Goal: Task Accomplishment & Management: Use online tool/utility

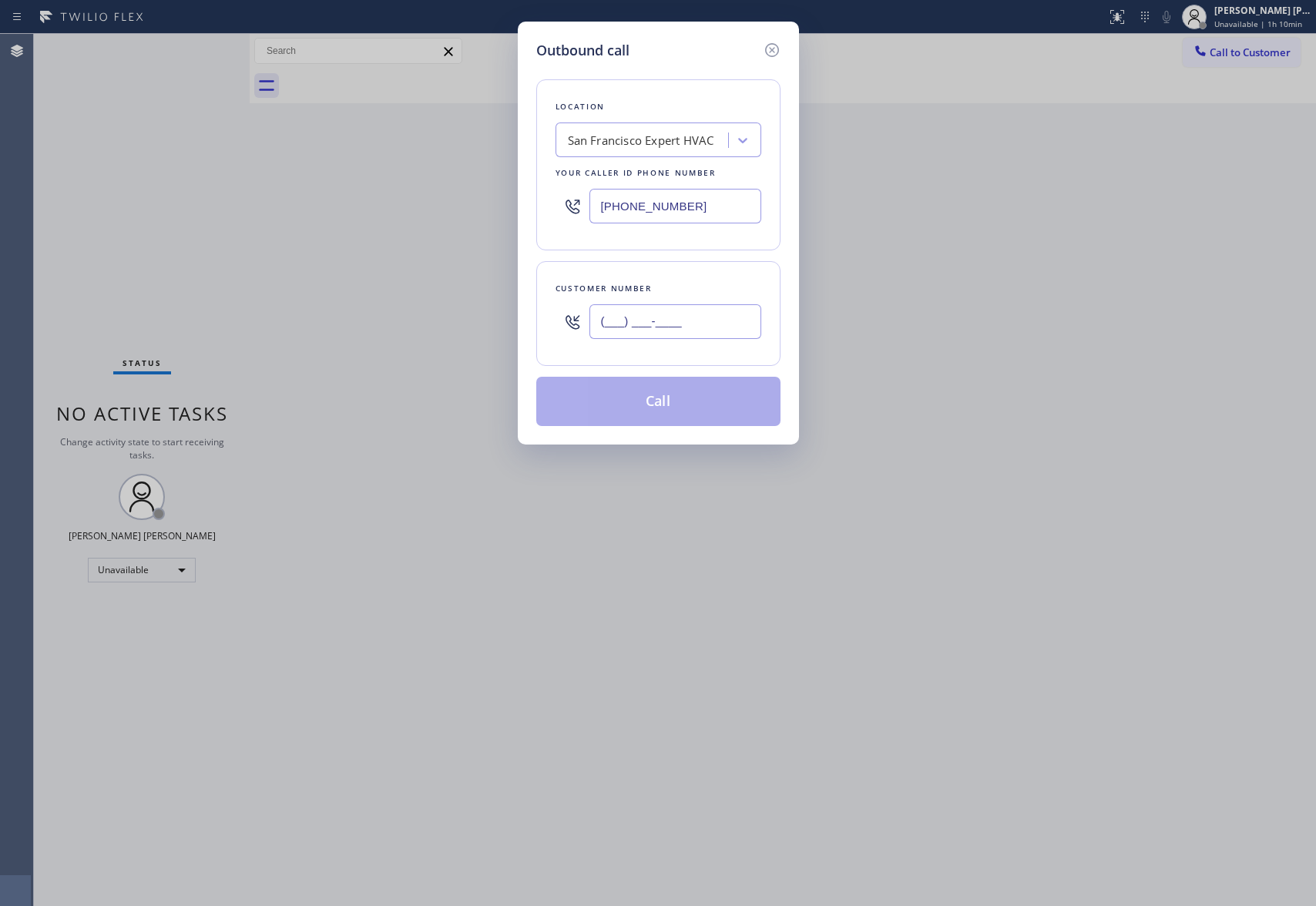
click at [710, 313] on input "(___) ___-____" at bounding box center [675, 322] width 172 height 35
paste input "415) 566-9642"
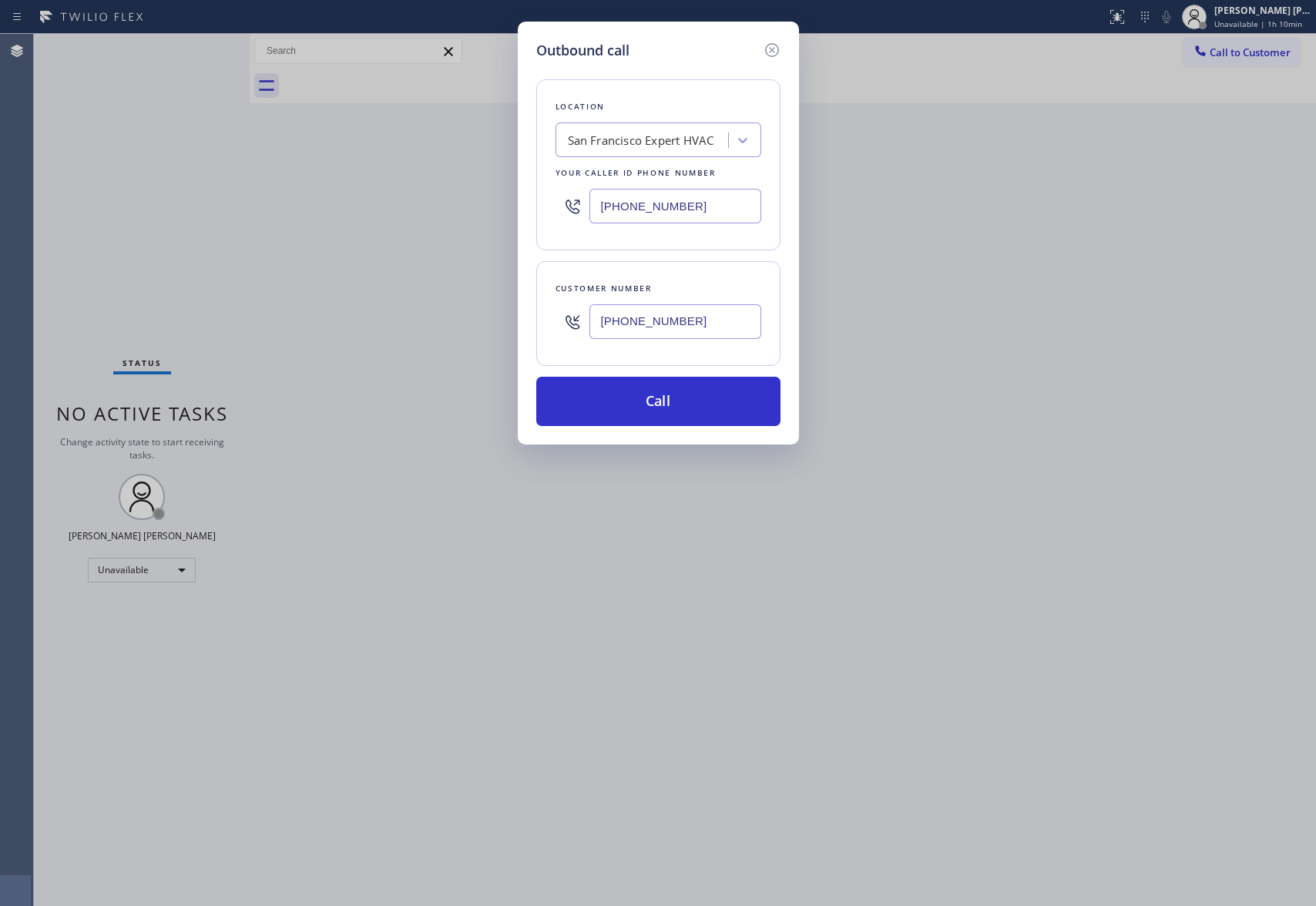
type input "[PHONE_NUMBER]"
click at [660, 157] on div "San Francisco Expert HVAC" at bounding box center [658, 140] width 205 height 35
type input "5 star appliance repair"
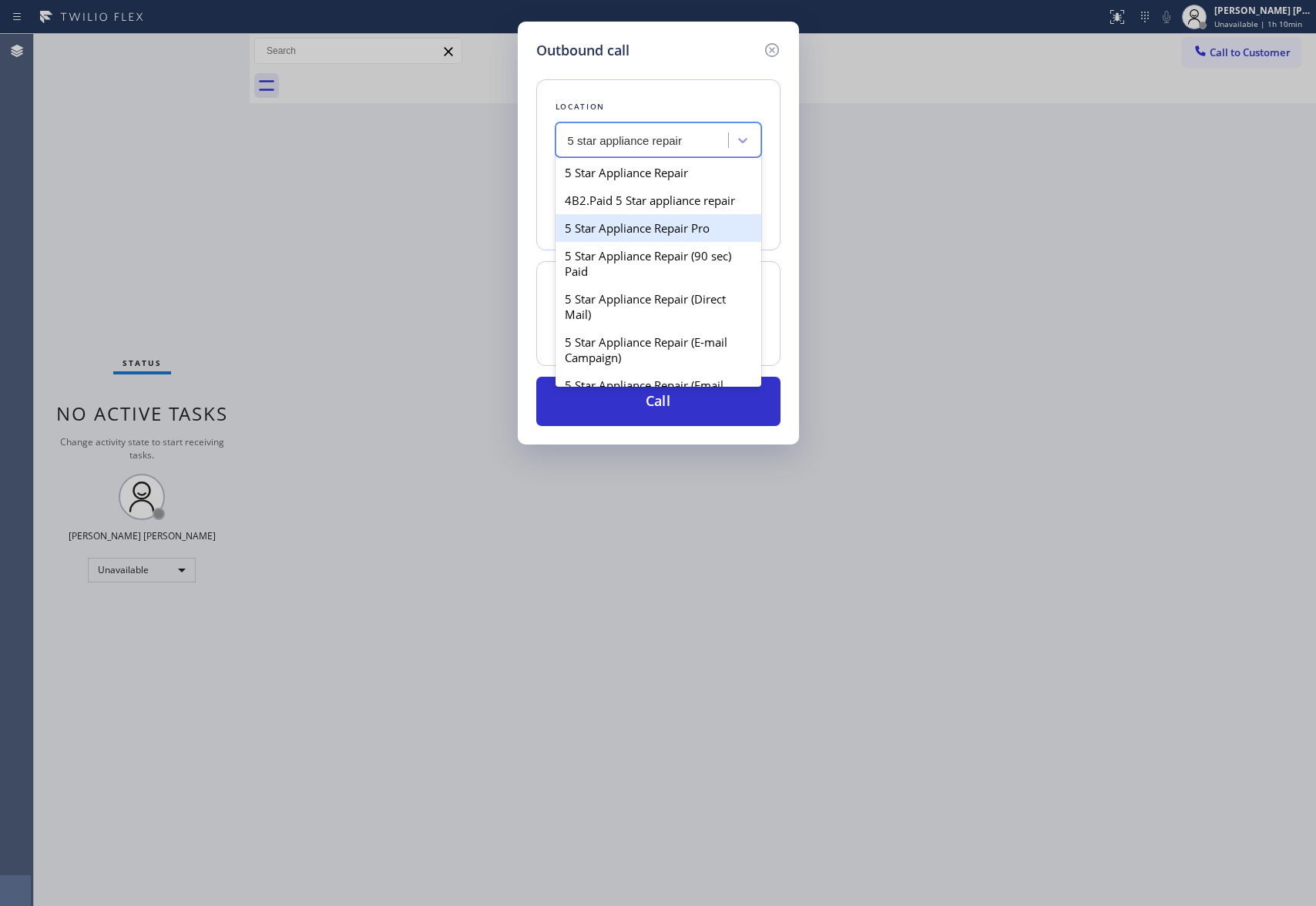
click at [675, 242] on div "5 Star Appliance Repair Pro" at bounding box center [658, 227] width 205 height 27
type input "[PHONE_NUMBER]"
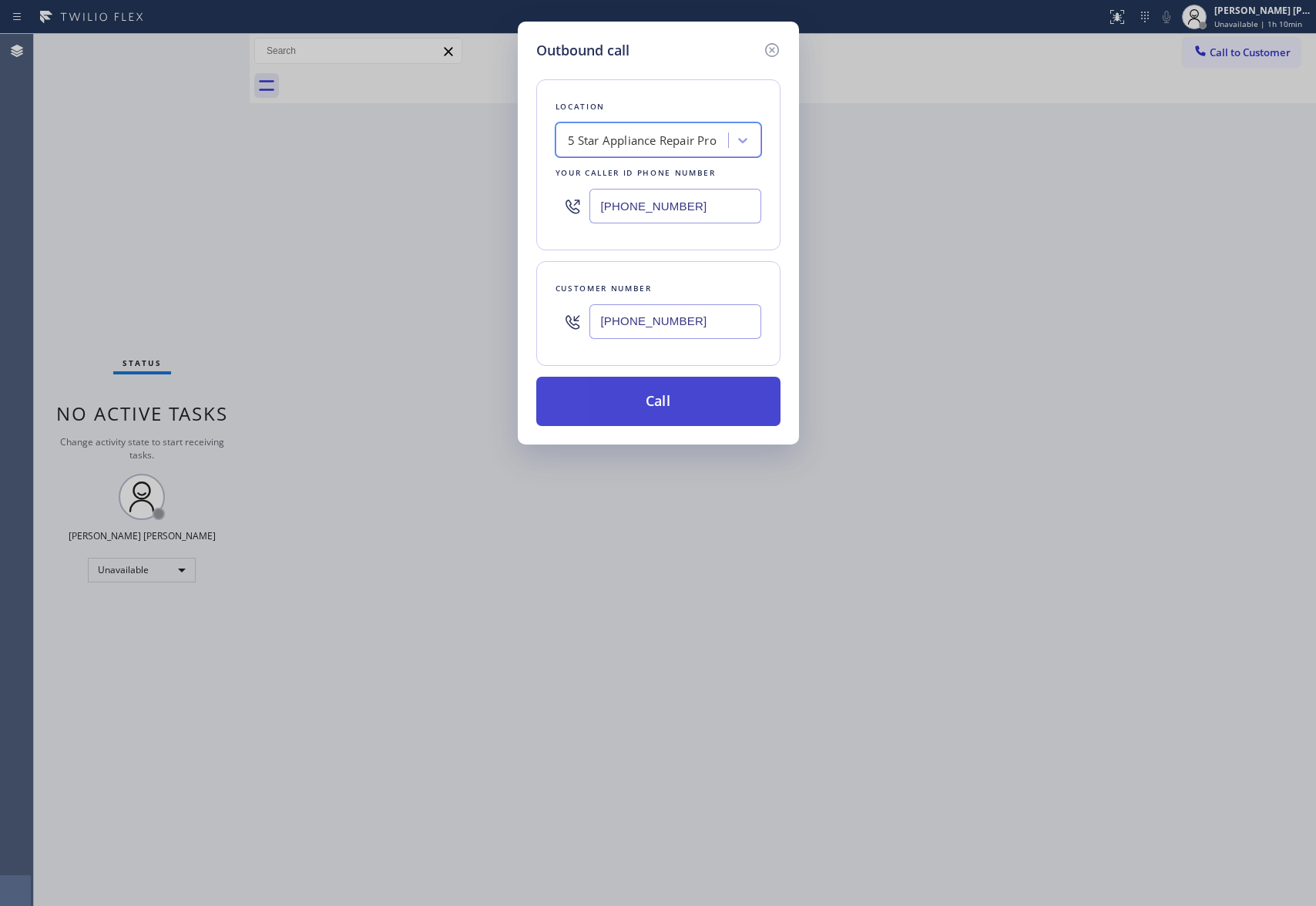
click at [675, 385] on button "Call" at bounding box center [658, 401] width 244 height 49
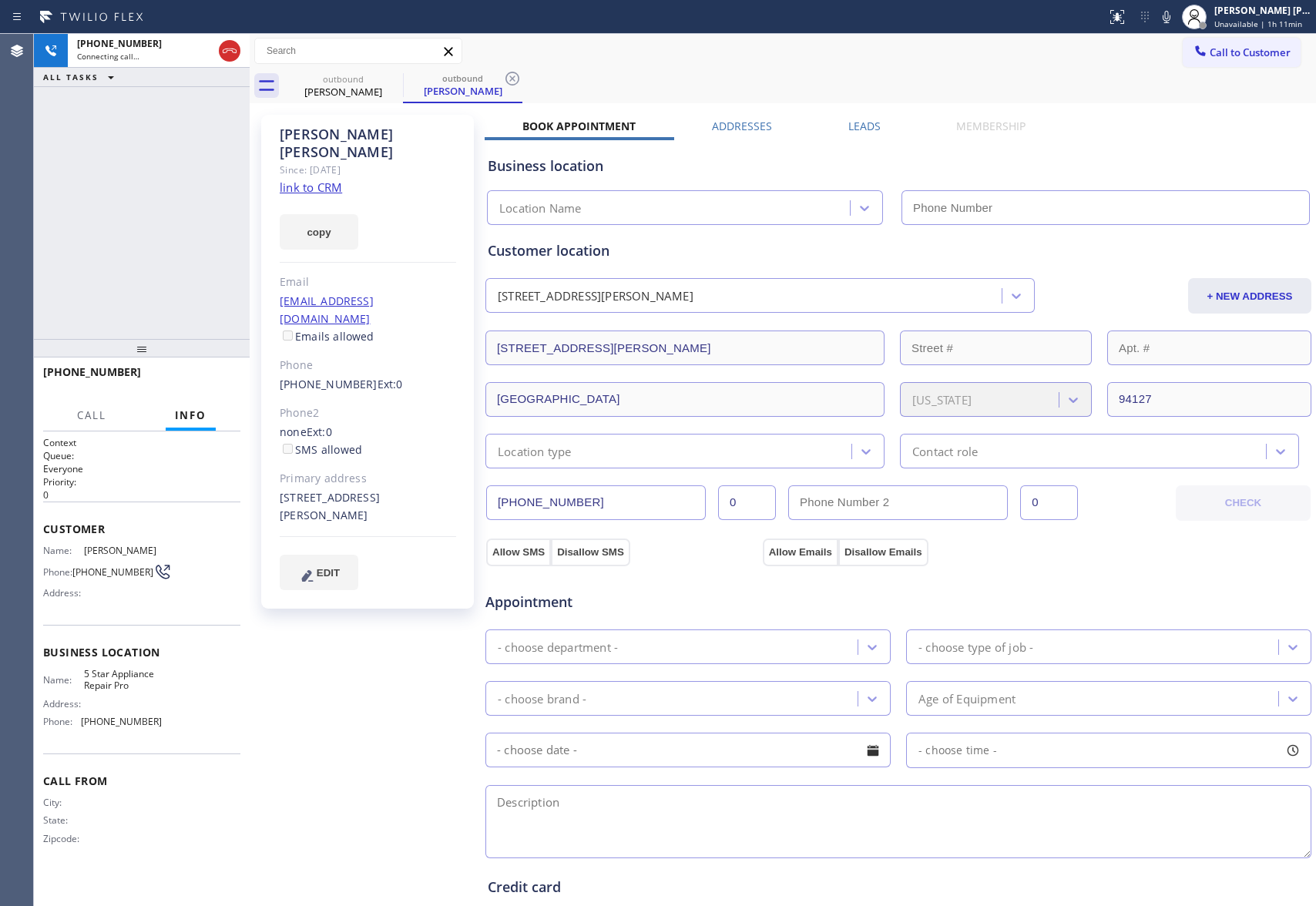
type input "[PHONE_NUMBER]"
click at [191, 374] on span "HANG UP" at bounding box center [205, 380] width 47 height 11
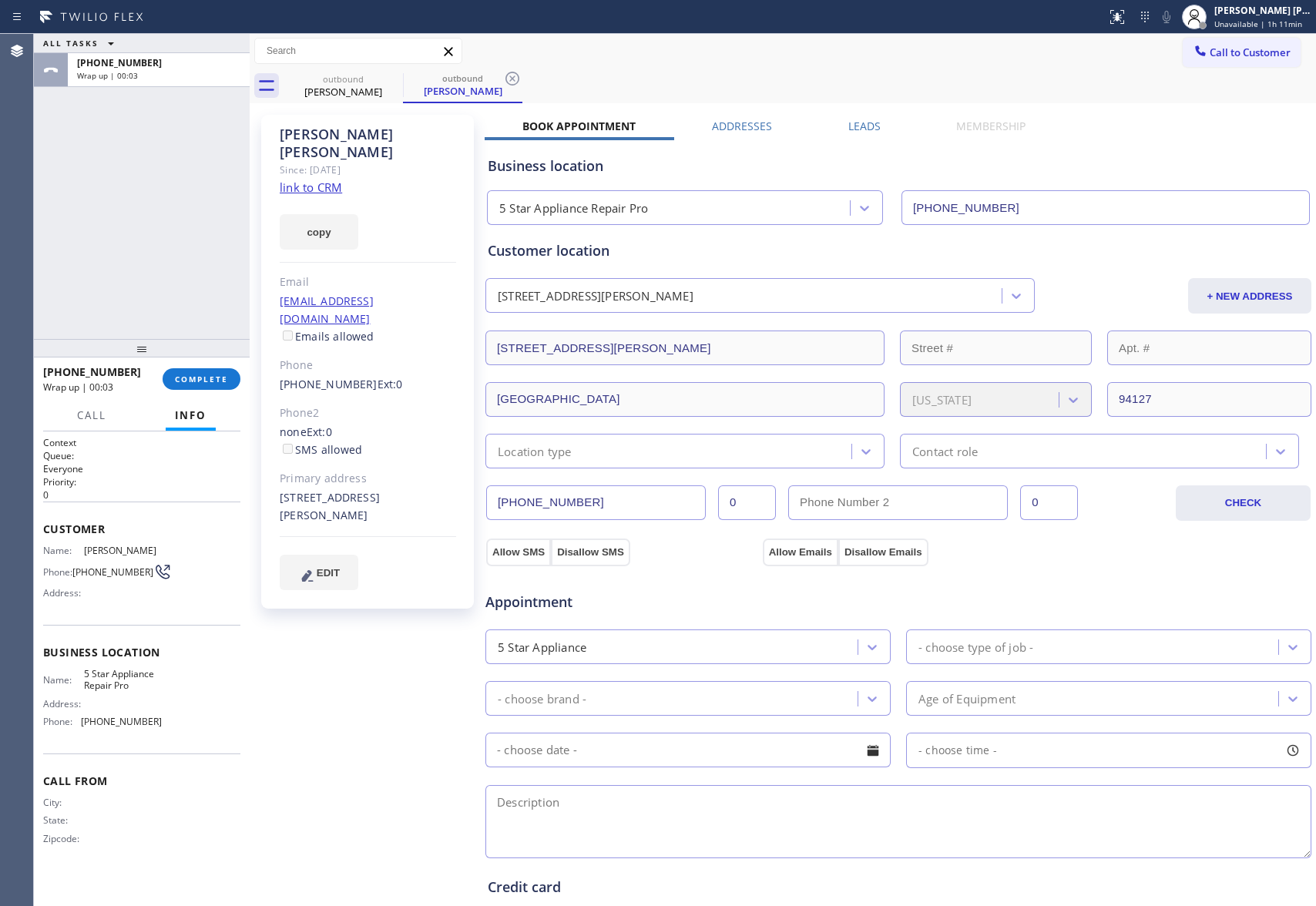
click at [861, 126] on label "Leads" at bounding box center [864, 126] width 32 height 15
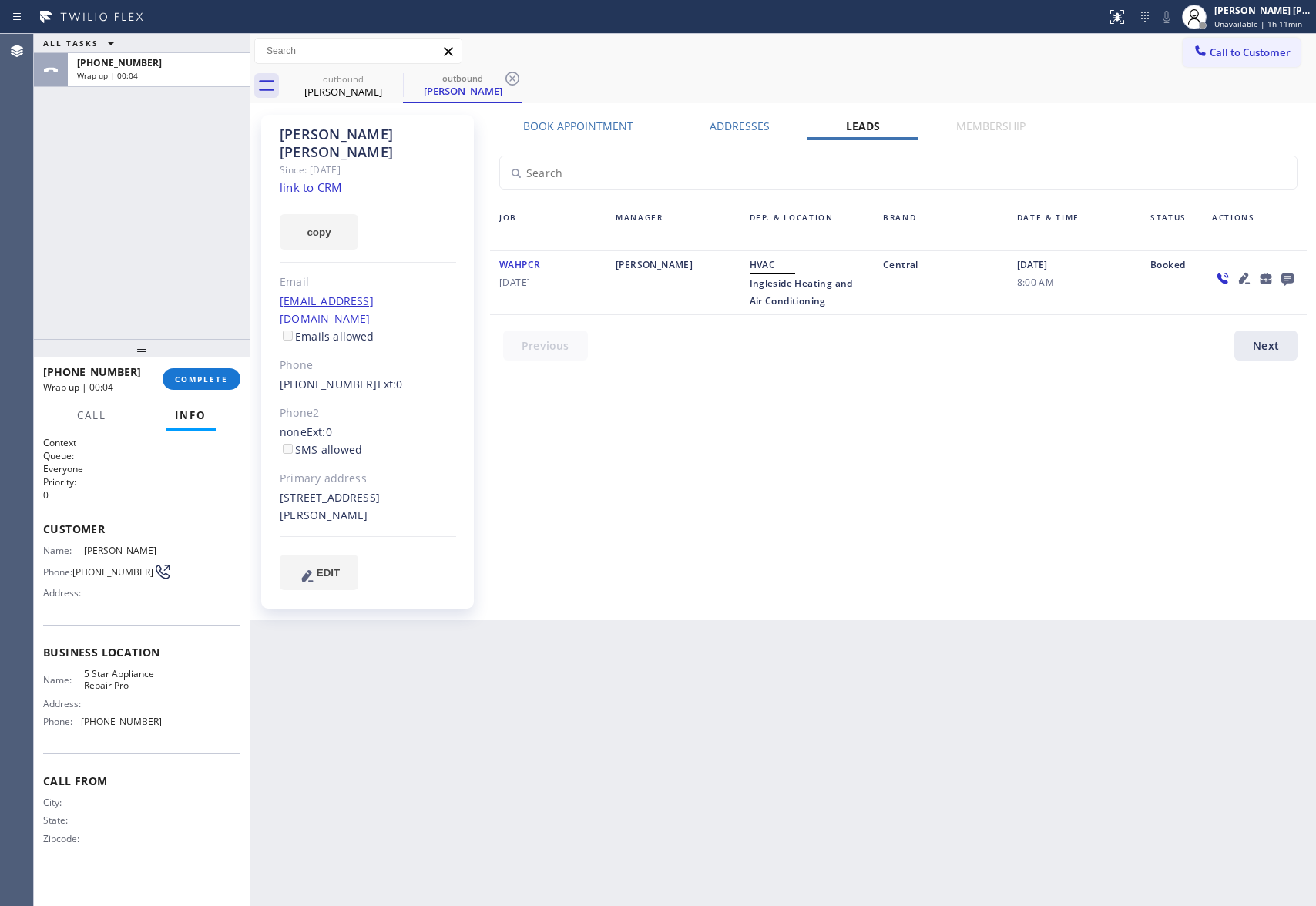
click at [1284, 271] on icon at bounding box center [1288, 278] width 19 height 20
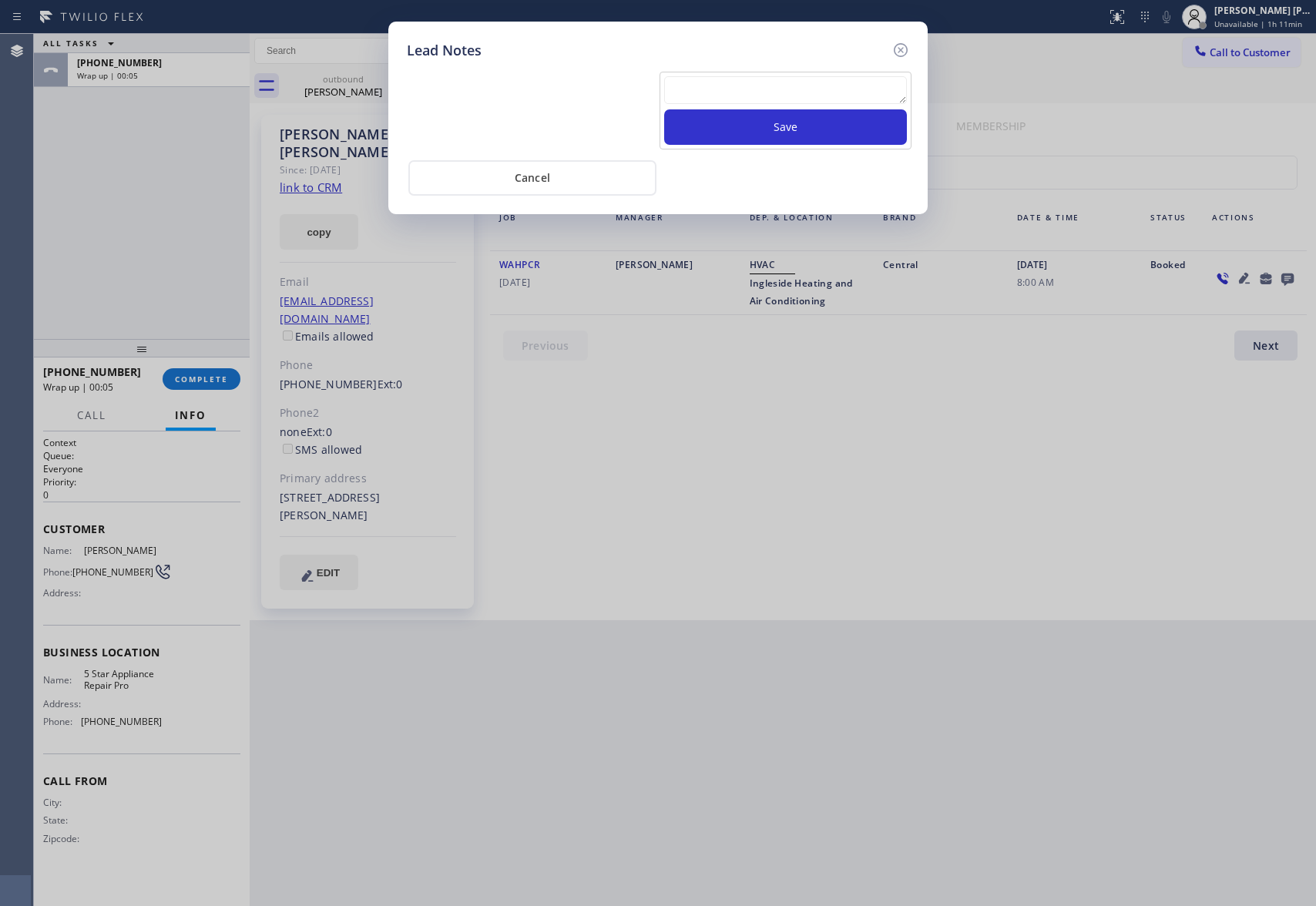
click at [752, 94] on textarea at bounding box center [786, 89] width 243 height 27
paste textarea "VM | please transfer if cx calls back"
type textarea "VM | please transfer if cx calls back"
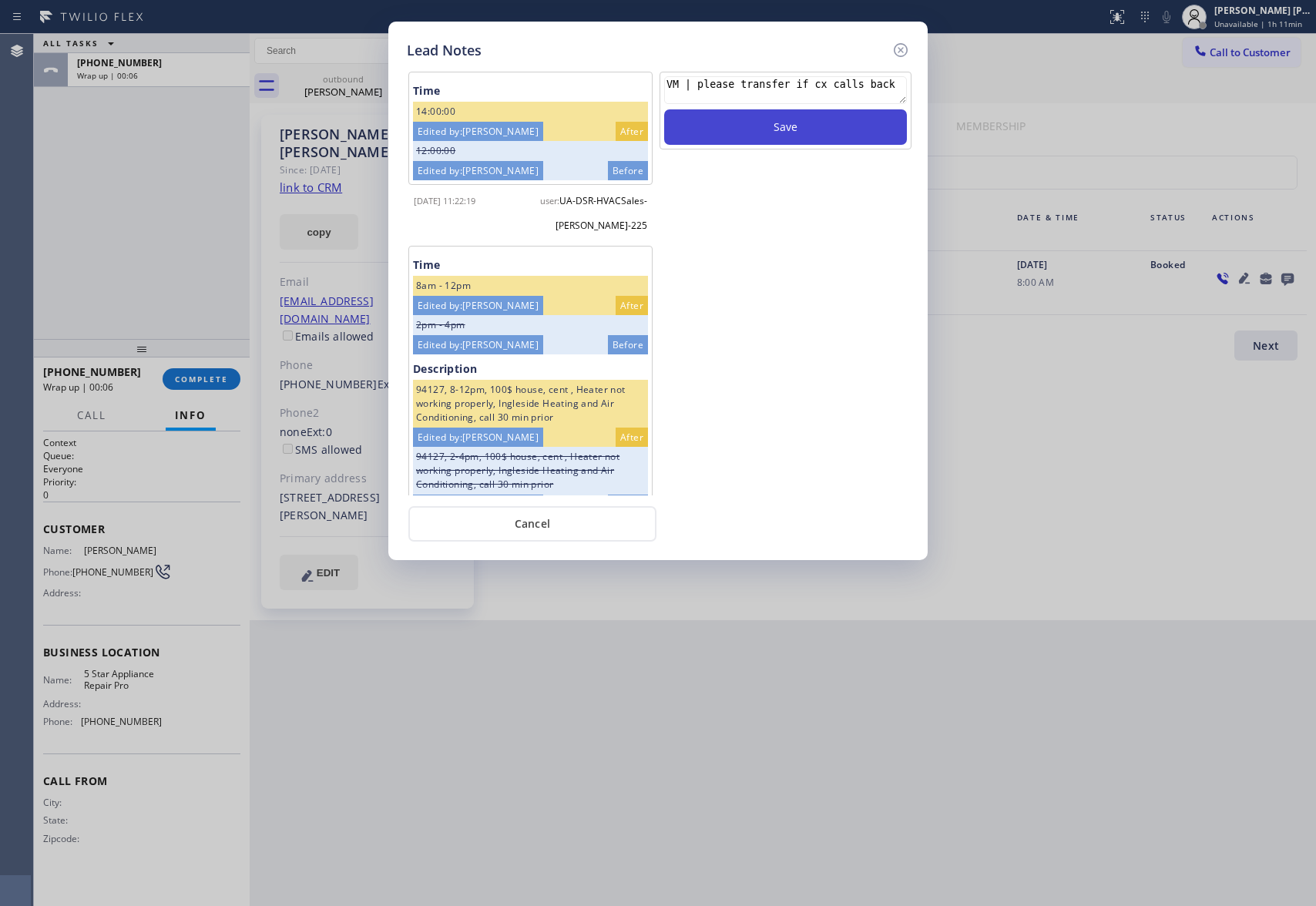
click at [777, 129] on button "Save" at bounding box center [786, 127] width 243 height 35
click at [900, 45] on icon at bounding box center [901, 50] width 19 height 19
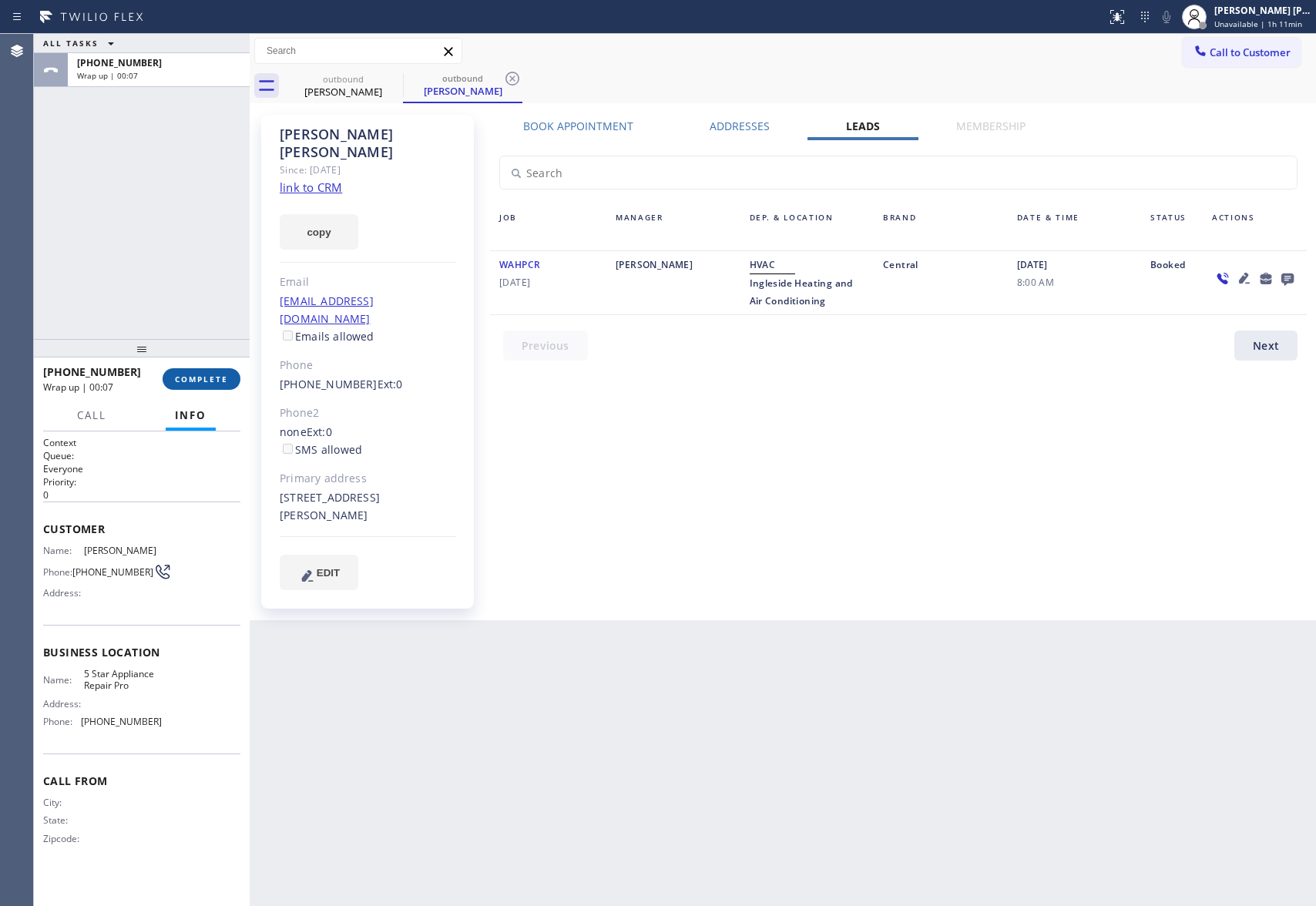
click at [198, 385] on button "COMPLETE" at bounding box center [201, 380] width 78 height 22
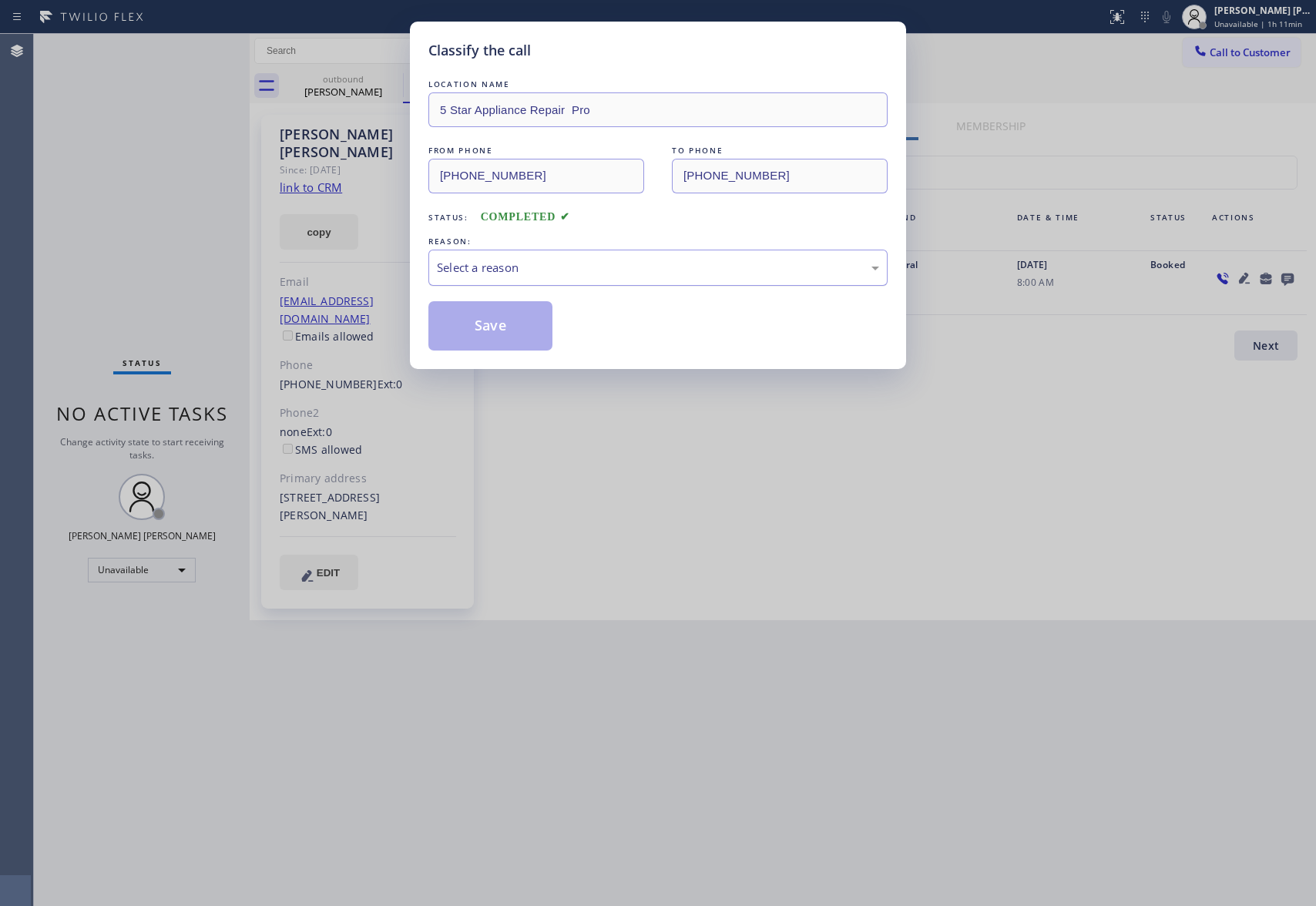
click at [586, 264] on div "Select a reason" at bounding box center [658, 267] width 442 height 18
click at [469, 328] on button "Save" at bounding box center [490, 326] width 124 height 49
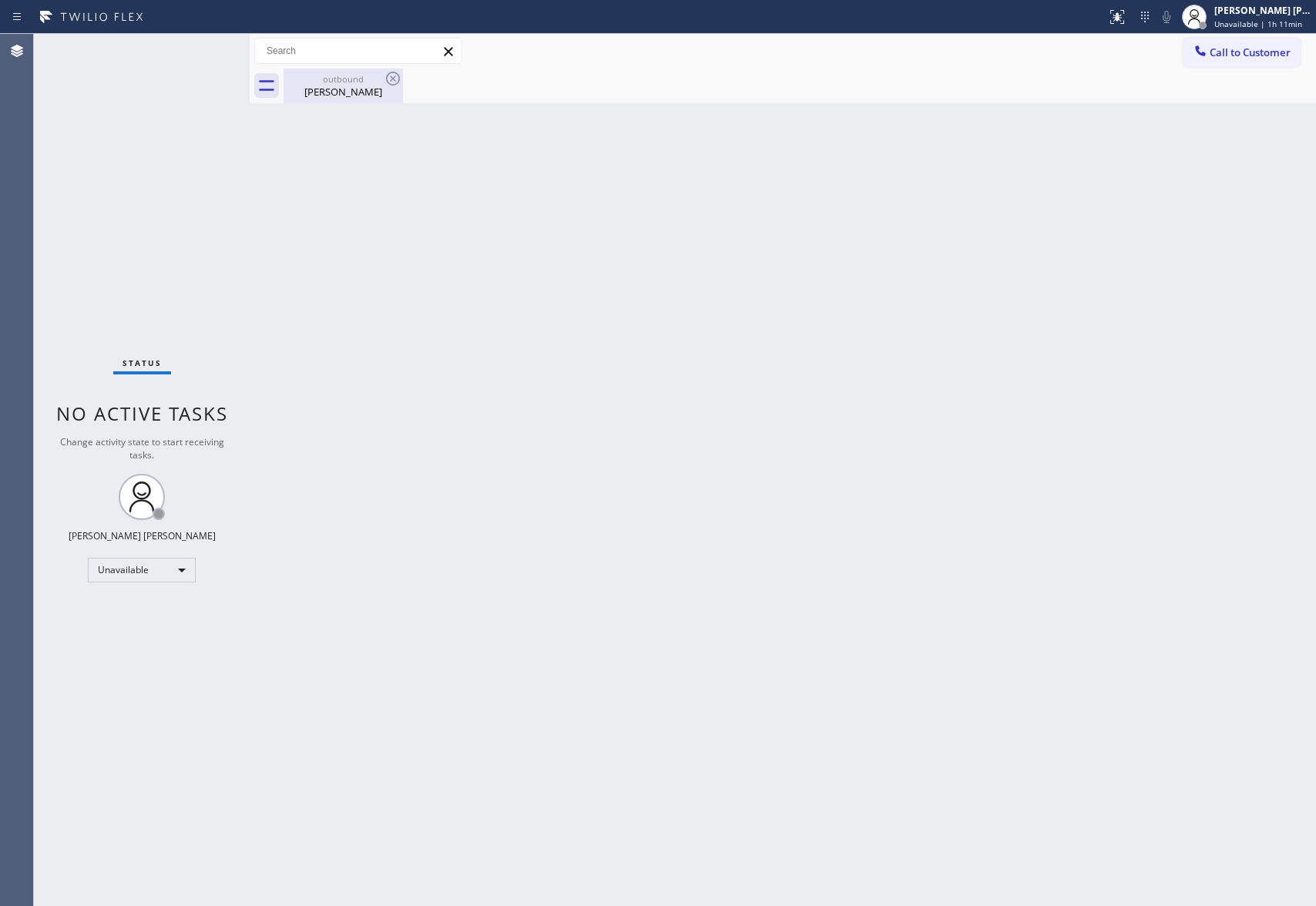
click at [349, 82] on div "outbound" at bounding box center [344, 78] width 116 height 12
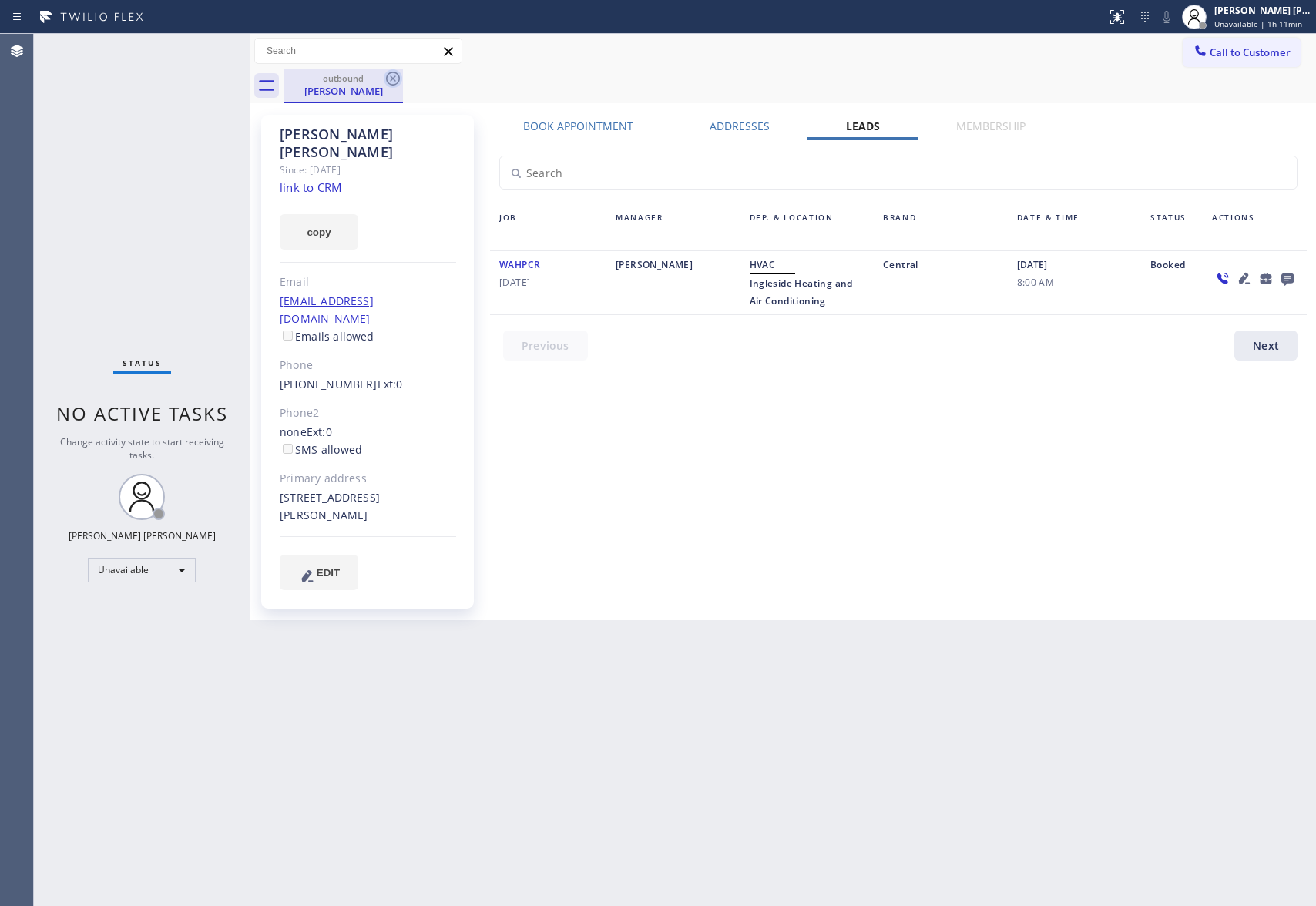
click at [399, 75] on icon at bounding box center [393, 78] width 19 height 19
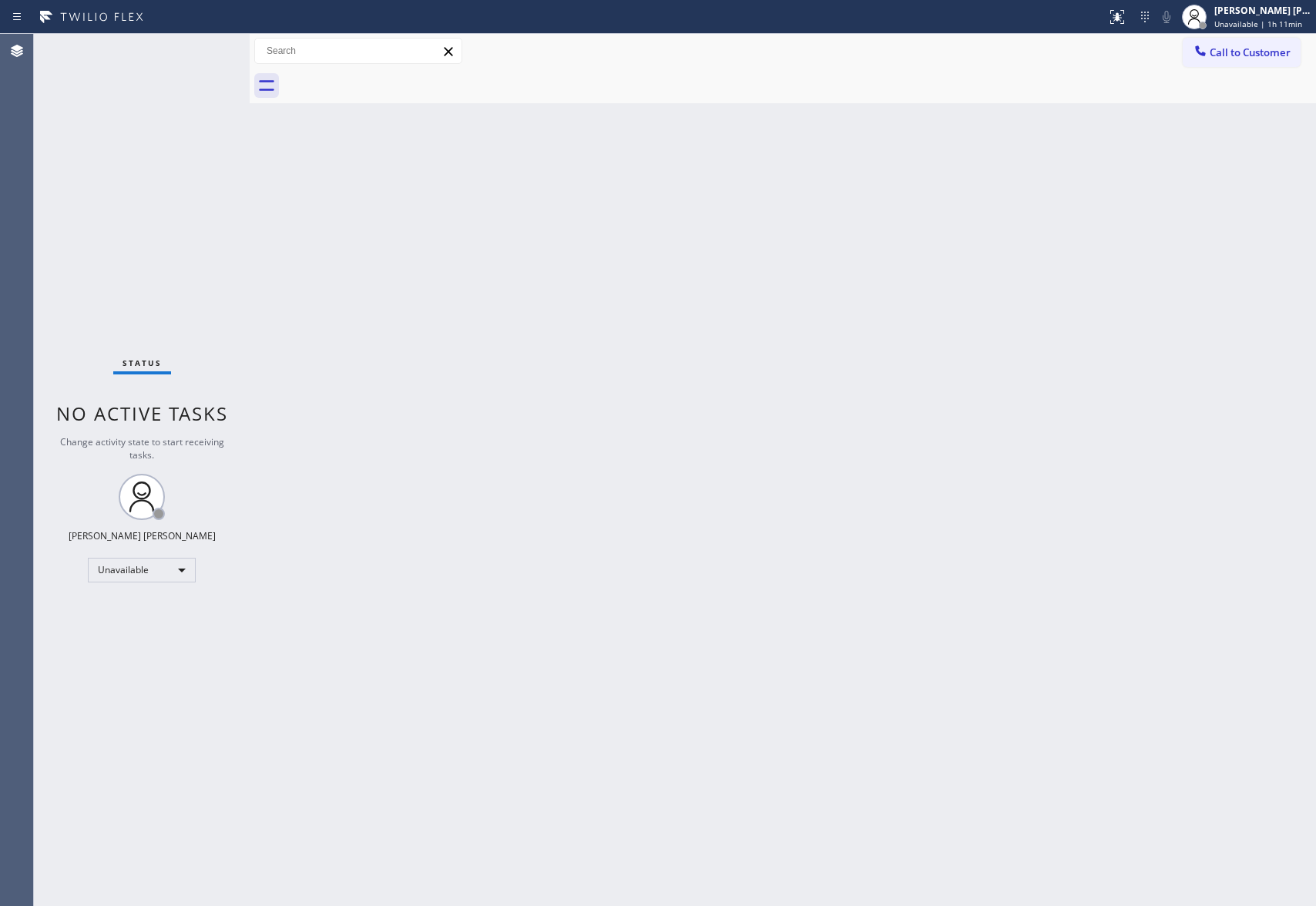
click at [401, 75] on div at bounding box center [800, 86] width 1033 height 35
click at [1255, 51] on span "Call to Customer" at bounding box center [1250, 53] width 81 height 14
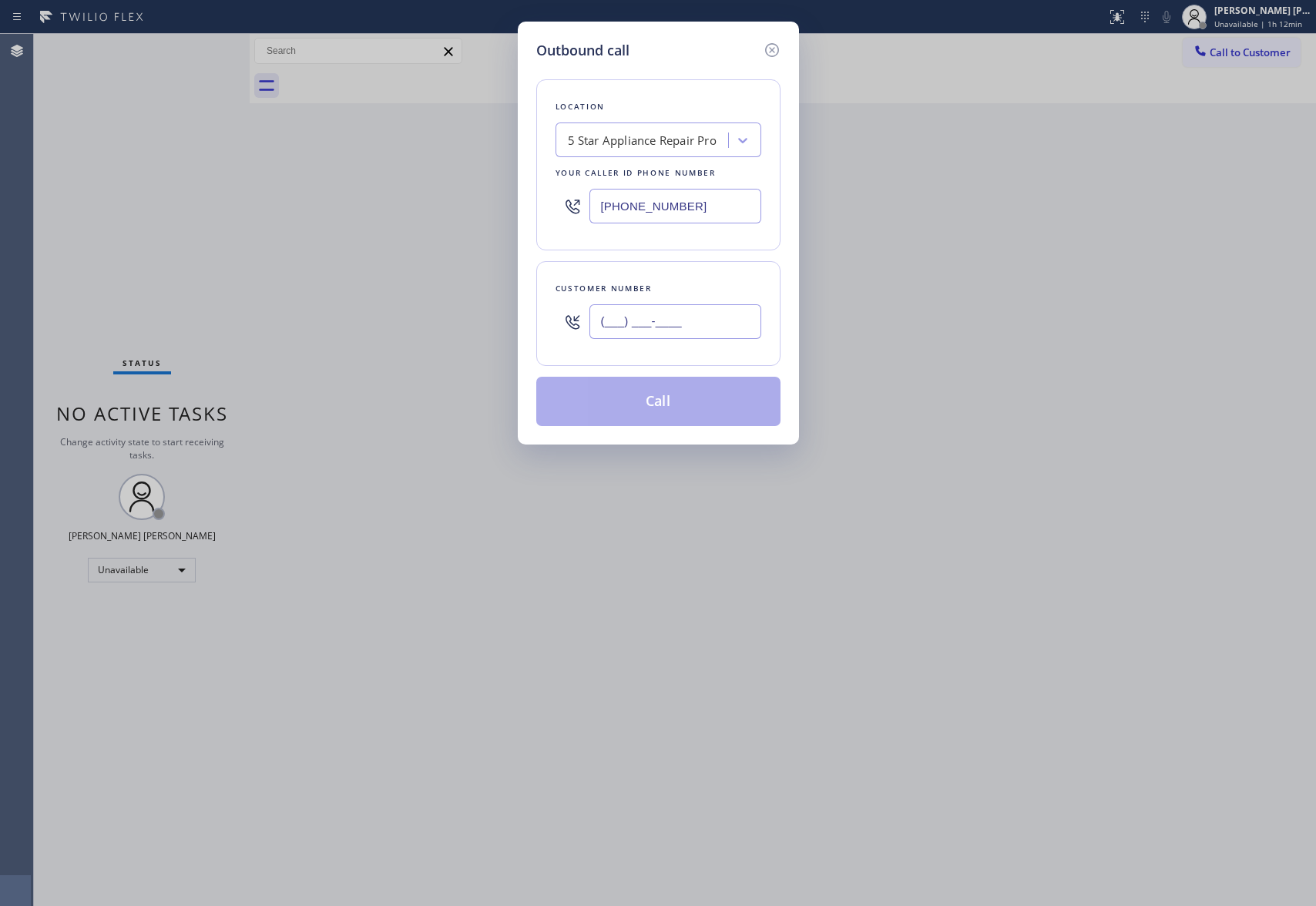
click at [682, 336] on input "(___) ___-____" at bounding box center [675, 322] width 172 height 35
paste input "714) 232-9185"
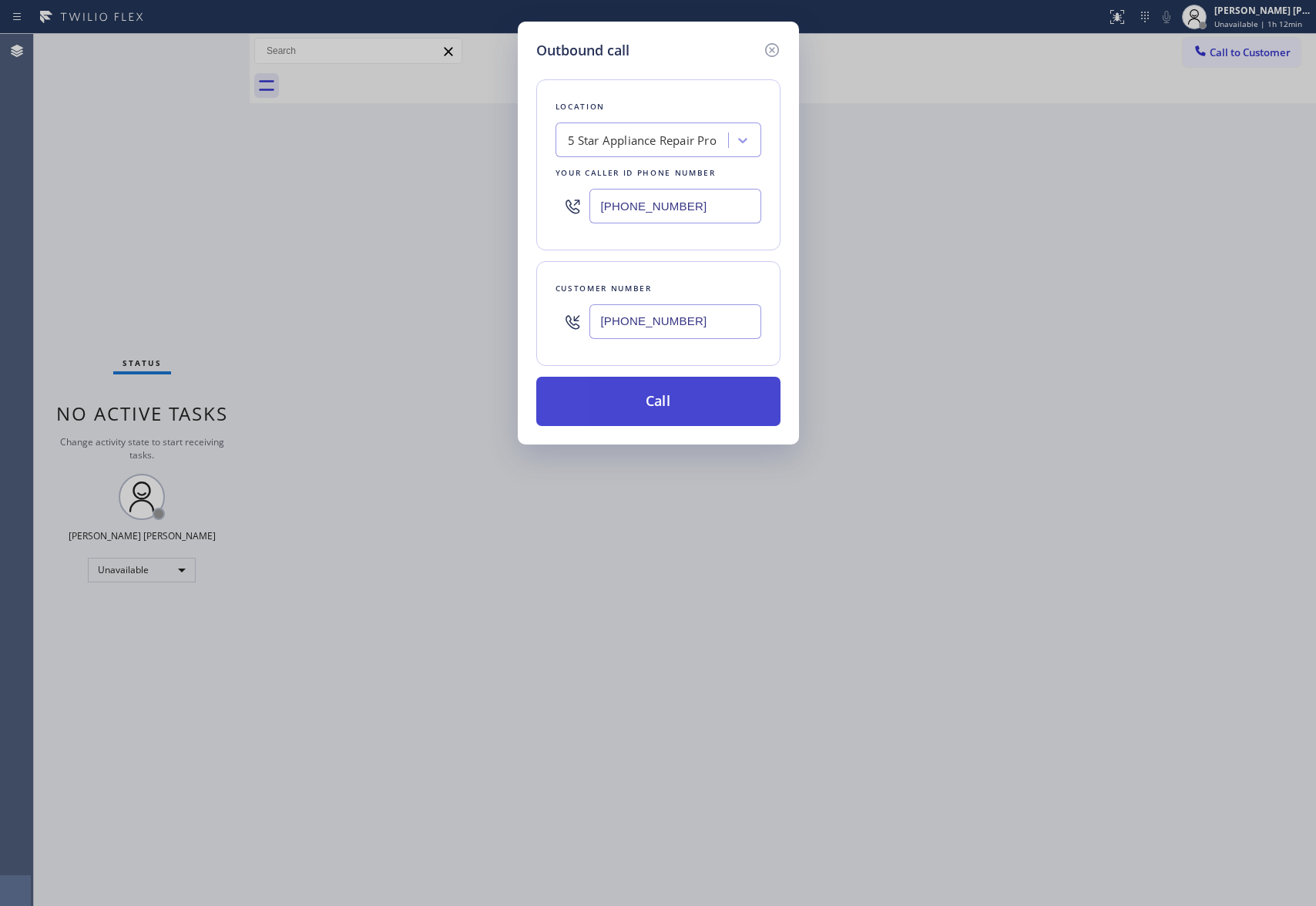
type input "[PHONE_NUMBER]"
click at [689, 402] on button "Call" at bounding box center [658, 401] width 244 height 49
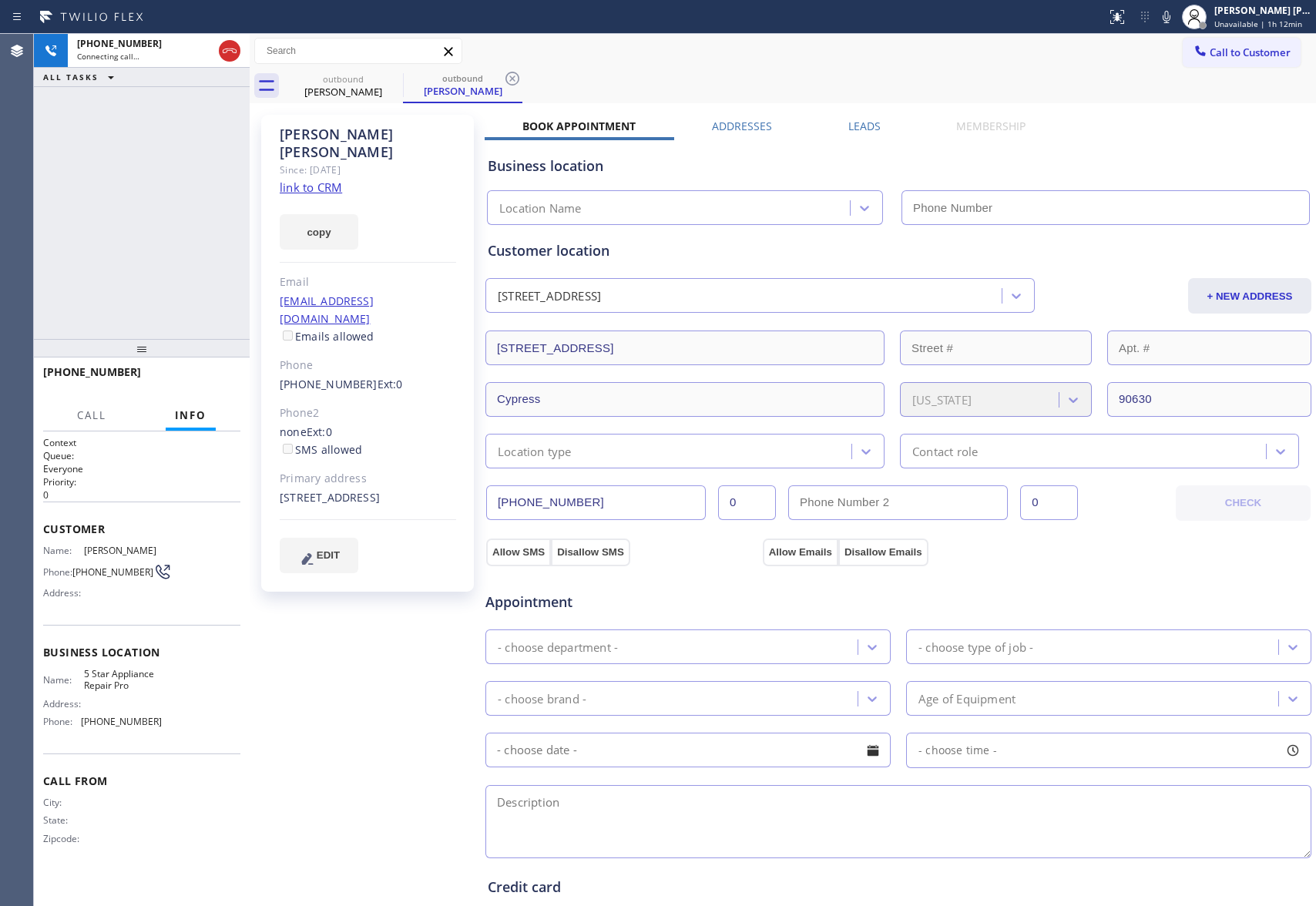
type input "[PHONE_NUMBER]"
drag, startPoint x: 217, startPoint y: 377, endPoint x: 227, endPoint y: 384, distance: 12.2
click at [216, 377] on span "HANG UP" at bounding box center [205, 380] width 47 height 11
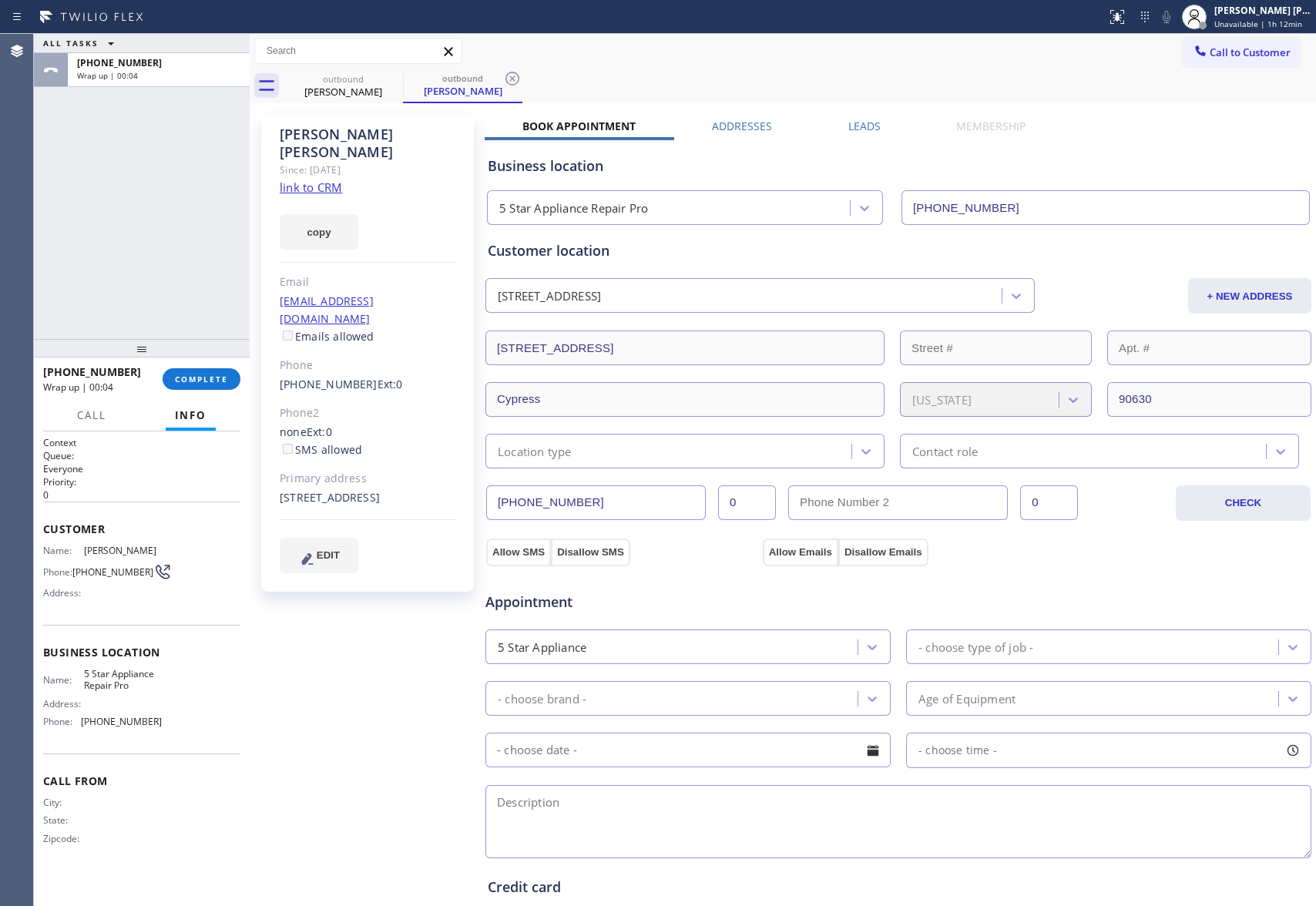
click at [857, 121] on label "Leads" at bounding box center [864, 126] width 32 height 15
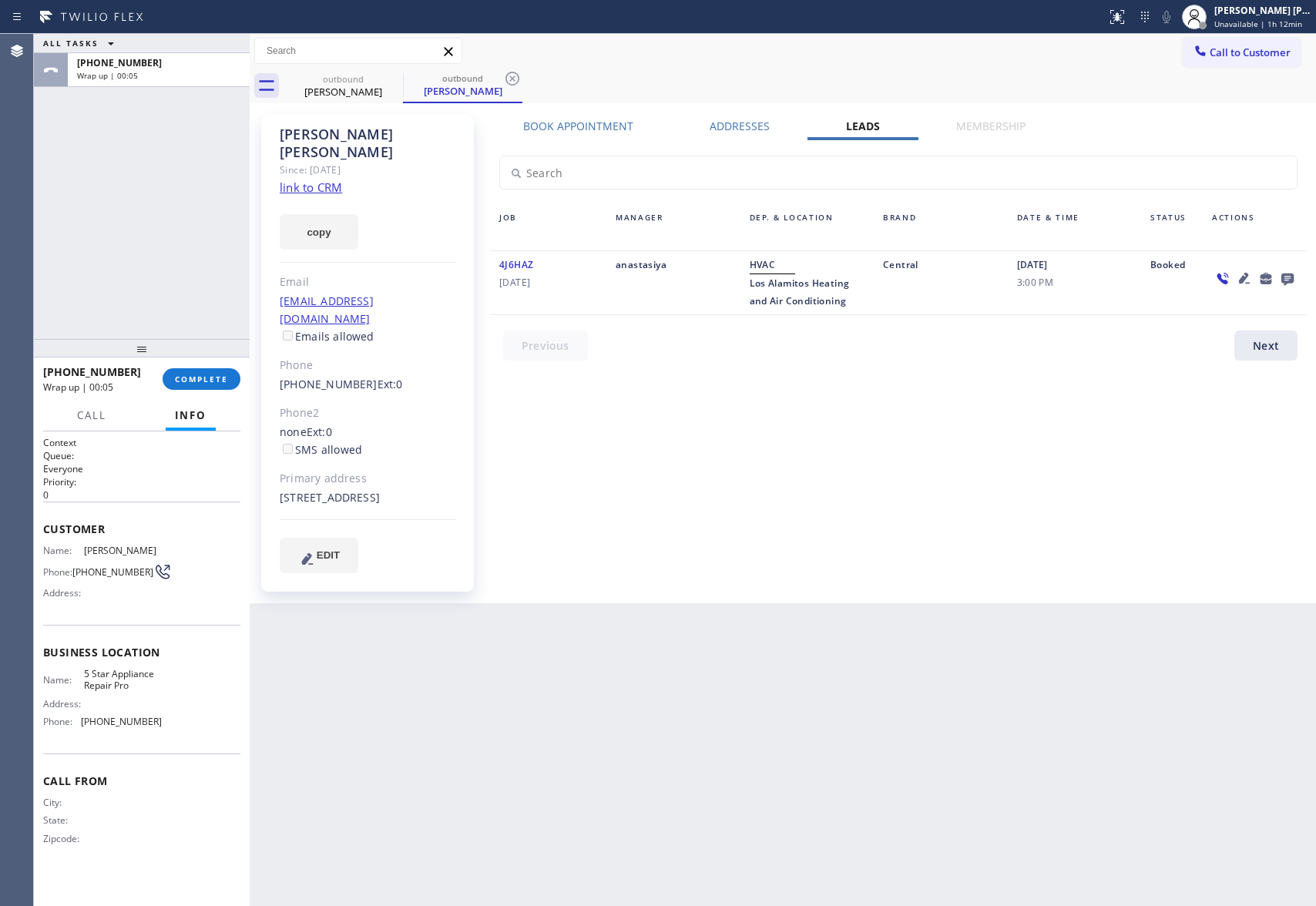
click at [1292, 275] on icon at bounding box center [1288, 278] width 19 height 20
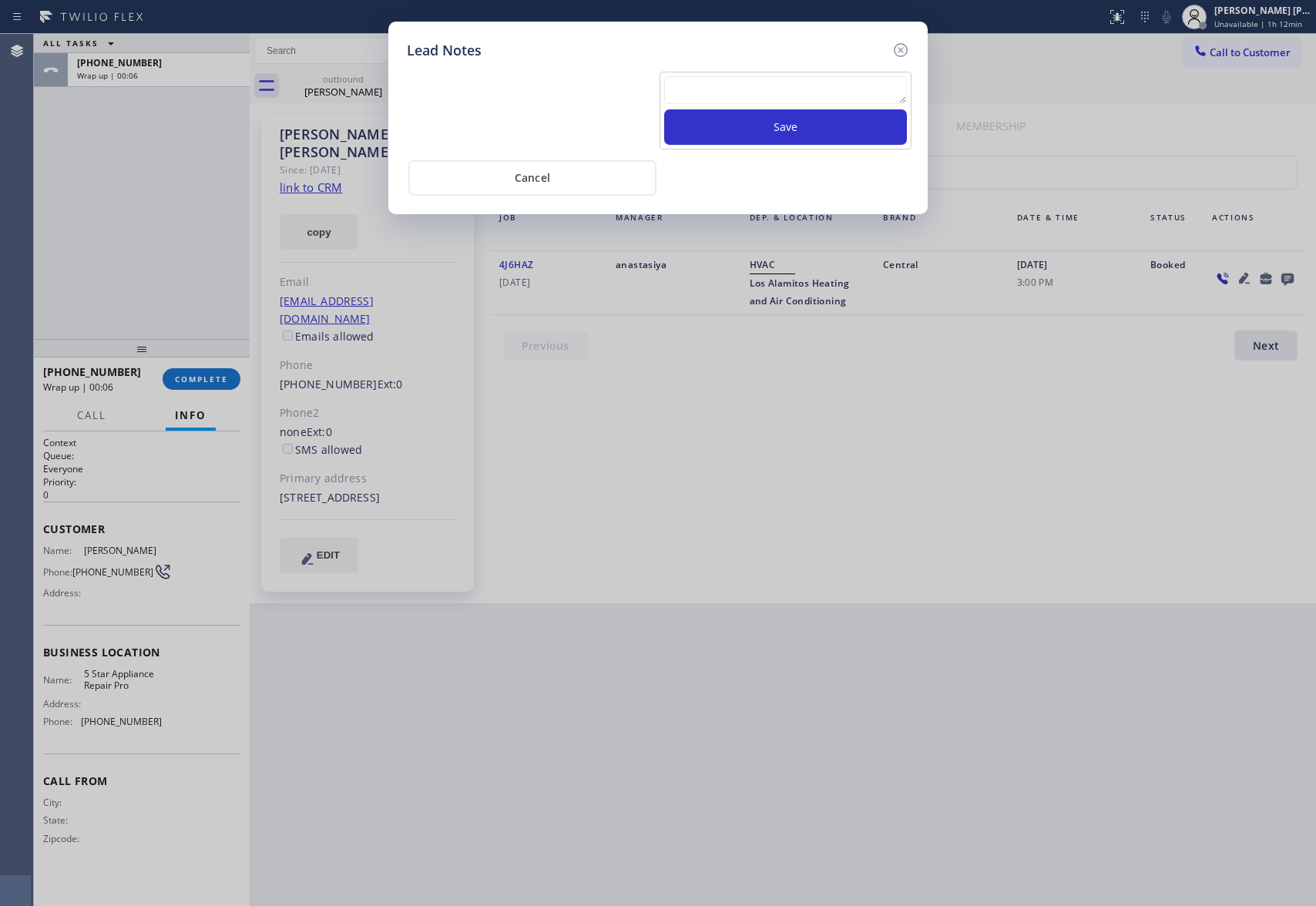
click at [719, 83] on textarea at bounding box center [786, 89] width 243 height 27
paste textarea "please transfer if cx calls back"
type textarea "please transfer if cx calls back"
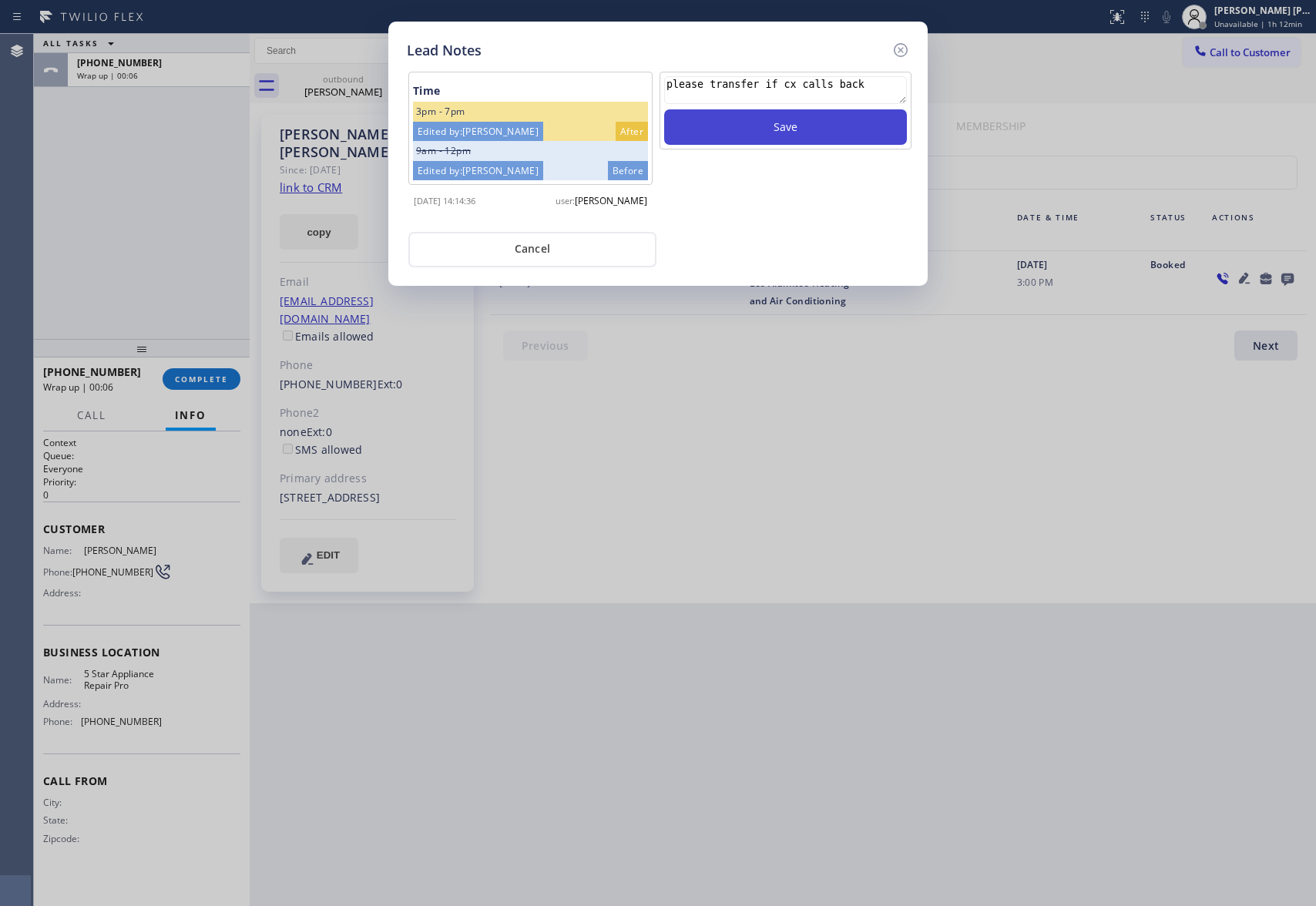
click at [762, 127] on button "Save" at bounding box center [786, 127] width 243 height 35
click at [906, 47] on icon at bounding box center [901, 50] width 14 height 14
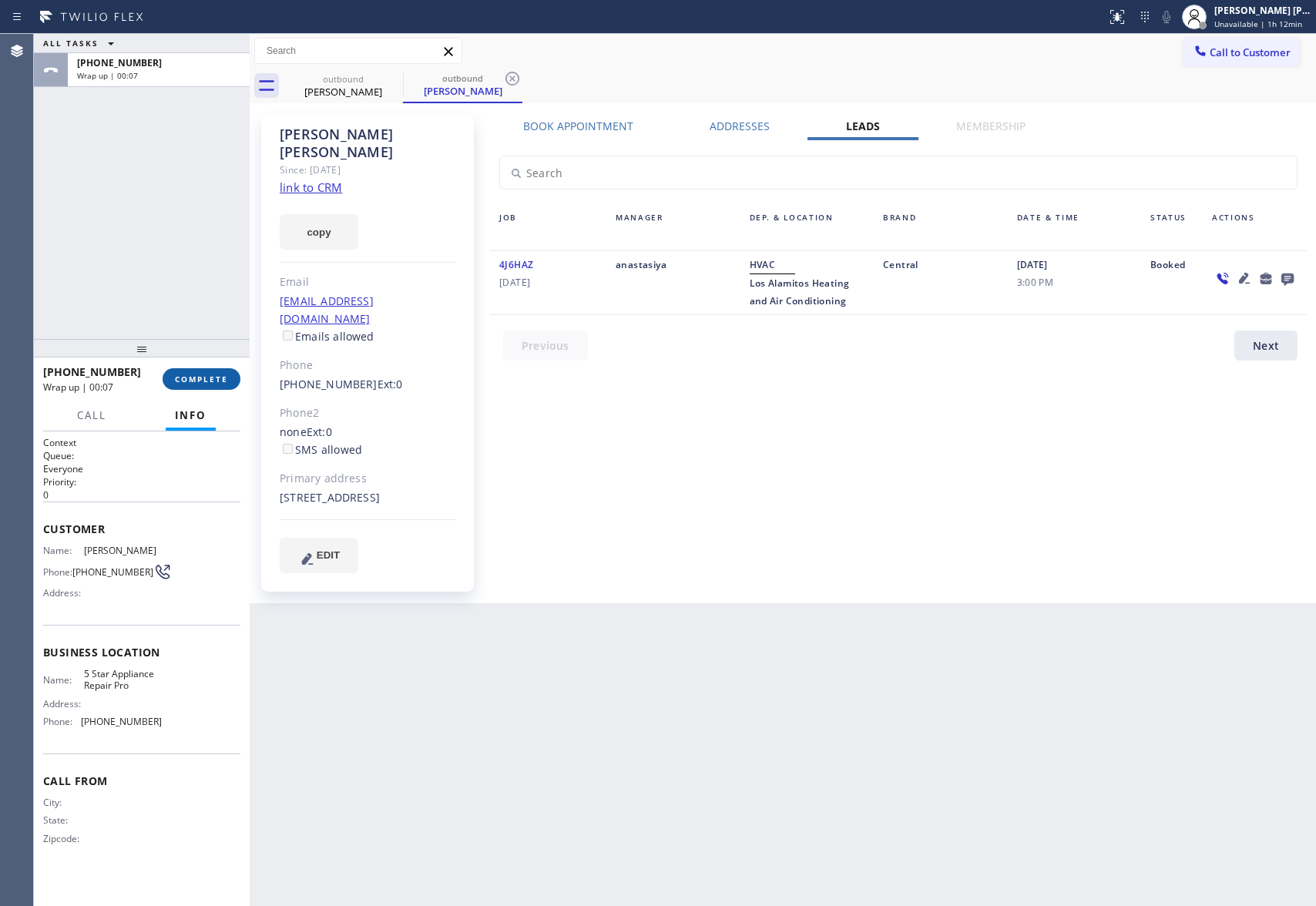
click at [198, 377] on span "COMPLETE" at bounding box center [202, 380] width 53 height 11
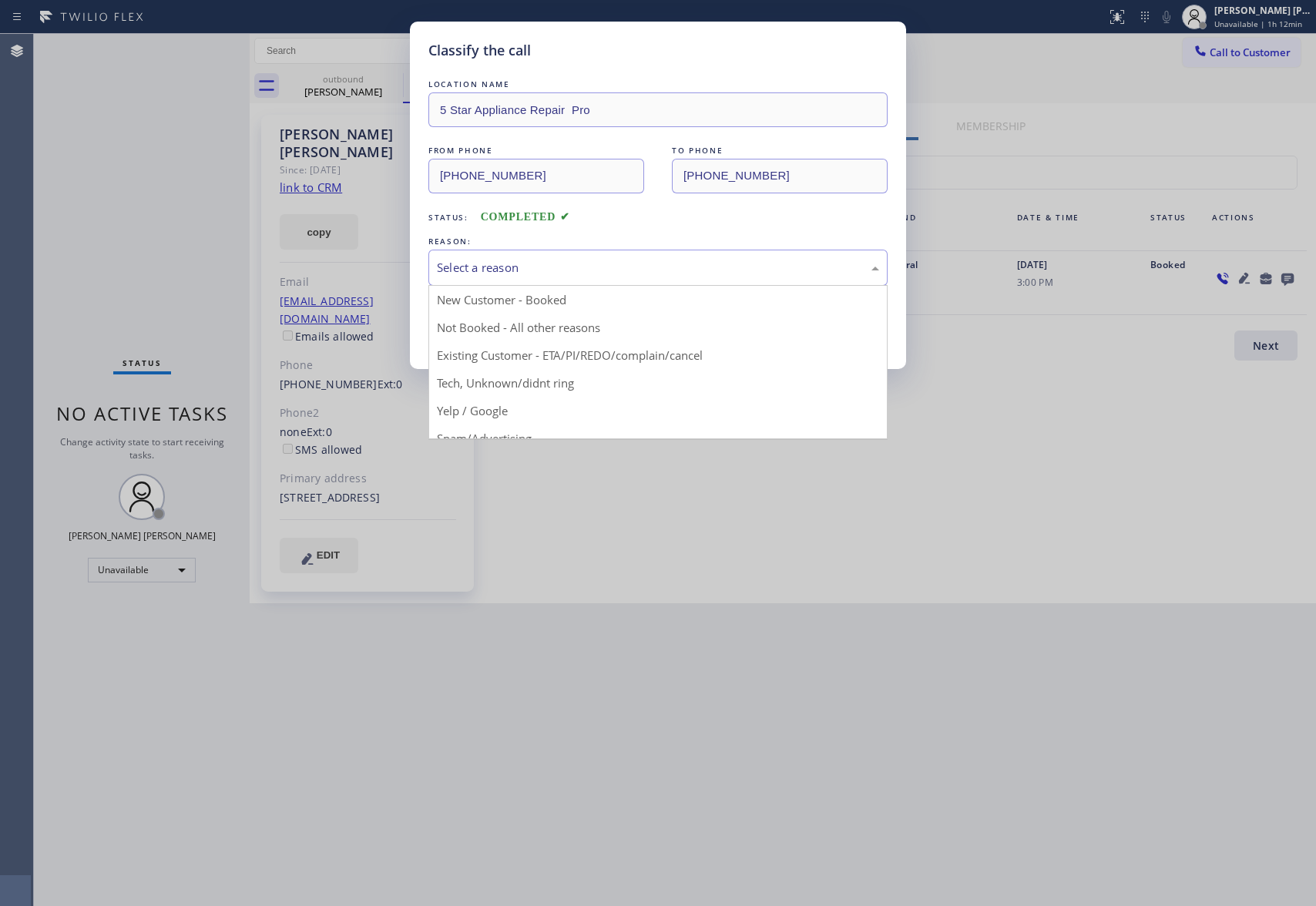
click at [511, 263] on div "Select a reason" at bounding box center [658, 267] width 442 height 18
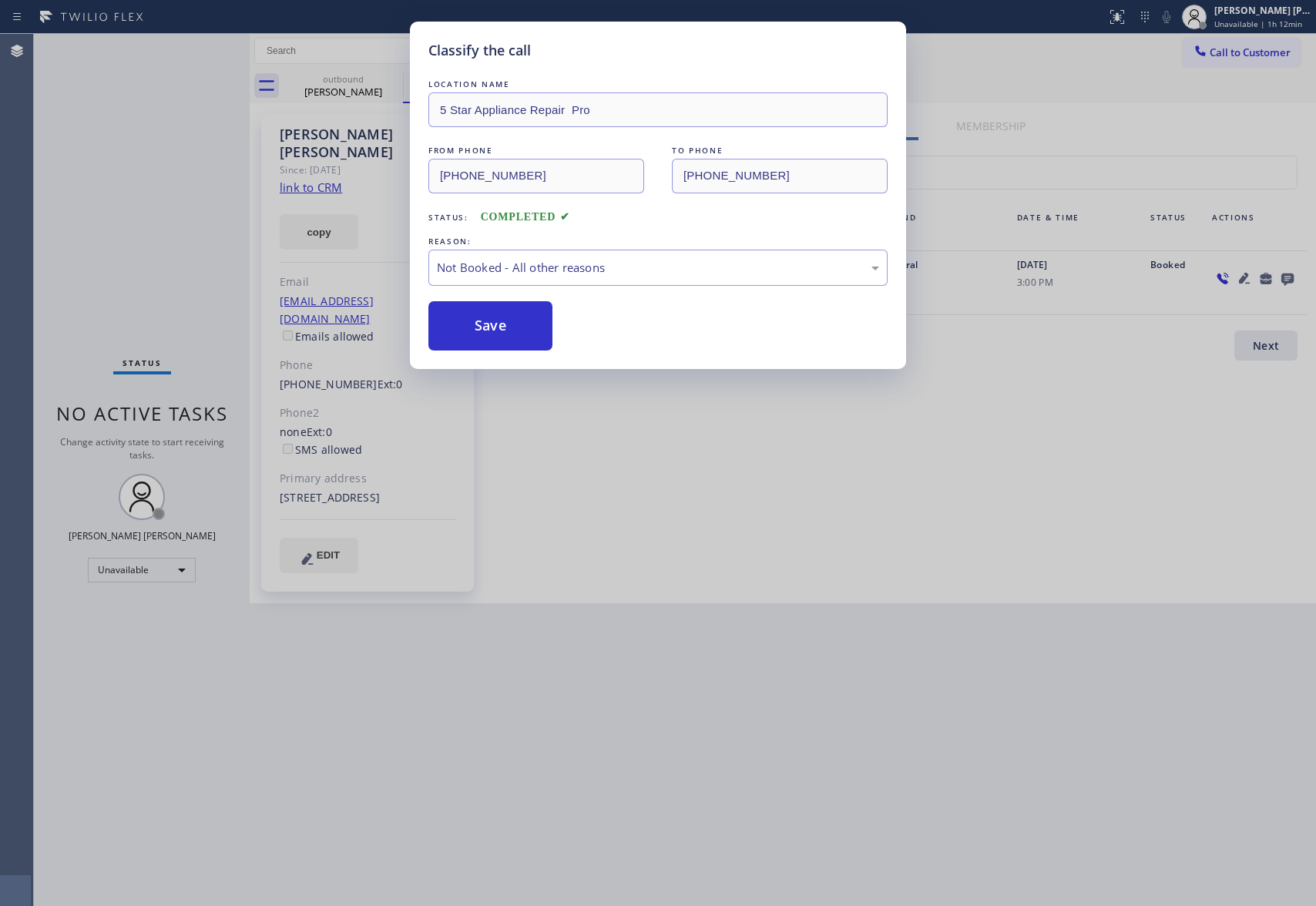
click at [485, 333] on button "Save" at bounding box center [490, 326] width 124 height 49
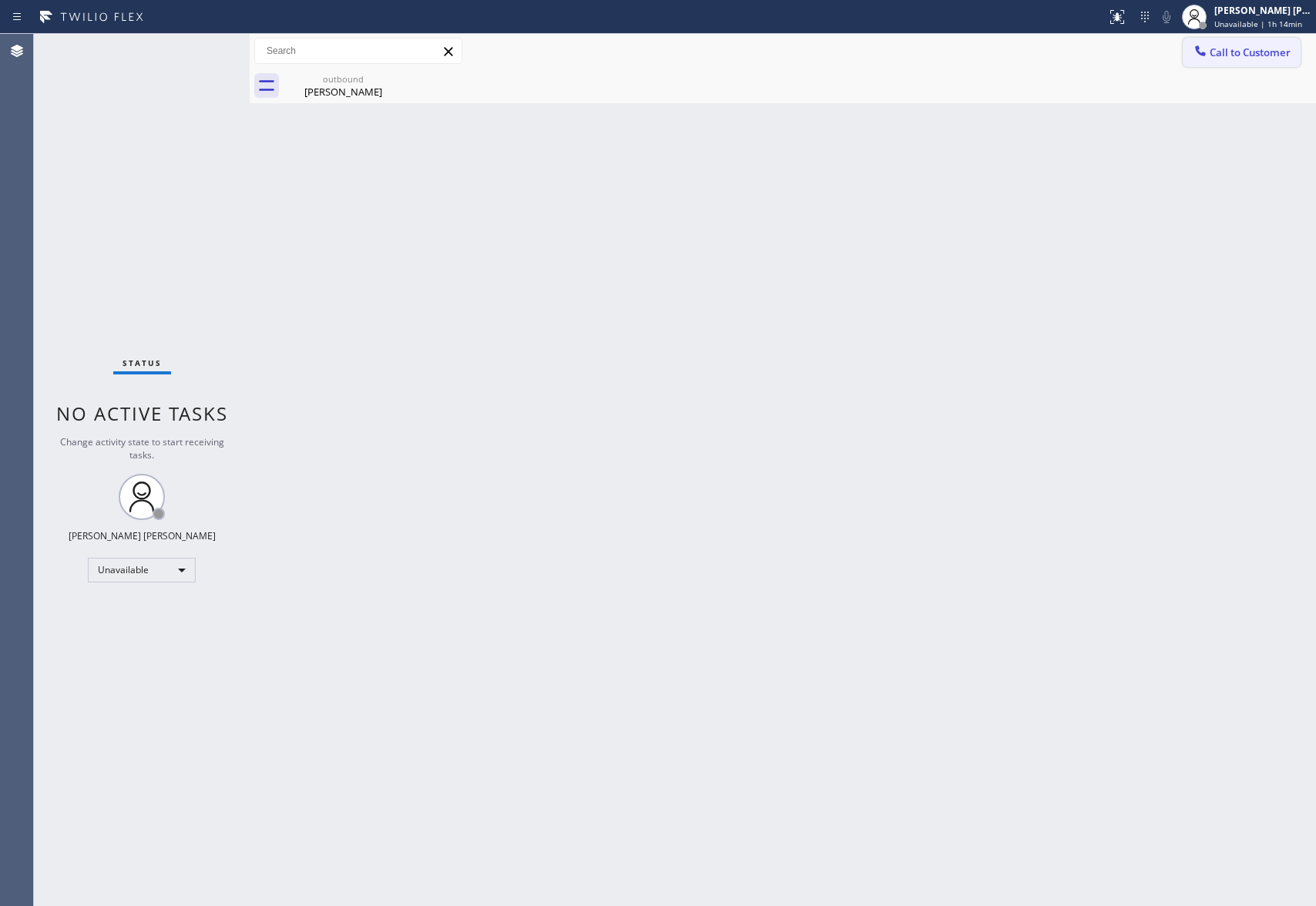
click at [1246, 56] on span "Call to Customer" at bounding box center [1250, 53] width 81 height 14
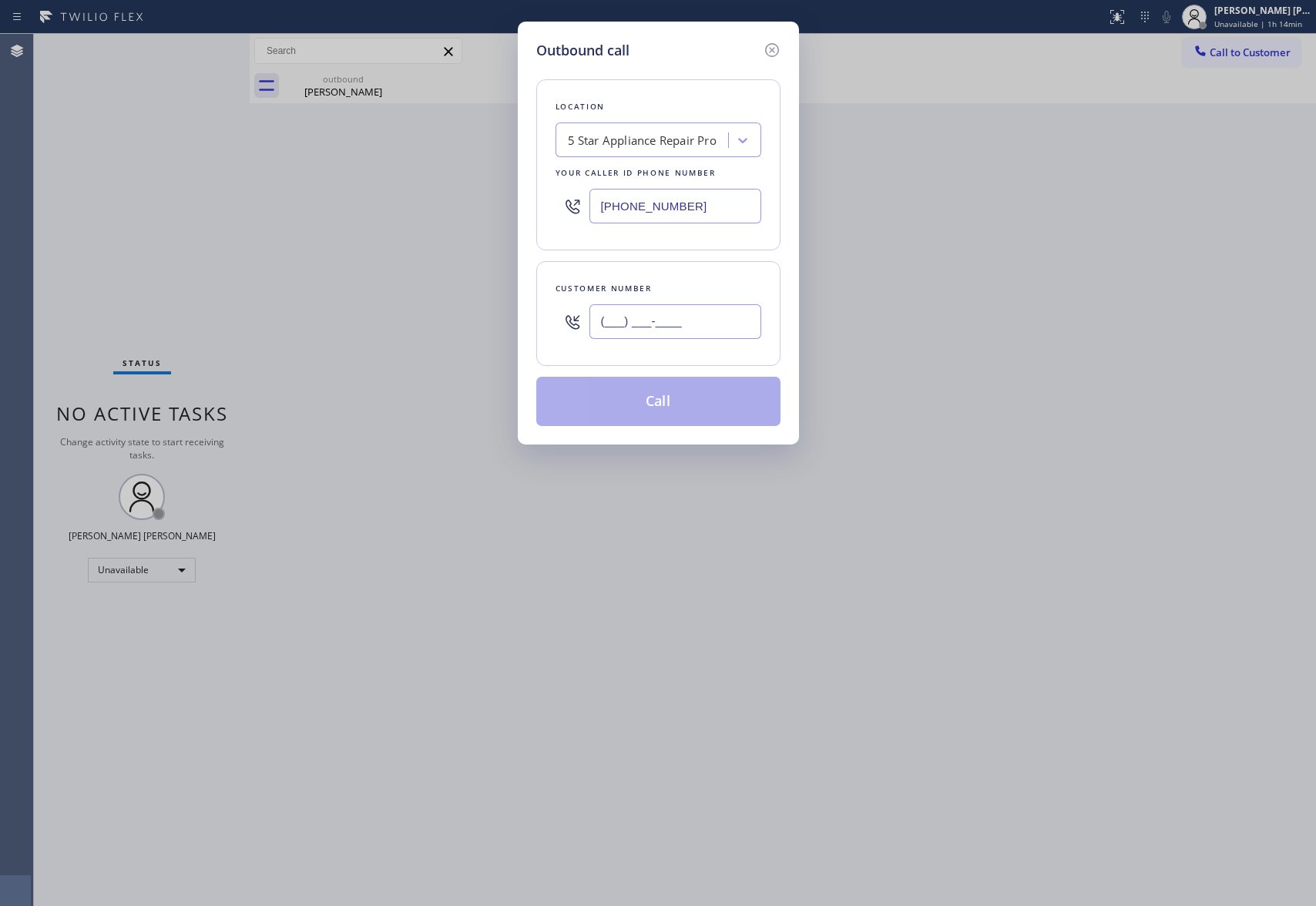
click at [675, 326] on input "(___) ___-____" at bounding box center [675, 322] width 172 height 35
paste input "949) 689-6675"
type input "[PHONE_NUMBER]"
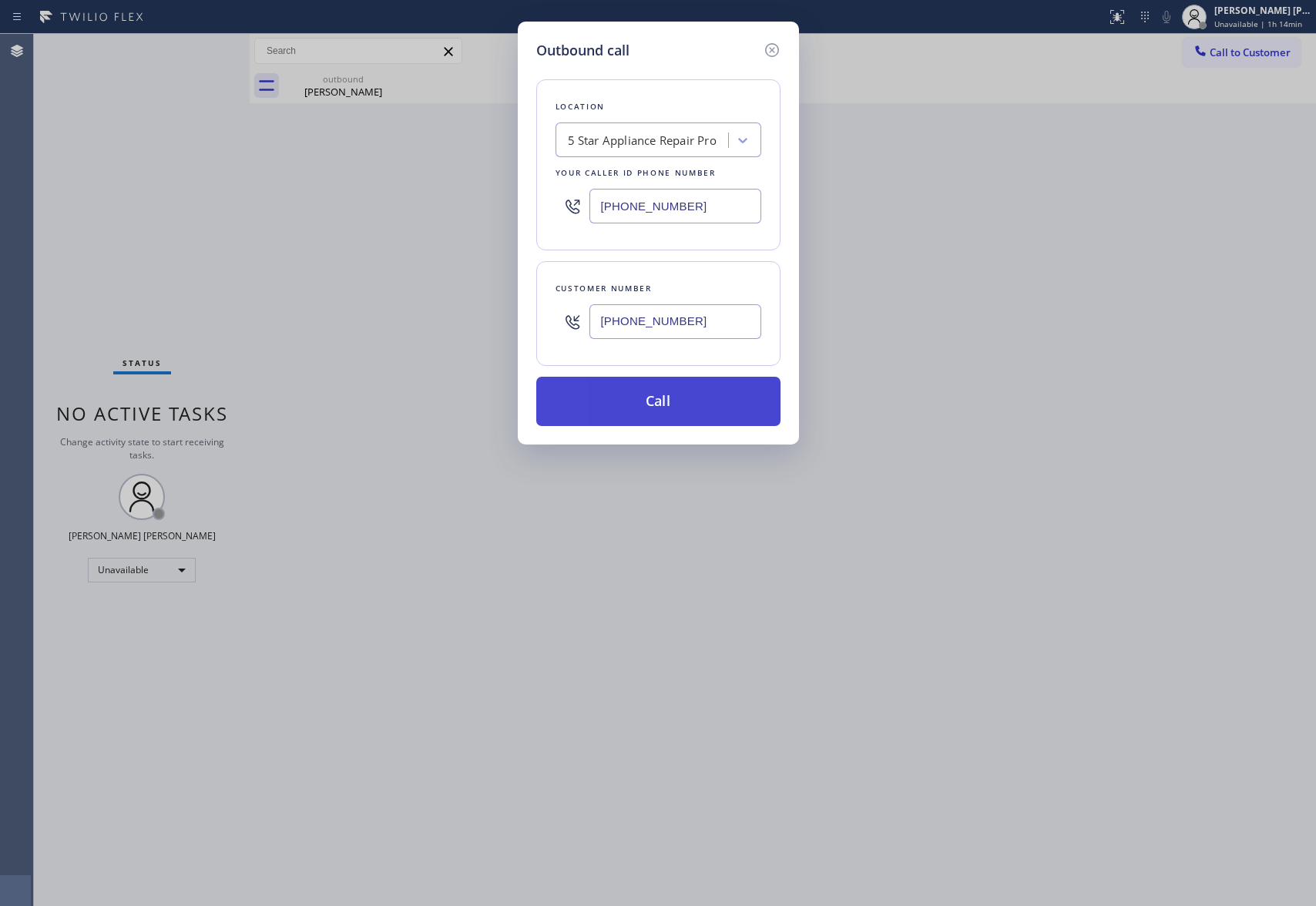
click at [682, 401] on button "Call" at bounding box center [658, 401] width 244 height 49
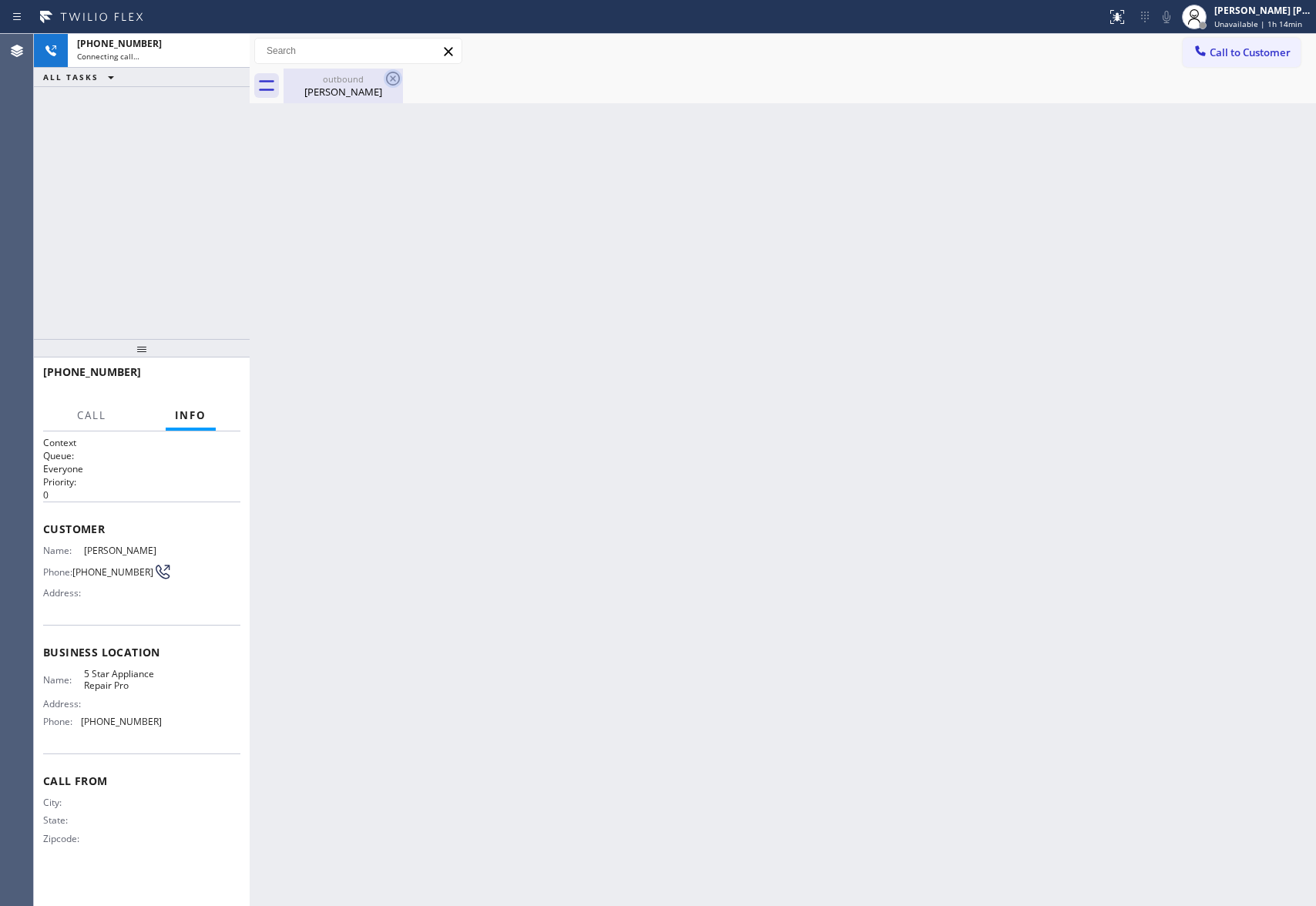
click at [390, 80] on icon at bounding box center [393, 78] width 19 height 19
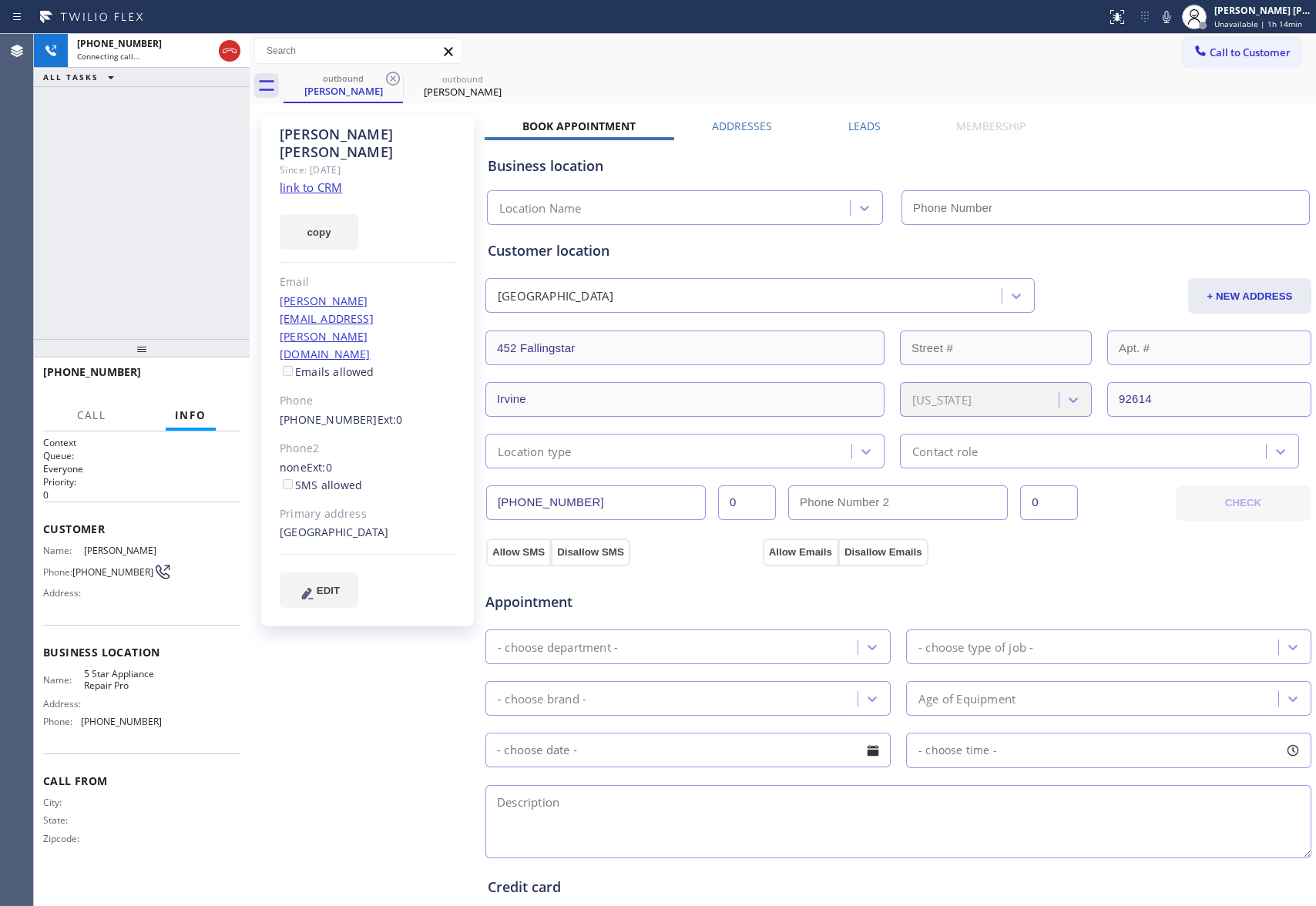
type input "[PHONE_NUMBER]"
click at [213, 377] on span "HANG UP" at bounding box center [205, 380] width 47 height 11
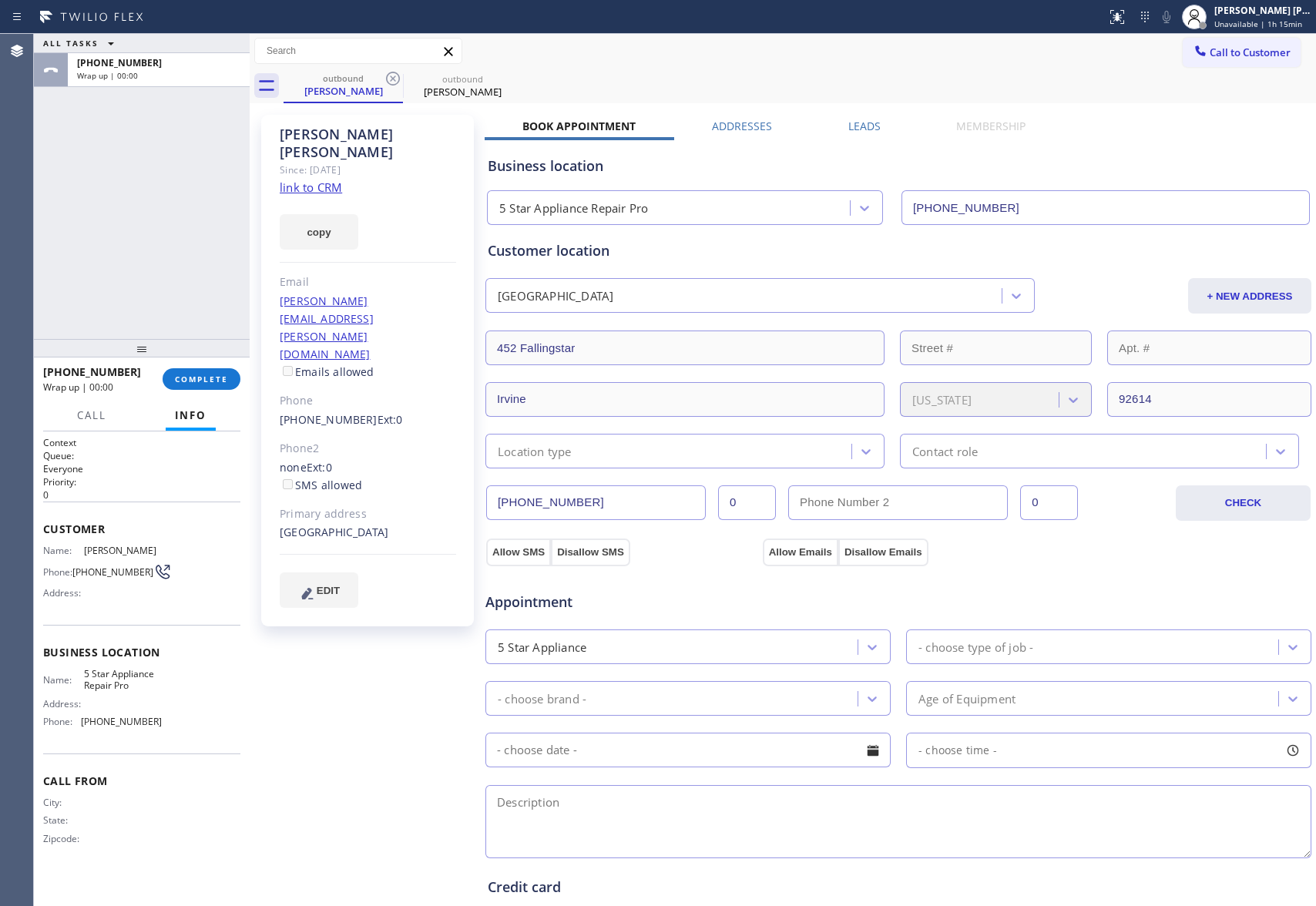
click at [855, 115] on div "[PERSON_NAME] Since: [DATE] link to CRM copy Email [PERSON_NAME][EMAIL_ADDRESS]…" at bounding box center [783, 622] width 1059 height 1030
click at [857, 122] on label "Leads" at bounding box center [864, 126] width 32 height 15
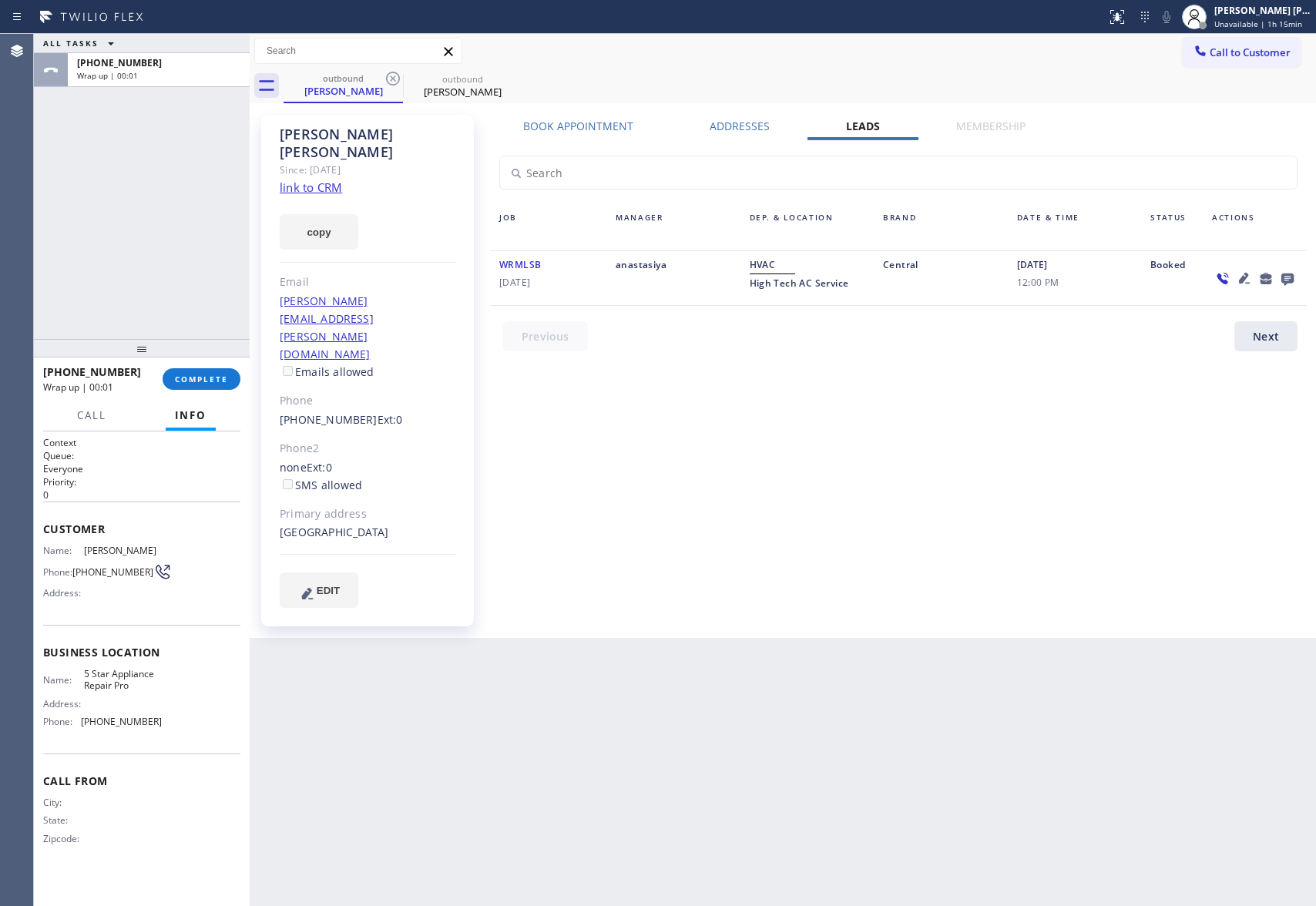
click at [1290, 282] on icon at bounding box center [1288, 280] width 13 height 13
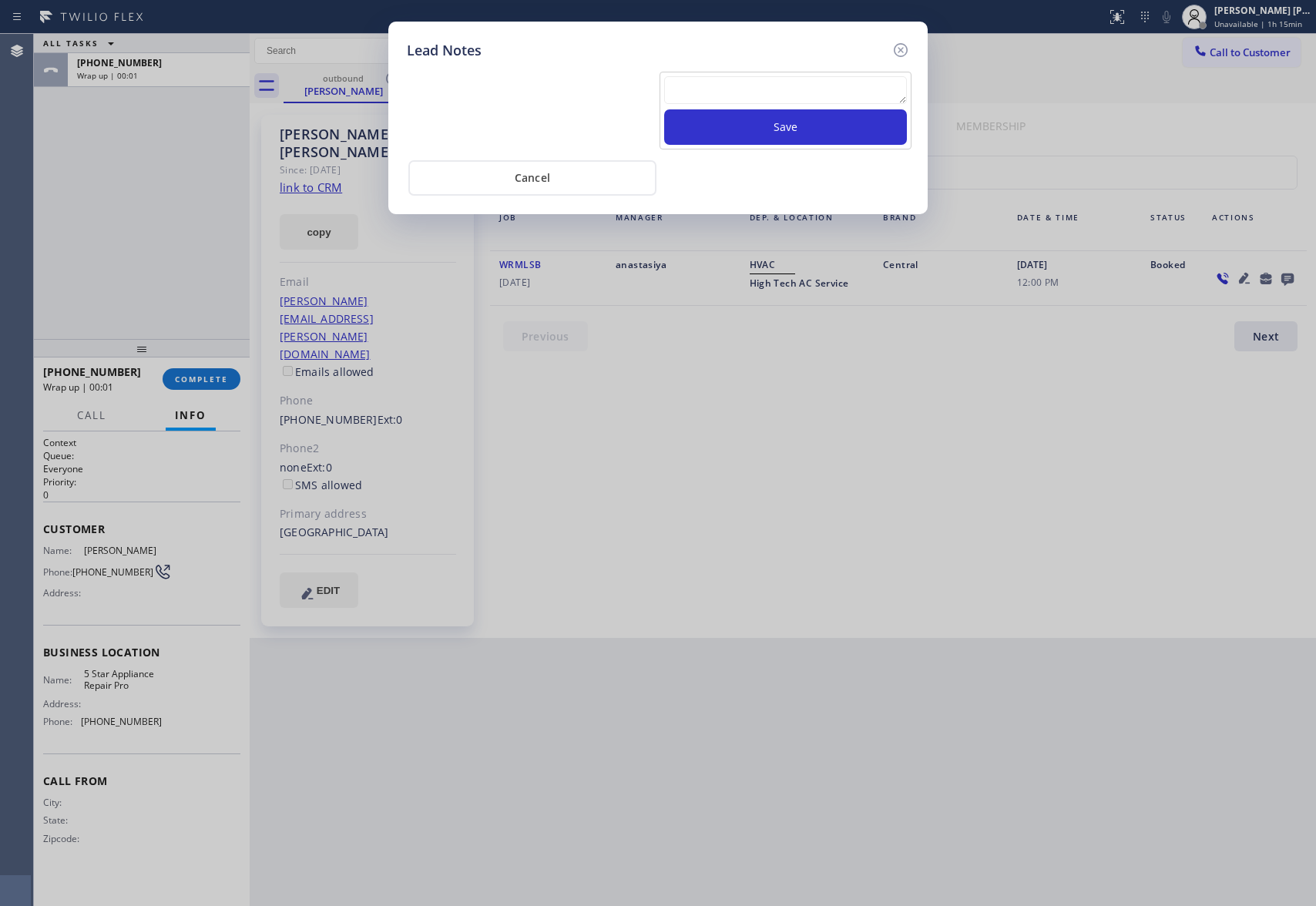
click at [833, 100] on textarea at bounding box center [786, 89] width 243 height 27
paste textarea "VM | please transfer if cx calls back"
type textarea "VM | please transfer if cx calls back"
click at [837, 133] on button "Save" at bounding box center [786, 127] width 243 height 35
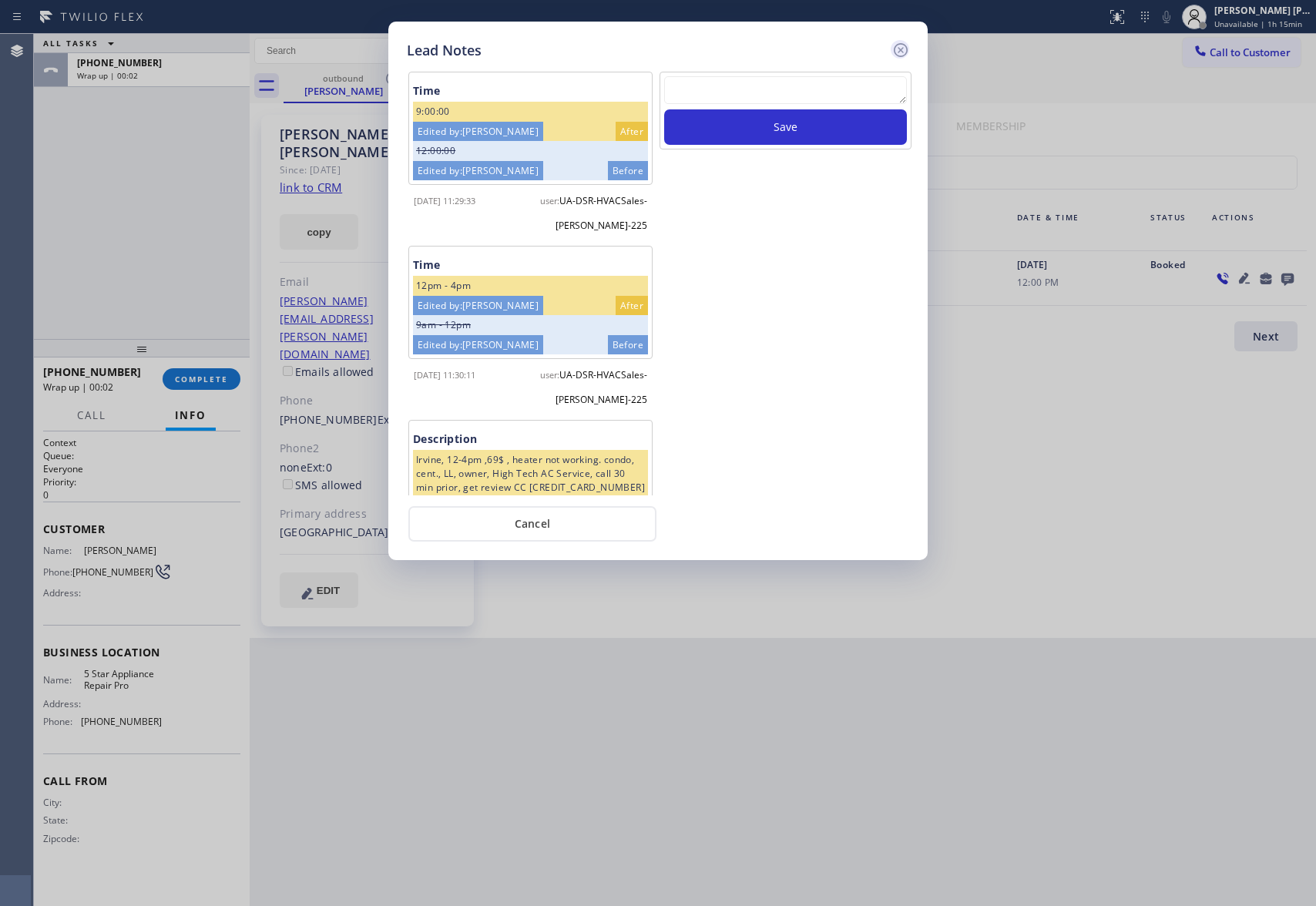
click at [902, 47] on icon at bounding box center [901, 50] width 14 height 14
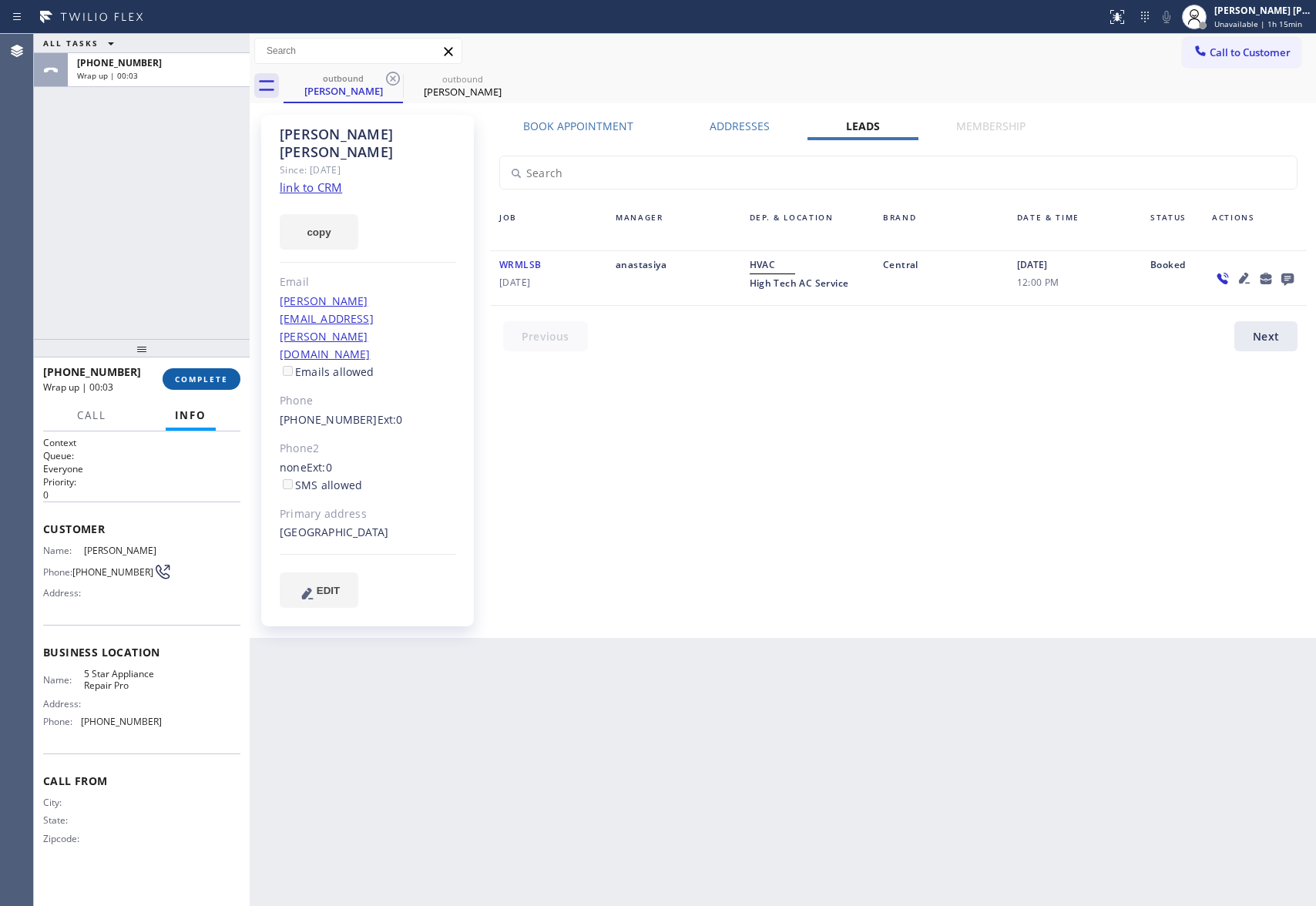
click at [182, 382] on span "COMPLETE" at bounding box center [202, 380] width 53 height 11
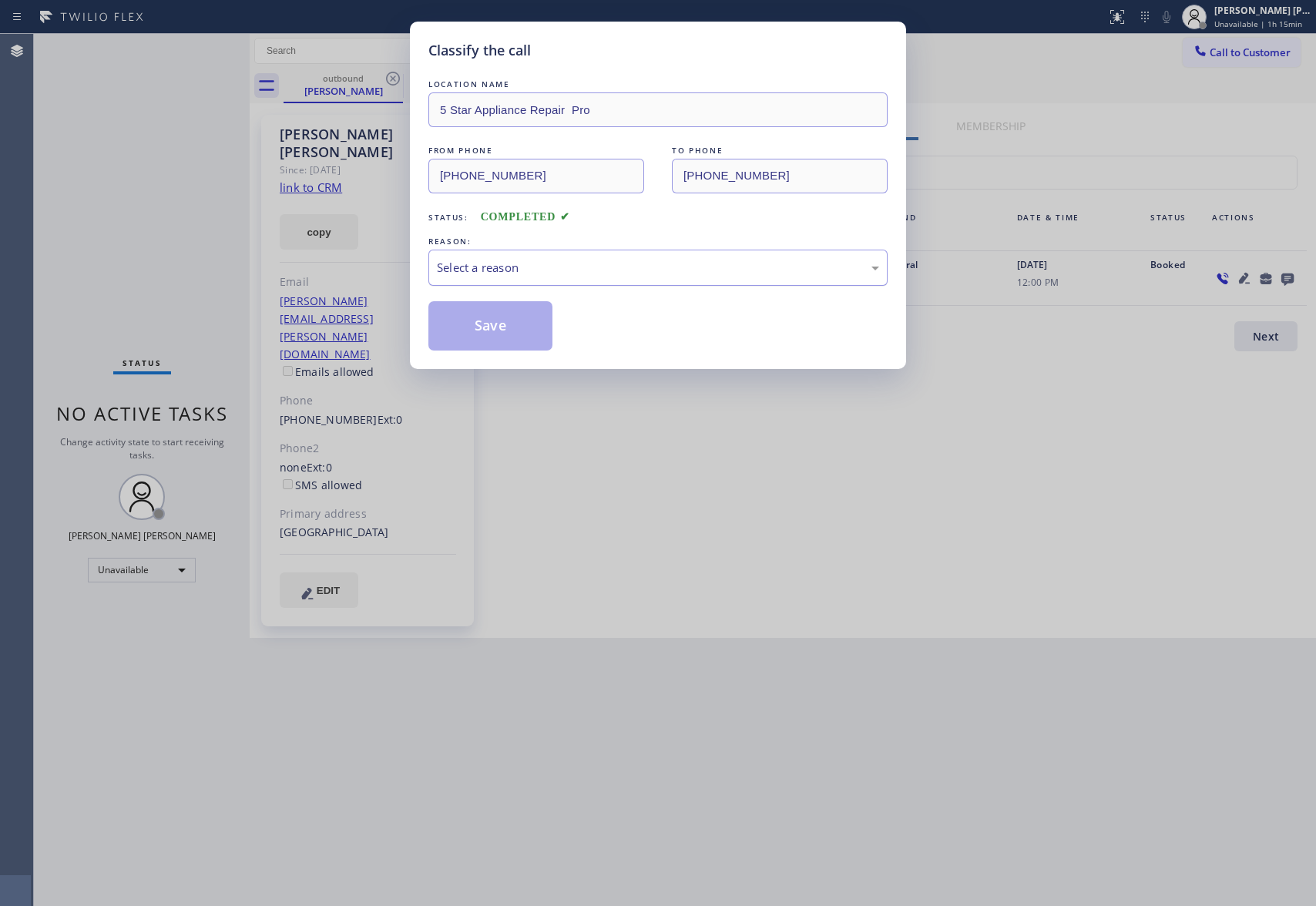
click at [599, 257] on div "Select a reason" at bounding box center [658, 267] width 460 height 36
click at [478, 325] on button "Save" at bounding box center [490, 326] width 124 height 49
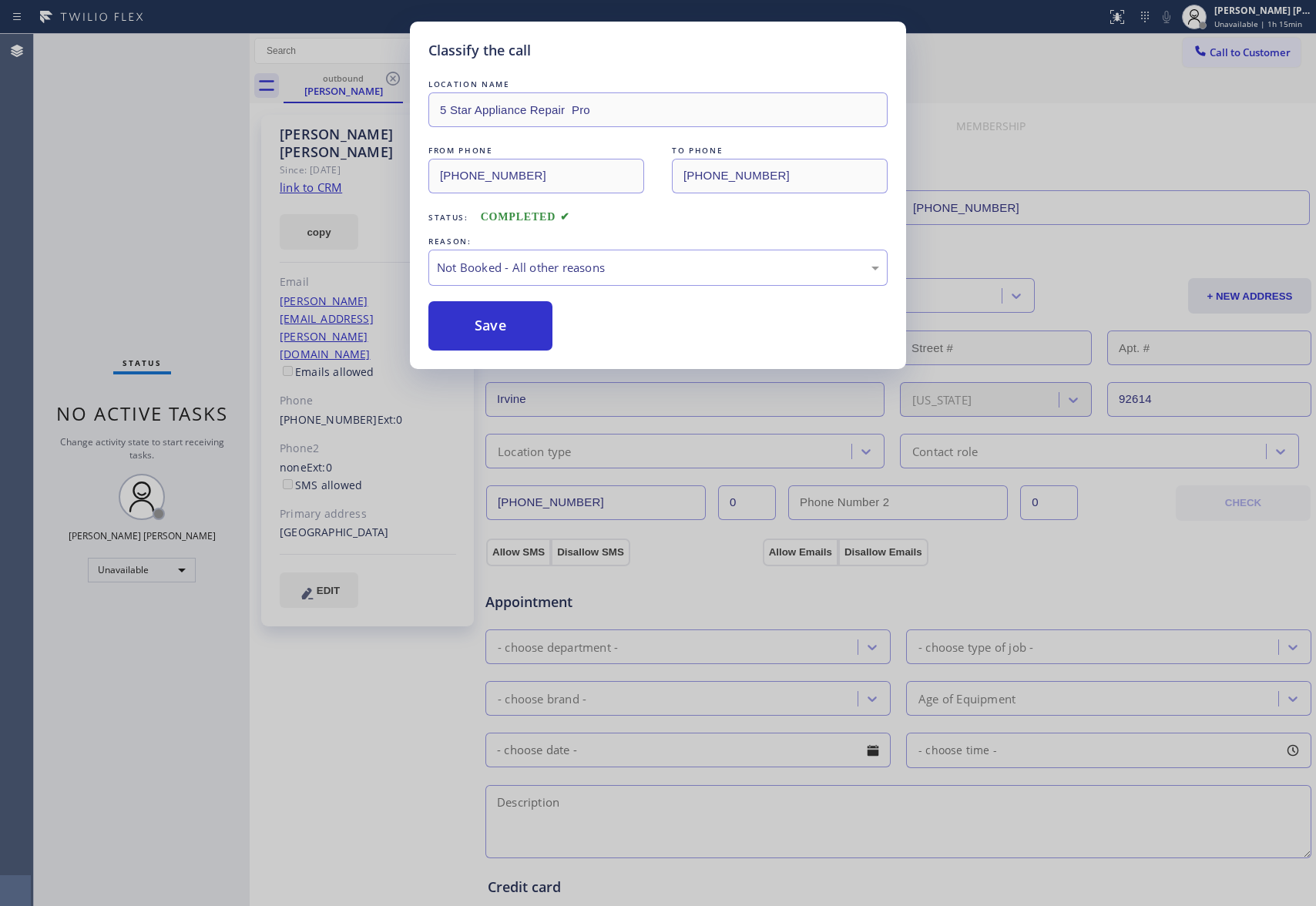
click at [362, 86] on div "Classify the call LOCATION NAME 5 Star Appliance Repair Pro FROM PHONE [PHONE_N…" at bounding box center [674, 470] width 1282 height 872
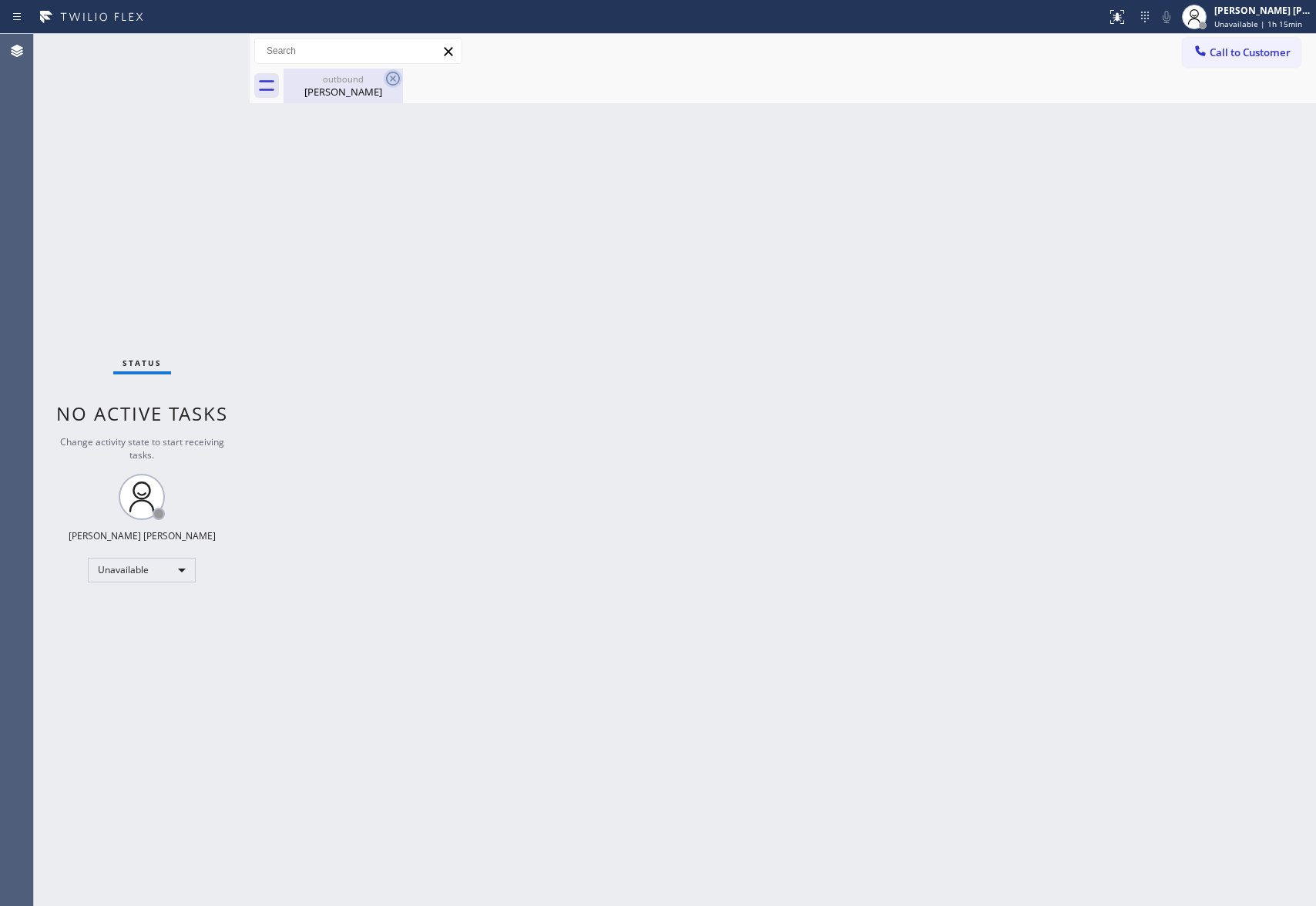
click at [389, 84] on icon at bounding box center [393, 78] width 14 height 14
click at [393, 75] on icon at bounding box center [393, 78] width 19 height 19
click at [340, 91] on div "[PERSON_NAME]" at bounding box center [344, 92] width 116 height 14
drag, startPoint x: 405, startPoint y: 83, endPoint x: 313, endPoint y: 5, distance: 120.6
click at [401, 80] on div at bounding box center [800, 86] width 1033 height 35
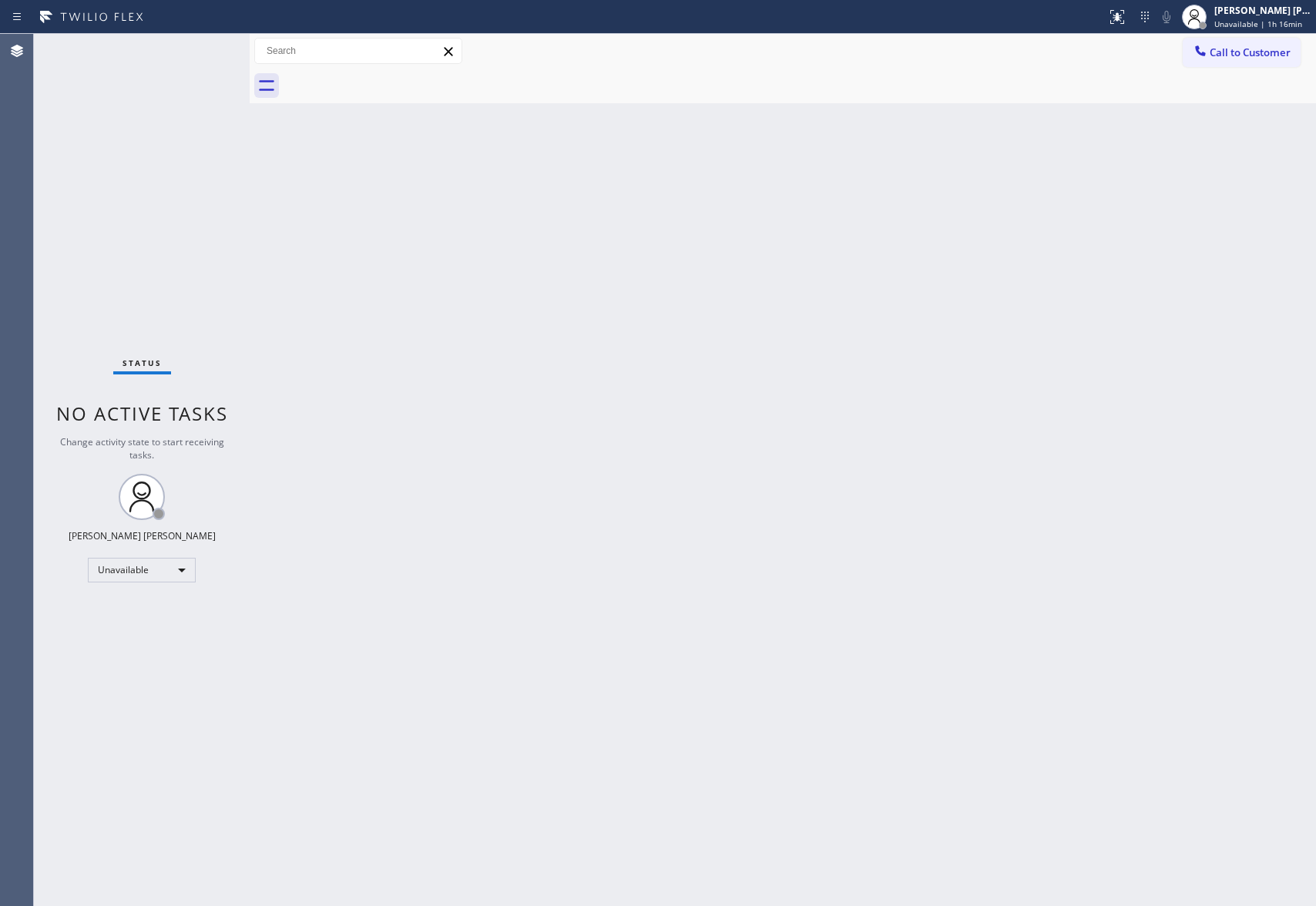
click at [1287, 62] on button "Call to Customer" at bounding box center [1241, 52] width 118 height 29
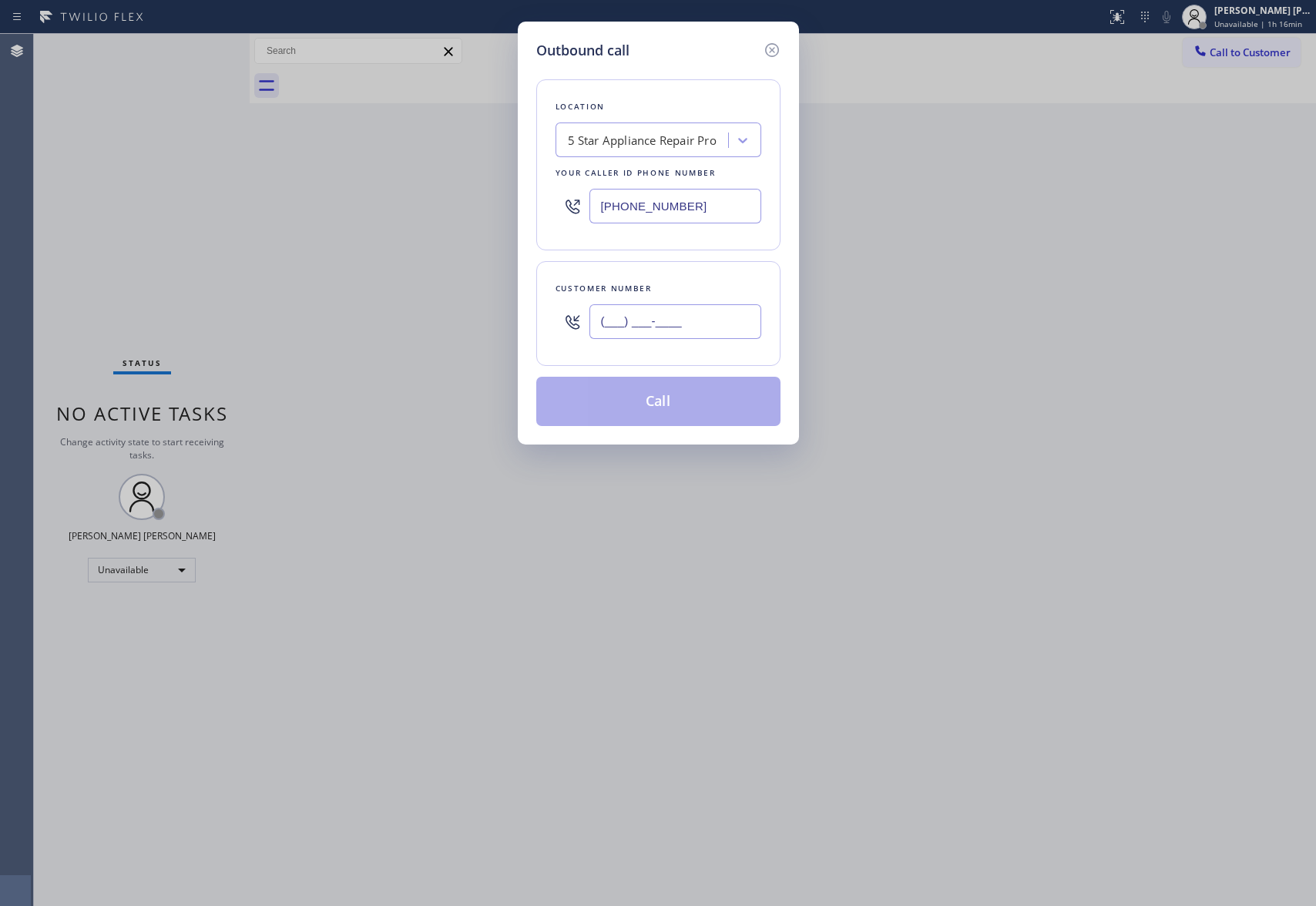
click at [674, 327] on input "(___) ___-____" at bounding box center [675, 322] width 172 height 35
paste input "909) 586-4388"
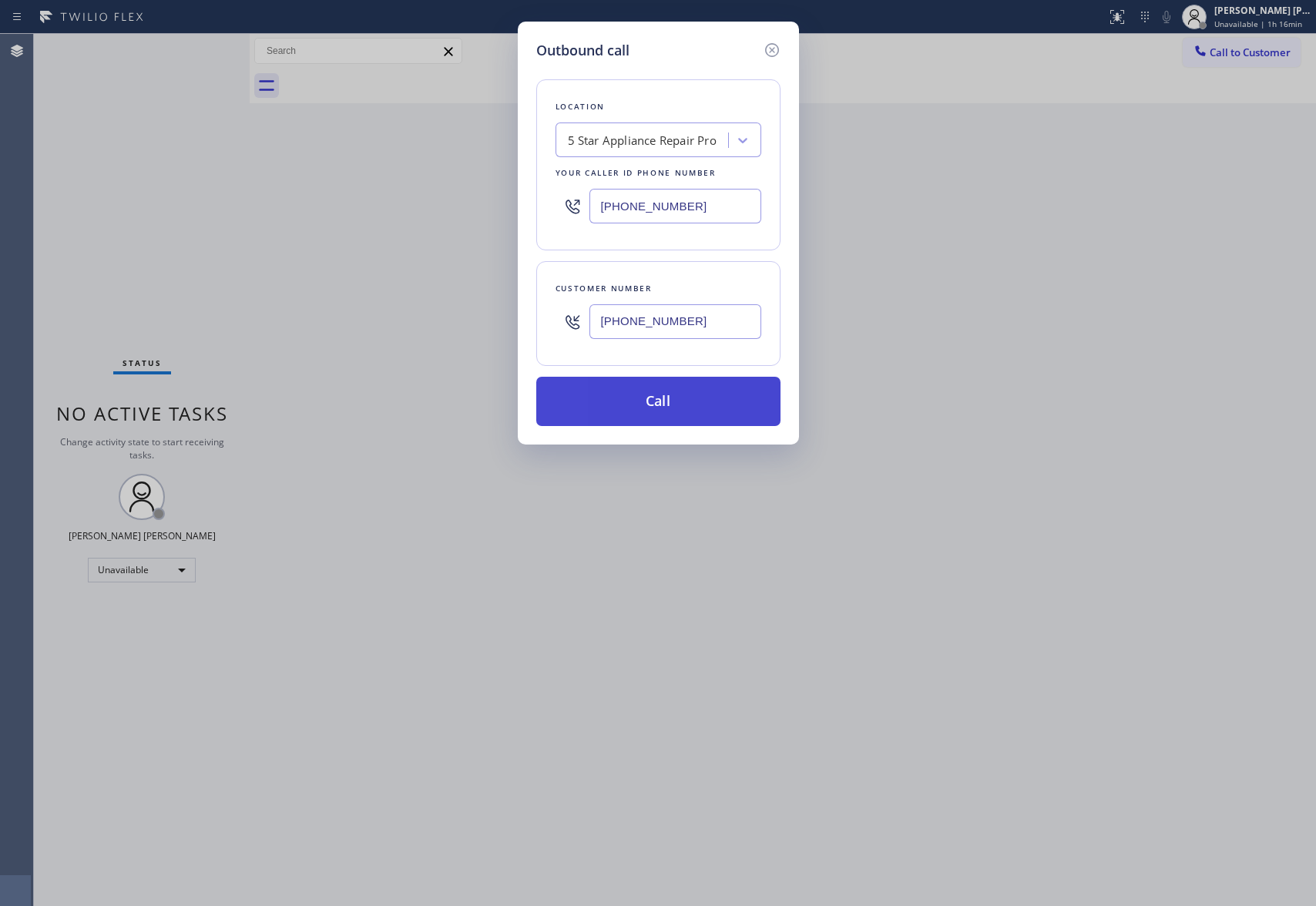
type input "[PHONE_NUMBER]"
click at [675, 406] on button "Call" at bounding box center [658, 401] width 244 height 49
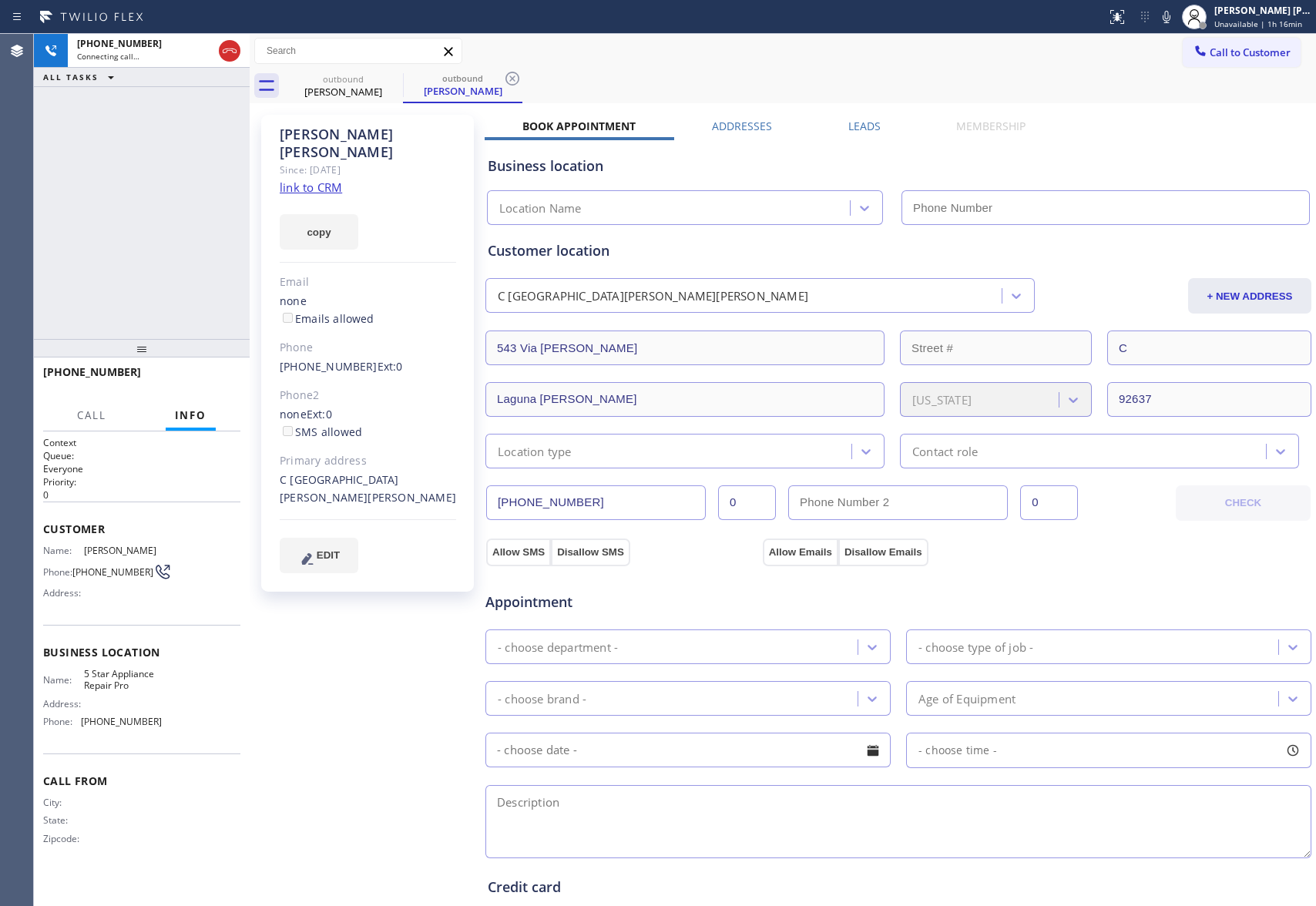
type input "[PHONE_NUMBER]"
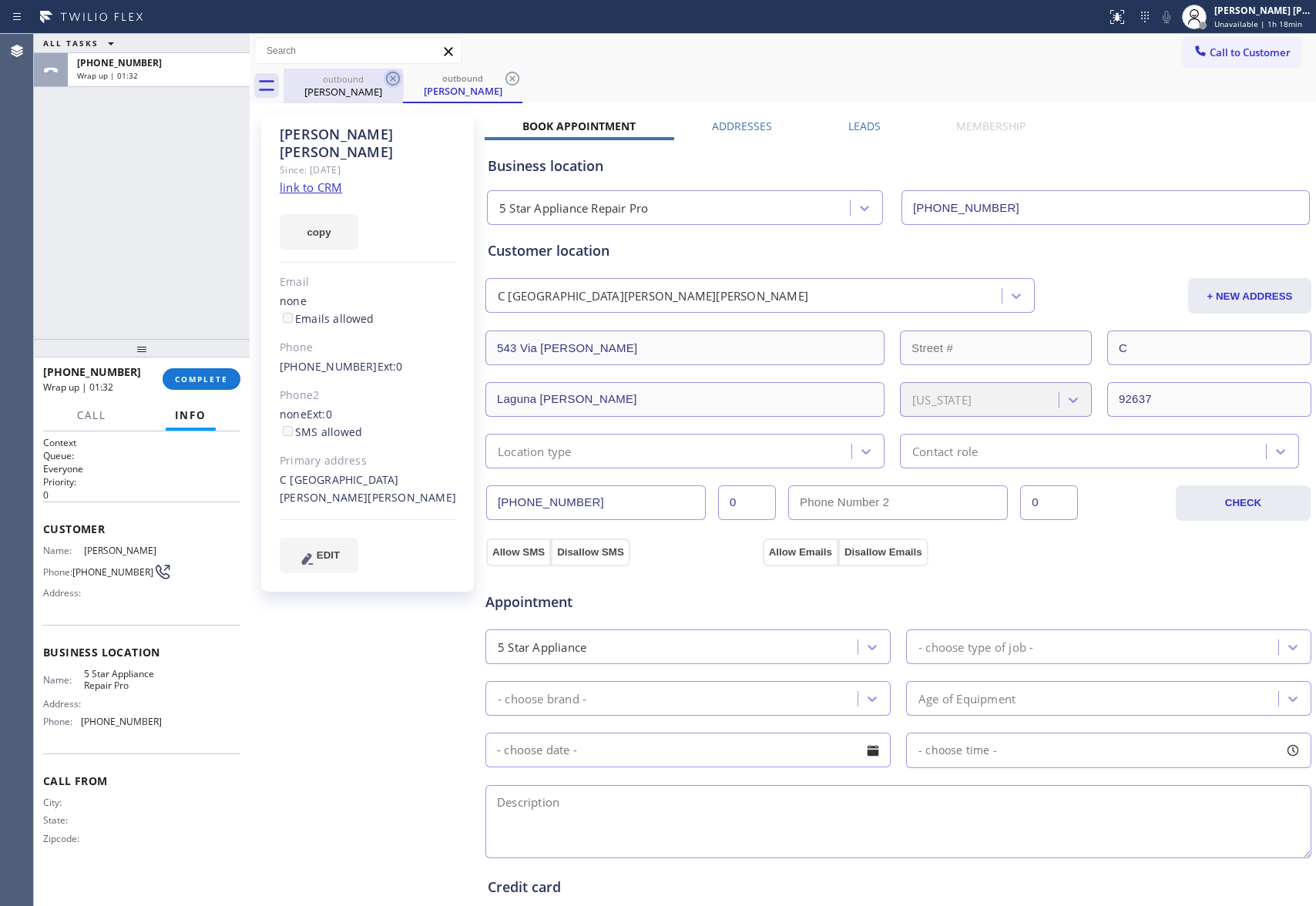
click at [385, 78] on div "outbound [PERSON_NAME]" at bounding box center [344, 86] width 119 height 35
click at [393, 78] on icon at bounding box center [393, 78] width 14 height 14
click at [0, 0] on icon at bounding box center [0, 0] width 0 height 0
click at [393, 78] on div "outbound [PERSON_NAME] outbound [PERSON_NAME]" at bounding box center [800, 86] width 1033 height 35
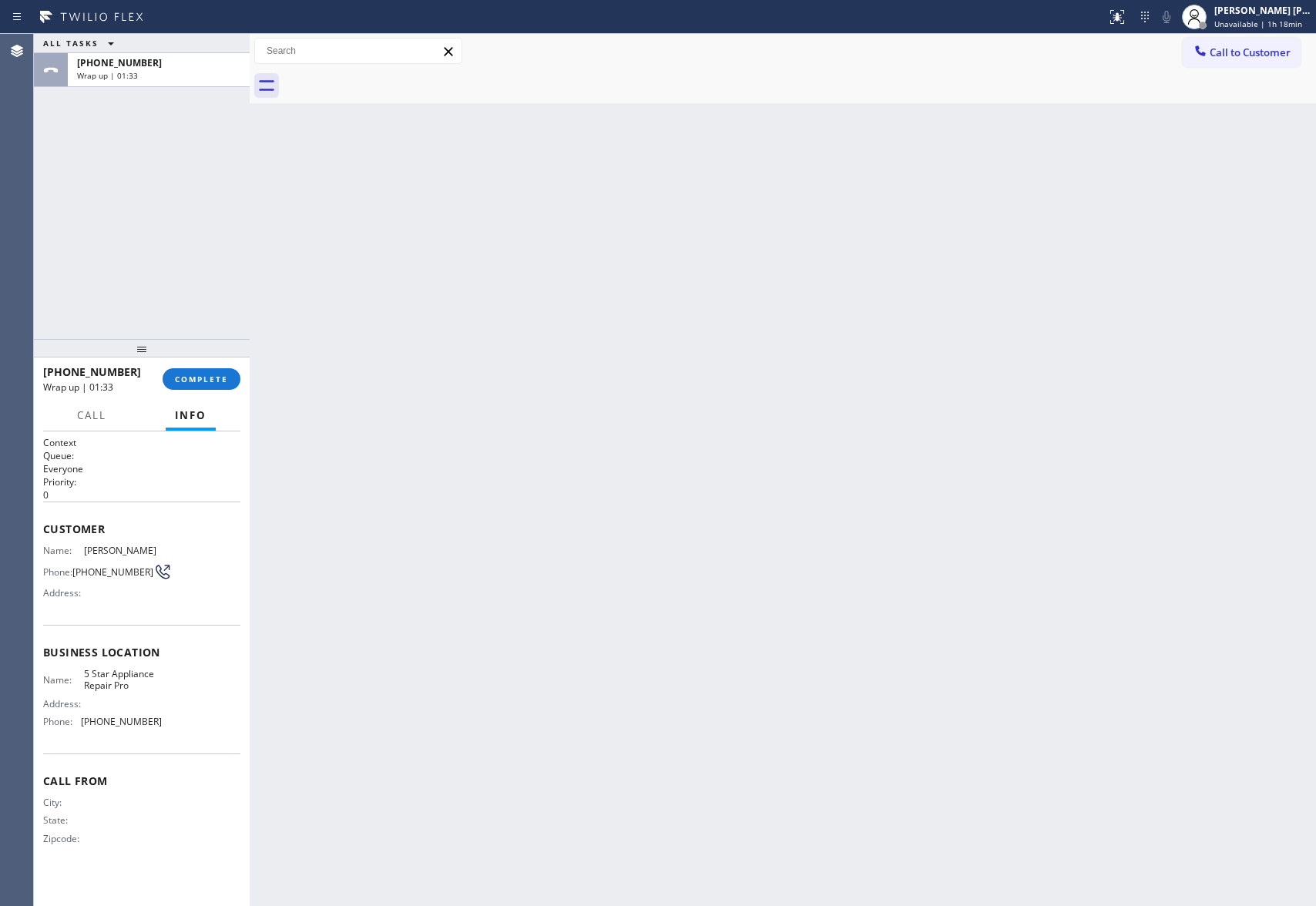
click at [393, 78] on div at bounding box center [800, 86] width 1033 height 35
click at [195, 376] on span "COMPLETE" at bounding box center [202, 380] width 53 height 11
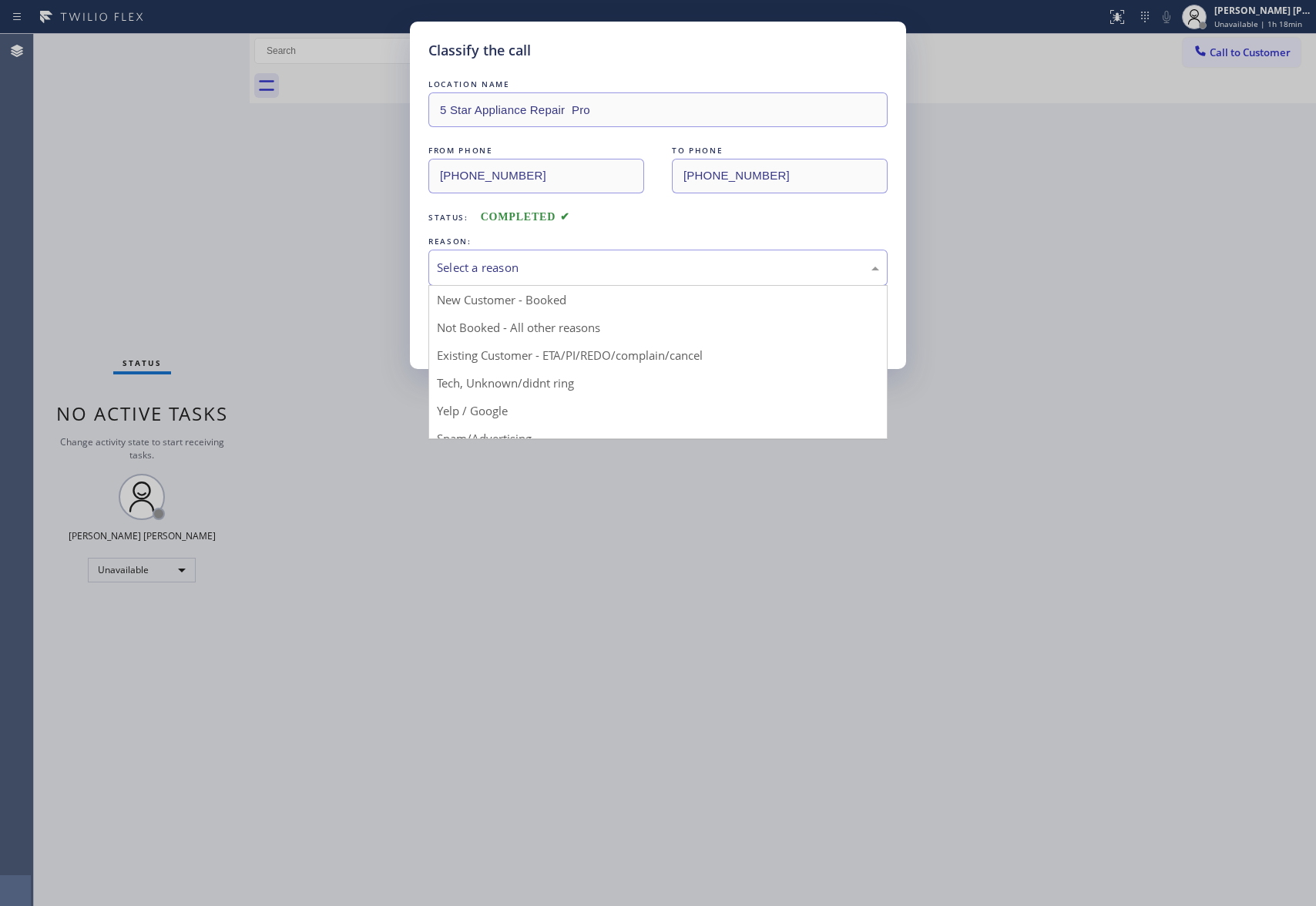
click at [640, 260] on div "Select a reason" at bounding box center [658, 267] width 442 height 18
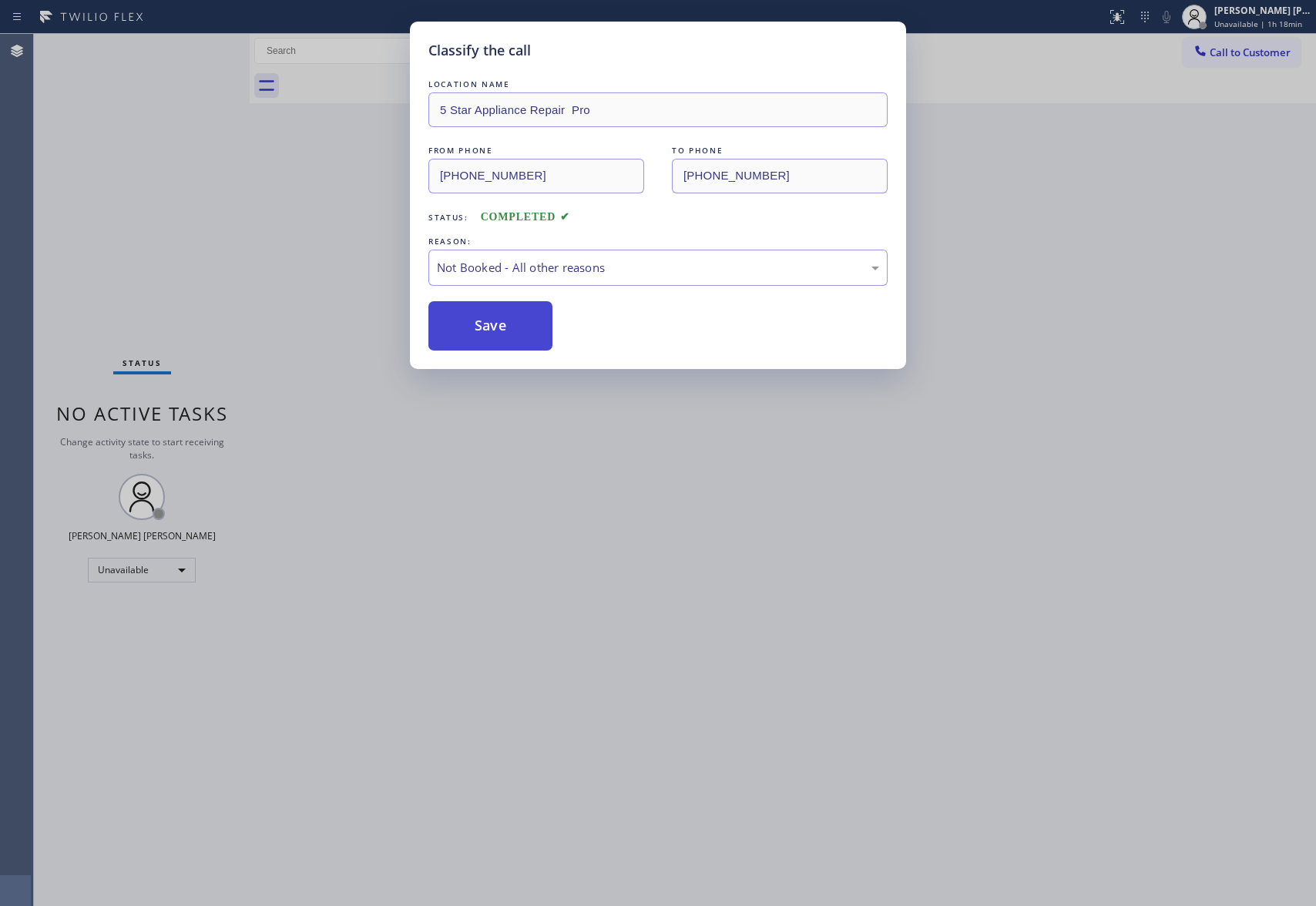
click at [497, 330] on button "Save" at bounding box center [490, 326] width 124 height 49
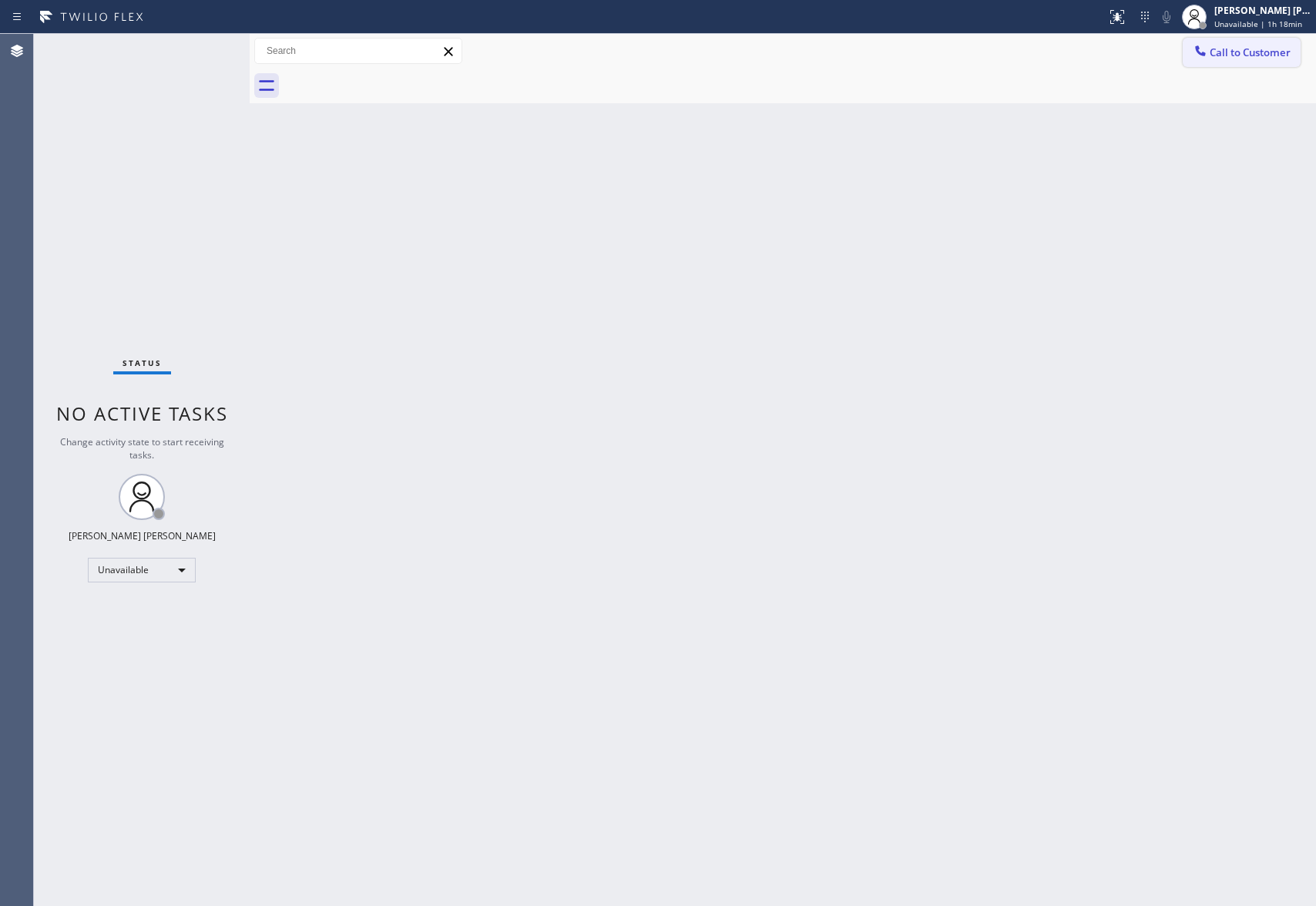
click at [1292, 63] on button "Call to Customer" at bounding box center [1241, 52] width 118 height 29
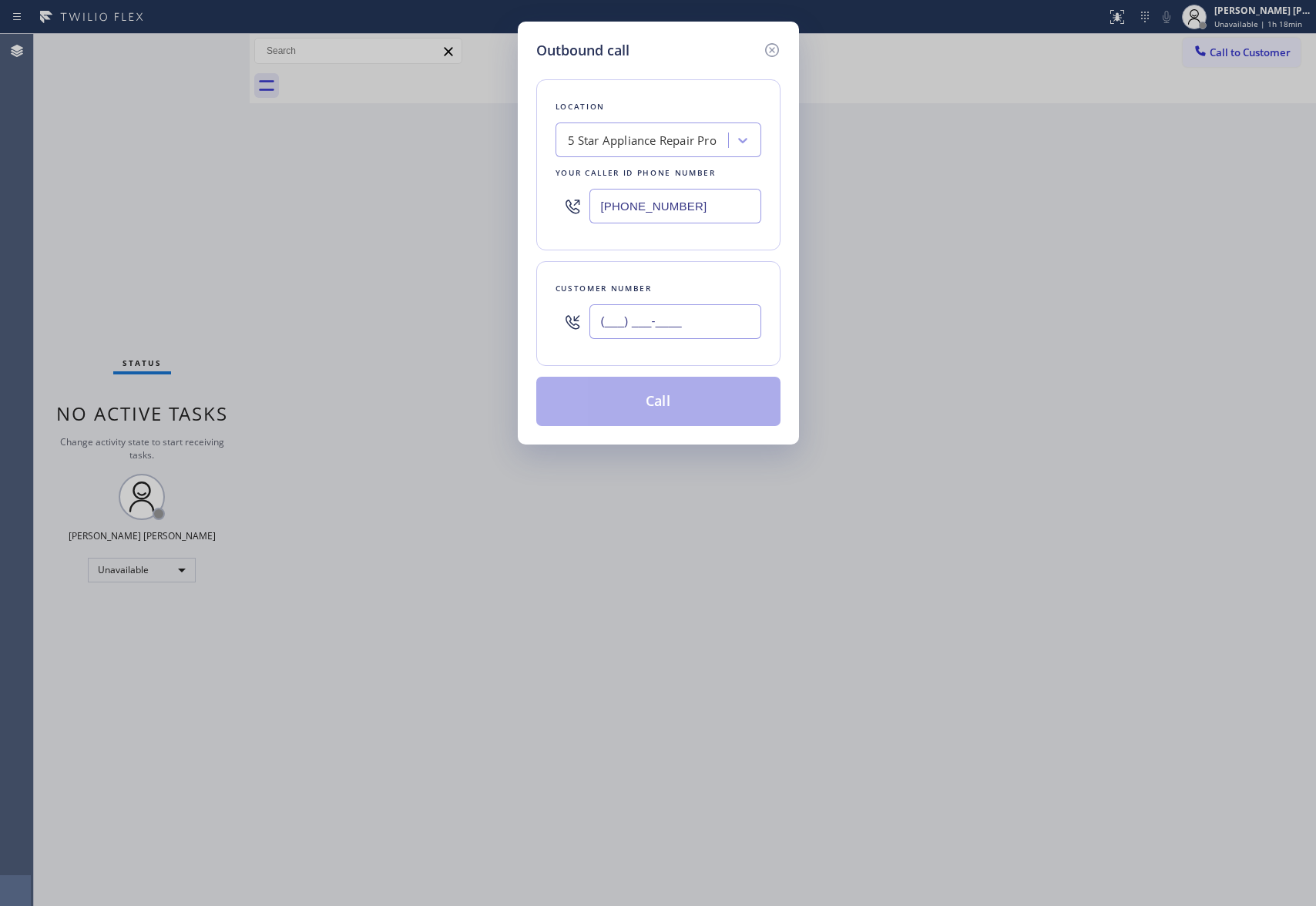
click at [689, 305] on input "(___) ___-____" at bounding box center [675, 322] width 172 height 35
paste input "323) 401-6038"
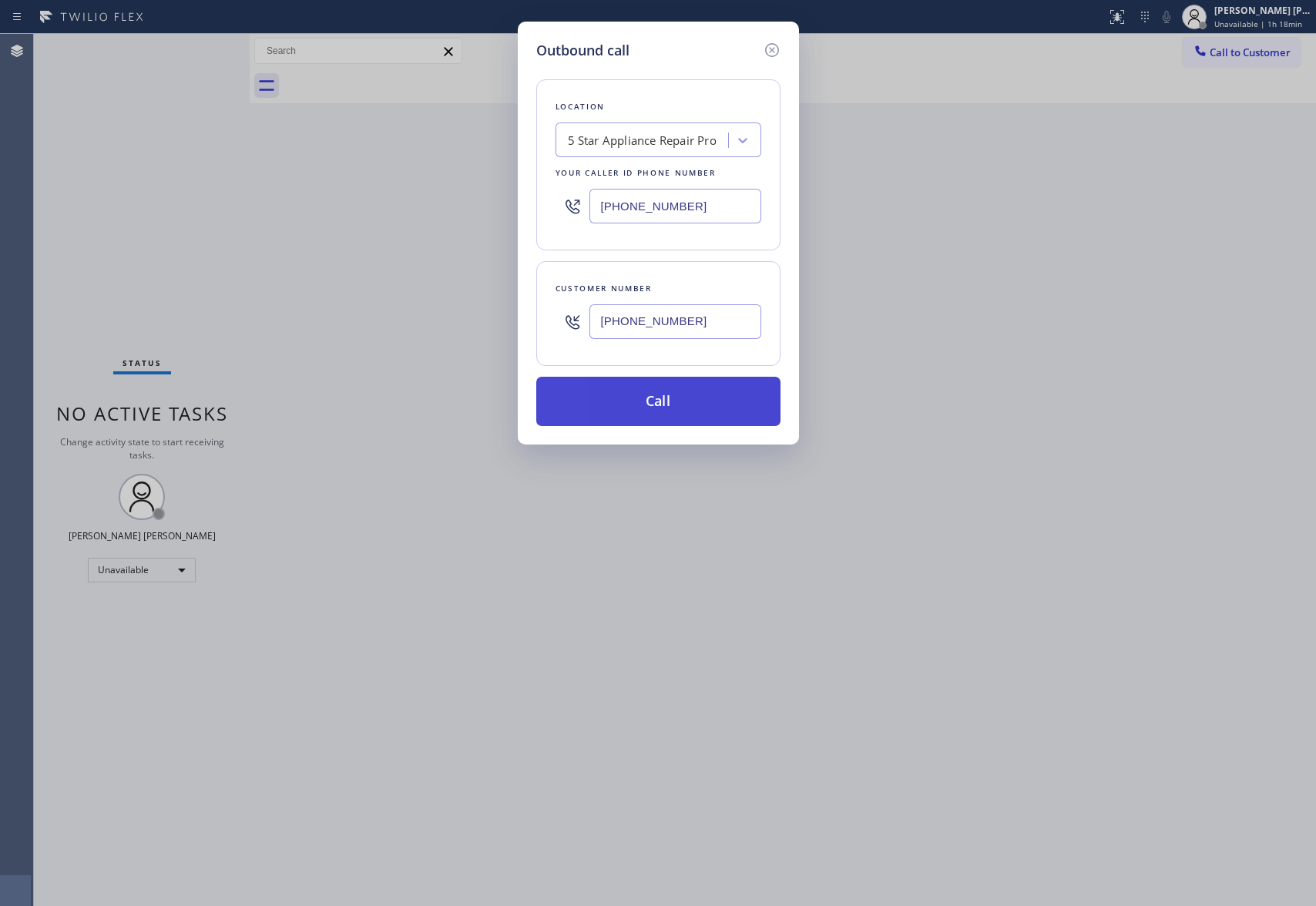
type input "[PHONE_NUMBER]"
click at [671, 395] on button "Call" at bounding box center [658, 401] width 244 height 49
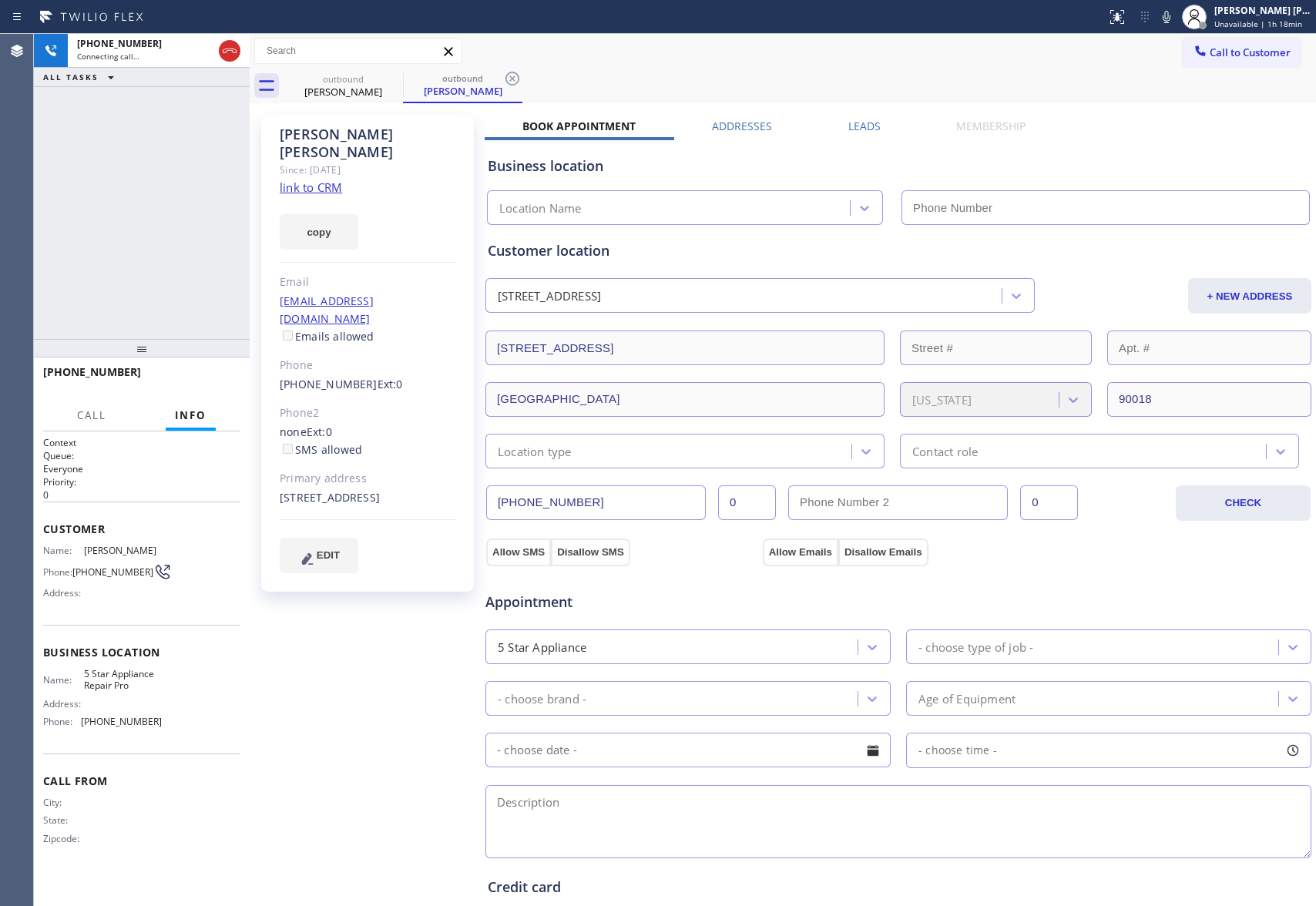
type input "[PHONE_NUMBER]"
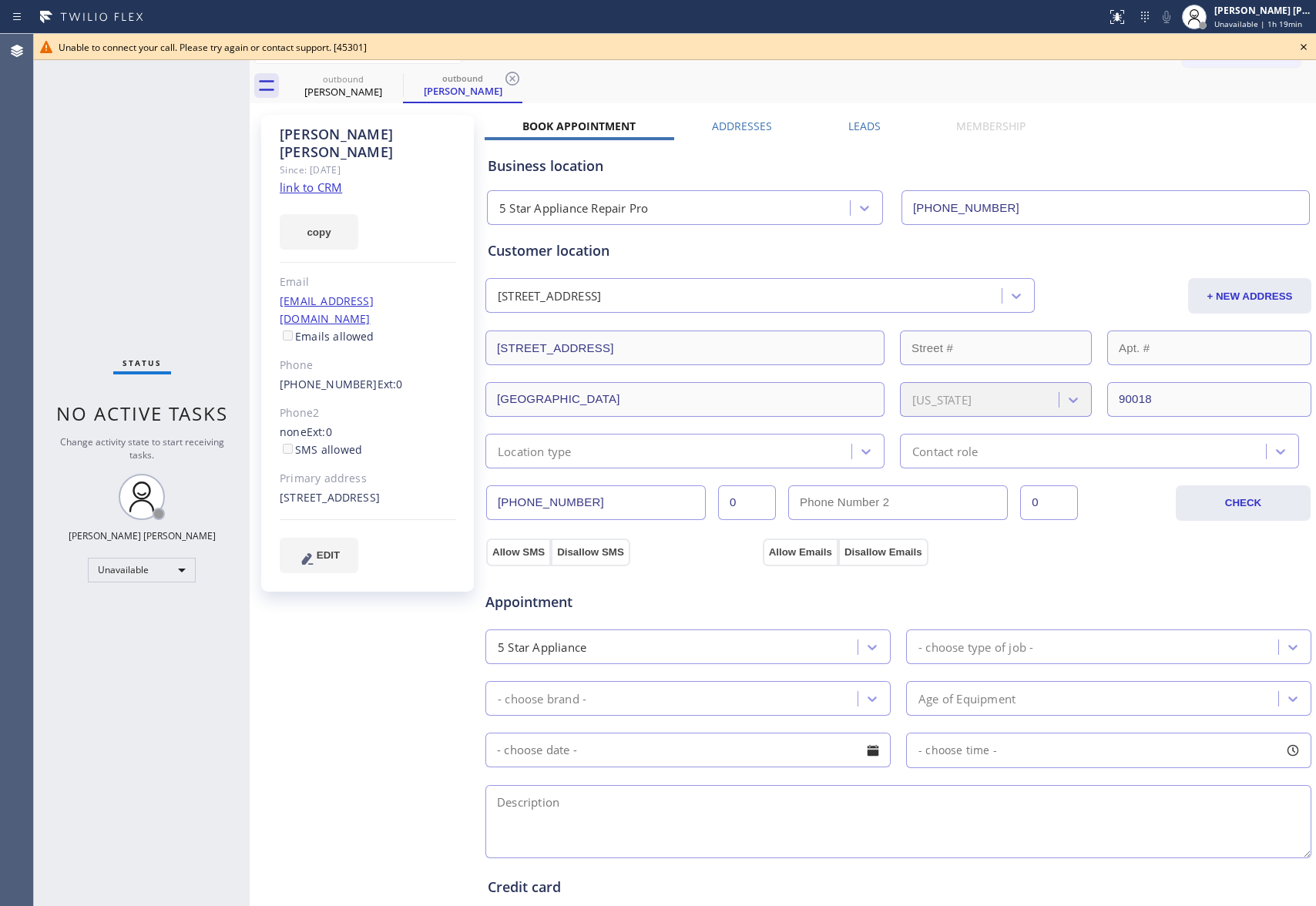
drag, startPoint x: 867, startPoint y: 120, endPoint x: 852, endPoint y: 134, distance: 20.5
click at [867, 120] on label "Leads" at bounding box center [864, 126] width 32 height 15
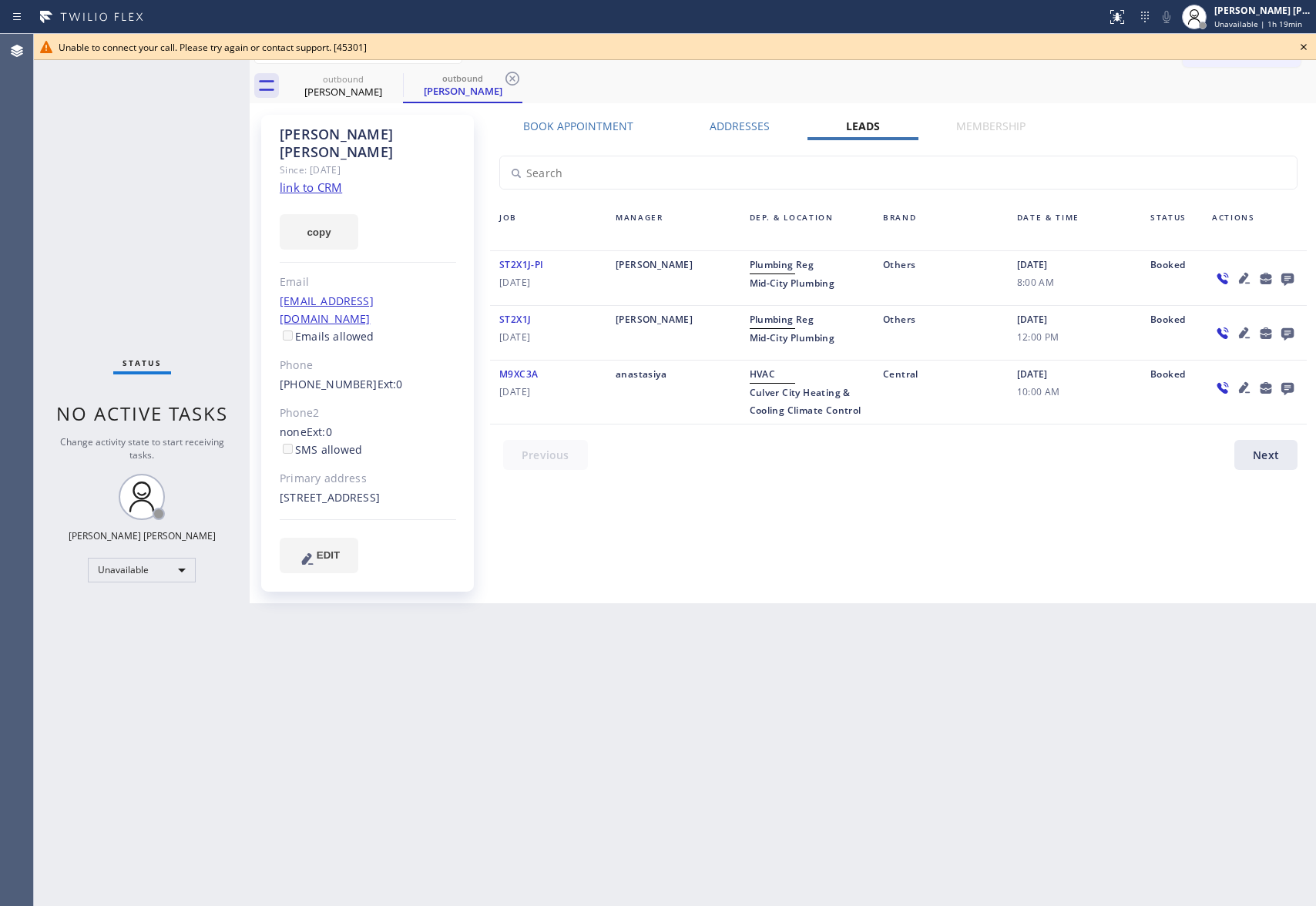
click at [1280, 276] on icon at bounding box center [1288, 278] width 19 height 20
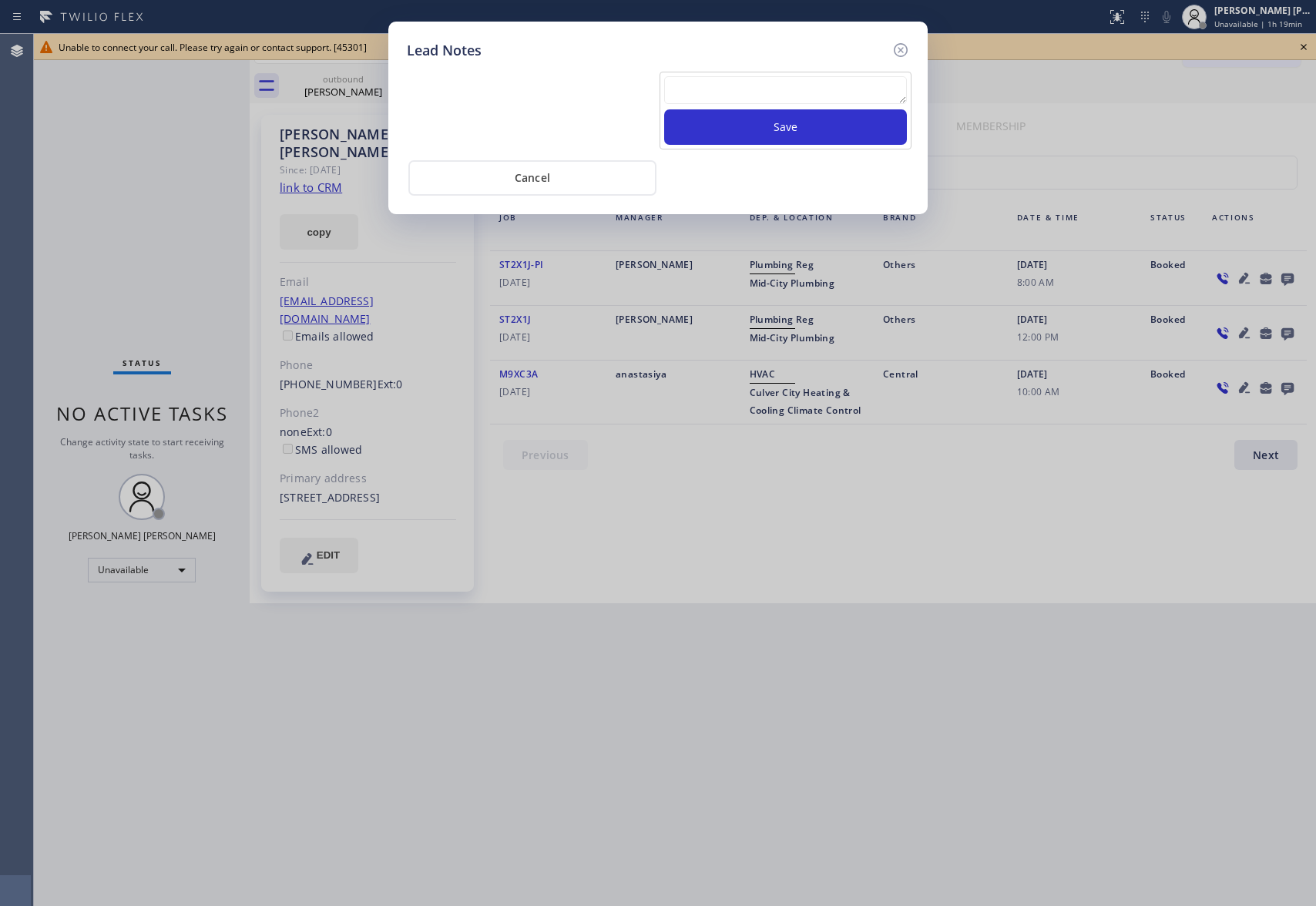
click at [752, 87] on textarea at bounding box center [786, 89] width 243 height 27
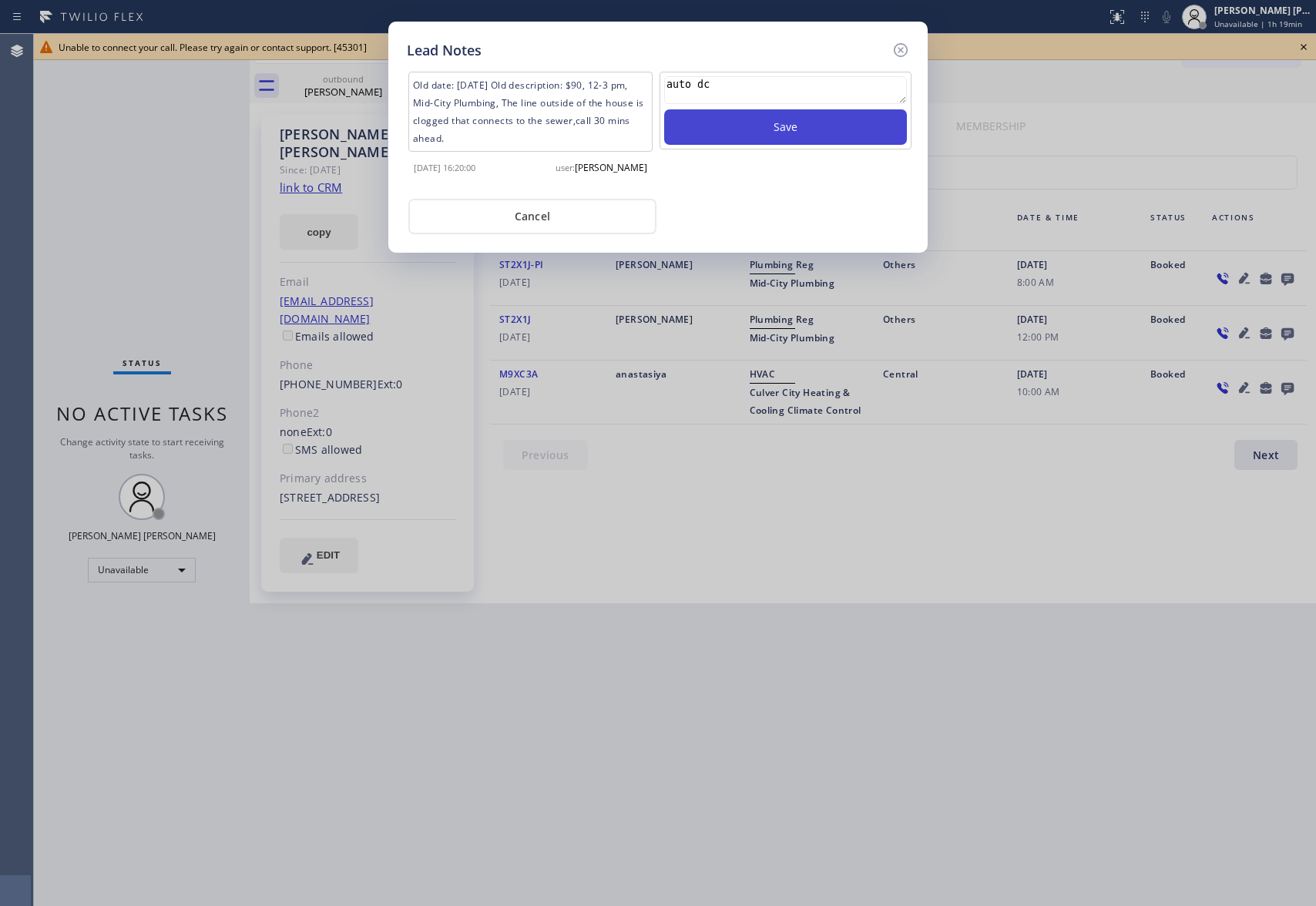
type textarea "auto dc"
click at [808, 129] on button "Save" at bounding box center [786, 127] width 243 height 35
click at [900, 54] on icon at bounding box center [901, 50] width 19 height 19
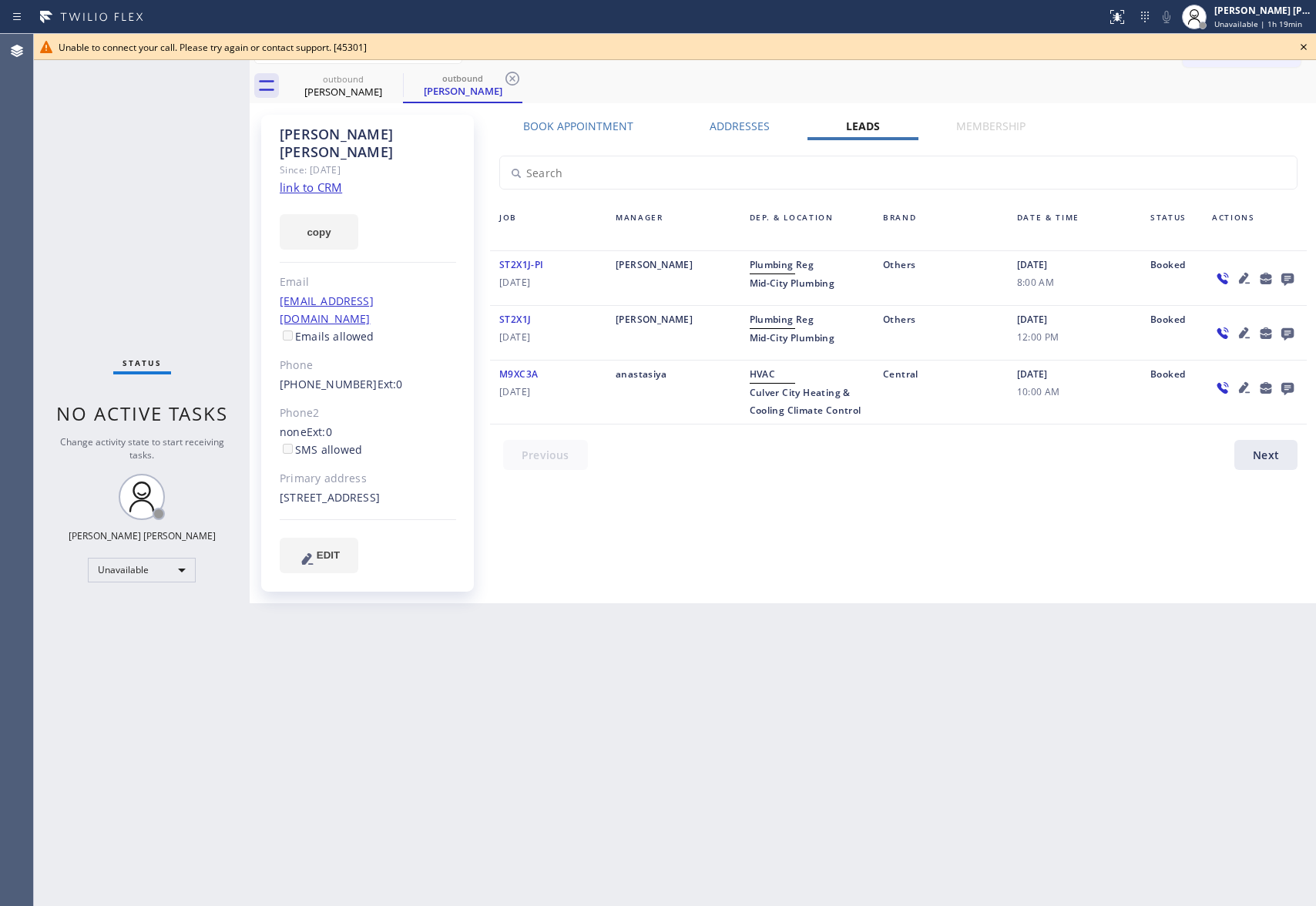
click at [1307, 45] on icon at bounding box center [1304, 47] width 19 height 19
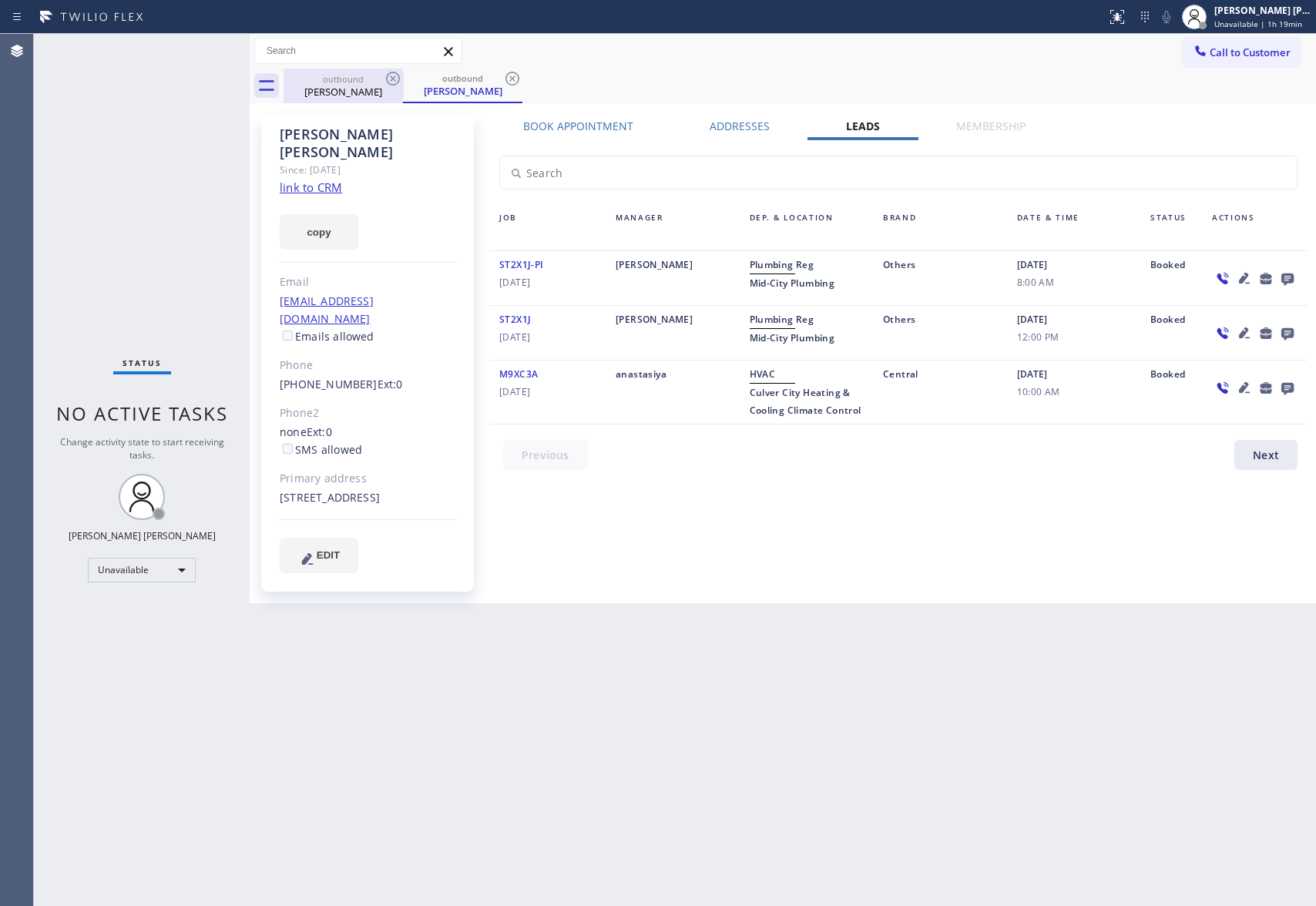
click at [380, 83] on div "outbound" at bounding box center [344, 78] width 116 height 12
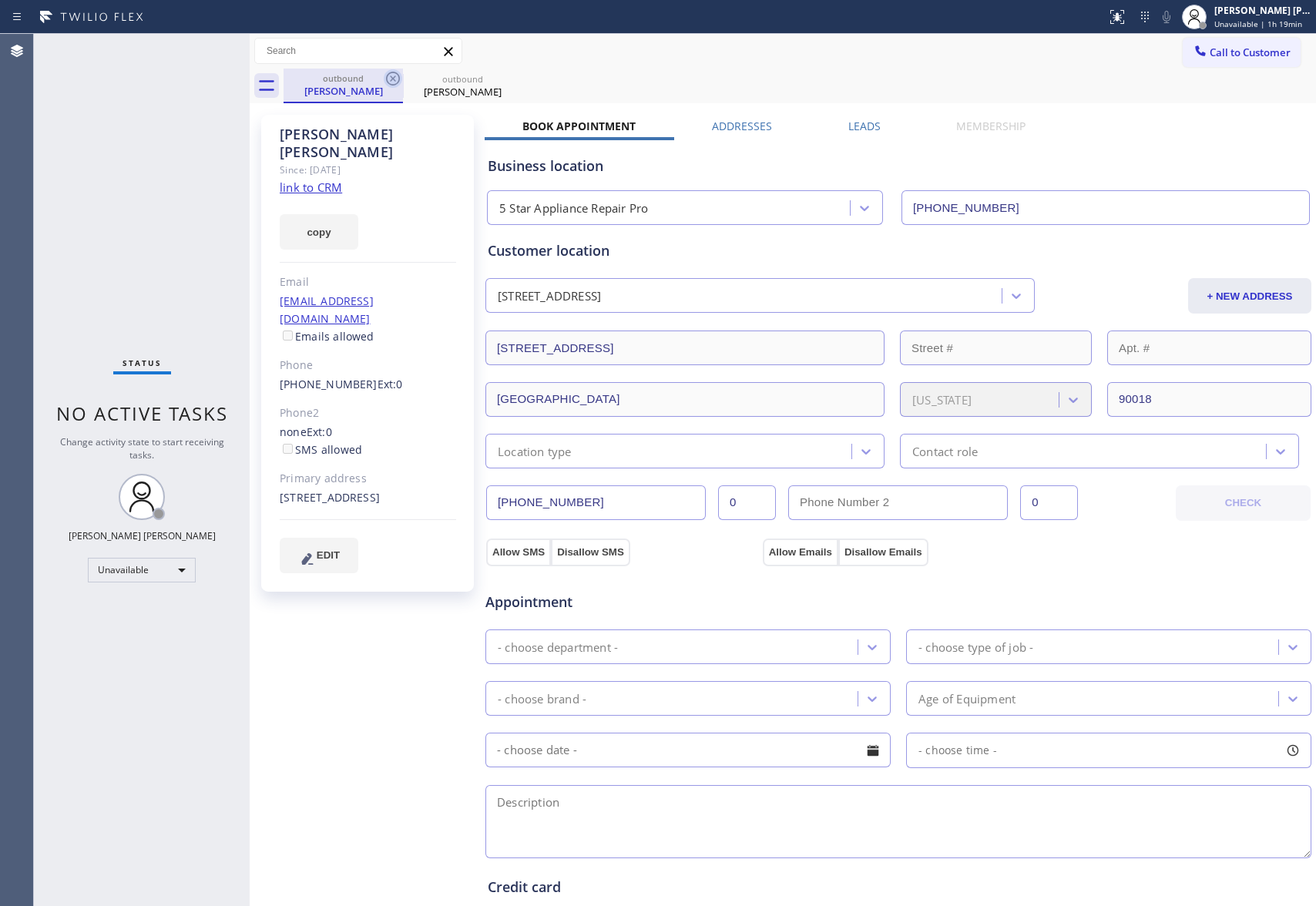
click at [392, 78] on icon at bounding box center [393, 78] width 14 height 14
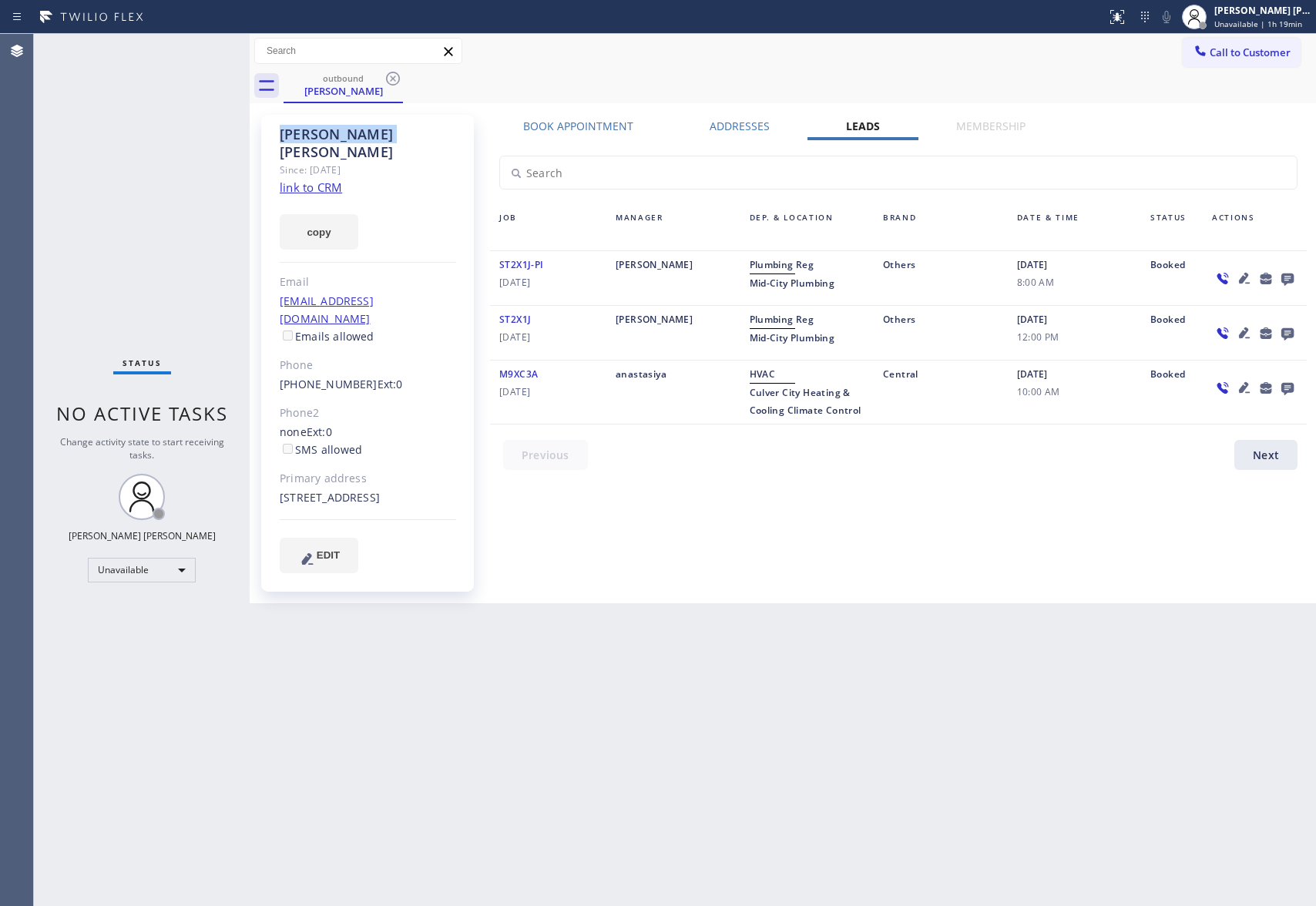
click at [392, 78] on icon at bounding box center [393, 78] width 14 height 14
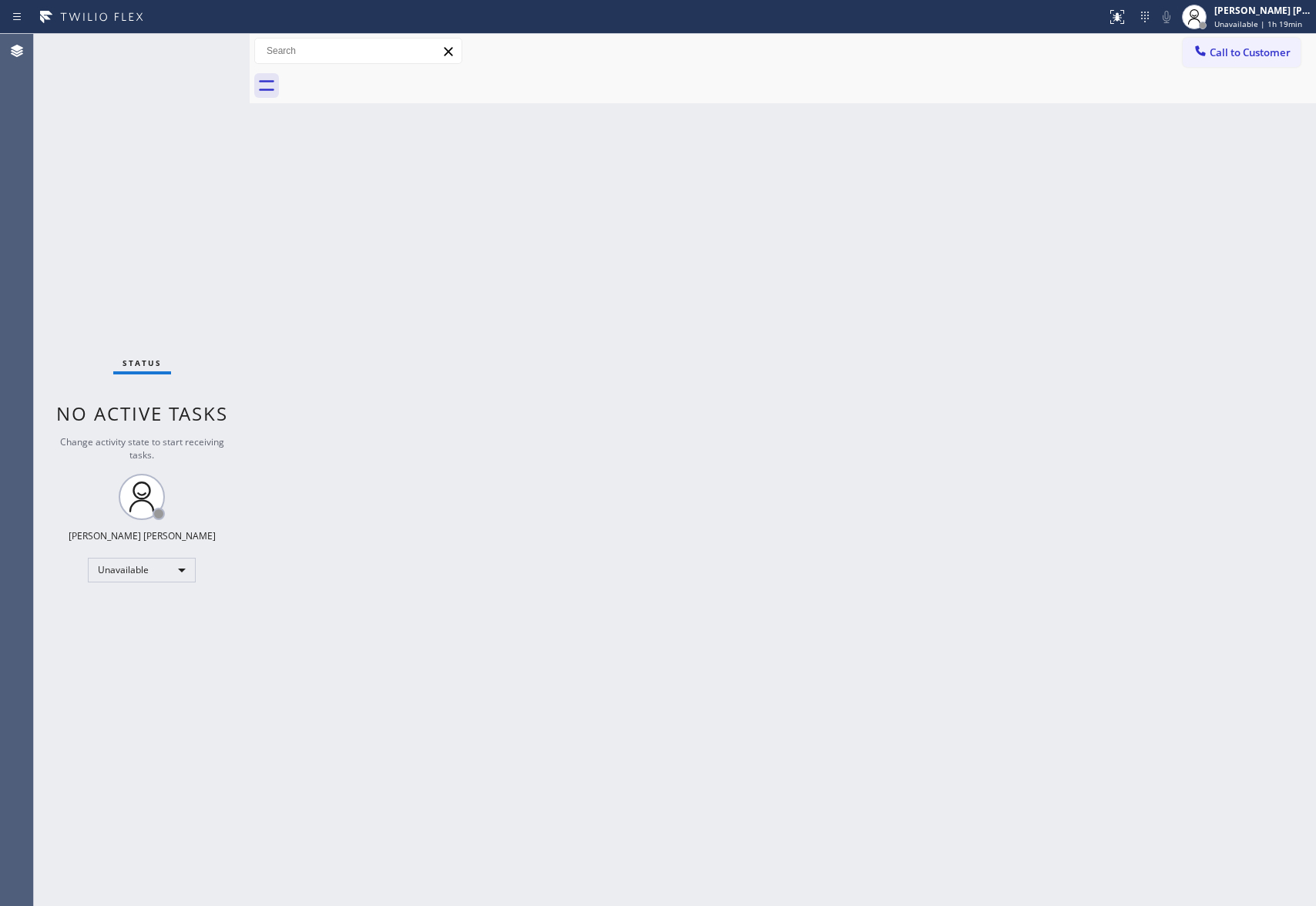
click at [392, 78] on div at bounding box center [800, 86] width 1033 height 35
click at [1268, 54] on span "Call to Customer" at bounding box center [1250, 53] width 81 height 14
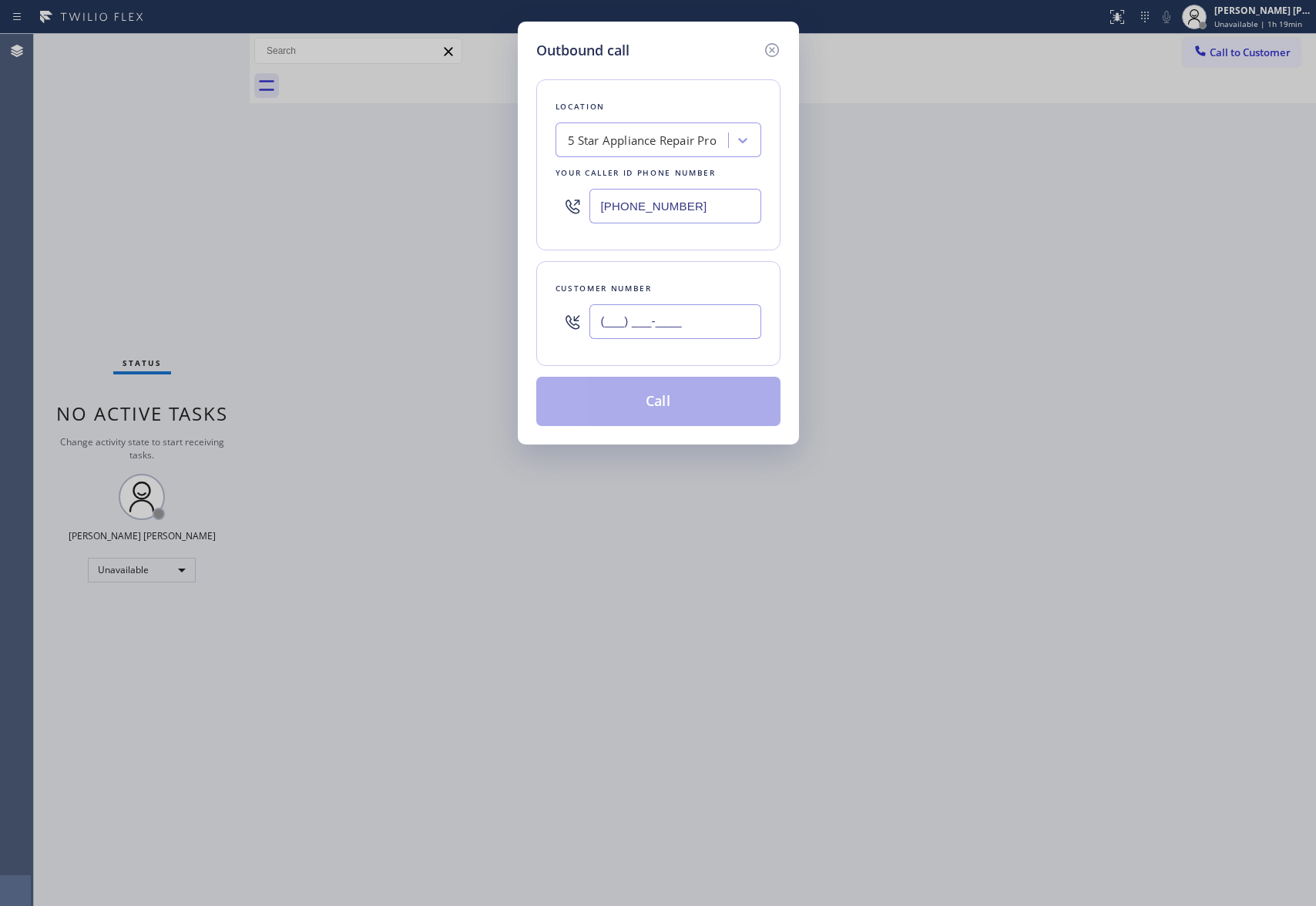
click at [694, 315] on input "(___) ___-____" at bounding box center [675, 322] width 172 height 35
paste input "310) 903-1371"
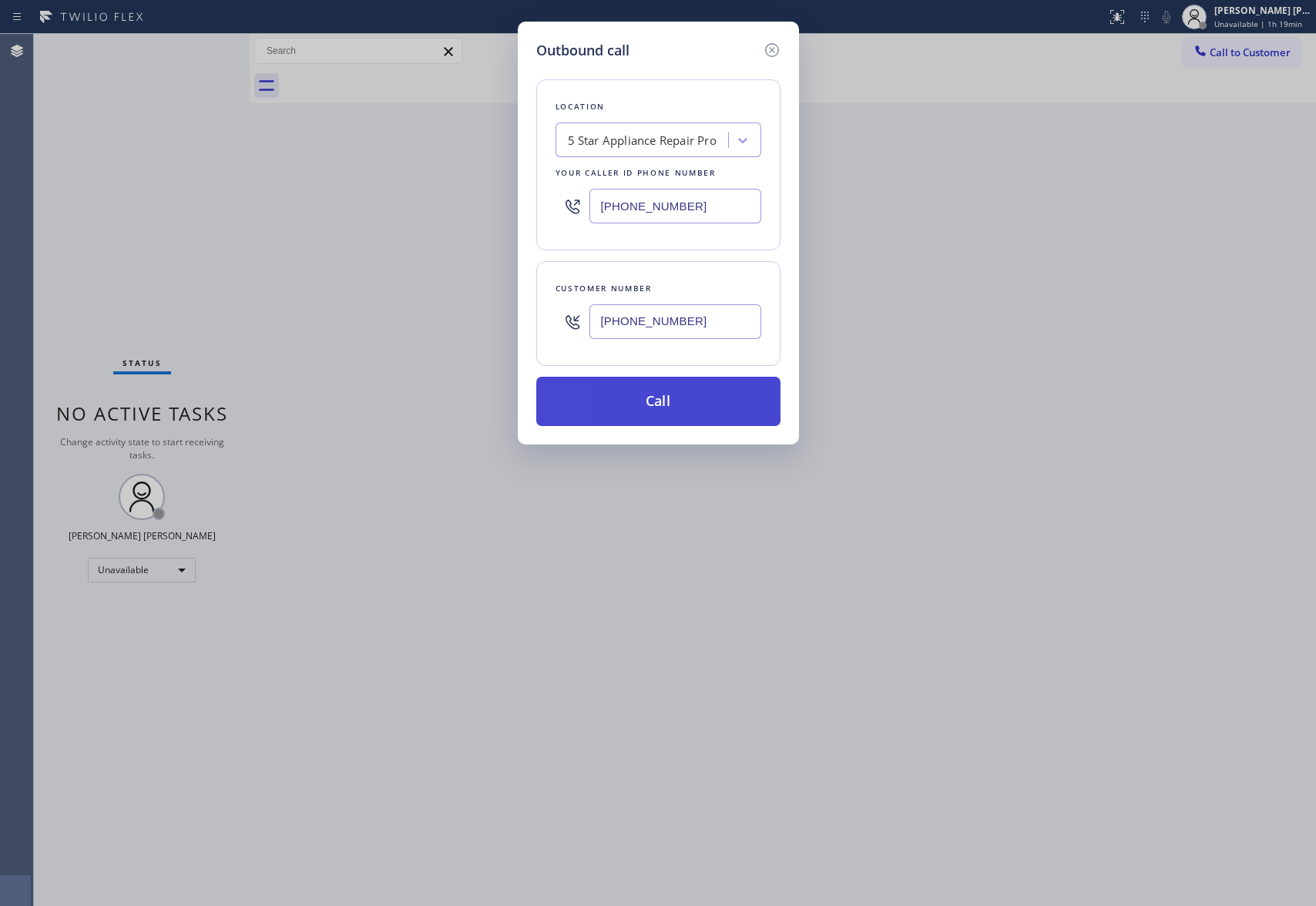
type input "[PHONE_NUMBER]"
click at [714, 405] on button "Call" at bounding box center [658, 401] width 244 height 49
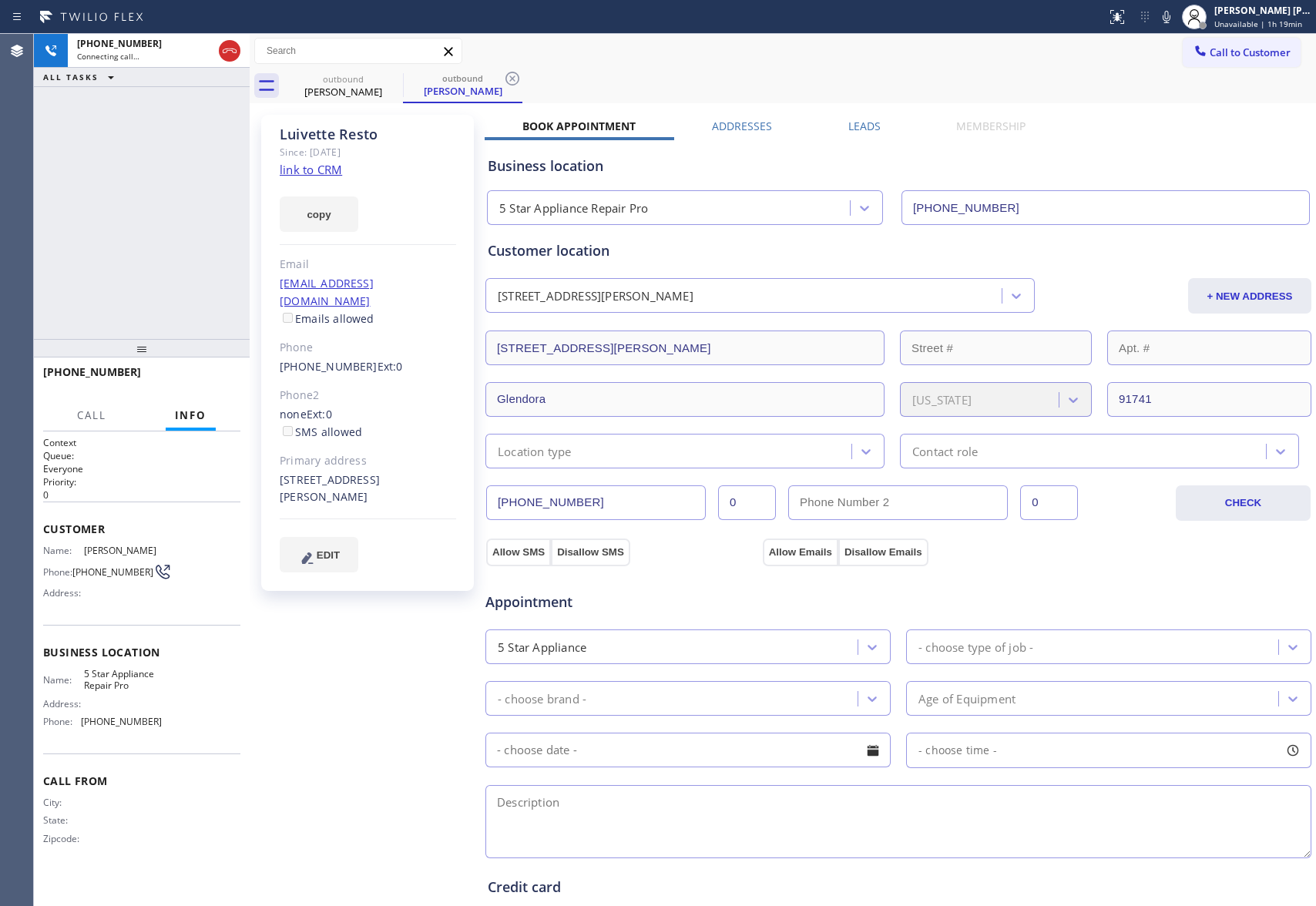
type input "[PHONE_NUMBER]"
drag, startPoint x: 851, startPoint y: 118, endPoint x: 834, endPoint y: 123, distance: 17.7
click at [851, 118] on label "Leads" at bounding box center [864, 126] width 32 height 15
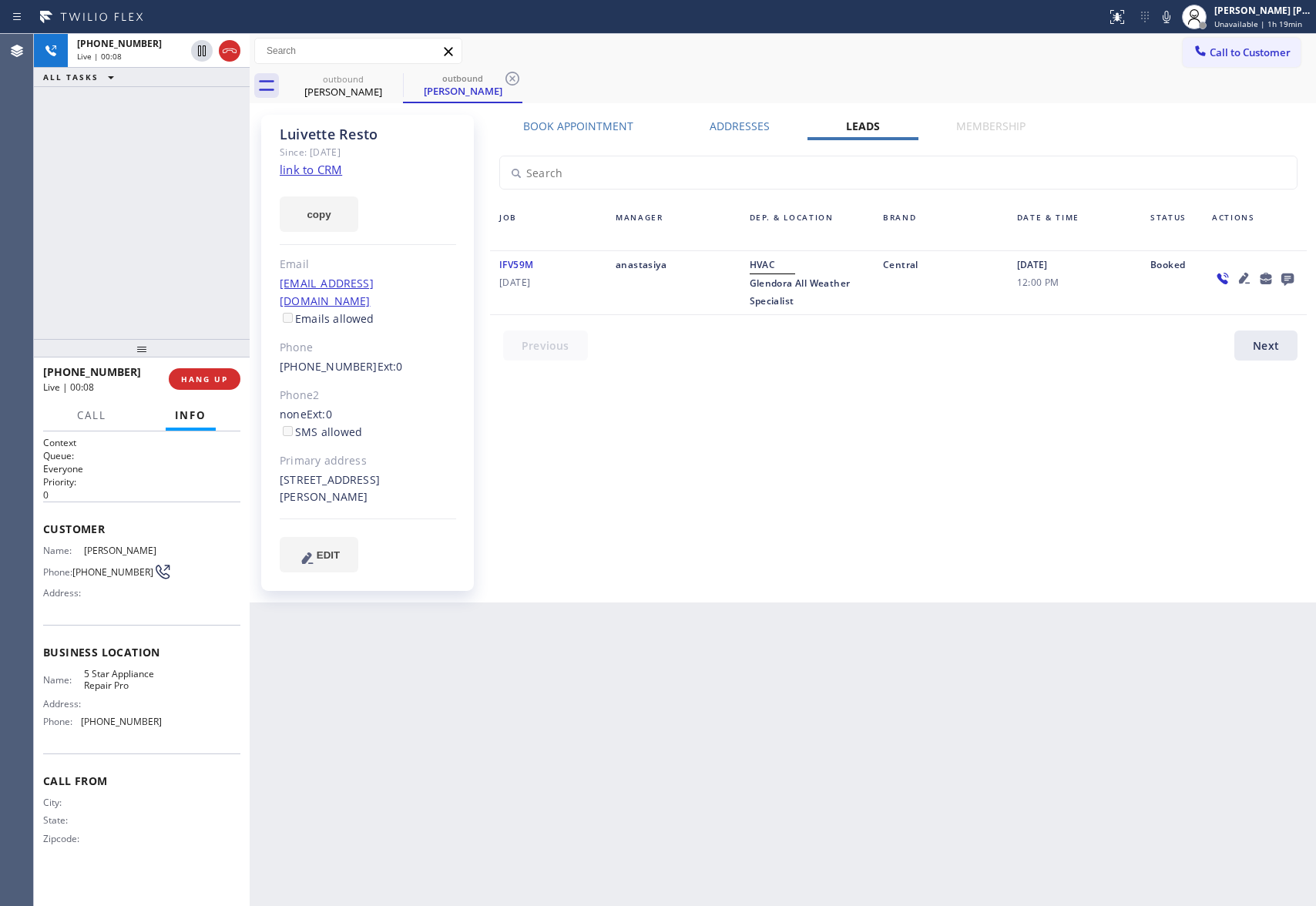
click at [1289, 278] on icon at bounding box center [1288, 278] width 19 height 20
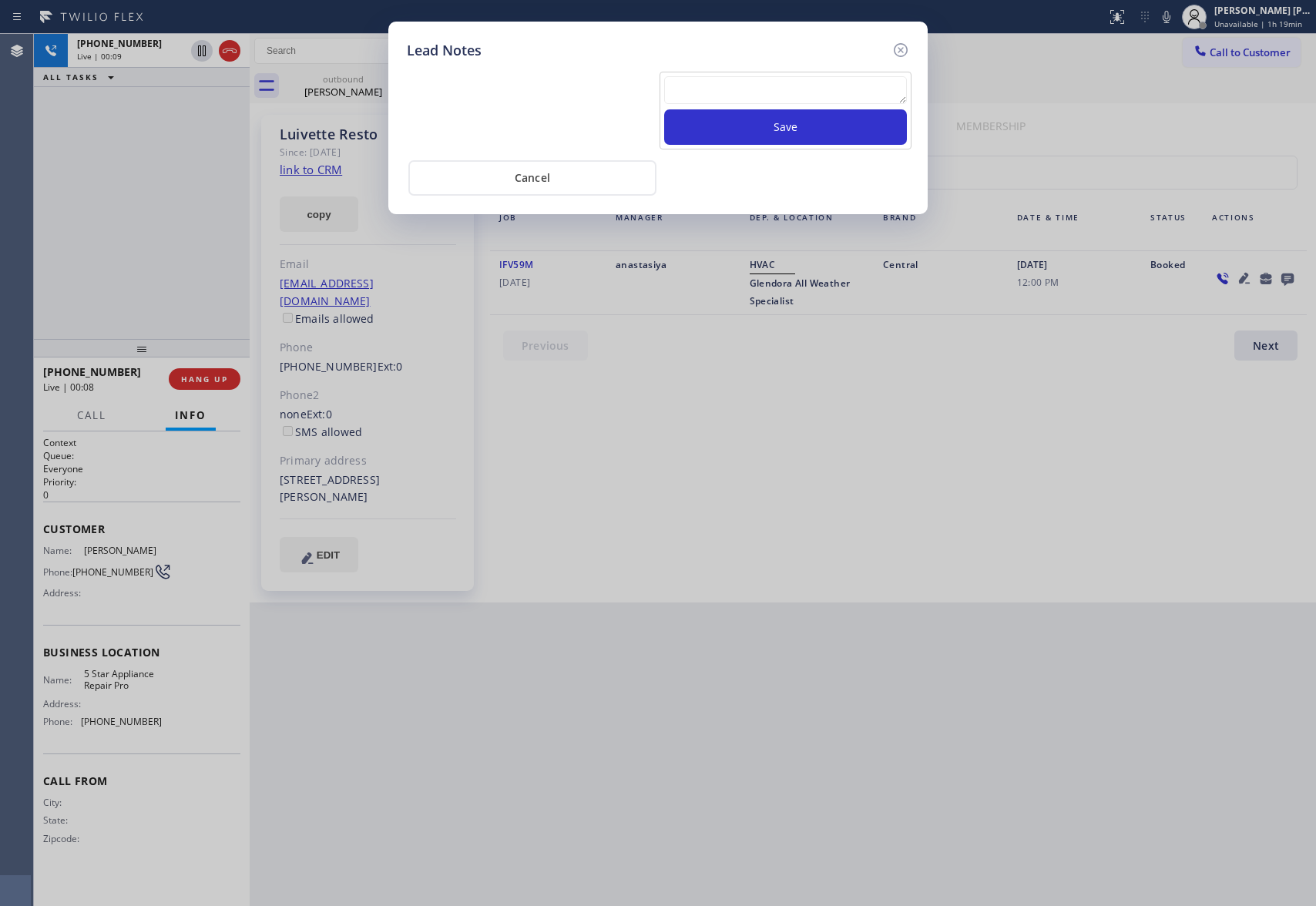
click at [690, 85] on textarea at bounding box center [786, 89] width 243 height 27
paste textarea "VM | please transfer if cx calls back"
type textarea "VM | please transfer if cx calls back"
click at [725, 122] on button "Save" at bounding box center [786, 127] width 243 height 35
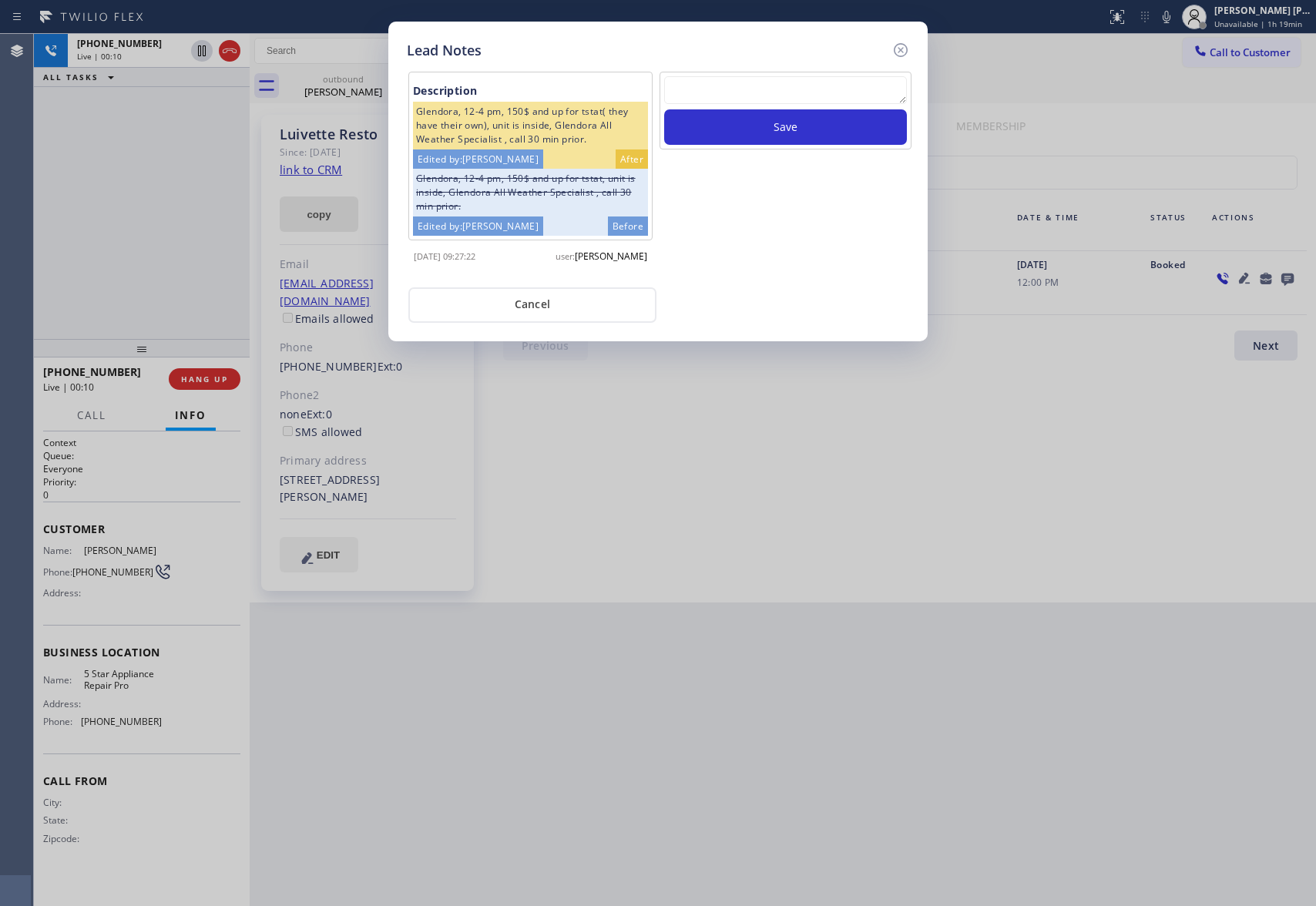
drag, startPoint x: 902, startPoint y: 46, endPoint x: 296, endPoint y: 223, distance: 631.3
click at [899, 46] on icon at bounding box center [901, 50] width 19 height 19
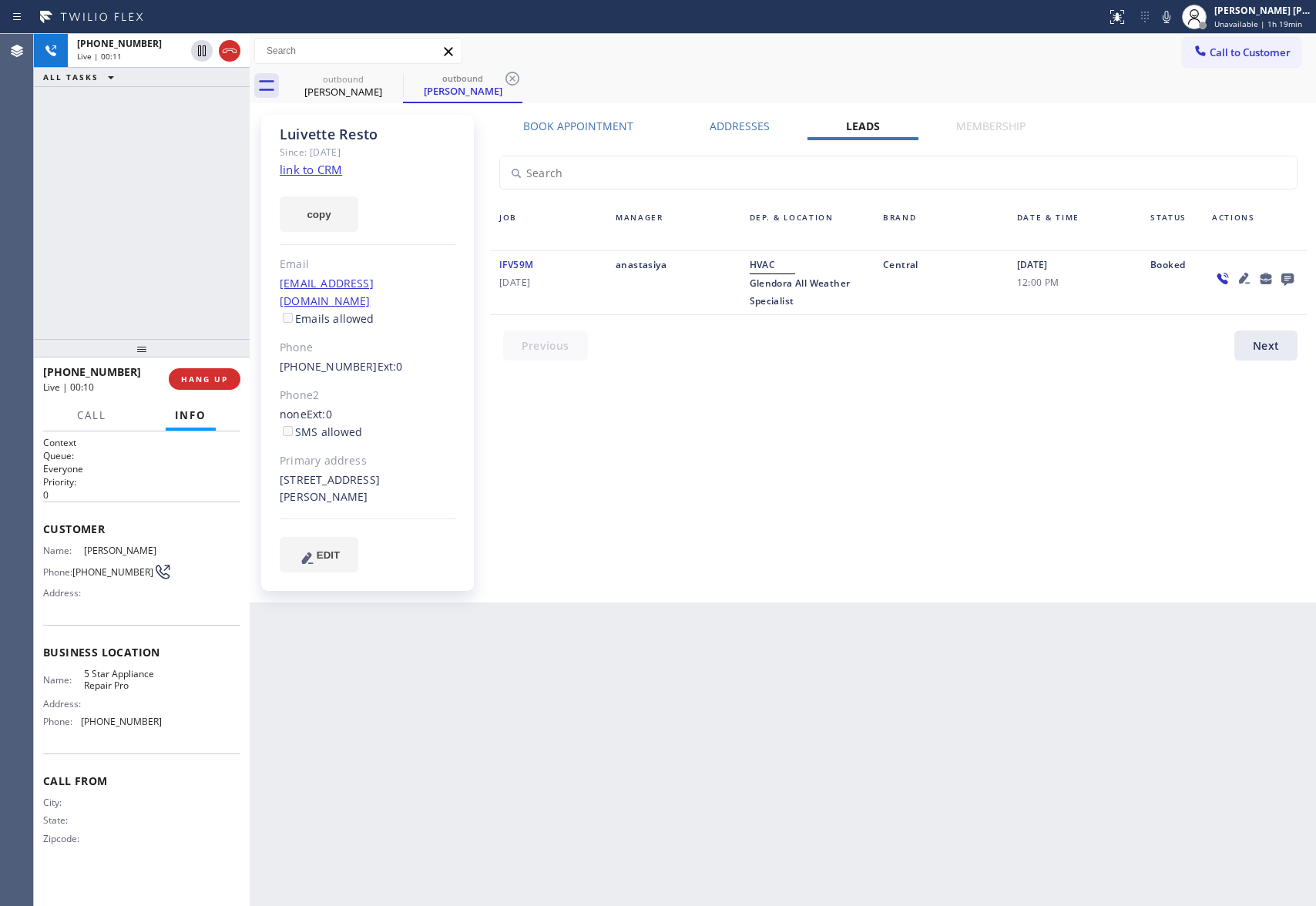
click at [201, 392] on div "[PHONE_NUMBER] Live | 00:10 HANG UP" at bounding box center [142, 379] width 198 height 40
click at [205, 382] on span "HANG UP" at bounding box center [205, 380] width 47 height 11
click at [409, 84] on div "[PERSON_NAME]" at bounding box center [463, 91] width 116 height 14
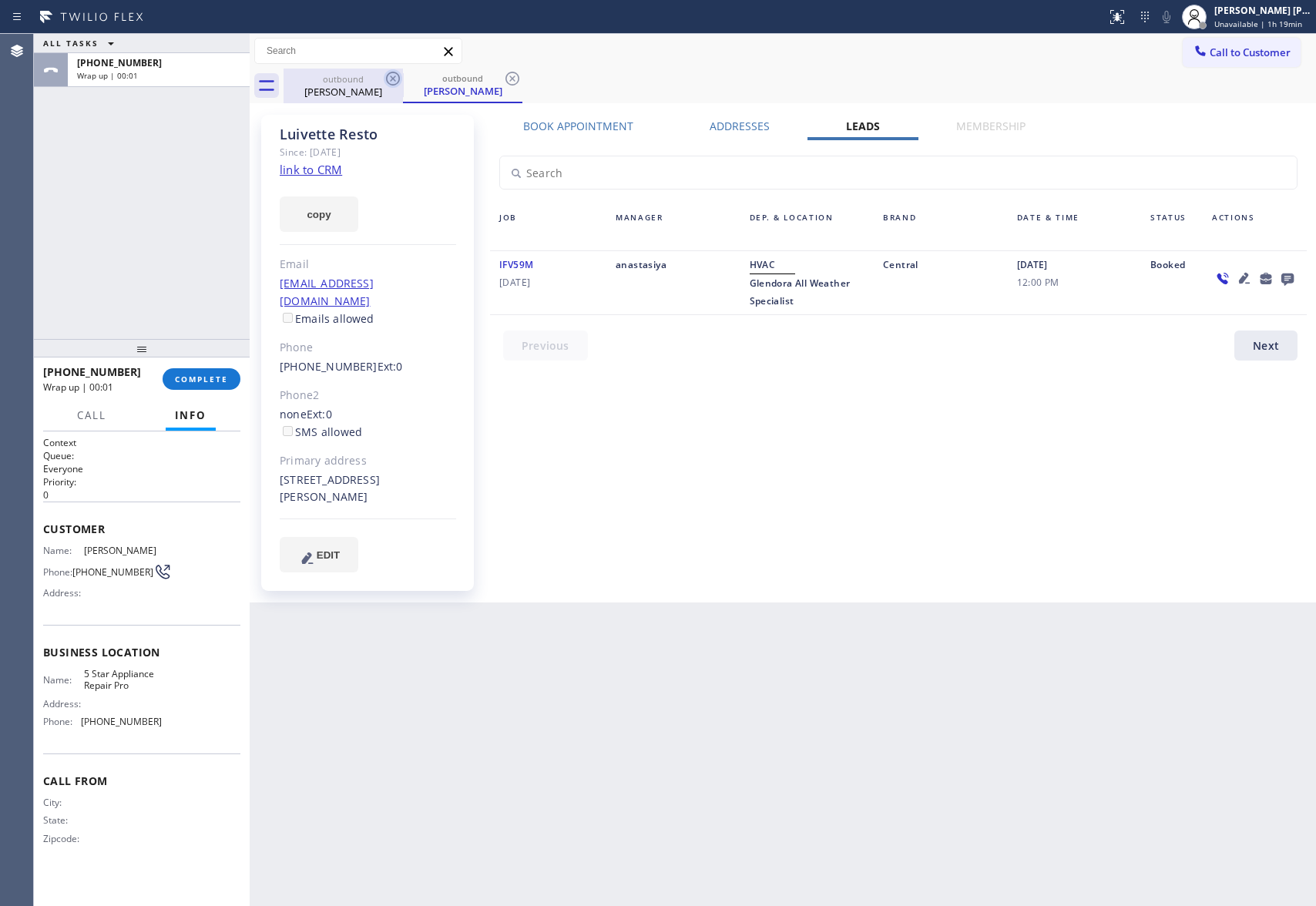
click at [393, 83] on icon at bounding box center [393, 78] width 19 height 19
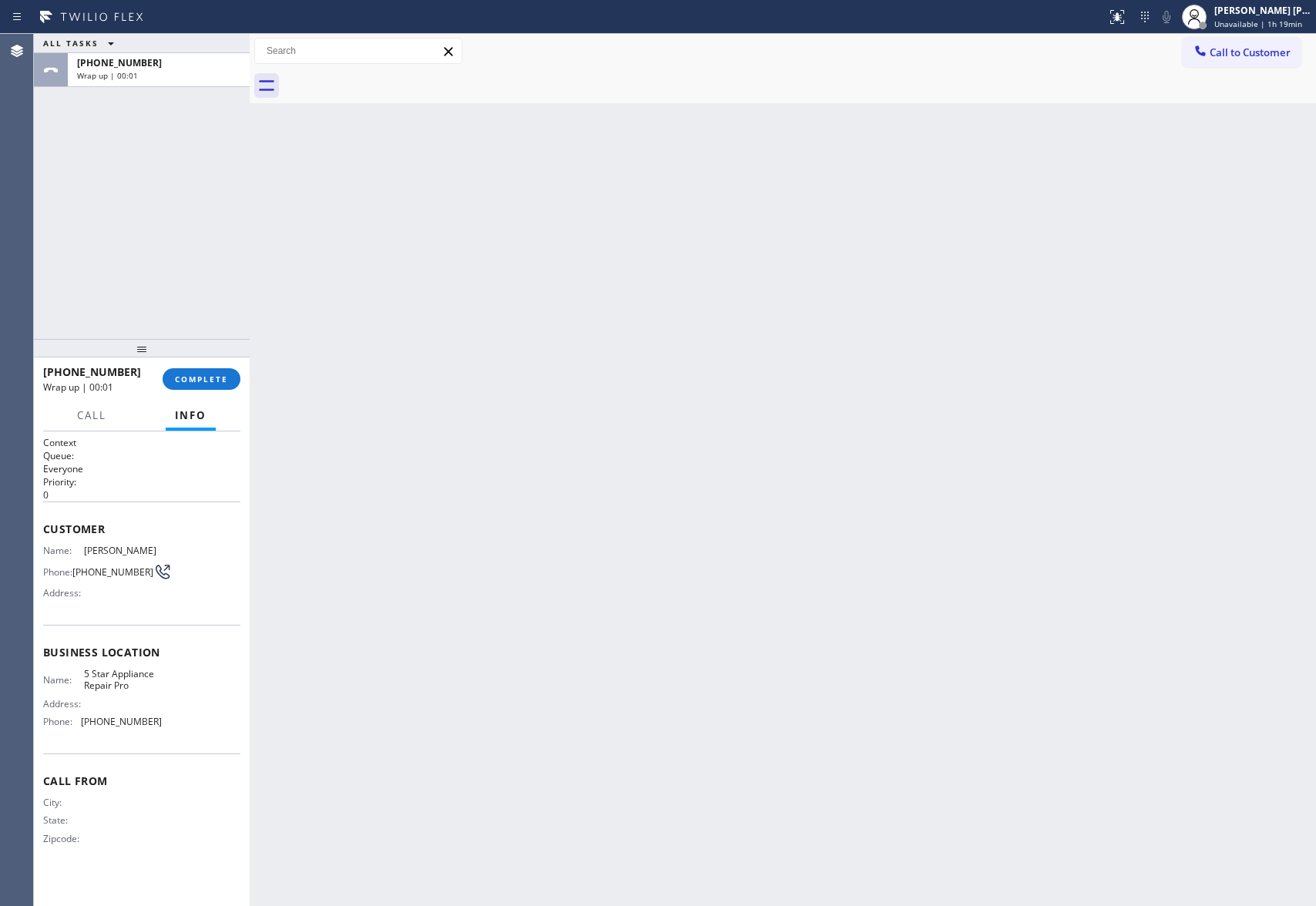
drag, startPoint x: 393, startPoint y: 83, endPoint x: 158, endPoint y: 339, distance: 347.5
click at [392, 83] on div at bounding box center [800, 86] width 1033 height 35
click at [187, 372] on button "COMPLETE" at bounding box center [201, 380] width 78 height 22
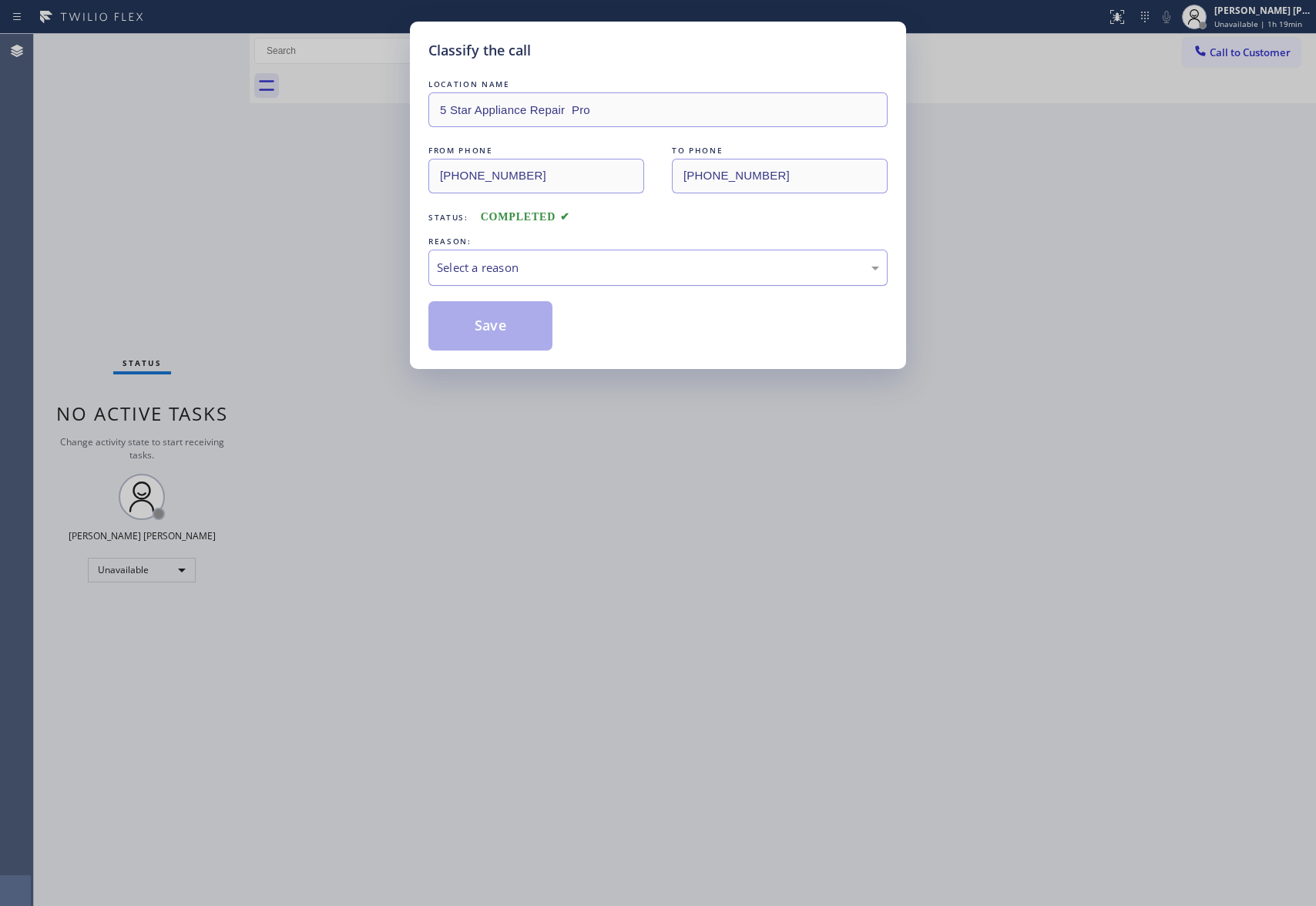
click at [575, 263] on div "Select a reason" at bounding box center [658, 267] width 442 height 18
click at [484, 325] on button "Save" at bounding box center [490, 326] width 124 height 49
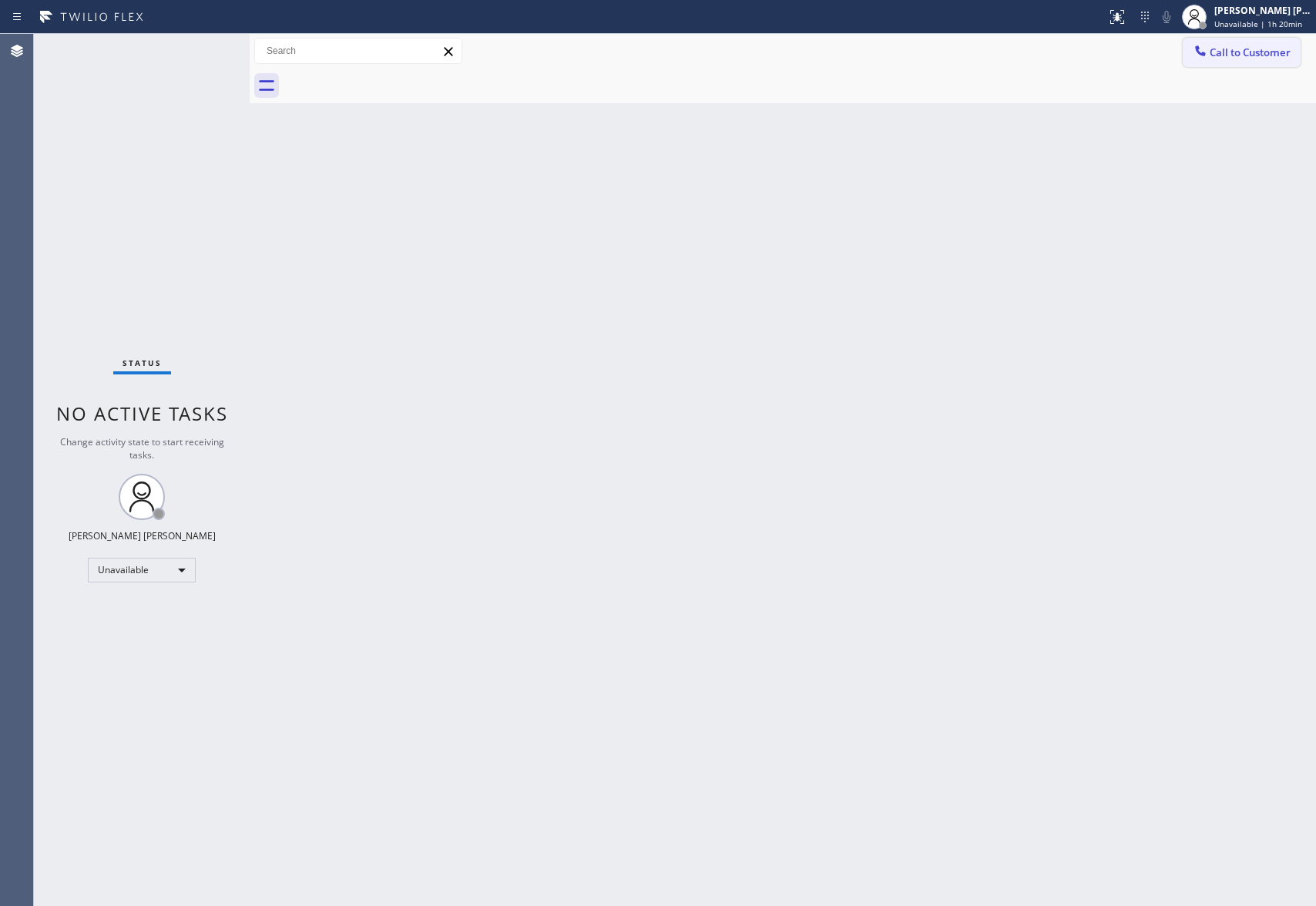
click at [1231, 46] on span "Call to Customer" at bounding box center [1250, 53] width 81 height 14
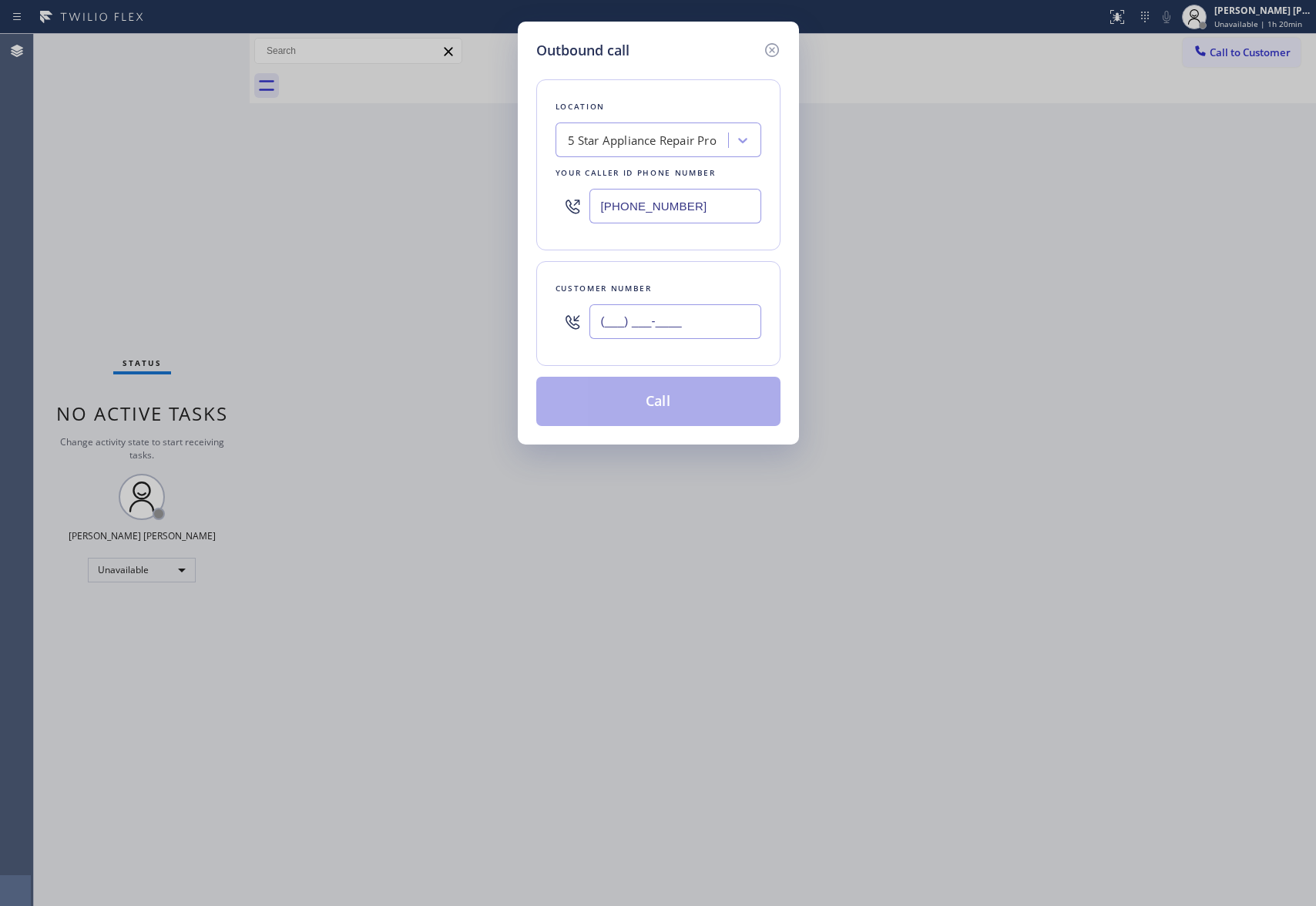
click at [697, 321] on input "(___) ___-____" at bounding box center [675, 322] width 172 height 35
paste input "714) 833-1914"
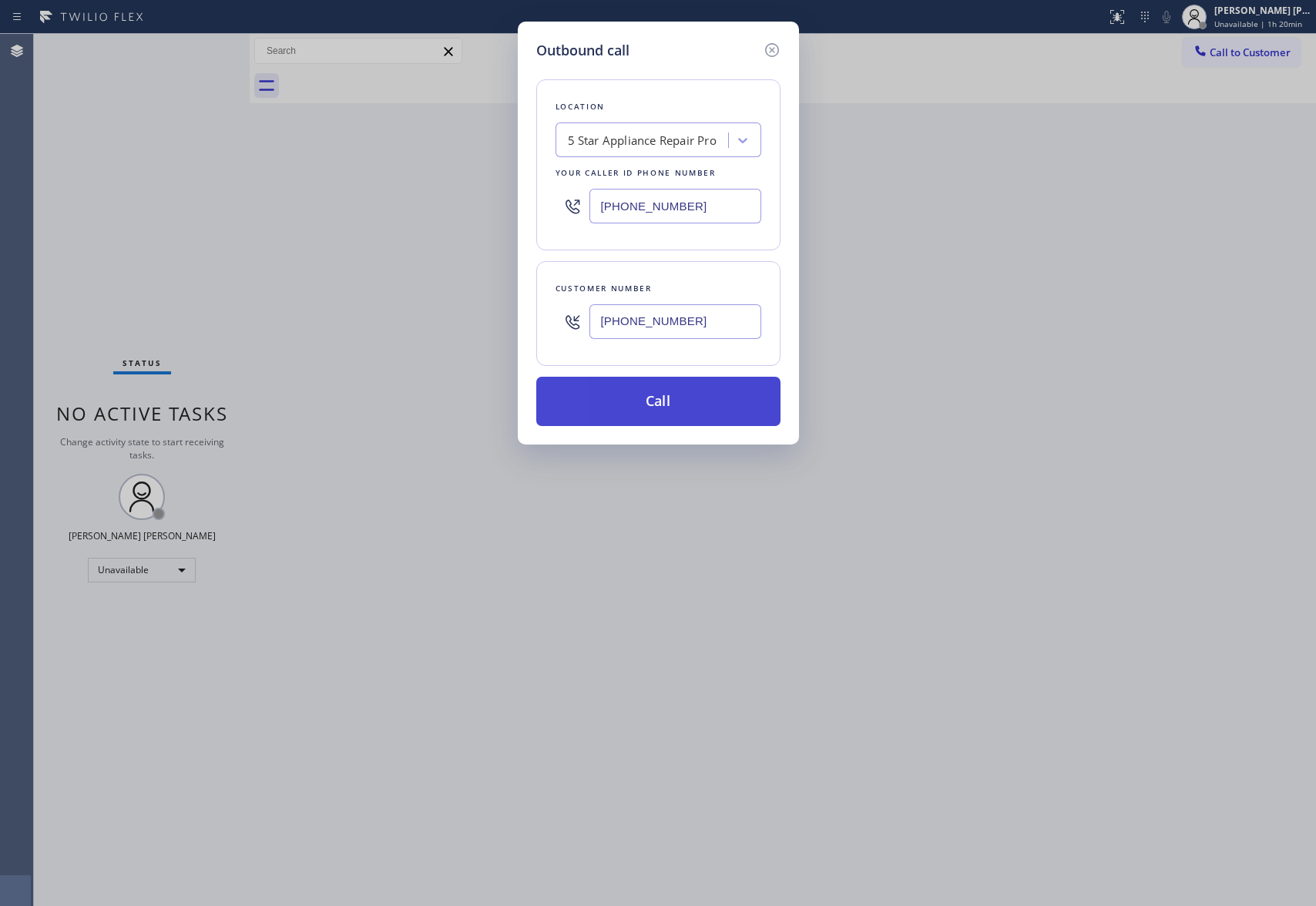
type input "[PHONE_NUMBER]"
click at [679, 398] on button "Call" at bounding box center [658, 401] width 244 height 49
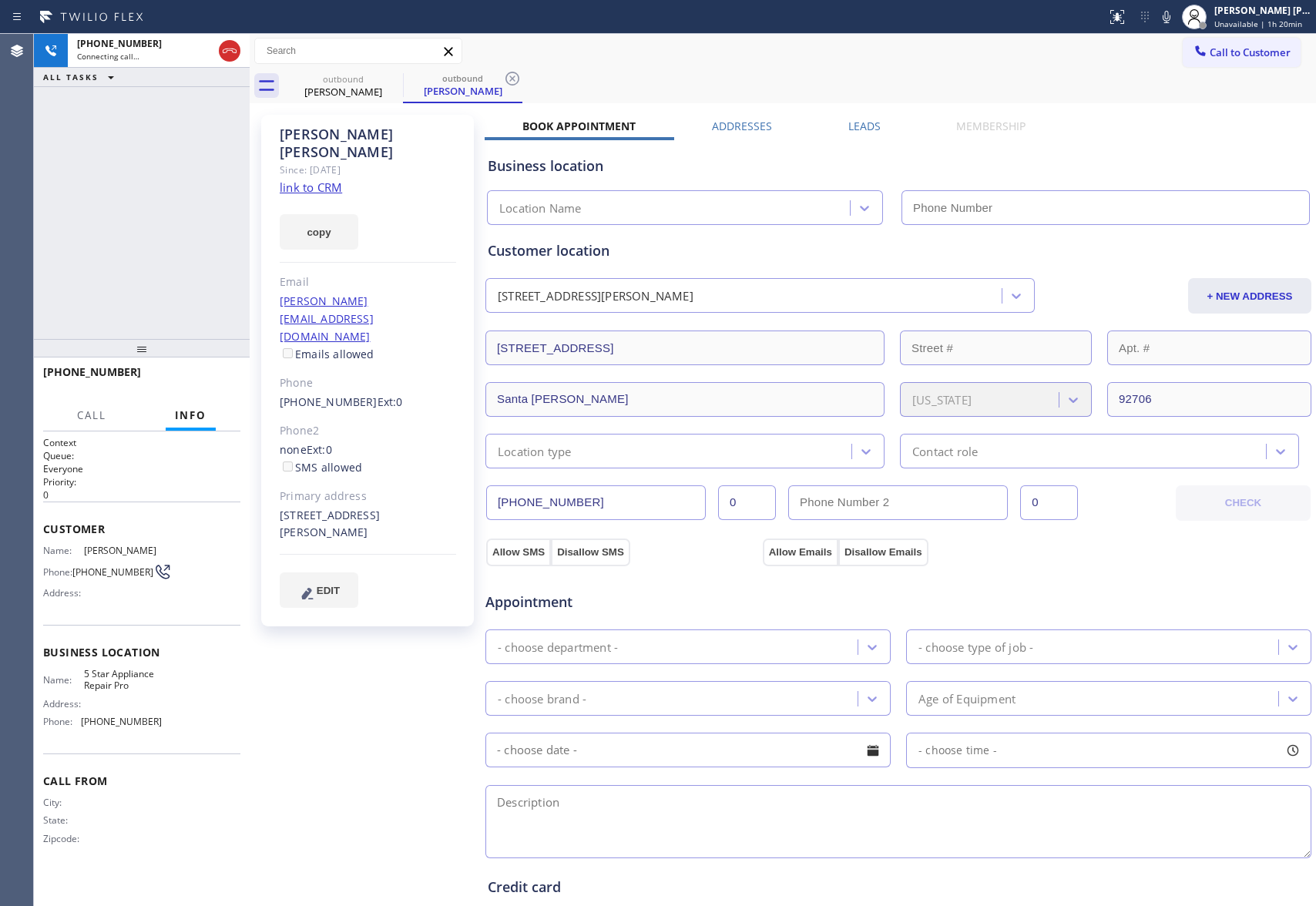
type input "[PHONE_NUMBER]"
click at [200, 382] on span "HANG UP" at bounding box center [205, 380] width 47 height 11
click at [872, 122] on label "Leads" at bounding box center [864, 126] width 32 height 15
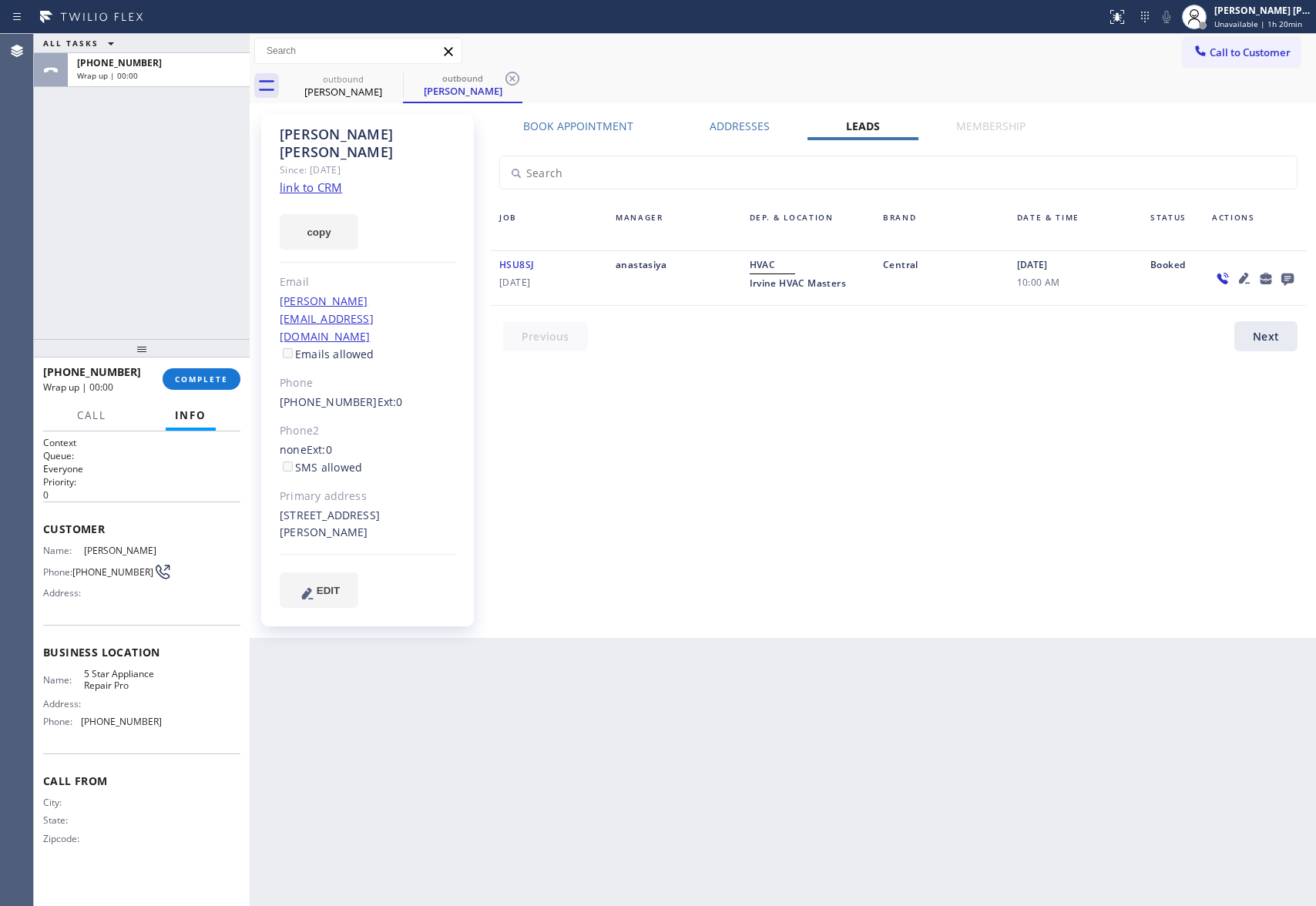
click at [1290, 282] on icon at bounding box center [1288, 280] width 13 height 13
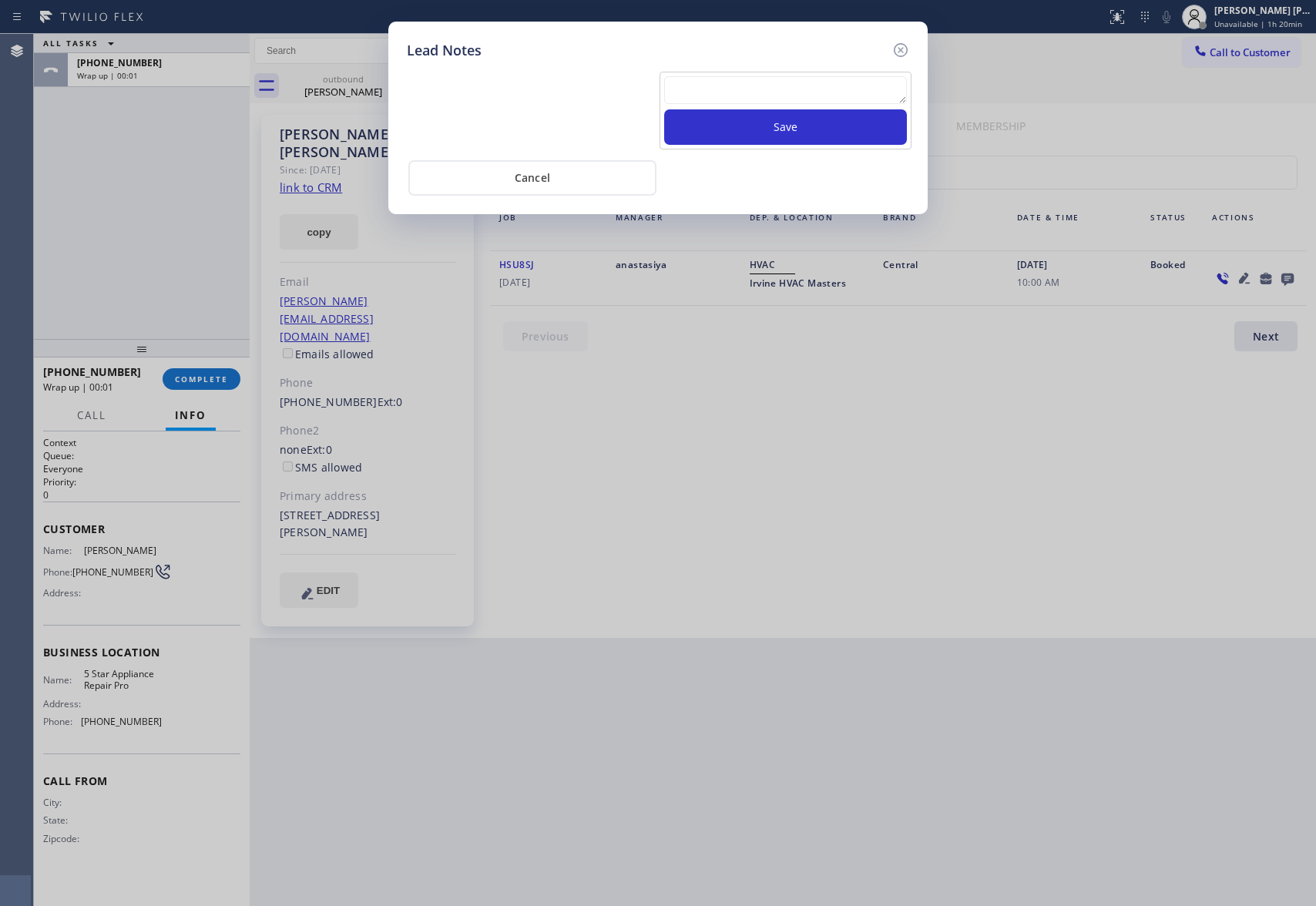
click at [750, 89] on textarea at bounding box center [786, 89] width 243 height 27
paste textarea "VM | please transfer if cx calls back"
type textarea "VM | please transfer if cx calls back"
click at [773, 133] on button "Save" at bounding box center [786, 127] width 243 height 35
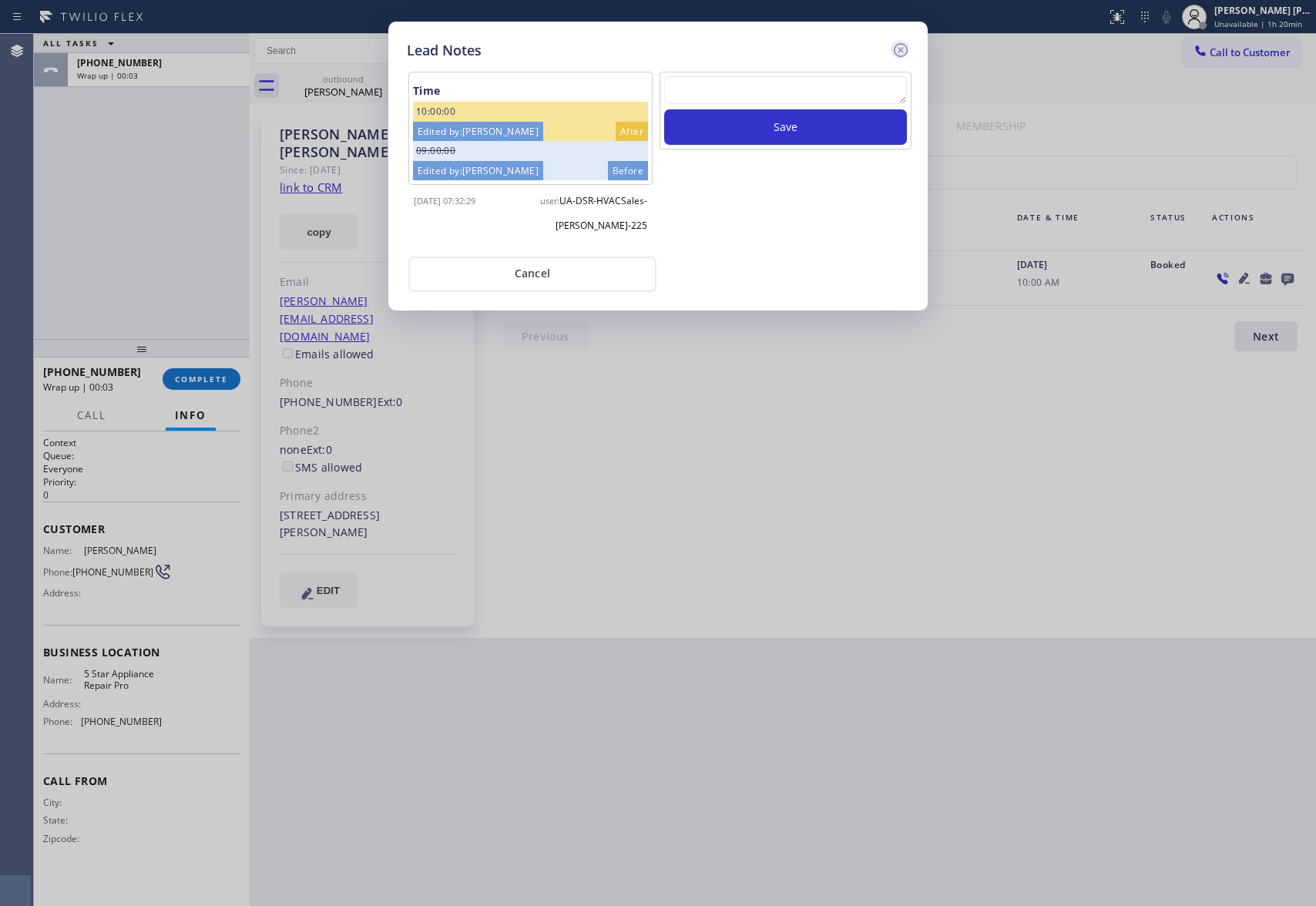
click at [900, 51] on icon at bounding box center [901, 50] width 19 height 19
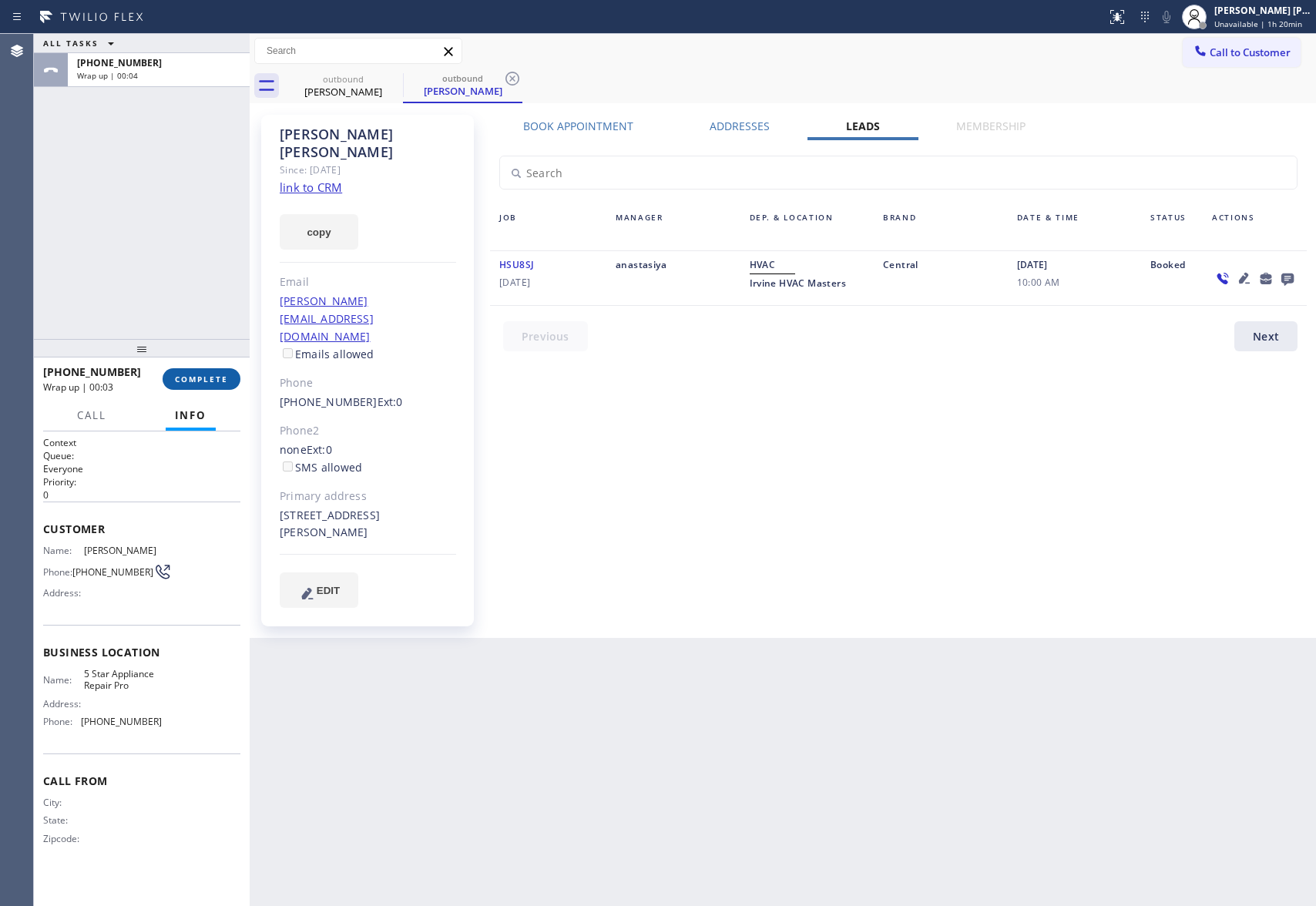
click at [206, 369] on button "COMPLETE" at bounding box center [201, 380] width 78 height 22
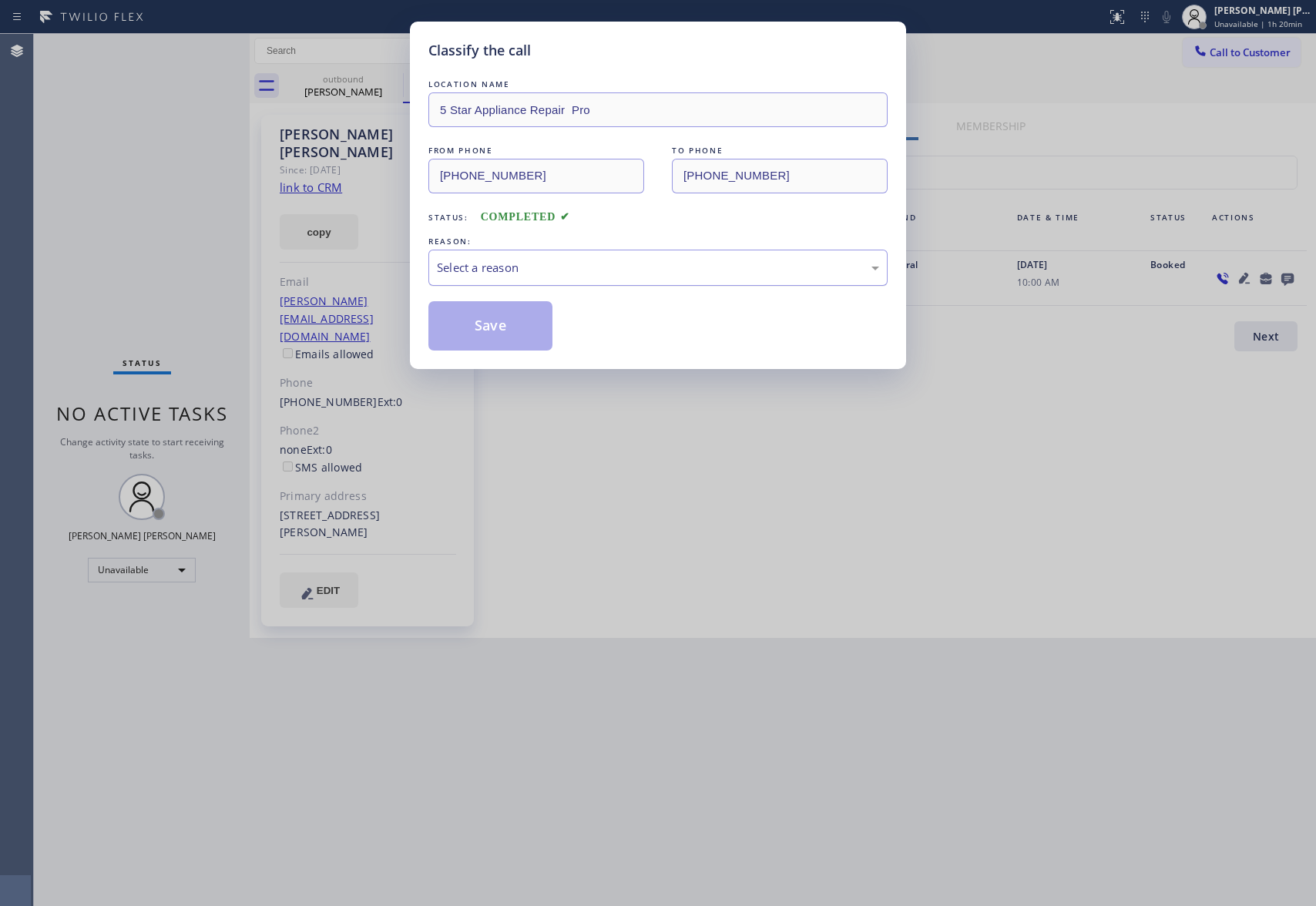
click at [613, 275] on div "Select a reason" at bounding box center [658, 267] width 442 height 18
click at [461, 331] on button "Save" at bounding box center [490, 326] width 124 height 49
click at [362, 85] on div "Classify the call LOCATION NAME 5 Star Appliance Repair Pro FROM PHONE [PHONE_N…" at bounding box center [674, 470] width 1282 height 872
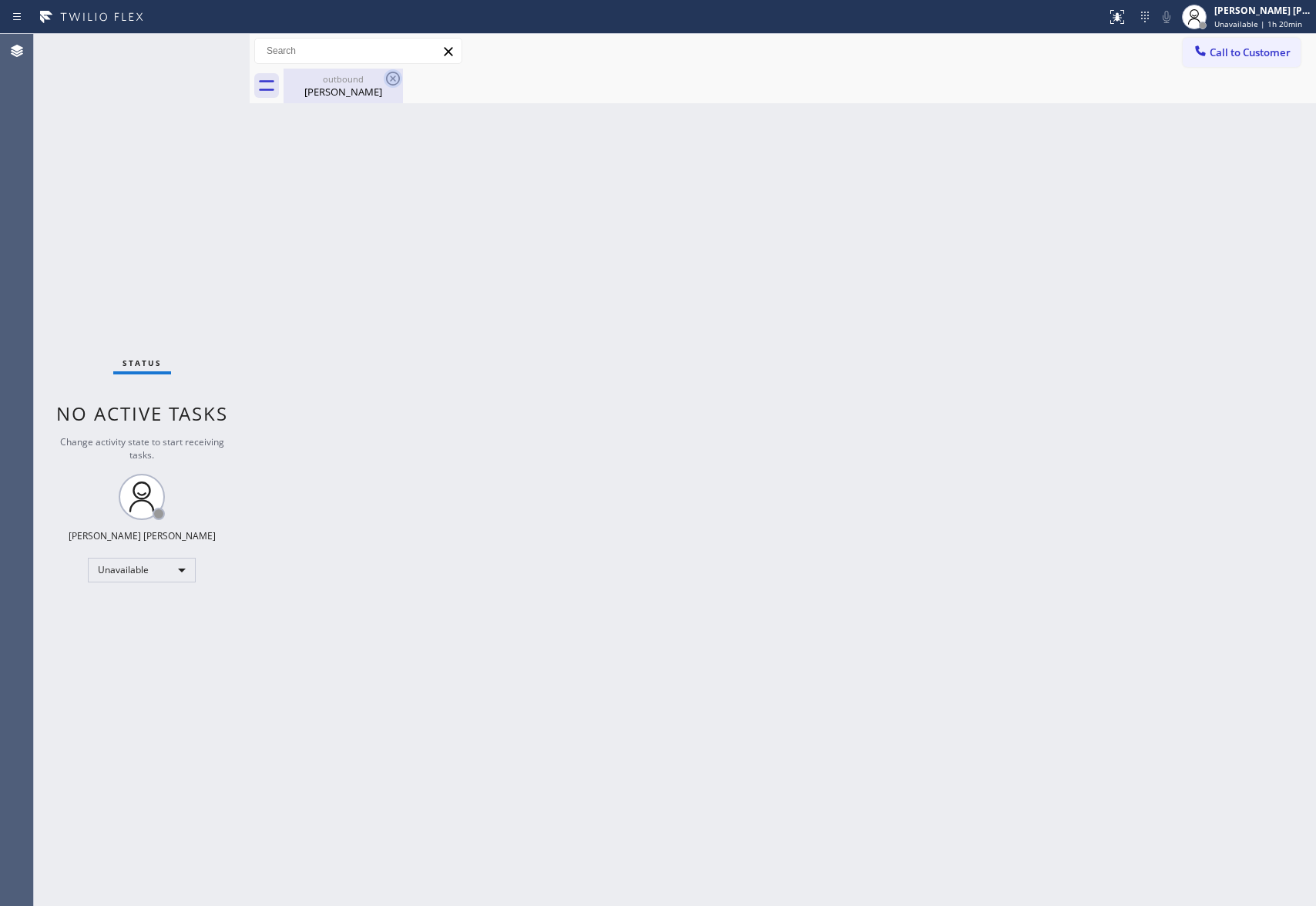
click at [392, 82] on icon at bounding box center [393, 78] width 19 height 19
drag, startPoint x: 334, startPoint y: 65, endPoint x: 333, endPoint y: 87, distance: 22.0
click at [333, 71] on div "Call to Customer Outbound call Location 5 Star Appliance Repair Pro Your caller…" at bounding box center [783, 68] width 1067 height 69
click at [333, 88] on div "[PERSON_NAME]" at bounding box center [344, 92] width 116 height 14
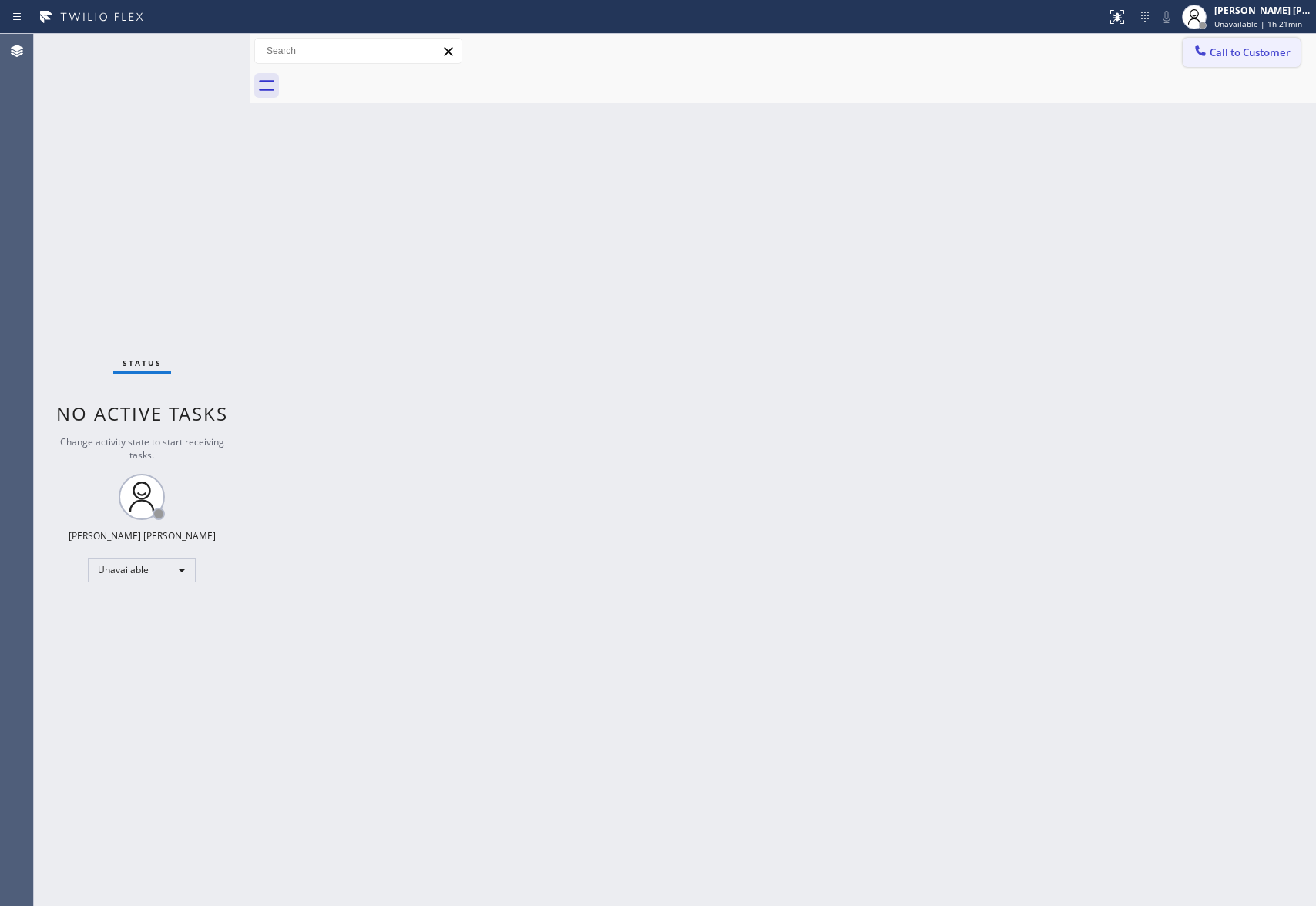
click at [1271, 63] on button "Call to Customer" at bounding box center [1241, 52] width 118 height 29
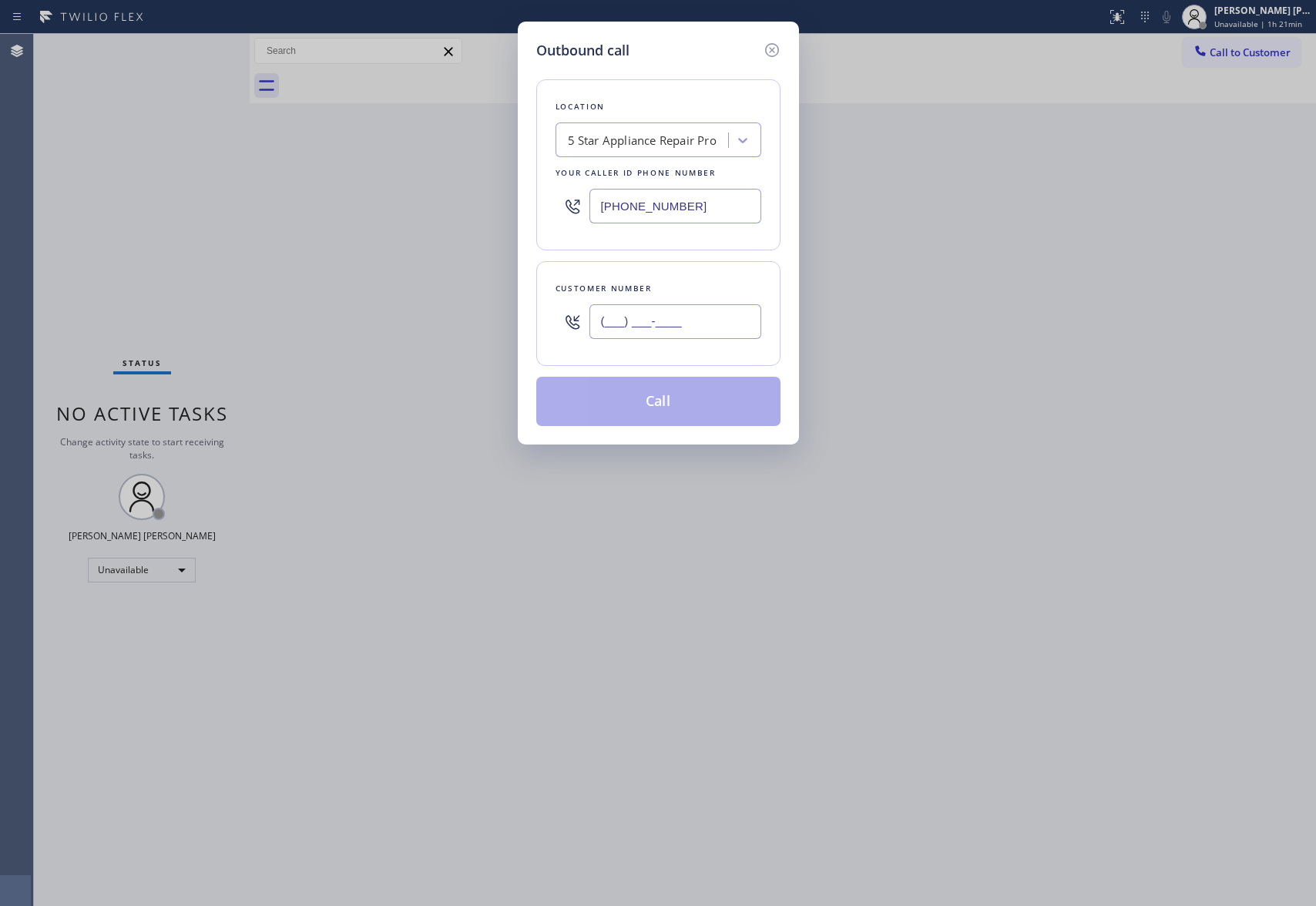
click at [695, 331] on input "(___) ___-____" at bounding box center [675, 322] width 172 height 35
paste input "206) 683-6772"
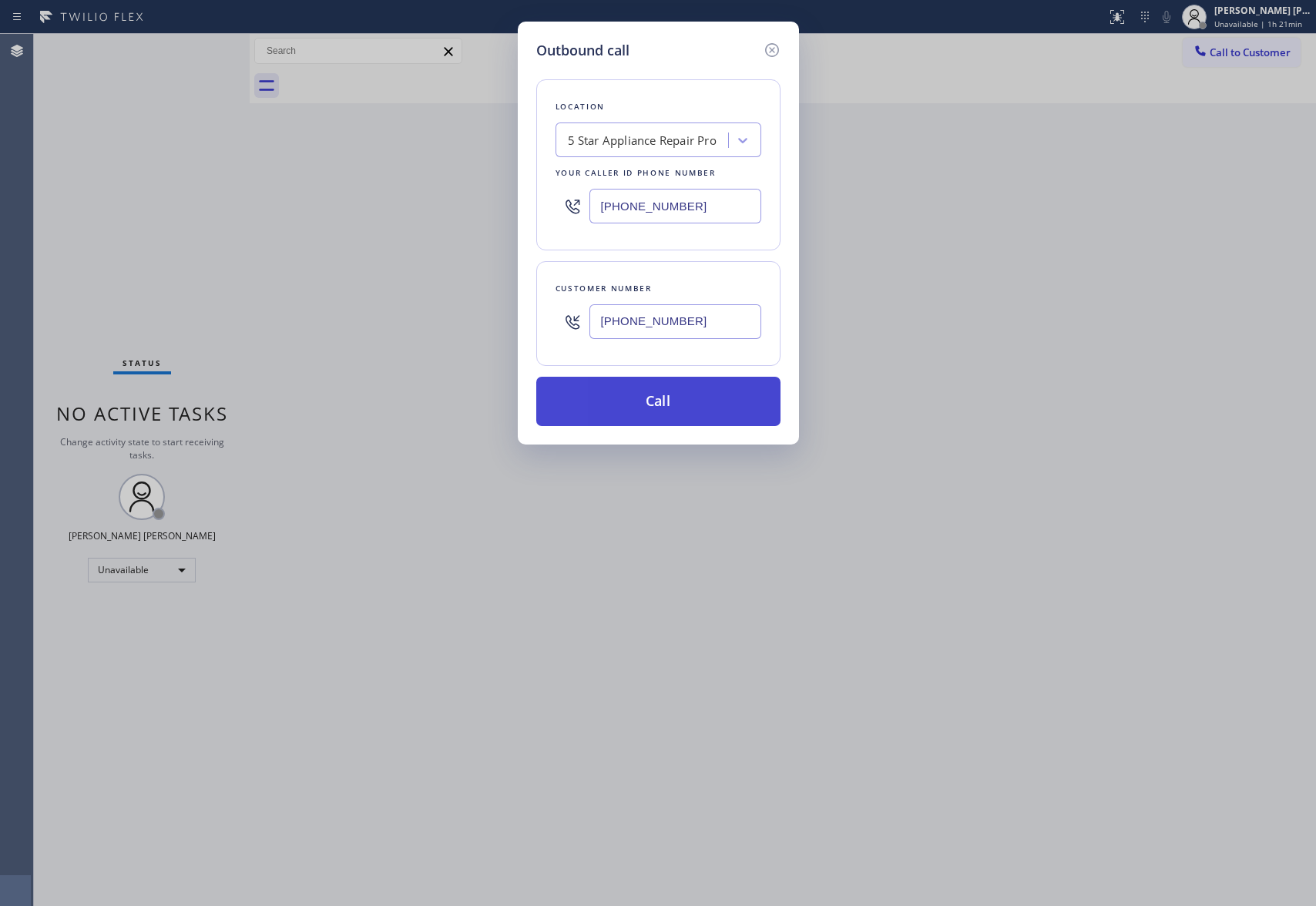
type input "[PHONE_NUMBER]"
click at [696, 415] on button "Call" at bounding box center [658, 401] width 244 height 49
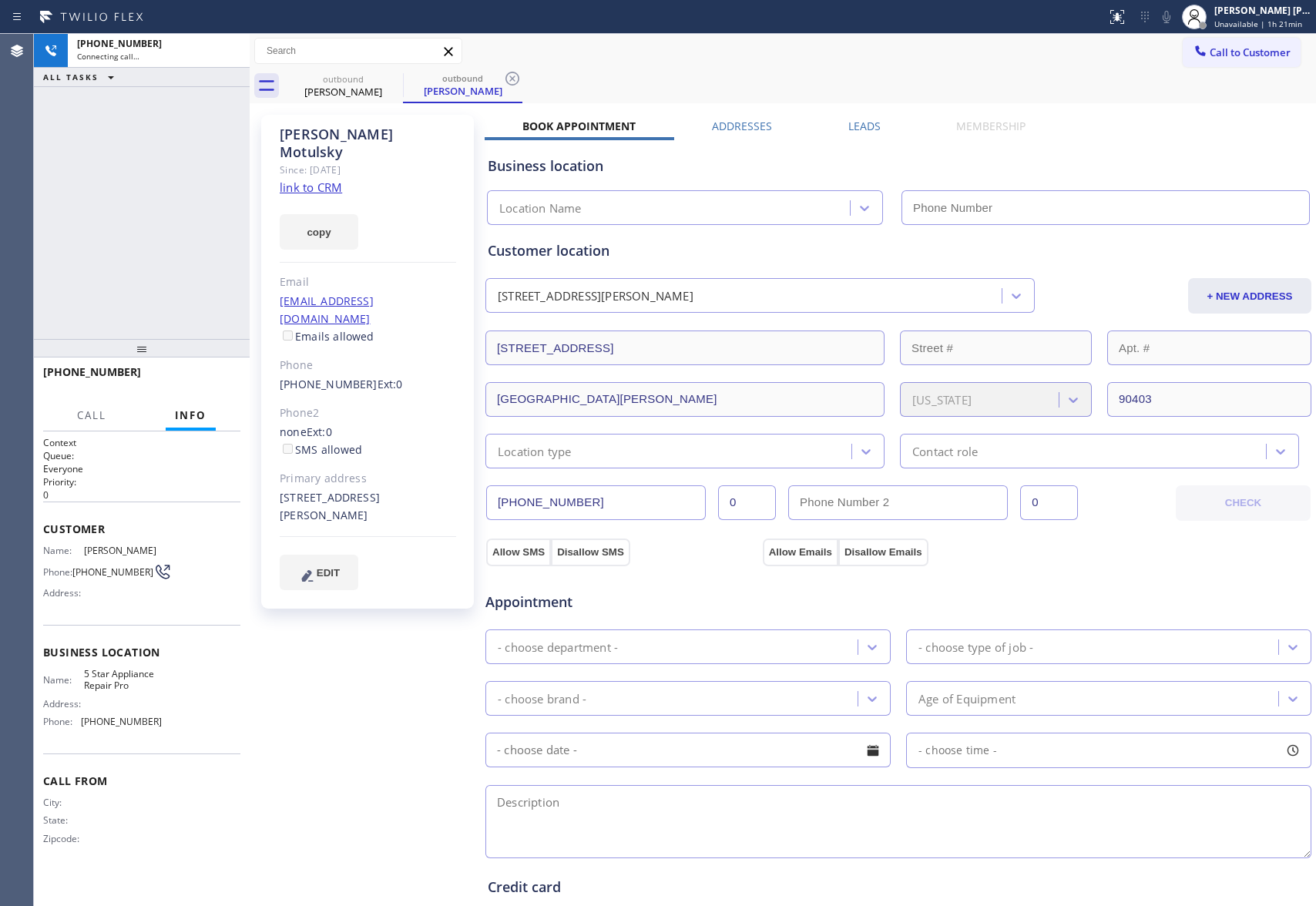
type input "[PHONE_NUMBER]"
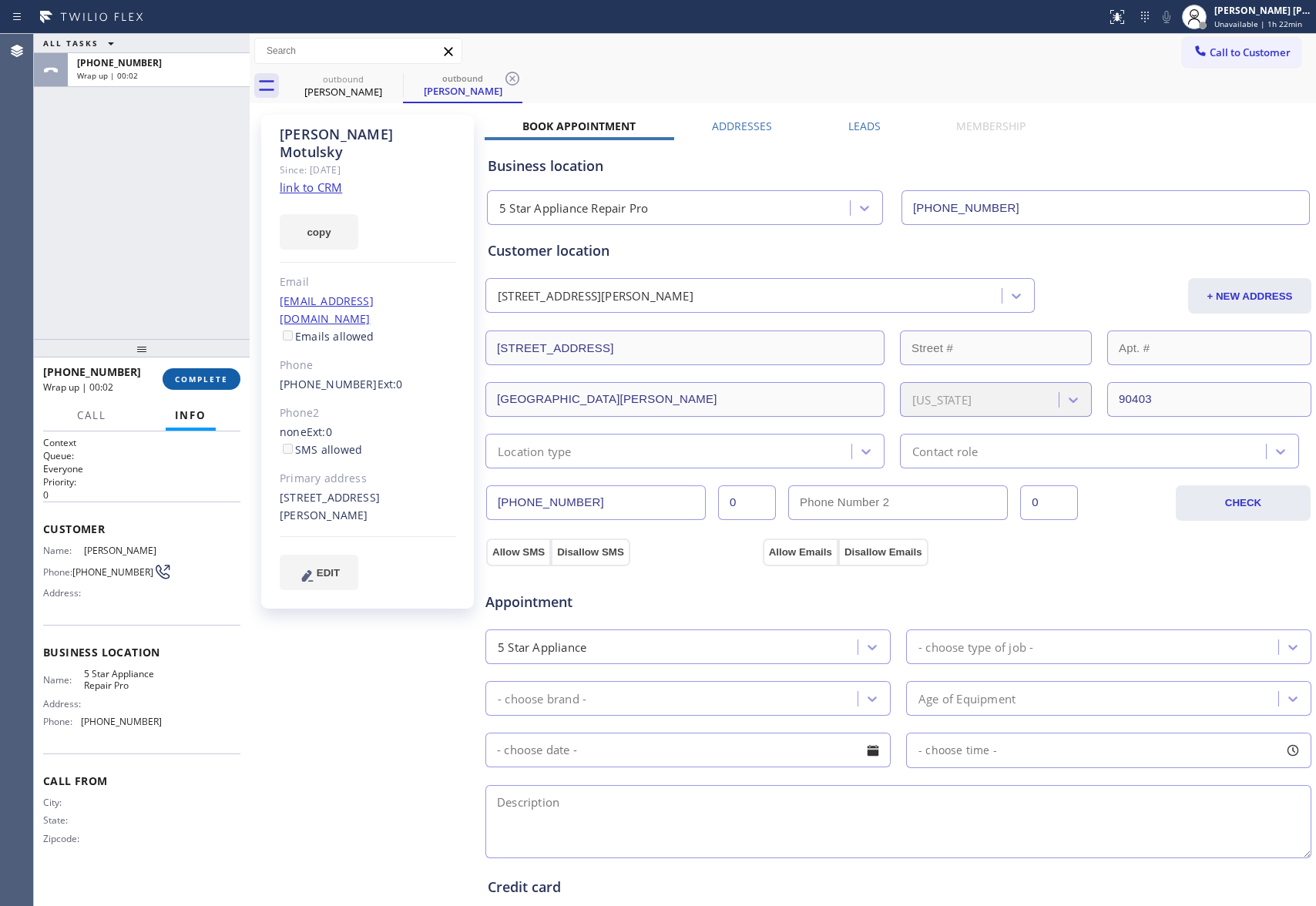
click at [202, 376] on span "COMPLETE" at bounding box center [202, 380] width 53 height 11
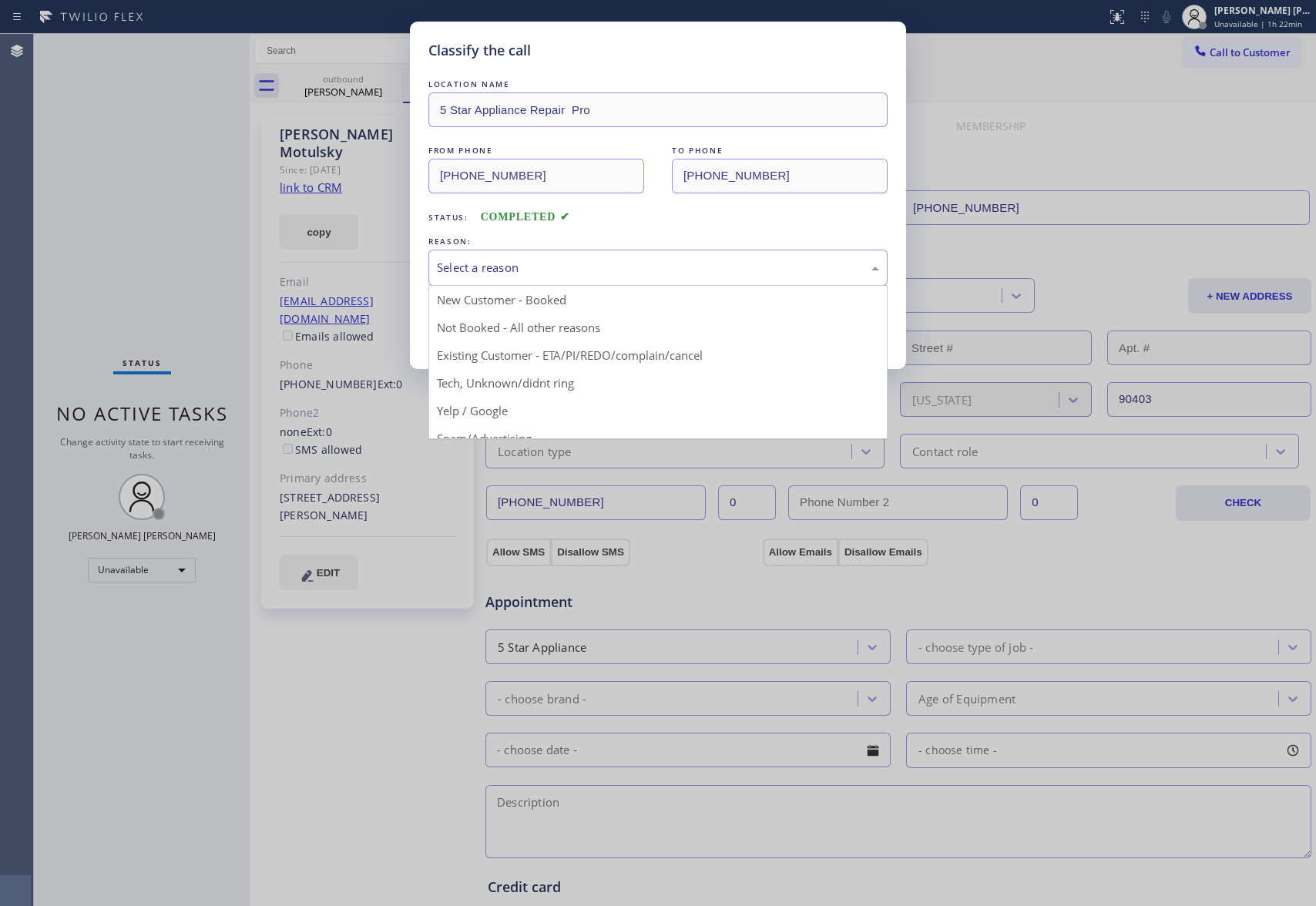
click at [546, 263] on div "Select a reason" at bounding box center [658, 267] width 442 height 18
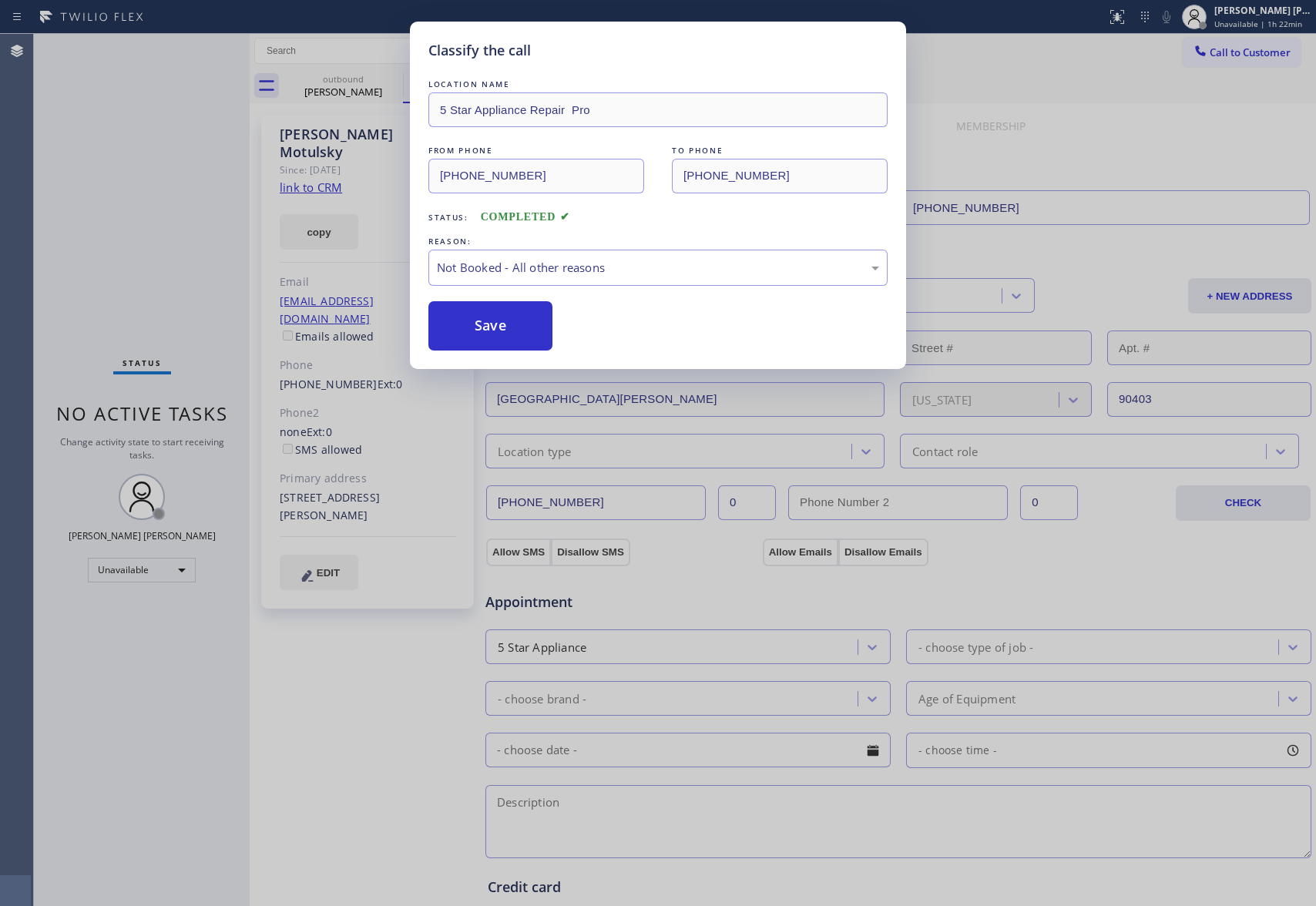
click at [476, 326] on button "Save" at bounding box center [490, 326] width 124 height 49
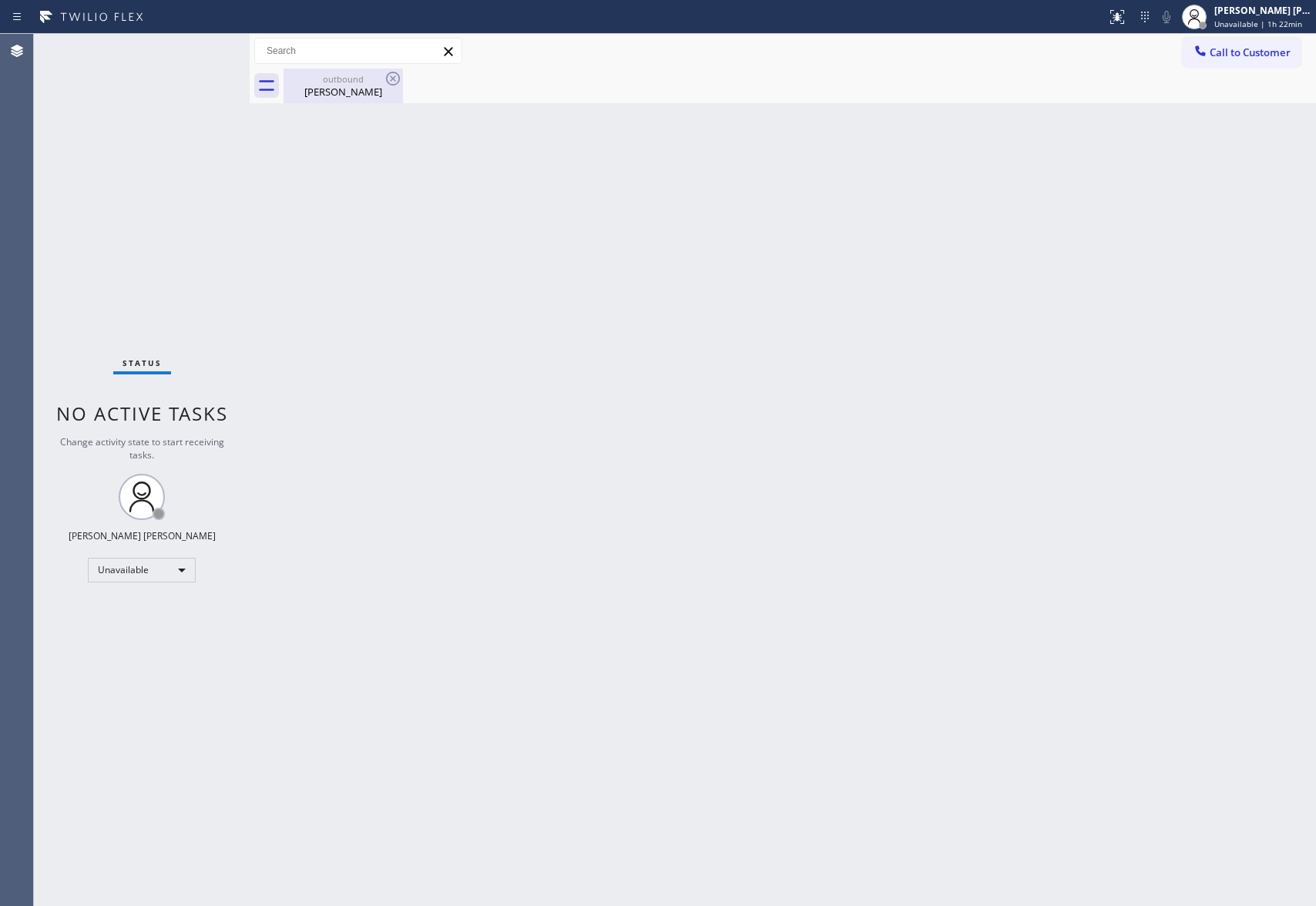
click at [353, 82] on div "outbound" at bounding box center [344, 78] width 116 height 12
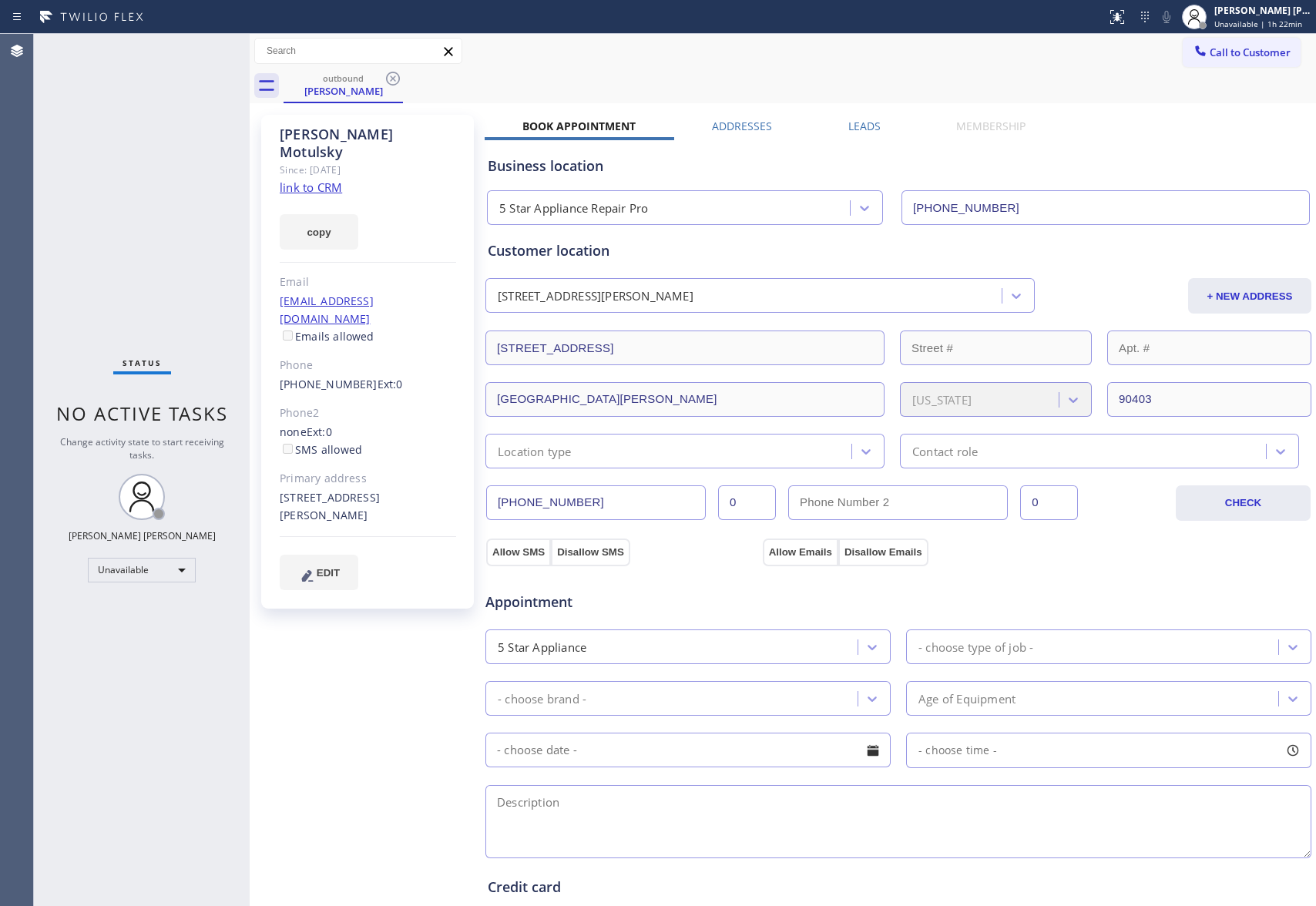
click at [860, 118] on label "Leads" at bounding box center [864, 126] width 32 height 15
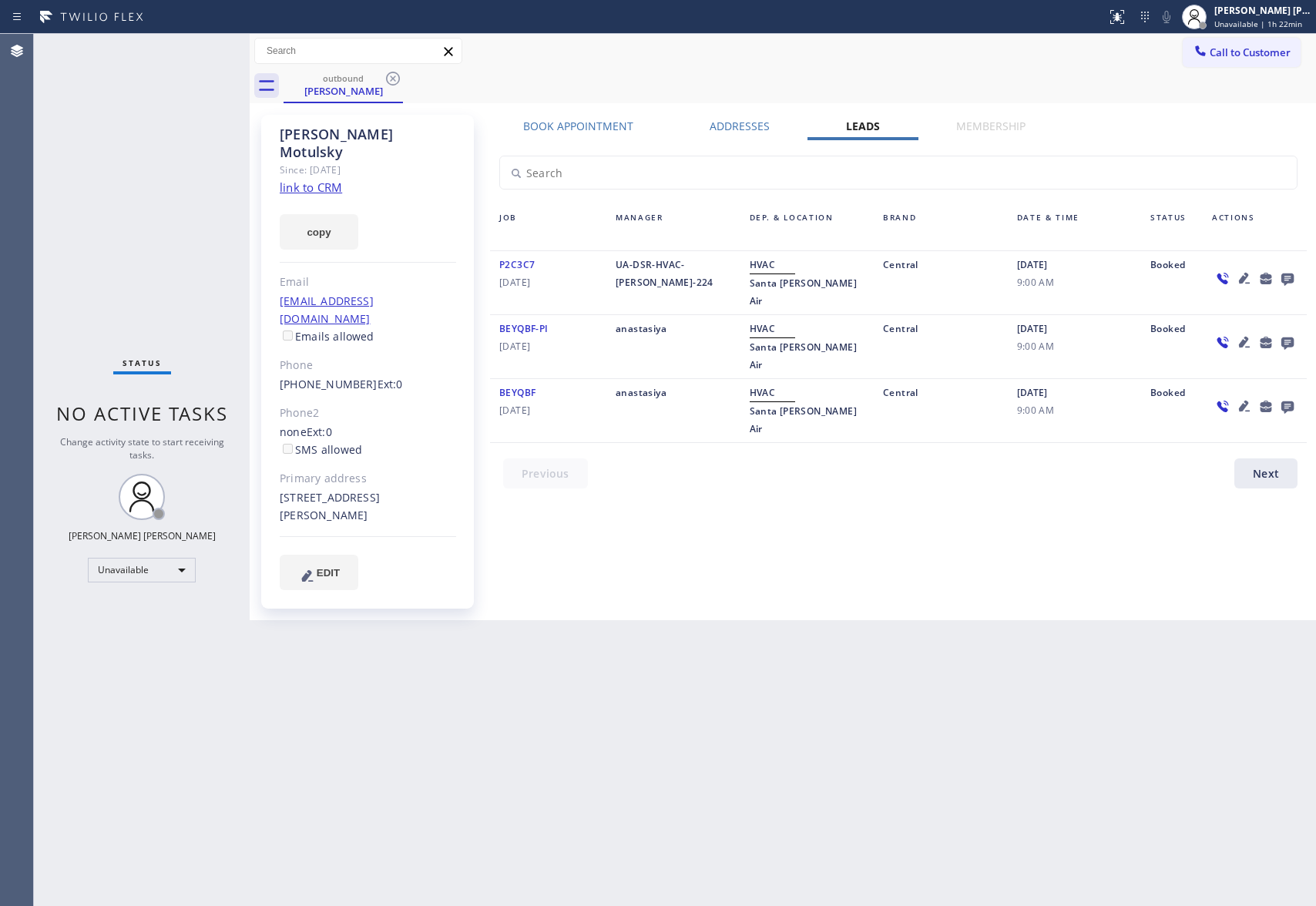
click at [1292, 272] on icon at bounding box center [1288, 278] width 19 height 20
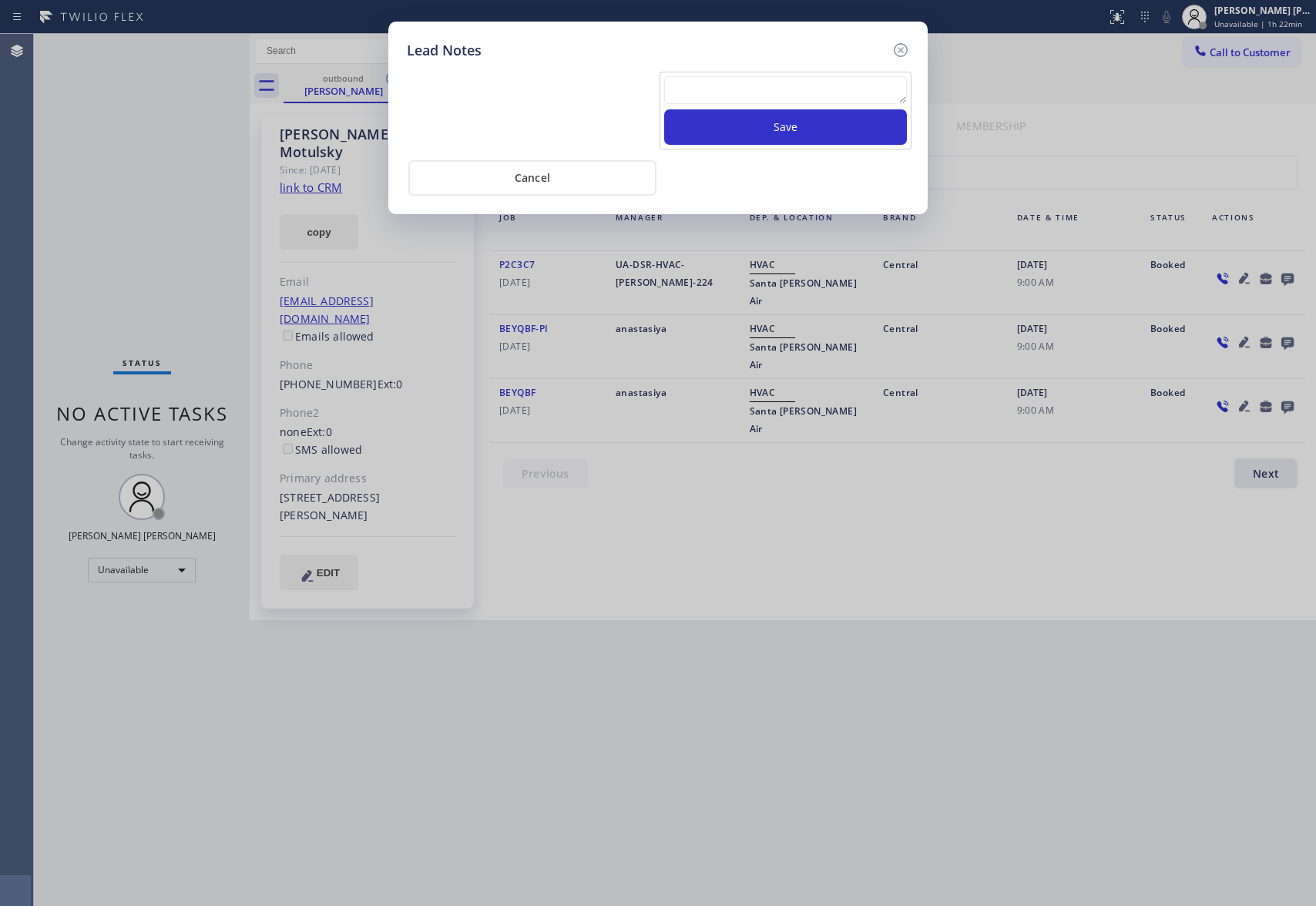
click at [704, 87] on textarea at bounding box center [786, 89] width 243 height 27
paste textarea "| please transfer if cx calls back"
type textarea "| please transfer if cx calls back"
click at [773, 128] on button "Save" at bounding box center [786, 127] width 243 height 35
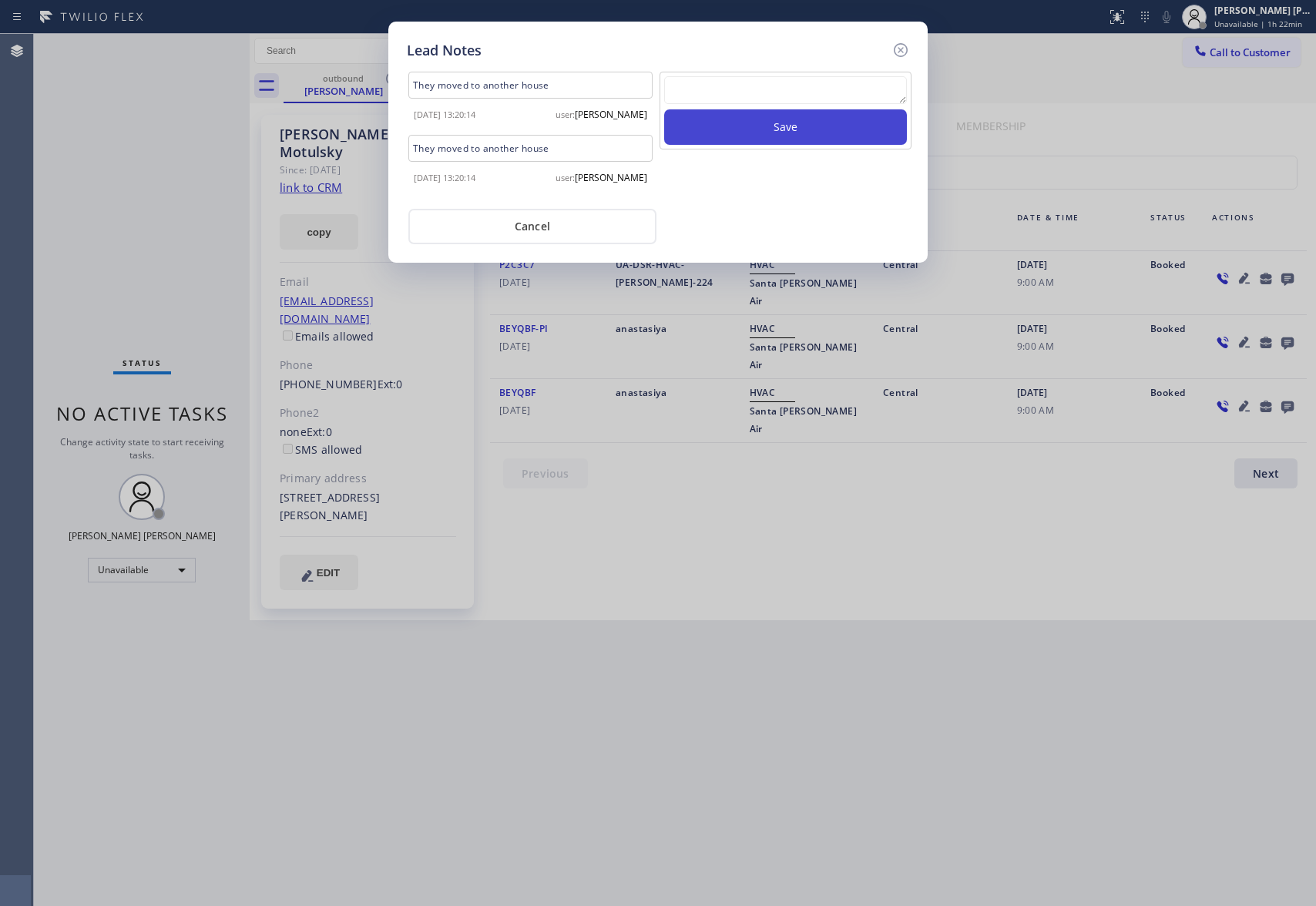
scroll to position [0, 0]
drag, startPoint x: 898, startPoint y: 53, endPoint x: 415, endPoint y: 75, distance: 483.5
click at [894, 53] on icon at bounding box center [901, 50] width 19 height 19
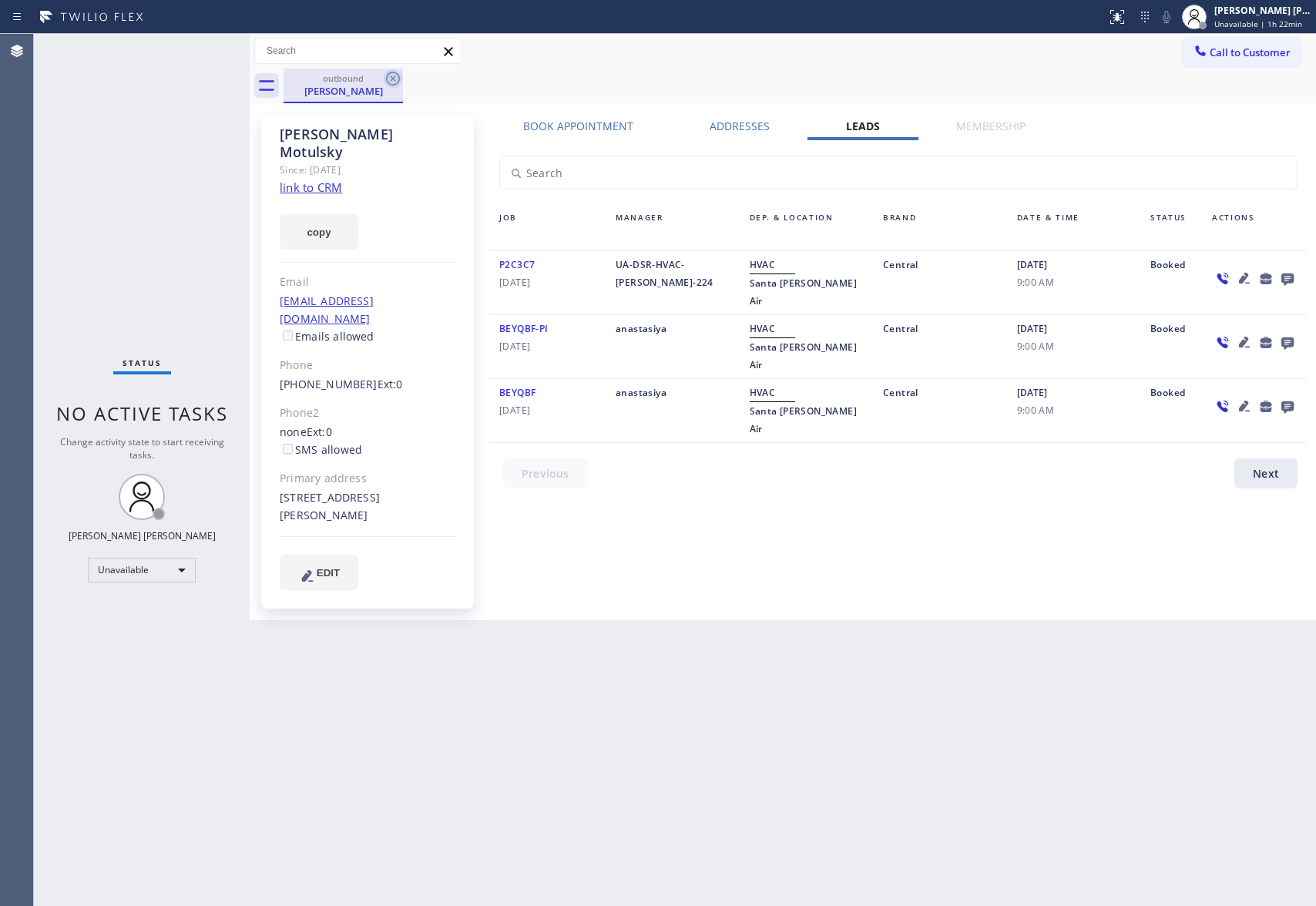
click at [401, 77] on icon at bounding box center [393, 78] width 19 height 19
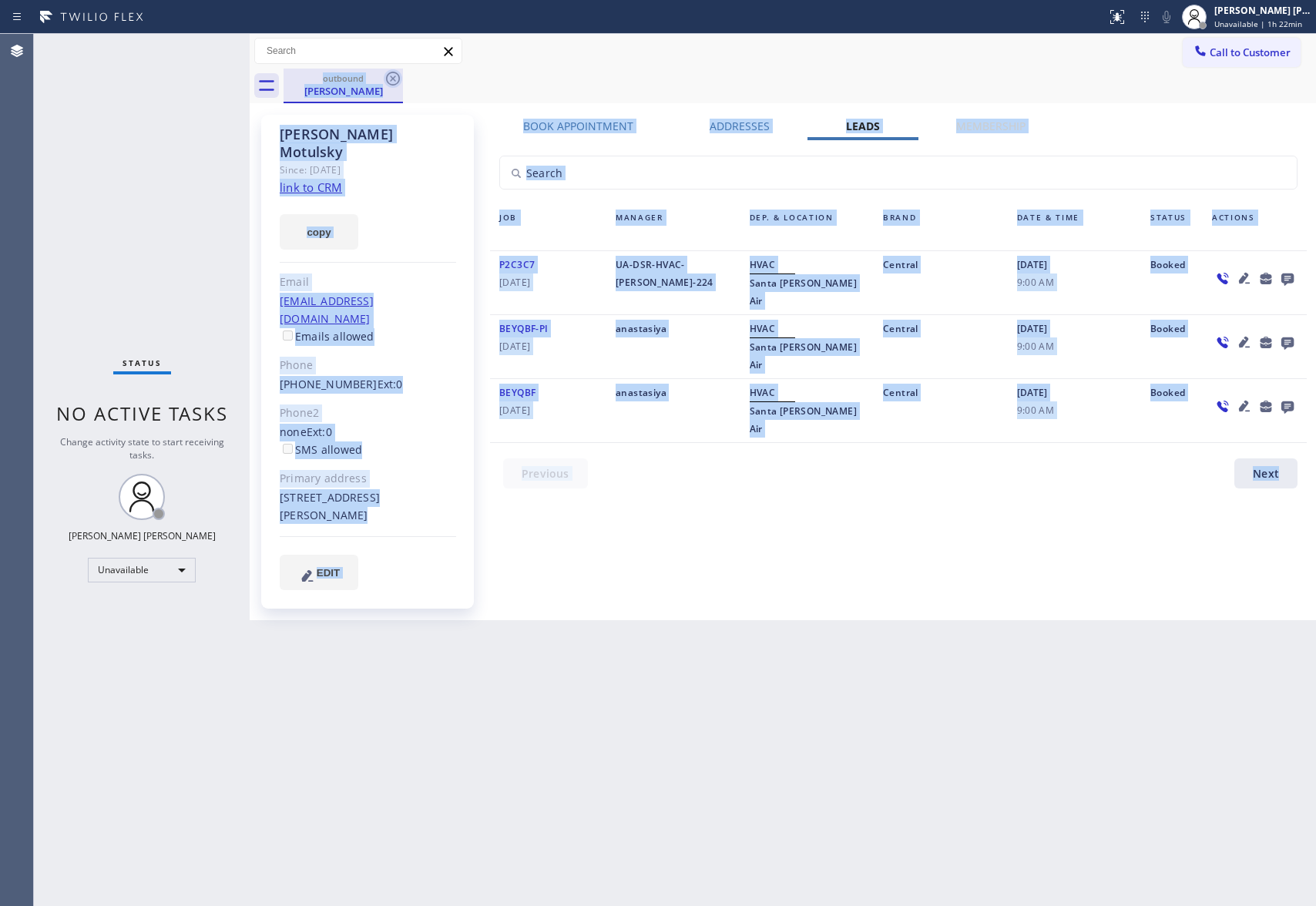
click at [401, 77] on div "outbound [PERSON_NAME]" at bounding box center [800, 86] width 1033 height 35
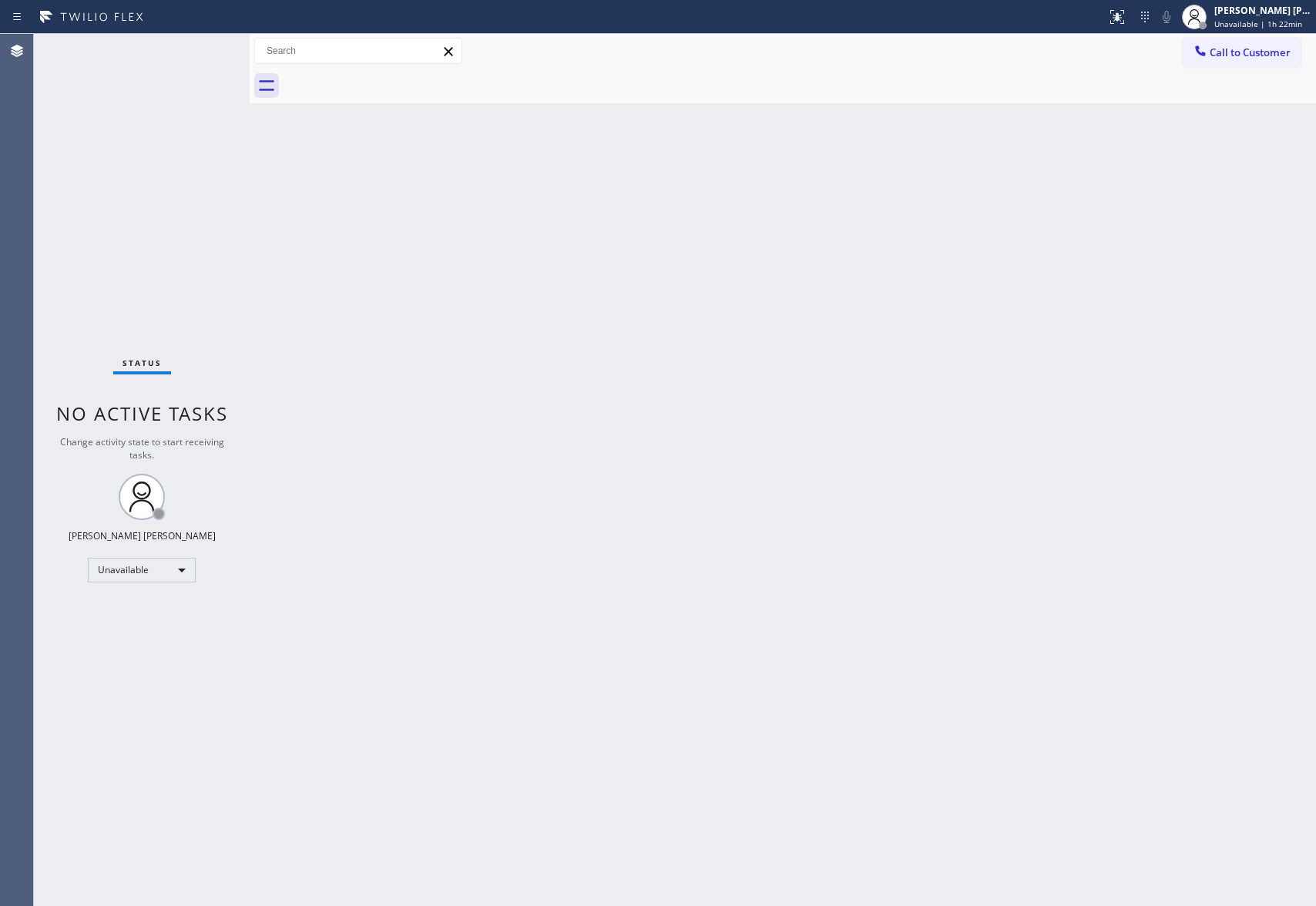
drag, startPoint x: 401, startPoint y: 77, endPoint x: 318, endPoint y: 5, distance: 109.9
click at [383, 69] on div at bounding box center [800, 86] width 1033 height 35
click at [1245, 47] on span "Call to Customer" at bounding box center [1250, 53] width 81 height 14
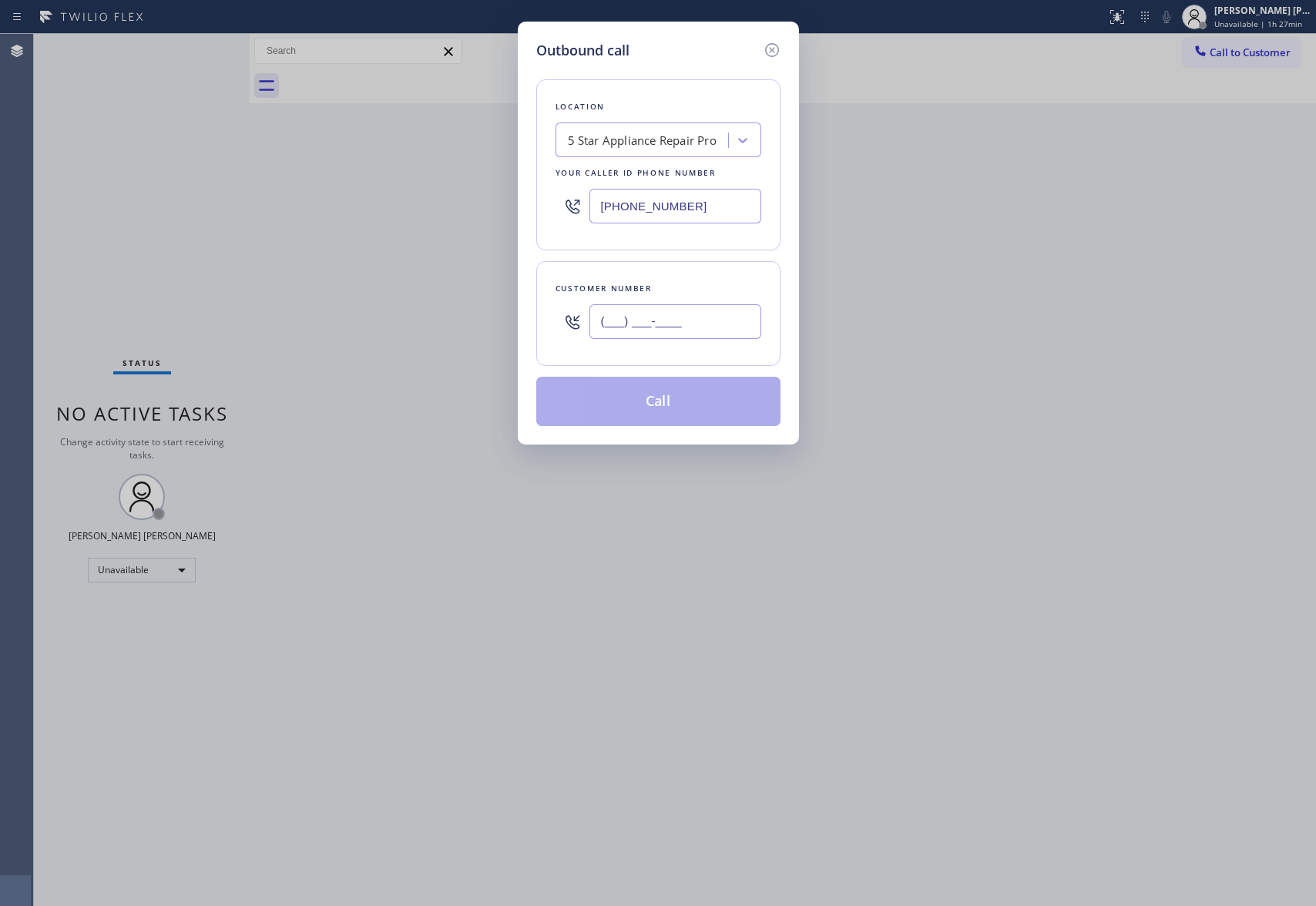
click at [696, 324] on input "(___) ___-____" at bounding box center [675, 322] width 172 height 35
paste input "661) 483-6444"
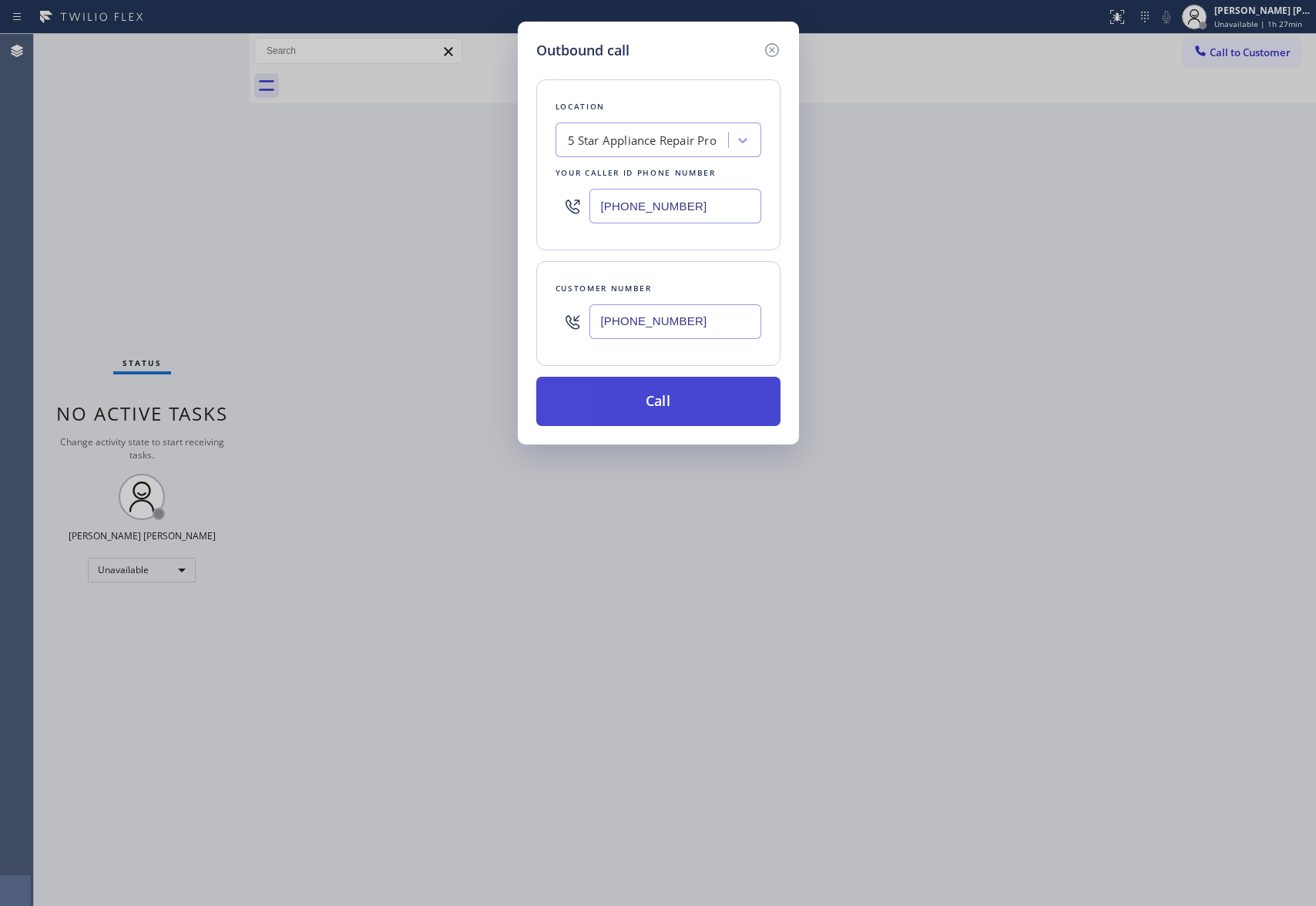
type input "[PHONE_NUMBER]"
click at [690, 402] on button "Call" at bounding box center [658, 401] width 244 height 49
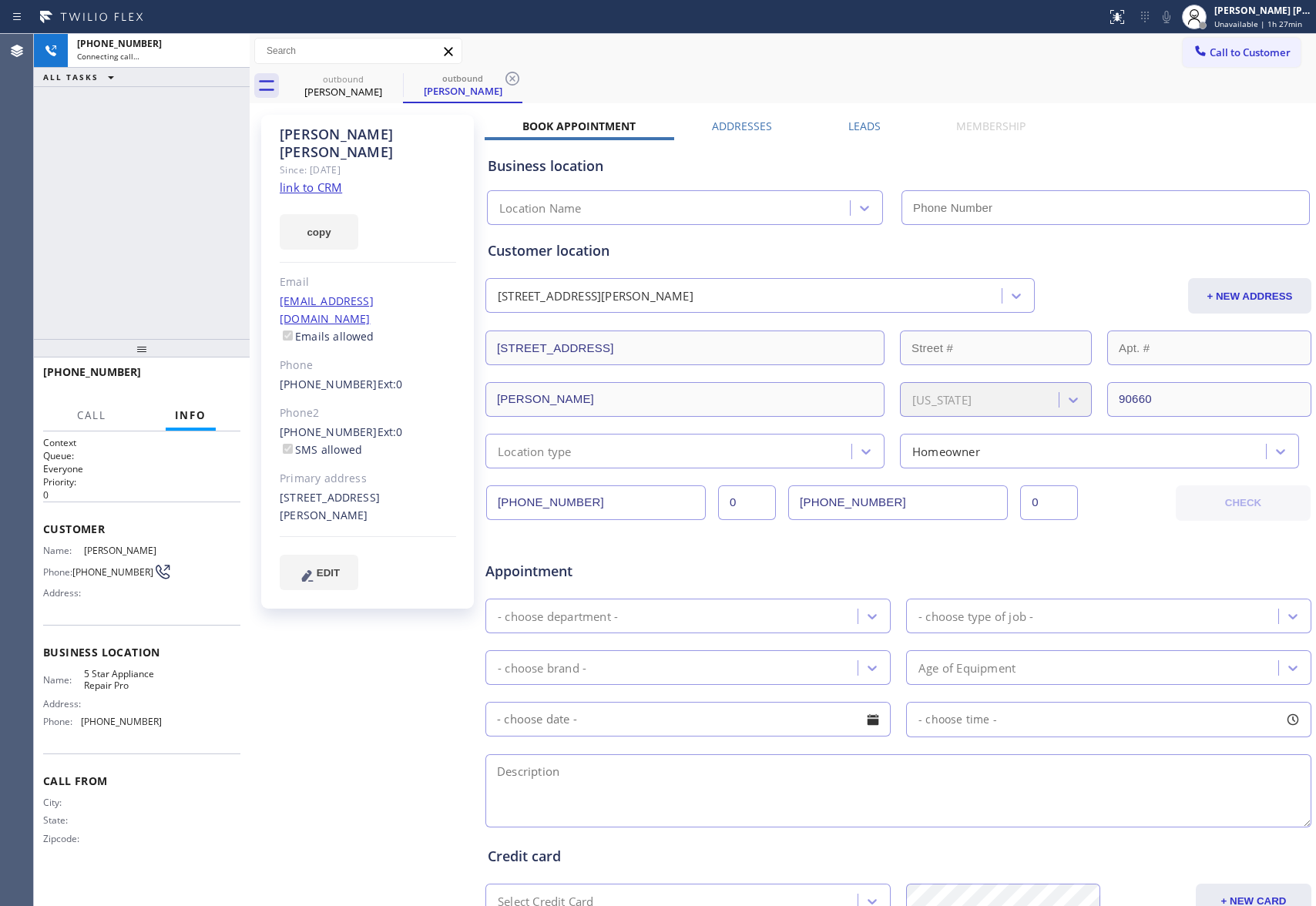
type input "[PHONE_NUMBER]"
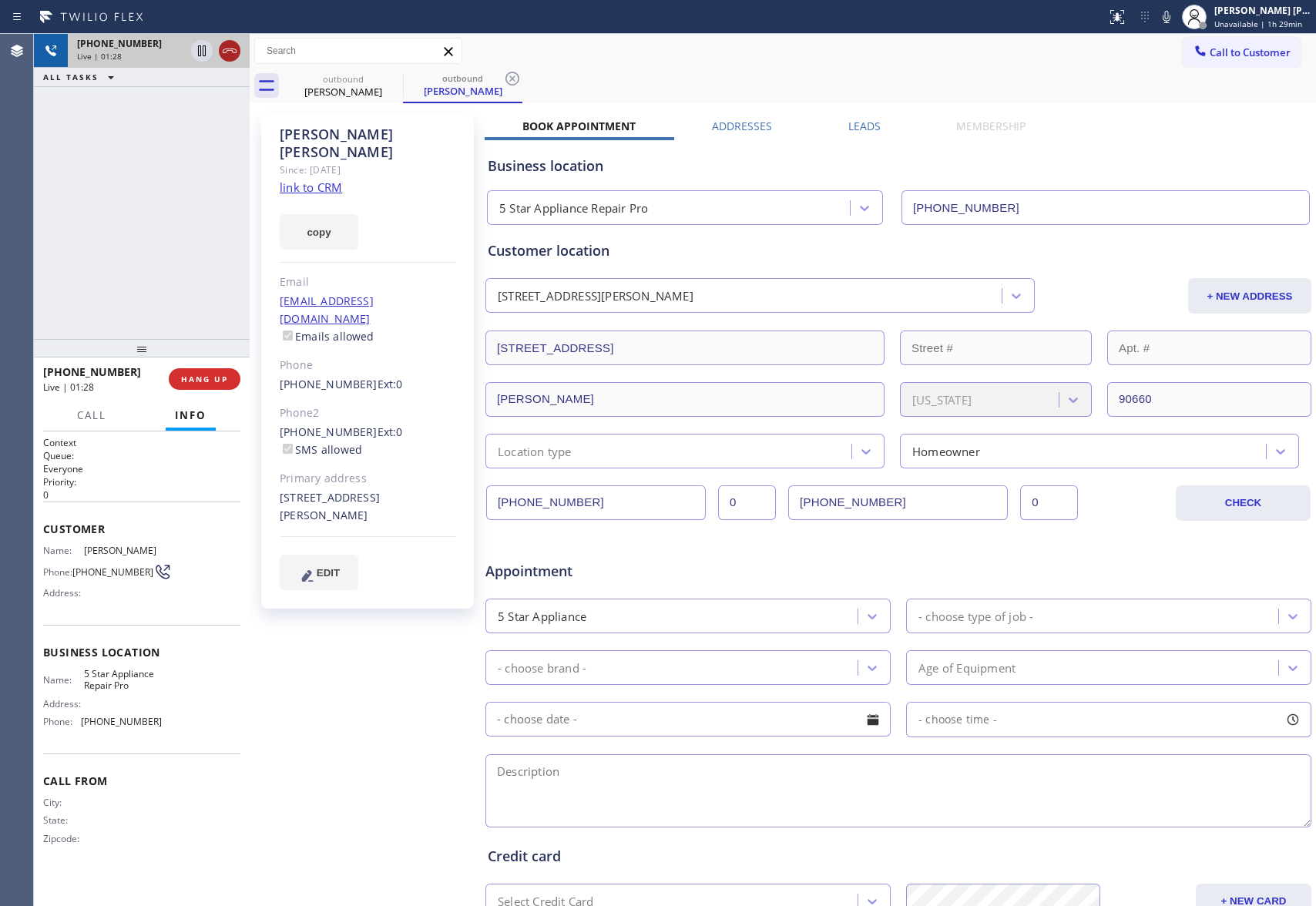
click at [234, 48] on icon at bounding box center [230, 51] width 19 height 19
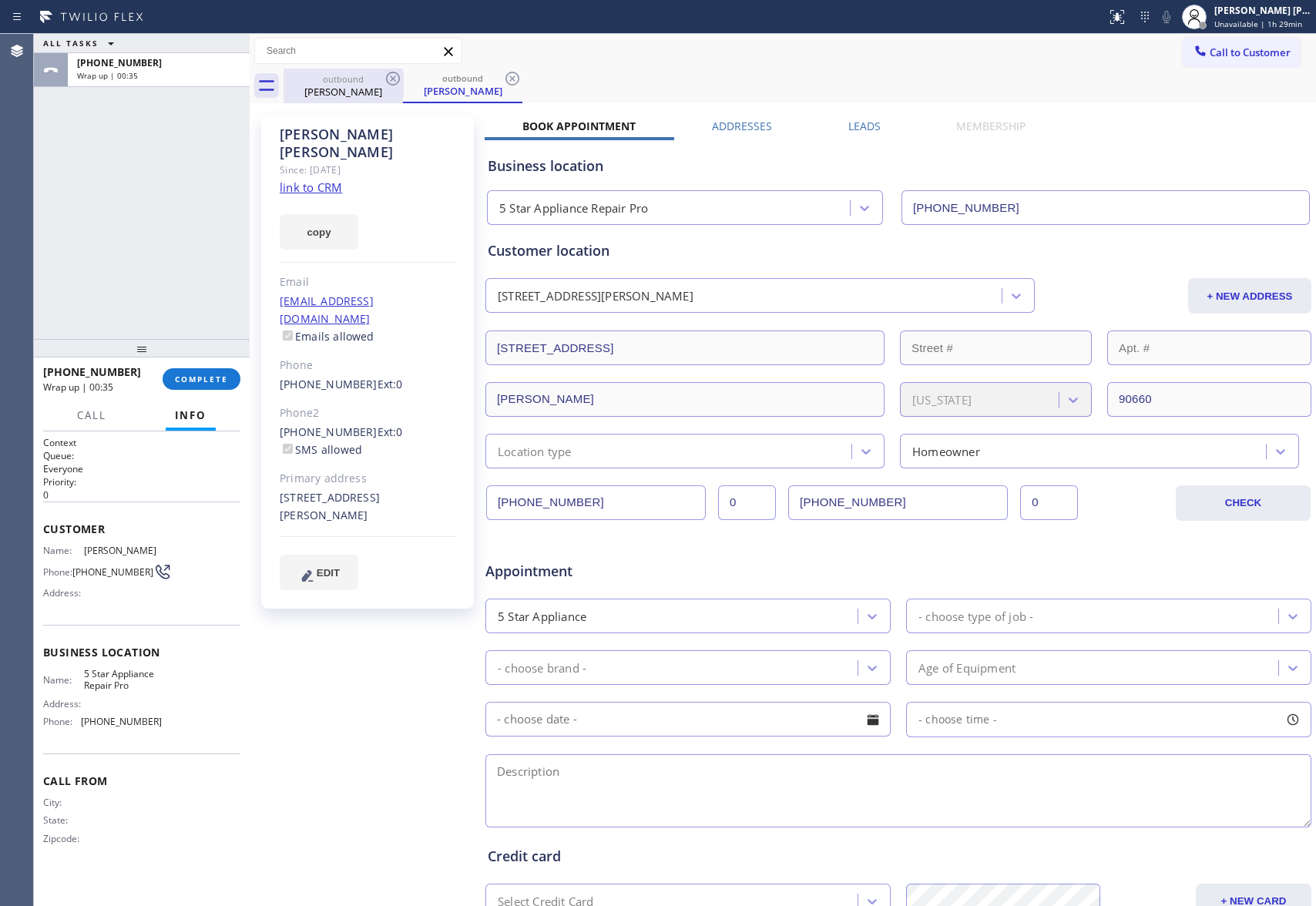
drag, startPoint x: 390, startPoint y: 96, endPoint x: 390, endPoint y: 78, distance: 18.0
click at [390, 94] on div "[PERSON_NAME]" at bounding box center [344, 92] width 116 height 14
click at [390, 77] on icon at bounding box center [393, 78] width 19 height 19
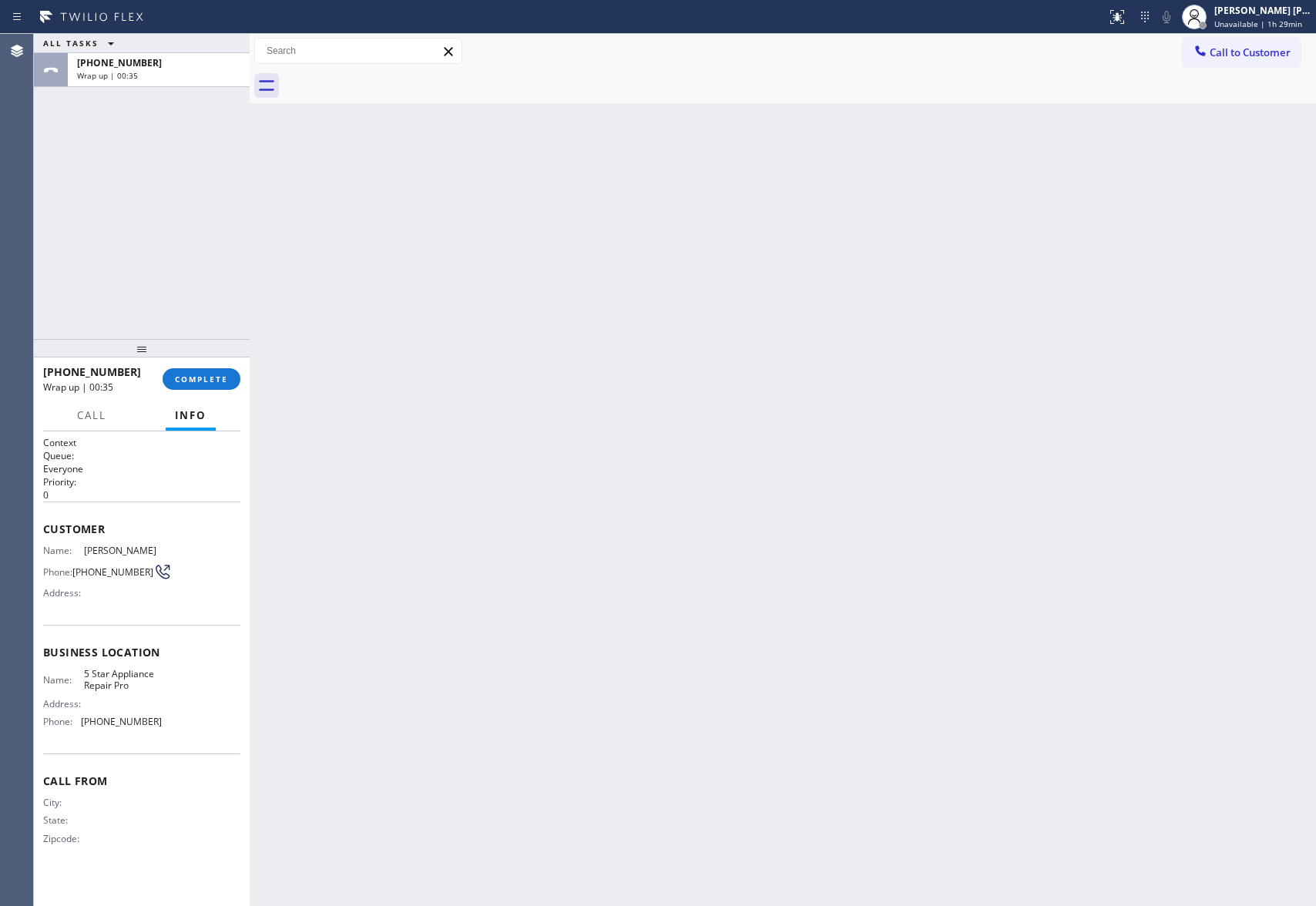
click at [390, 77] on div at bounding box center [800, 86] width 1033 height 35
click at [225, 377] on span "COMPLETE" at bounding box center [202, 380] width 53 height 11
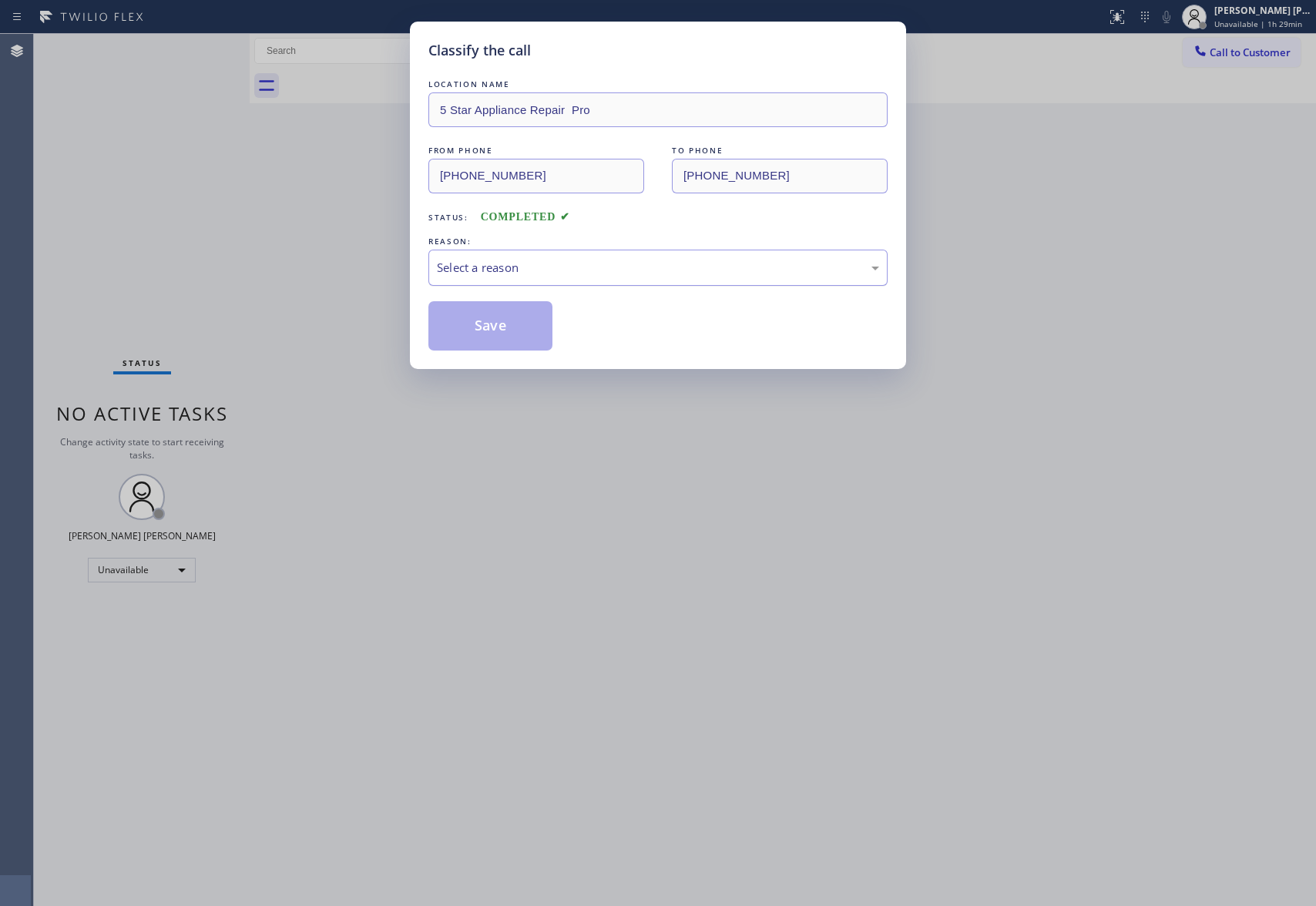
click at [612, 262] on div "Select a reason" at bounding box center [658, 267] width 442 height 18
click at [490, 326] on button "Save" at bounding box center [490, 326] width 124 height 49
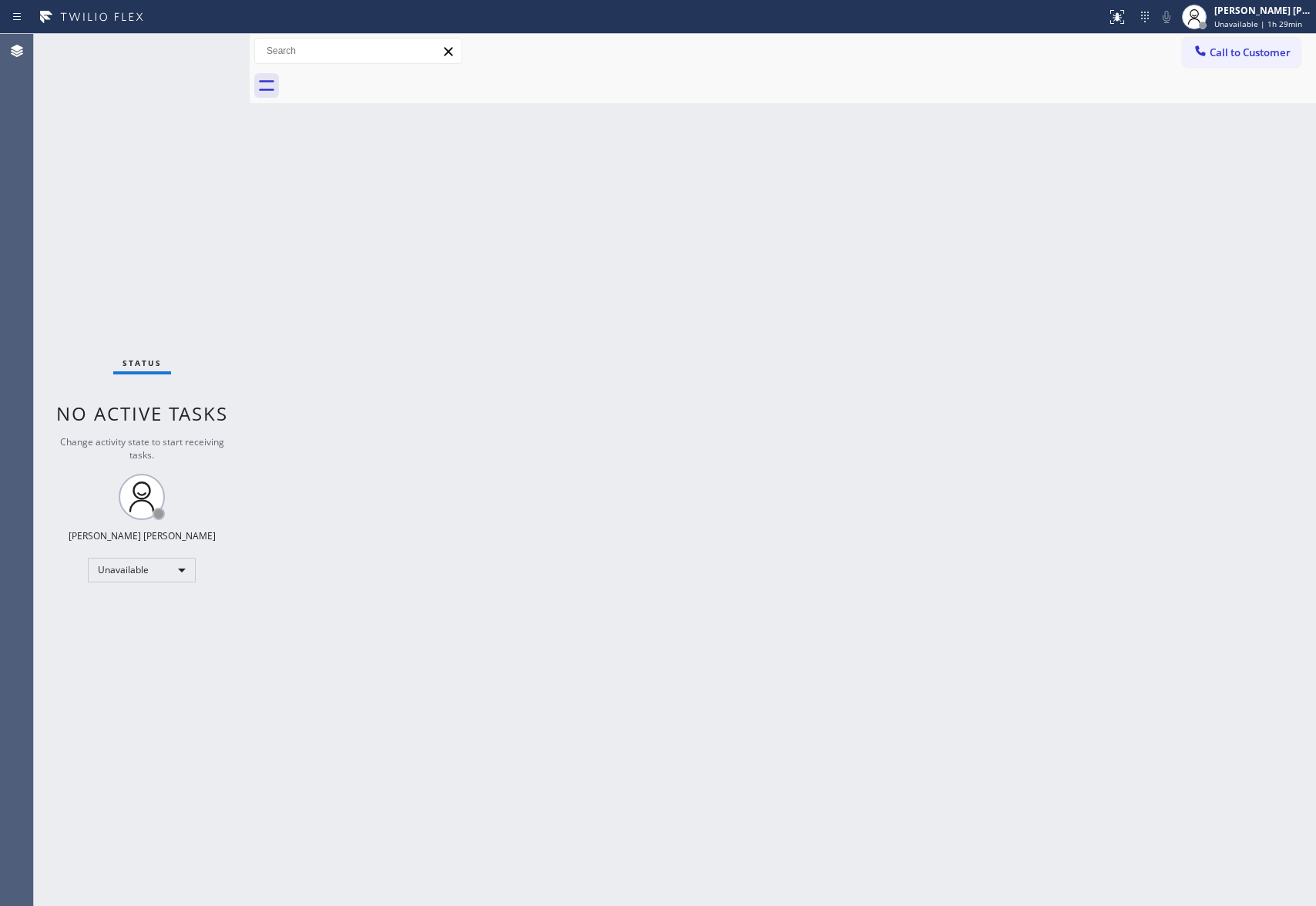
click at [1289, 50] on span "Call to Customer" at bounding box center [1250, 53] width 81 height 14
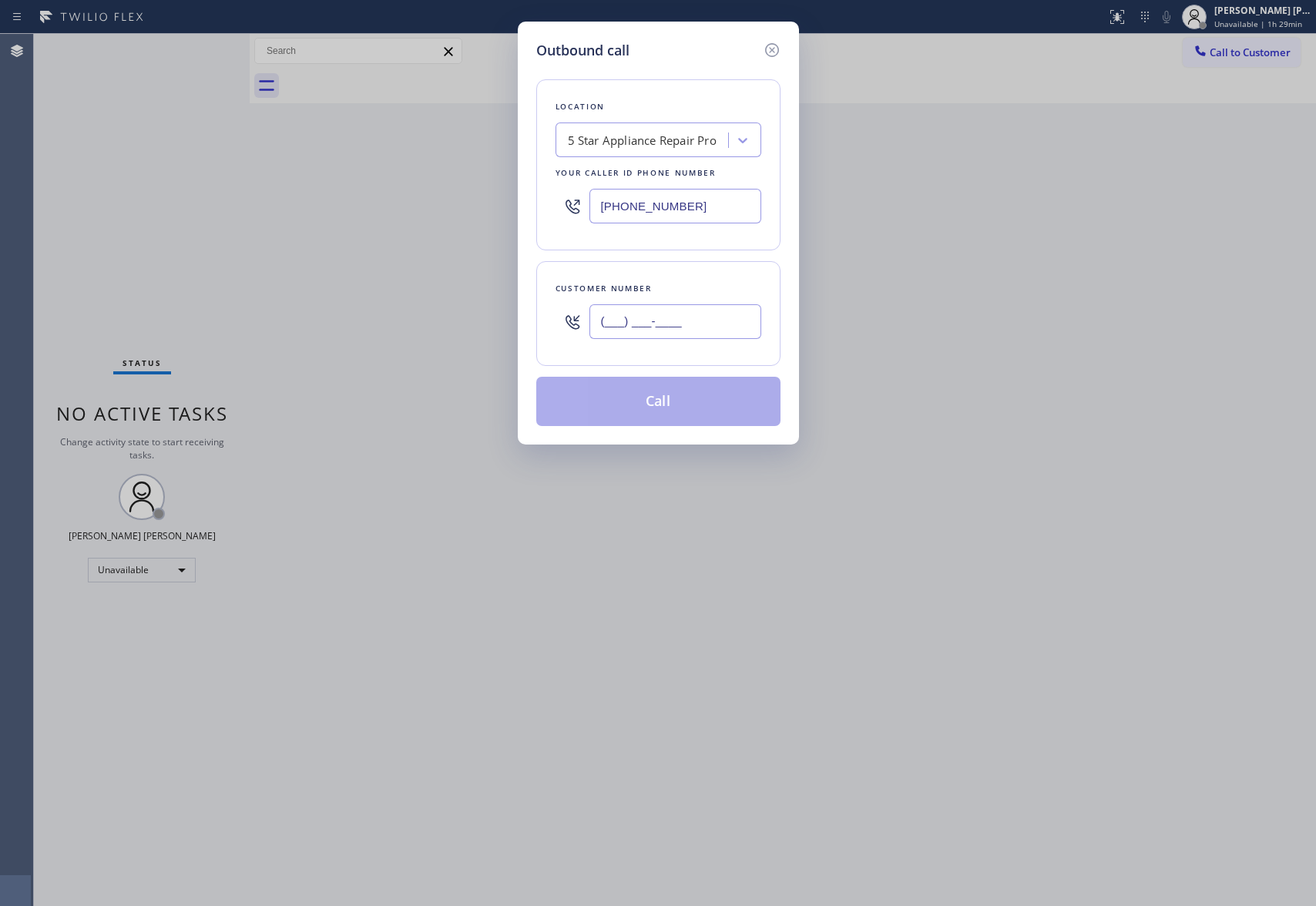
click at [722, 315] on input "(___) ___-____" at bounding box center [675, 322] width 172 height 35
paste input "650) 504-0410"
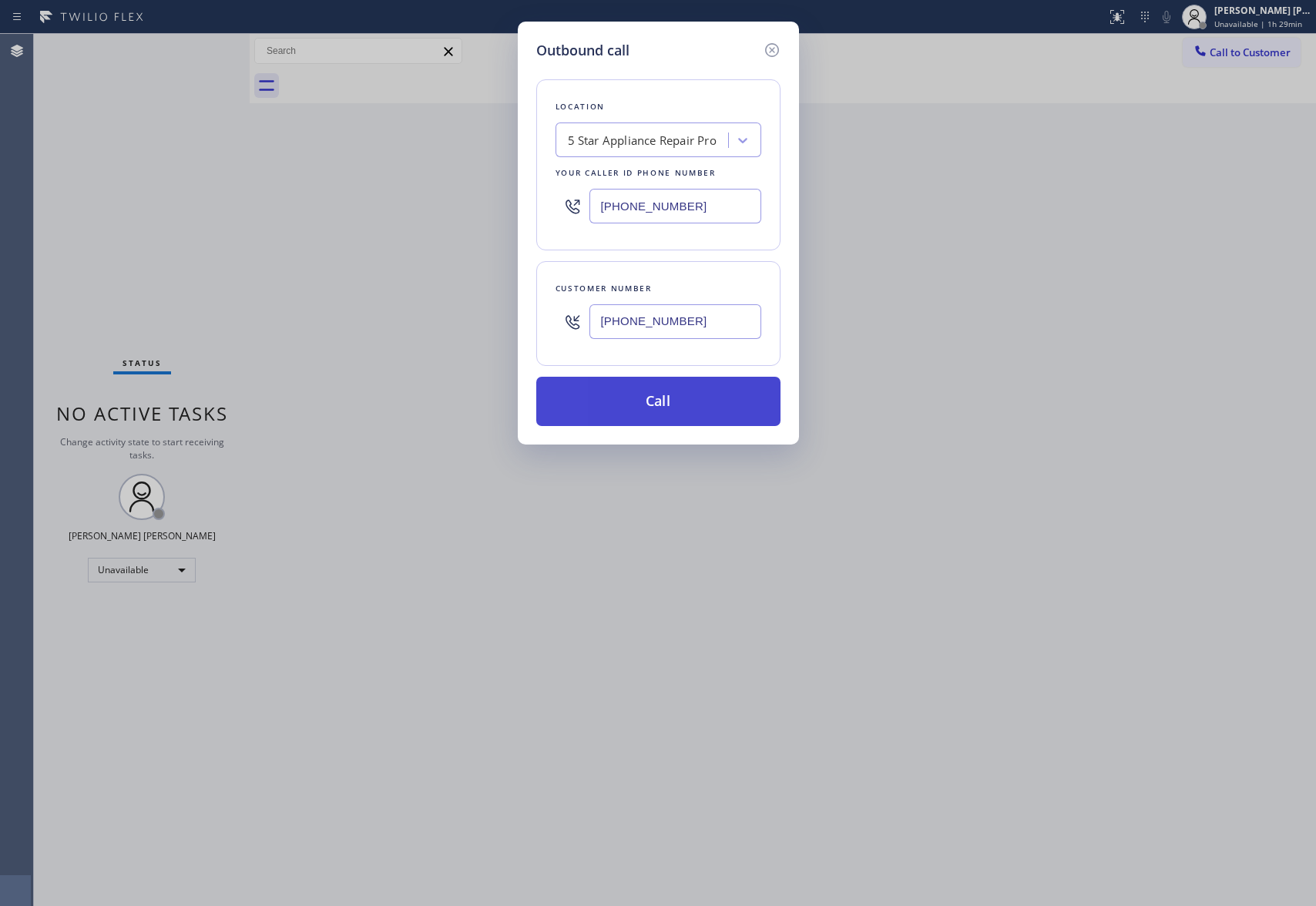
type input "[PHONE_NUMBER]"
click at [696, 404] on button "Call" at bounding box center [658, 401] width 244 height 49
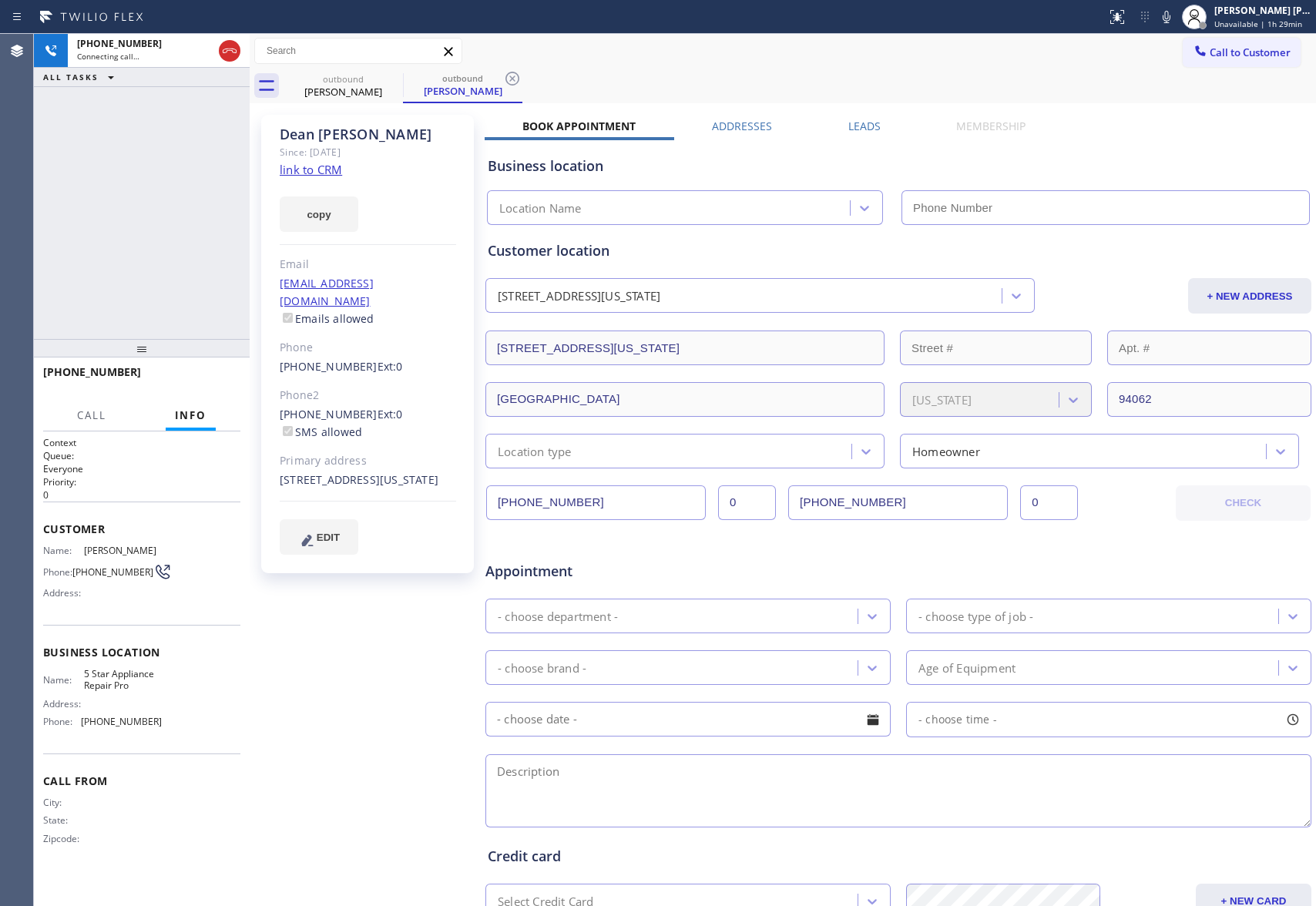
type input "[PHONE_NUMBER]"
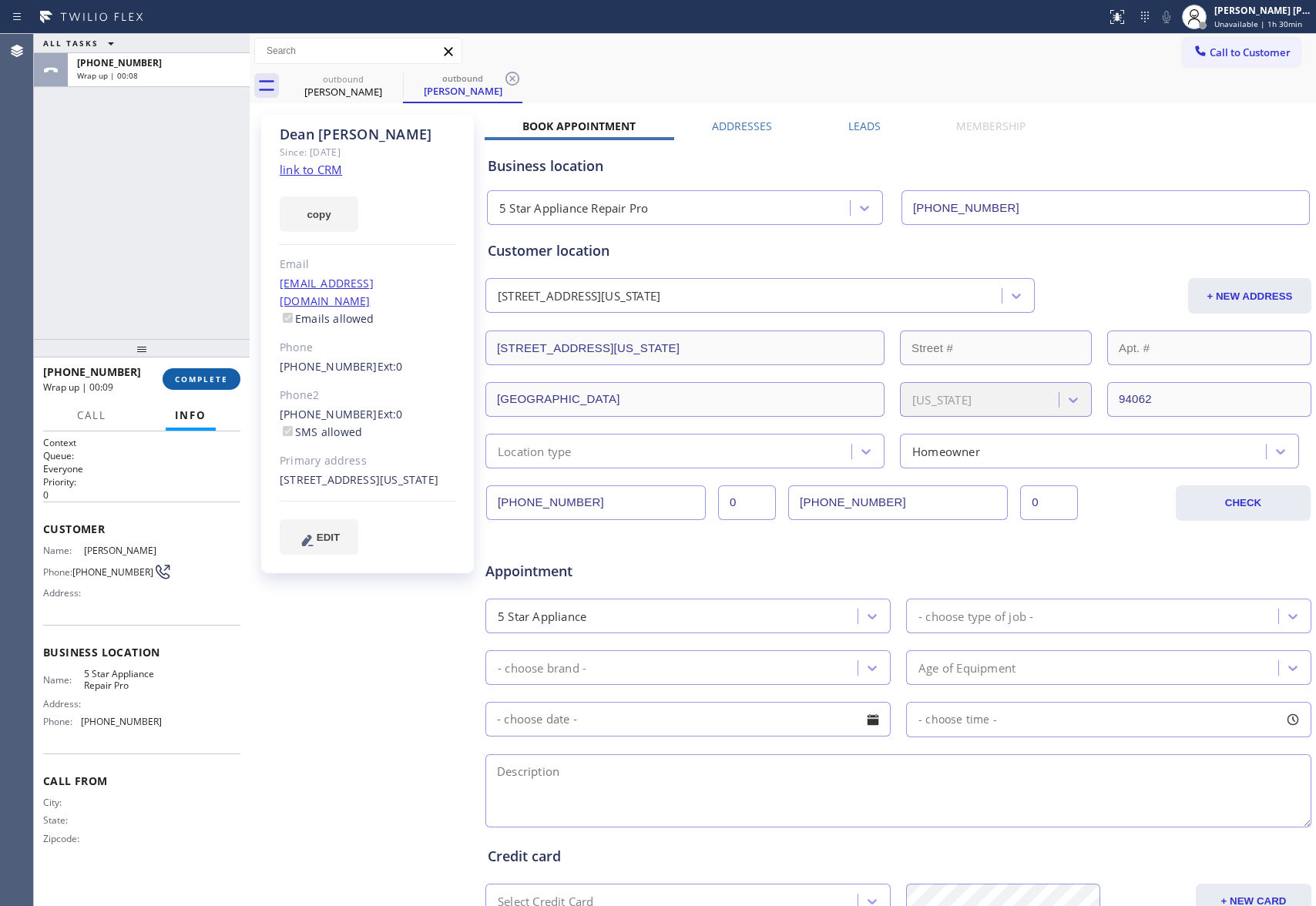
click at [220, 371] on button "COMPLETE" at bounding box center [201, 380] width 78 height 22
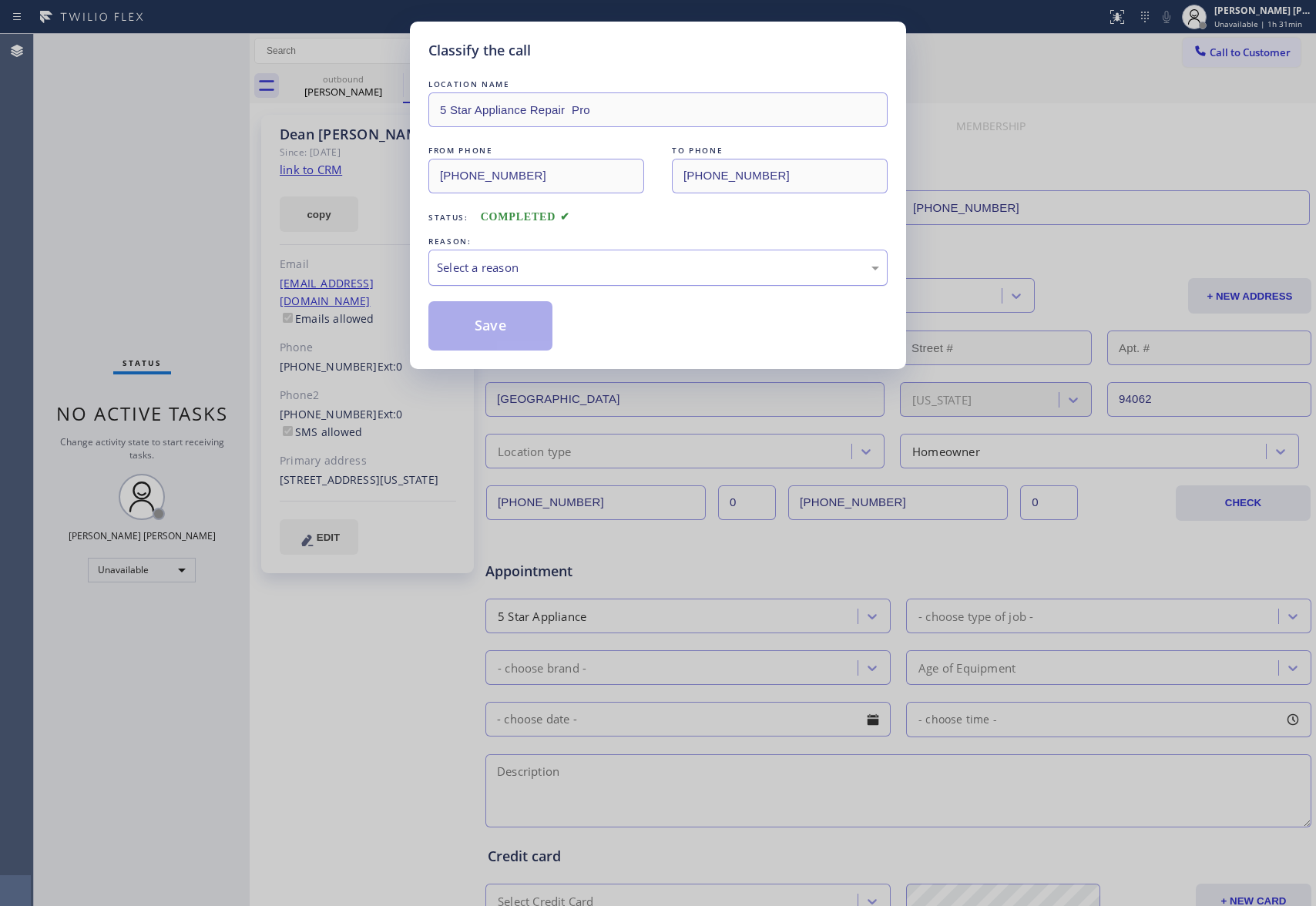
click at [555, 267] on div "Select a reason" at bounding box center [658, 267] width 442 height 18
click at [504, 326] on button "Save" at bounding box center [490, 326] width 124 height 49
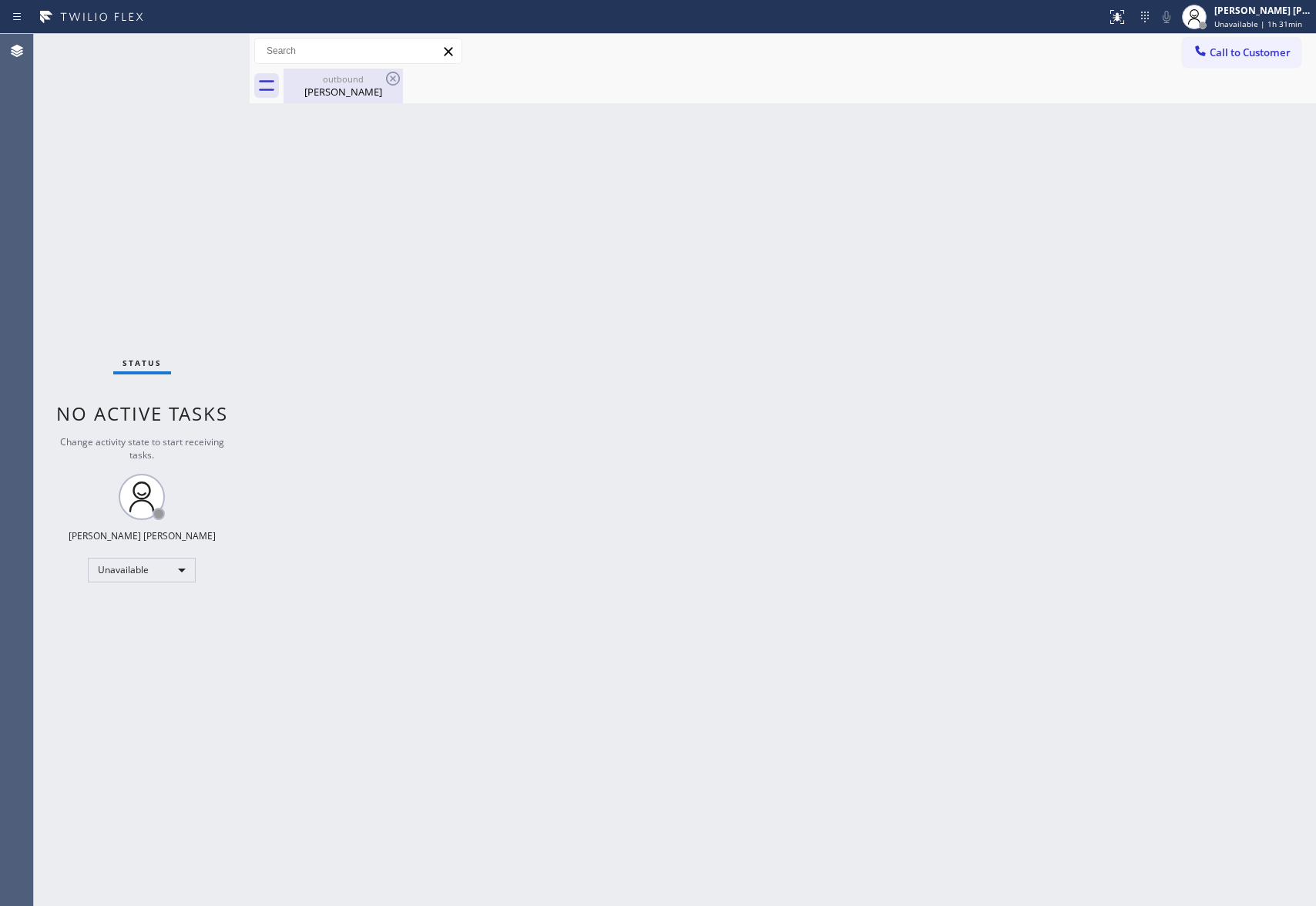
click at [351, 91] on div "[PERSON_NAME]" at bounding box center [344, 92] width 116 height 14
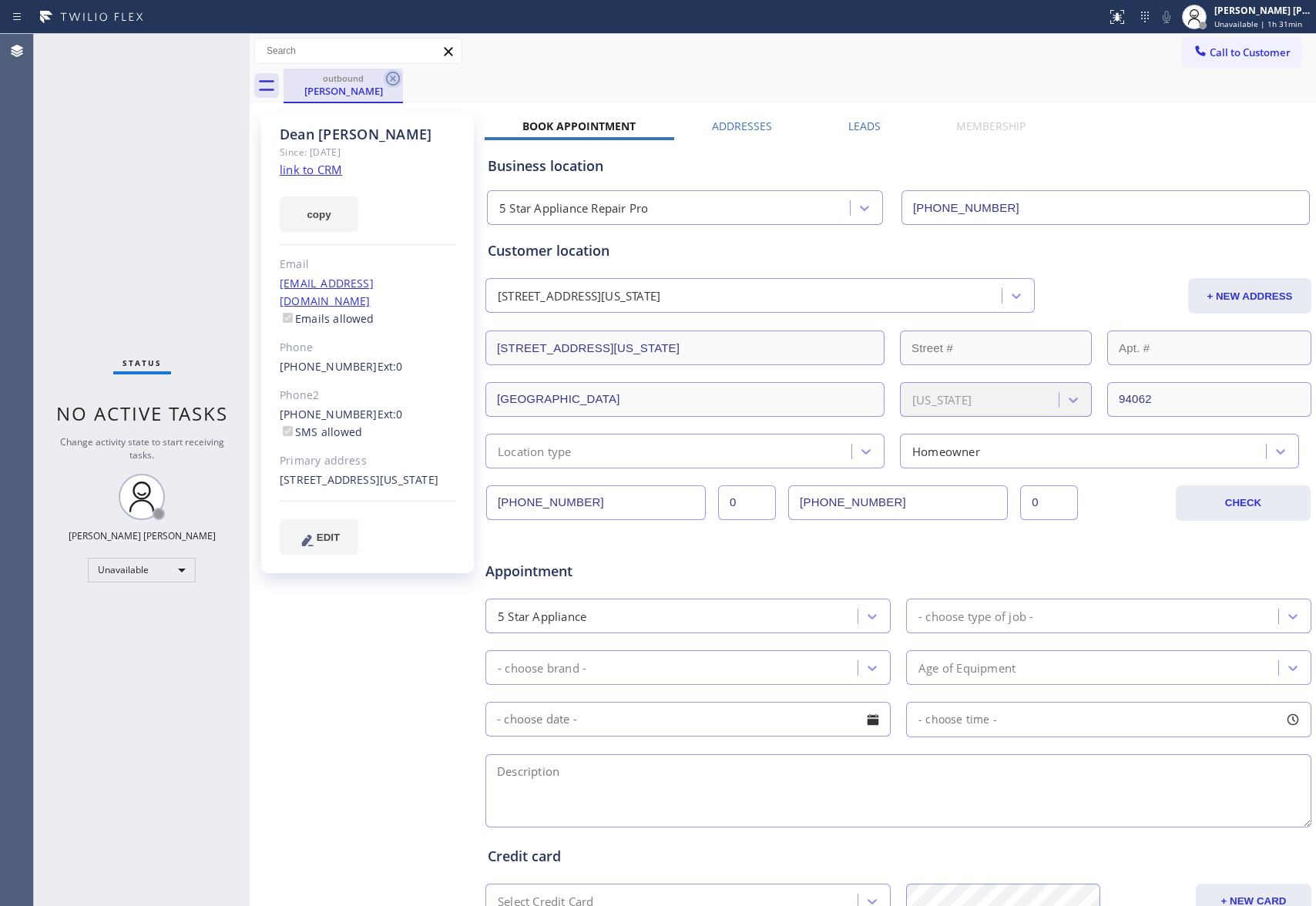
click at [401, 75] on icon at bounding box center [393, 78] width 19 height 19
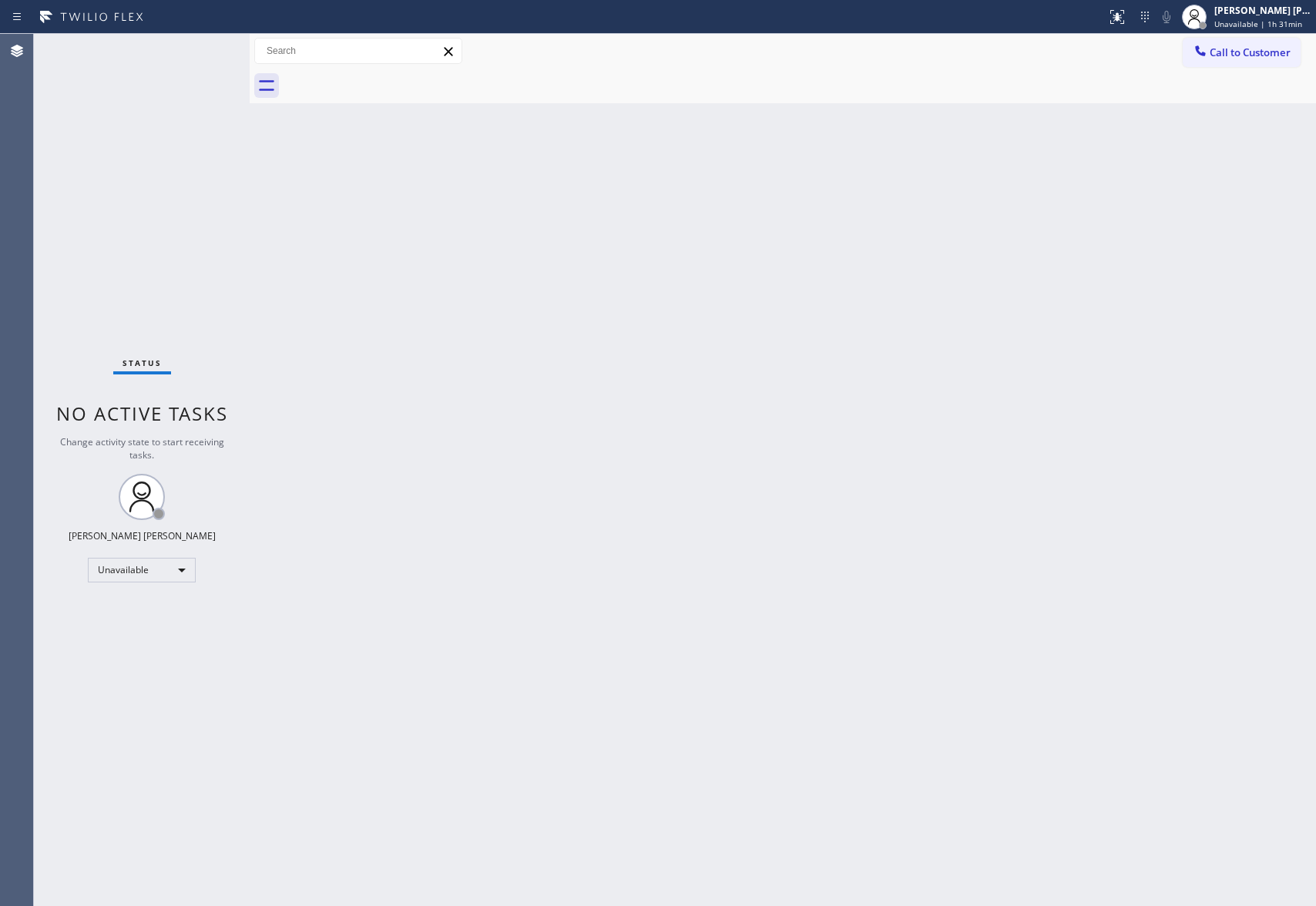
click at [401, 75] on div at bounding box center [800, 86] width 1033 height 35
click at [1252, 44] on button "Call to Customer" at bounding box center [1241, 52] width 118 height 29
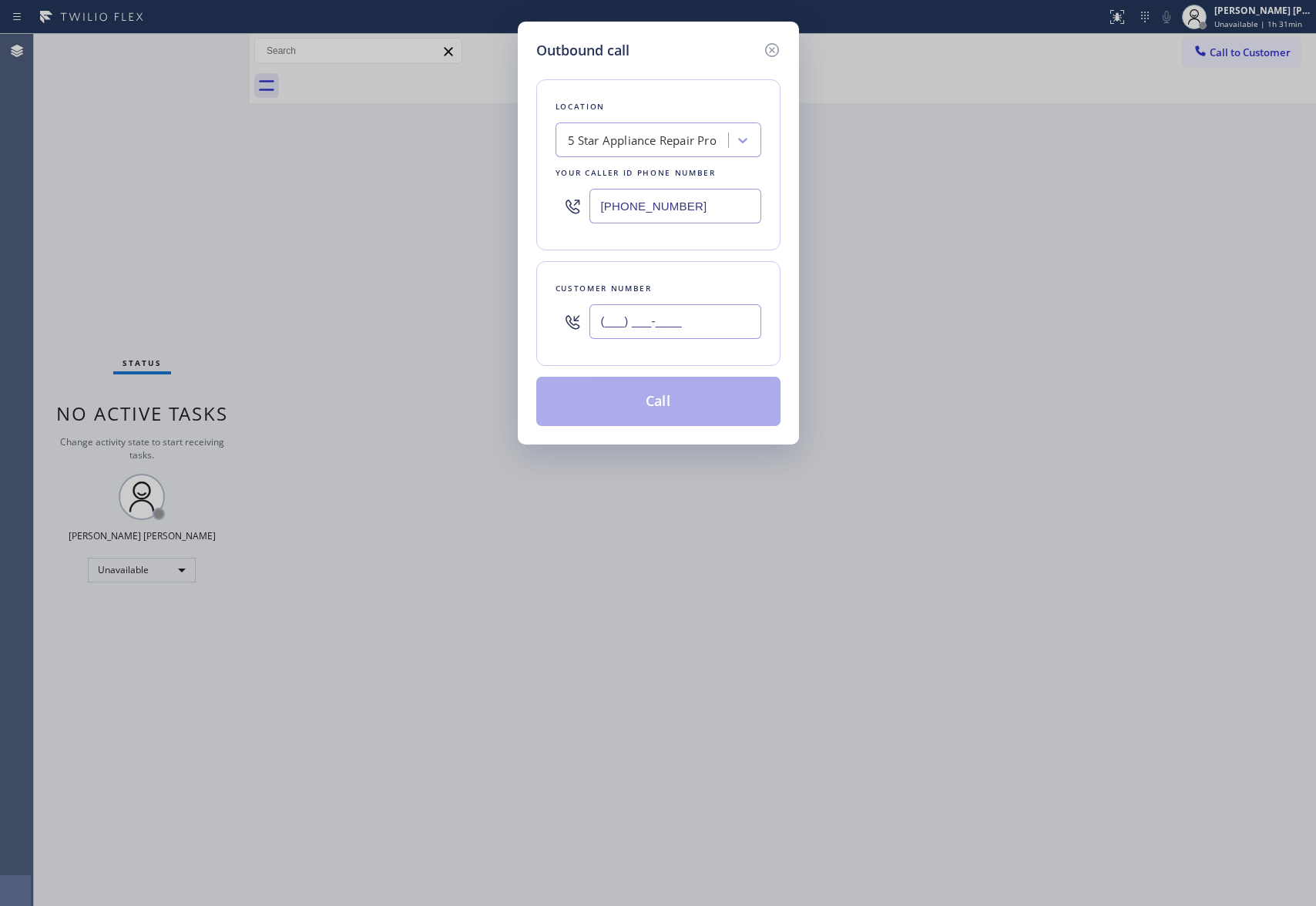
click at [627, 322] on input "(___) ___-____" at bounding box center [675, 322] width 172 height 35
paste input "310) 606-1365"
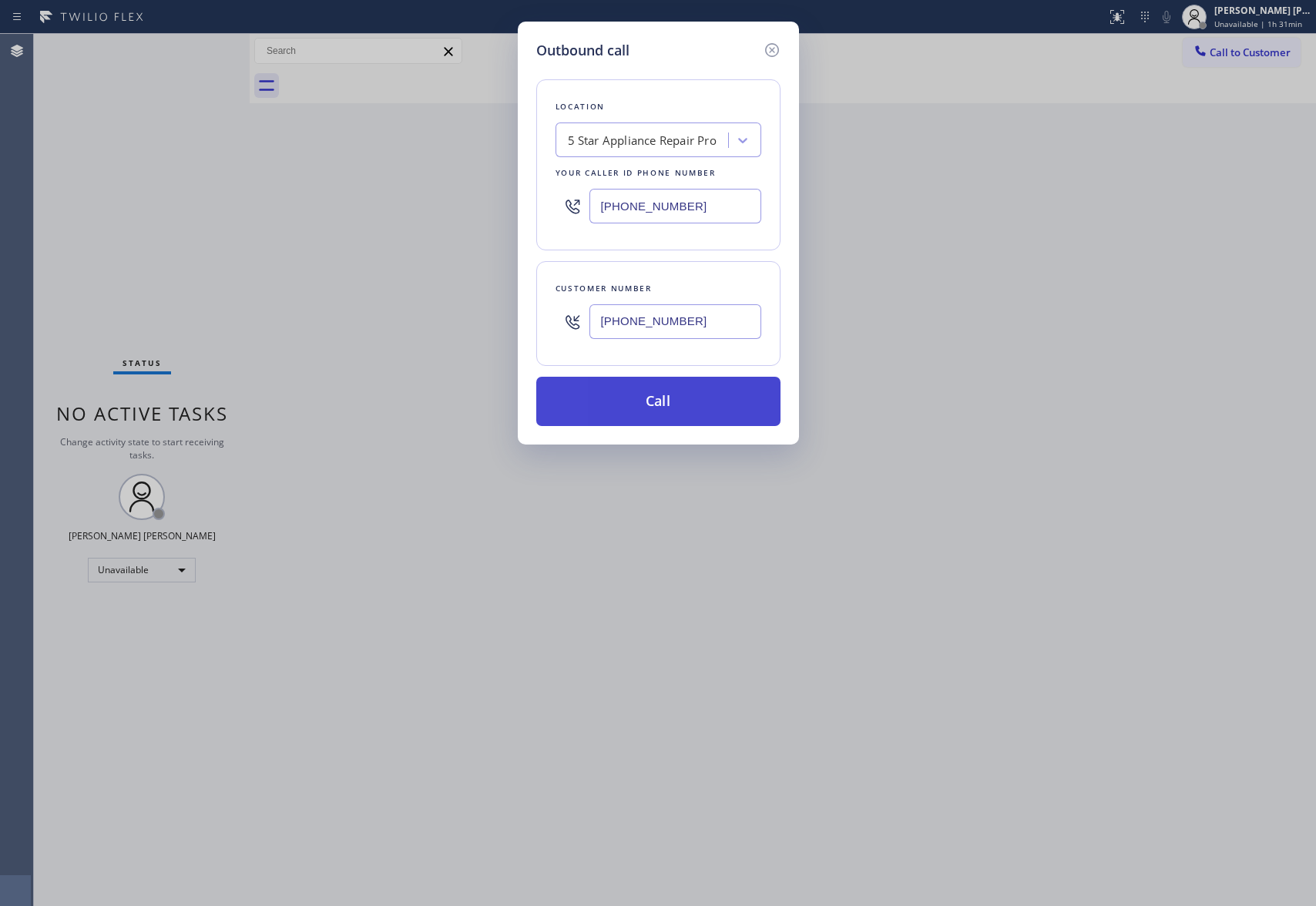
type input "[PHONE_NUMBER]"
drag, startPoint x: 691, startPoint y: 411, endPoint x: 282, endPoint y: 19, distance: 566.5
click at [685, 406] on button "Call" at bounding box center [658, 401] width 244 height 49
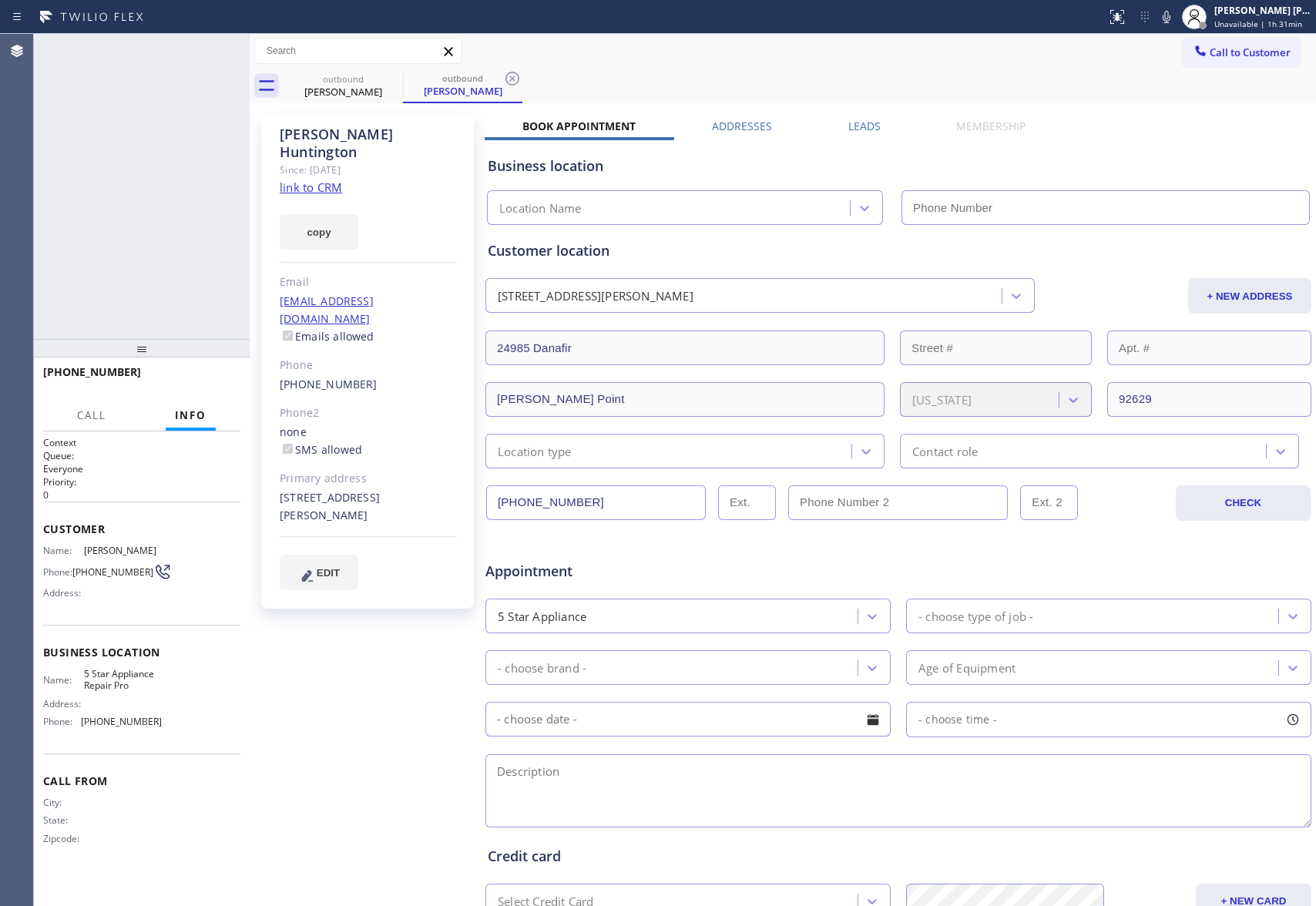
type input "[PHONE_NUMBER]"
drag, startPoint x: 203, startPoint y: 380, endPoint x: 763, endPoint y: 185, distance: 593.0
click at [204, 379] on span "HANG UP" at bounding box center [205, 380] width 47 height 11
click at [855, 128] on label "Leads" at bounding box center [864, 126] width 32 height 15
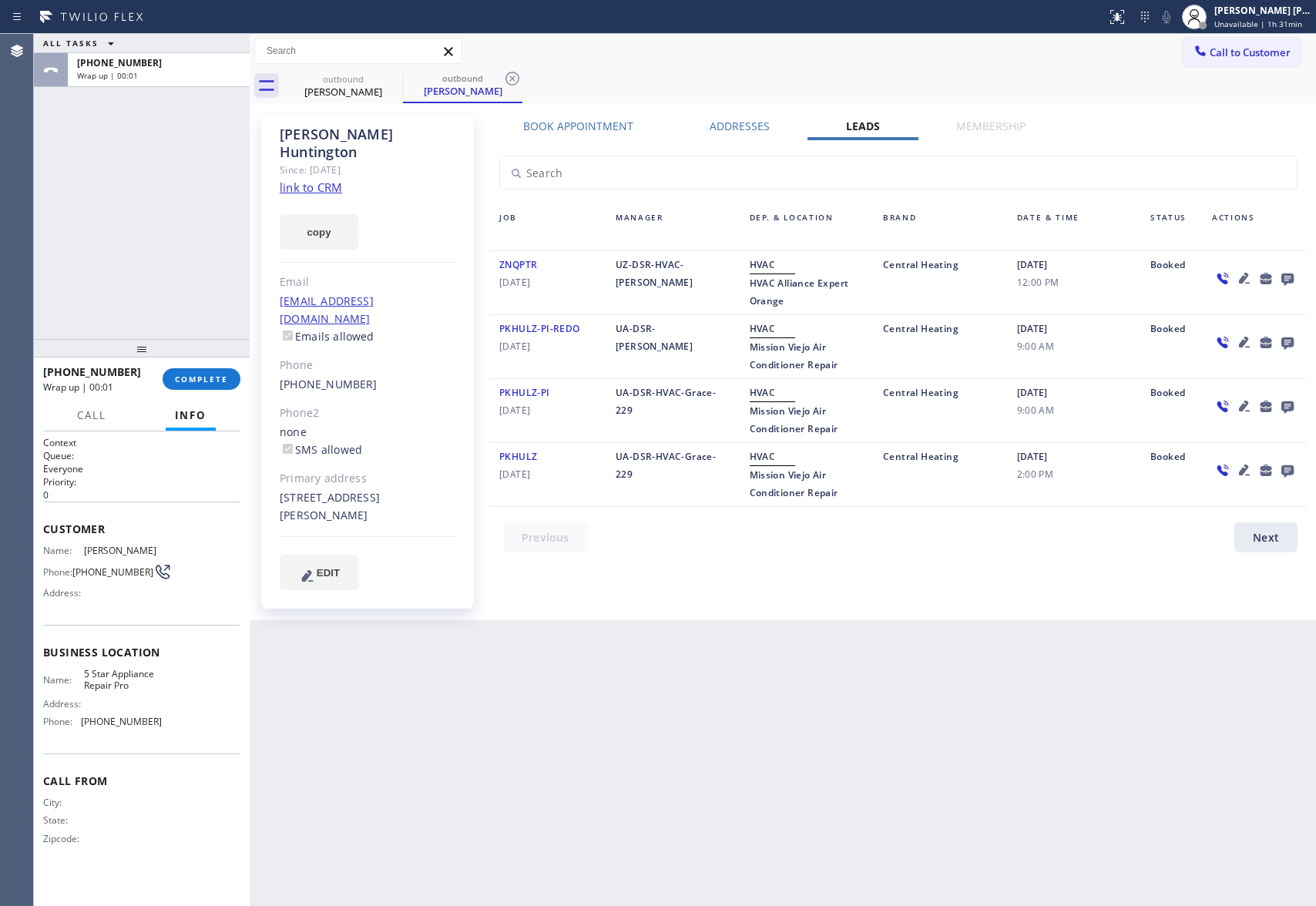
click at [1290, 275] on icon at bounding box center [1288, 280] width 13 height 13
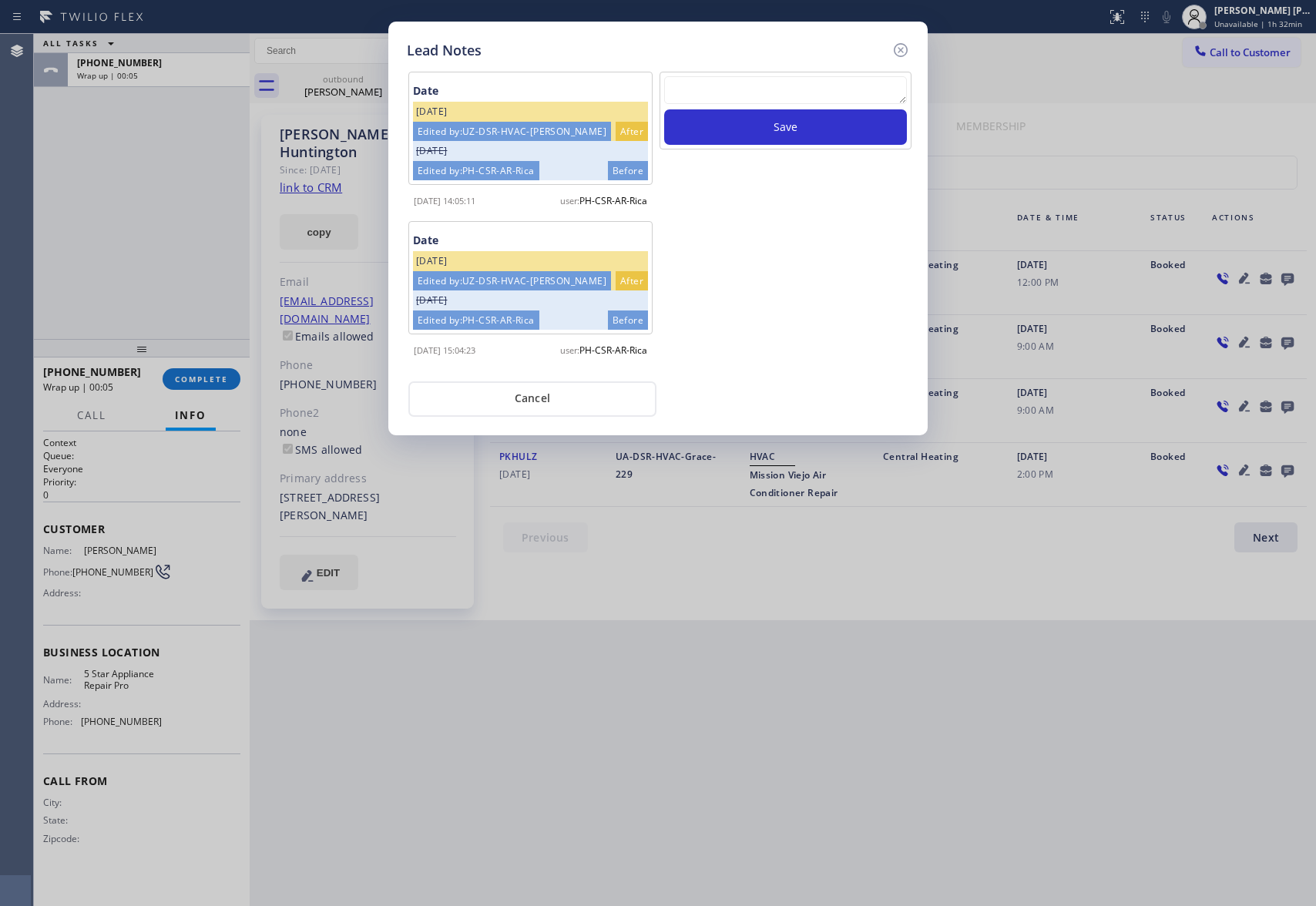
click at [736, 91] on textarea at bounding box center [786, 89] width 243 height 27
paste textarea "VM | please transfer if cx calls back"
type textarea "VM | please transfer if cx calls back"
click at [775, 134] on button "Save" at bounding box center [786, 127] width 243 height 35
click at [907, 43] on icon at bounding box center [901, 50] width 19 height 19
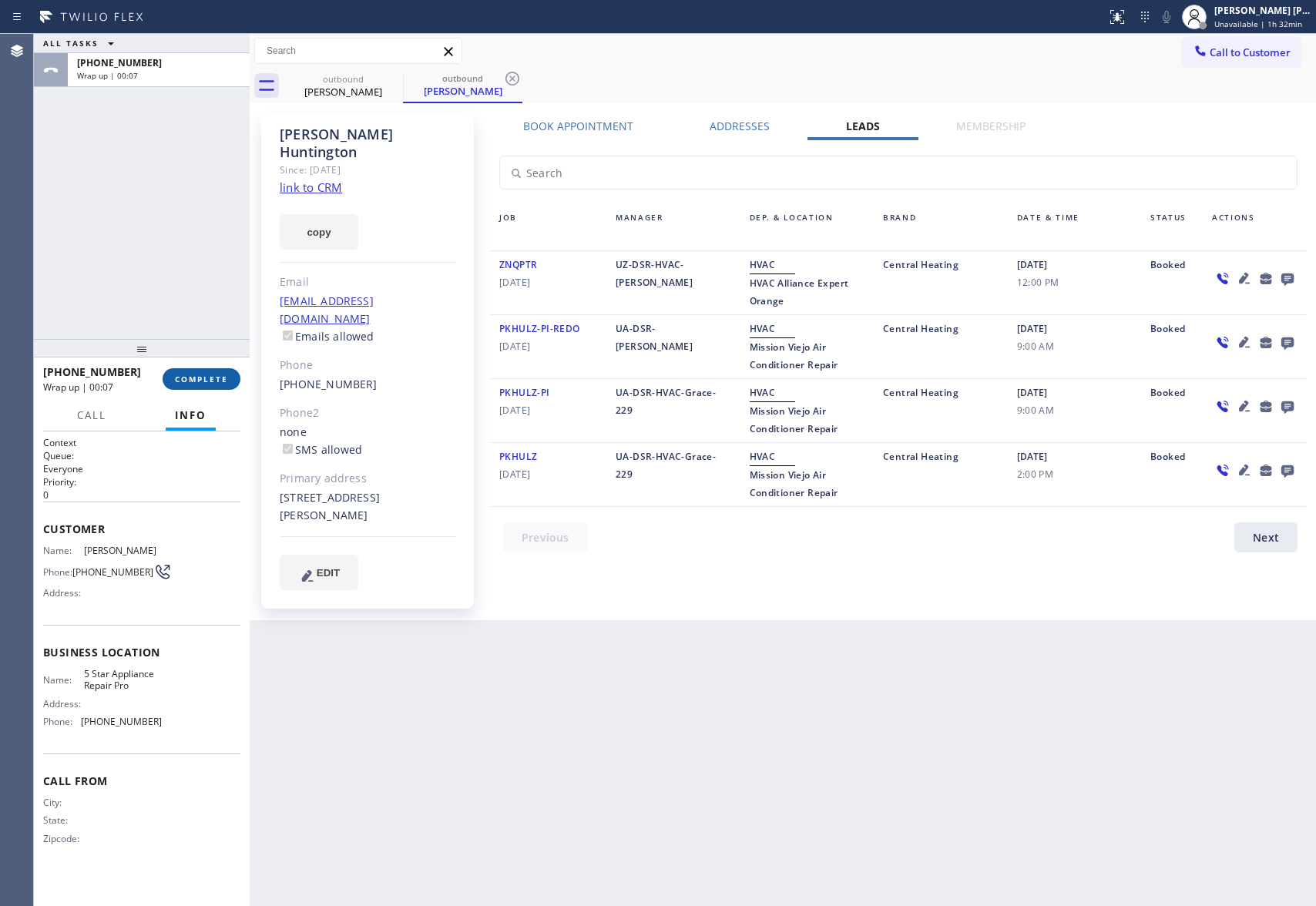
click at [196, 377] on span "COMPLETE" at bounding box center [202, 380] width 53 height 11
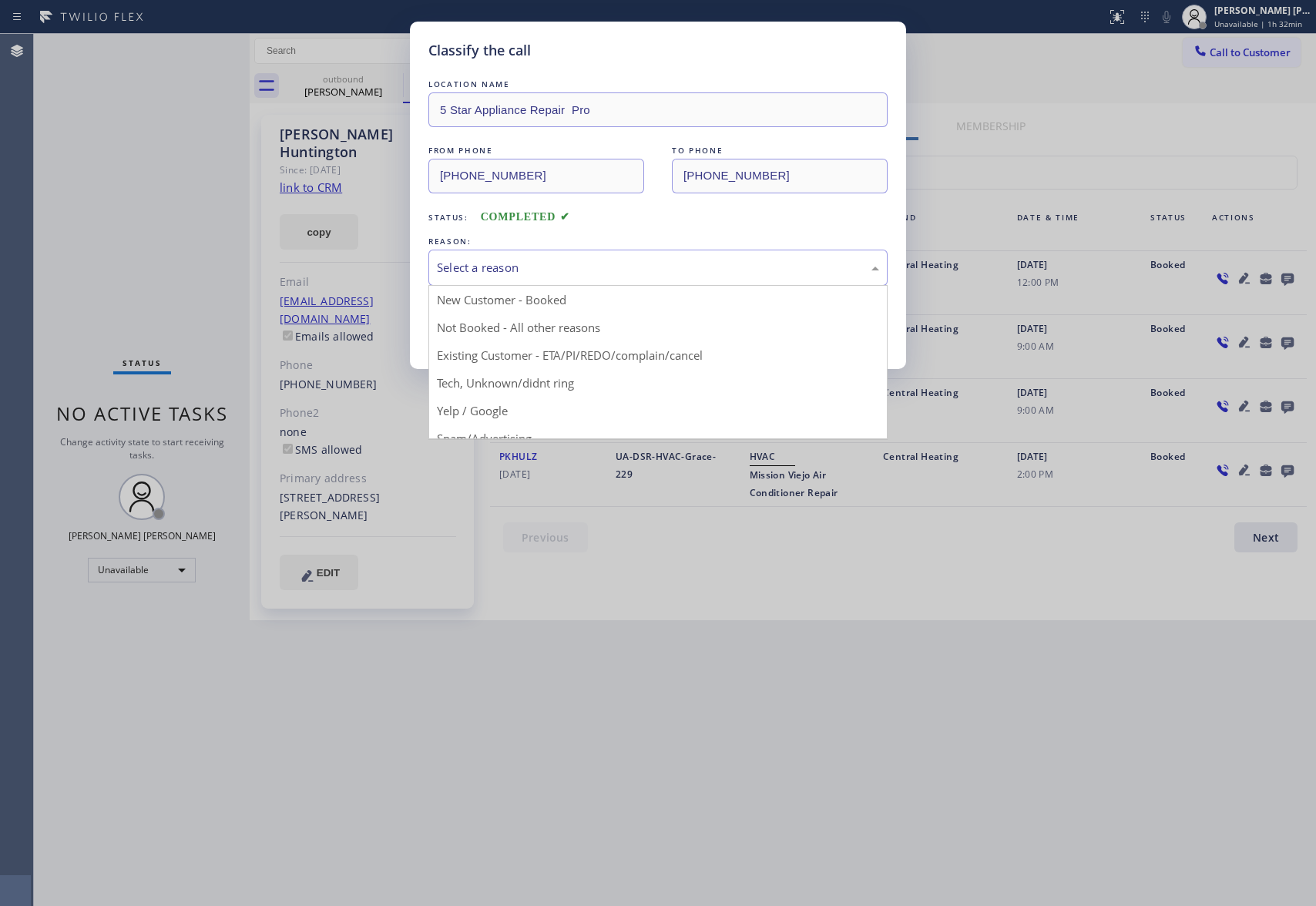
click at [535, 260] on div "Select a reason" at bounding box center [658, 267] width 442 height 18
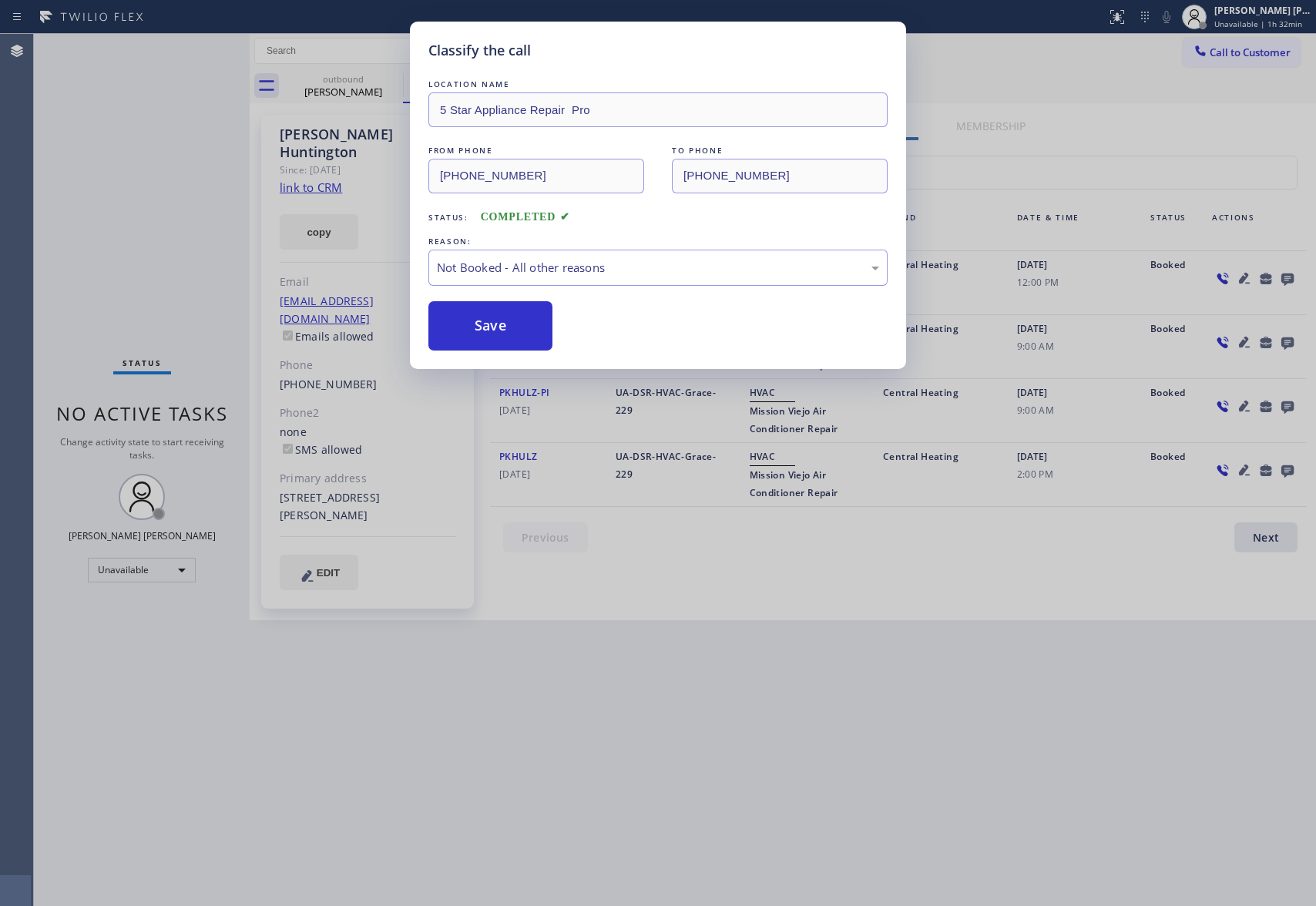
click at [500, 326] on button "Save" at bounding box center [490, 326] width 124 height 49
click at [354, 87] on div "Classify the call LOCATION NAME 5 Star Appliance Repair Pro FROM PHONE [PHONE_N…" at bounding box center [674, 470] width 1282 height 872
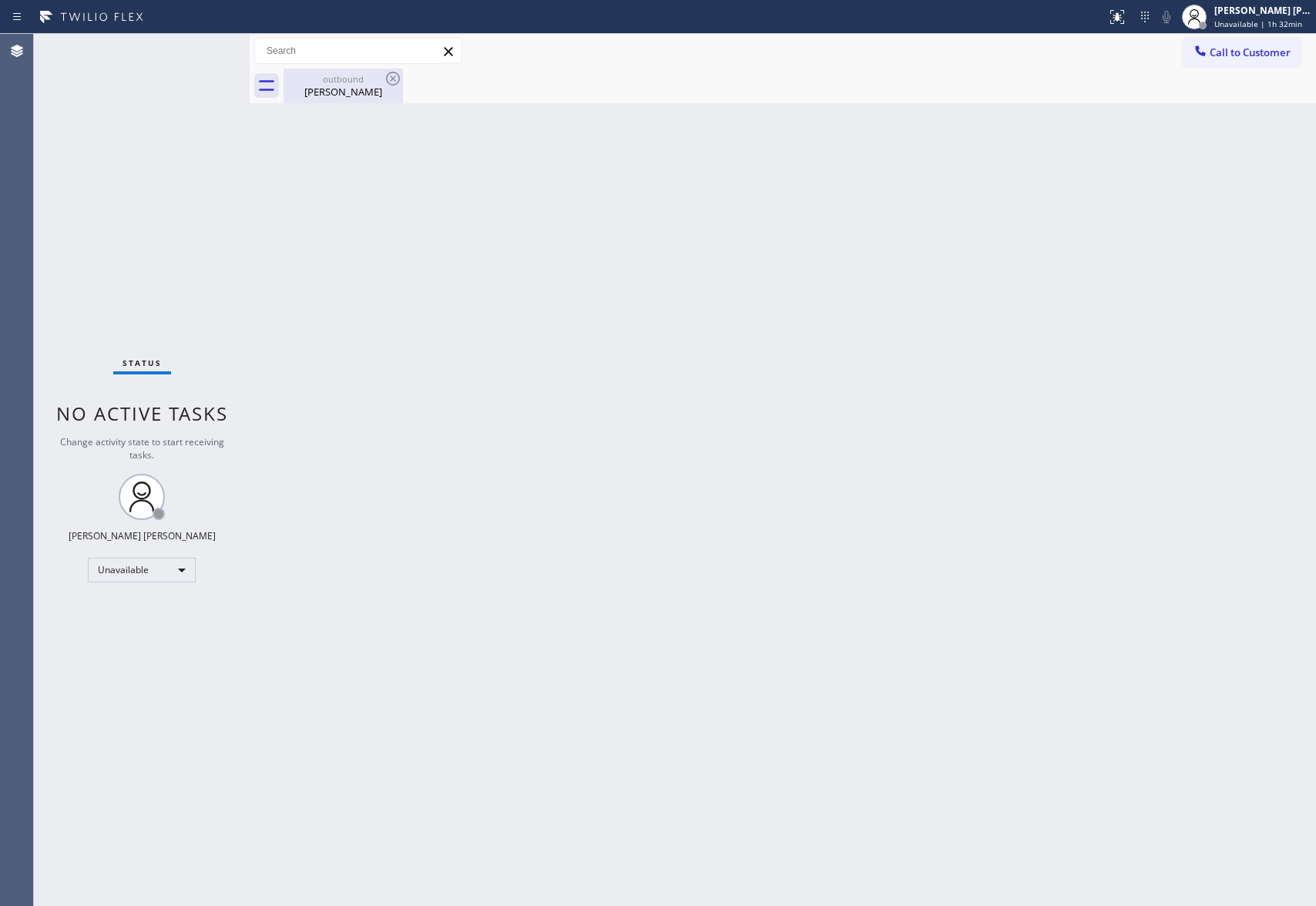
drag, startPoint x: 380, startPoint y: 83, endPoint x: 405, endPoint y: 78, distance: 25.5
click at [380, 83] on div "outbound" at bounding box center [344, 78] width 116 height 12
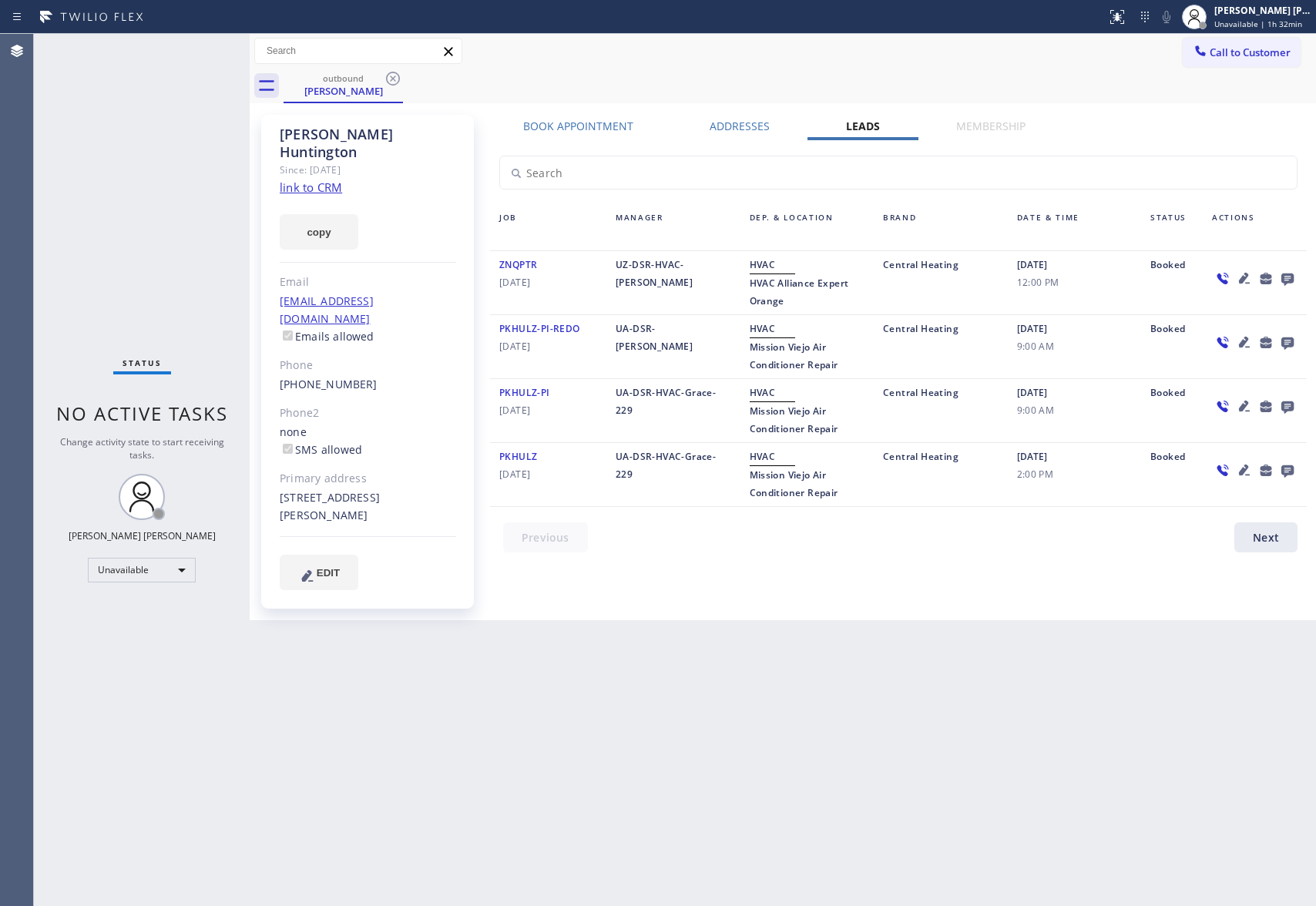
click at [405, 78] on div "outbound [PERSON_NAME]" at bounding box center [800, 86] width 1033 height 35
click at [398, 78] on icon at bounding box center [393, 78] width 14 height 14
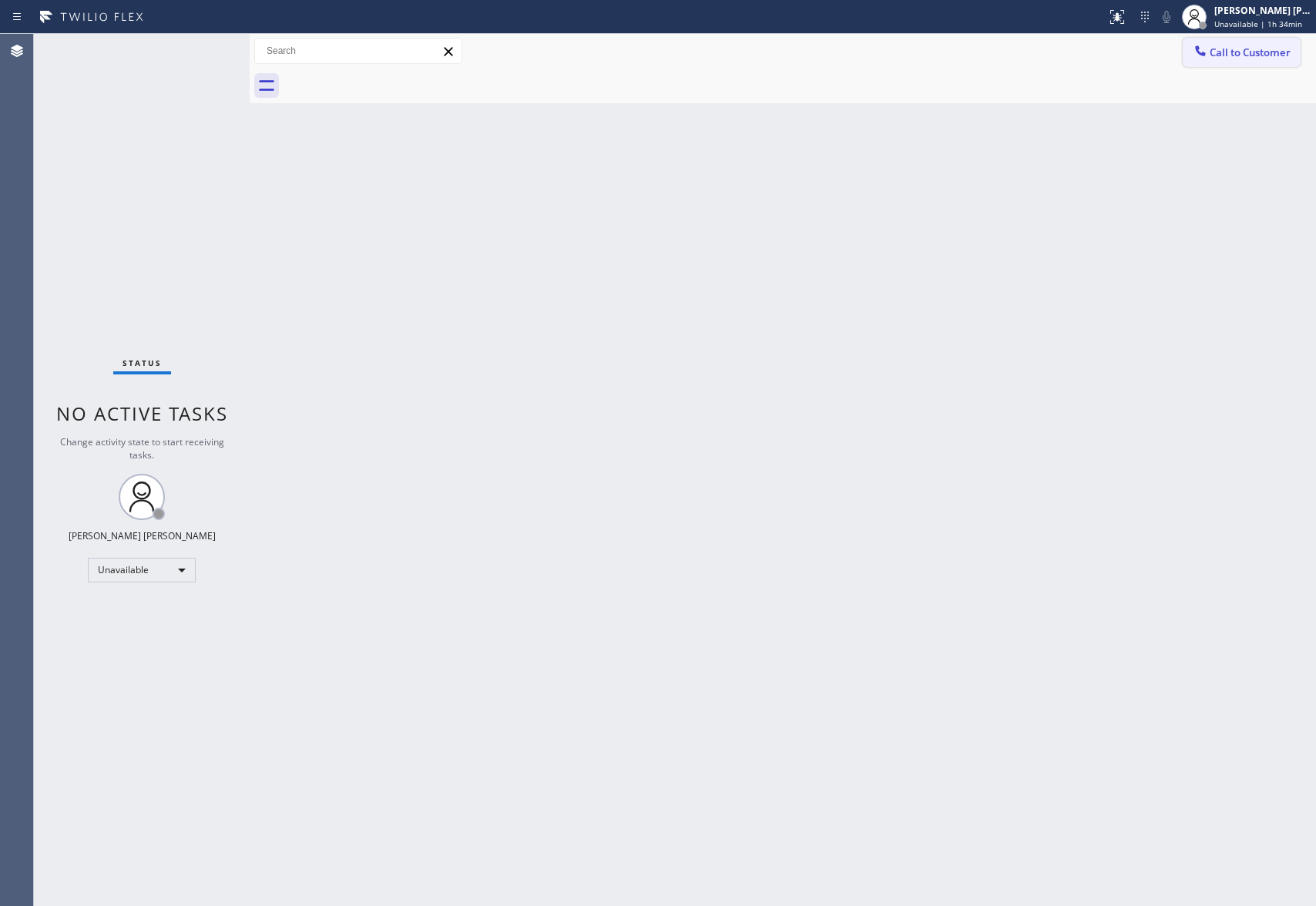
click at [1261, 47] on span "Call to Customer" at bounding box center [1250, 53] width 81 height 14
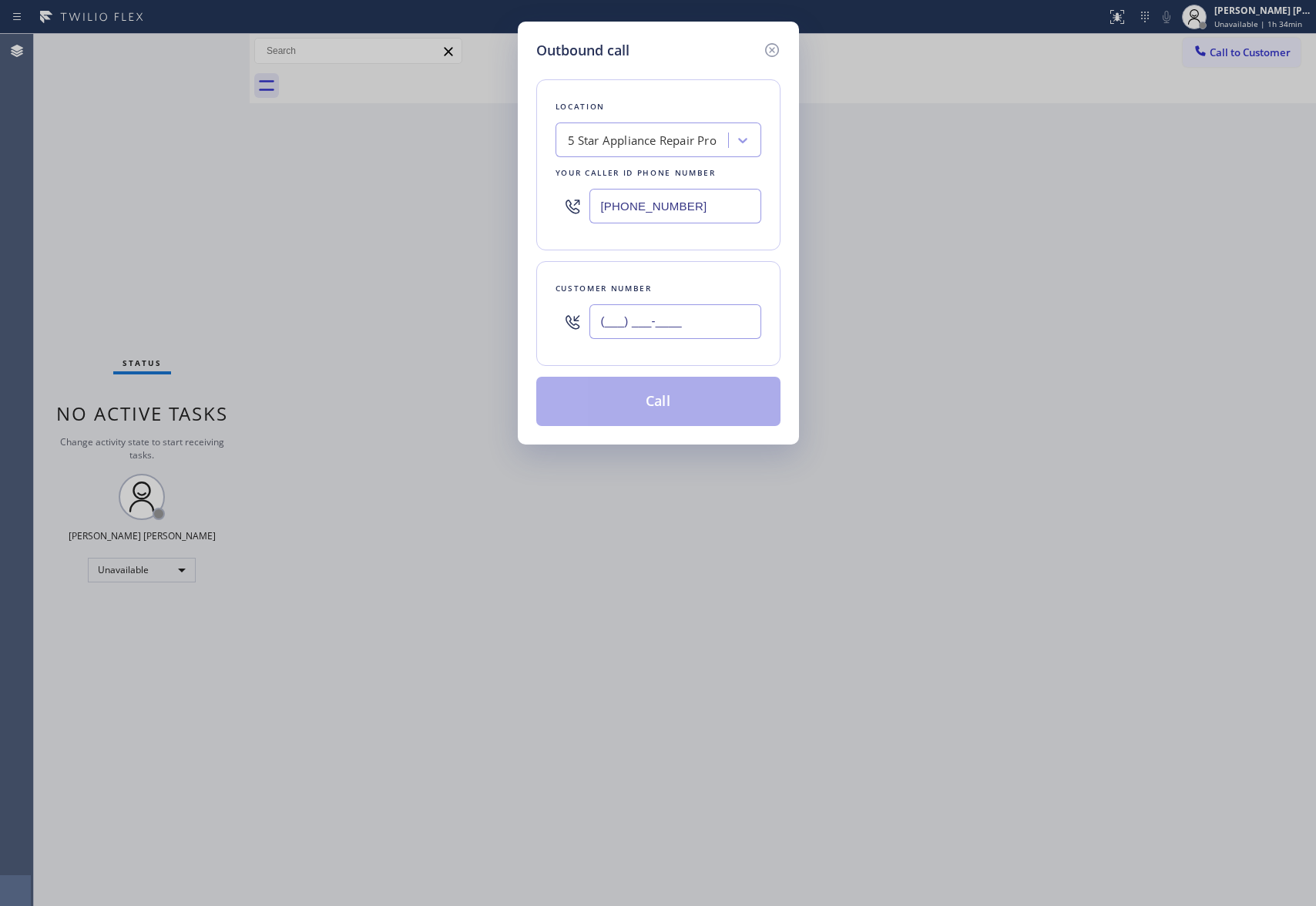
click at [695, 315] on input "(___) ___-____" at bounding box center [675, 322] width 172 height 35
paste input "510) 468-4787"
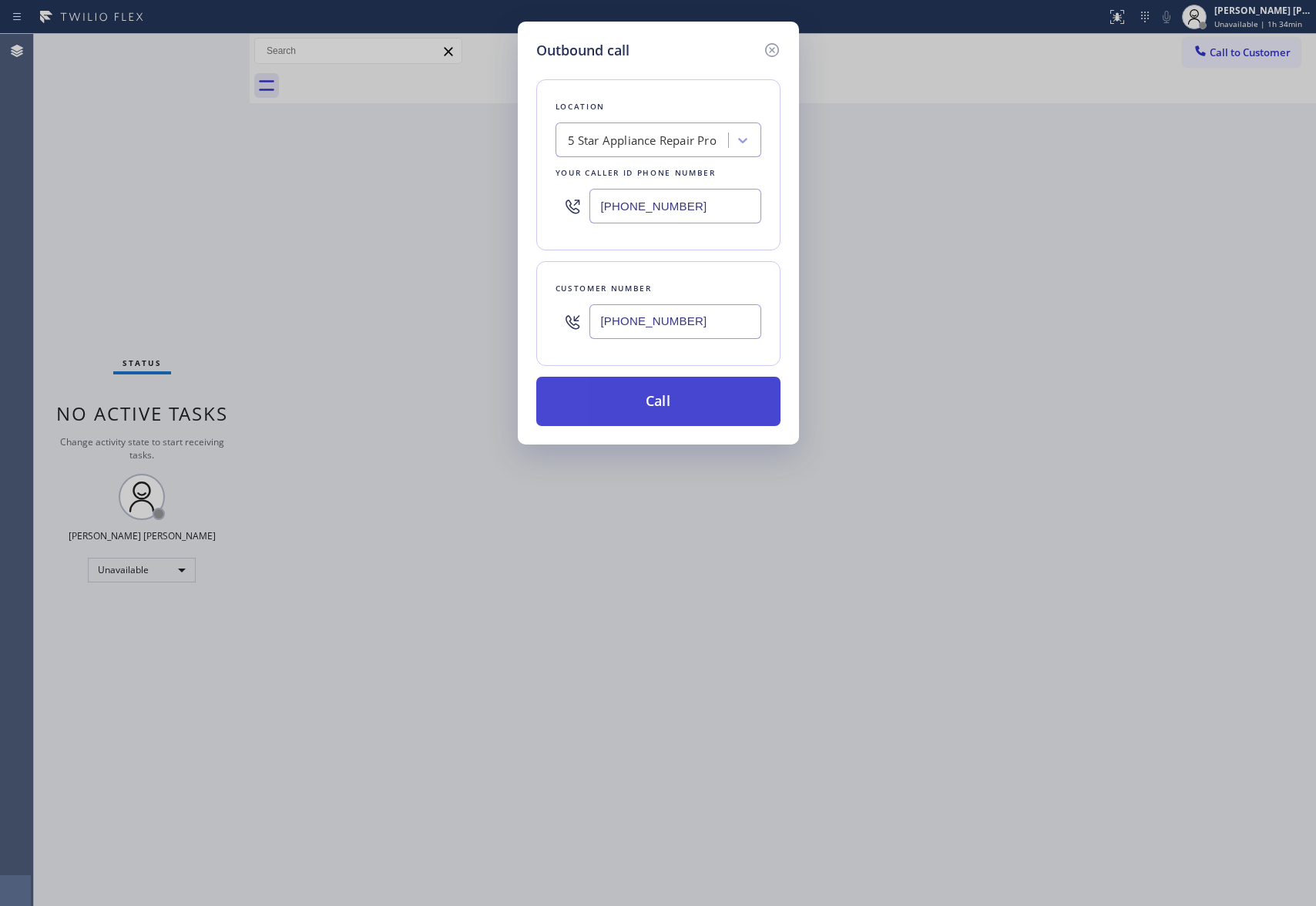
type input "[PHONE_NUMBER]"
click at [690, 407] on button "Call" at bounding box center [658, 401] width 244 height 49
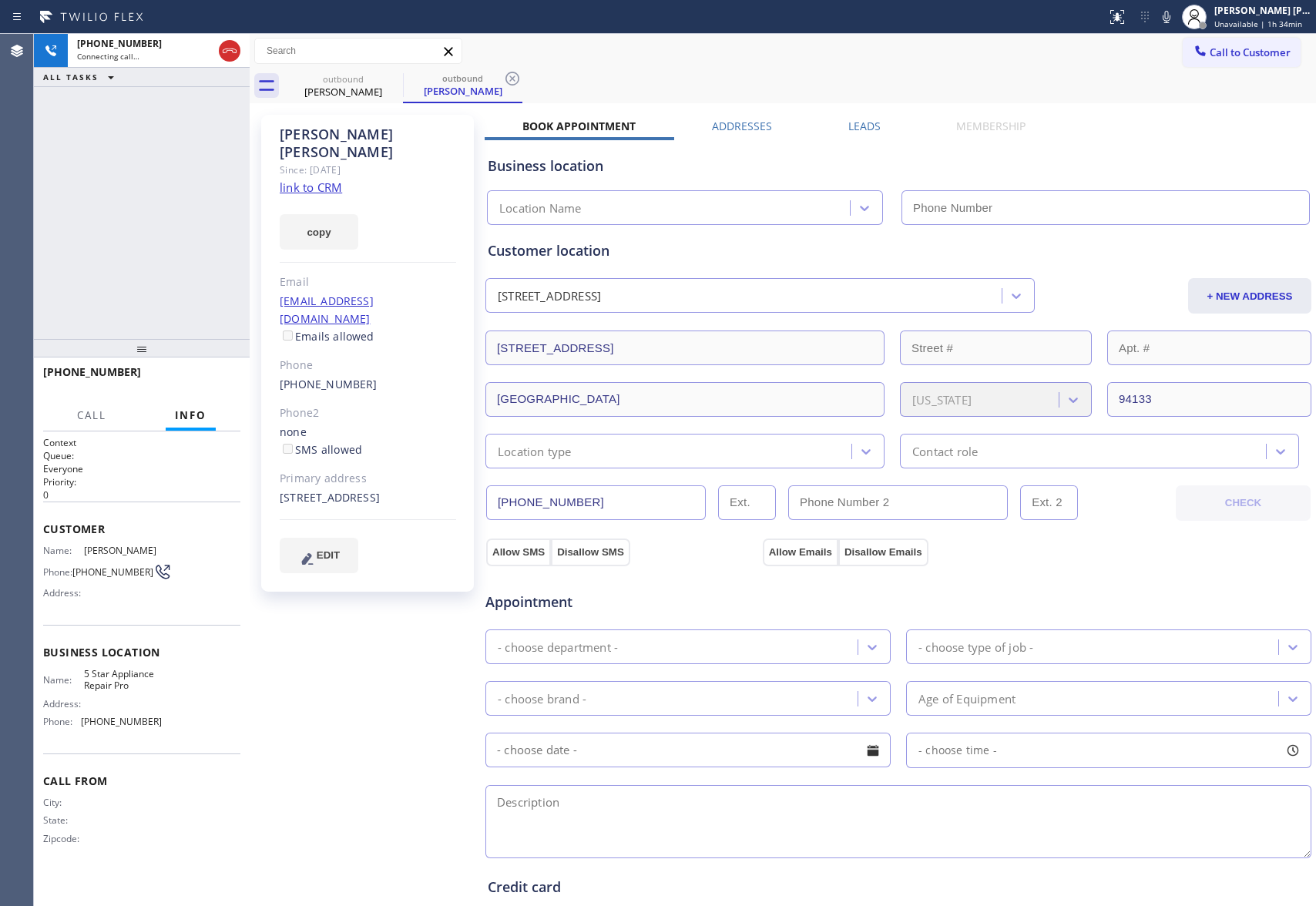
type input "[PHONE_NUMBER]"
click at [206, 377] on span "HANG UP" at bounding box center [205, 380] width 47 height 11
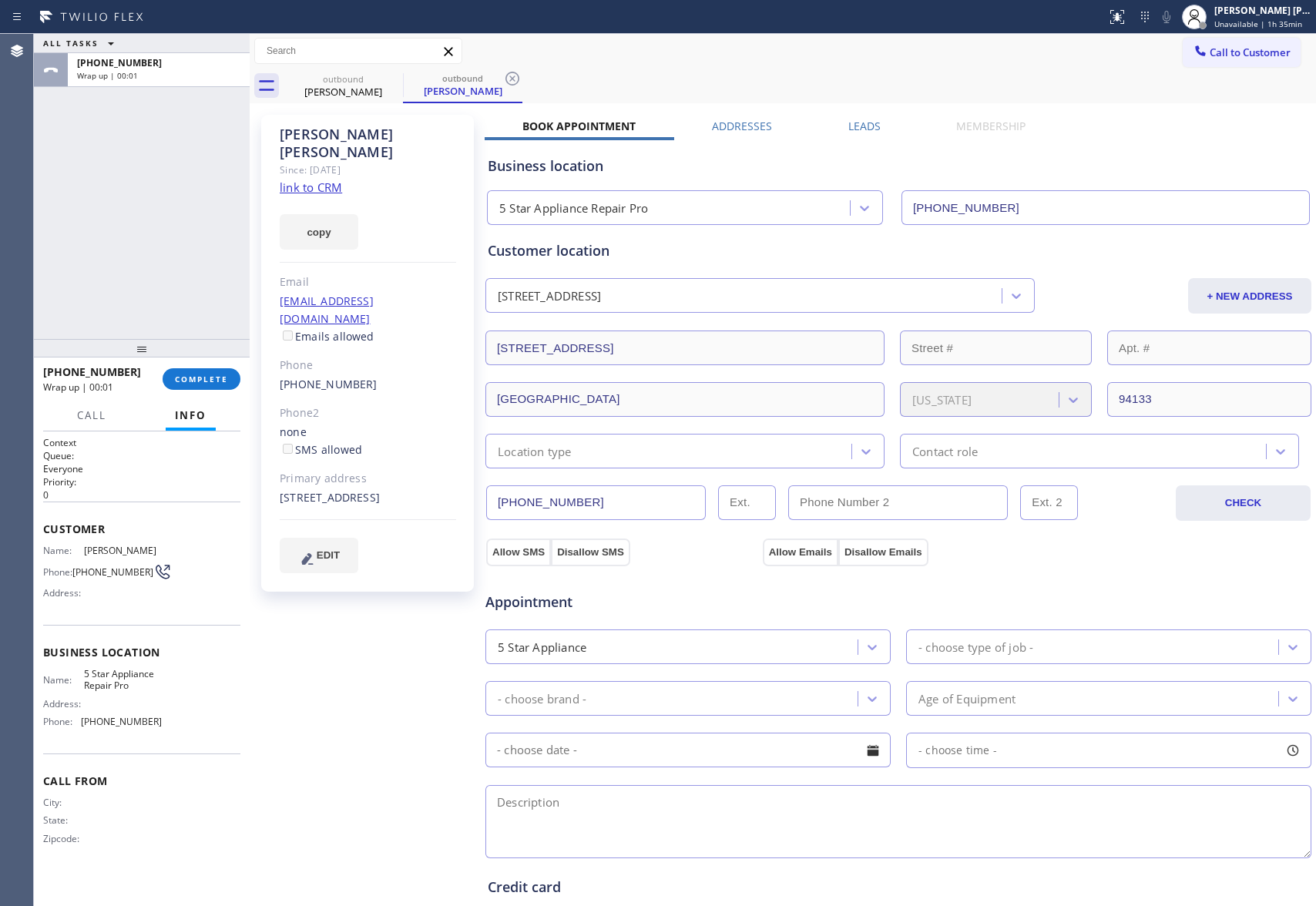
click at [849, 118] on label "Leads" at bounding box center [864, 126] width 32 height 15
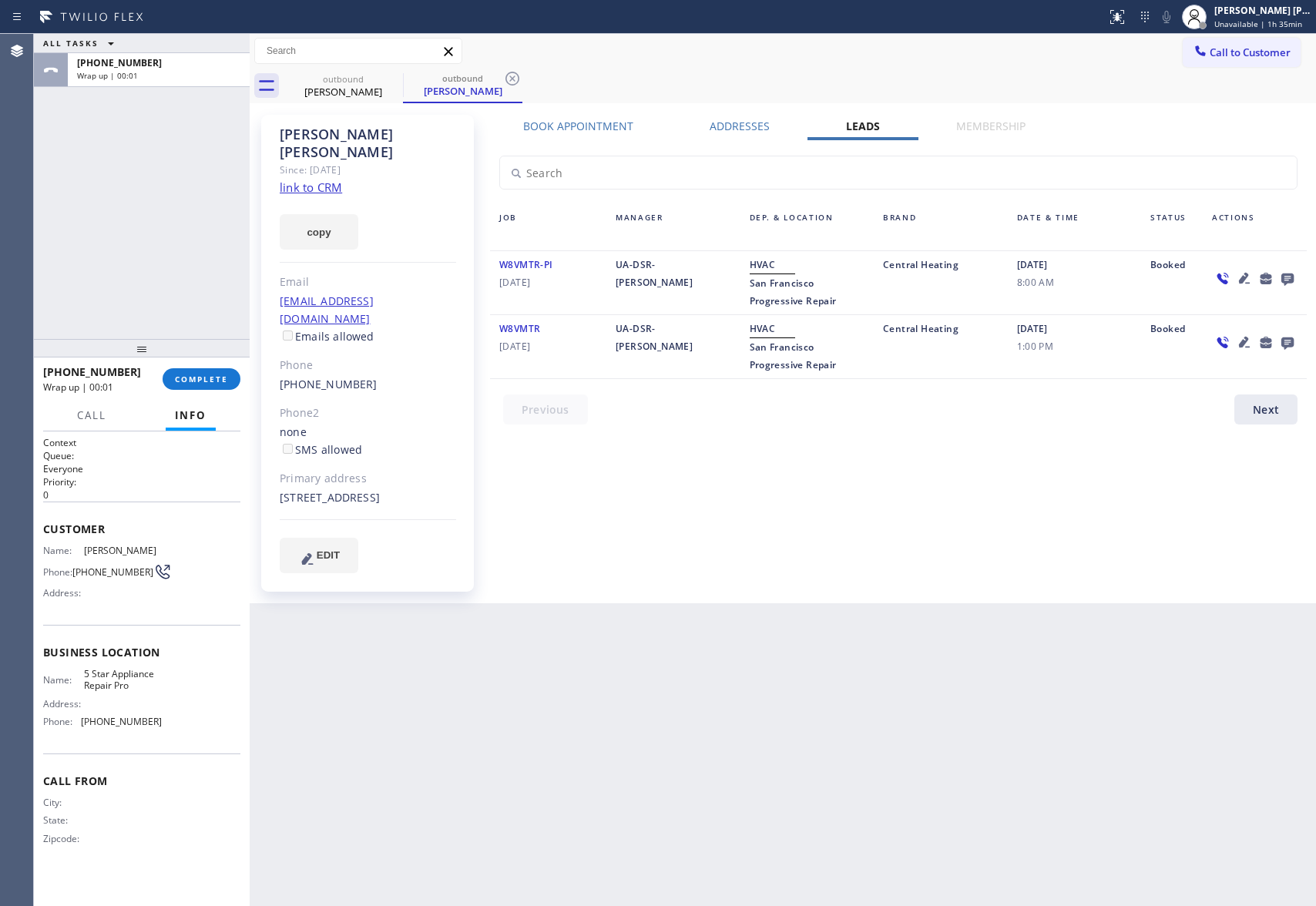
click at [1289, 278] on icon at bounding box center [1288, 280] width 13 height 13
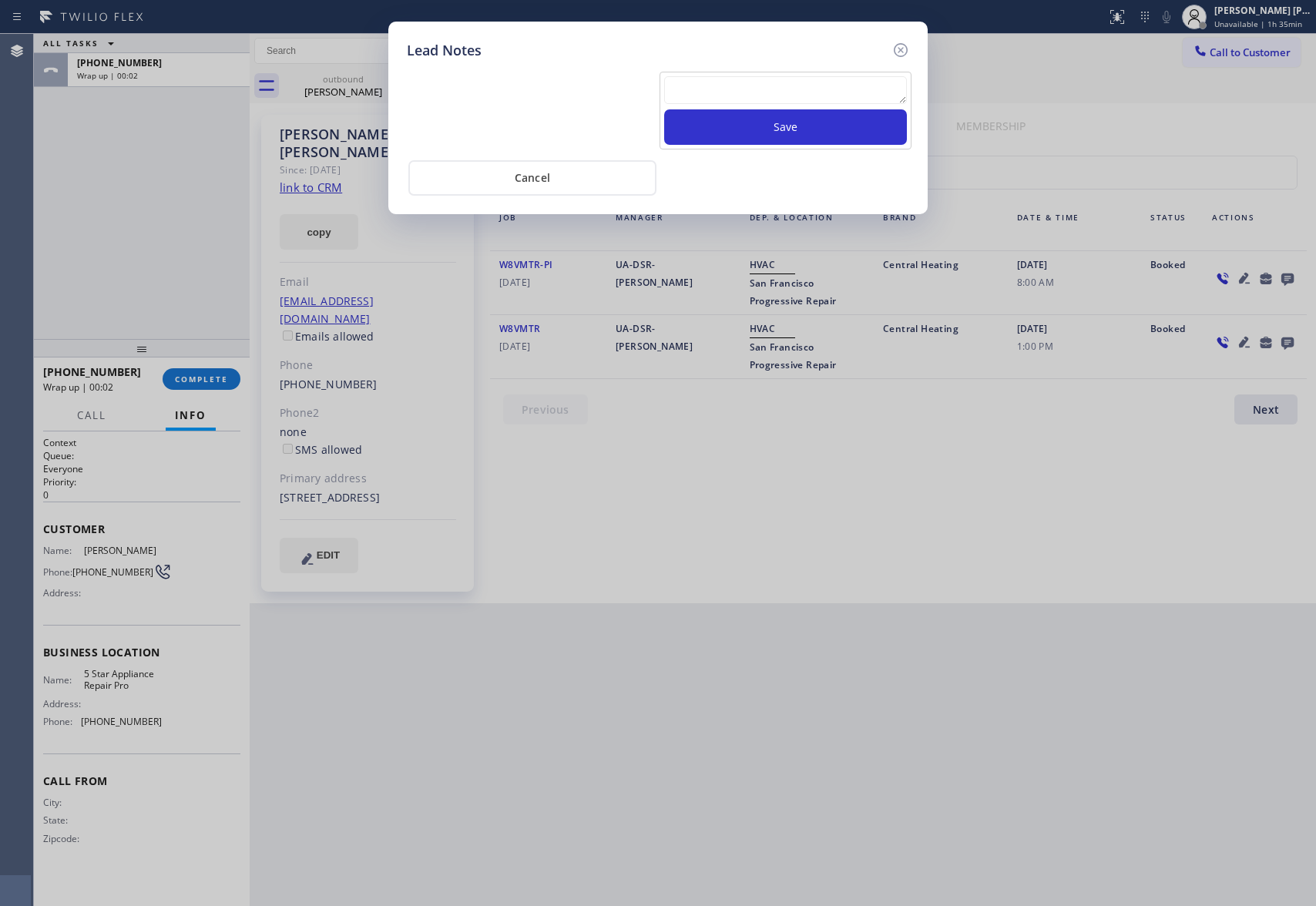
click at [744, 99] on textarea at bounding box center [786, 89] width 243 height 27
paste textarea "VM | please transfer if cx calls back"
type textarea "VM | please transfer if cx calls back"
click at [752, 124] on button "Save" at bounding box center [786, 127] width 243 height 35
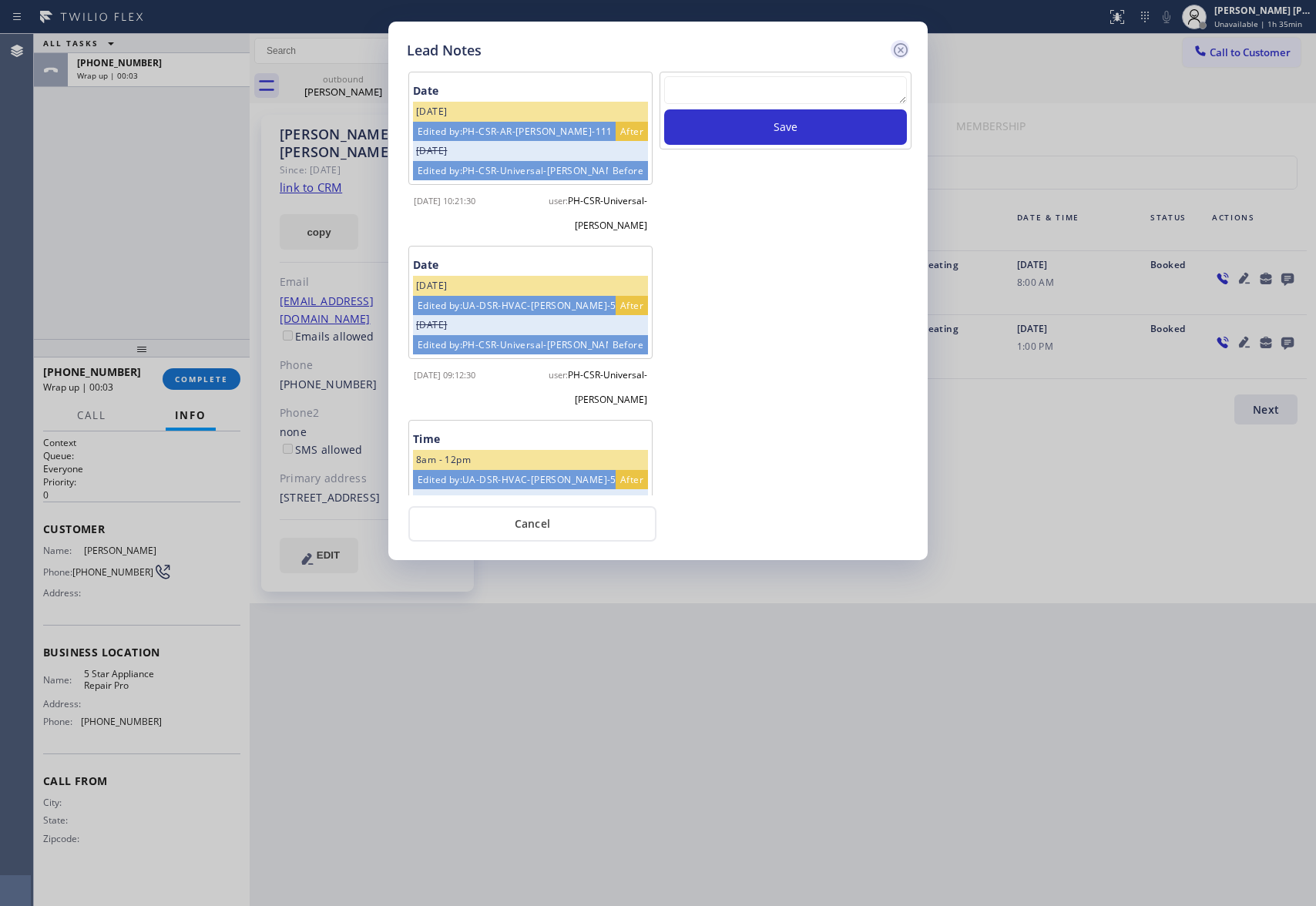
click at [906, 44] on icon at bounding box center [901, 50] width 19 height 19
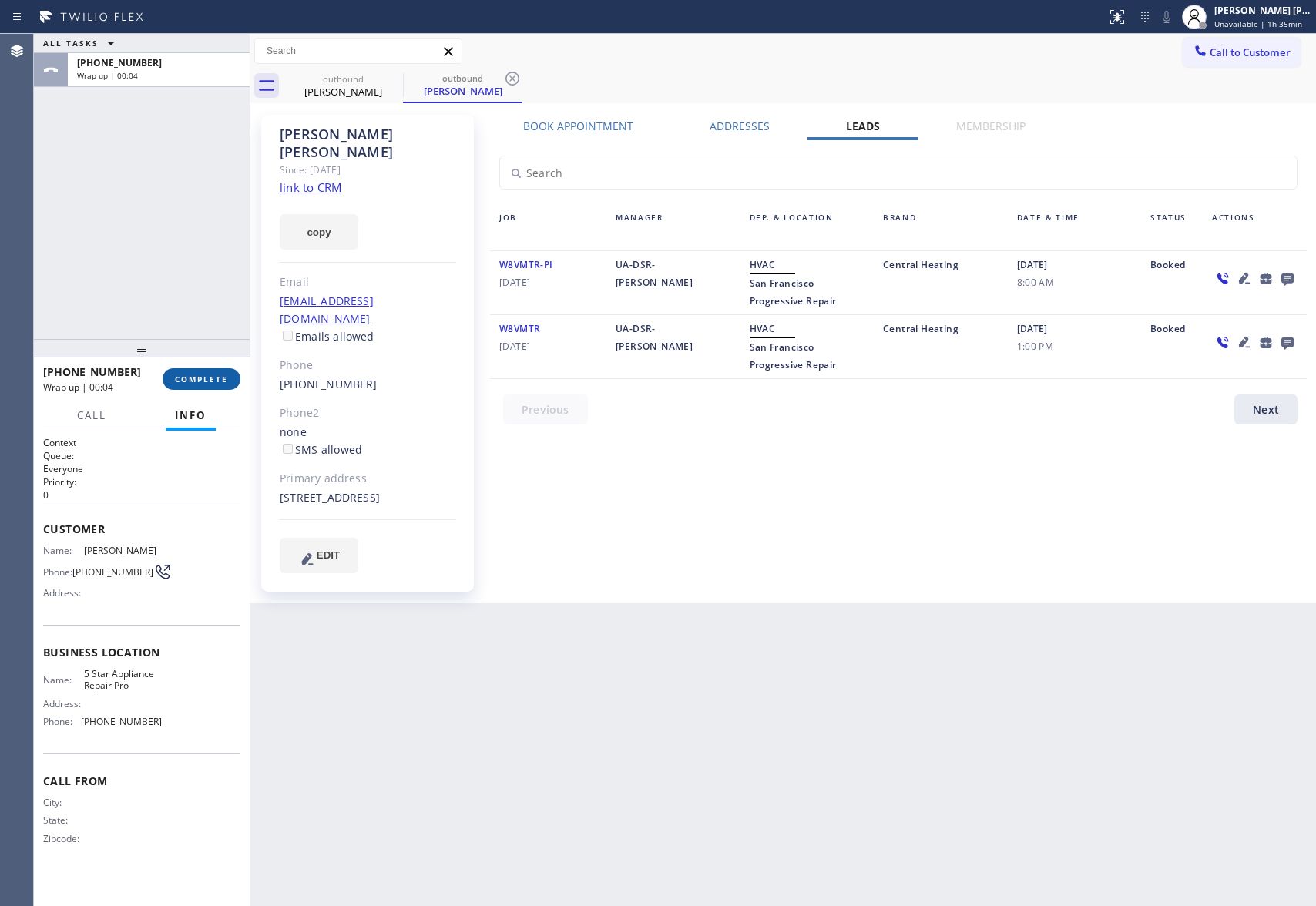
click at [192, 373] on button "COMPLETE" at bounding box center [201, 380] width 78 height 22
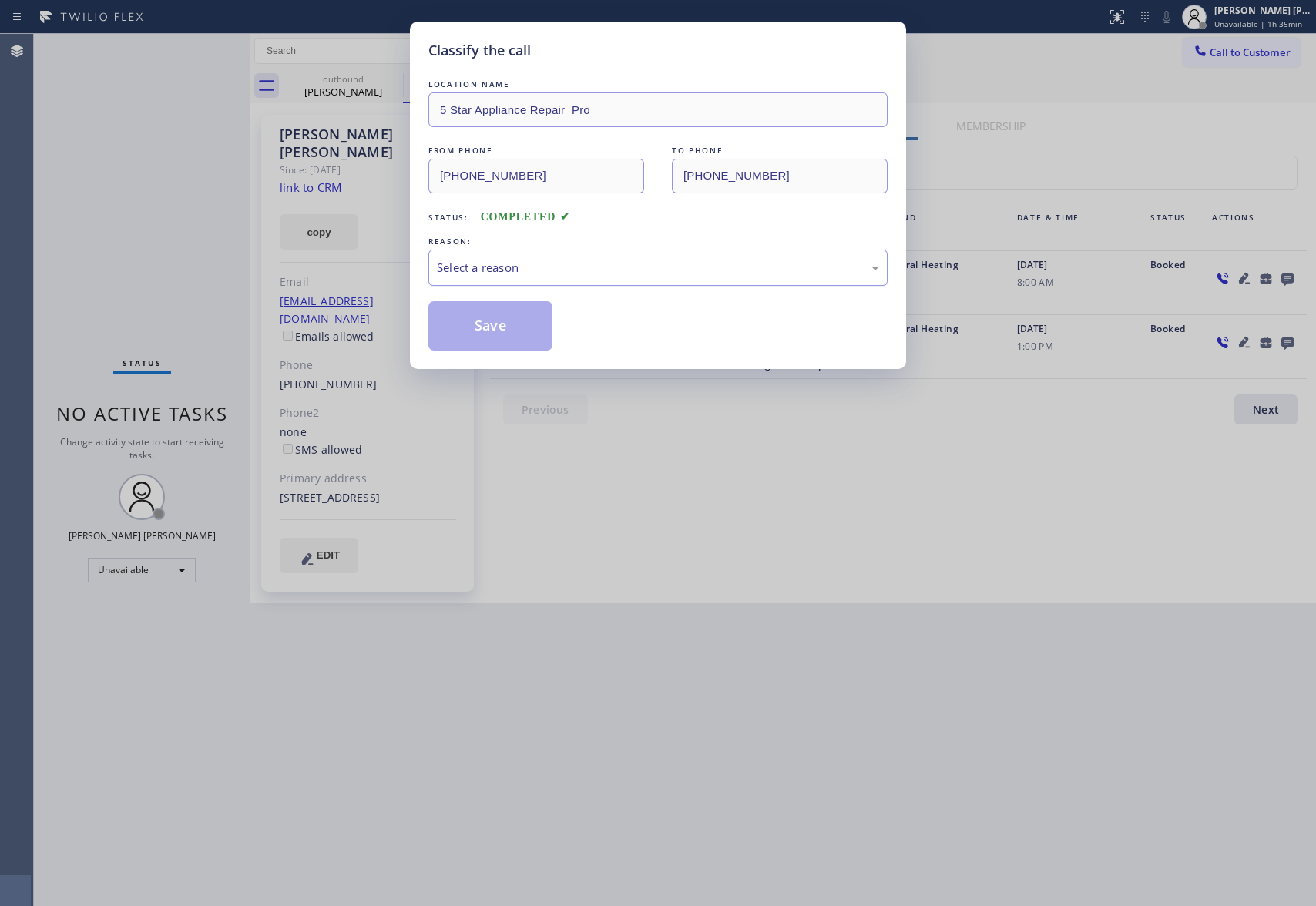
click at [564, 266] on div "Select a reason" at bounding box center [658, 267] width 442 height 18
click at [467, 329] on button "Save" at bounding box center [490, 326] width 124 height 49
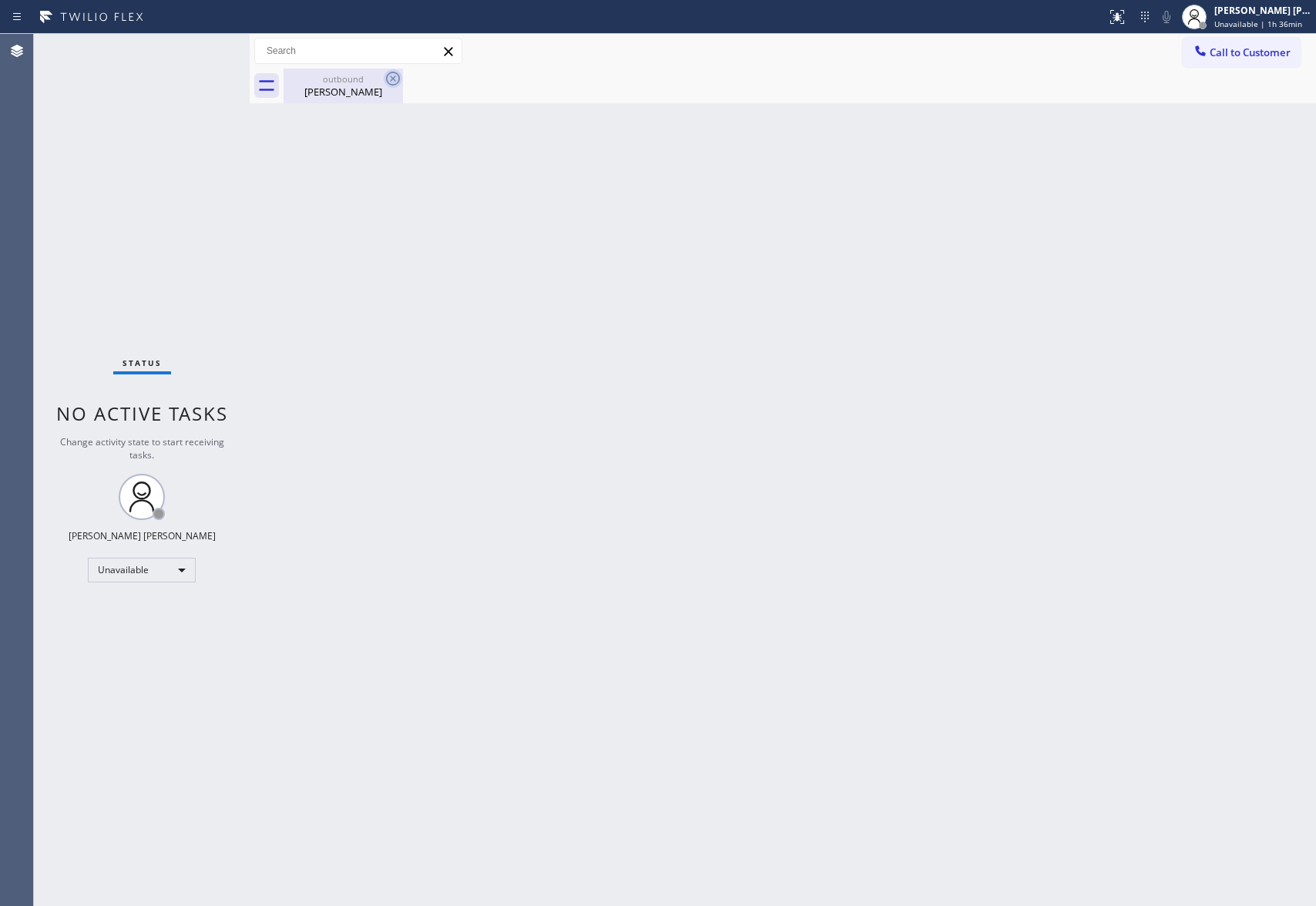
drag, startPoint x: 388, startPoint y: 97, endPoint x: 390, endPoint y: 77, distance: 20.1
click at [387, 93] on div "[PERSON_NAME]" at bounding box center [344, 92] width 116 height 14
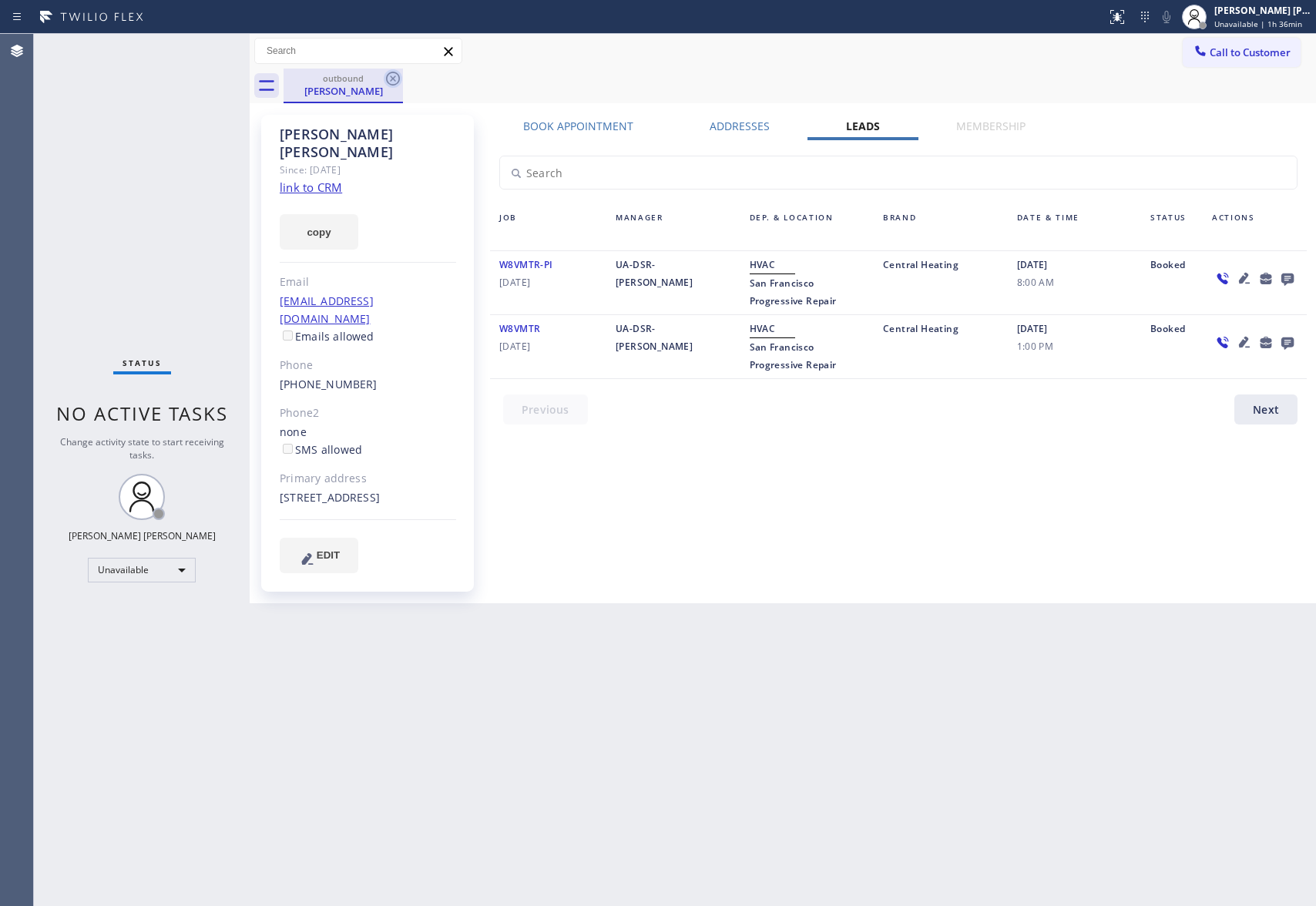
click at [390, 77] on icon at bounding box center [393, 78] width 19 height 19
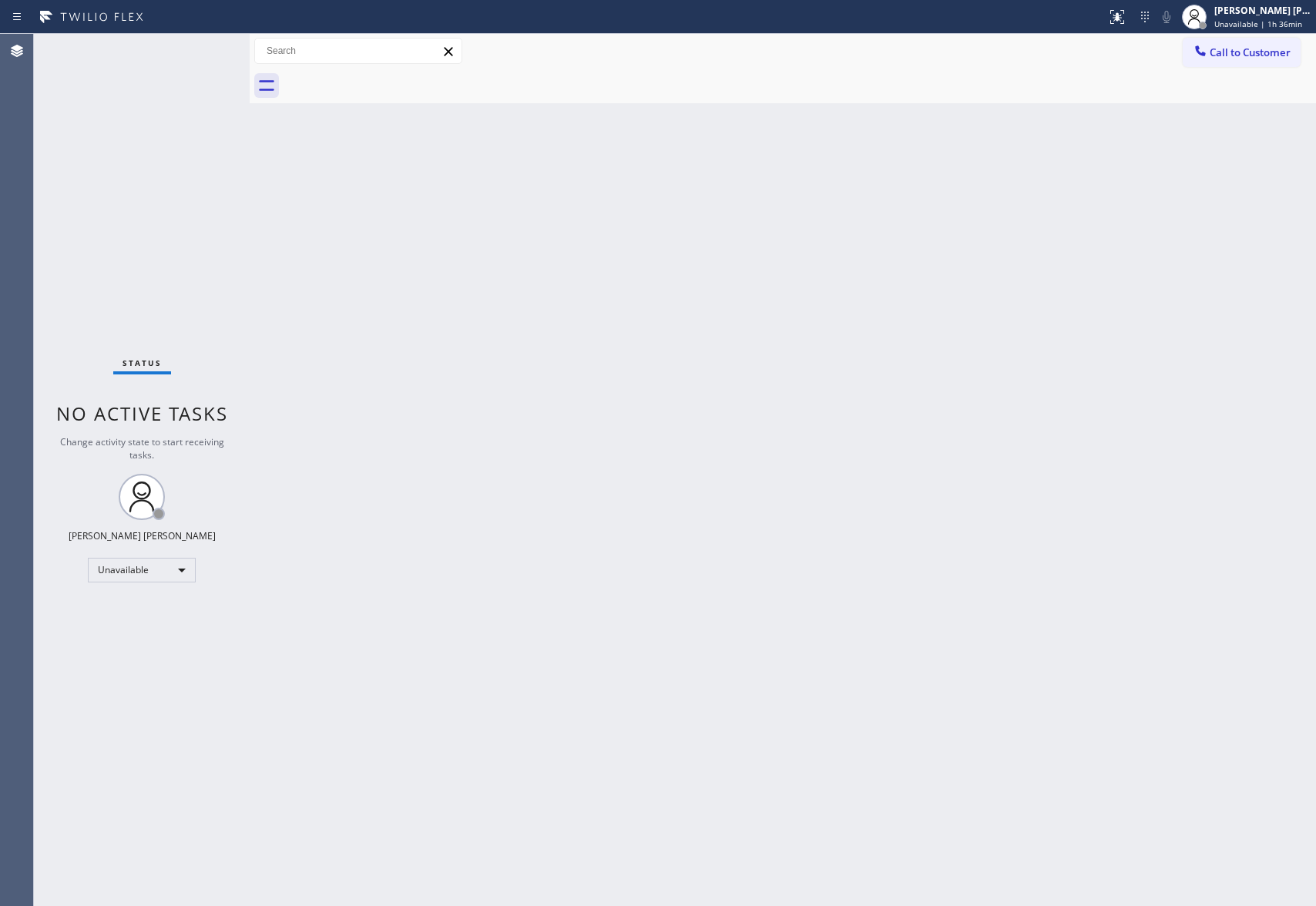
click at [390, 77] on div at bounding box center [800, 86] width 1033 height 35
click at [1271, 51] on span "Call to Customer" at bounding box center [1250, 53] width 81 height 14
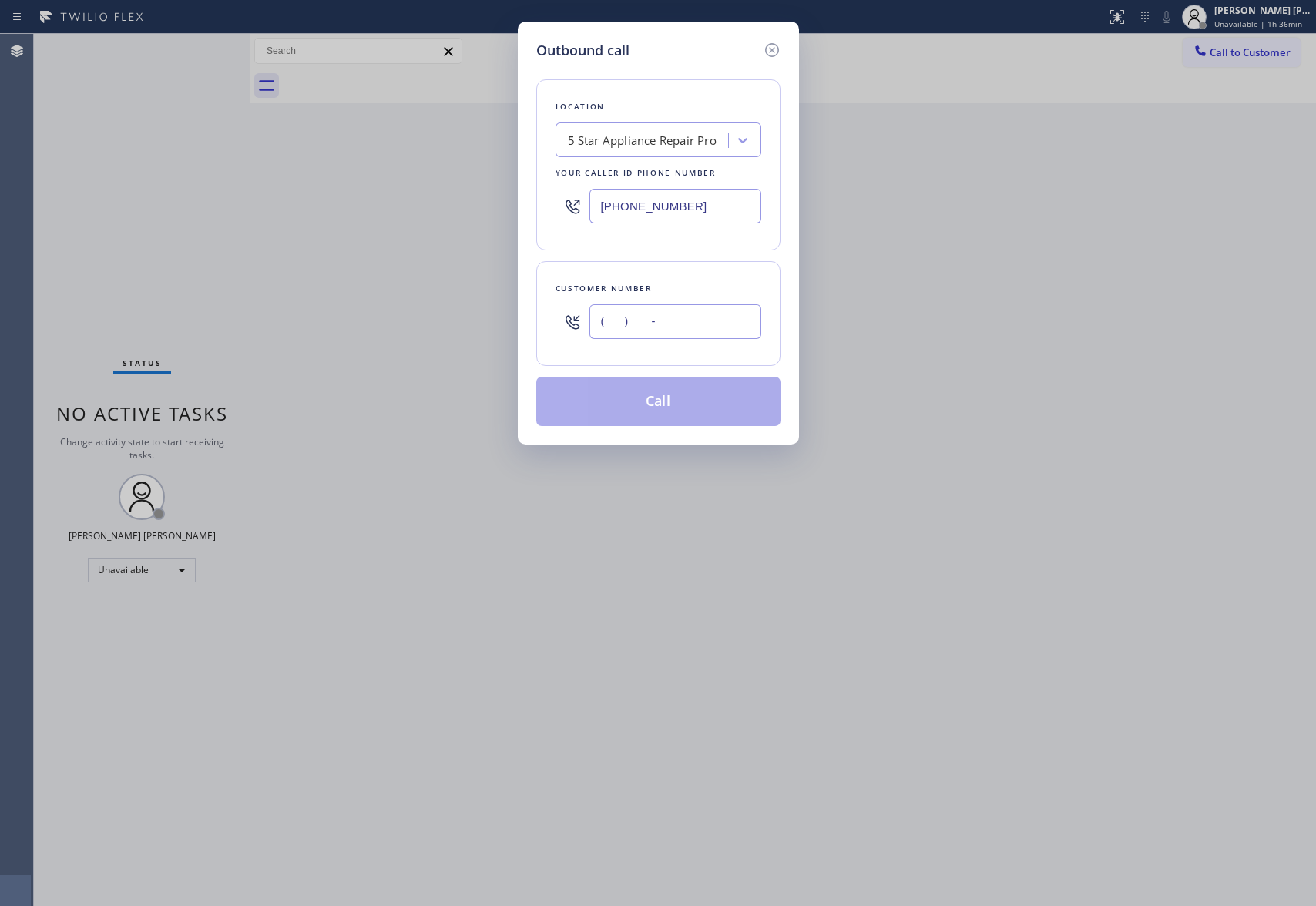
click at [669, 331] on input "(___) ___-____" at bounding box center [675, 322] width 172 height 35
paste input "510) 734-7281"
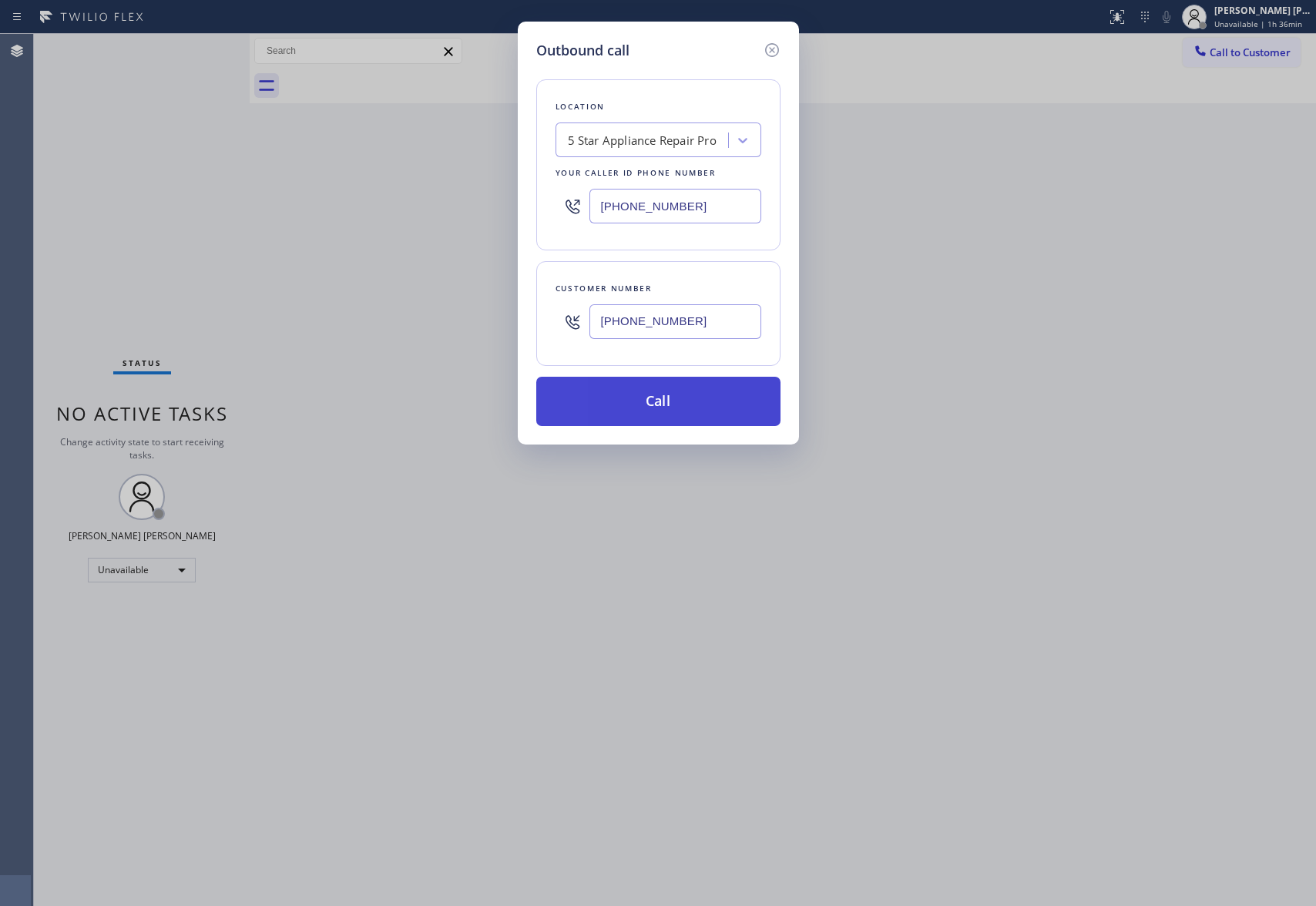
type input "[PHONE_NUMBER]"
click at [676, 399] on button "Call" at bounding box center [658, 401] width 244 height 49
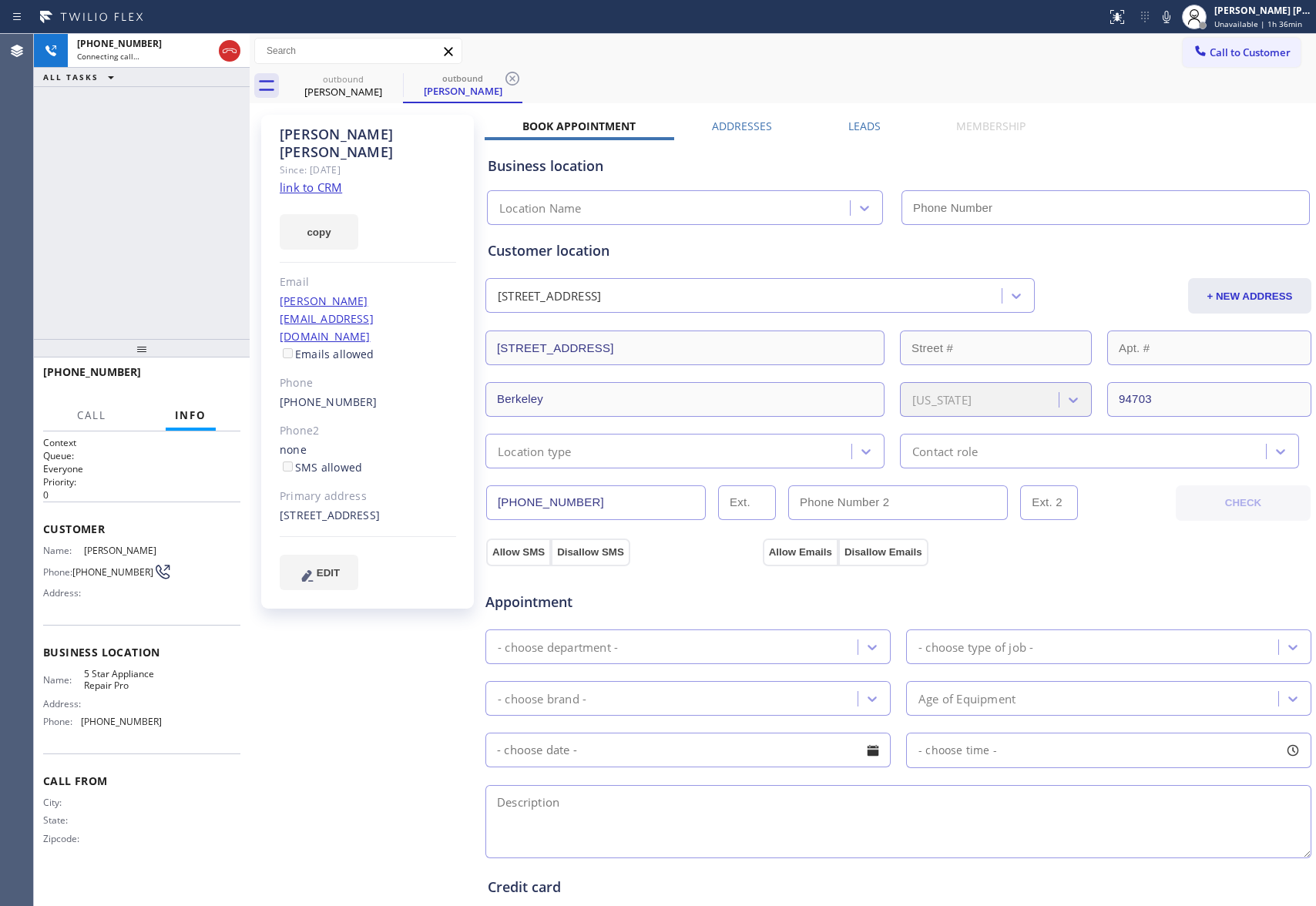
type input "[PHONE_NUMBER]"
click at [200, 377] on span "HANG UP" at bounding box center [205, 380] width 47 height 11
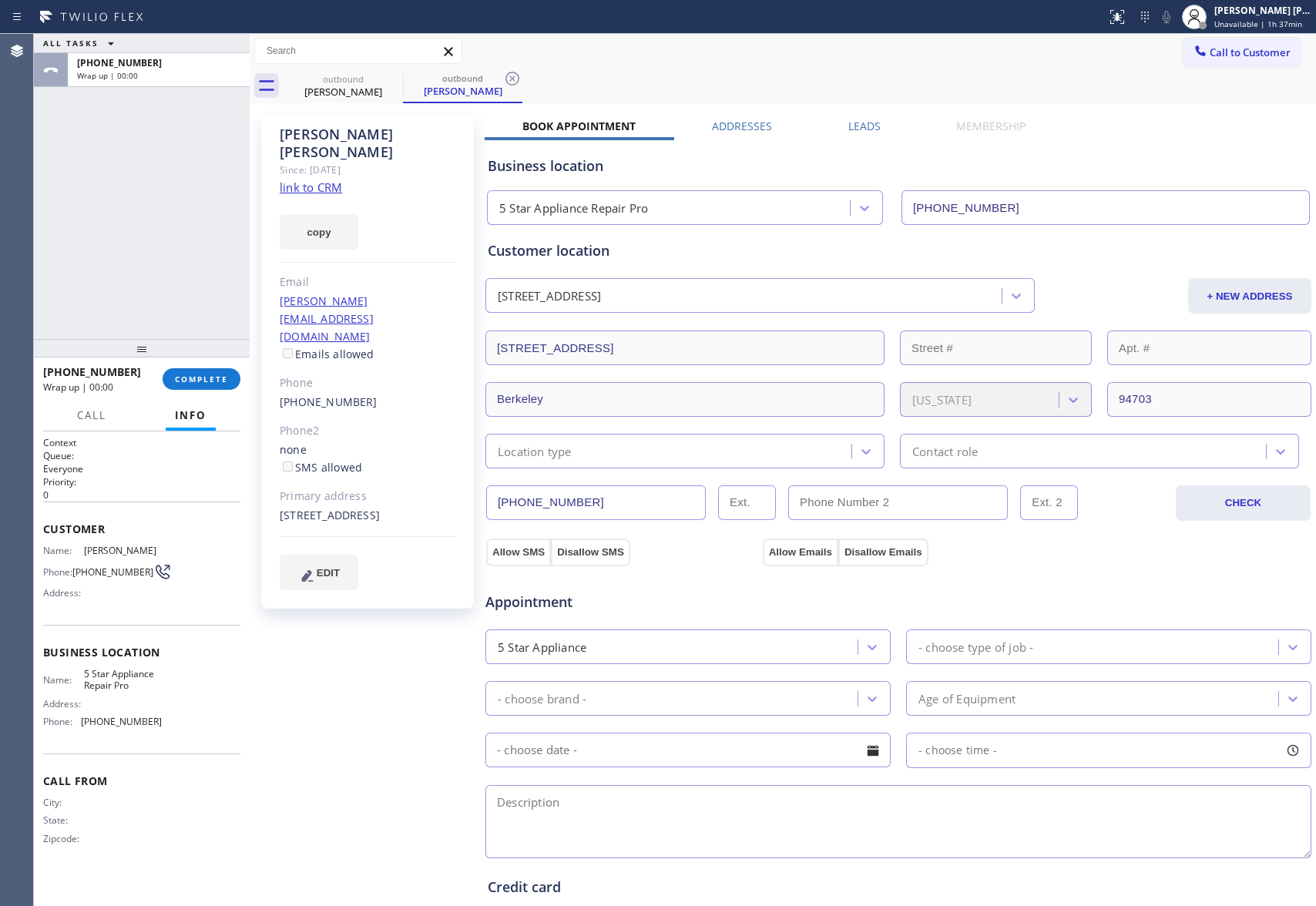
click at [859, 118] on label "Leads" at bounding box center [864, 126] width 32 height 15
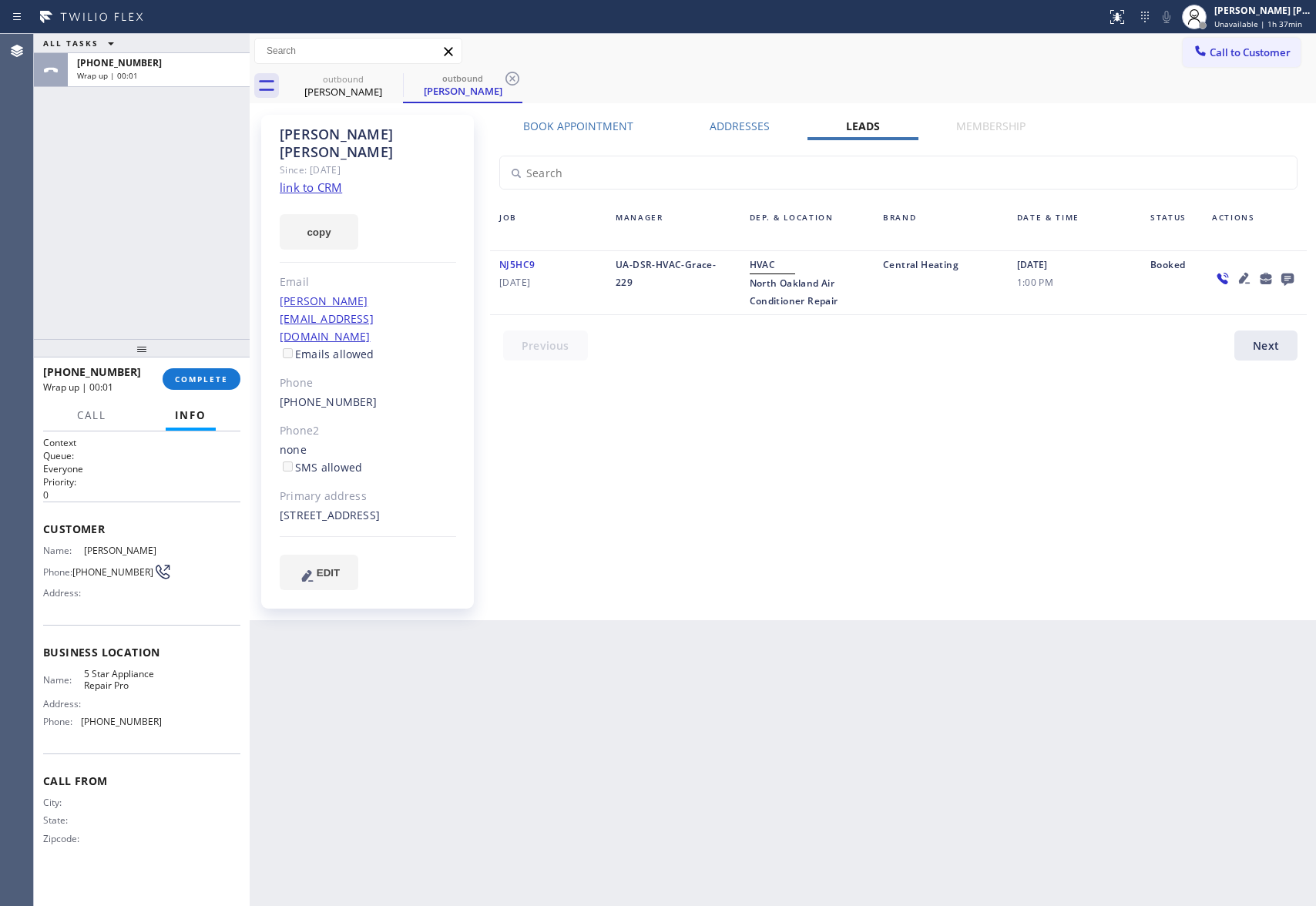
click at [1286, 272] on icon at bounding box center [1288, 278] width 19 height 20
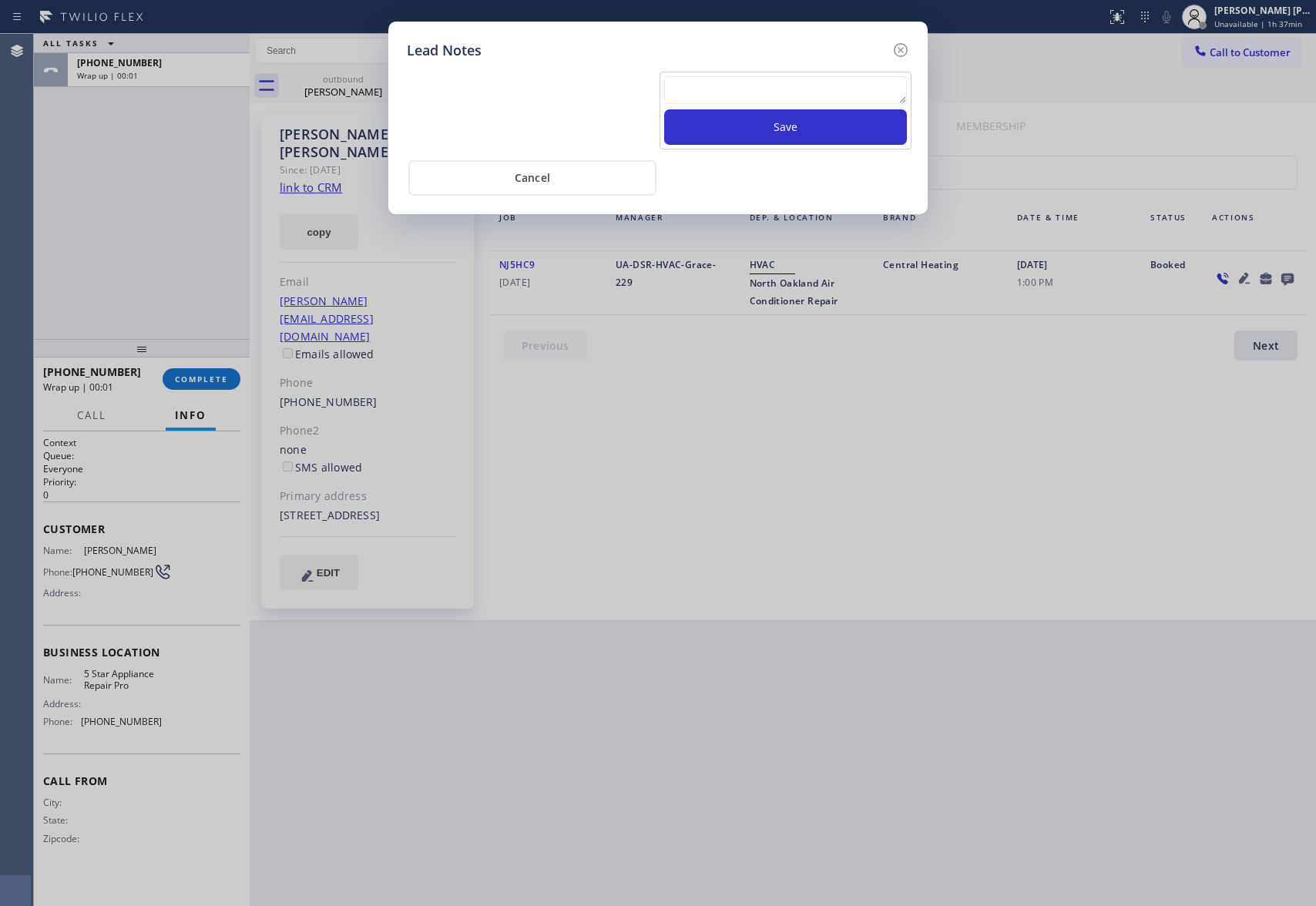
click at [750, 96] on textarea at bounding box center [786, 89] width 243 height 27
paste textarea "VM | please transfer if cx calls back"
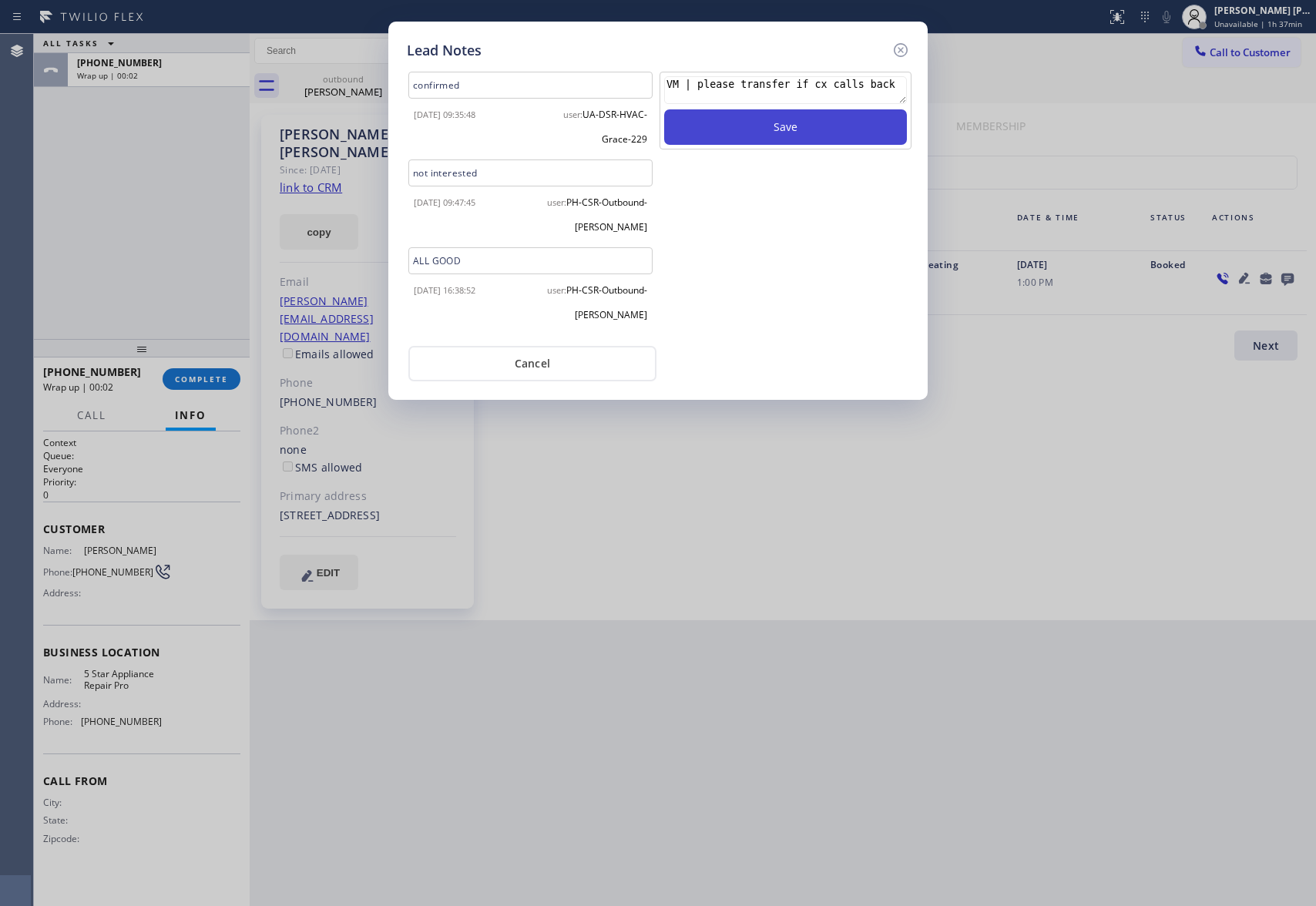
type textarea "VM | please transfer if cx calls back"
click at [795, 131] on button "Save" at bounding box center [786, 127] width 243 height 35
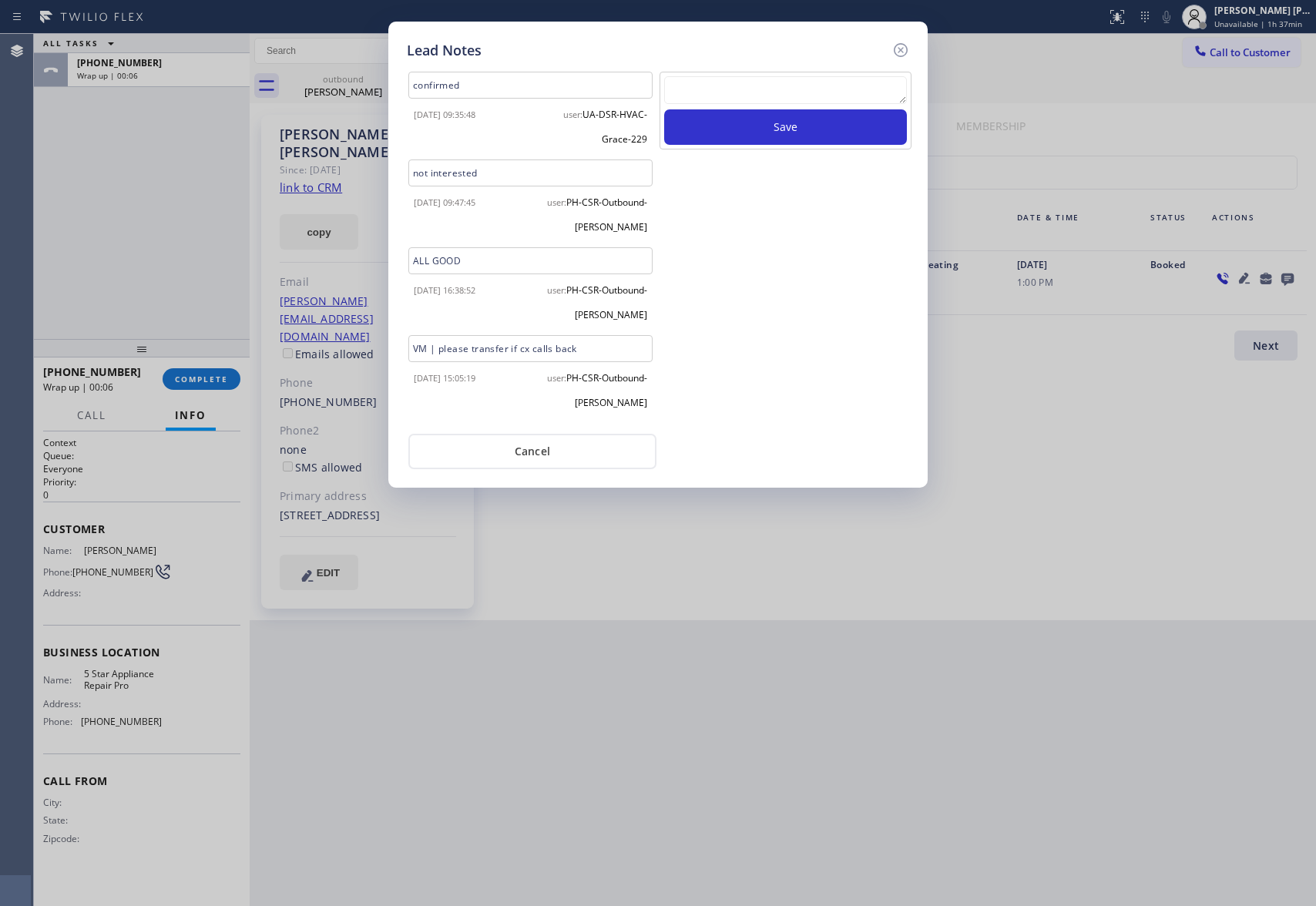
click at [910, 56] on div "Lead Notes confirmed [DATE] 09:35:48 user: UA-DSR-HVAC-Grace-229 not interested…" at bounding box center [658, 255] width 540 height 466
click at [905, 50] on icon at bounding box center [901, 50] width 19 height 19
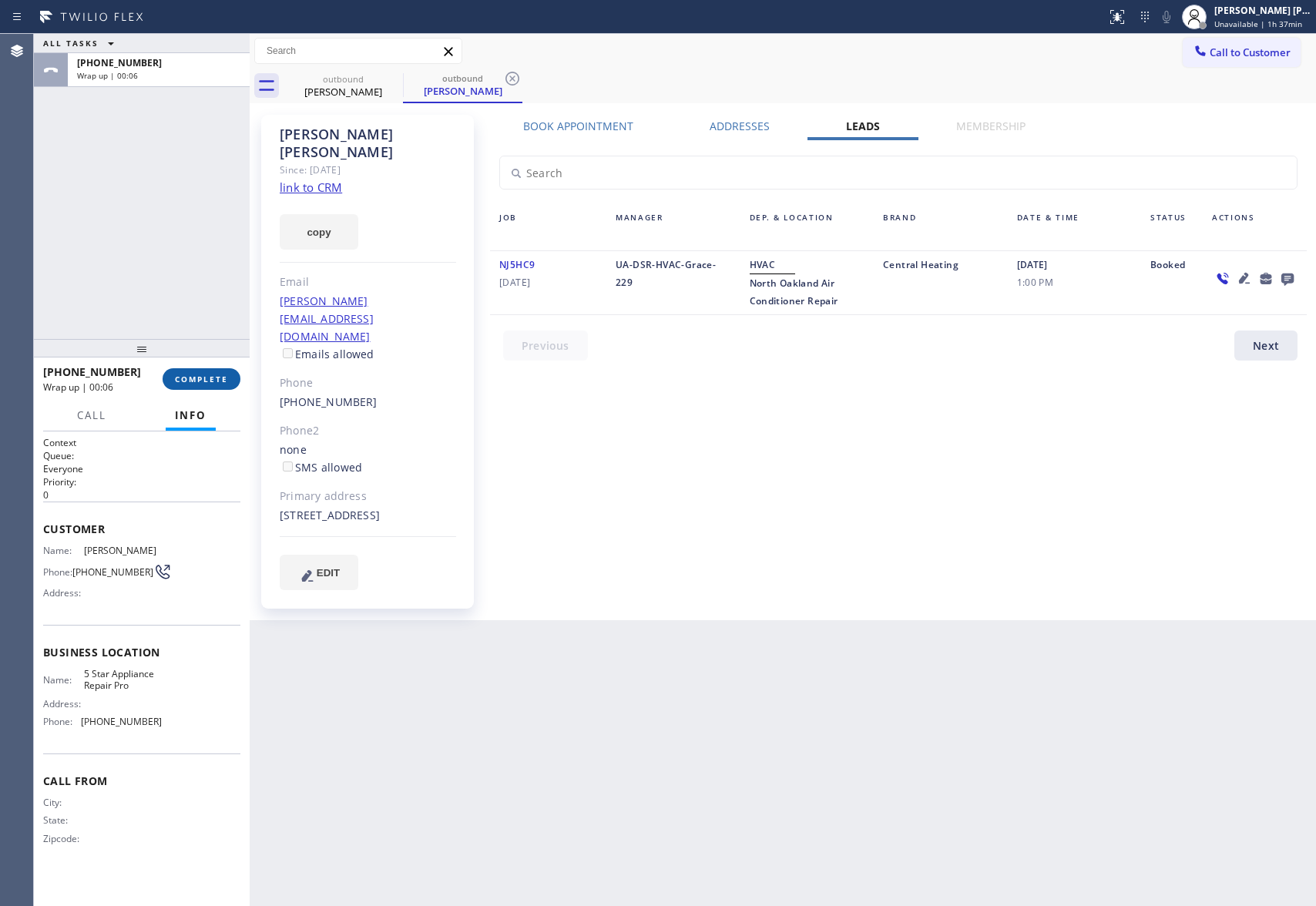
click at [205, 377] on span "COMPLETE" at bounding box center [202, 380] width 53 height 11
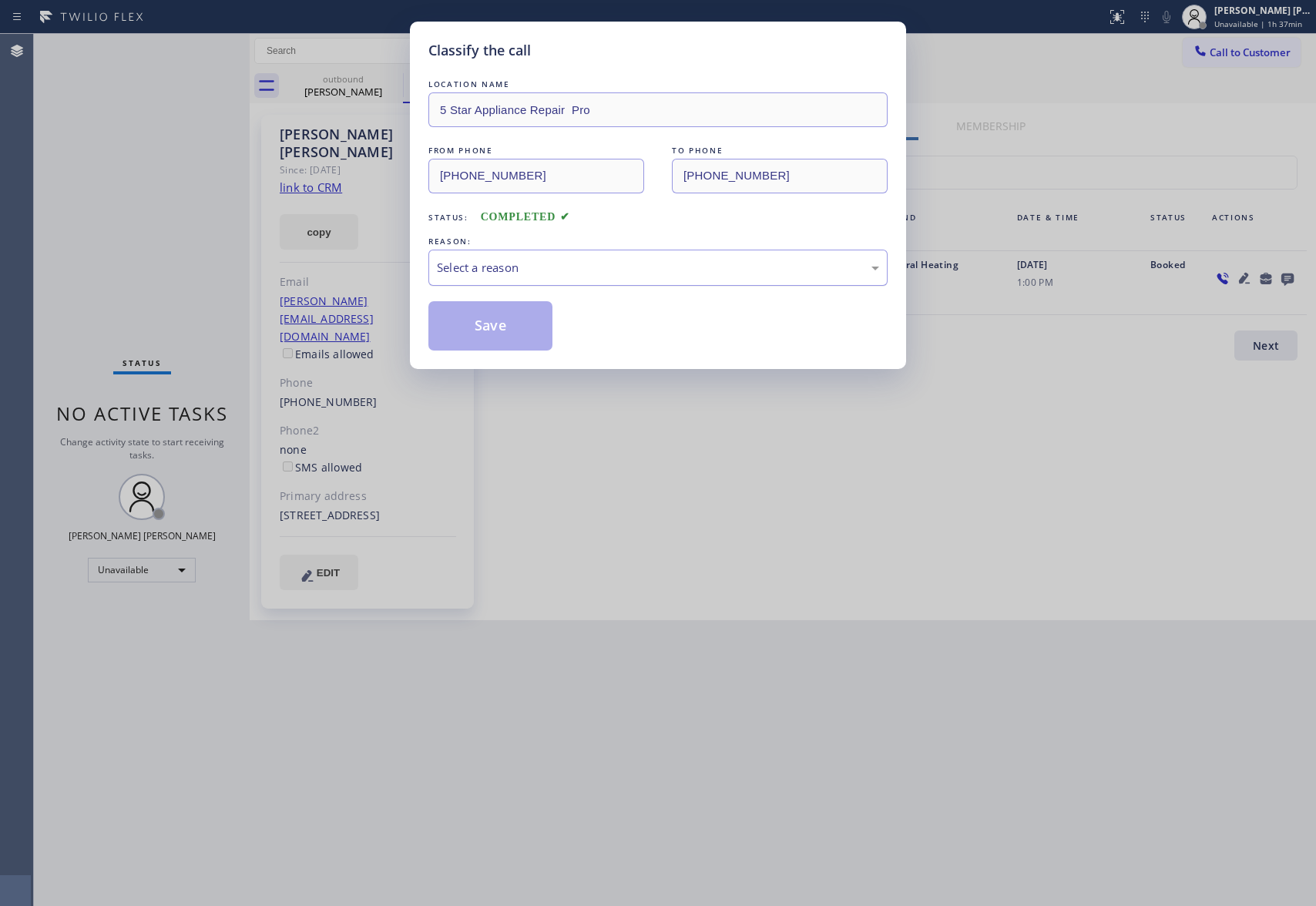
click at [540, 273] on div "Select a reason" at bounding box center [658, 267] width 442 height 18
click at [494, 327] on button "Save" at bounding box center [490, 326] width 124 height 49
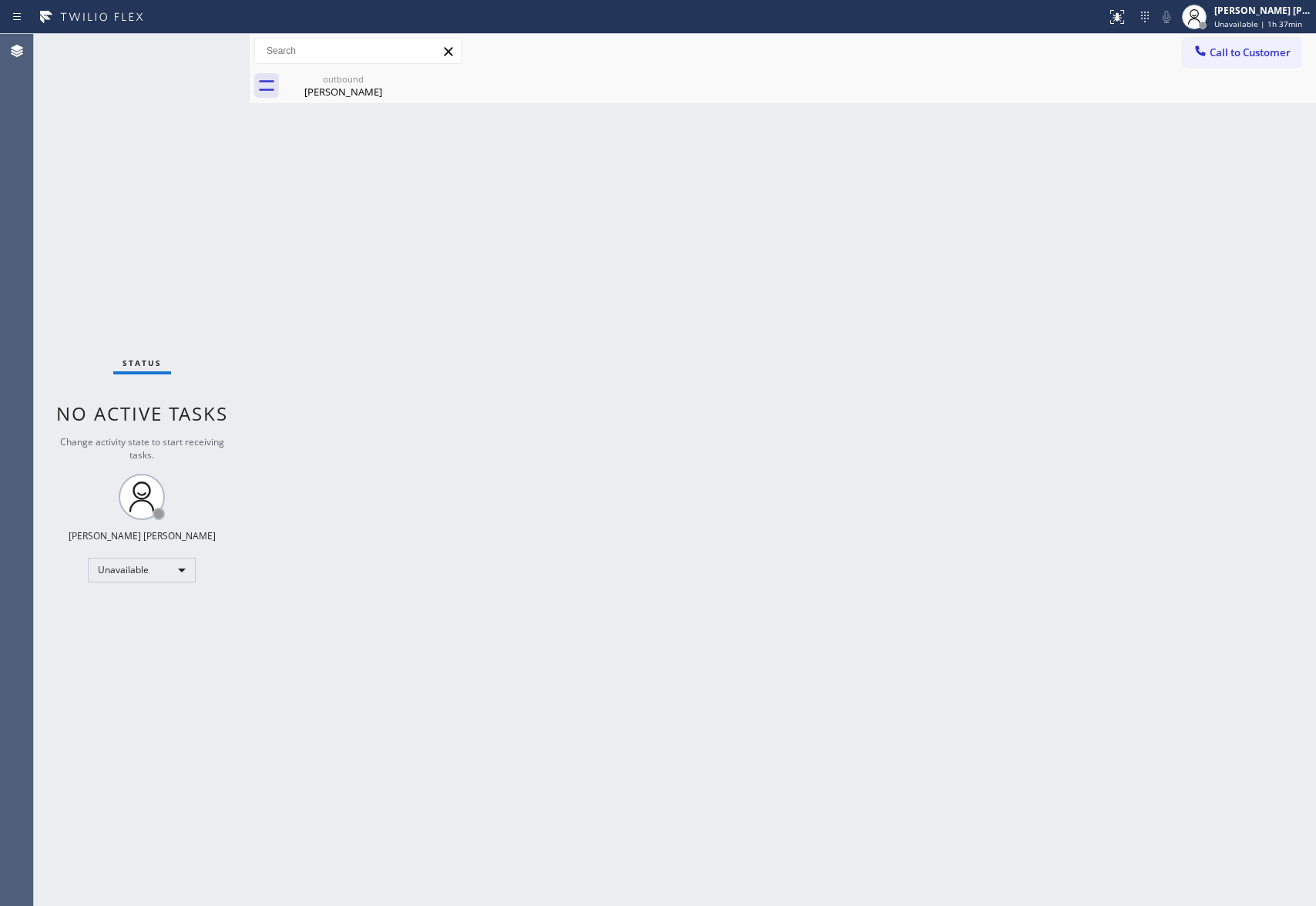
click at [355, 91] on div "[PERSON_NAME]" at bounding box center [344, 92] width 116 height 14
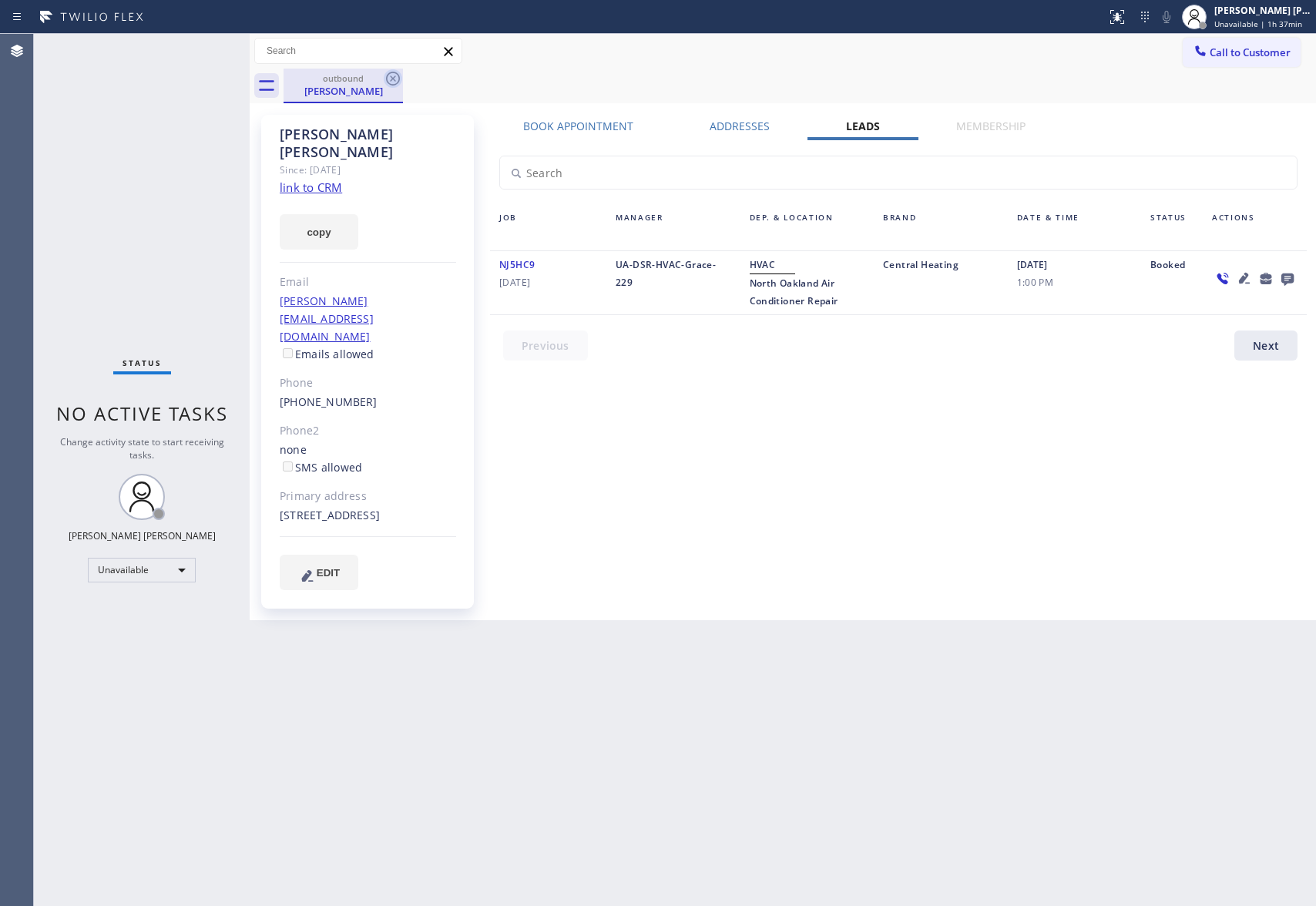
click at [393, 83] on icon at bounding box center [393, 78] width 19 height 19
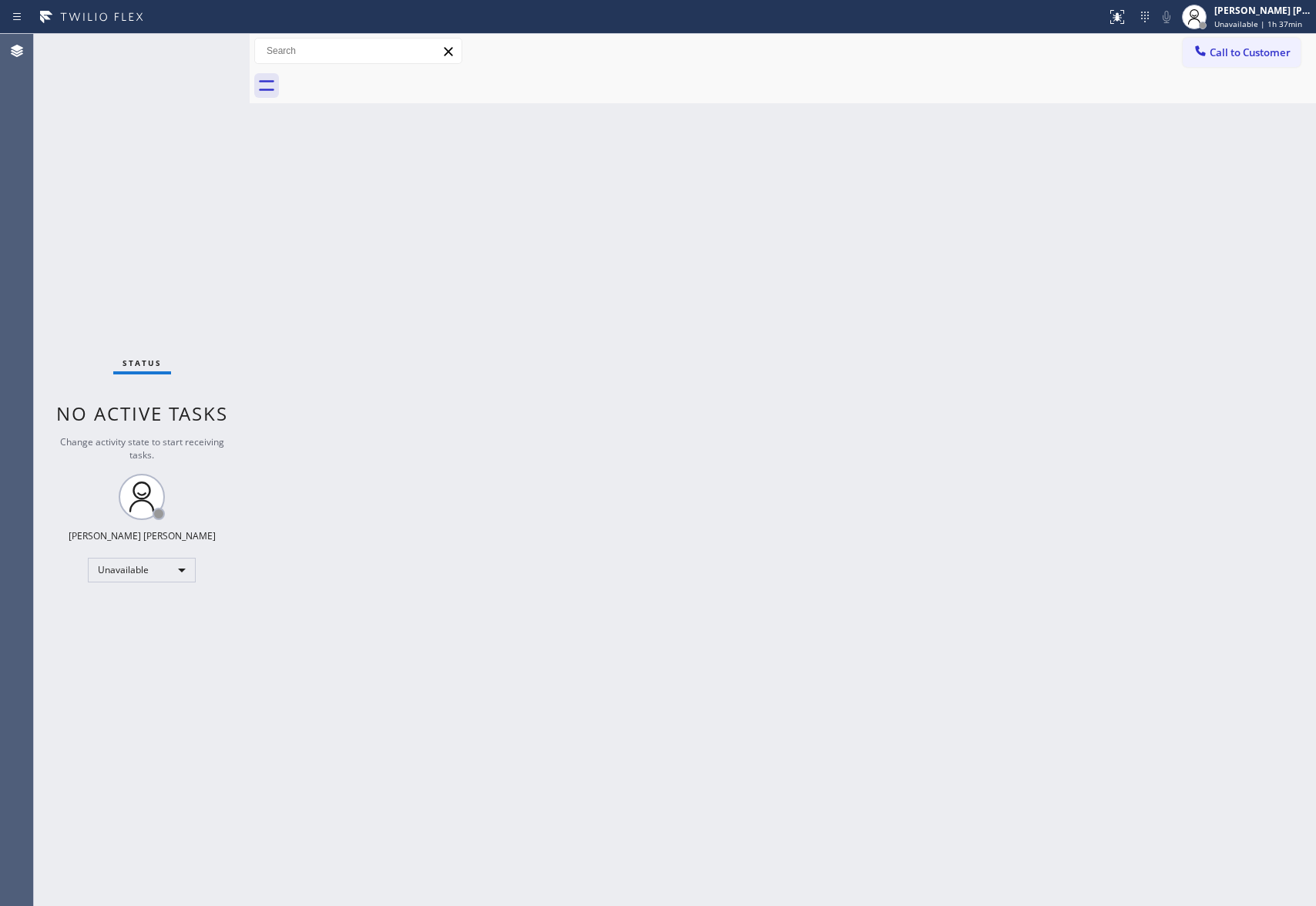
click at [395, 83] on div at bounding box center [800, 86] width 1033 height 35
click at [1279, 63] on button "Call to Customer" at bounding box center [1241, 52] width 118 height 29
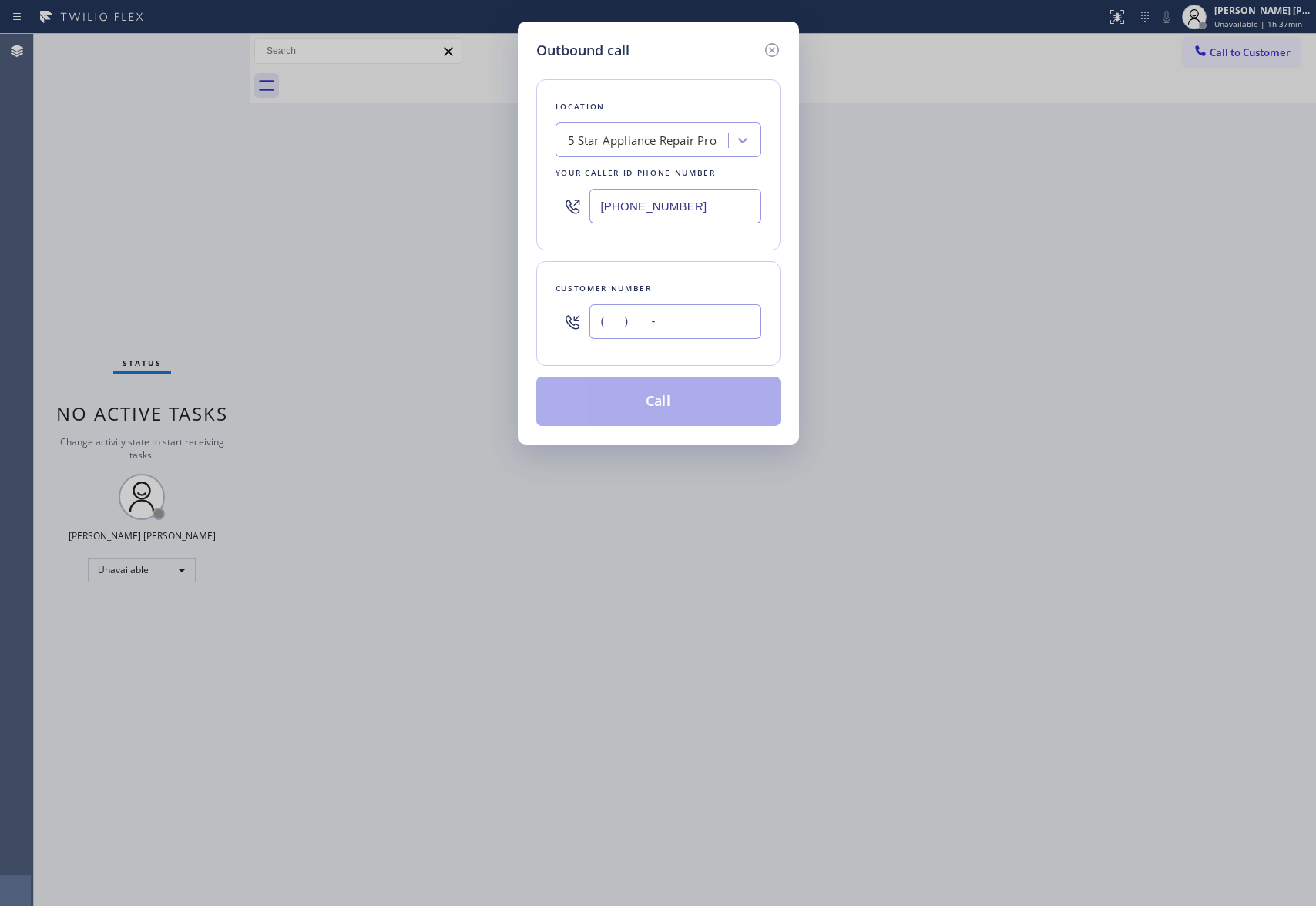
click at [733, 329] on input "(___) ___-____" at bounding box center [675, 322] width 172 height 35
paste input "925) 683-8847"
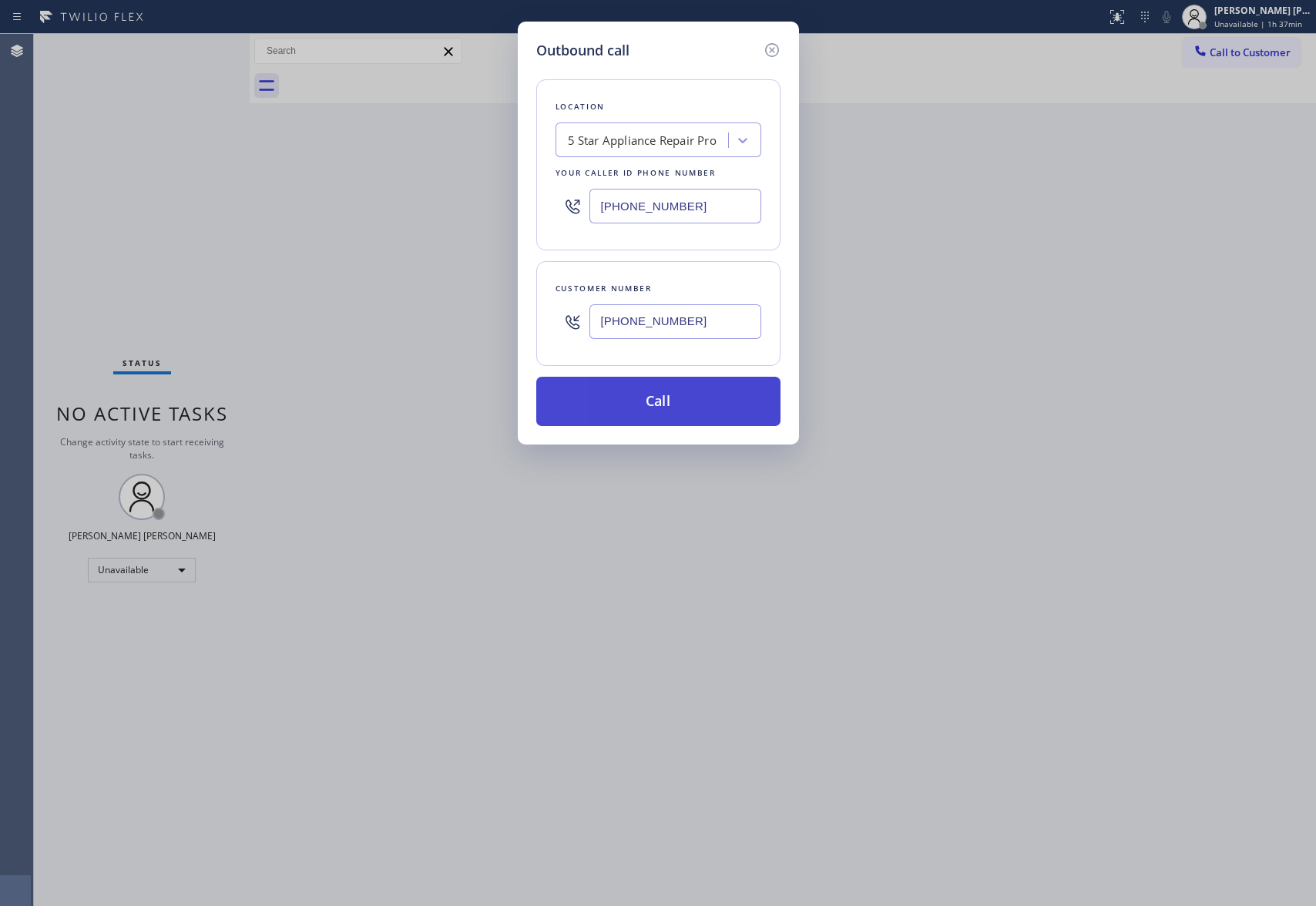
type input "[PHONE_NUMBER]"
click at [674, 409] on button "Call" at bounding box center [658, 401] width 244 height 49
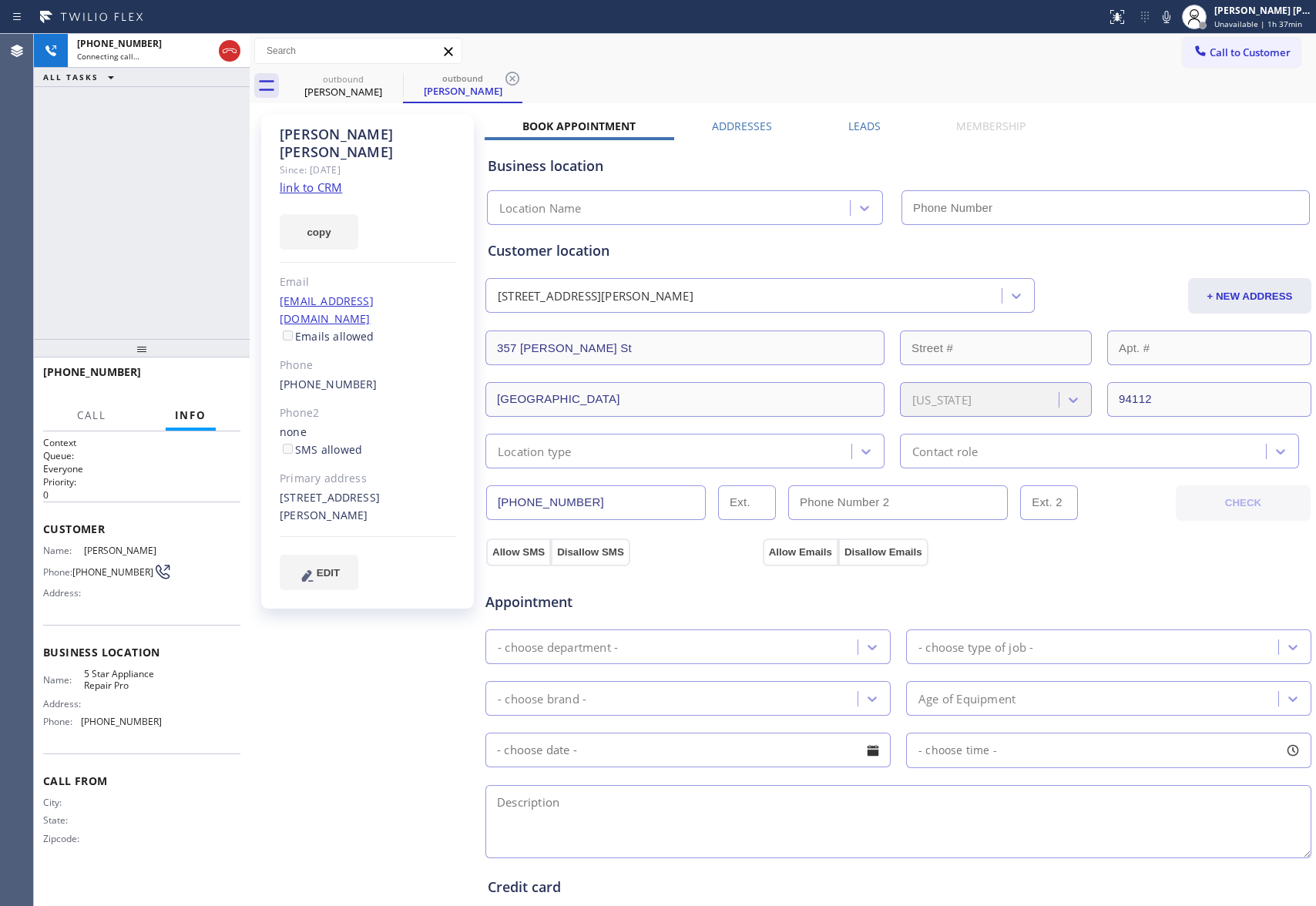
type input "[PHONE_NUMBER]"
click at [209, 377] on span "HANG UP" at bounding box center [205, 380] width 47 height 11
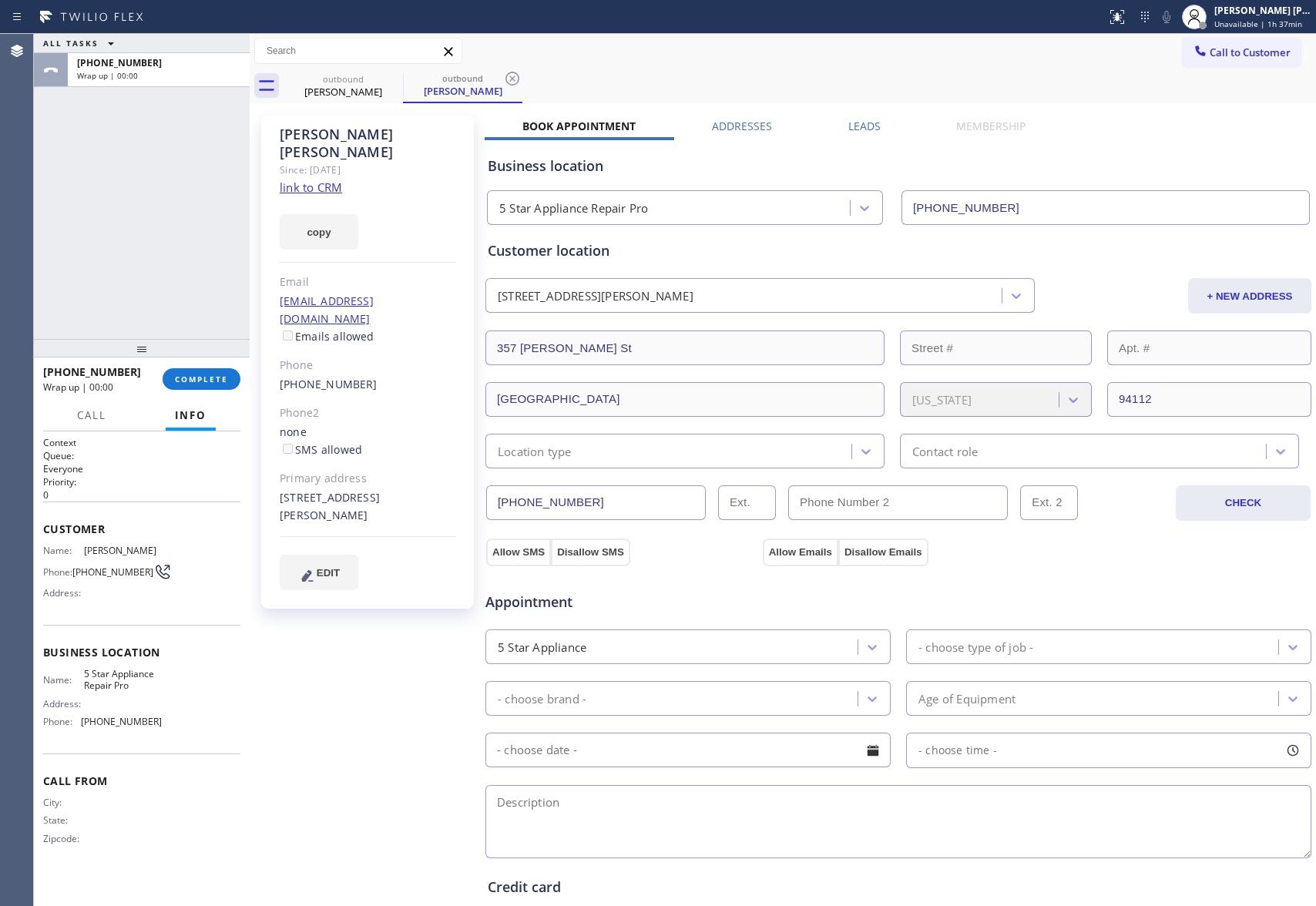
click at [860, 131] on label "Leads" at bounding box center [864, 126] width 32 height 15
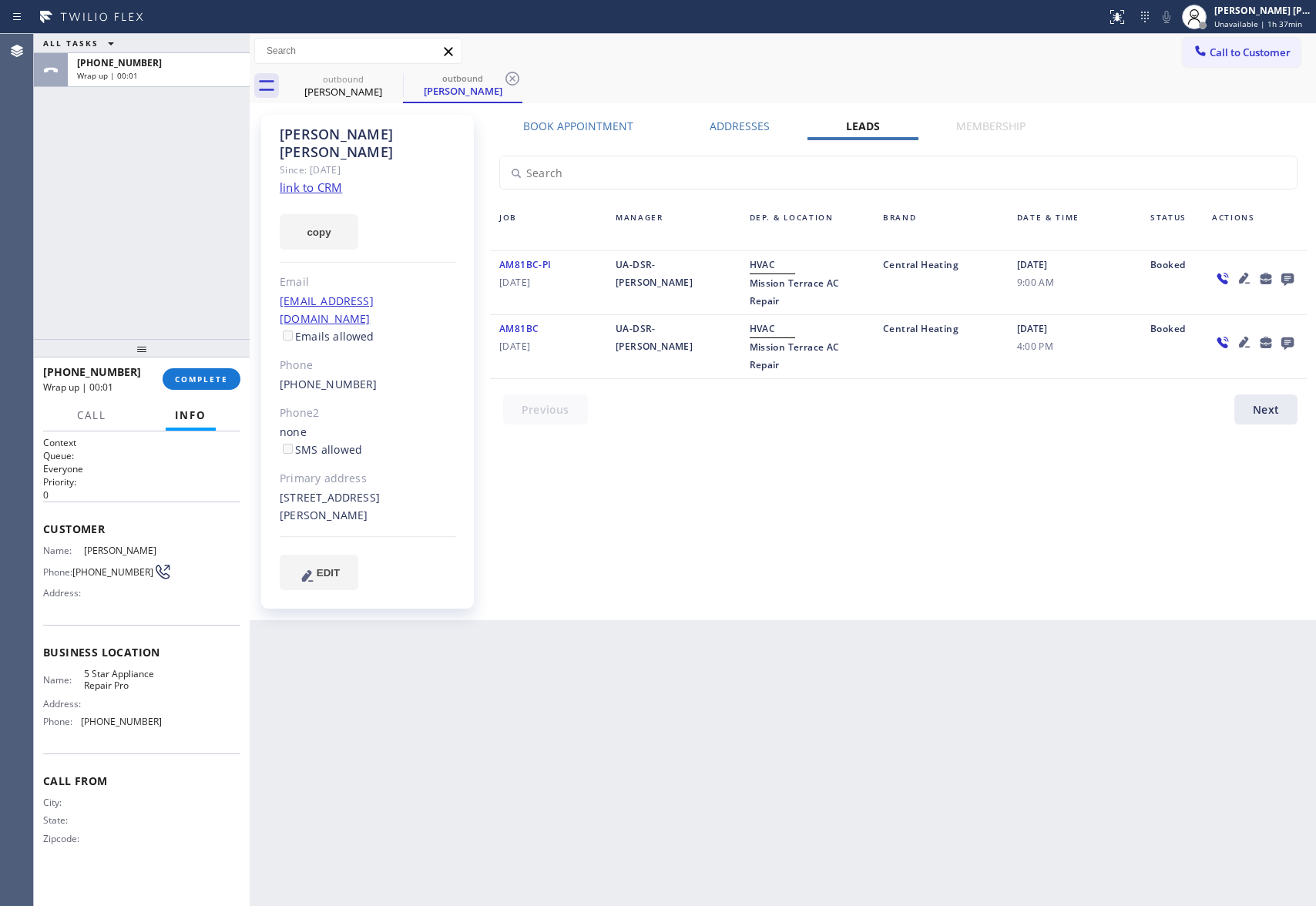
click at [1287, 281] on icon at bounding box center [1288, 280] width 13 height 13
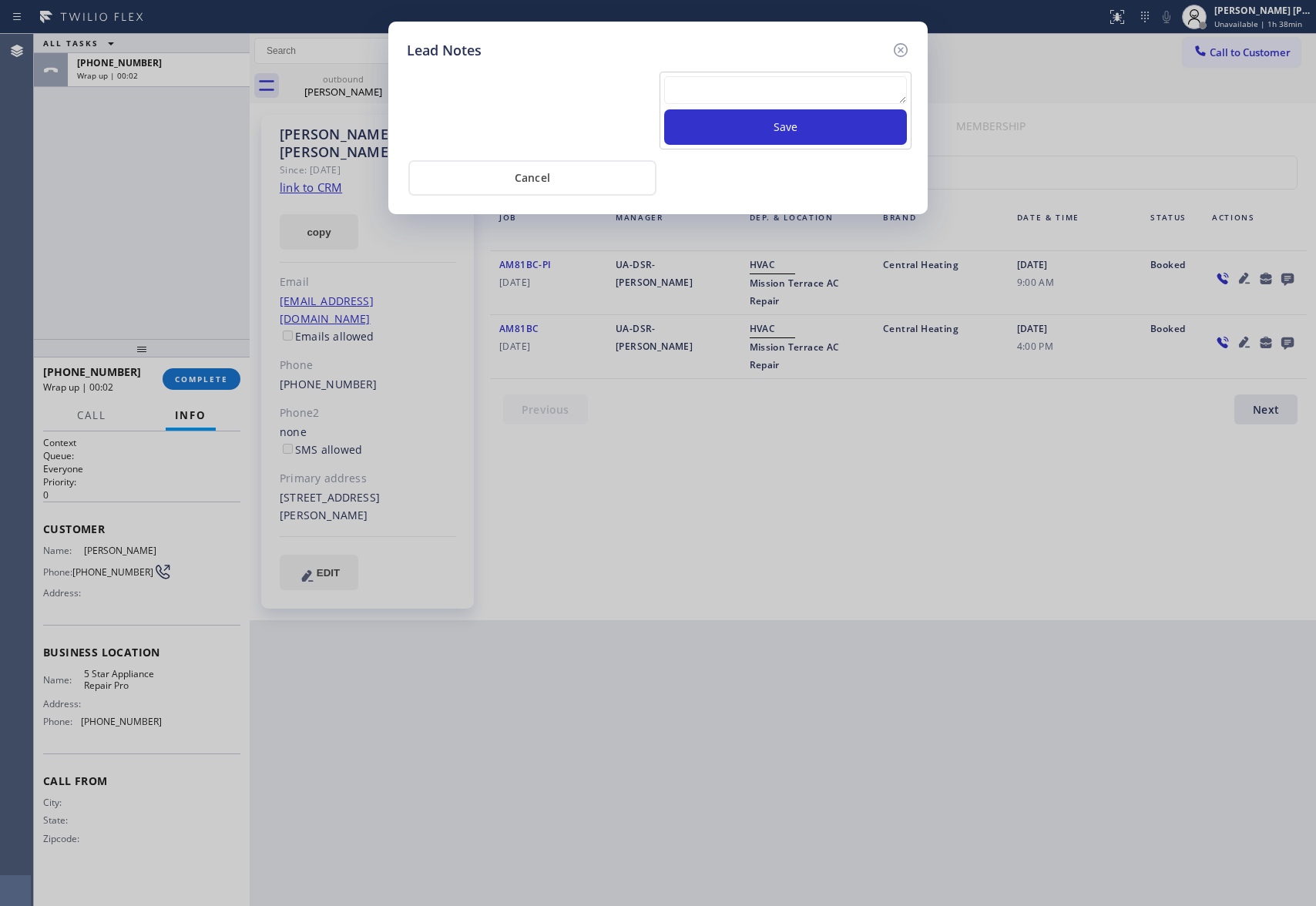
click at [789, 78] on textarea at bounding box center [786, 89] width 243 height 27
paste textarea "VM | please transfer if cx calls back"
type textarea "VM | please transfer if cx calls back"
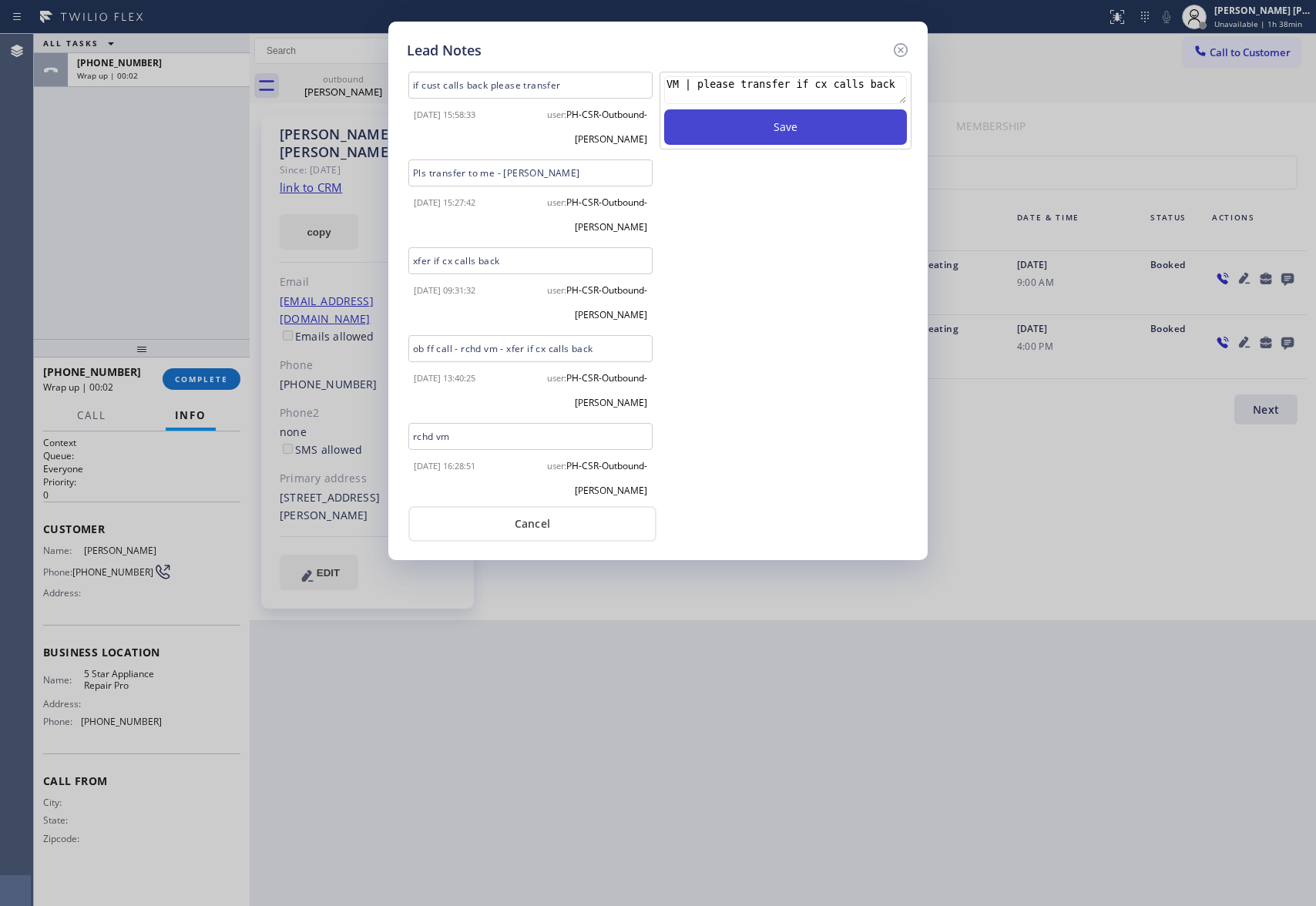
click at [750, 126] on button "Save" at bounding box center [786, 127] width 243 height 35
click at [903, 43] on icon at bounding box center [901, 50] width 14 height 14
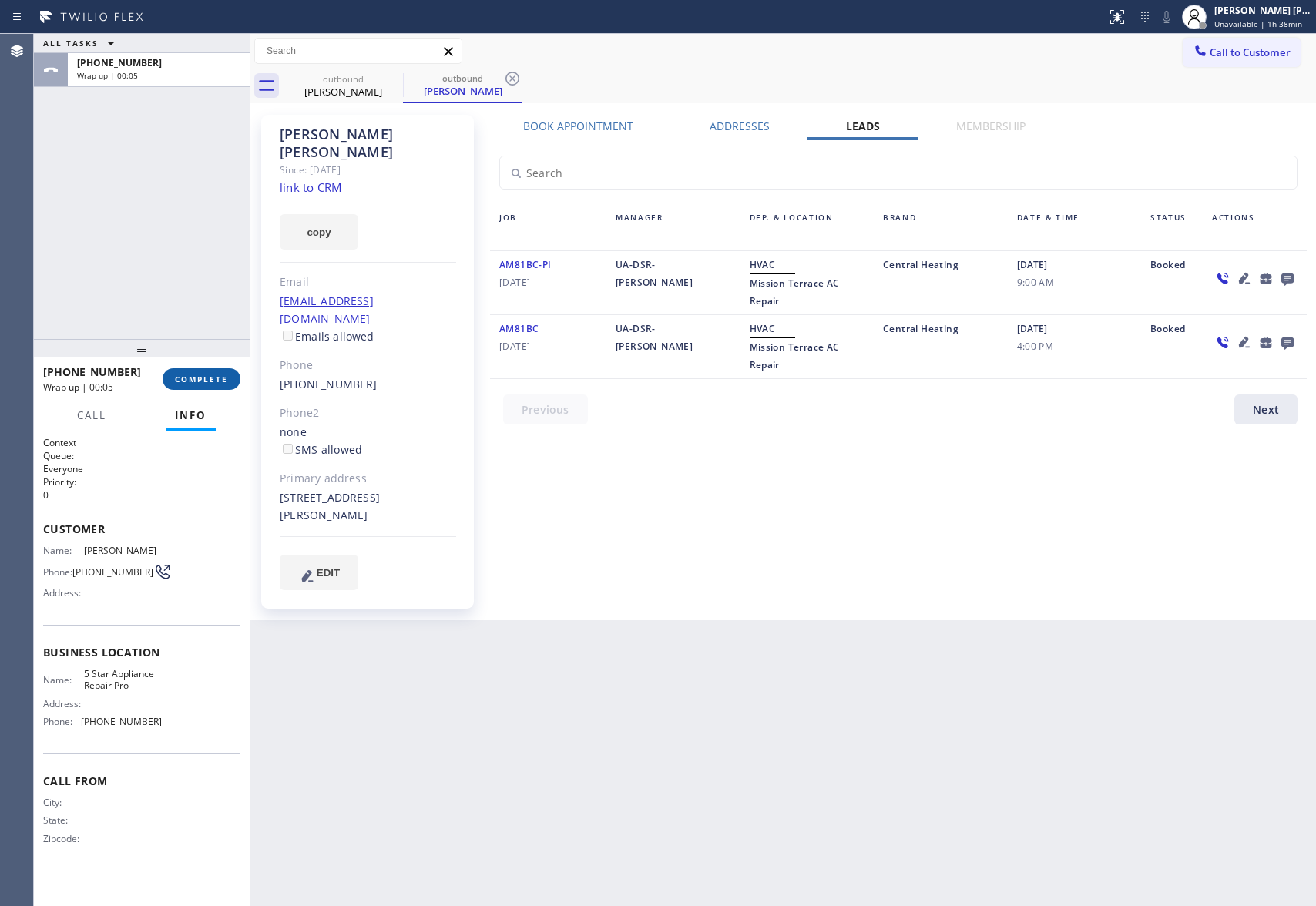
click at [211, 374] on span "COMPLETE" at bounding box center [202, 380] width 53 height 11
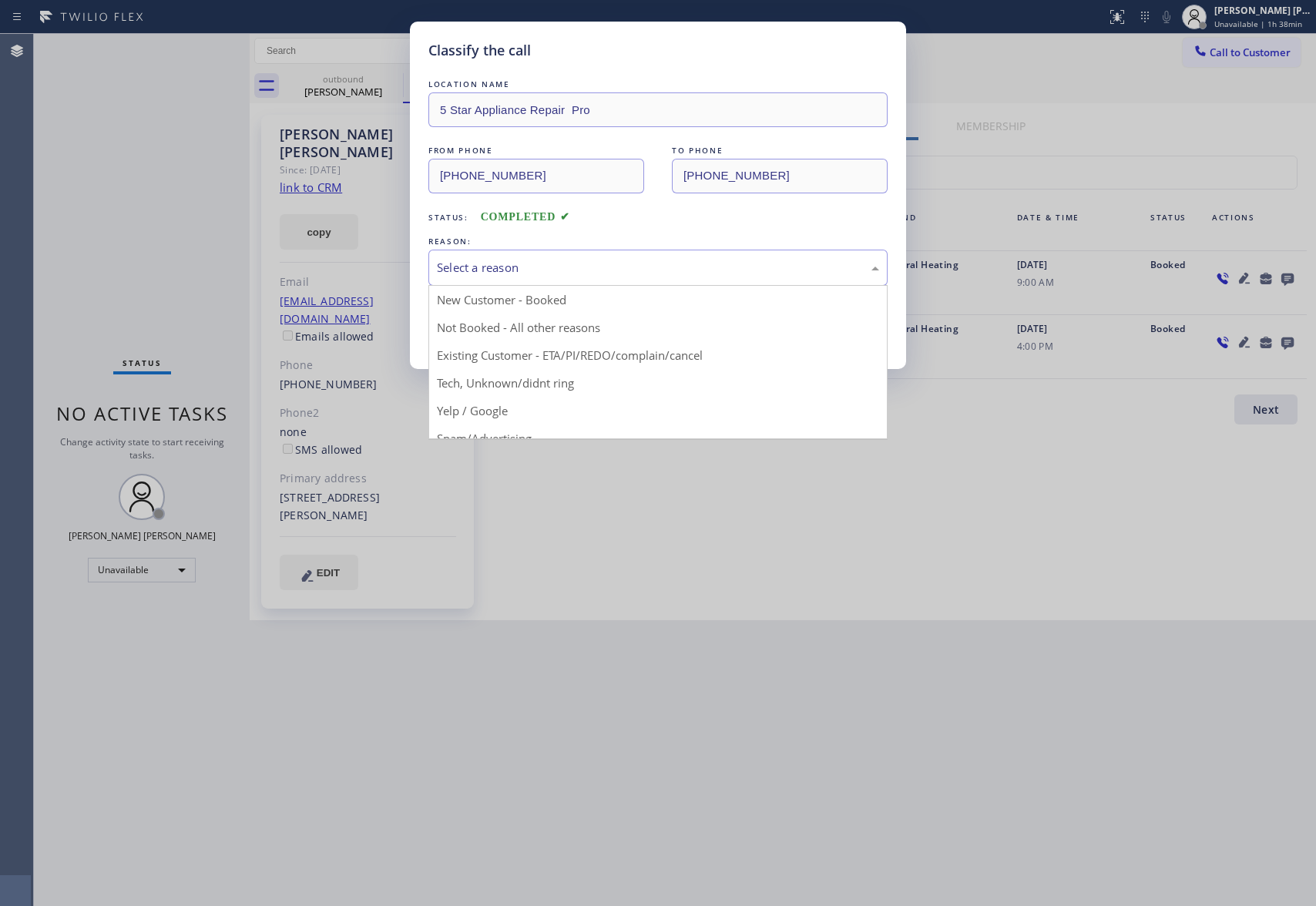
click at [611, 270] on div "Select a reason" at bounding box center [658, 267] width 442 height 18
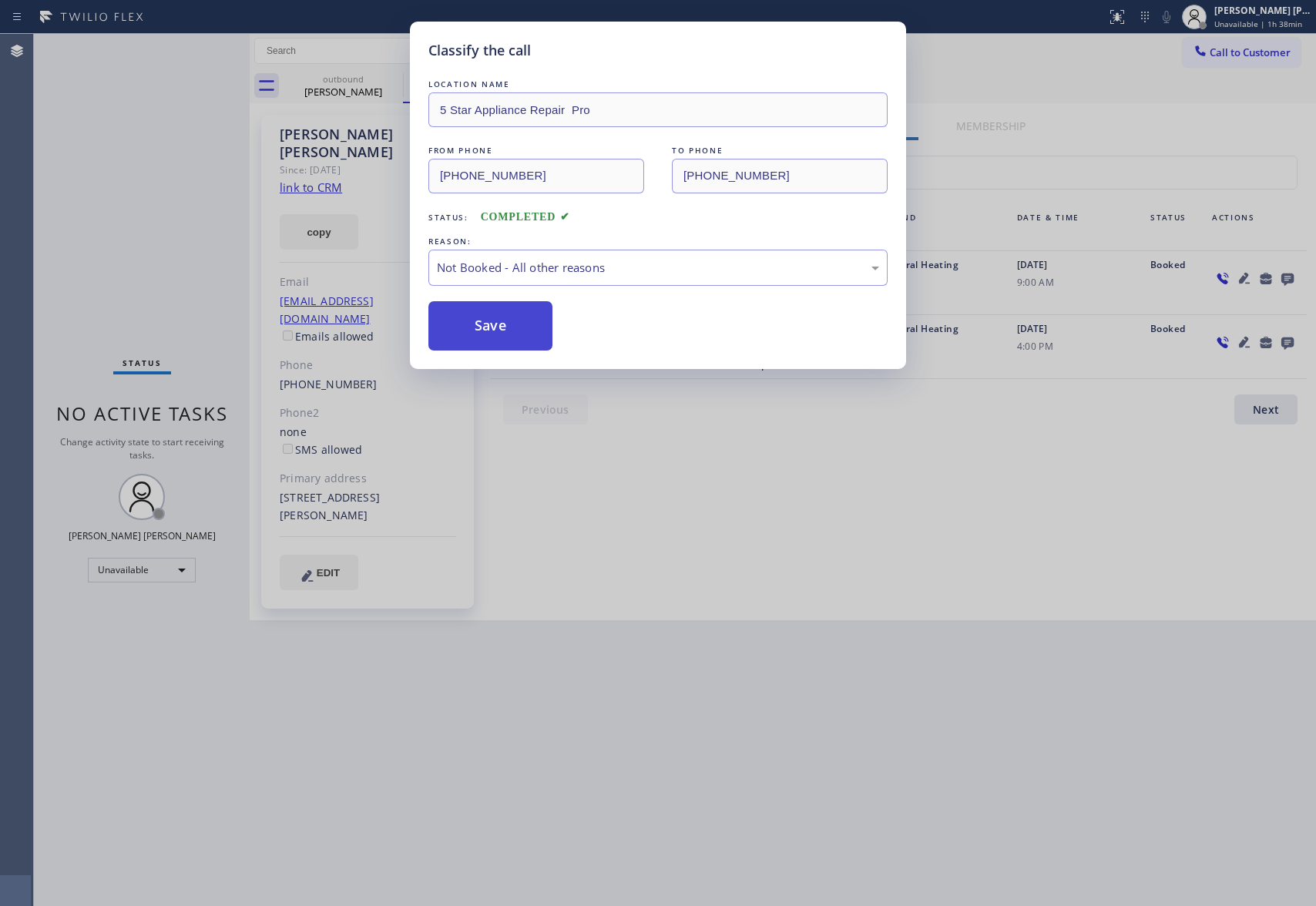
click at [491, 330] on button "Save" at bounding box center [490, 326] width 124 height 49
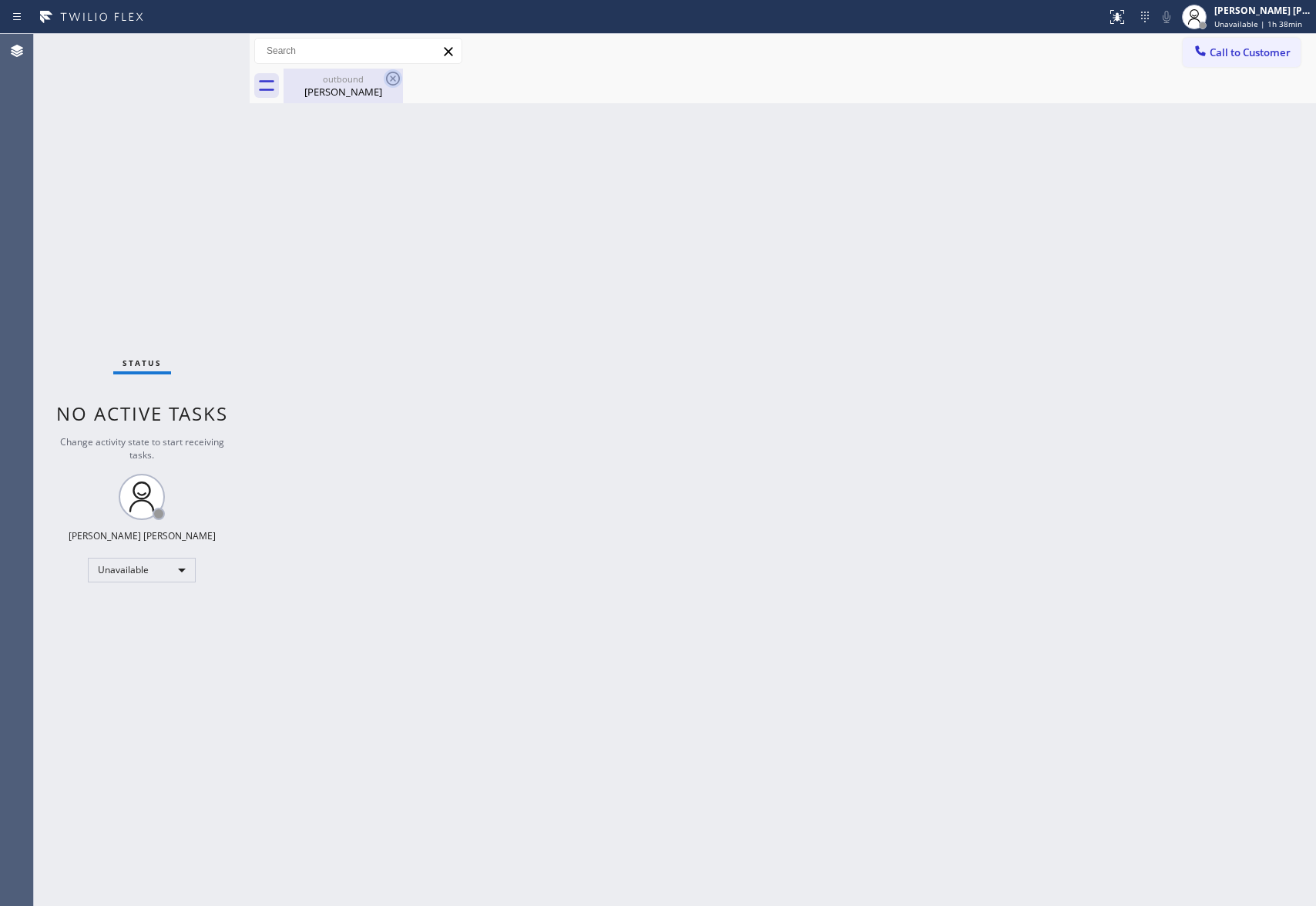
click at [371, 78] on div "outbound" at bounding box center [344, 78] width 116 height 12
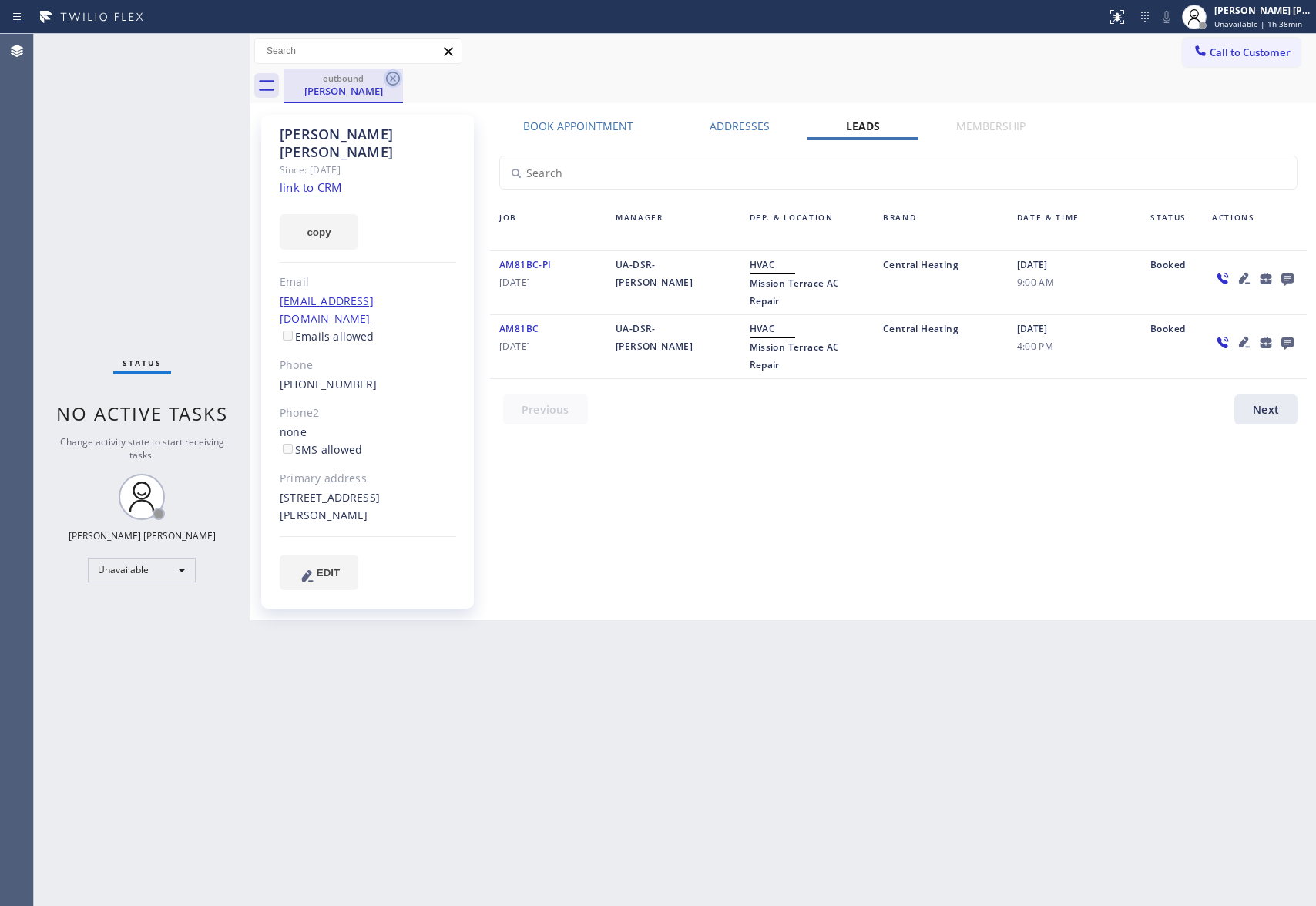
click at [398, 72] on icon at bounding box center [393, 78] width 19 height 19
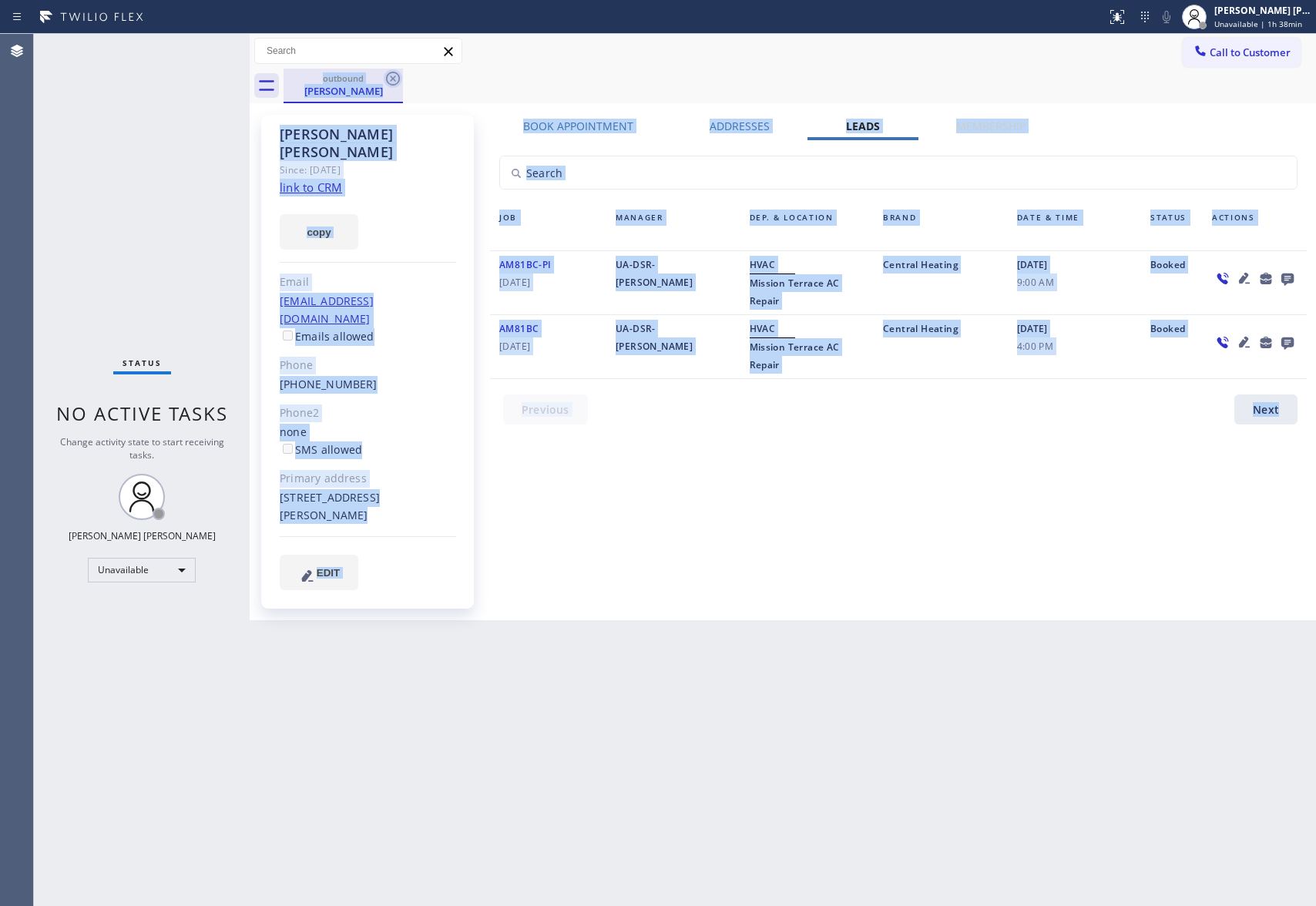
click at [398, 72] on div "outbound [PERSON_NAME]" at bounding box center [800, 86] width 1033 height 35
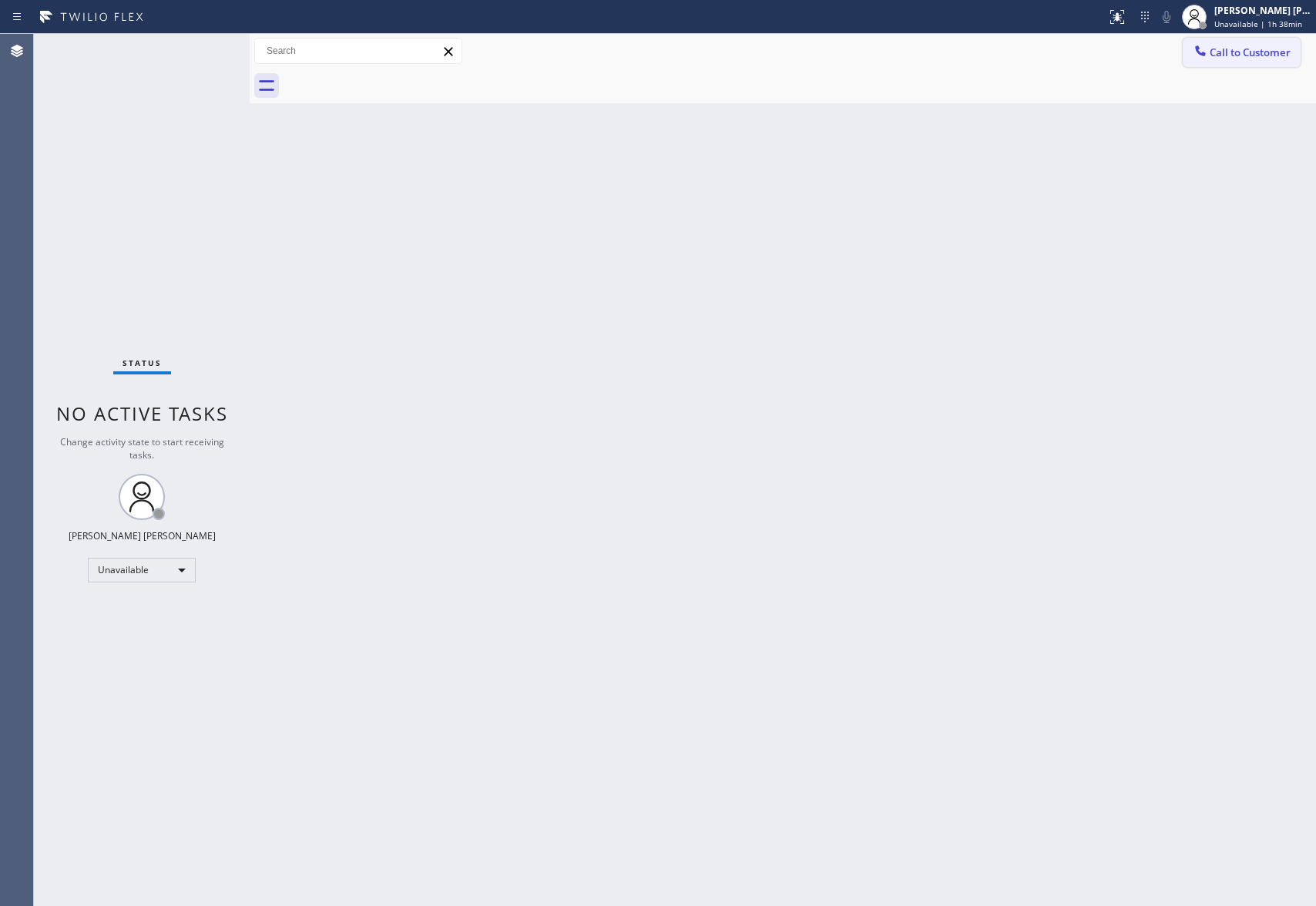
click at [1273, 56] on span "Call to Customer" at bounding box center [1250, 53] width 81 height 14
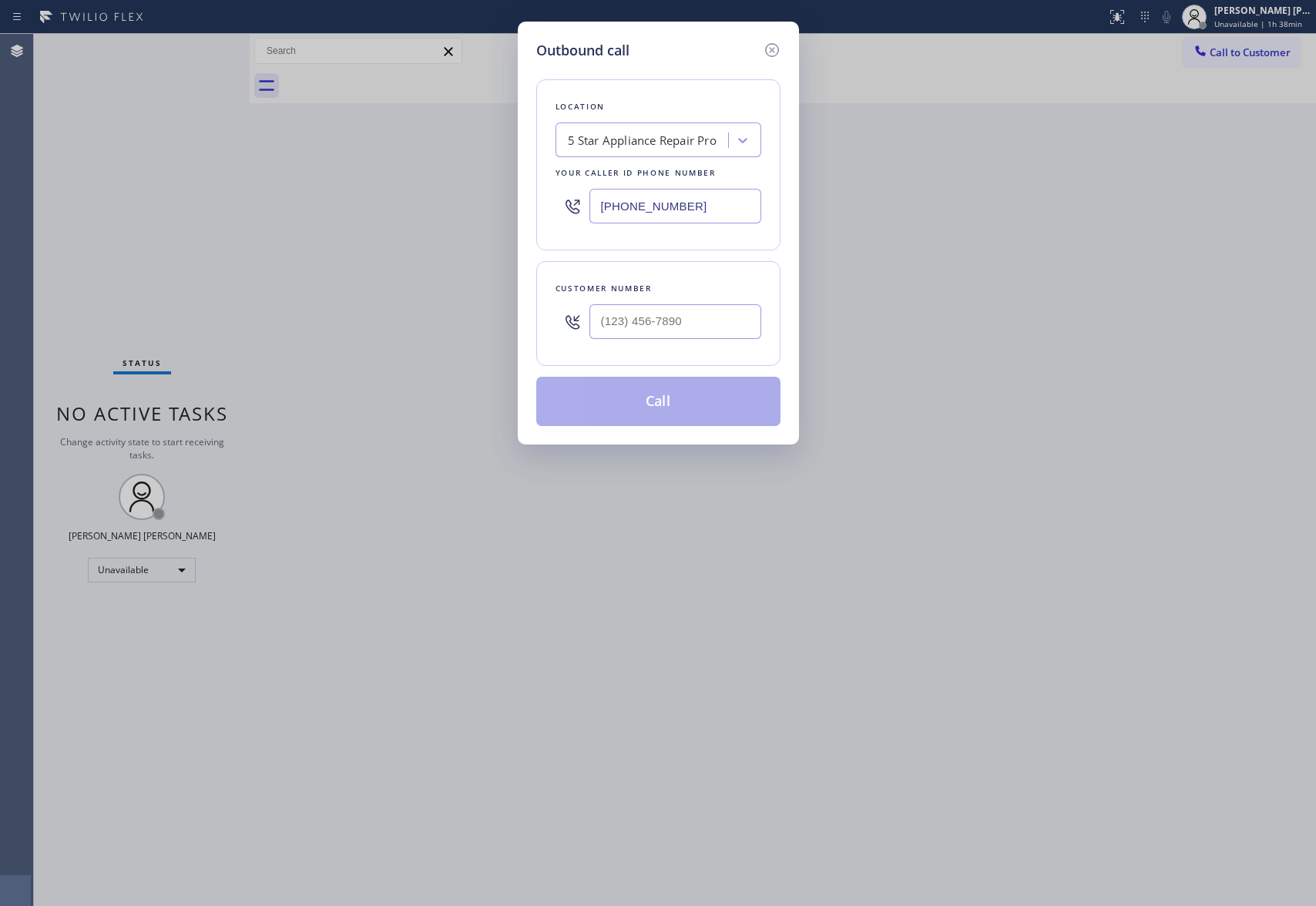
click at [655, 143] on div "5 Star Appliance Repair Pro" at bounding box center [642, 140] width 149 height 18
paste input "[PHONE_NUMBER]"
type input "[PHONE_NUMBER]"
drag, startPoint x: 683, startPoint y: 209, endPoint x: 399, endPoint y: 209, distance: 284.0
click at [399, 209] on div "Outbound call Location option 5 Star Appliance Repair Pro, selected. 0 results …" at bounding box center [658, 453] width 1316 height 906
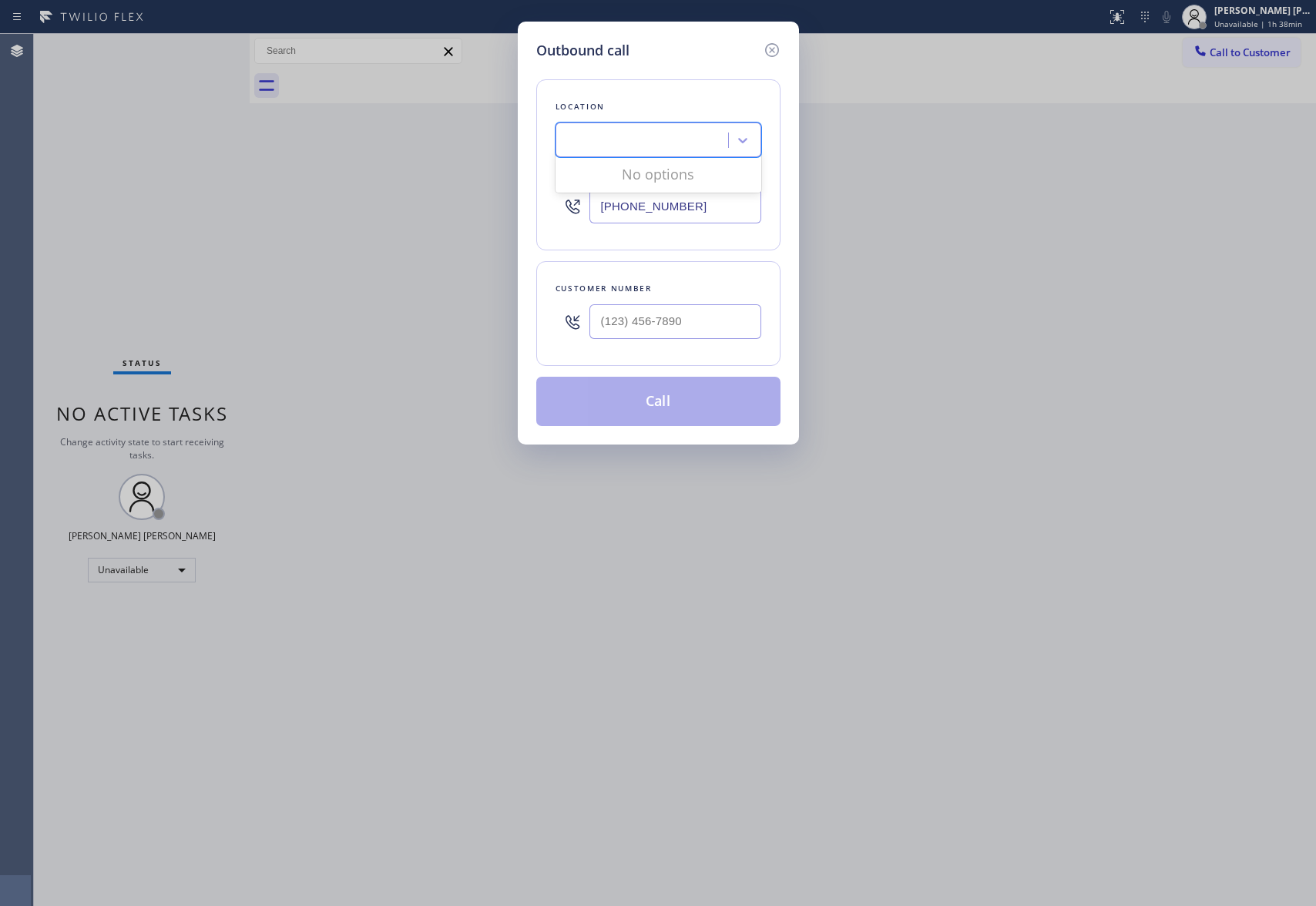
paste input "55) 999-4417"
type input "[PHONE_NUMBER]"
type input "(___) ___-____"
click at [666, 330] on input "(___) ___-____" at bounding box center [675, 322] width 172 height 35
drag, startPoint x: 561, startPoint y: 318, endPoint x: 515, endPoint y: 318, distance: 46.0
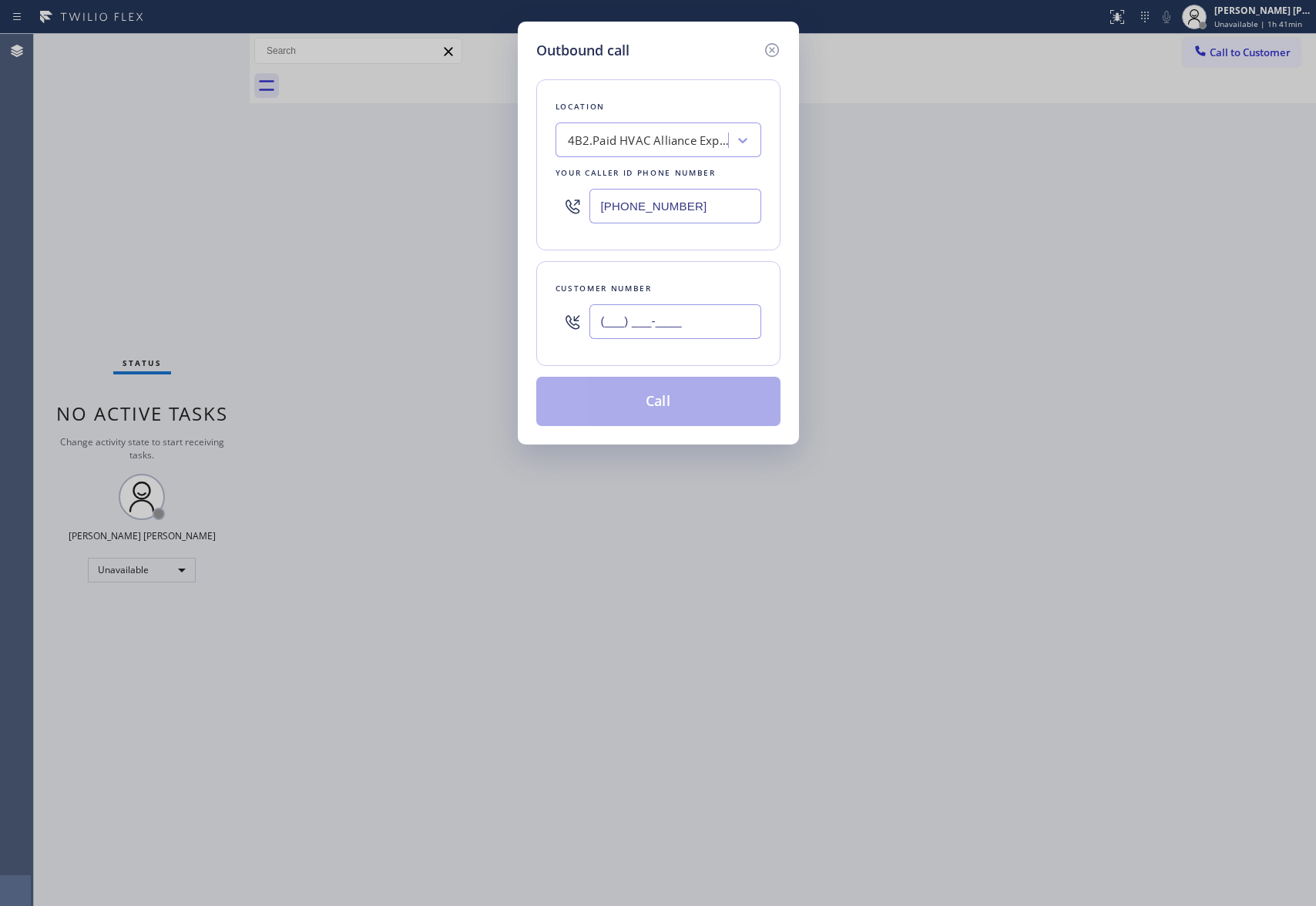
click at [515, 318] on div "Outbound call Location 4B2.Paid HVAC Alliance Expert Your caller id phone numbe…" at bounding box center [658, 453] width 1316 height 906
paste input "510) 502-1665"
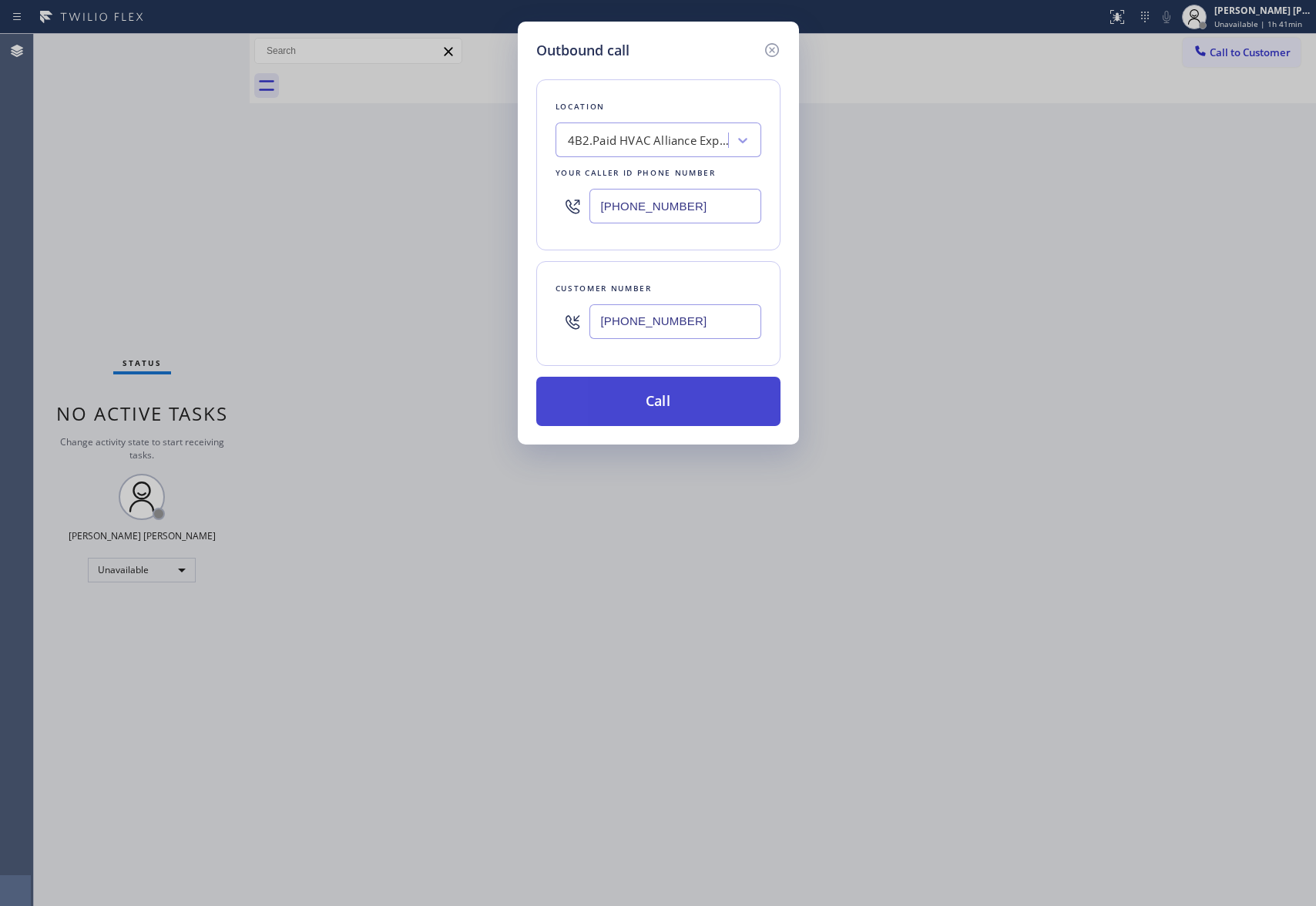
type input "[PHONE_NUMBER]"
click at [642, 406] on button "Call" at bounding box center [658, 401] width 244 height 49
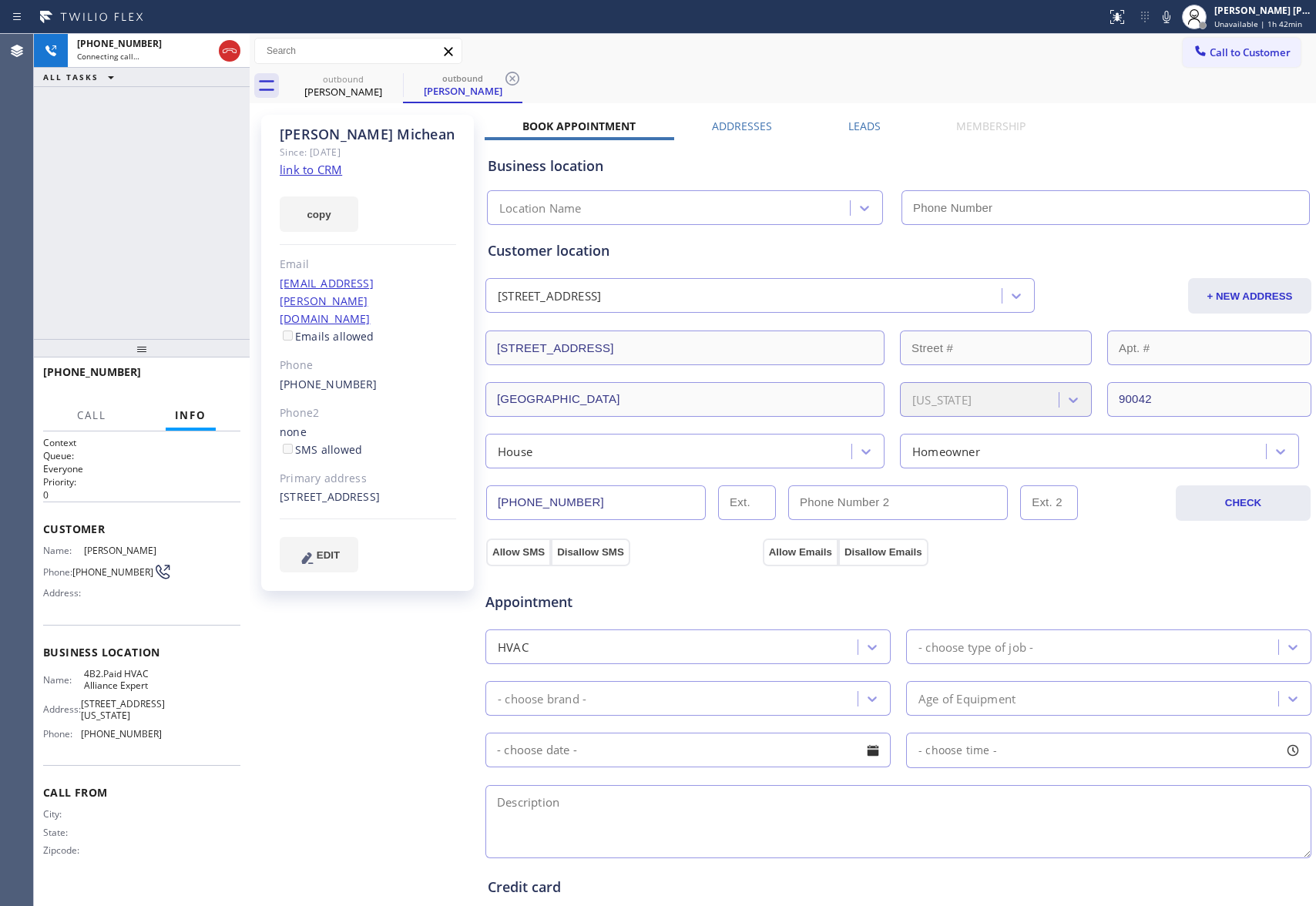
type input "[PHONE_NUMBER]"
click at [198, 375] on span "HANG UP" at bounding box center [205, 380] width 47 height 11
click at [854, 126] on label "Leads" at bounding box center [864, 126] width 32 height 15
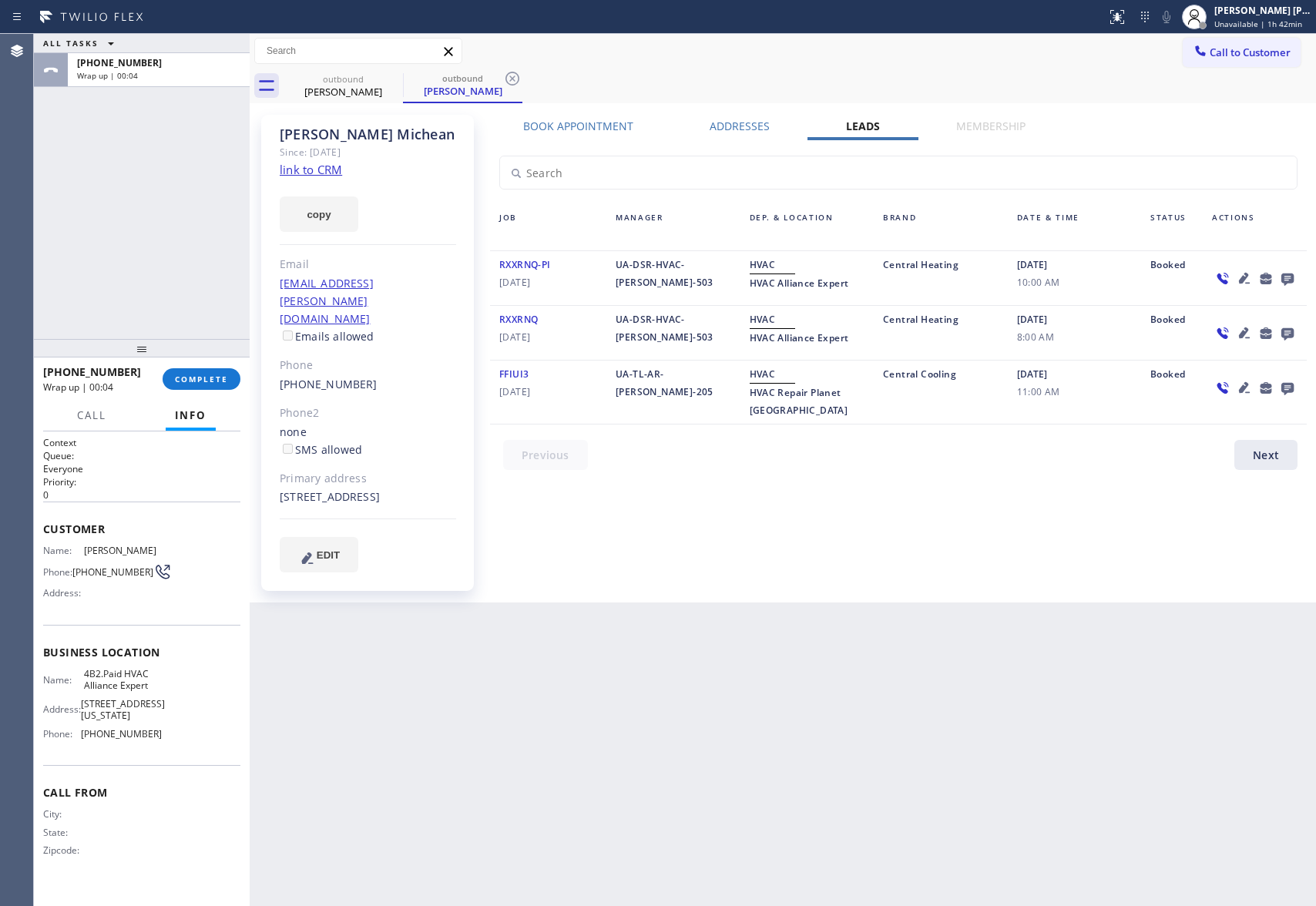
click at [1287, 269] on icon at bounding box center [1288, 278] width 19 height 20
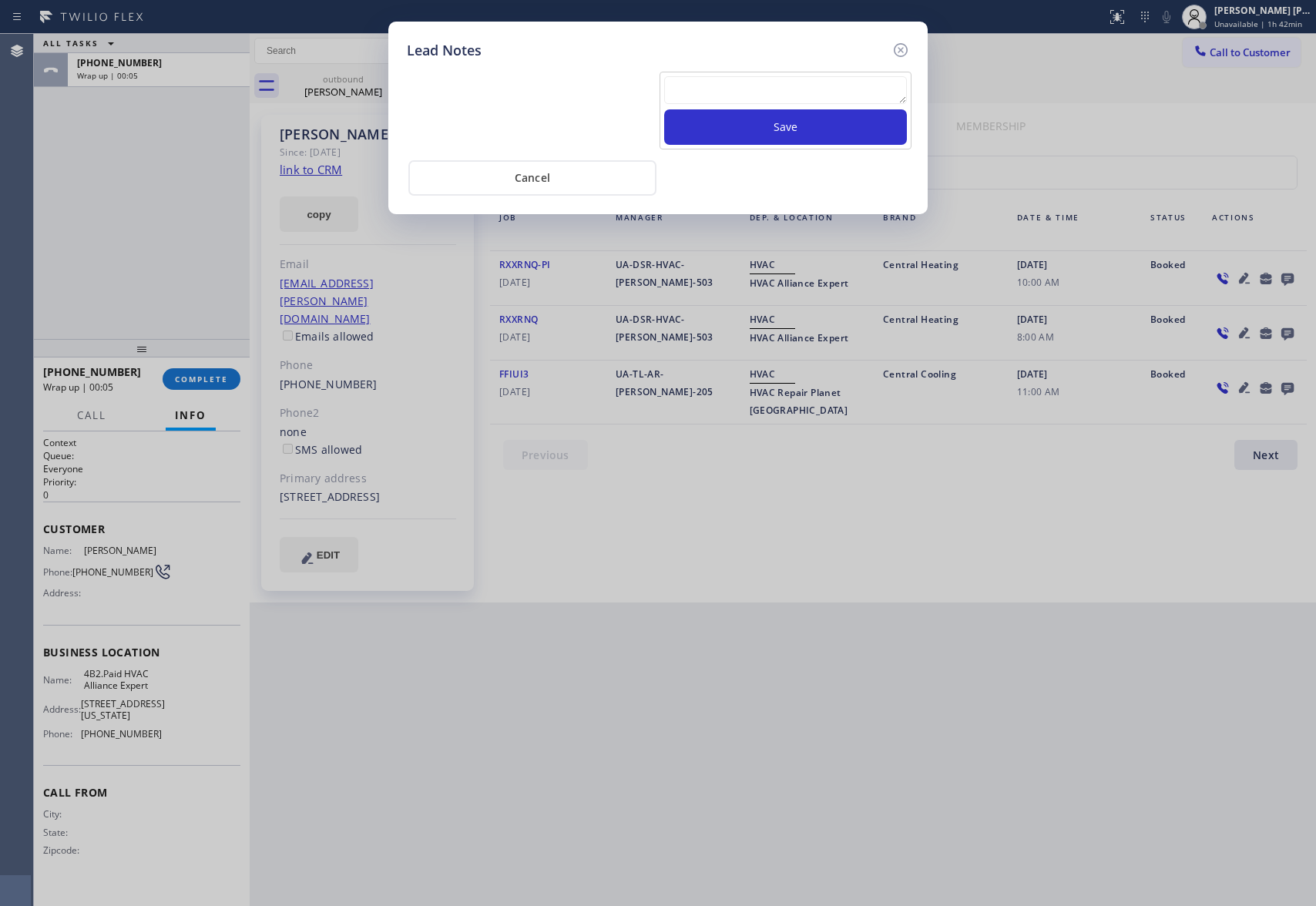
click at [722, 99] on textarea at bounding box center [786, 89] width 243 height 27
paste textarea "VM | please transfer if cx calls back"
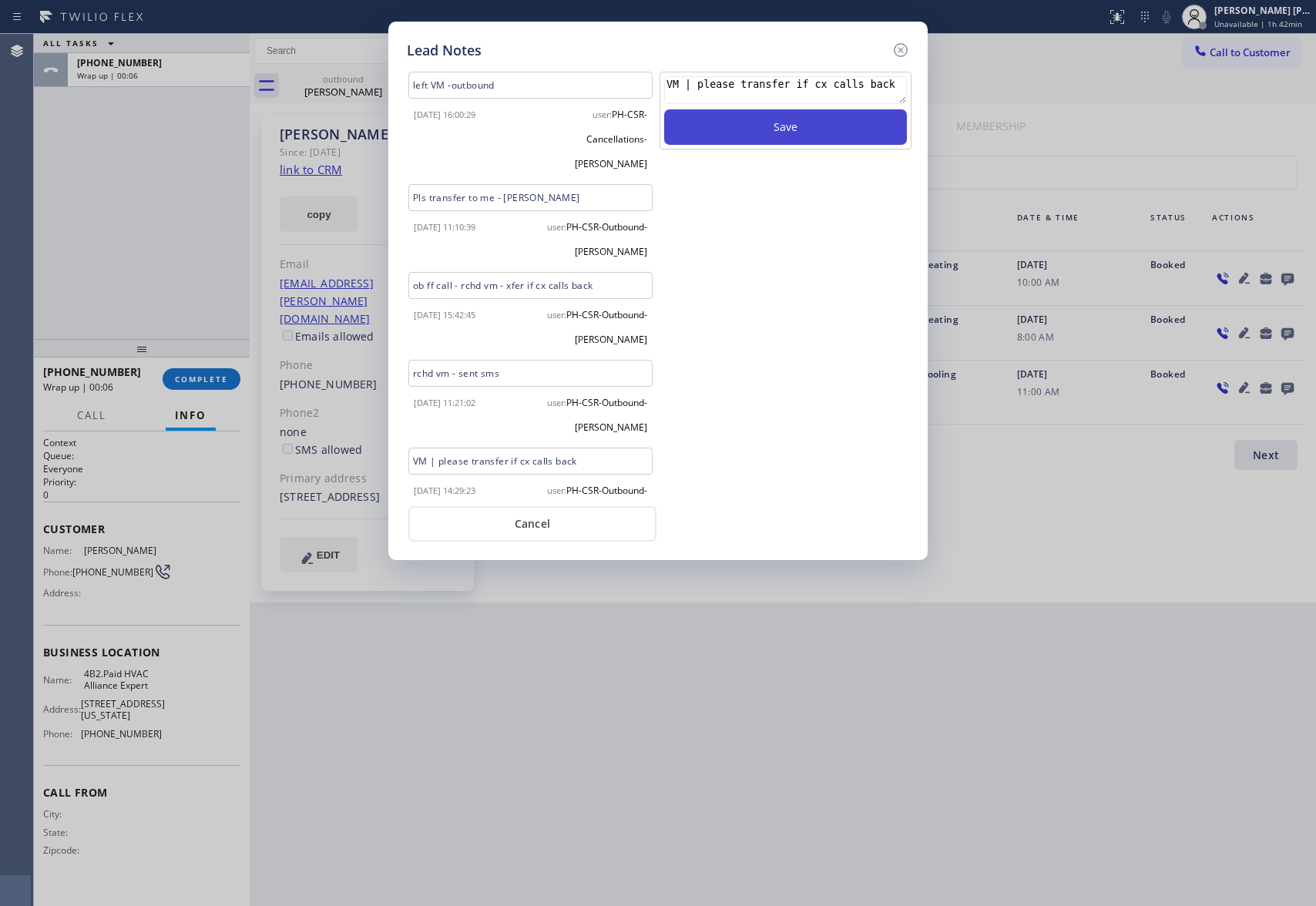
type textarea "VM | please transfer if cx calls back"
click at [759, 133] on button "Save" at bounding box center [786, 127] width 243 height 35
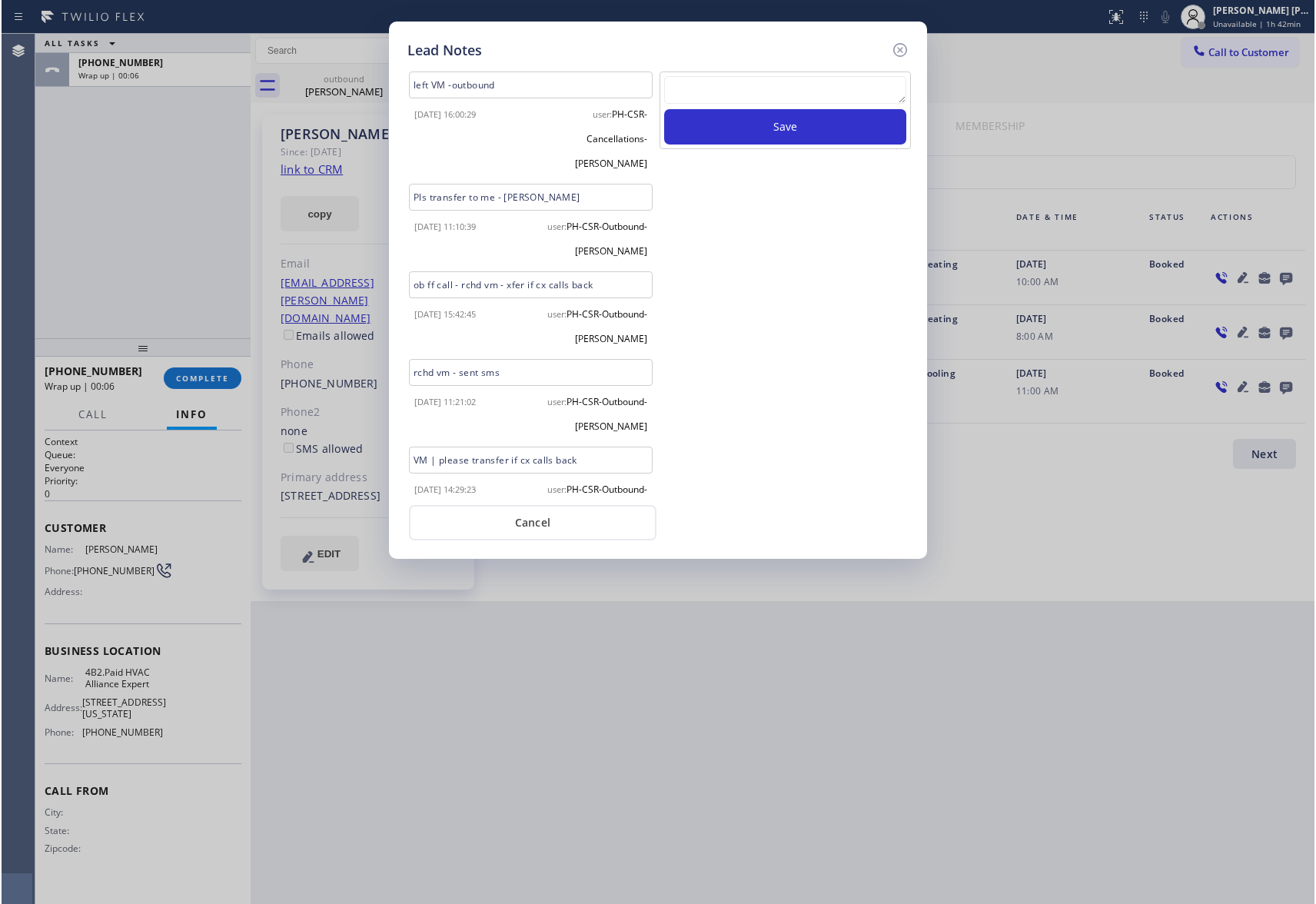
scroll to position [0, 0]
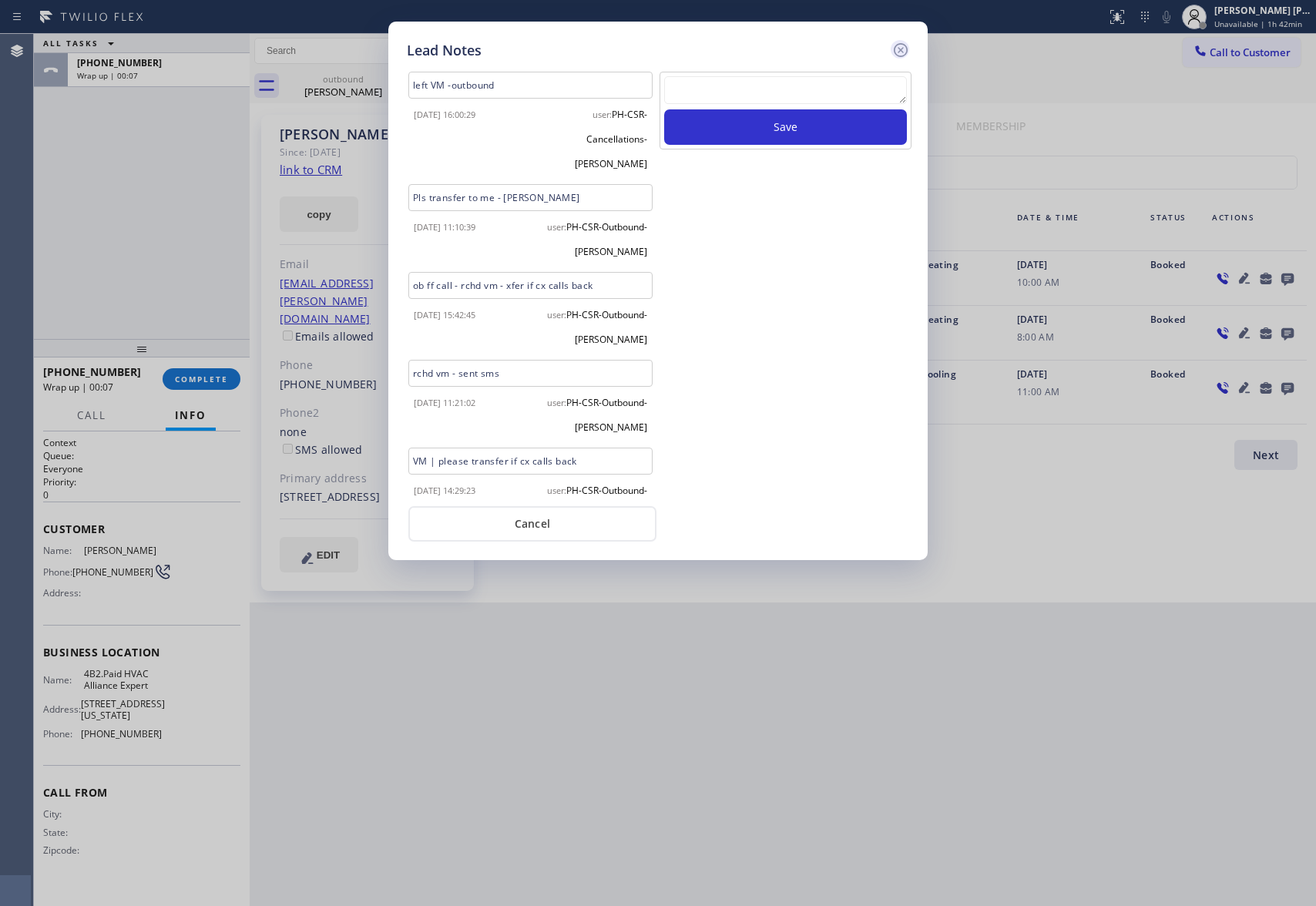
click at [901, 44] on icon at bounding box center [901, 50] width 19 height 19
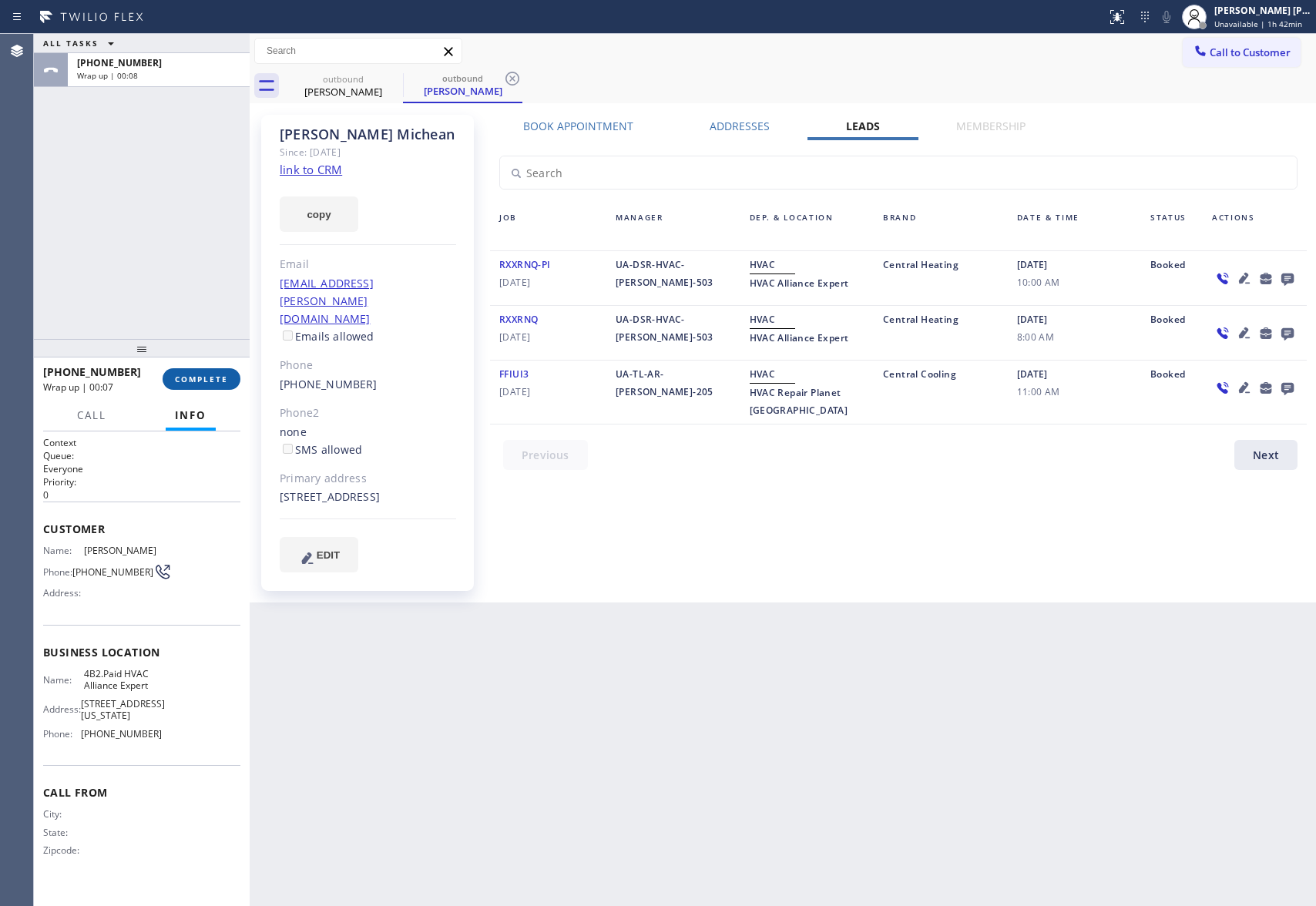
click at [219, 377] on span "COMPLETE" at bounding box center [202, 380] width 53 height 11
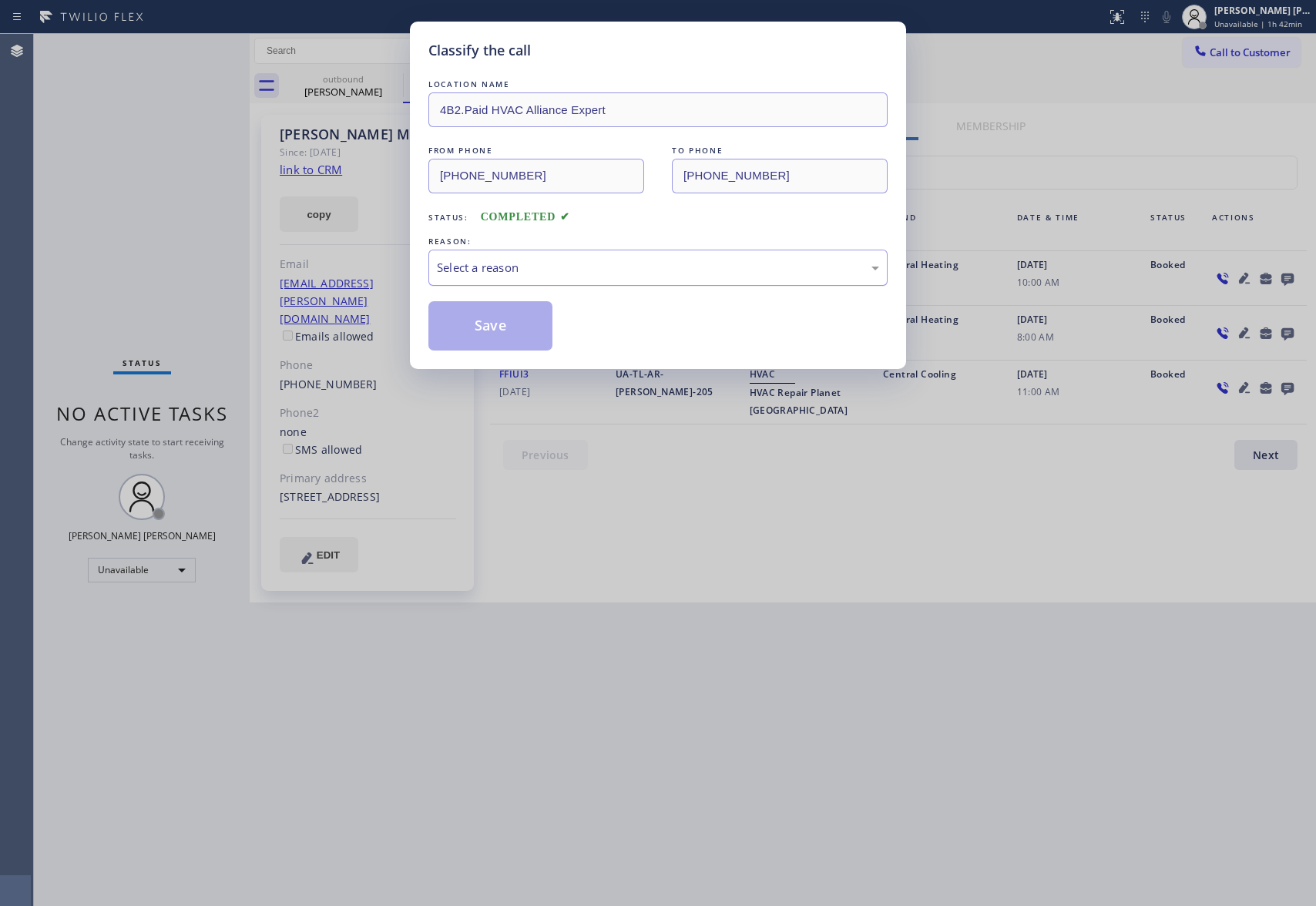
click at [602, 264] on div "Select a reason" at bounding box center [658, 267] width 442 height 18
click at [482, 324] on button "Save" at bounding box center [490, 326] width 124 height 49
click at [376, 86] on div "Classify the call LOCATION NAME 4B2.Paid HVAC Alliance Expert FROM PHONE [PHONE…" at bounding box center [658, 453] width 1316 height 906
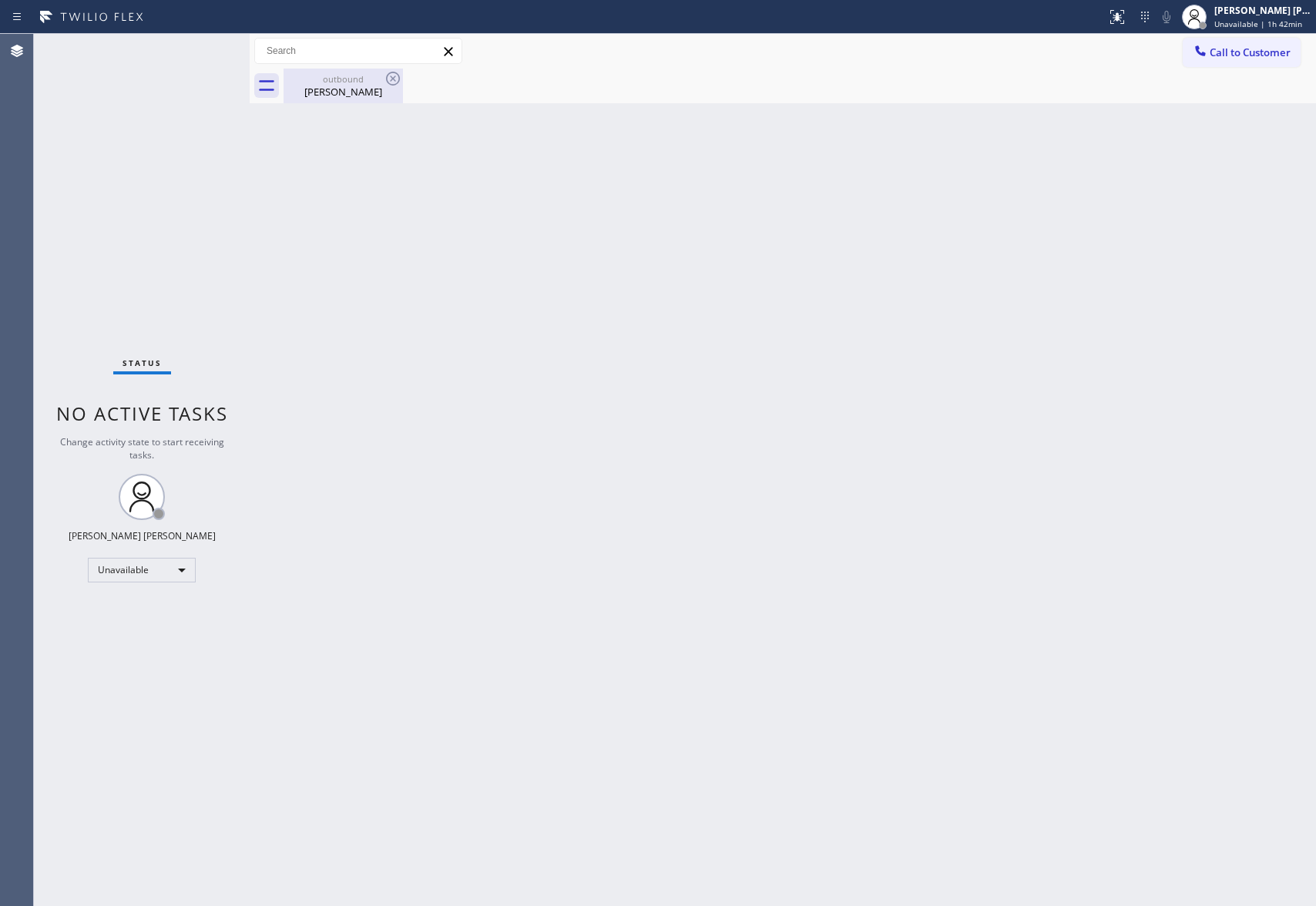
click at [340, 75] on div "outbound" at bounding box center [344, 78] width 116 height 12
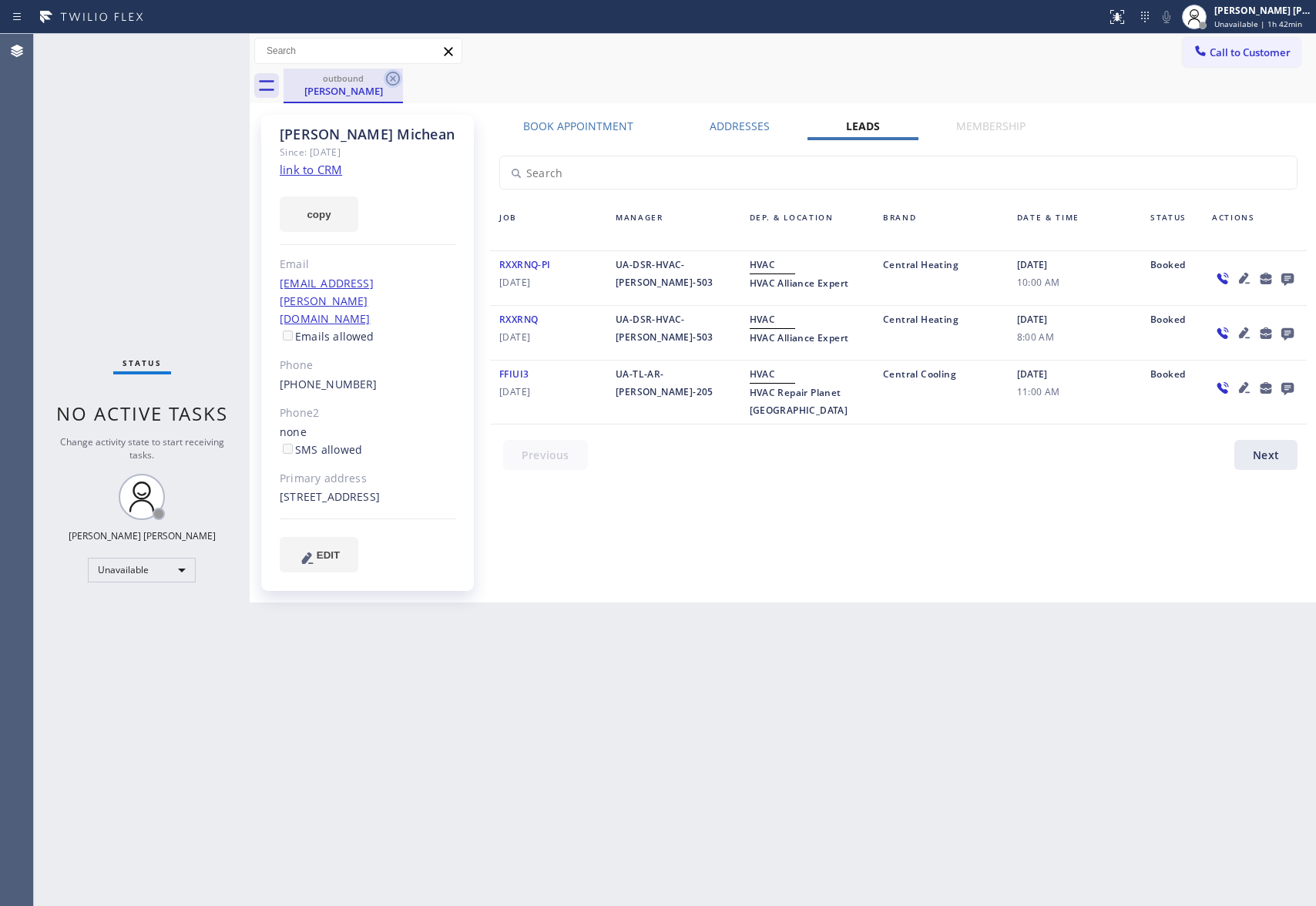
click at [384, 78] on icon at bounding box center [393, 78] width 19 height 19
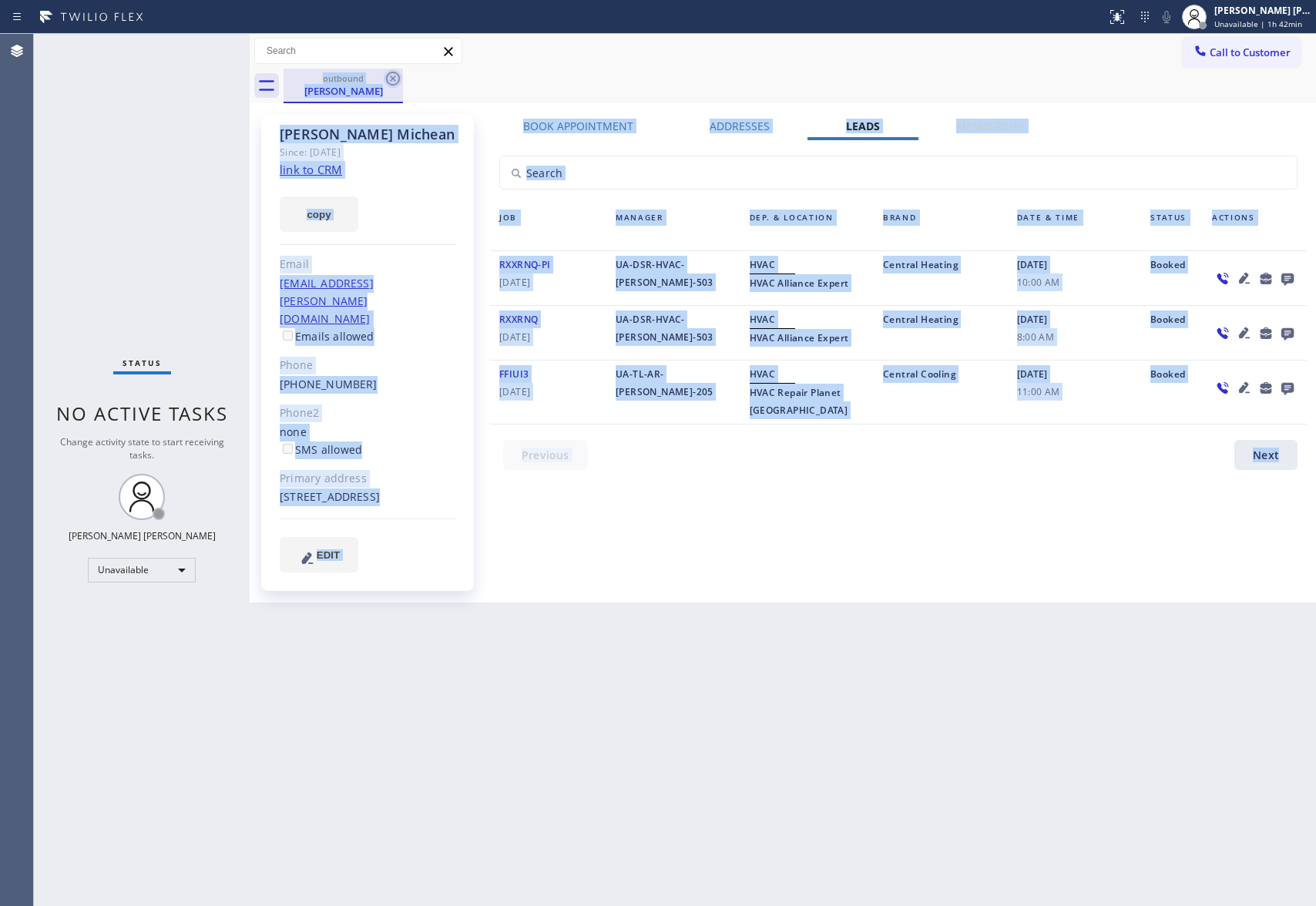
click at [384, 78] on div "outbound [PERSON_NAME]" at bounding box center [800, 86] width 1033 height 35
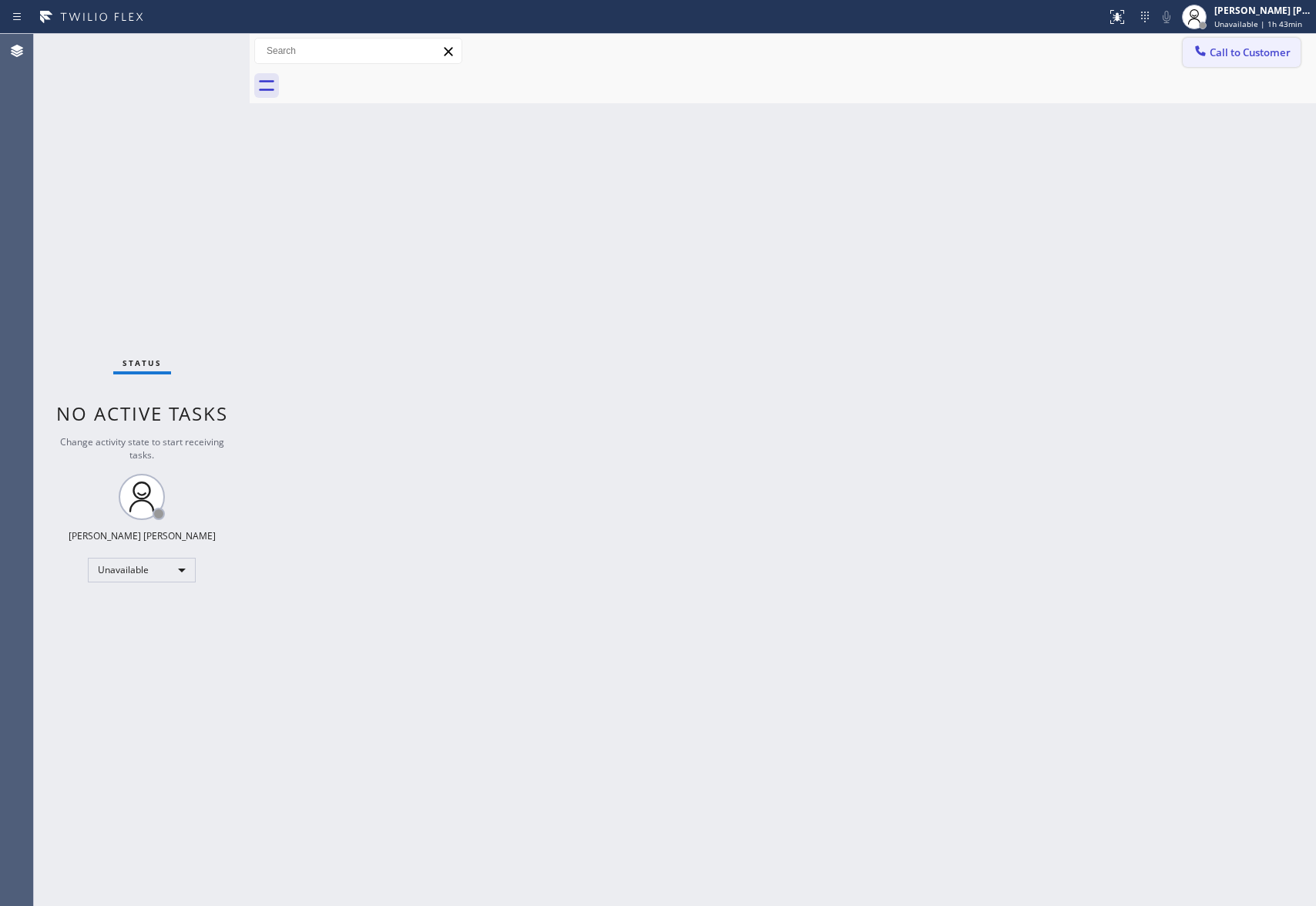
click at [1249, 45] on span "Call to Customer" at bounding box center [1250, 53] width 81 height 14
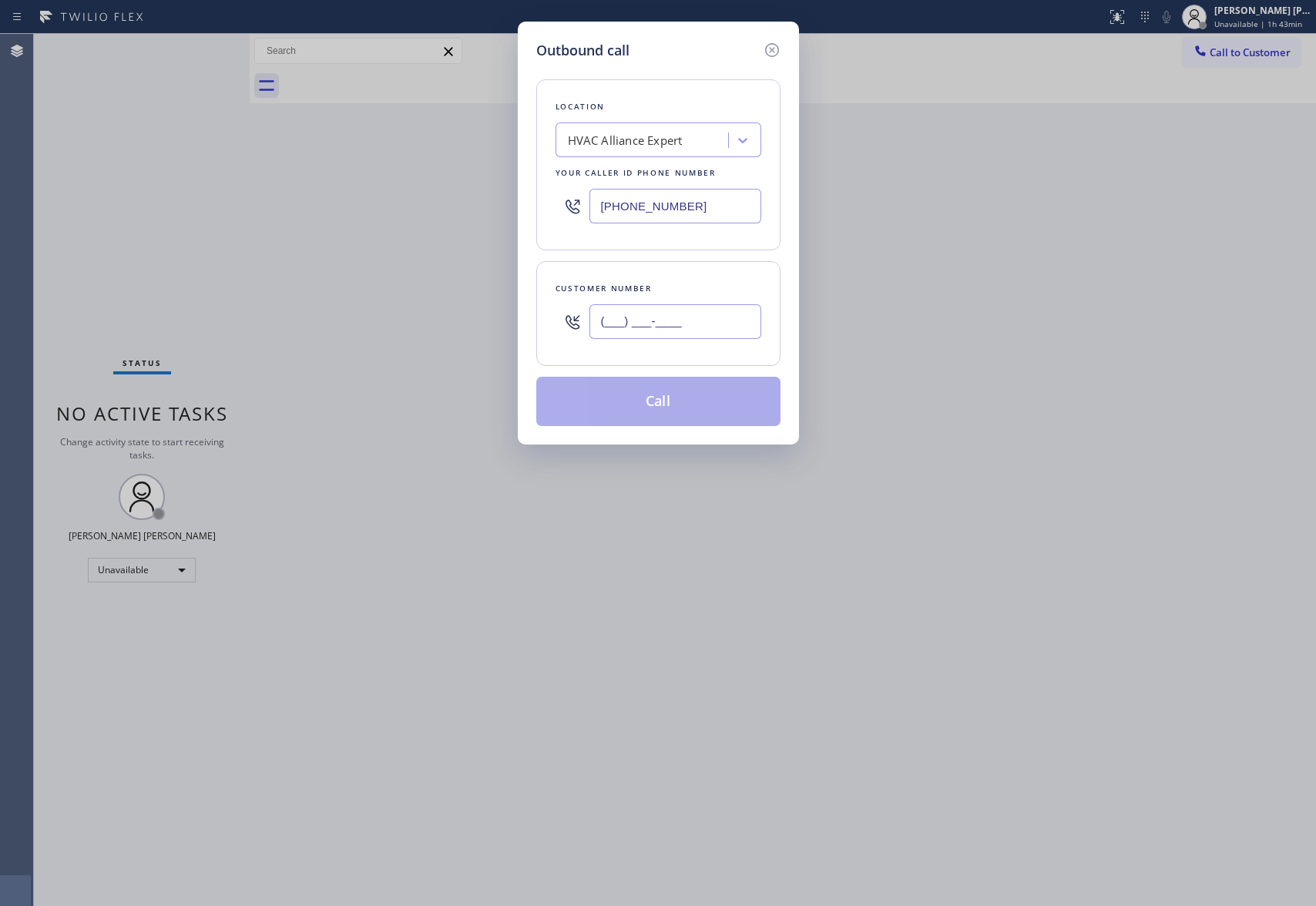
click at [690, 330] on input "(___) ___-____" at bounding box center [675, 322] width 172 height 35
paste input "714) 331-2629"
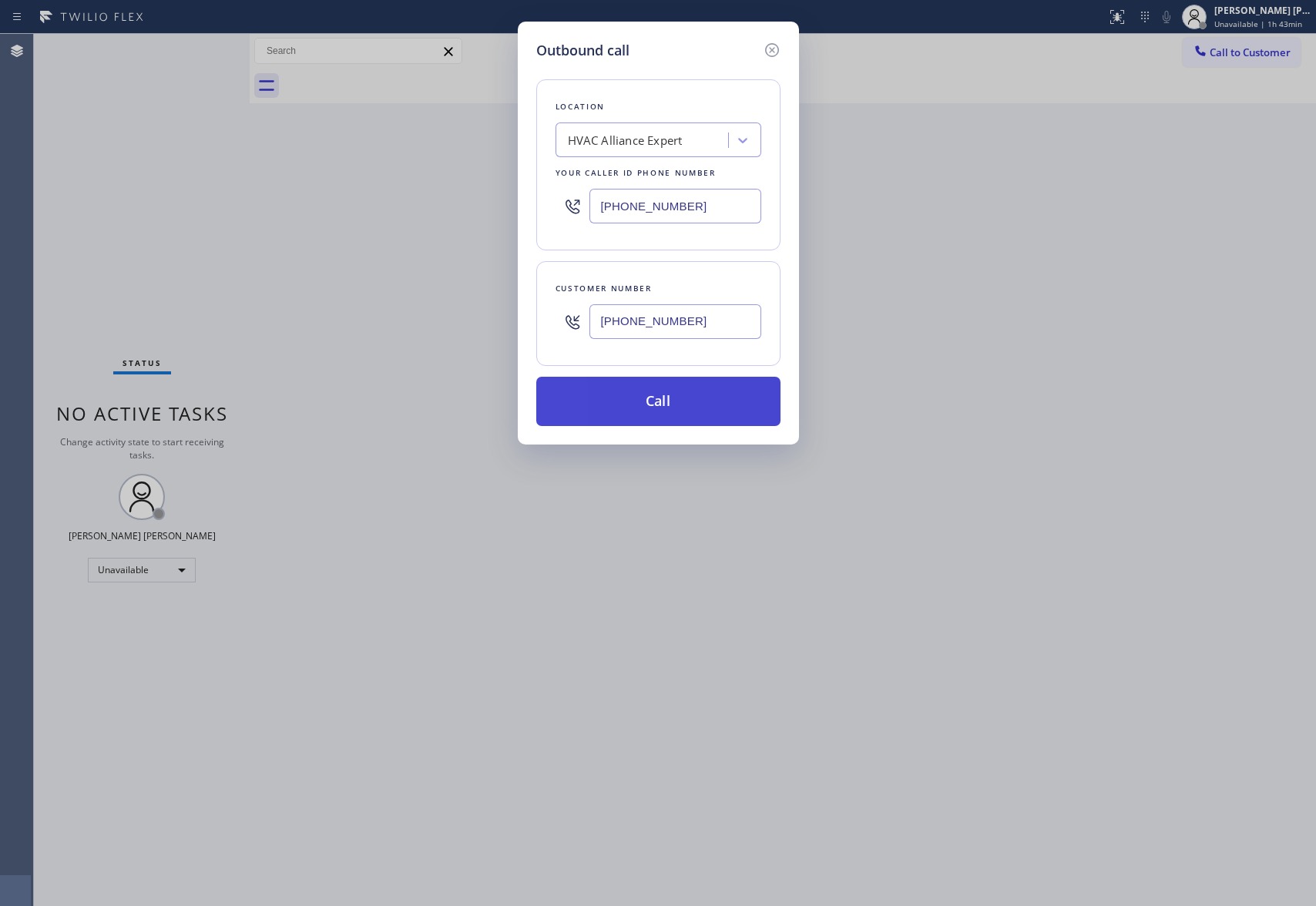
type input "[PHONE_NUMBER]"
click at [688, 411] on button "Call" at bounding box center [658, 401] width 244 height 49
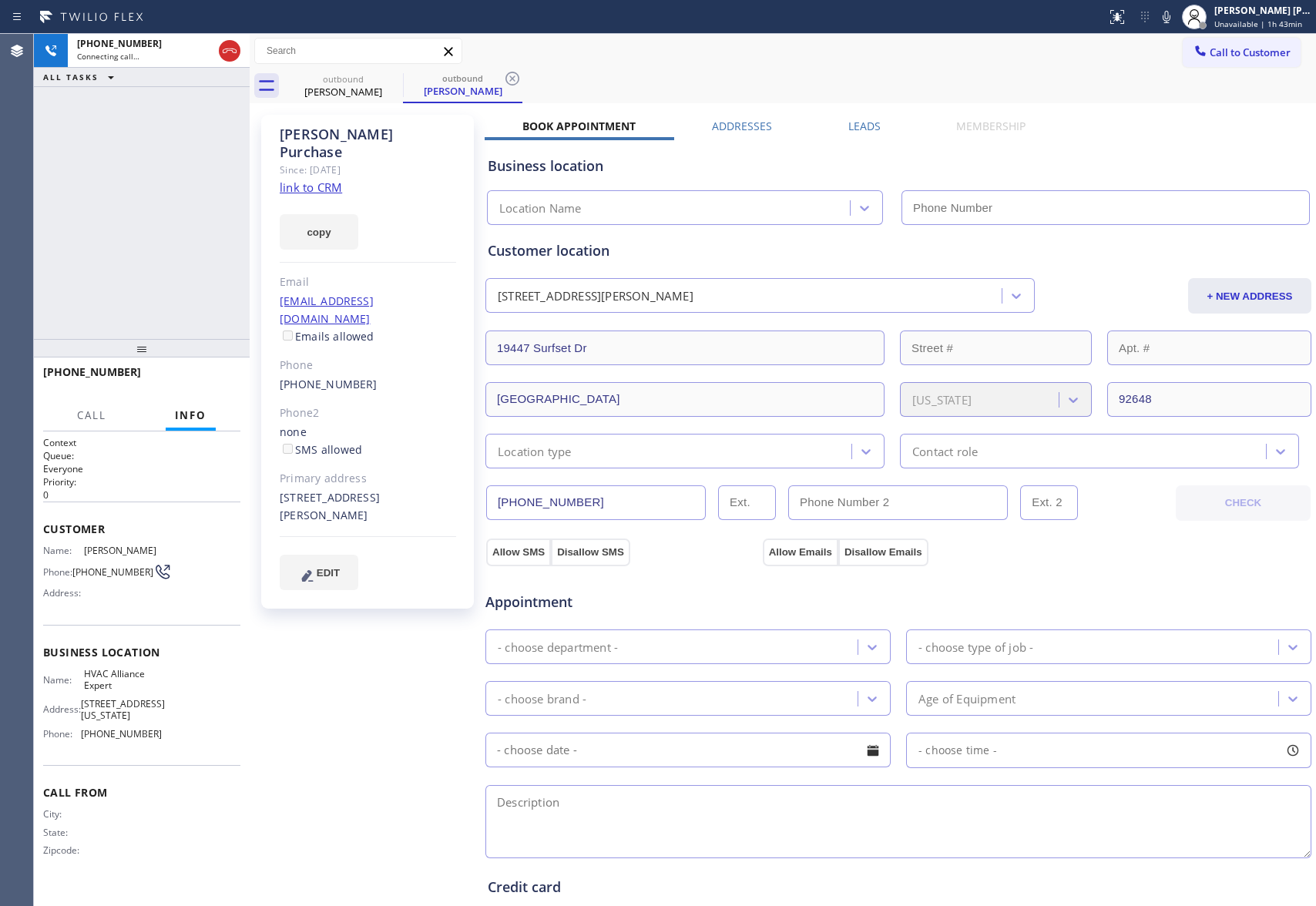
type input "[PHONE_NUMBER]"
click at [871, 115] on div "[PERSON_NAME] Since: [DATE] link to CRM copy Email [EMAIL_ADDRESS][DOMAIN_NAME]…" at bounding box center [784, 622] width 1062 height 1030
click at [871, 125] on label "Leads" at bounding box center [866, 126] width 32 height 15
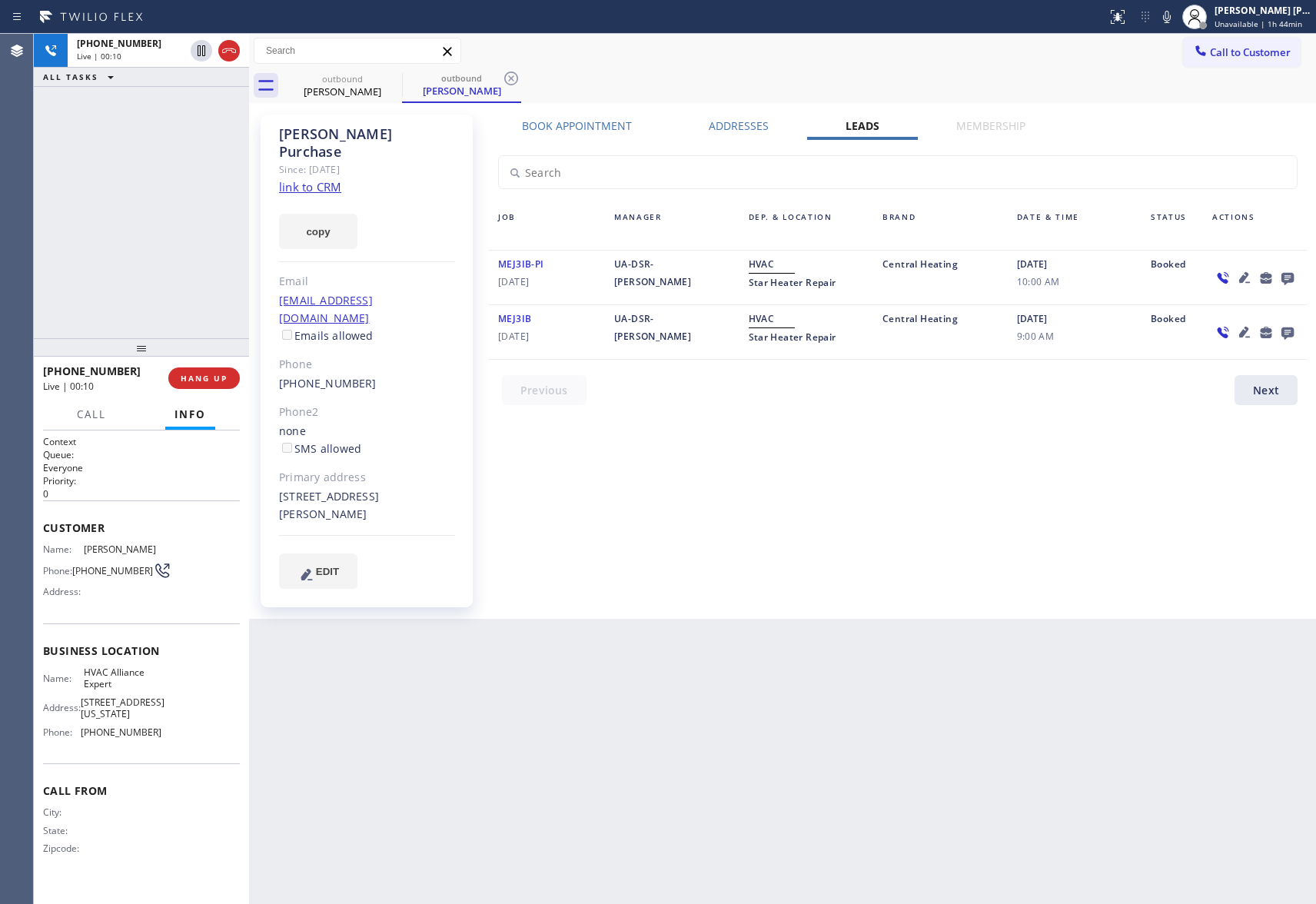
click at [1292, 272] on icon at bounding box center [1288, 278] width 19 height 20
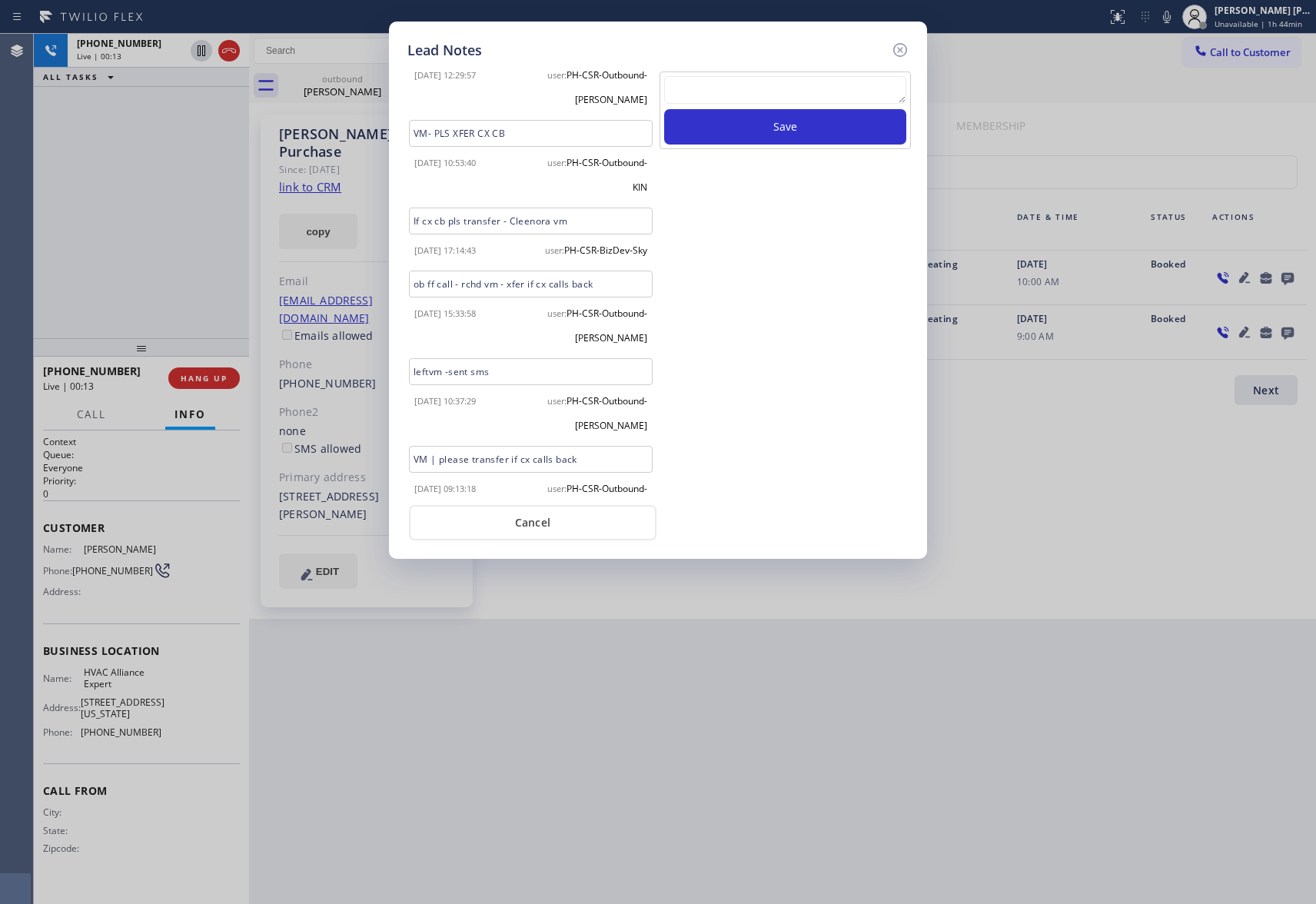
scroll to position [517, 0]
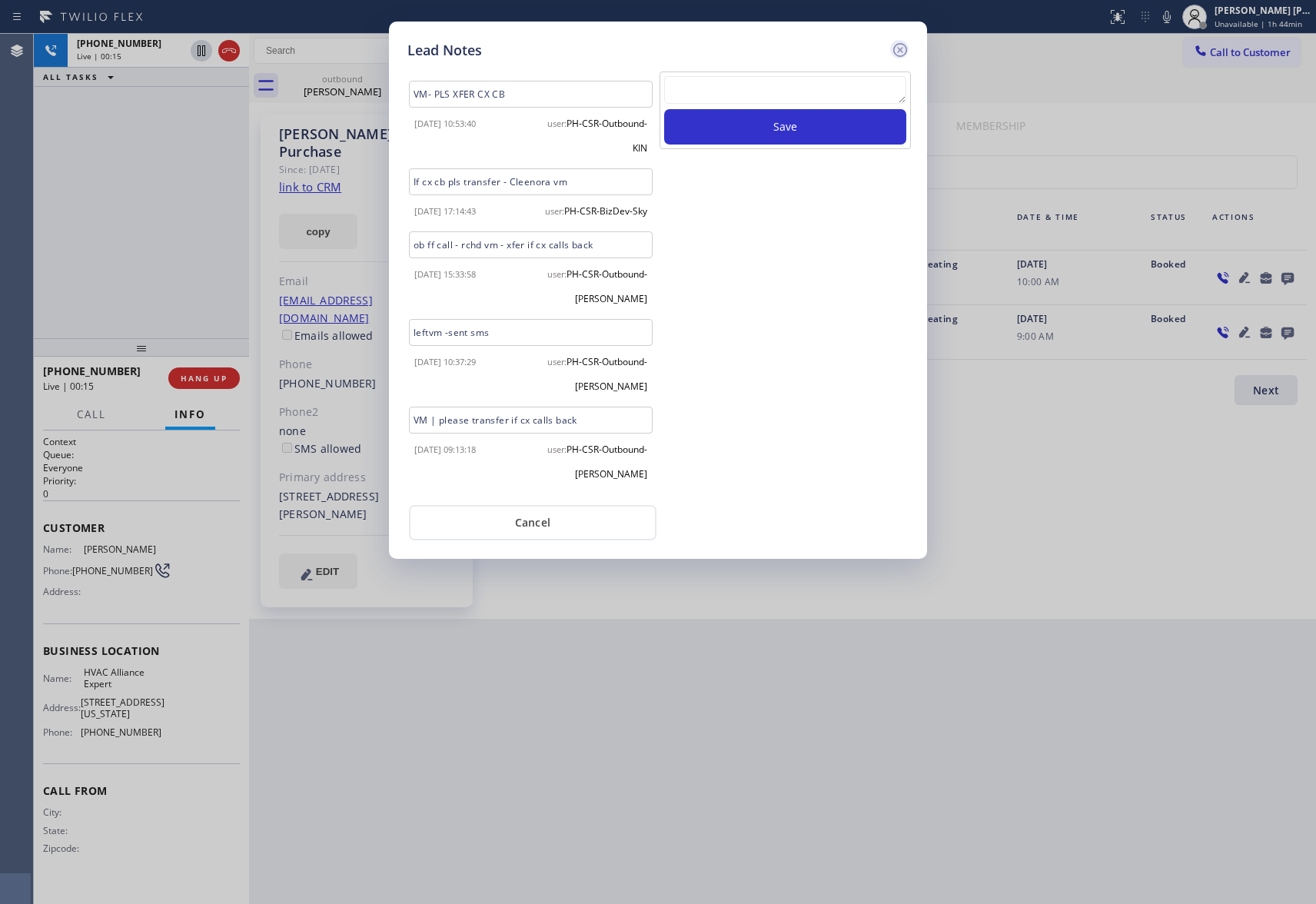
click at [904, 48] on icon at bounding box center [901, 50] width 19 height 19
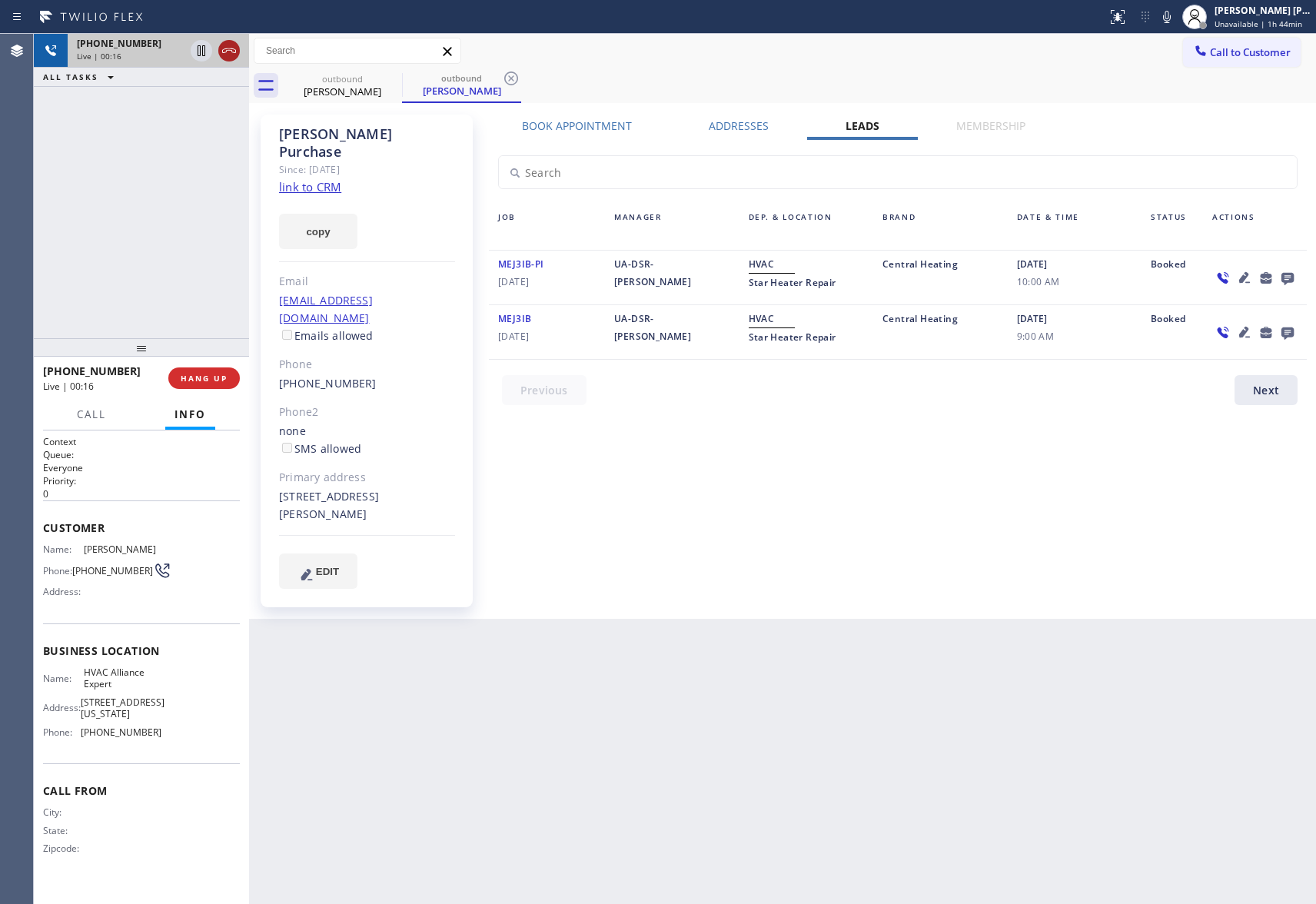
click at [237, 54] on icon at bounding box center [229, 51] width 19 height 19
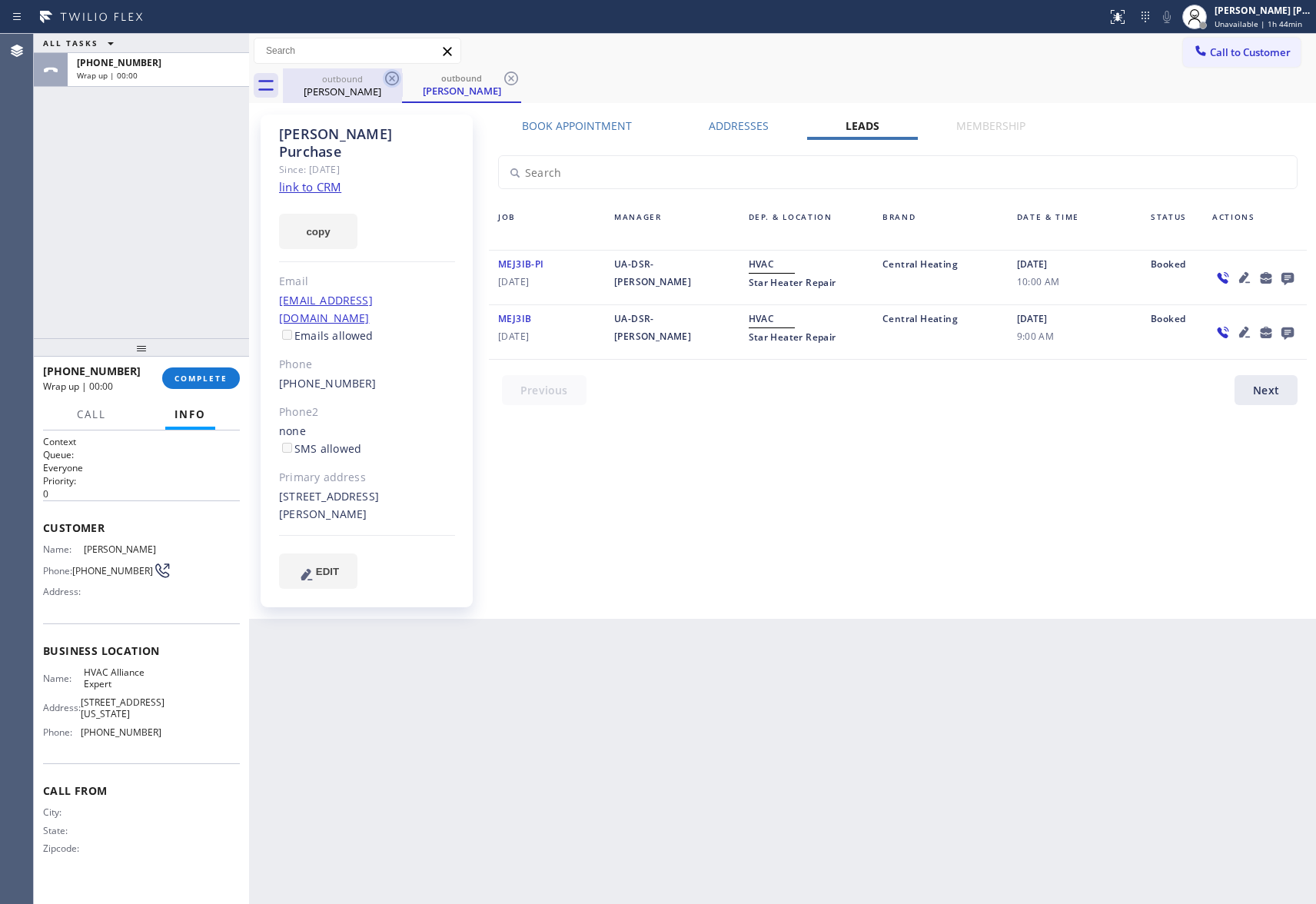
click at [397, 78] on icon at bounding box center [392, 78] width 19 height 19
click at [402, 78] on div "outbound [PERSON_NAME]" at bounding box center [462, 85] width 119 height 34
click at [502, 78] on icon at bounding box center [512, 78] width 19 height 19
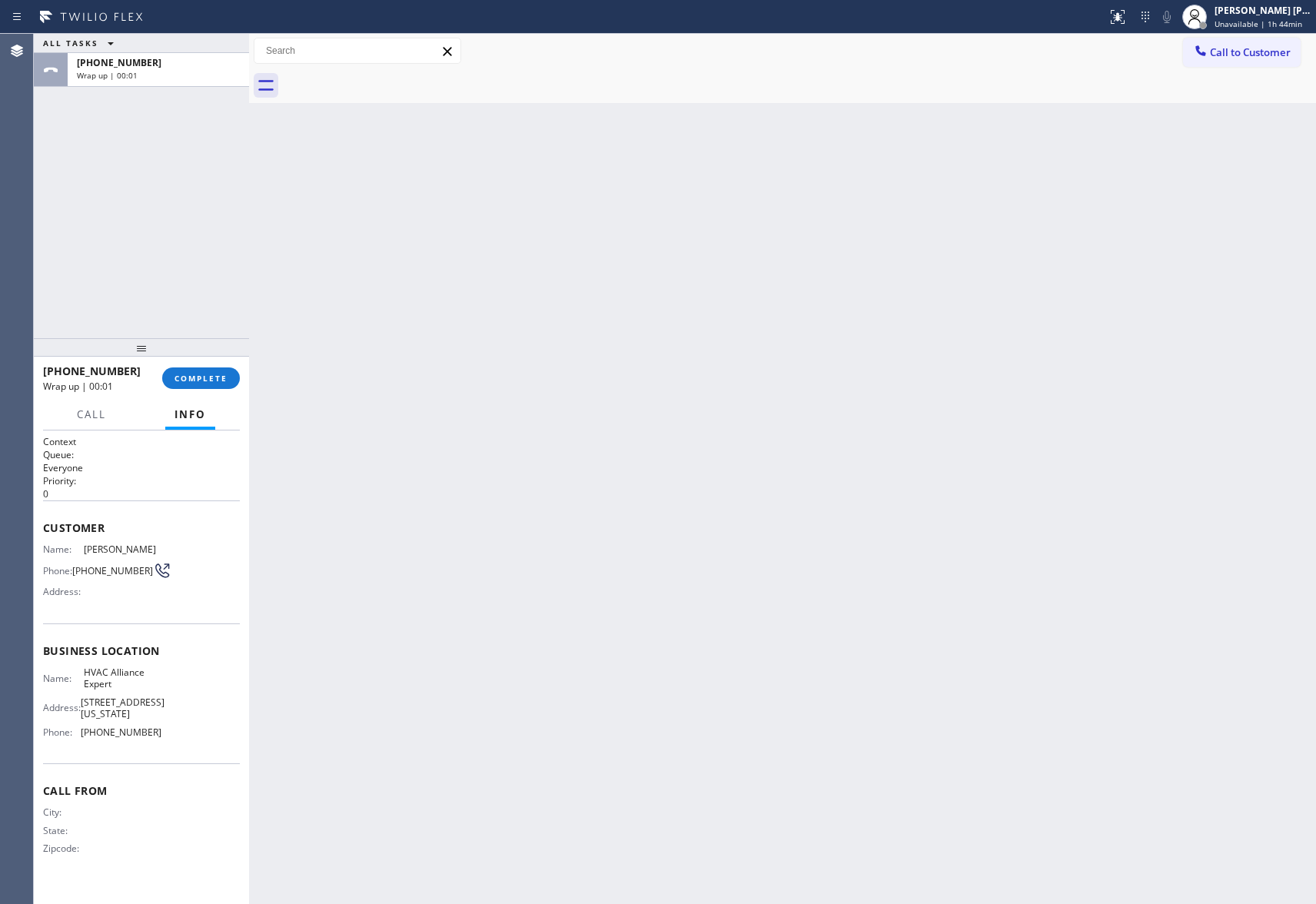
click at [397, 78] on div at bounding box center [800, 85] width 1034 height 34
click at [206, 380] on span "COMPLETE" at bounding box center [201, 379] width 53 height 11
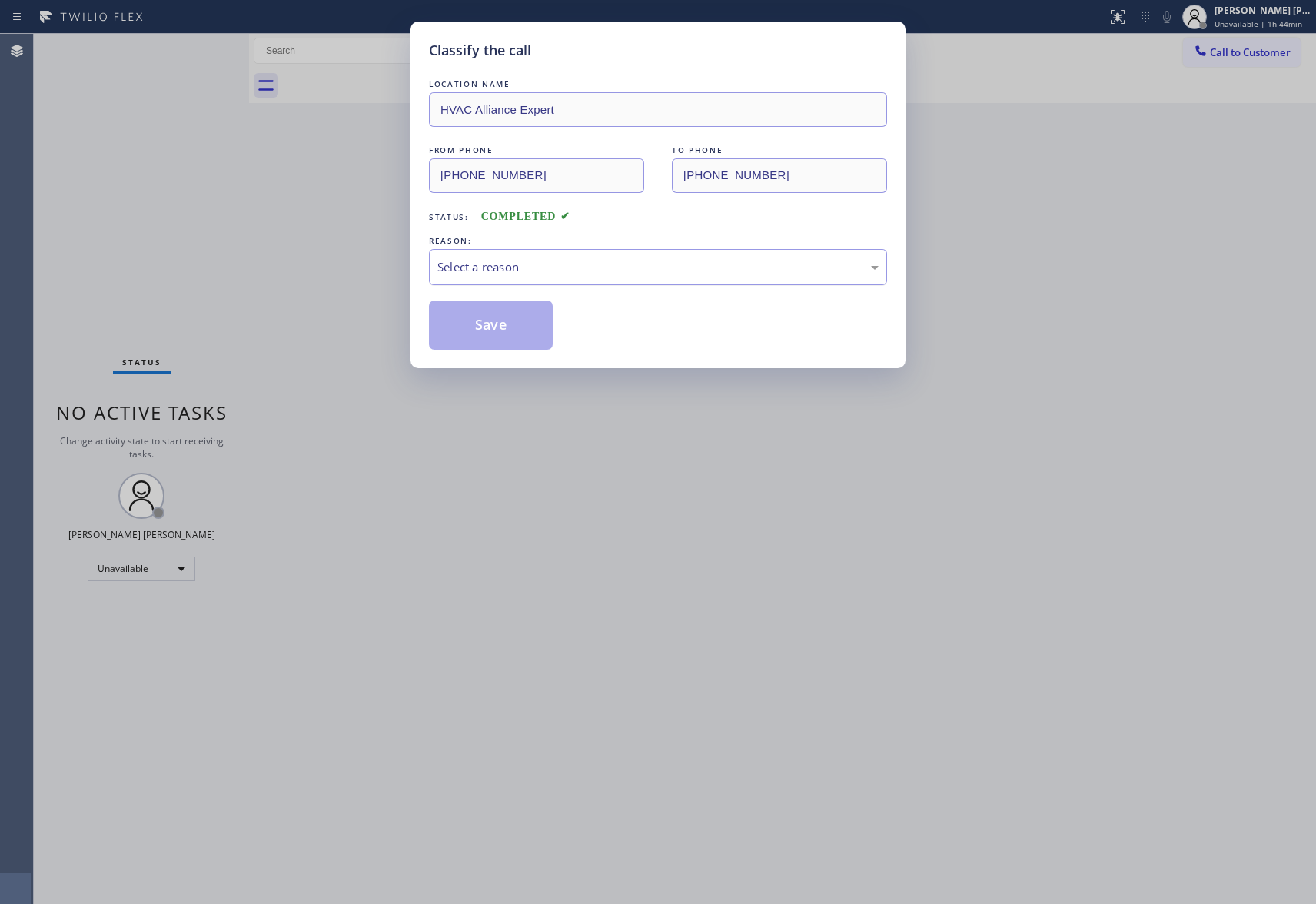
click at [628, 263] on div "Select a reason" at bounding box center [658, 267] width 441 height 18
drag, startPoint x: 477, startPoint y: 330, endPoint x: 307, endPoint y: 23, distance: 350.9
click at [477, 327] on button "Save" at bounding box center [491, 325] width 124 height 49
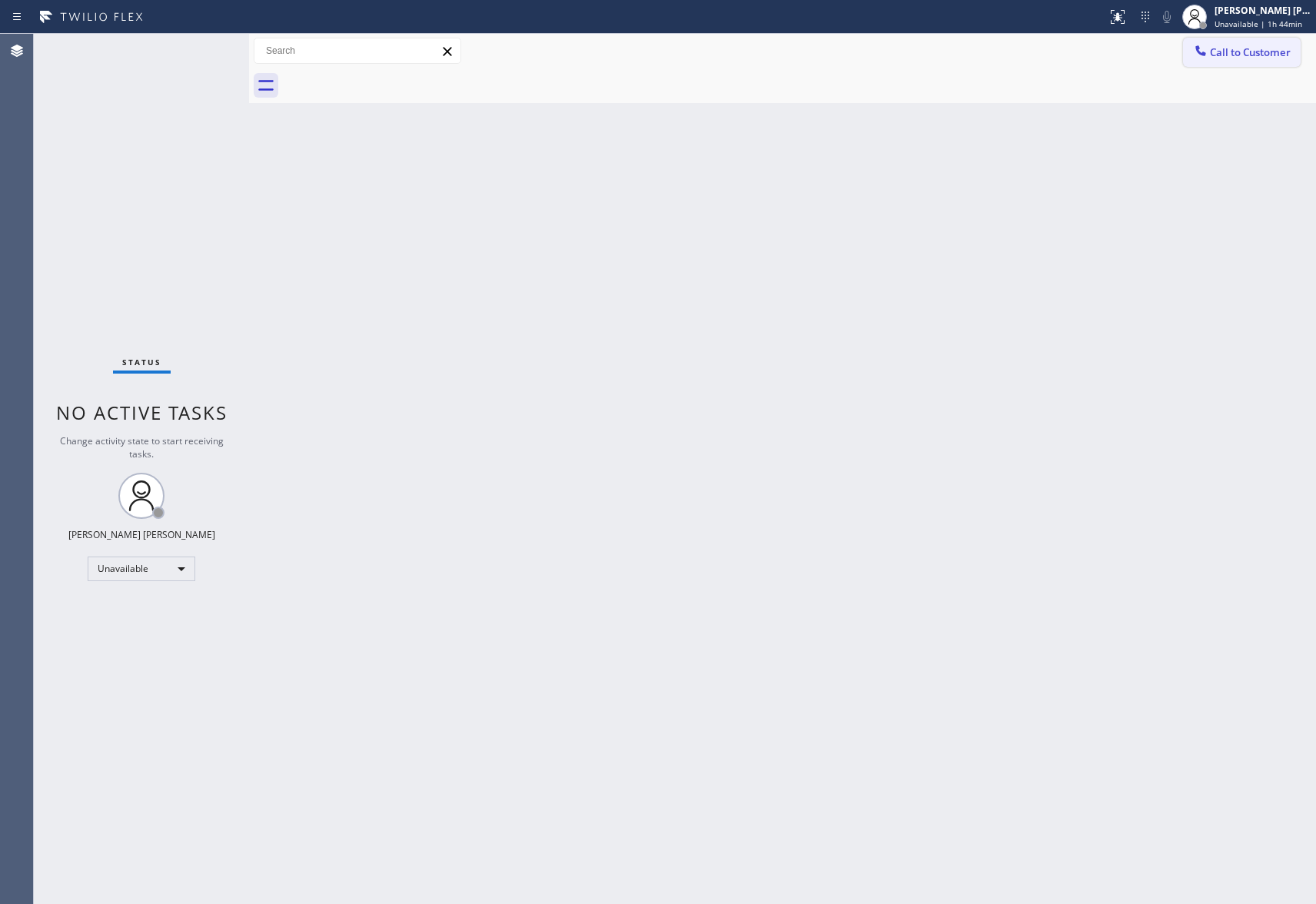
click at [1282, 49] on span "Call to Customer" at bounding box center [1250, 52] width 81 height 14
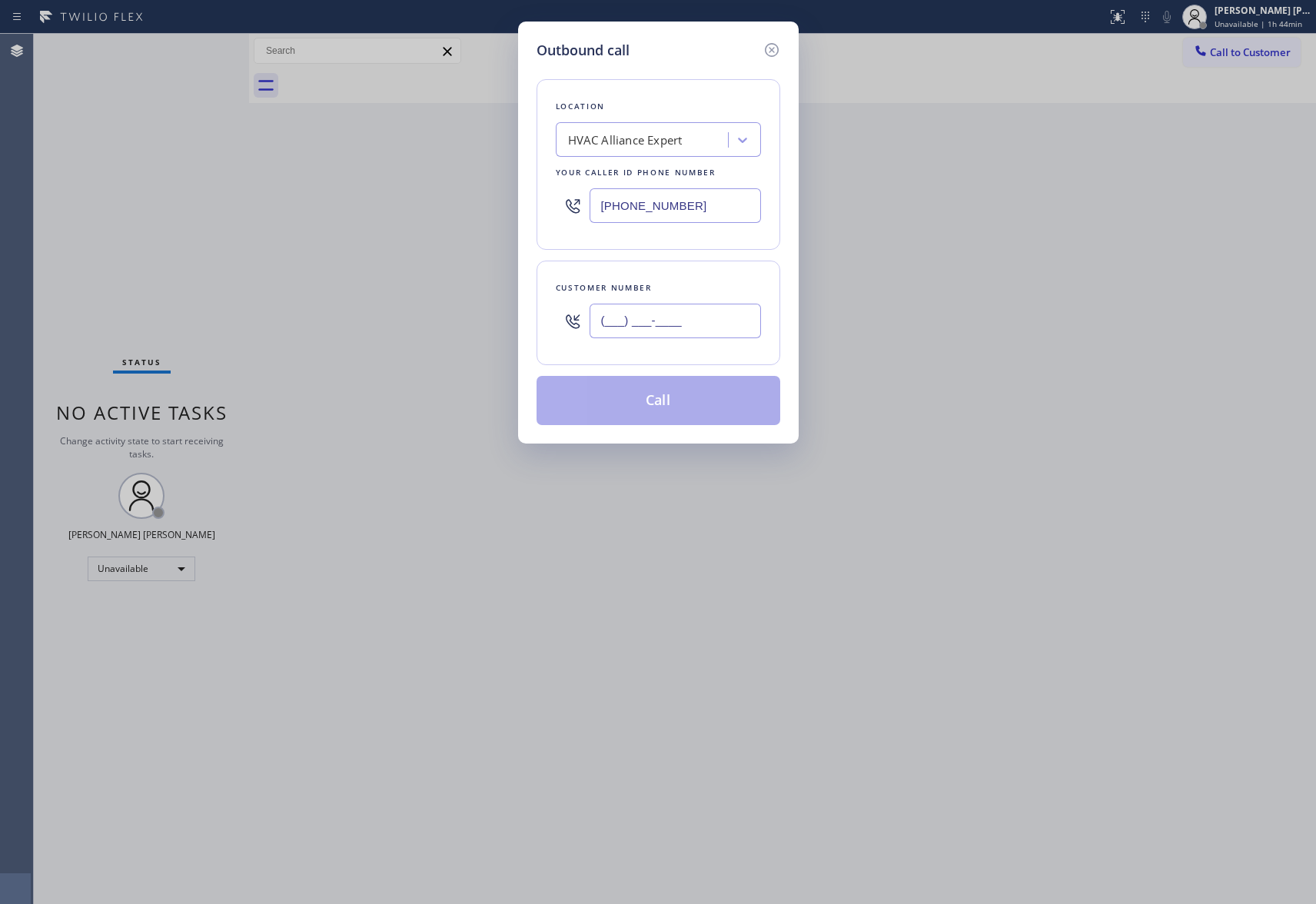
click at [668, 330] on input "(___) ___-____" at bounding box center [675, 321] width 171 height 34
paste input "703) 801-3153"
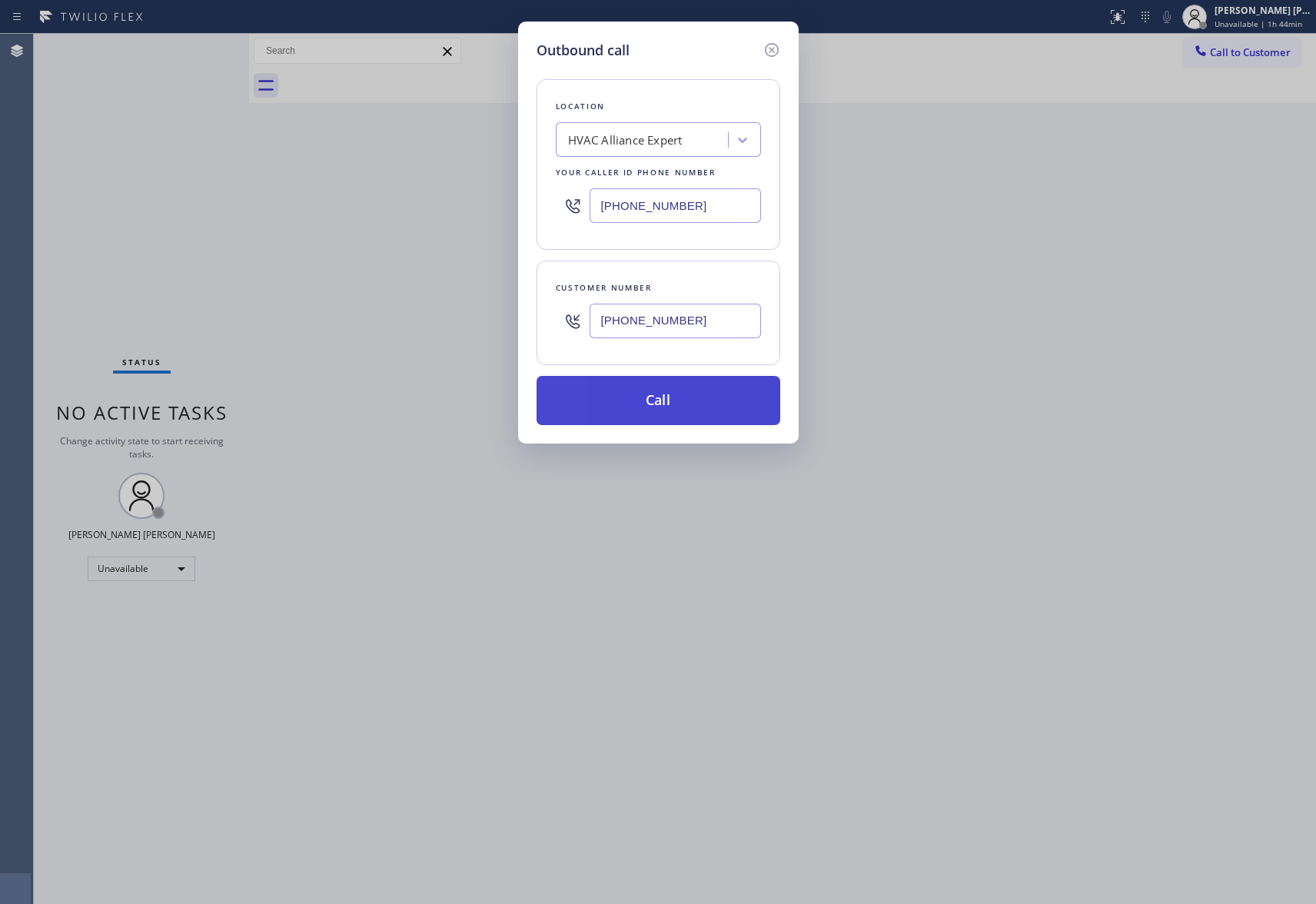
type input "[PHONE_NUMBER]"
click at [668, 394] on button "Call" at bounding box center [658, 400] width 243 height 49
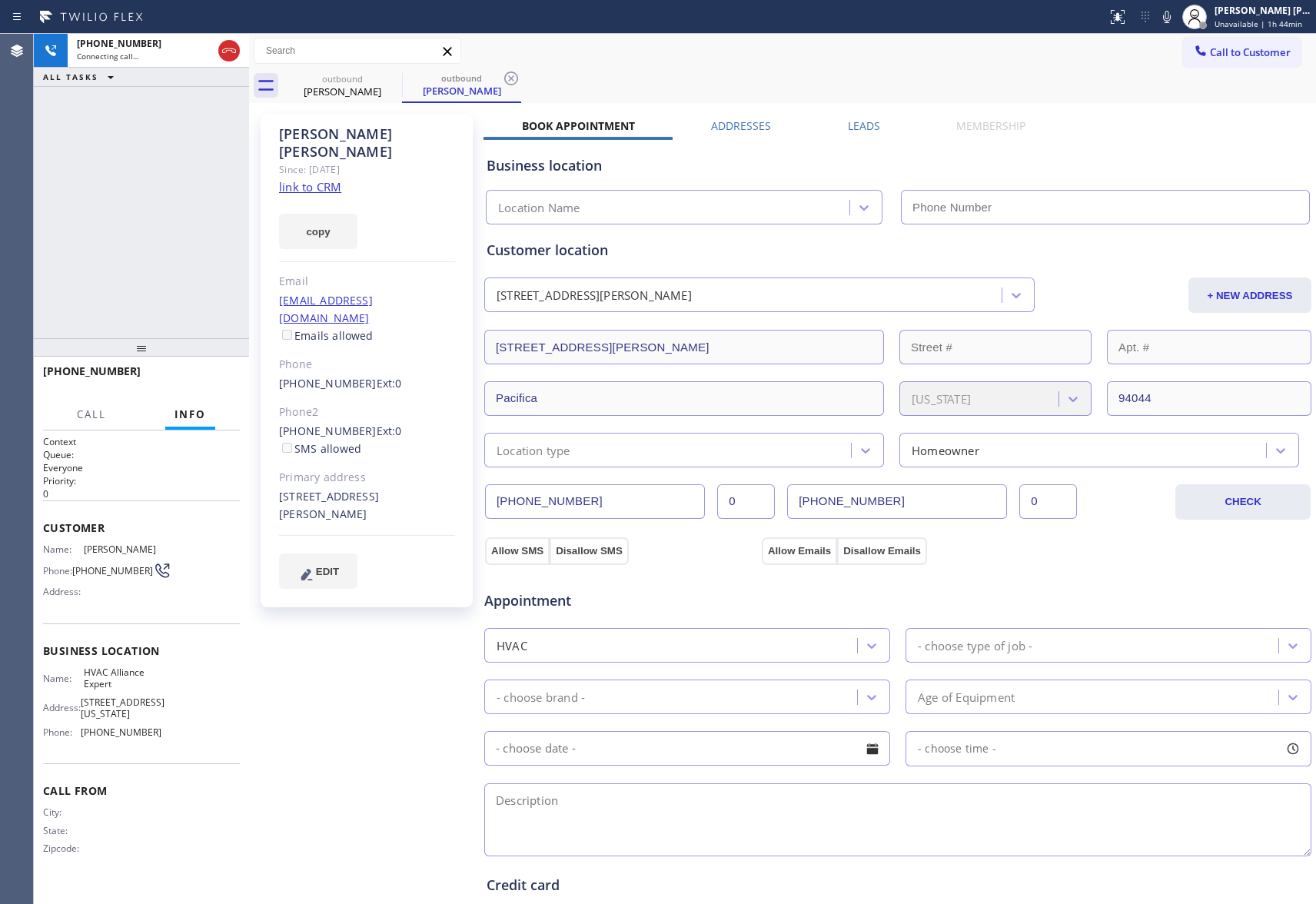
type input "[PHONE_NUMBER]"
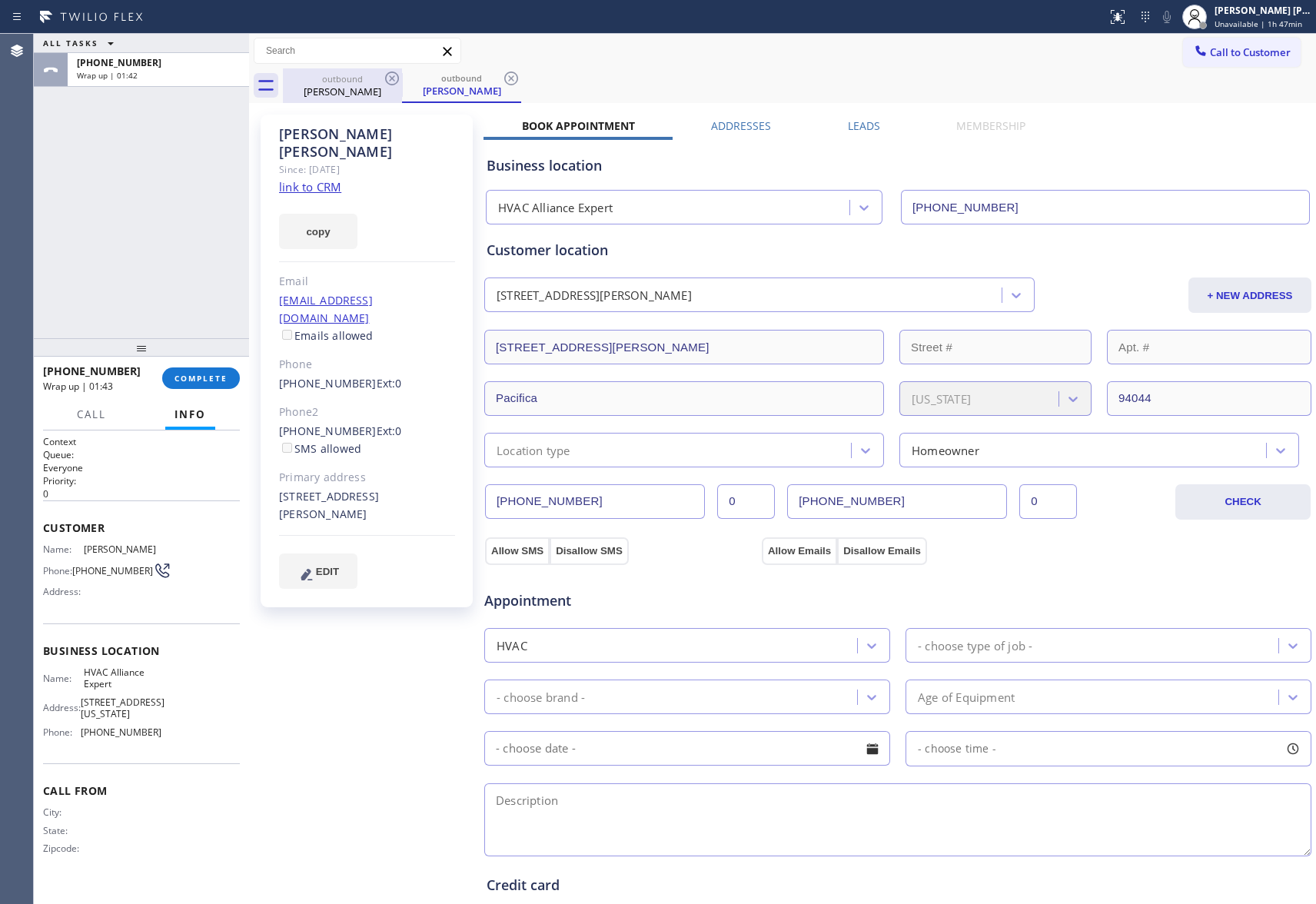
drag, startPoint x: 355, startPoint y: 97, endPoint x: 381, endPoint y: 81, distance: 30.5
click at [361, 92] on div "[PERSON_NAME]" at bounding box center [343, 92] width 116 height 14
drag, startPoint x: 381, startPoint y: 81, endPoint x: 391, endPoint y: 80, distance: 10.0
click at [384, 81] on div "outbound [PERSON_NAME]" at bounding box center [343, 85] width 119 height 34
click at [395, 77] on icon at bounding box center [392, 78] width 19 height 19
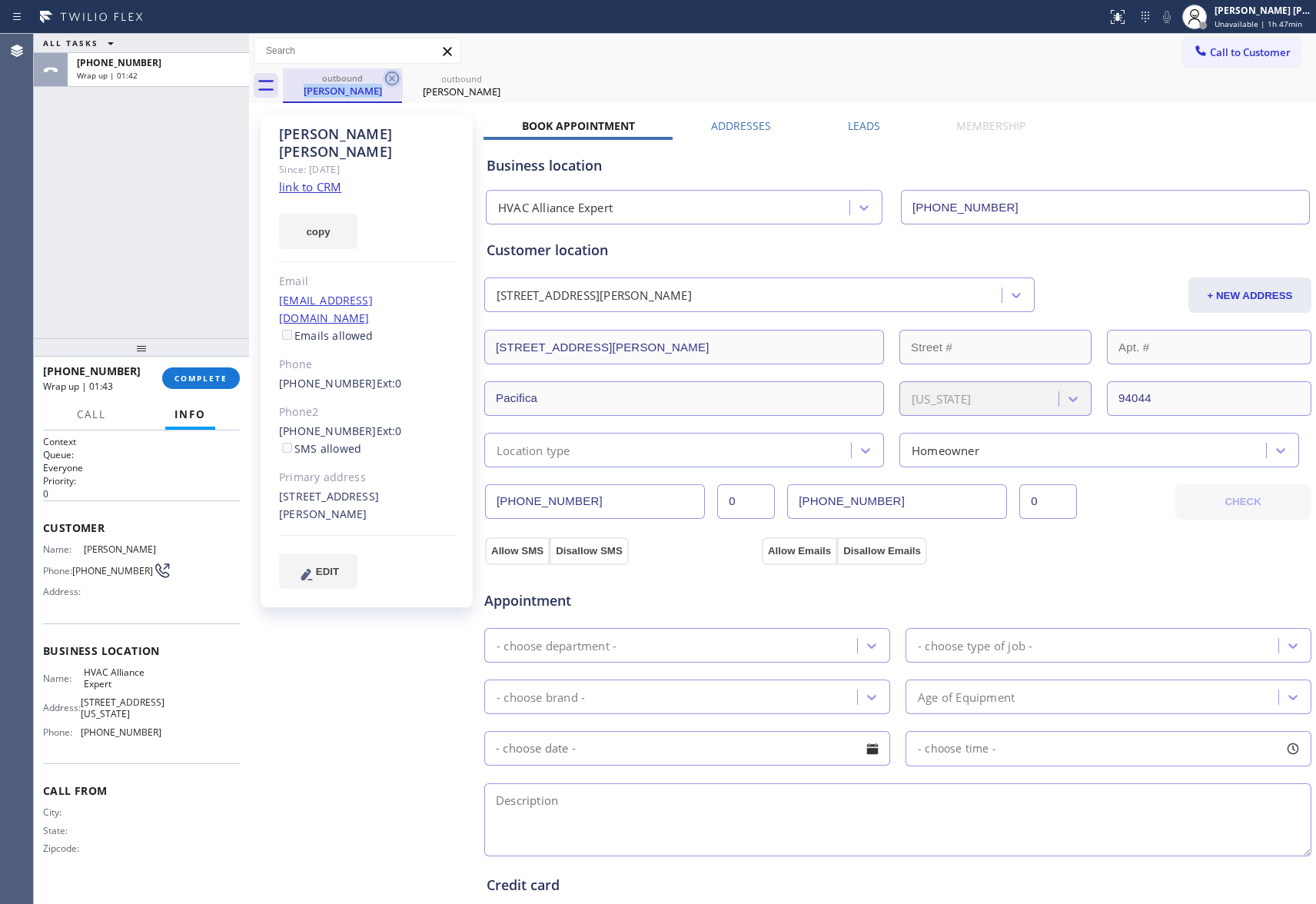
click at [0, 0] on icon at bounding box center [0, 0] width 0 height 0
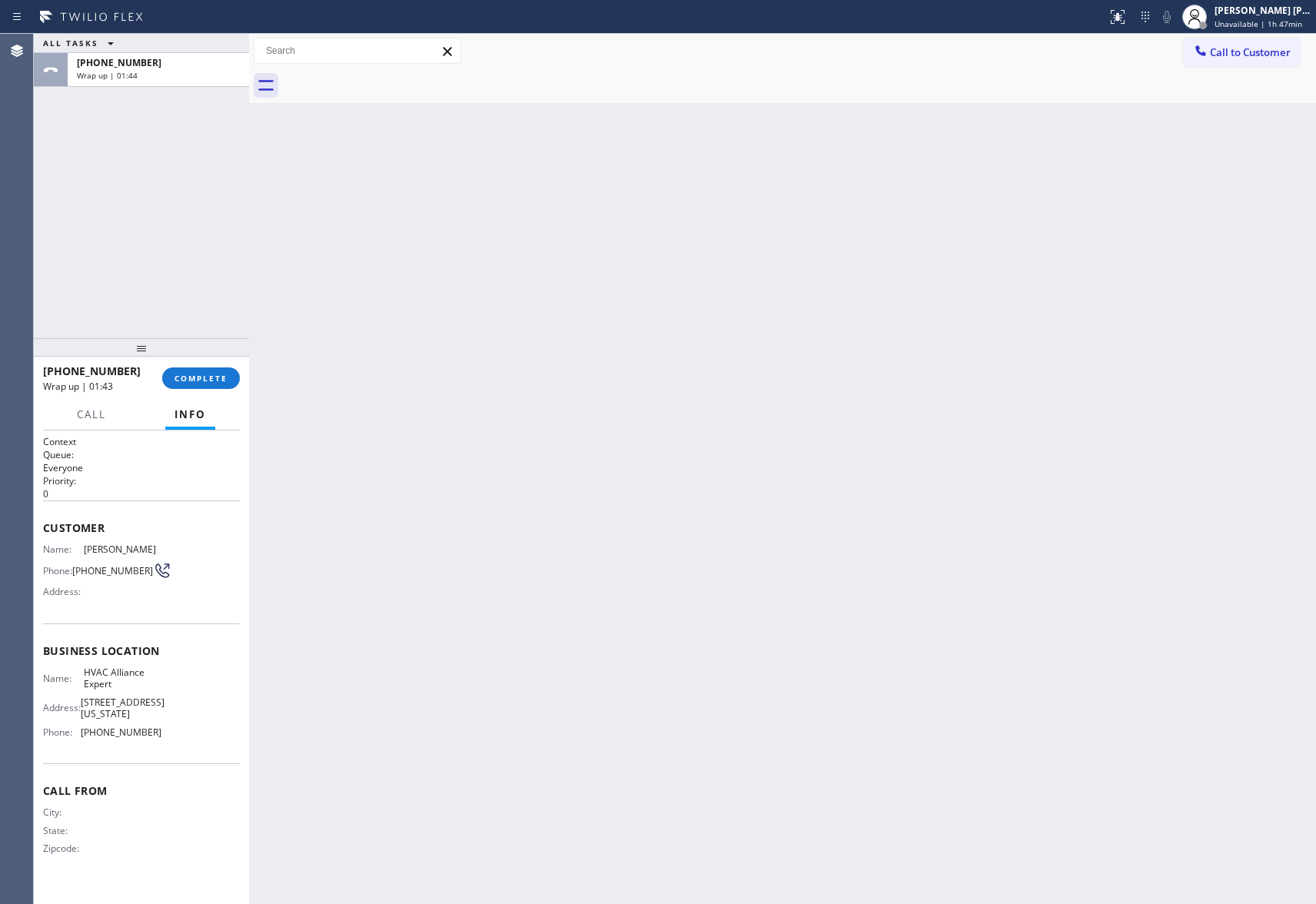
click at [395, 77] on div at bounding box center [800, 85] width 1034 height 34
click at [192, 373] on button "COMPLETE" at bounding box center [200, 379] width 77 height 22
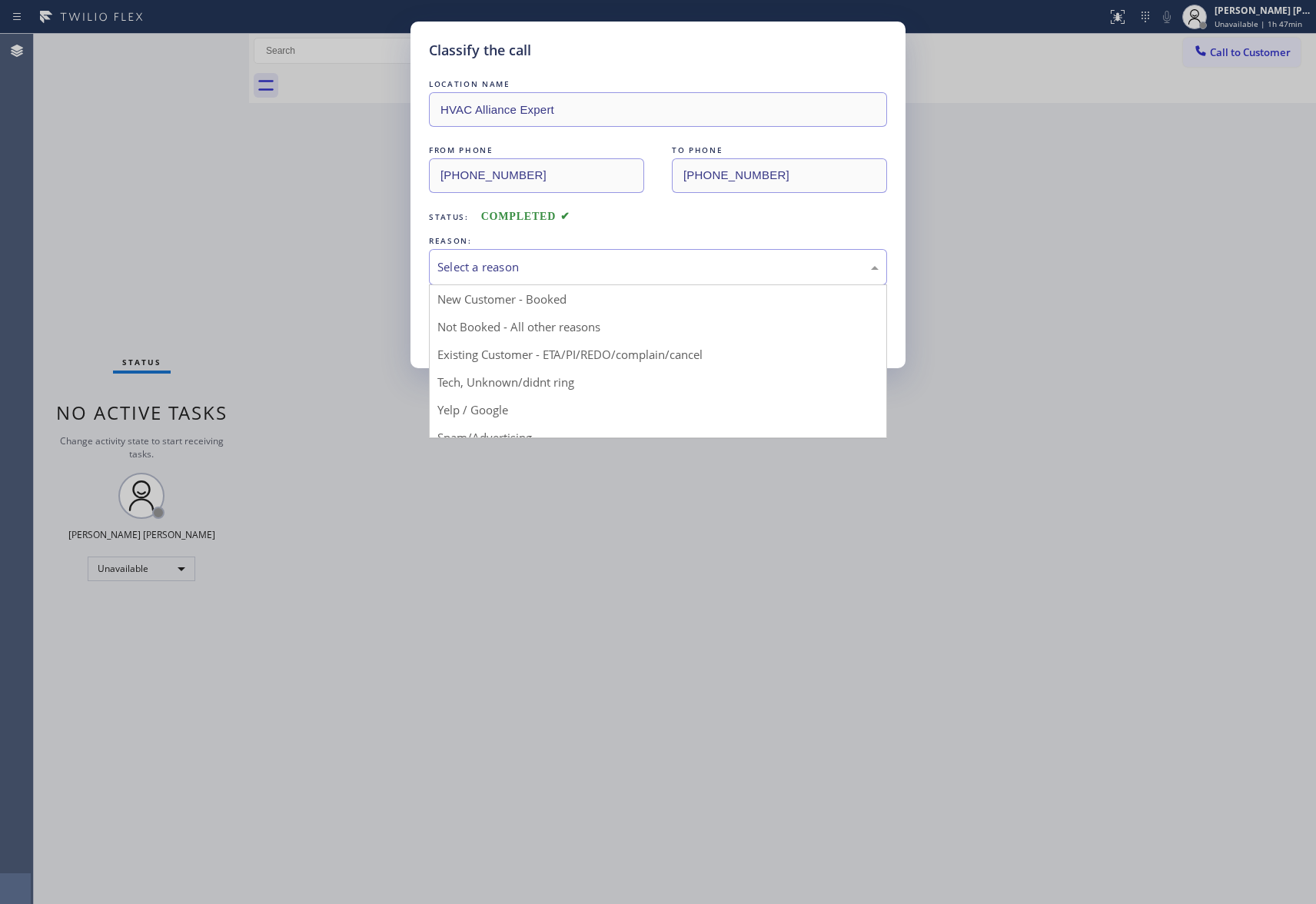
click at [613, 279] on div "Select a reason" at bounding box center [658, 267] width 458 height 36
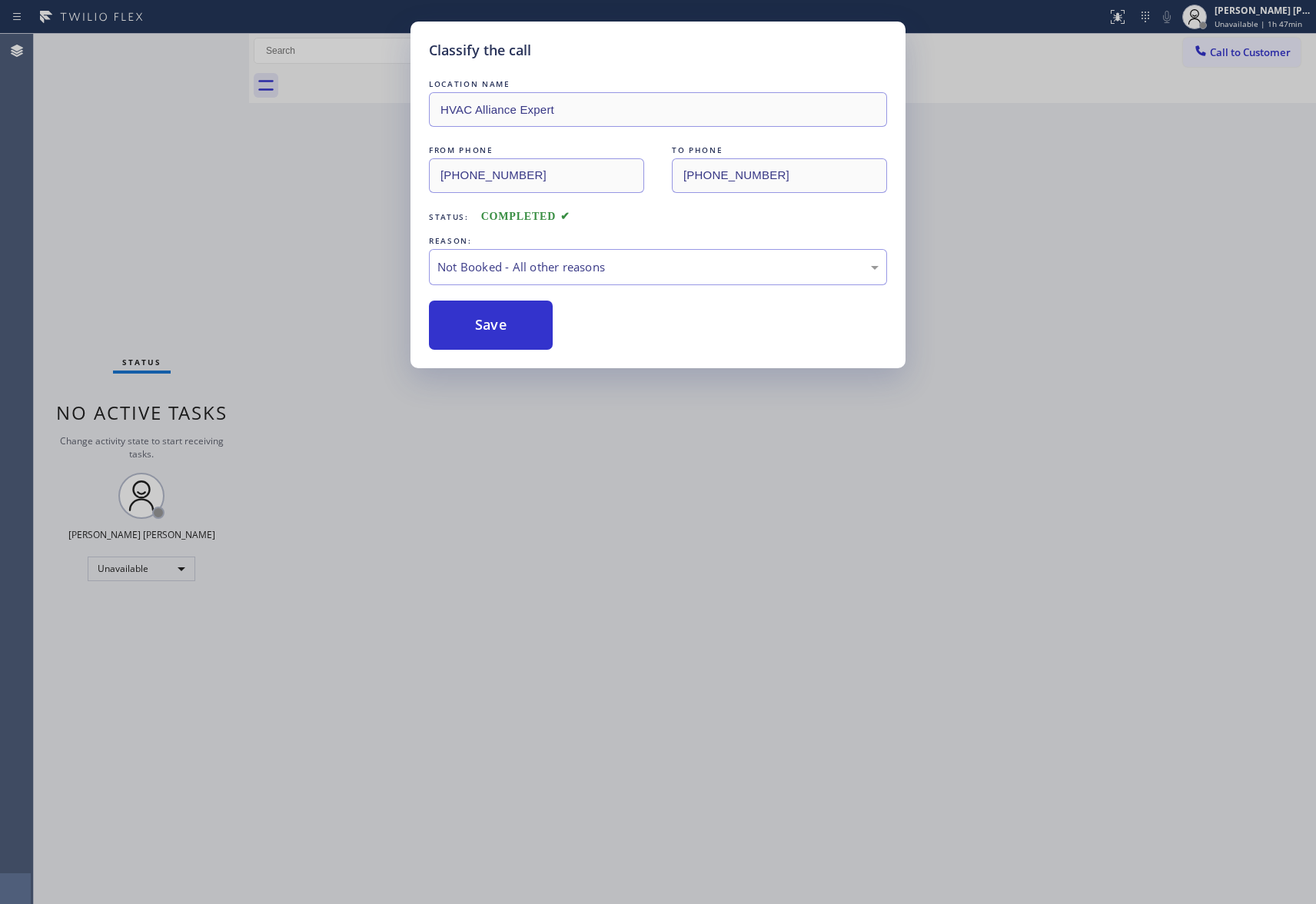
click at [470, 325] on button "Save" at bounding box center [491, 325] width 124 height 49
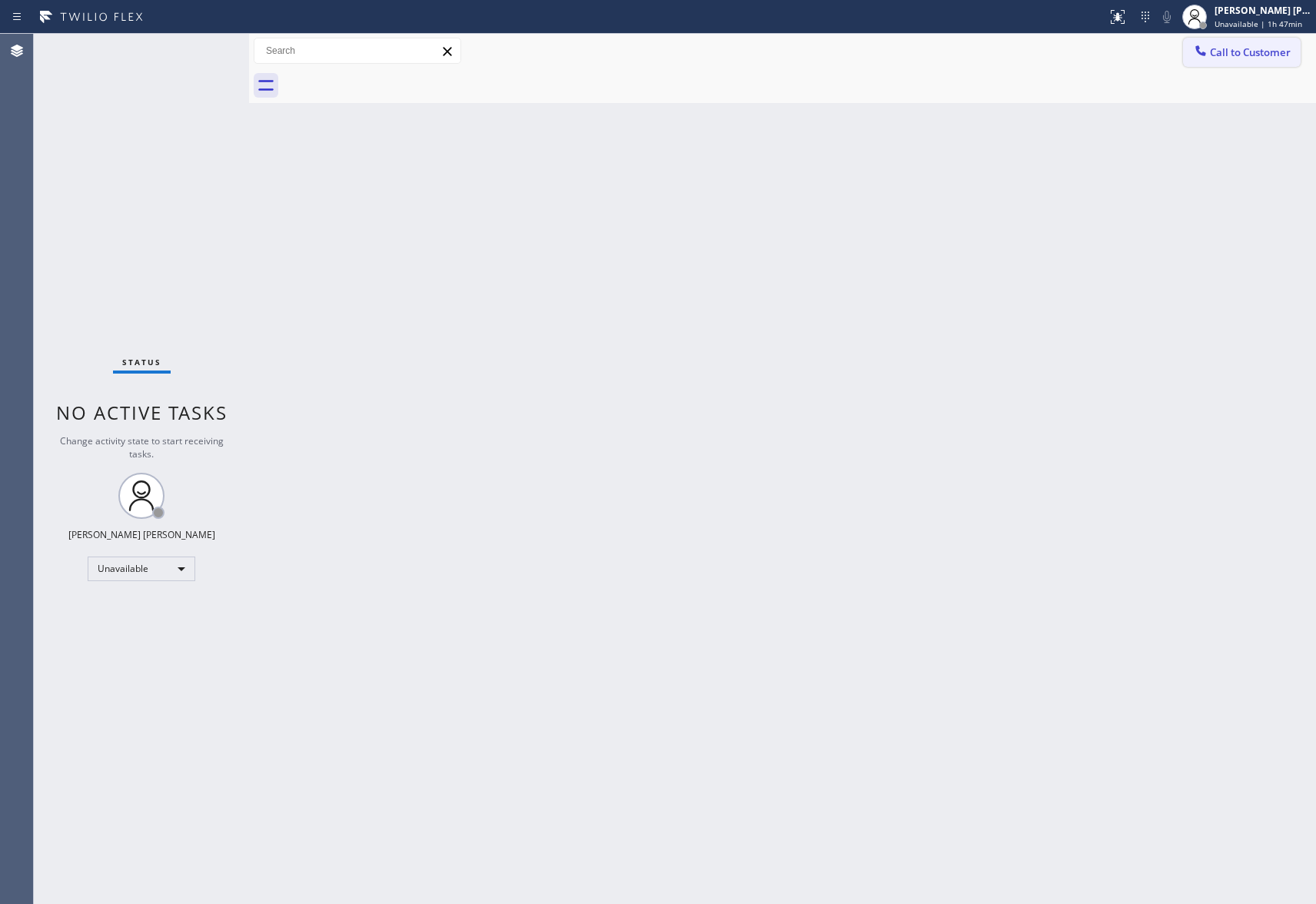
click at [1267, 52] on span "Call to Customer" at bounding box center [1250, 52] width 81 height 14
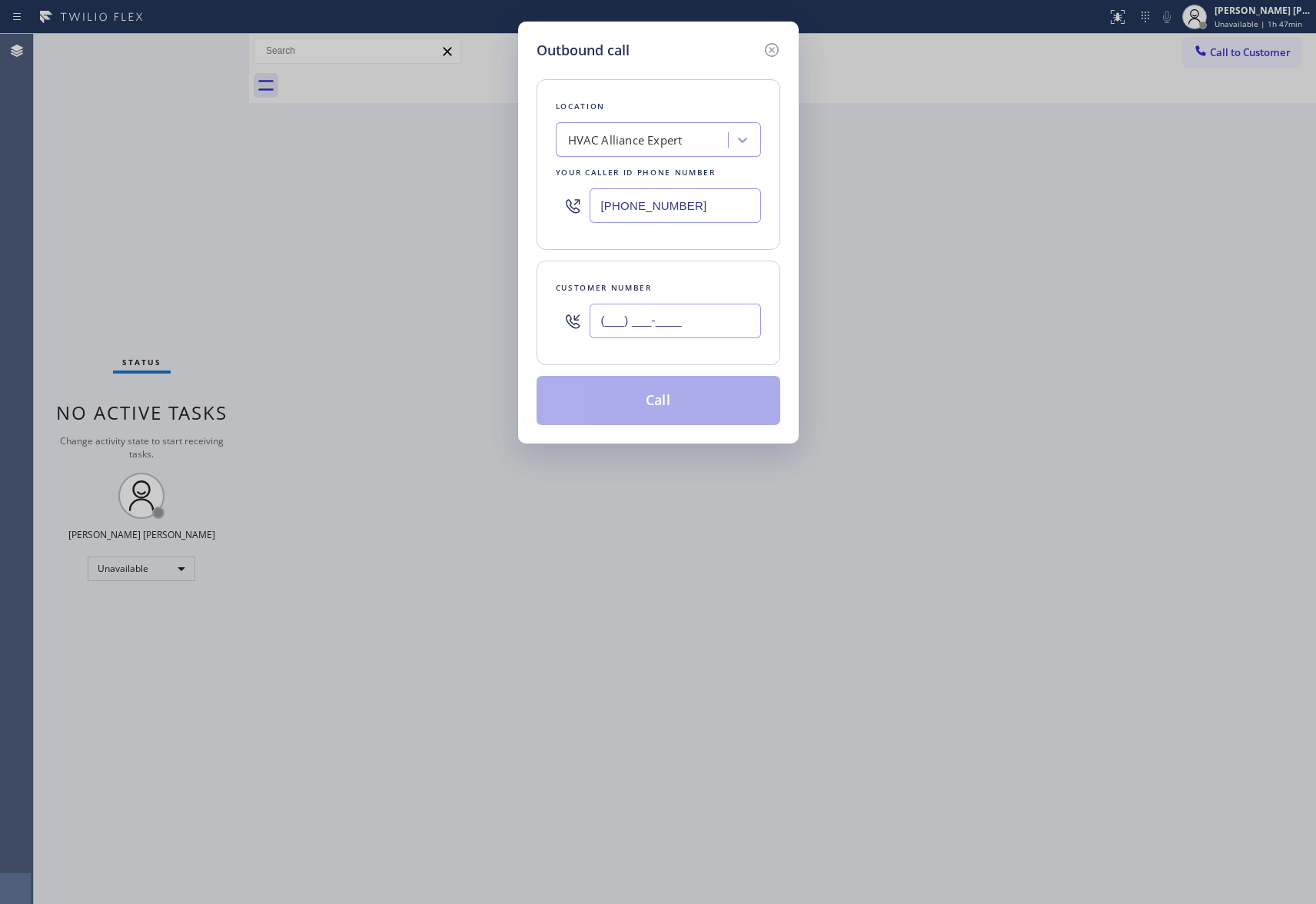
click at [685, 312] on input "(___) ___-____" at bounding box center [675, 321] width 171 height 34
paste input "917) 528-8979"
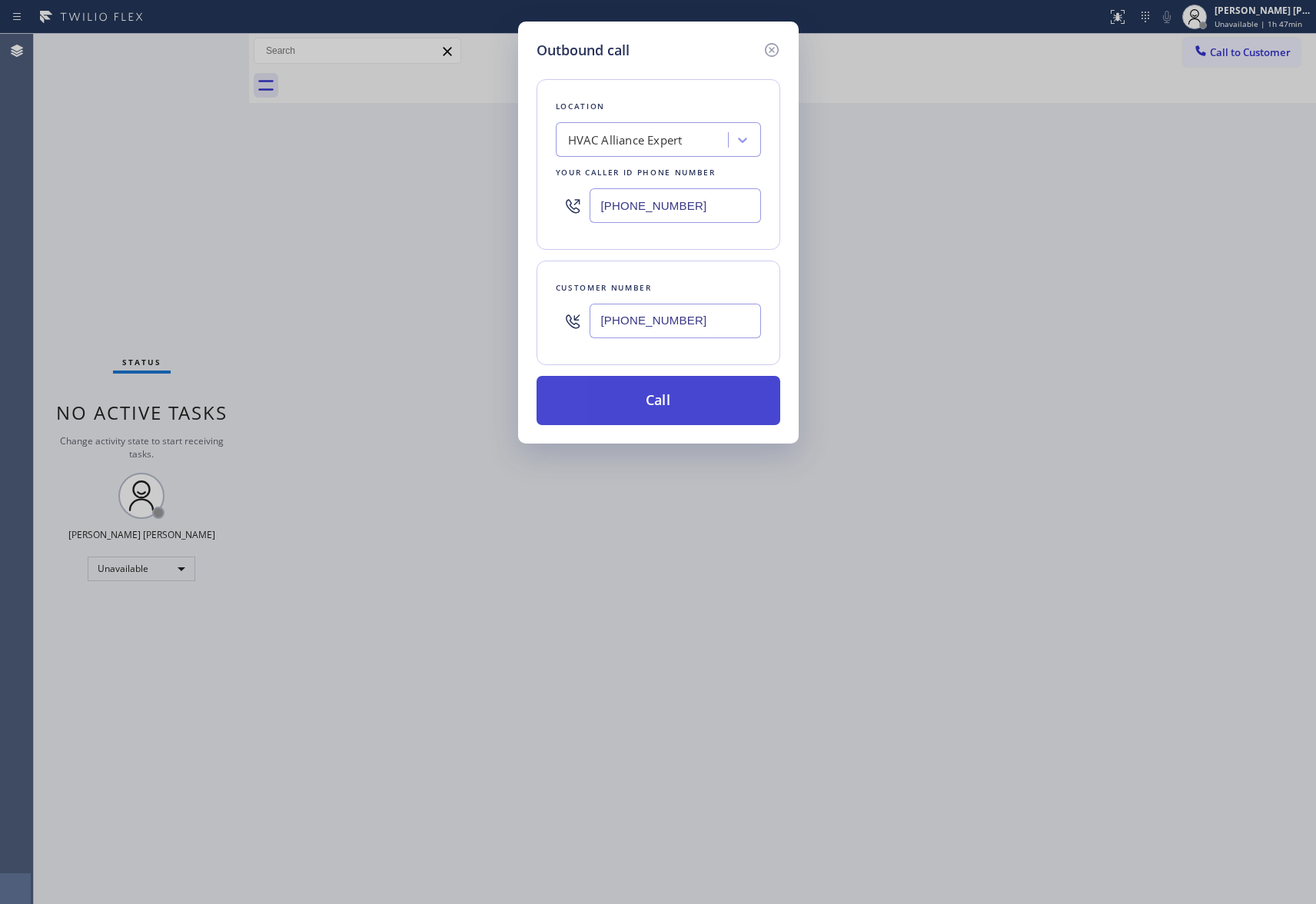
type input "[PHONE_NUMBER]"
click at [671, 398] on button "Call" at bounding box center [658, 400] width 243 height 49
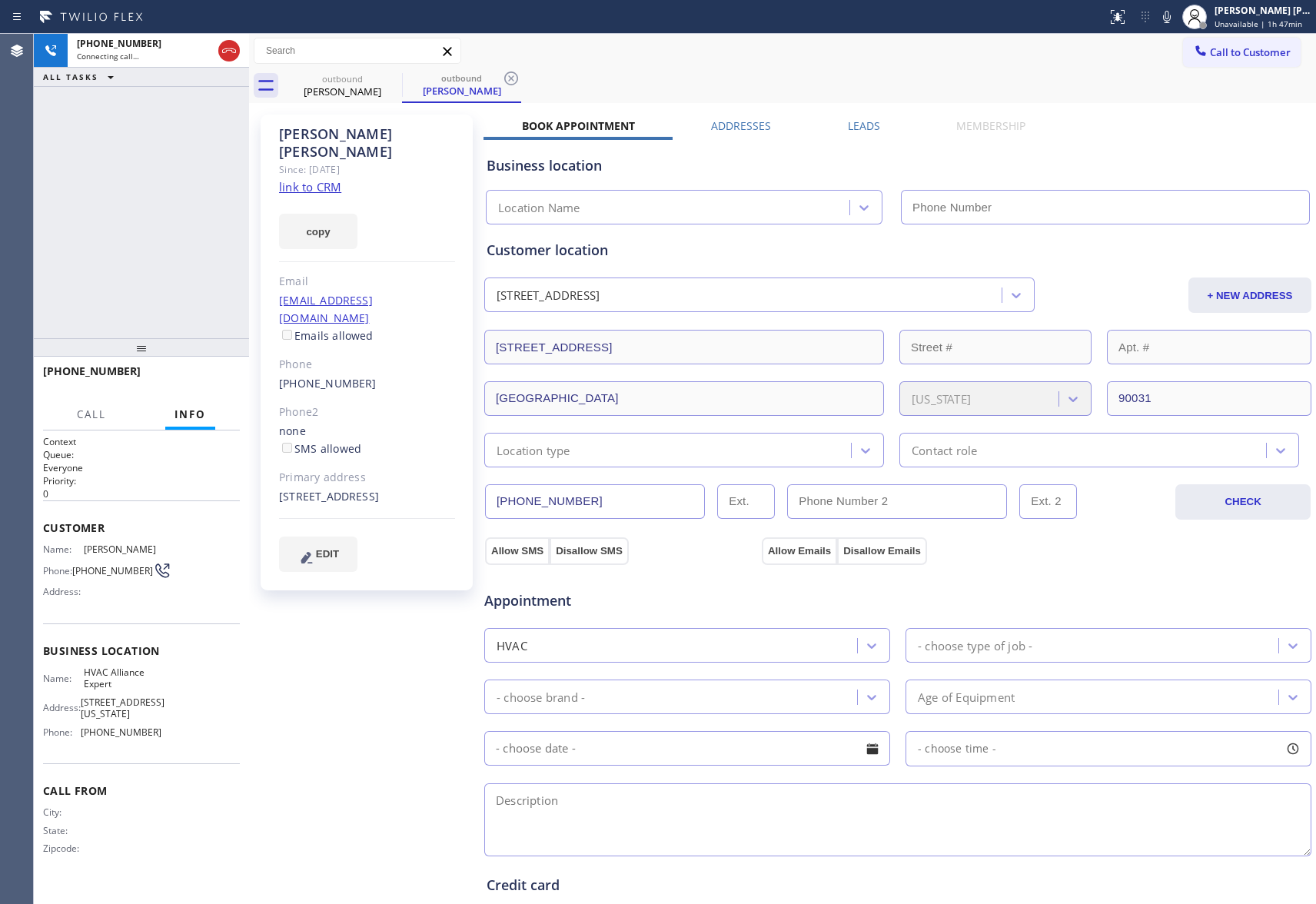
type input "[PHONE_NUMBER]"
click at [204, 373] on span "HANG UP" at bounding box center [204, 379] width 47 height 11
click at [204, 373] on span "COMPLETE" at bounding box center [201, 379] width 53 height 11
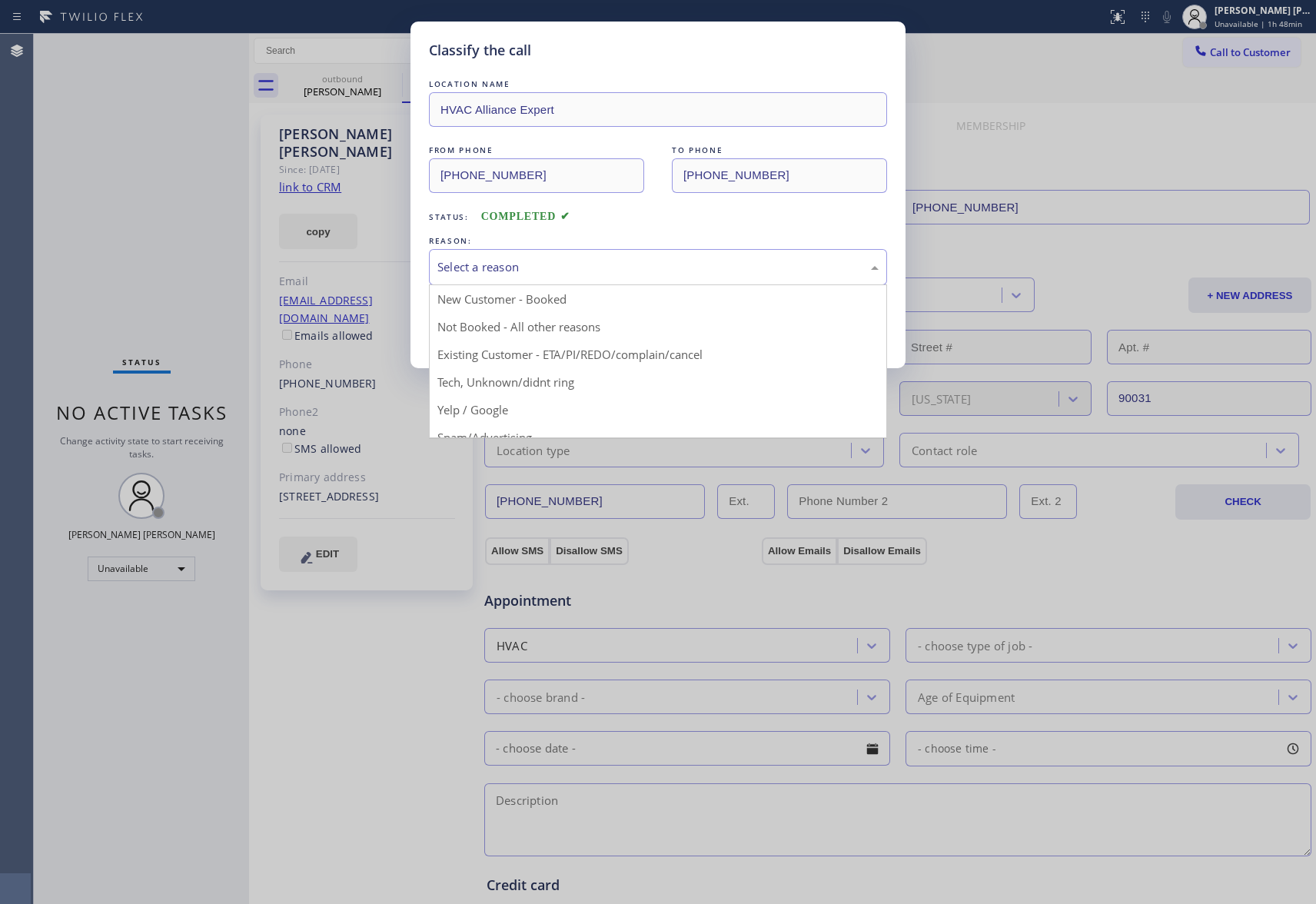
click at [629, 268] on div "Select a reason" at bounding box center [658, 267] width 441 height 18
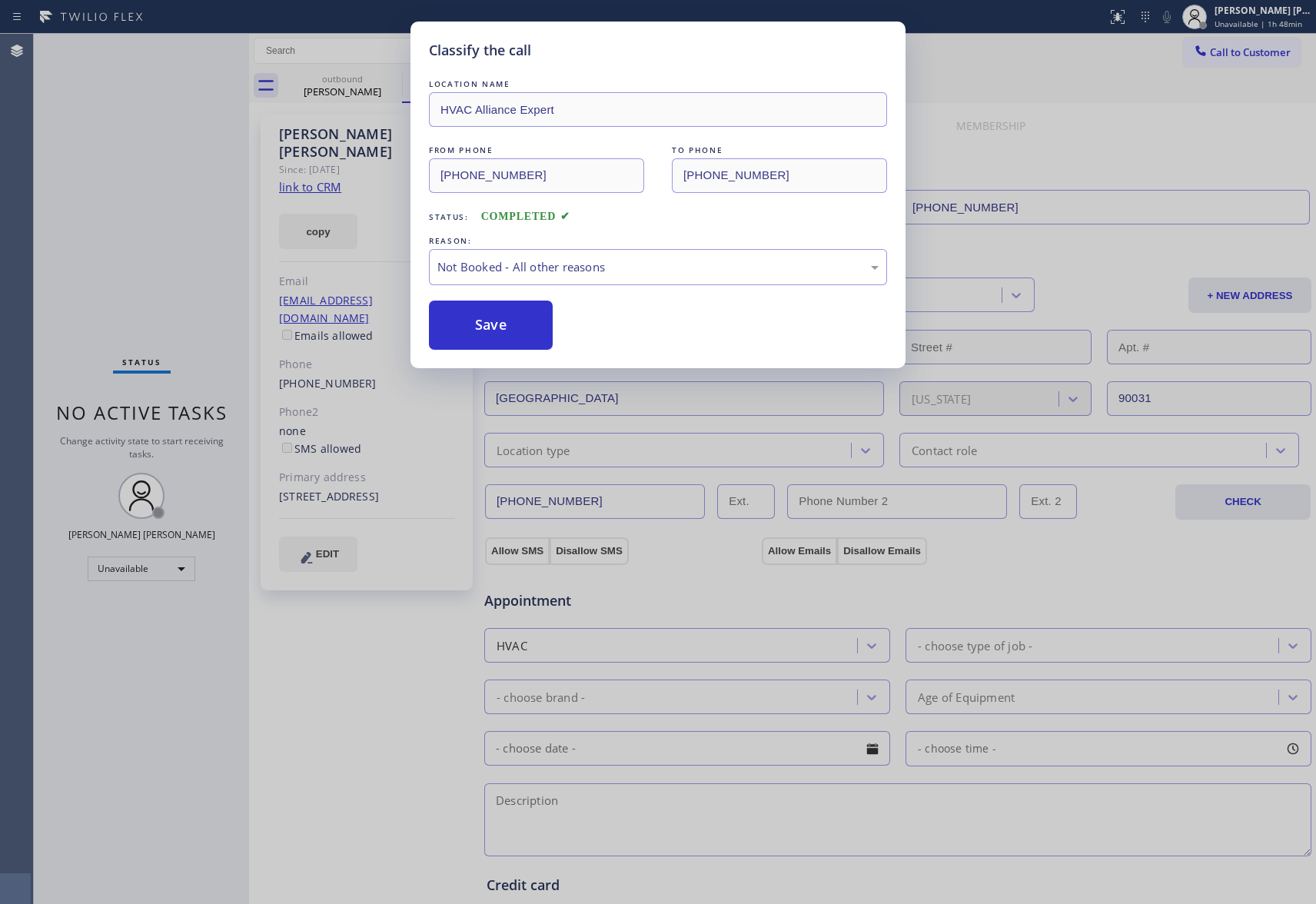
click at [467, 330] on button "Save" at bounding box center [491, 325] width 124 height 49
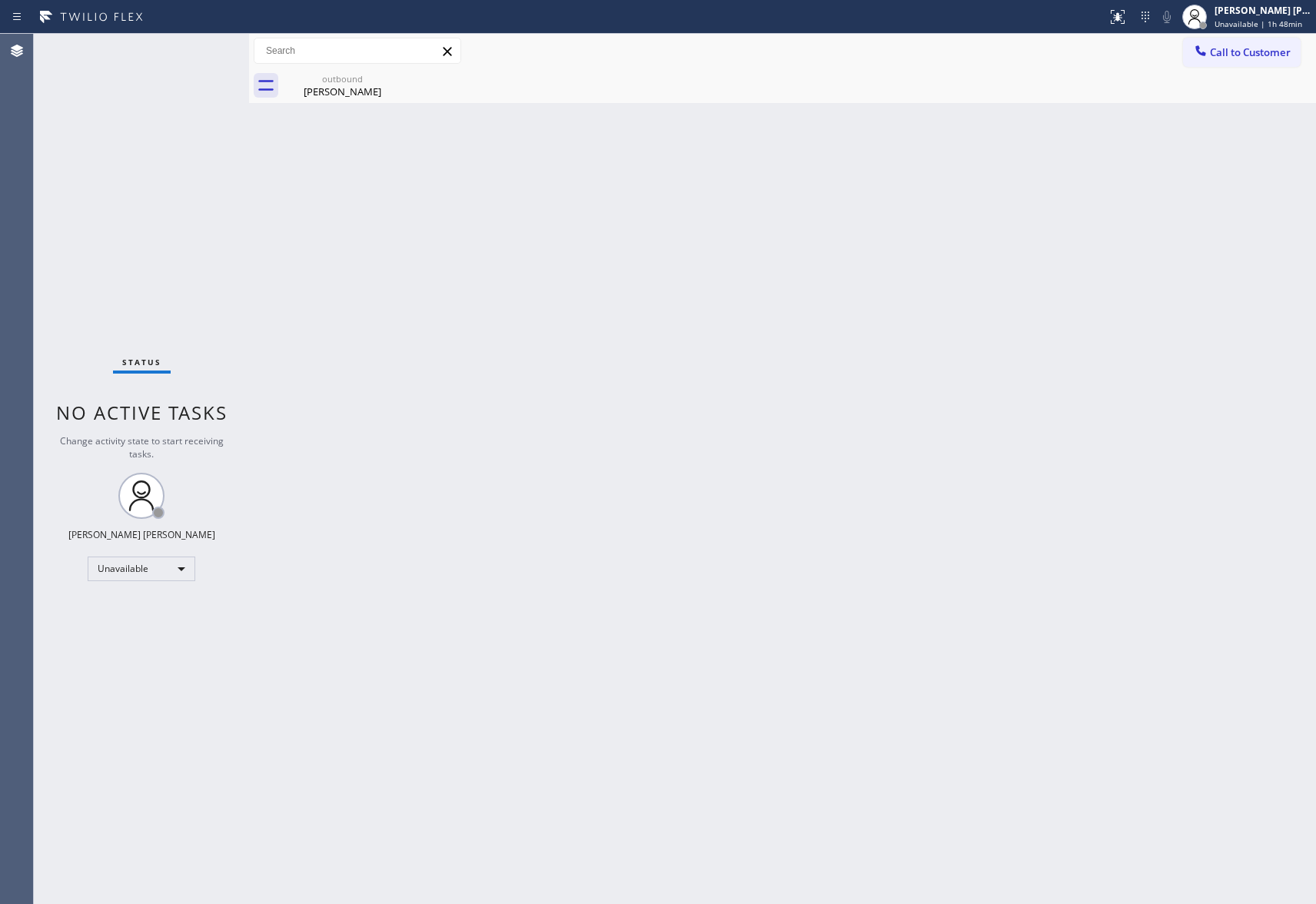
click at [347, 83] on div "outbound" at bounding box center [343, 78] width 116 height 12
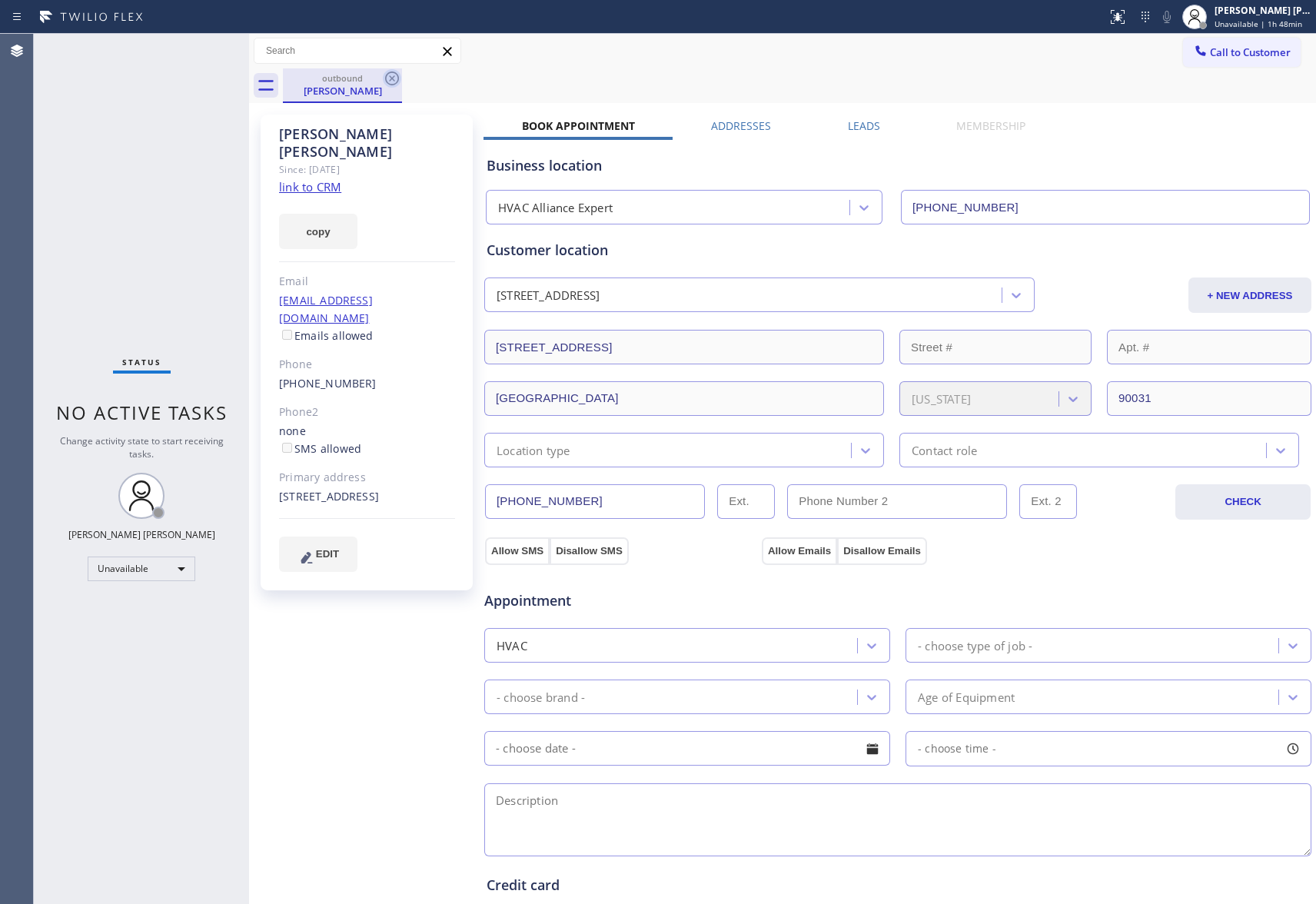
click at [392, 78] on icon at bounding box center [392, 78] width 14 height 14
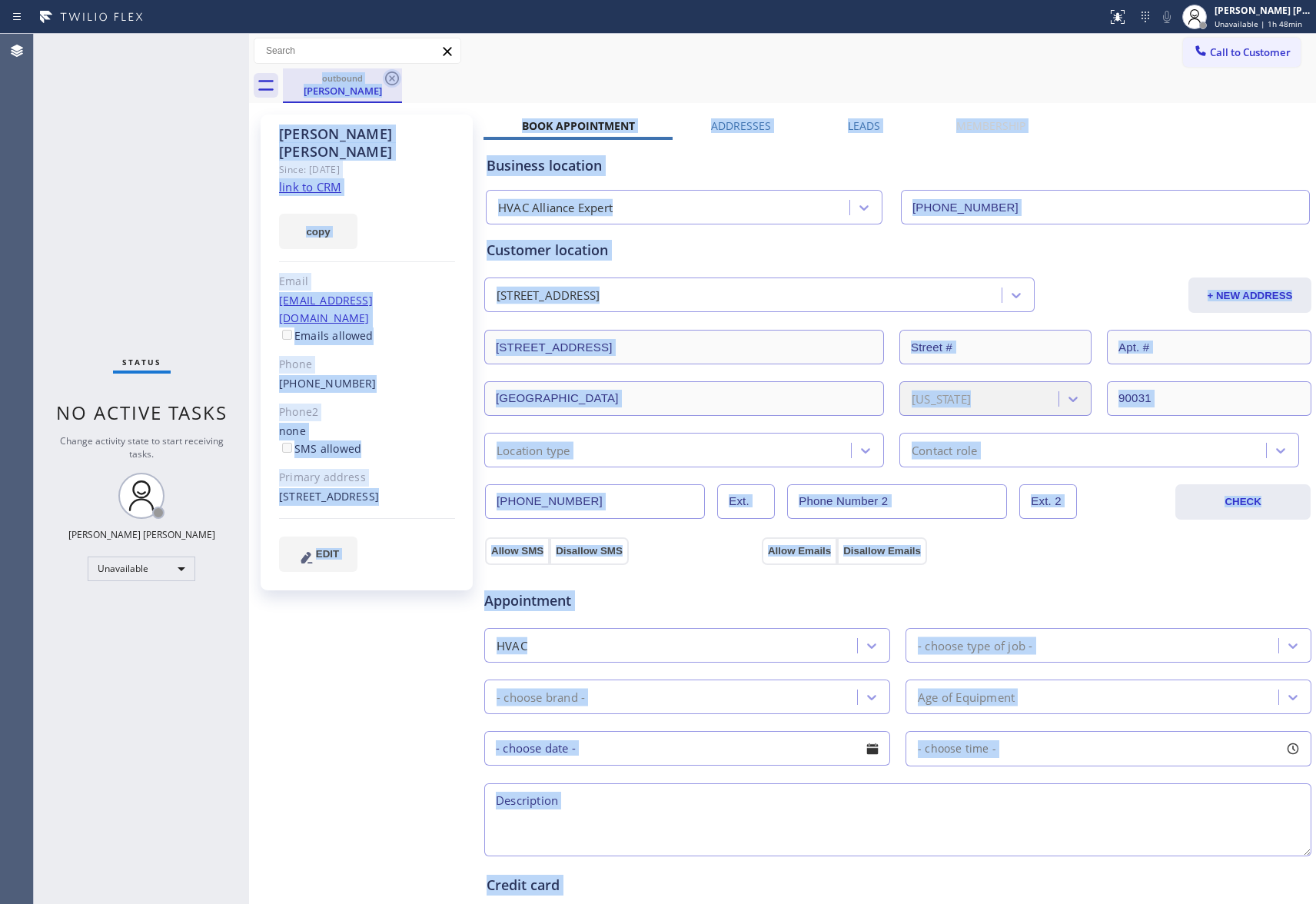
click at [392, 78] on div "outbound [PERSON_NAME]" at bounding box center [800, 85] width 1034 height 34
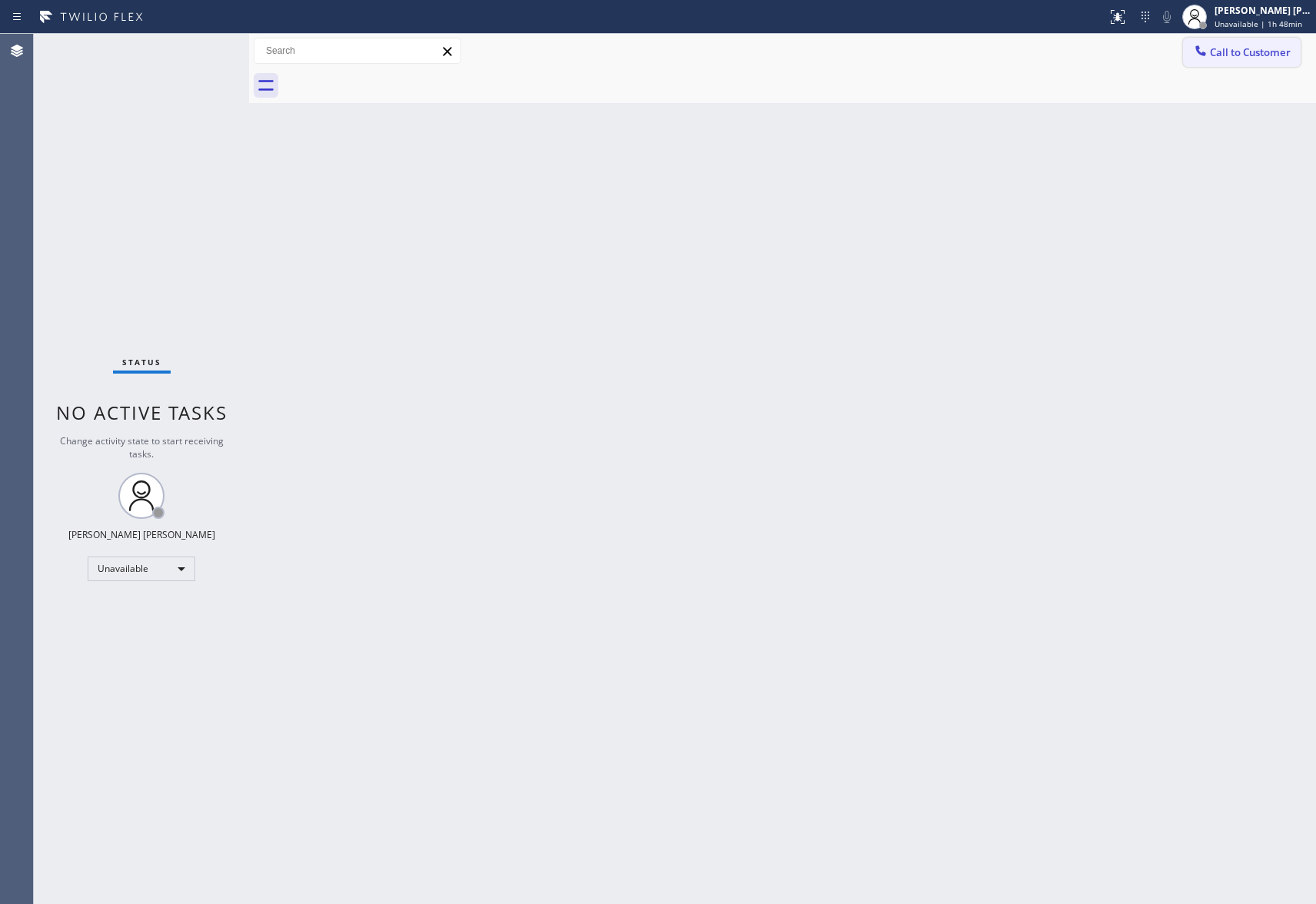
click at [1274, 47] on span "Call to Customer" at bounding box center [1250, 52] width 81 height 14
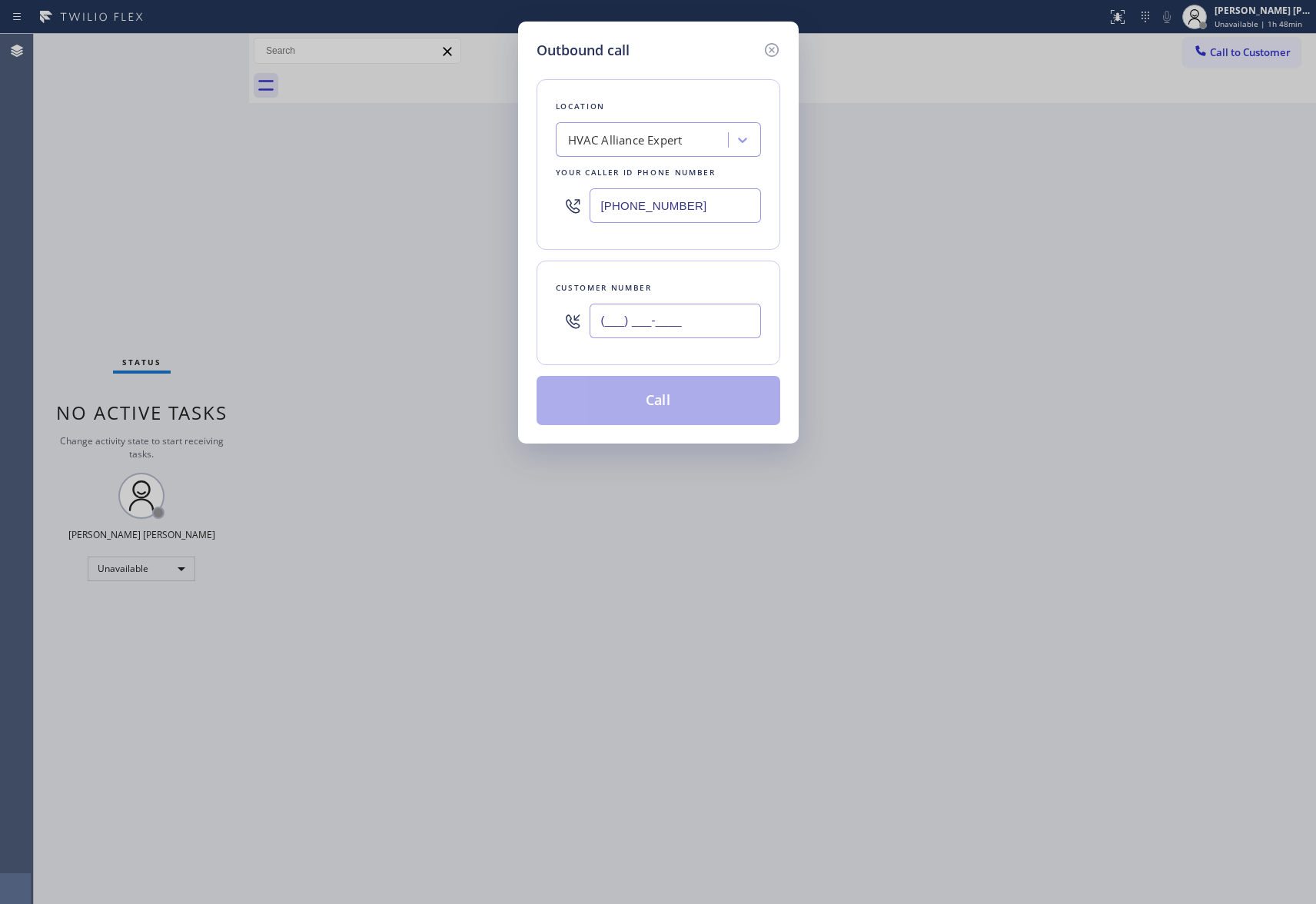
click at [706, 321] on input "(___) ___-____" at bounding box center [675, 321] width 171 height 34
paste input "415) 516-5847"
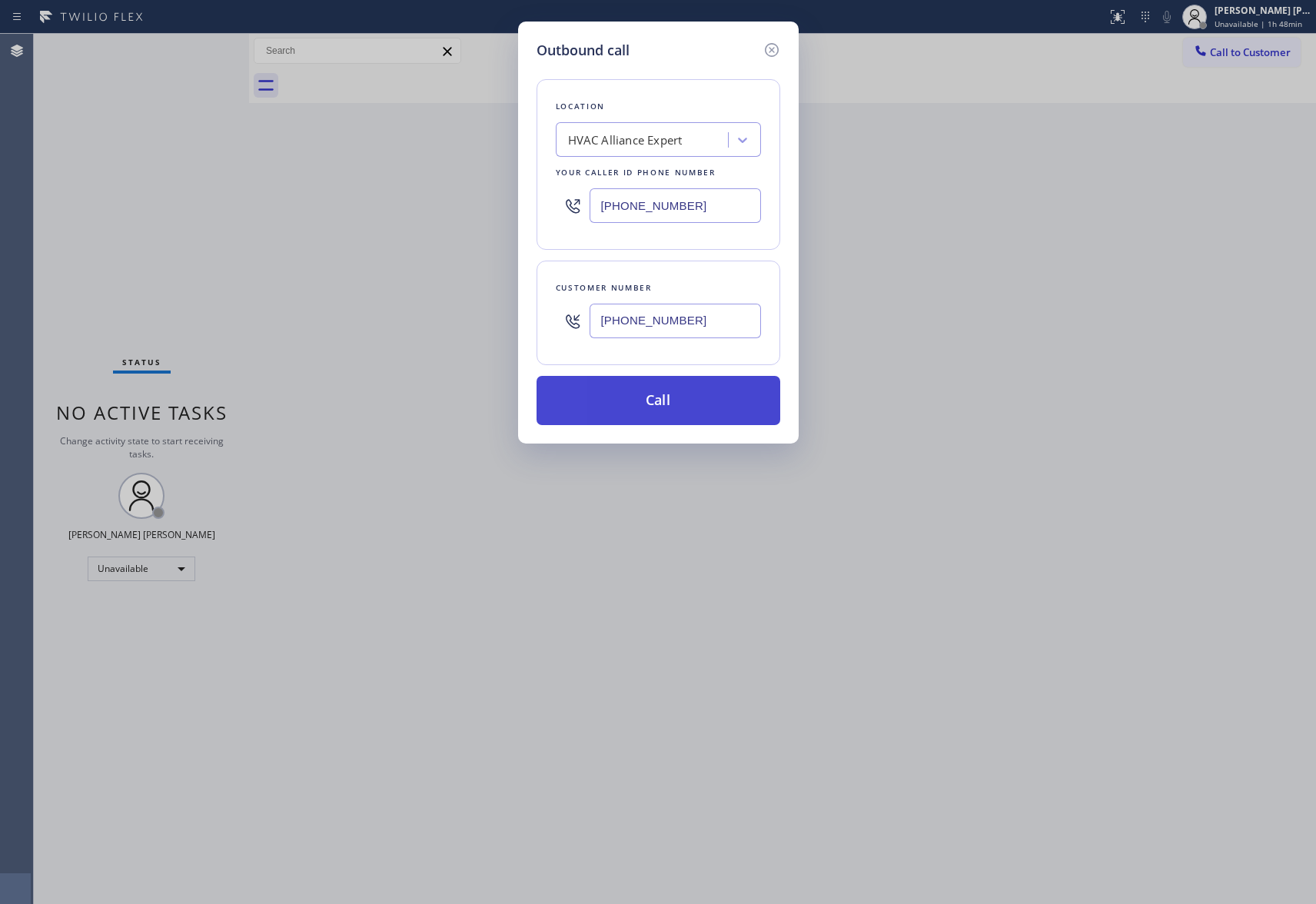
type input "[PHONE_NUMBER]"
click at [671, 402] on button "Call" at bounding box center [658, 400] width 243 height 49
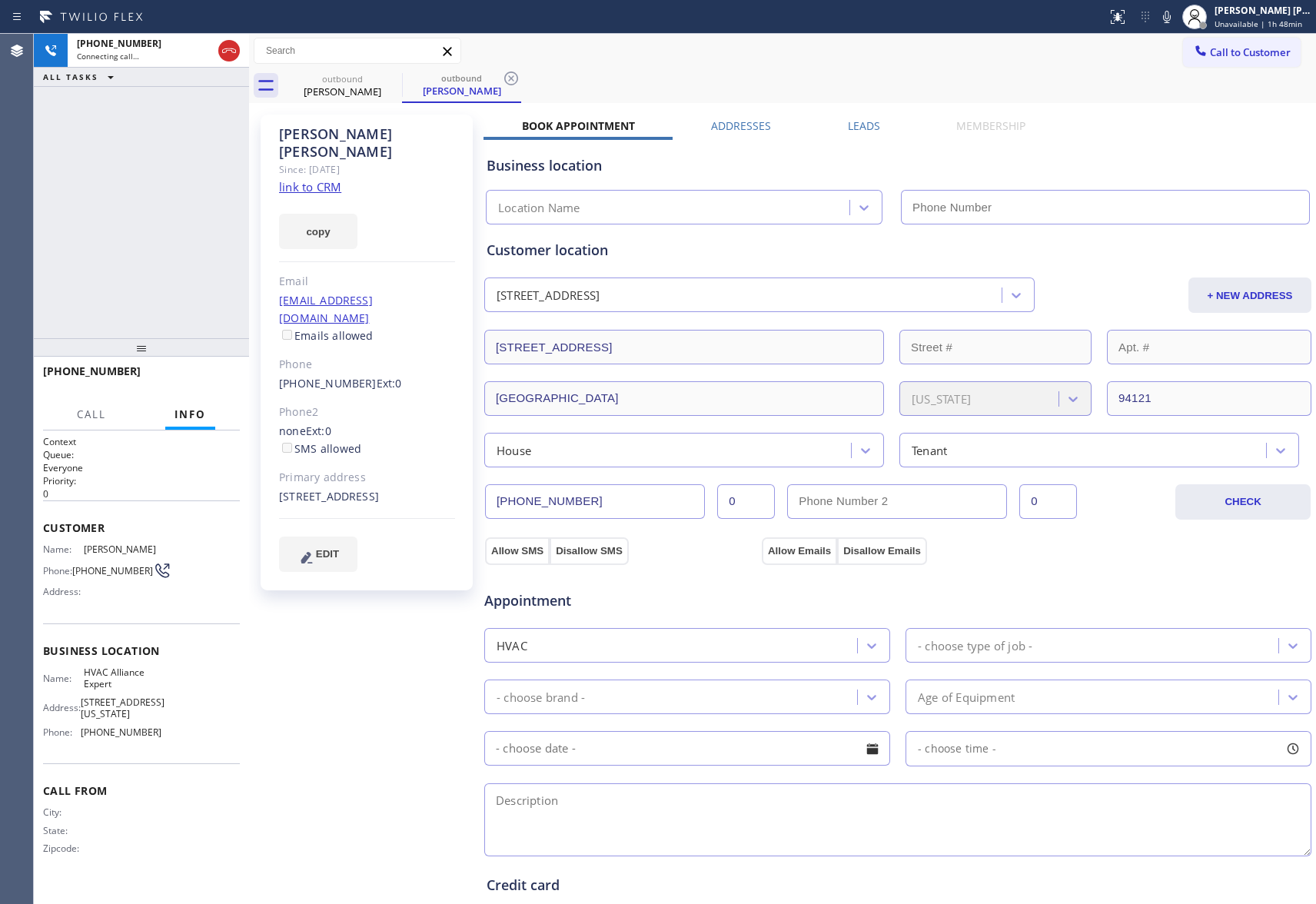
type input "[PHONE_NUMBER]"
click at [198, 371] on button "HANG UP" at bounding box center [203, 379] width 71 height 22
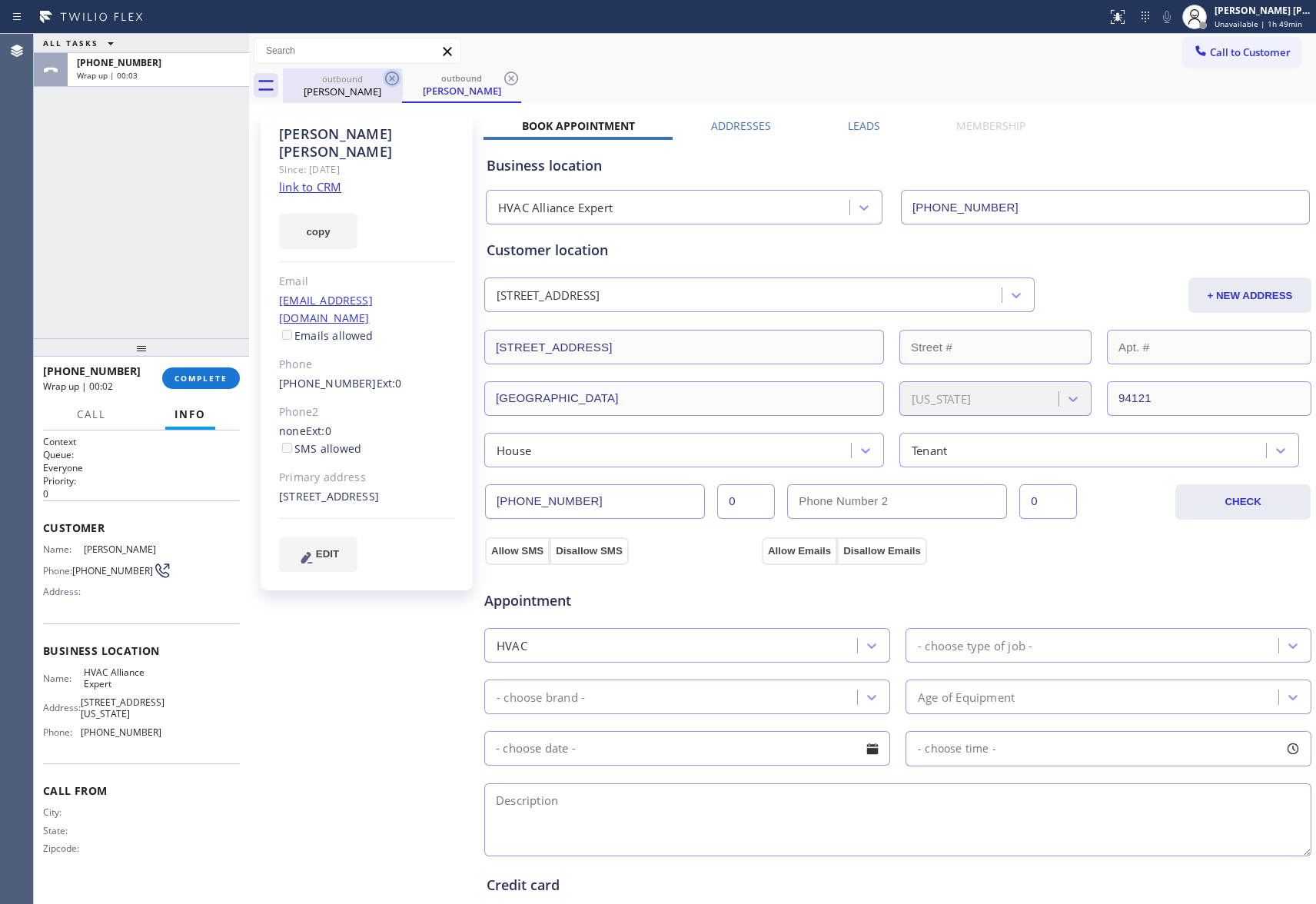
drag, startPoint x: 379, startPoint y: 81, endPoint x: 390, endPoint y: 78, distance: 11.4
click at [385, 78] on div "outbound [PERSON_NAME]" at bounding box center [343, 85] width 119 height 34
click at [390, 78] on icon at bounding box center [392, 78] width 19 height 19
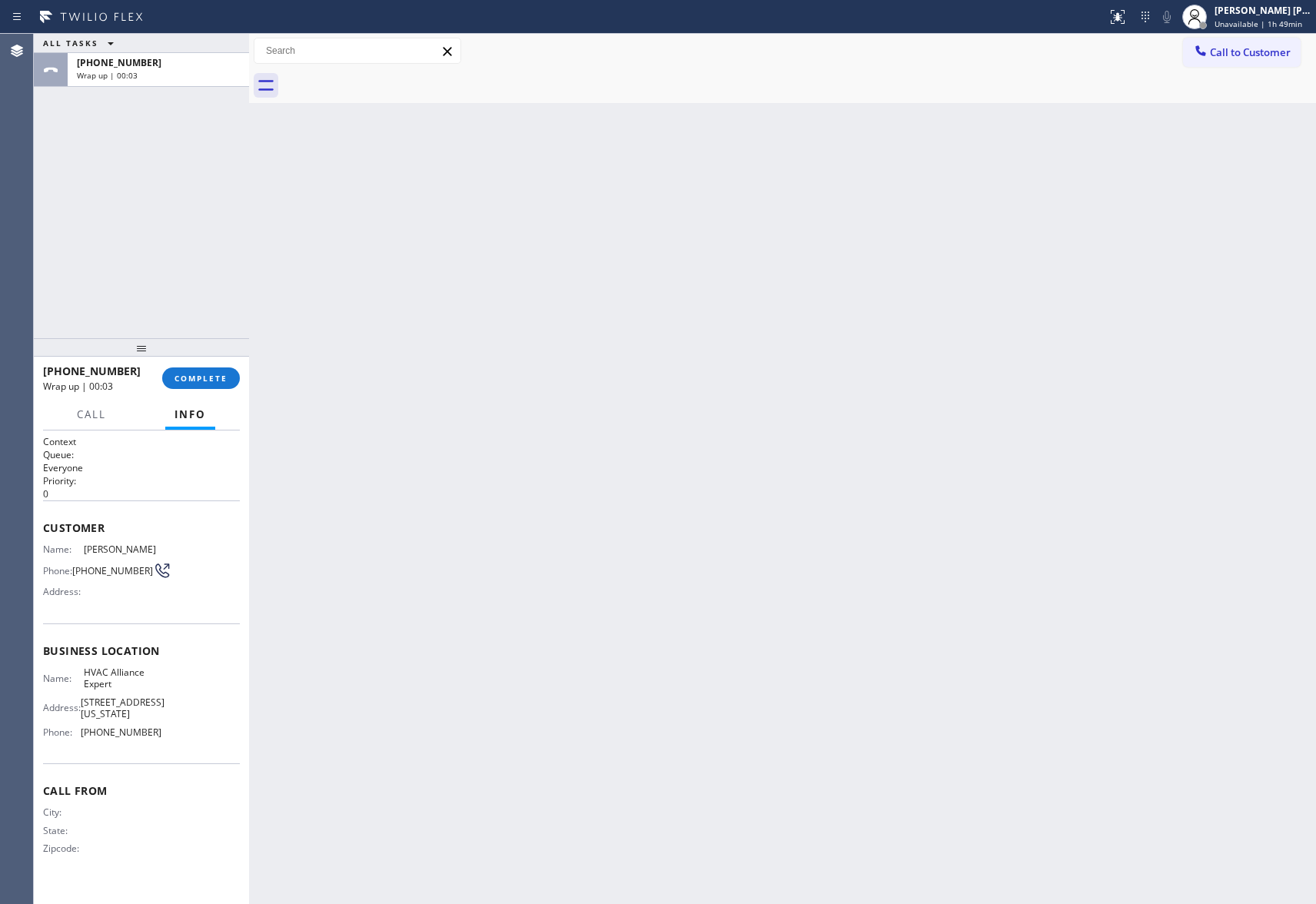
click at [390, 78] on div at bounding box center [800, 85] width 1034 height 34
click at [225, 368] on button "COMPLETE" at bounding box center [200, 379] width 77 height 22
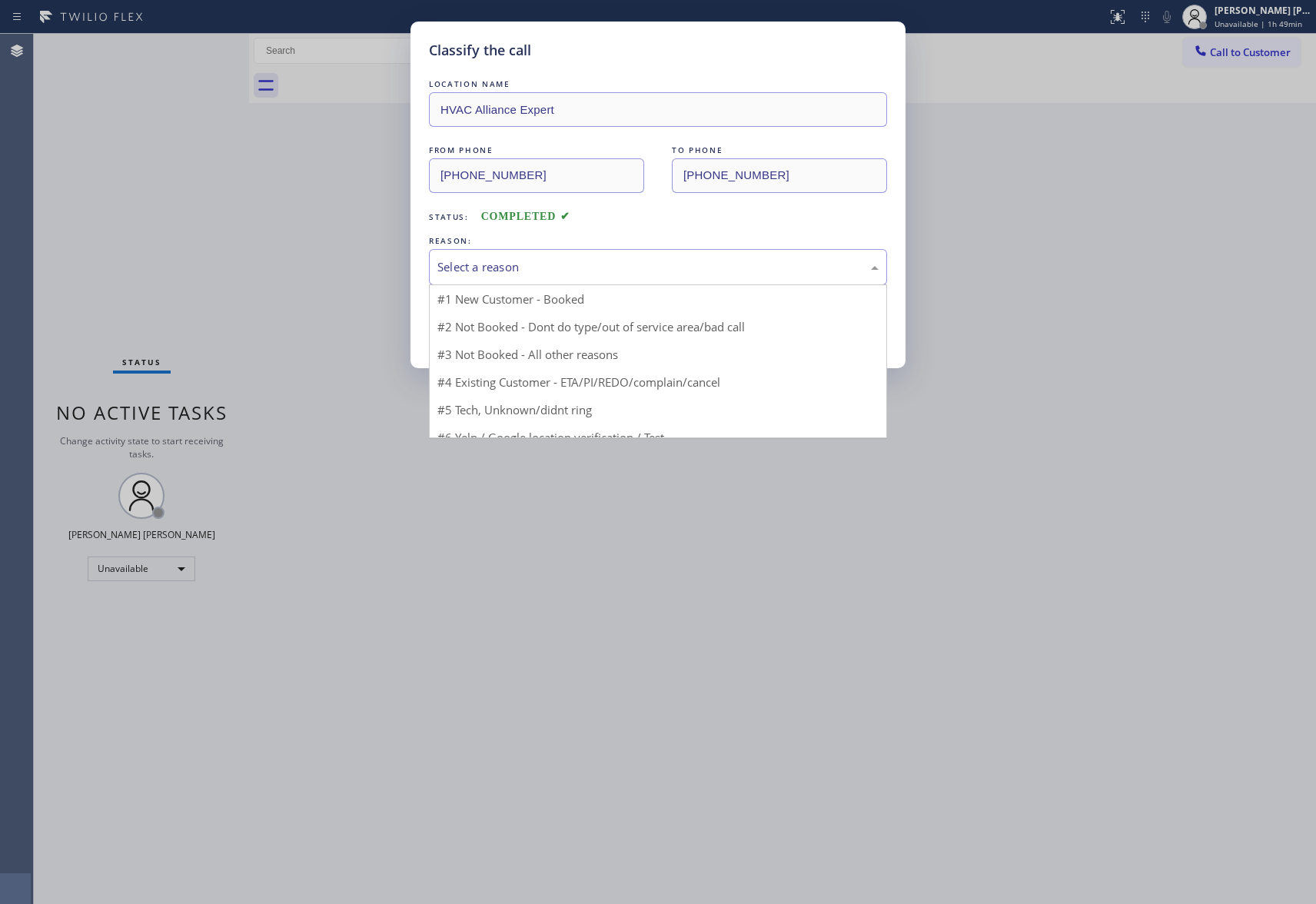
click at [666, 260] on div "Select a reason" at bounding box center [658, 267] width 441 height 18
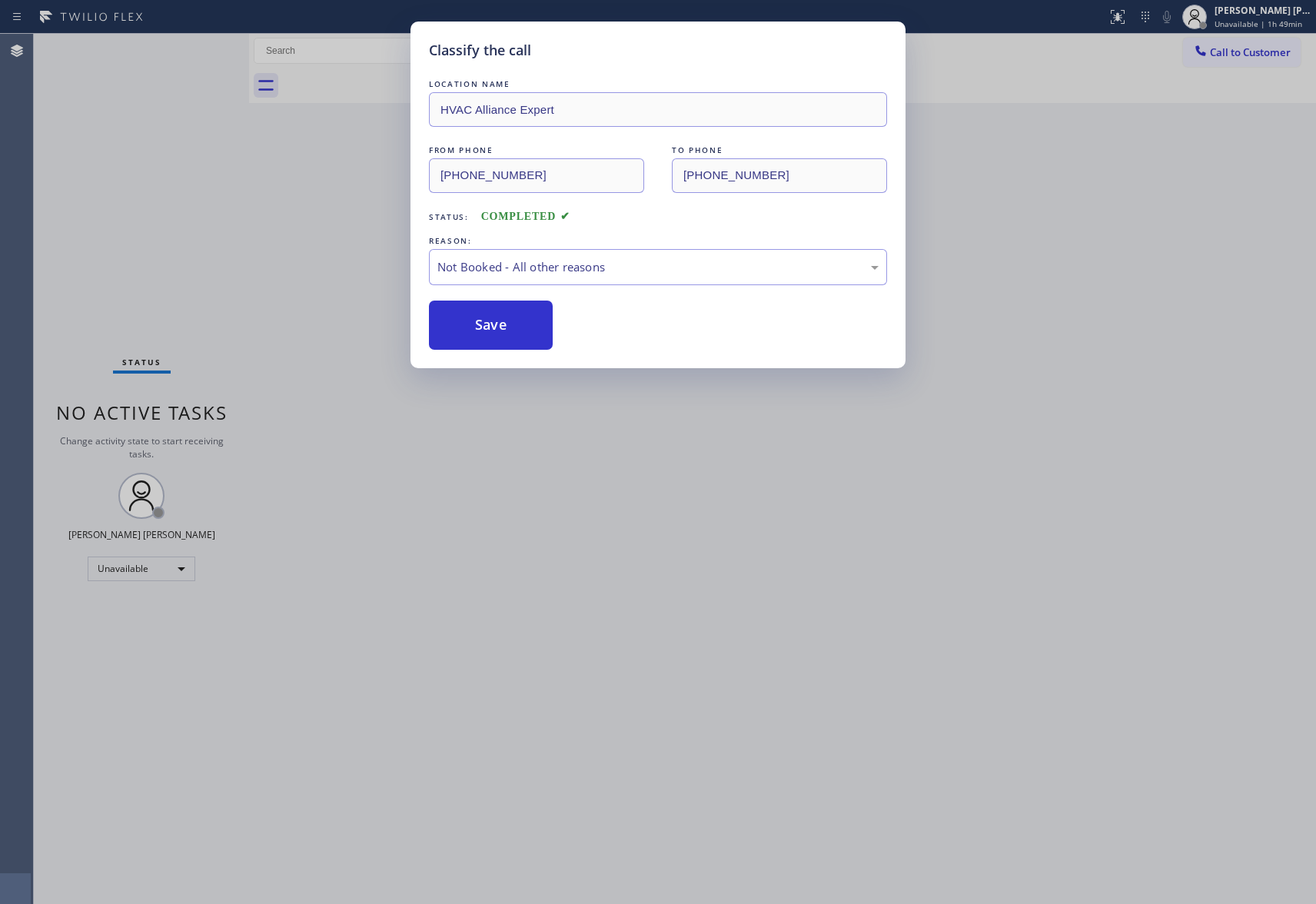
click at [474, 324] on button "Save" at bounding box center [491, 325] width 124 height 49
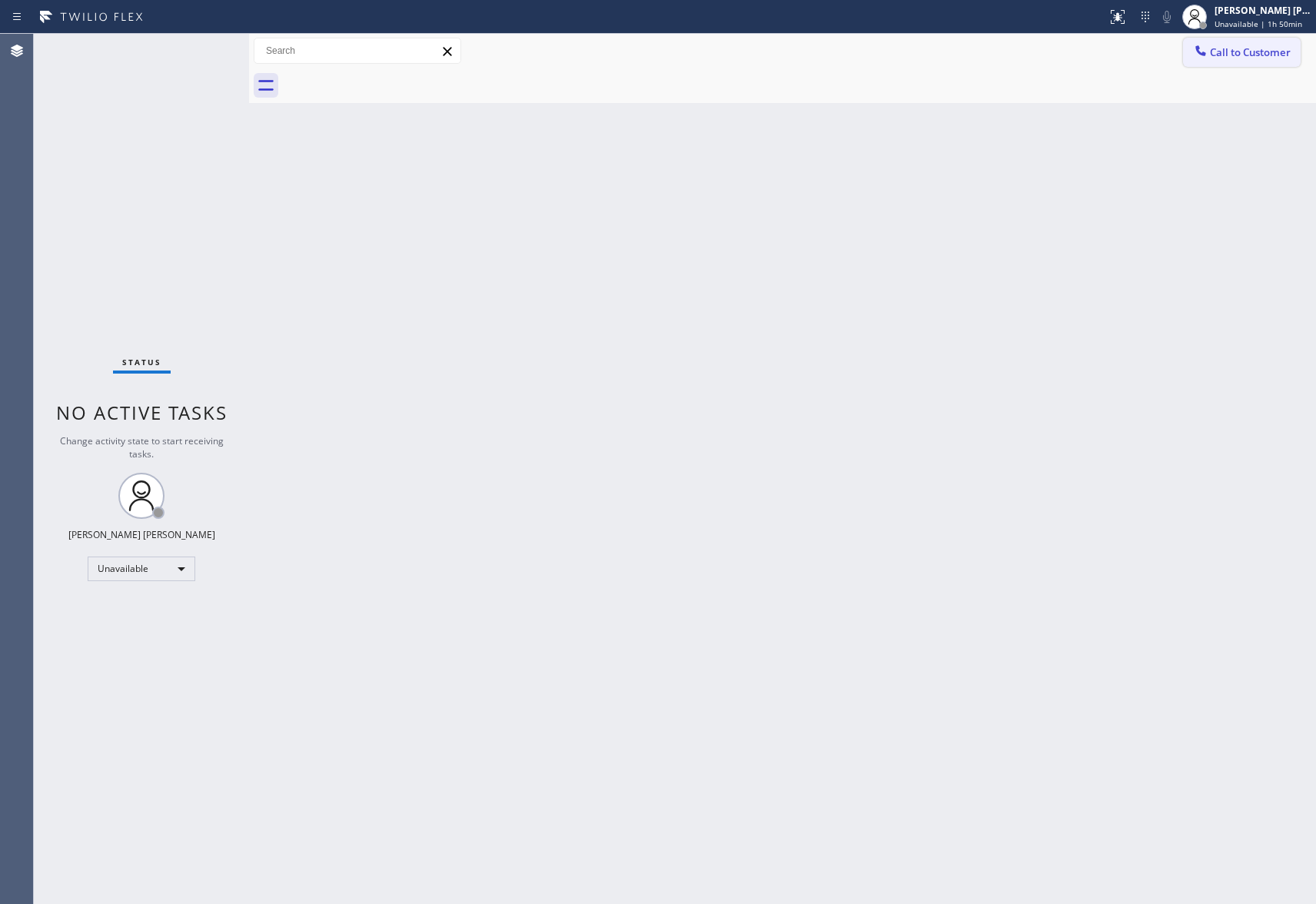
click at [1270, 56] on span "Call to Customer" at bounding box center [1250, 52] width 81 height 14
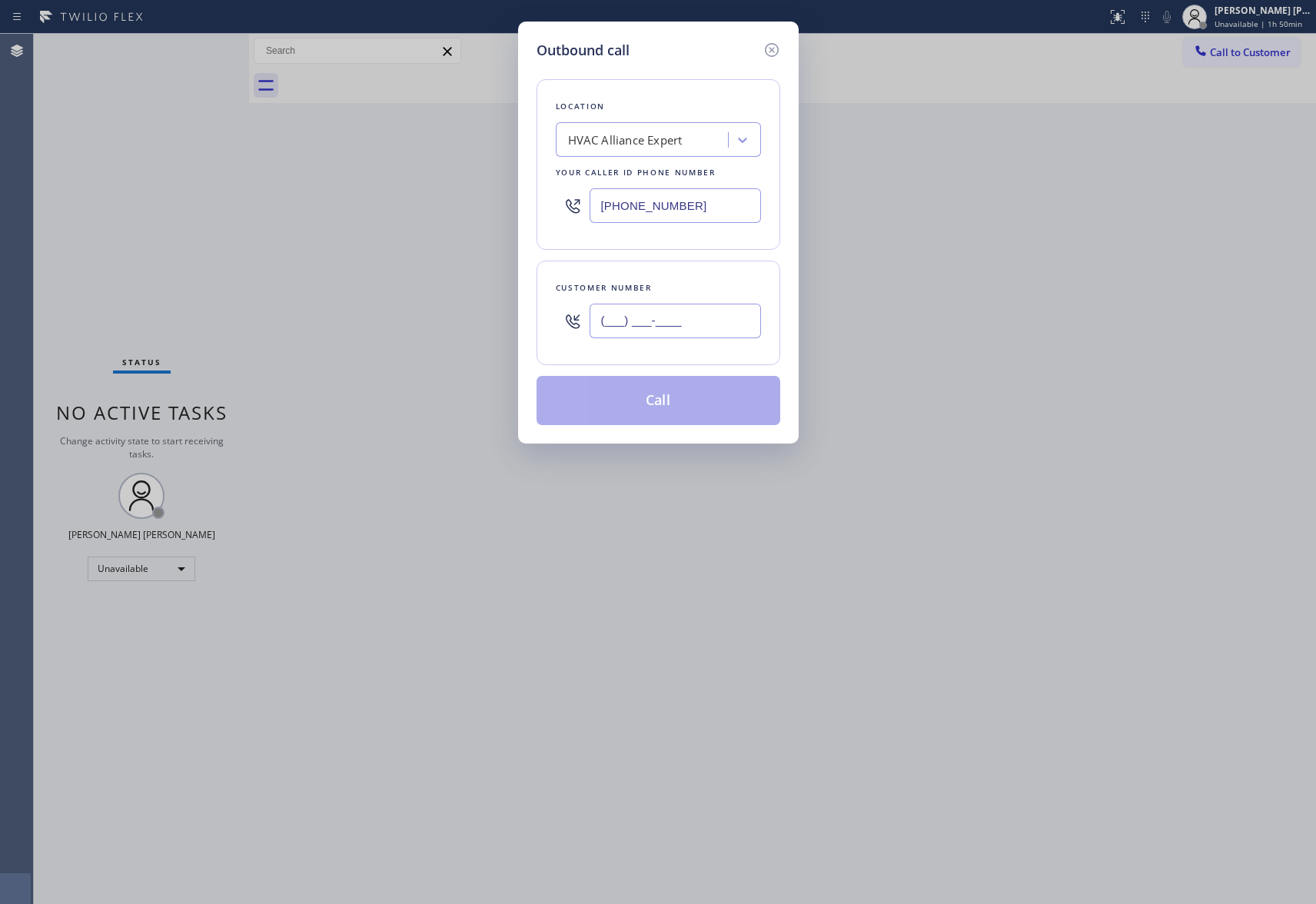
click at [666, 305] on input "(___) ___-____" at bounding box center [675, 321] width 171 height 34
paste input "626) 833-9136"
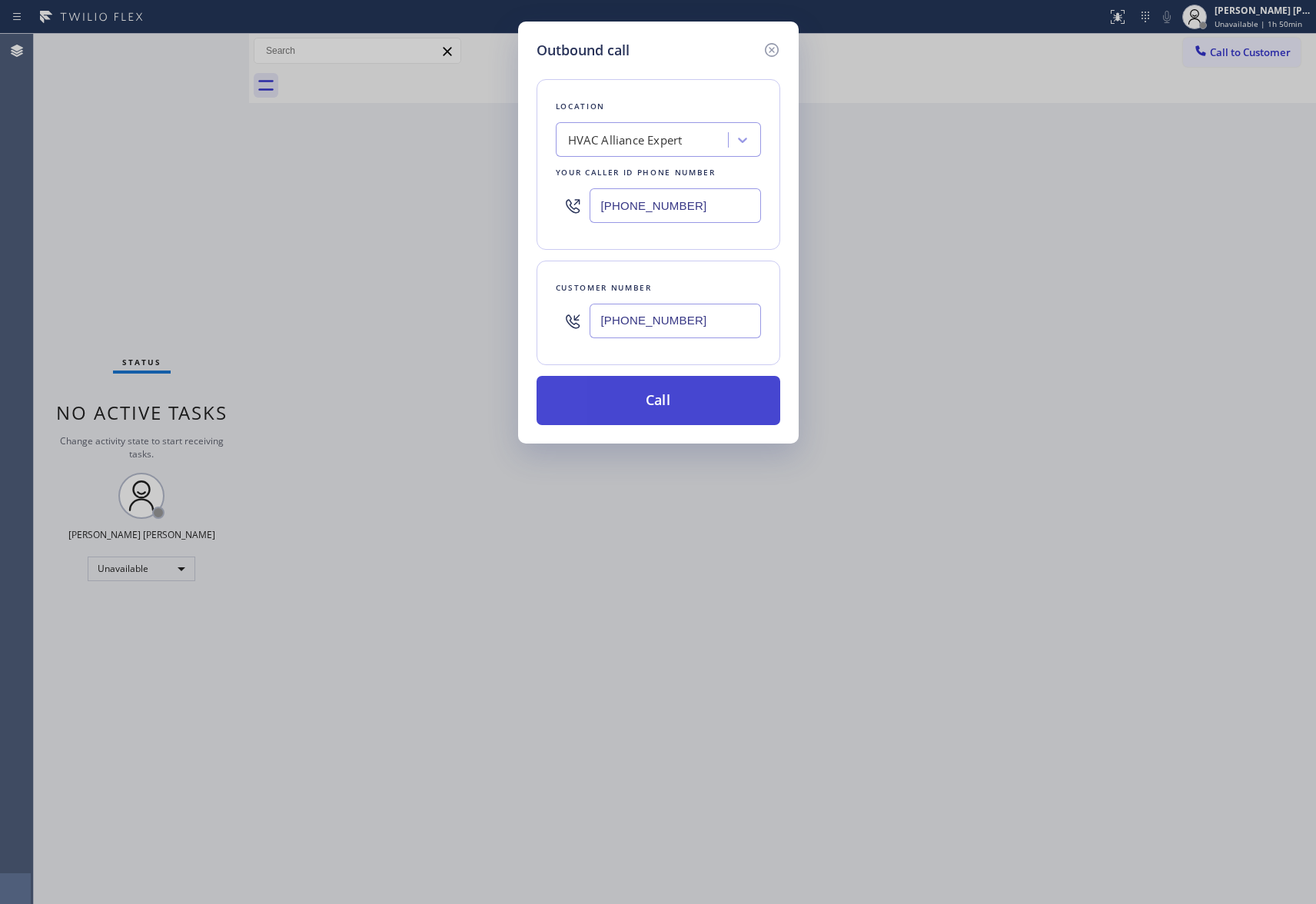
type input "[PHONE_NUMBER]"
click at [690, 404] on button "Call" at bounding box center [658, 400] width 243 height 49
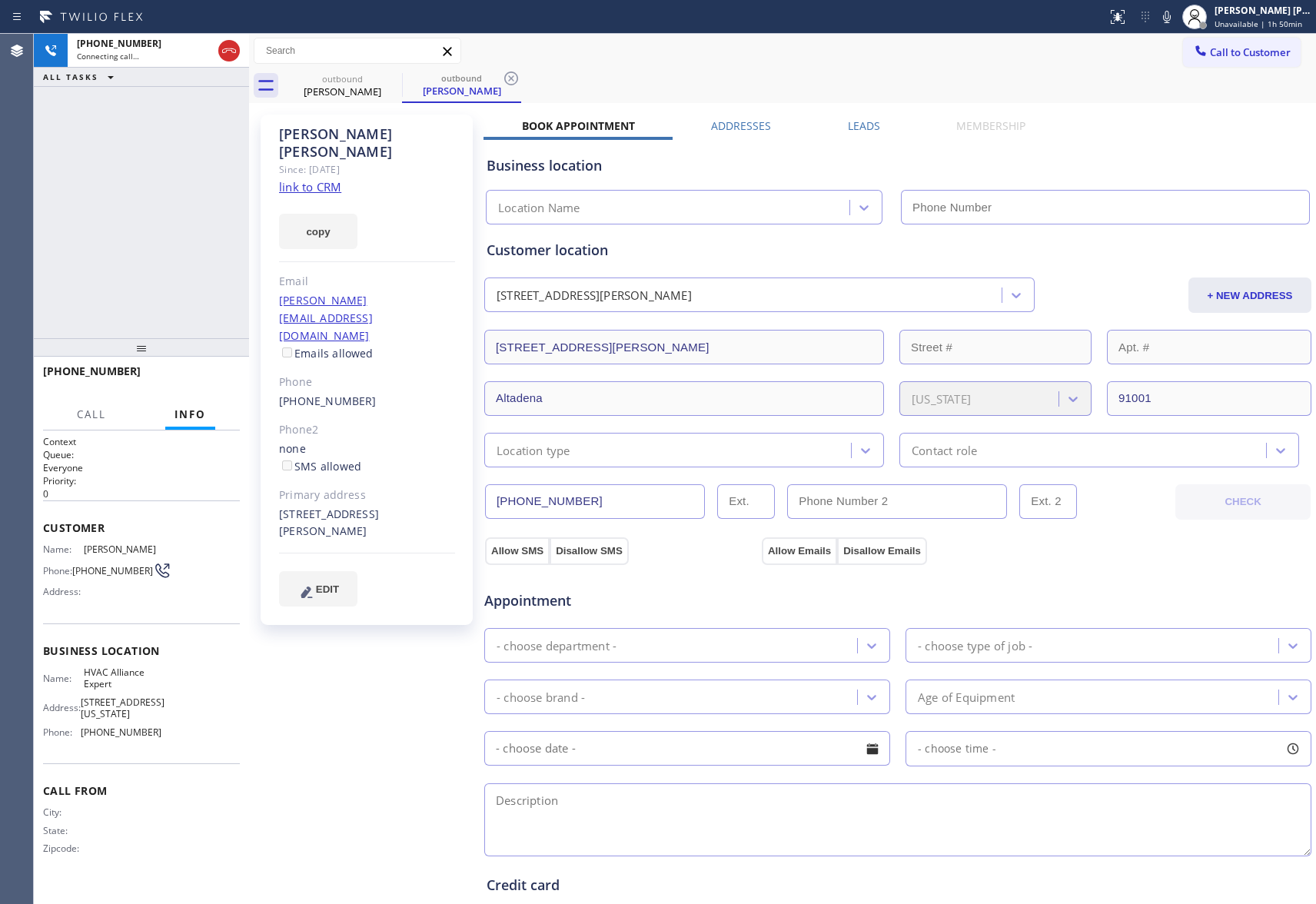
type input "[PHONE_NUMBER]"
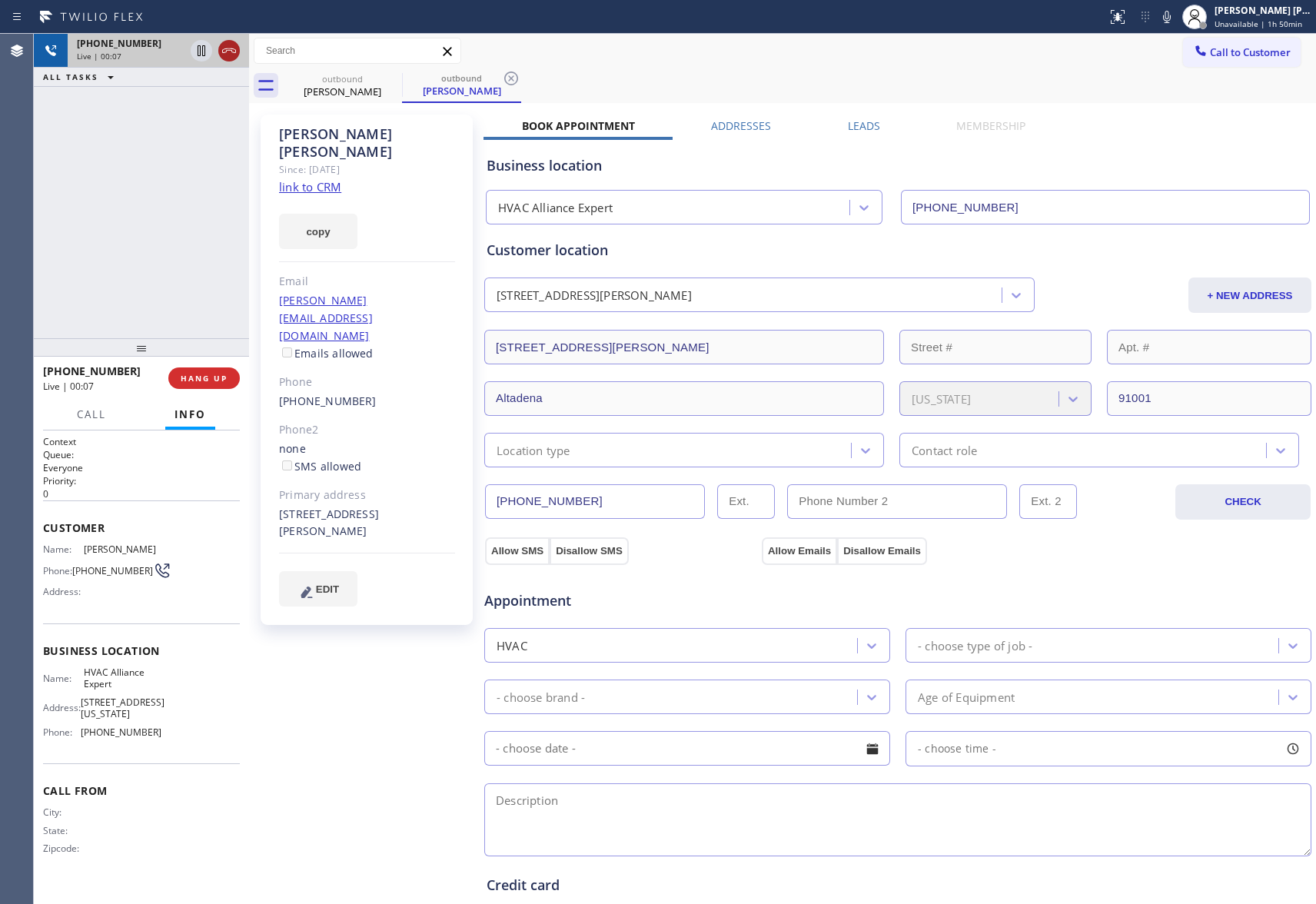
click at [232, 41] on icon at bounding box center [229, 51] width 19 height 19
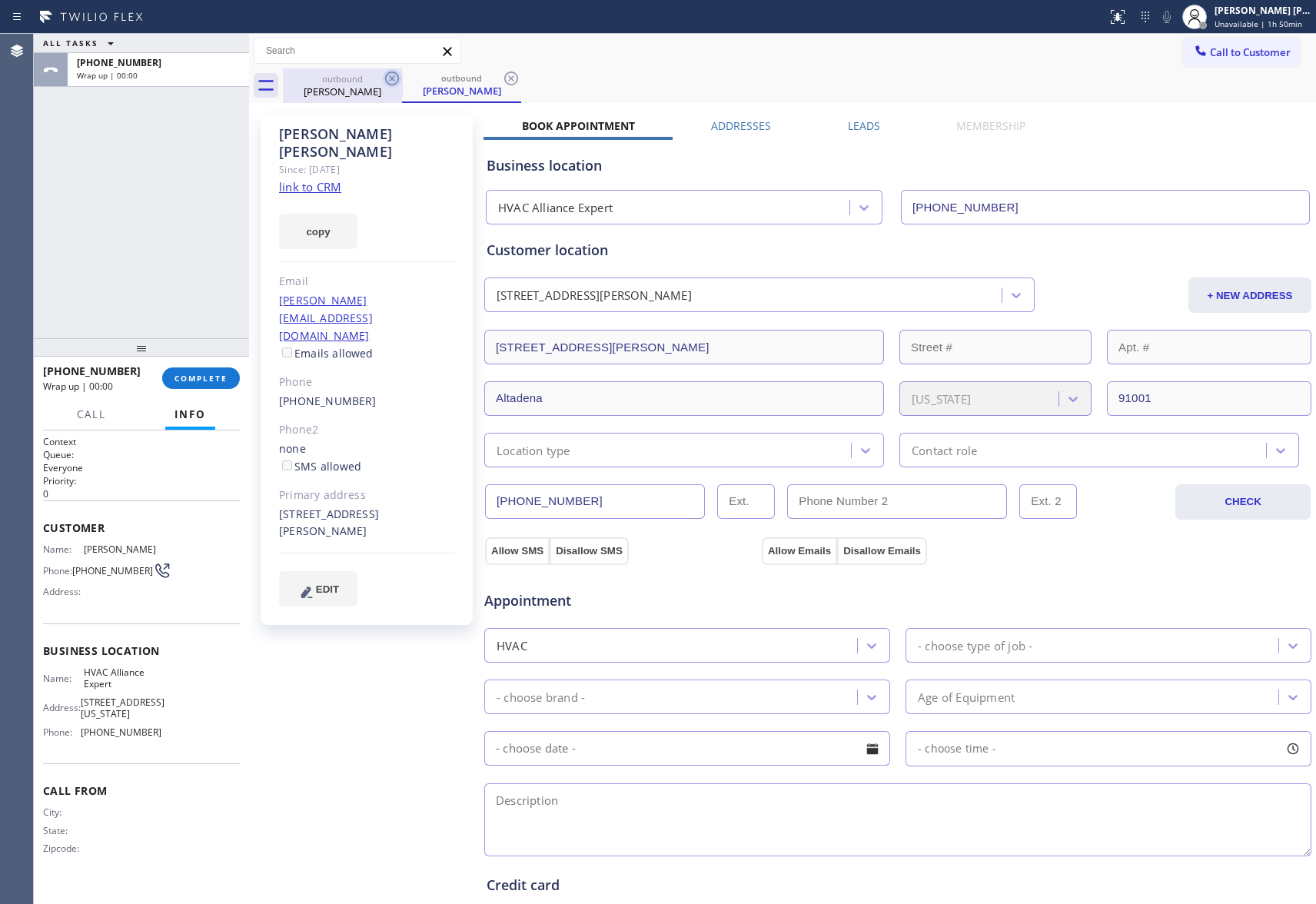
click at [384, 77] on icon at bounding box center [392, 78] width 19 height 19
click at [502, 77] on icon at bounding box center [512, 78] width 19 height 19
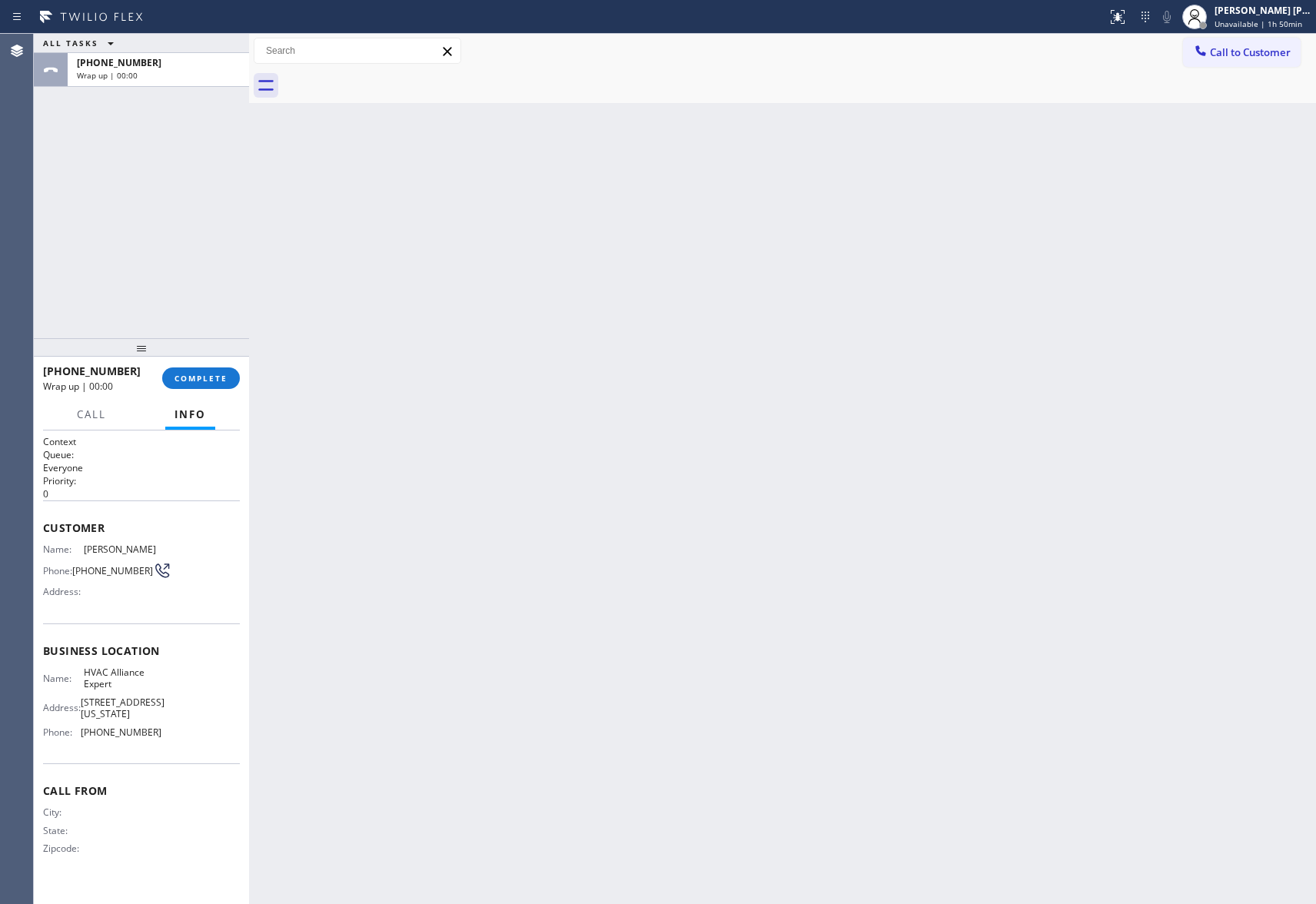
click at [384, 77] on div at bounding box center [800, 85] width 1034 height 34
click at [203, 386] on button "COMPLETE" at bounding box center [200, 379] width 77 height 22
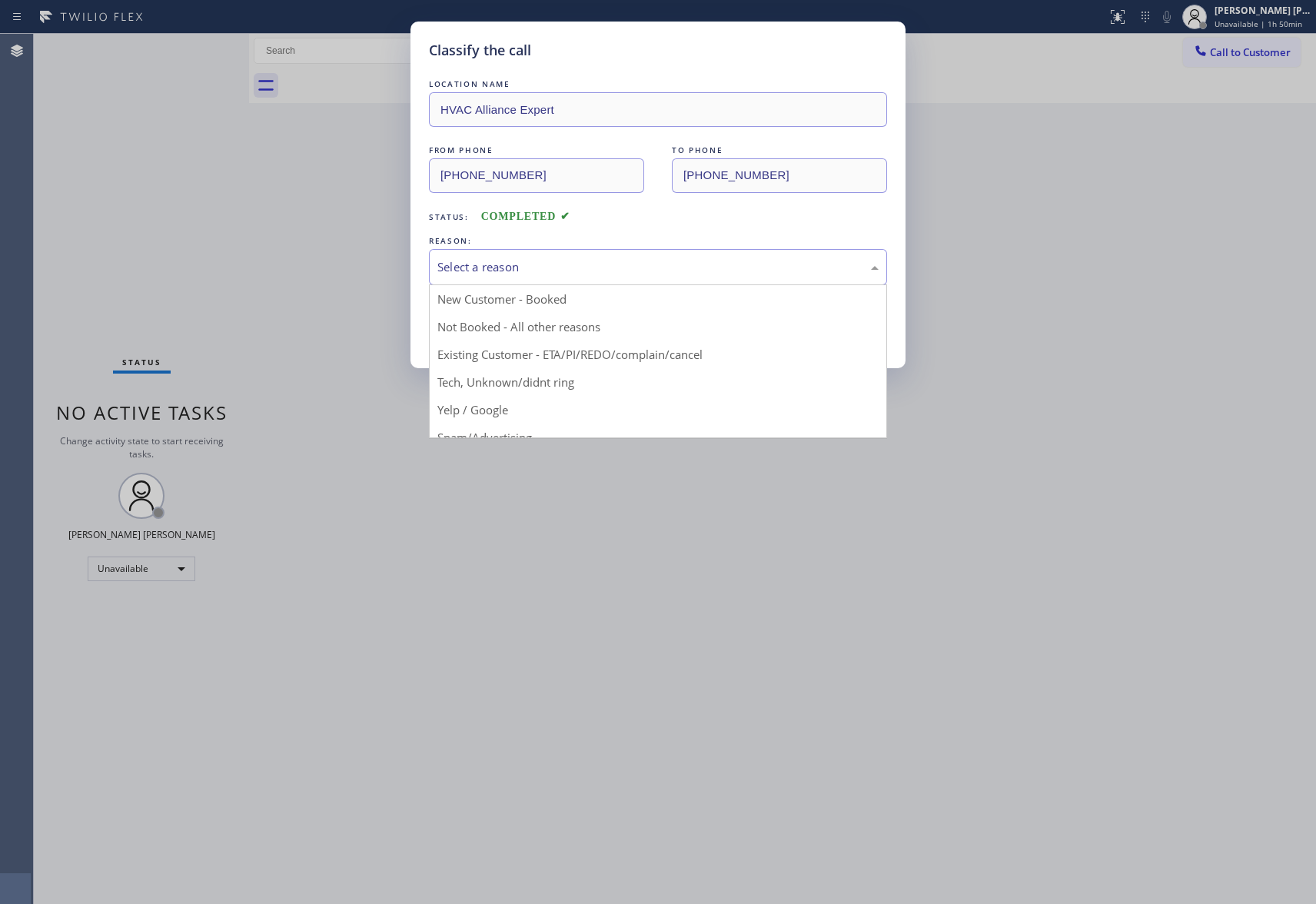
click at [575, 254] on div "Select a reason" at bounding box center [658, 267] width 458 height 36
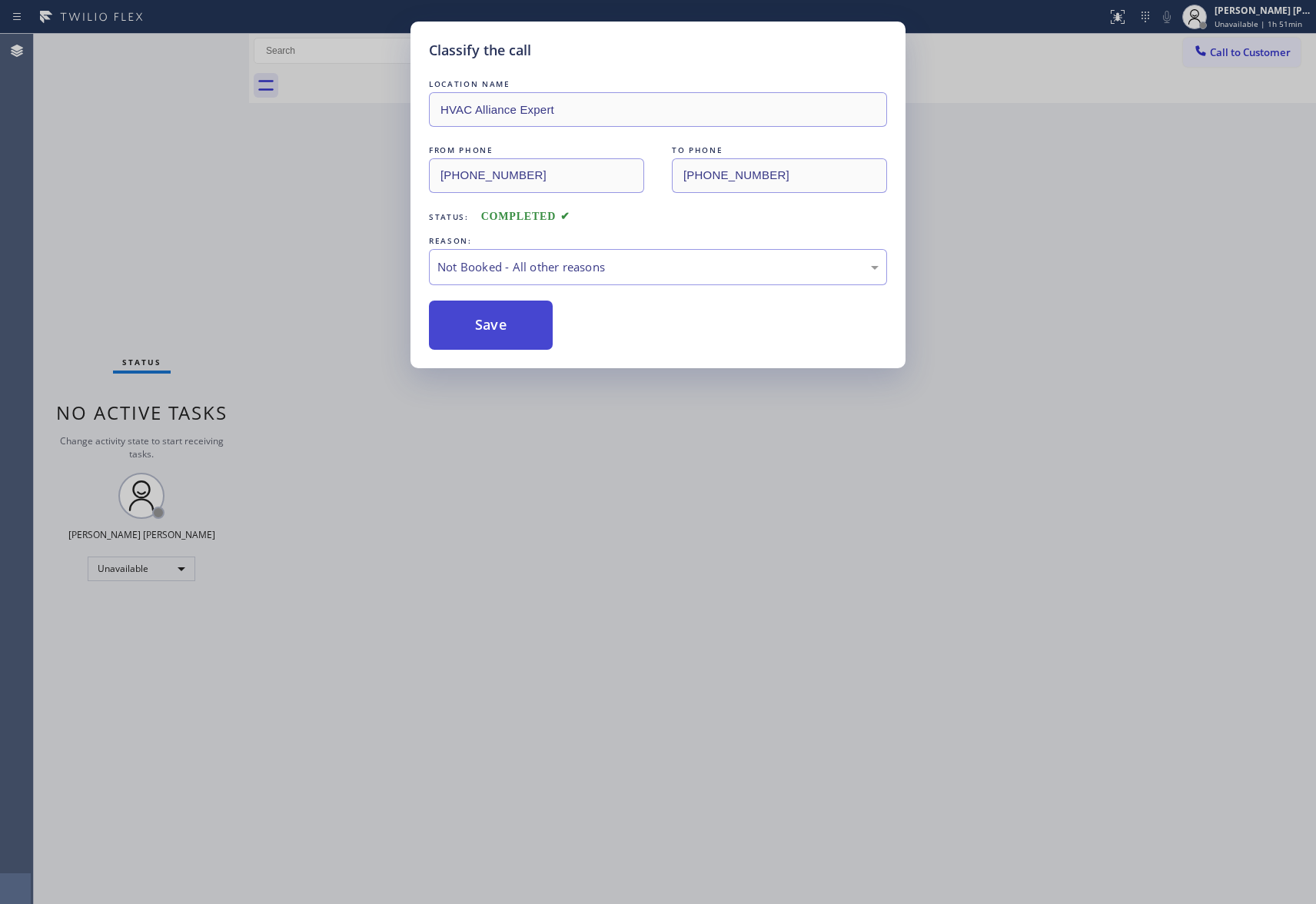
click at [512, 330] on button "Save" at bounding box center [491, 325] width 124 height 49
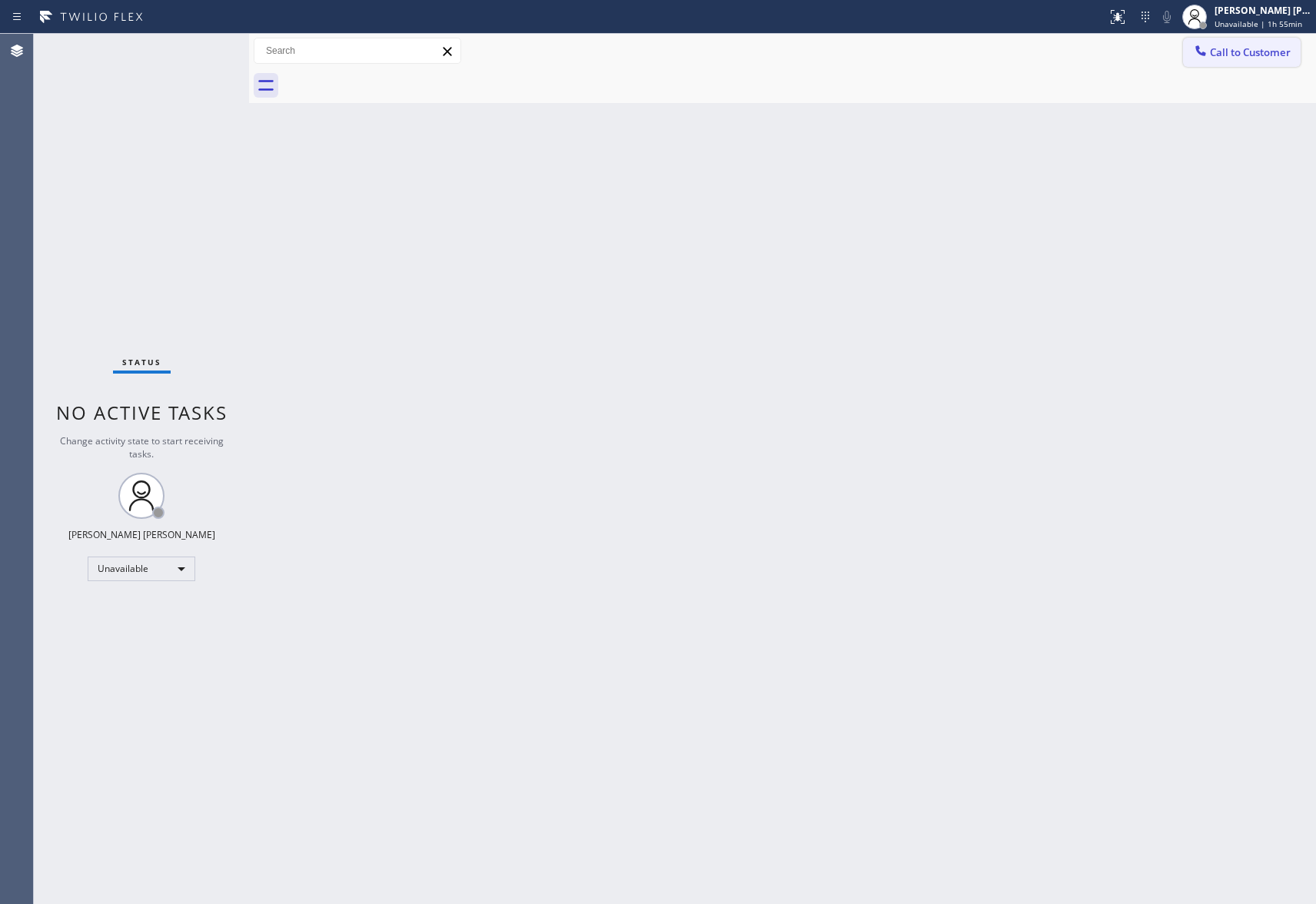
click at [1257, 56] on span "Call to Customer" at bounding box center [1250, 52] width 81 height 14
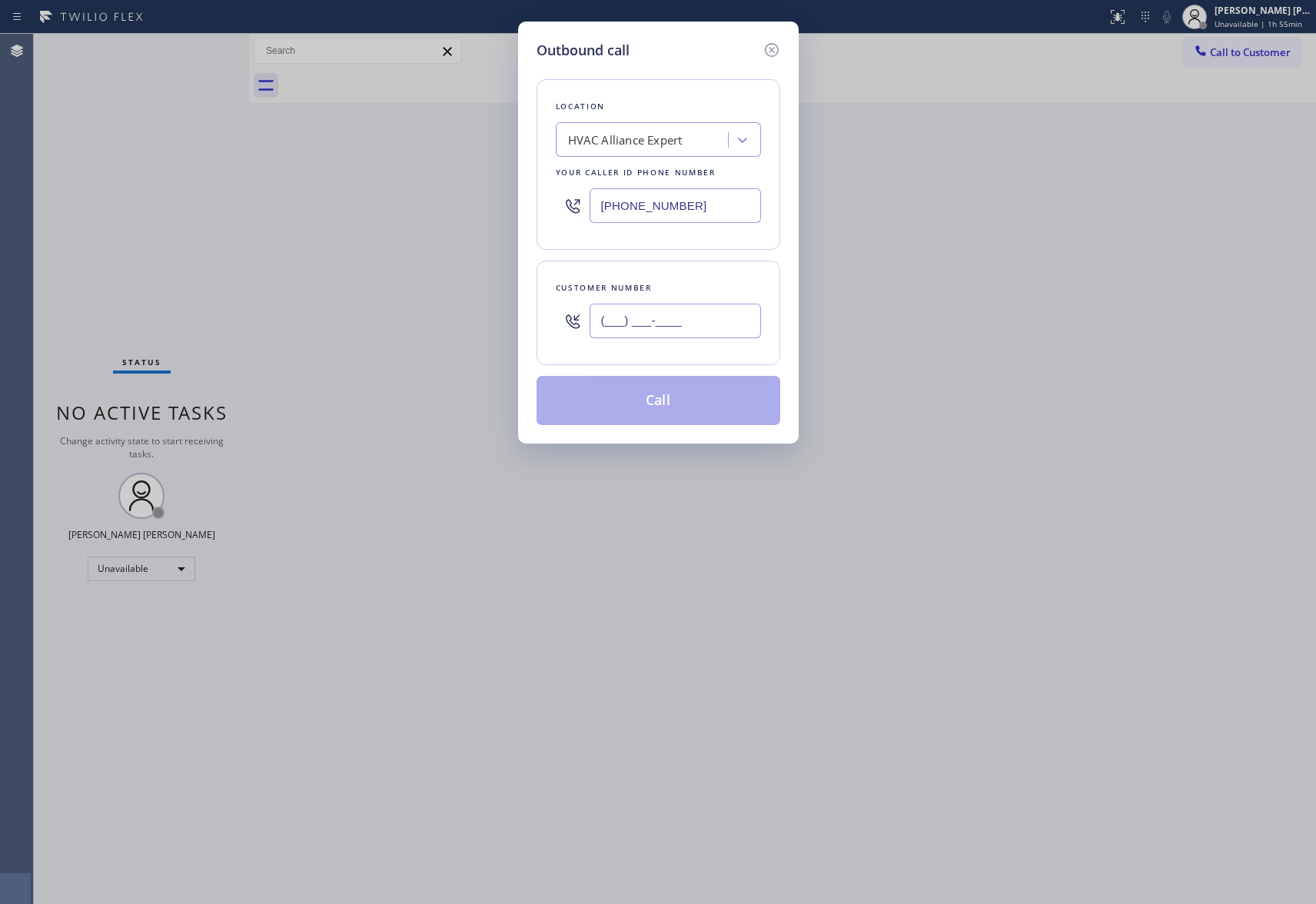
click at [696, 314] on input "(___) ___-____" at bounding box center [675, 321] width 171 height 34
paste input "626) 890-5150"
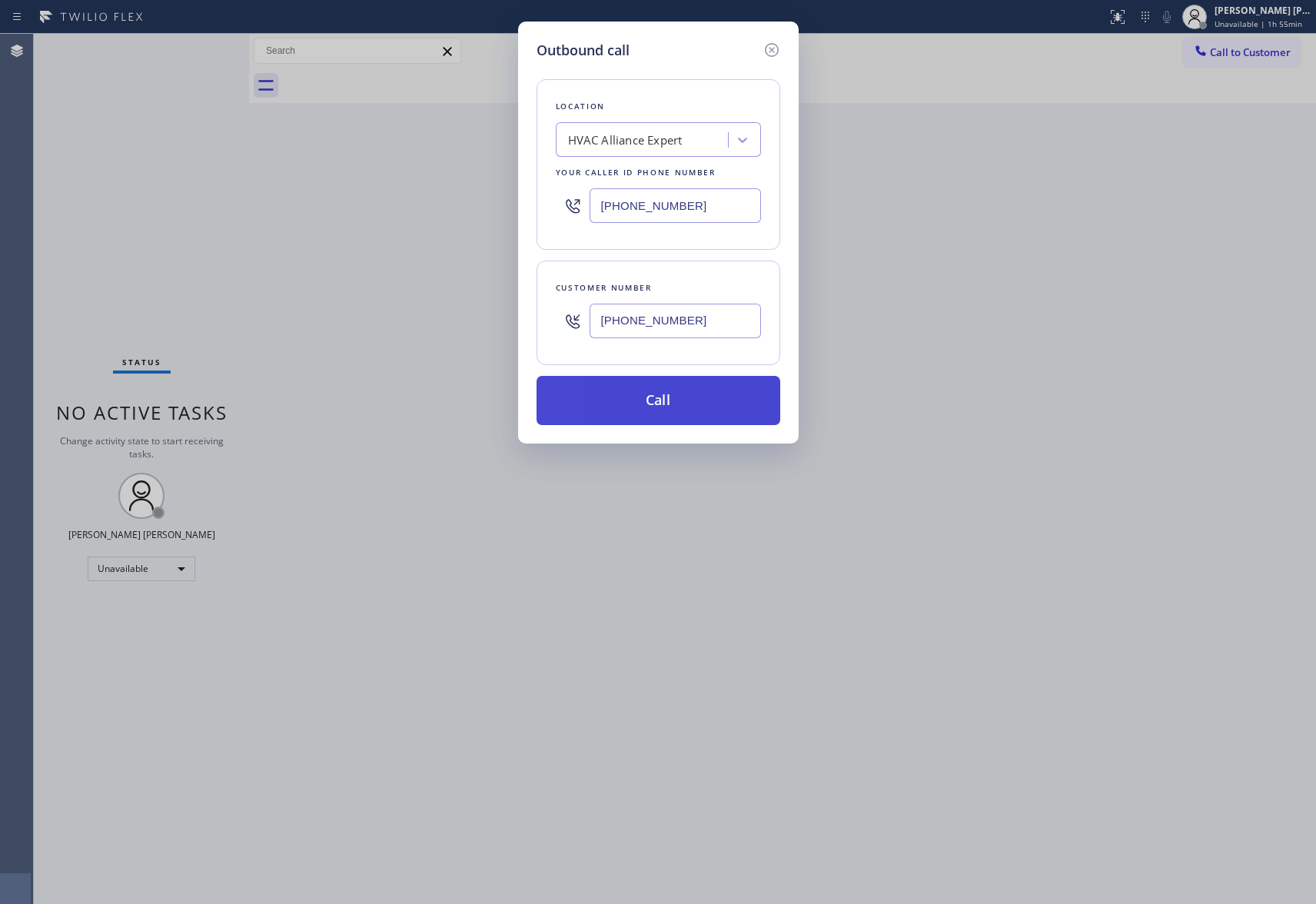
type input "[PHONE_NUMBER]"
click at [678, 402] on button "Call" at bounding box center [658, 400] width 243 height 49
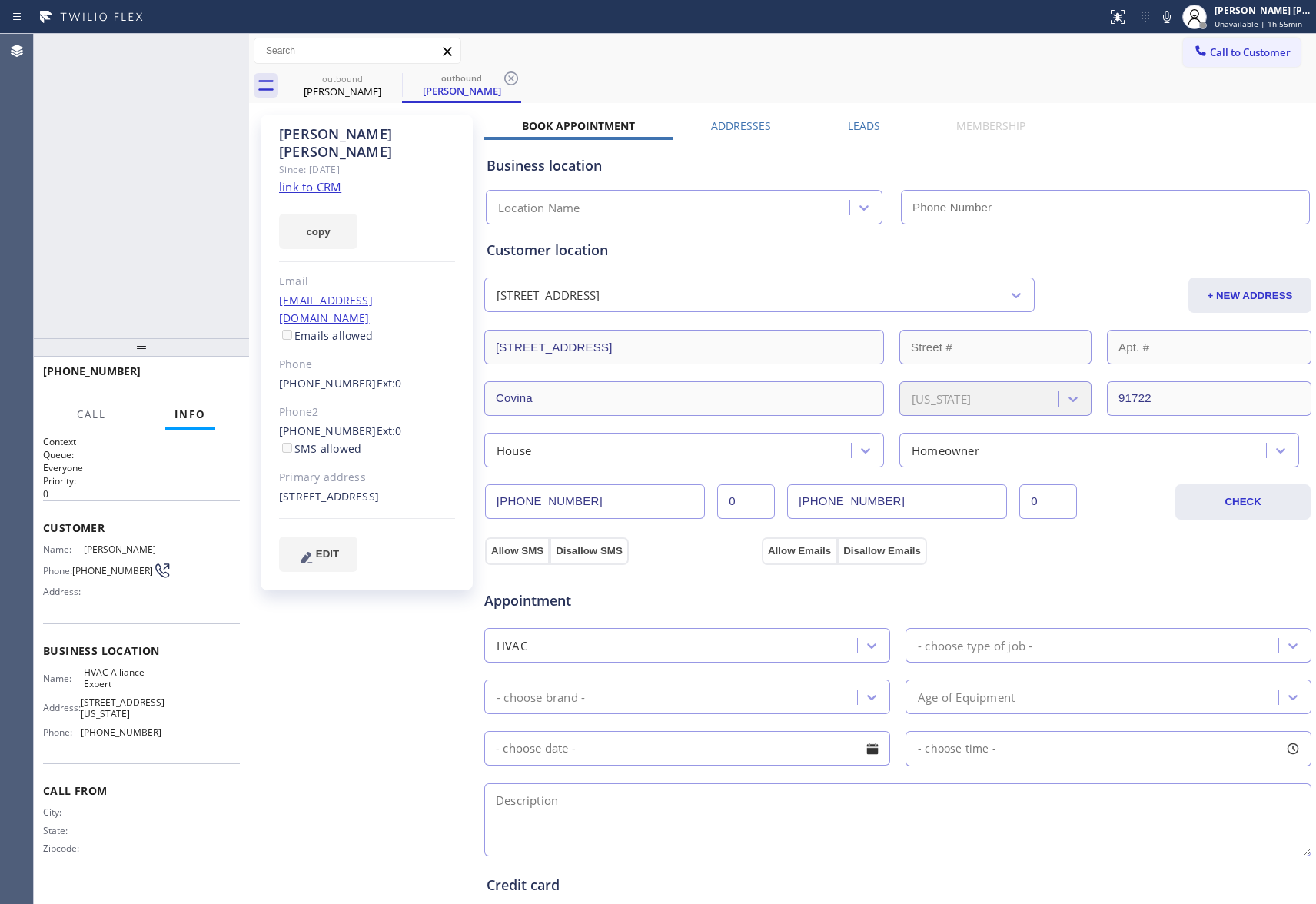
type input "[PHONE_NUMBER]"
click at [195, 373] on span "HANG UP" at bounding box center [204, 379] width 47 height 11
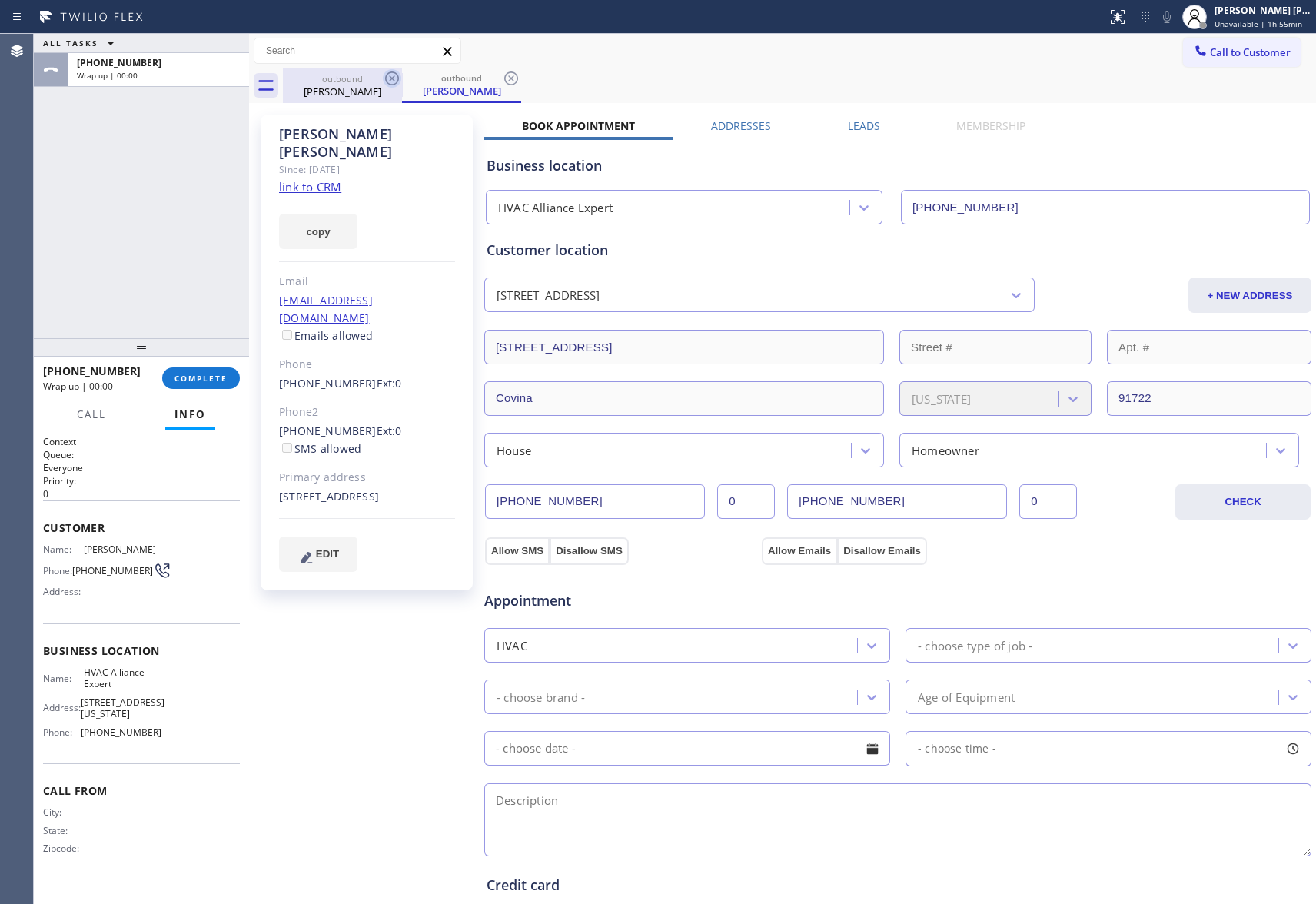
click at [385, 81] on icon at bounding box center [392, 78] width 19 height 19
click at [397, 77] on icon at bounding box center [392, 78] width 14 height 14
click at [505, 77] on icon at bounding box center [512, 78] width 14 height 14
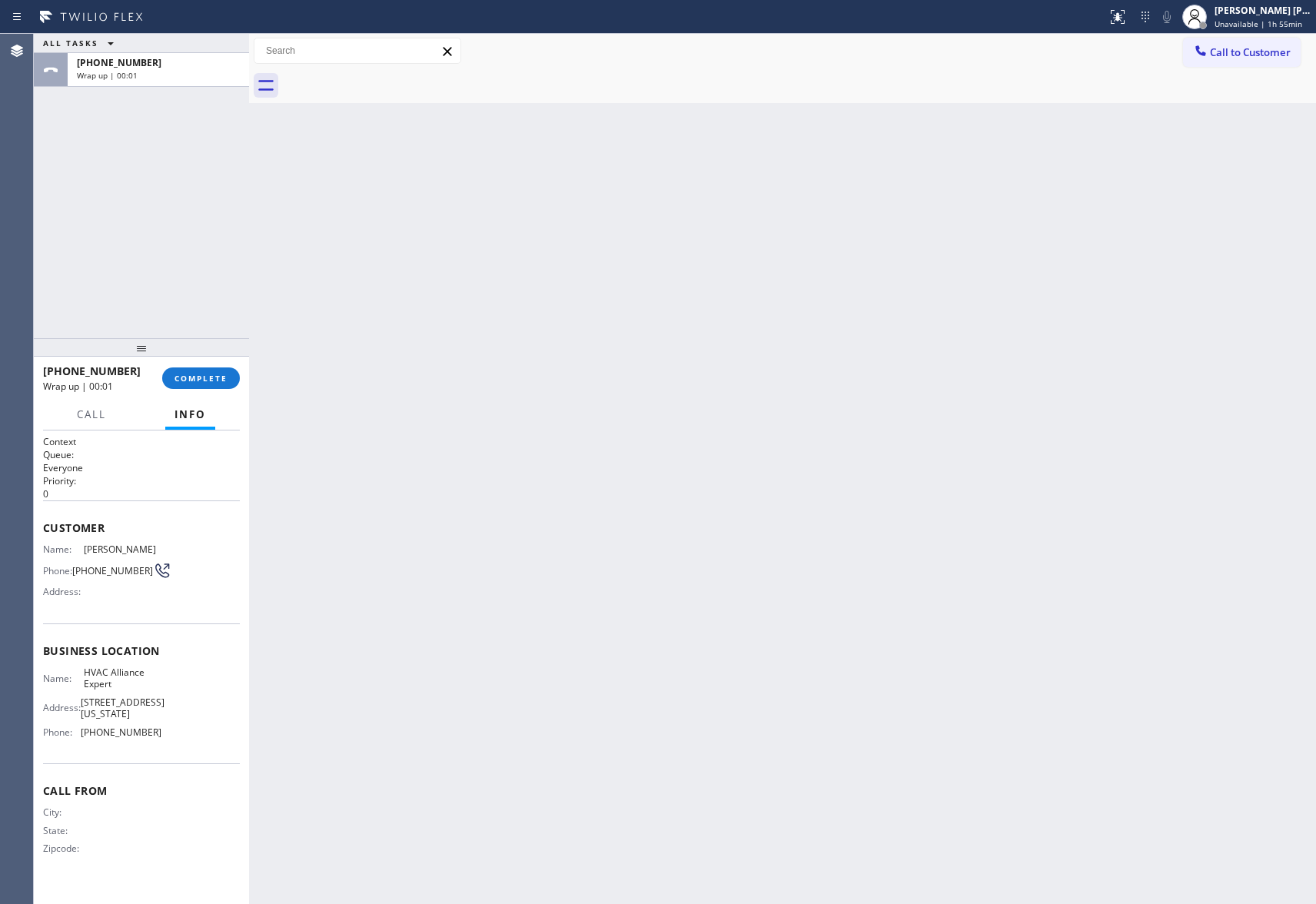
click at [397, 77] on div at bounding box center [800, 85] width 1034 height 34
drag, startPoint x: 397, startPoint y: 77, endPoint x: 236, endPoint y: 403, distance: 363.6
click at [397, 77] on div at bounding box center [800, 85] width 1034 height 34
click at [210, 371] on button "COMPLETE" at bounding box center [200, 379] width 77 height 22
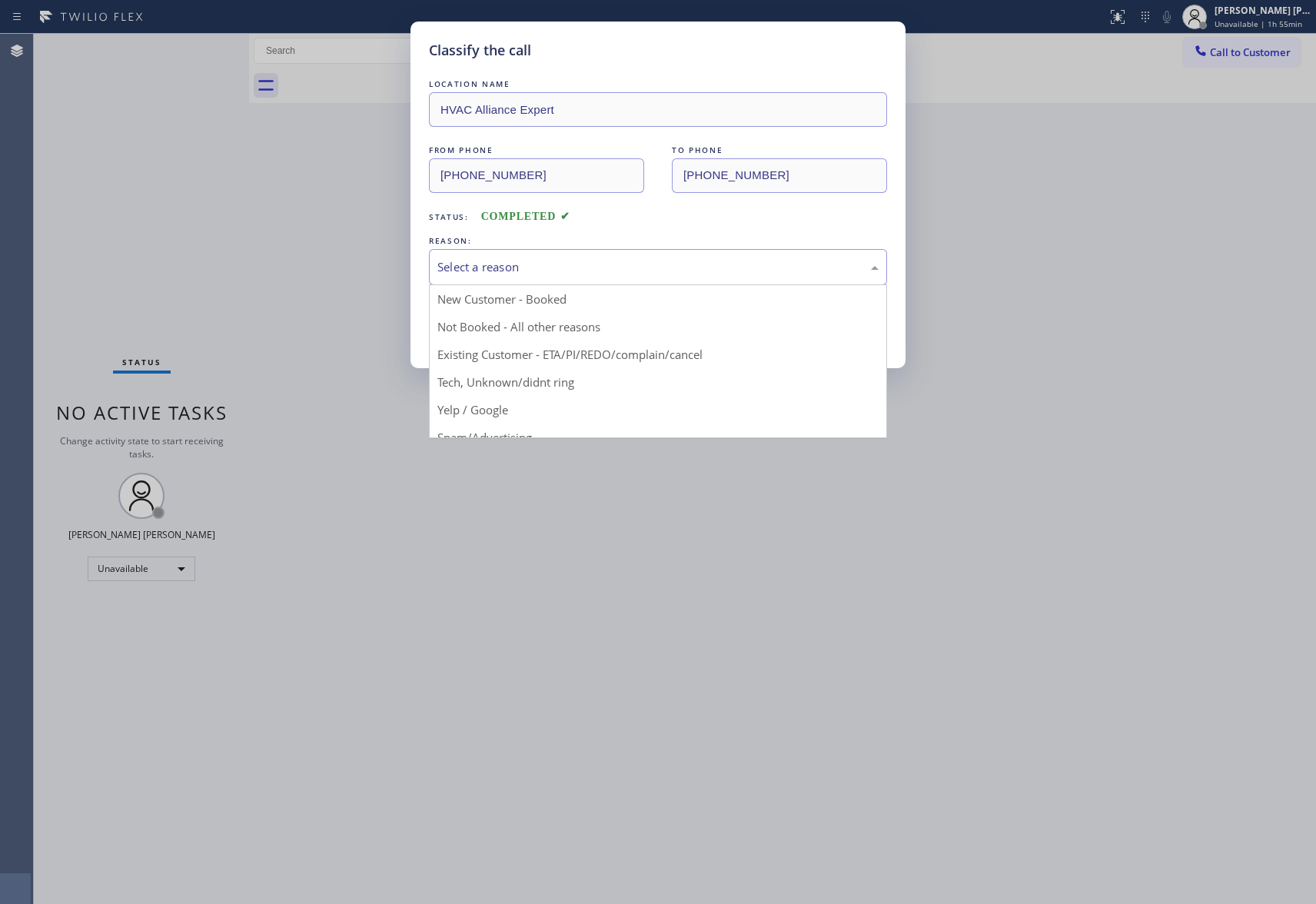
click at [641, 258] on div "Select a reason" at bounding box center [658, 267] width 441 height 18
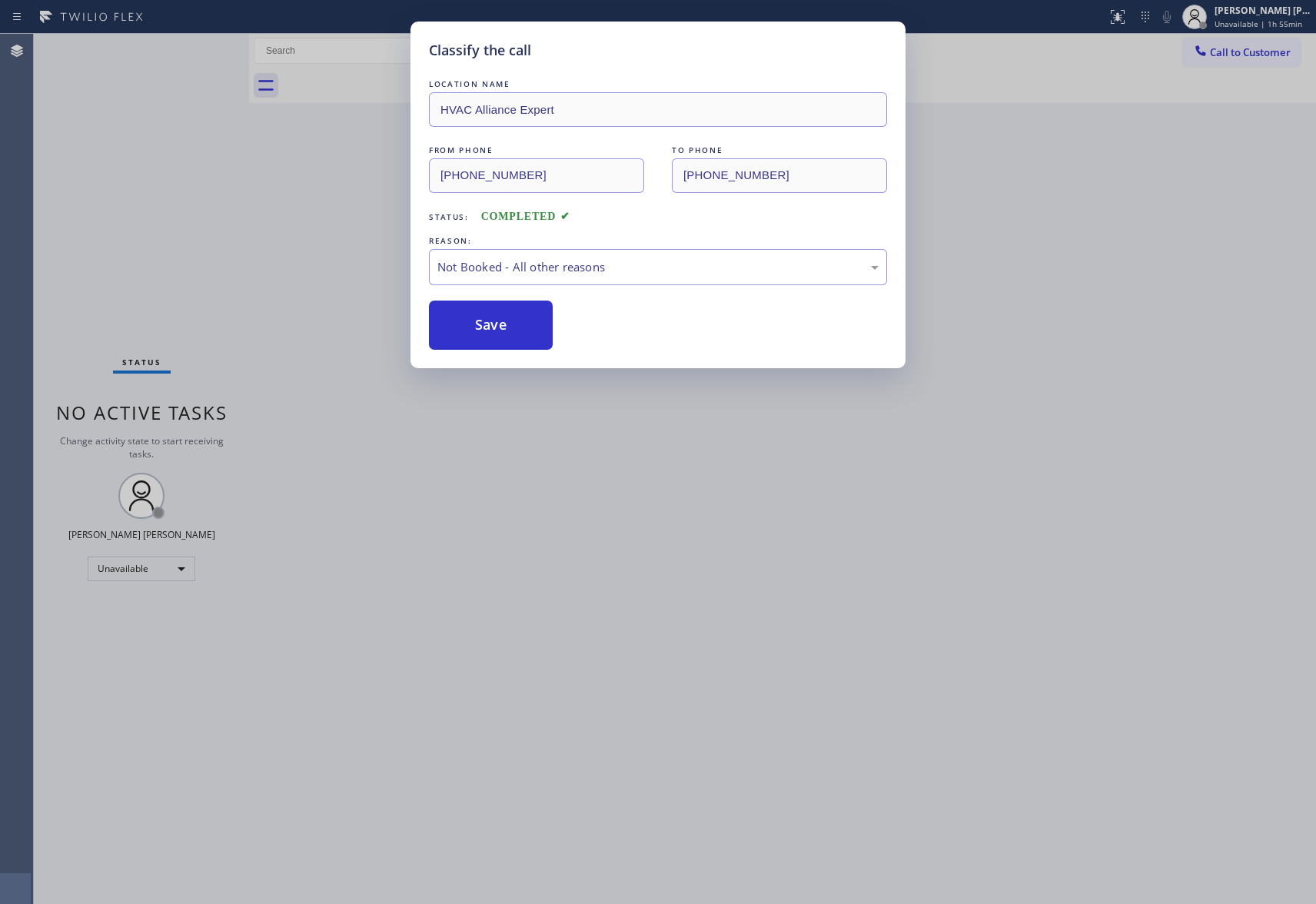
click at [484, 330] on button "Save" at bounding box center [491, 325] width 124 height 49
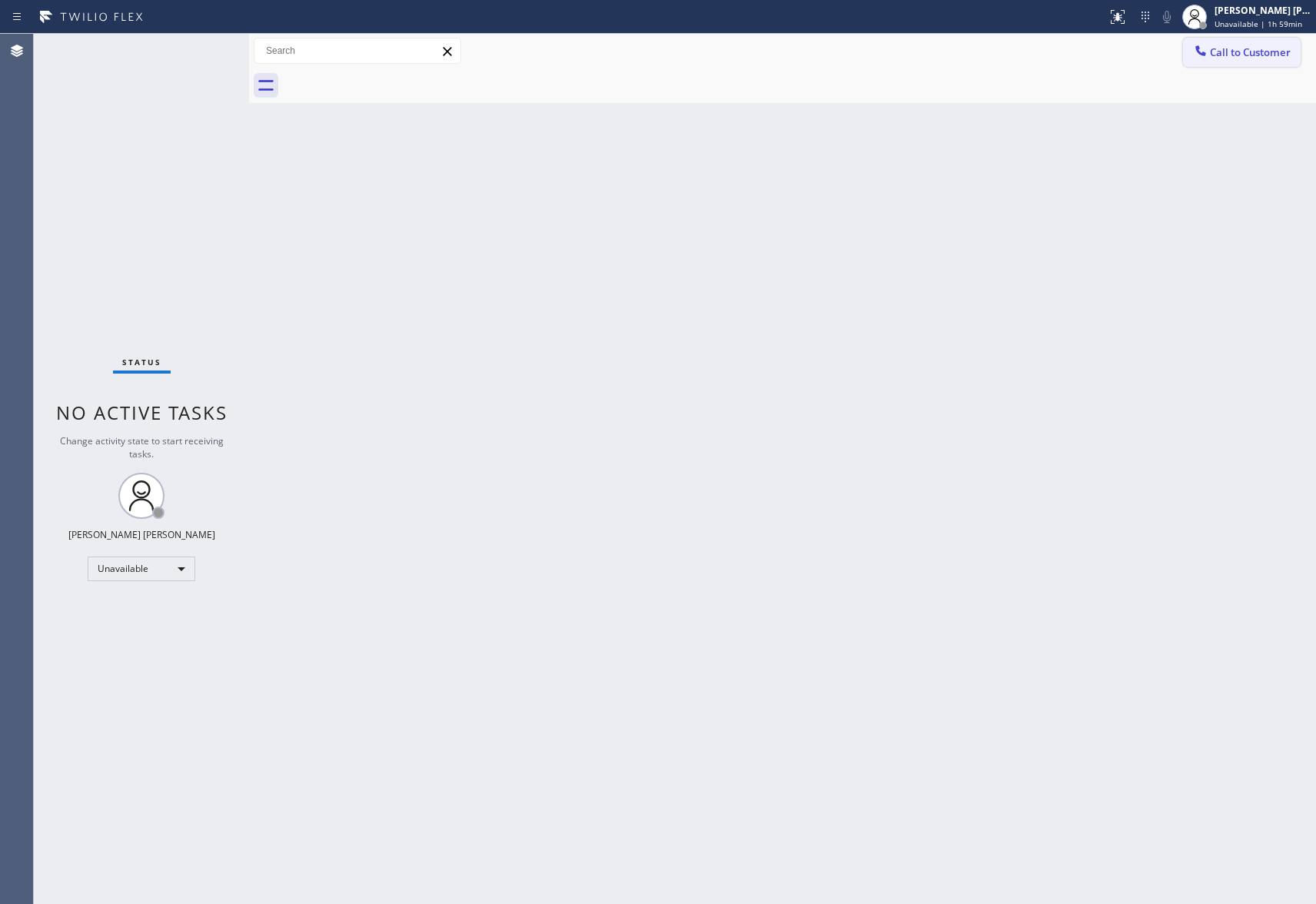
click at [1219, 54] on span "Call to Customer" at bounding box center [1250, 52] width 81 height 14
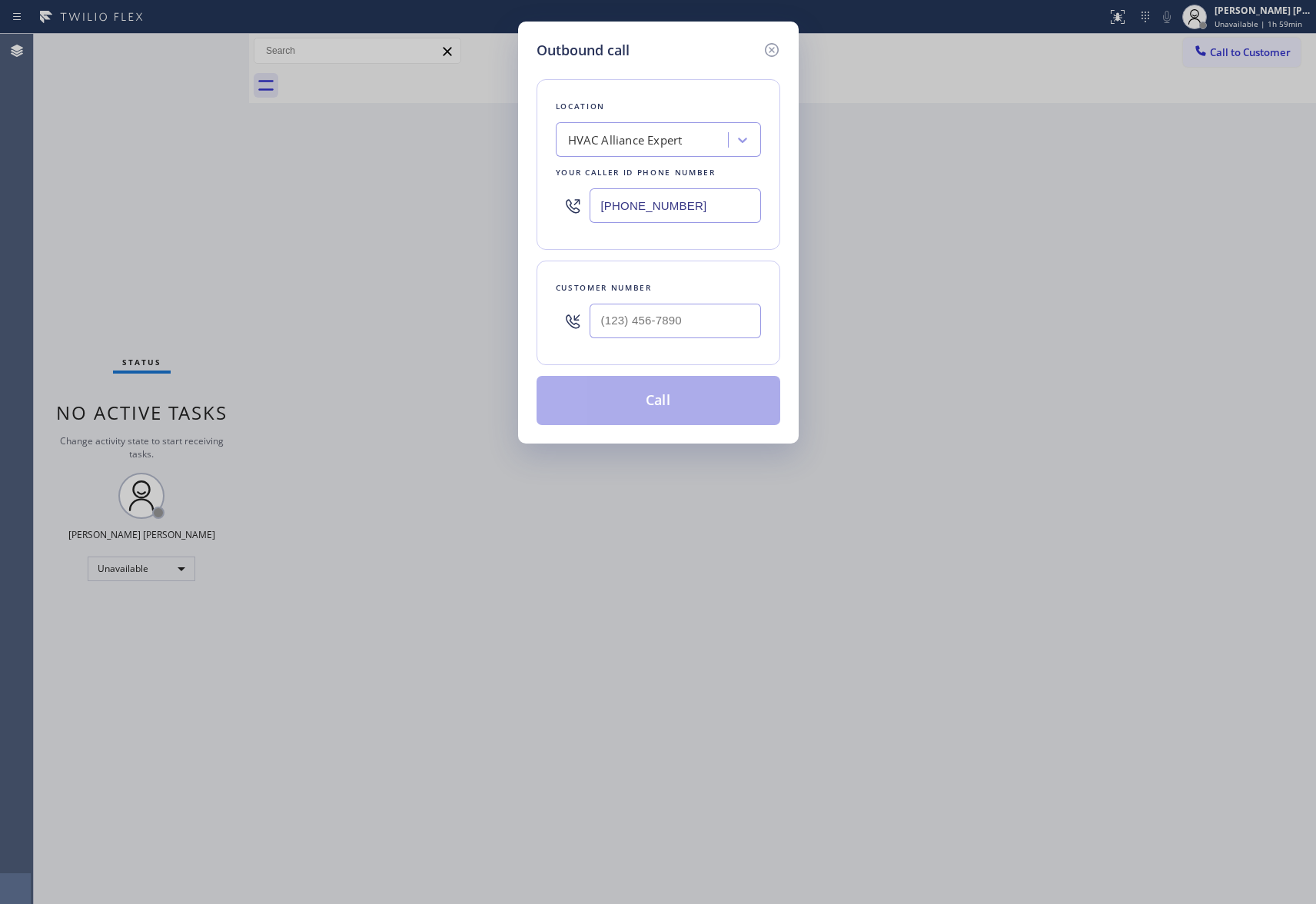
click at [692, 300] on div at bounding box center [675, 321] width 171 height 50
click at [692, 314] on input "(___) ___-____" at bounding box center [675, 321] width 171 height 34
paste input "857) 234-3124"
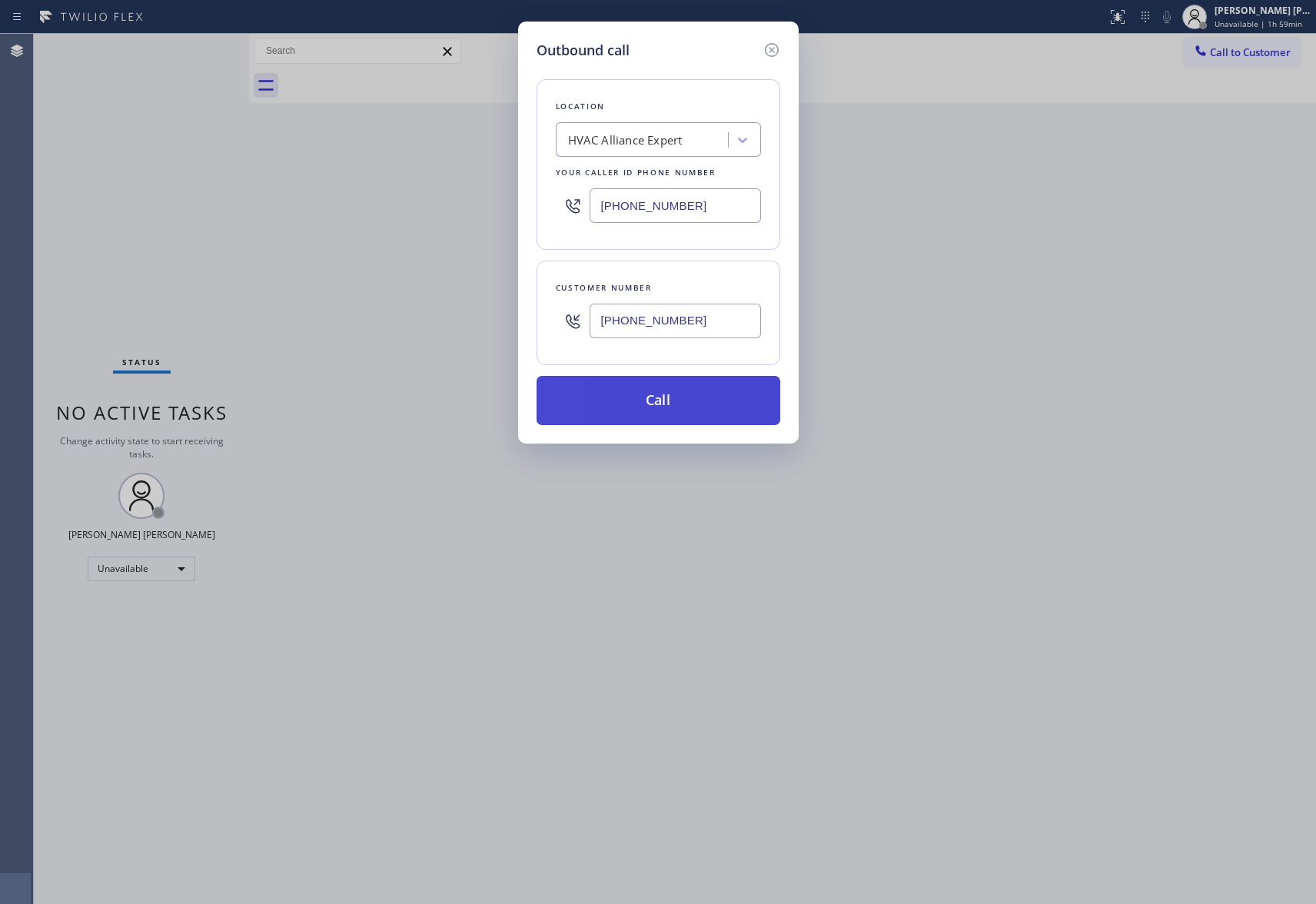
type input "[PHONE_NUMBER]"
click at [685, 408] on button "Call" at bounding box center [658, 400] width 243 height 49
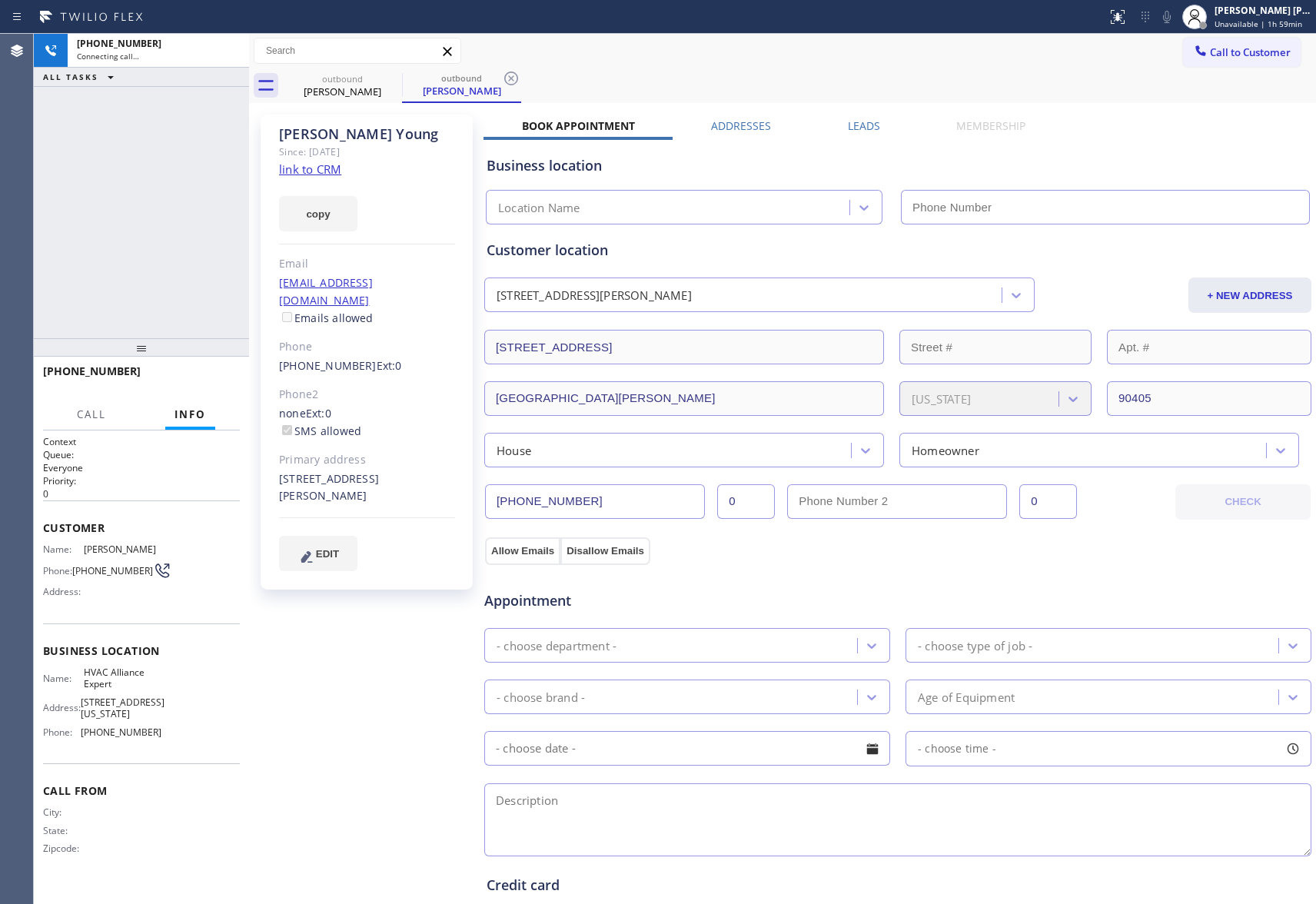
type input "[PHONE_NUMBER]"
click at [192, 381] on span "HANG UP" at bounding box center [204, 379] width 47 height 11
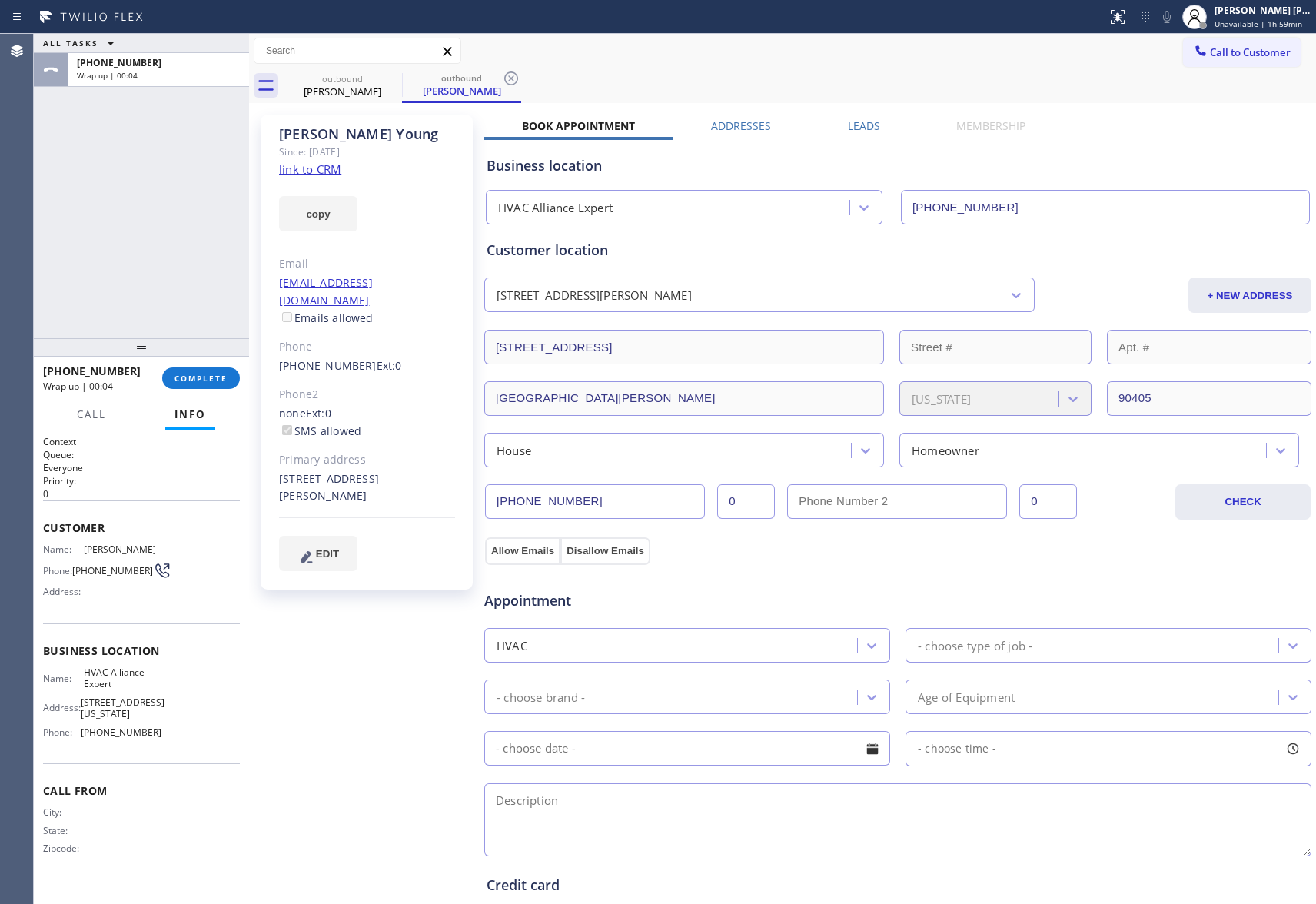
click at [853, 124] on label "Leads" at bounding box center [864, 125] width 32 height 15
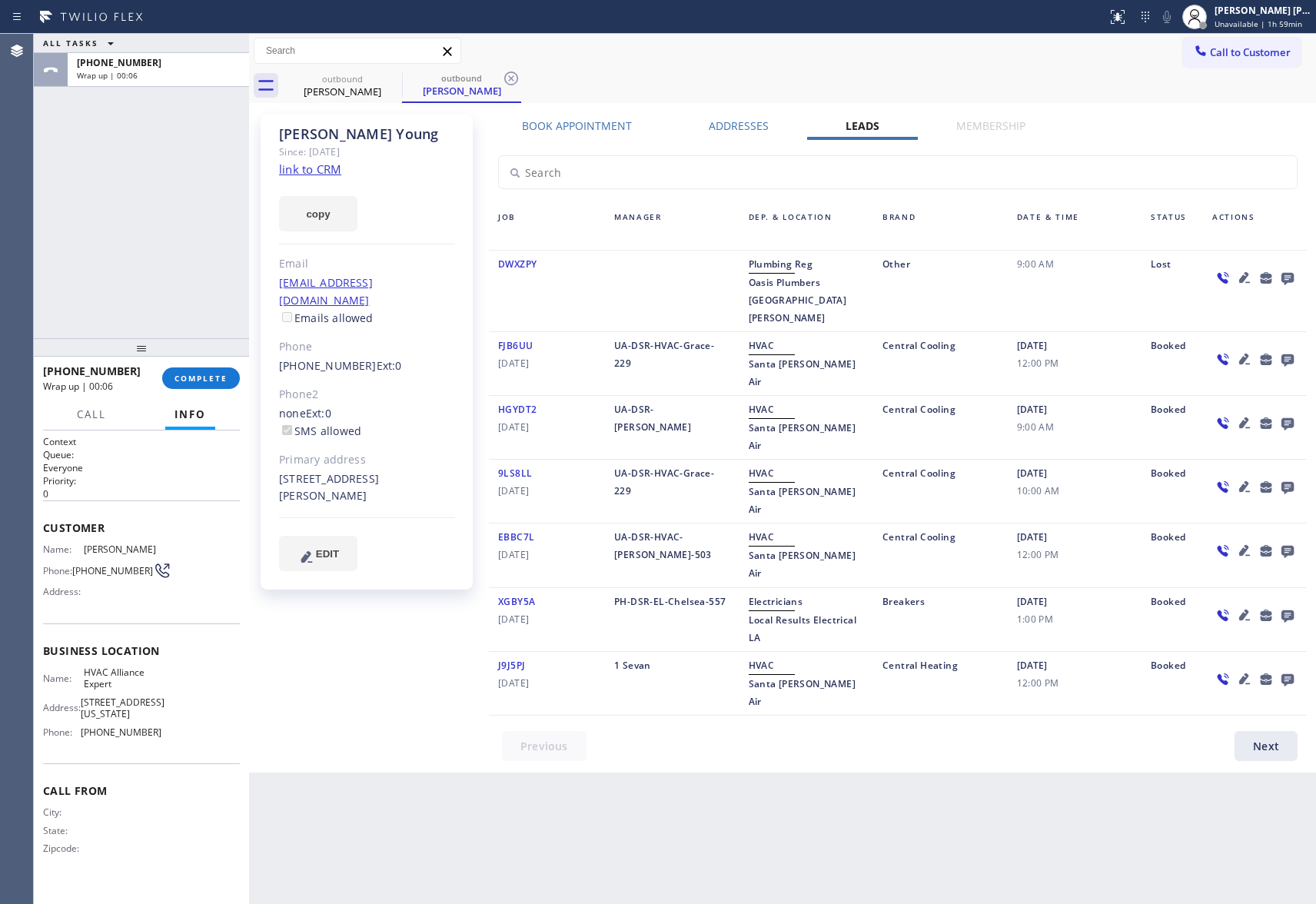
click at [1283, 277] on icon at bounding box center [1288, 279] width 13 height 13
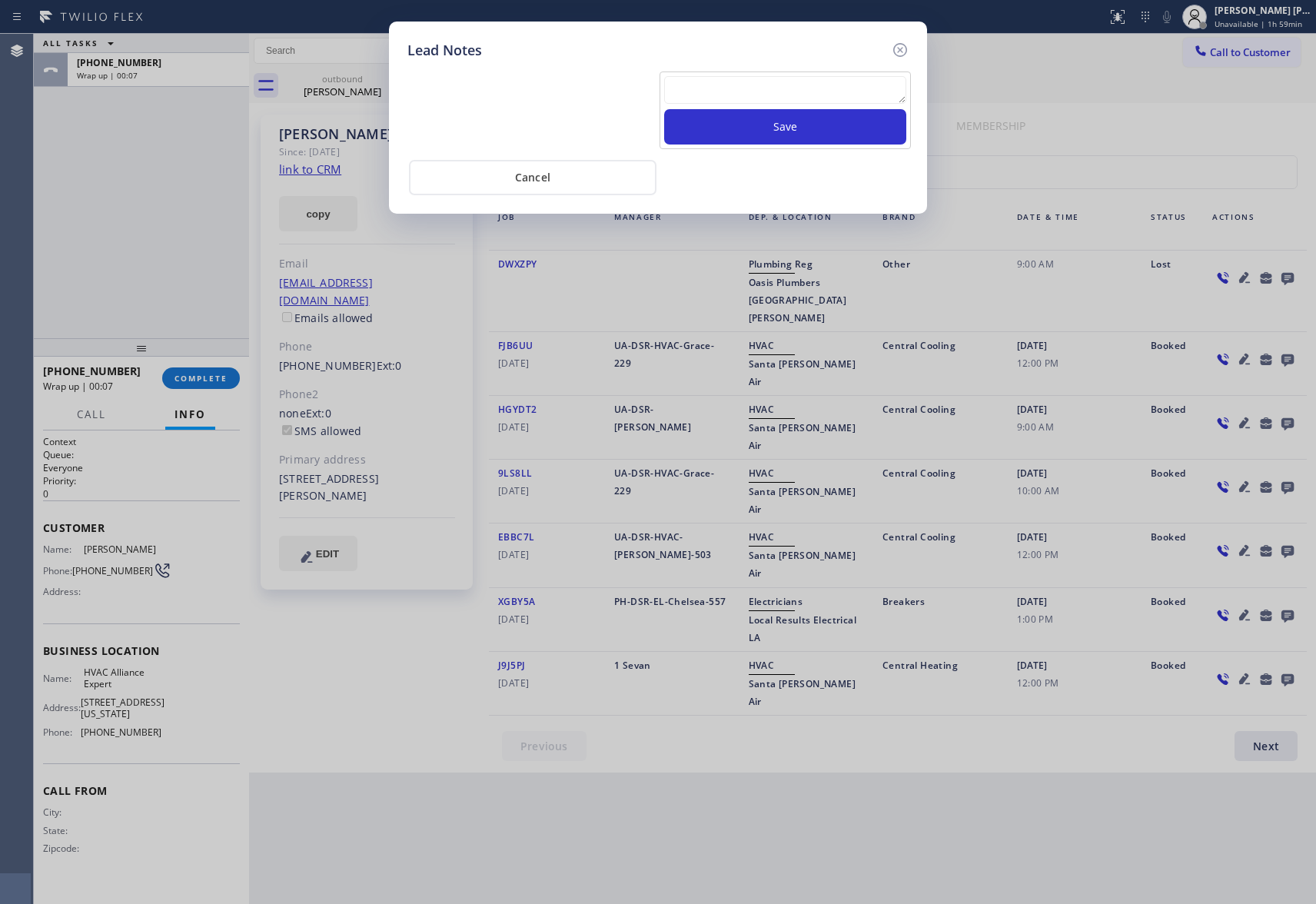
click at [790, 92] on textarea at bounding box center [786, 89] width 243 height 27
paste textarea "VM | please transfer if cx calls back"
type textarea "VM | please transfer if cx calls back"
click at [796, 129] on button "Save" at bounding box center [786, 127] width 243 height 35
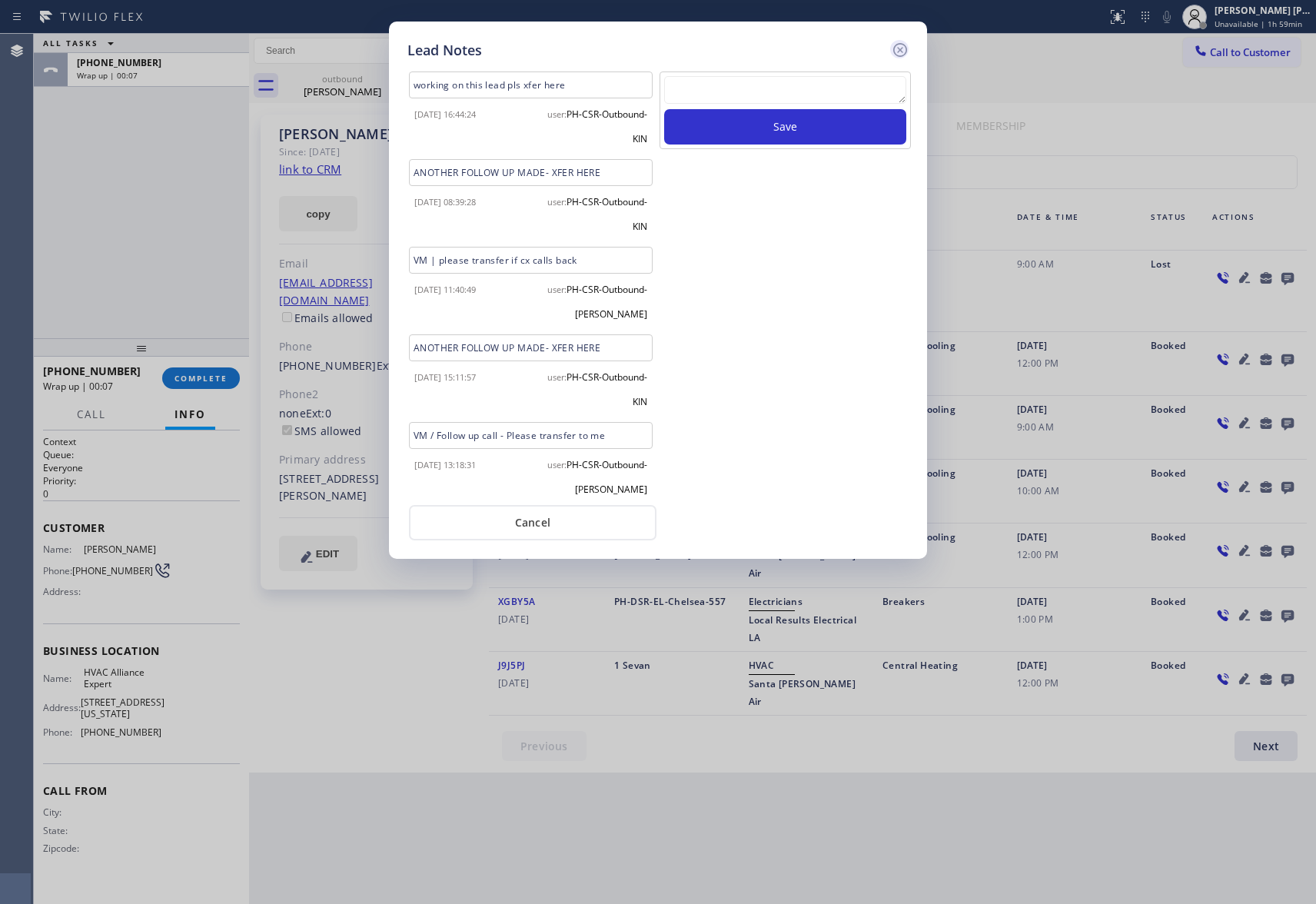
click at [904, 47] on icon at bounding box center [901, 50] width 19 height 19
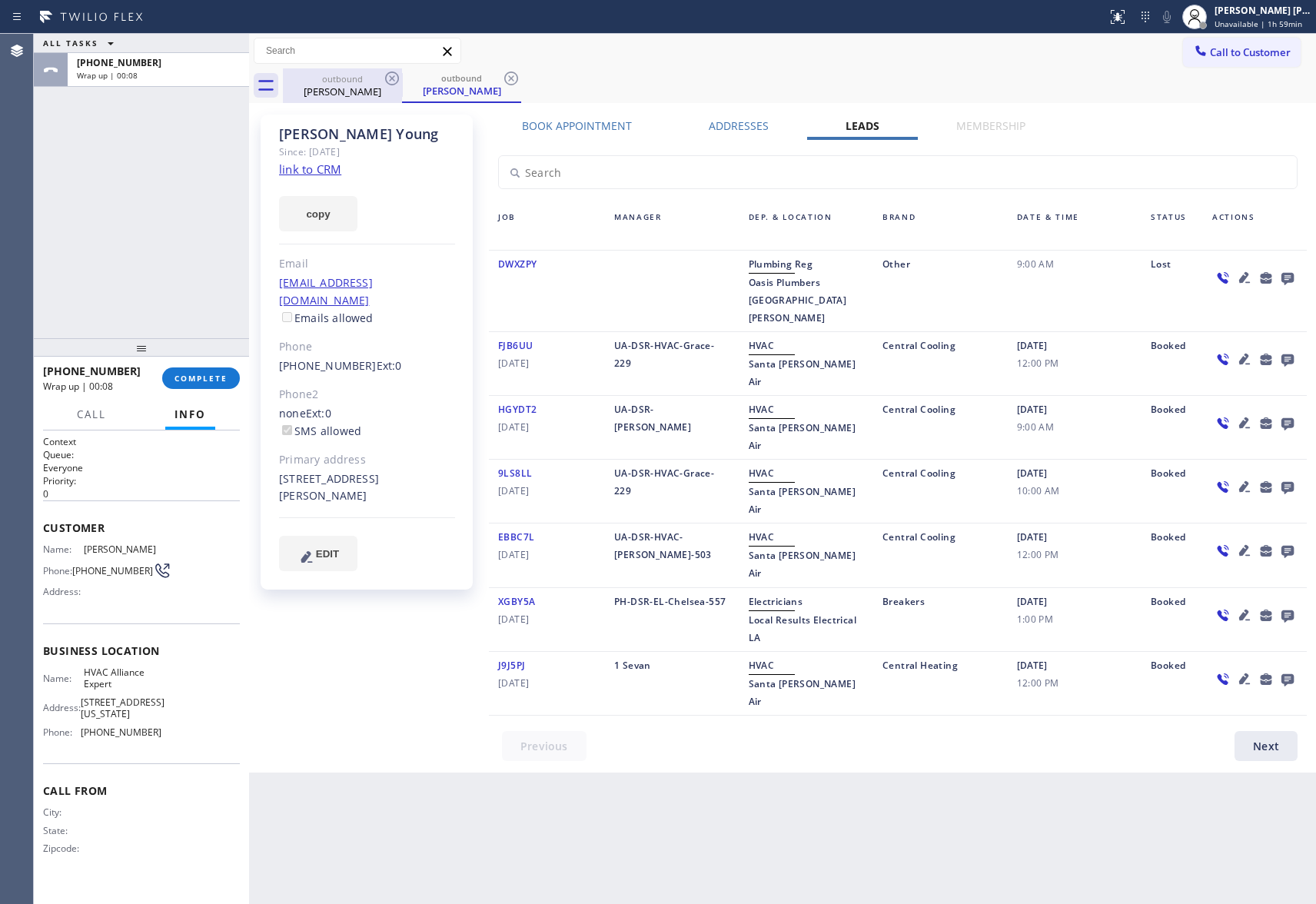
drag, startPoint x: 367, startPoint y: 72, endPoint x: 384, endPoint y: 72, distance: 17.0
click at [368, 73] on div "outbound" at bounding box center [343, 78] width 116 height 12
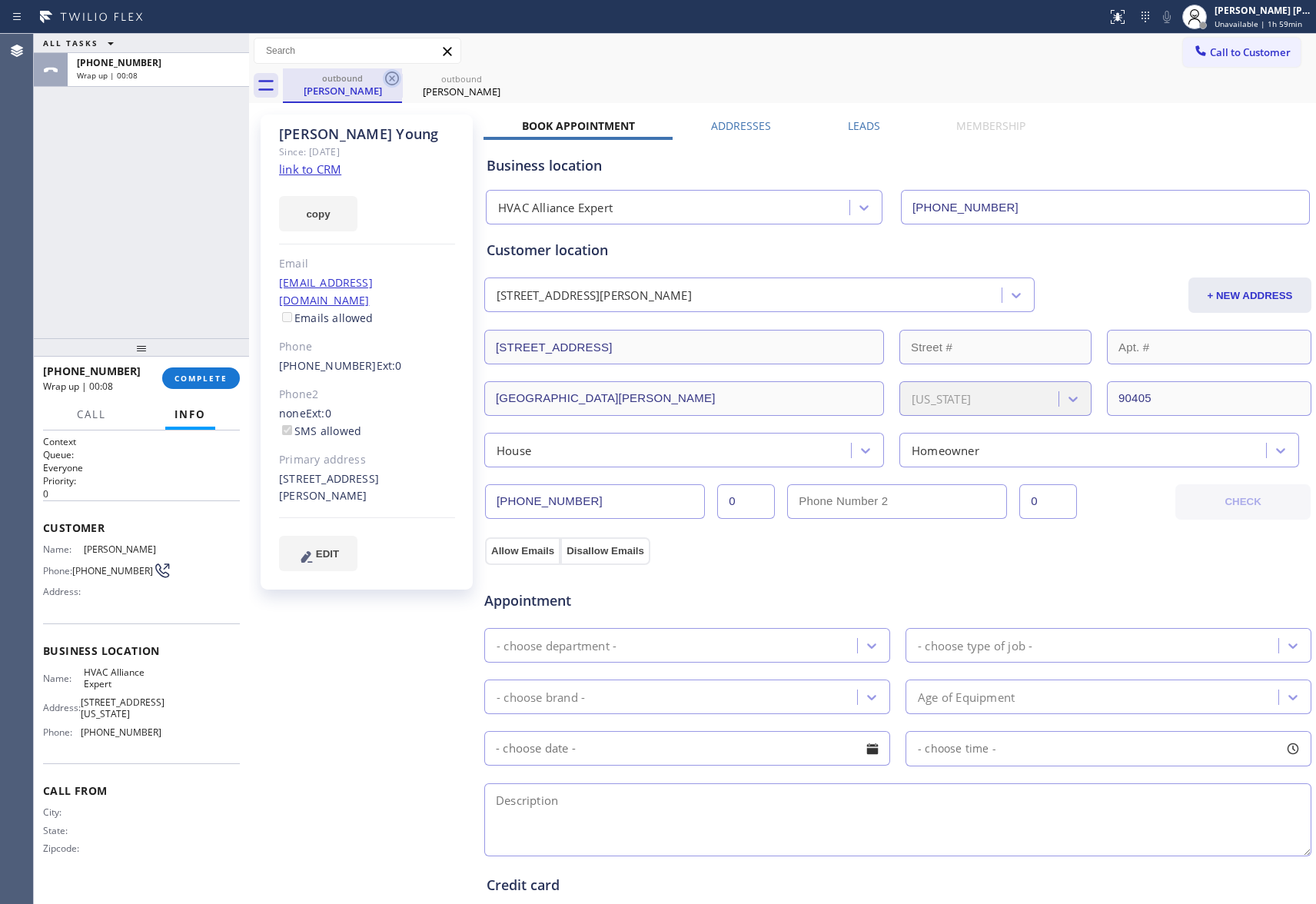
click at [384, 72] on icon at bounding box center [392, 78] width 19 height 19
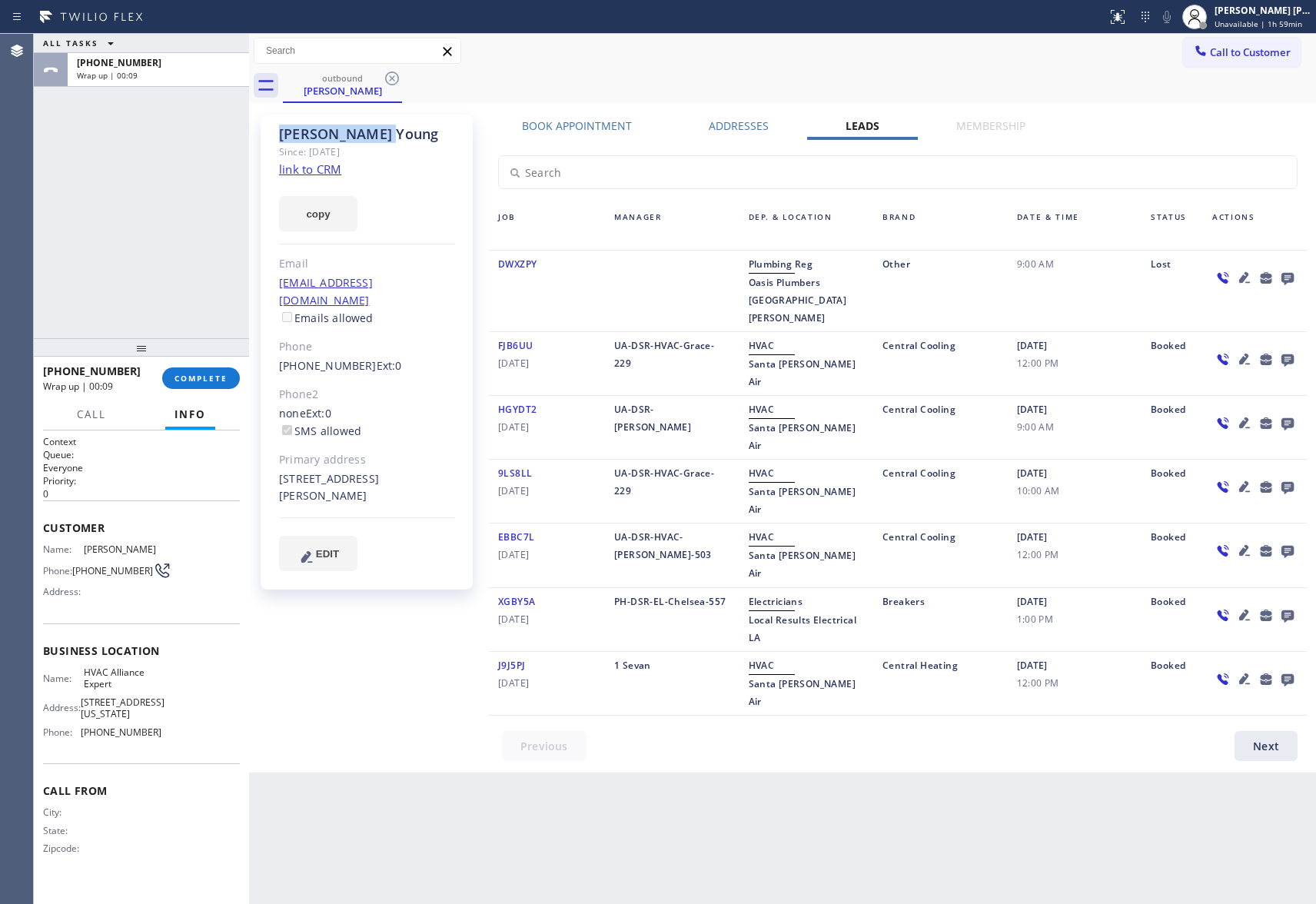
click at [384, 72] on icon at bounding box center [392, 78] width 19 height 19
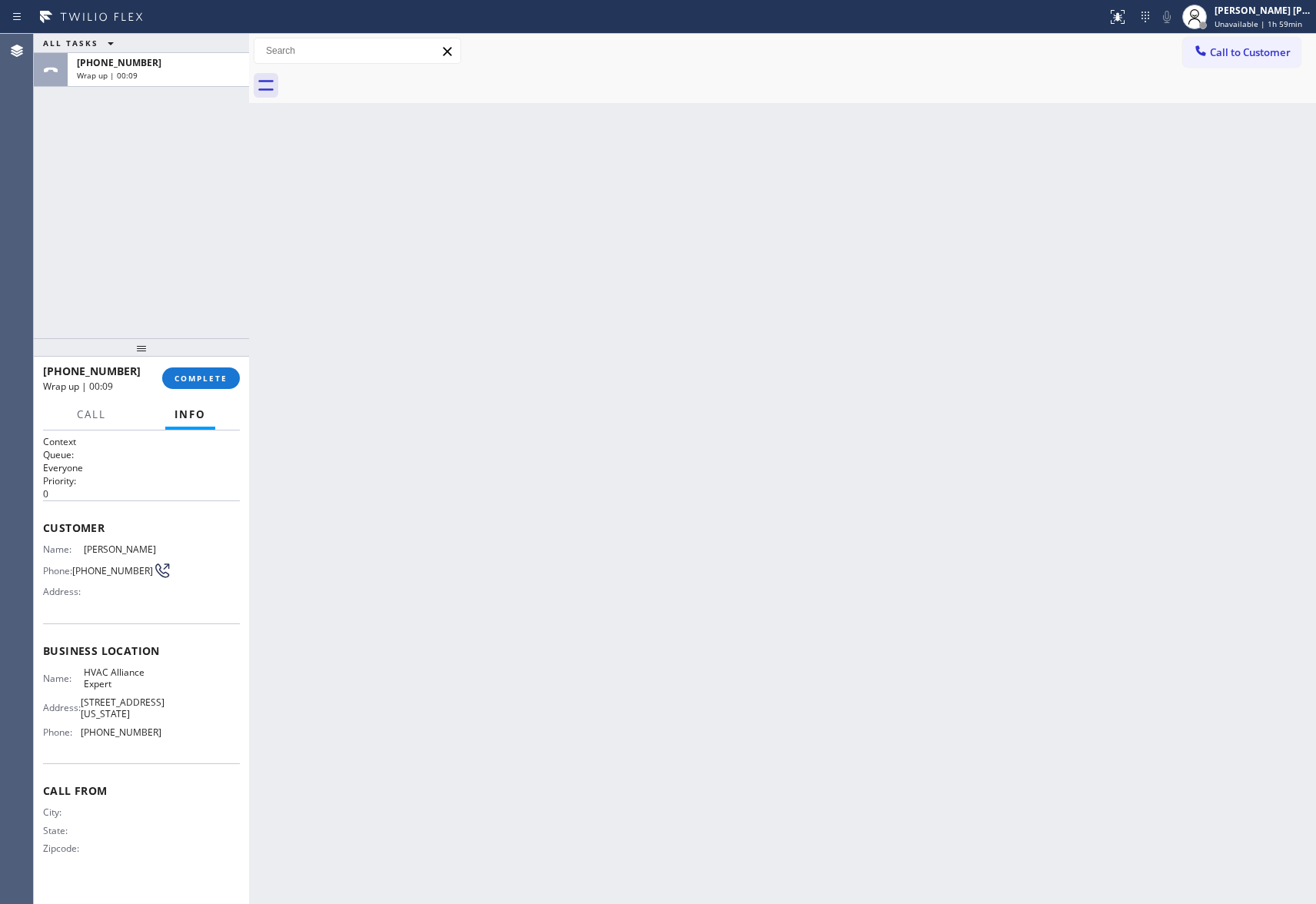
click at [384, 72] on div at bounding box center [800, 85] width 1034 height 34
click at [203, 380] on span "COMPLETE" at bounding box center [201, 379] width 53 height 11
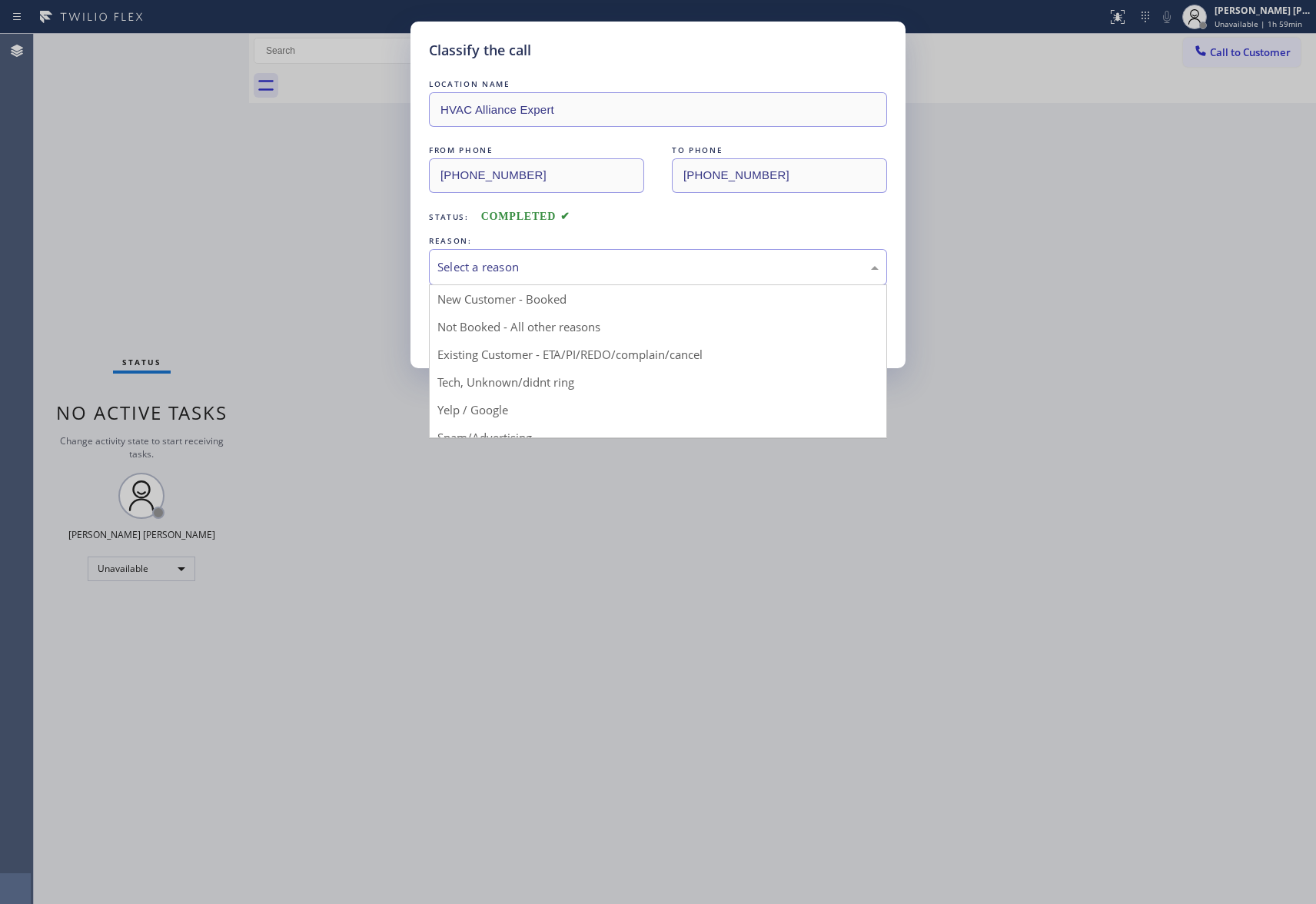
click at [526, 269] on div "Select a reason" at bounding box center [658, 267] width 441 height 18
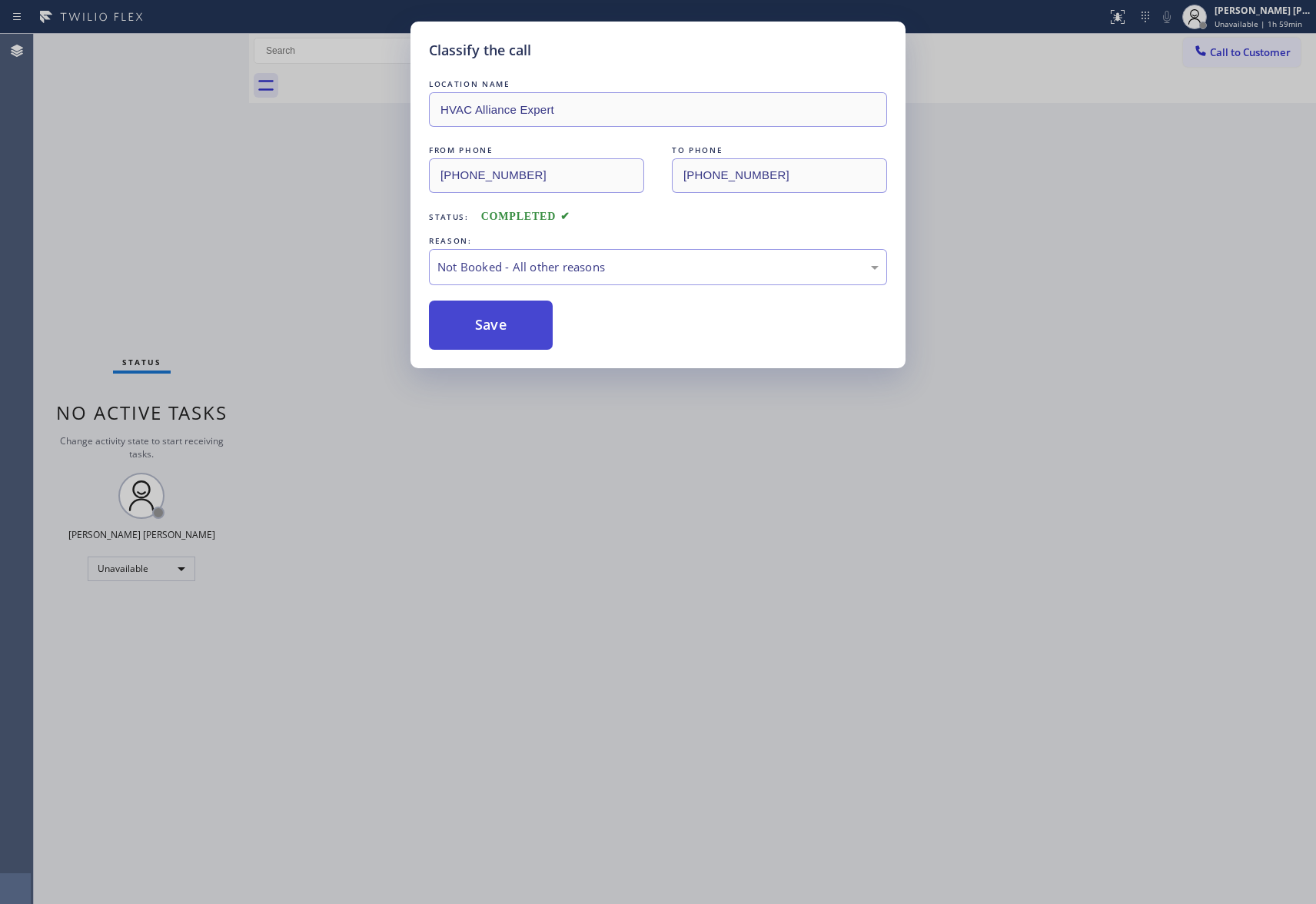
click at [480, 333] on button "Save" at bounding box center [491, 325] width 124 height 49
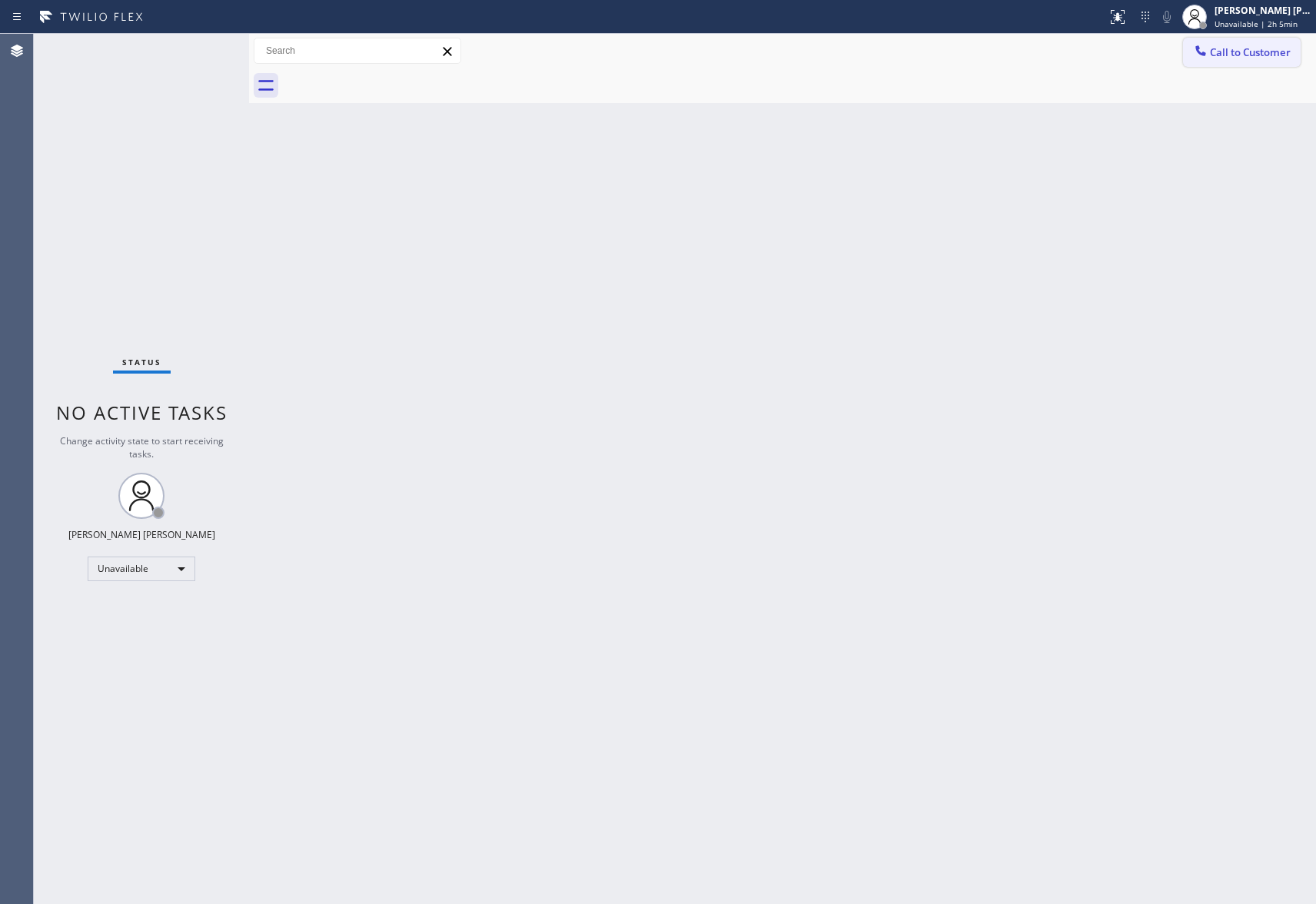
click at [1246, 56] on span "Call to Customer" at bounding box center [1250, 52] width 81 height 14
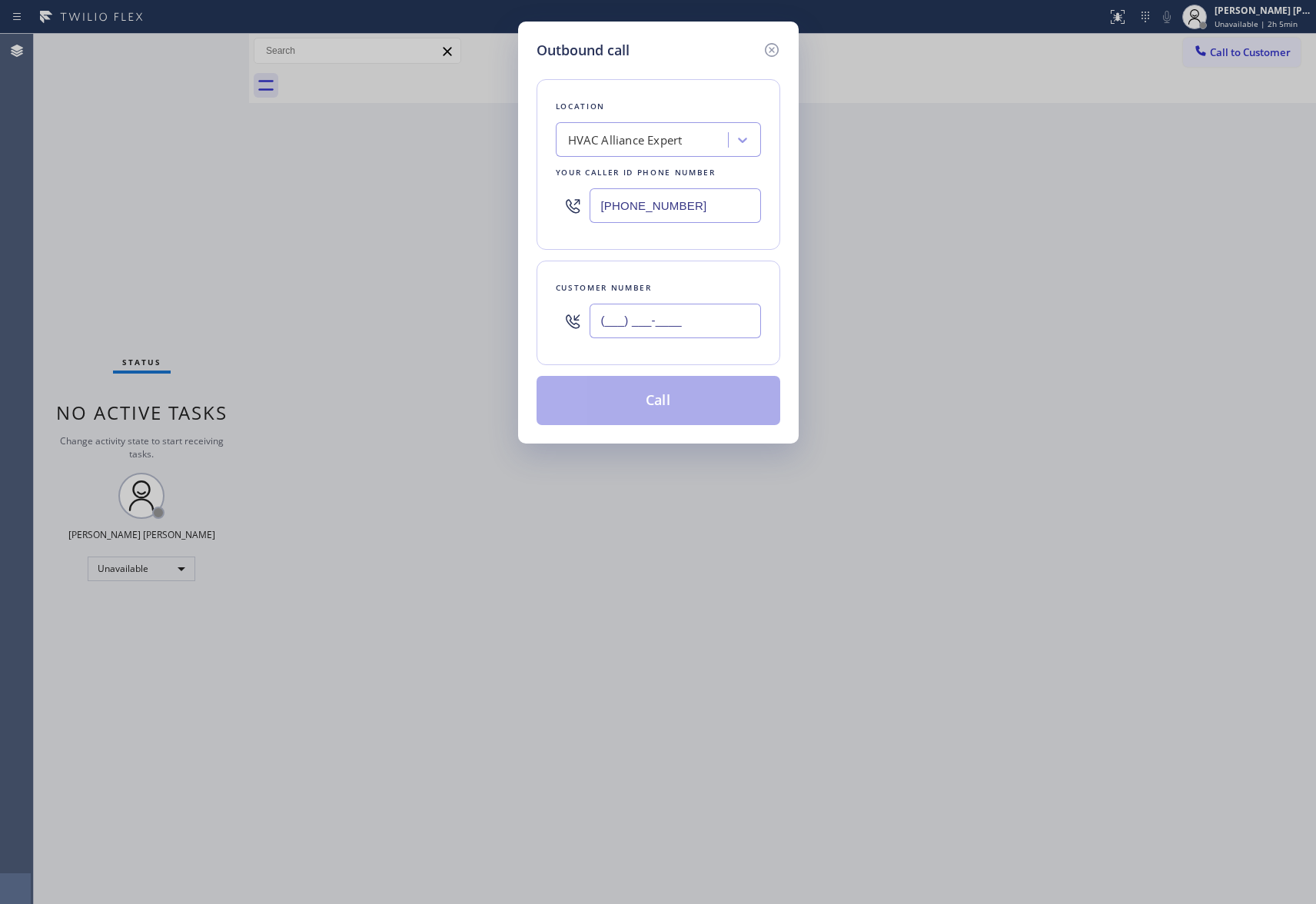
click at [672, 326] on input "(___) ___-____" at bounding box center [675, 321] width 171 height 34
paste input "323) 909-0152"
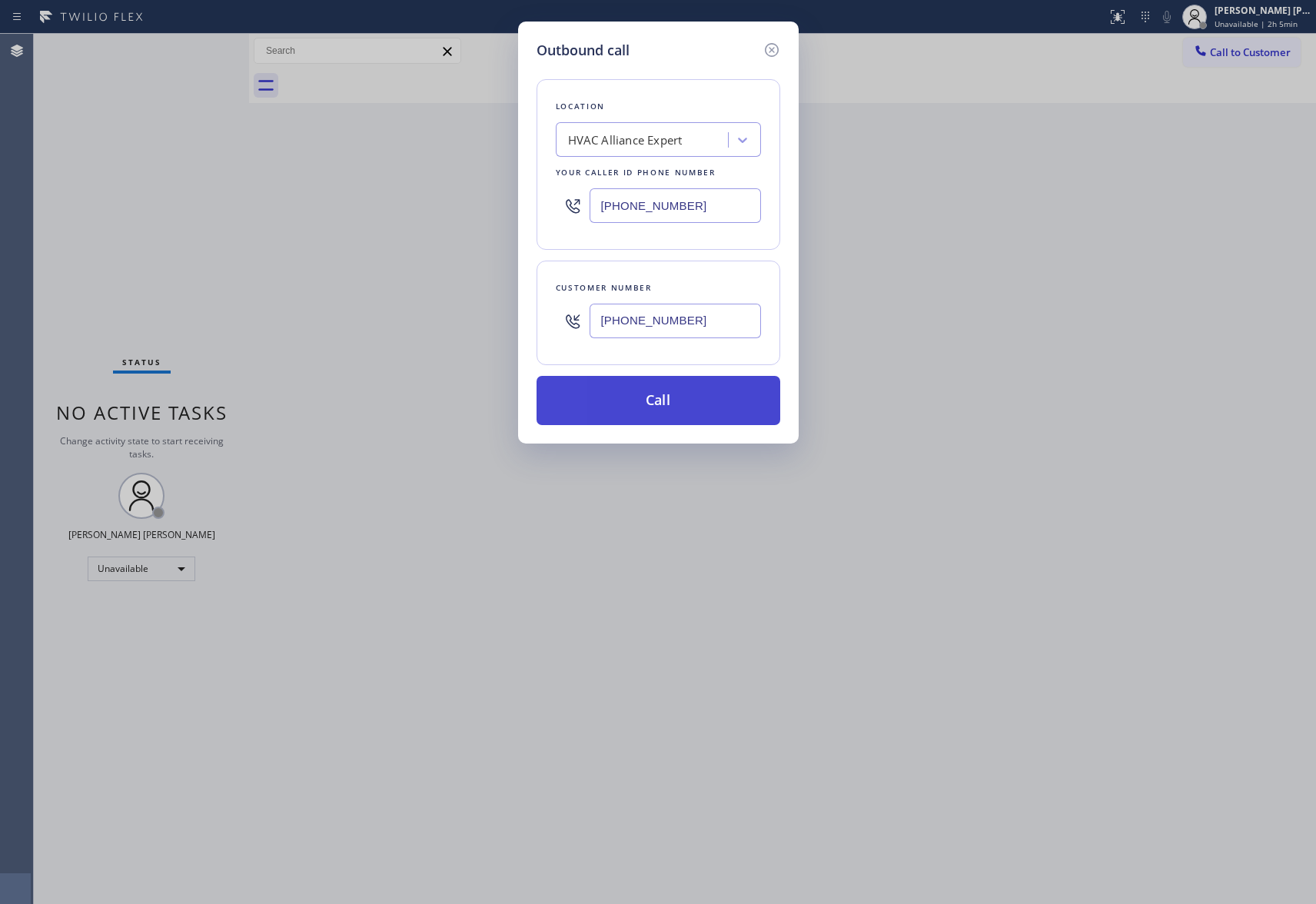
type input "[PHONE_NUMBER]"
click at [715, 405] on button "Call" at bounding box center [658, 400] width 243 height 49
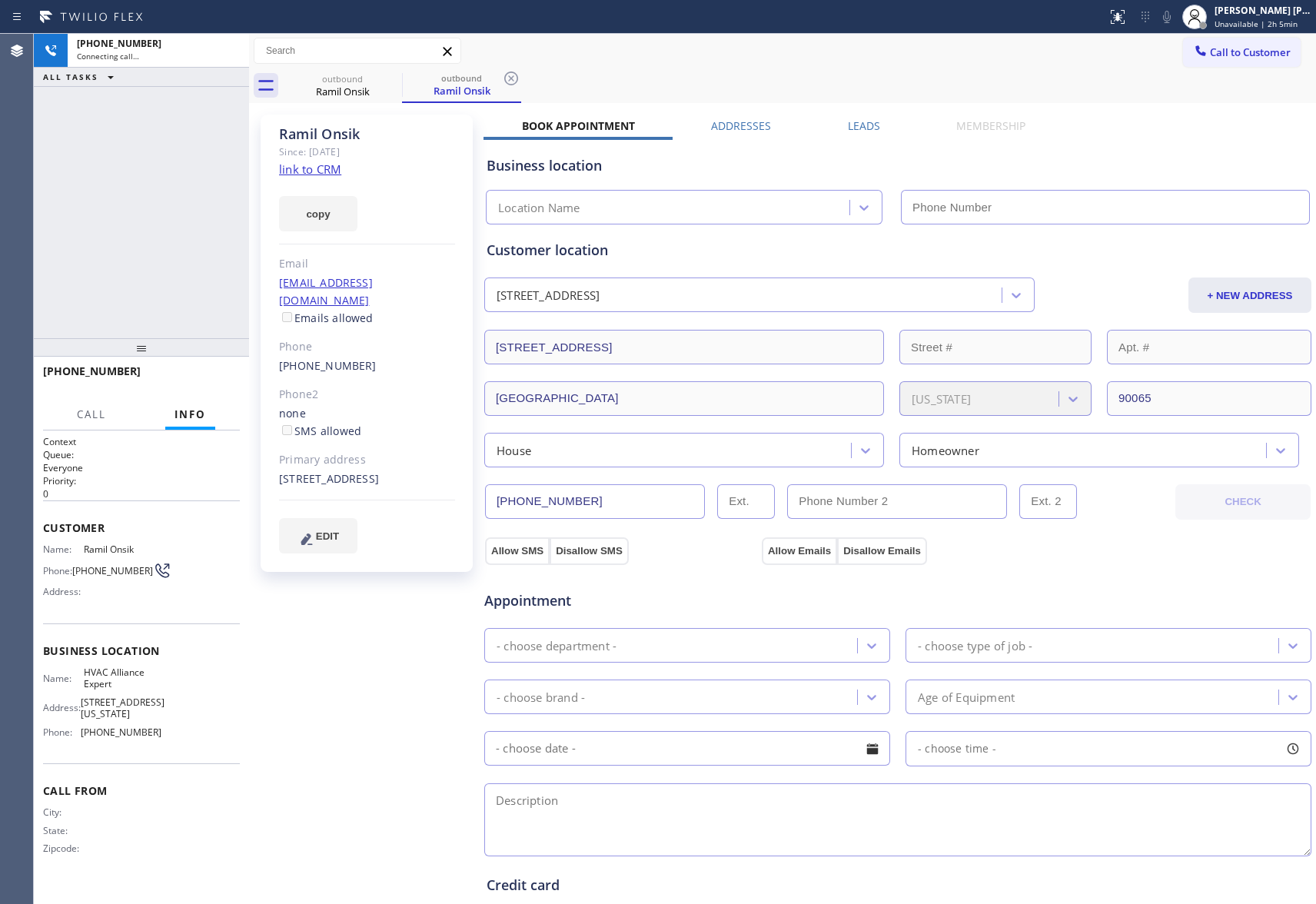
type input "[PHONE_NUMBER]"
drag, startPoint x: 225, startPoint y: 384, endPoint x: 209, endPoint y: 394, distance: 18.9
click at [223, 383] on button "HANG UP" at bounding box center [203, 379] width 71 height 22
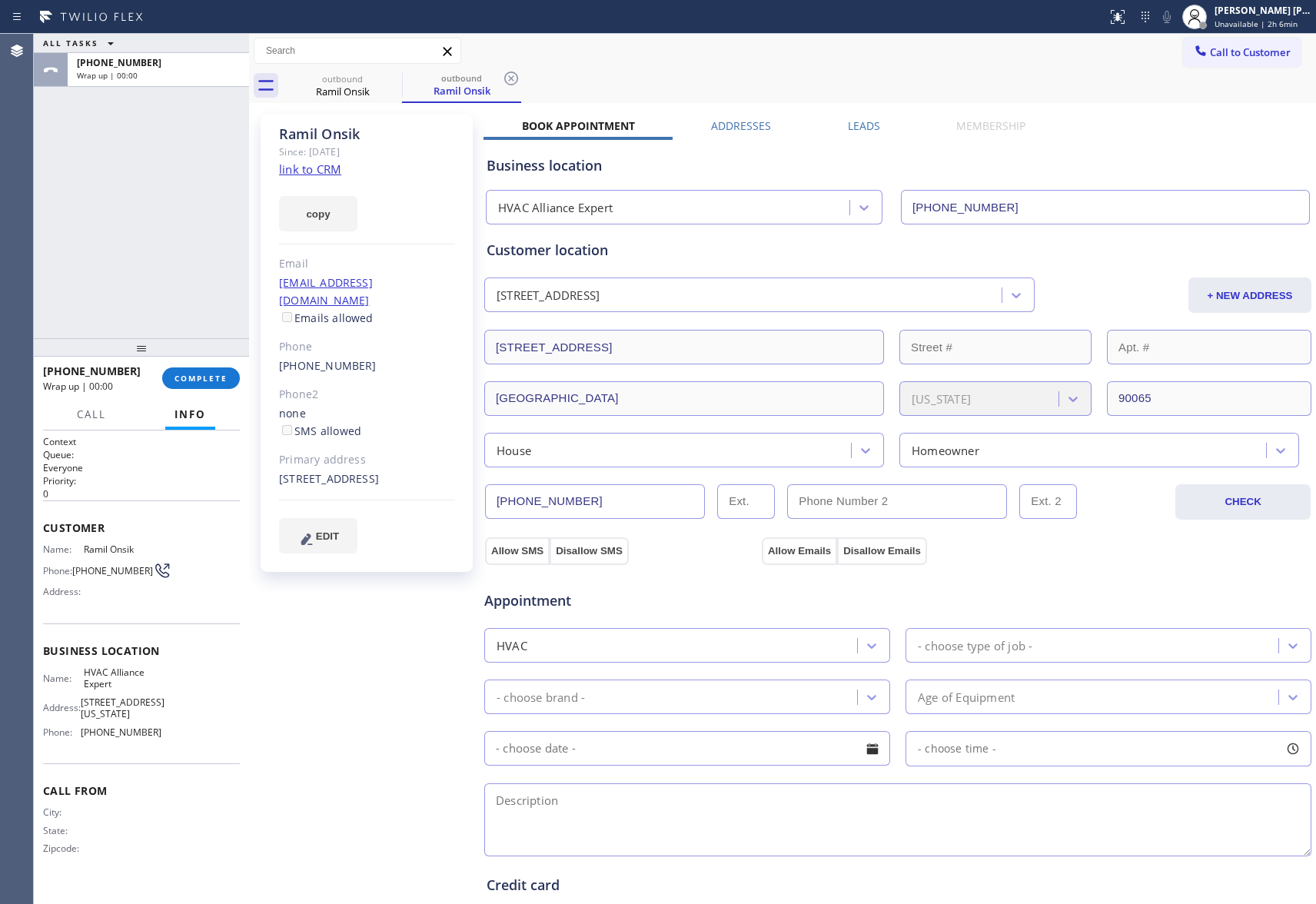
click at [879, 121] on div "Leads" at bounding box center [864, 129] width 109 height 22
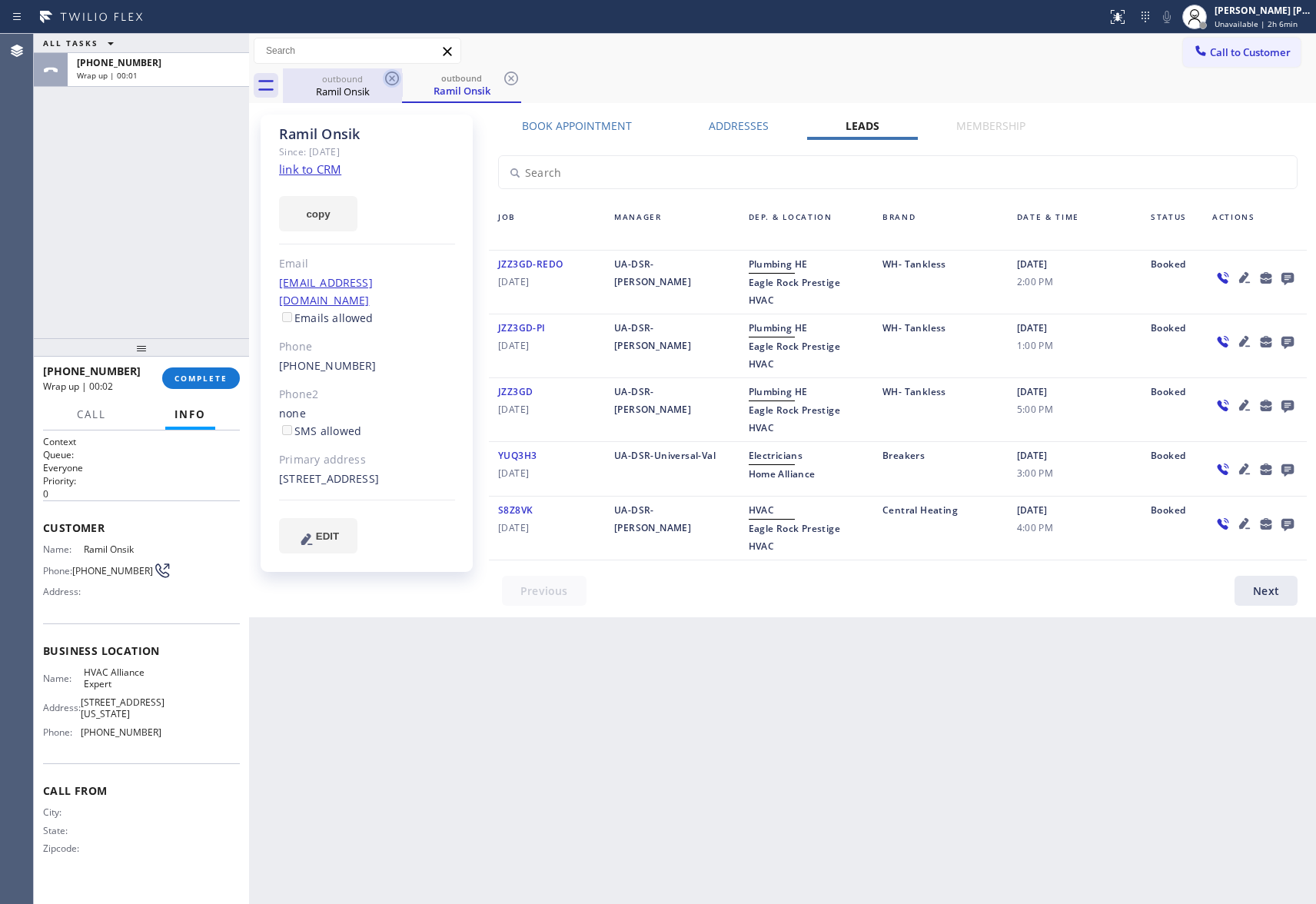
drag, startPoint x: 360, startPoint y: 89, endPoint x: 391, endPoint y: 71, distance: 35.8
click at [361, 85] on div "Ramil Onsik" at bounding box center [343, 92] width 116 height 14
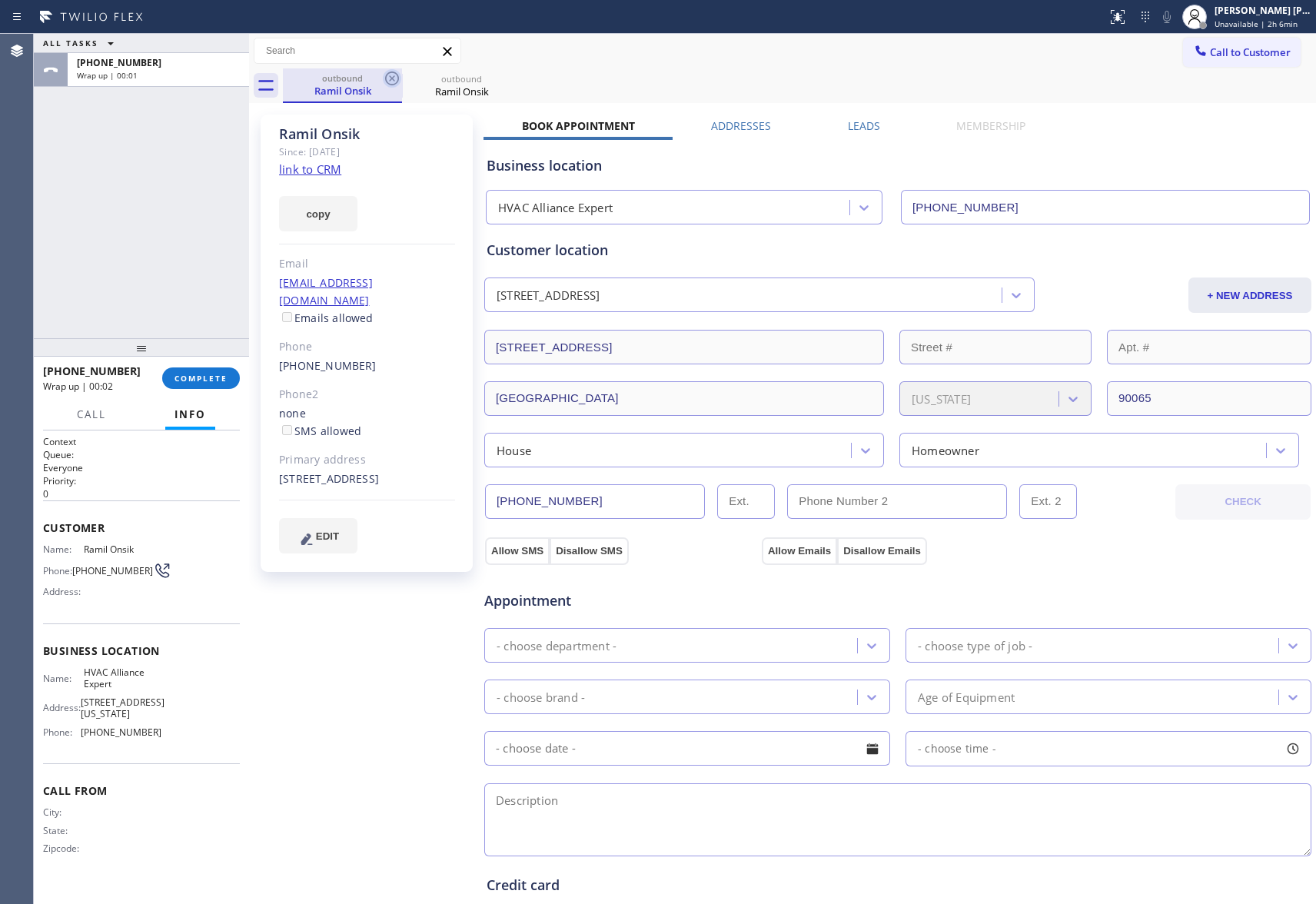
click at [391, 71] on icon at bounding box center [392, 78] width 14 height 14
click at [0, 0] on icon at bounding box center [0, 0] width 0 height 0
click at [391, 71] on div "outbound Ramil Onsik outbound Ramil Onsik" at bounding box center [800, 85] width 1034 height 34
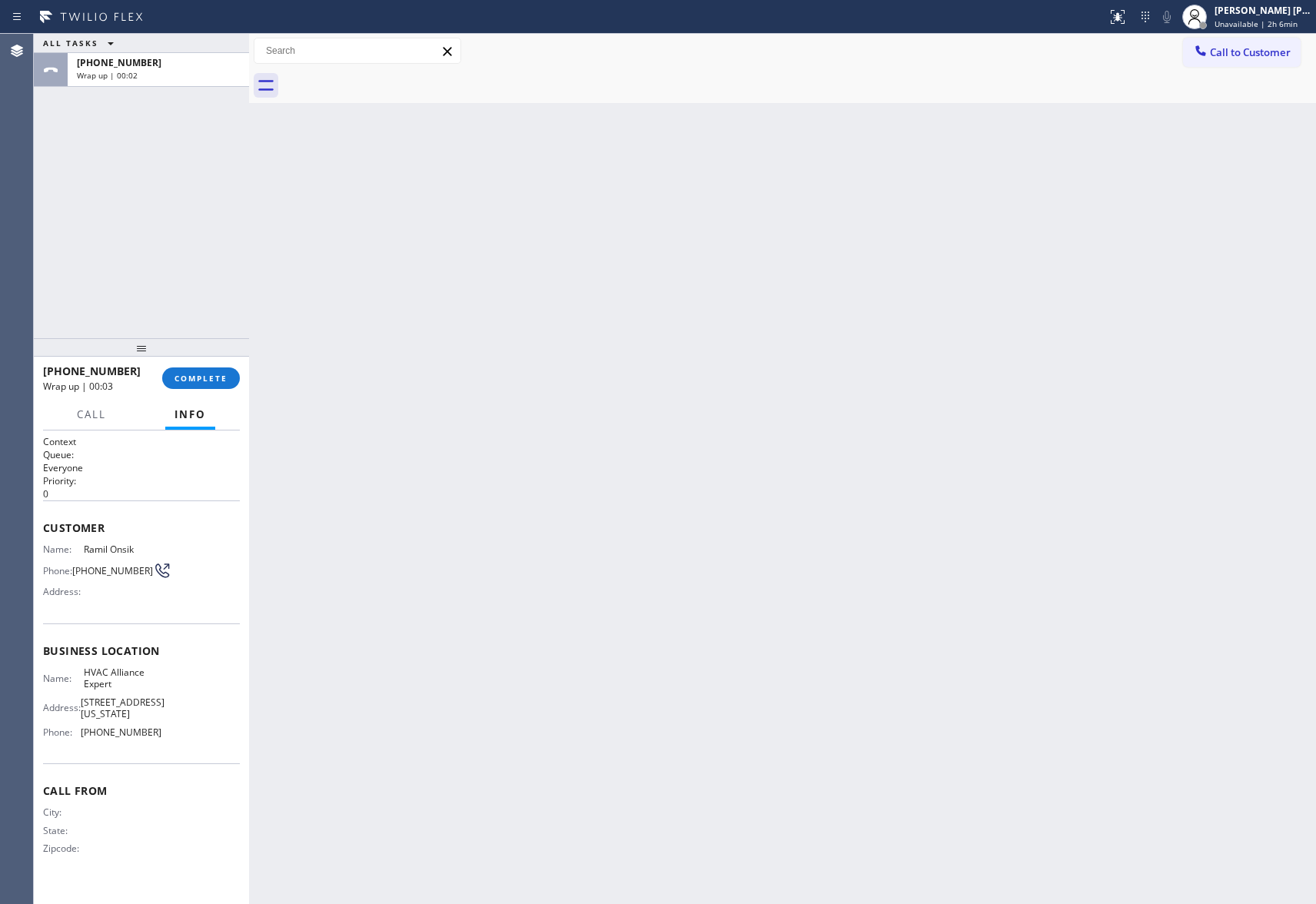
click at [213, 363] on div "[PHONE_NUMBER] Wrap up | 00:03 COMPLETE" at bounding box center [142, 378] width 197 height 40
click at [218, 376] on span "COMPLETE" at bounding box center [201, 379] width 53 height 11
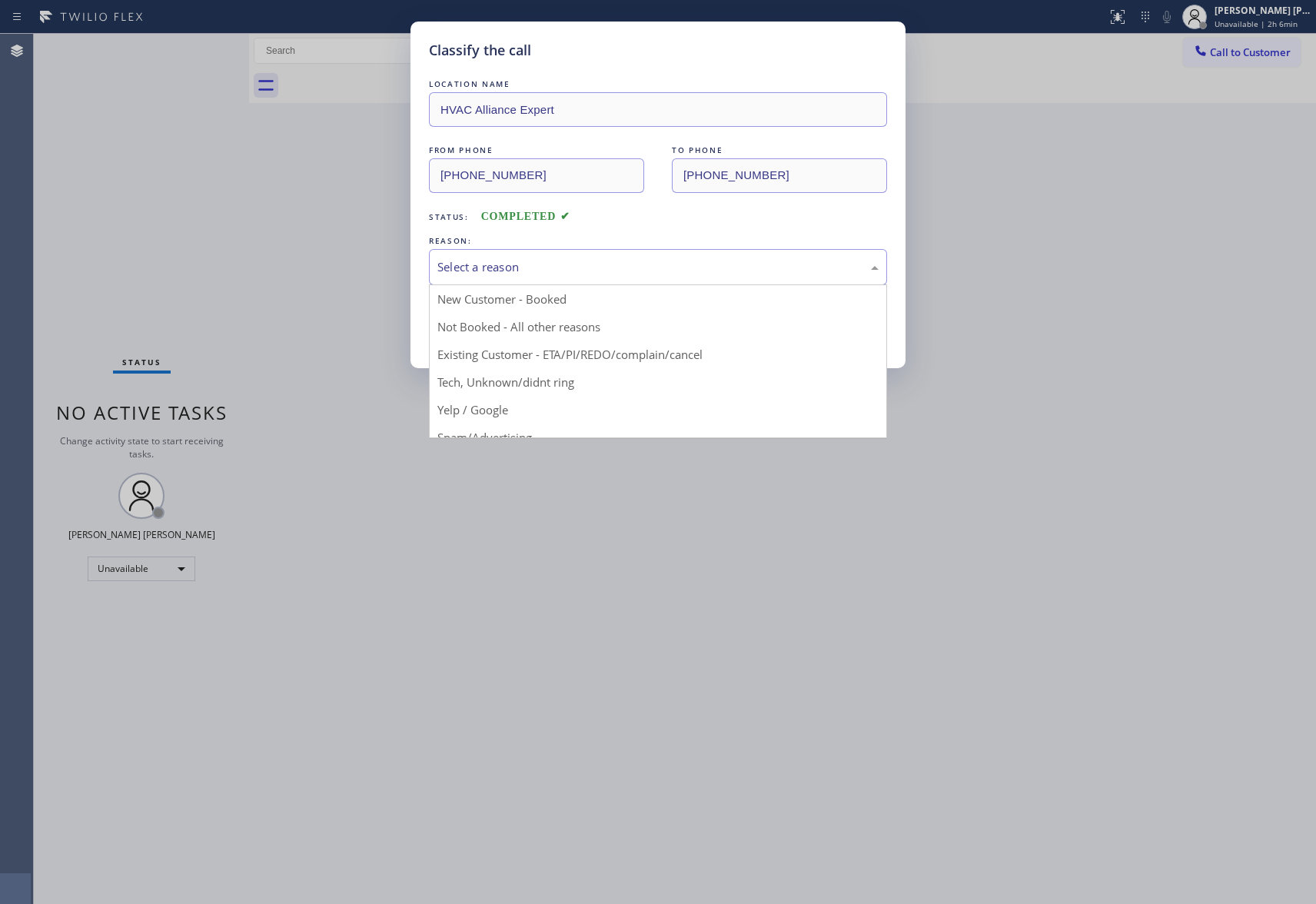
click at [649, 265] on div "Select a reason" at bounding box center [658, 267] width 441 height 18
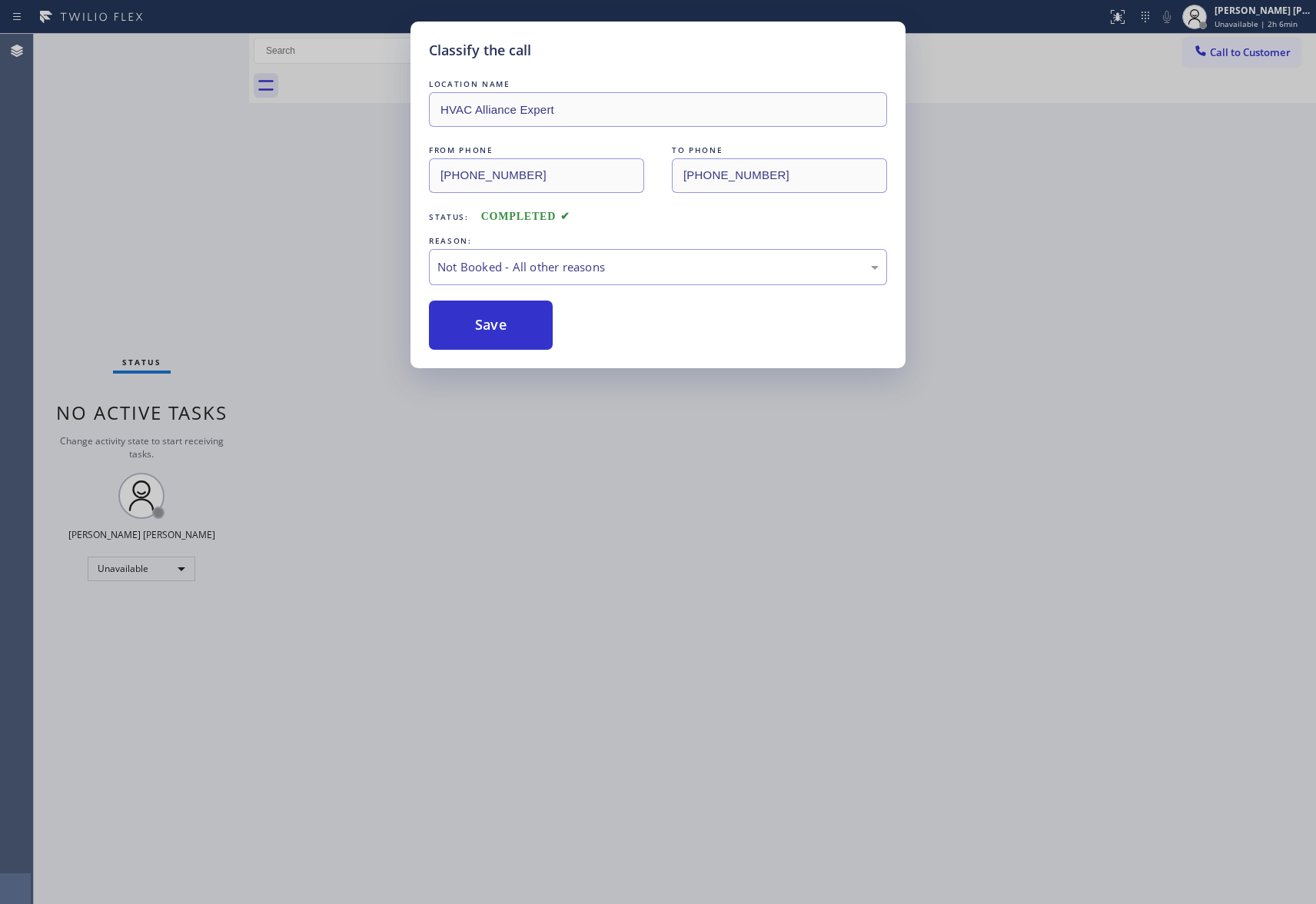
click at [505, 327] on button "Save" at bounding box center [491, 325] width 124 height 49
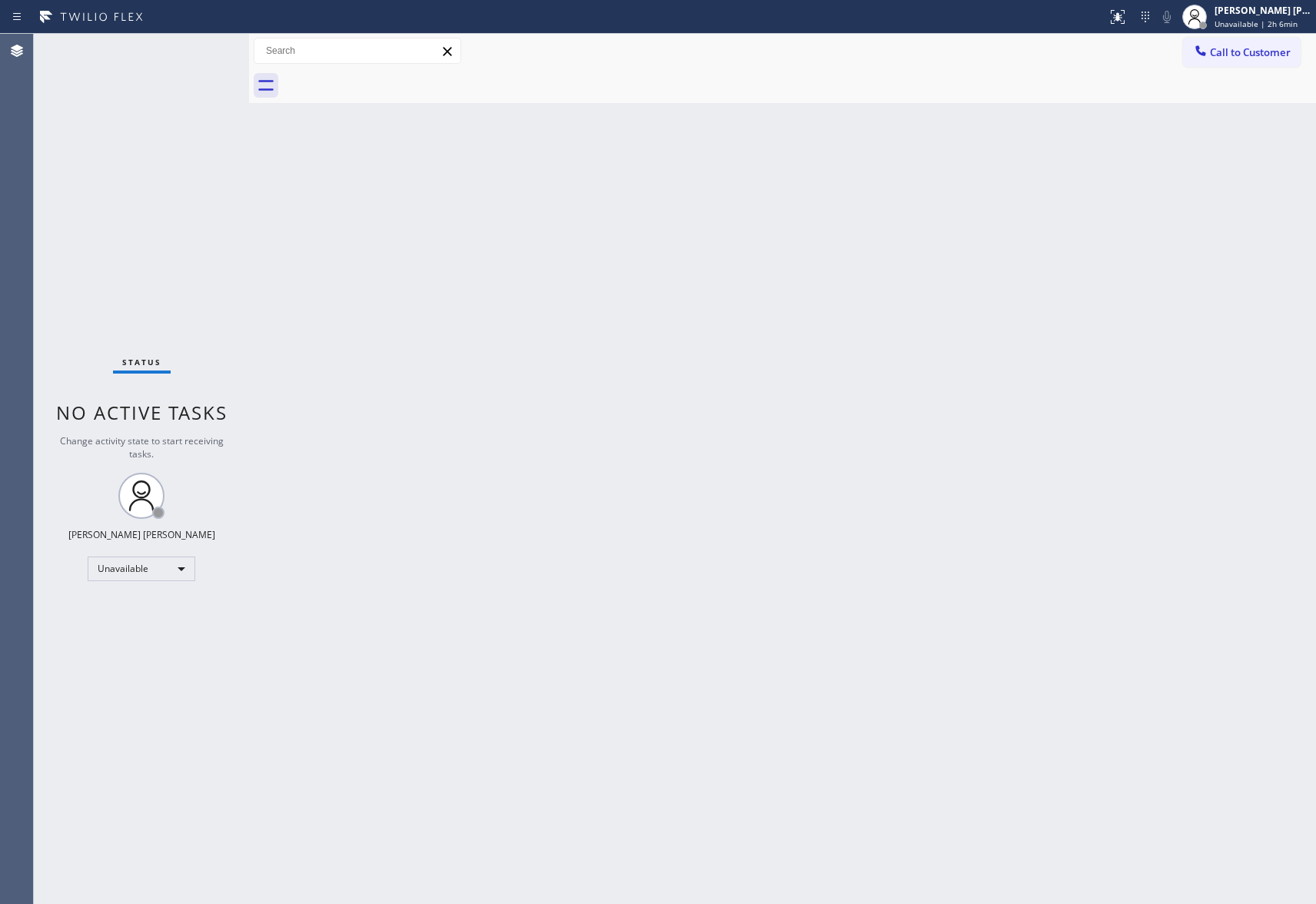
click at [1256, 34] on div "Call to Customer Outbound call Location HVAC Alliance Expert Your caller id pho…" at bounding box center [782, 51] width 1067 height 34
click at [1253, 50] on span "Call to Customer" at bounding box center [1250, 52] width 81 height 14
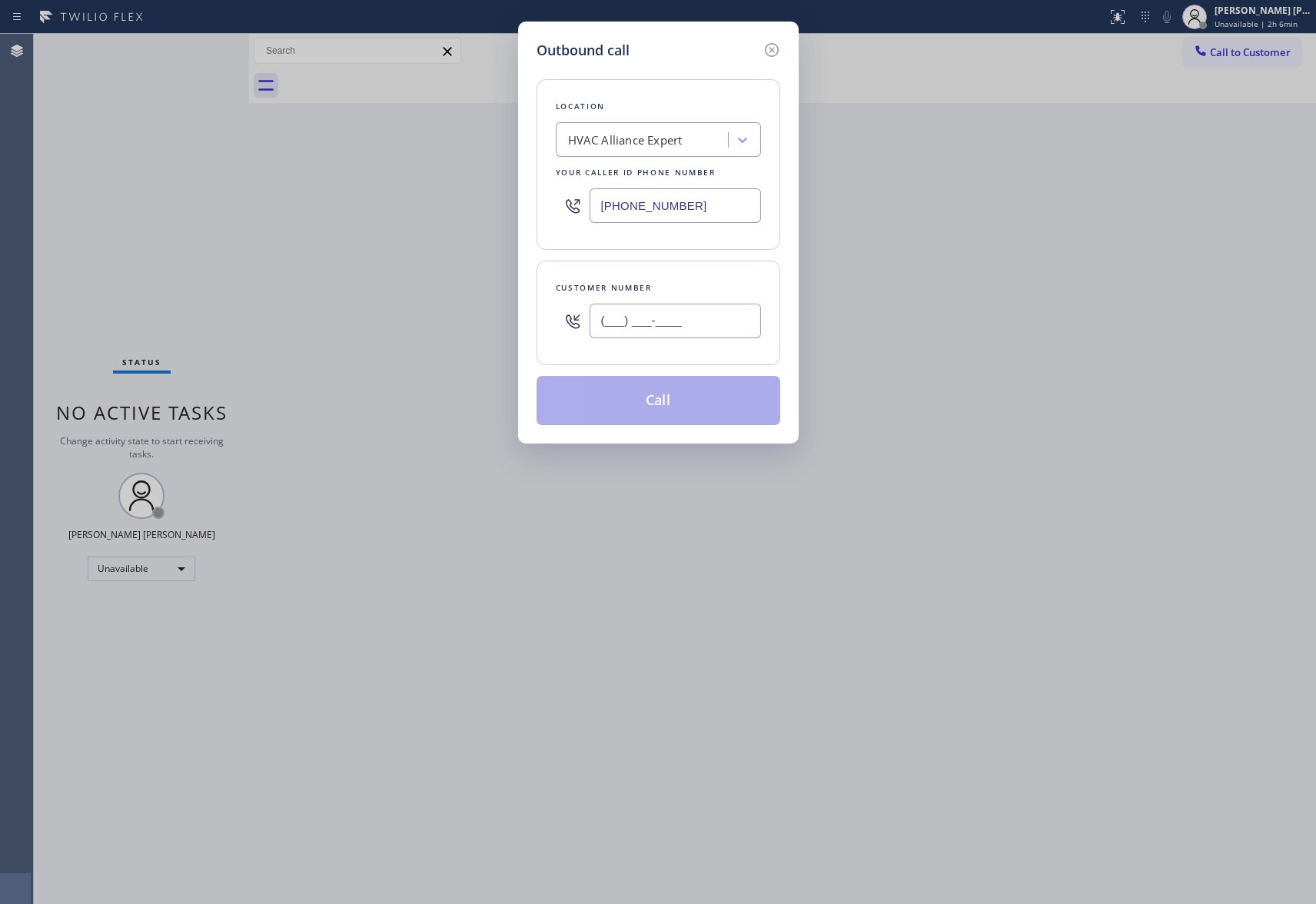
click at [681, 320] on input "(___) ___-____" at bounding box center [675, 321] width 171 height 34
paste input "310) 592-1890"
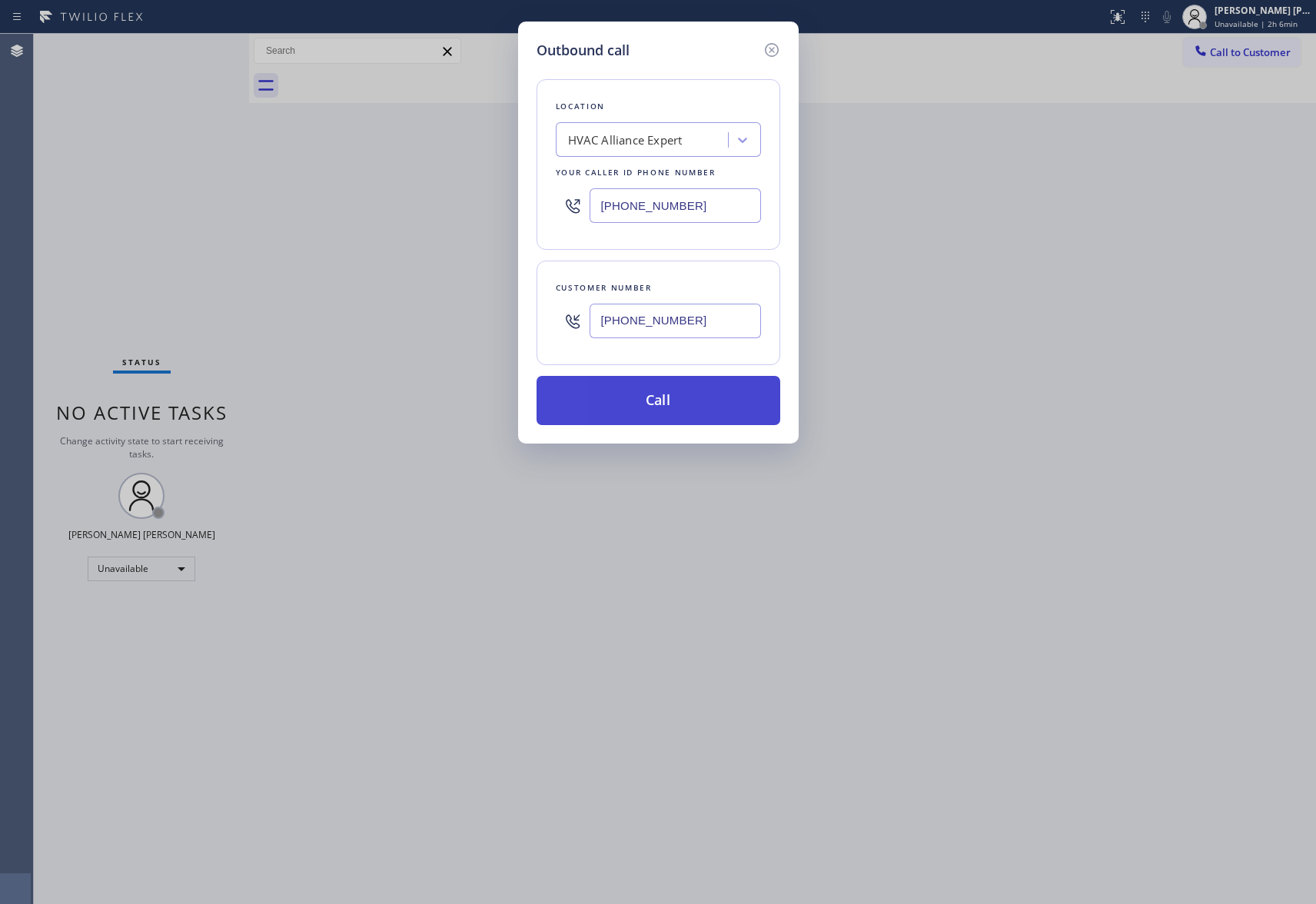
type input "[PHONE_NUMBER]"
click at [675, 398] on button "Call" at bounding box center [658, 400] width 243 height 49
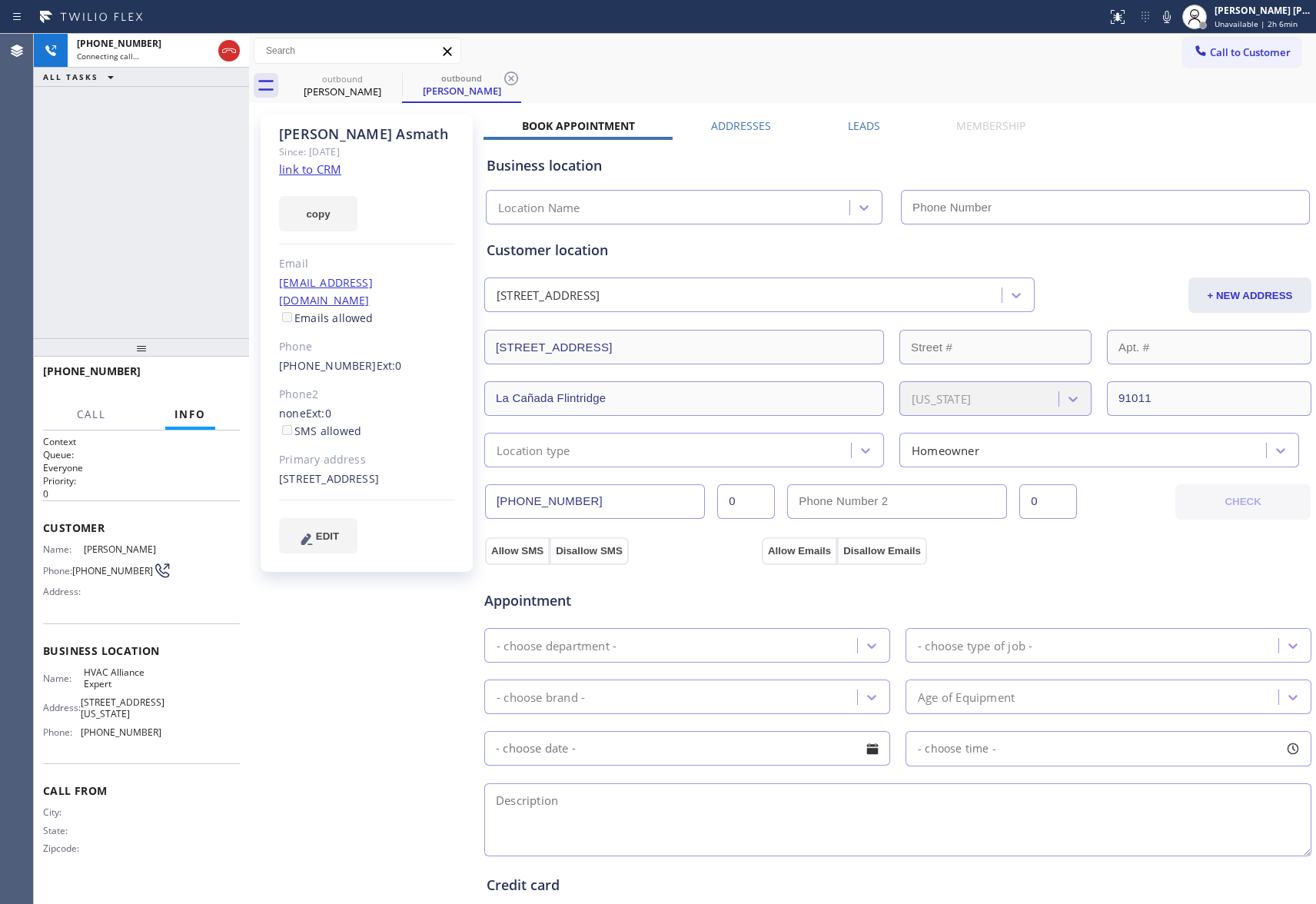
type input "[PHONE_NUMBER]"
drag, startPoint x: 200, startPoint y: 374, endPoint x: 754, endPoint y: 169, distance: 590.7
click at [207, 369] on button "HANG UP" at bounding box center [203, 379] width 71 height 22
click at [856, 130] on label "Leads" at bounding box center [864, 125] width 32 height 15
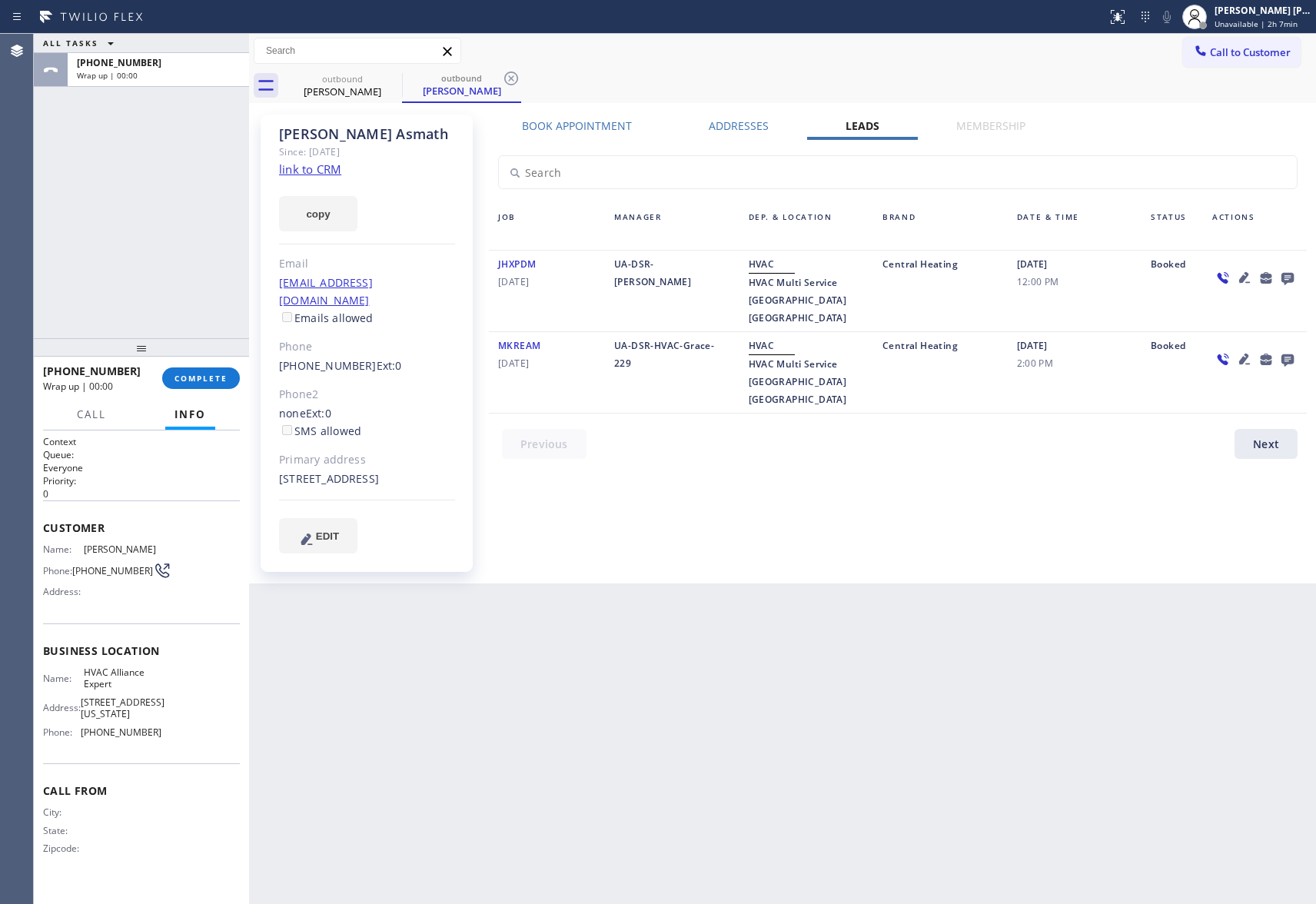
click at [1289, 277] on icon at bounding box center [1288, 279] width 13 height 13
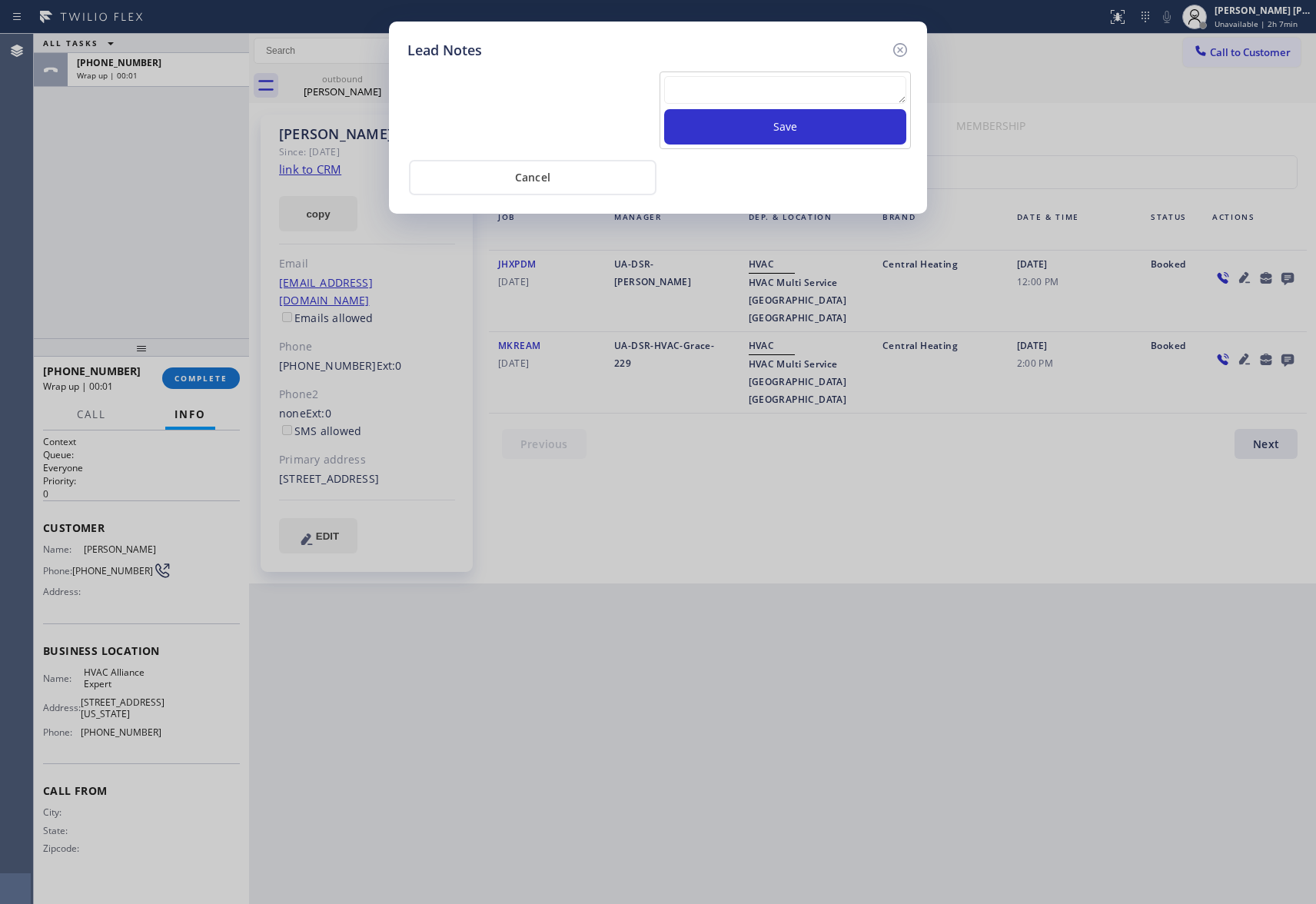
click at [744, 97] on textarea at bounding box center [786, 89] width 243 height 27
paste textarea "VM | please transfer if cx calls back"
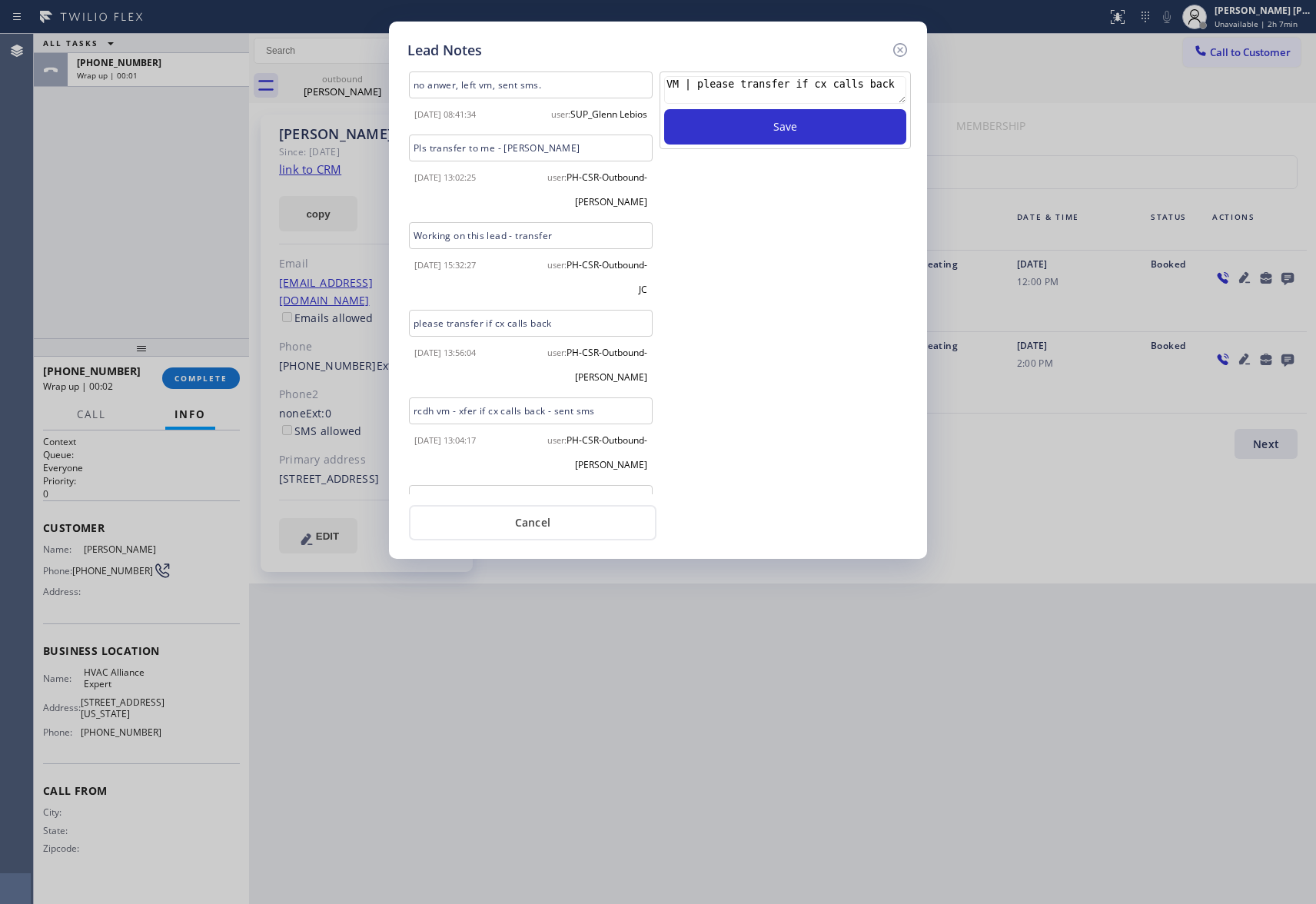
scroll to position [155, 0]
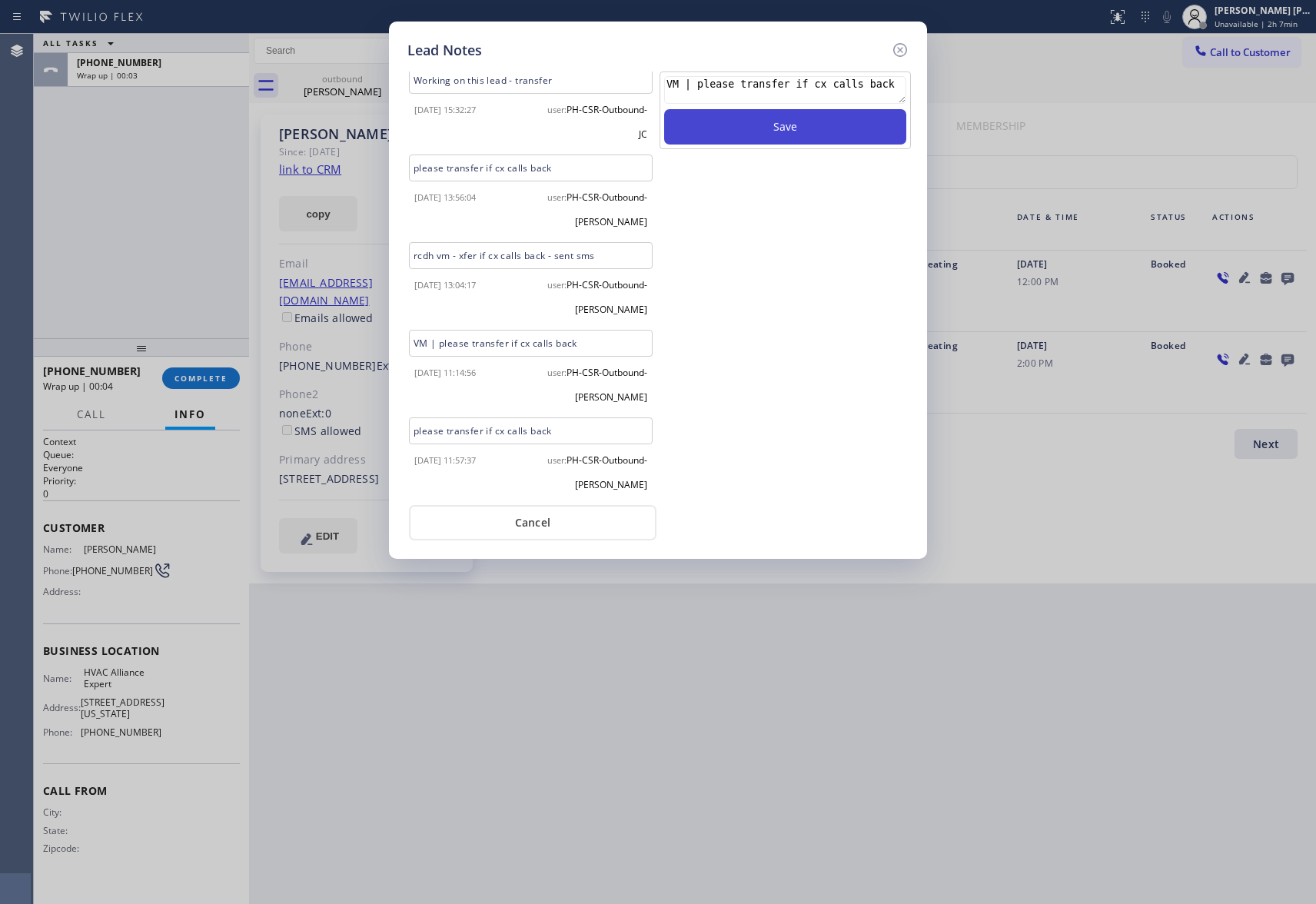
type textarea "VM | please transfer if cx calls back"
click at [788, 123] on button "Save" at bounding box center [786, 127] width 243 height 35
click at [905, 45] on icon at bounding box center [901, 50] width 19 height 19
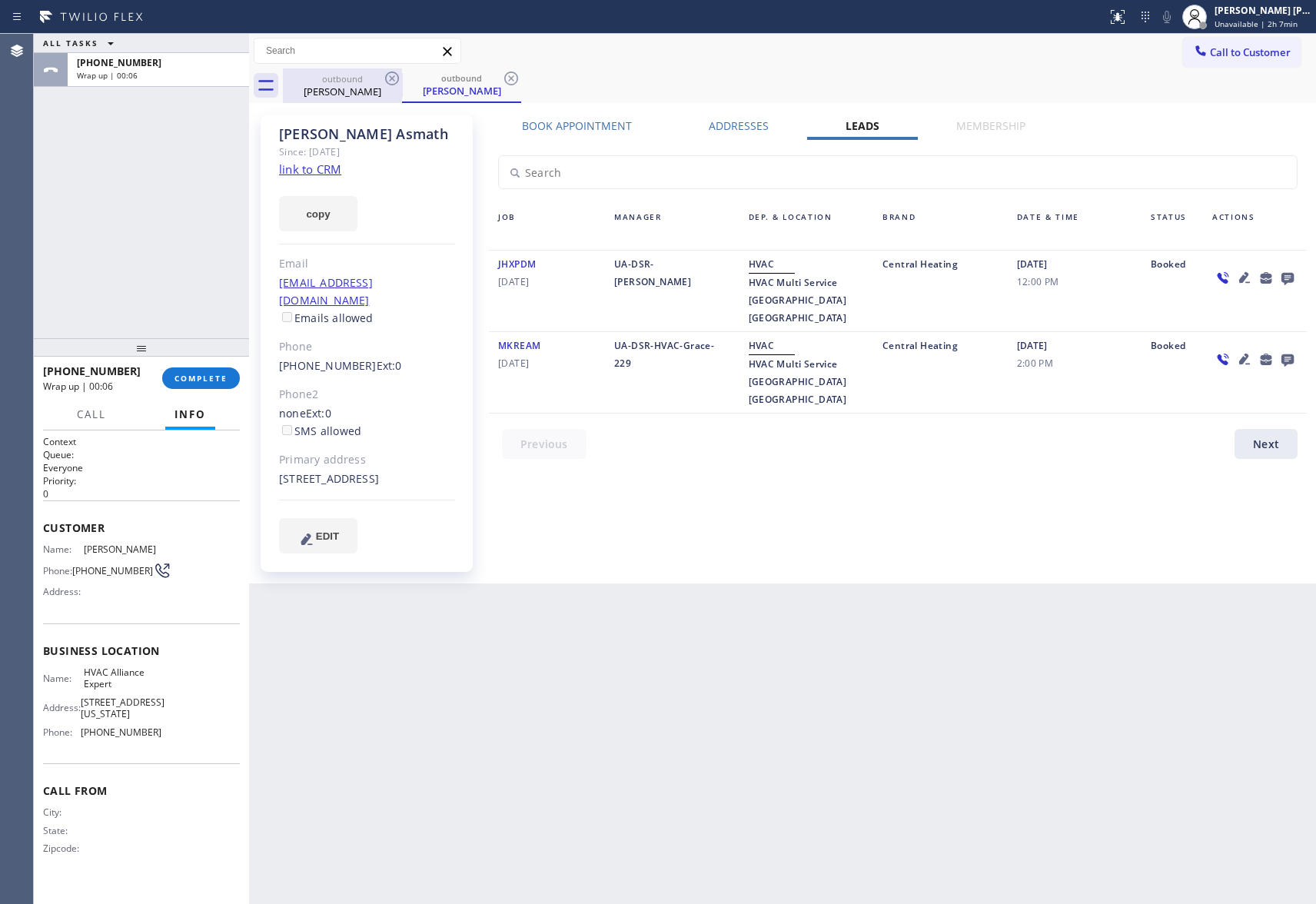
click at [363, 88] on div "[PERSON_NAME]" at bounding box center [343, 92] width 116 height 14
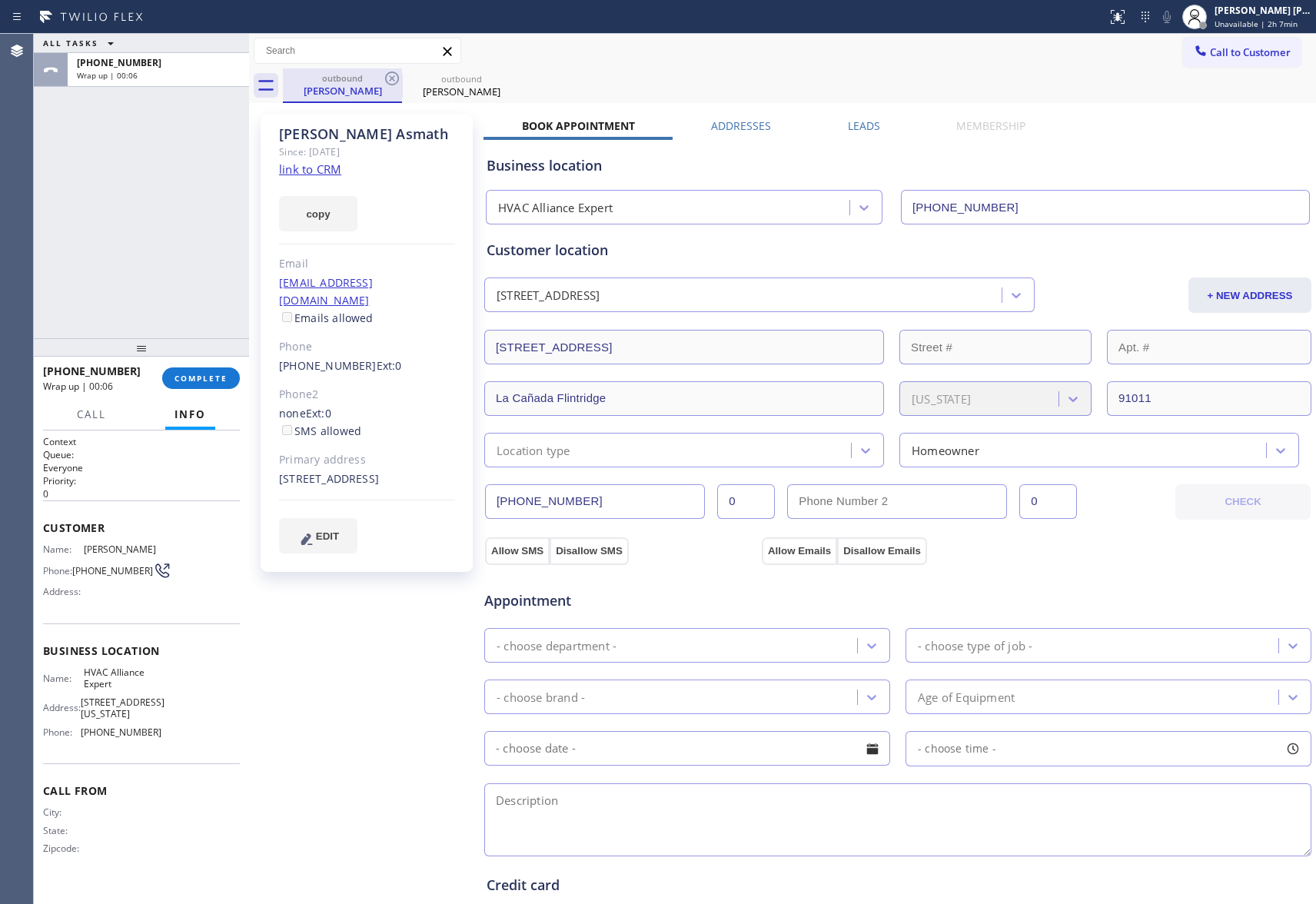
drag, startPoint x: 381, startPoint y: 75, endPoint x: 389, endPoint y: 70, distance: 9.4
click at [381, 74] on div "outbound" at bounding box center [343, 77] width 116 height 12
click at [389, 70] on icon at bounding box center [392, 78] width 19 height 19
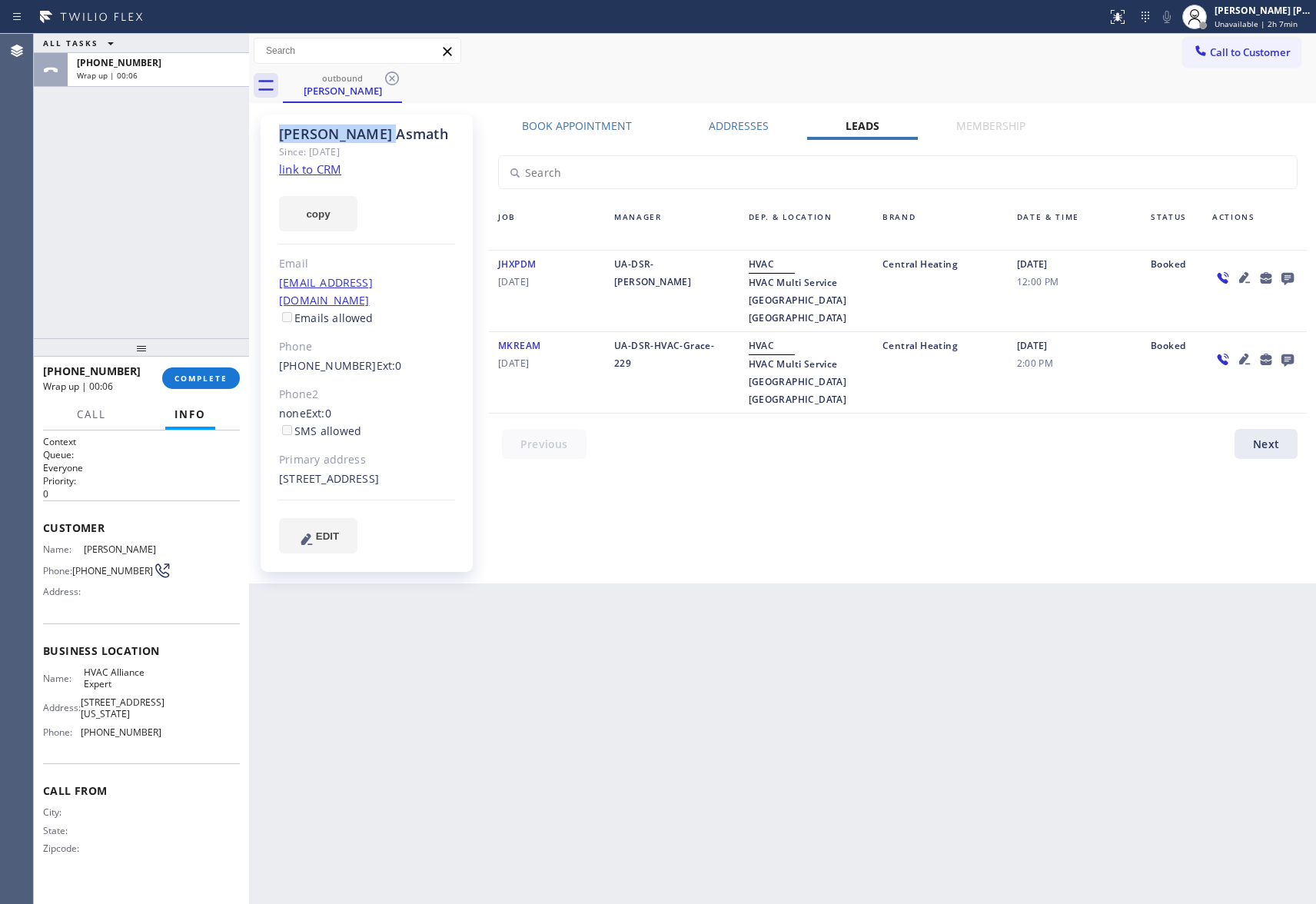
click at [389, 70] on icon at bounding box center [392, 78] width 19 height 19
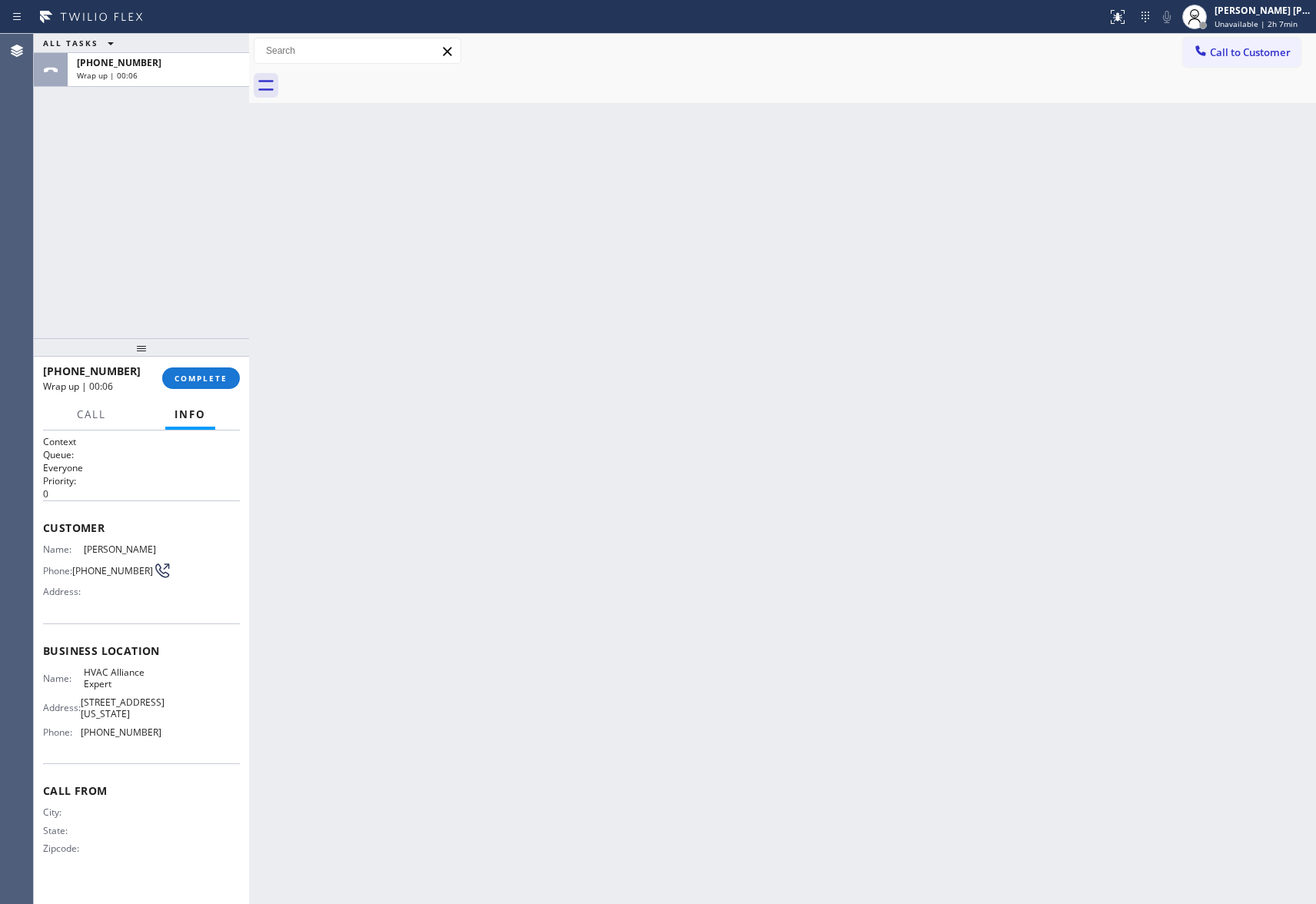
click at [389, 70] on div at bounding box center [800, 85] width 1034 height 34
click at [186, 373] on span "COMPLETE" at bounding box center [201, 379] width 53 height 11
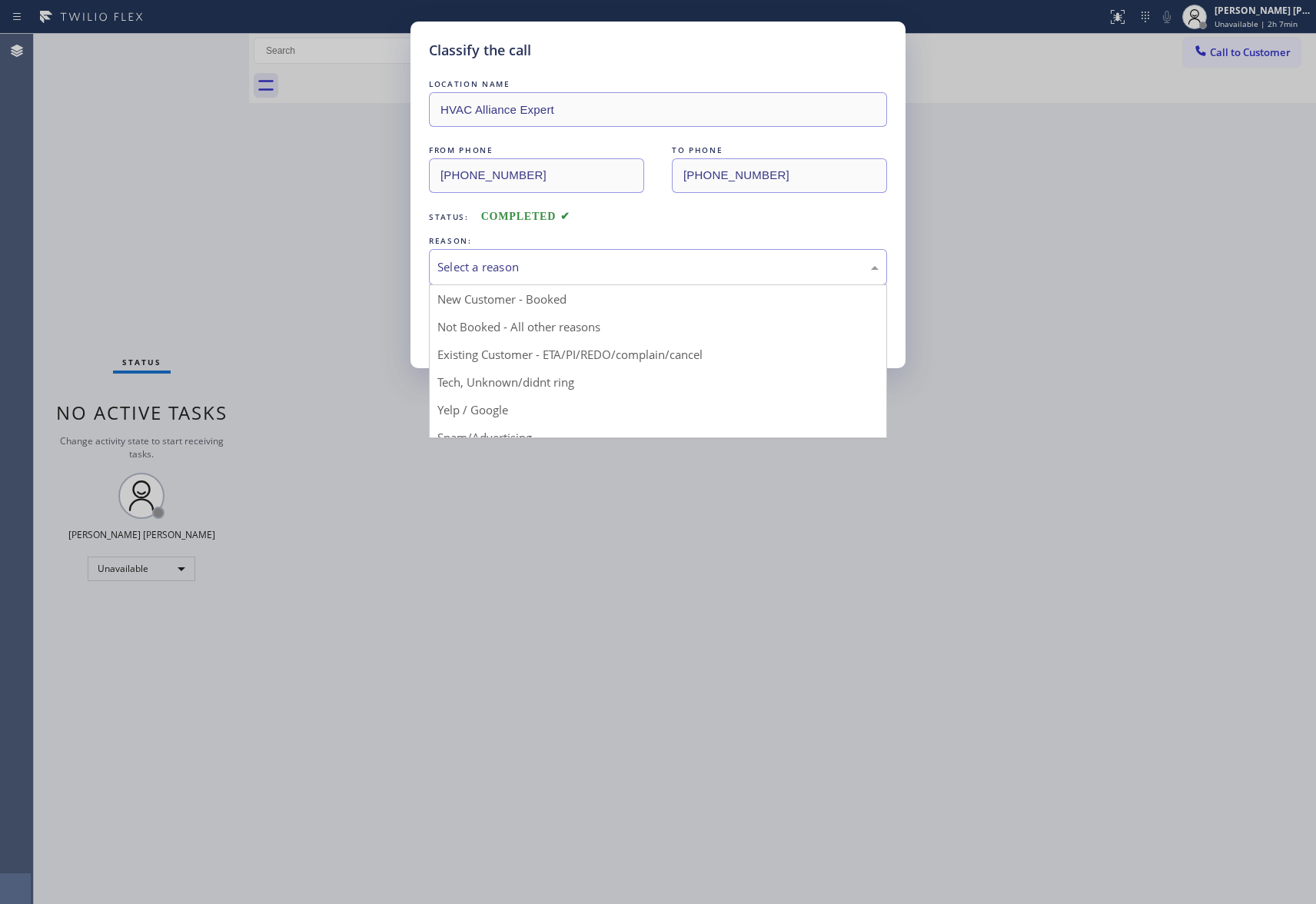
click at [537, 262] on div "Select a reason" at bounding box center [658, 267] width 441 height 18
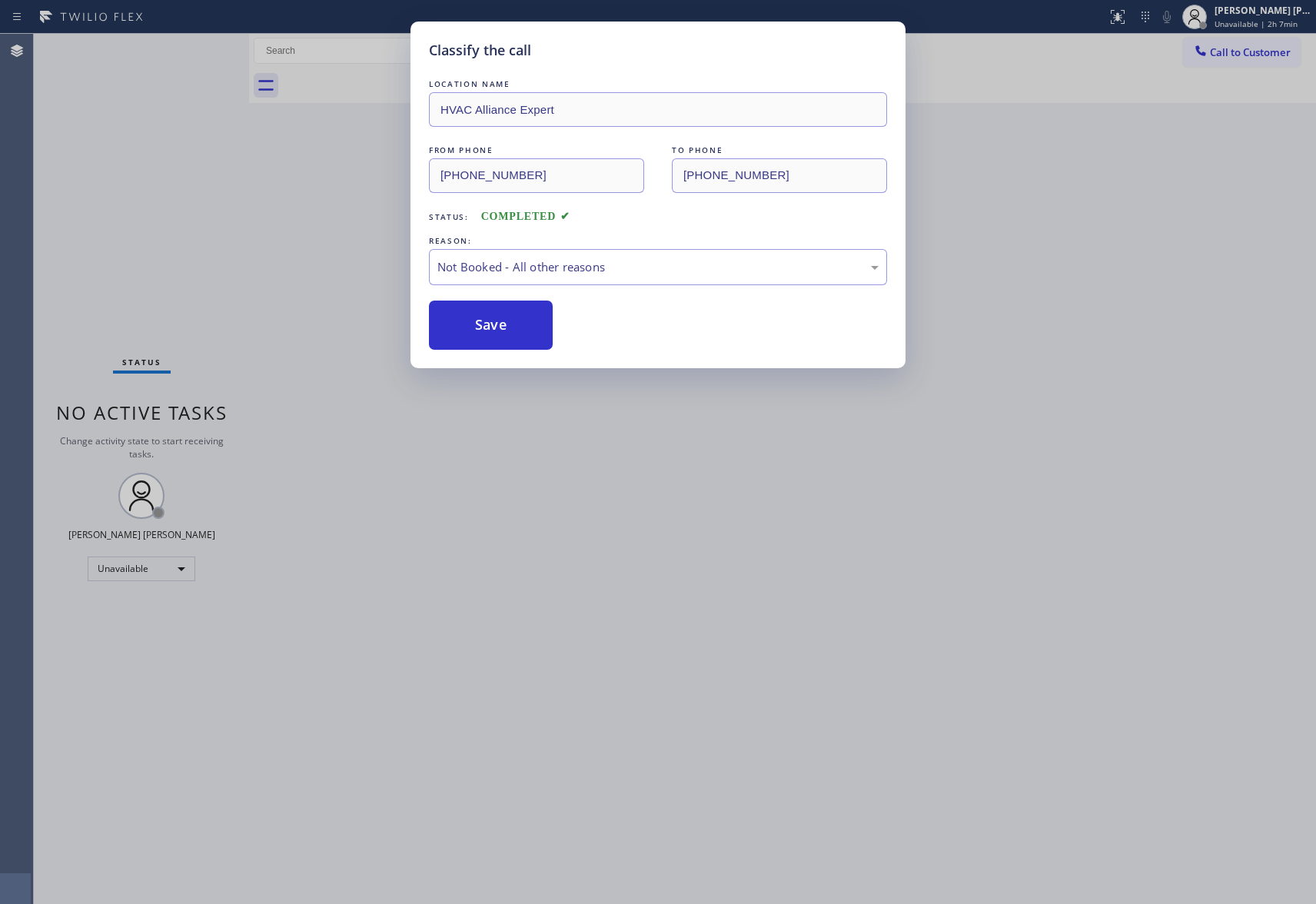
click at [481, 326] on button "Save" at bounding box center [491, 325] width 124 height 49
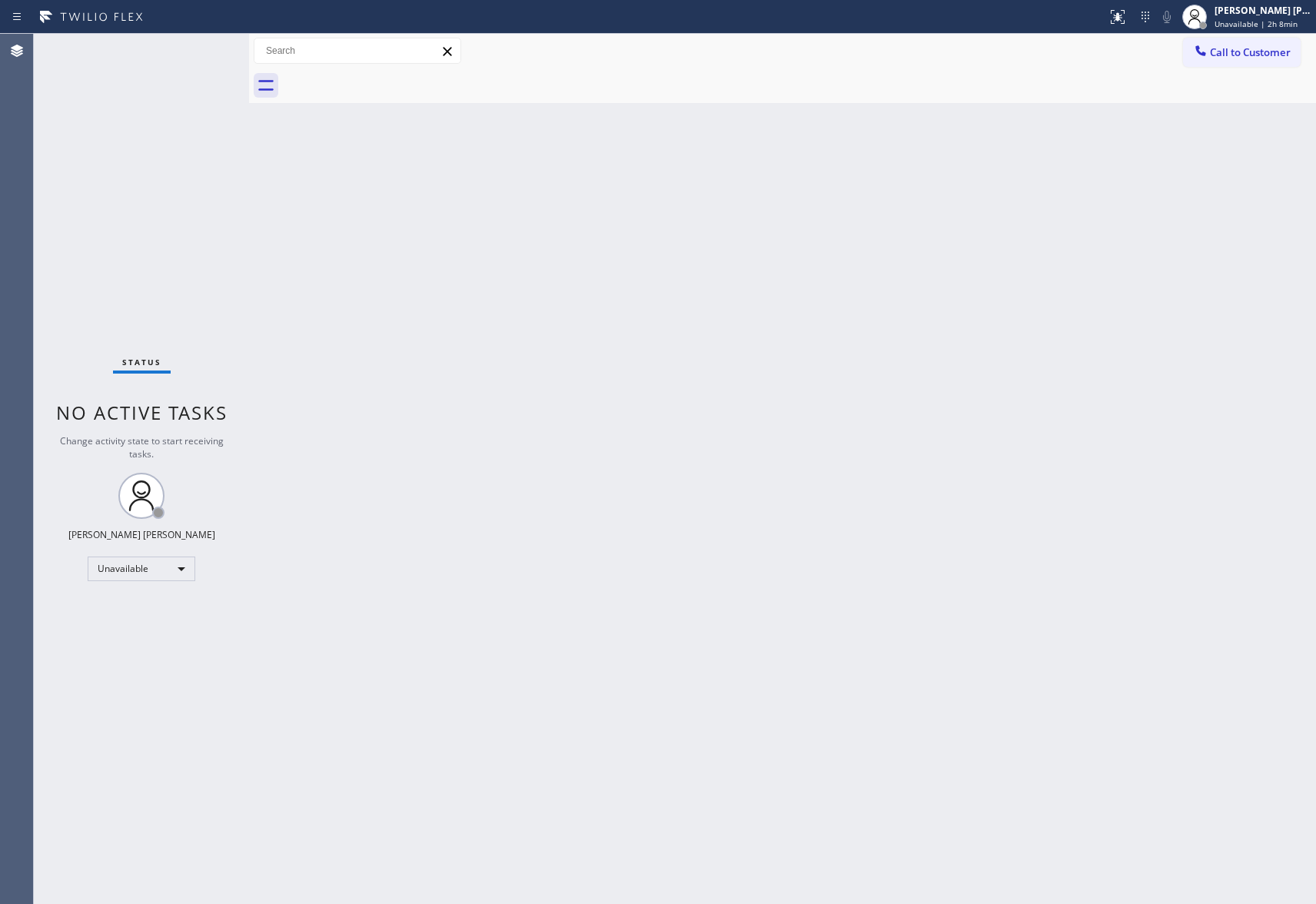
click at [1256, 43] on button "Call to Customer" at bounding box center [1242, 52] width 117 height 29
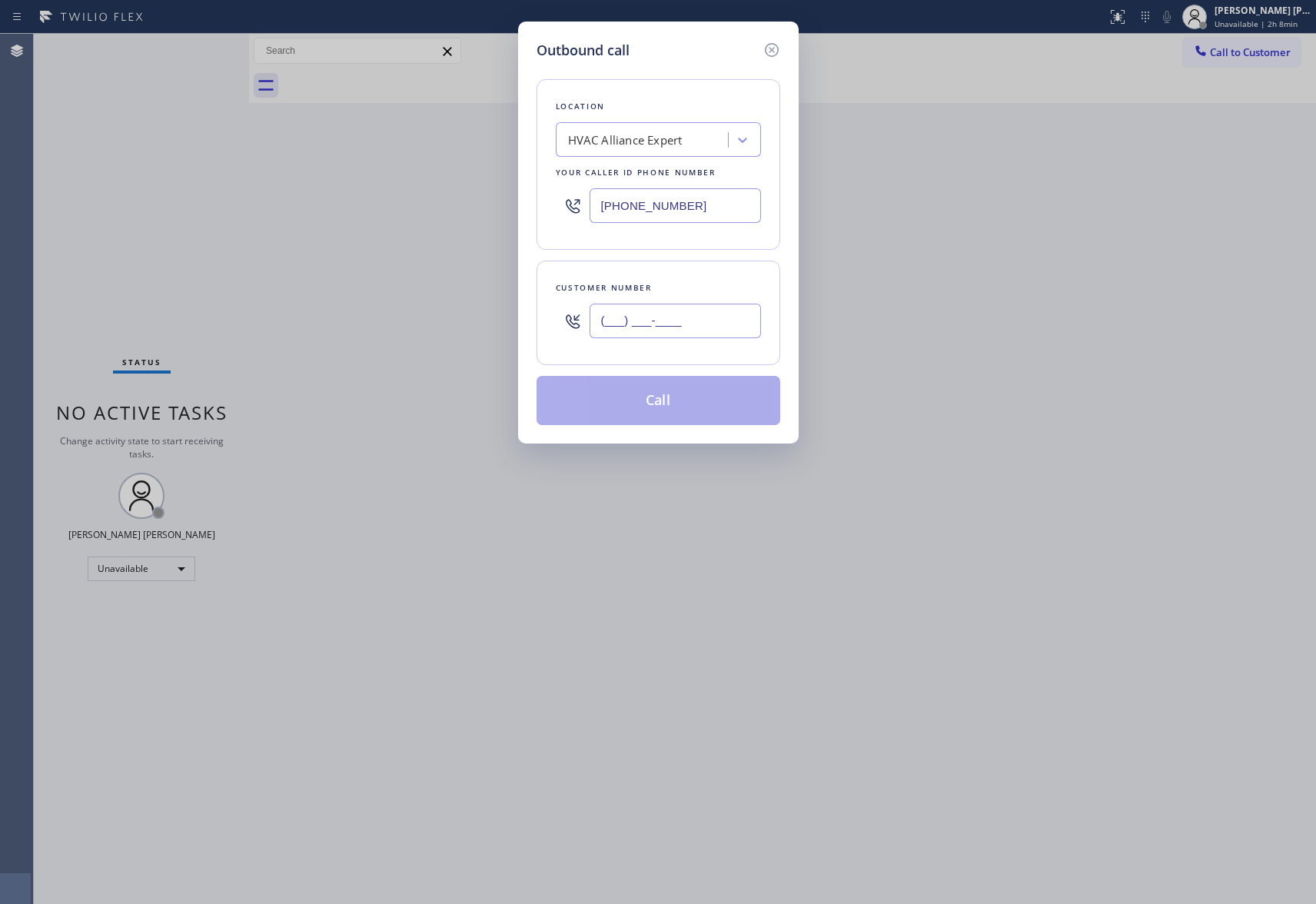
click at [725, 309] on input "(___) ___-____" at bounding box center [675, 321] width 171 height 34
paste input "747) 258-9025"
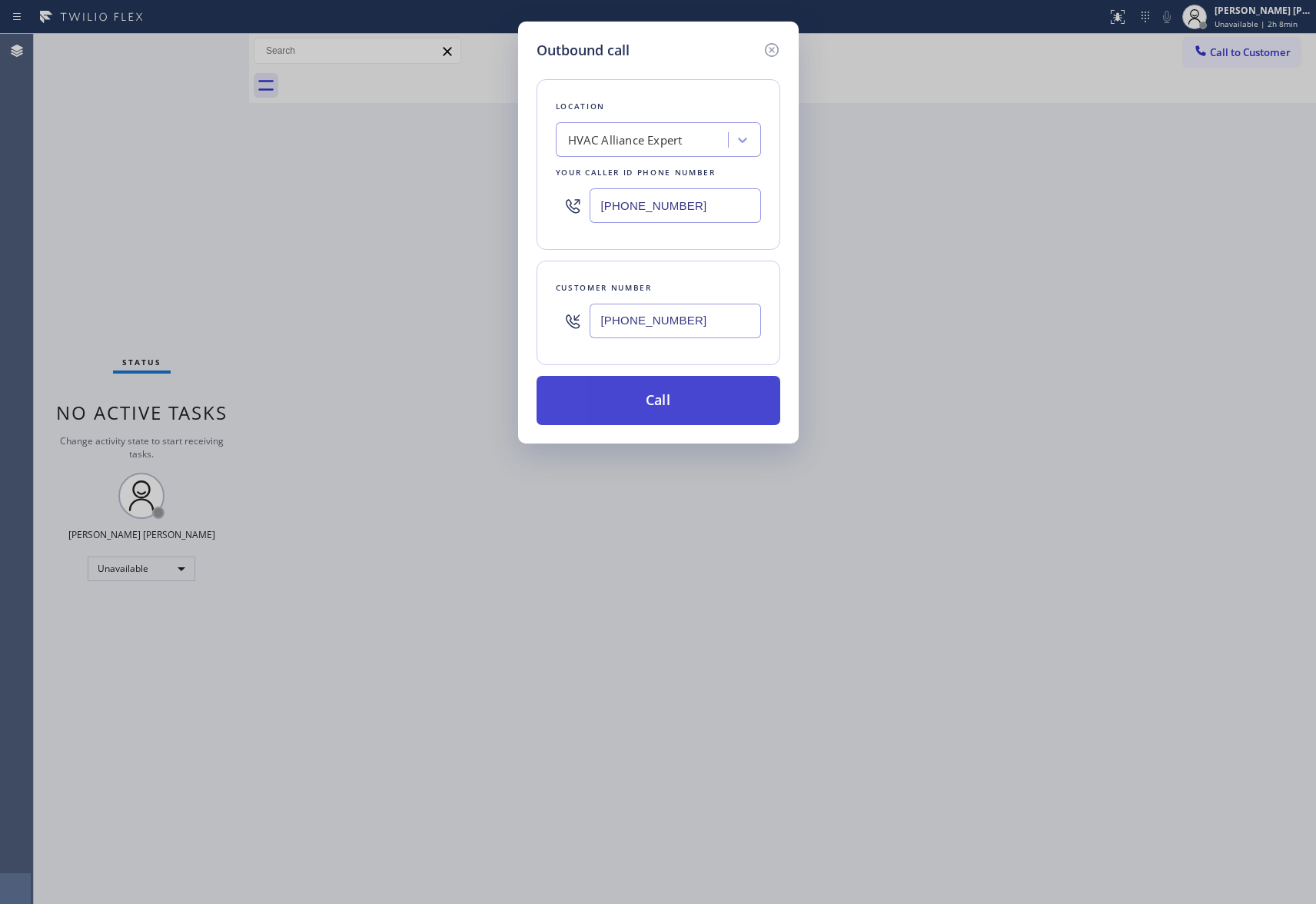
type input "[PHONE_NUMBER]"
click at [680, 401] on button "Call" at bounding box center [658, 400] width 243 height 49
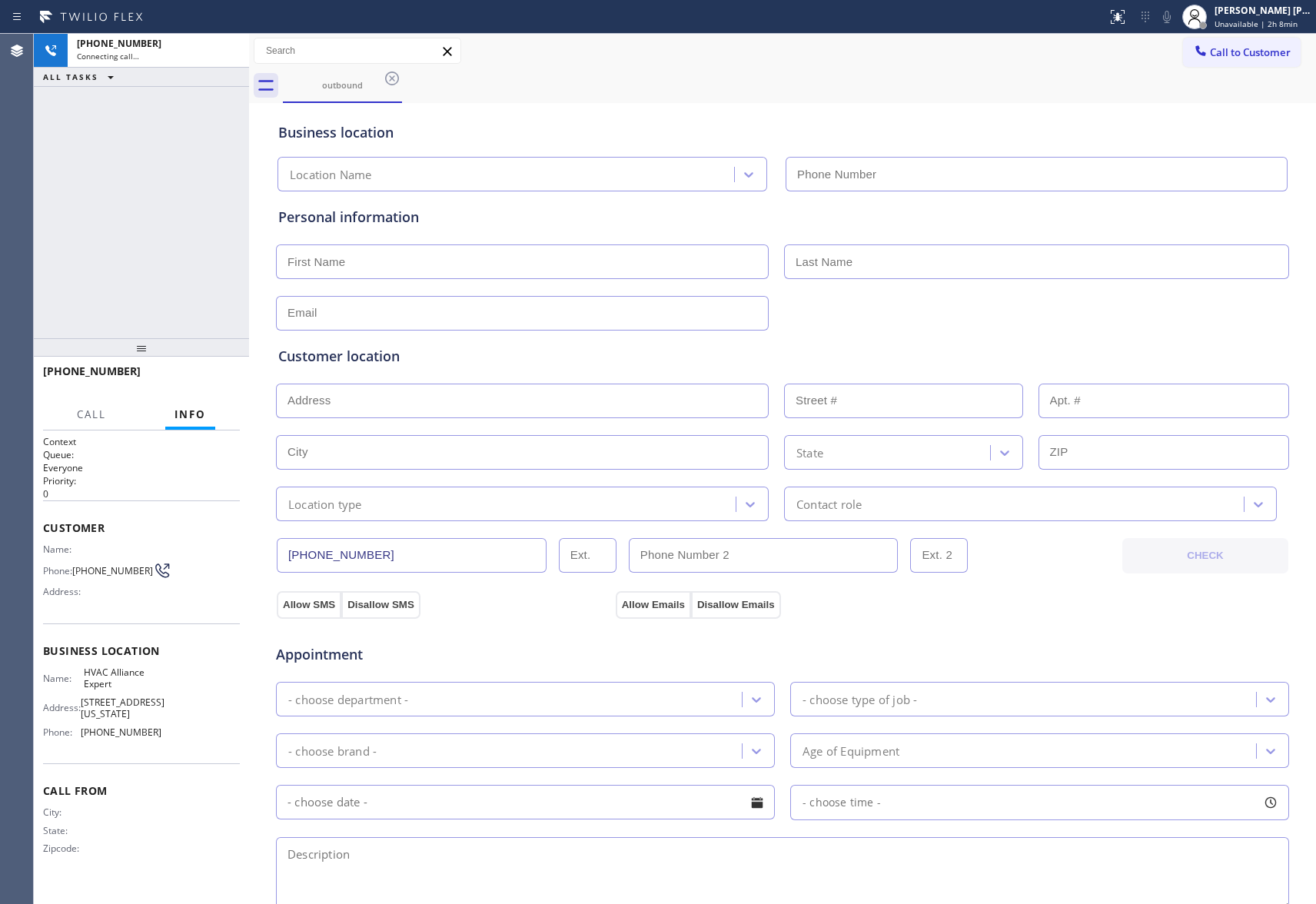
type input "[PHONE_NUMBER]"
click at [226, 378] on span "HANG UP" at bounding box center [204, 379] width 47 height 11
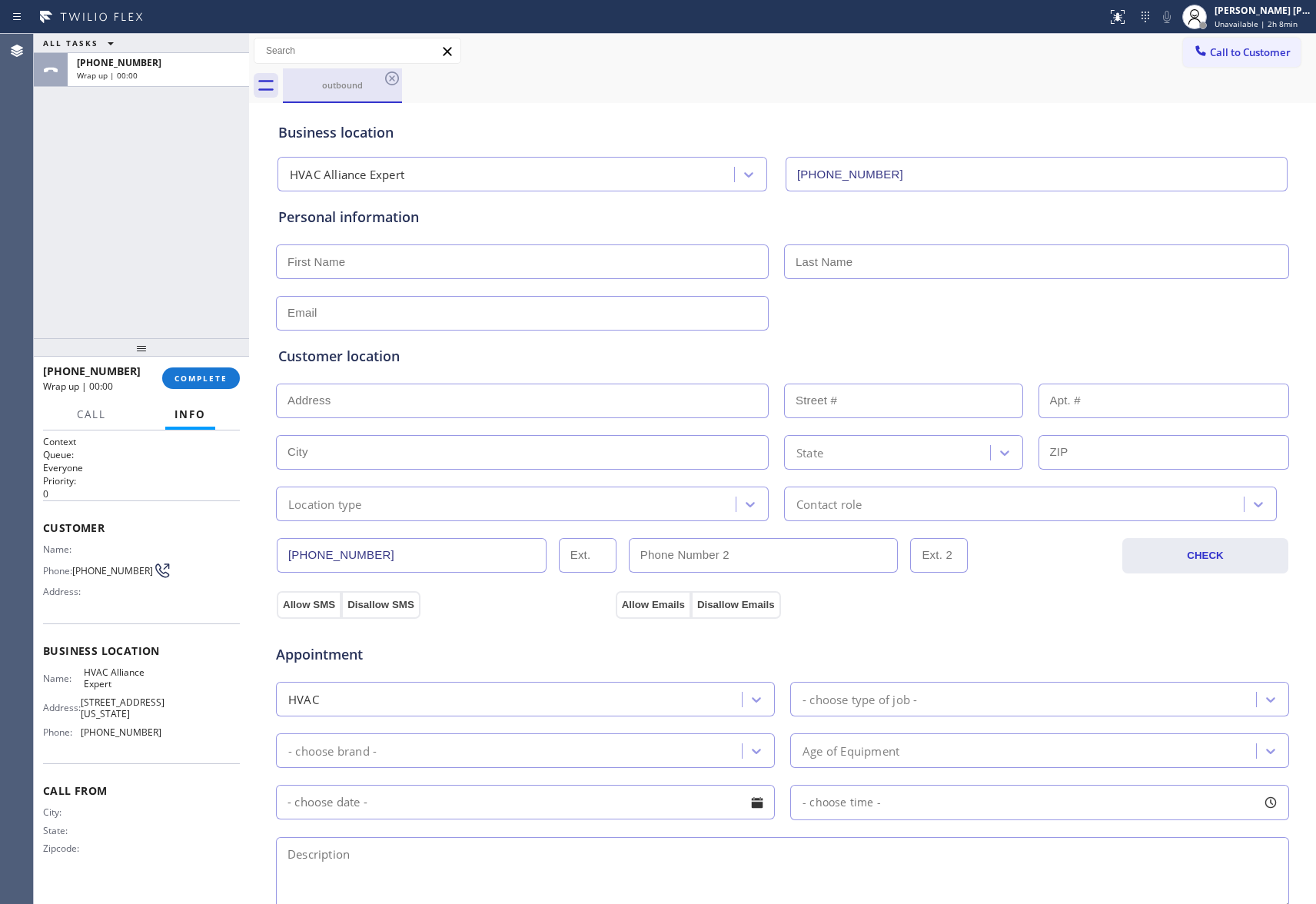
drag, startPoint x: 379, startPoint y: 69, endPoint x: 387, endPoint y: 78, distance: 12.0
click at [379, 70] on div "outbound" at bounding box center [343, 85] width 116 height 33
click at [387, 78] on icon at bounding box center [392, 78] width 19 height 19
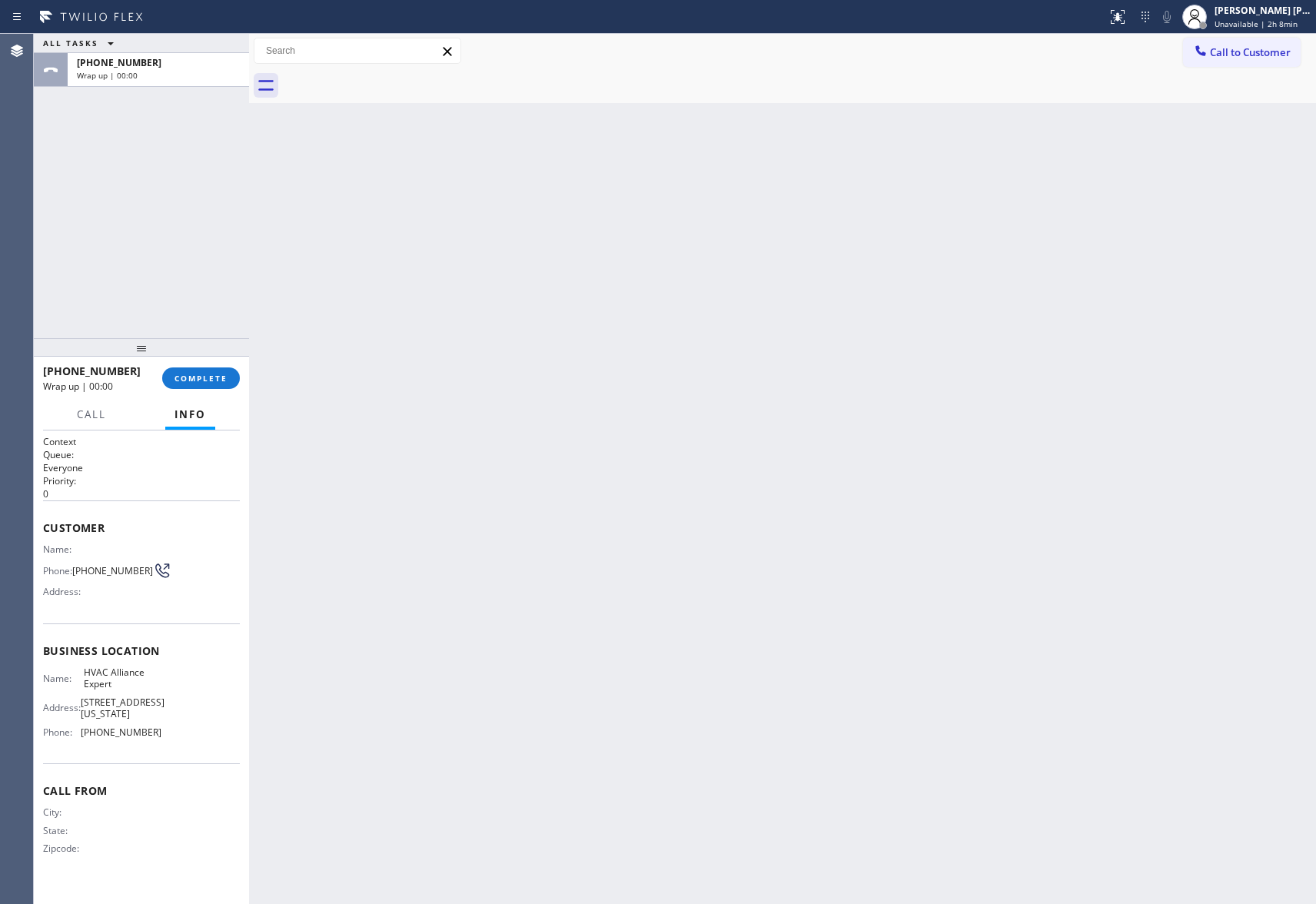
click at [387, 78] on div at bounding box center [800, 85] width 1034 height 34
click at [198, 379] on span "COMPLETE" at bounding box center [201, 379] width 53 height 11
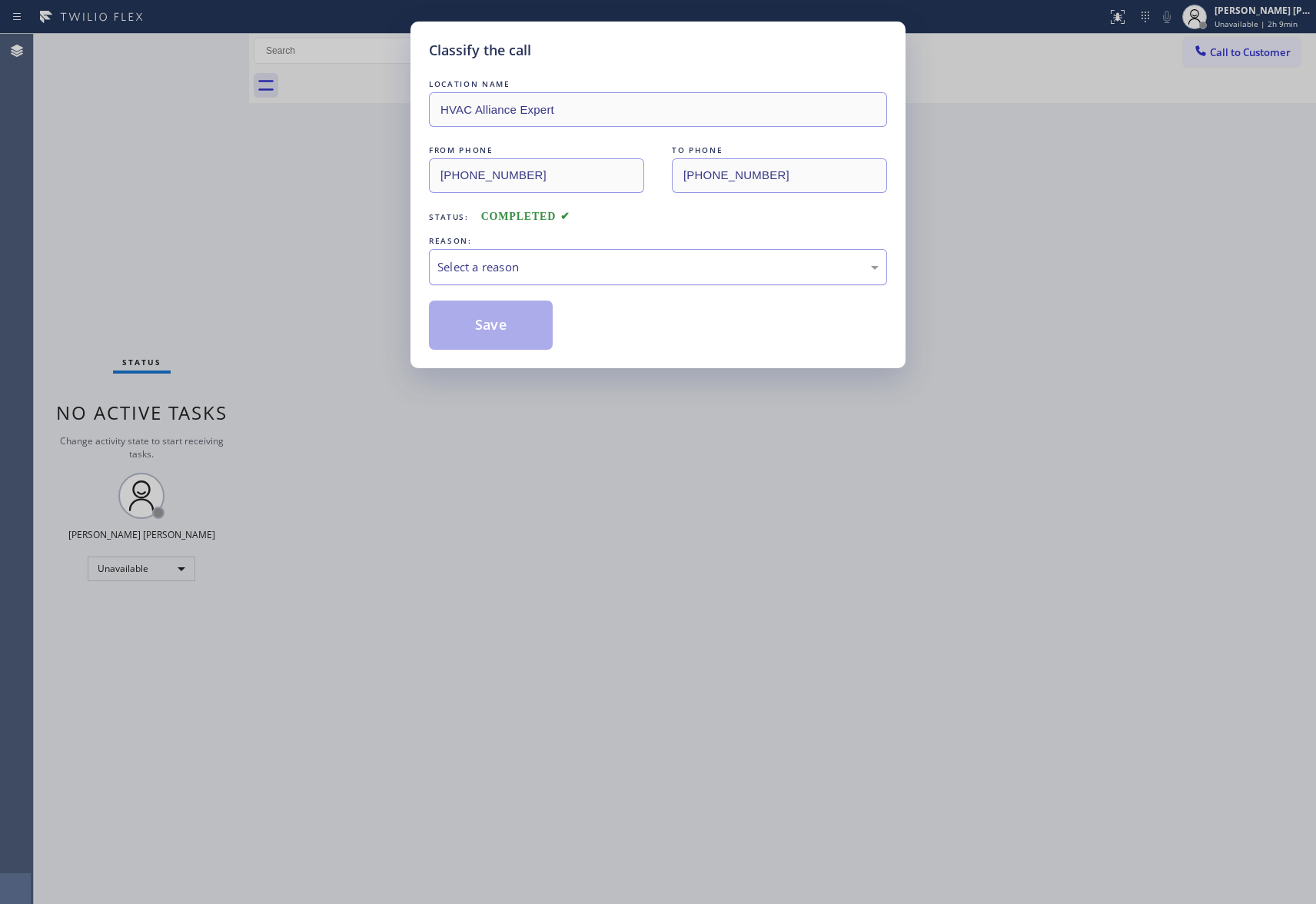
click at [514, 259] on div "Select a reason" at bounding box center [658, 267] width 441 height 18
click at [499, 321] on button "Save" at bounding box center [491, 325] width 124 height 49
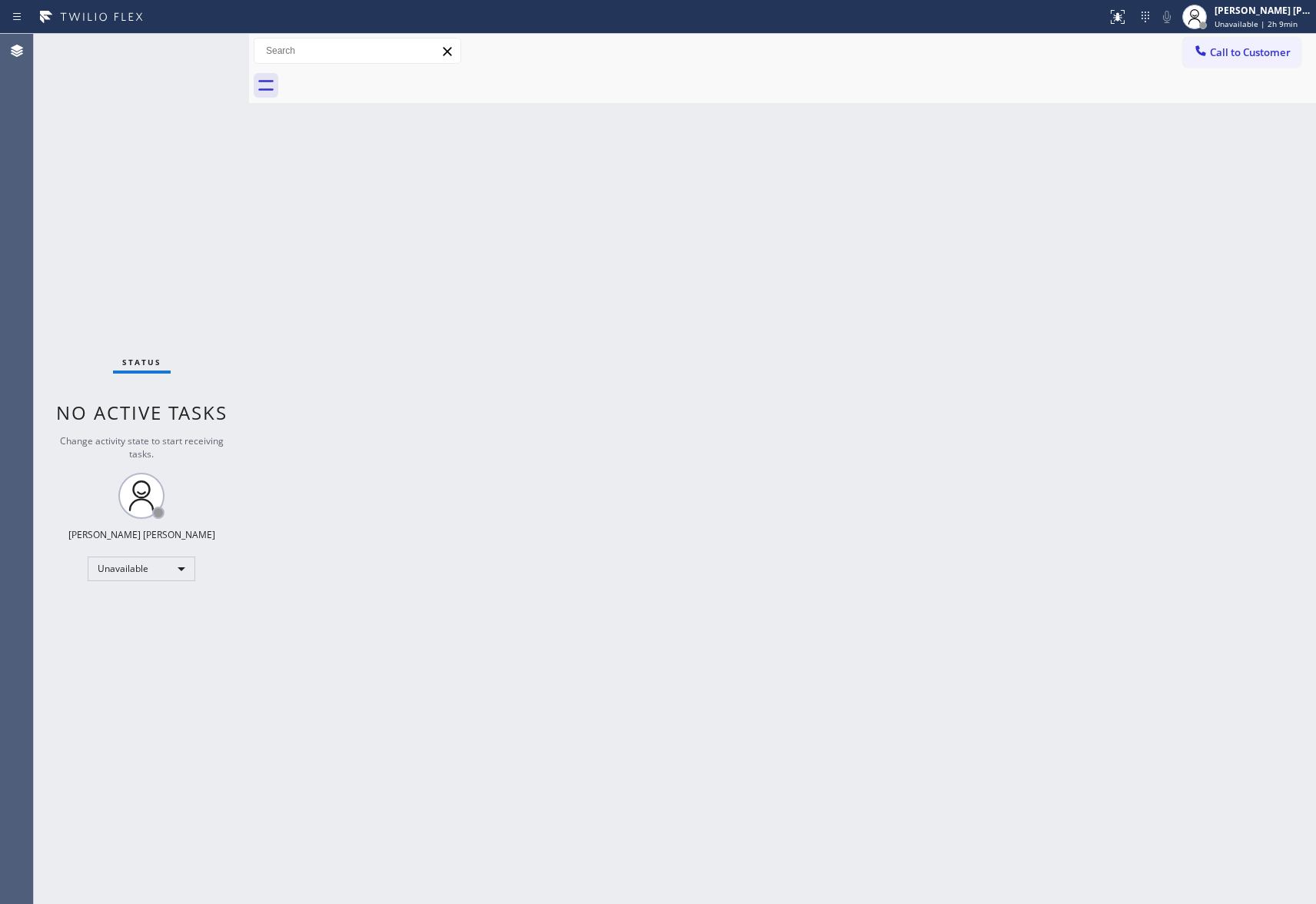
drag, startPoint x: 1255, startPoint y: 51, endPoint x: 1116, endPoint y: 70, distance: 140.3
click at [1255, 51] on span "Call to Customer" at bounding box center [1250, 52] width 81 height 14
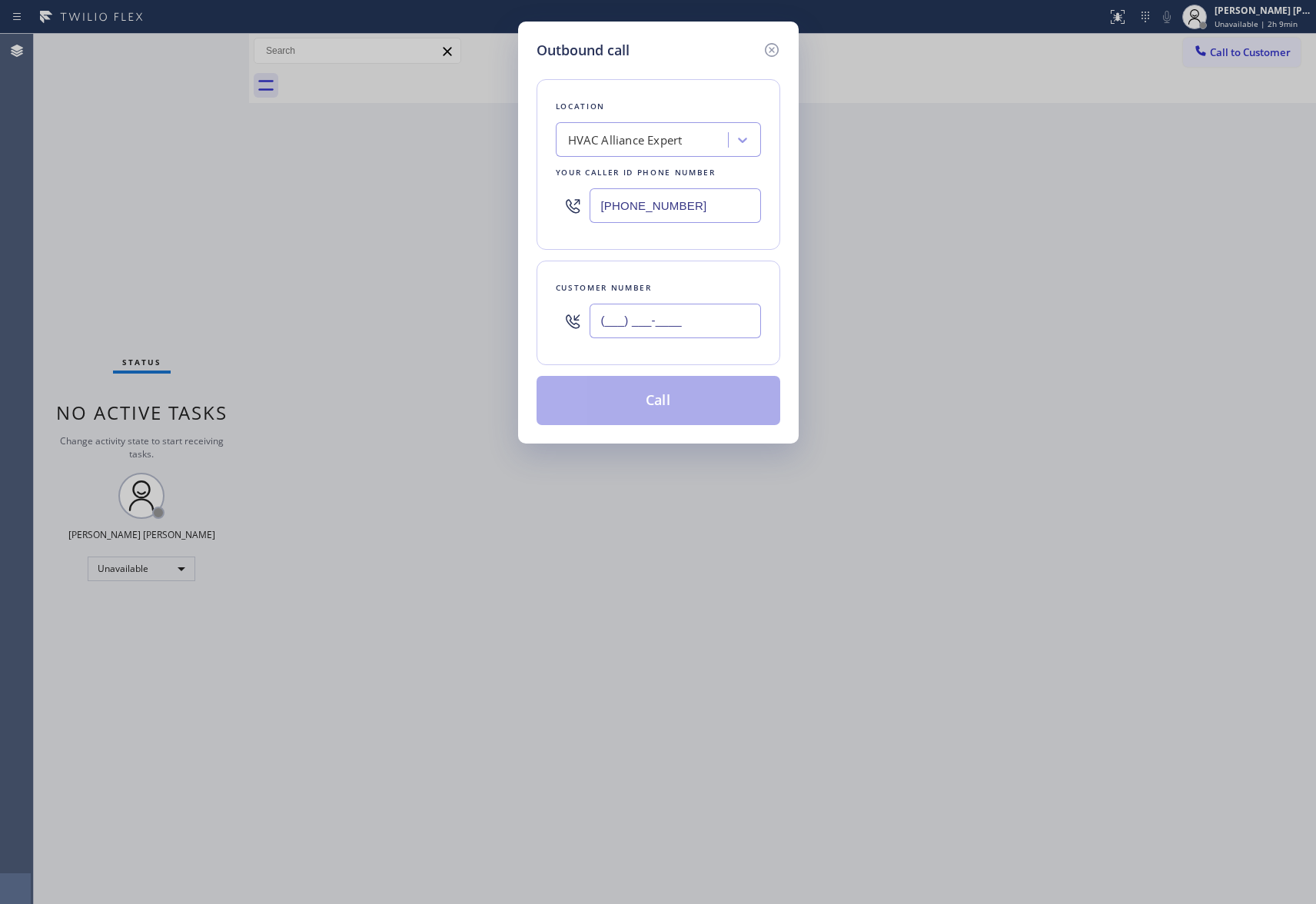
click at [689, 321] on input "(___) ___-____" at bounding box center [675, 321] width 171 height 34
paste input "559) 673-3530"
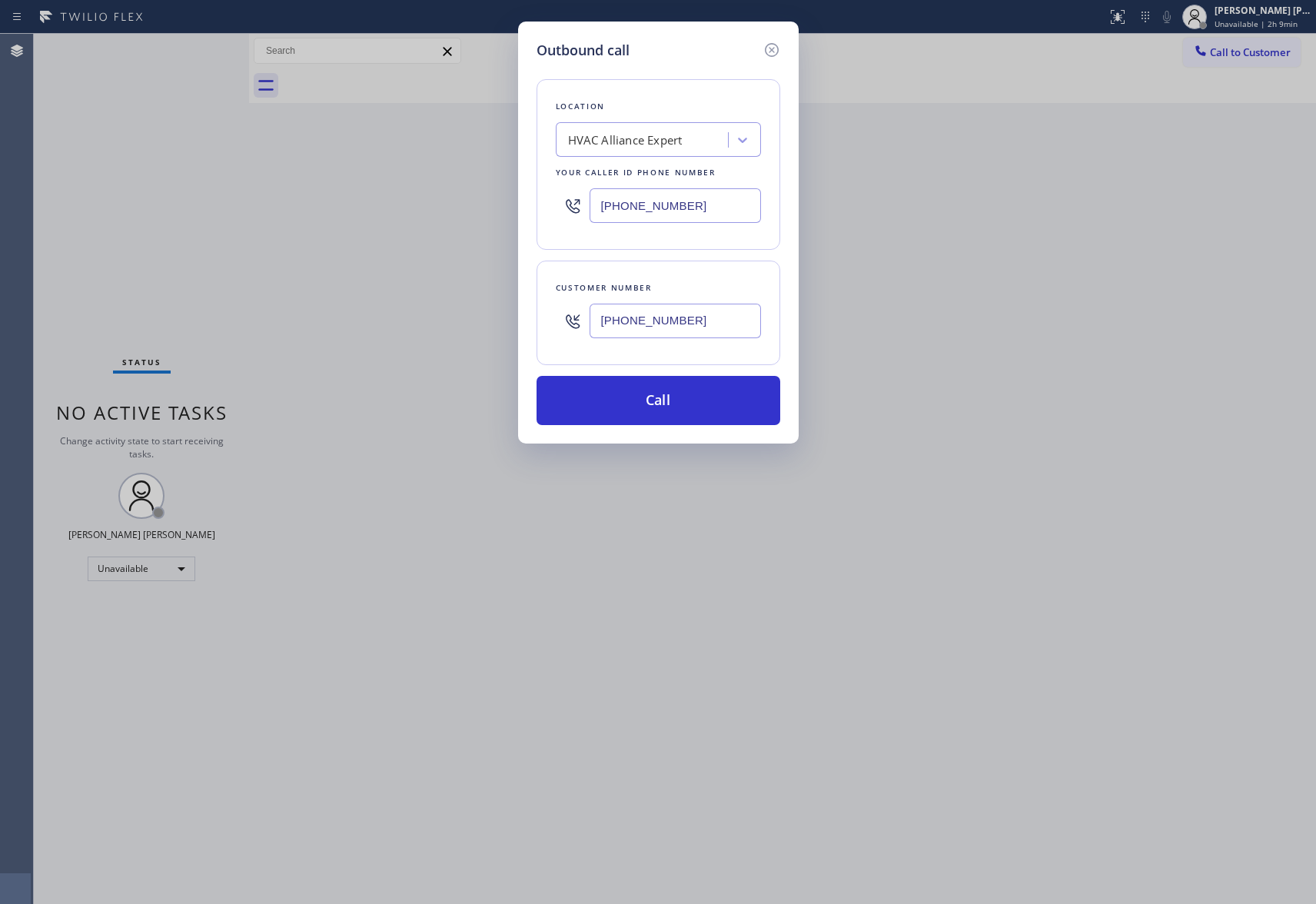
type input "[PHONE_NUMBER]"
click at [696, 398] on button "Call" at bounding box center [658, 400] width 243 height 49
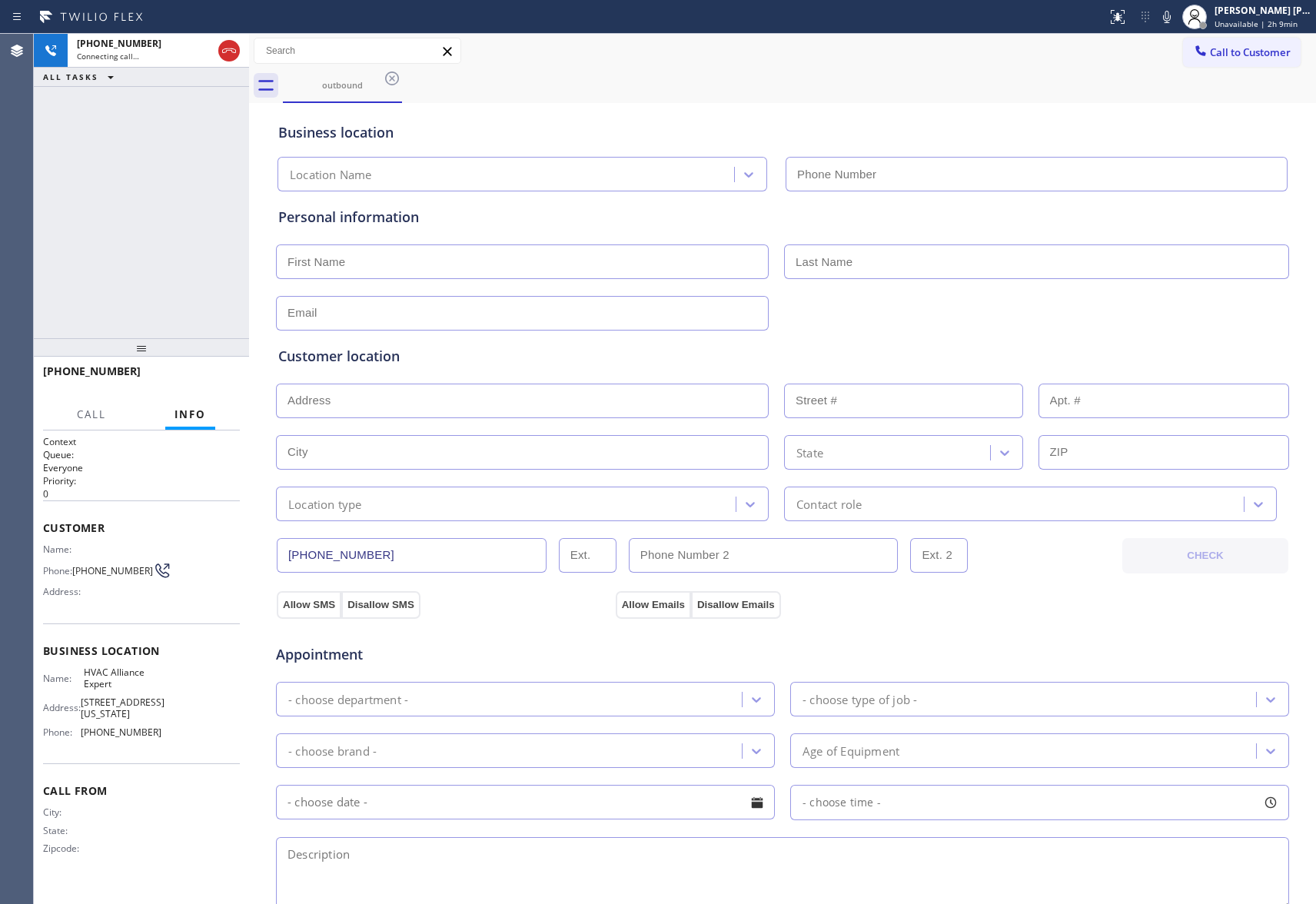
type input "[PHONE_NUMBER]"
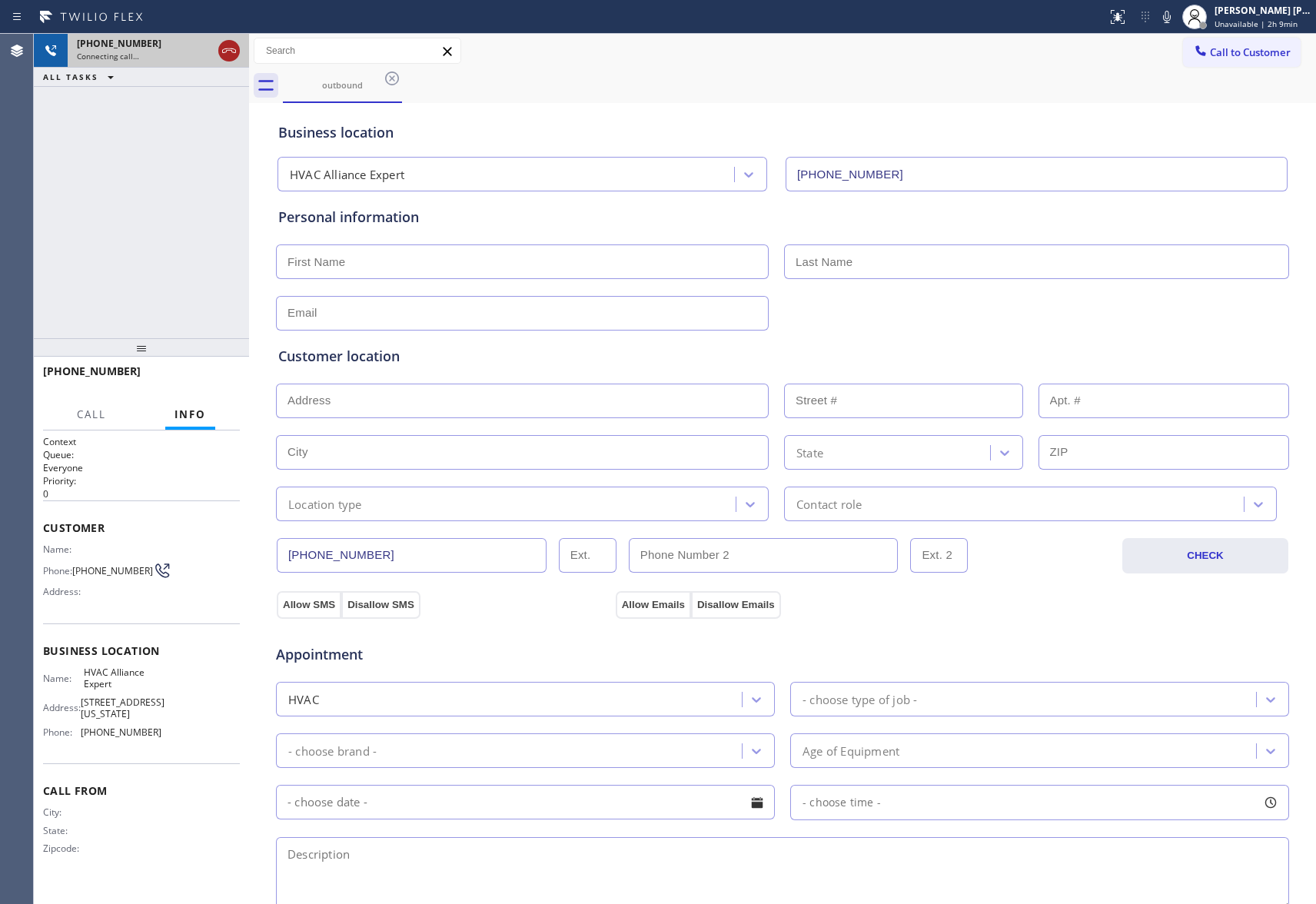
click at [232, 52] on icon at bounding box center [229, 51] width 14 height 5
click at [394, 68] on div "outbound" at bounding box center [343, 85] width 116 height 33
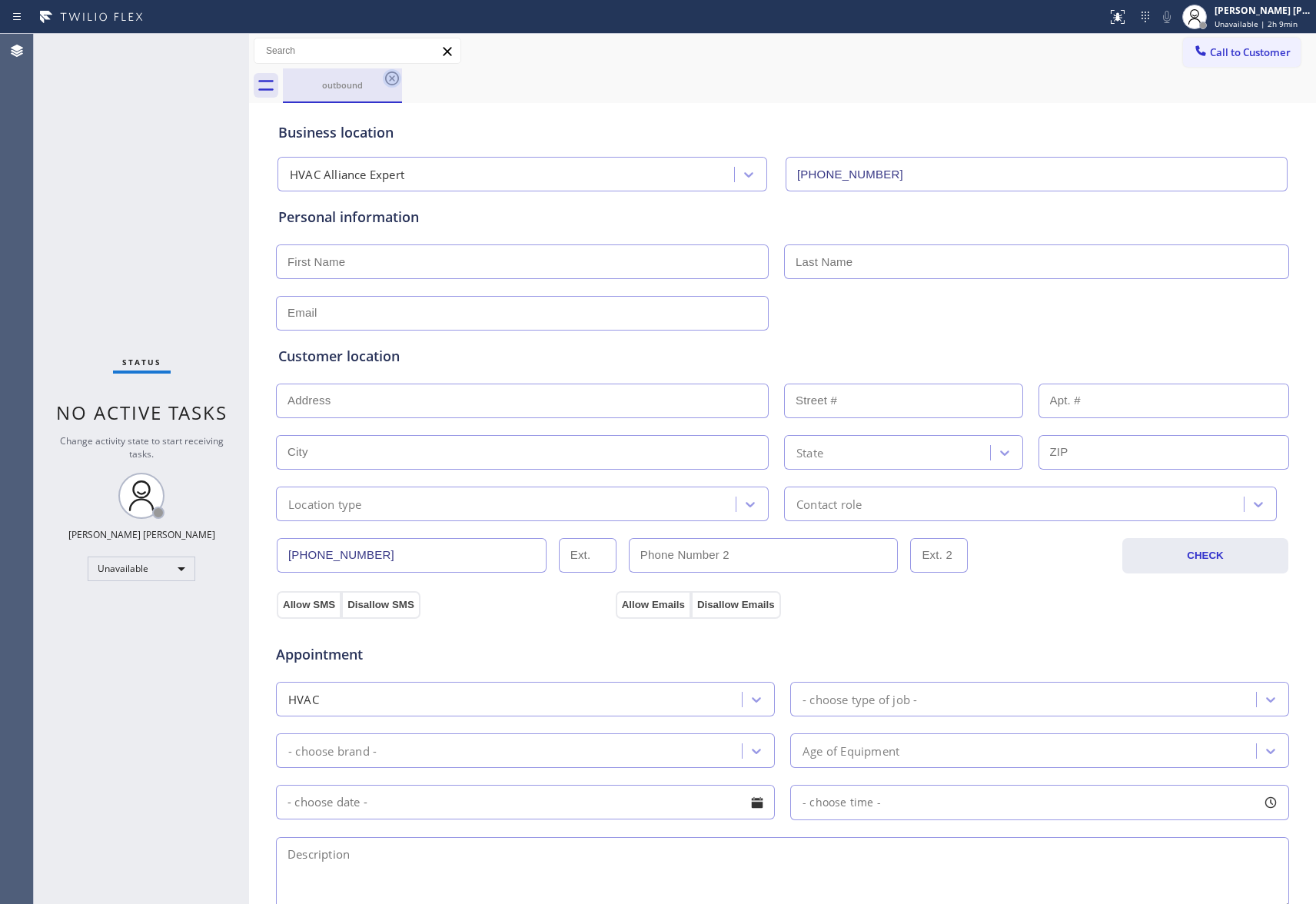
click at [391, 77] on icon at bounding box center [392, 78] width 19 height 19
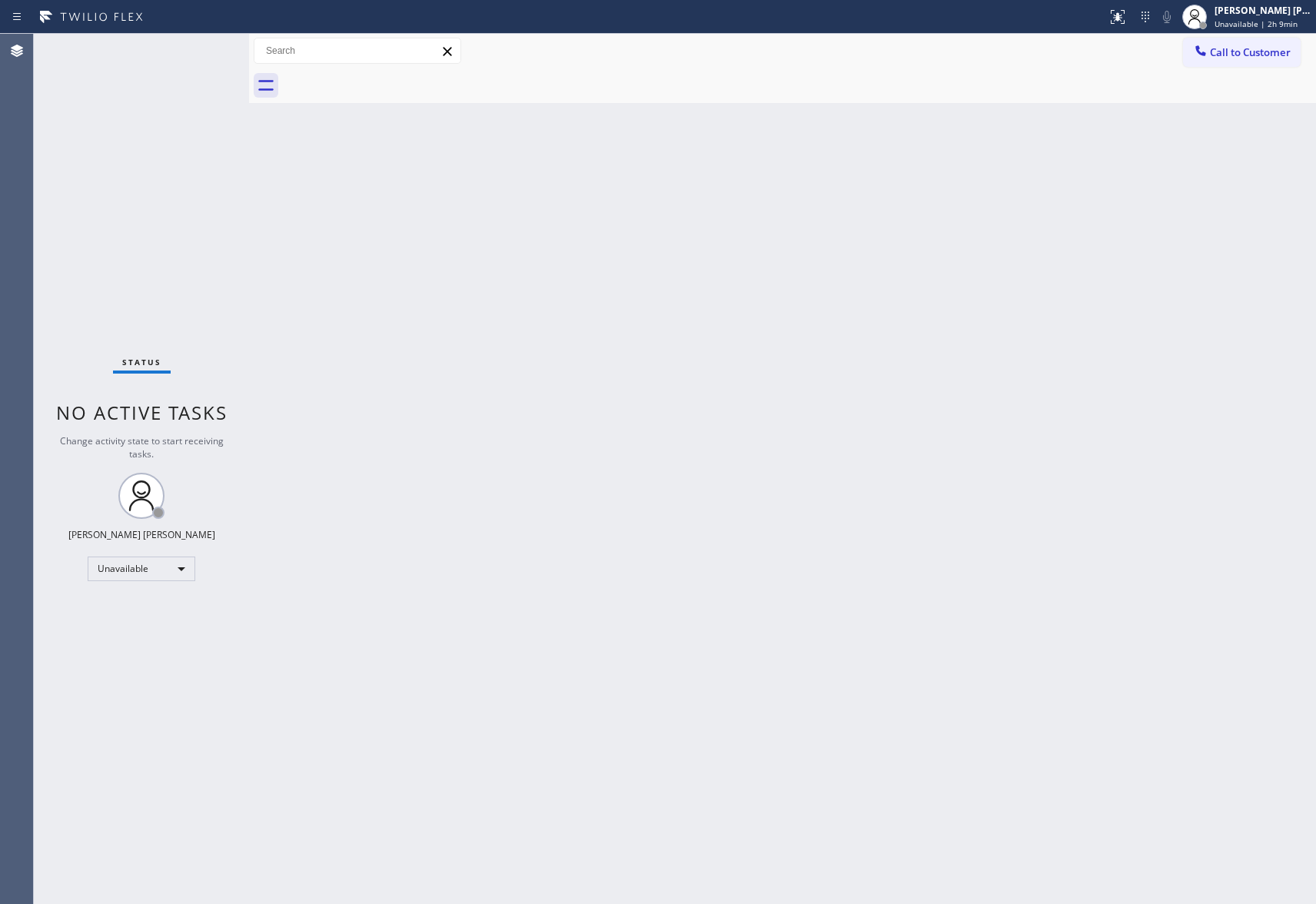
click at [391, 77] on div at bounding box center [800, 85] width 1034 height 34
click at [1252, 50] on span "Call to Customer" at bounding box center [1250, 52] width 81 height 14
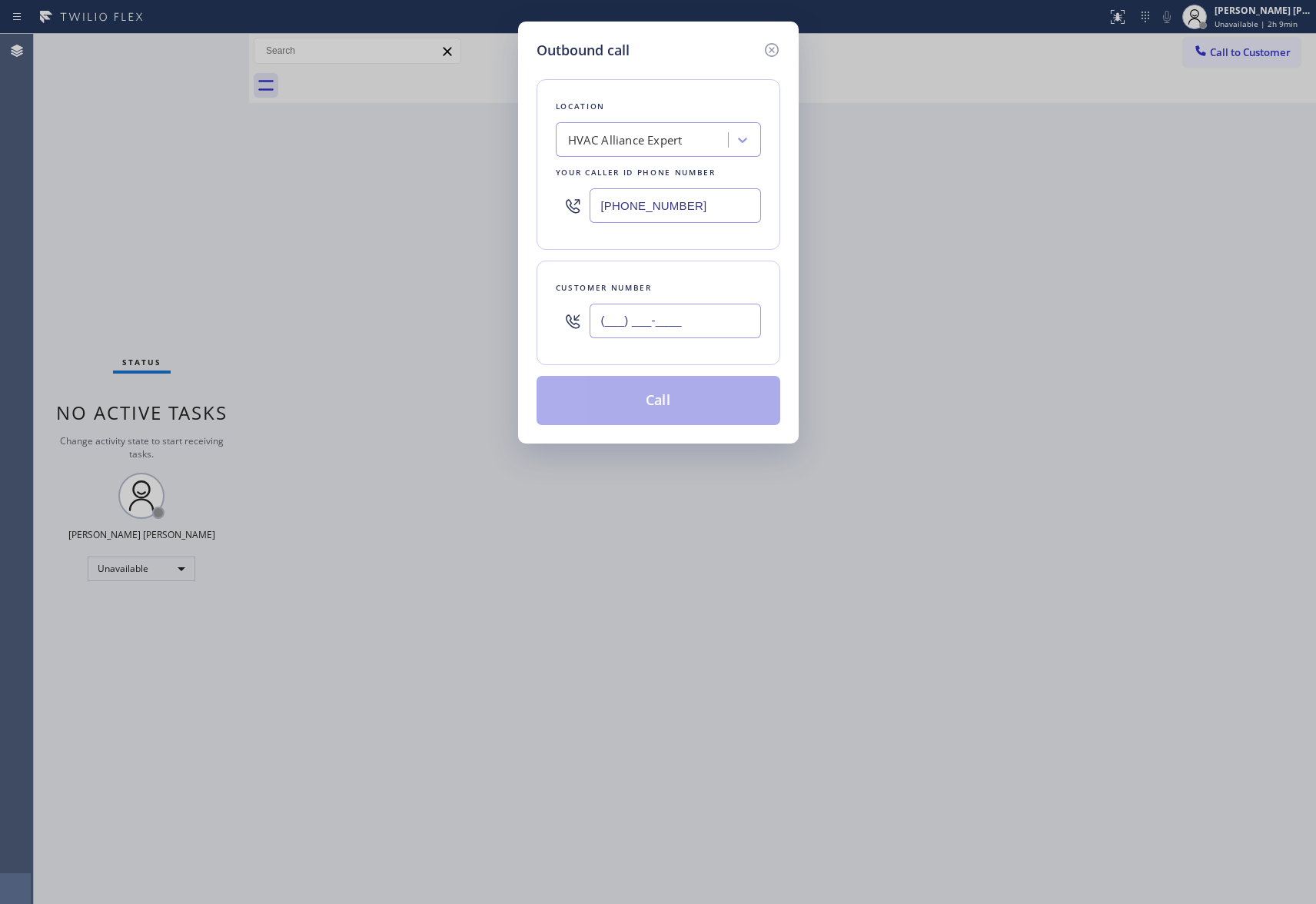
click at [695, 308] on input "(___) ___-____" at bounding box center [675, 321] width 171 height 34
paste input "310) 456-1667"
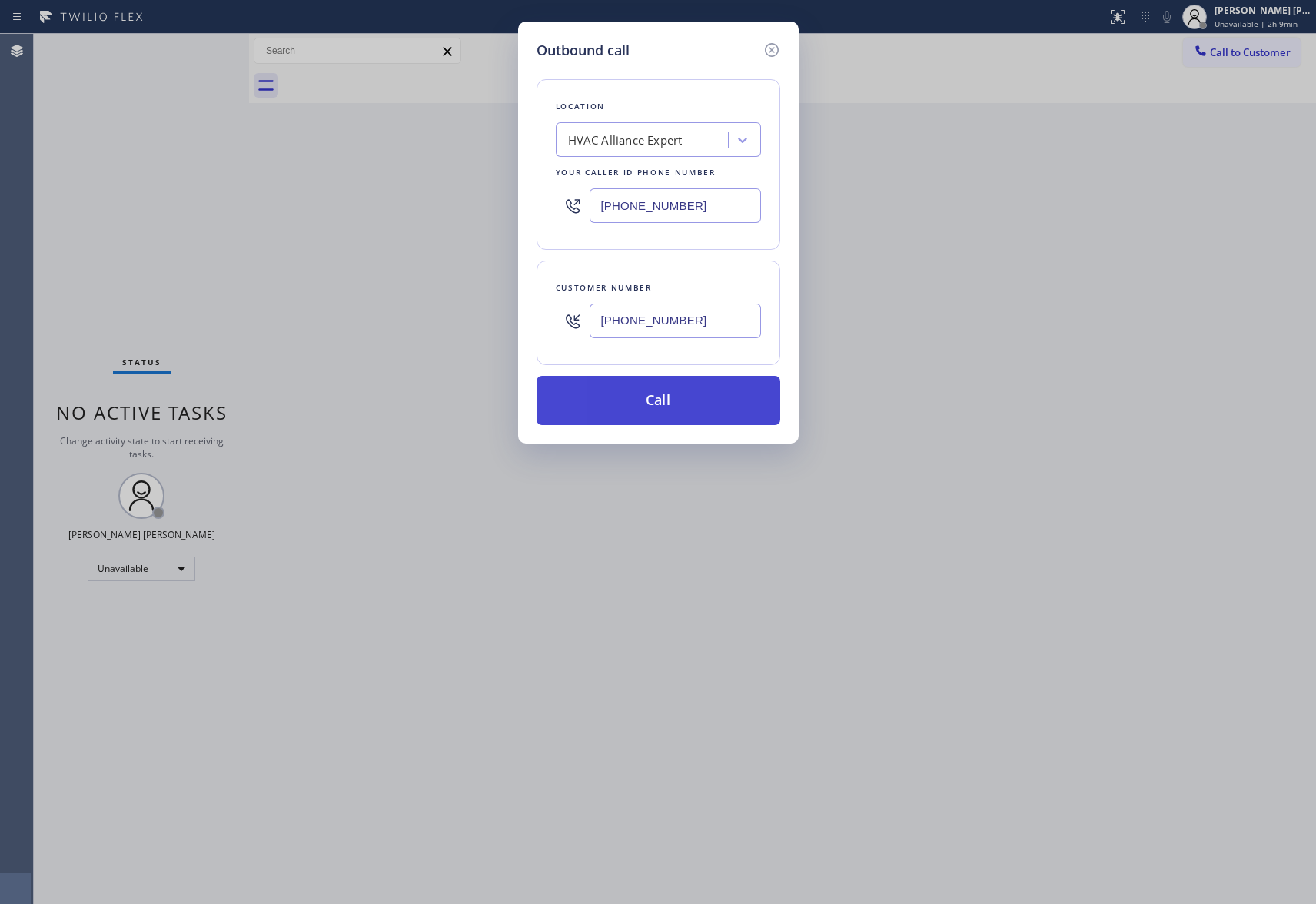
type input "[PHONE_NUMBER]"
click at [677, 409] on button "Call" at bounding box center [658, 400] width 243 height 49
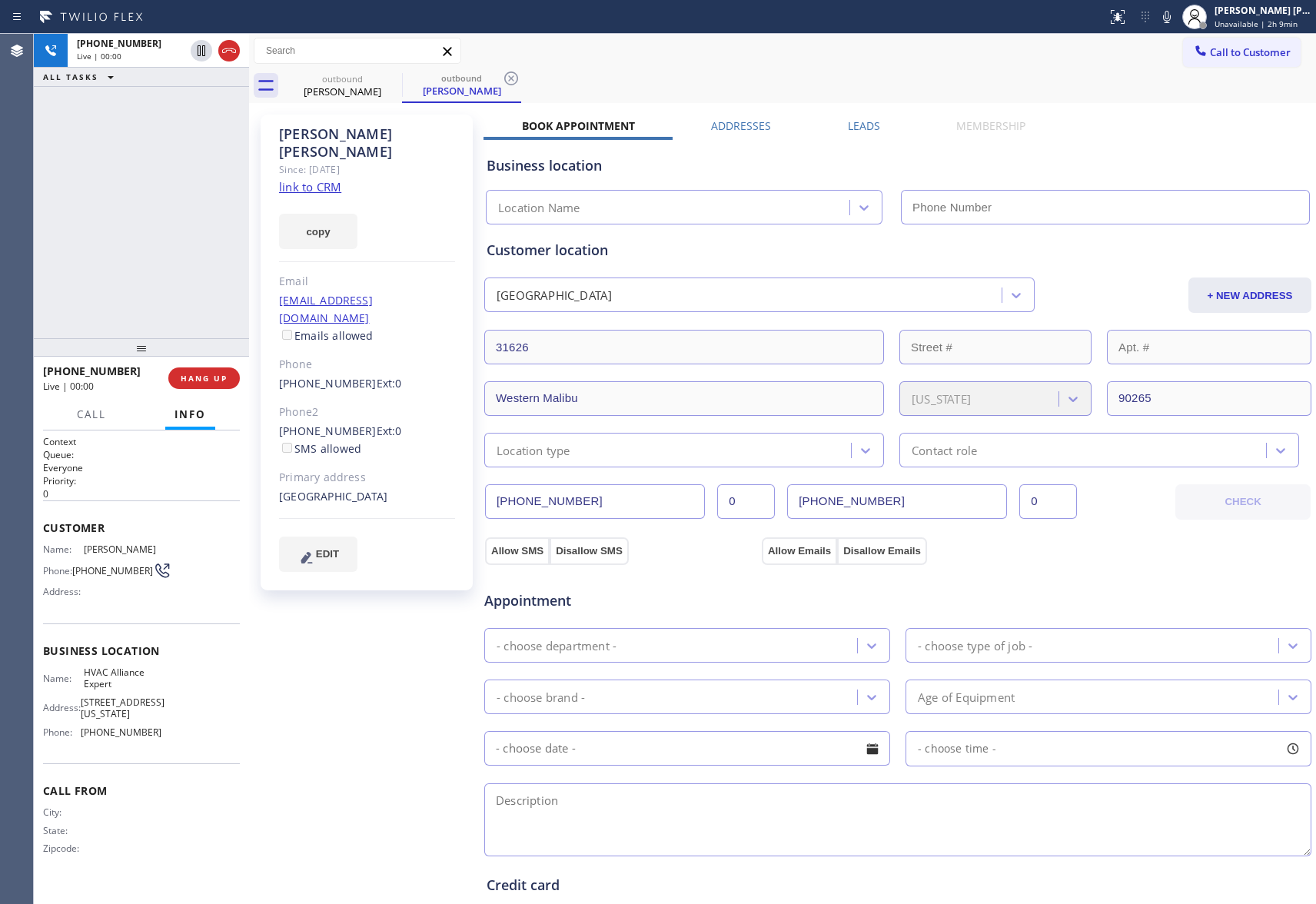
type input "[PHONE_NUMBER]"
click at [221, 56] on icon at bounding box center [229, 51] width 19 height 19
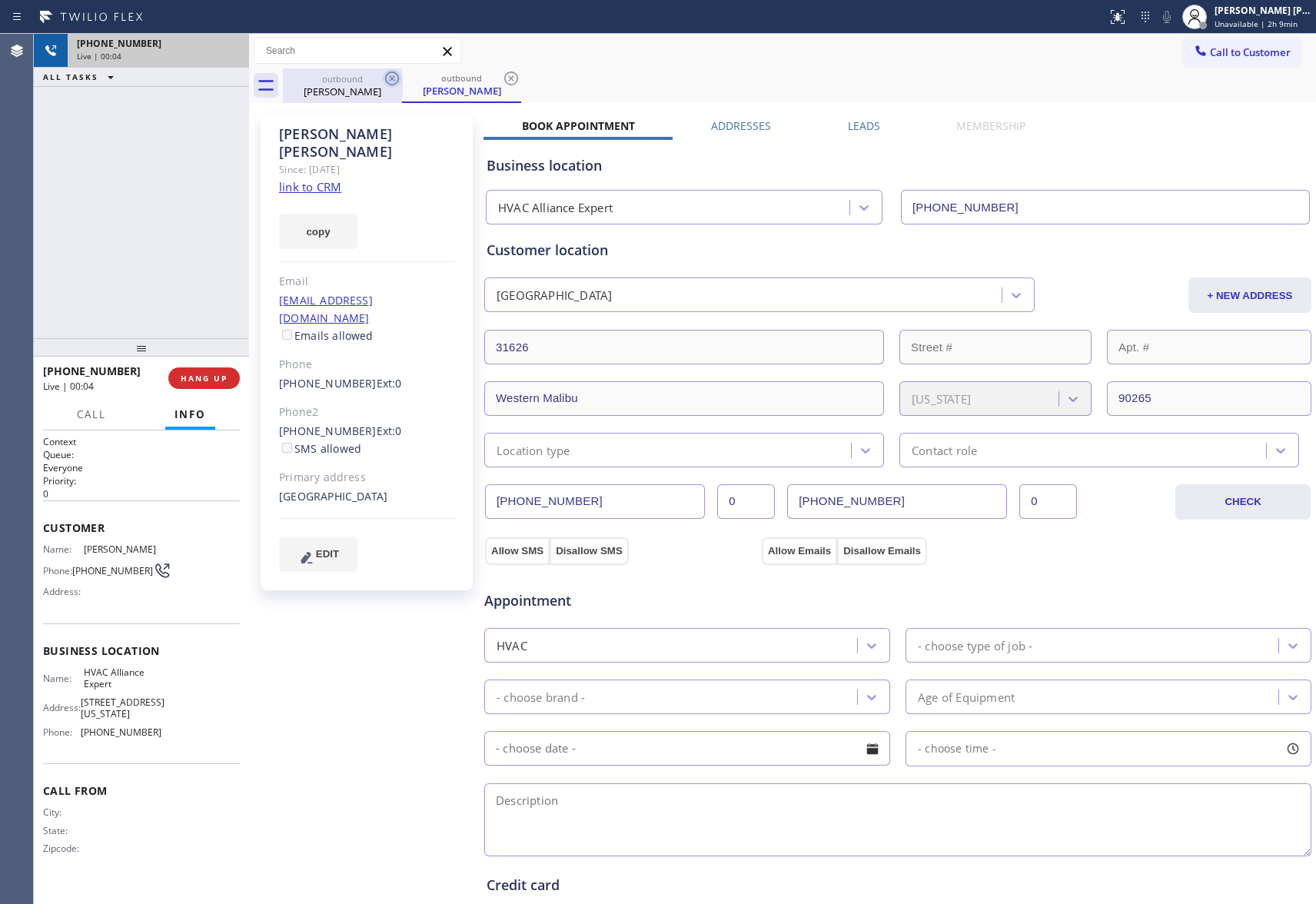
drag, startPoint x: 398, startPoint y: 91, endPoint x: 392, endPoint y: 77, distance: 15.2
click at [398, 90] on div "[PERSON_NAME]" at bounding box center [343, 92] width 116 height 14
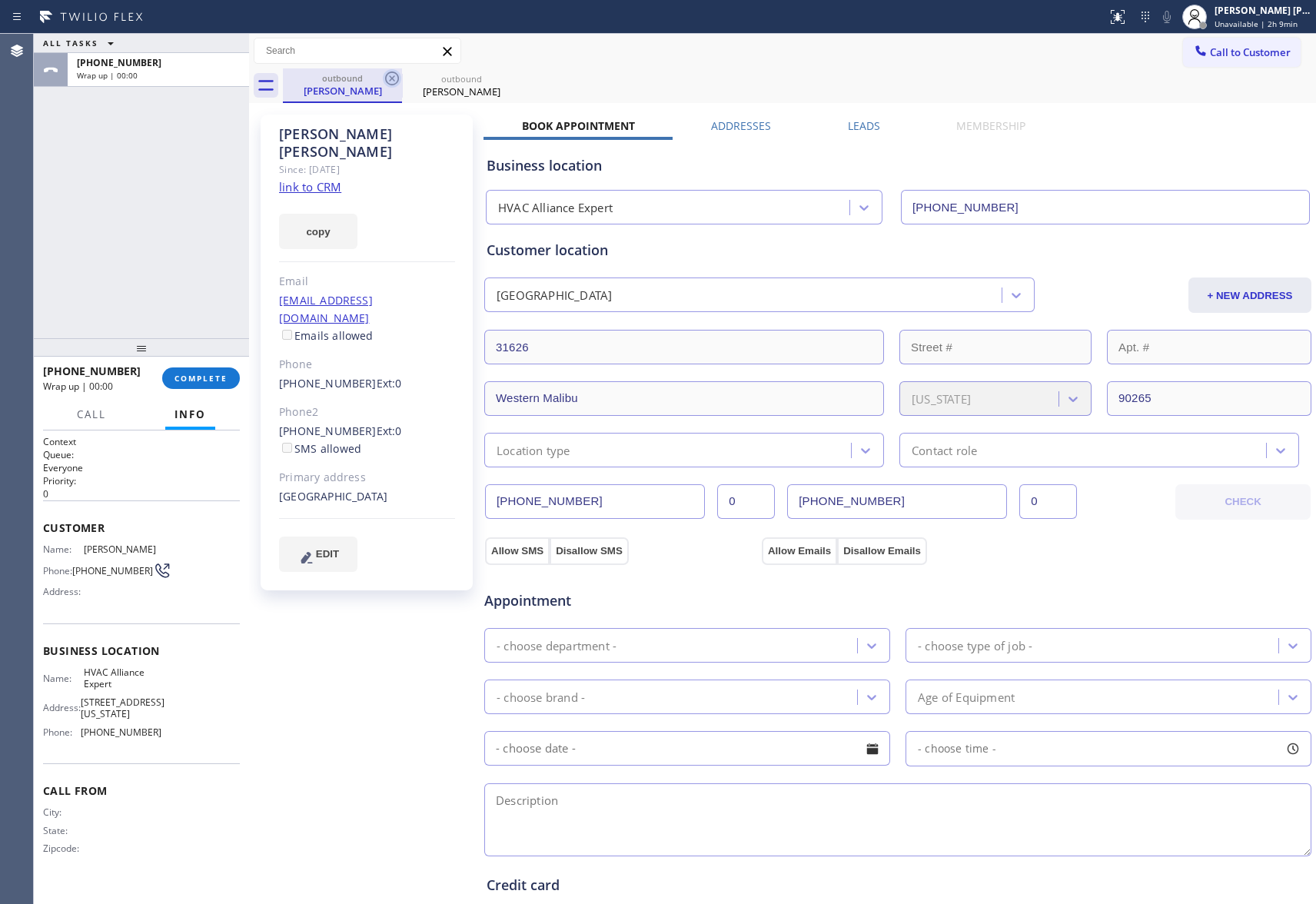
click at [391, 77] on icon at bounding box center [392, 78] width 19 height 19
click at [0, 0] on icon at bounding box center [0, 0] width 0 height 0
click at [391, 77] on div "outbound [PERSON_NAME] outbound [PERSON_NAME]" at bounding box center [800, 85] width 1034 height 34
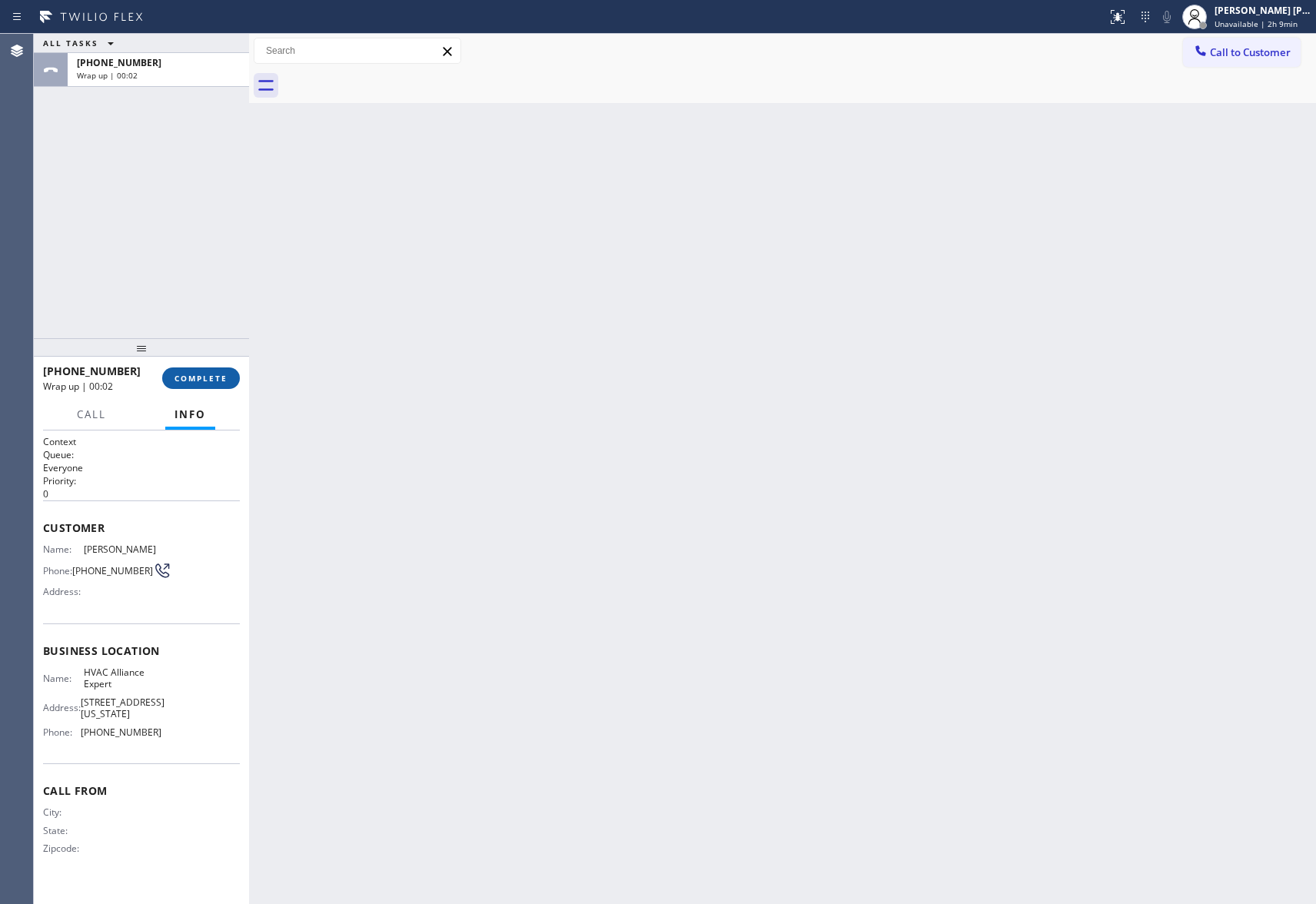
click at [214, 375] on span "COMPLETE" at bounding box center [201, 379] width 53 height 11
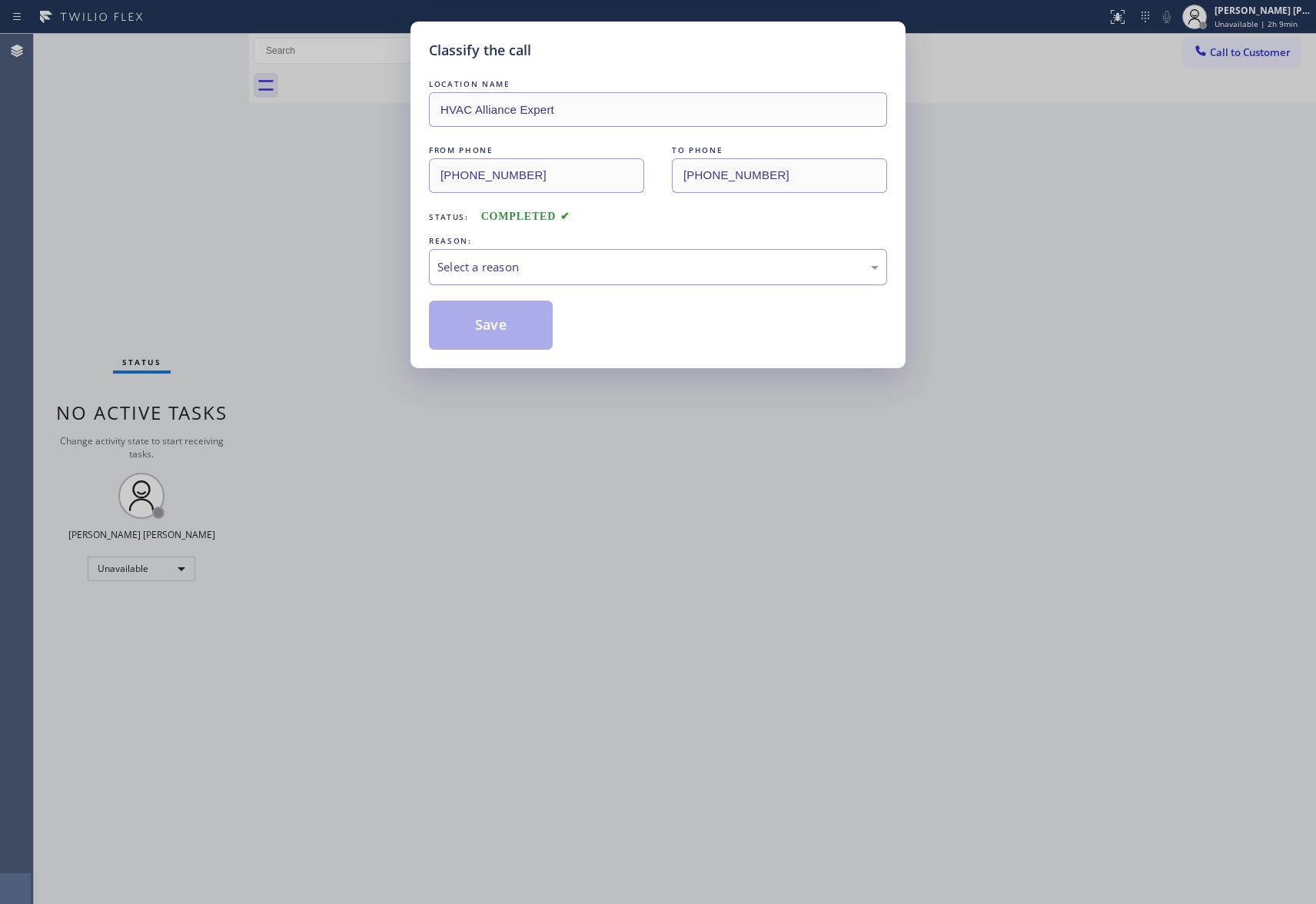
click at [620, 258] on div "Select a reason" at bounding box center [658, 267] width 441 height 18
click at [492, 326] on button "Save" at bounding box center [491, 325] width 124 height 49
click at [1281, 48] on div "Classify the call LOCATION NAME 5 Star Appliance Repair Pro FROM PHONE [PHONE_N…" at bounding box center [674, 469] width 1282 height 870
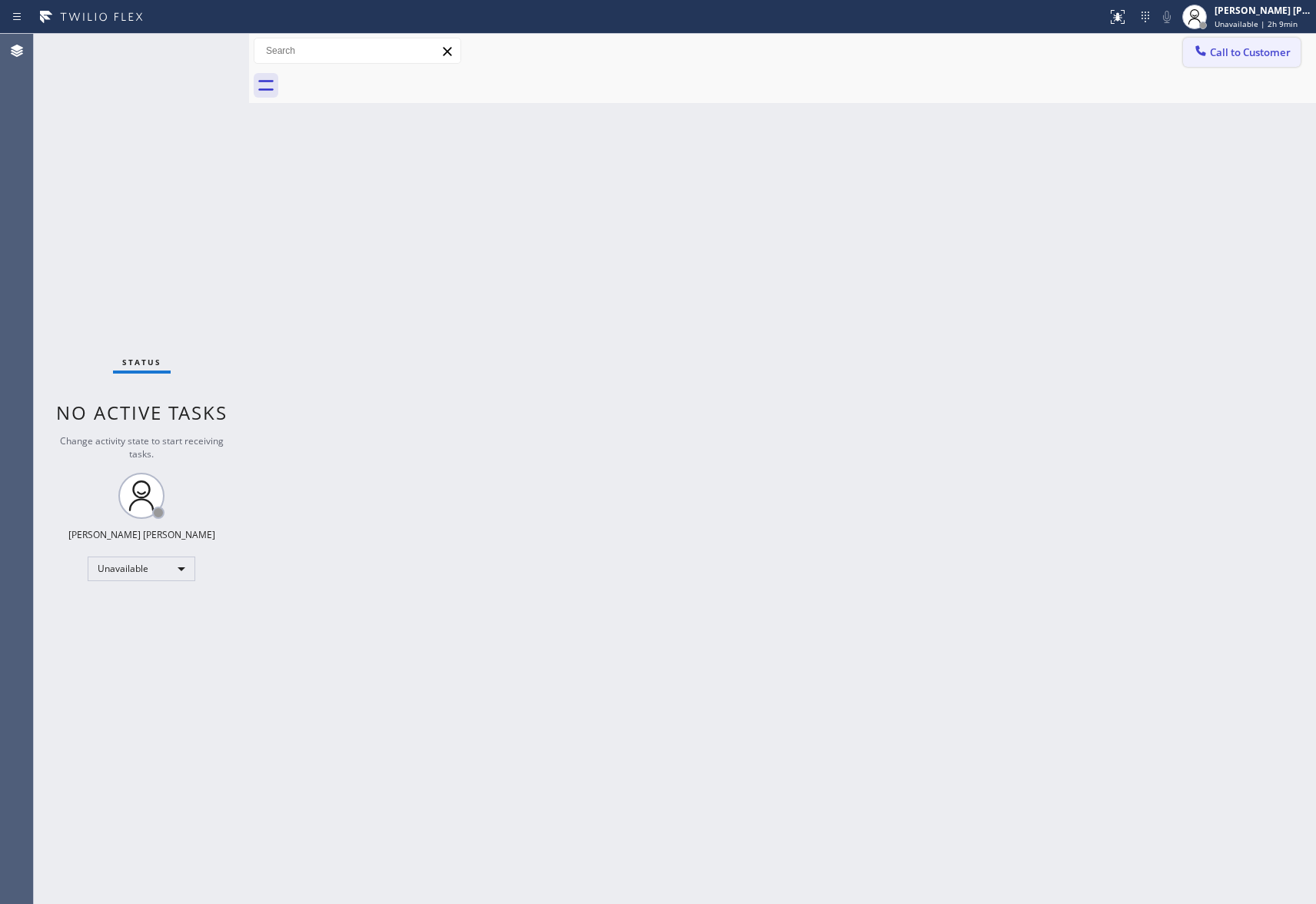
click at [1258, 56] on span "Call to Customer" at bounding box center [1250, 52] width 81 height 14
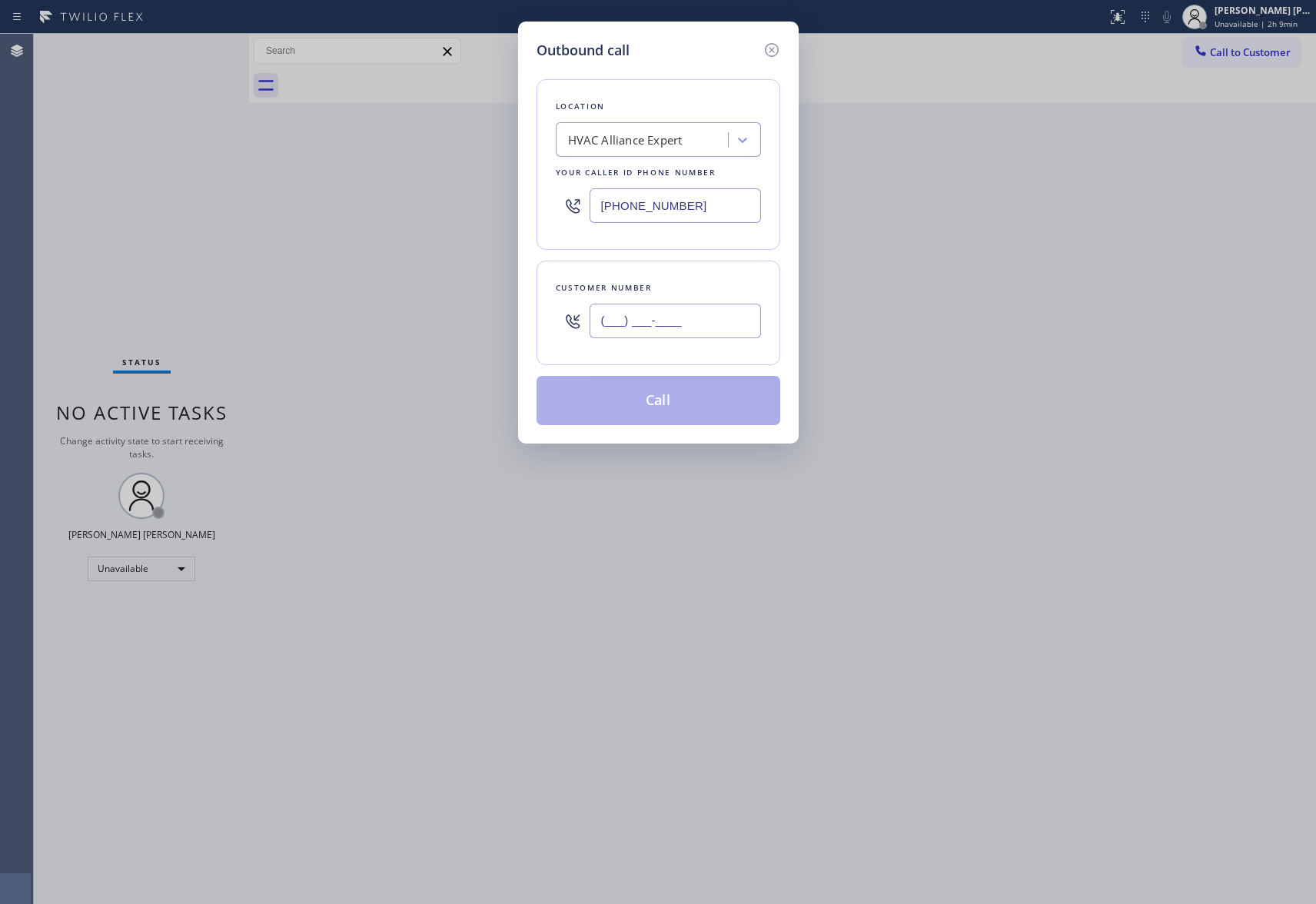
click at [678, 315] on input "(___) ___-____" at bounding box center [675, 321] width 171 height 34
paste input "209) 358-0379"
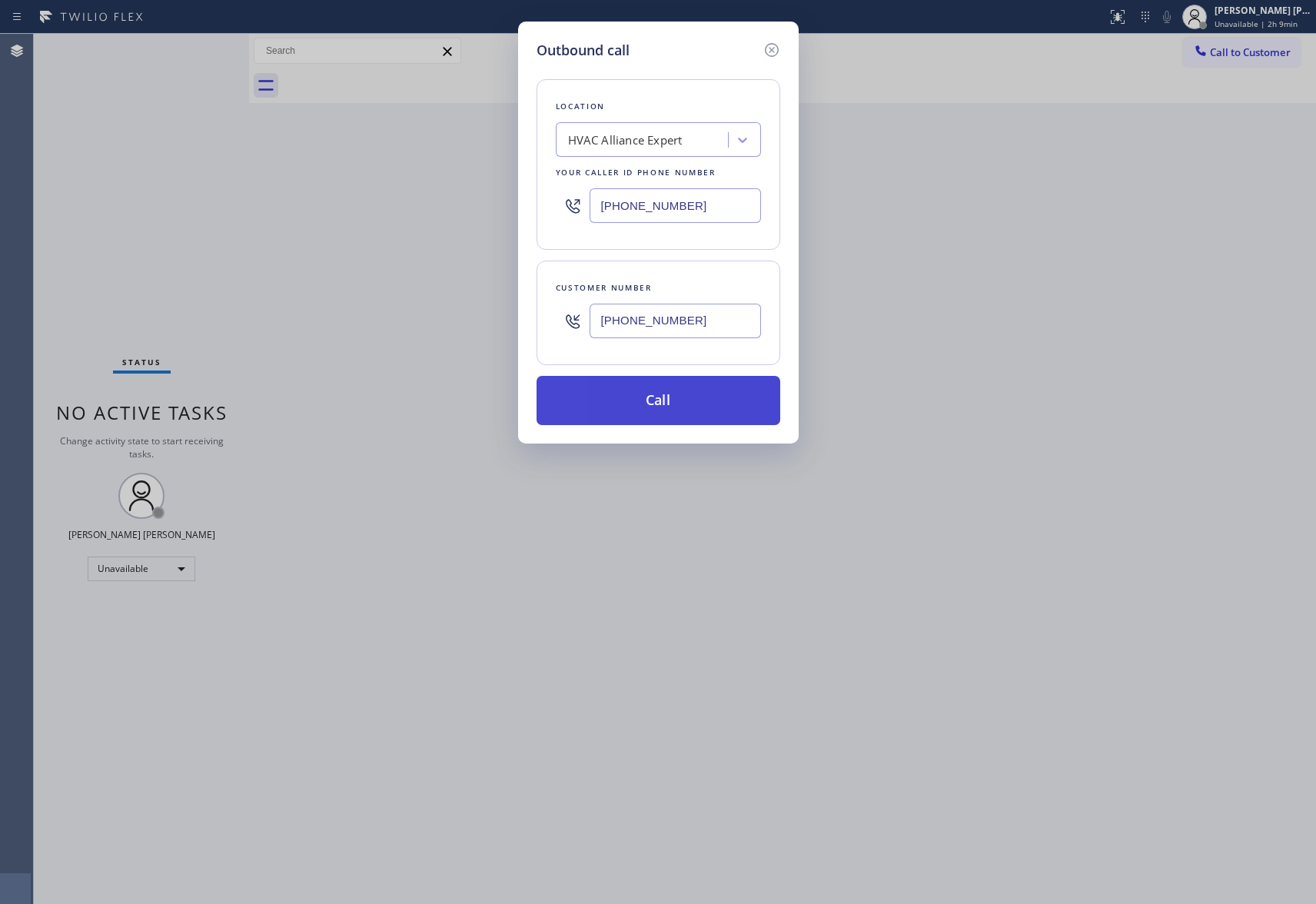
type input "[PHONE_NUMBER]"
drag, startPoint x: 662, startPoint y: 395, endPoint x: 63, endPoint y: 243, distance: 618.0
click at [644, 395] on button "Call" at bounding box center [658, 400] width 243 height 49
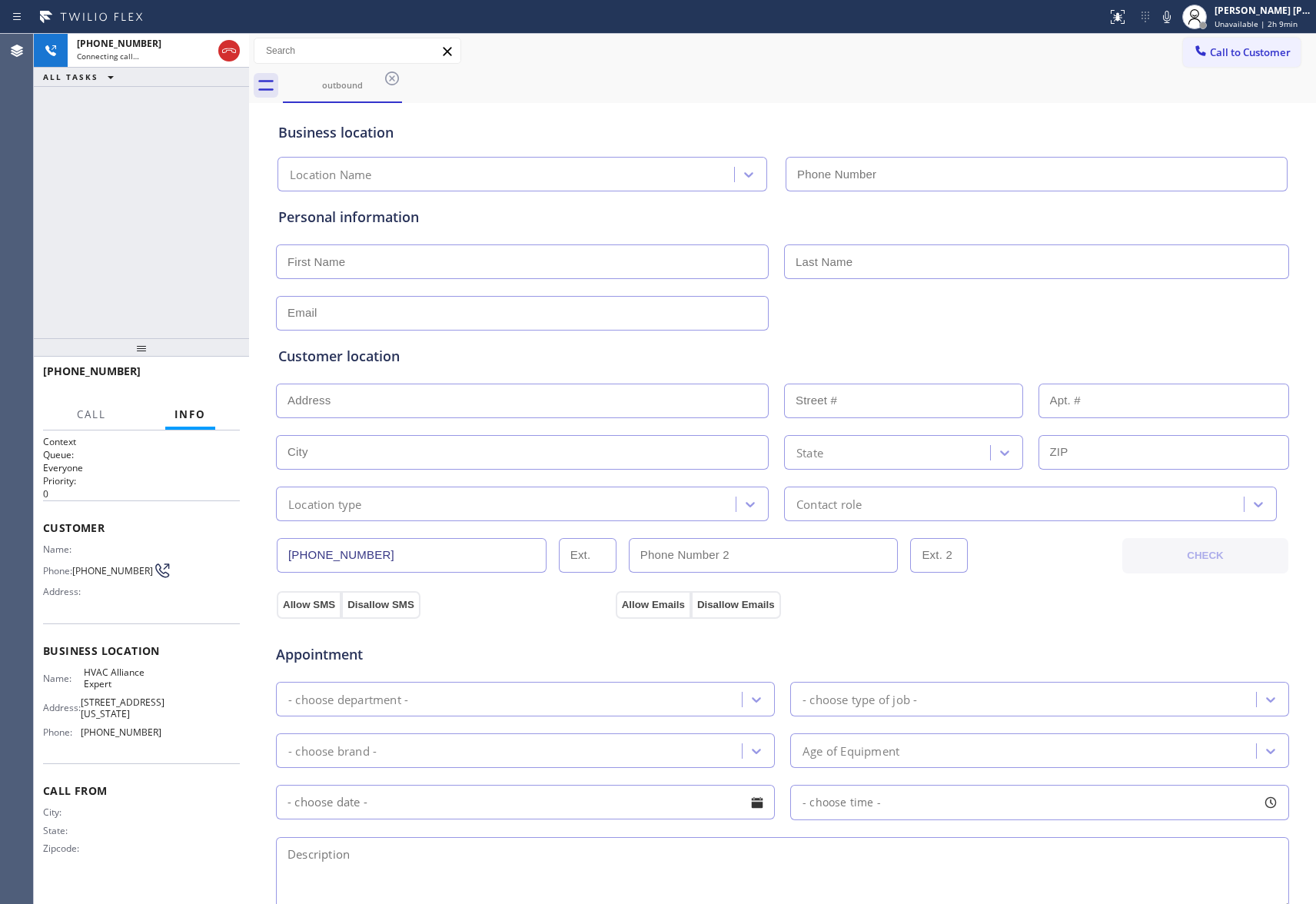
type input "[PHONE_NUMBER]"
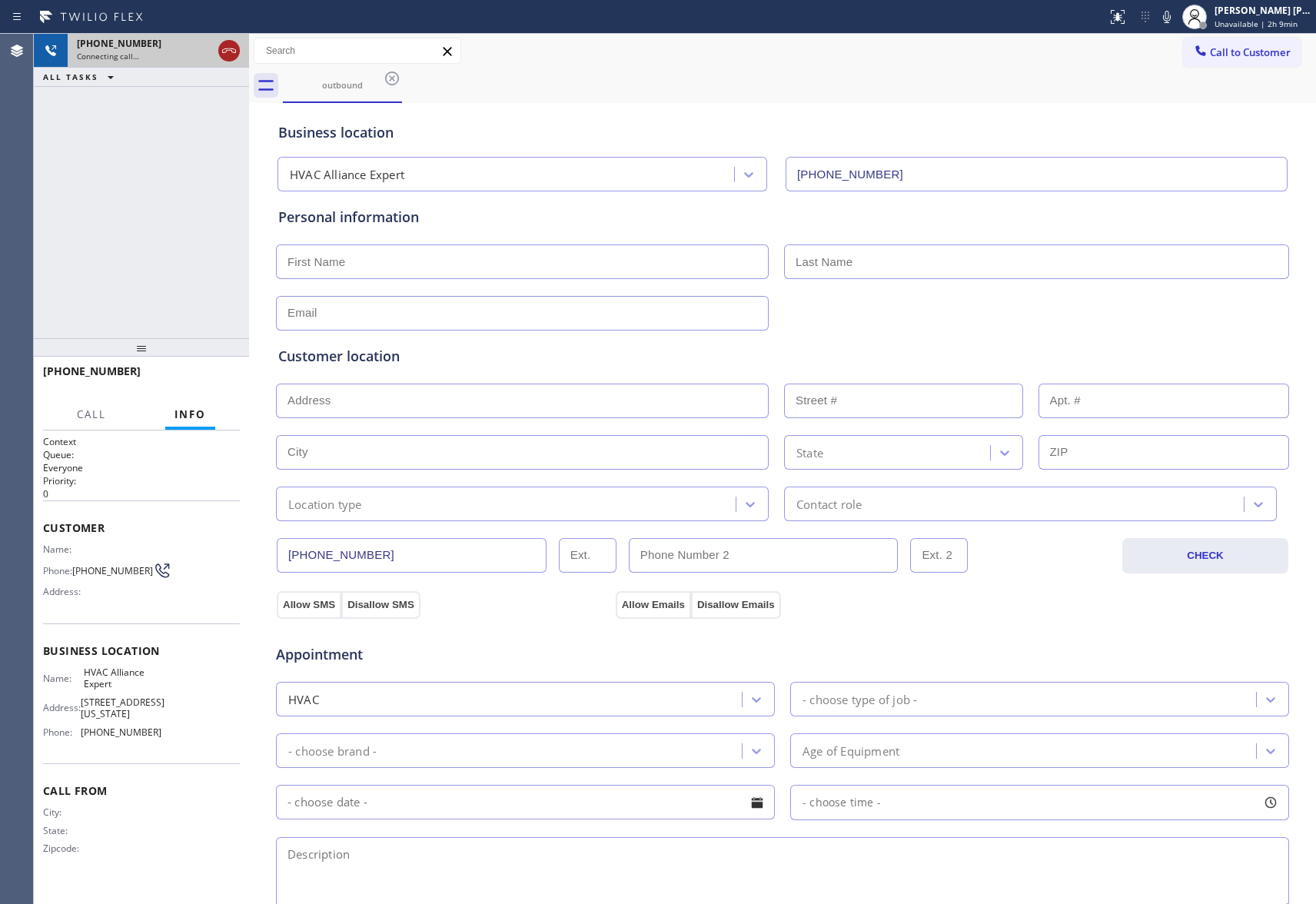
click at [232, 43] on icon at bounding box center [229, 51] width 19 height 19
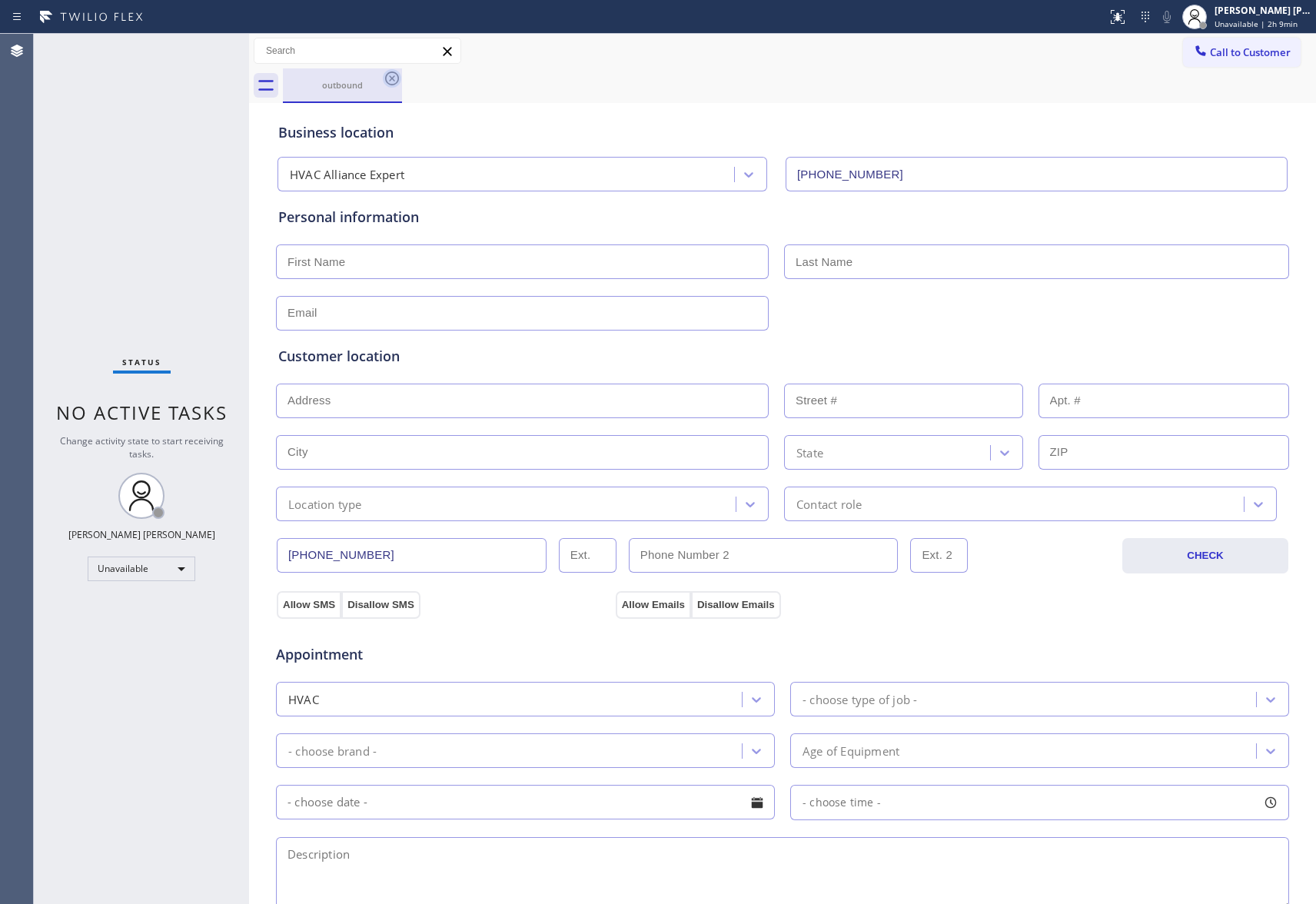
click at [386, 81] on icon at bounding box center [392, 78] width 14 height 14
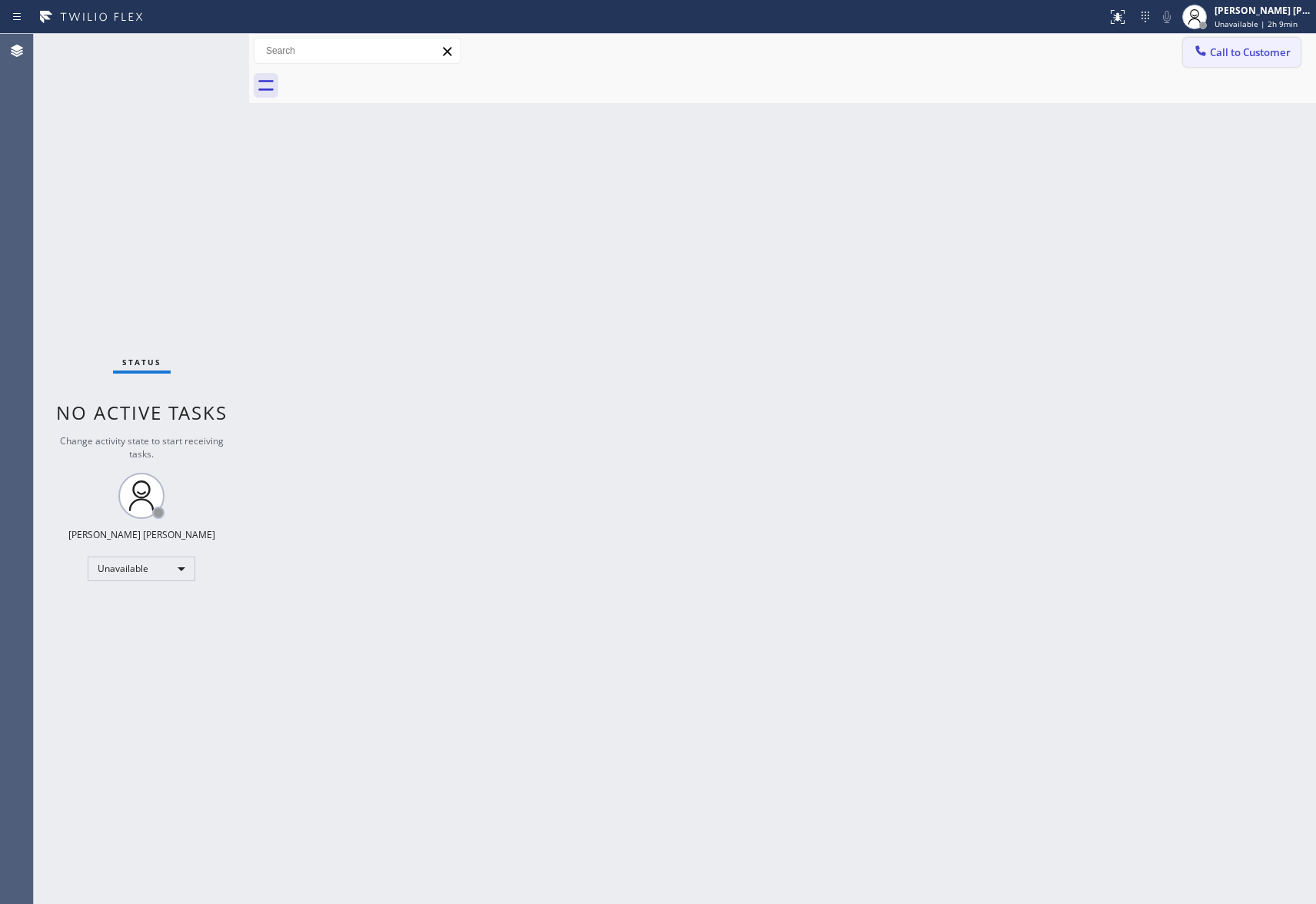
click at [1284, 47] on span "Call to Customer" at bounding box center [1250, 52] width 81 height 14
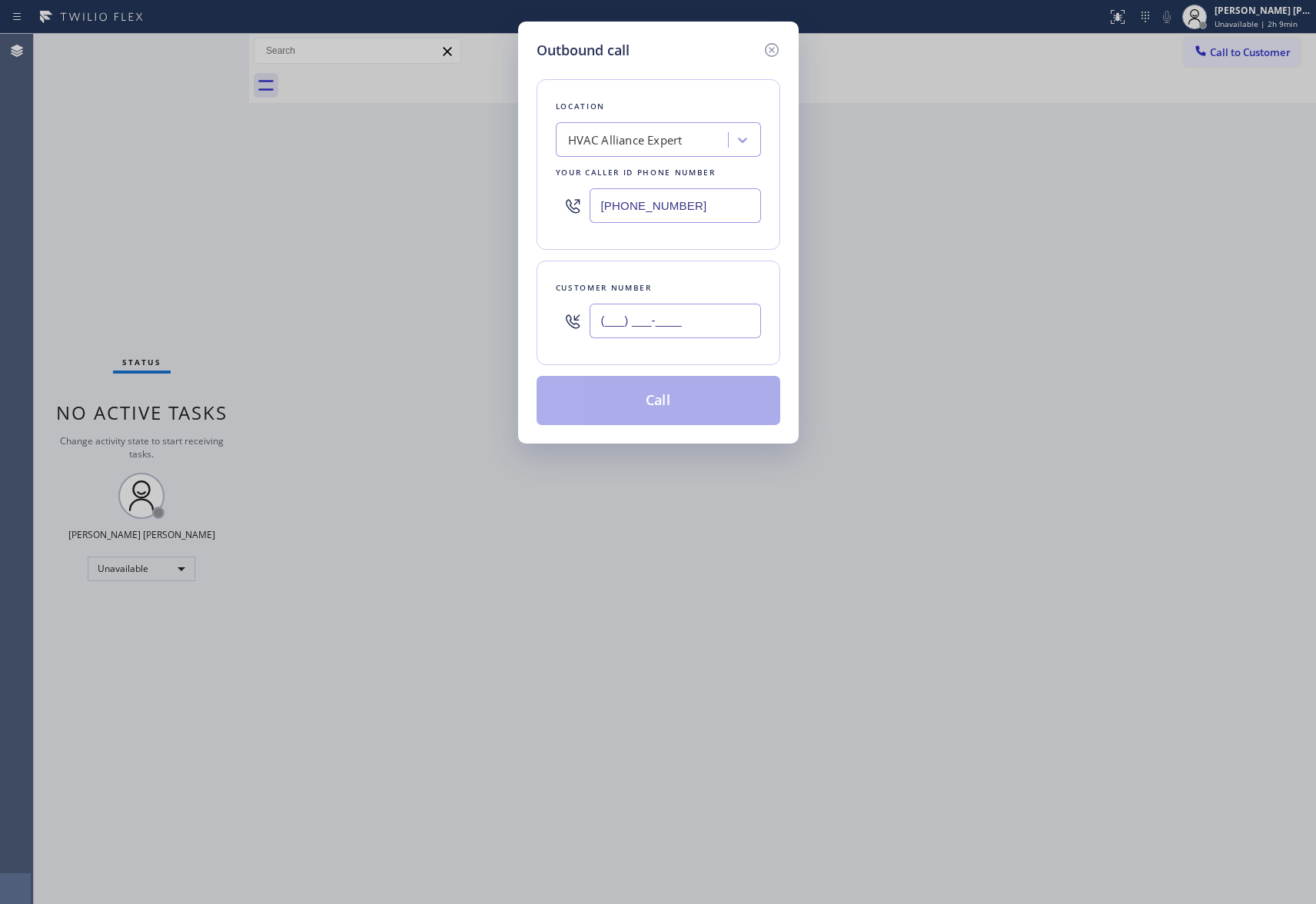
click at [696, 324] on input "(___) ___-____" at bounding box center [675, 321] width 171 height 34
paste input "559) 522-2723"
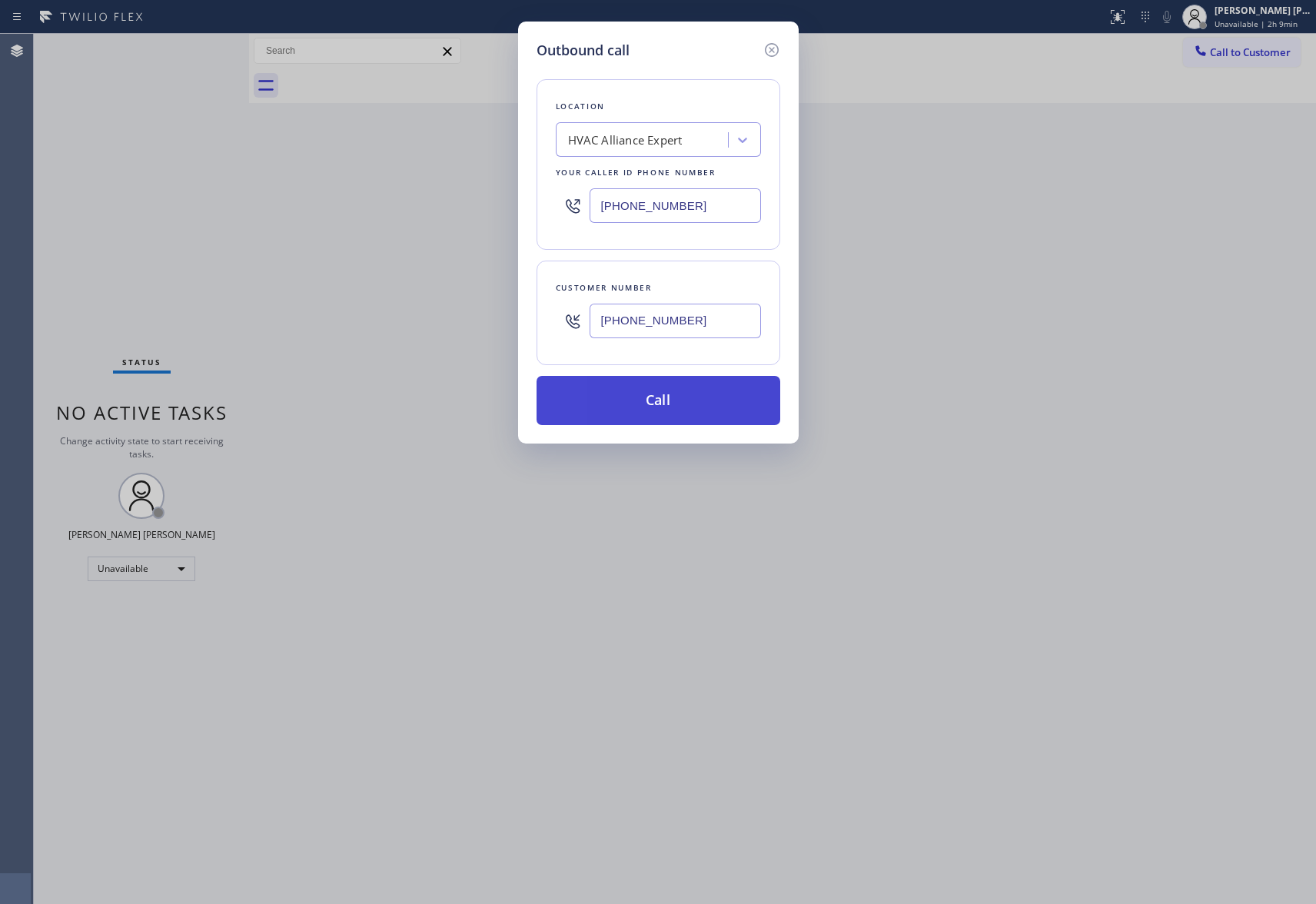
type input "[PHONE_NUMBER]"
click at [653, 412] on button "Call" at bounding box center [658, 400] width 243 height 49
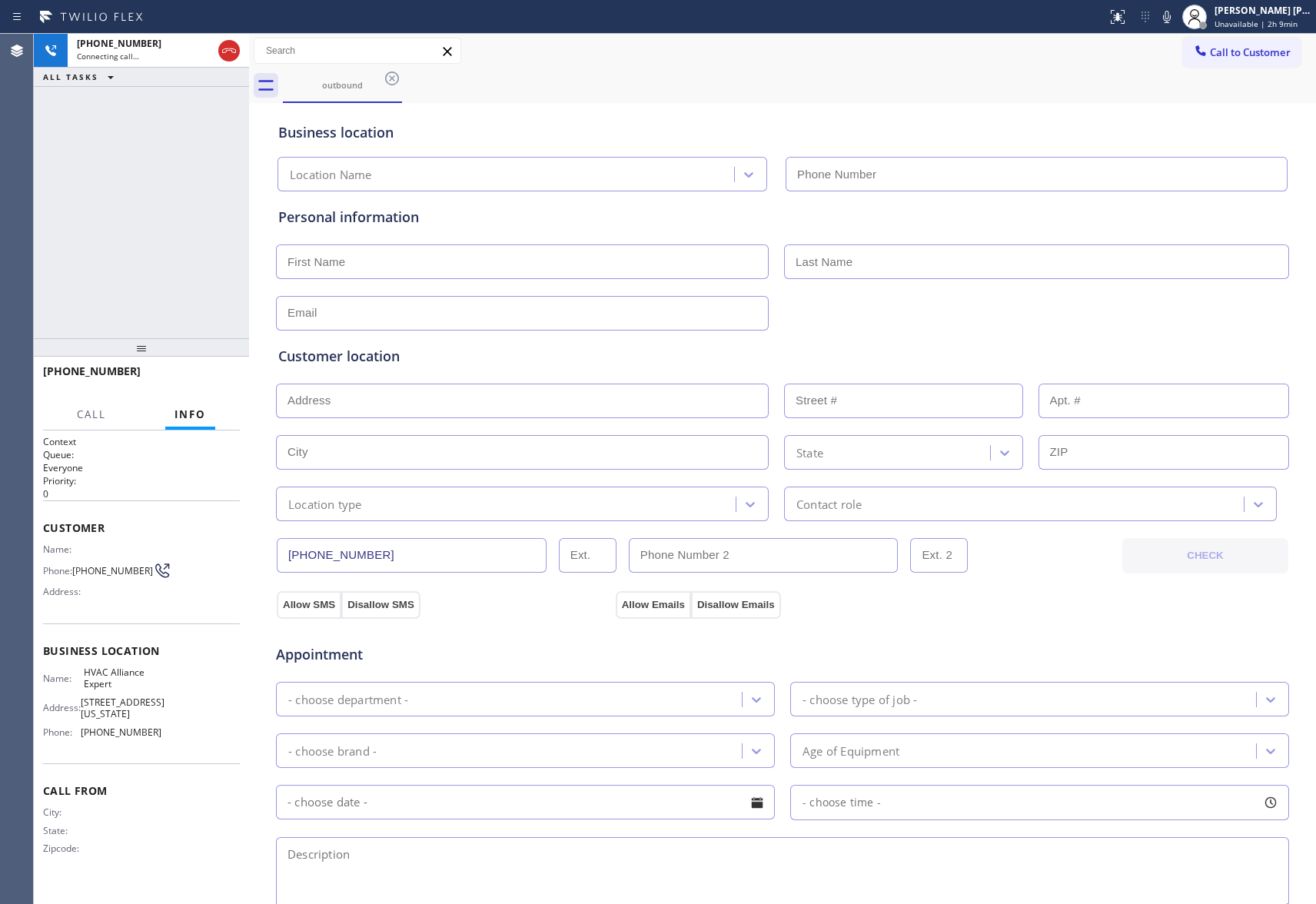
type input "[PHONE_NUMBER]"
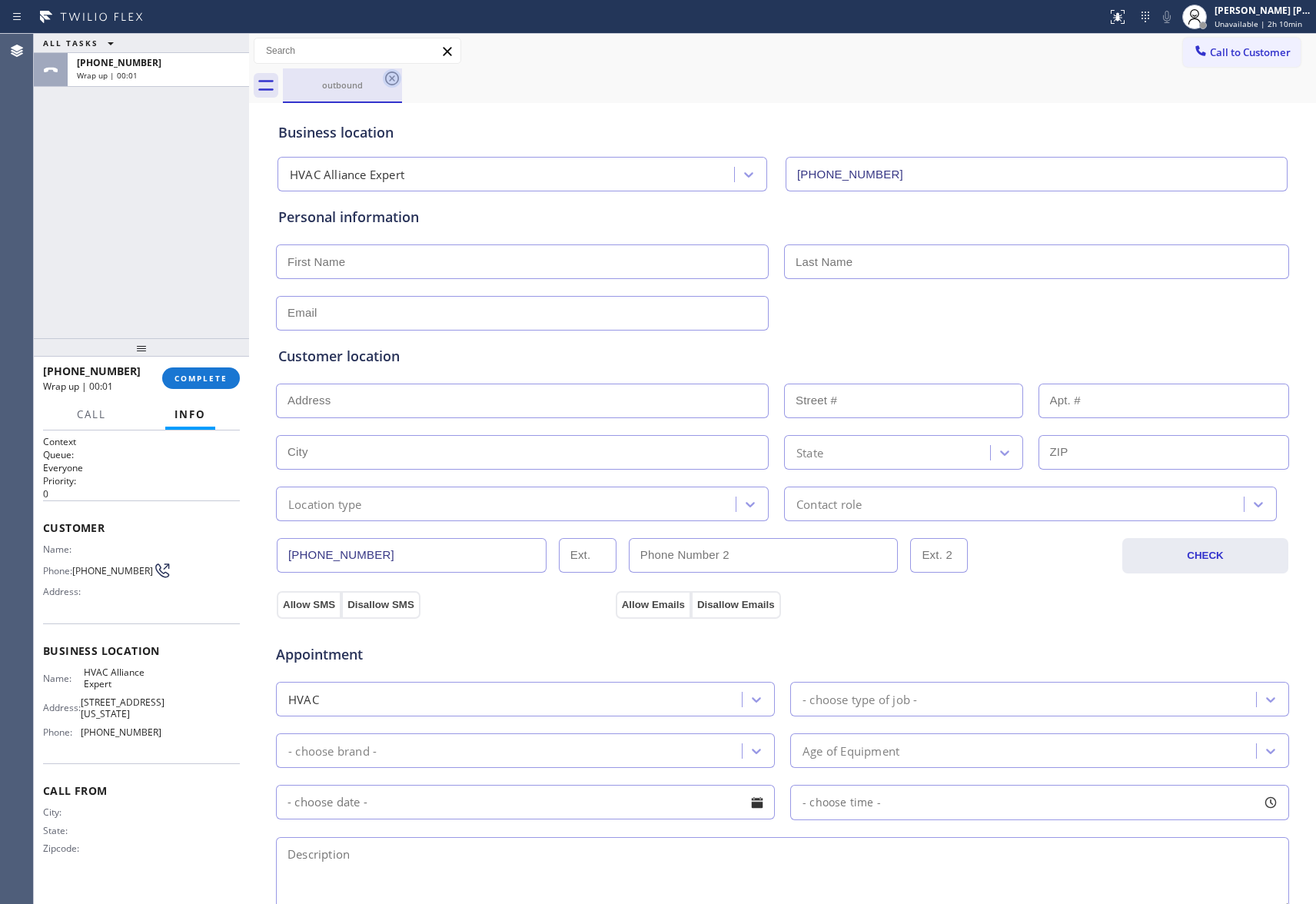
click at [400, 80] on icon at bounding box center [392, 78] width 19 height 19
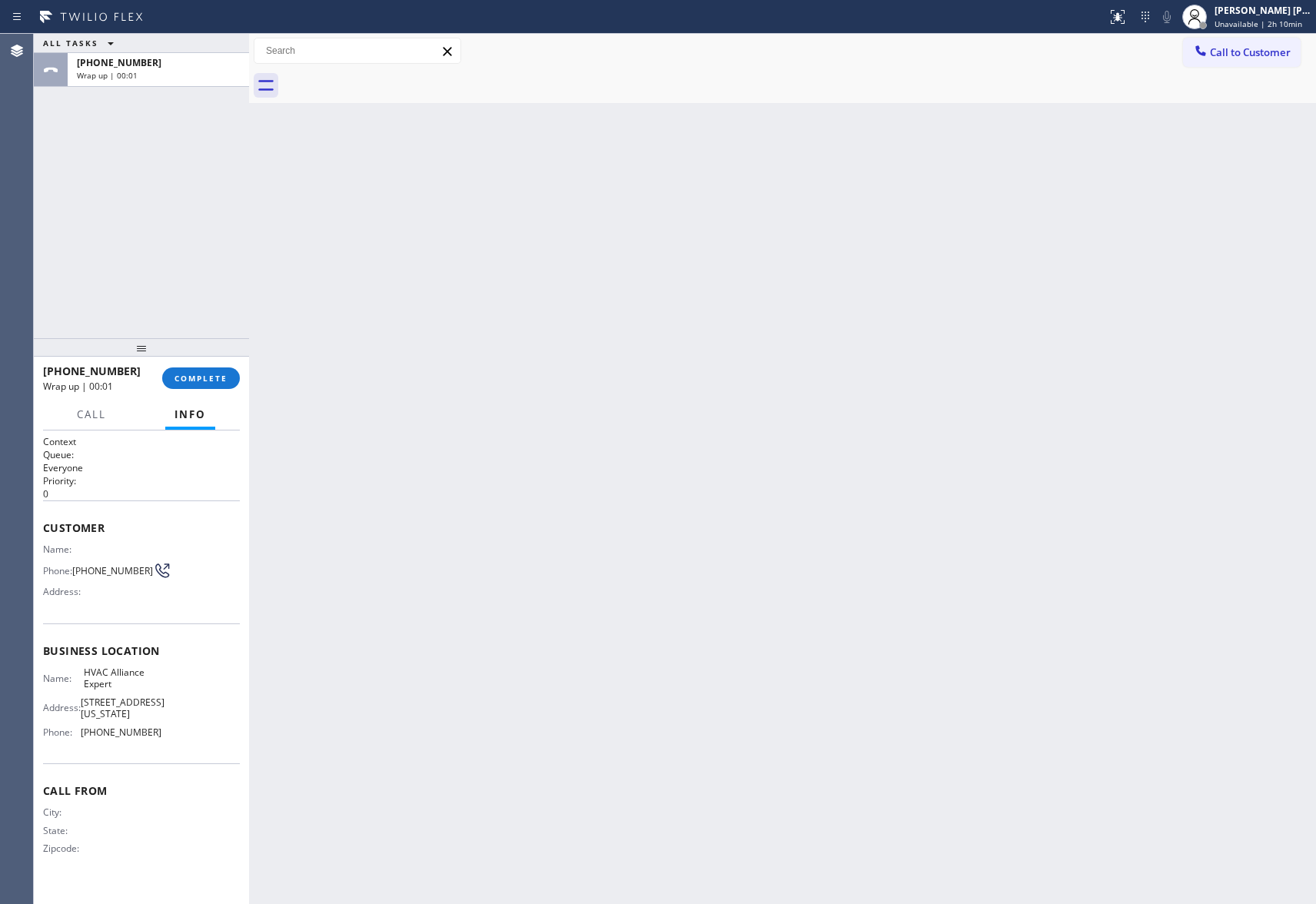
click at [400, 80] on div at bounding box center [800, 85] width 1034 height 34
click at [206, 354] on div at bounding box center [141, 348] width 215 height 19
click at [206, 385] on button "COMPLETE" at bounding box center [200, 379] width 77 height 22
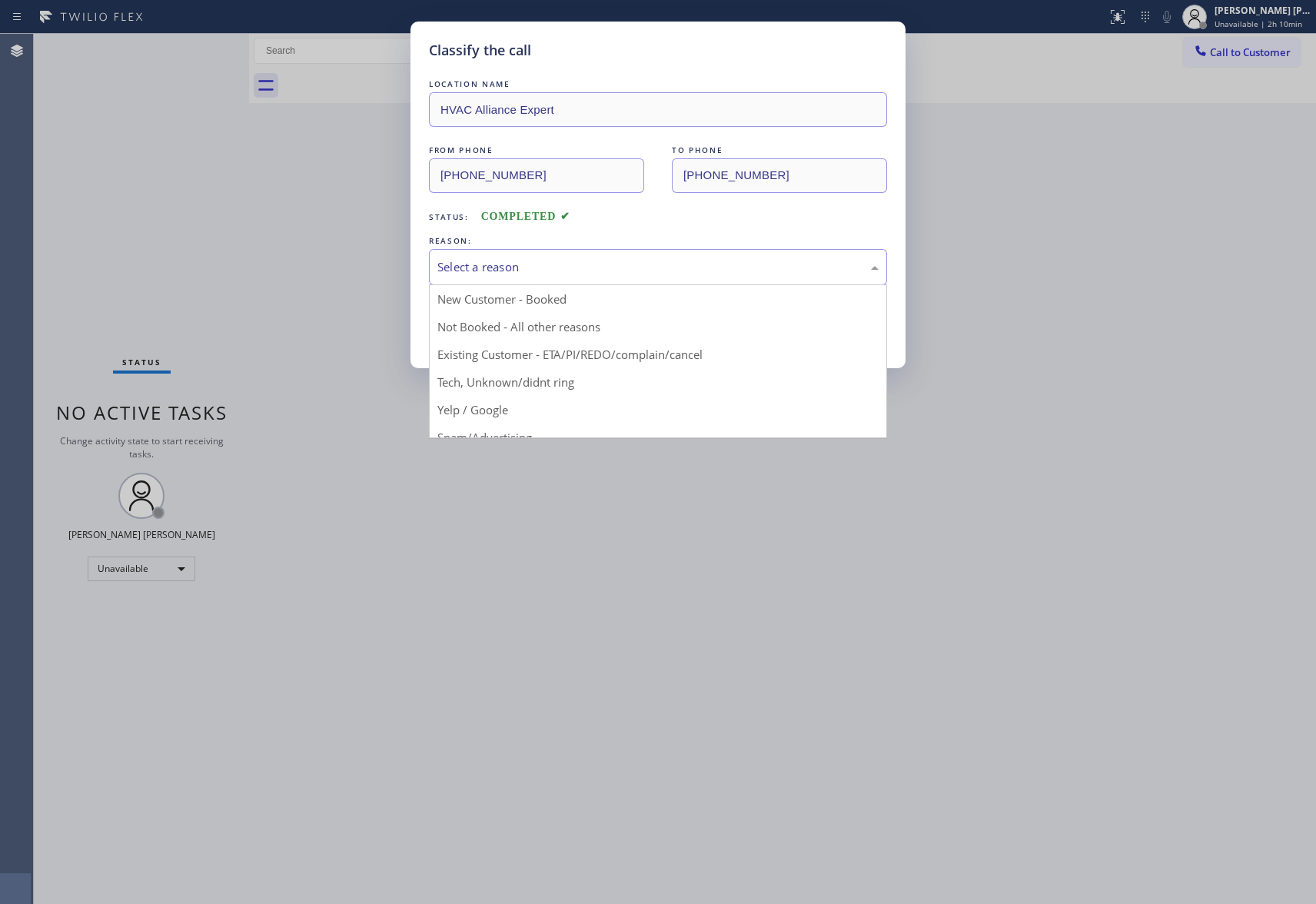
click at [861, 275] on div "Select a reason" at bounding box center [658, 267] width 441 height 18
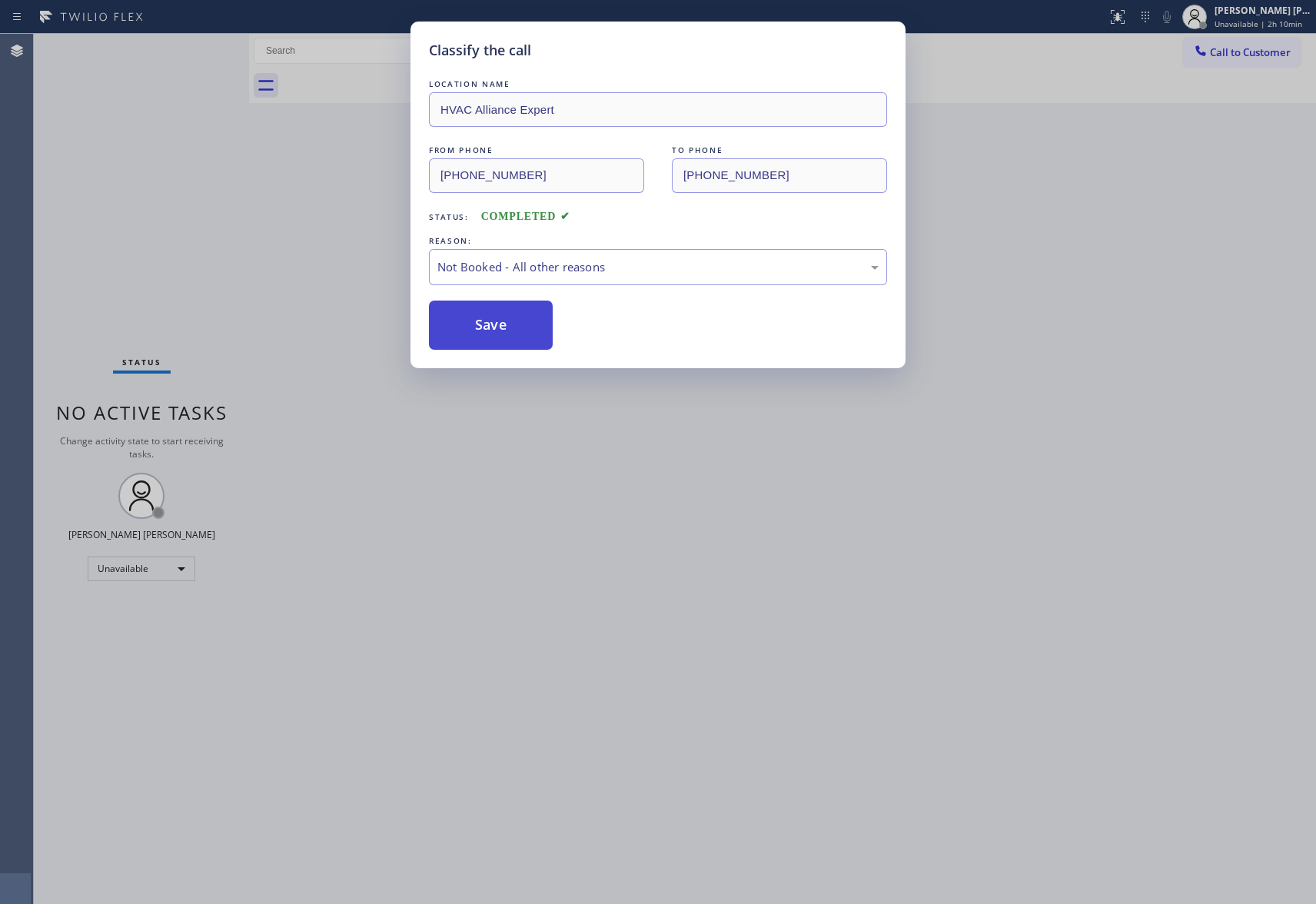
click at [484, 315] on button "Save" at bounding box center [491, 325] width 124 height 49
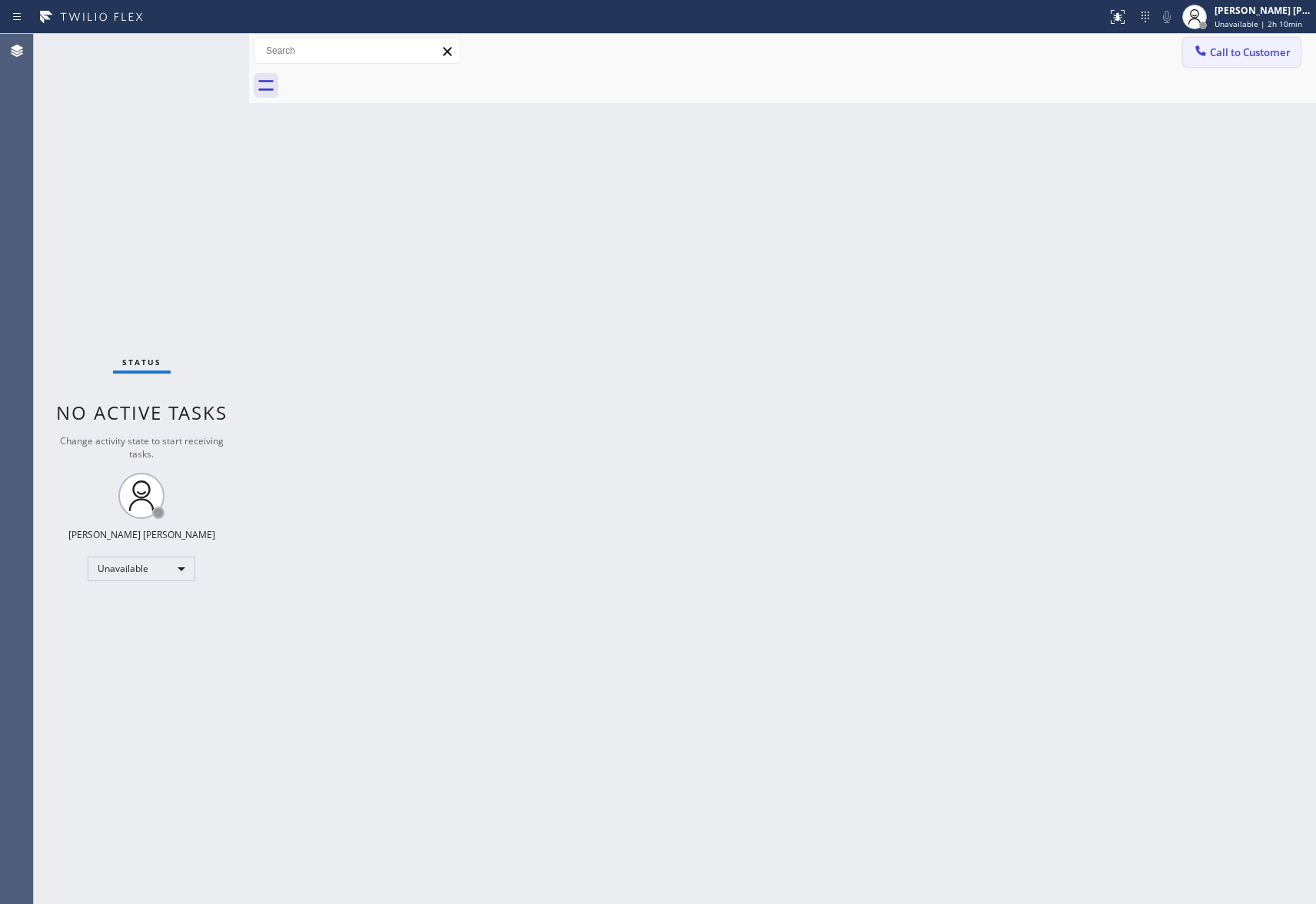
click at [1274, 50] on span "Call to Customer" at bounding box center [1250, 52] width 81 height 14
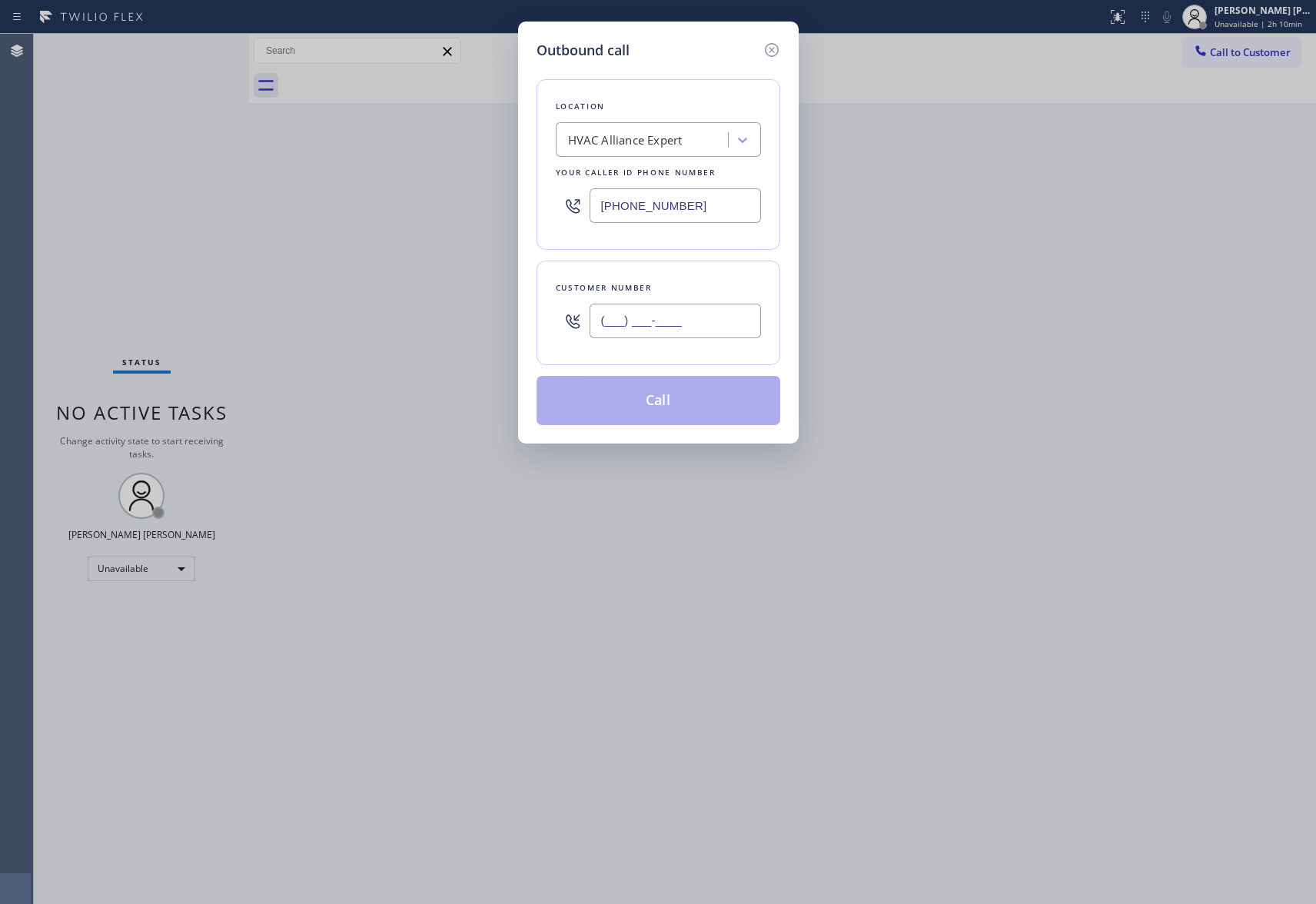
click at [667, 311] on input "(___) ___-____" at bounding box center [675, 321] width 171 height 34
paste input "572) 888-7897"
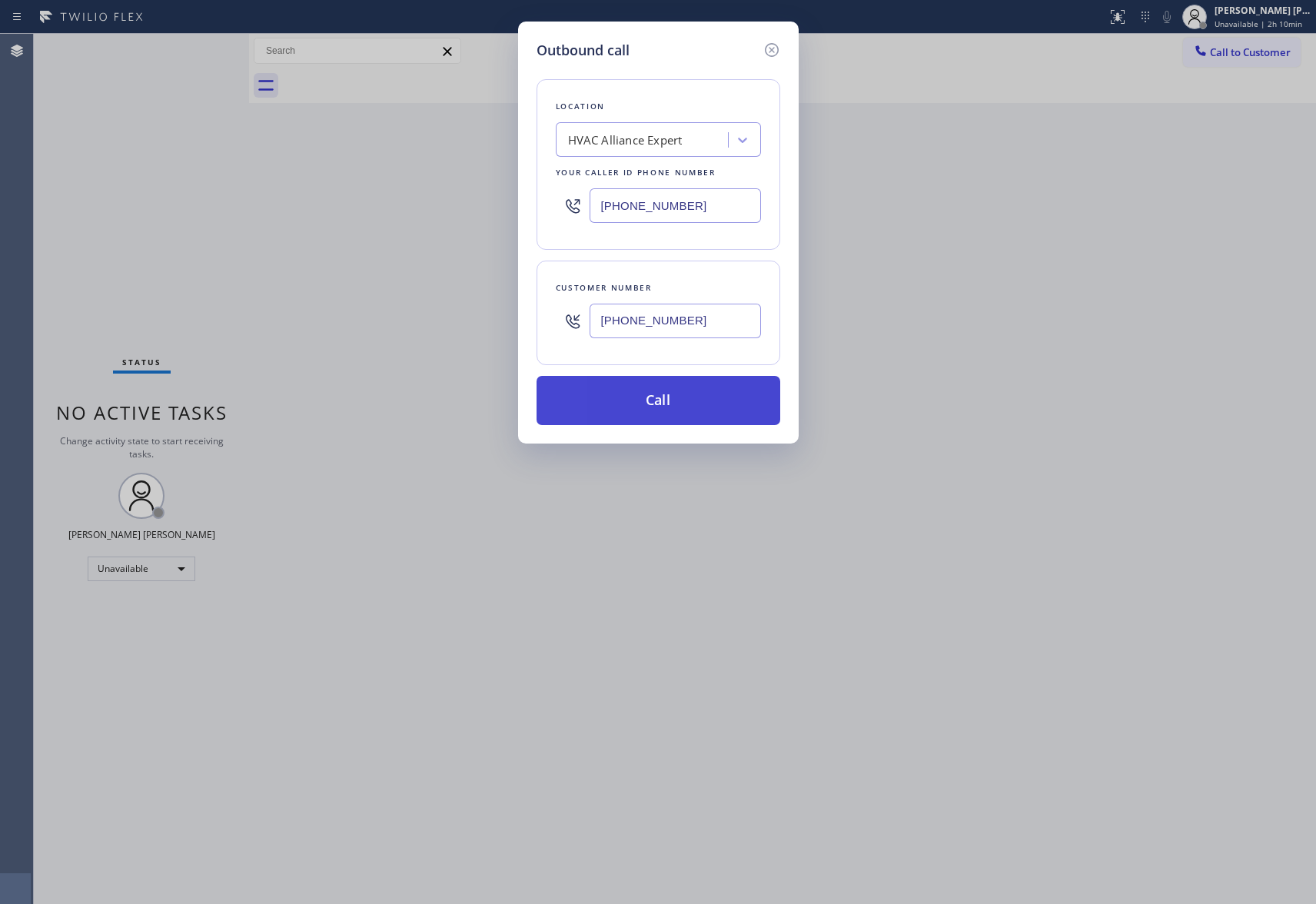
type input "[PHONE_NUMBER]"
click at [671, 401] on button "Call" at bounding box center [658, 400] width 243 height 49
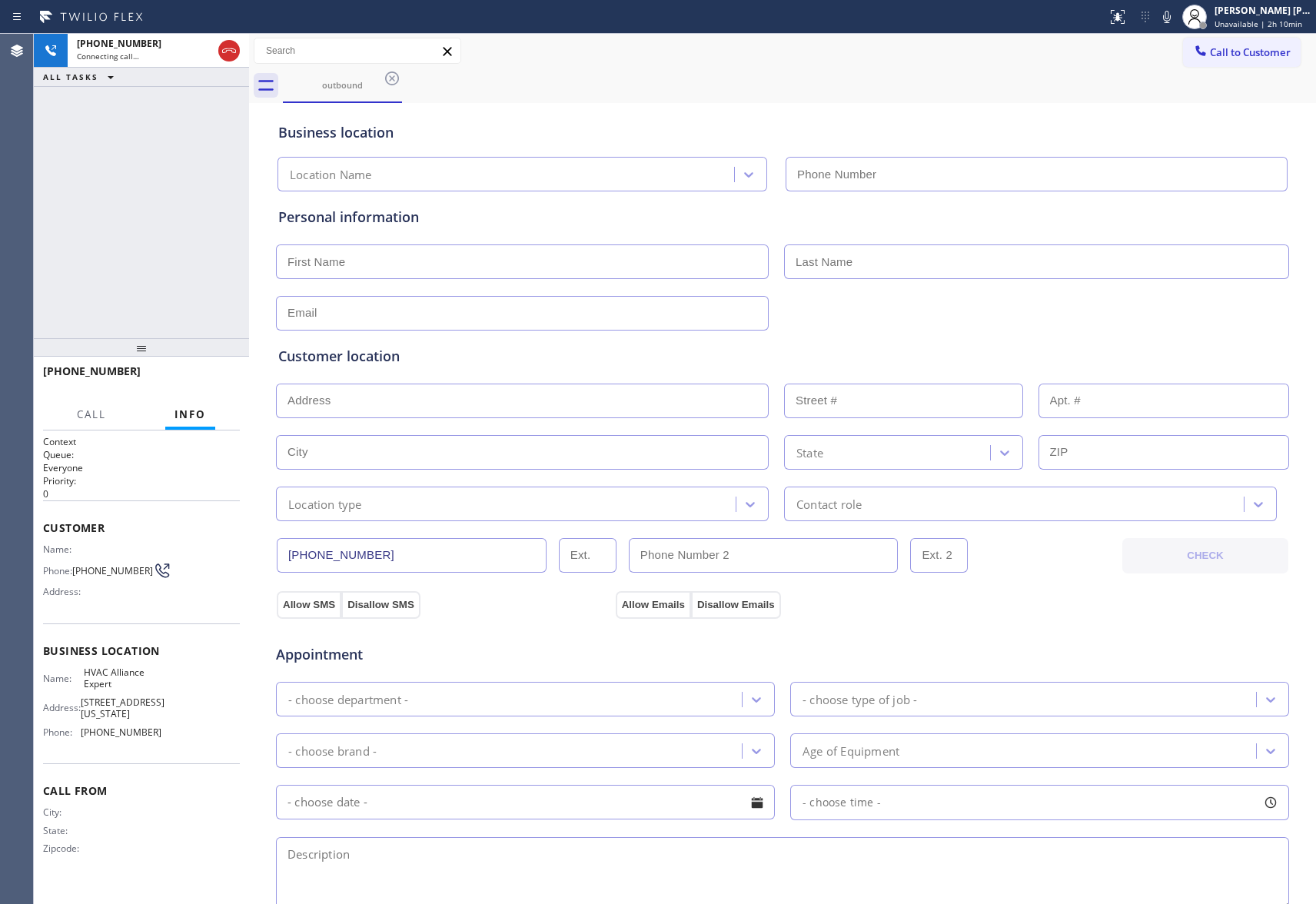
type input "[PHONE_NUMBER]"
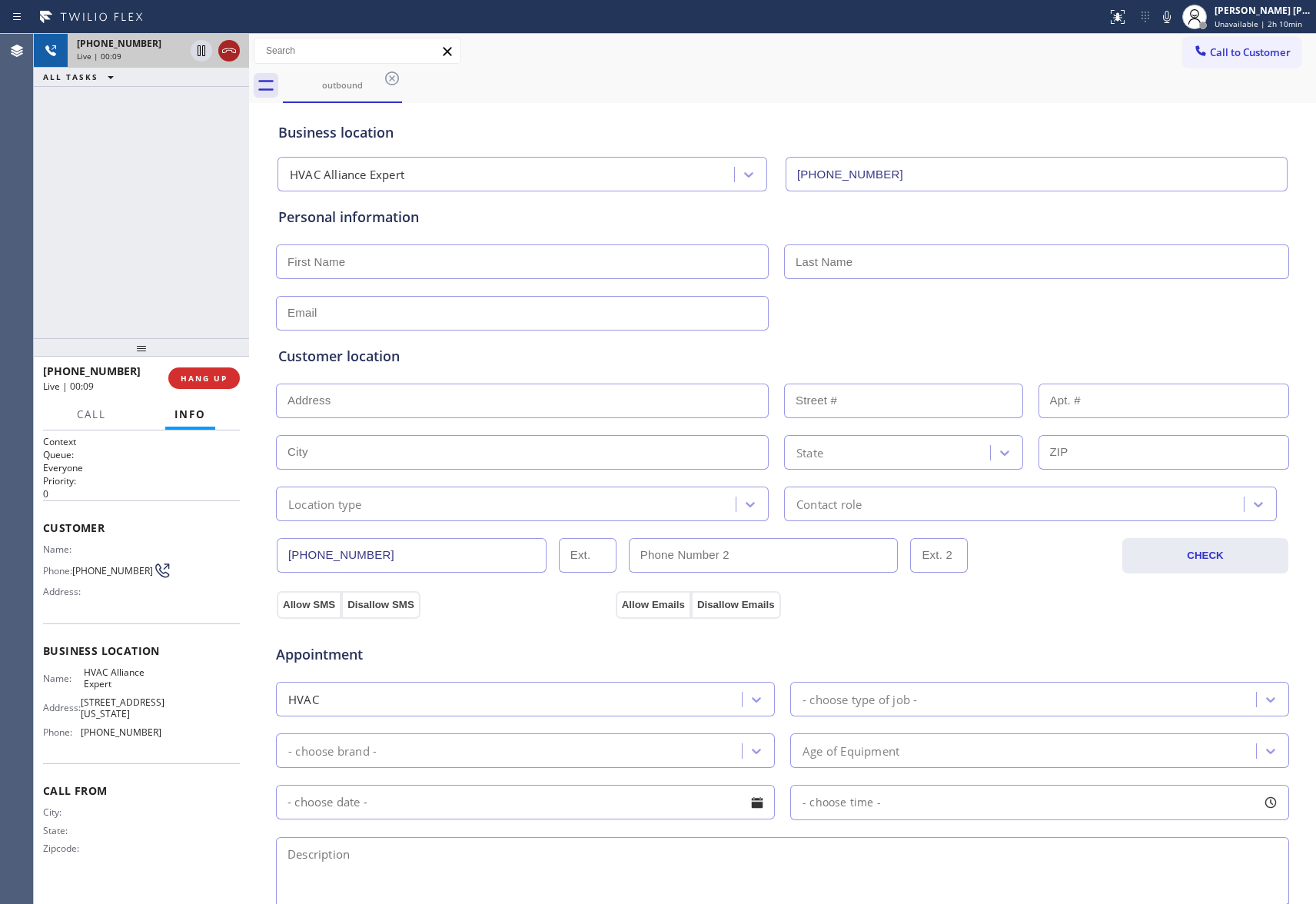
click at [225, 46] on icon at bounding box center [229, 51] width 19 height 19
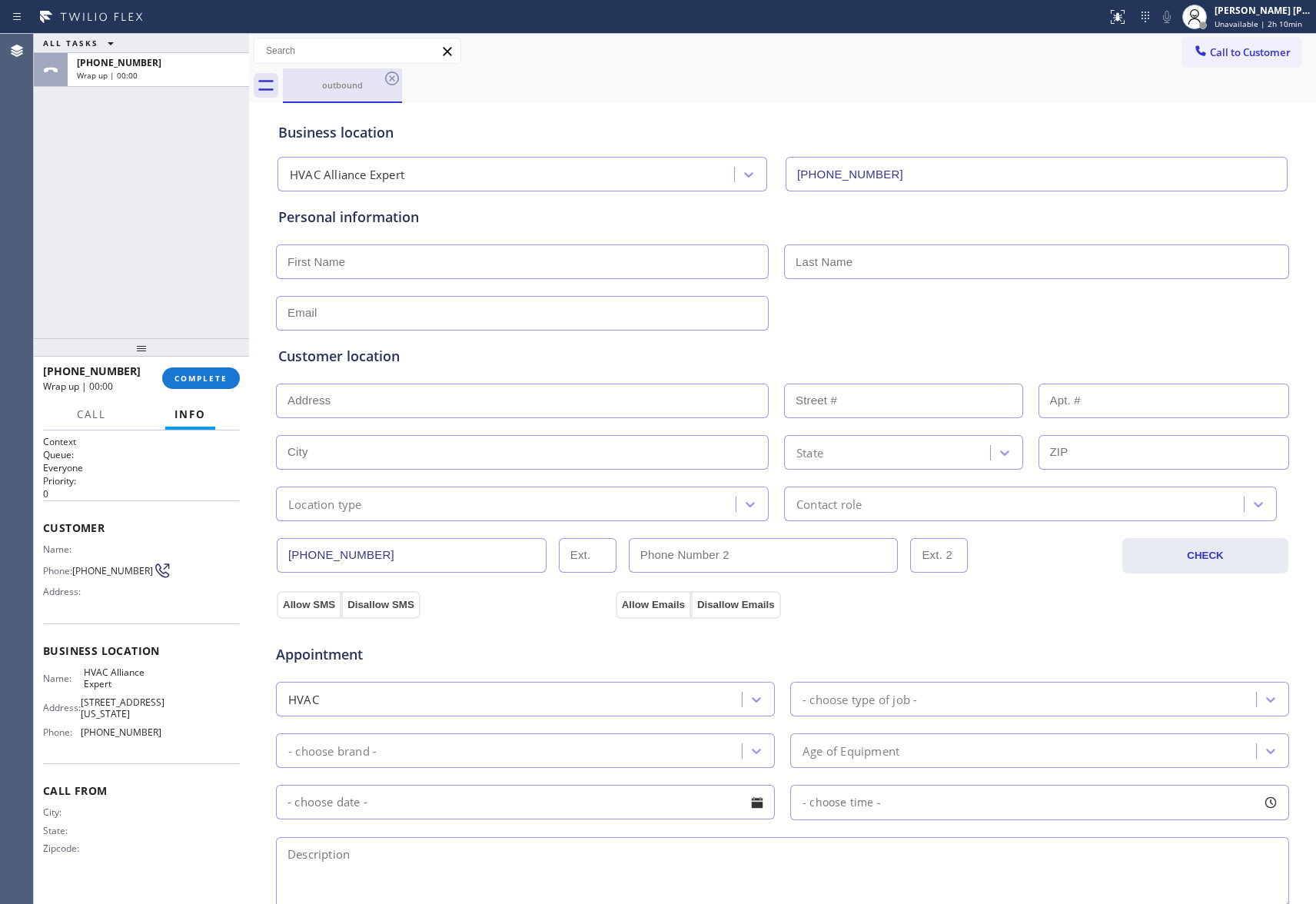
click at [371, 71] on div "outbound" at bounding box center [343, 85] width 116 height 33
click at [387, 74] on icon at bounding box center [392, 78] width 14 height 14
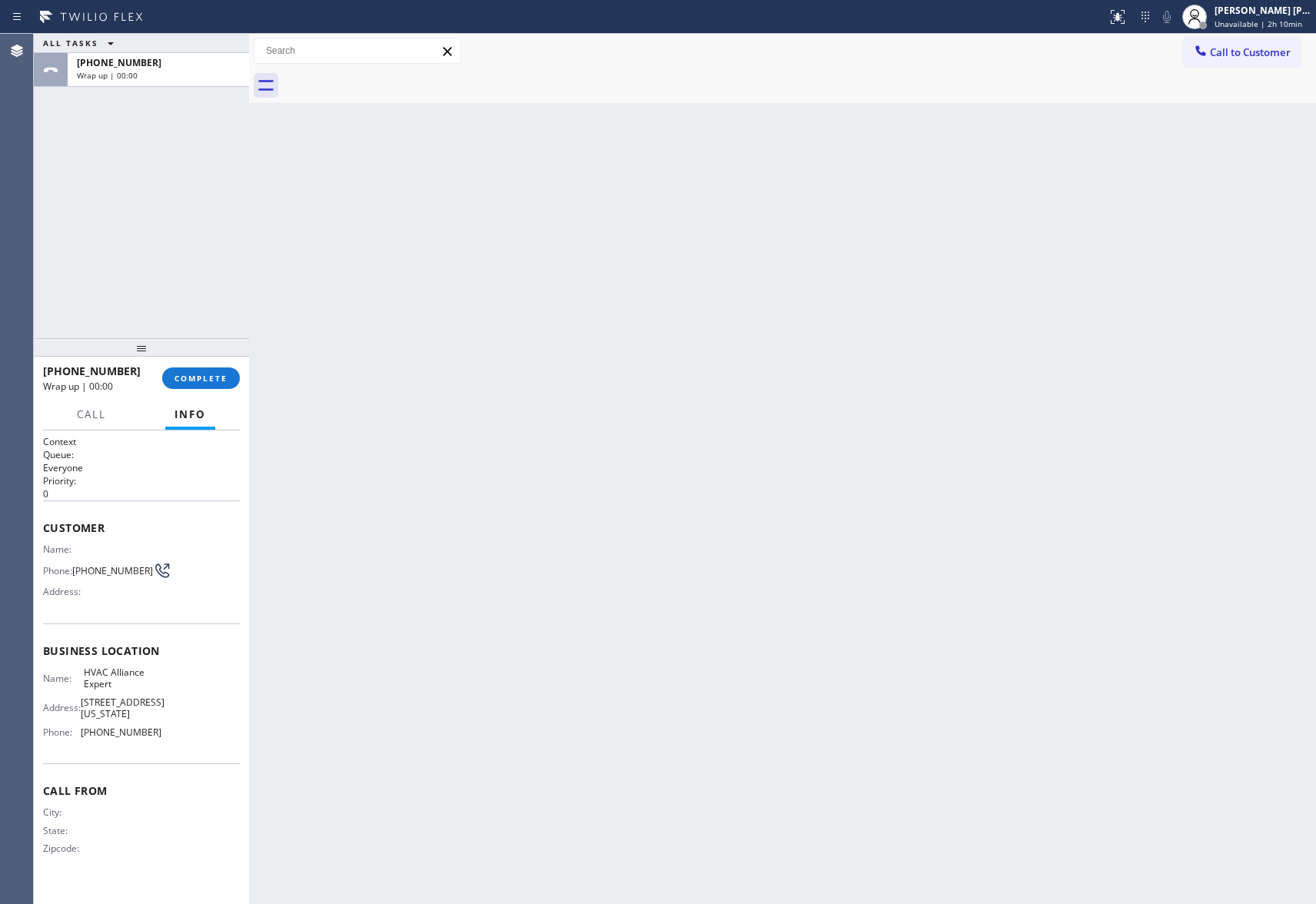
click at [387, 74] on div at bounding box center [800, 85] width 1034 height 34
drag, startPoint x: 387, startPoint y: 74, endPoint x: 186, endPoint y: 404, distance: 386.4
click at [385, 77] on div at bounding box center [800, 85] width 1034 height 34
click at [198, 386] on button "COMPLETE" at bounding box center [200, 379] width 77 height 22
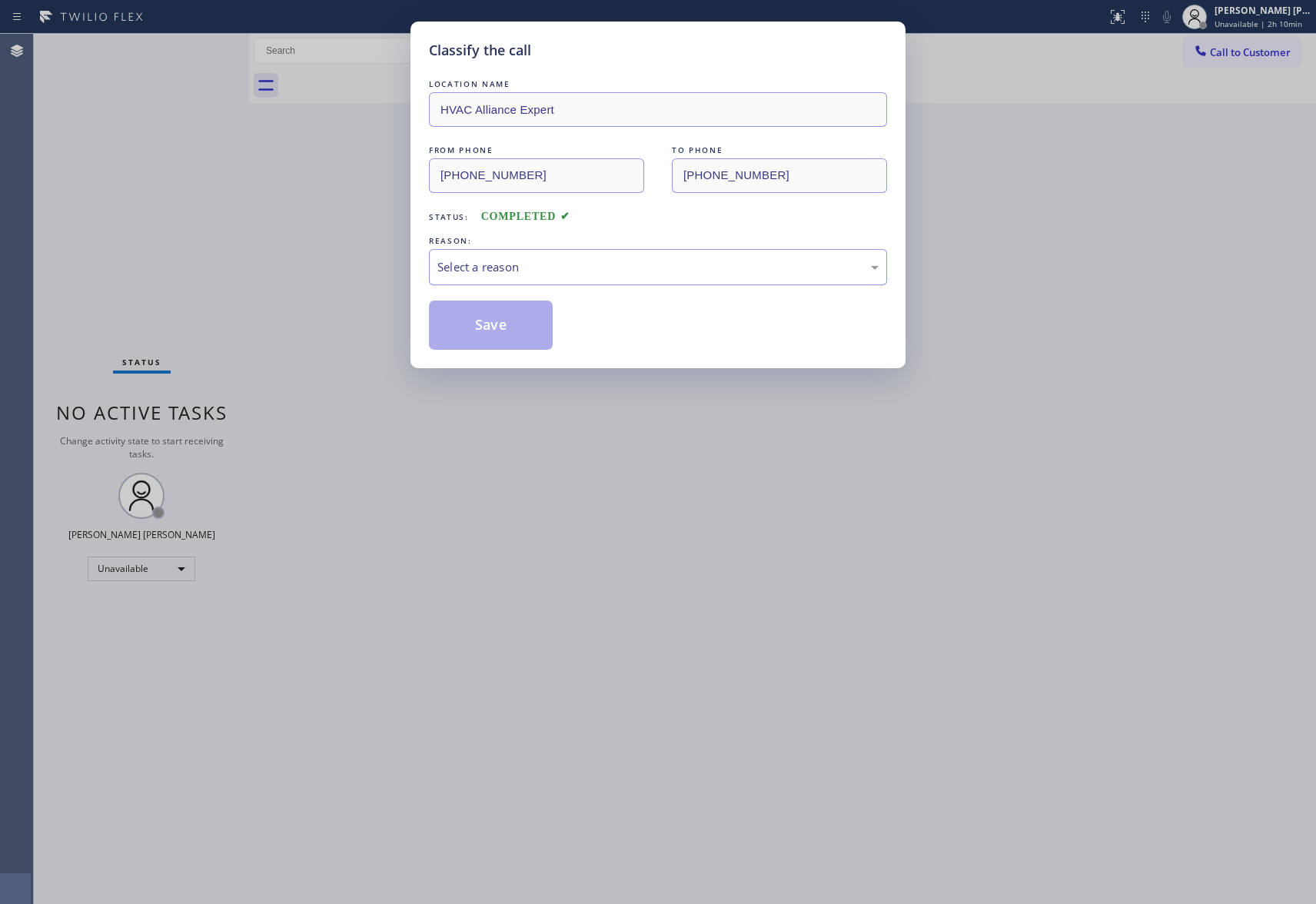
click at [573, 265] on div "Select a reason" at bounding box center [658, 267] width 441 height 18
click at [481, 324] on button "Save" at bounding box center [491, 325] width 124 height 49
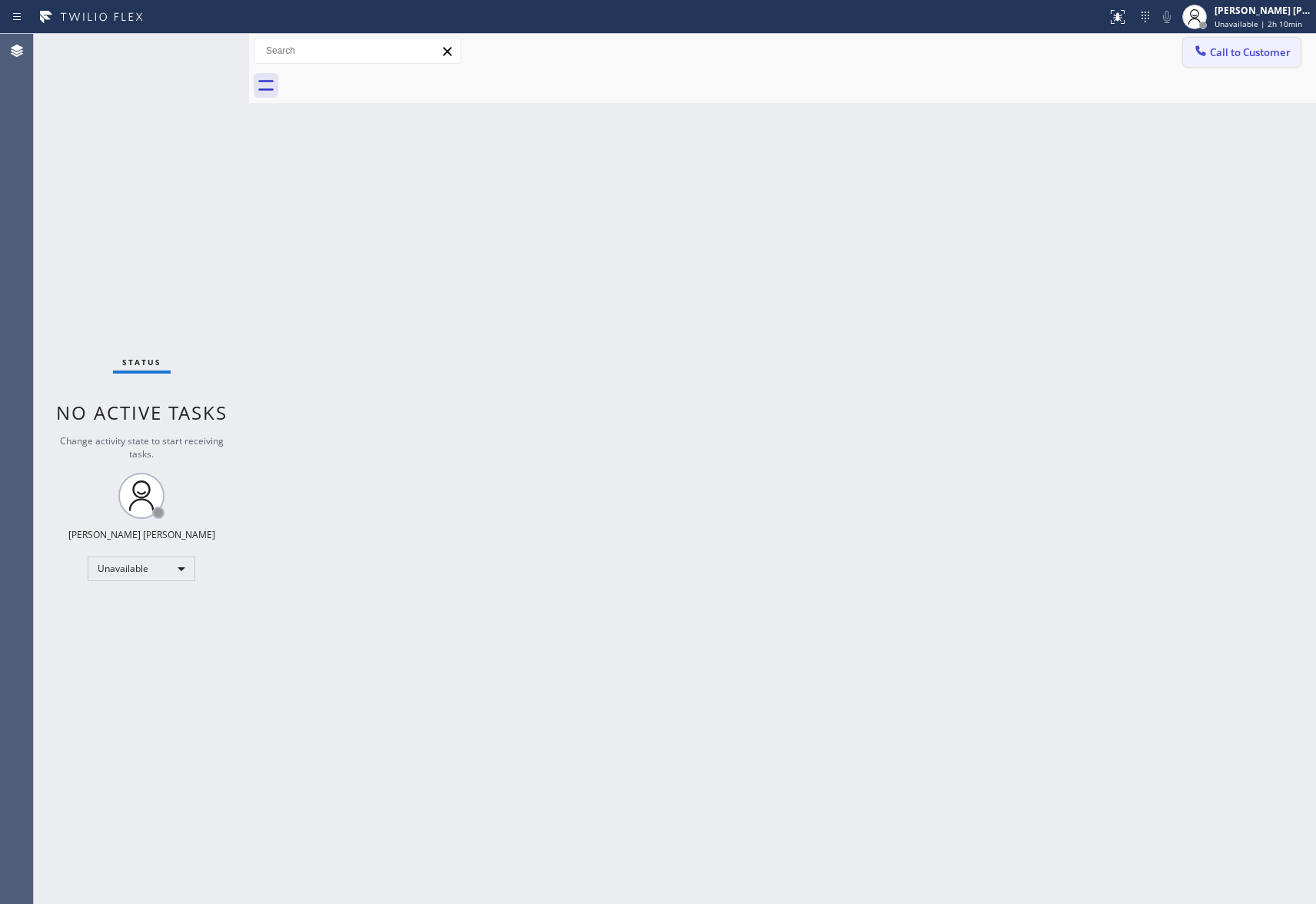
click at [1273, 56] on span "Call to Customer" at bounding box center [1250, 52] width 81 height 14
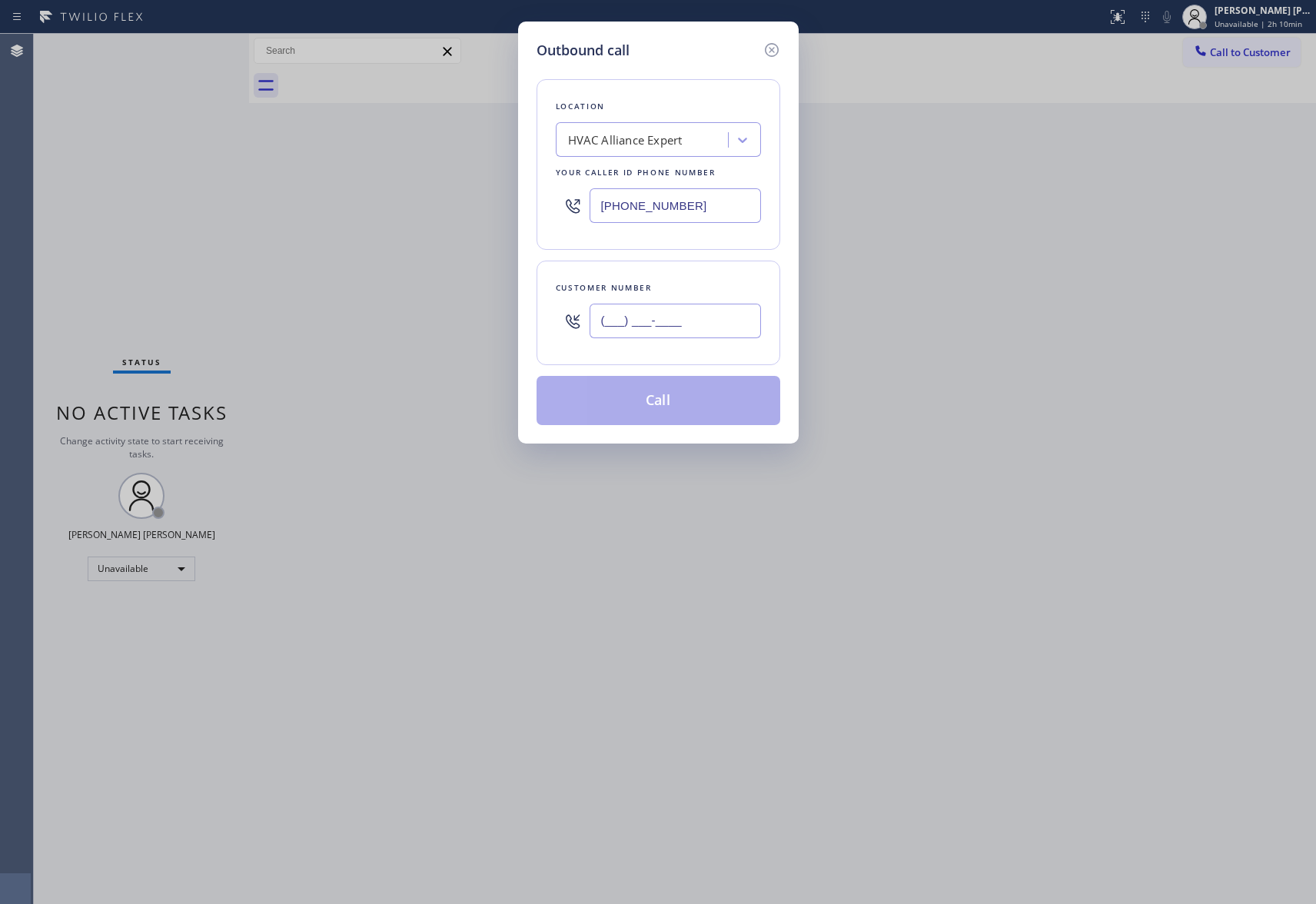
click at [638, 311] on input "(___) ___-____" at bounding box center [675, 321] width 171 height 34
paste input "480) 867-5947"
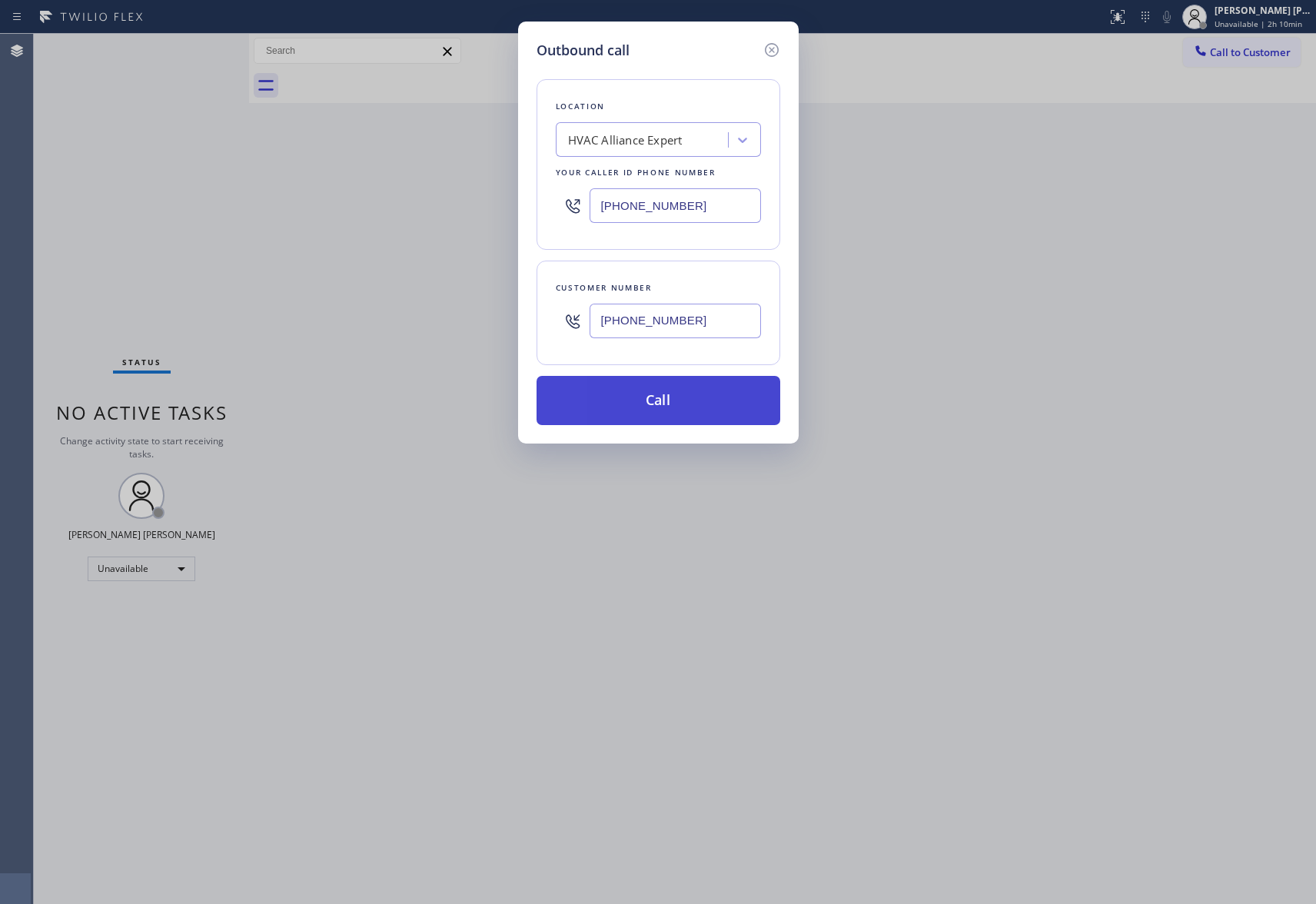
type input "[PHONE_NUMBER]"
click at [661, 394] on button "Call" at bounding box center [658, 400] width 243 height 49
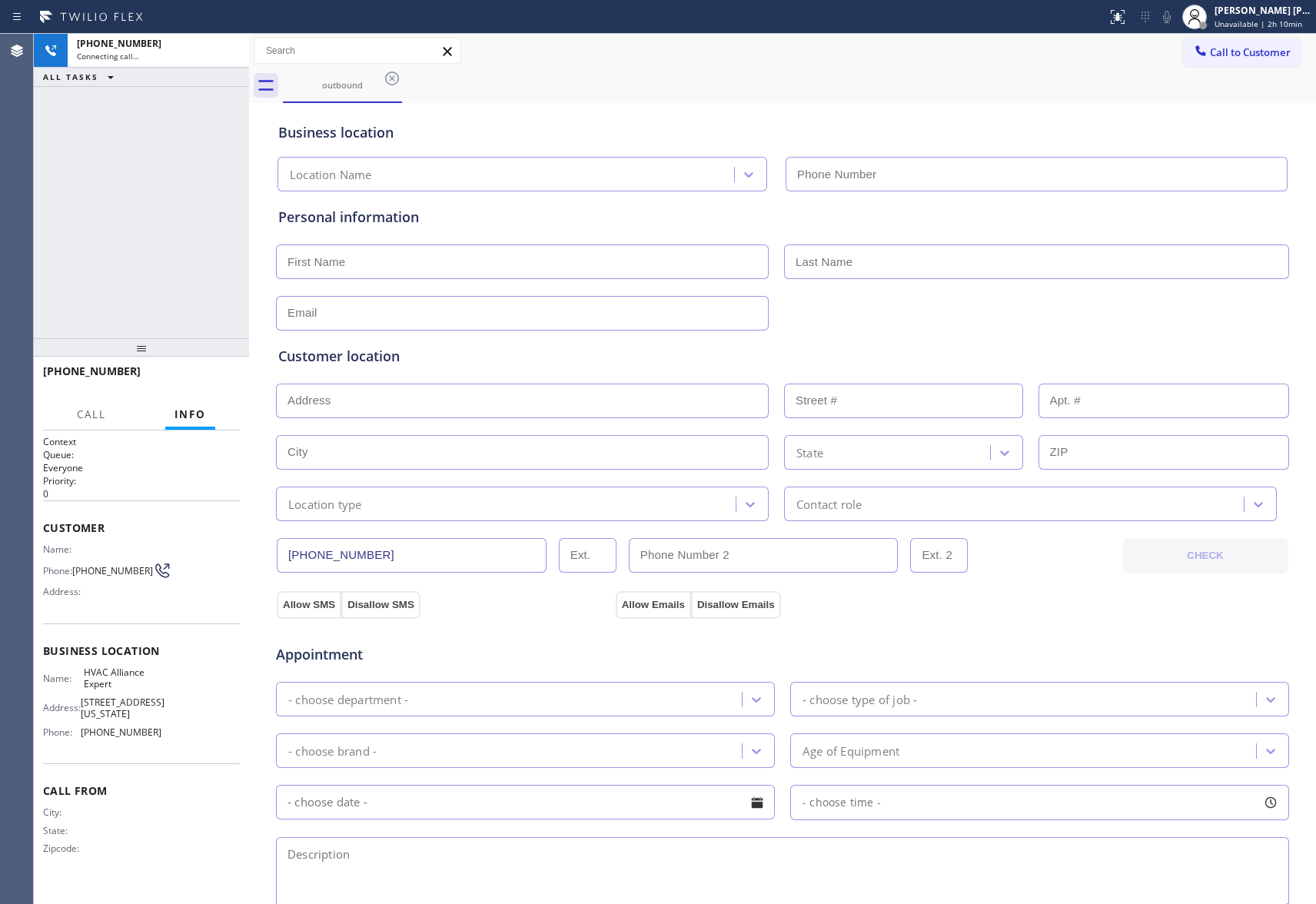
type input "[PHONE_NUMBER]"
click at [194, 369] on button "HANG UP" at bounding box center [203, 379] width 71 height 22
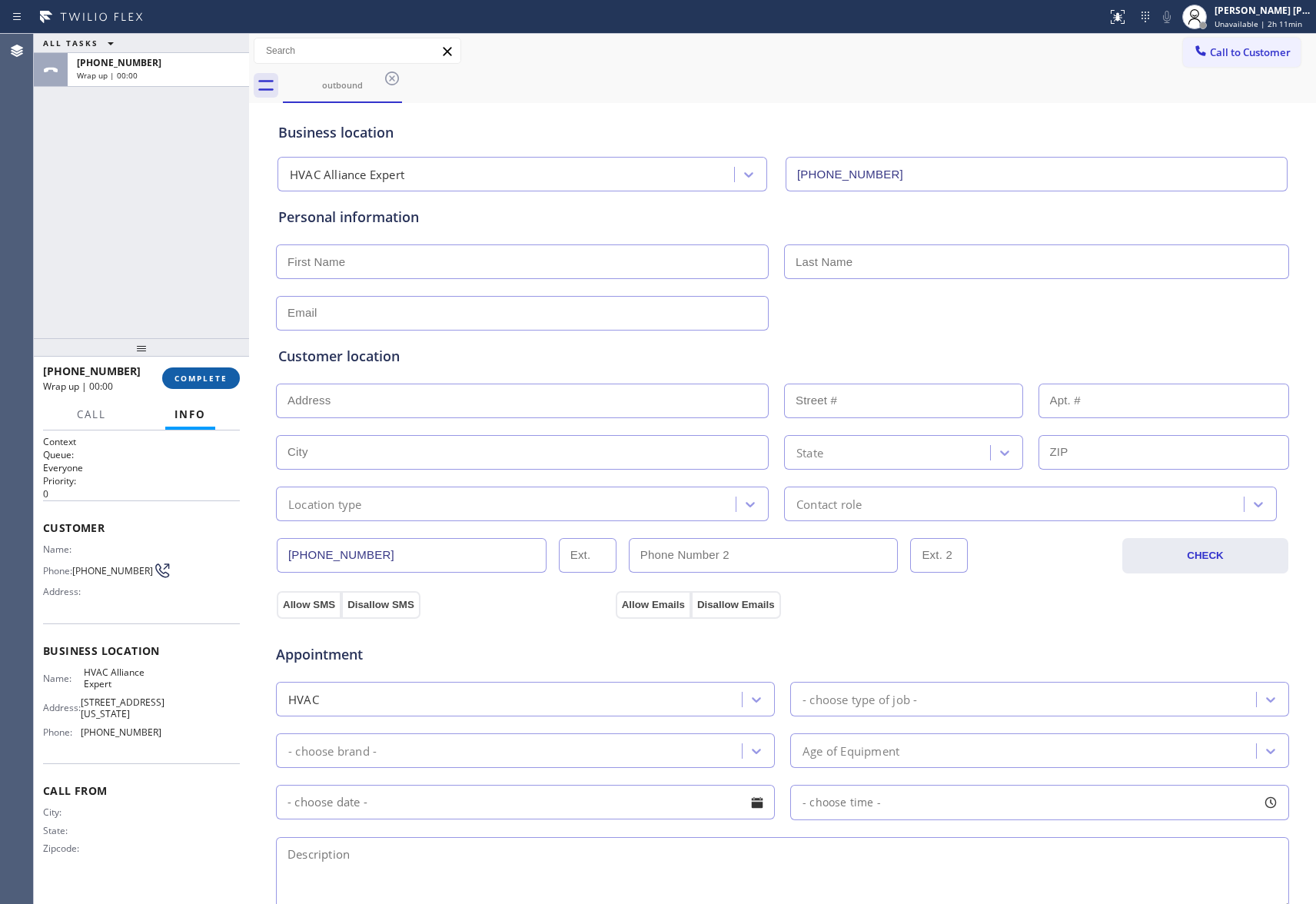
click at [189, 371] on button "COMPLETE" at bounding box center [200, 379] width 77 height 22
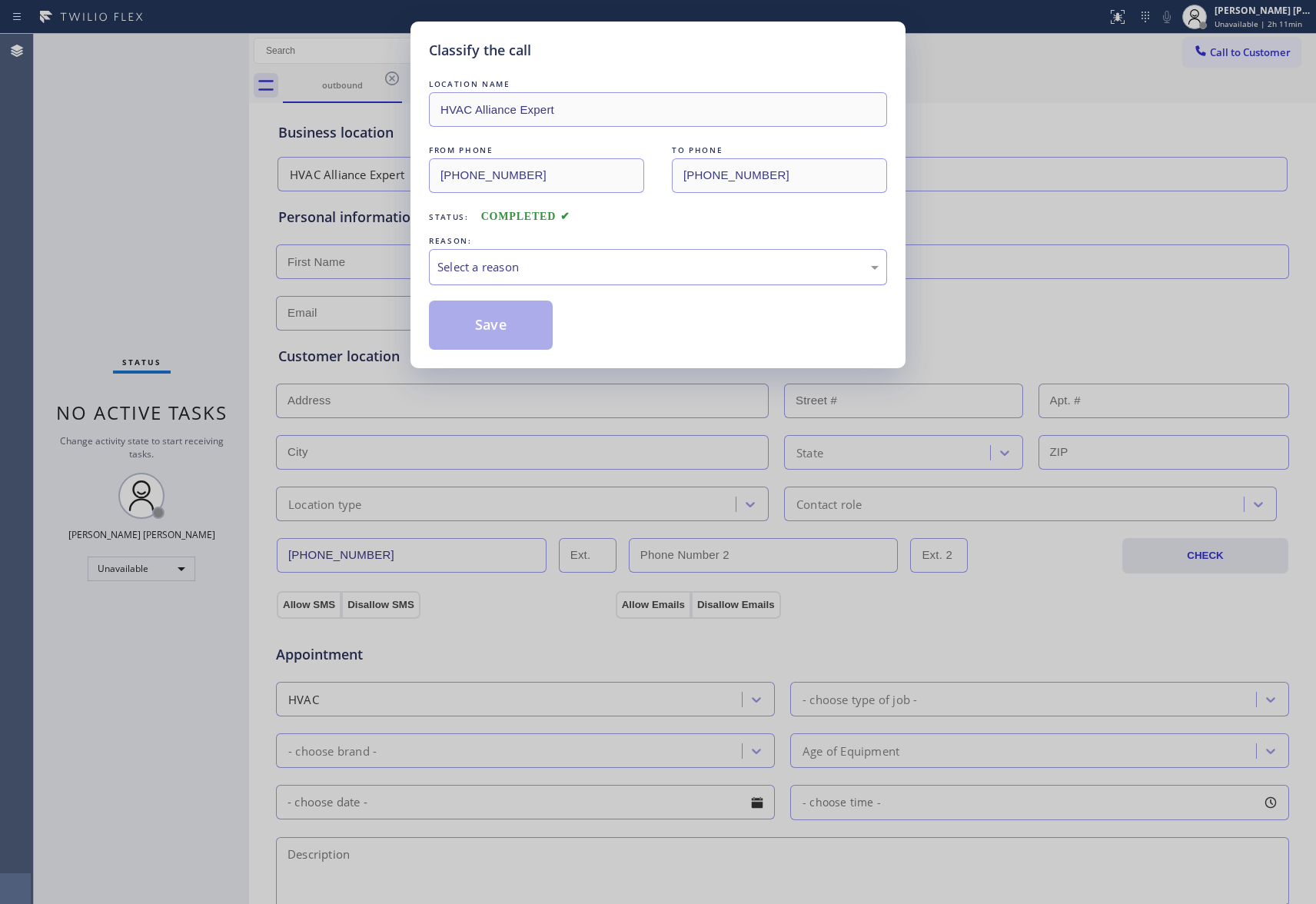
click at [583, 266] on div "Select a reason" at bounding box center [658, 267] width 441 height 18
click at [484, 326] on button "Save" at bounding box center [491, 325] width 124 height 49
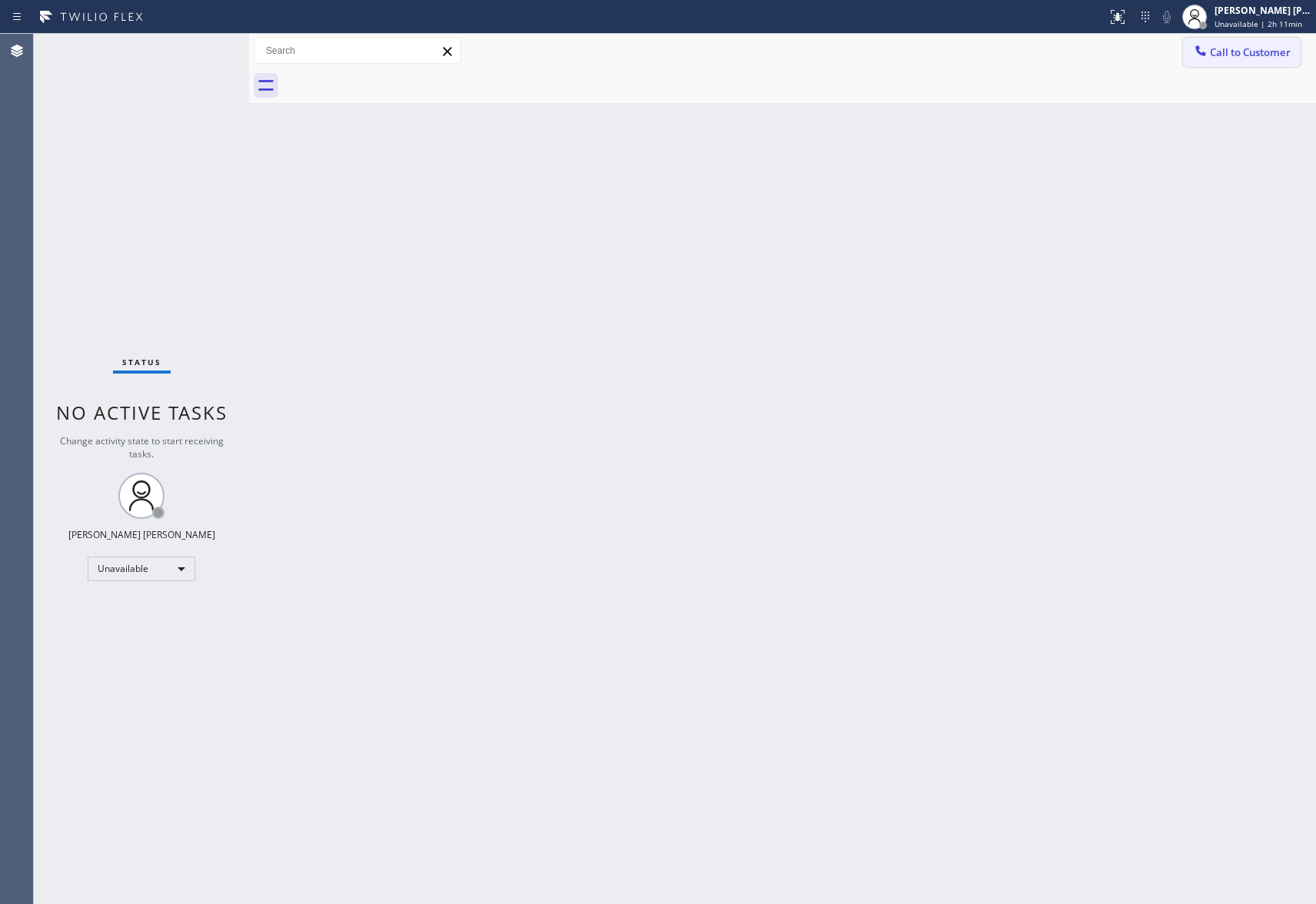
click at [1267, 60] on button "Call to Customer" at bounding box center [1242, 52] width 117 height 29
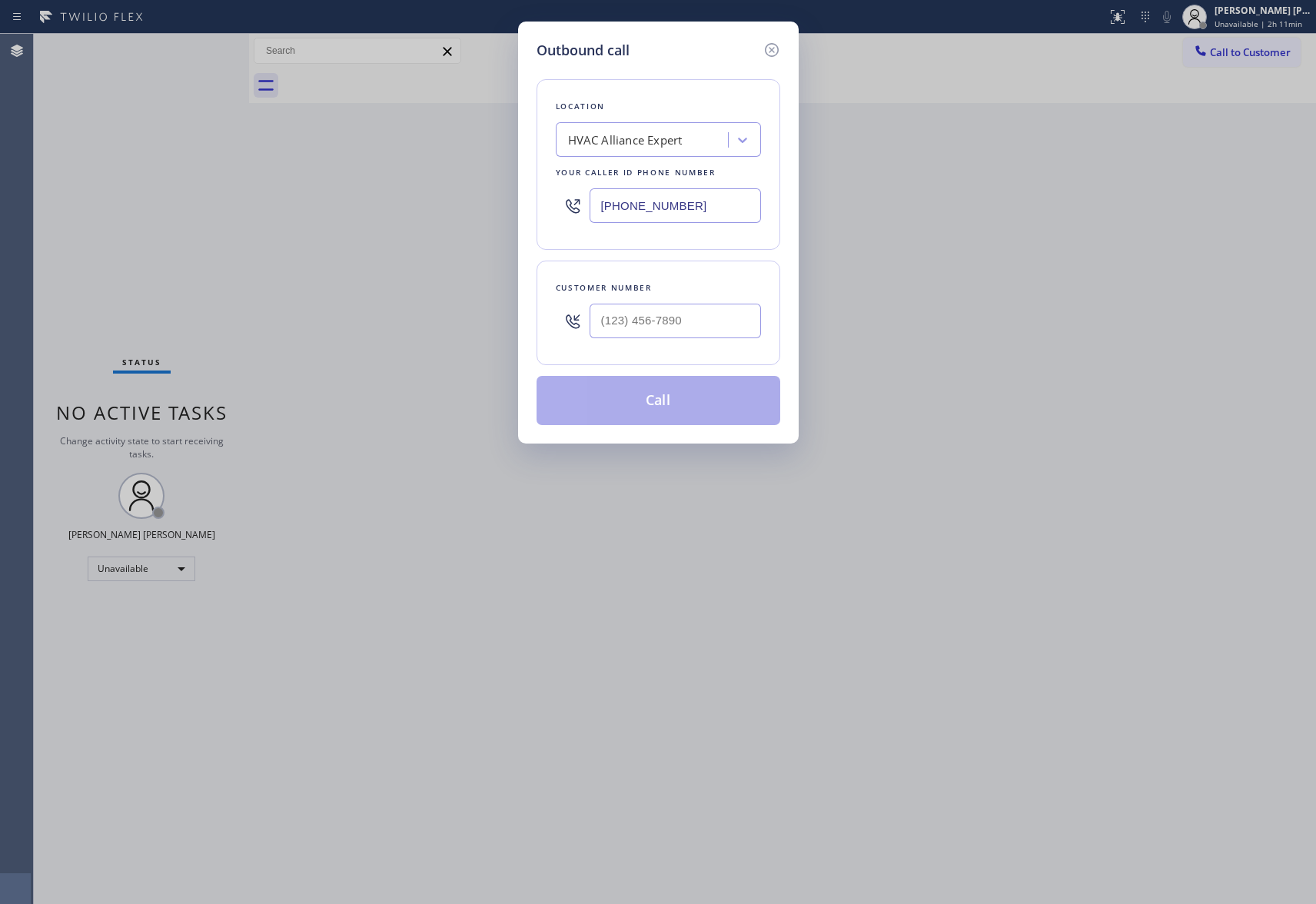
click at [710, 342] on div at bounding box center [675, 321] width 171 height 50
click at [704, 326] on input "(___) ___-____" at bounding box center [675, 321] width 171 height 34
paste input "415) 398-3954"
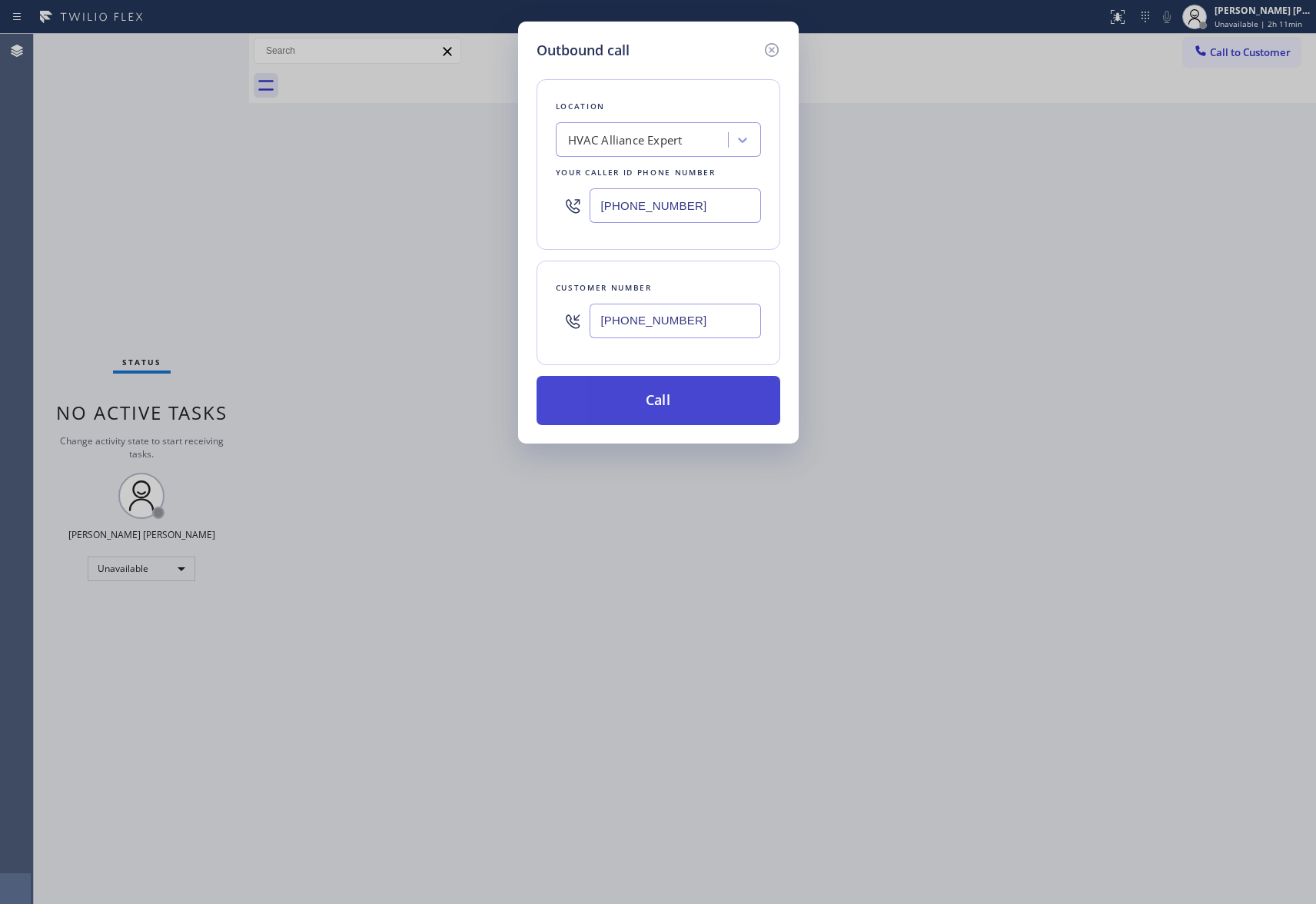
type input "[PHONE_NUMBER]"
click at [681, 412] on button "Call" at bounding box center [658, 400] width 243 height 49
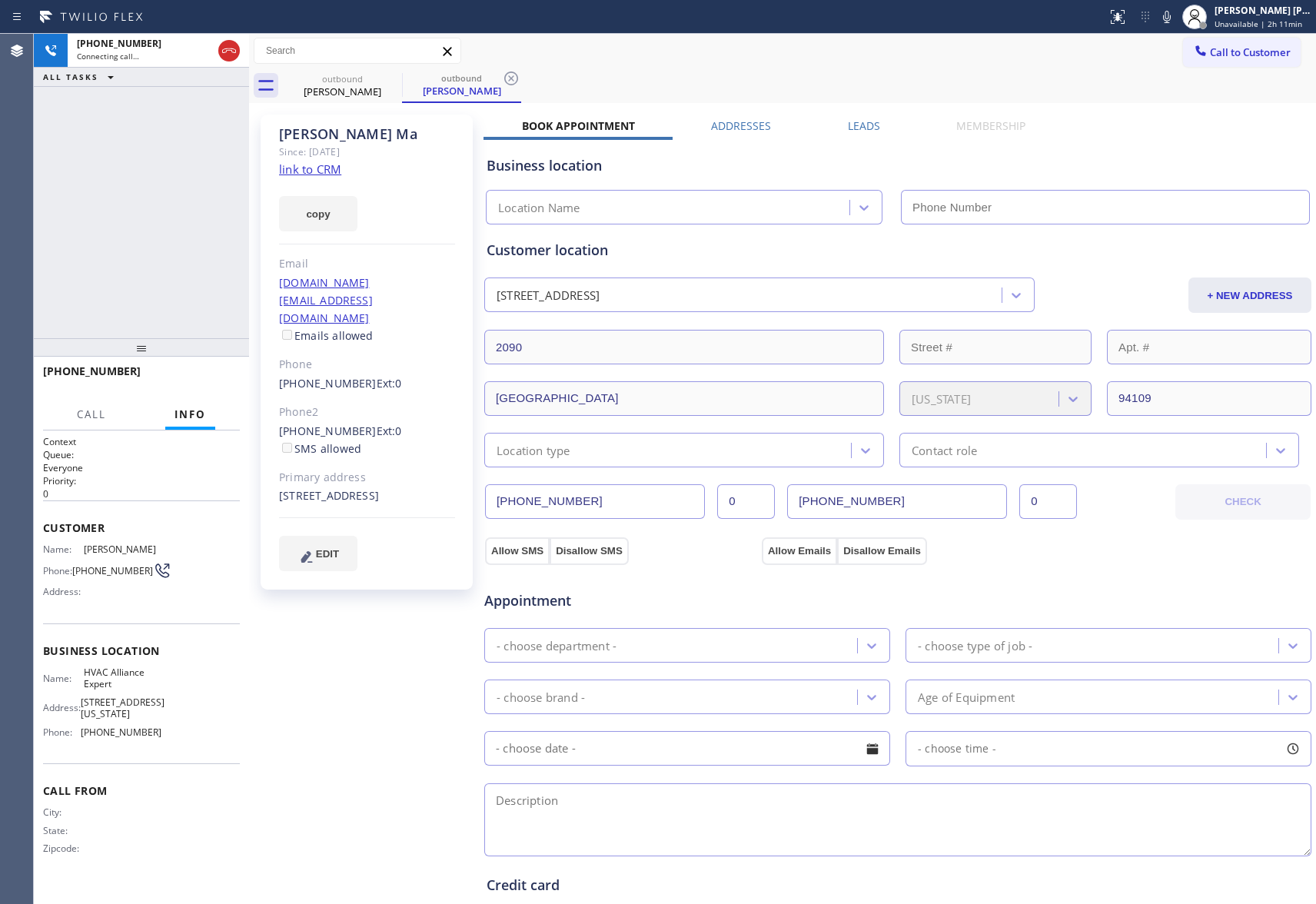
type input "[PHONE_NUMBER]"
drag, startPoint x: 223, startPoint y: 47, endPoint x: 194, endPoint y: 56, distance: 30.4
click at [223, 47] on icon at bounding box center [229, 51] width 19 height 19
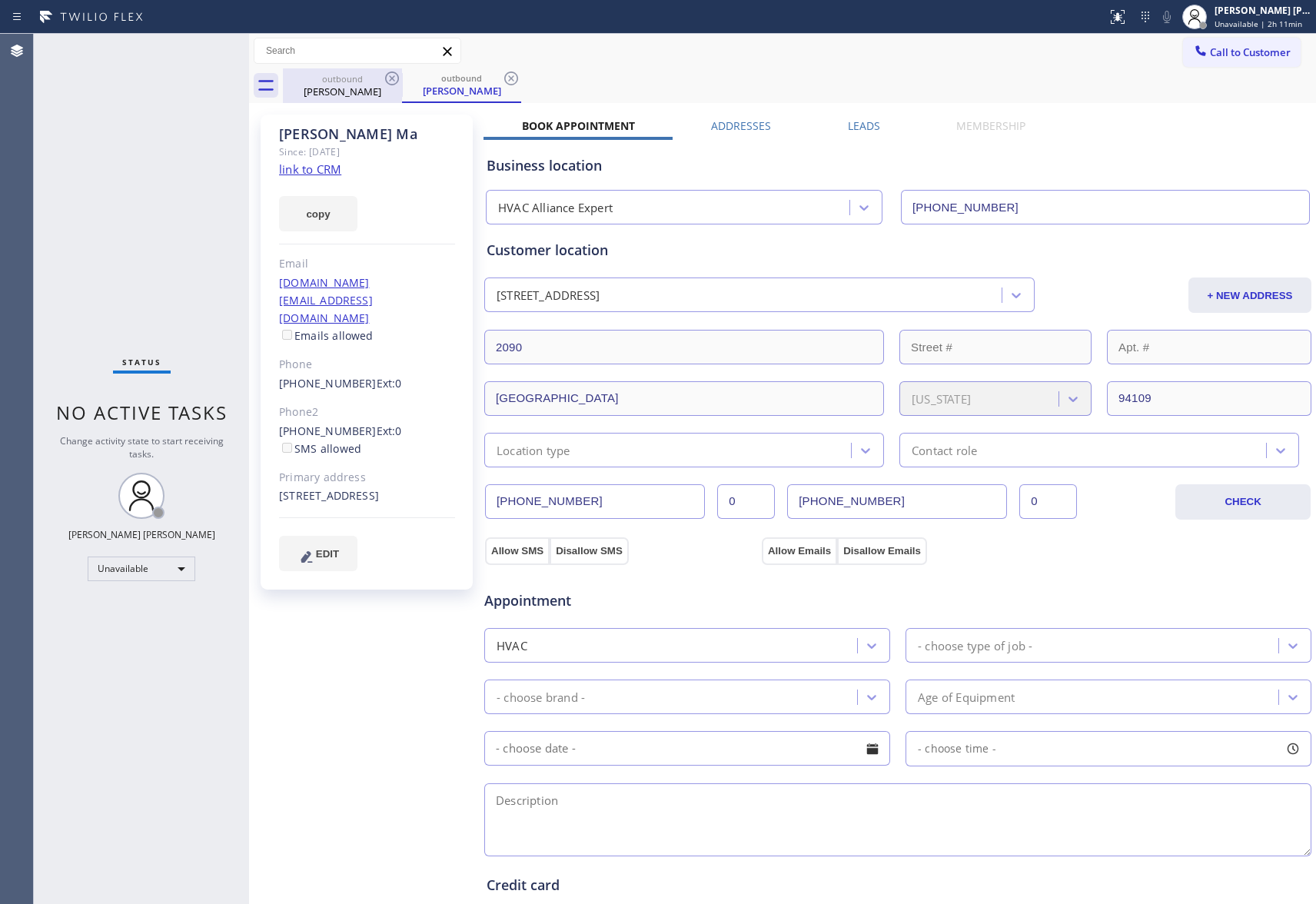
click at [378, 89] on div "[PERSON_NAME]" at bounding box center [343, 92] width 116 height 14
click at [389, 77] on icon at bounding box center [392, 78] width 19 height 19
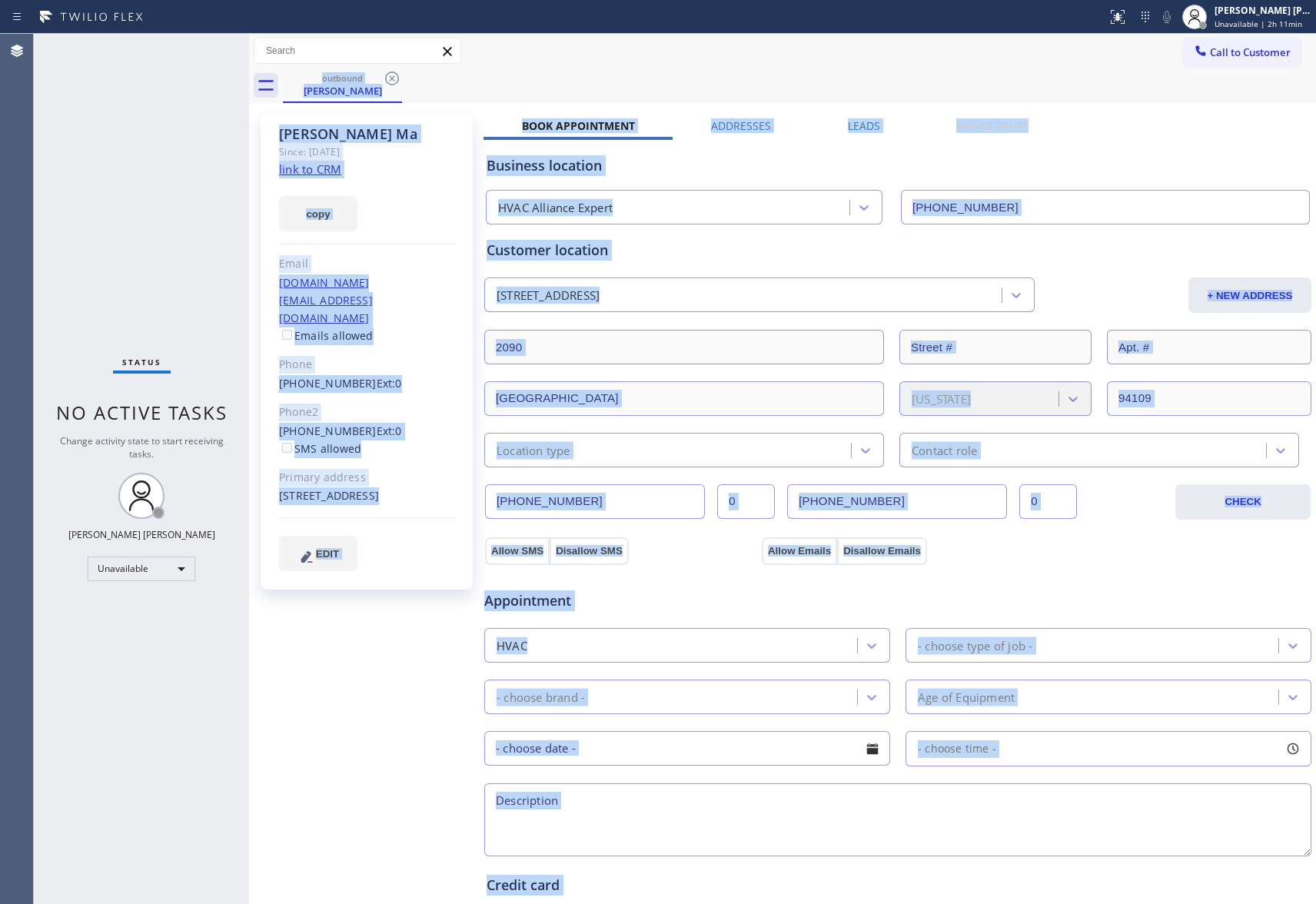
click at [389, 77] on div "outbound [PERSON_NAME]" at bounding box center [800, 85] width 1034 height 34
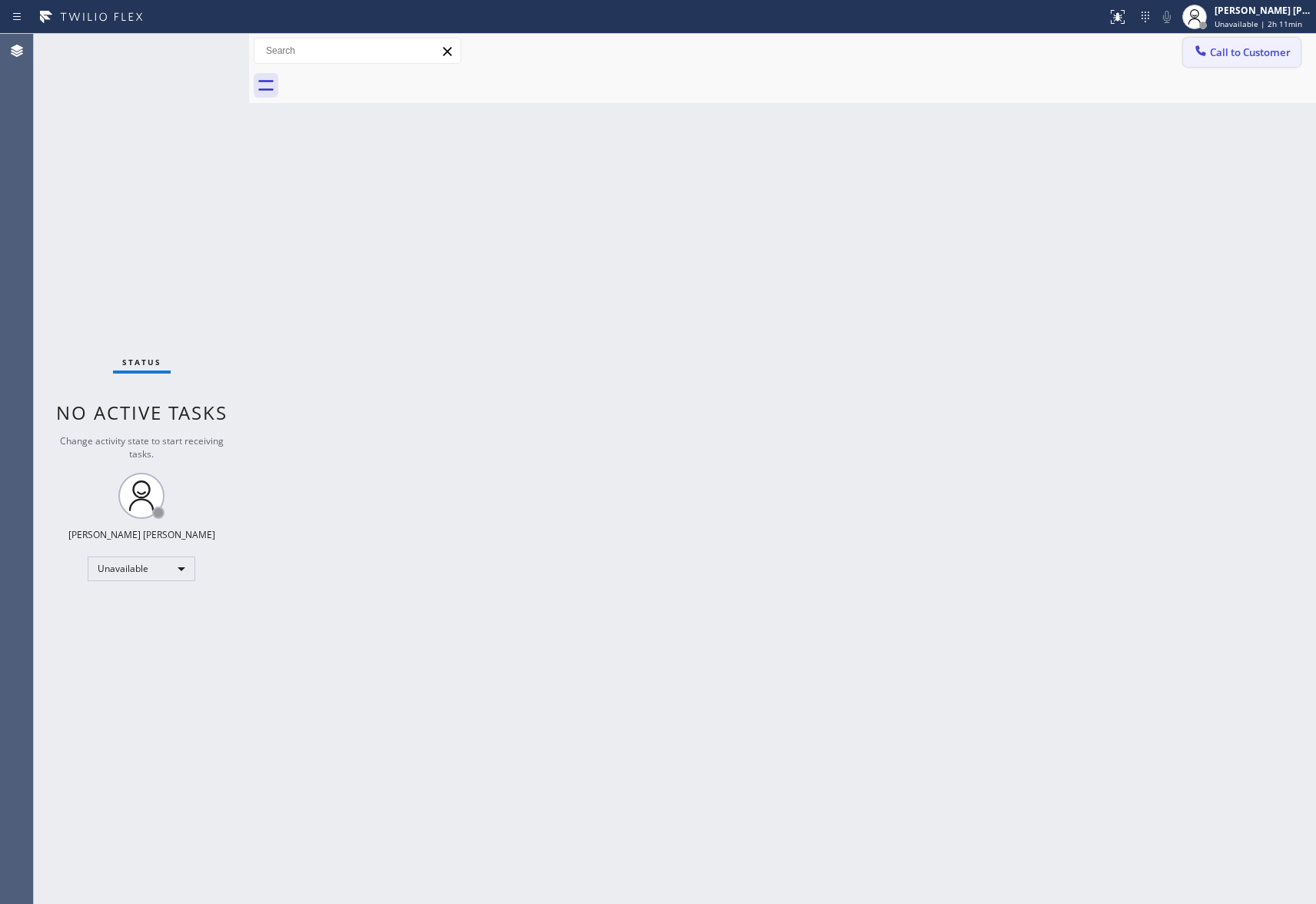
click at [1273, 46] on span "Call to Customer" at bounding box center [1250, 52] width 81 height 14
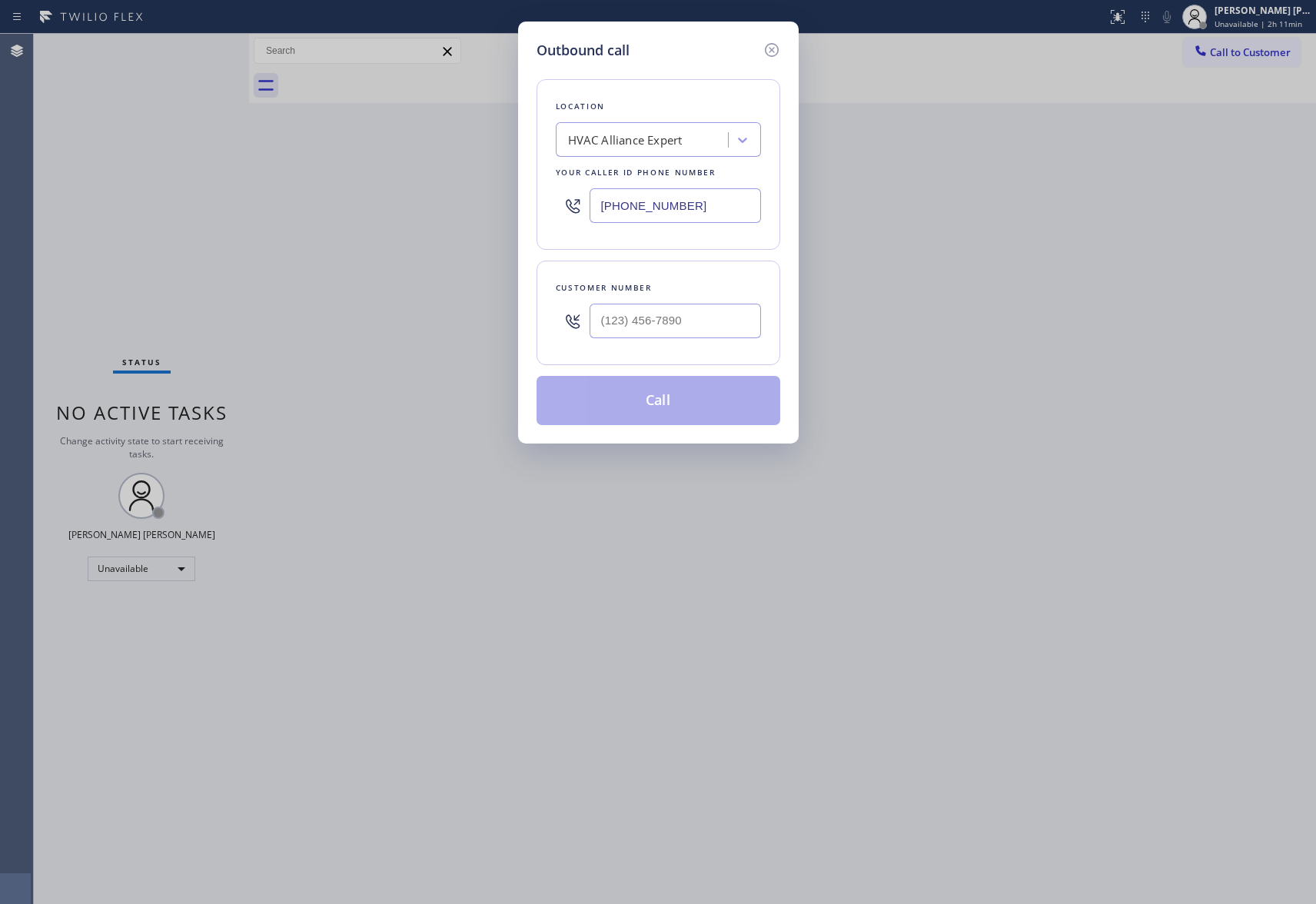
click at [686, 286] on div "Customer number" at bounding box center [658, 288] width 205 height 16
click at [683, 302] on div at bounding box center [675, 321] width 171 height 50
click at [689, 324] on input "(___) ___-____" at bounding box center [675, 321] width 171 height 34
paste input "509) 485-1357"
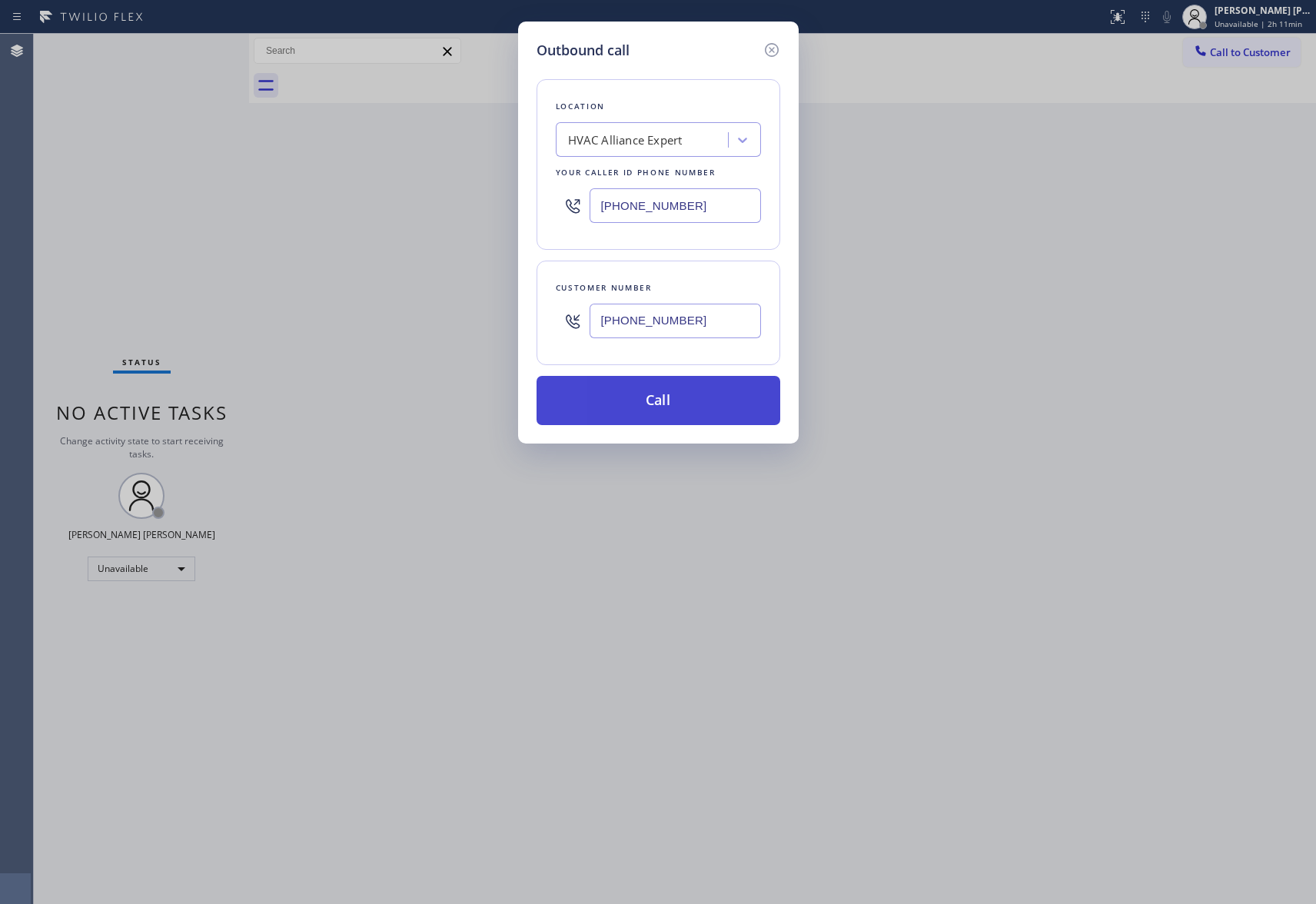
type input "[PHONE_NUMBER]"
click at [667, 407] on button "Call" at bounding box center [658, 400] width 243 height 49
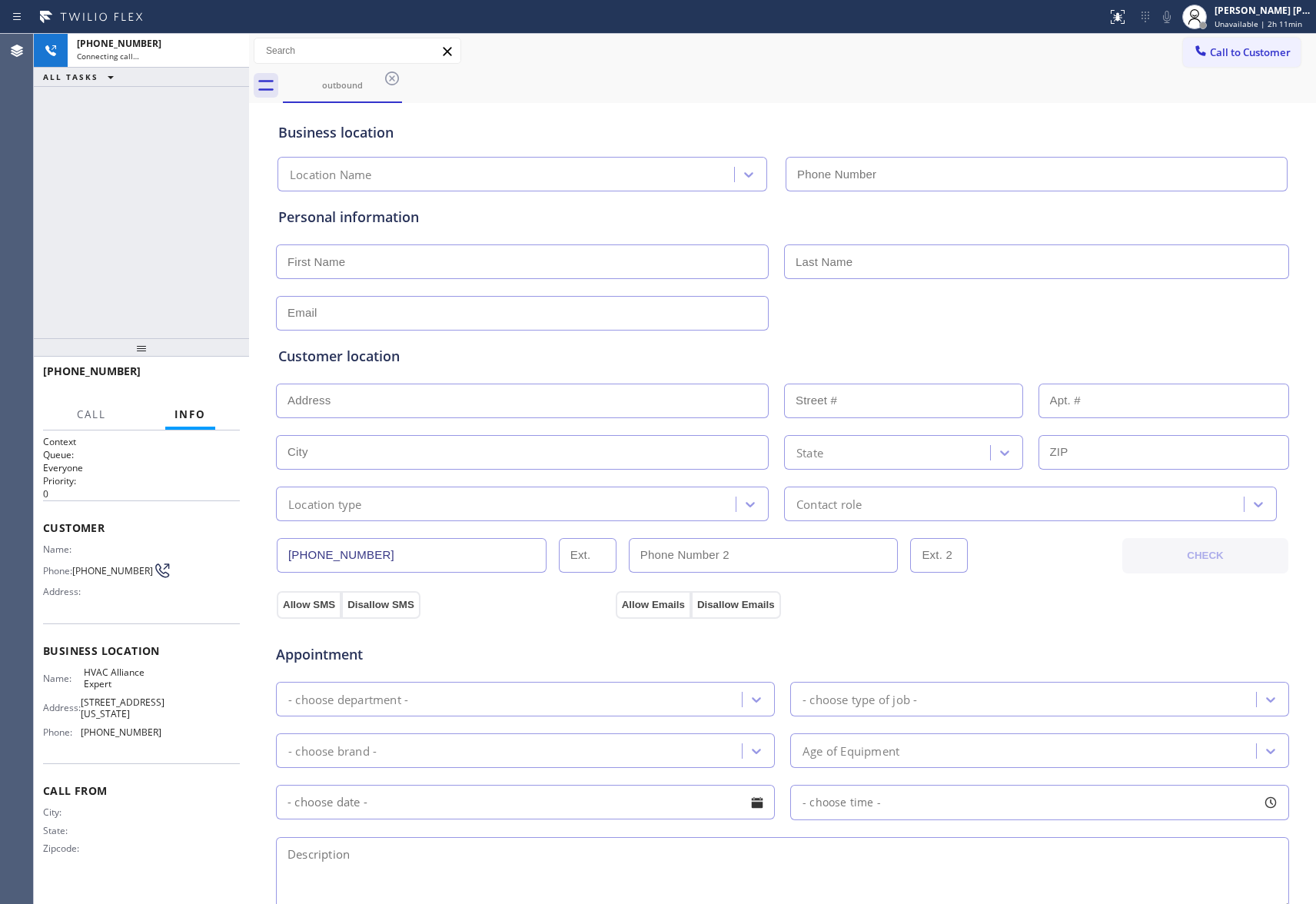
type input "[PHONE_NUMBER]"
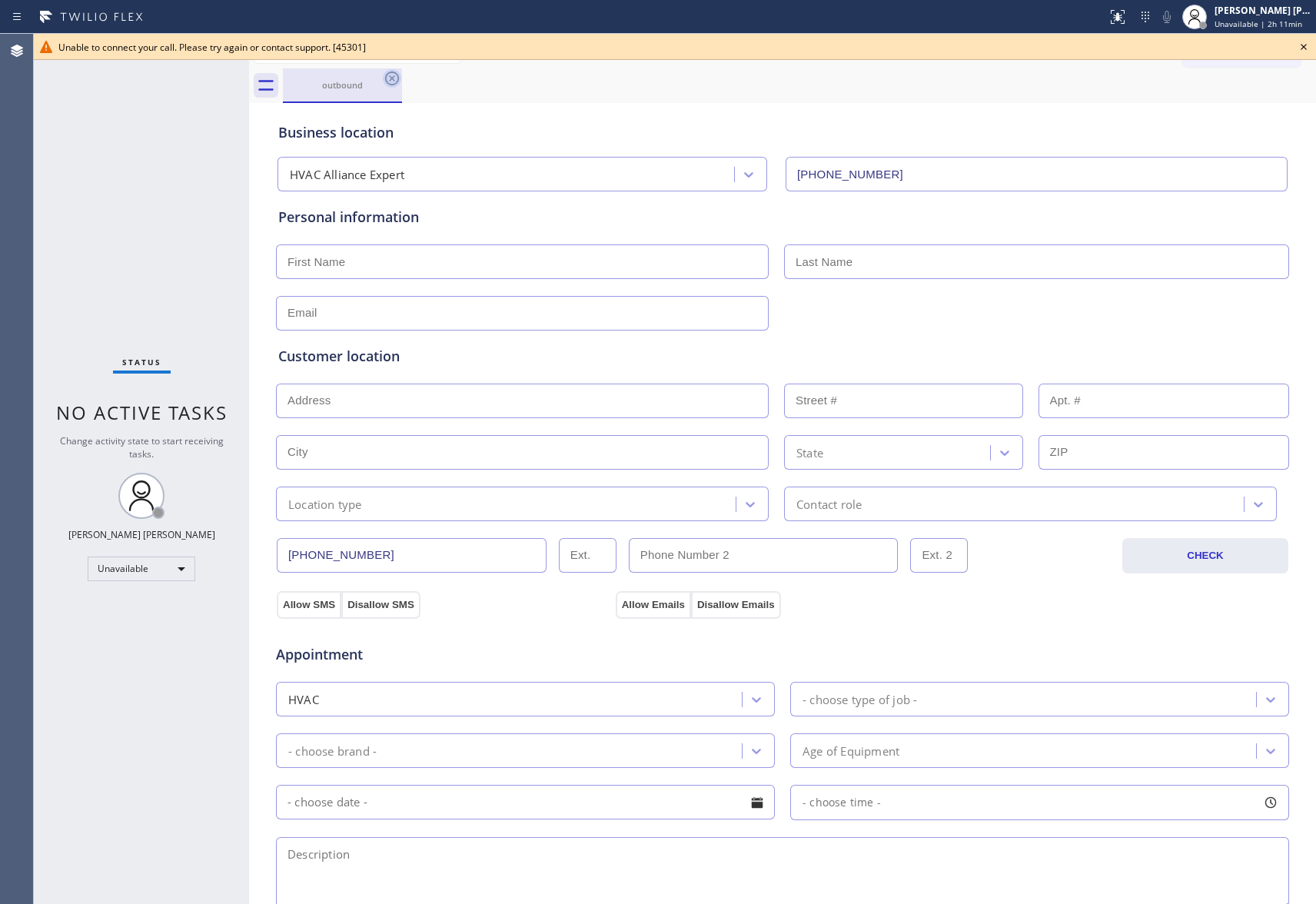
click at [397, 81] on icon at bounding box center [392, 78] width 14 height 14
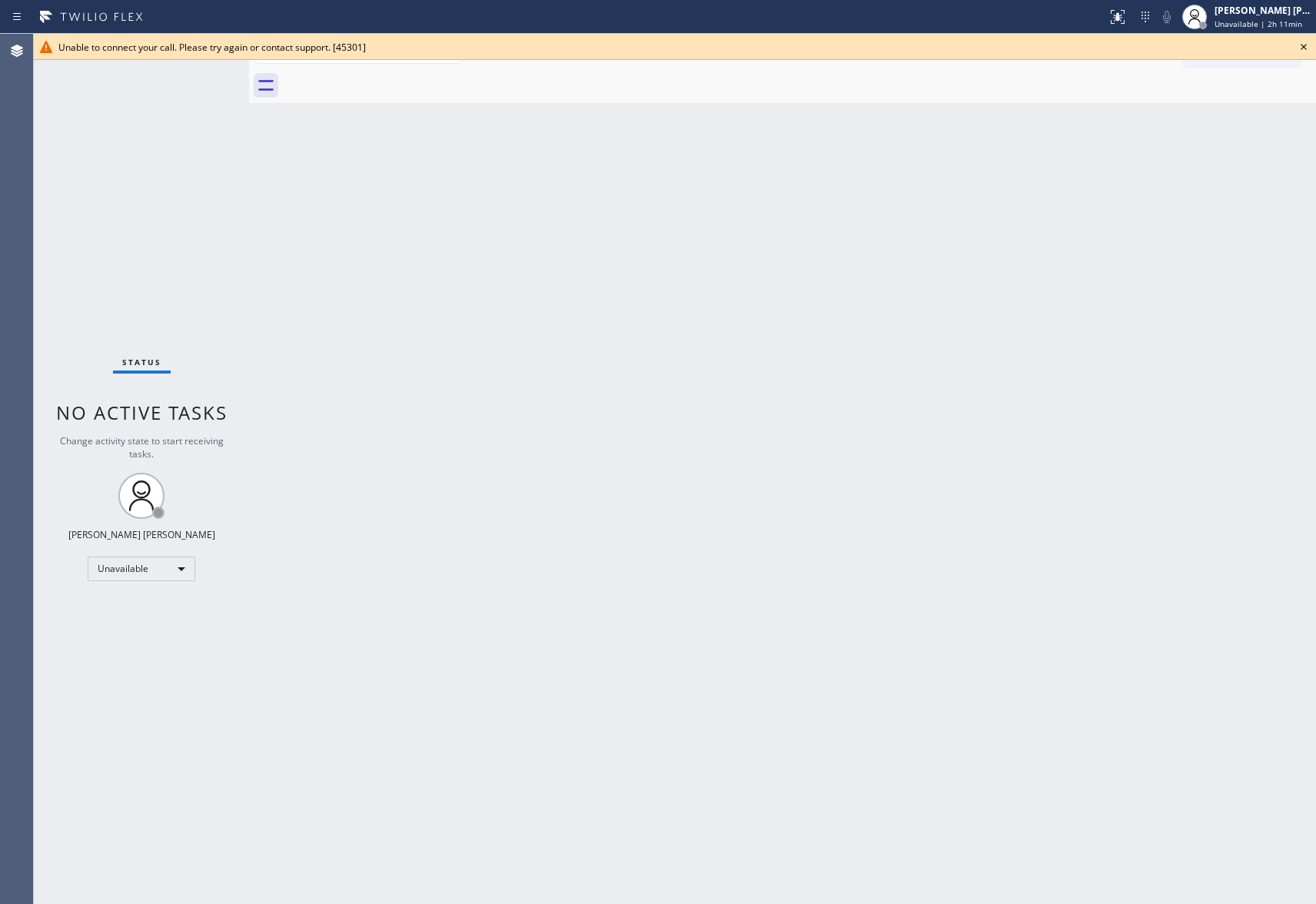
click at [397, 81] on div at bounding box center [800, 85] width 1034 height 34
click at [1307, 48] on icon at bounding box center [1304, 47] width 19 height 19
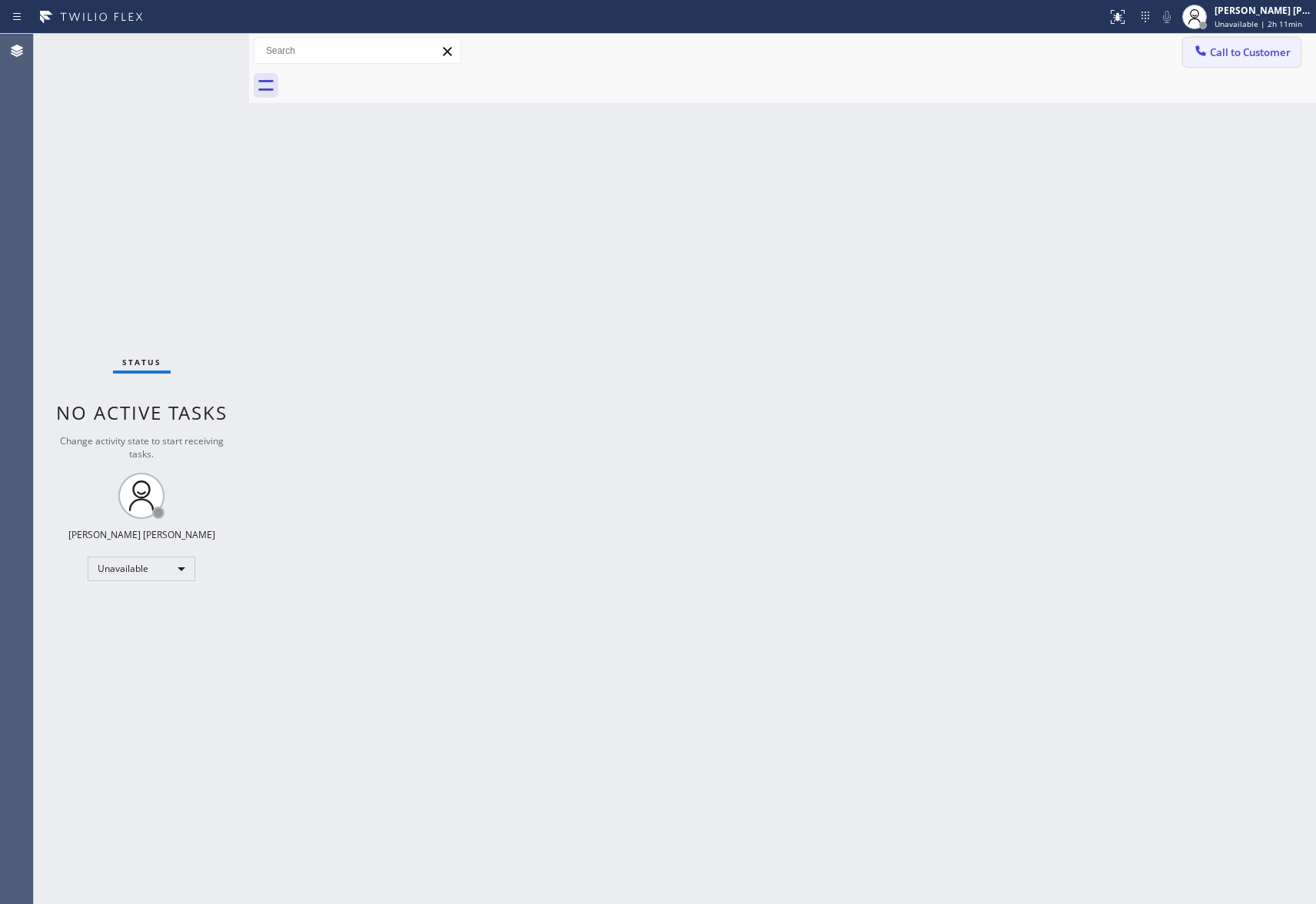
click at [1207, 50] on icon at bounding box center [1201, 51] width 16 height 16
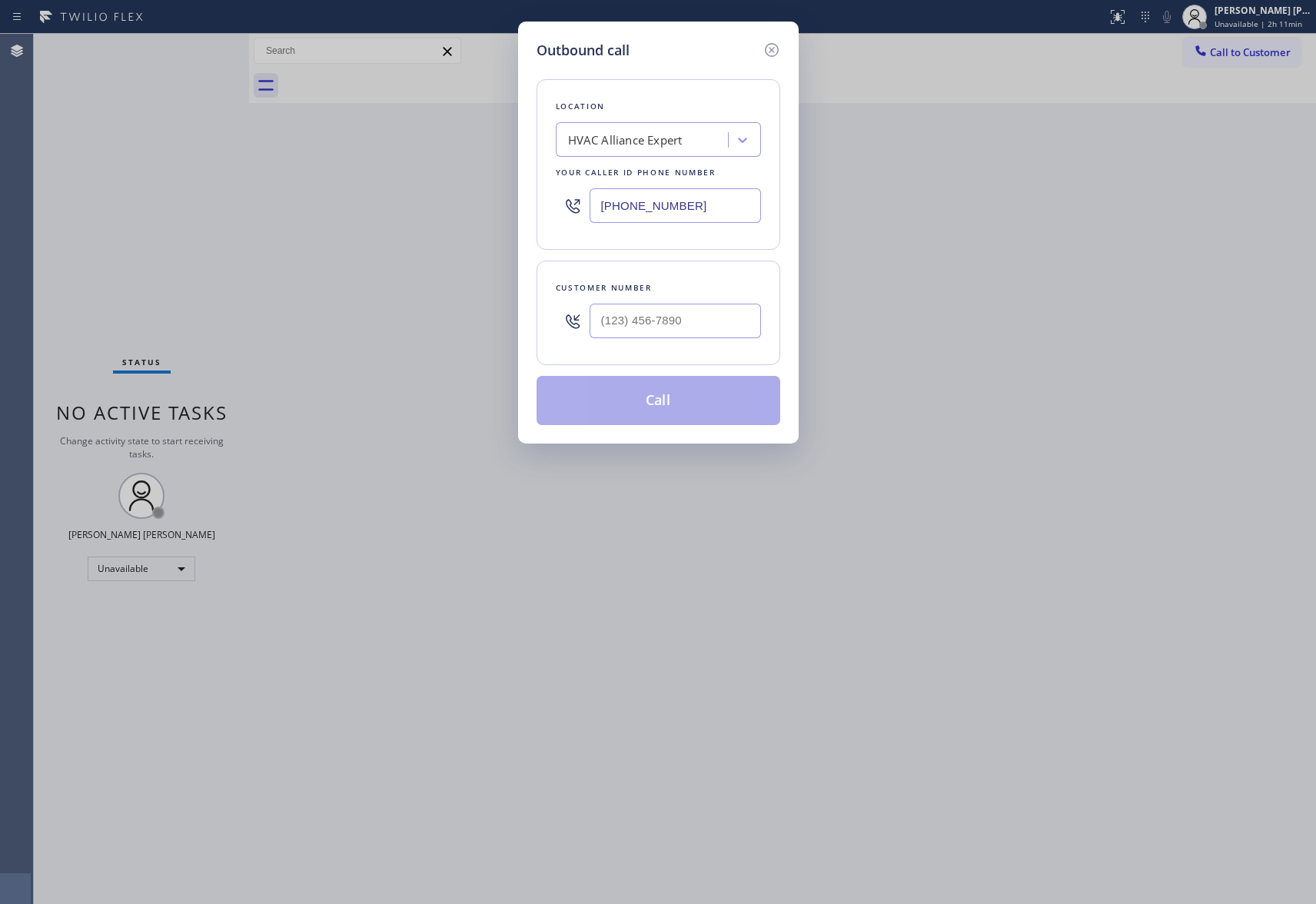
drag, startPoint x: 681, startPoint y: 344, endPoint x: 693, endPoint y: 325, distance: 22.5
click at [681, 343] on div at bounding box center [675, 321] width 171 height 50
click at [693, 325] on input "(___) ___-____" at bounding box center [675, 321] width 171 height 34
paste input "310) 849-8182"
type input "[PHONE_NUMBER]"
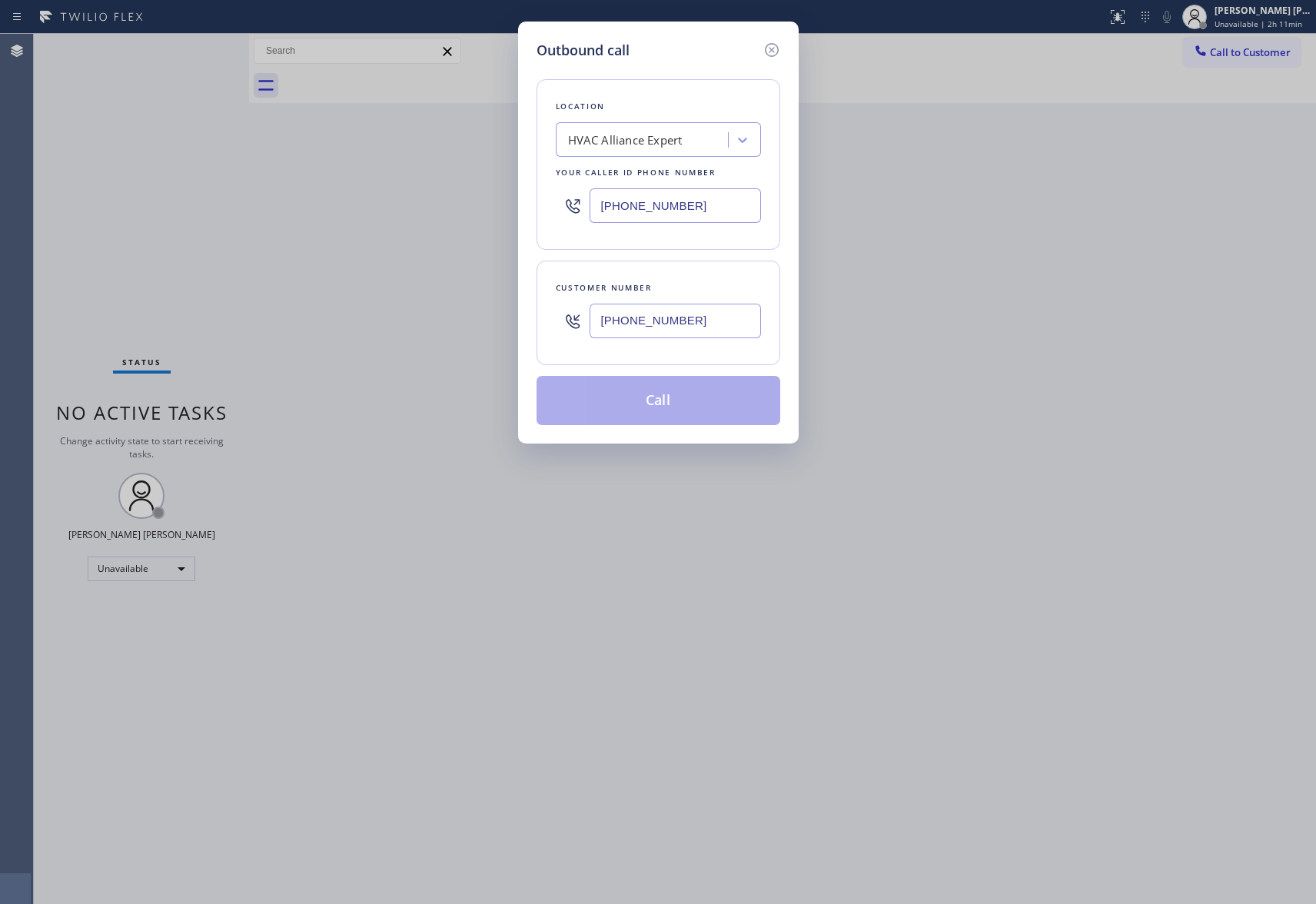
click at [653, 401] on button "Call" at bounding box center [658, 400] width 243 height 49
click at [643, 398] on button "Call" at bounding box center [658, 400] width 243 height 49
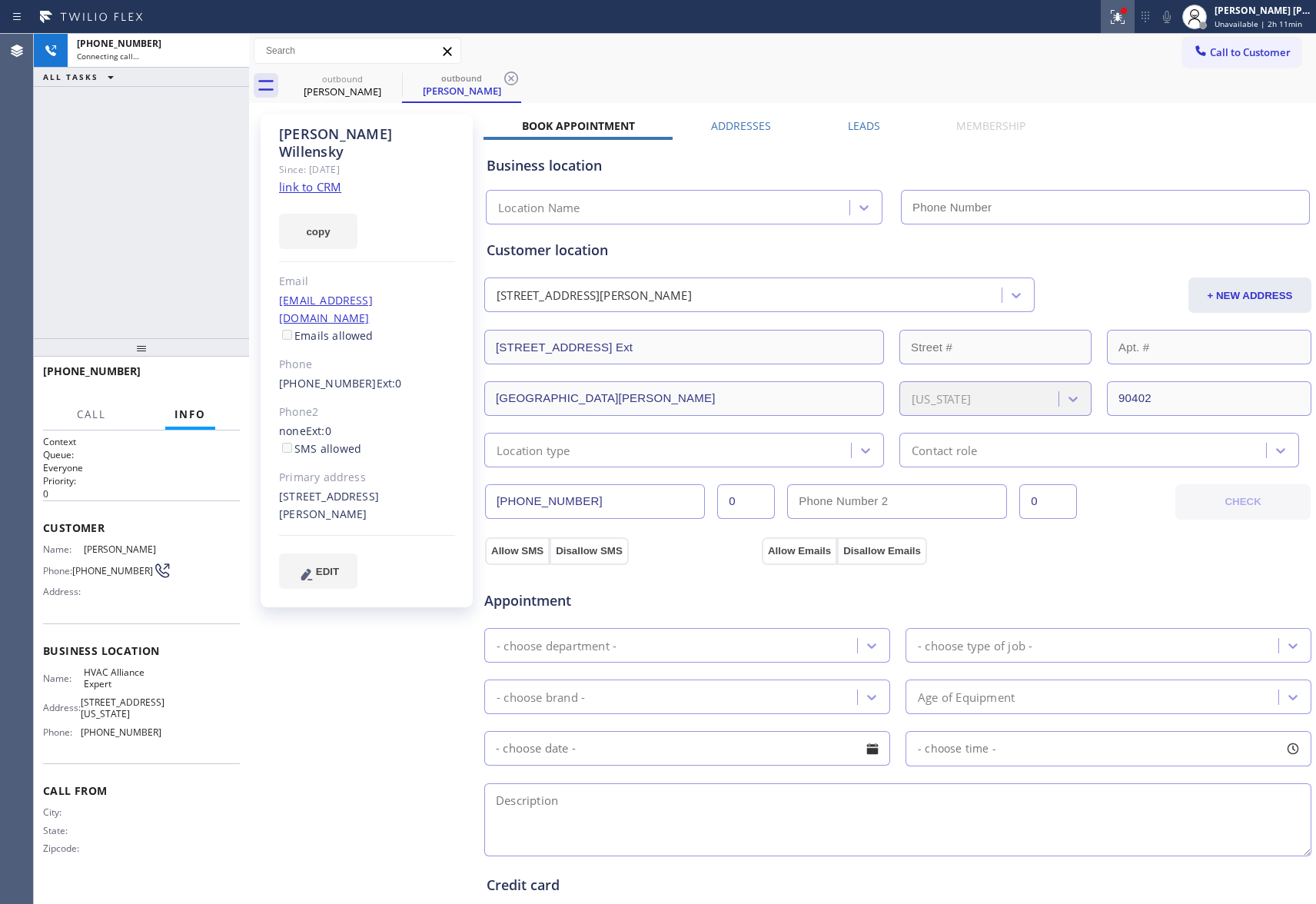
click at [1118, 14] on icon at bounding box center [1118, 15] width 9 height 5
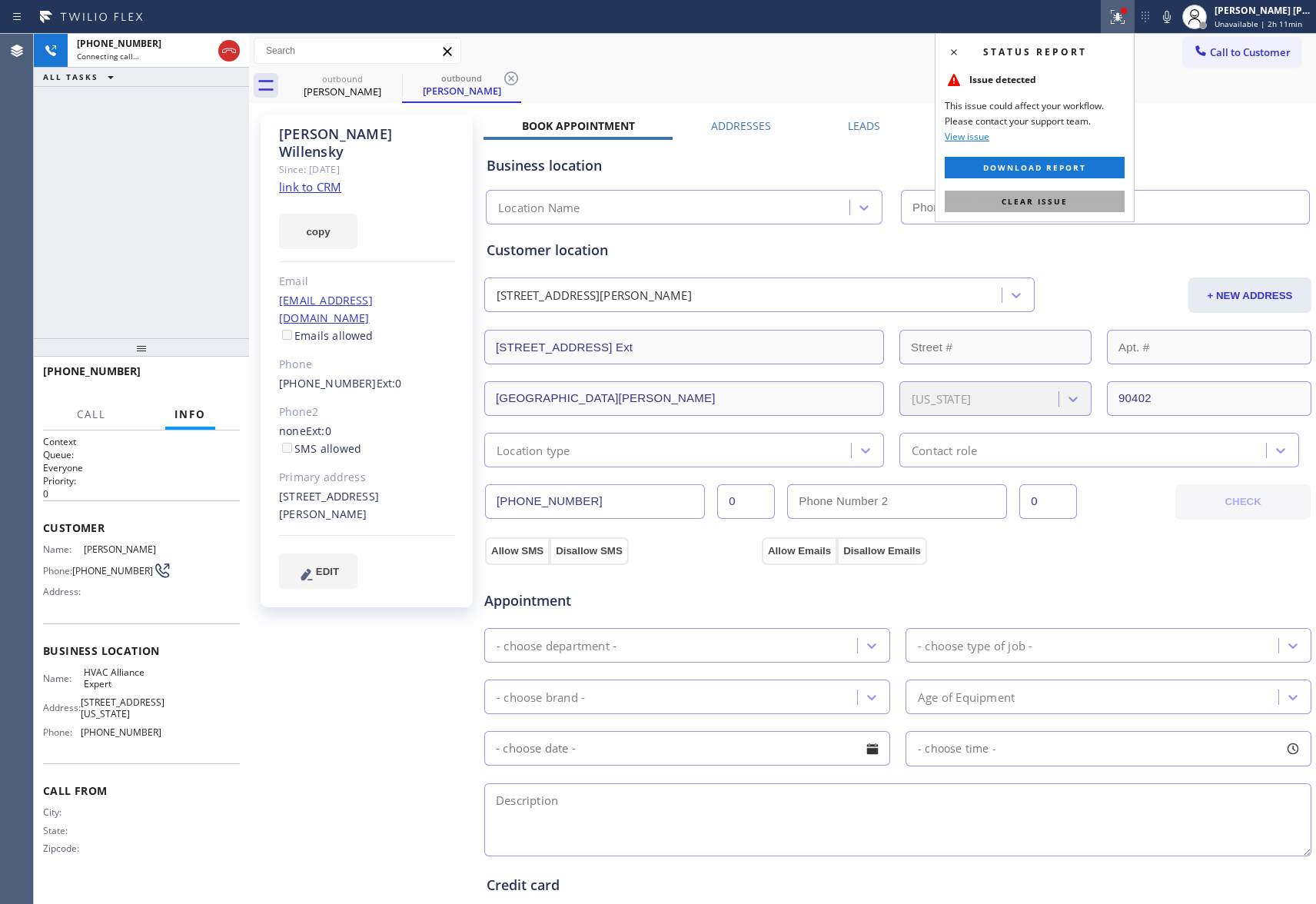
click at [1043, 203] on span "Clear issue" at bounding box center [1034, 202] width 66 height 11
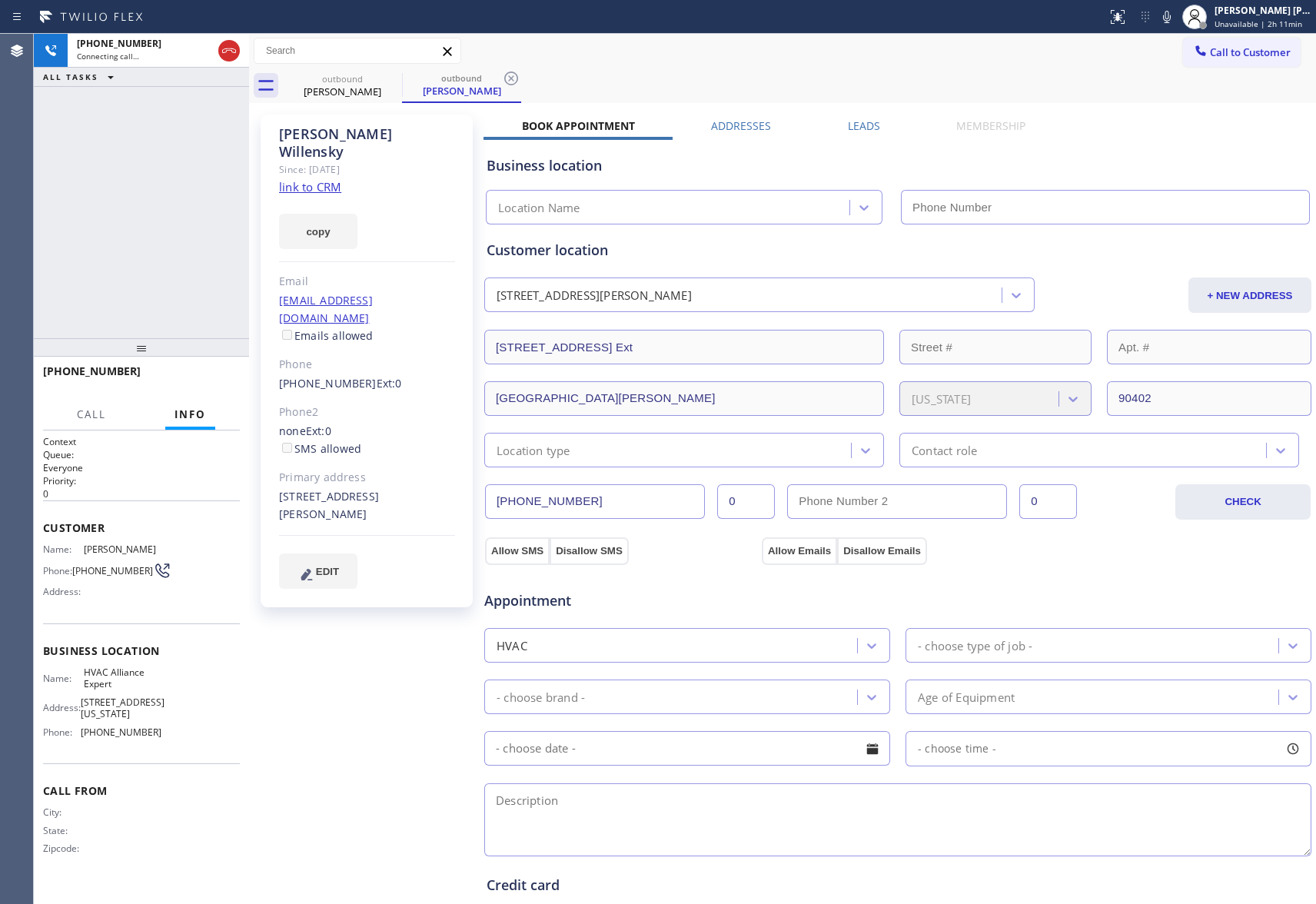
type input "[PHONE_NUMBER]"
click at [232, 52] on icon at bounding box center [229, 51] width 19 height 19
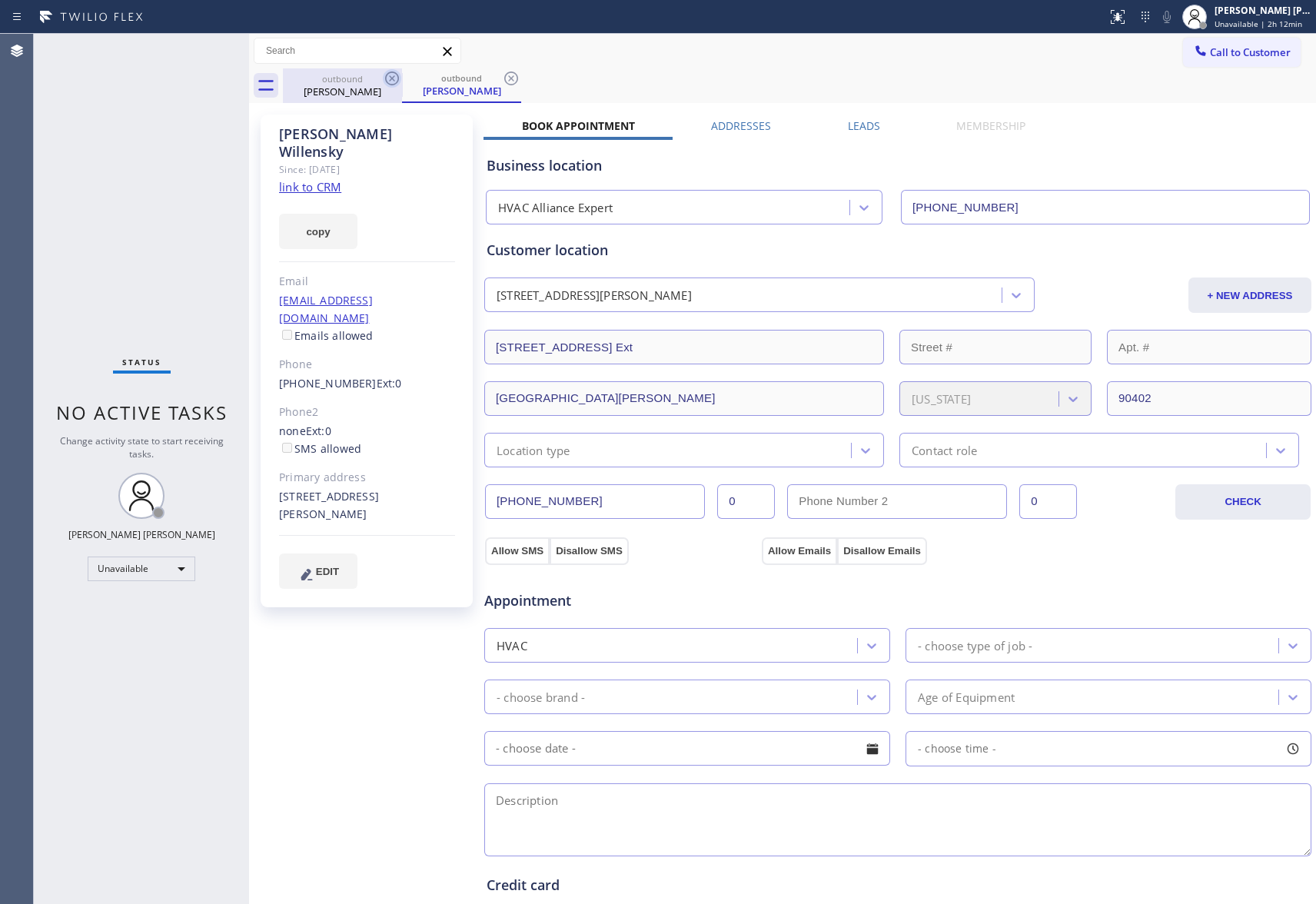
click at [388, 81] on icon at bounding box center [392, 78] width 19 height 19
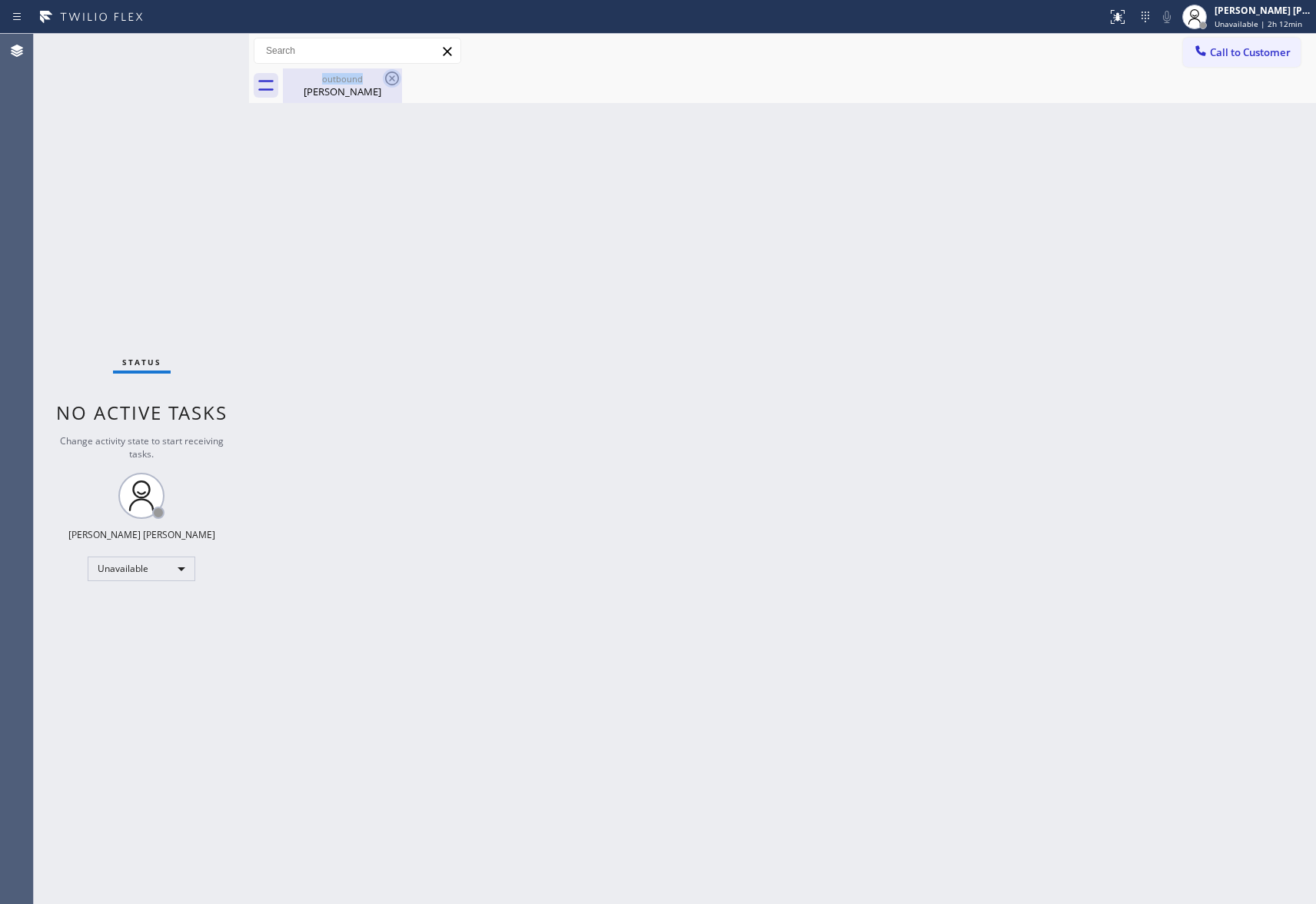
click at [388, 81] on div "outbound [PERSON_NAME]" at bounding box center [343, 85] width 119 height 34
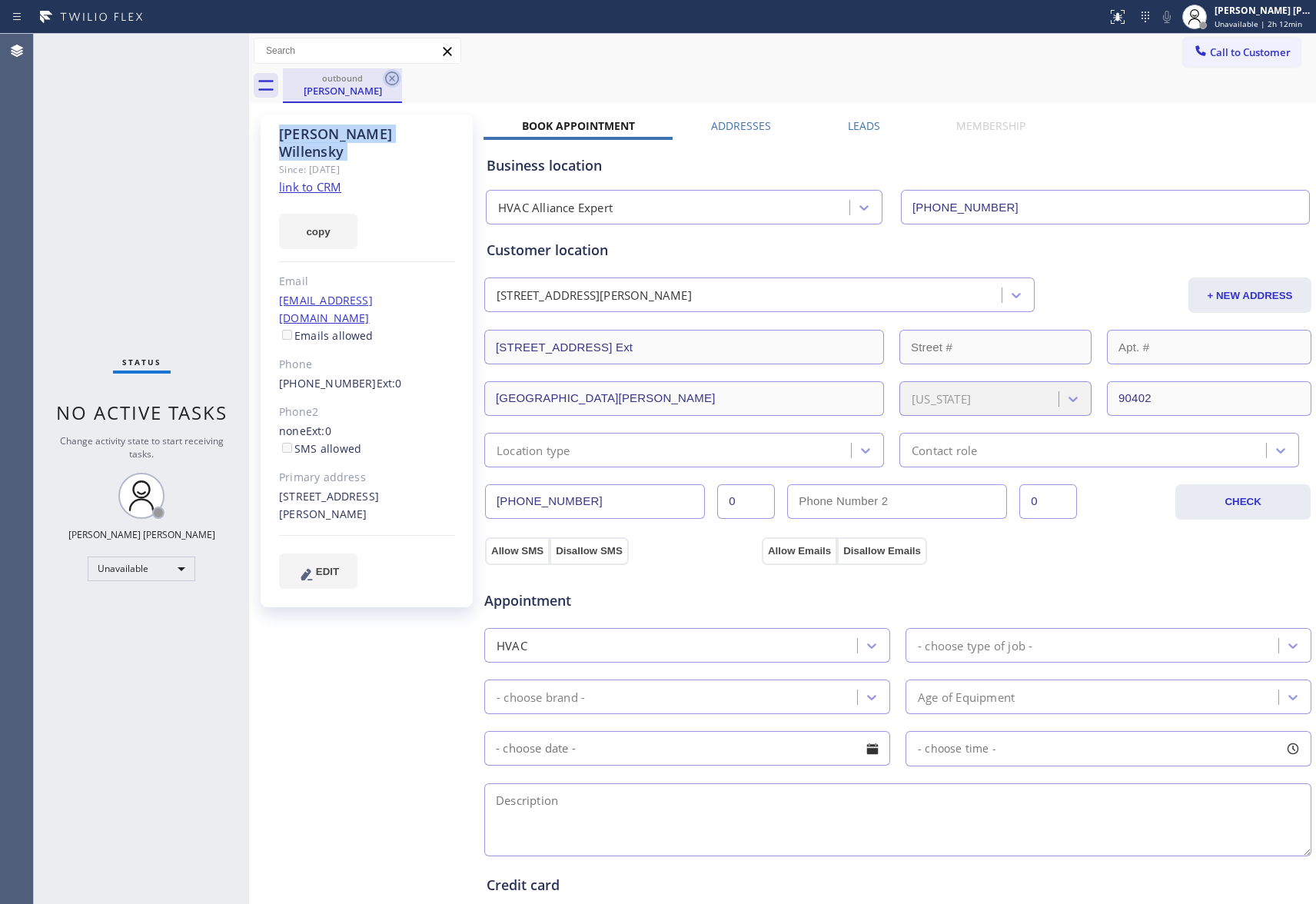
click at [388, 81] on icon at bounding box center [392, 78] width 19 height 19
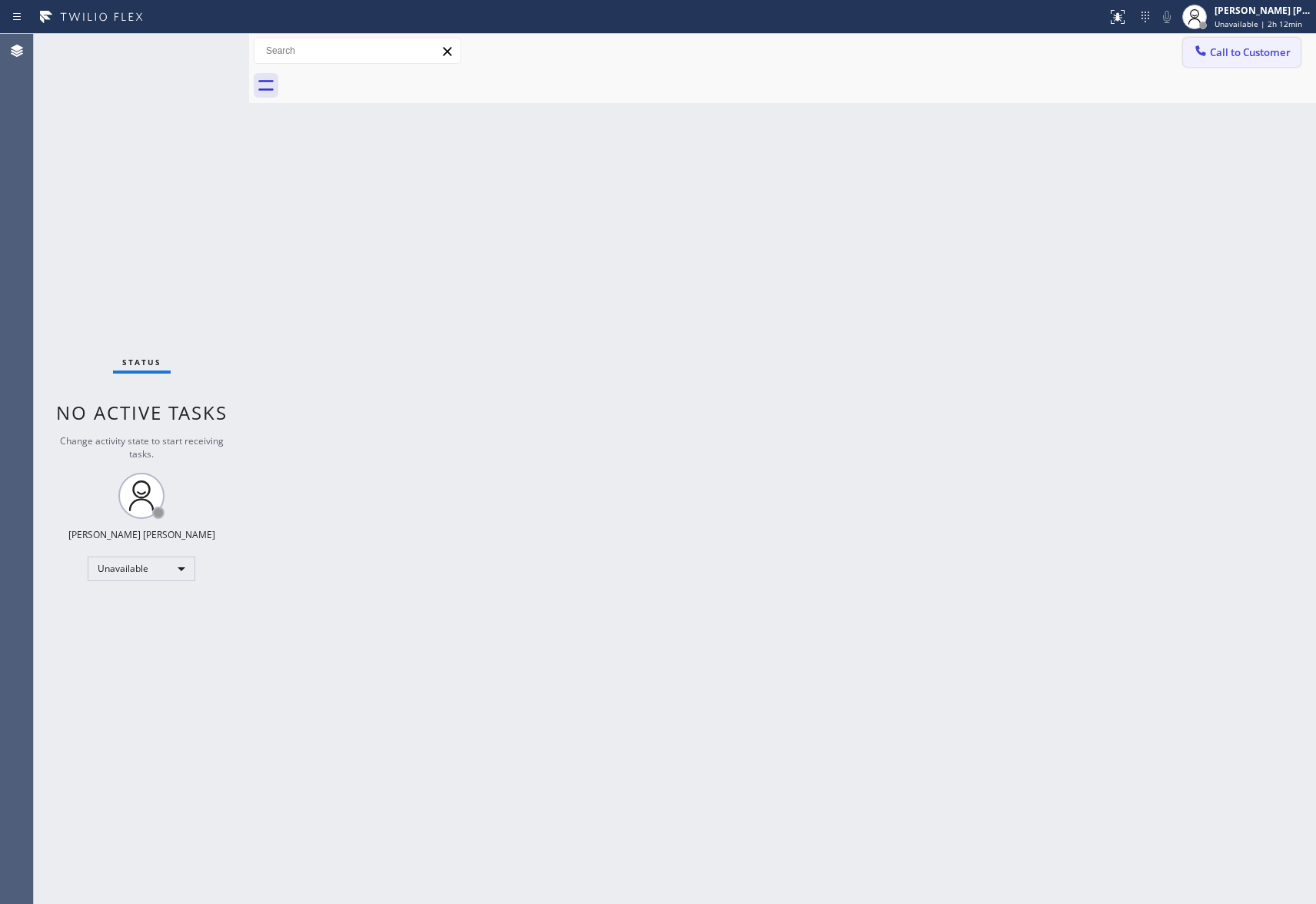
click at [1243, 53] on span "Call to Customer" at bounding box center [1250, 52] width 81 height 14
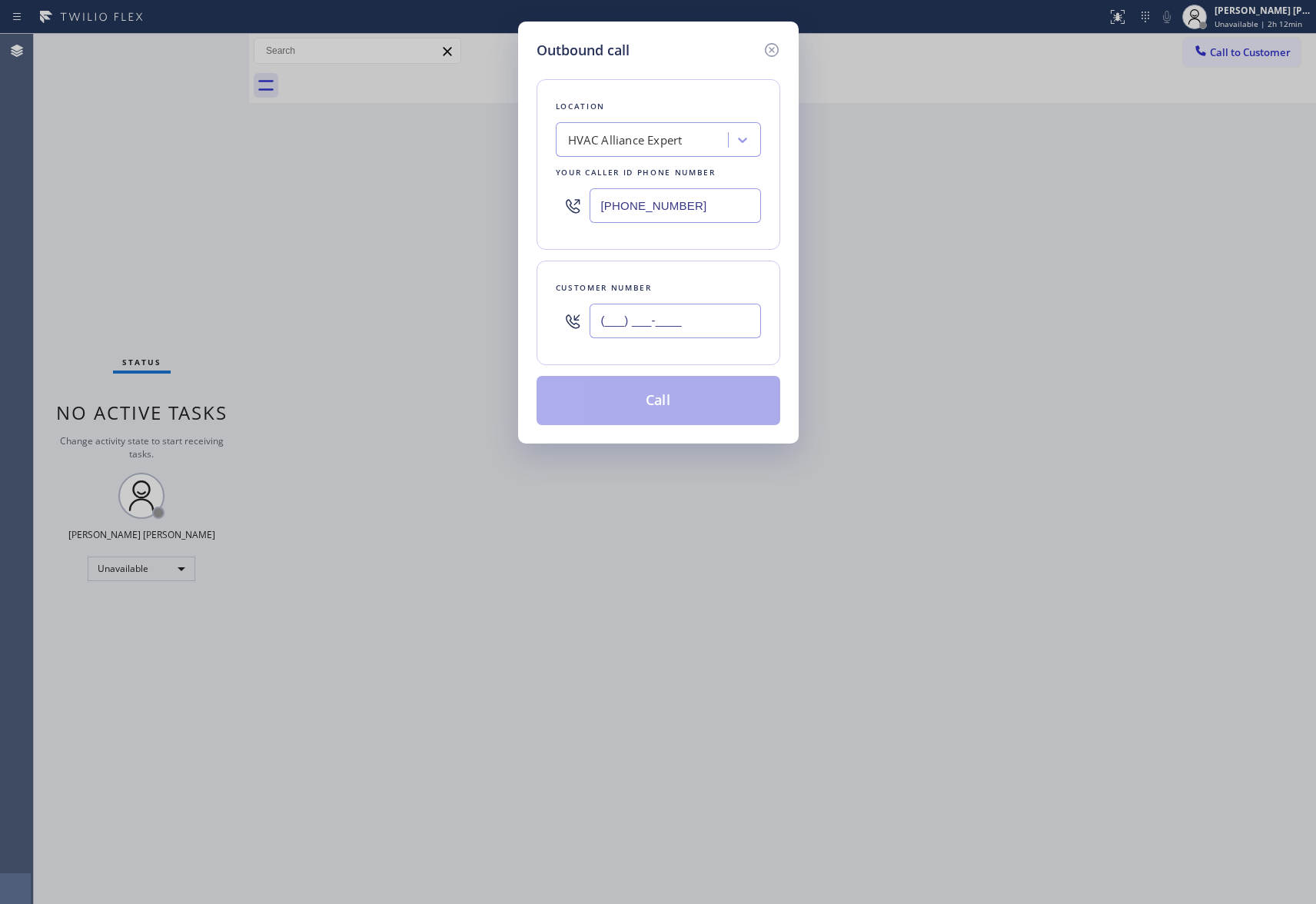
click at [668, 317] on input "(___) ___-____" at bounding box center [675, 321] width 171 height 34
paste input "888) 969-8919"
type input "[PHONE_NUMBER]"
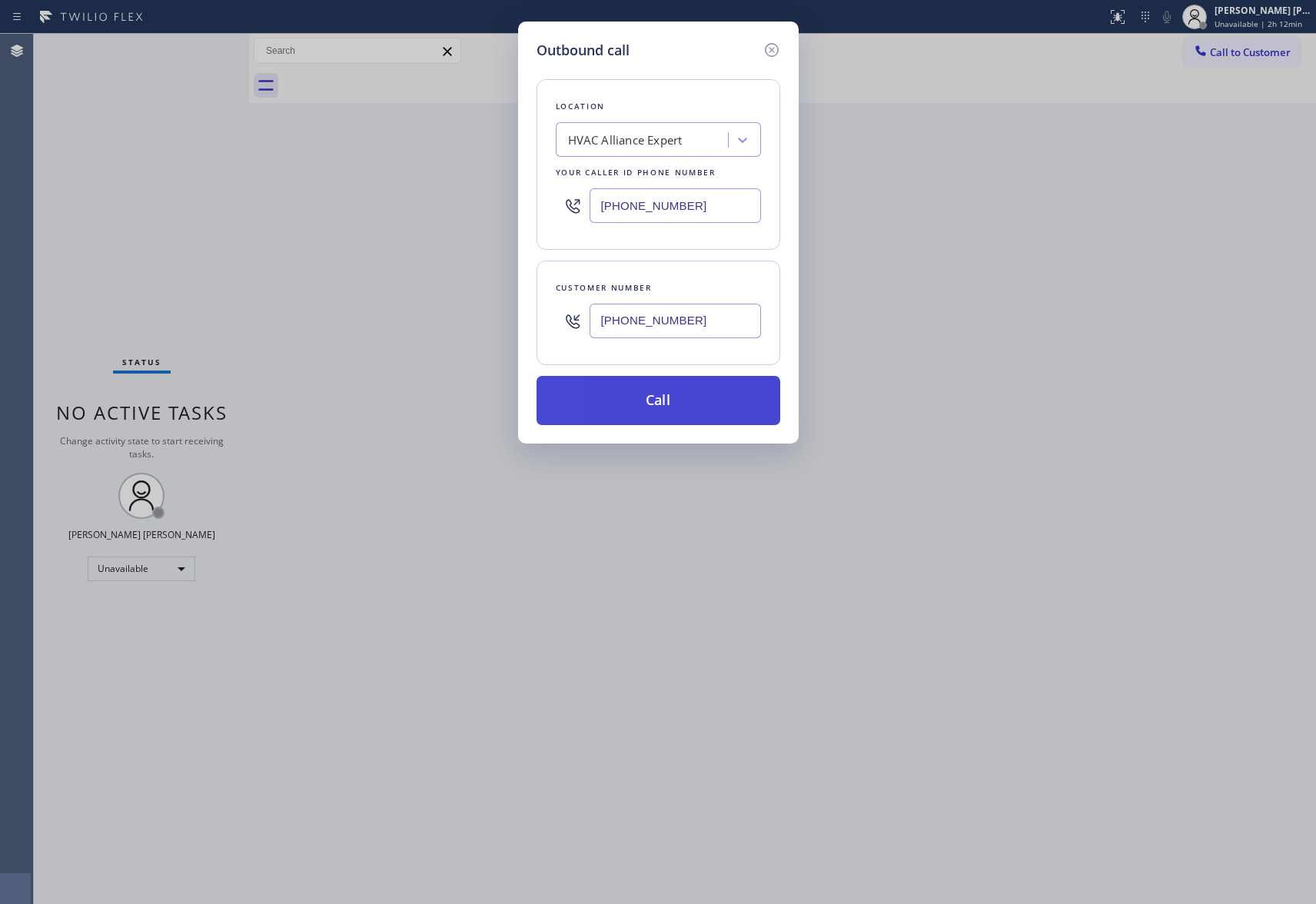
click at [653, 403] on button "Call" at bounding box center [658, 400] width 243 height 49
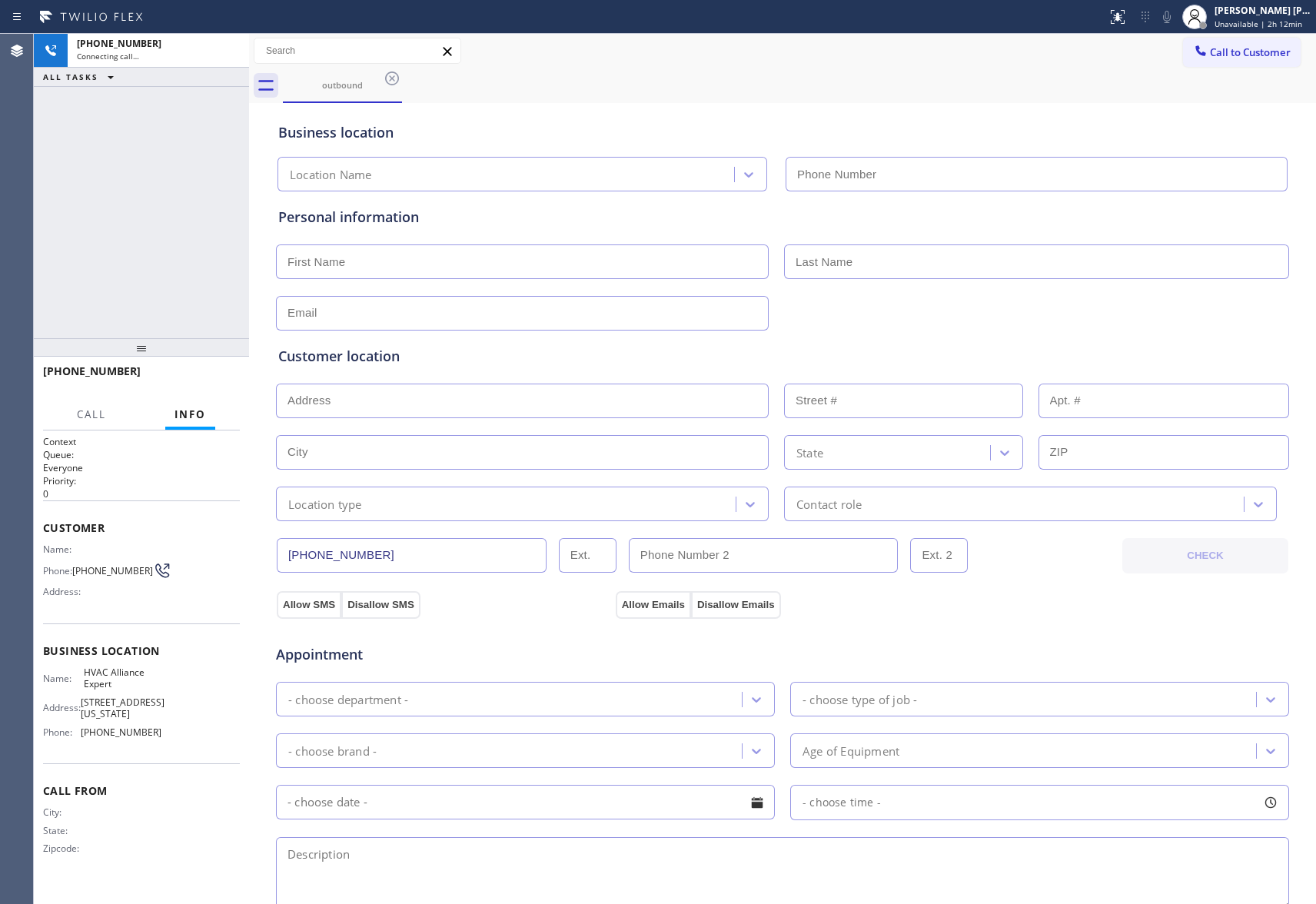
type input "[PHONE_NUMBER]"
click at [217, 386] on button "HANG UP" at bounding box center [203, 379] width 71 height 22
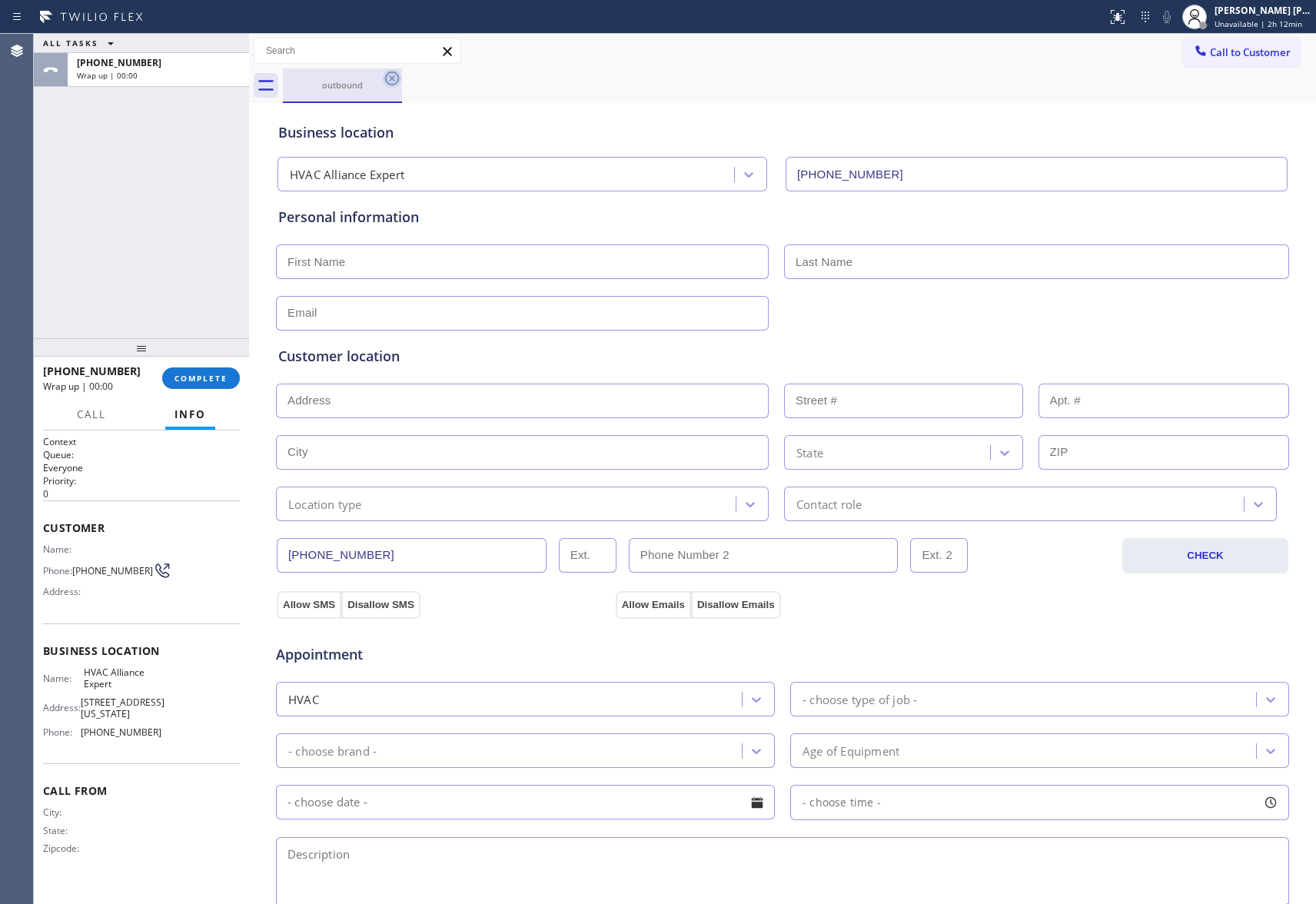
click at [395, 81] on icon at bounding box center [392, 78] width 19 height 19
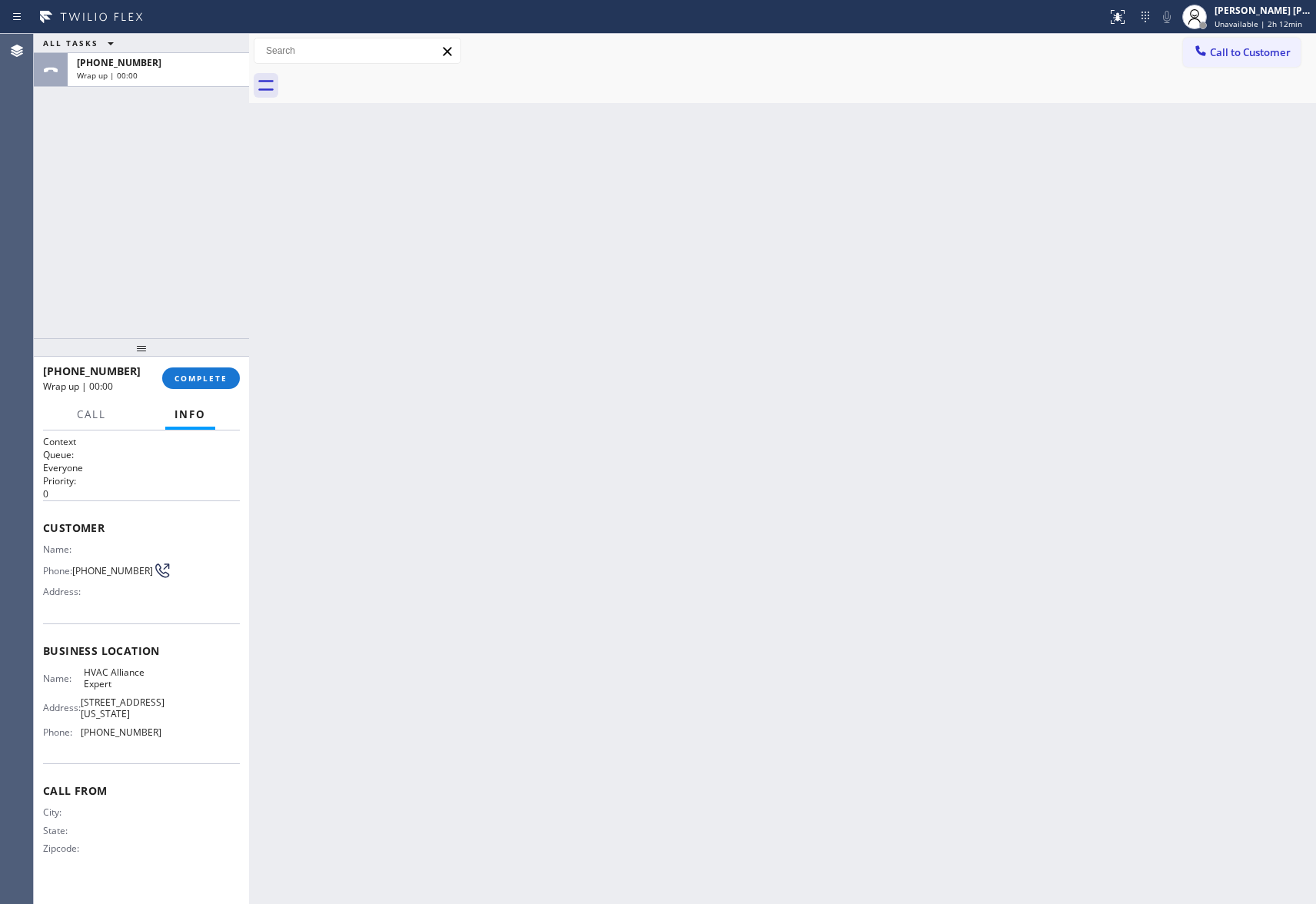
click at [395, 81] on div at bounding box center [800, 85] width 1034 height 34
click at [200, 388] on button "COMPLETE" at bounding box center [200, 379] width 77 height 22
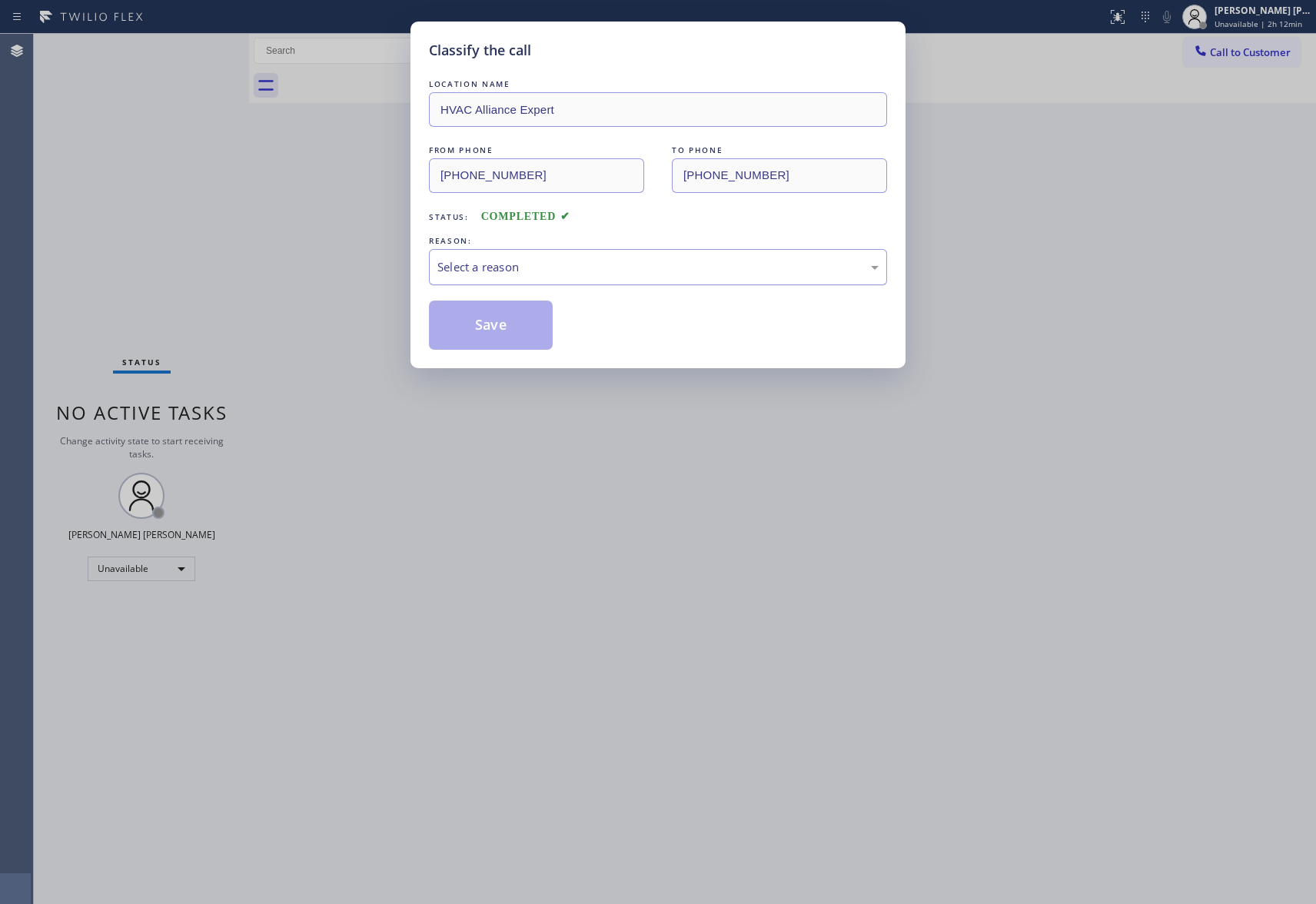
click at [599, 258] on div "Select a reason" at bounding box center [658, 267] width 441 height 18
click at [468, 323] on button "Save" at bounding box center [491, 325] width 124 height 49
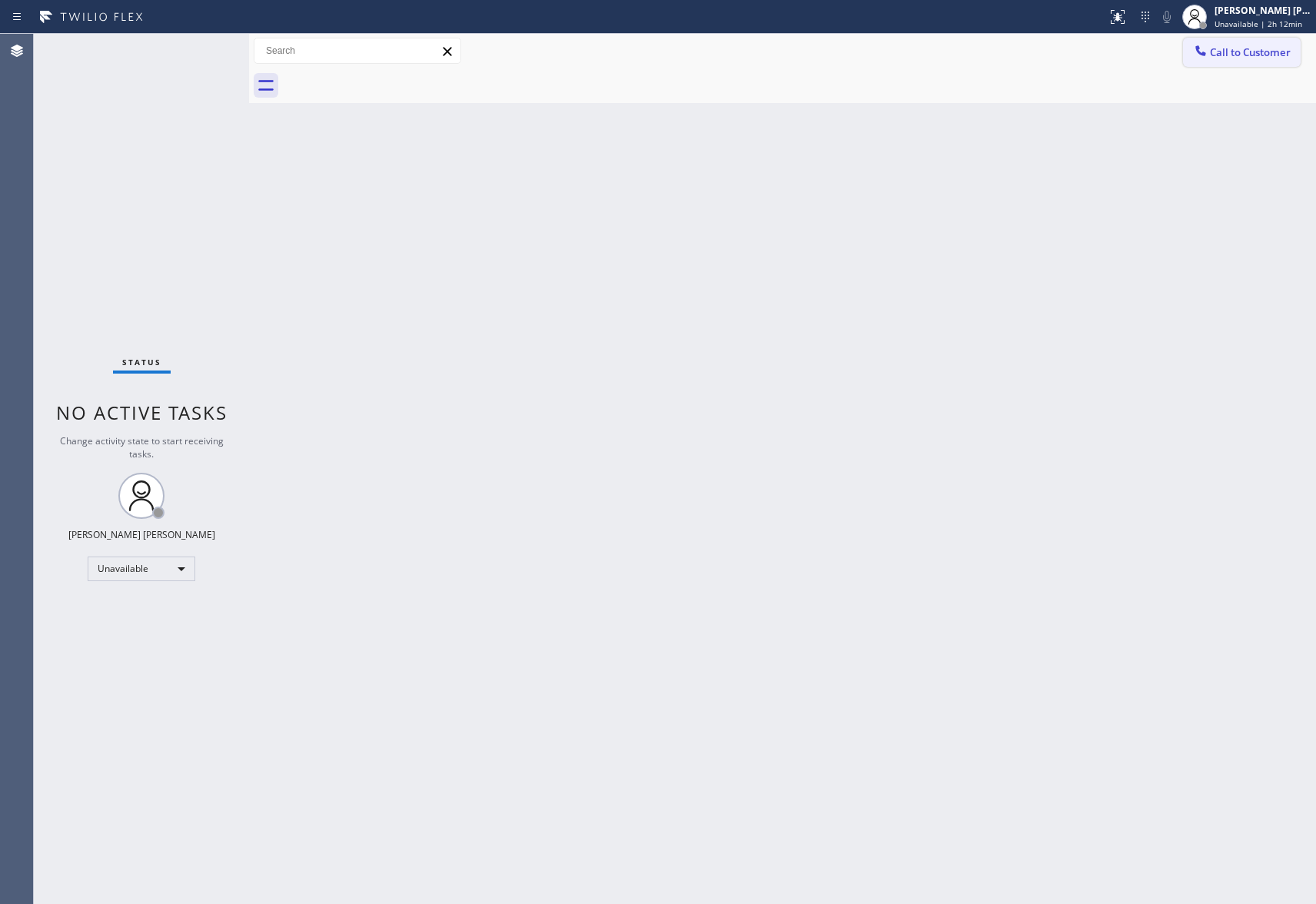
click at [1276, 53] on span "Call to Customer" at bounding box center [1250, 52] width 81 height 14
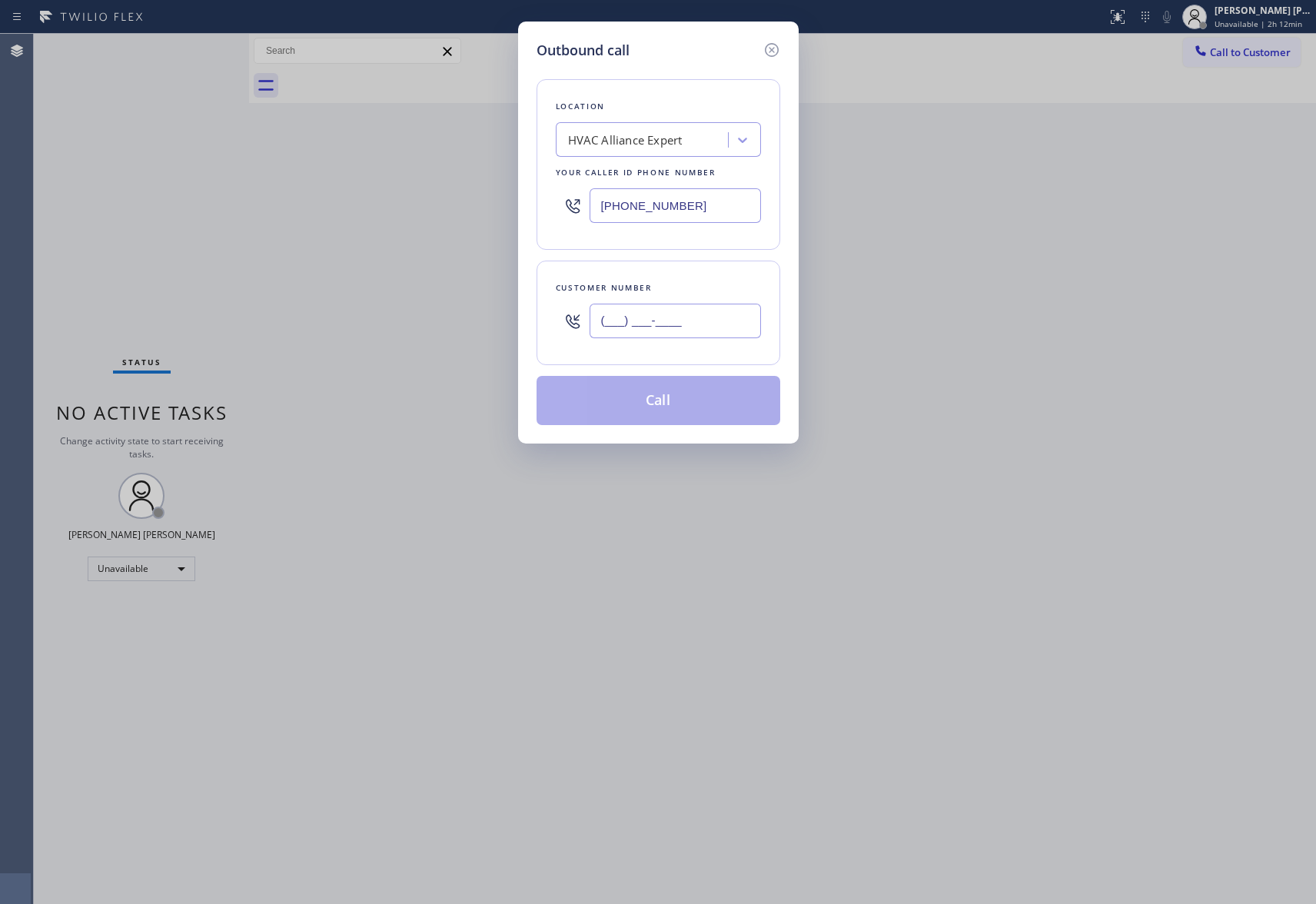
click at [690, 320] on input "(___) ___-____" at bounding box center [675, 321] width 171 height 34
paste input "352) 371-6925"
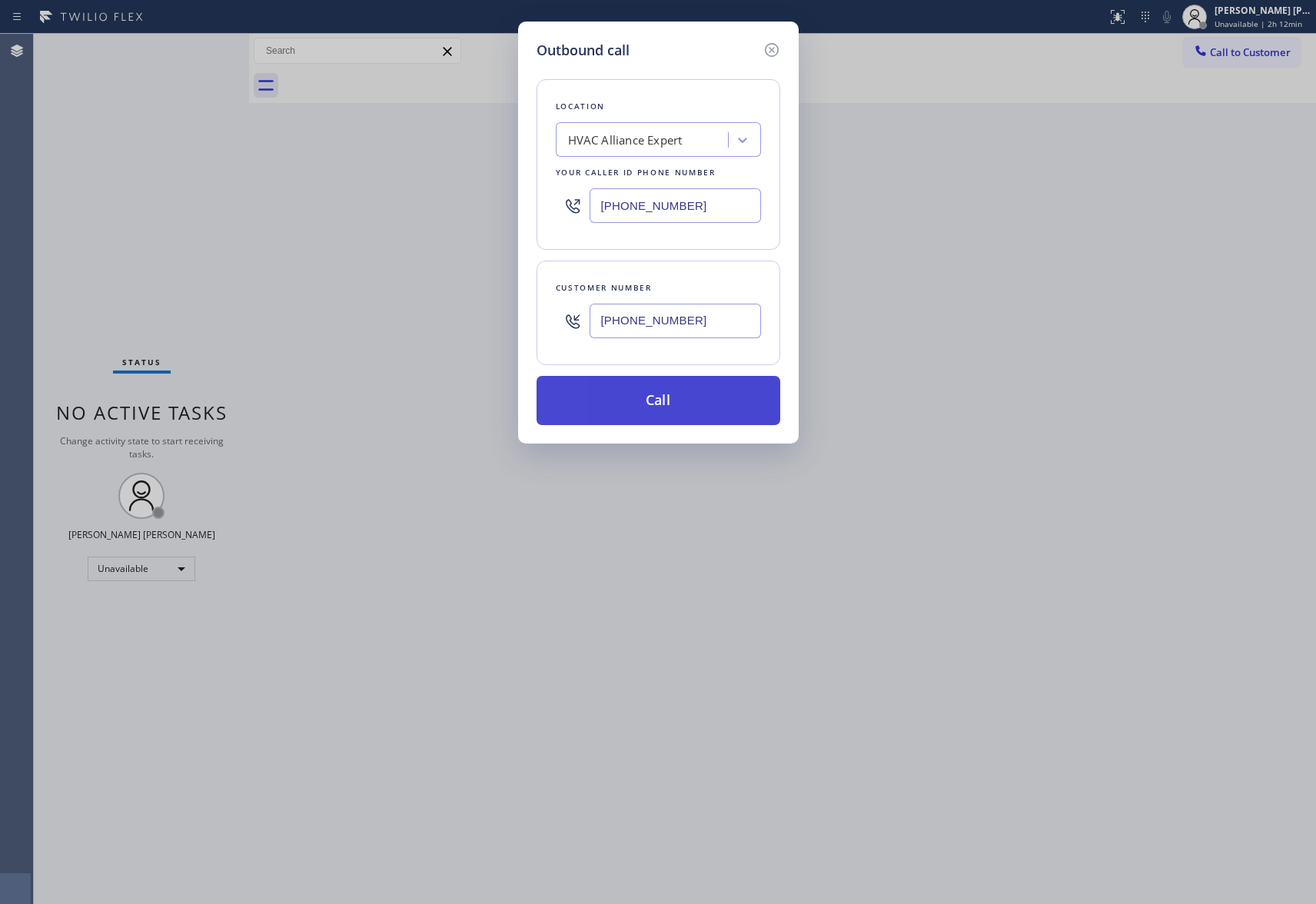
type input "[PHONE_NUMBER]"
click at [680, 408] on button "Call" at bounding box center [658, 400] width 243 height 49
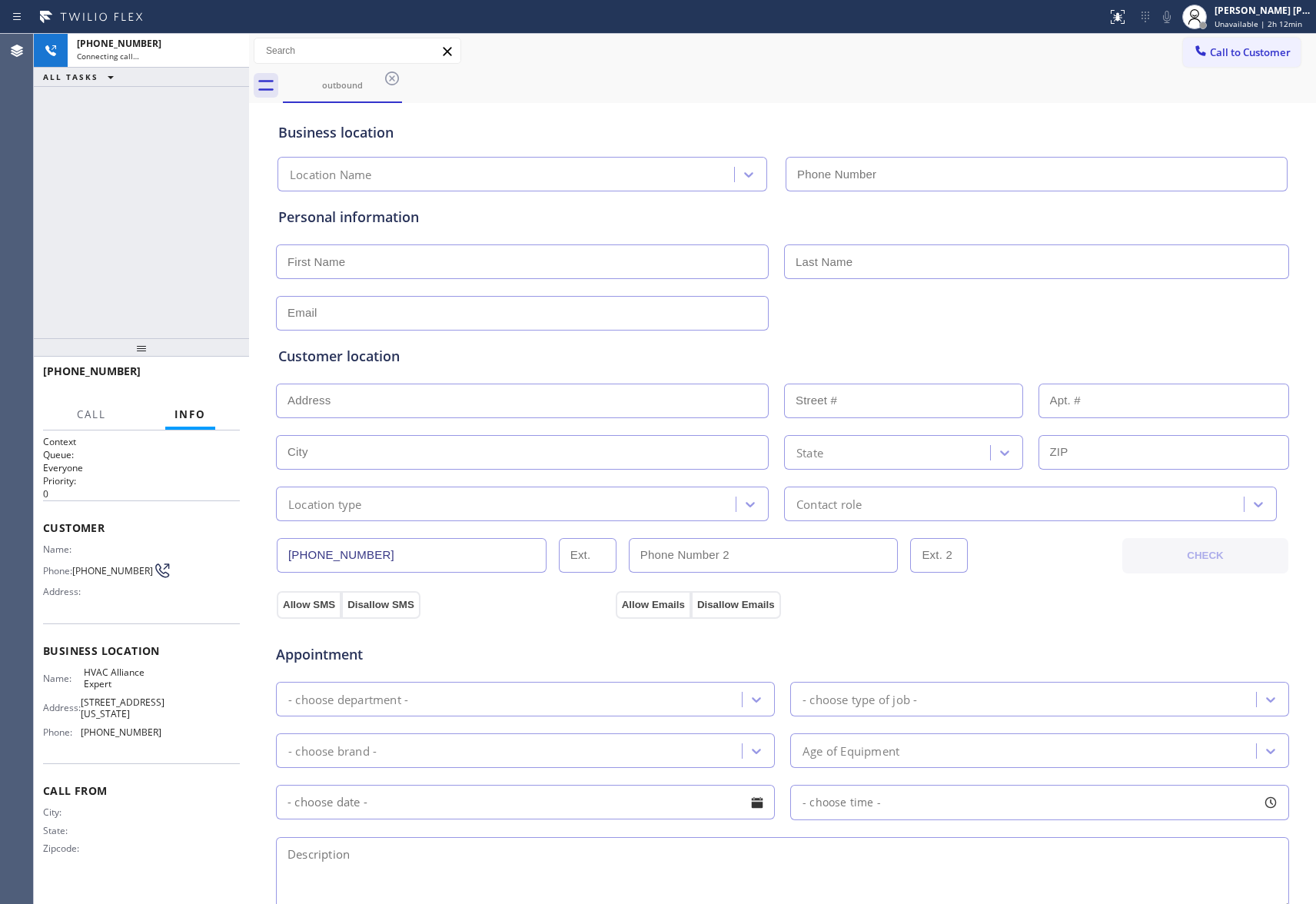
type input "[PHONE_NUMBER]"
click at [200, 373] on button "HANG UP" at bounding box center [203, 379] width 71 height 22
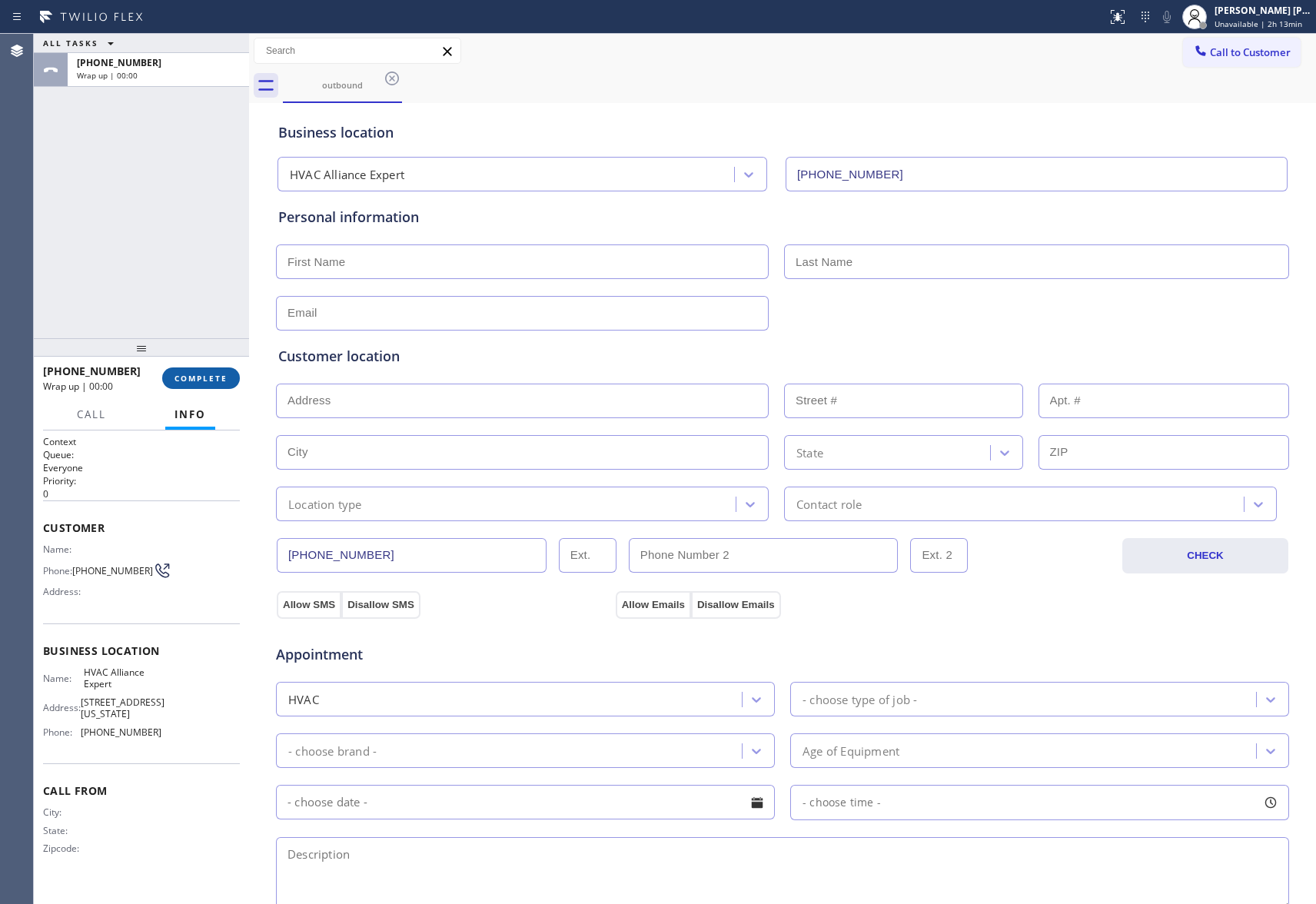
click at [212, 376] on span "COMPLETE" at bounding box center [201, 379] width 53 height 11
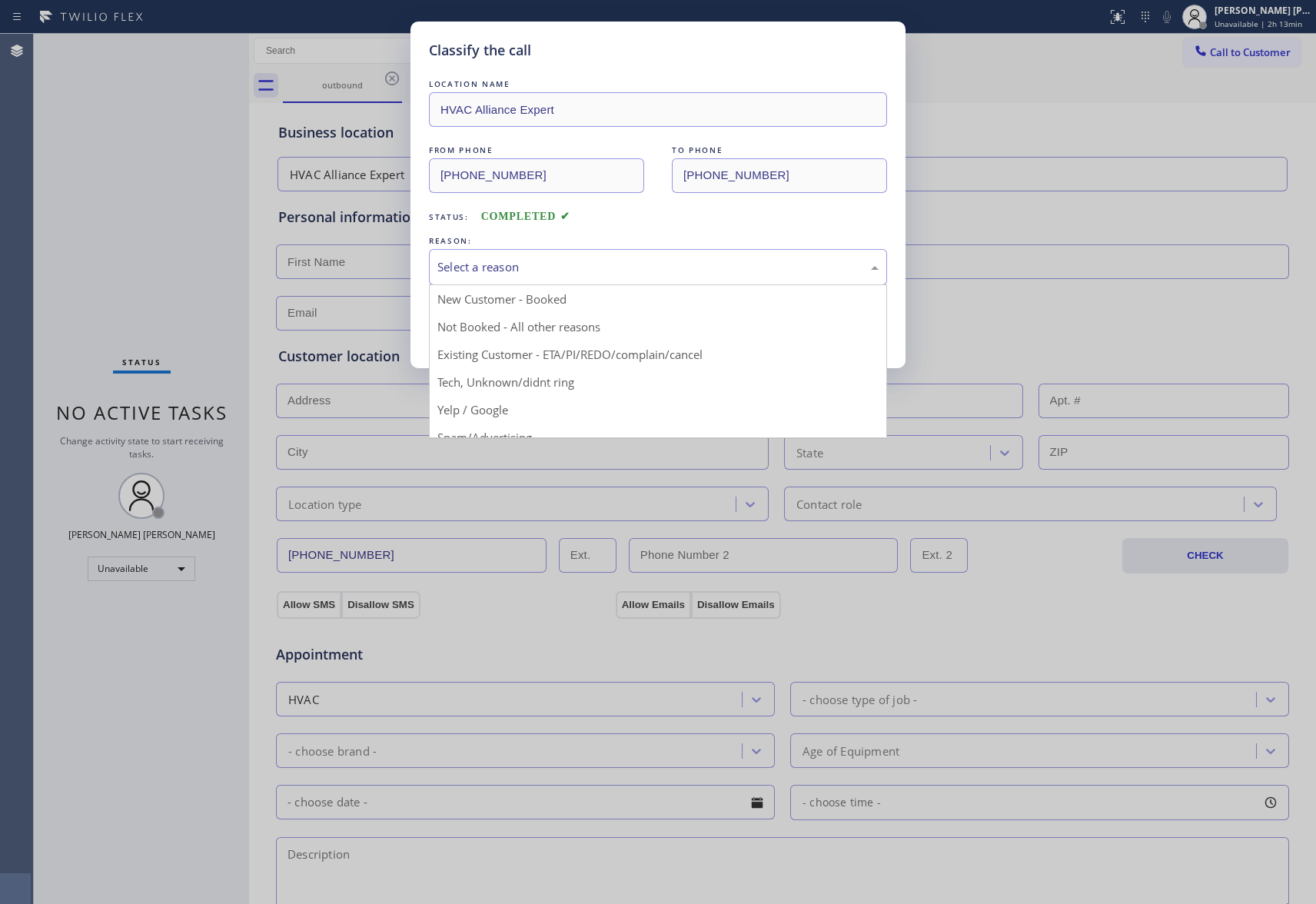
click at [635, 257] on div "Select a reason" at bounding box center [658, 267] width 458 height 36
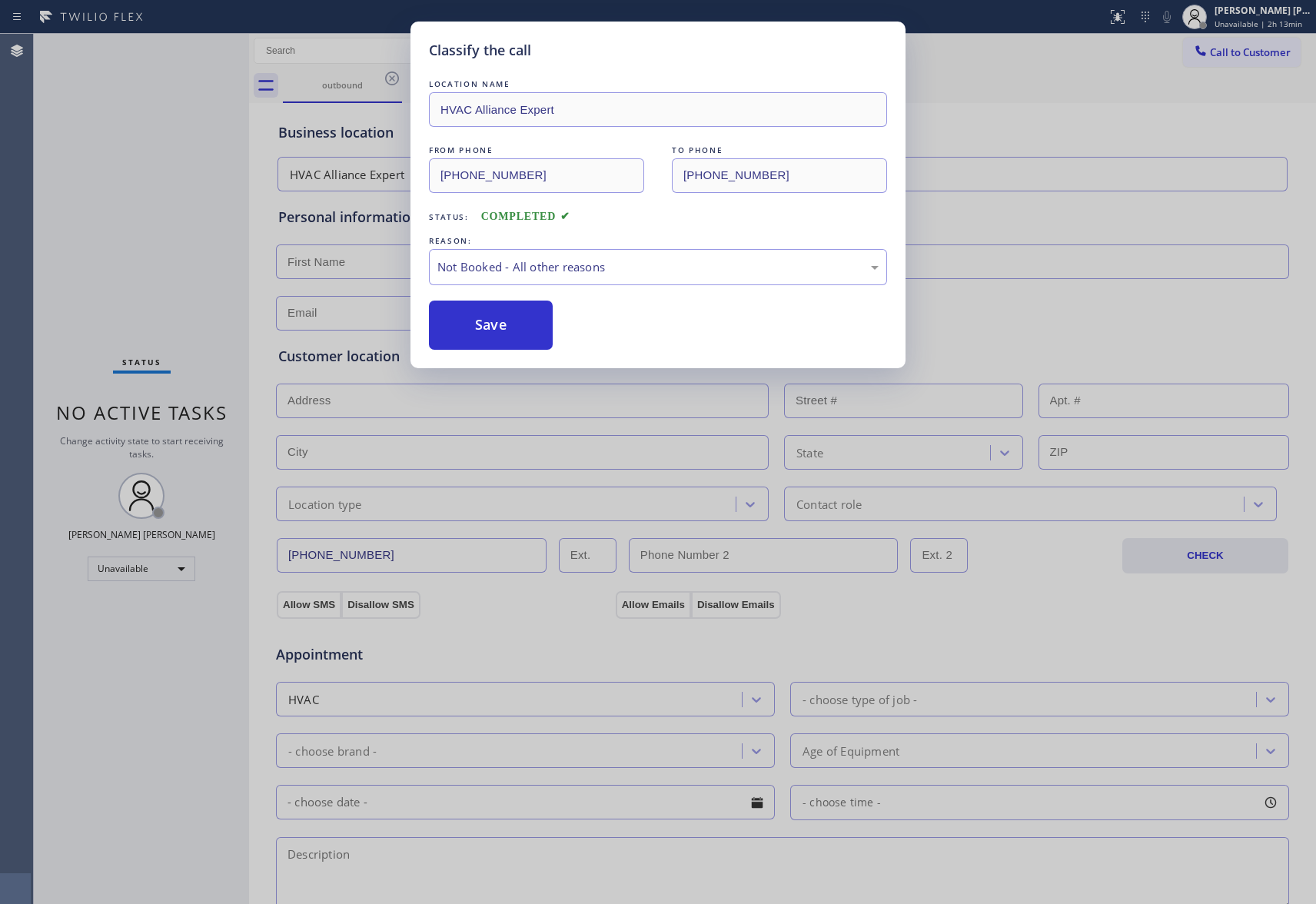
click at [481, 320] on button "Save" at bounding box center [491, 325] width 124 height 49
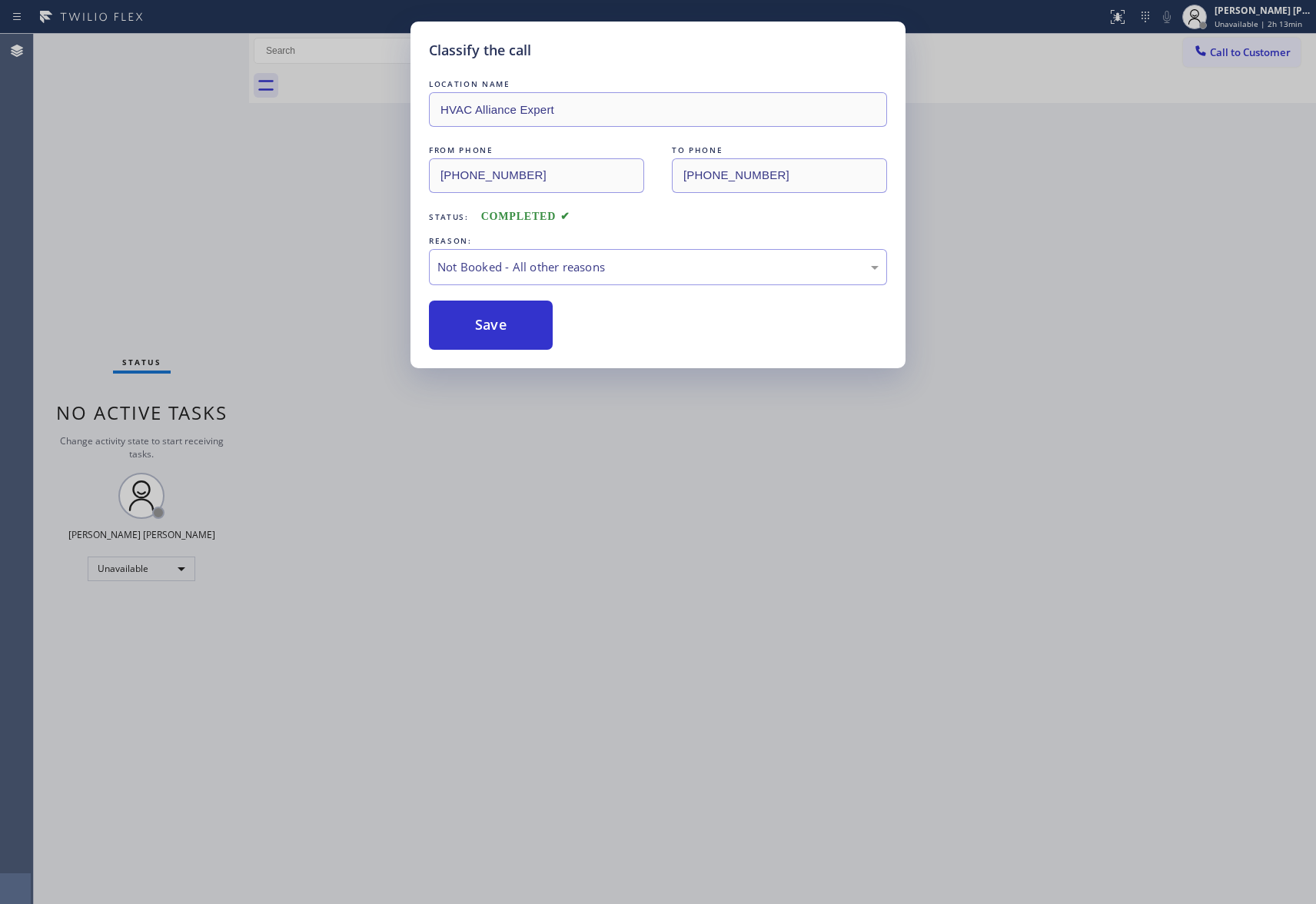
click at [1262, 46] on div "Classify the call LOCATION NAME HVAC Alliance Expert FROM PHONE [PHONE_NUMBER] …" at bounding box center [658, 452] width 1316 height 904
click at [486, 314] on div "Back to Dashboard Change Sender ID Customers Technicians Select a contact Outbo…" at bounding box center [782, 469] width 1067 height 870
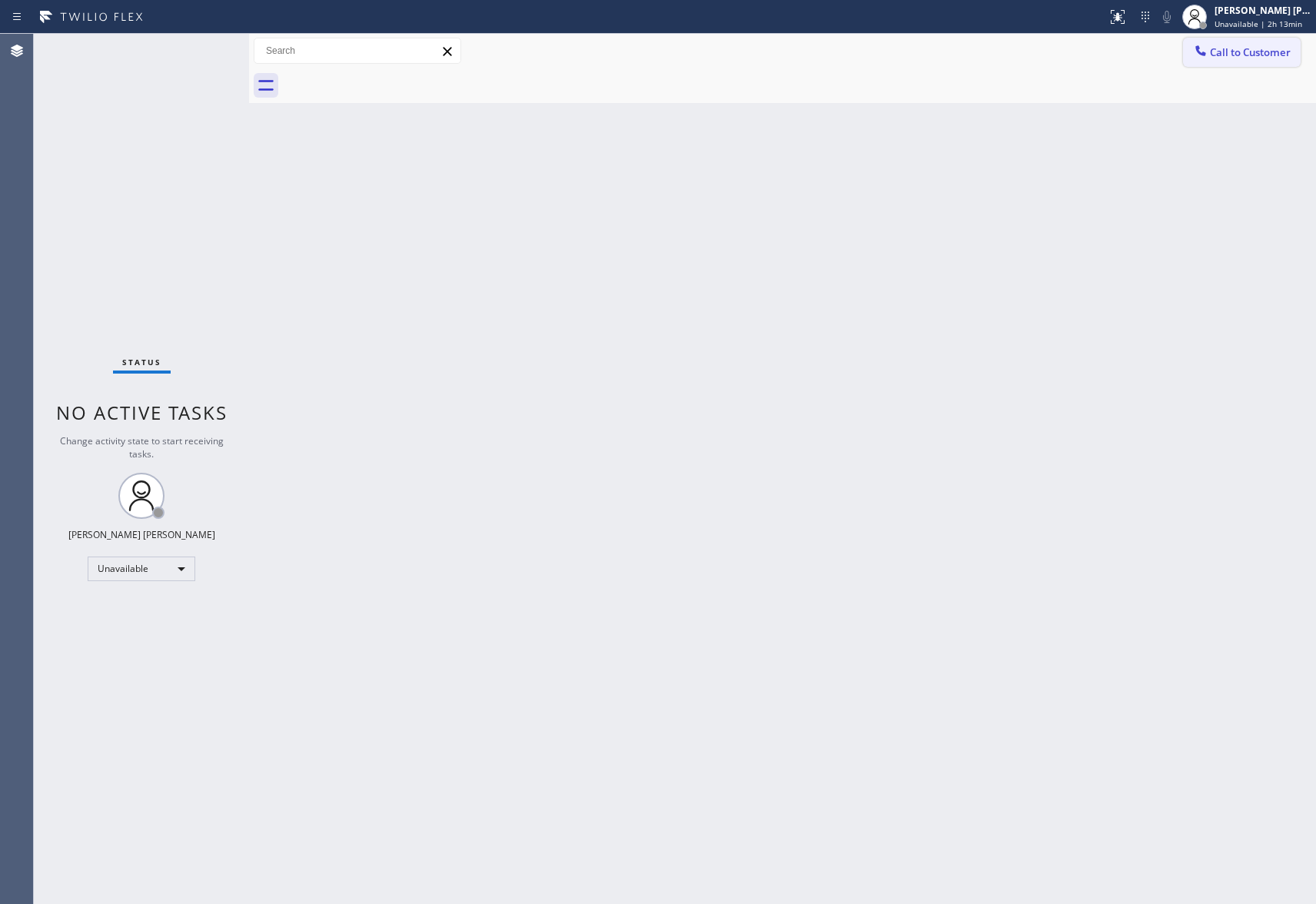
click at [1259, 54] on span "Call to Customer" at bounding box center [1250, 52] width 81 height 14
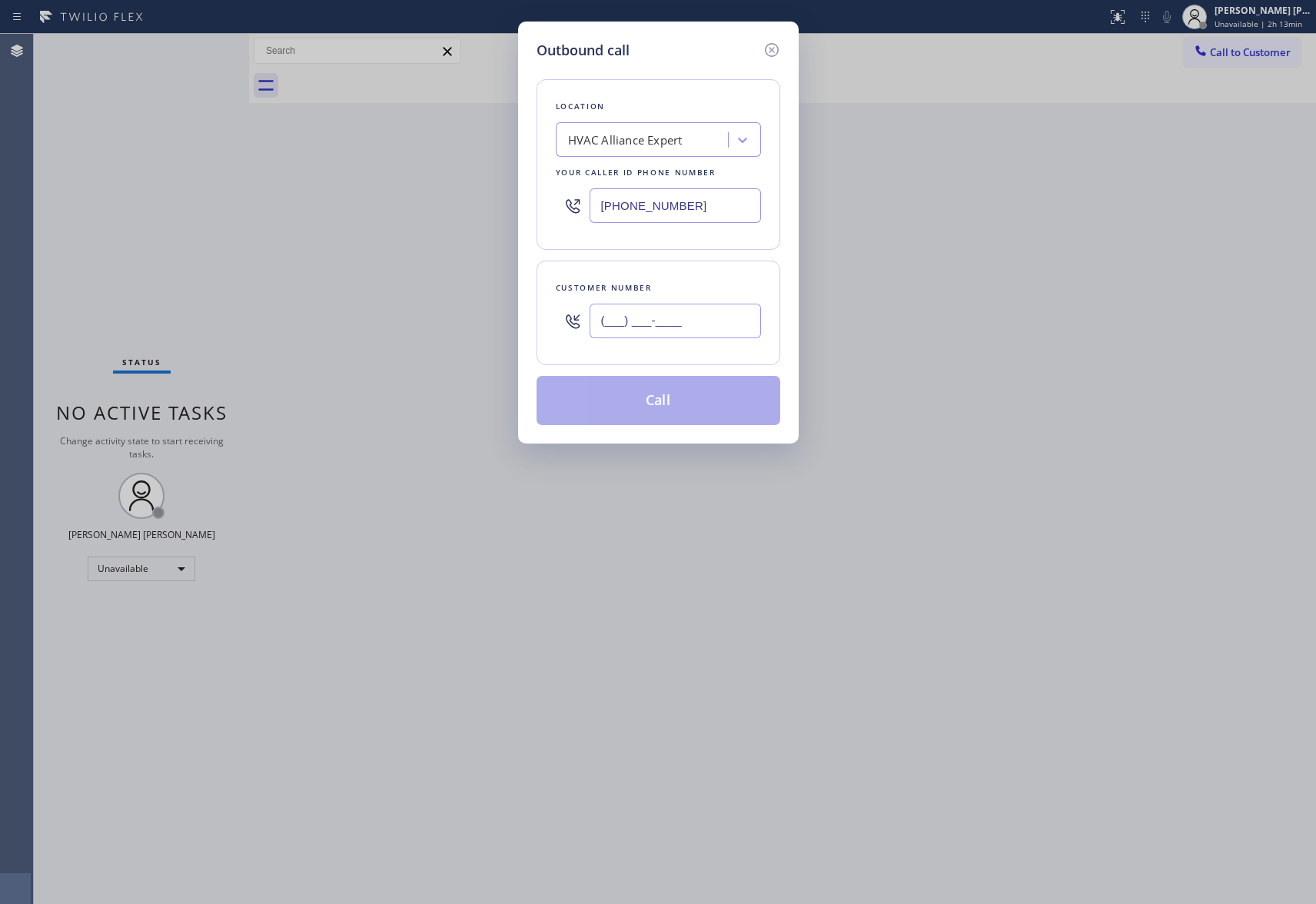
click at [668, 322] on input "(___) ___-____" at bounding box center [675, 321] width 171 height 34
paste input "515) 388-6010"
type input "[PHONE_NUMBER]"
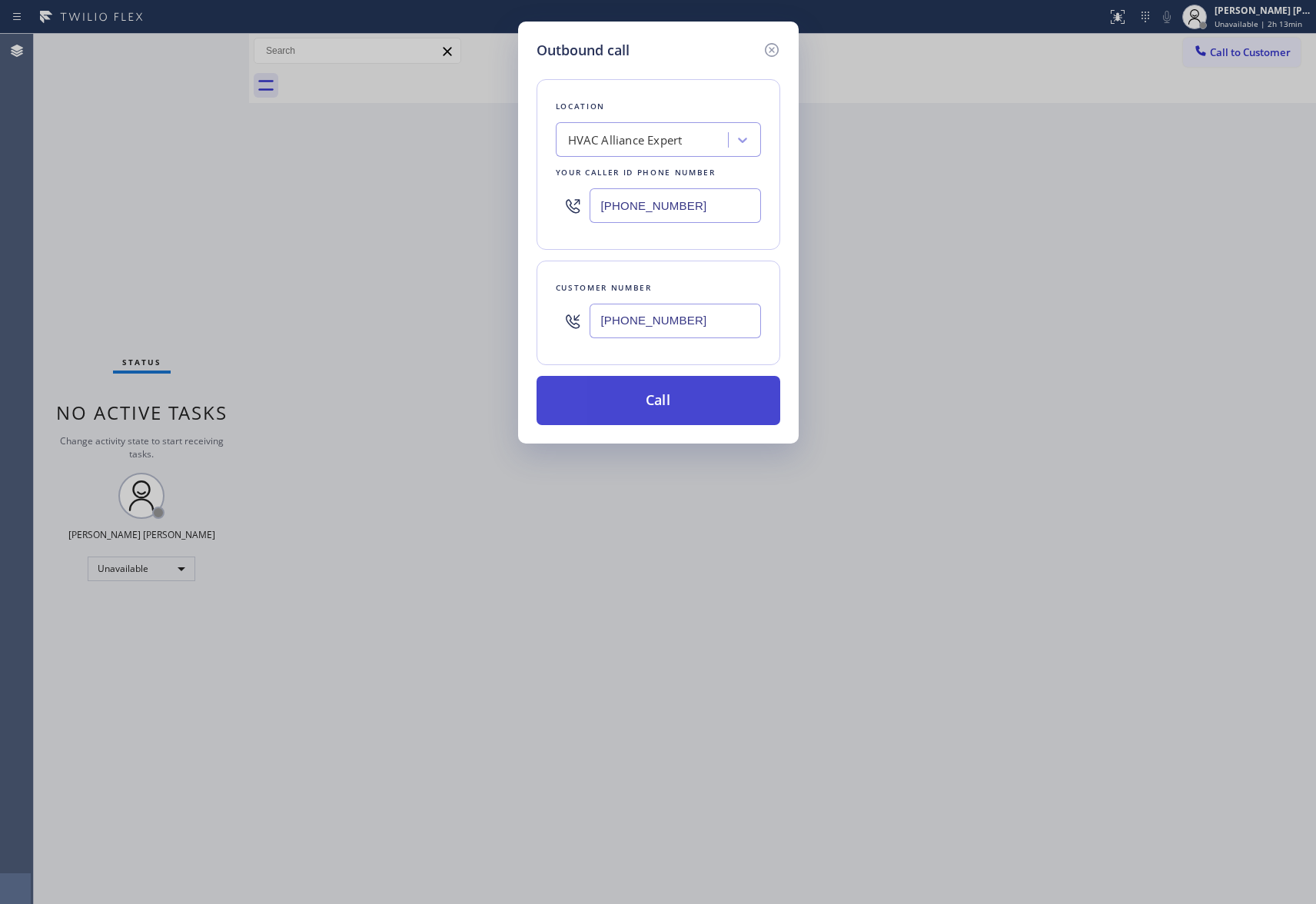
click at [677, 406] on button "Call" at bounding box center [658, 400] width 243 height 49
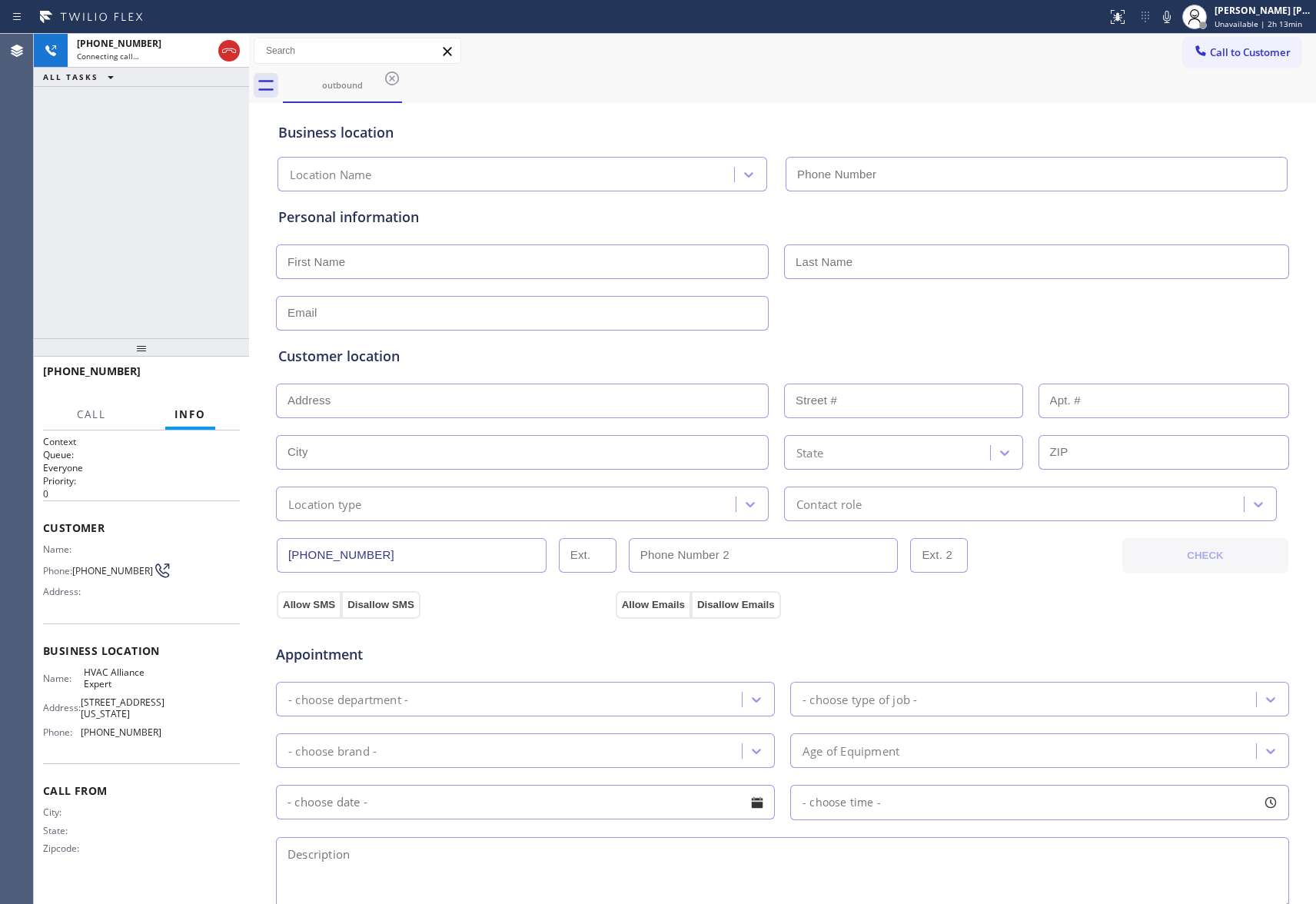
type input "[PHONE_NUMBER]"
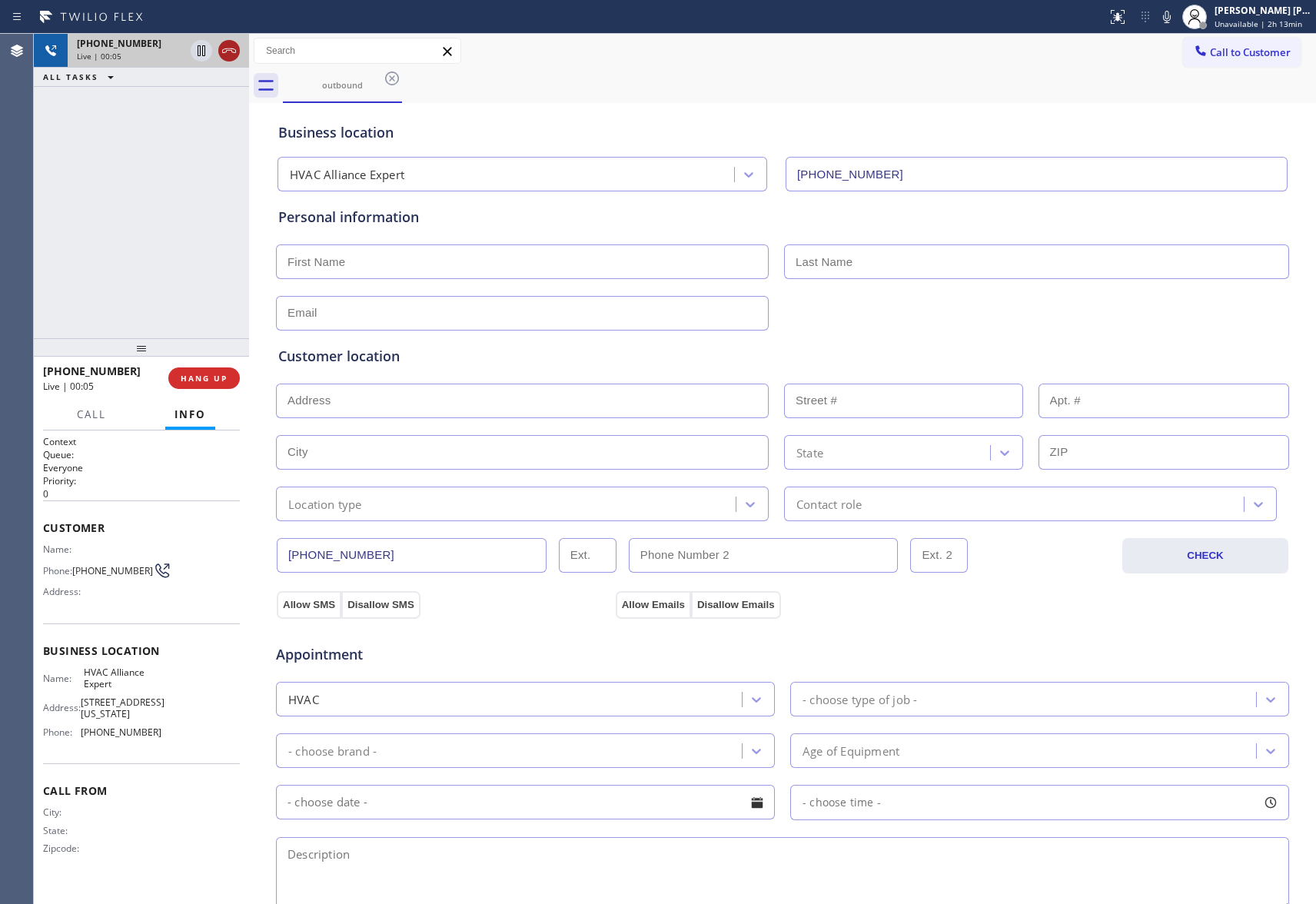
click at [232, 53] on icon at bounding box center [229, 51] width 19 height 19
click at [397, 77] on icon at bounding box center [392, 78] width 19 height 19
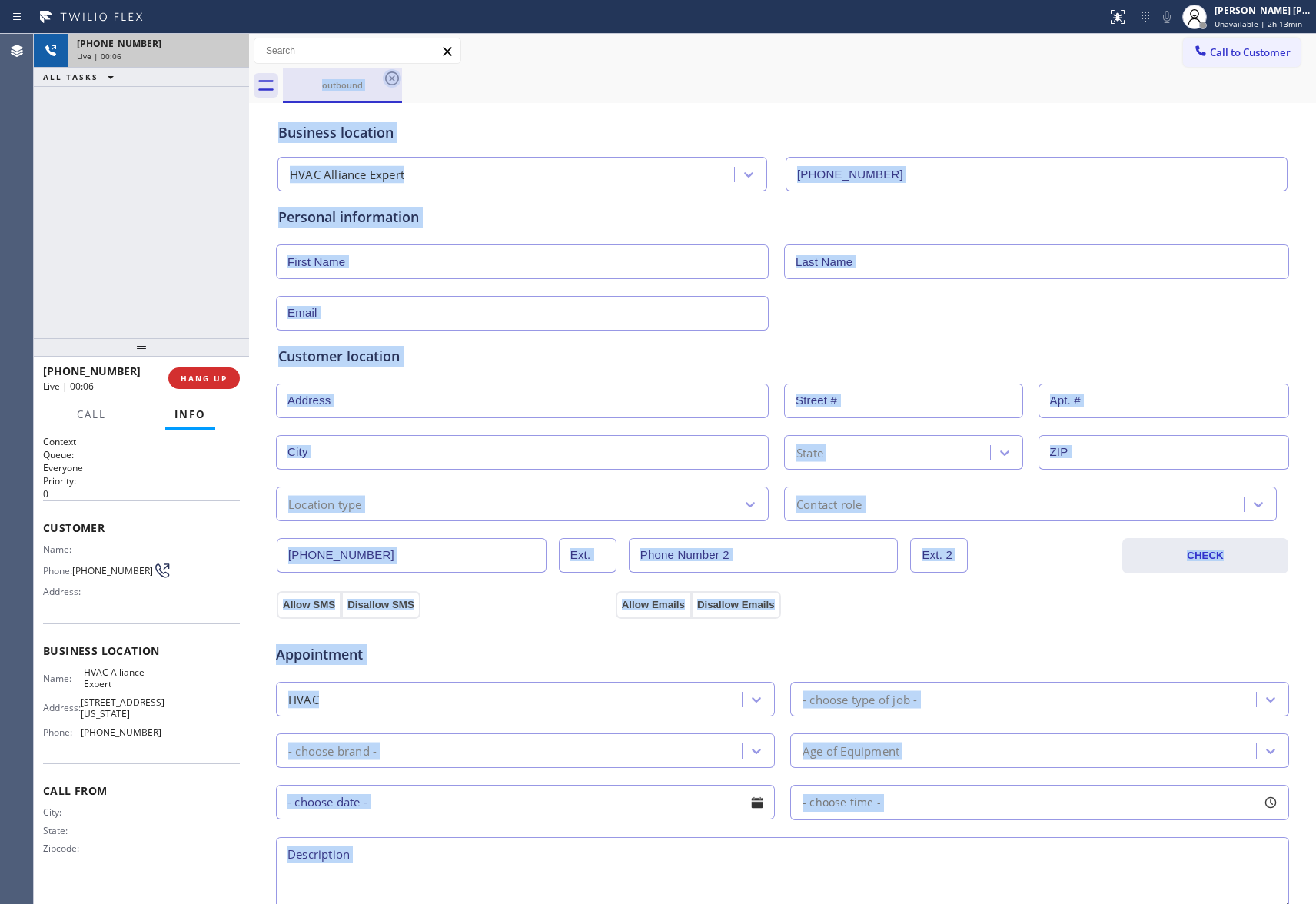
click at [397, 77] on div "outbound" at bounding box center [800, 85] width 1034 height 34
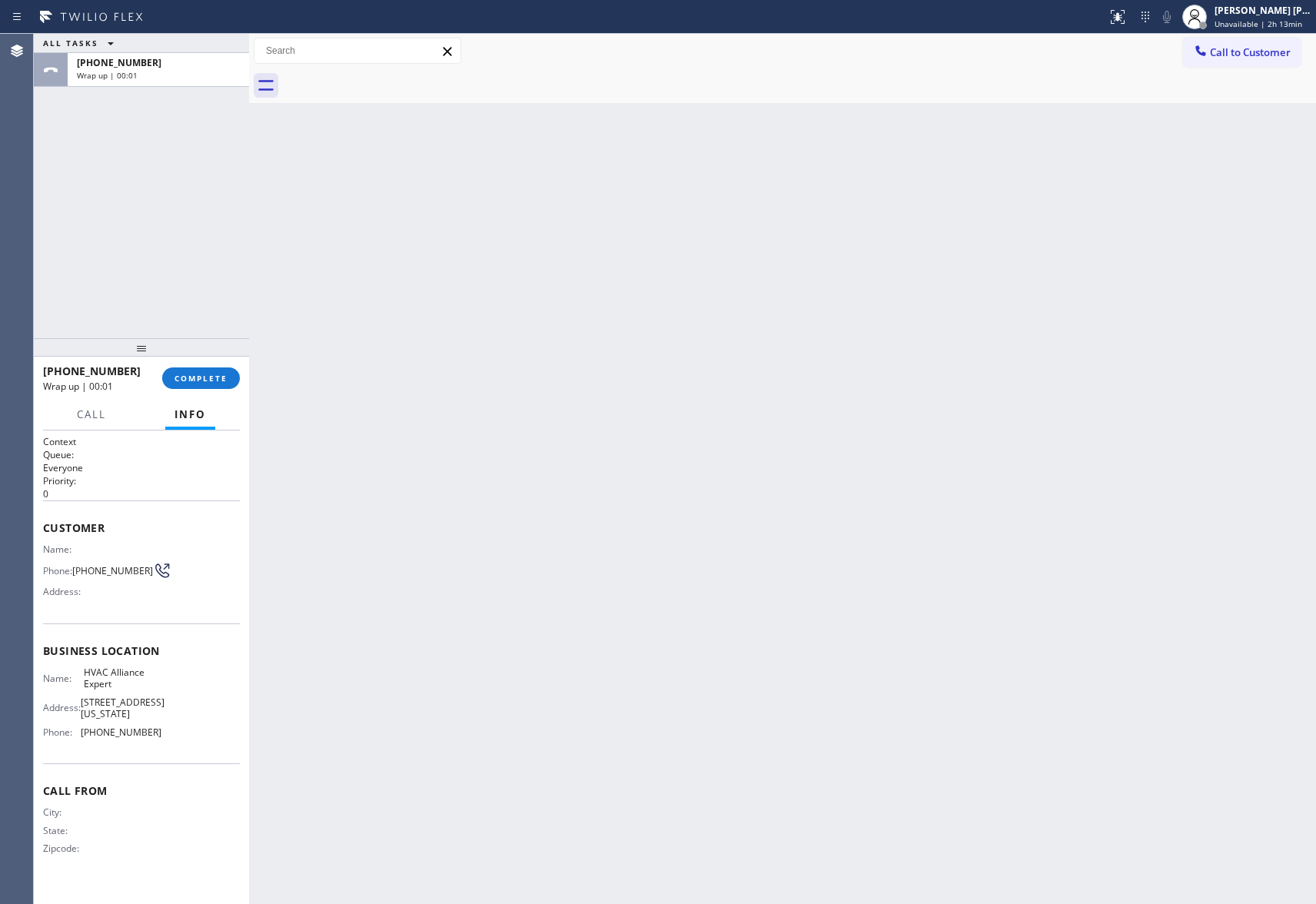
click at [397, 77] on div at bounding box center [800, 85] width 1034 height 34
click at [206, 380] on span "COMPLETE" at bounding box center [201, 379] width 53 height 11
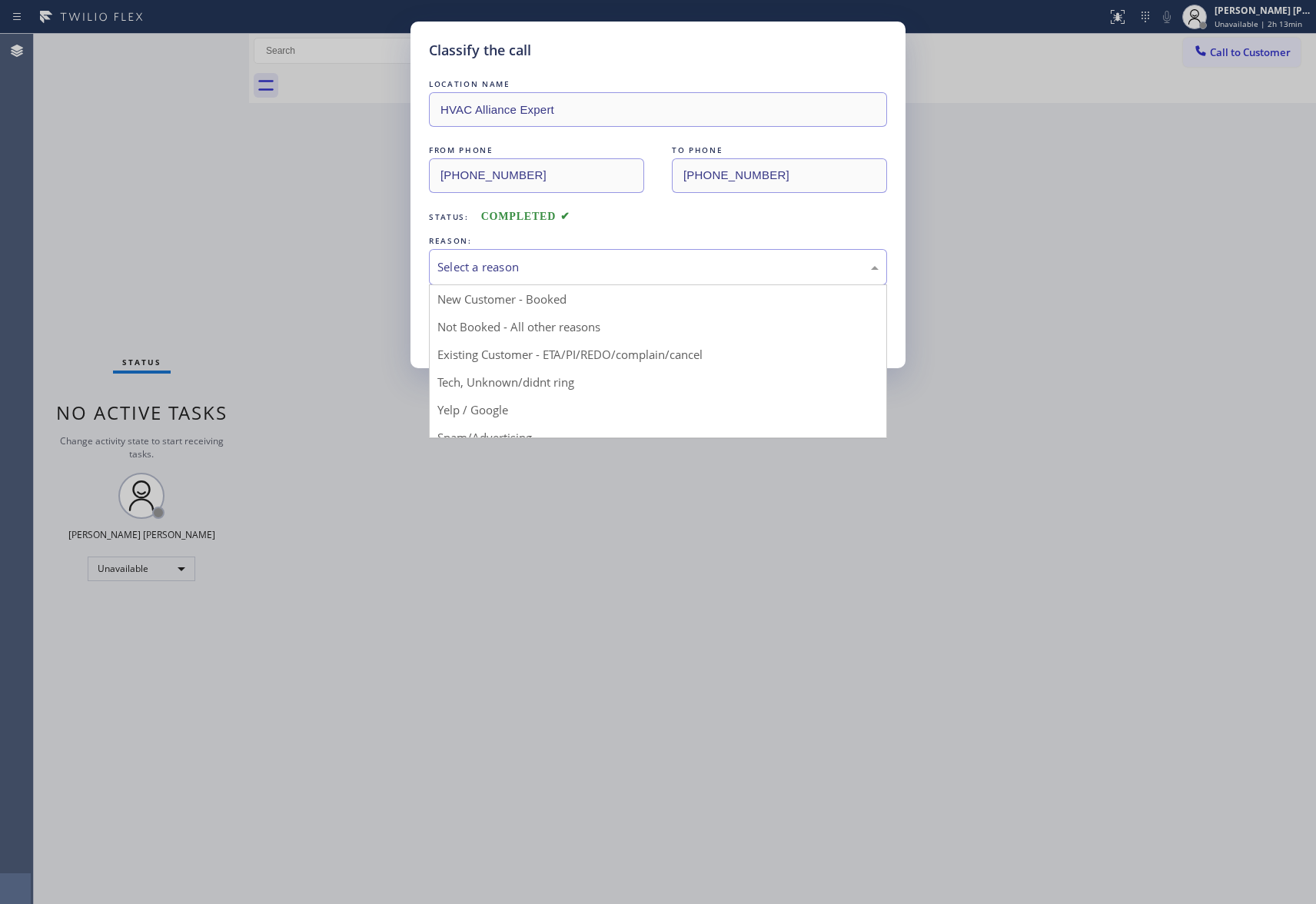
click at [610, 280] on div "Select a reason" at bounding box center [658, 267] width 458 height 36
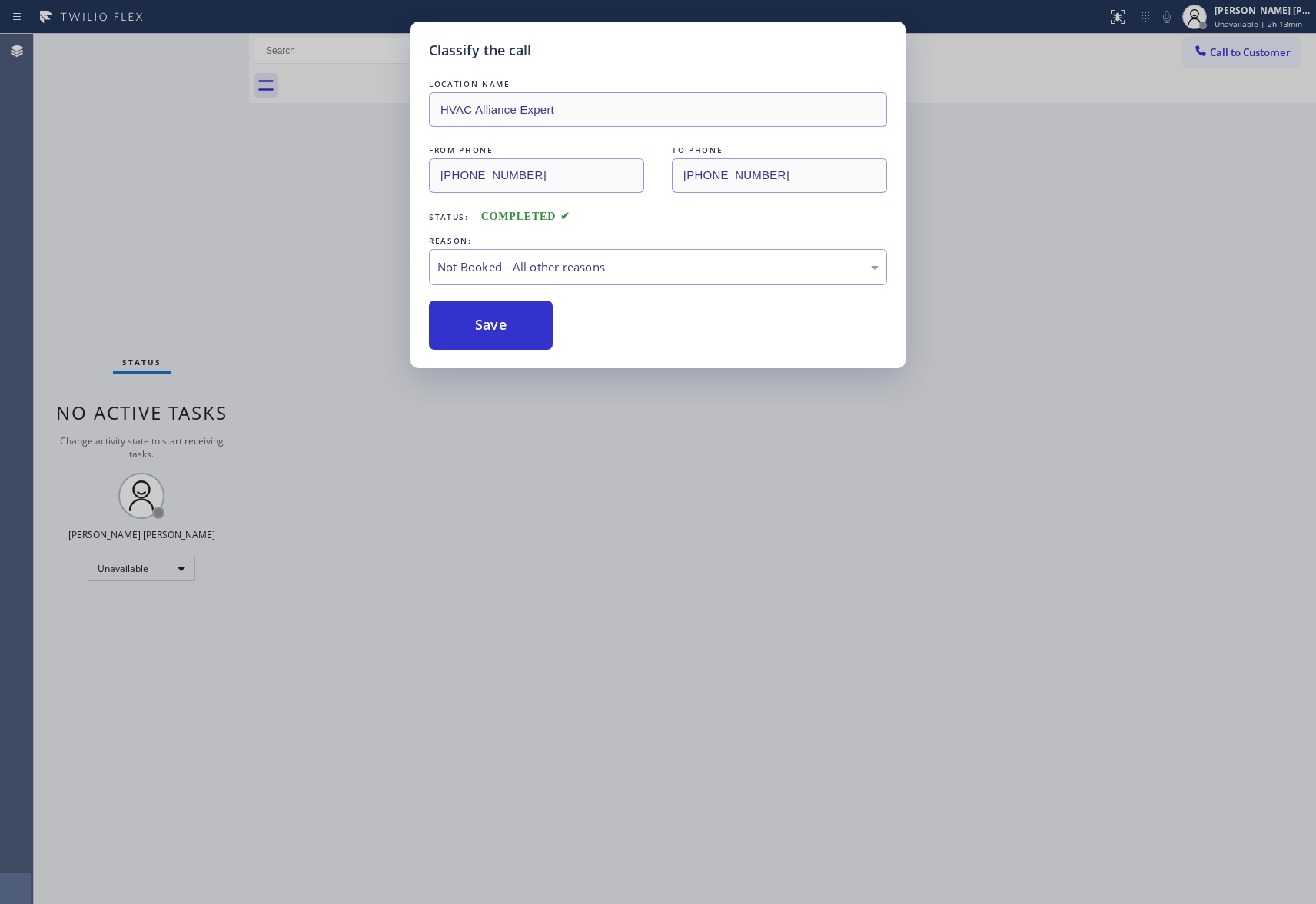
click at [503, 322] on button "Save" at bounding box center [491, 325] width 124 height 49
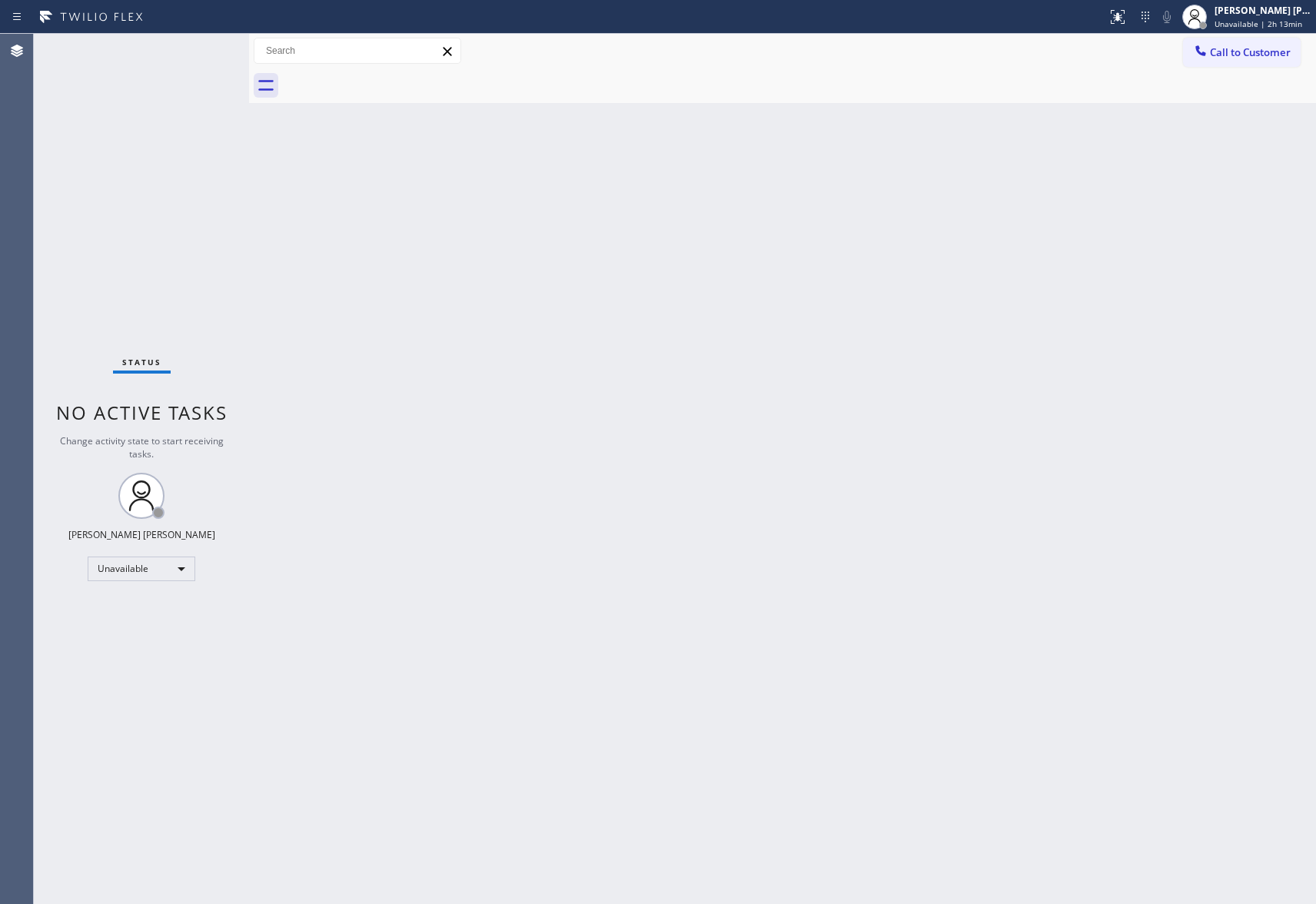
click at [1253, 48] on span "Call to Customer" at bounding box center [1250, 52] width 81 height 14
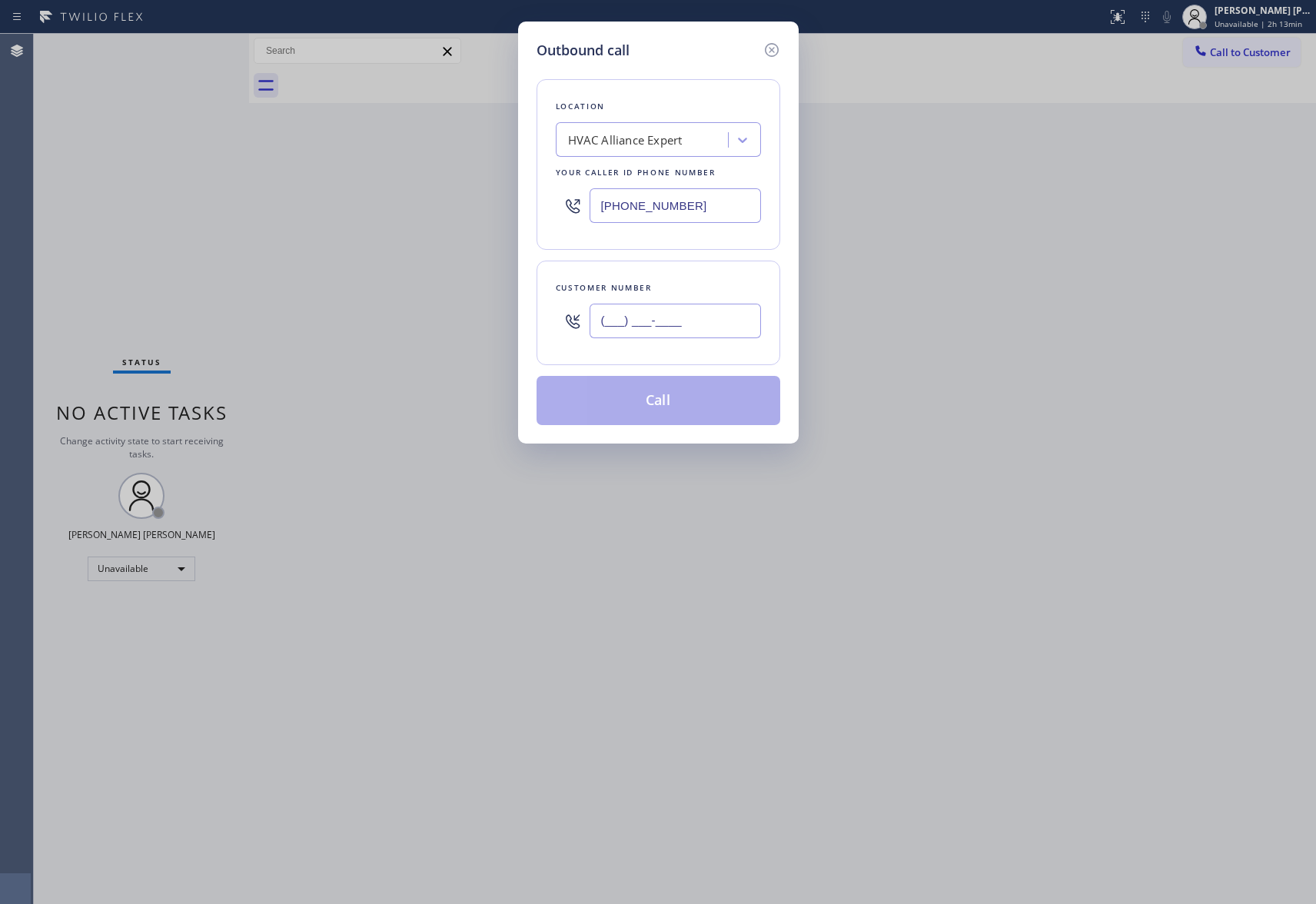
click at [649, 314] on input "(___) ___-____" at bounding box center [675, 321] width 171 height 34
paste input "310) 230-6959"
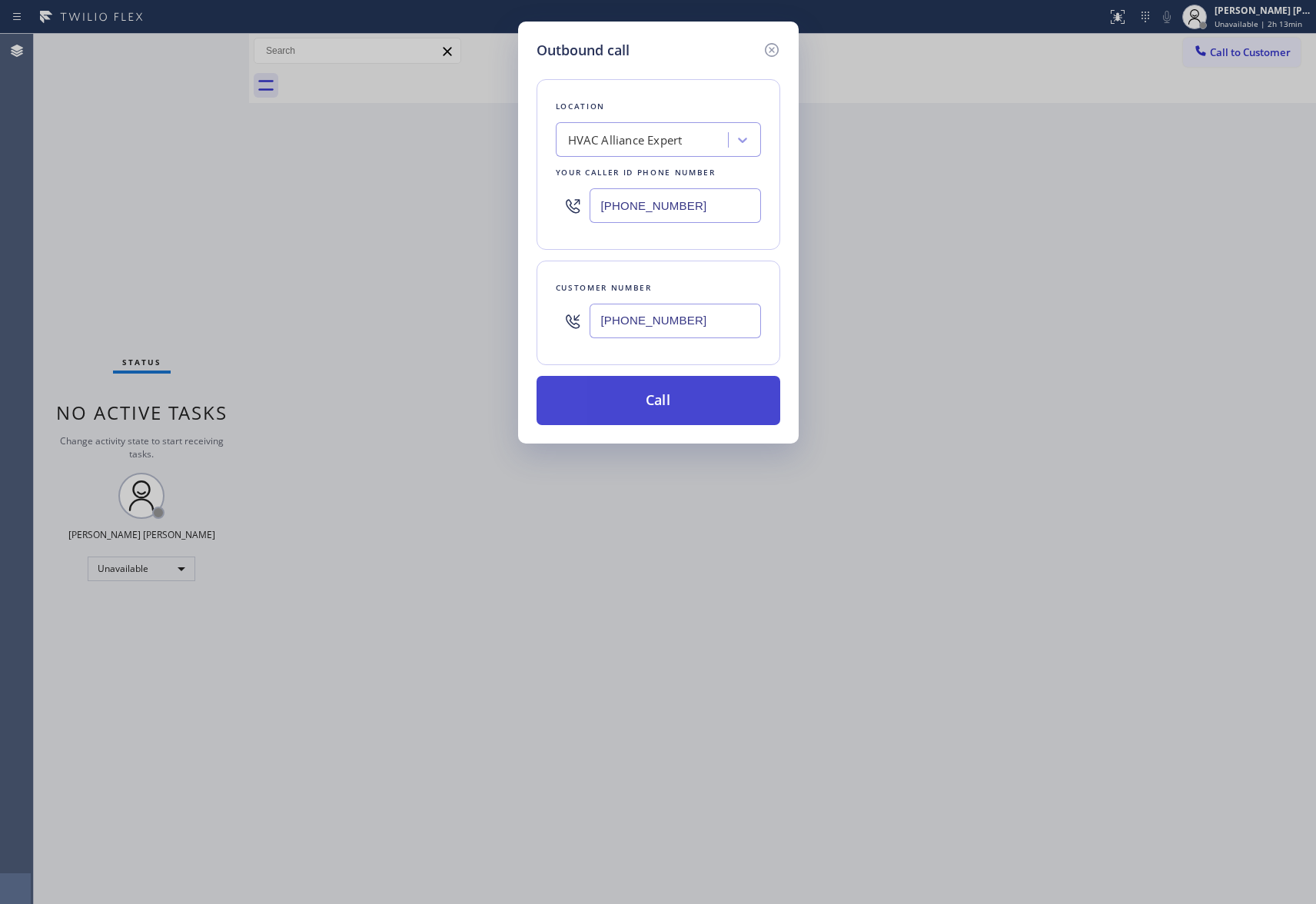
type input "[PHONE_NUMBER]"
click at [656, 398] on button "Call" at bounding box center [658, 400] width 243 height 49
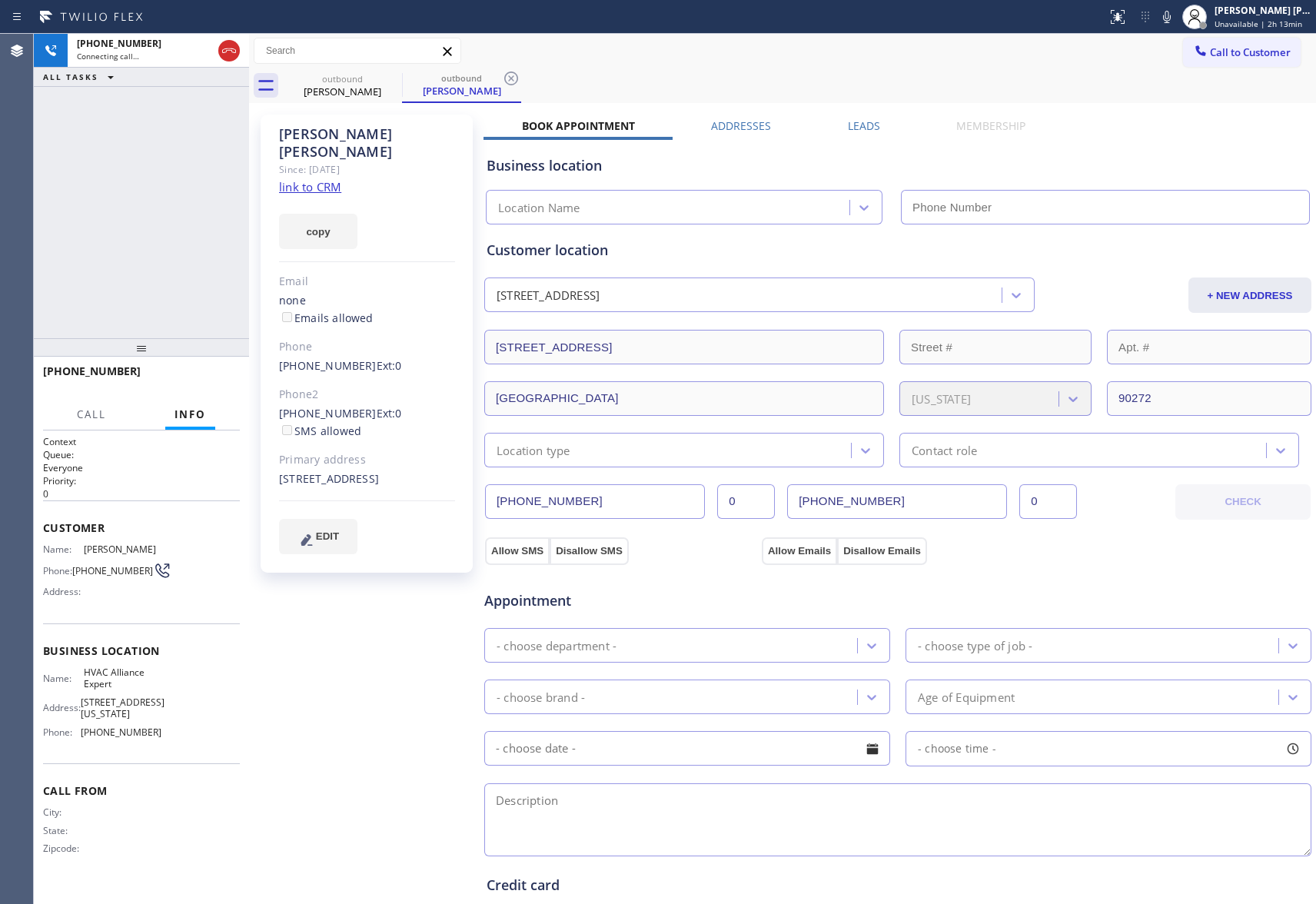
type input "[PHONE_NUMBER]"
click at [386, 74] on icon at bounding box center [392, 78] width 19 height 19
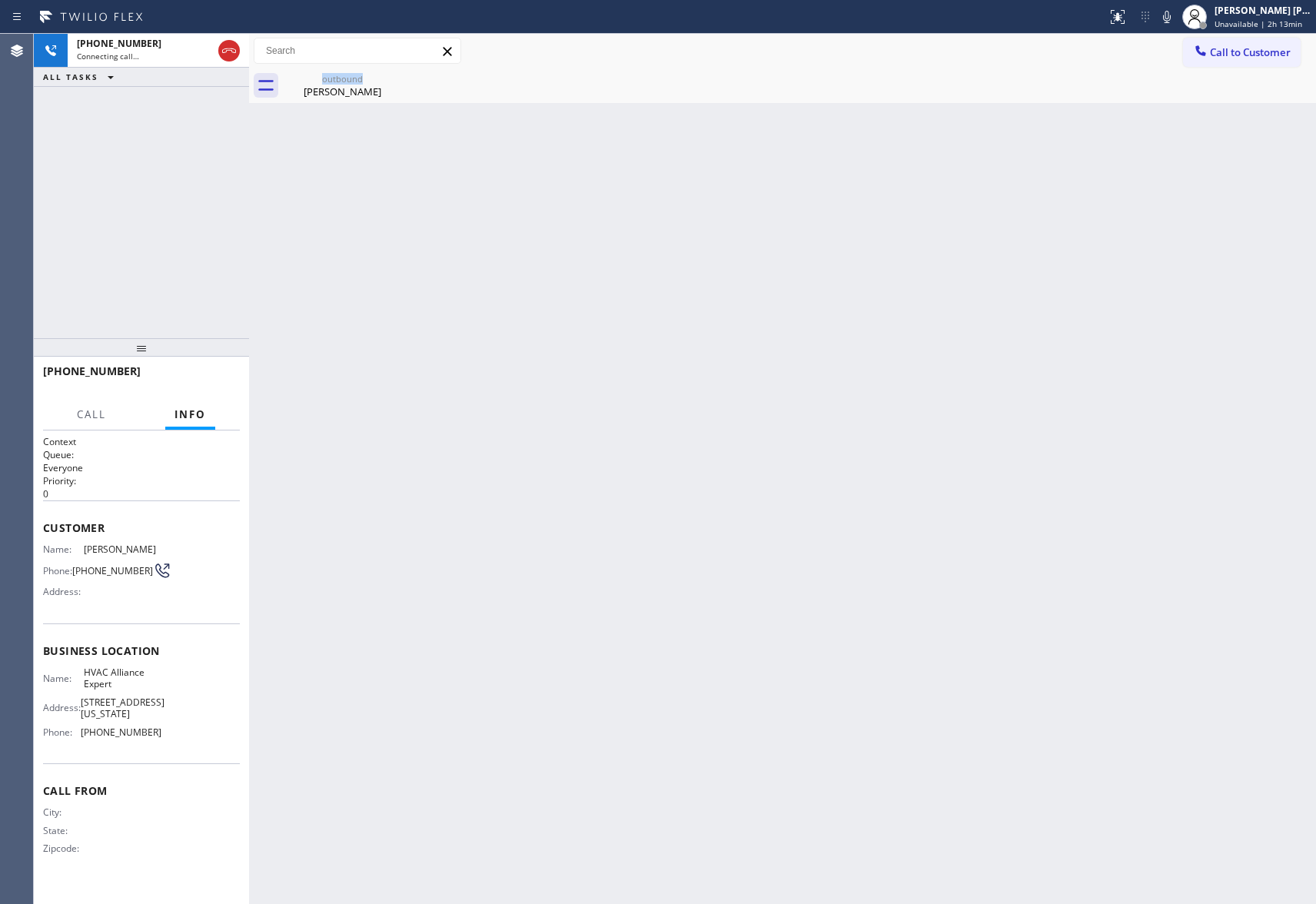
click at [386, 74] on div "outbound [PERSON_NAME]" at bounding box center [343, 85] width 119 height 34
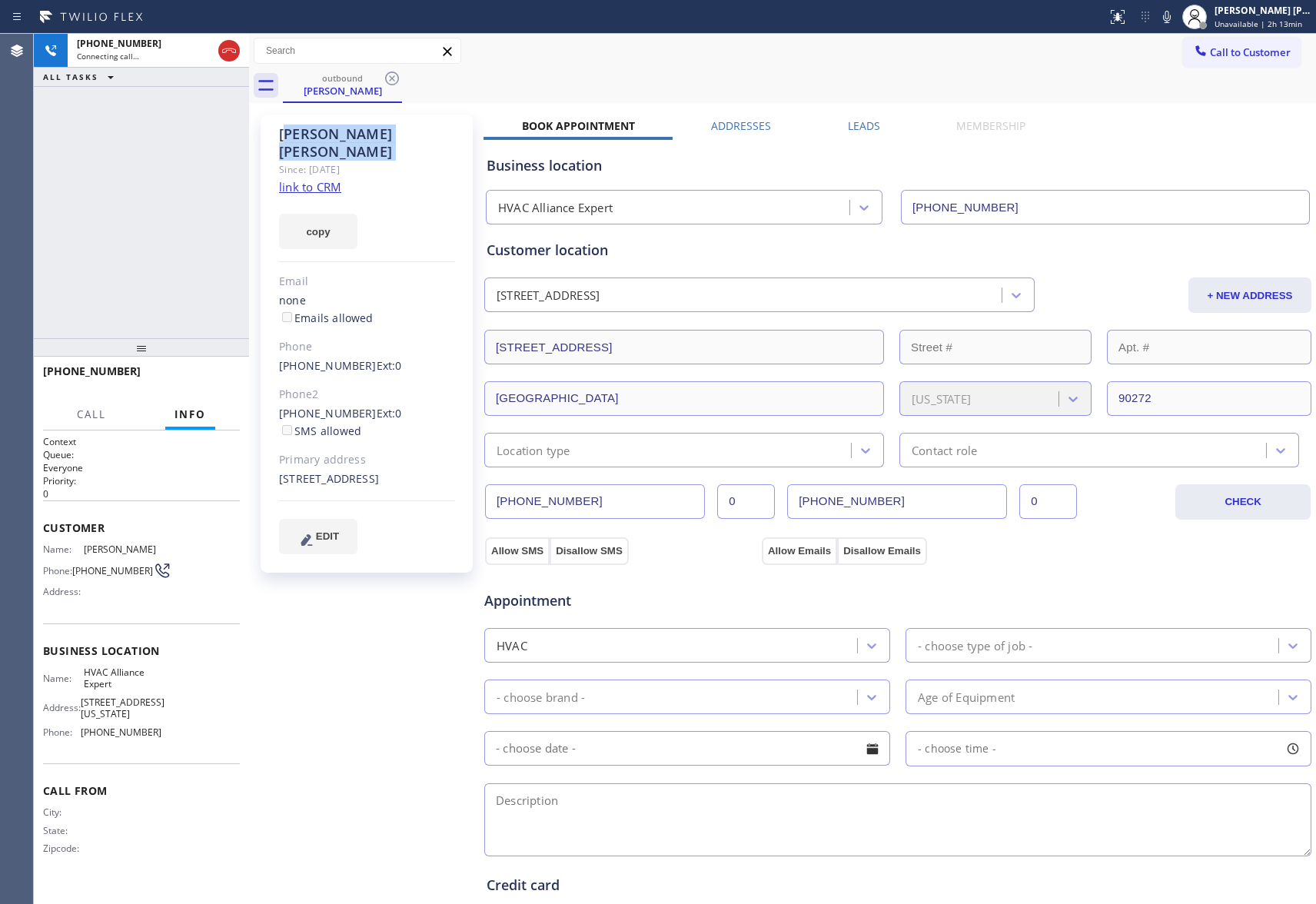
click at [386, 74] on icon at bounding box center [392, 78] width 19 height 19
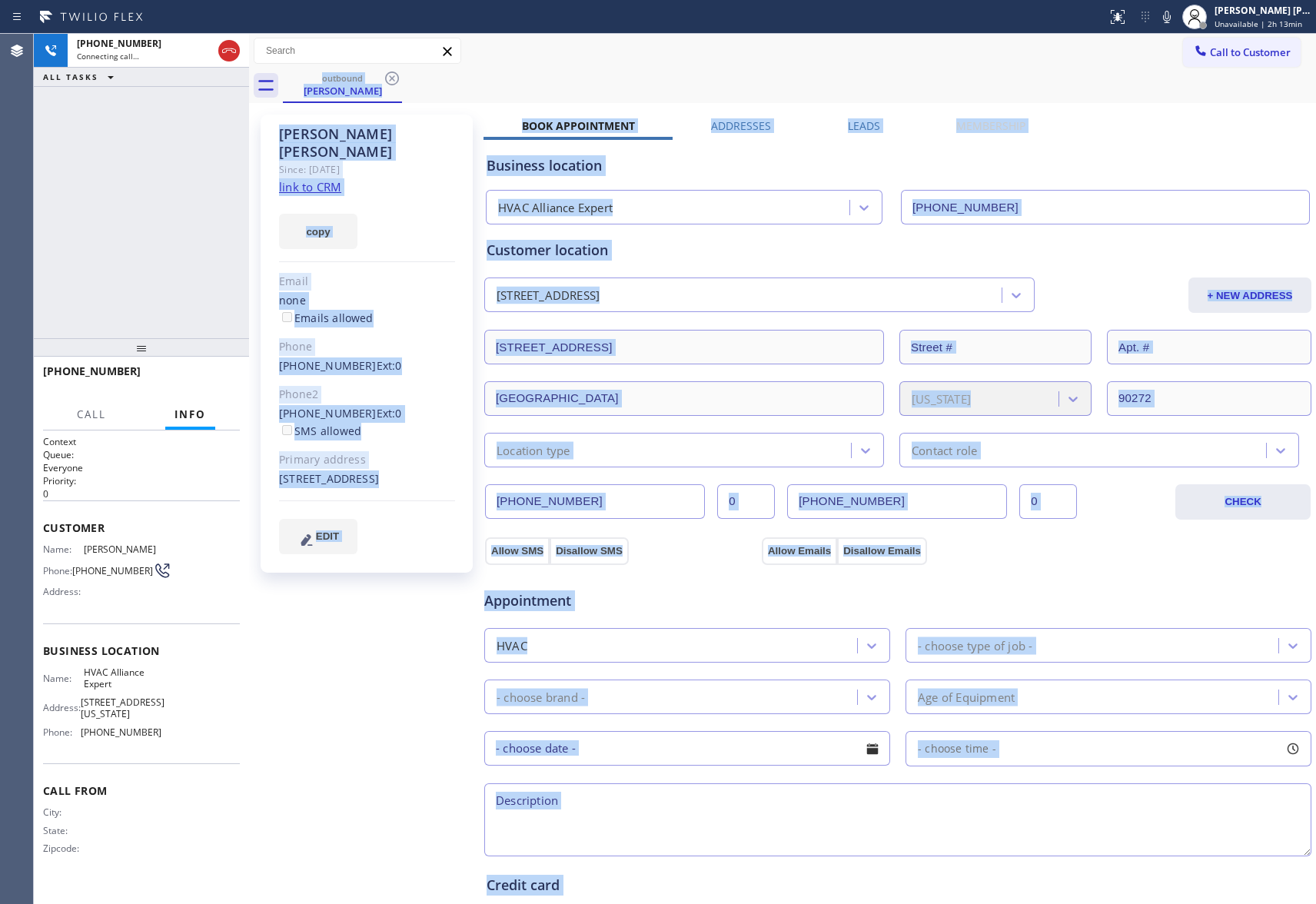
click at [386, 74] on div "outbound [PERSON_NAME]" at bounding box center [800, 85] width 1034 height 34
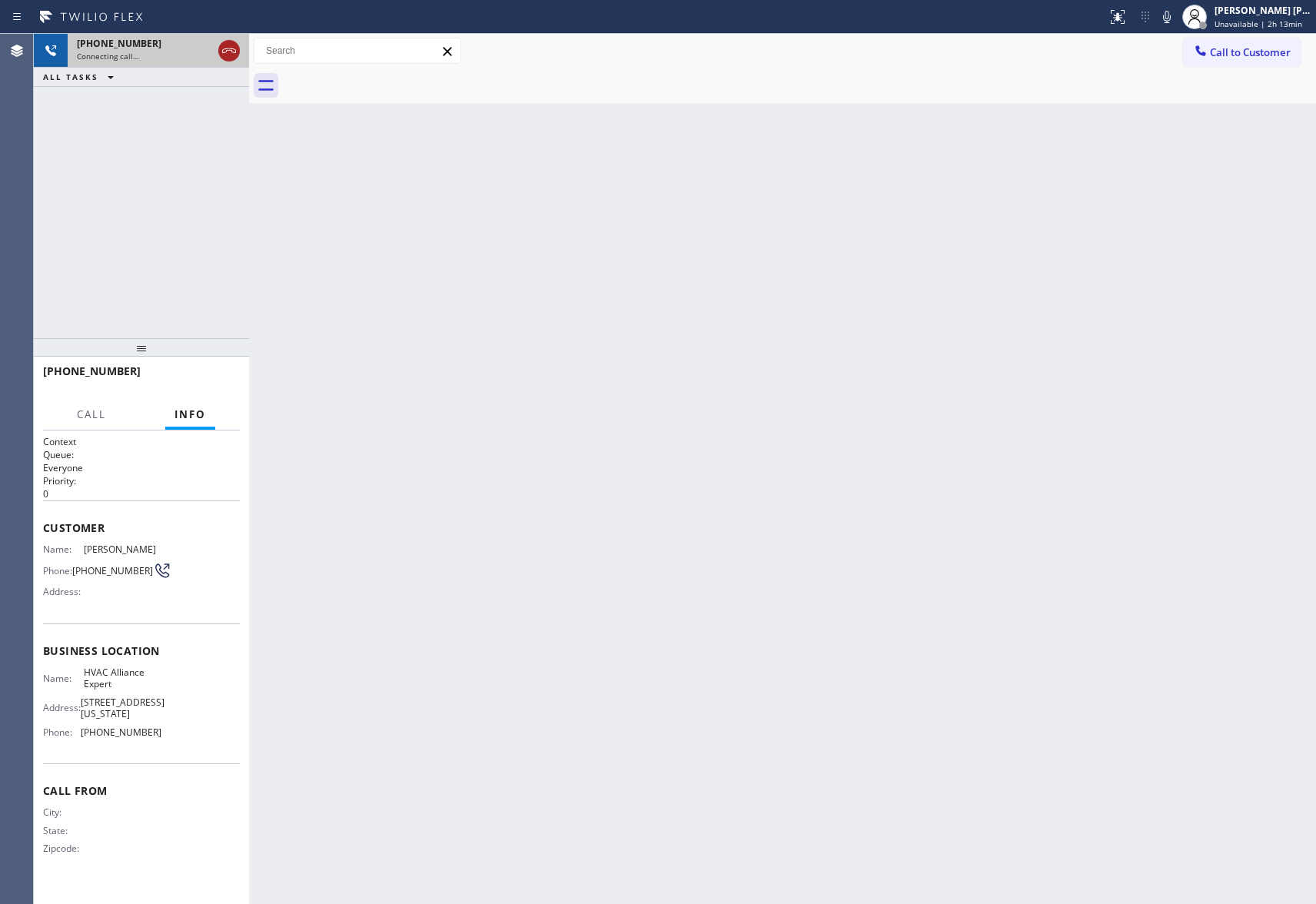
click at [229, 41] on icon at bounding box center [229, 51] width 19 height 19
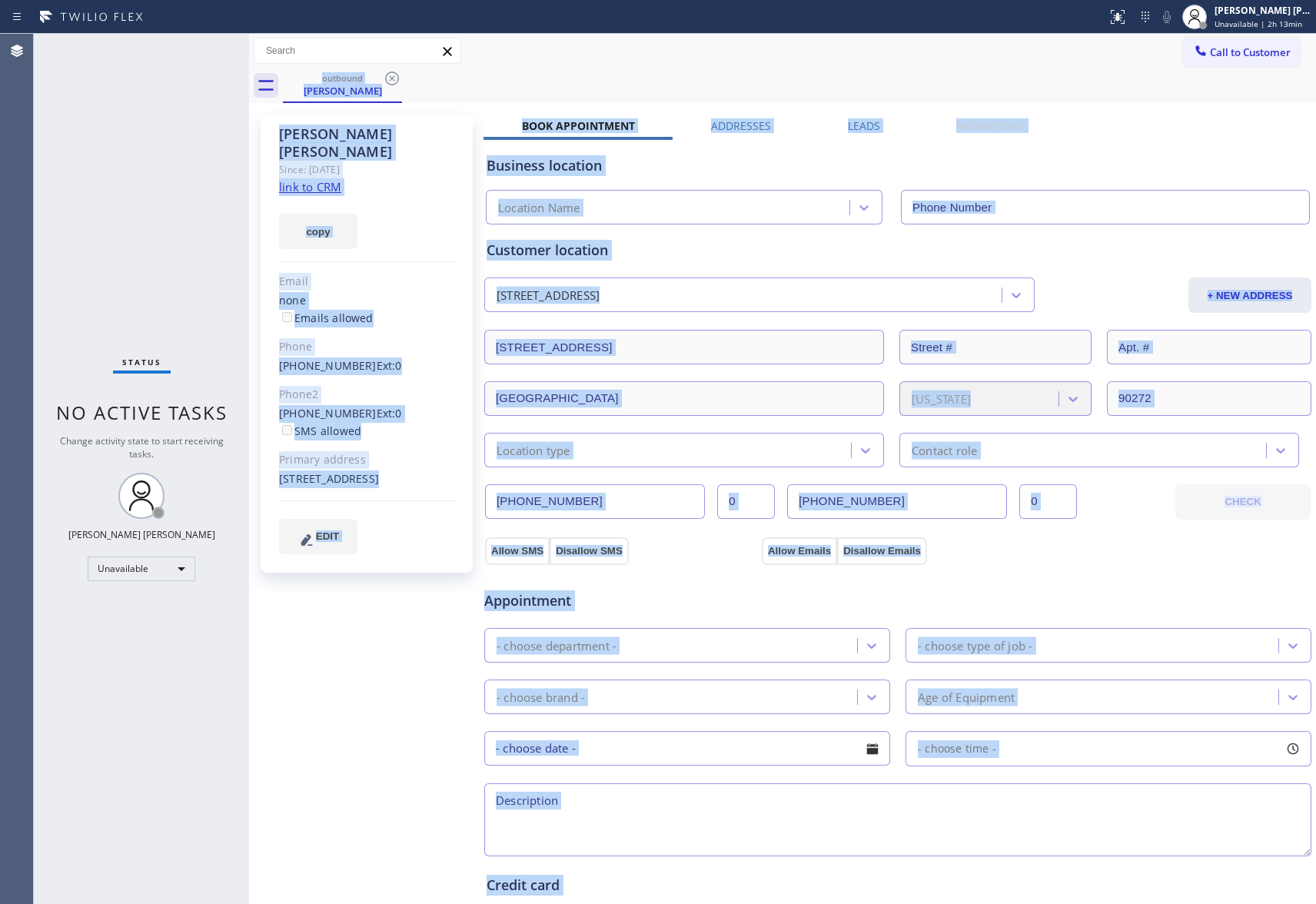
type input "[PHONE_NUMBER]"
click at [385, 78] on icon at bounding box center [392, 78] width 14 height 14
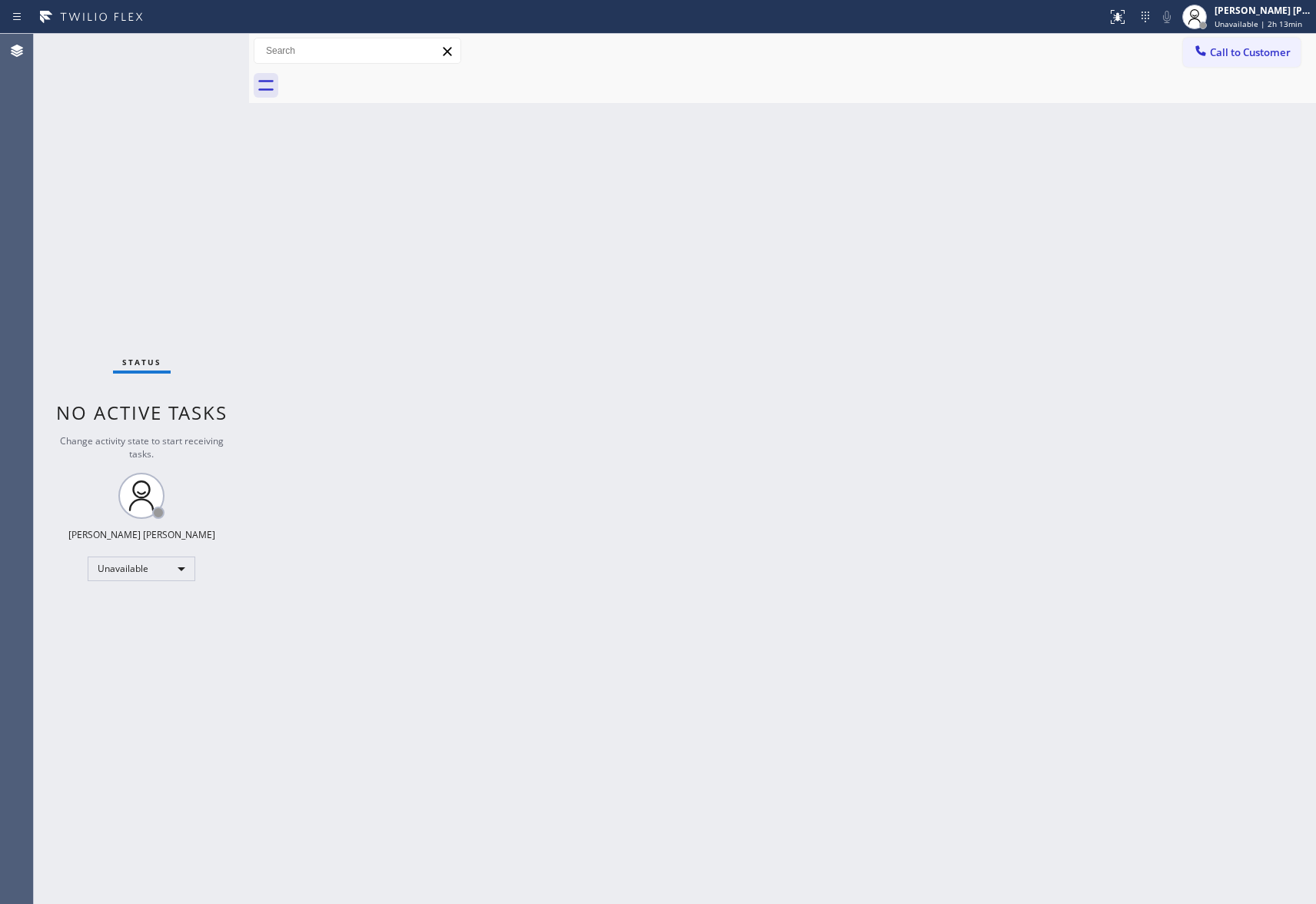
click at [385, 78] on div at bounding box center [800, 85] width 1034 height 34
click at [1265, 59] on button "Call to Customer" at bounding box center [1242, 52] width 117 height 29
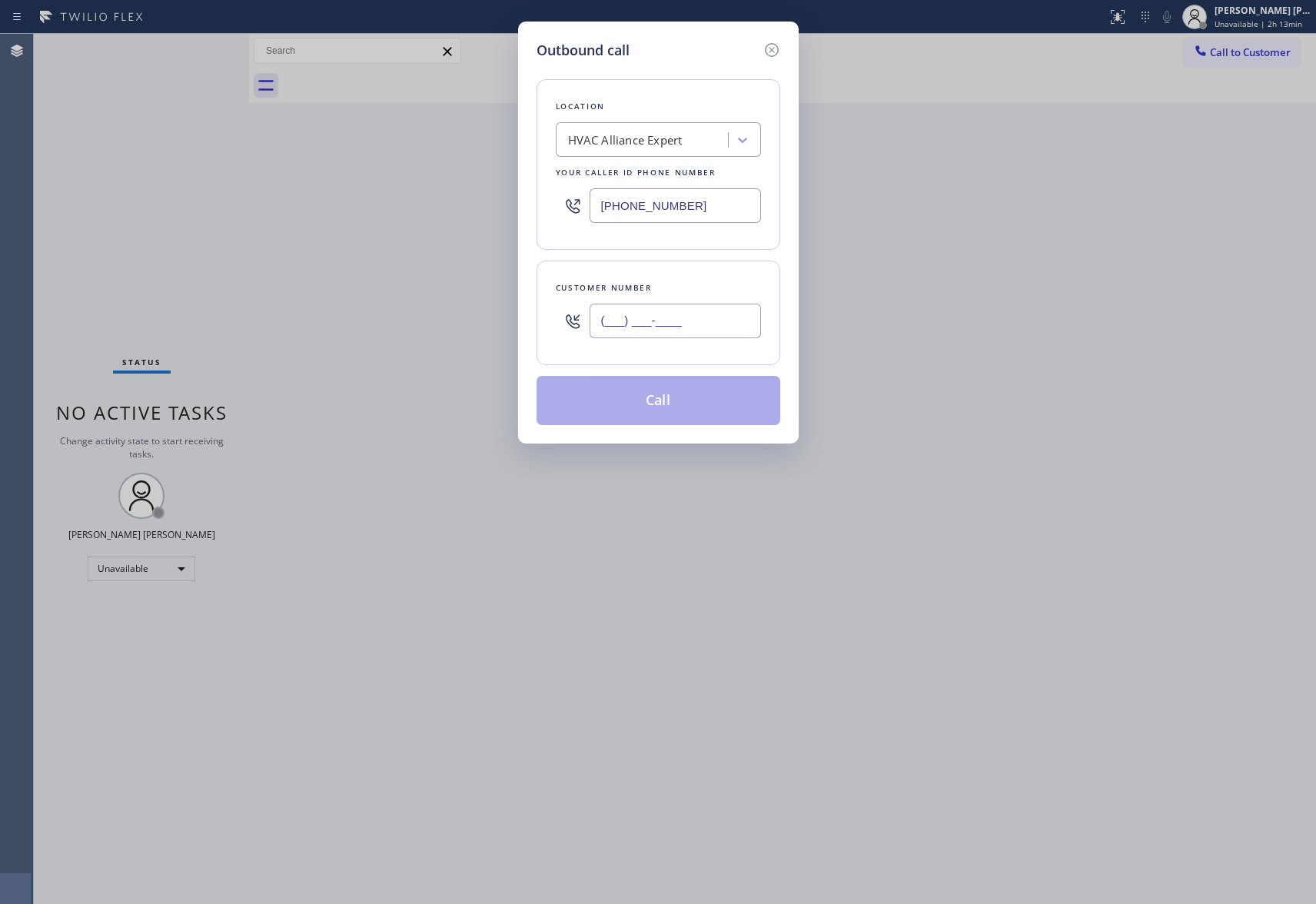
click at [723, 325] on input "(___) ___-____" at bounding box center [675, 321] width 171 height 34
paste input "206) 237-6306"
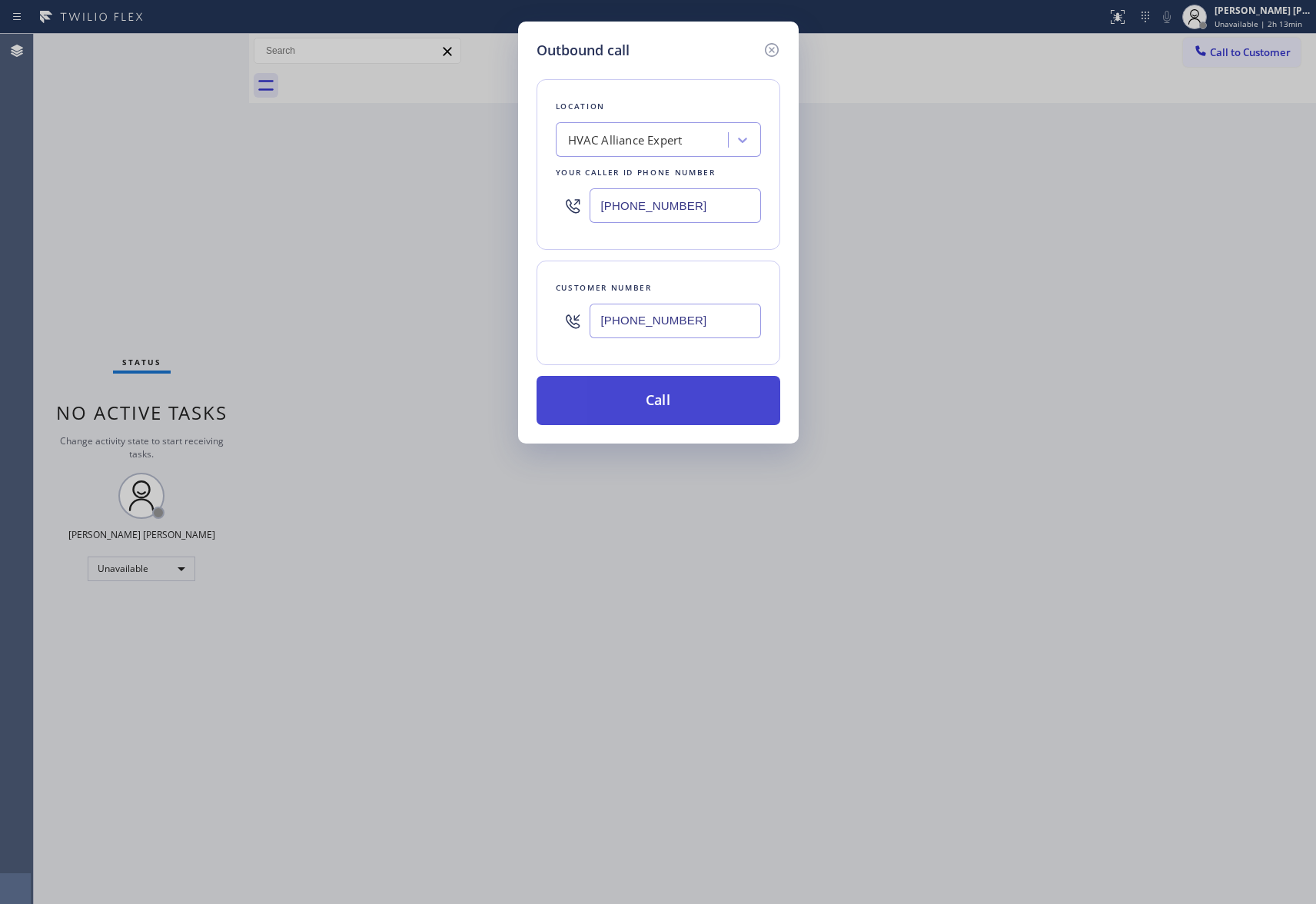
type input "[PHONE_NUMBER]"
click at [689, 402] on button "Call" at bounding box center [658, 400] width 243 height 49
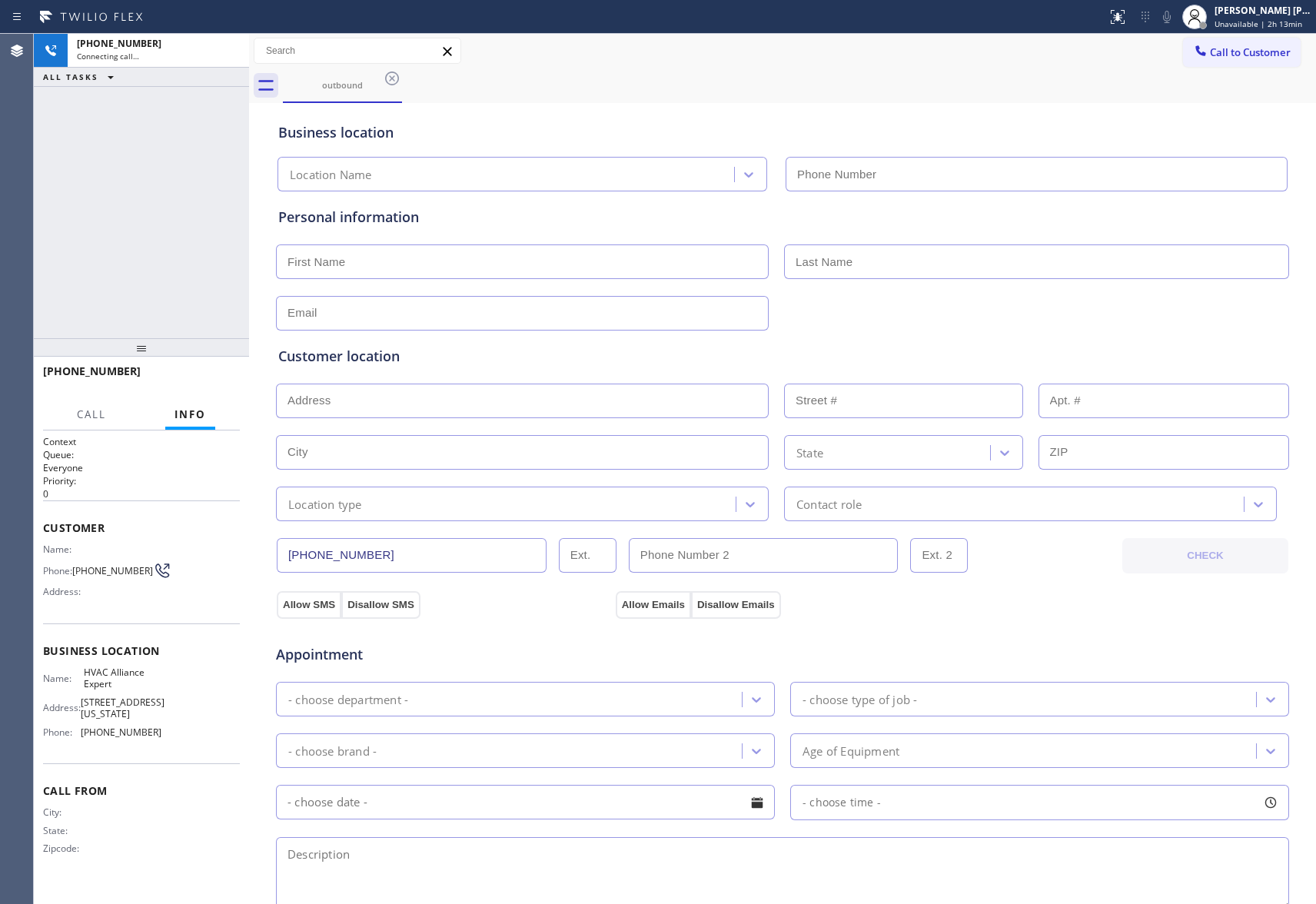
type input "[PHONE_NUMBER]"
click at [217, 376] on span "HANG UP" at bounding box center [204, 379] width 47 height 11
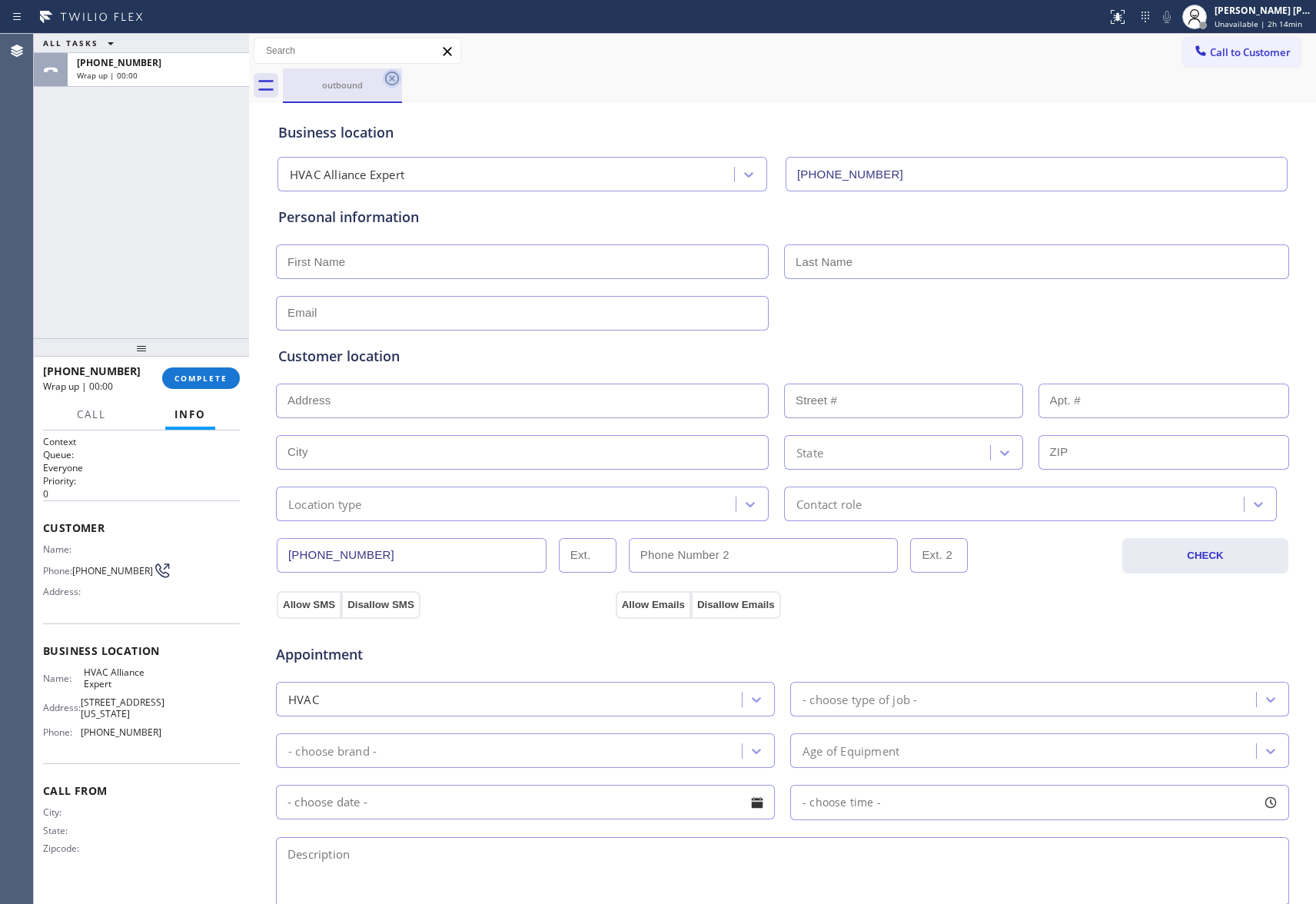
click at [397, 75] on icon at bounding box center [392, 78] width 19 height 19
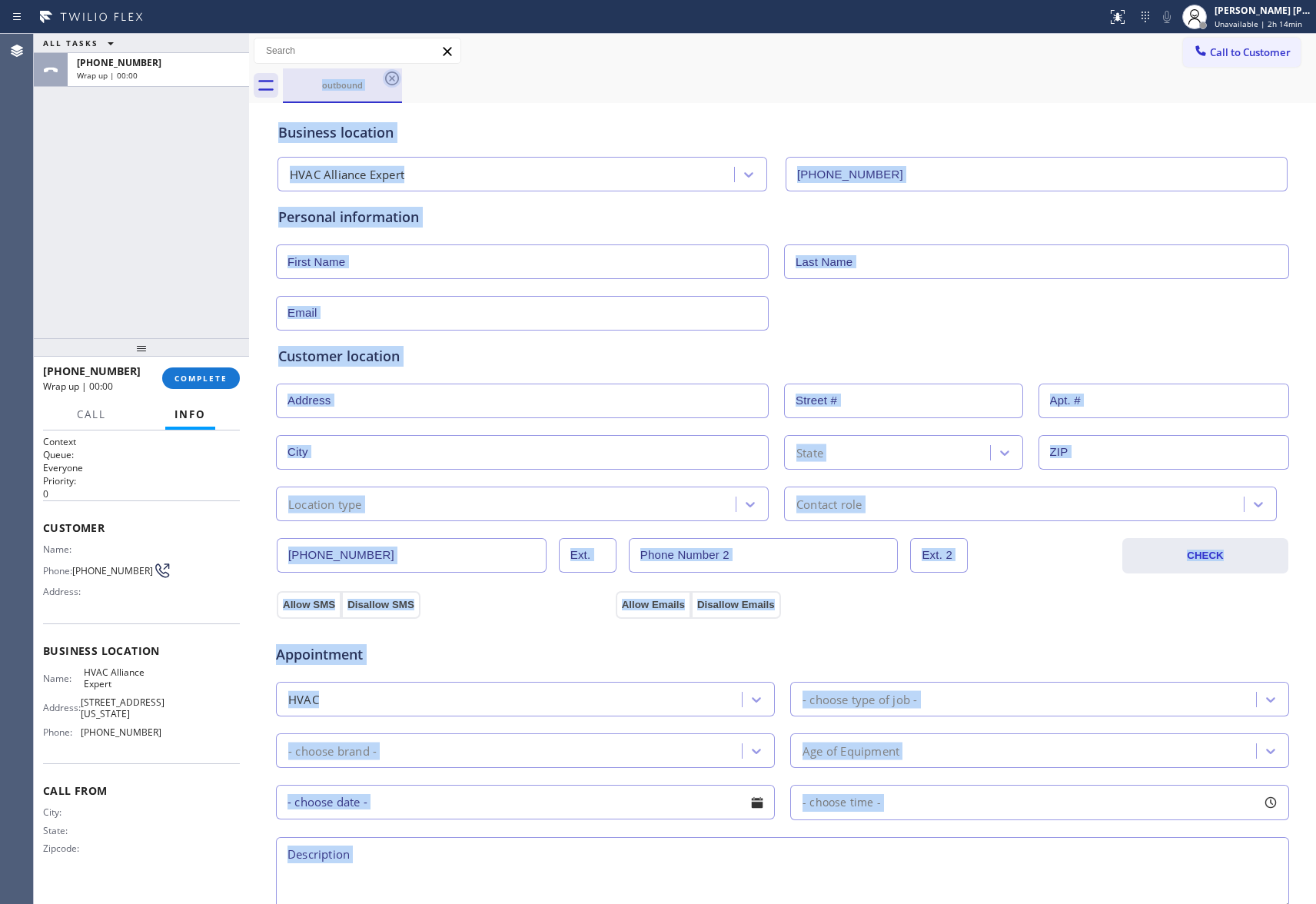
click at [397, 75] on div "outbound" at bounding box center [800, 85] width 1034 height 34
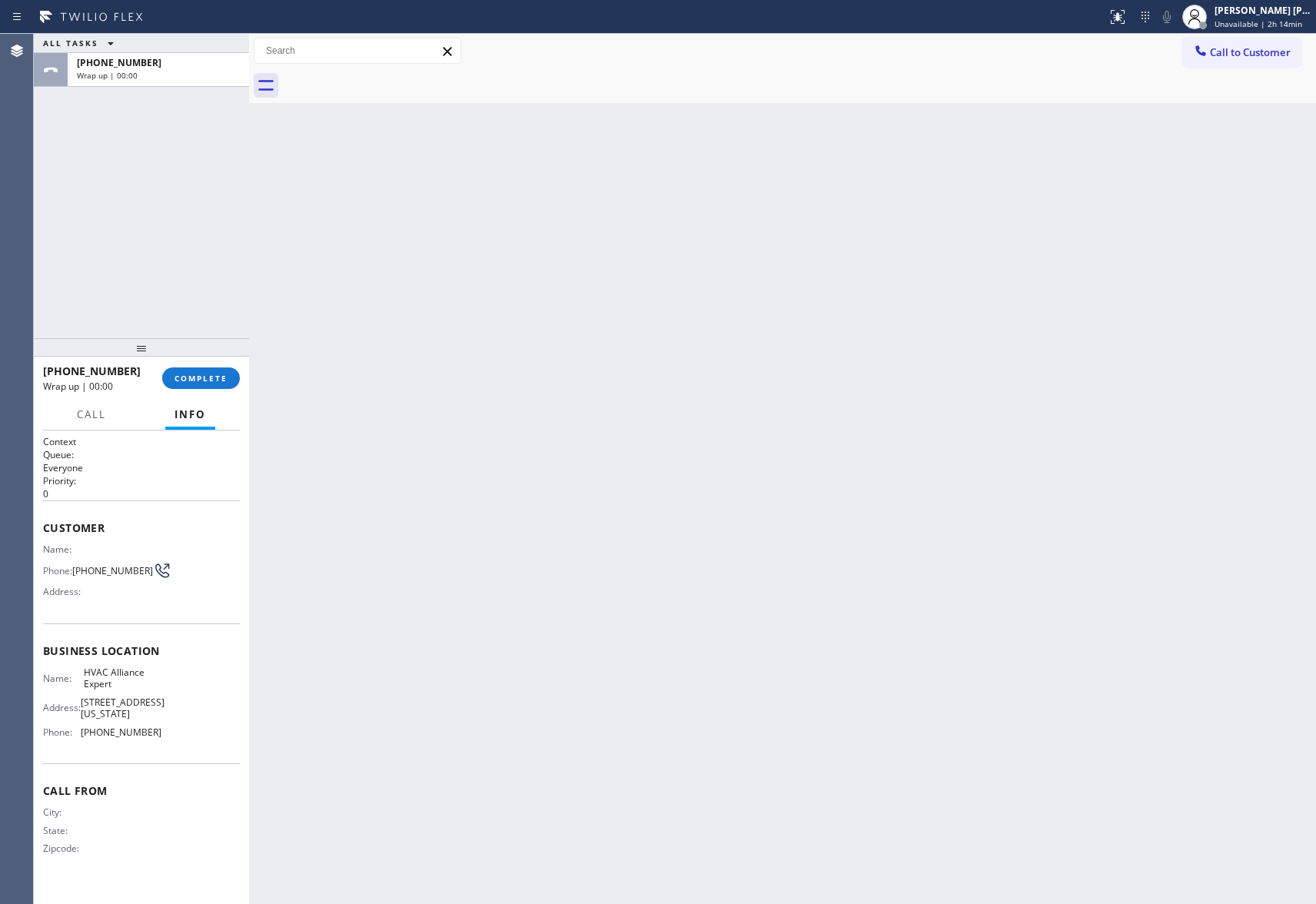
click at [397, 75] on div at bounding box center [800, 85] width 1034 height 34
click at [203, 376] on span "COMPLETE" at bounding box center [201, 379] width 53 height 11
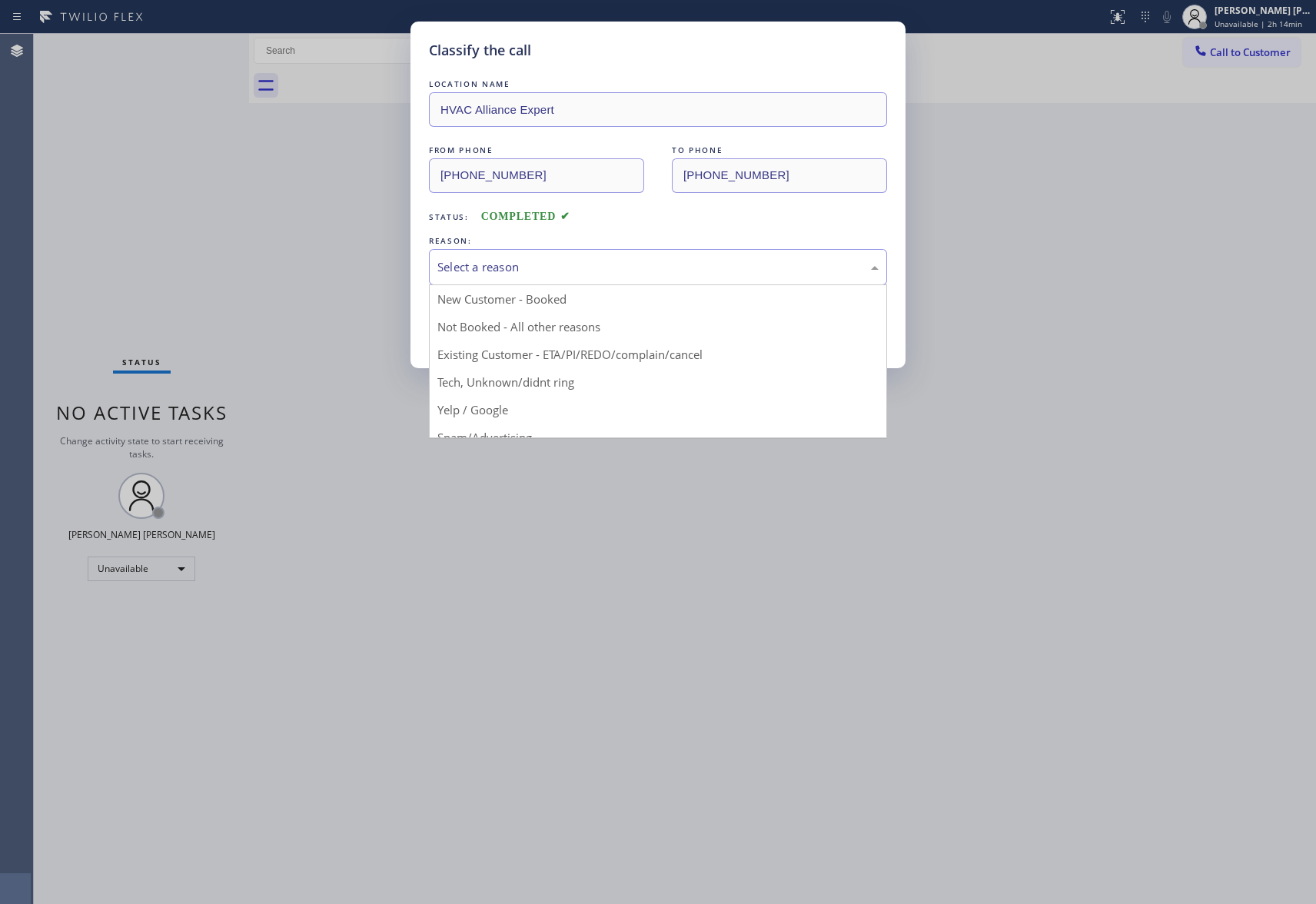
click at [551, 272] on div "Select a reason" at bounding box center [658, 267] width 441 height 18
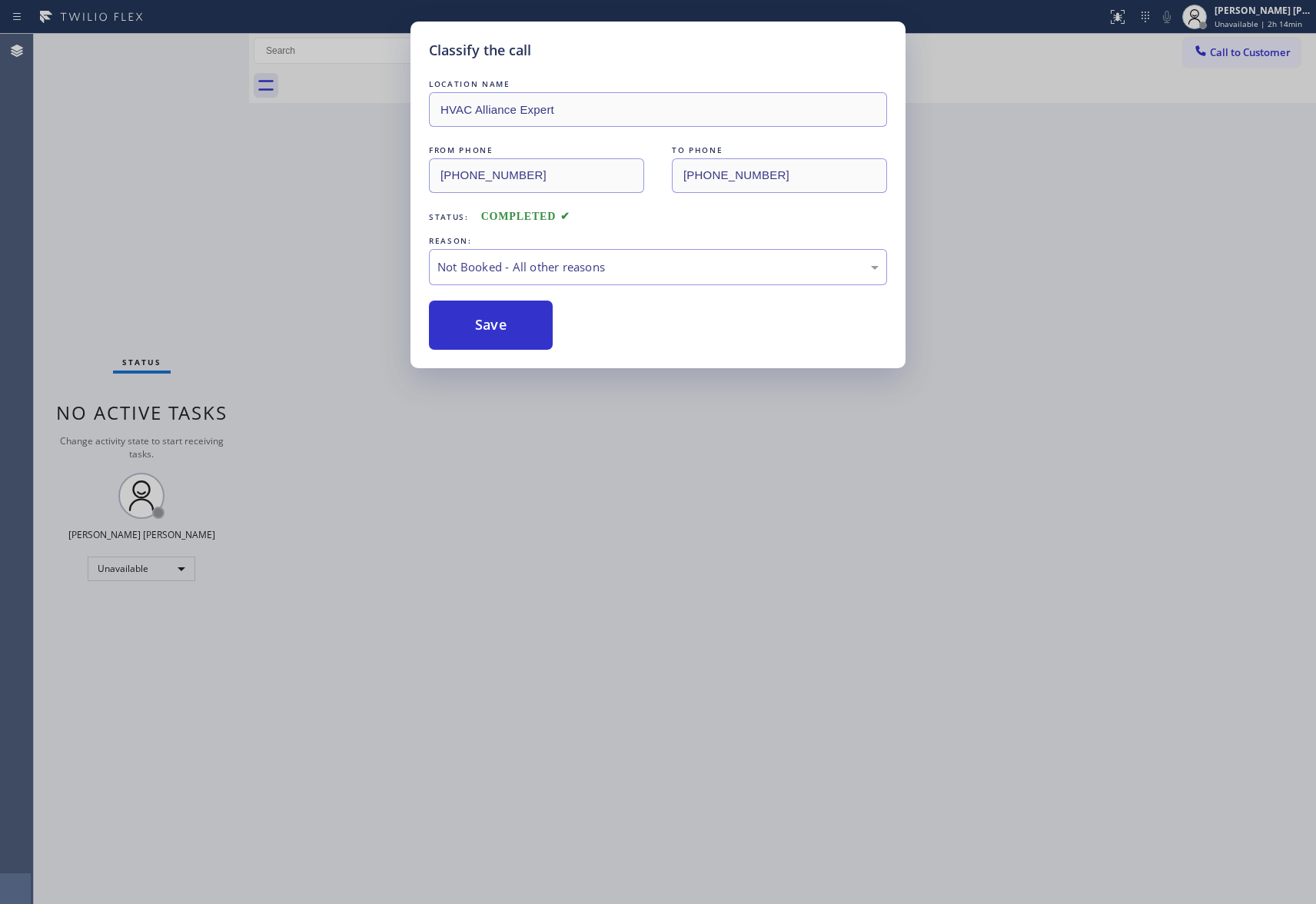
click at [483, 326] on button "Save" at bounding box center [491, 325] width 124 height 49
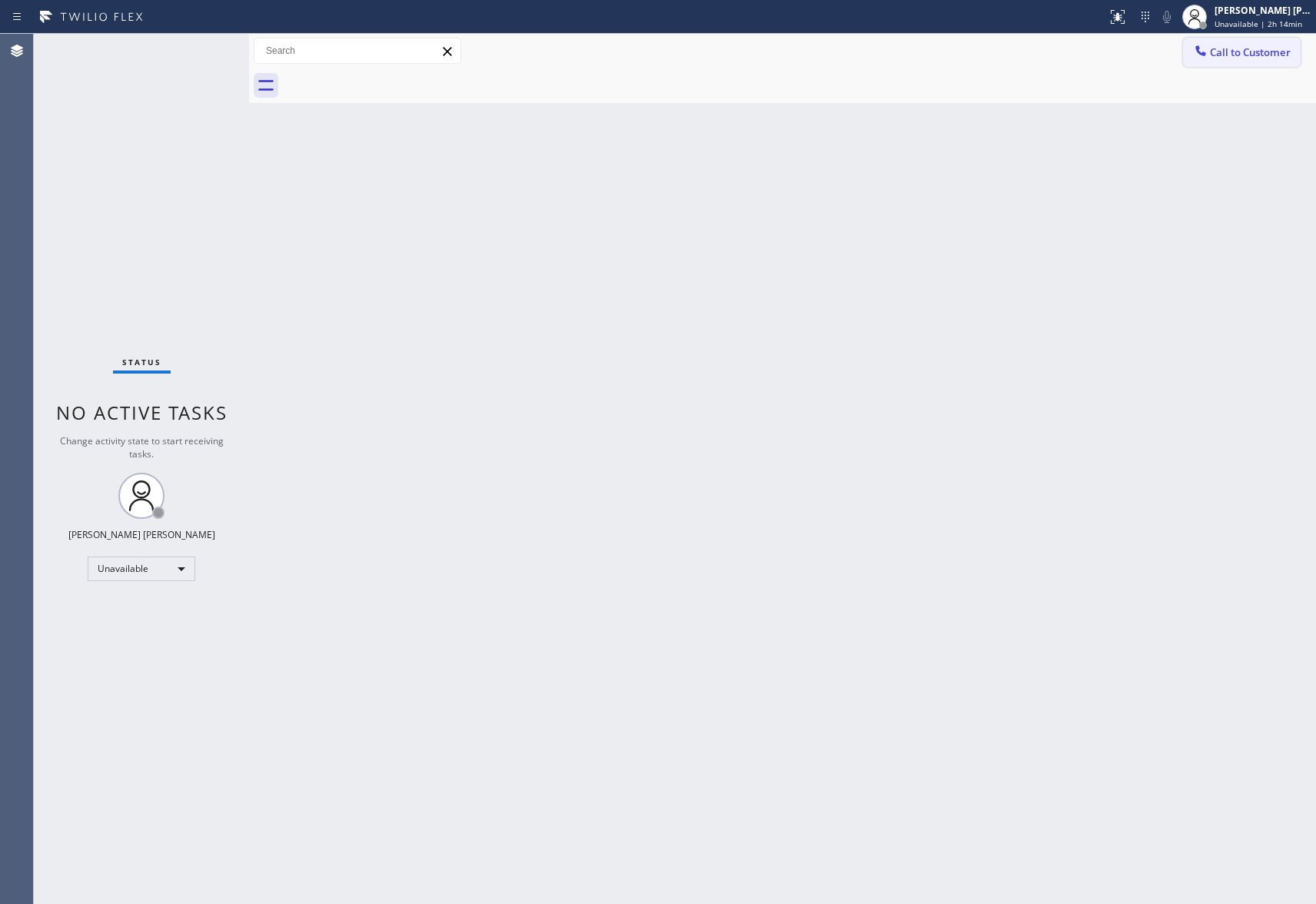
click at [1273, 52] on span "Call to Customer" at bounding box center [1250, 52] width 81 height 14
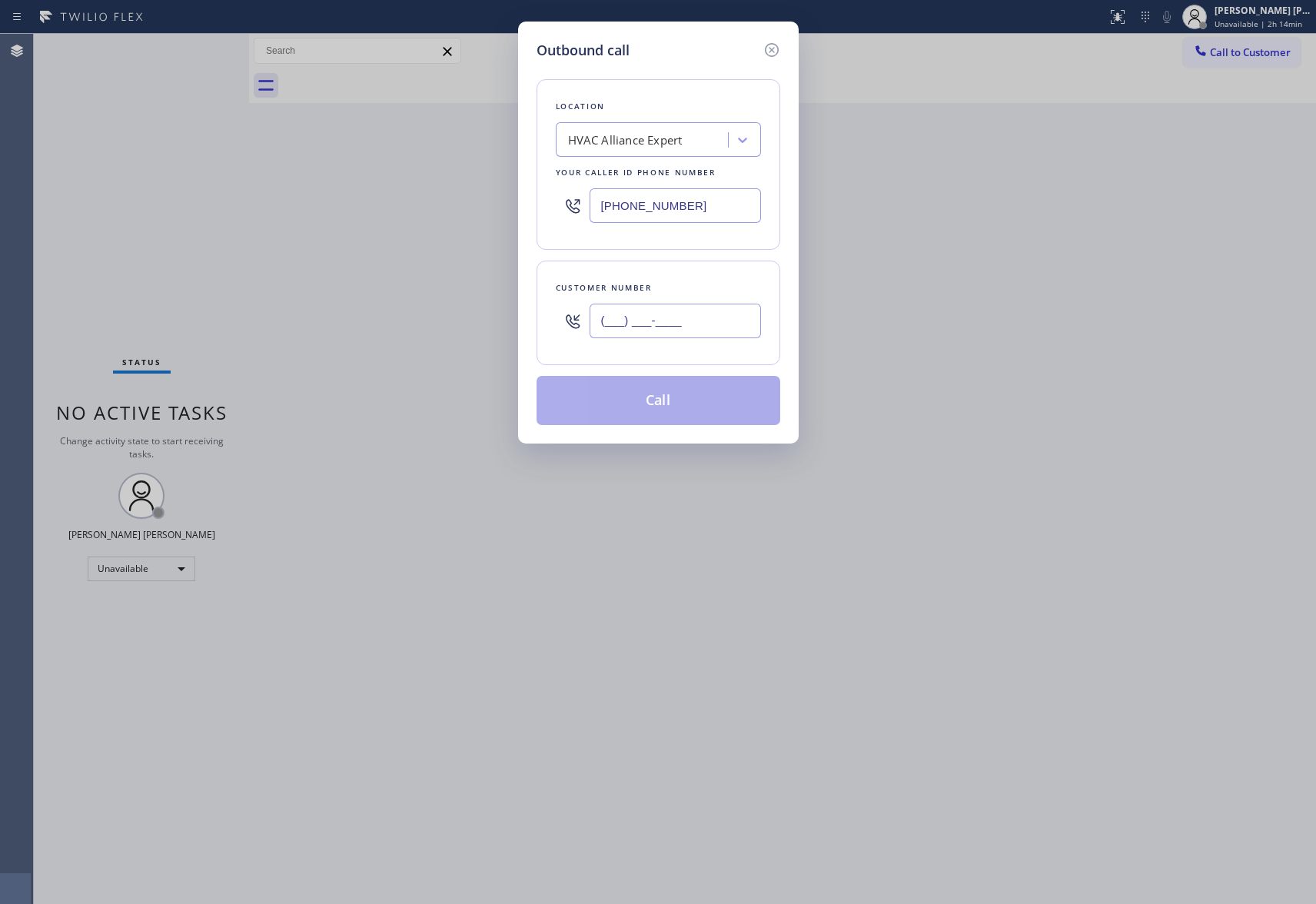
click at [741, 314] on input "(___) ___-____" at bounding box center [675, 321] width 171 height 34
paste input "657) 656-5224"
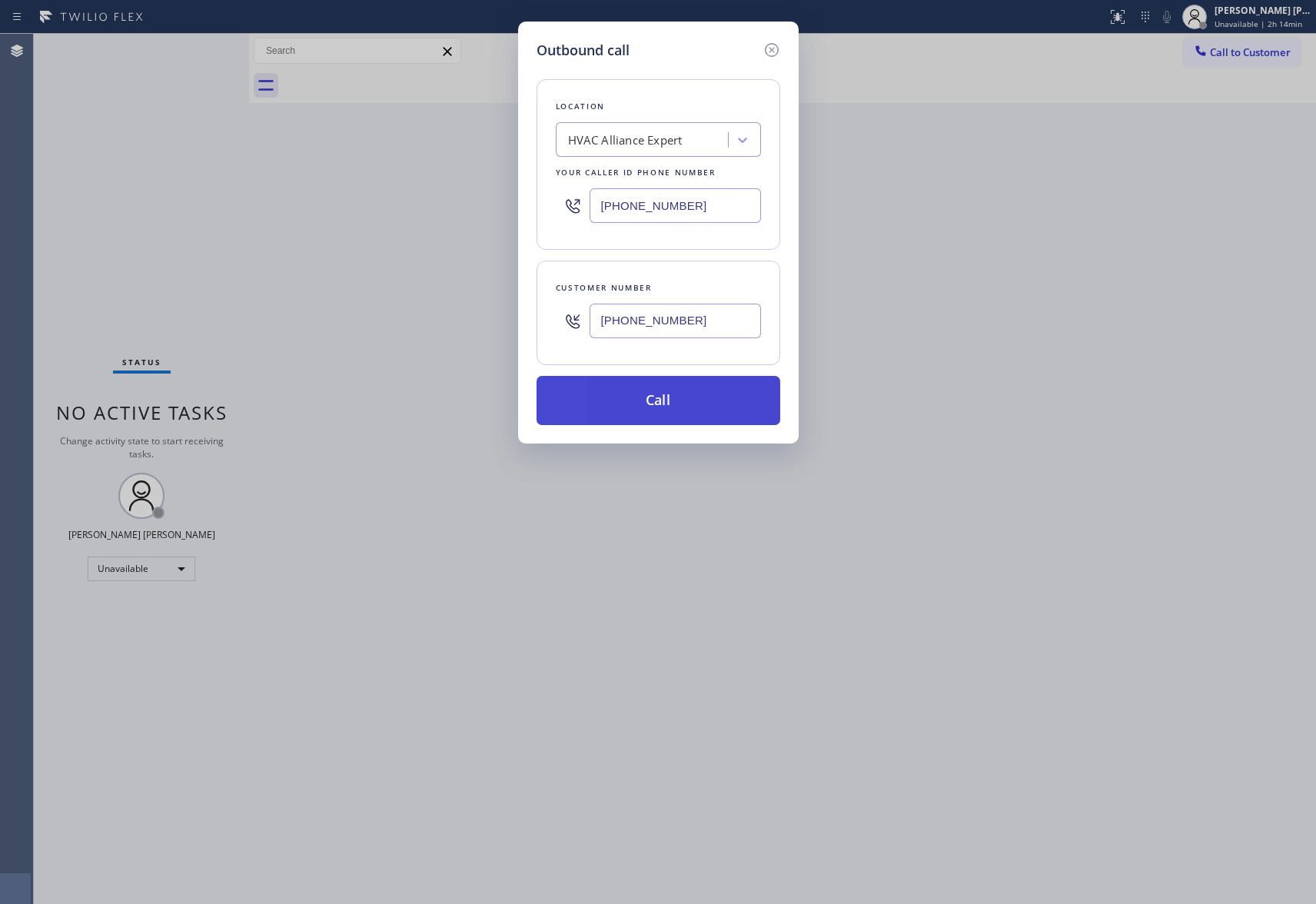
type input "[PHONE_NUMBER]"
click at [677, 402] on button "Call" at bounding box center [658, 400] width 243 height 49
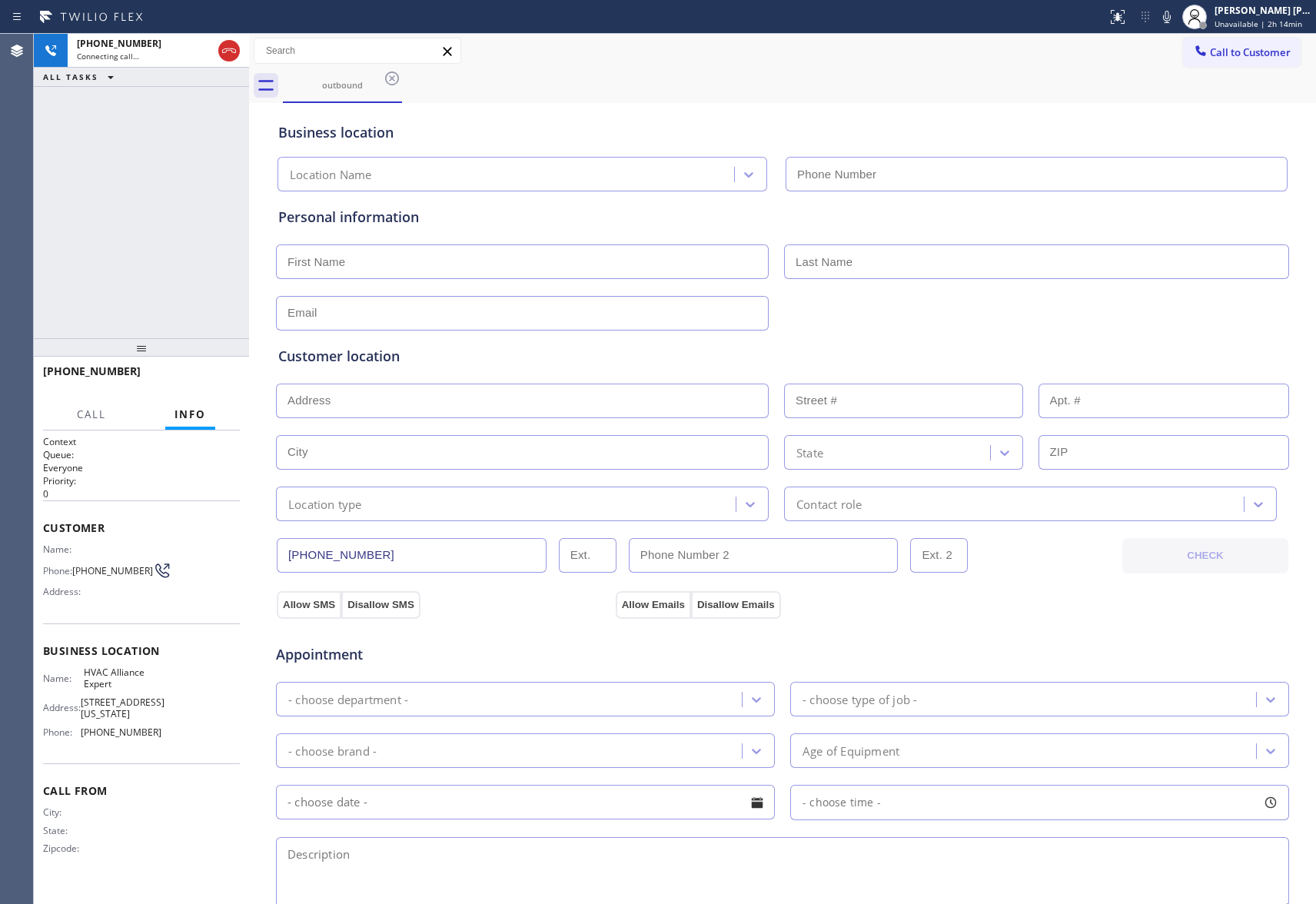
type input "[PHONE_NUMBER]"
click at [210, 381] on span "HANG UP" at bounding box center [204, 379] width 47 height 11
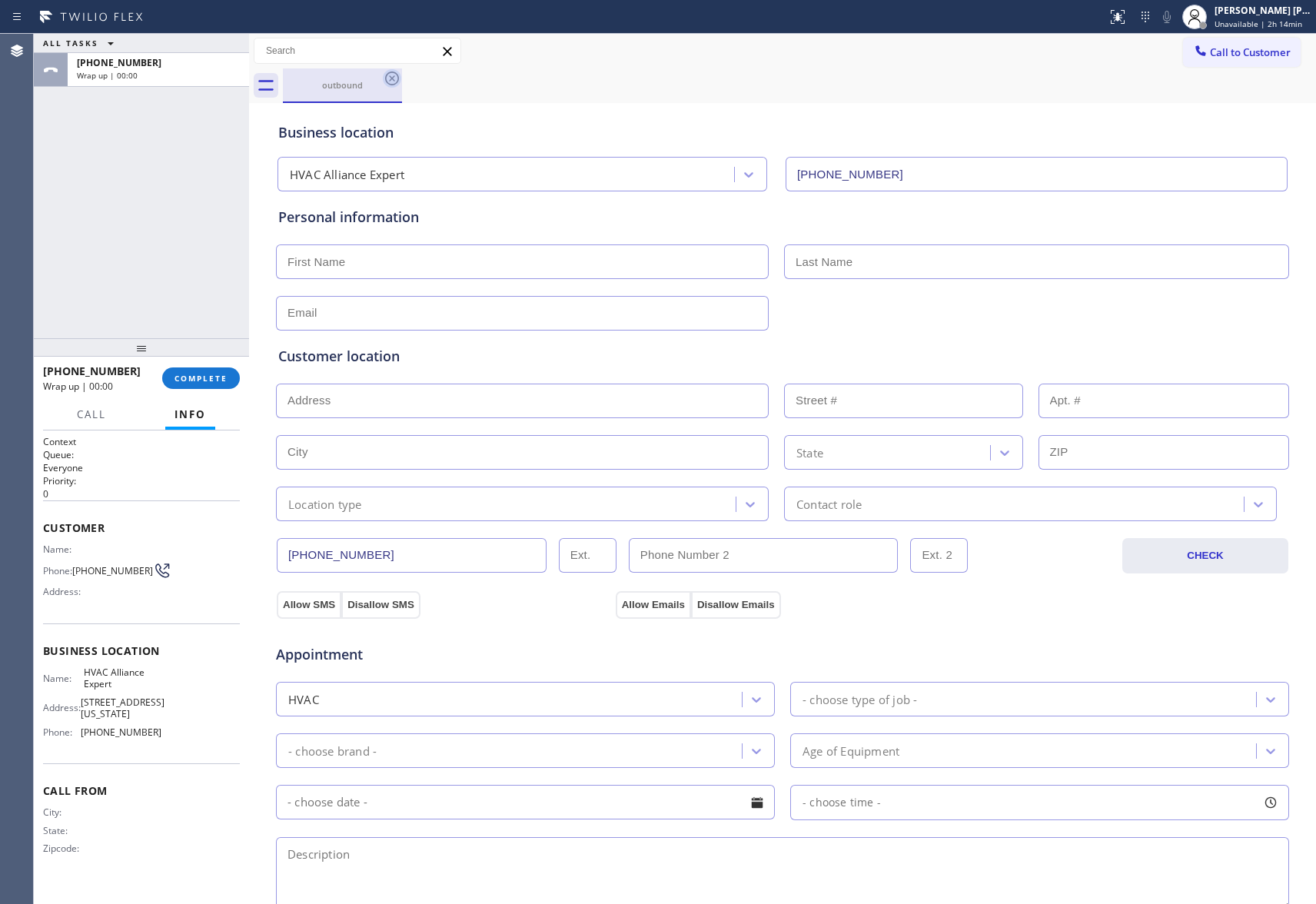
click at [391, 77] on icon at bounding box center [392, 78] width 14 height 14
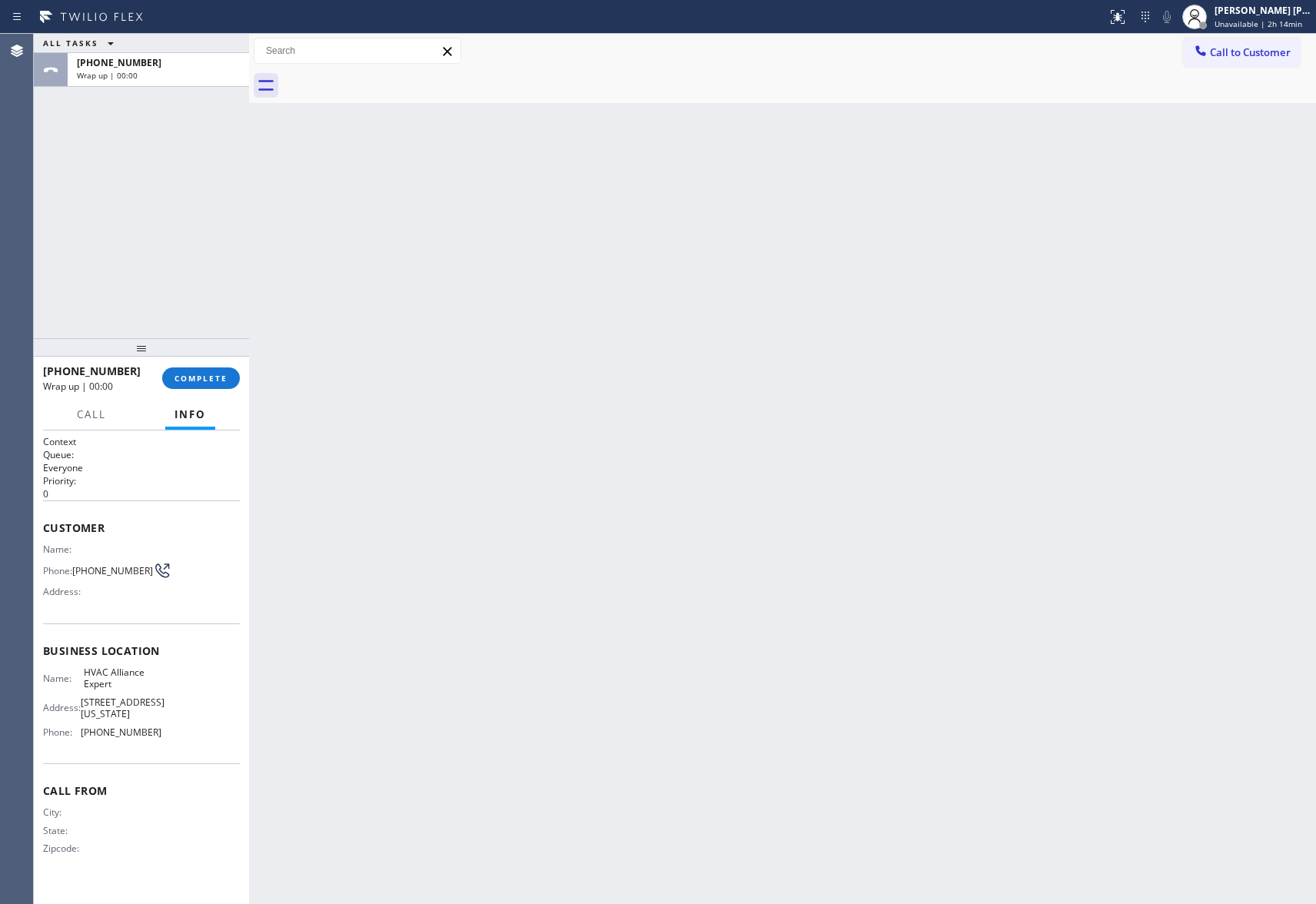
click at [391, 77] on div at bounding box center [800, 85] width 1034 height 34
click at [185, 373] on span "COMPLETE" at bounding box center [201, 379] width 53 height 11
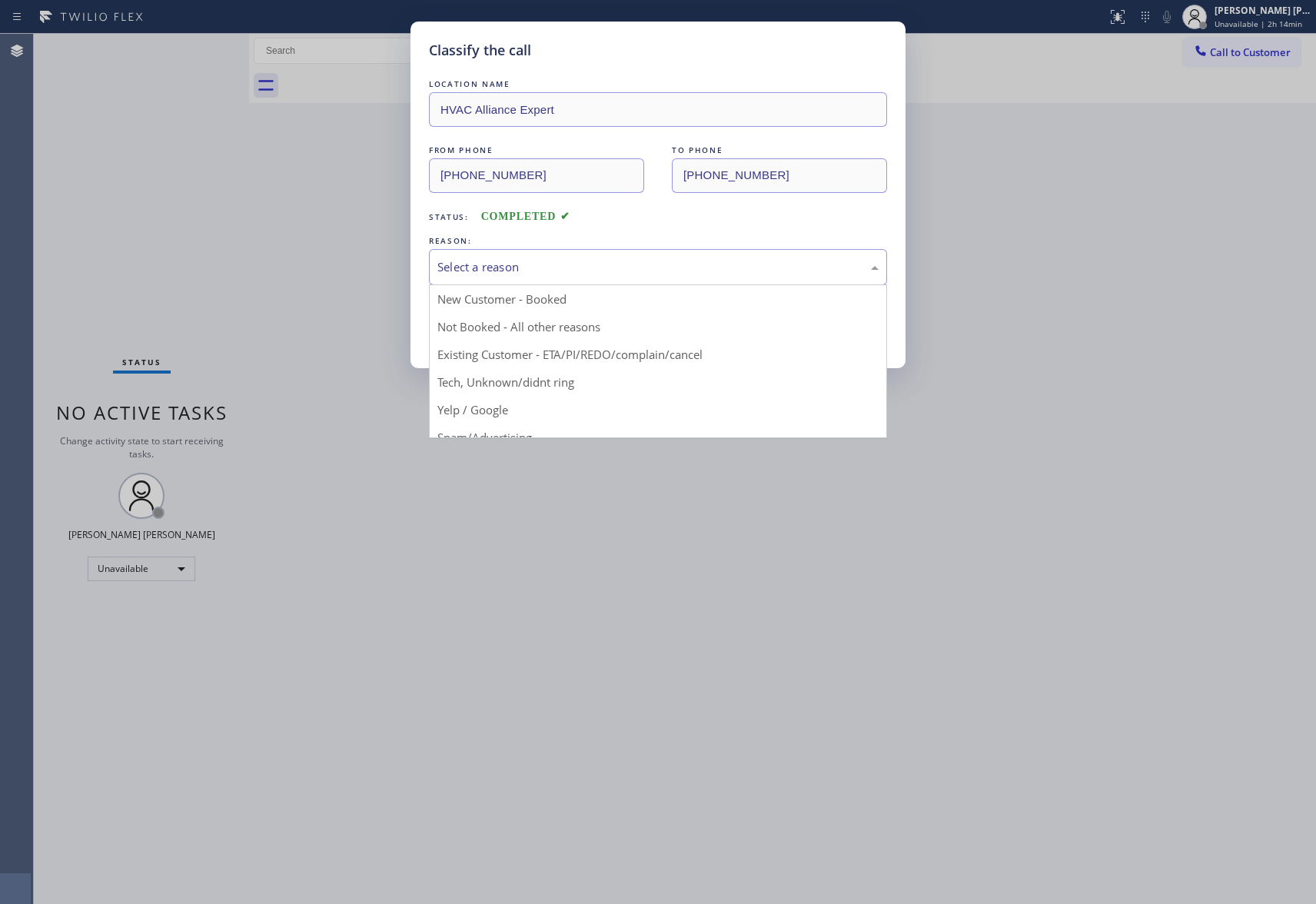
click at [573, 263] on div "Select a reason" at bounding box center [658, 267] width 441 height 18
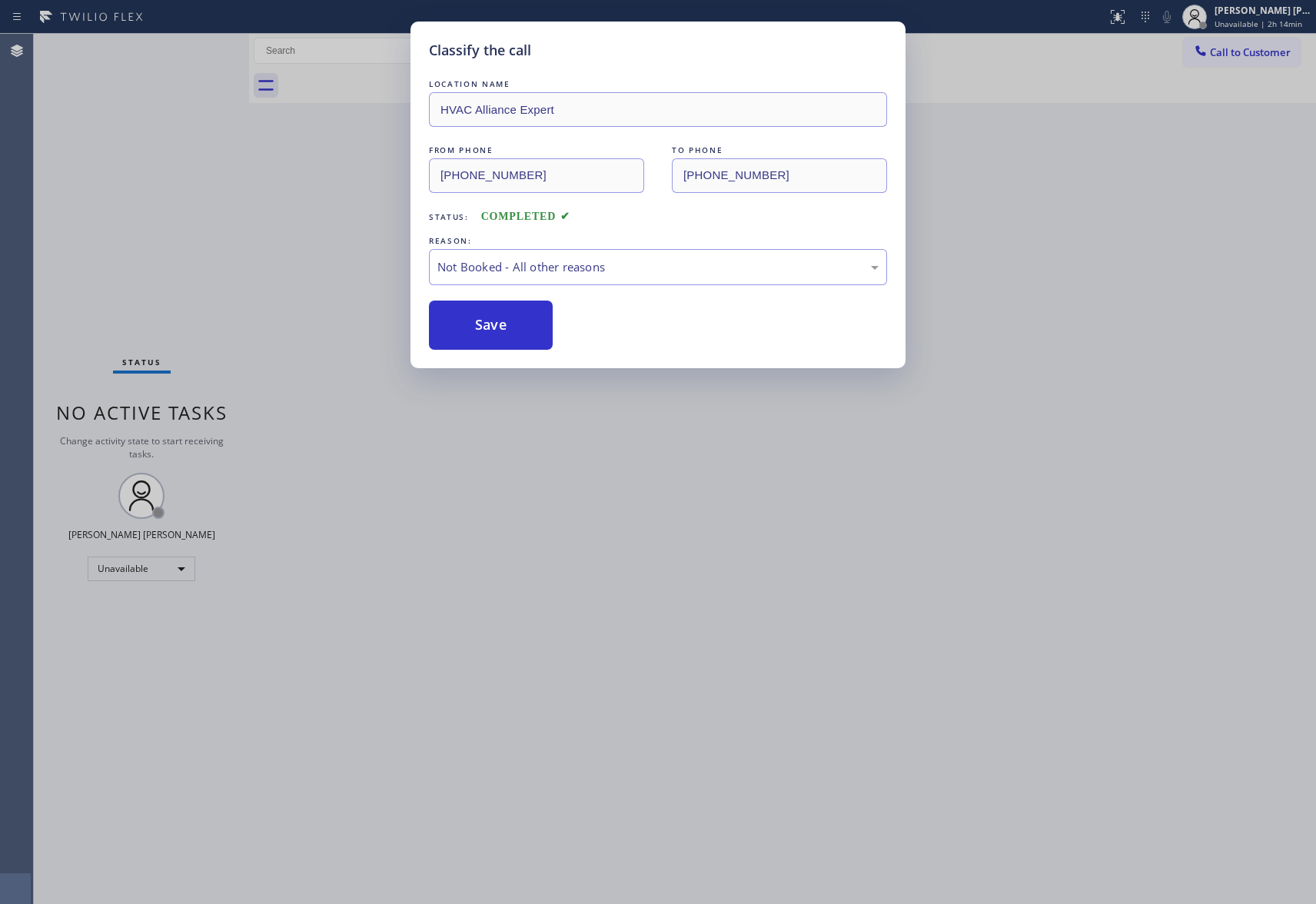
click at [487, 320] on button "Save" at bounding box center [491, 325] width 124 height 49
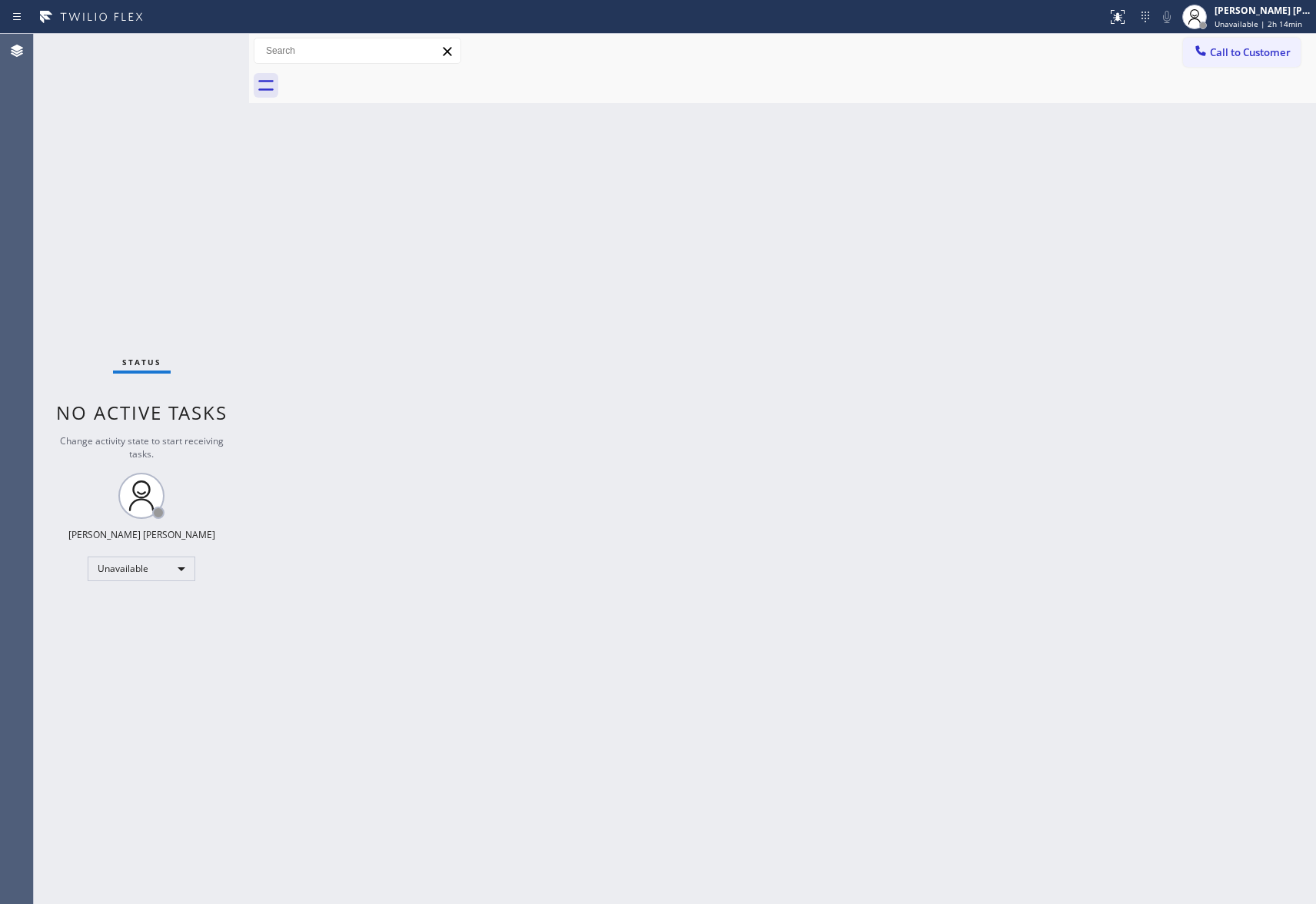
click at [1253, 54] on span "Call to Customer" at bounding box center [1250, 52] width 81 height 14
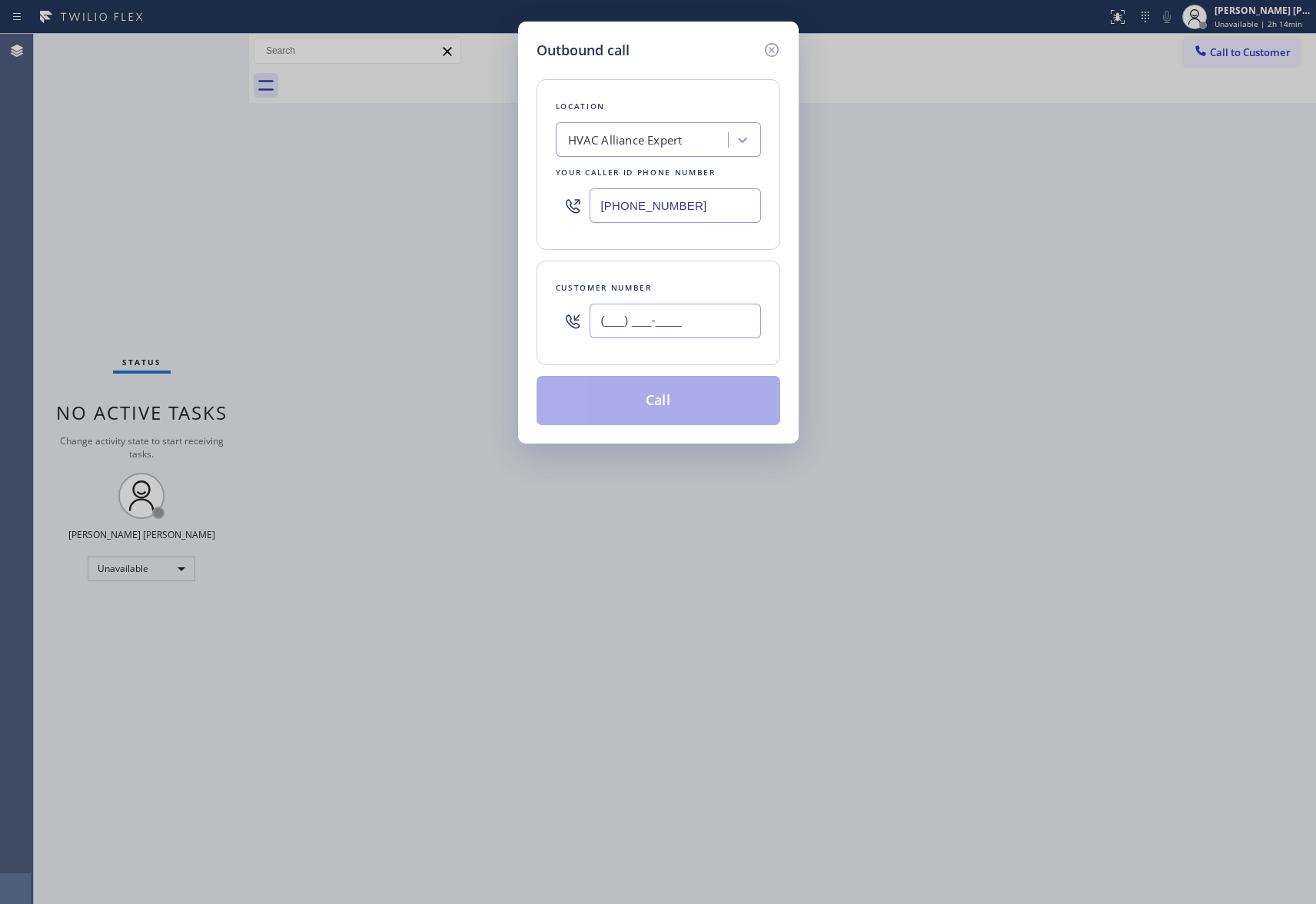
click at [710, 322] on input "(___) ___-____" at bounding box center [675, 321] width 171 height 34
paste input "838) 204-7688"
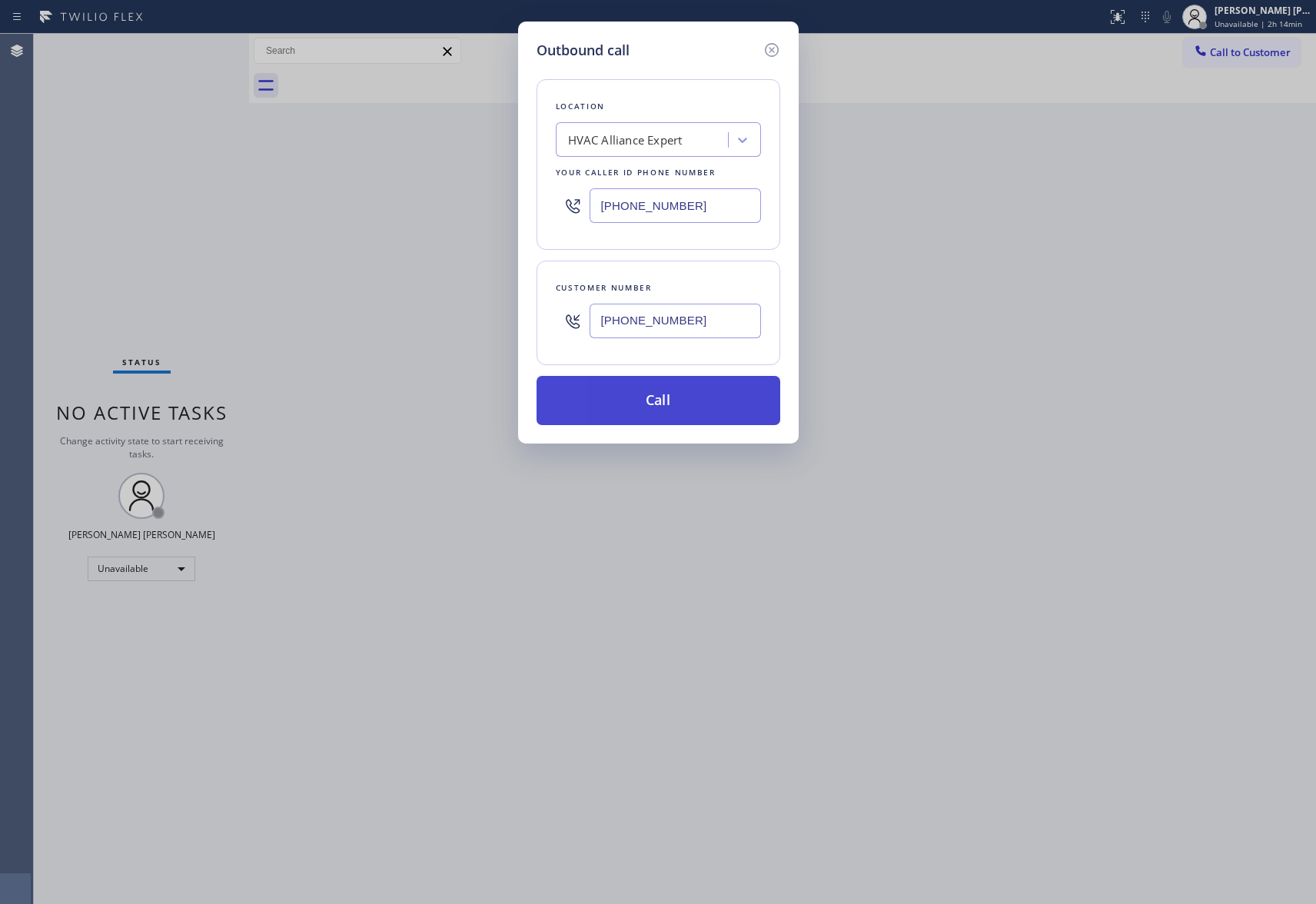
type input "[PHONE_NUMBER]"
click at [677, 398] on button "Call" at bounding box center [658, 400] width 243 height 49
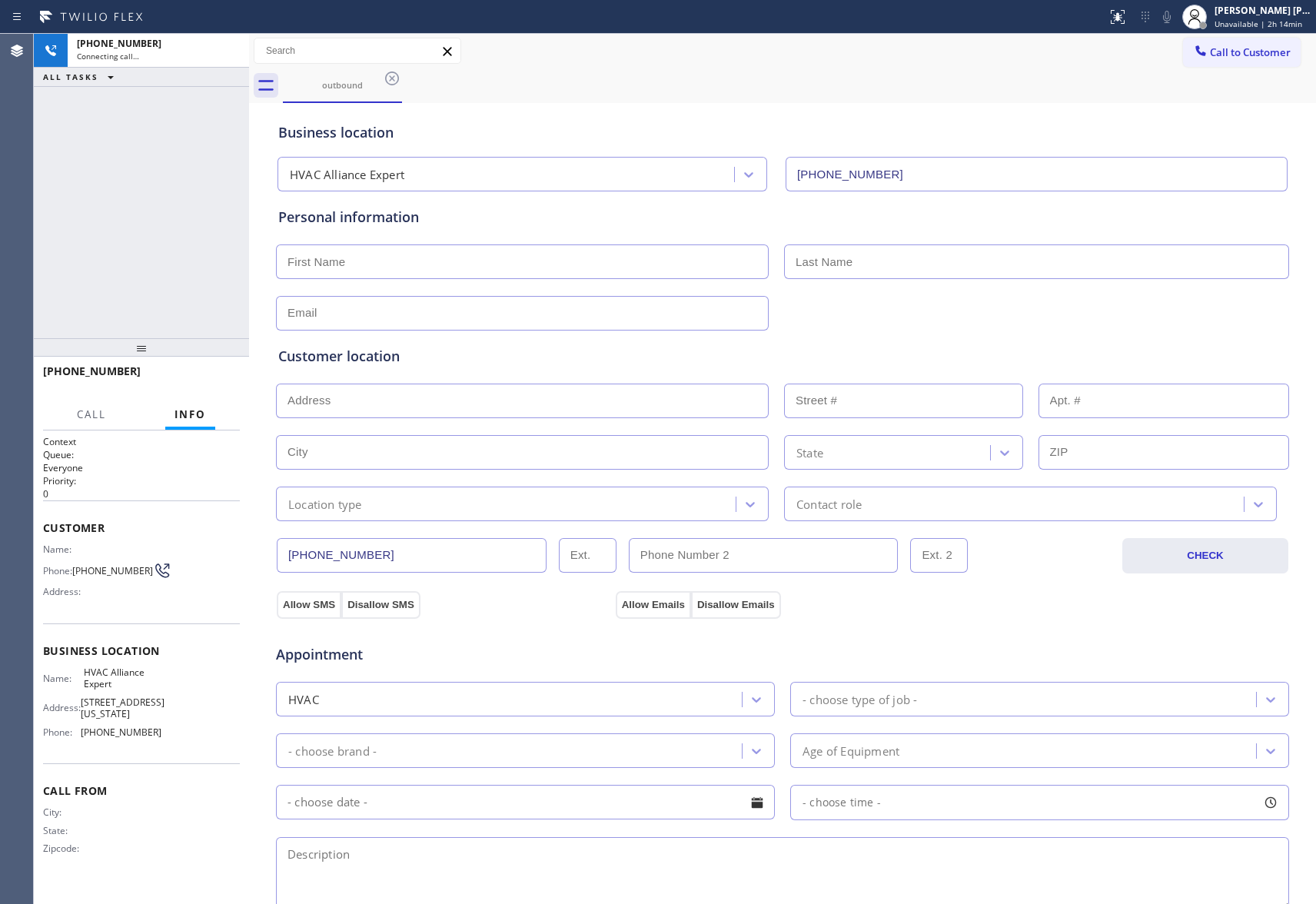
type input "[PHONE_NUMBER]"
click at [226, 54] on icon at bounding box center [229, 51] width 19 height 19
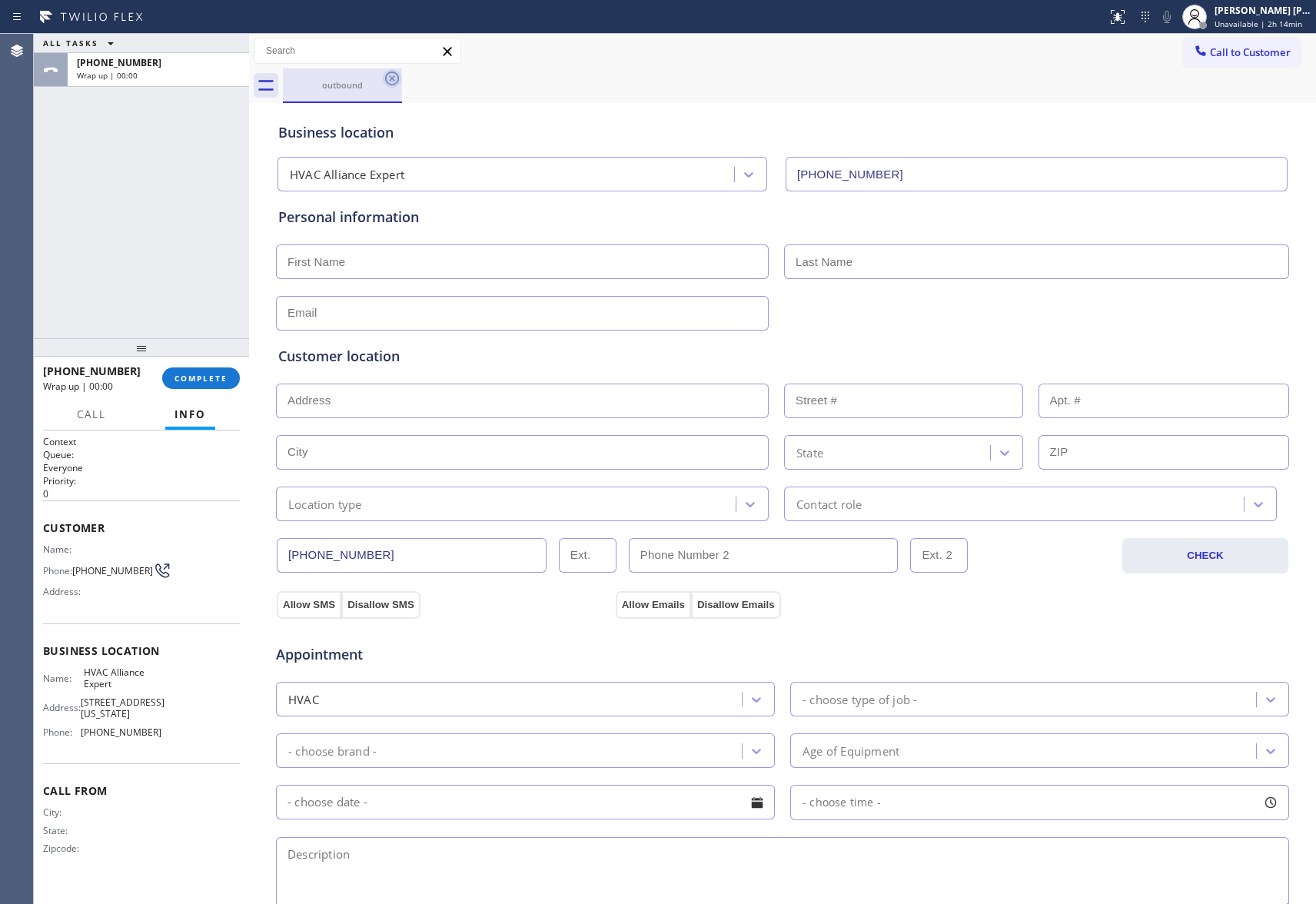
click at [394, 75] on icon at bounding box center [392, 78] width 19 height 19
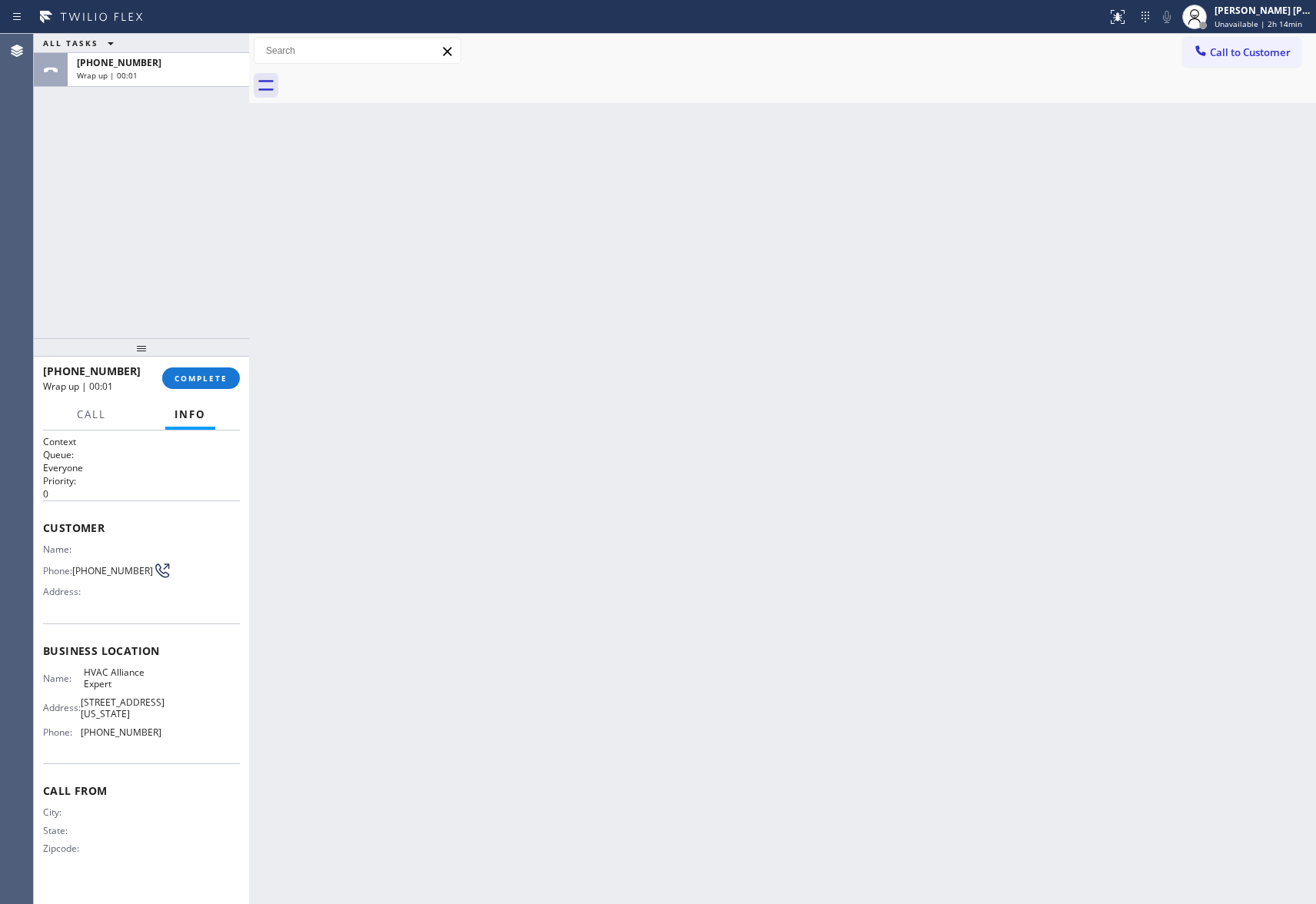
click at [394, 75] on div at bounding box center [800, 85] width 1034 height 34
click at [209, 376] on span "COMPLETE" at bounding box center [201, 379] width 53 height 11
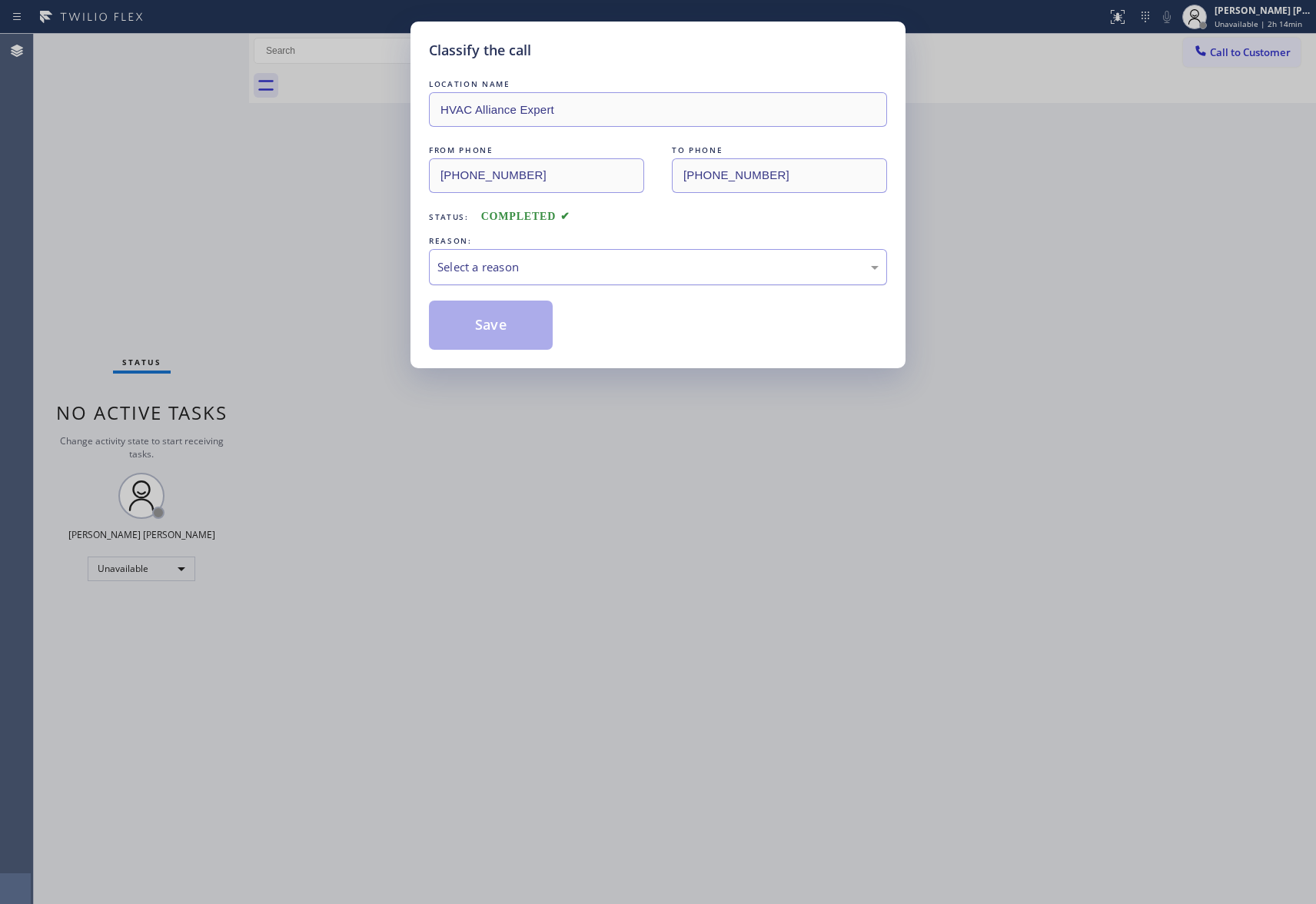
click at [532, 265] on div "Select a reason" at bounding box center [658, 267] width 441 height 18
click at [483, 321] on button "Save" at bounding box center [491, 325] width 124 height 49
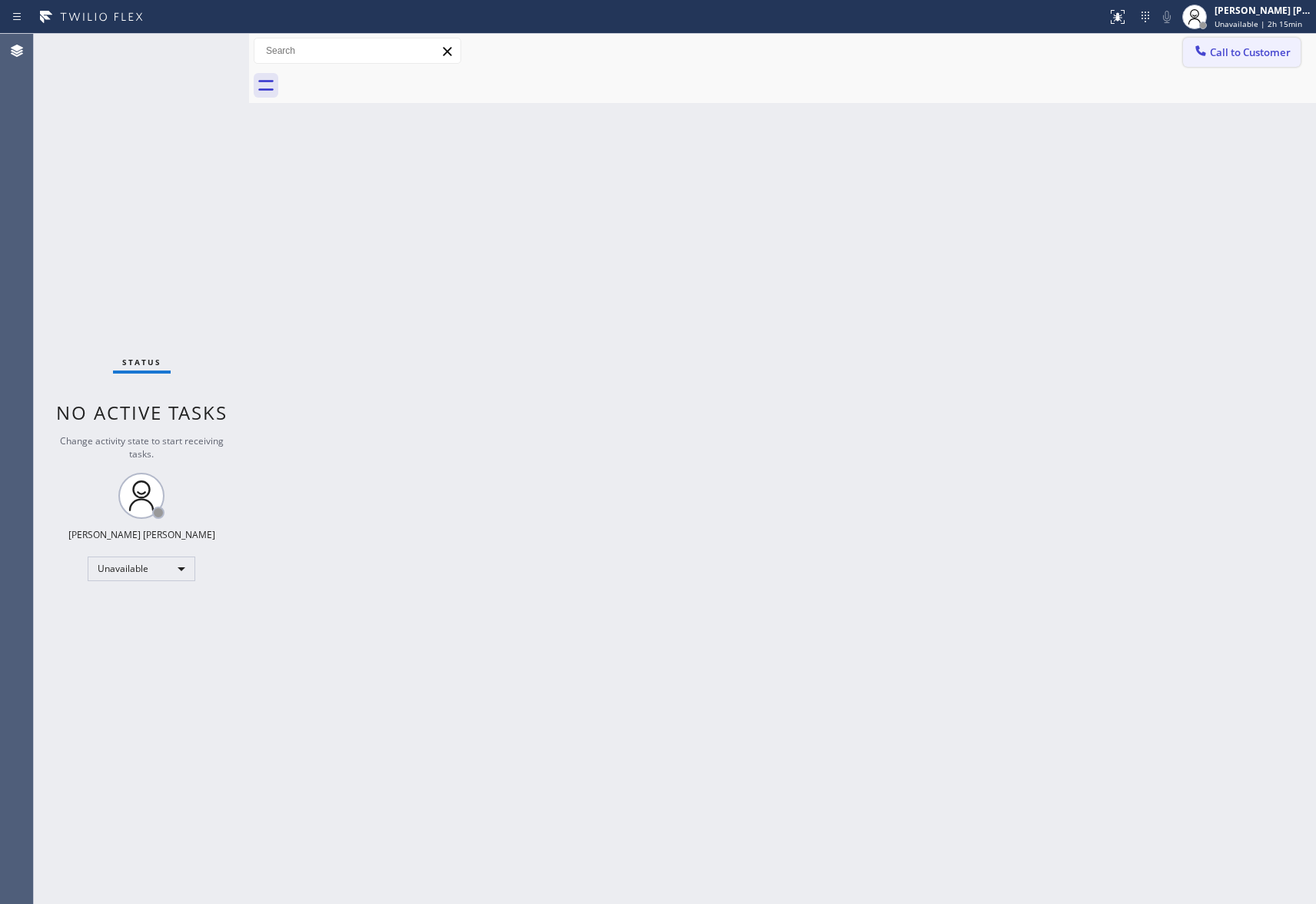
click at [1273, 56] on span "Call to Customer" at bounding box center [1250, 52] width 81 height 14
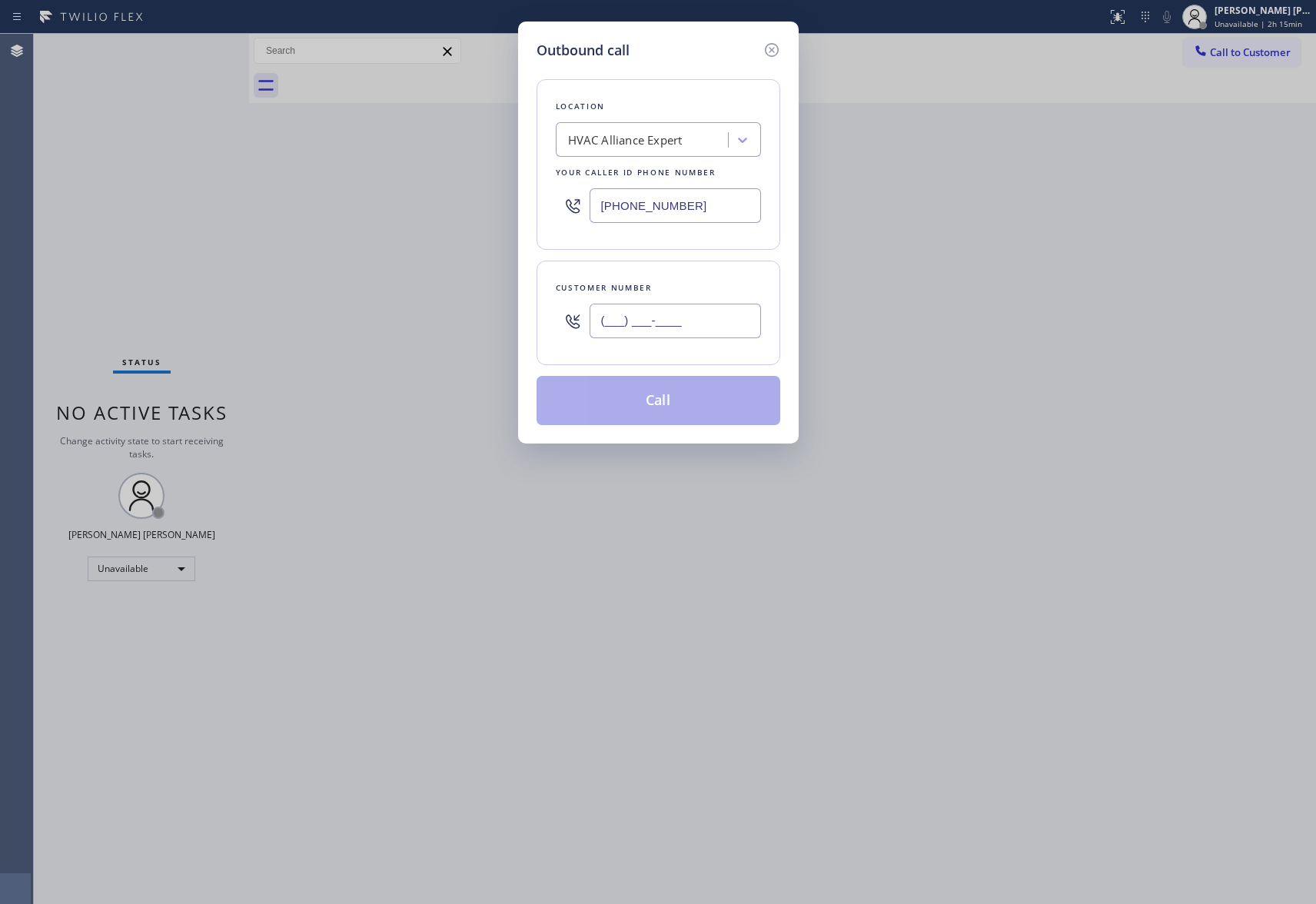
click at [675, 323] on input "(___) ___-____" at bounding box center [675, 321] width 171 height 34
paste input "949) 201-2747"
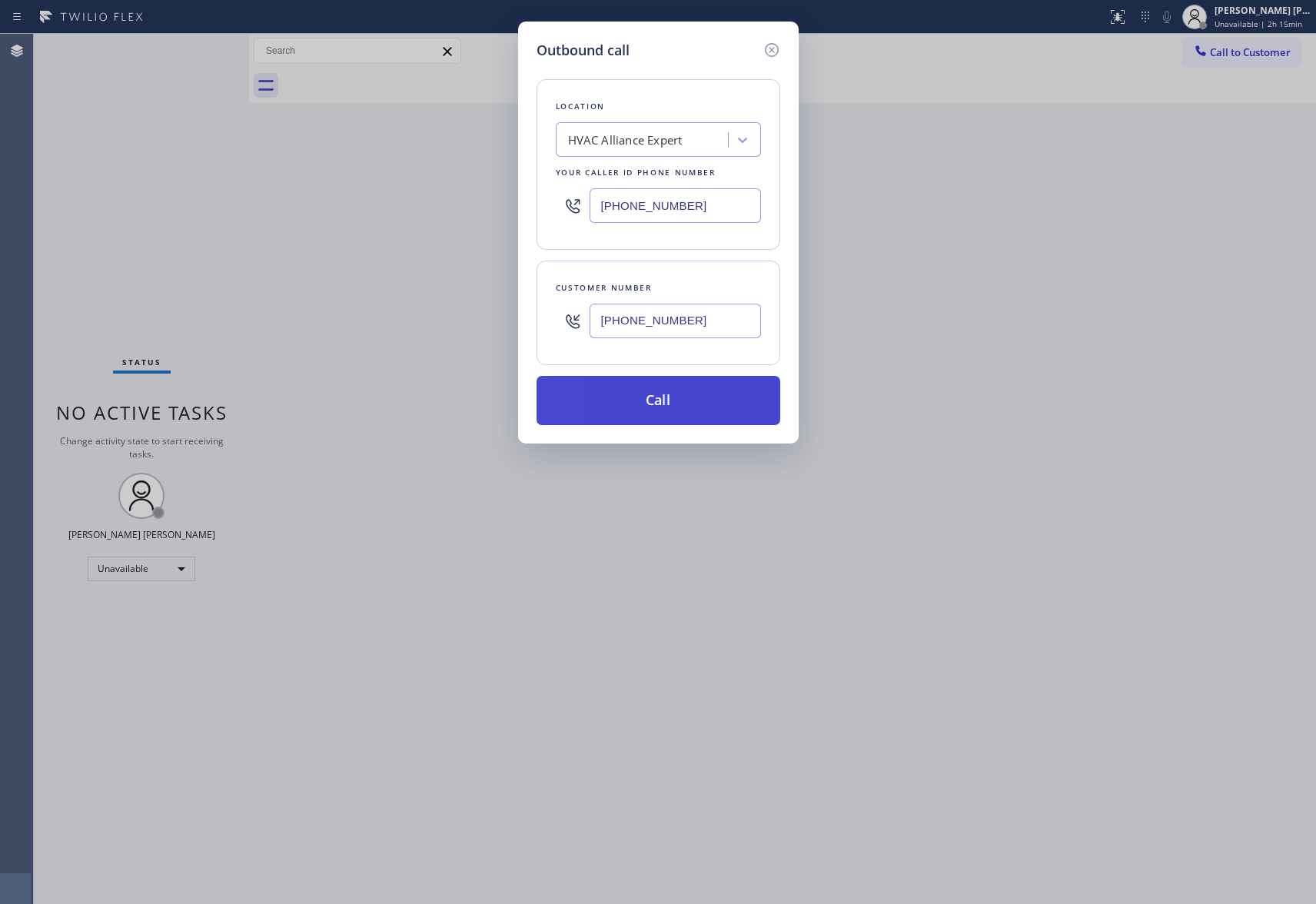
type input "[PHONE_NUMBER]"
click at [672, 408] on button "Call" at bounding box center [658, 400] width 243 height 49
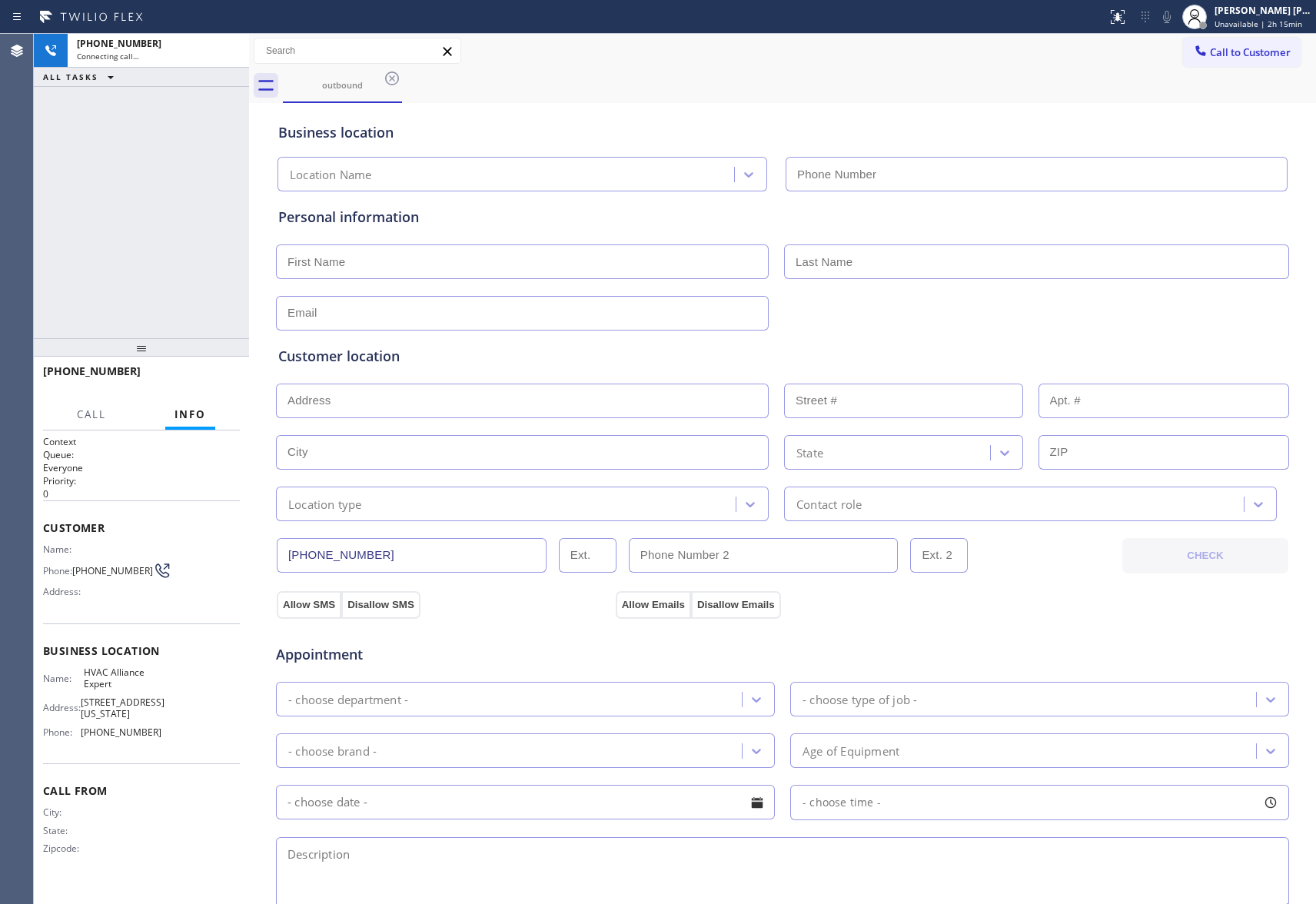
type input "[PHONE_NUMBER]"
click at [229, 367] on div "[PHONE_NUMBER] Live | 00:04 HANG UP" at bounding box center [142, 378] width 197 height 40
click at [222, 379] on span "HANG UP" at bounding box center [204, 379] width 47 height 11
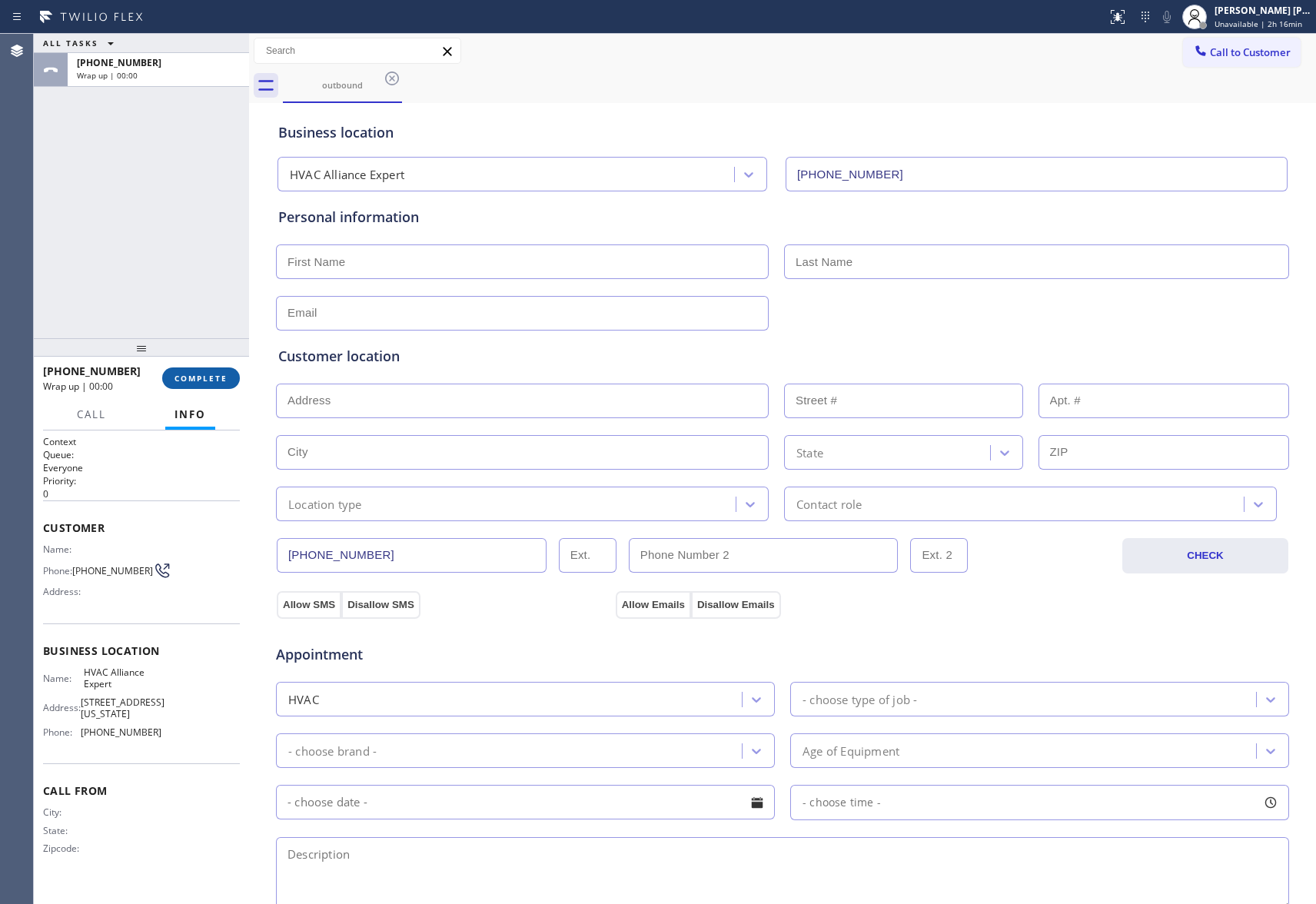
click at [196, 386] on button "COMPLETE" at bounding box center [200, 379] width 77 height 22
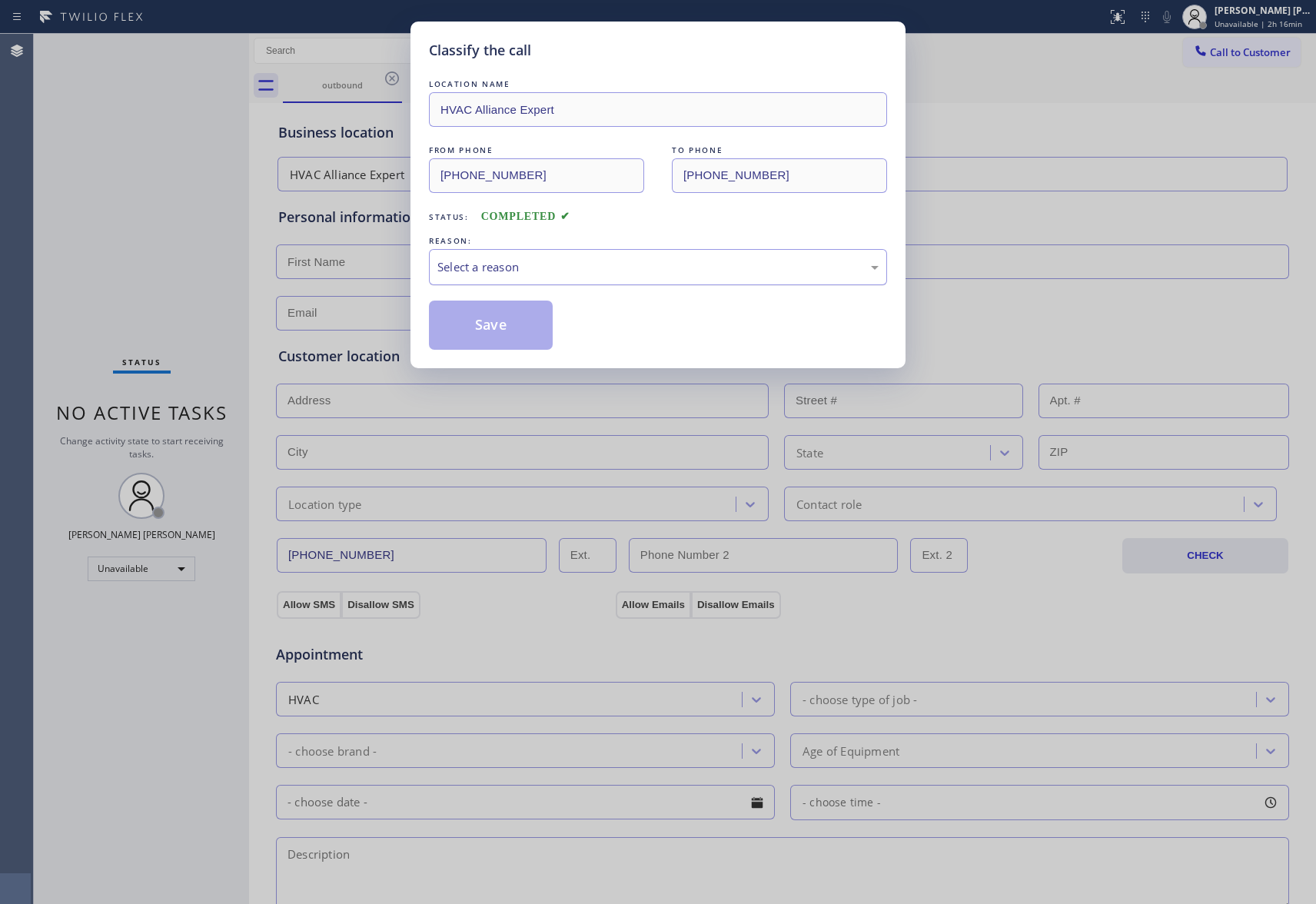
click at [487, 268] on div "Select a reason" at bounding box center [658, 267] width 441 height 18
drag, startPoint x: 472, startPoint y: 326, endPoint x: 884, endPoint y: 180, distance: 437.1
click at [480, 322] on button "Save" at bounding box center [491, 325] width 124 height 49
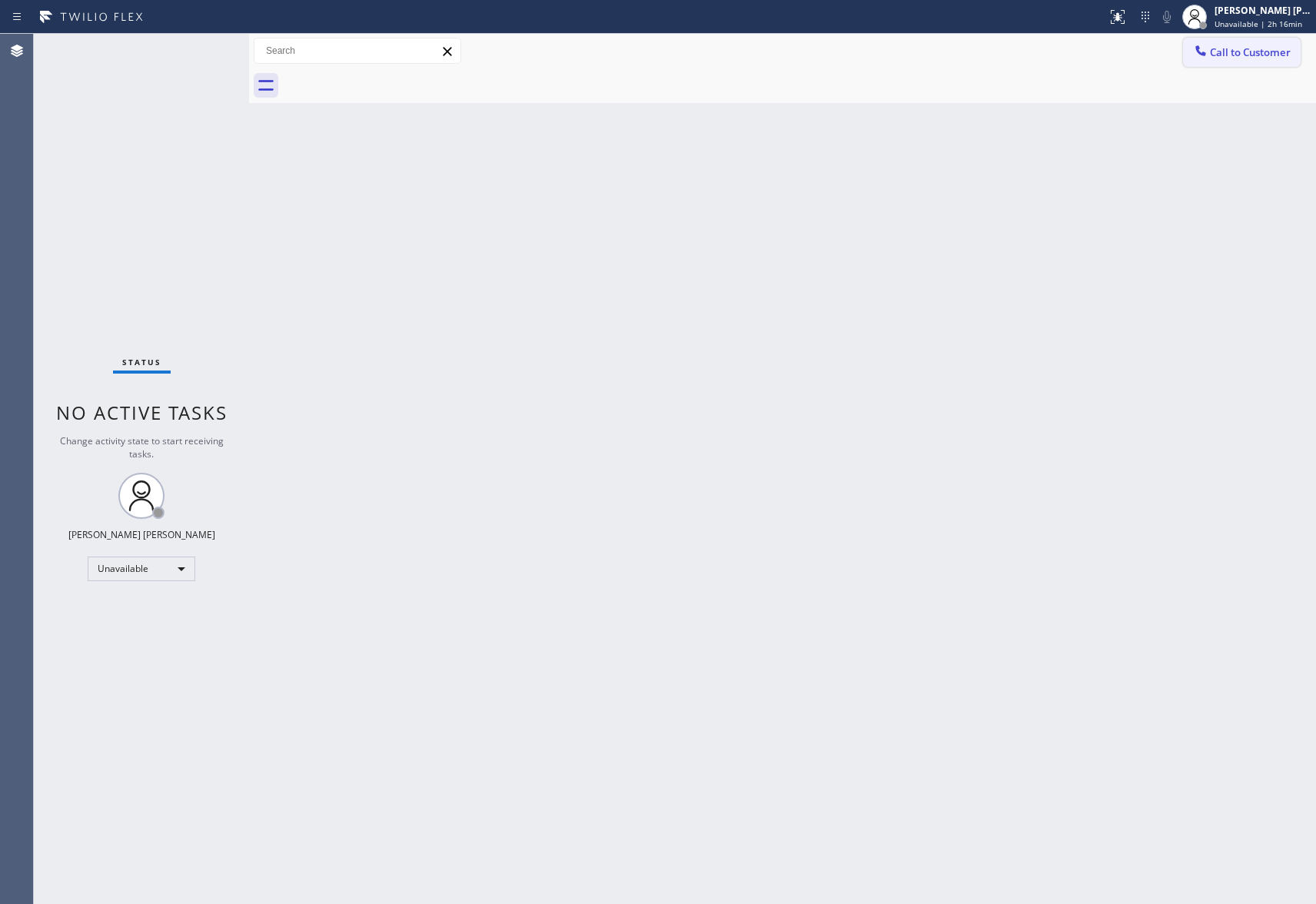
click at [1299, 56] on button "Call to Customer" at bounding box center [1242, 52] width 117 height 29
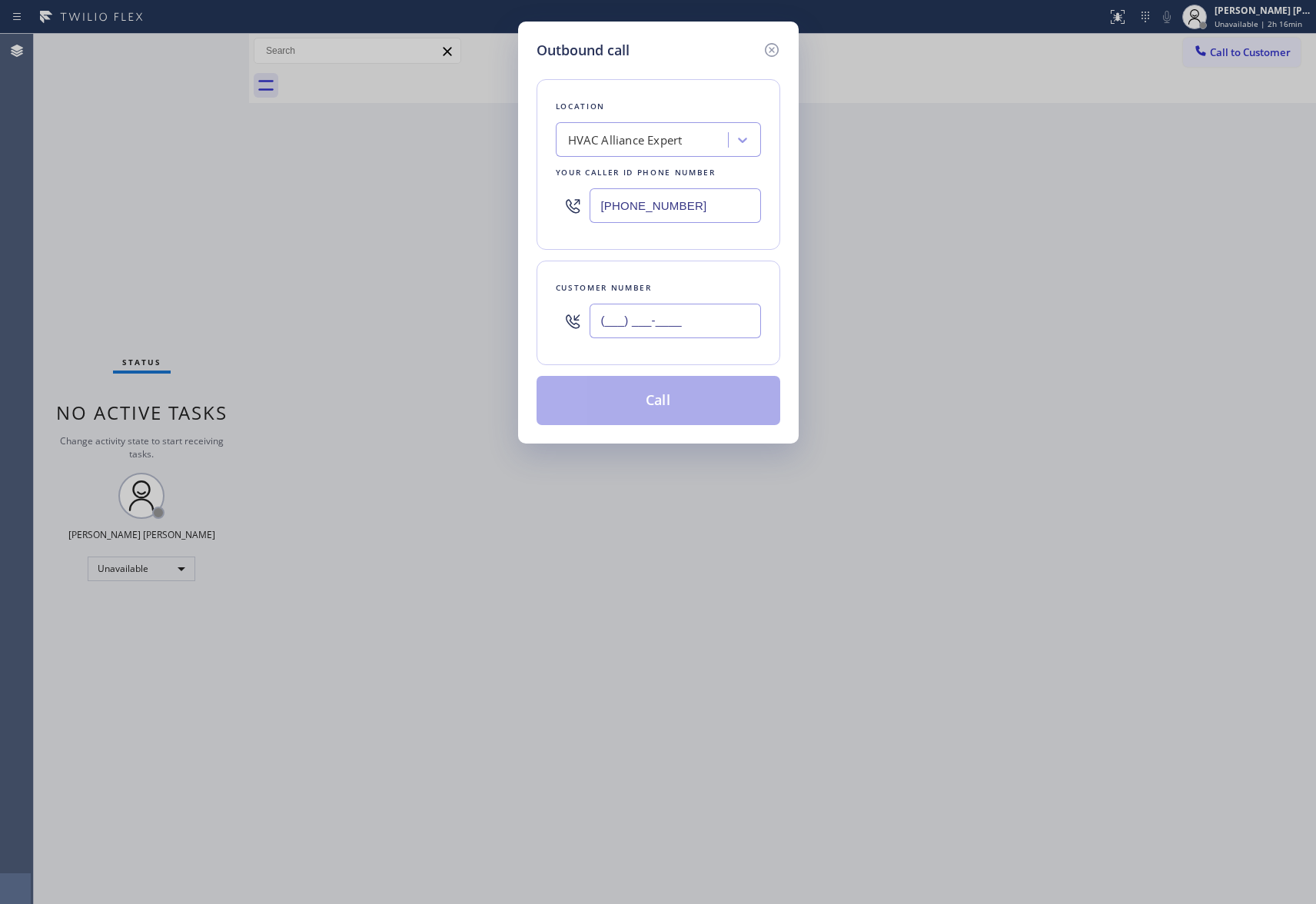
click at [671, 308] on input "(___) ___-____" at bounding box center [675, 321] width 171 height 34
paste input "564) 212-5270"
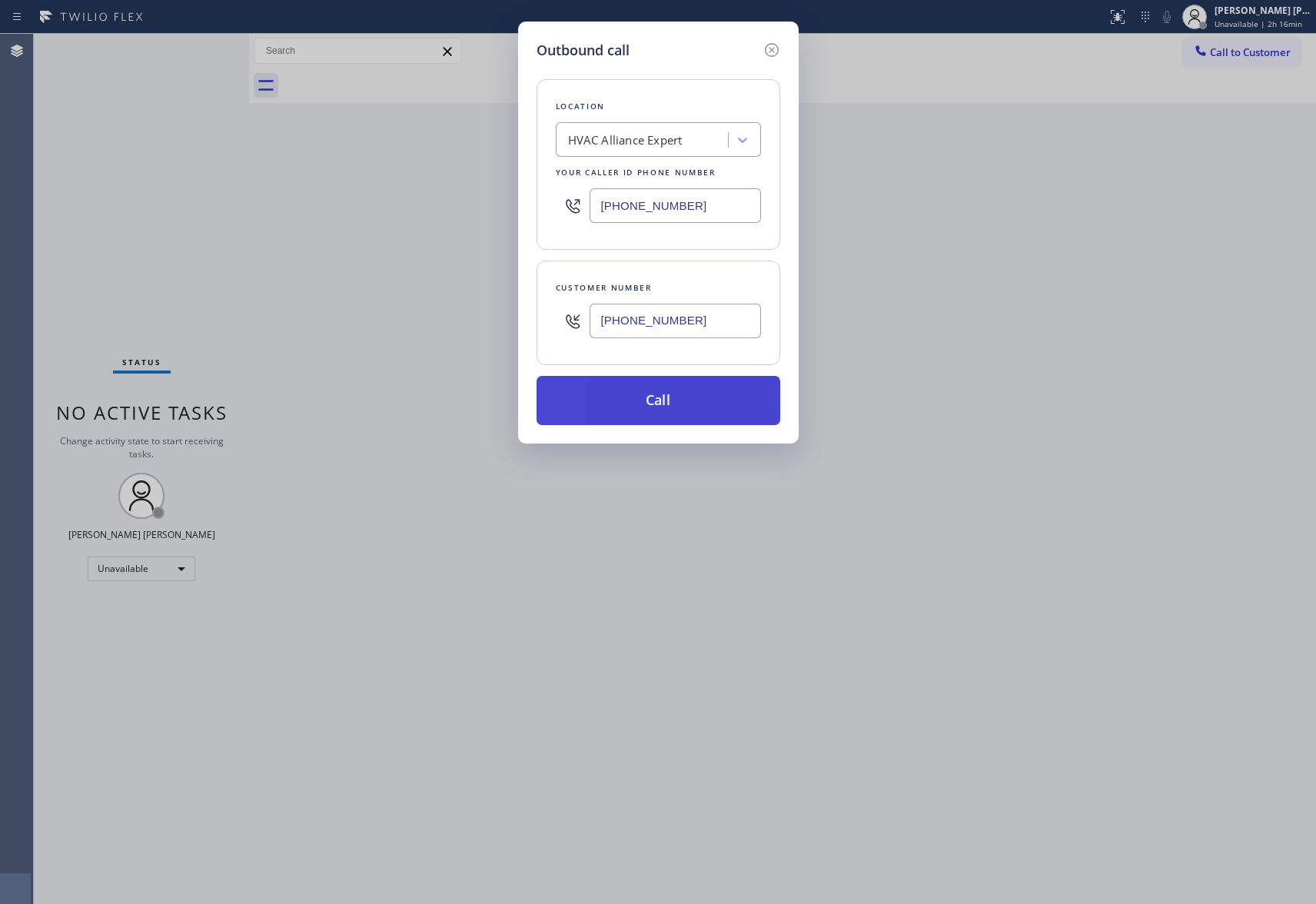
type input "[PHONE_NUMBER]"
click at [692, 400] on button "Call" at bounding box center [658, 400] width 243 height 49
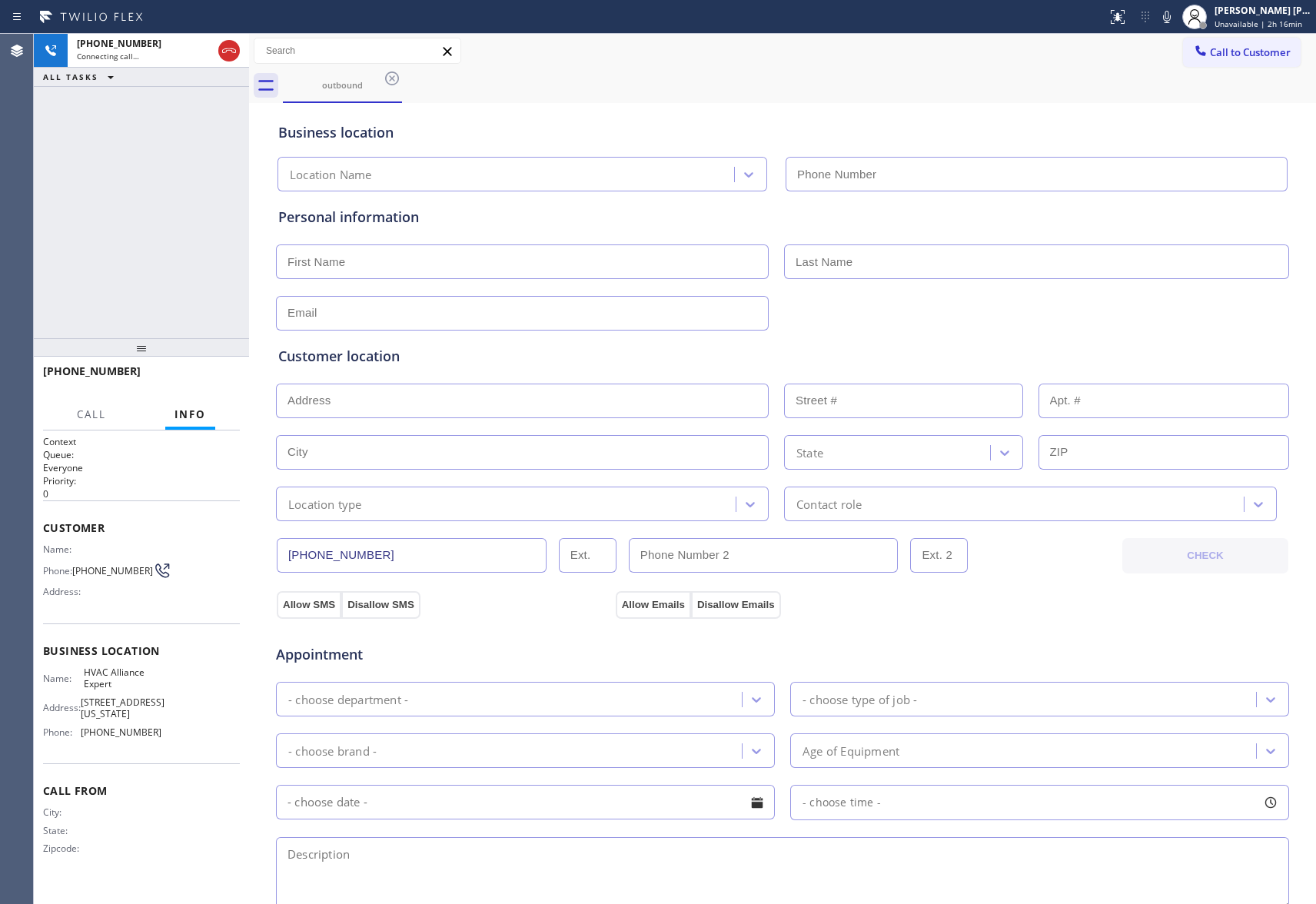
type input "[PHONE_NUMBER]"
drag, startPoint x: 237, startPoint y: 49, endPoint x: 281, endPoint y: 52, distance: 44.1
click at [237, 49] on icon at bounding box center [229, 51] width 19 height 19
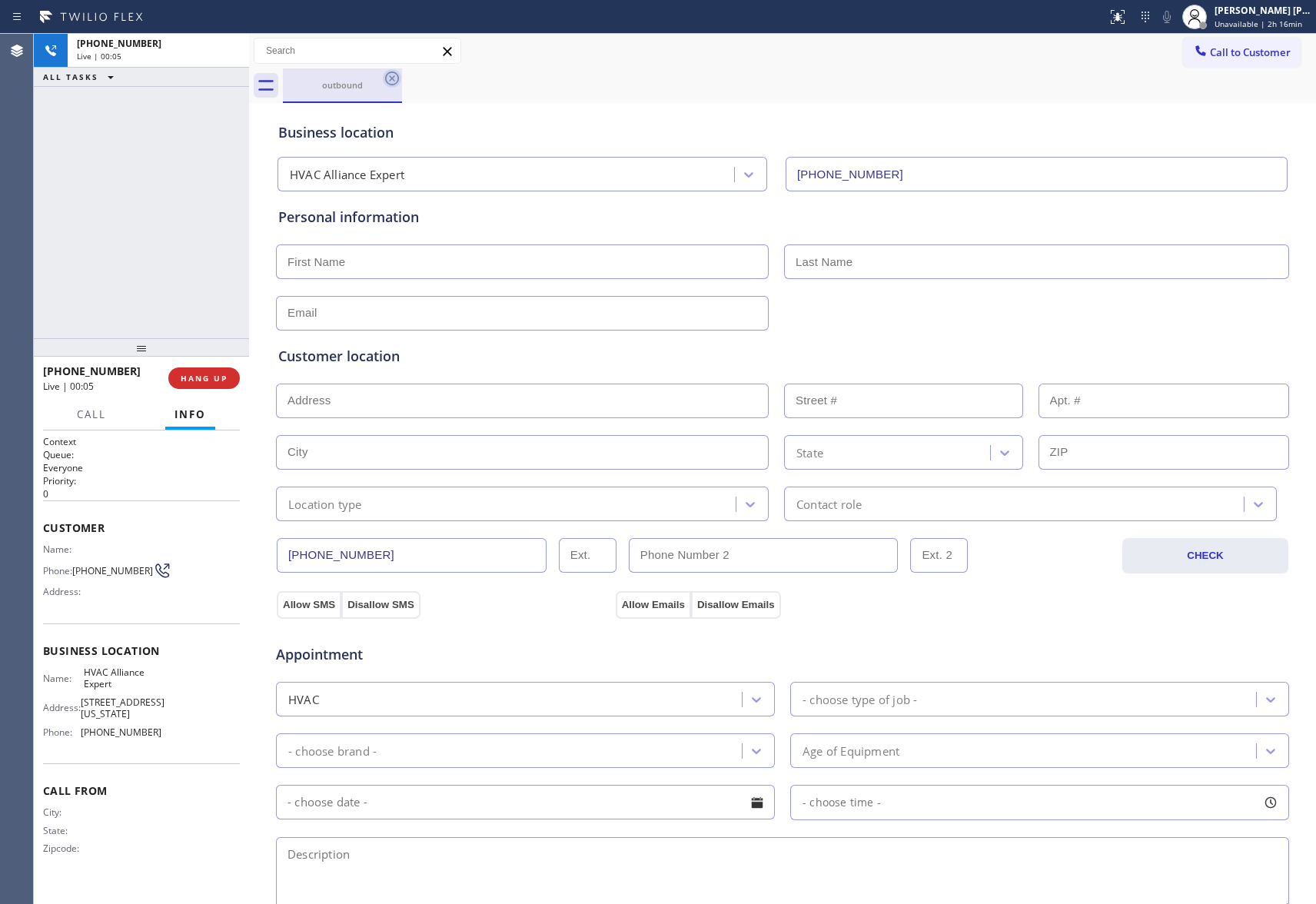
click at [390, 74] on icon at bounding box center [392, 78] width 19 height 19
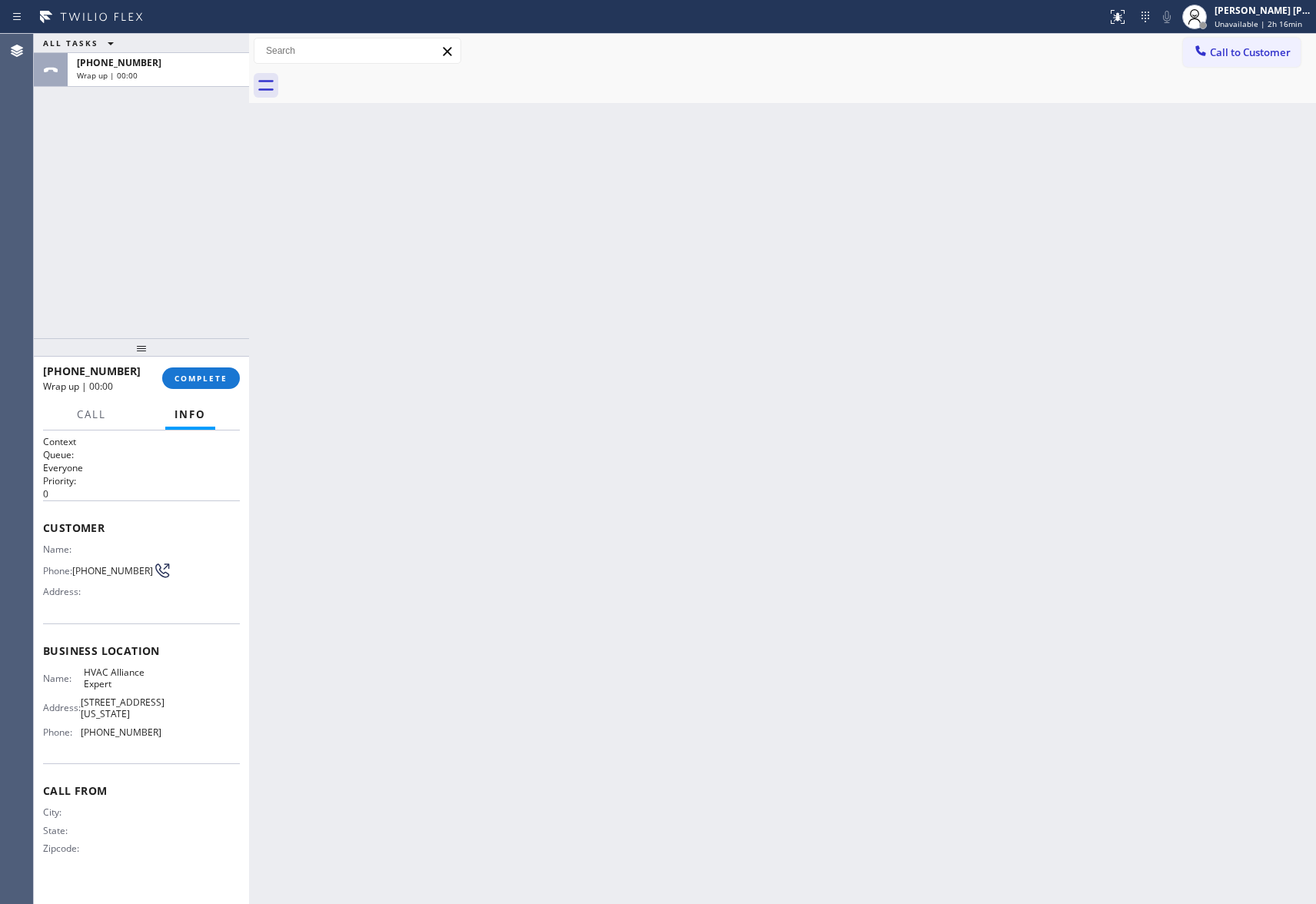
click at [390, 74] on div at bounding box center [800, 85] width 1034 height 34
click at [228, 376] on button "COMPLETE" at bounding box center [200, 379] width 77 height 22
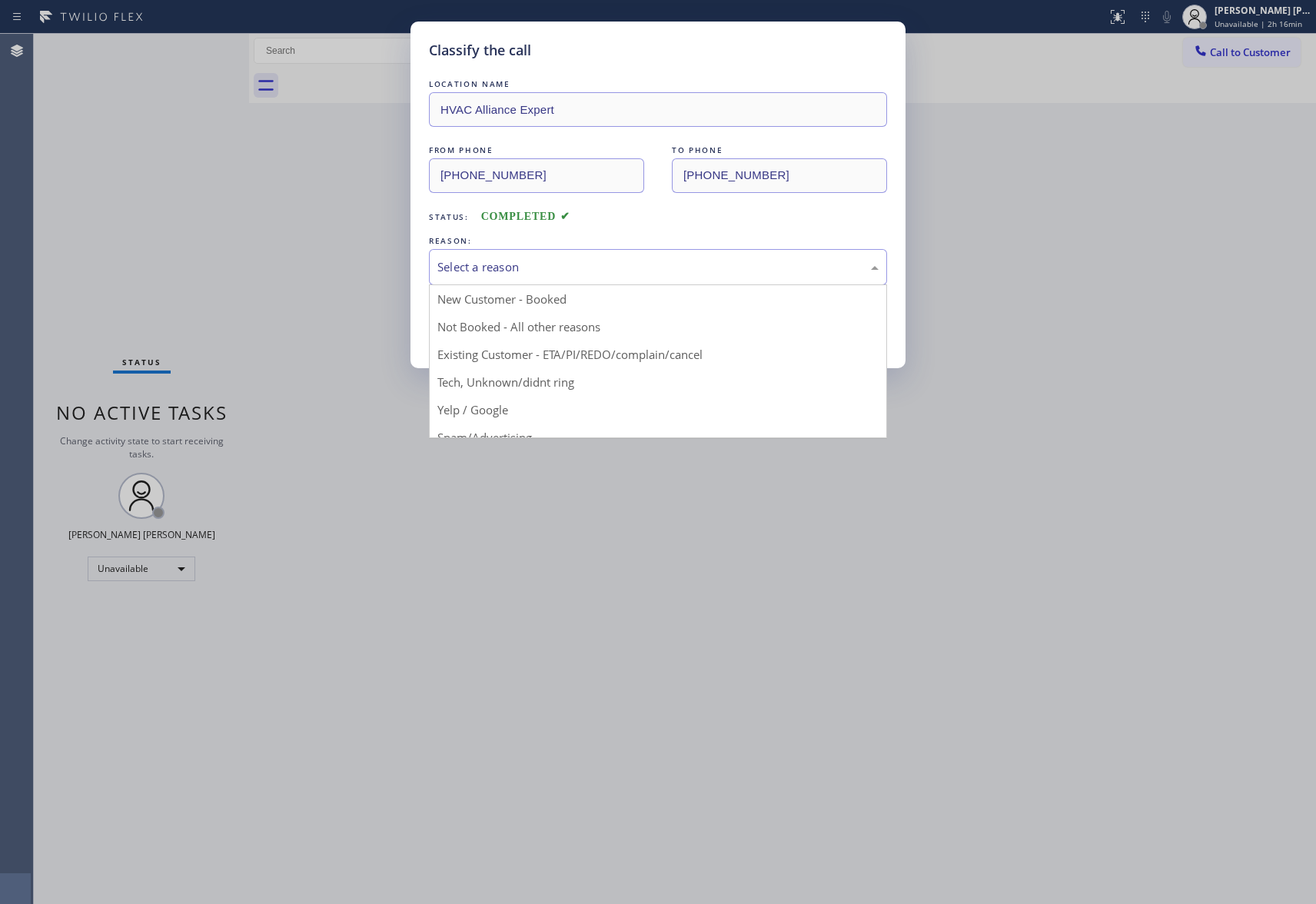
drag, startPoint x: 689, startPoint y: 262, endPoint x: 474, endPoint y: 332, distance: 226.1
click at [689, 261] on div "Select a reason" at bounding box center [658, 267] width 441 height 18
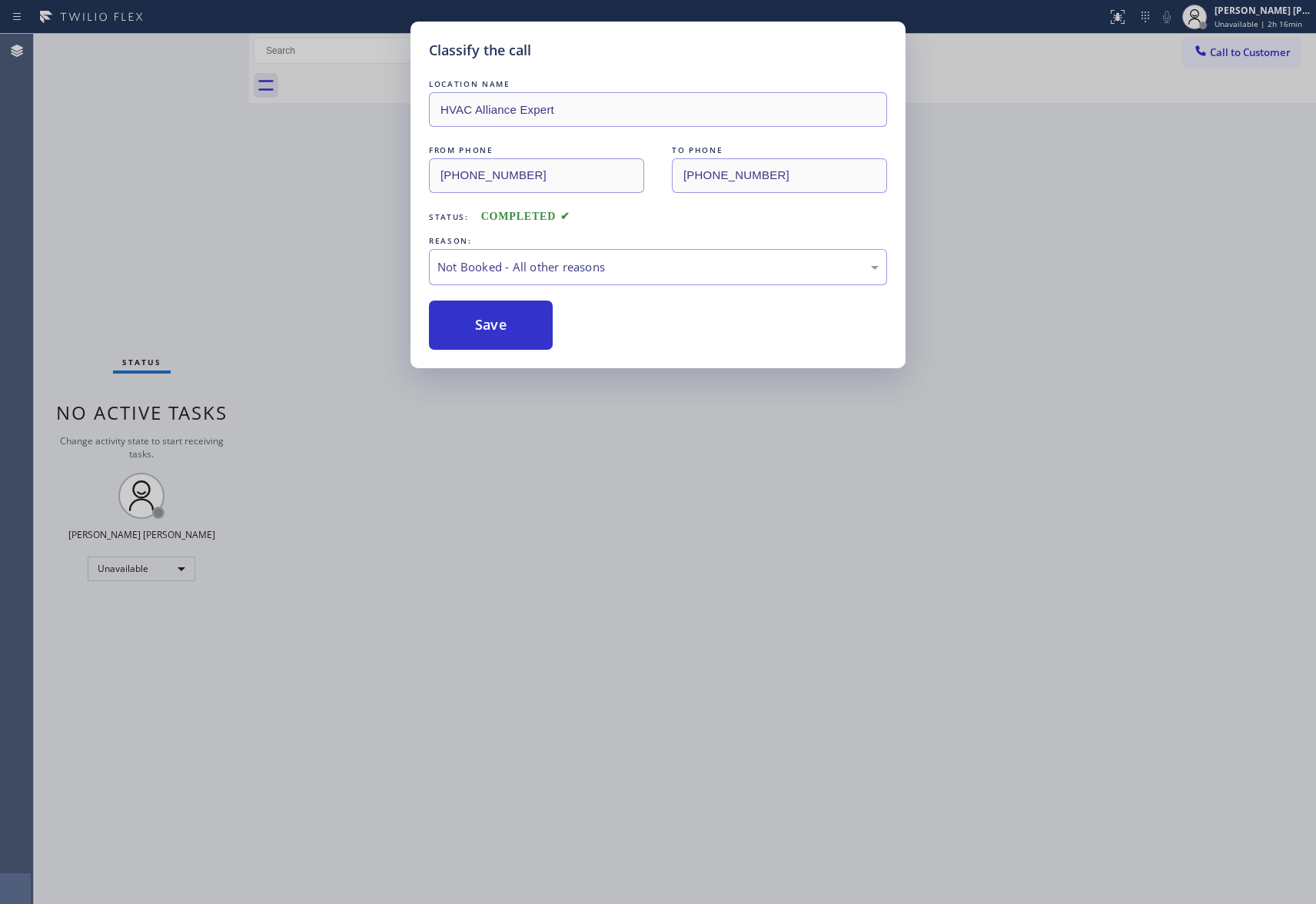
click at [484, 321] on button "Save" at bounding box center [491, 325] width 124 height 49
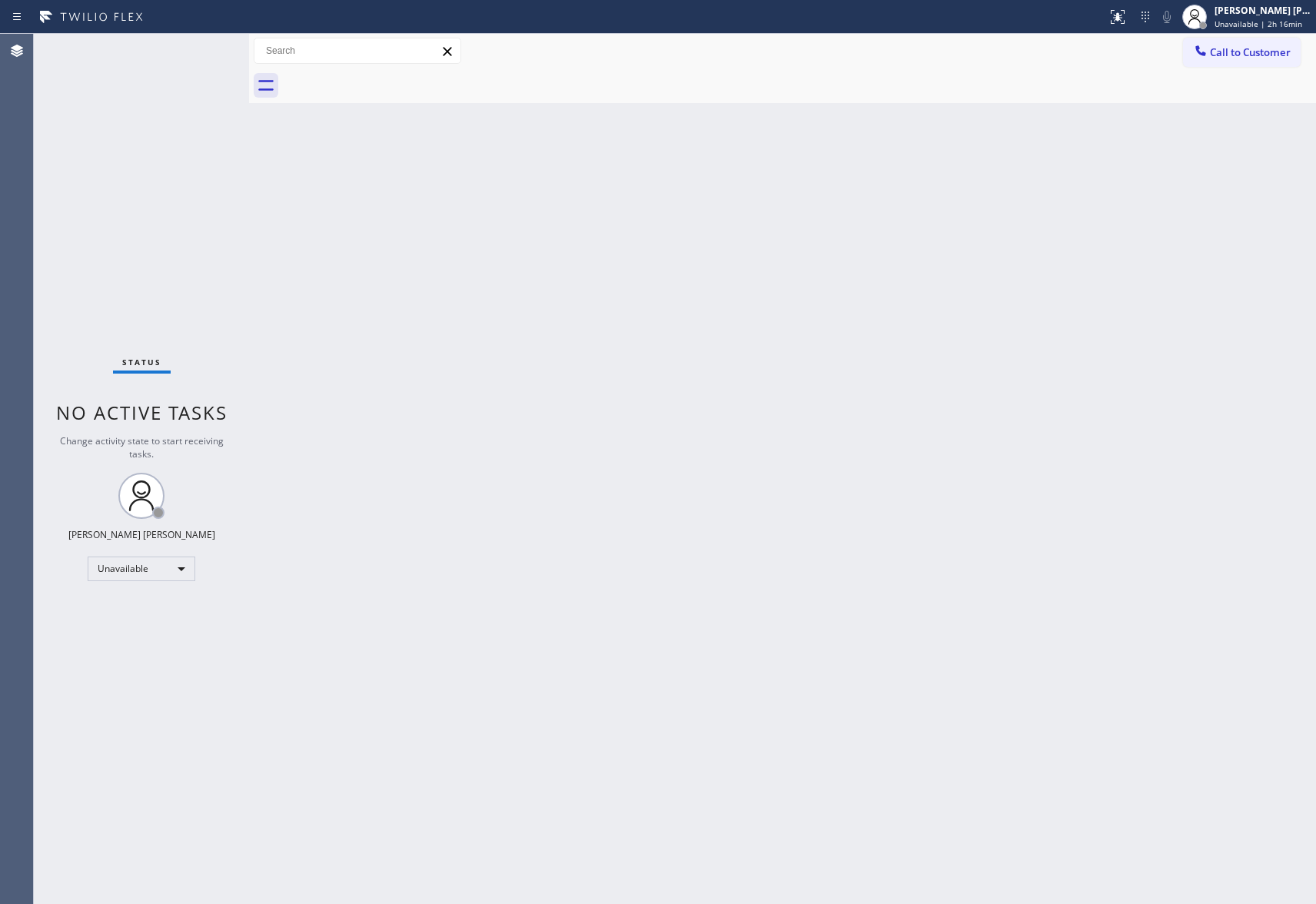
click at [1253, 50] on span "Call to Customer" at bounding box center [1250, 52] width 81 height 14
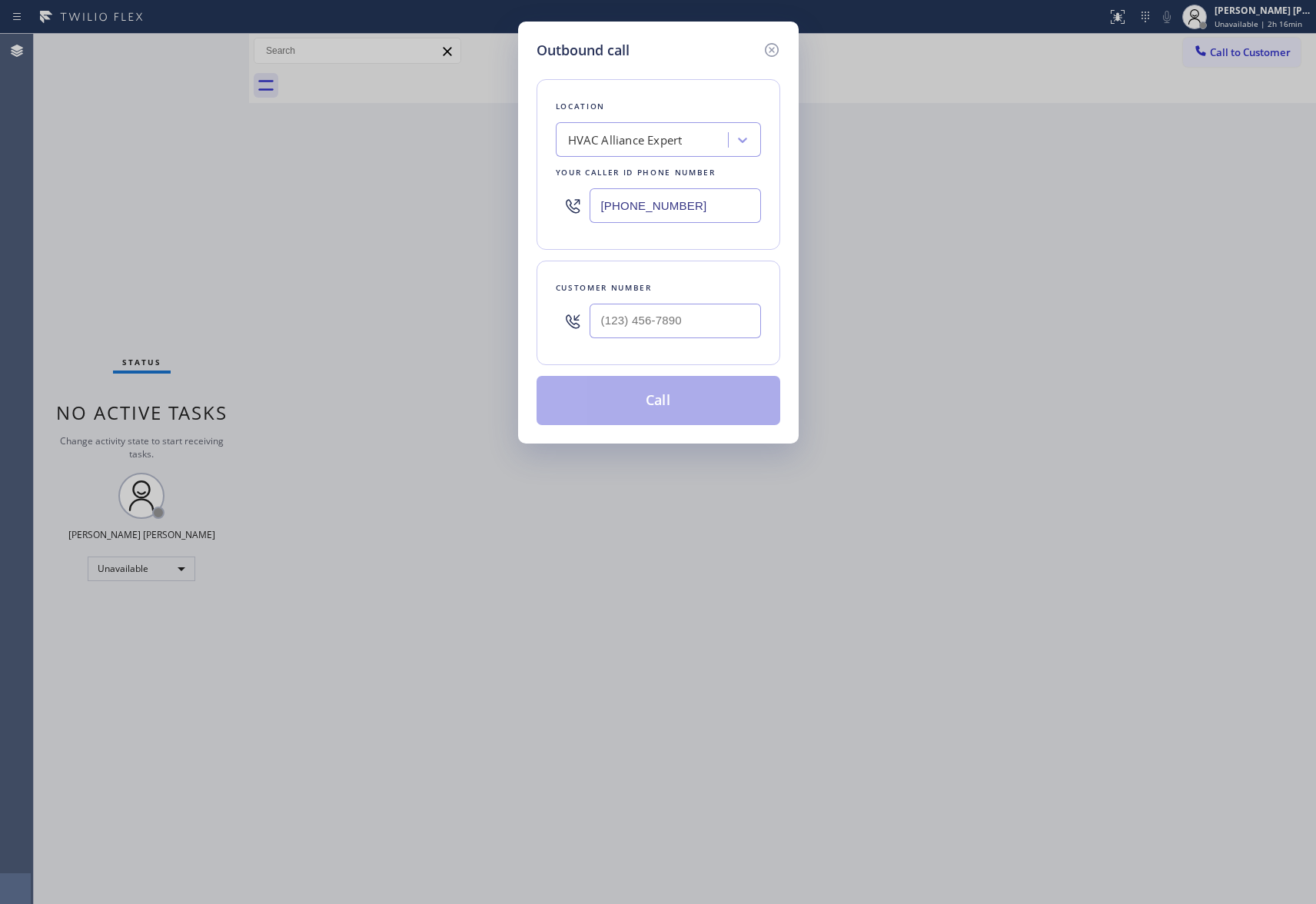
click at [701, 303] on div at bounding box center [675, 321] width 171 height 50
click at [693, 324] on input "(___) ___-____" at bounding box center [675, 321] width 171 height 34
paste input "650) 686-4838"
type input "[PHONE_NUMBER]"
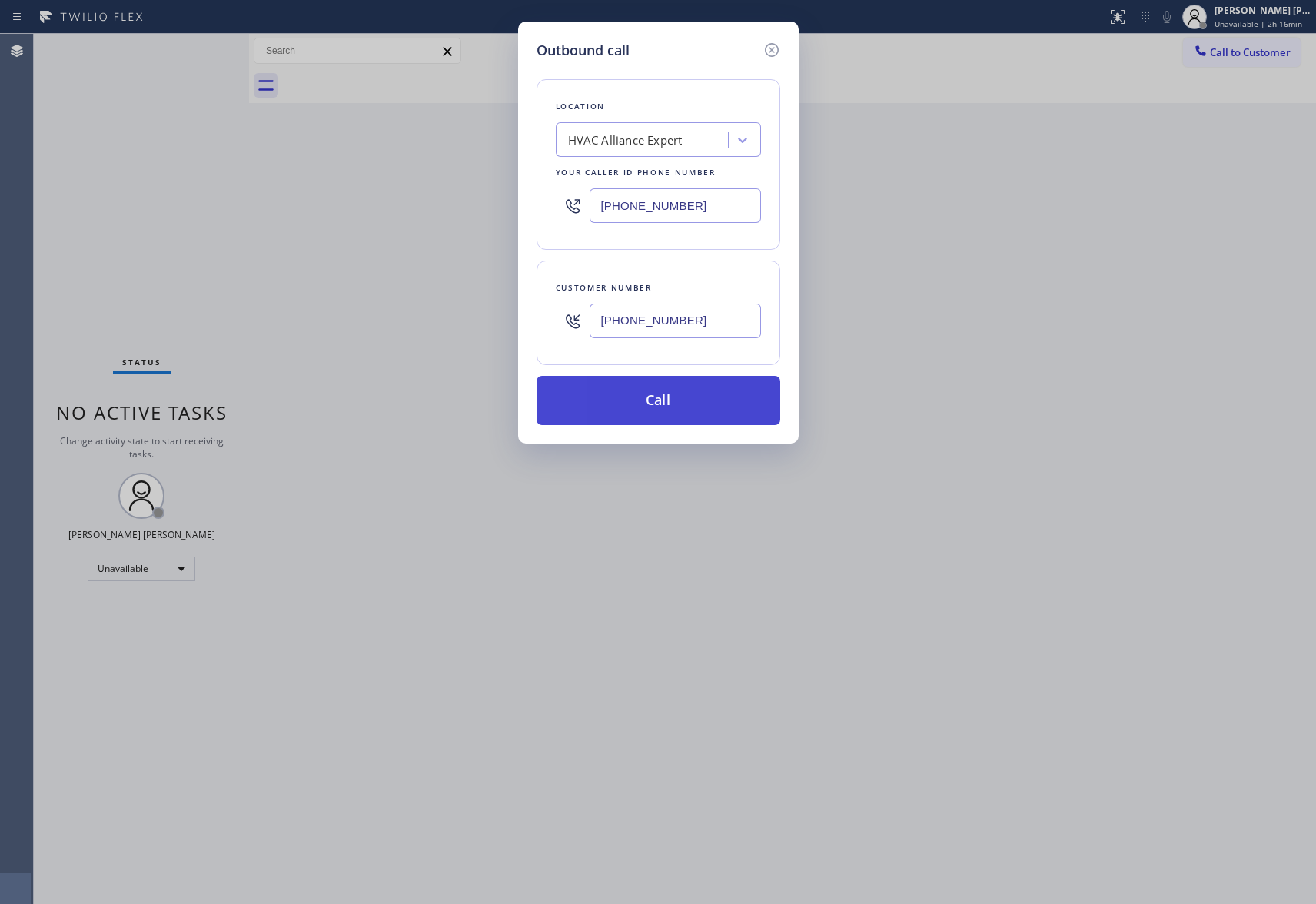
click at [675, 402] on button "Call" at bounding box center [658, 400] width 243 height 49
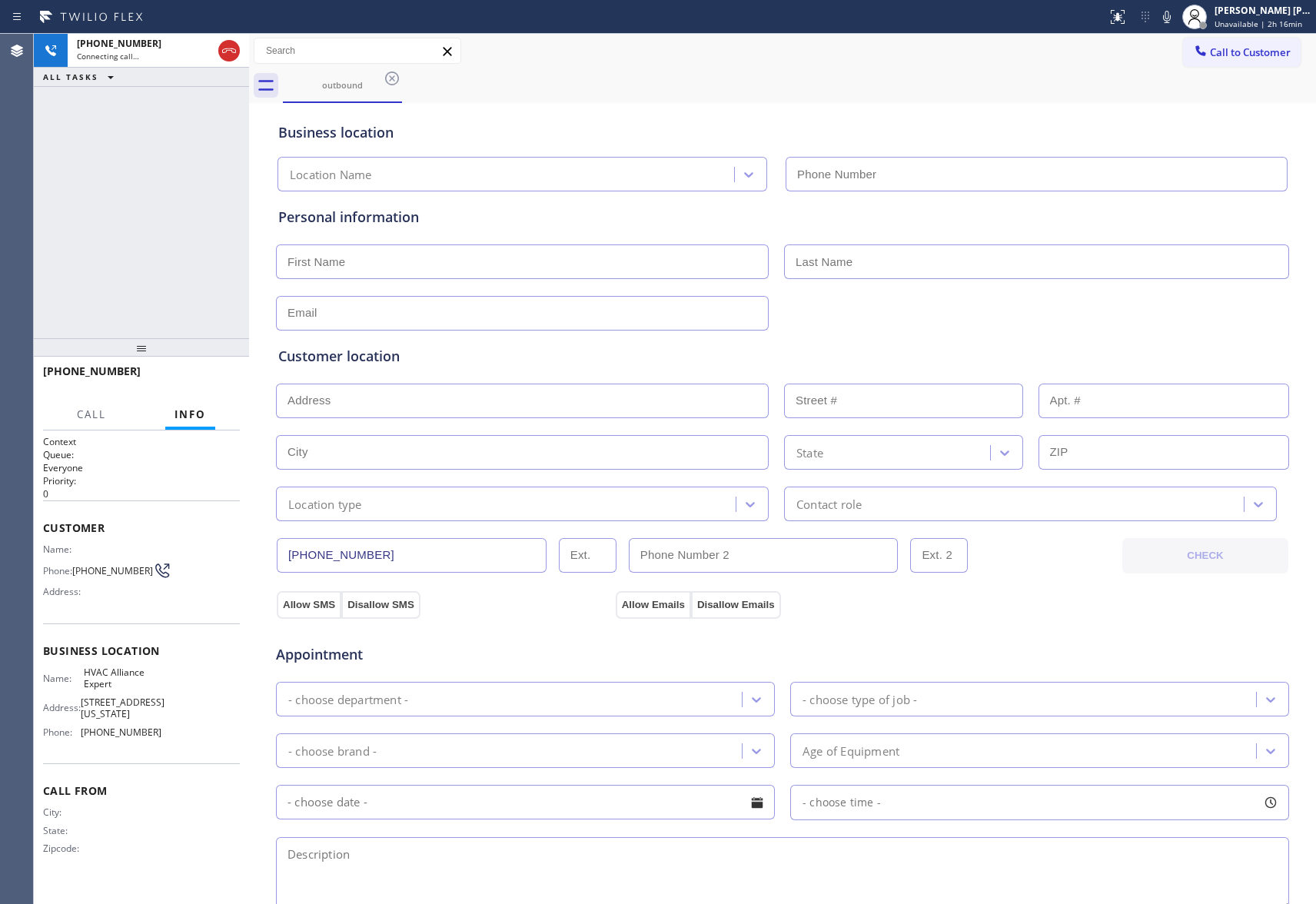
type input "[PHONE_NUMBER]"
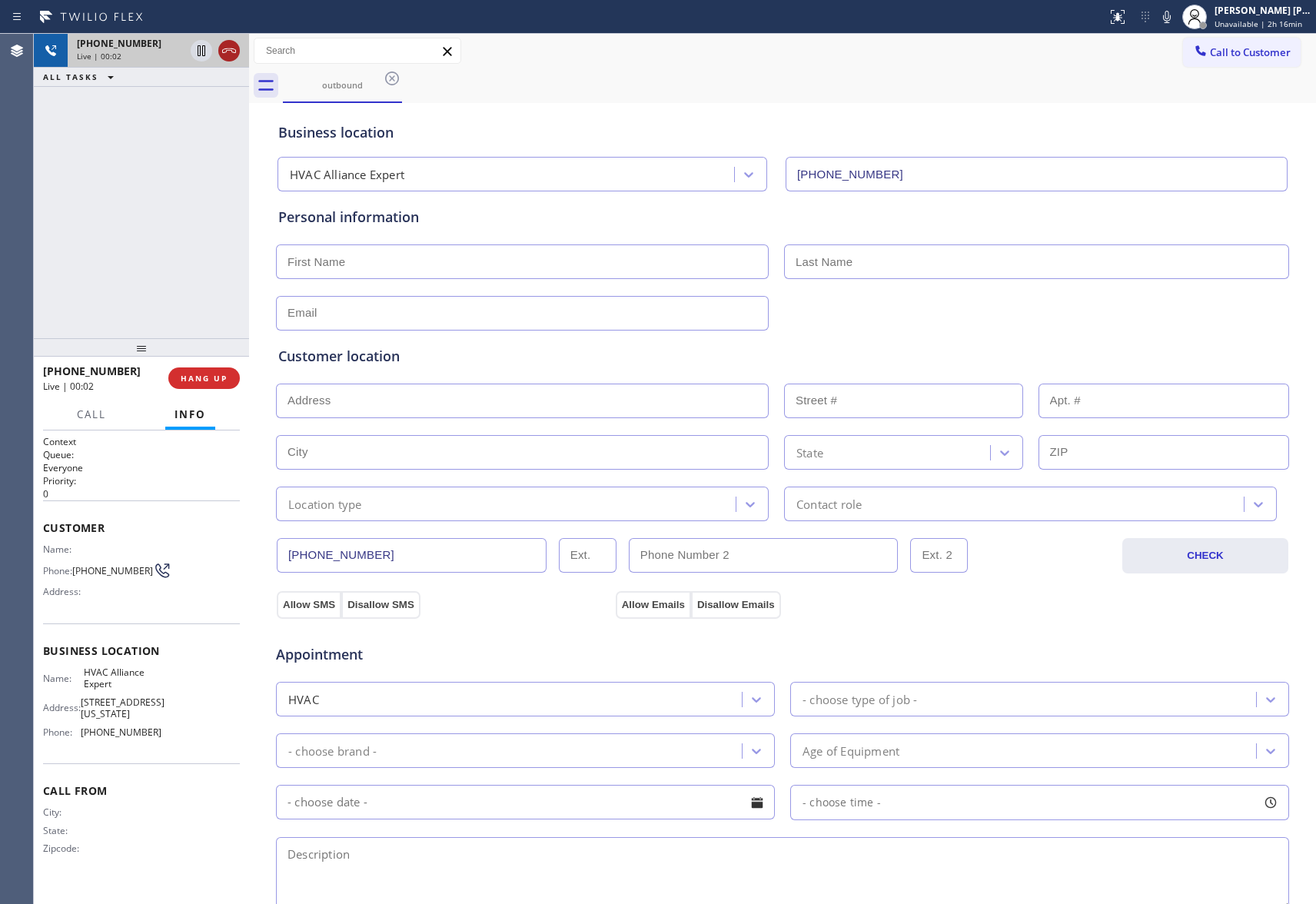
click at [232, 46] on icon at bounding box center [229, 51] width 19 height 19
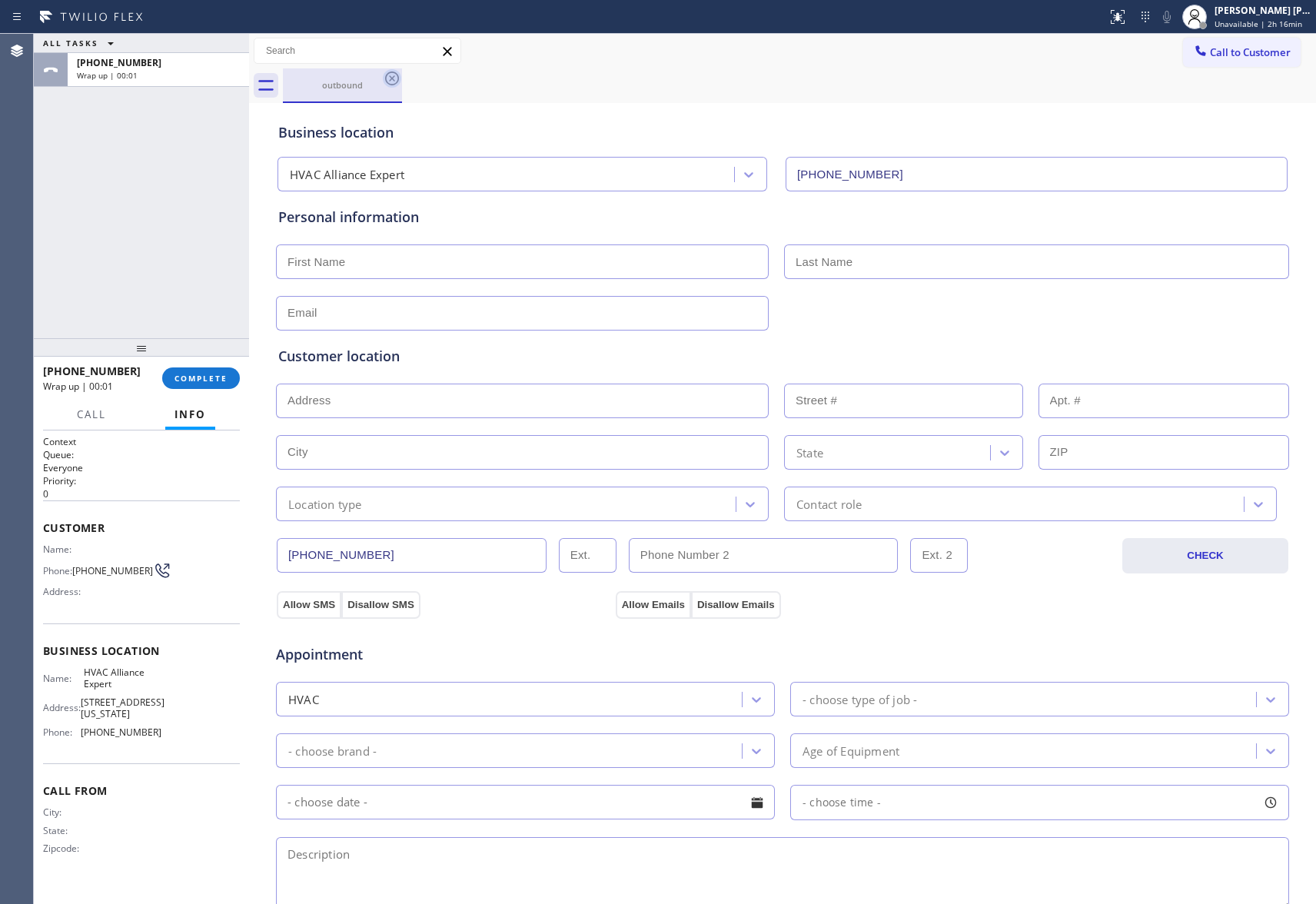
click at [390, 75] on icon at bounding box center [392, 78] width 19 height 19
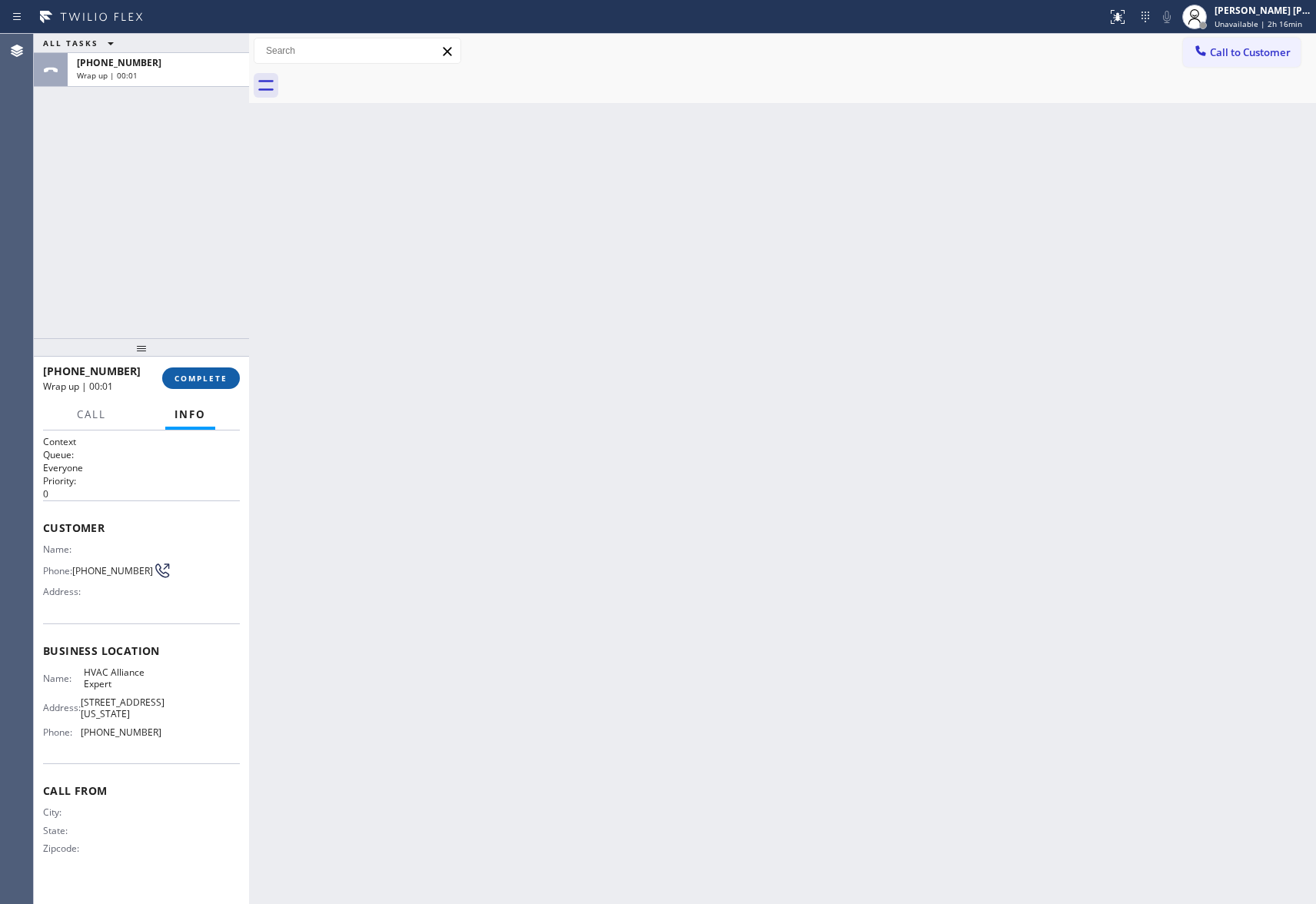
click at [210, 379] on span "COMPLETE" at bounding box center [201, 379] width 53 height 11
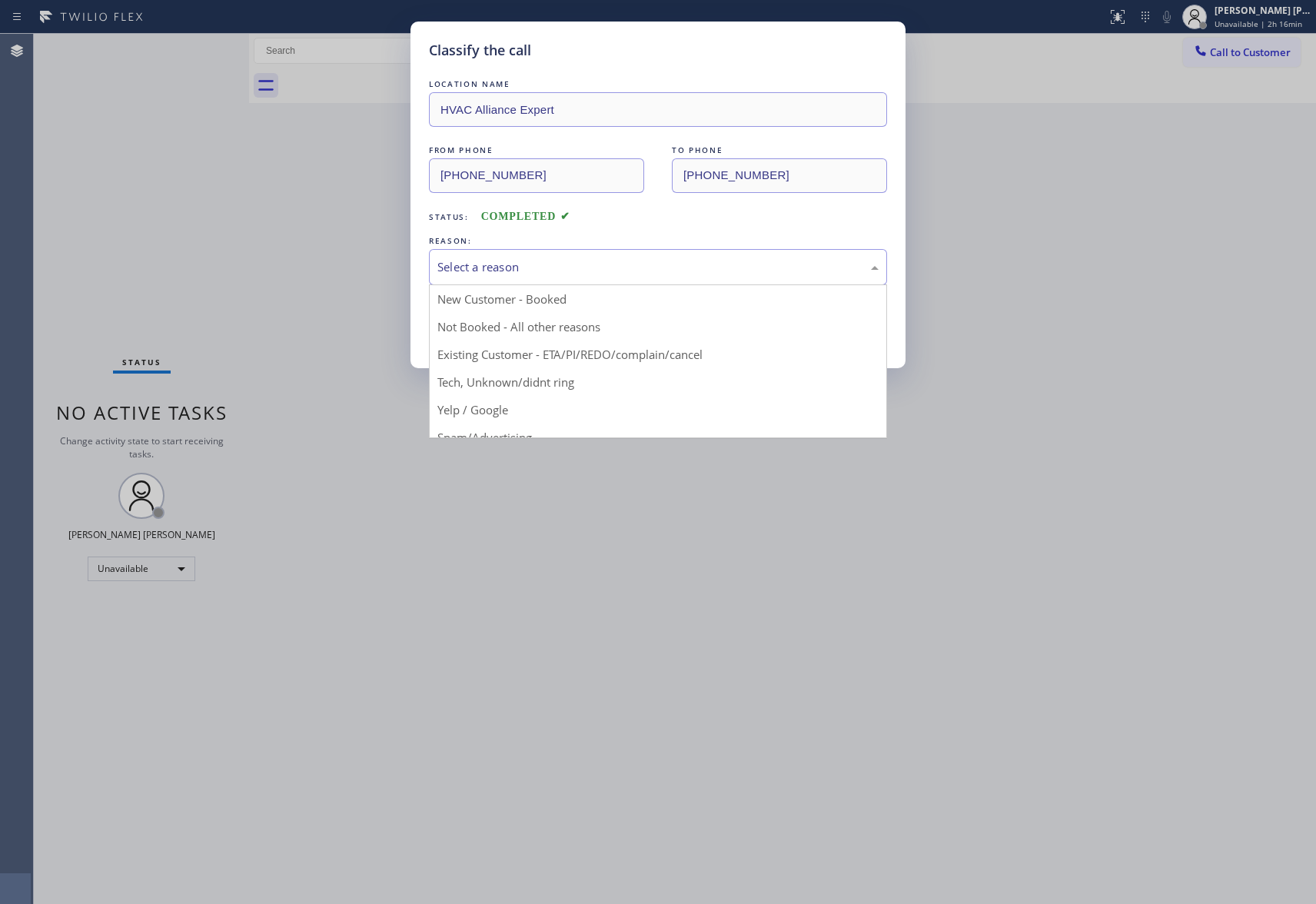
click at [584, 272] on div "Select a reason" at bounding box center [658, 267] width 441 height 18
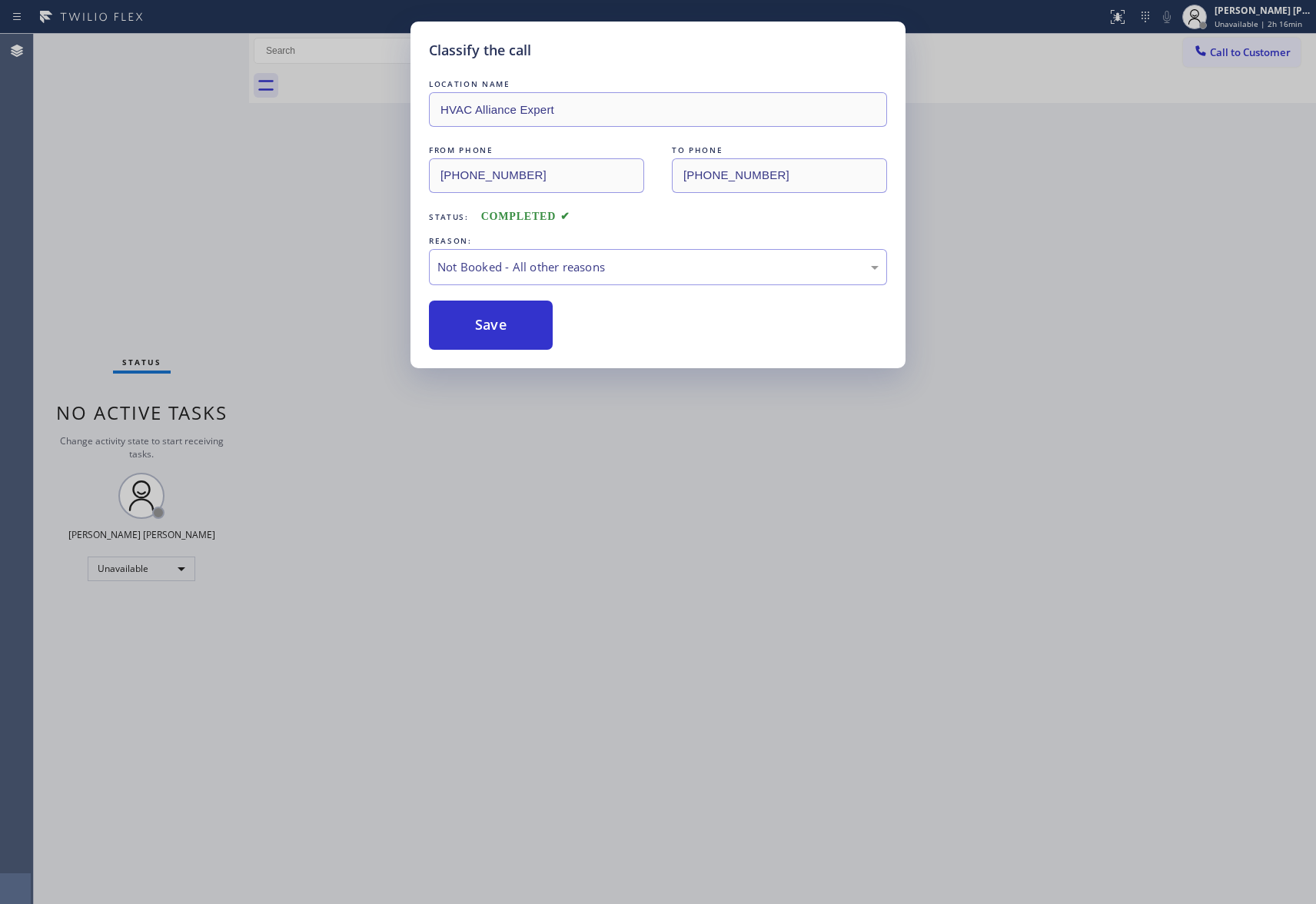
click at [489, 328] on button "Save" at bounding box center [491, 325] width 124 height 49
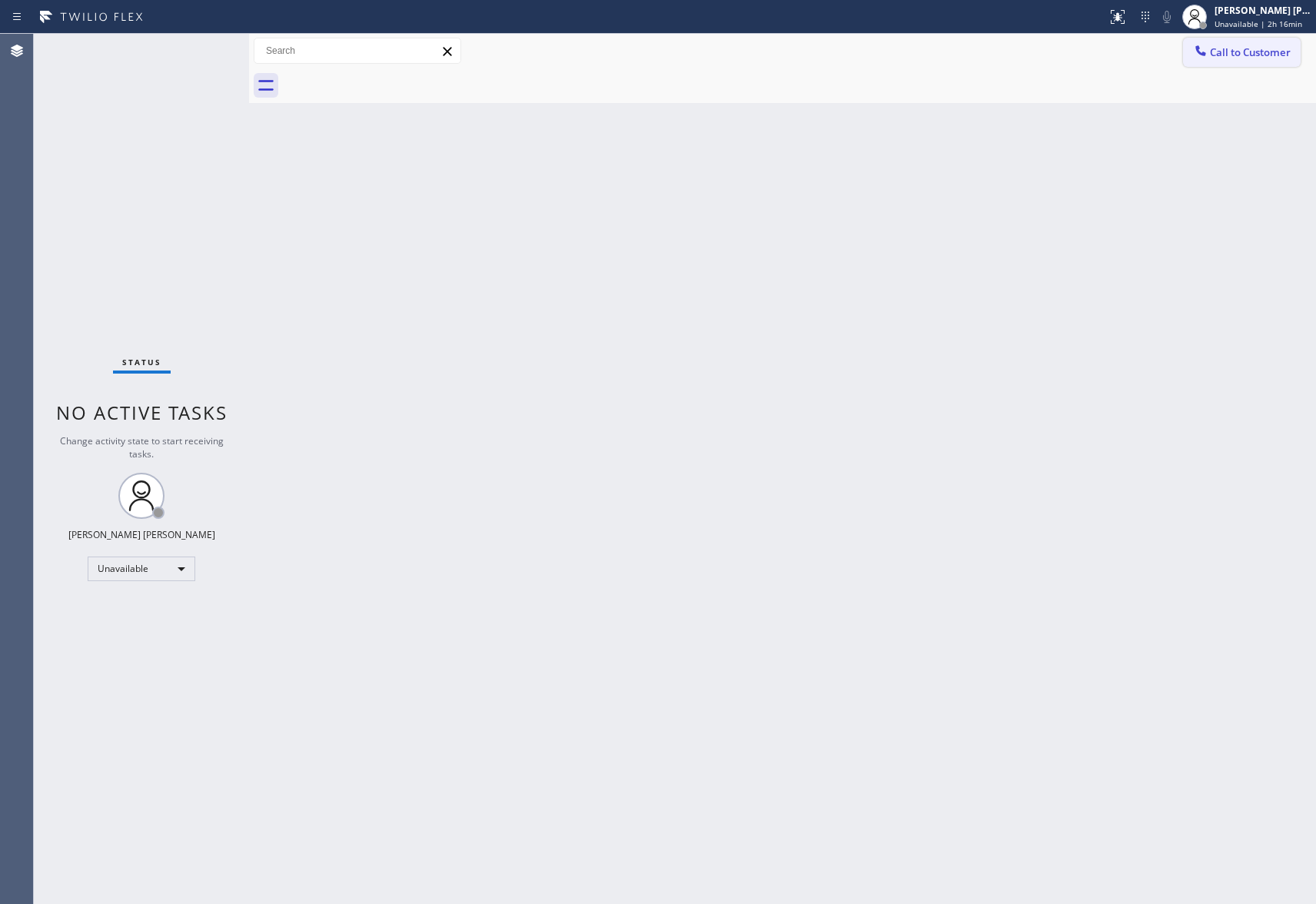
click at [1262, 53] on span "Call to Customer" at bounding box center [1250, 52] width 81 height 14
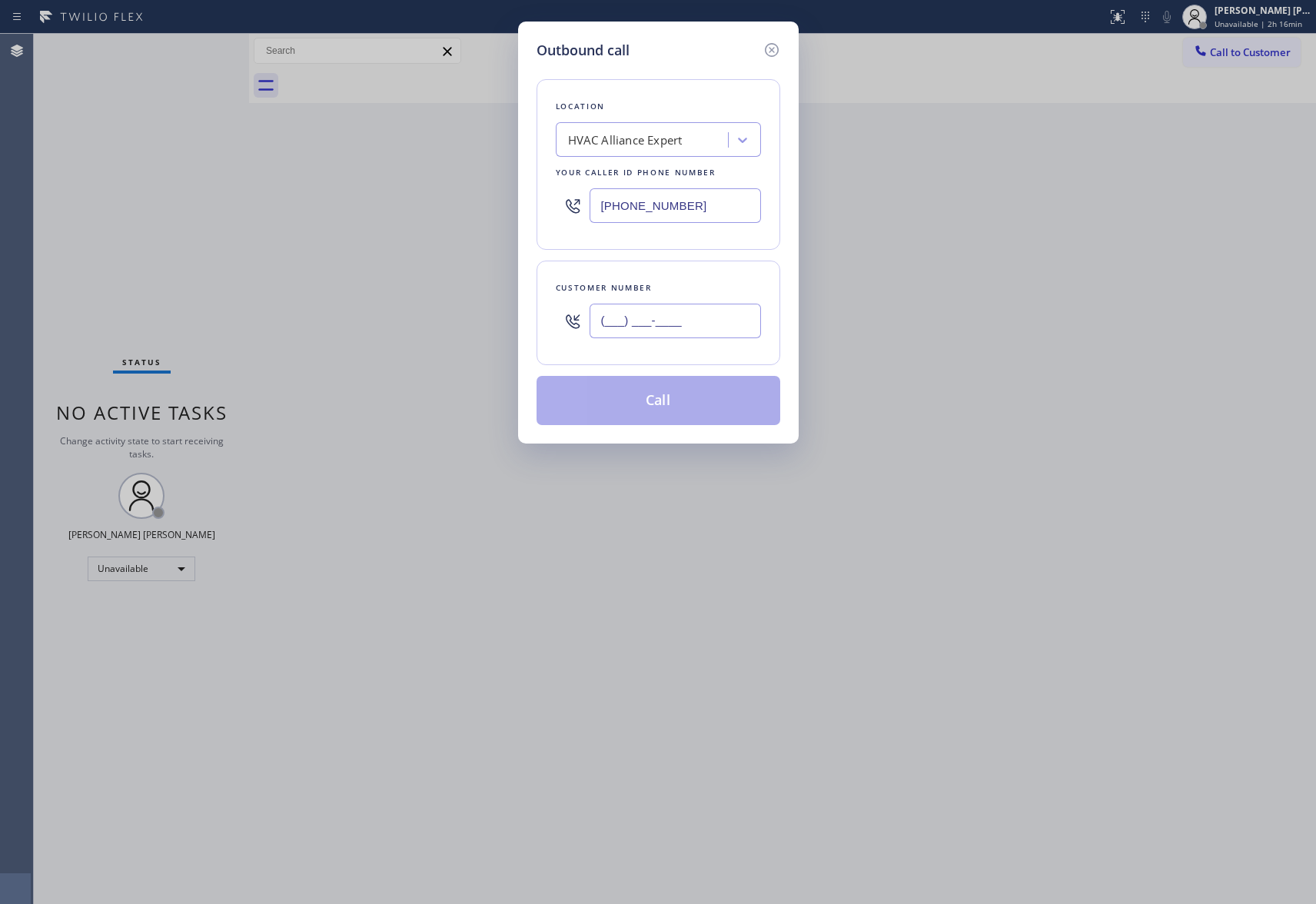
click at [729, 324] on input "(___) ___-____" at bounding box center [675, 321] width 171 height 34
paste input "352) 371-6925"
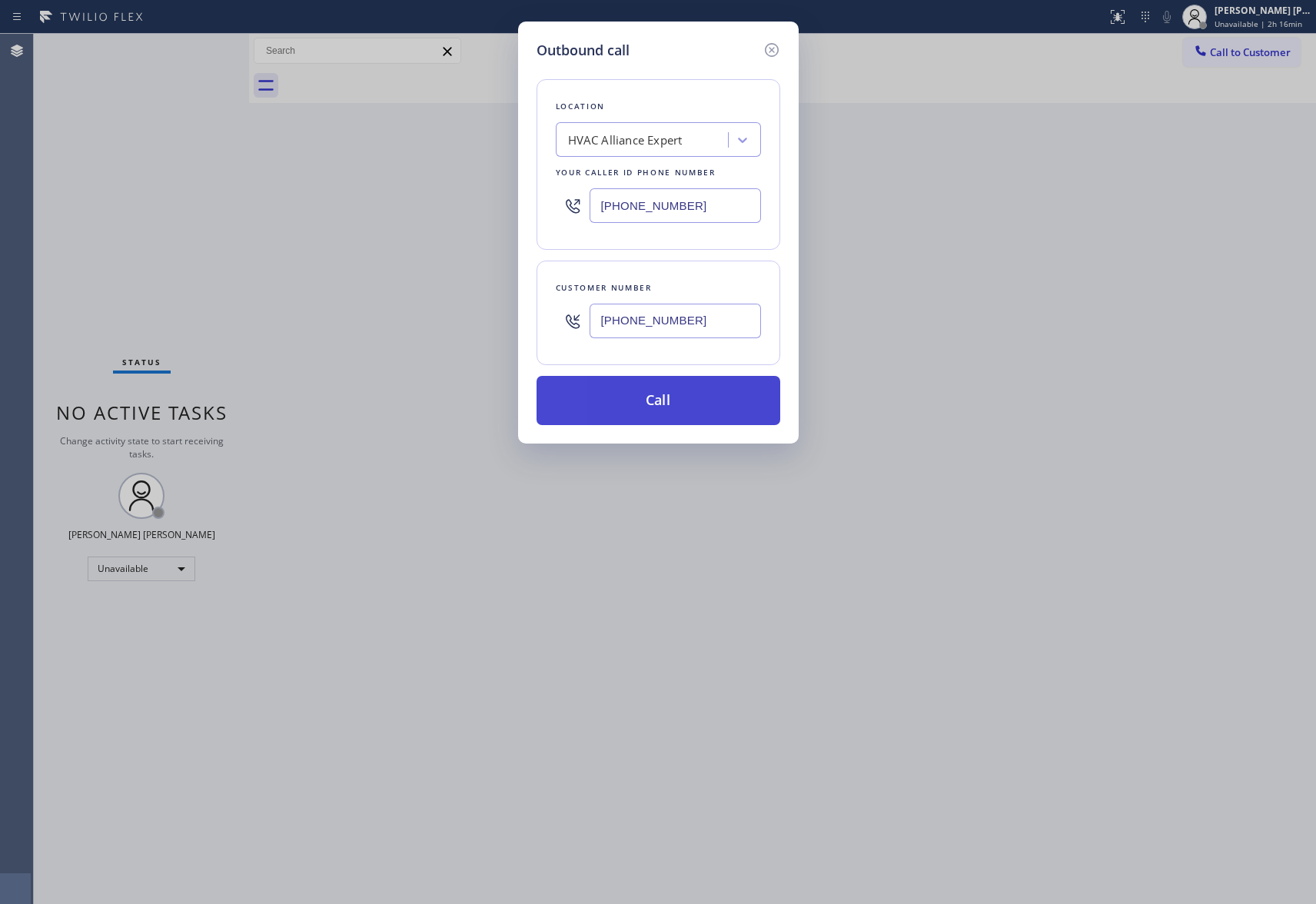
type input "[PHONE_NUMBER]"
click at [698, 405] on button "Call" at bounding box center [658, 400] width 243 height 49
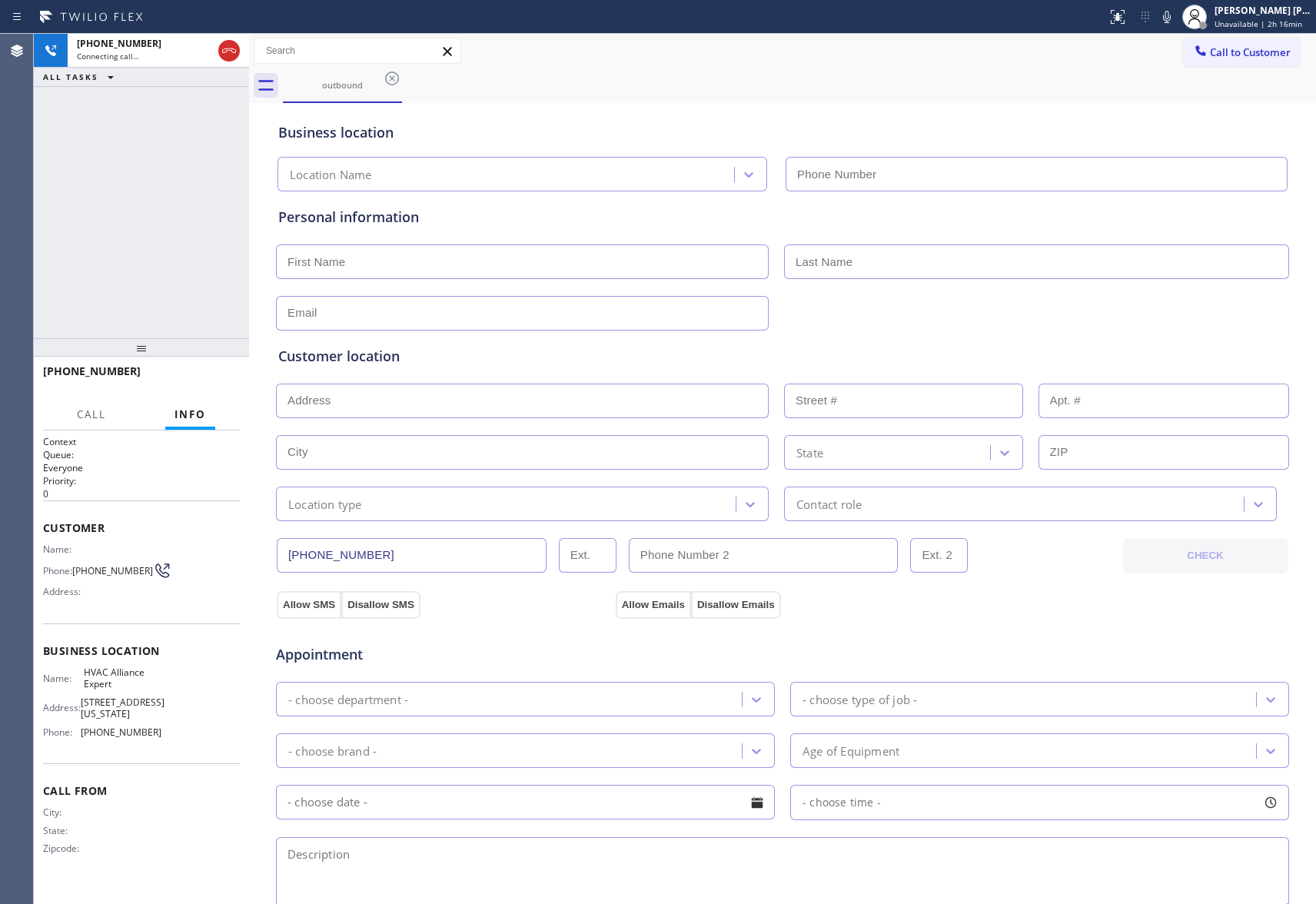
type input "[PHONE_NUMBER]"
click at [207, 370] on button "HANG UP" at bounding box center [203, 379] width 71 height 22
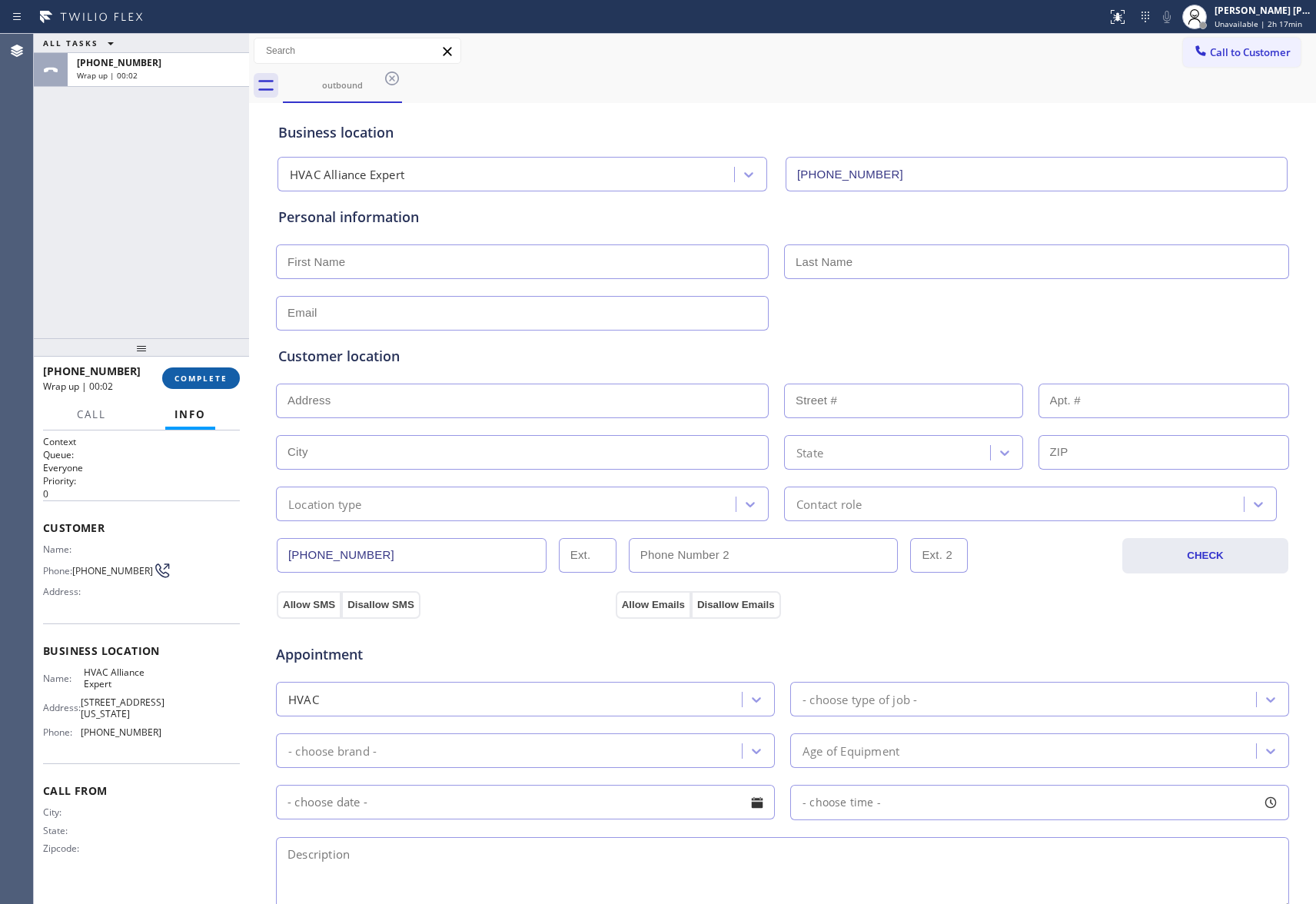
click at [207, 379] on span "COMPLETE" at bounding box center [201, 379] width 53 height 11
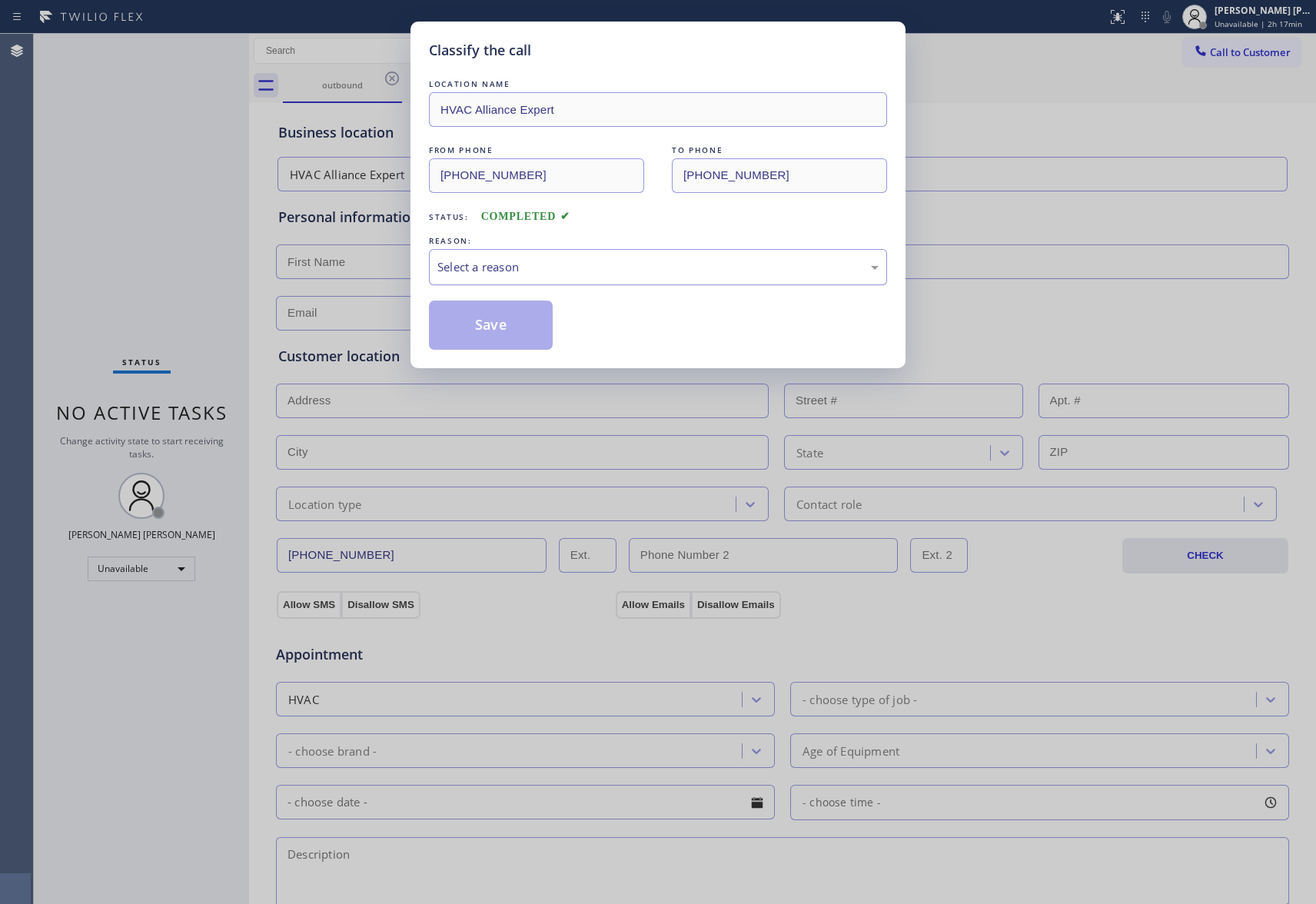
click at [570, 269] on div "Select a reason" at bounding box center [658, 267] width 441 height 18
click at [491, 325] on button "Save" at bounding box center [491, 325] width 124 height 49
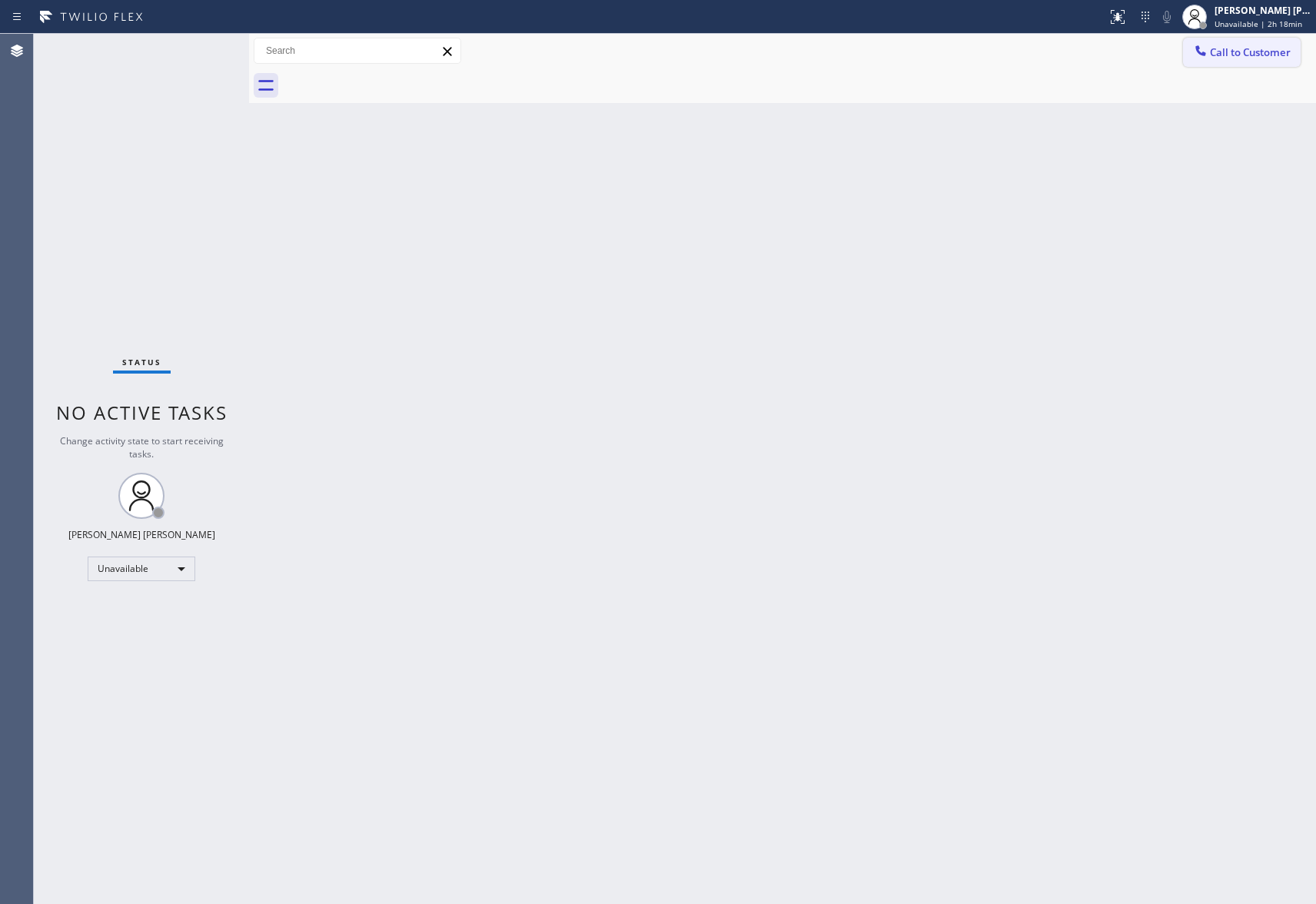
click at [1259, 46] on span "Call to Customer" at bounding box center [1250, 52] width 81 height 14
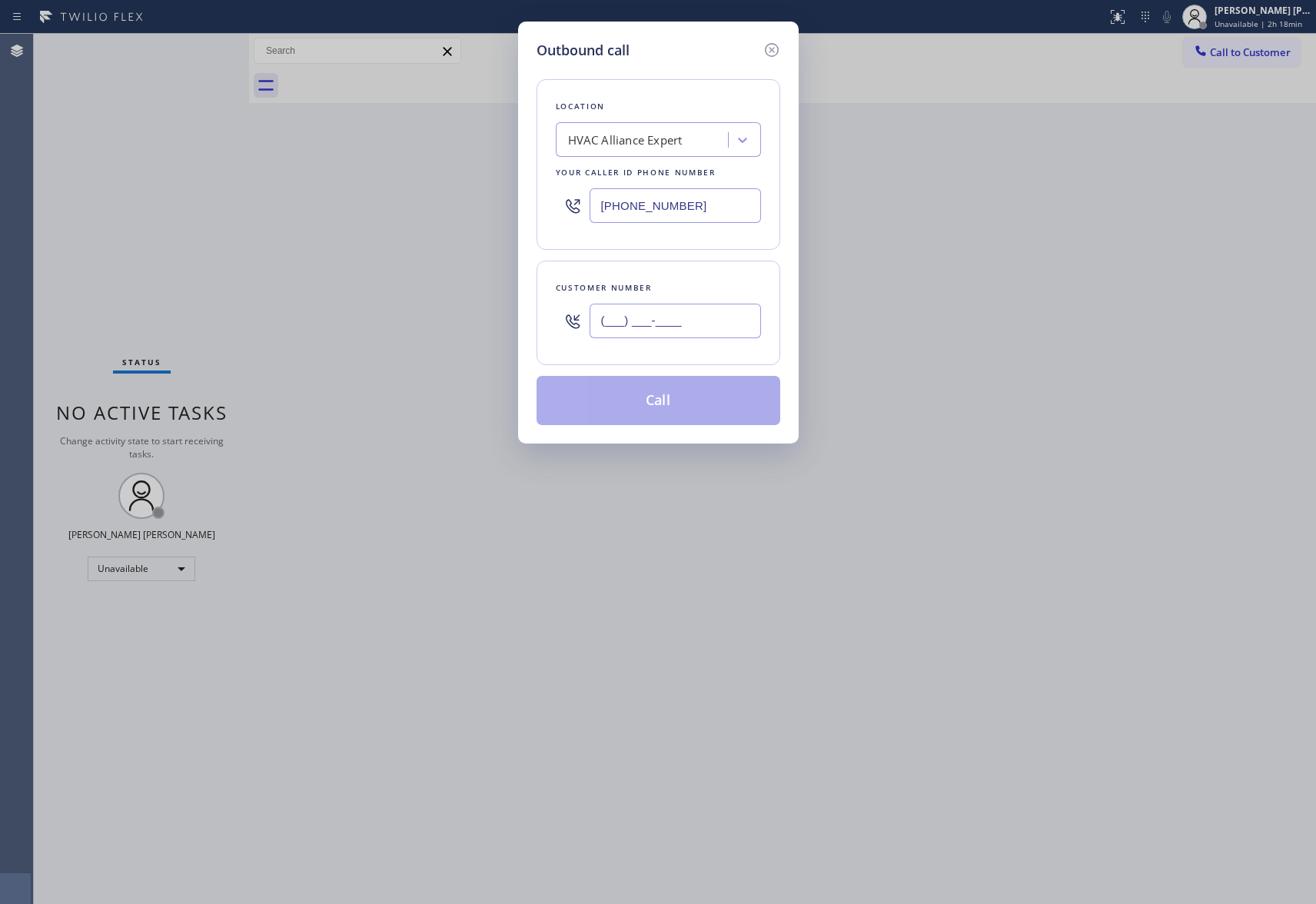
click at [678, 317] on input "(___) ___-____" at bounding box center [675, 321] width 171 height 34
paste input "512) 325-1004"
type input "[PHONE_NUMBER]"
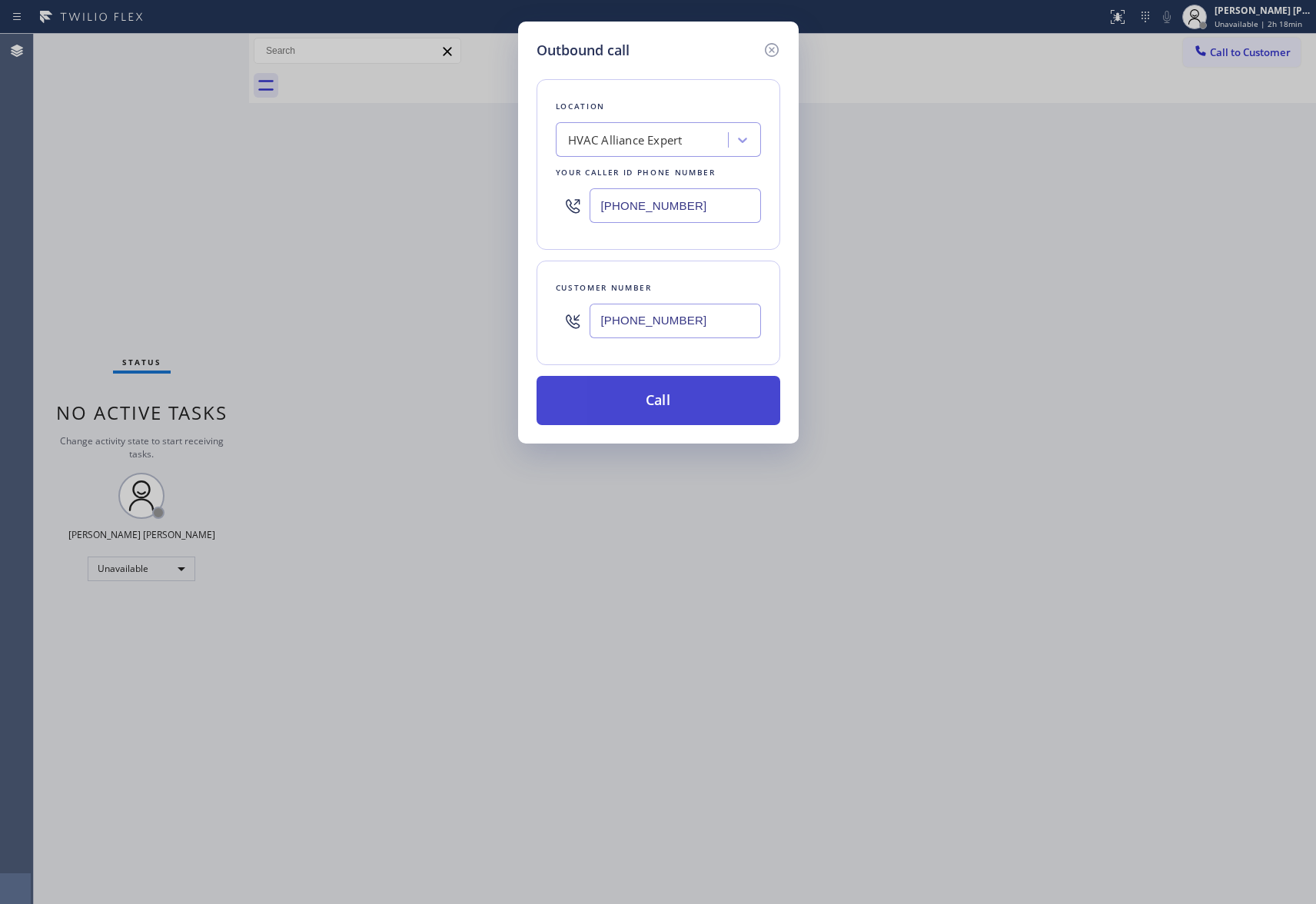
click at [689, 394] on button "Call" at bounding box center [658, 400] width 243 height 49
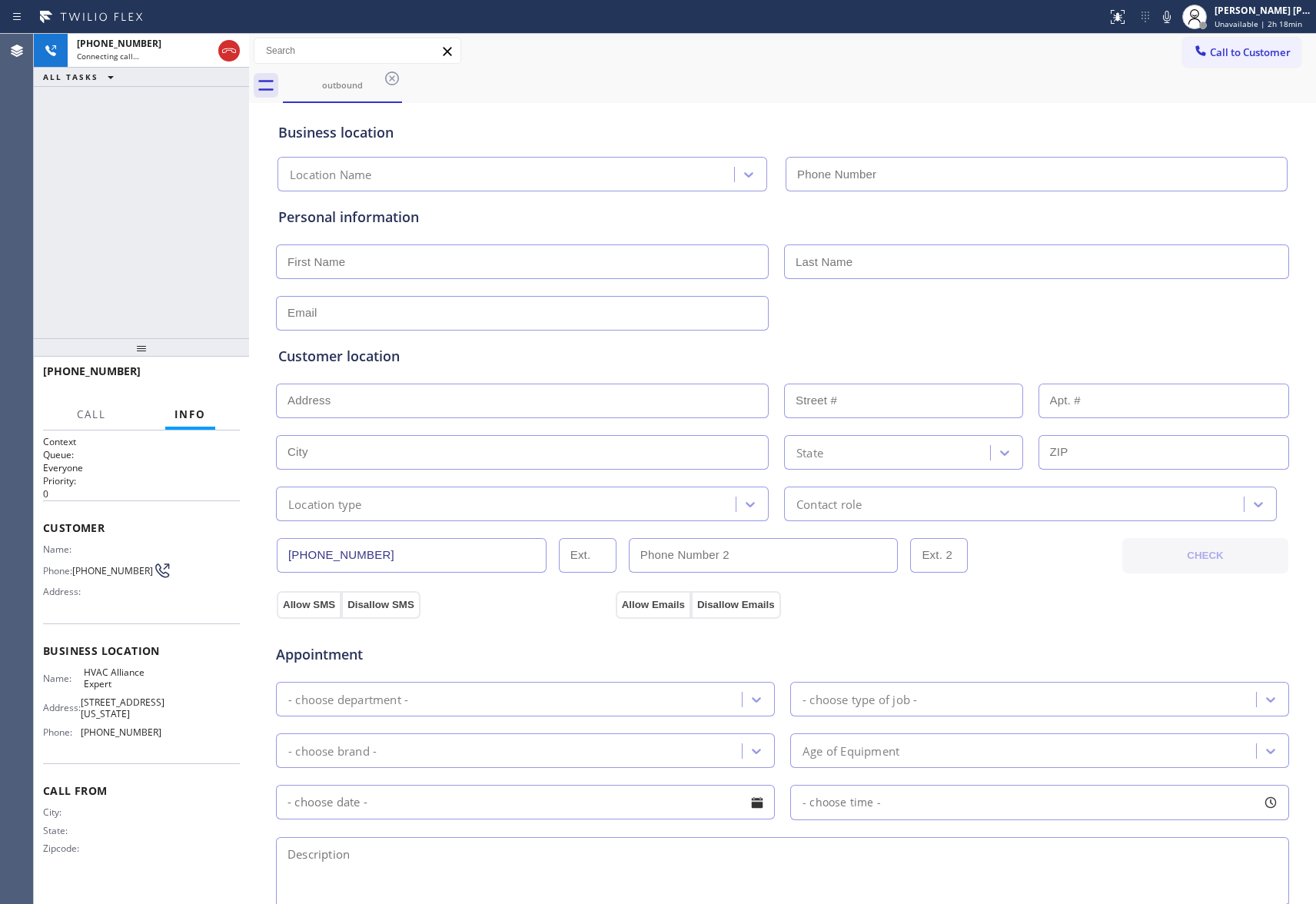
type input "[PHONE_NUMBER]"
click at [223, 373] on button "HANG UP" at bounding box center [203, 379] width 71 height 22
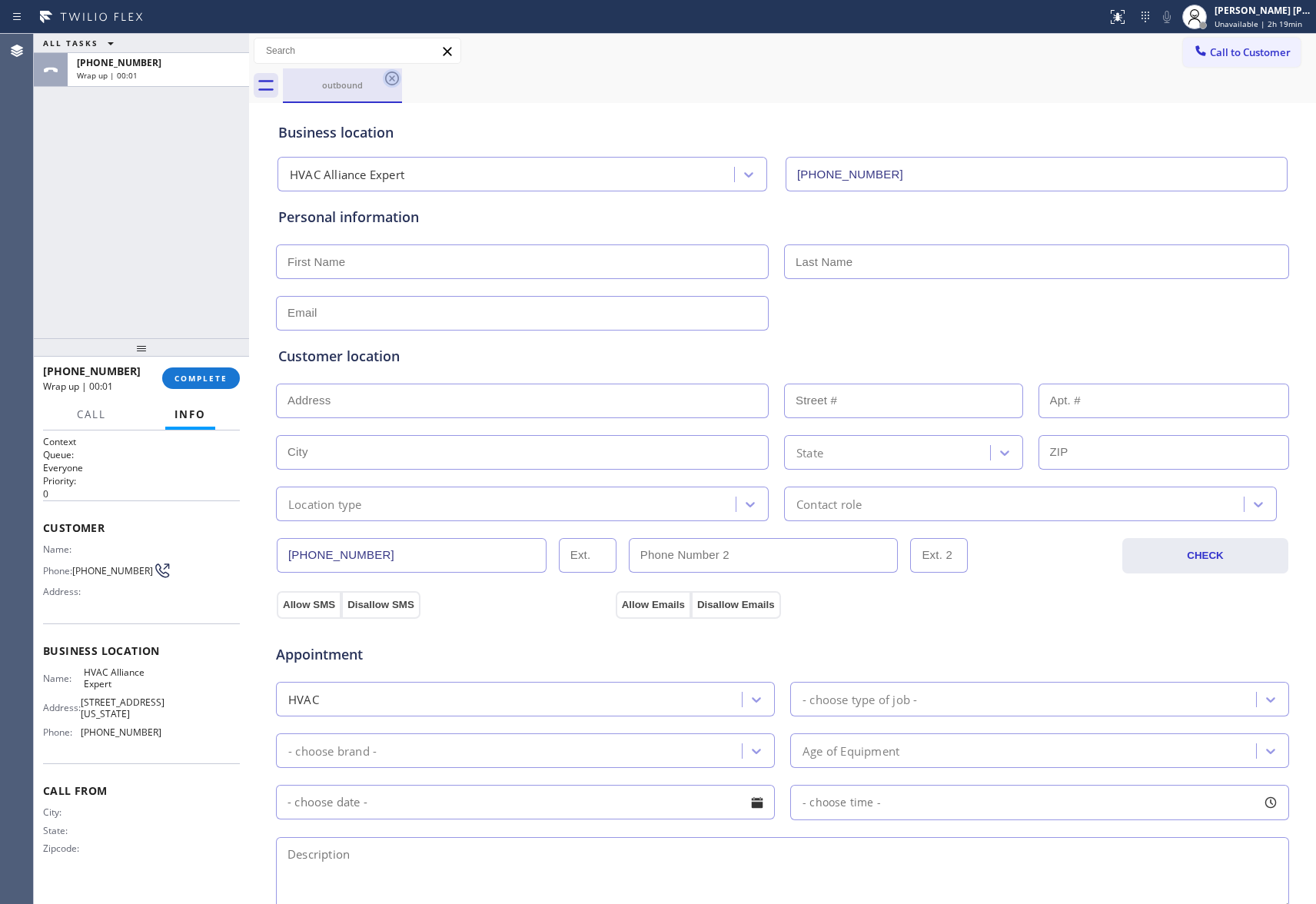
click at [394, 81] on icon at bounding box center [392, 78] width 14 height 14
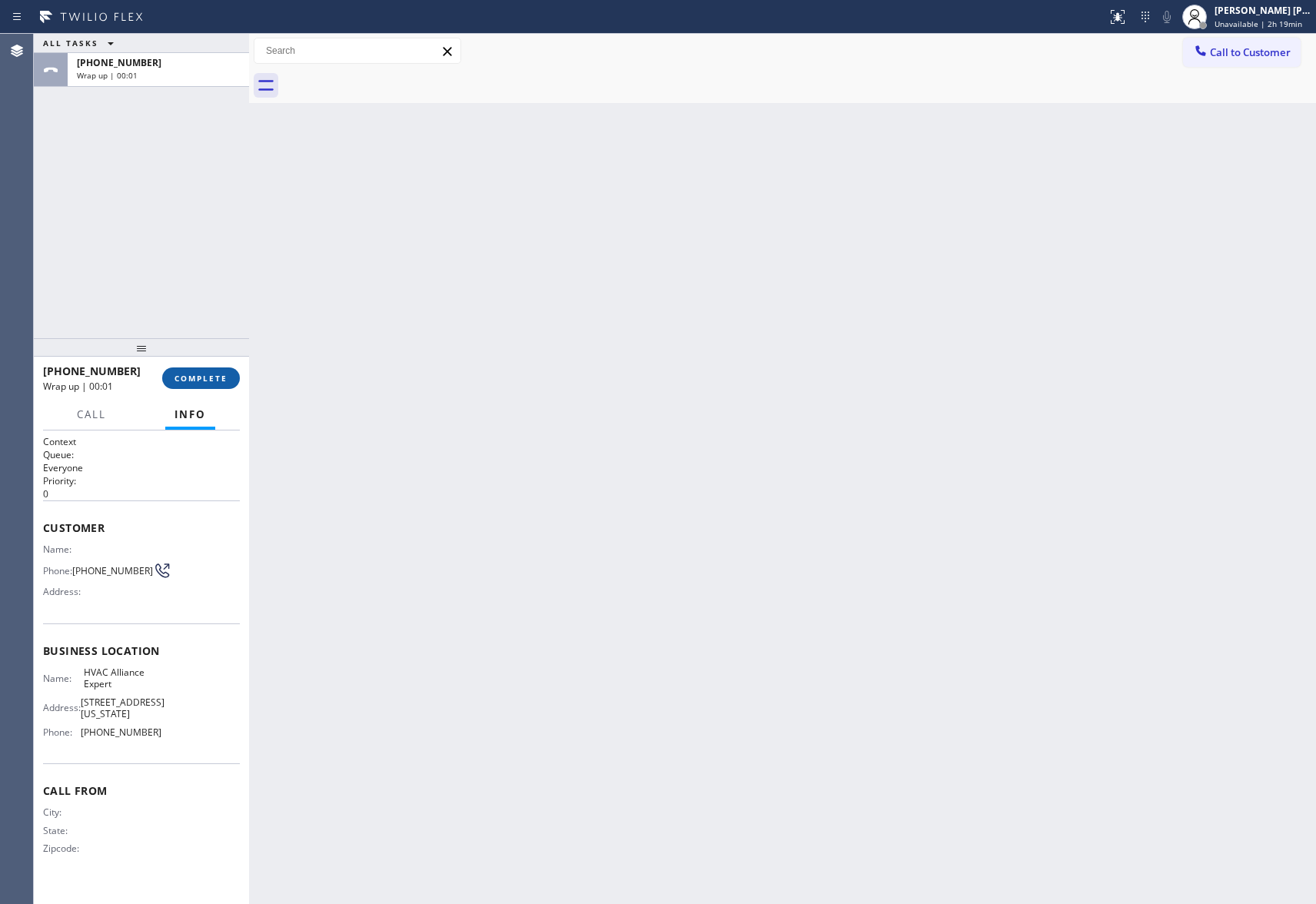
click at [180, 380] on span "COMPLETE" at bounding box center [201, 379] width 53 height 11
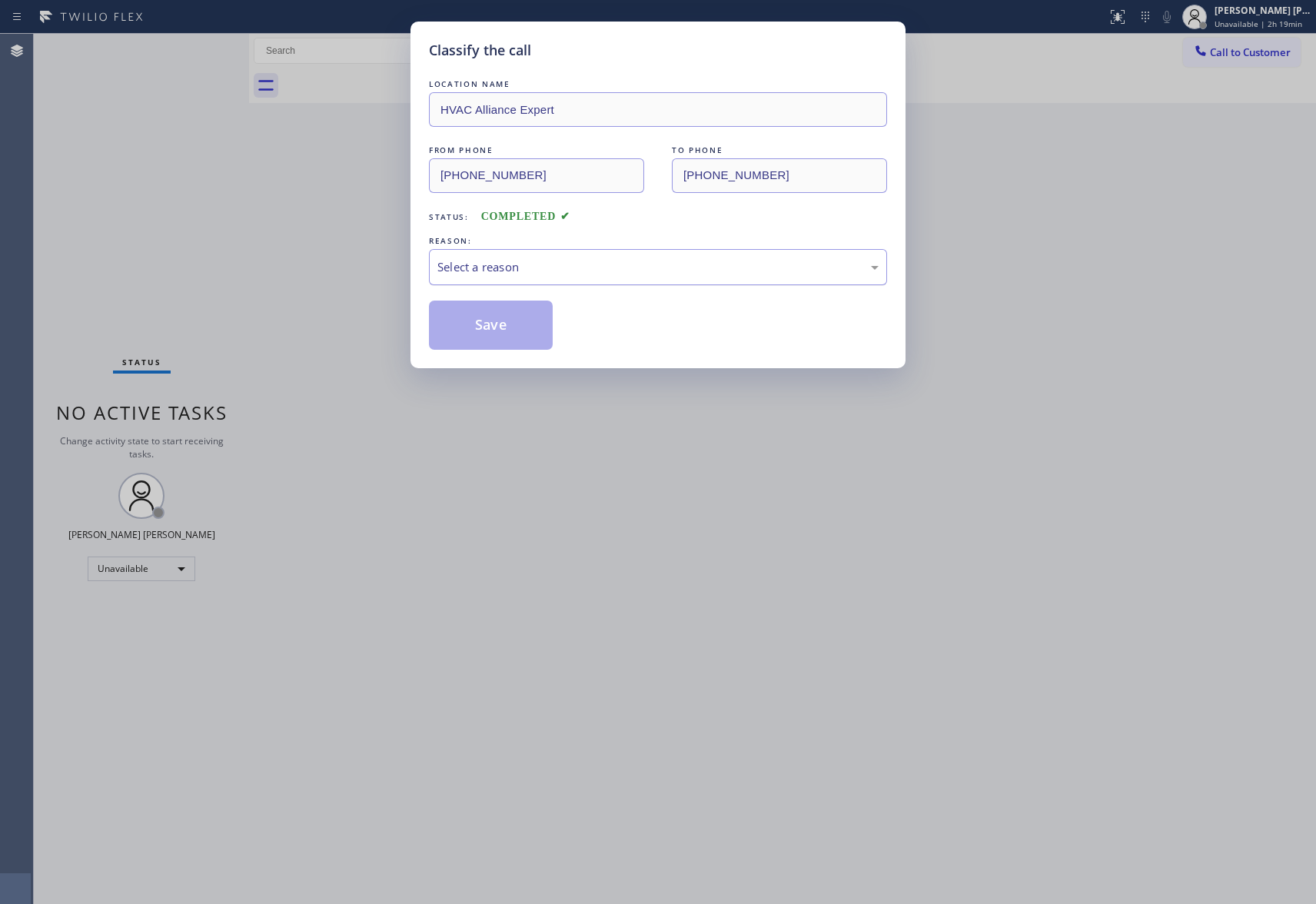
click at [627, 268] on div "Select a reason" at bounding box center [658, 267] width 441 height 18
click at [492, 324] on button "Save" at bounding box center [491, 325] width 124 height 49
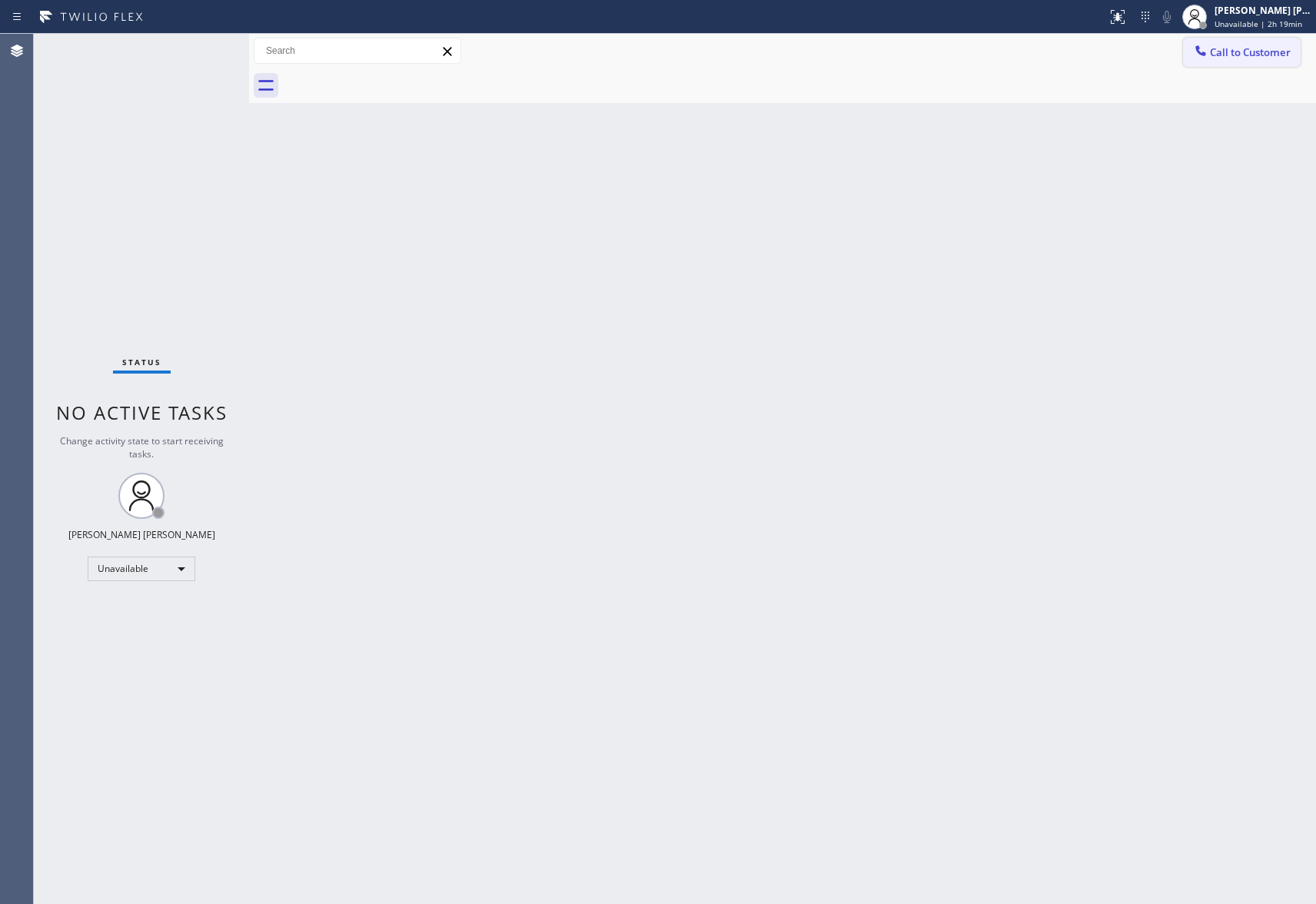
click at [1264, 43] on button "Call to Customer" at bounding box center [1242, 52] width 117 height 29
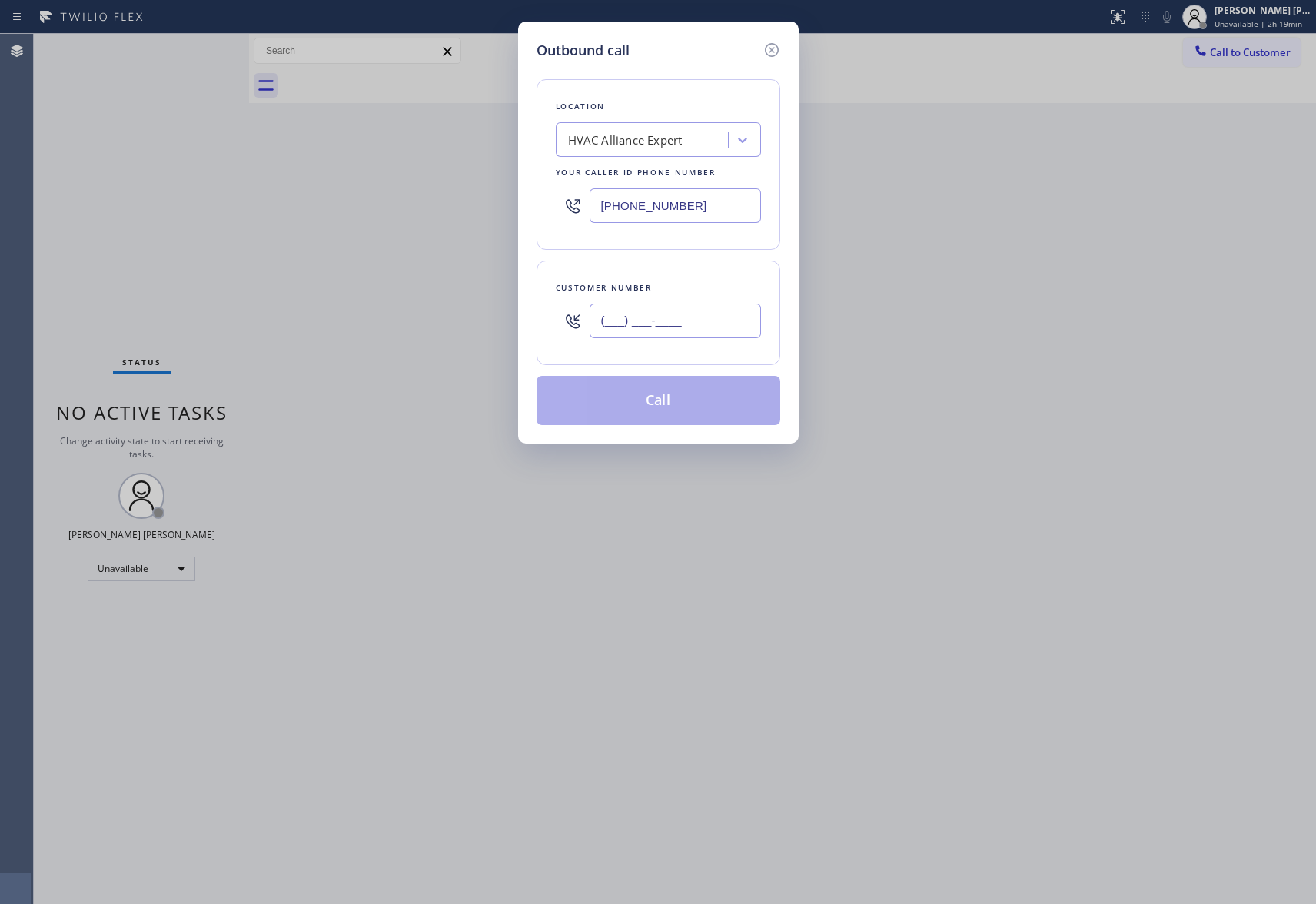
click at [708, 314] on input "(___) ___-____" at bounding box center [675, 321] width 171 height 34
paste input "310) 470-8843"
type input "[PHONE_NUMBER]"
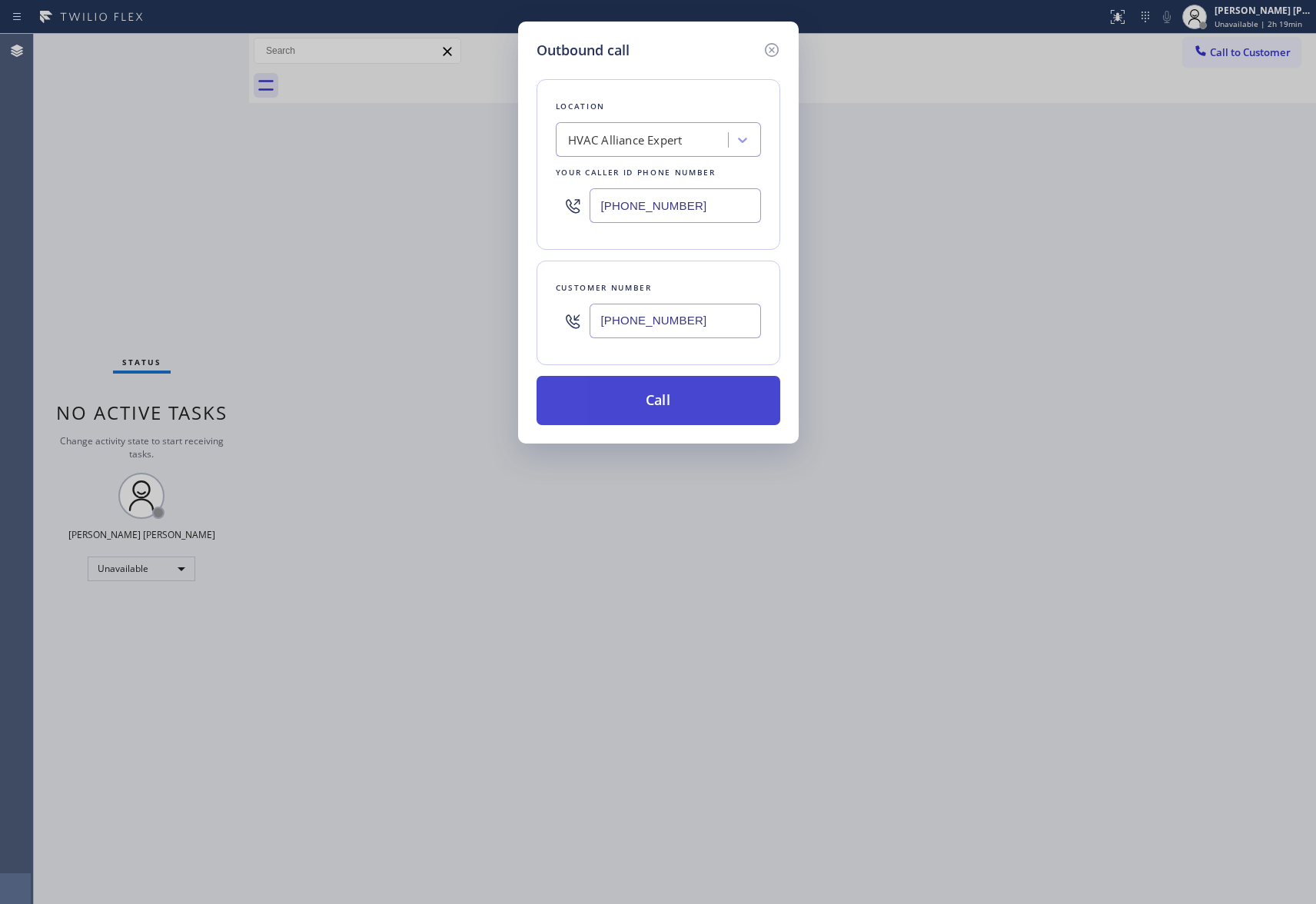
click at [675, 402] on button "Call" at bounding box center [658, 400] width 243 height 49
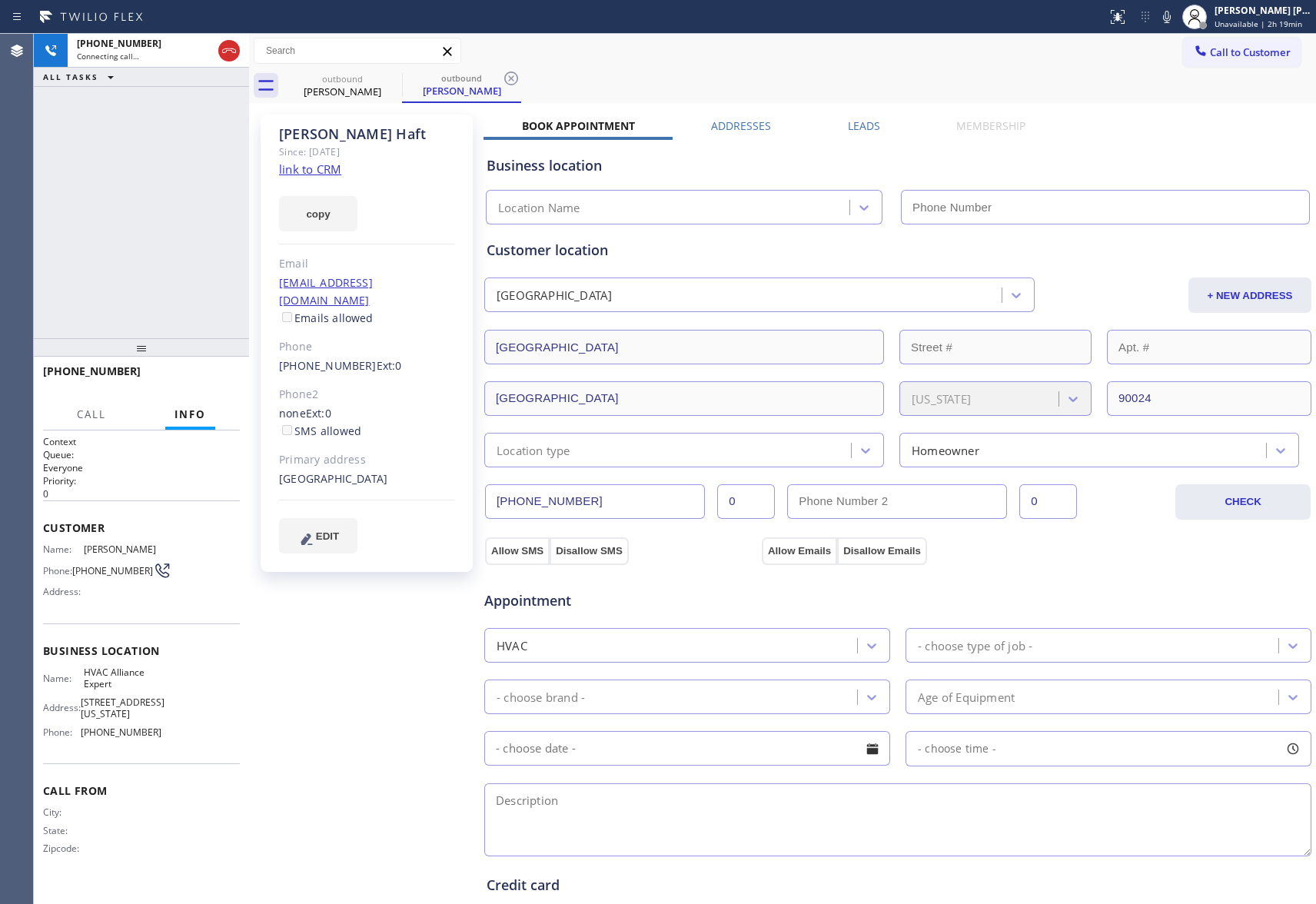
type input "[PHONE_NUMBER]"
click at [226, 48] on icon at bounding box center [229, 51] width 19 height 19
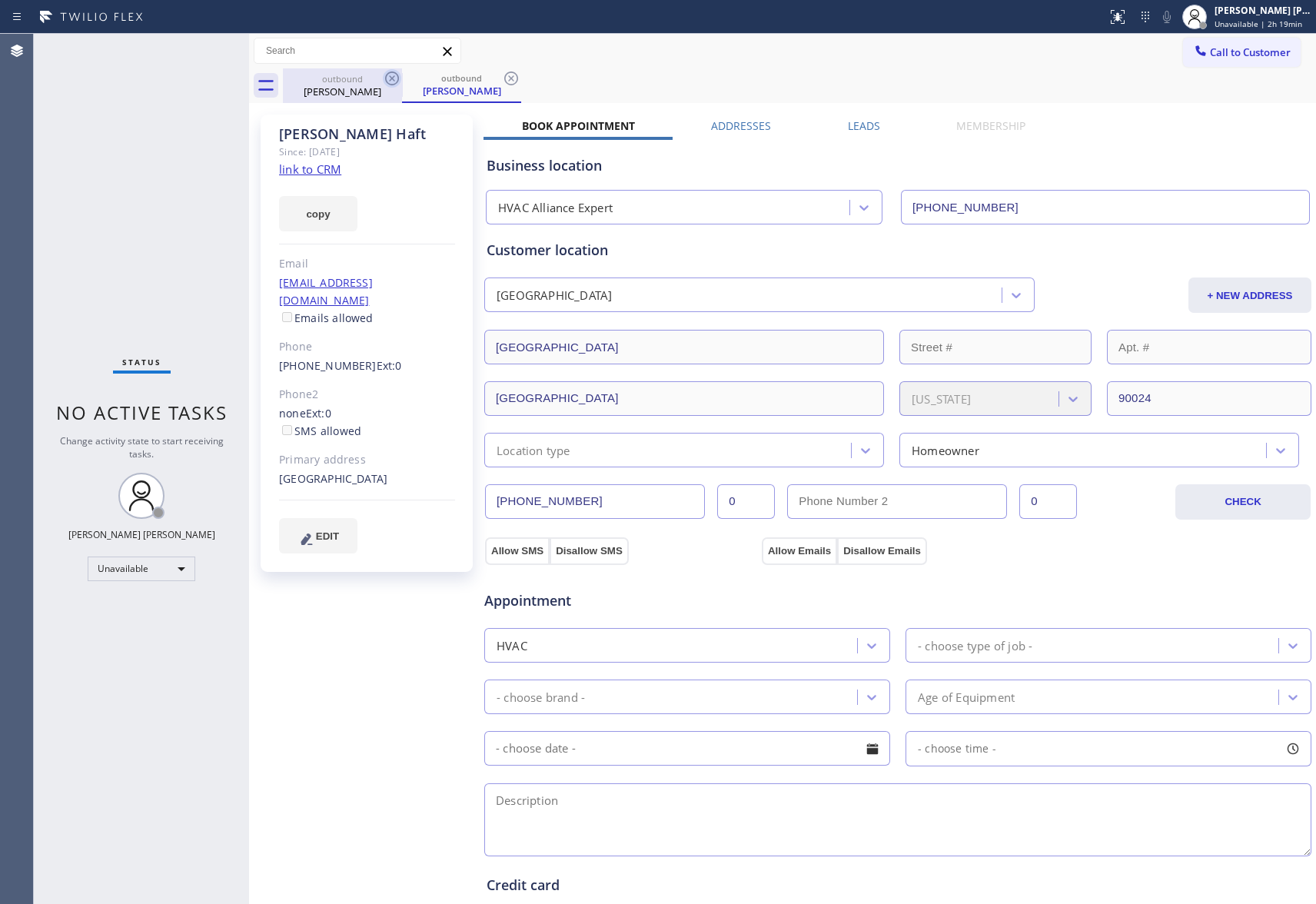
click at [397, 77] on icon at bounding box center [392, 78] width 19 height 19
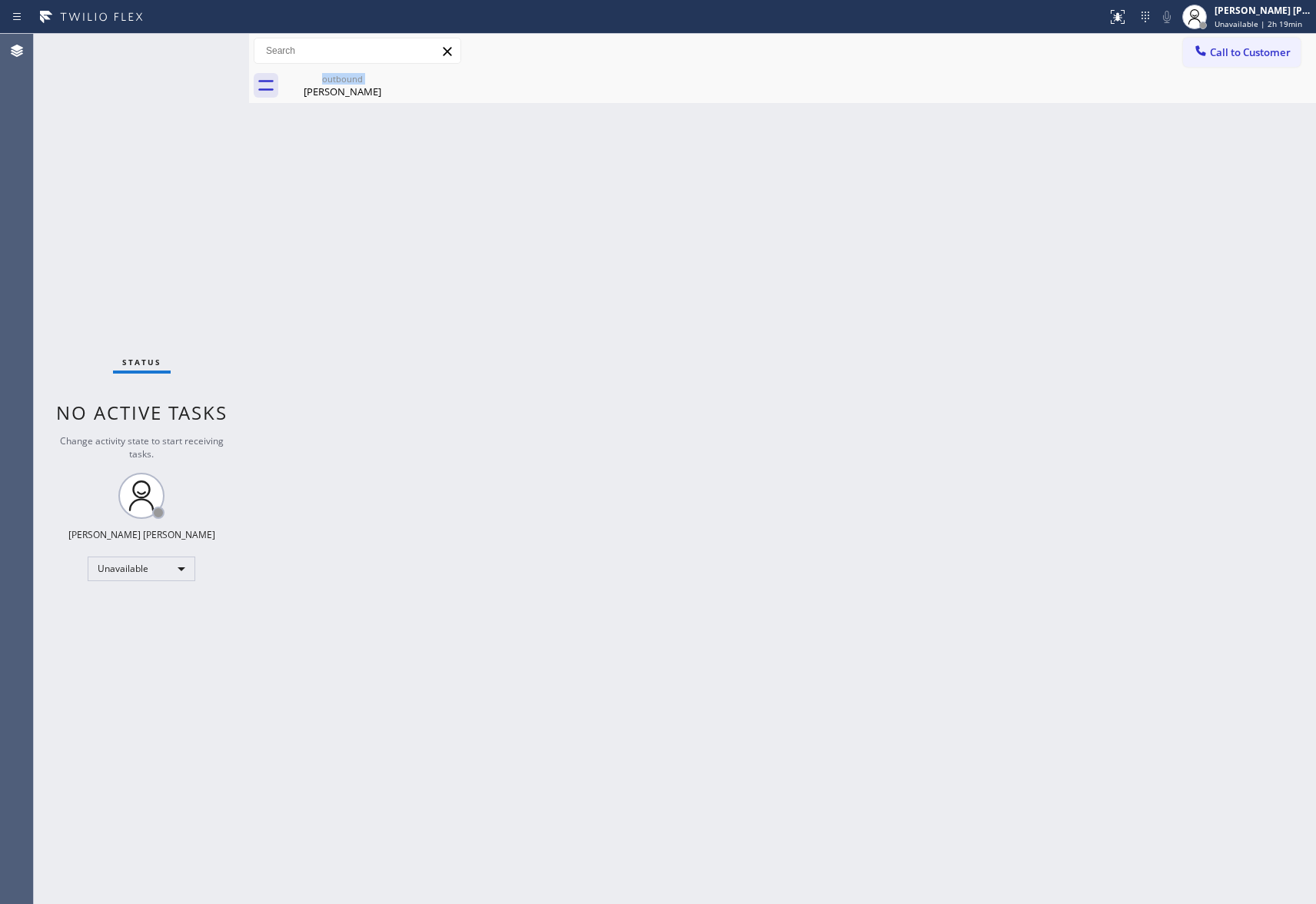
click at [397, 77] on div "outbound [PERSON_NAME]" at bounding box center [343, 85] width 119 height 34
click at [0, 0] on icon at bounding box center [0, 0] width 0 height 0
click at [1243, 57] on span "Call to Customer" at bounding box center [1250, 52] width 81 height 14
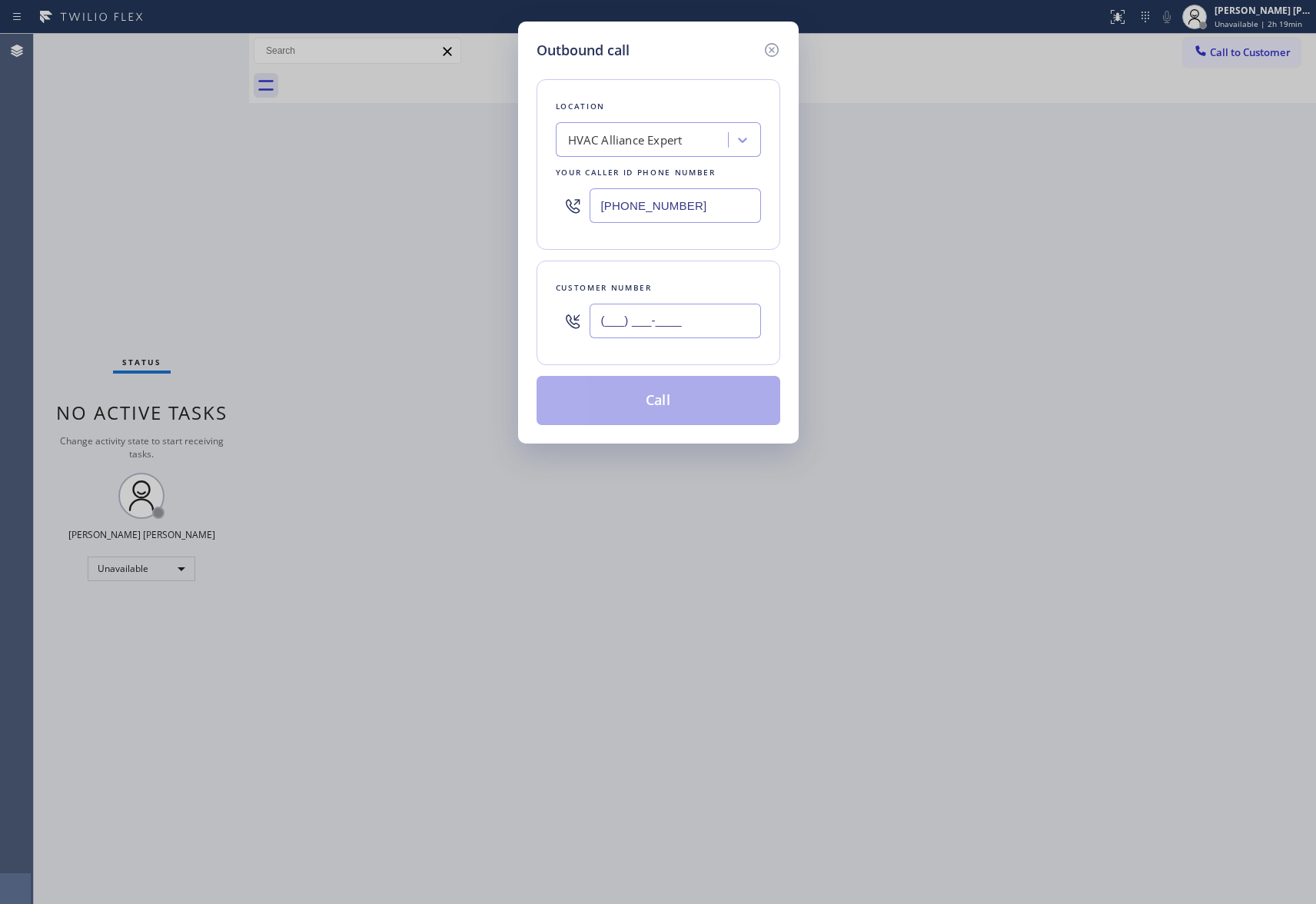
click at [736, 322] on input "(___) ___-____" at bounding box center [675, 321] width 171 height 34
paste input "617) 512-4138"
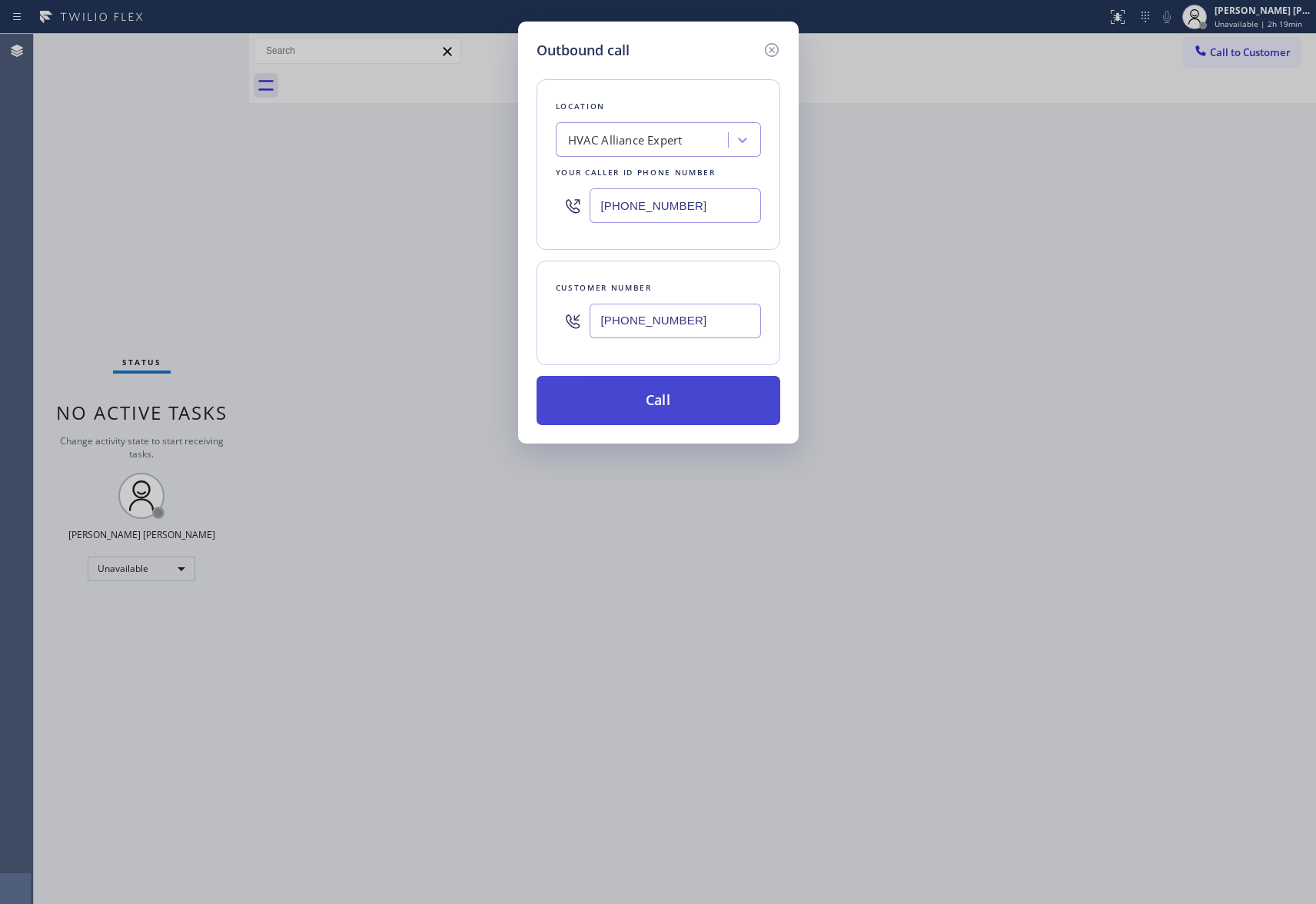
type input "[PHONE_NUMBER]"
click at [659, 400] on button "Call" at bounding box center [658, 400] width 243 height 49
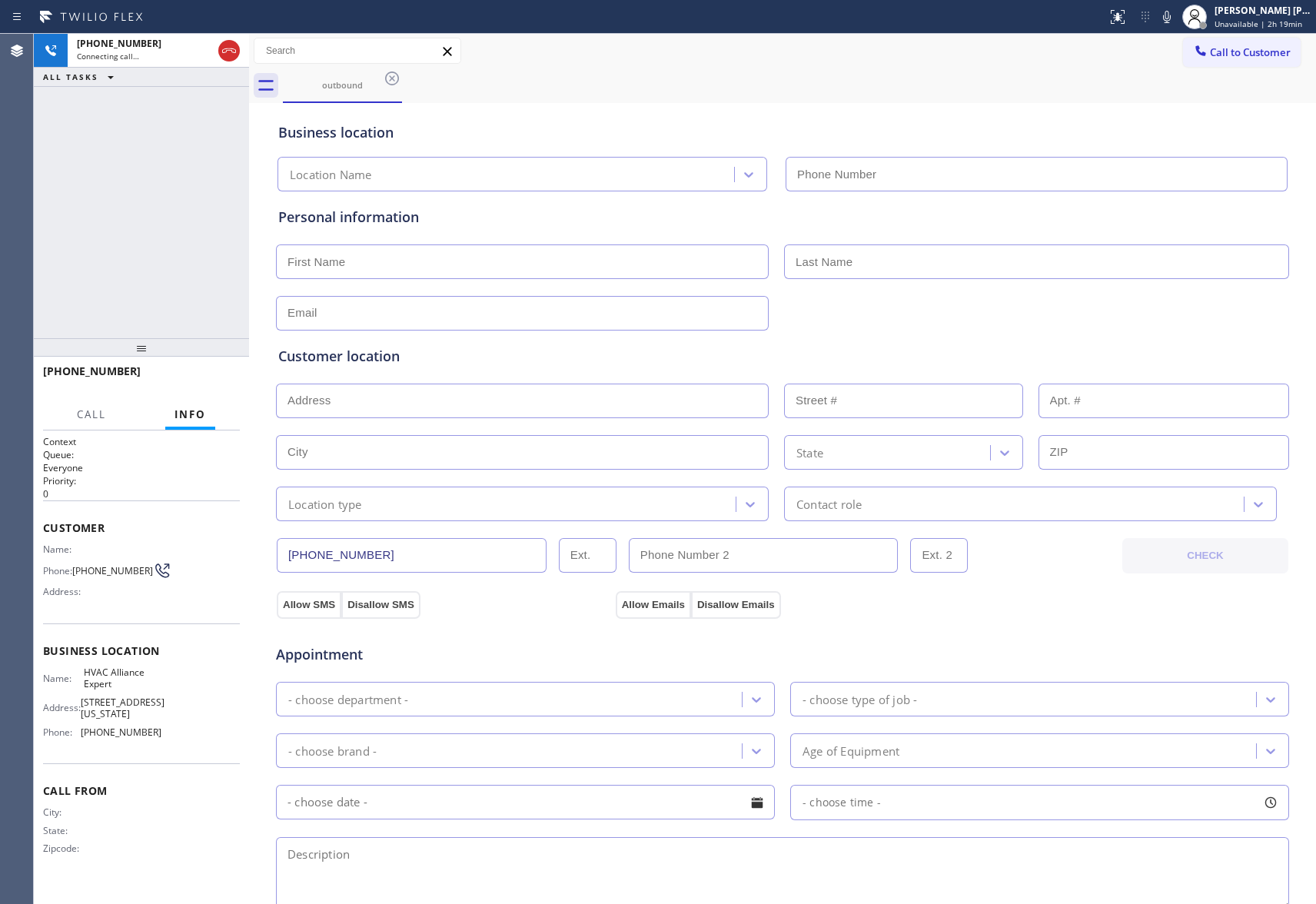
type input "[PHONE_NUMBER]"
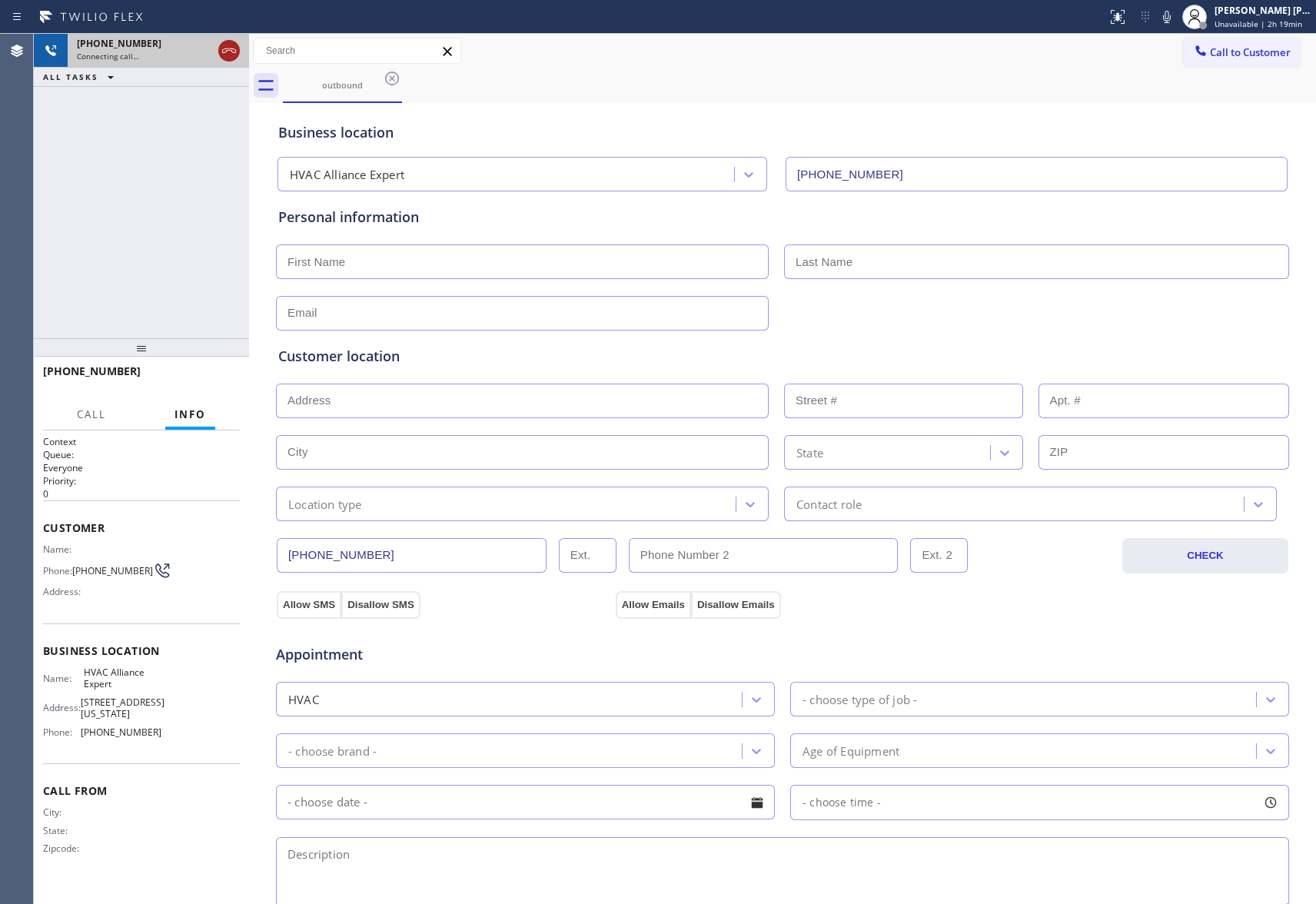
click at [234, 50] on icon at bounding box center [229, 51] width 19 height 19
click at [387, 74] on icon at bounding box center [392, 78] width 14 height 14
click at [387, 74] on div "outbound" at bounding box center [800, 85] width 1034 height 34
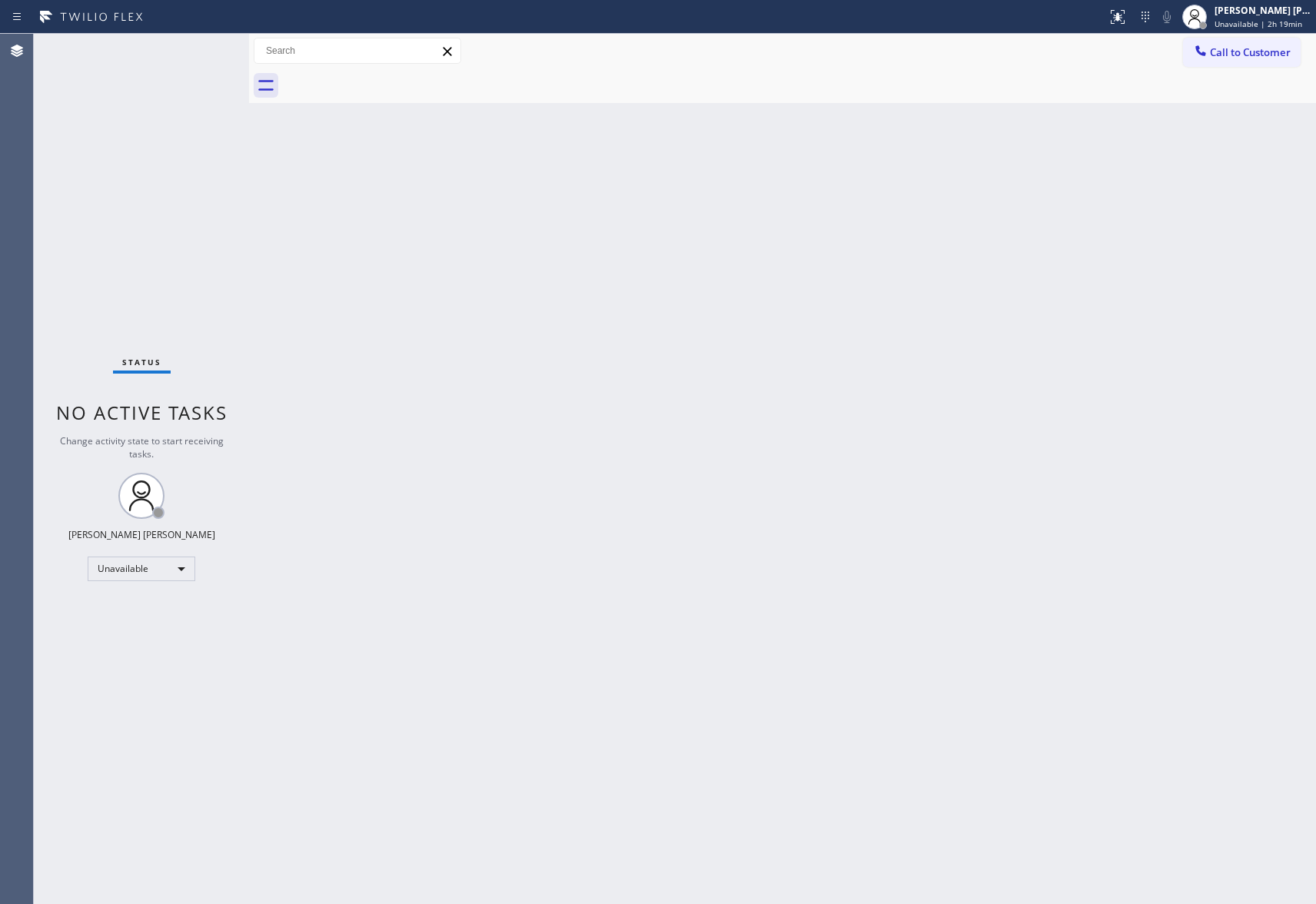
click at [387, 74] on div at bounding box center [800, 85] width 1034 height 34
click at [1279, 56] on span "Call to Customer" at bounding box center [1250, 52] width 81 height 14
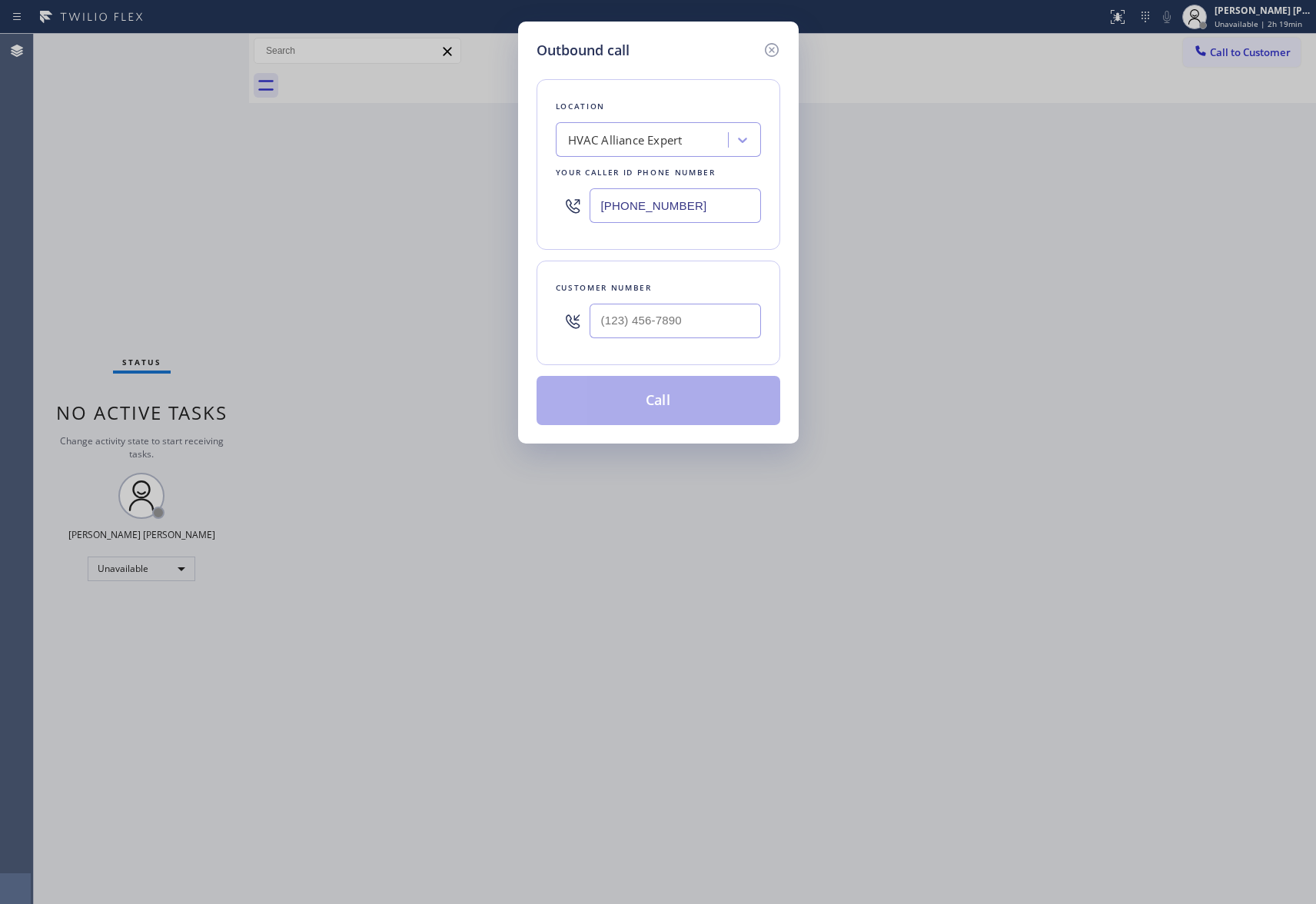
click at [693, 294] on div "Customer number" at bounding box center [658, 288] width 205 height 16
click at [685, 324] on input "(___) ___-____" at bounding box center [675, 321] width 171 height 34
paste input "818) 322-5548"
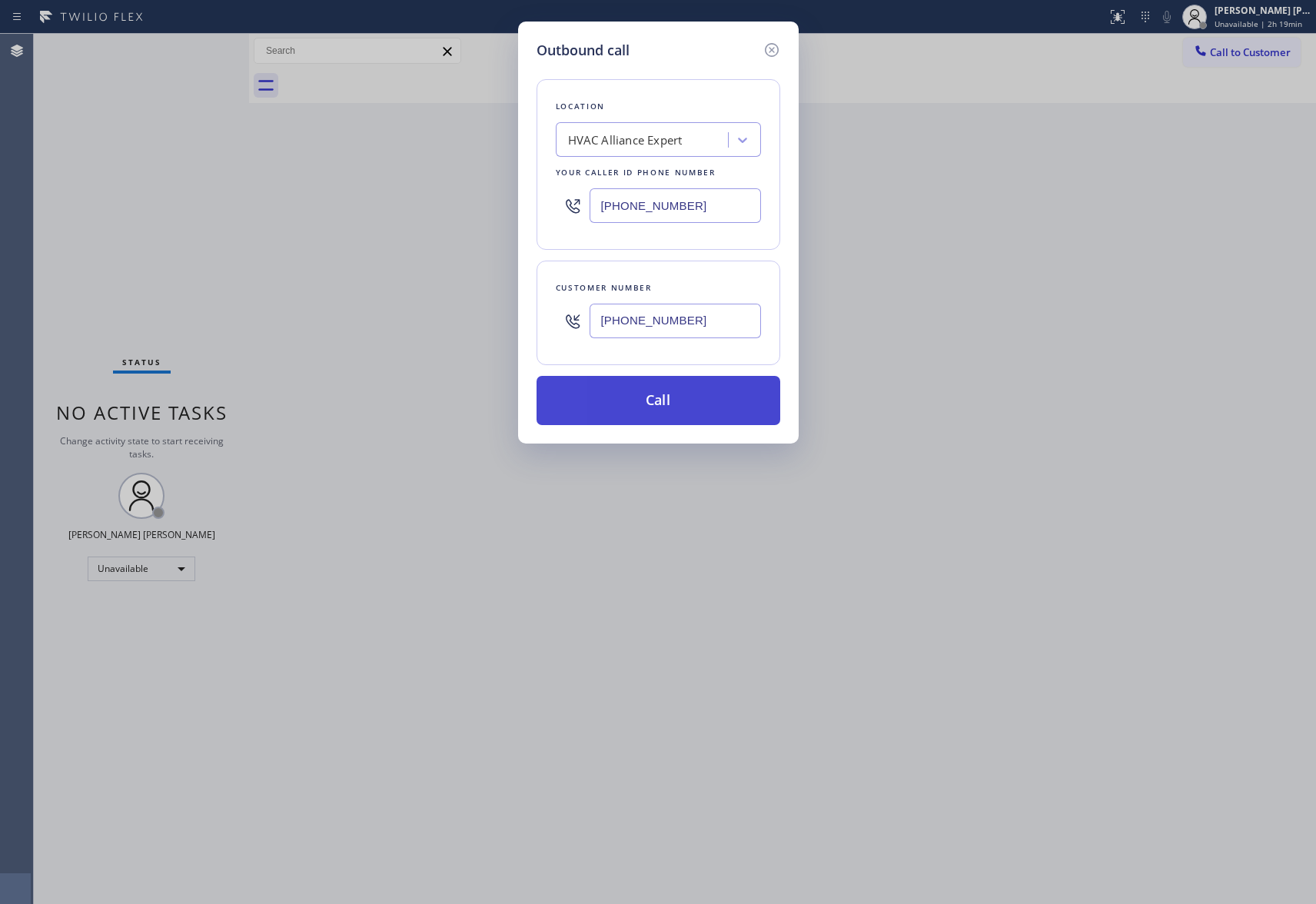
type input "[PHONE_NUMBER]"
click at [658, 407] on button "Call" at bounding box center [658, 400] width 243 height 49
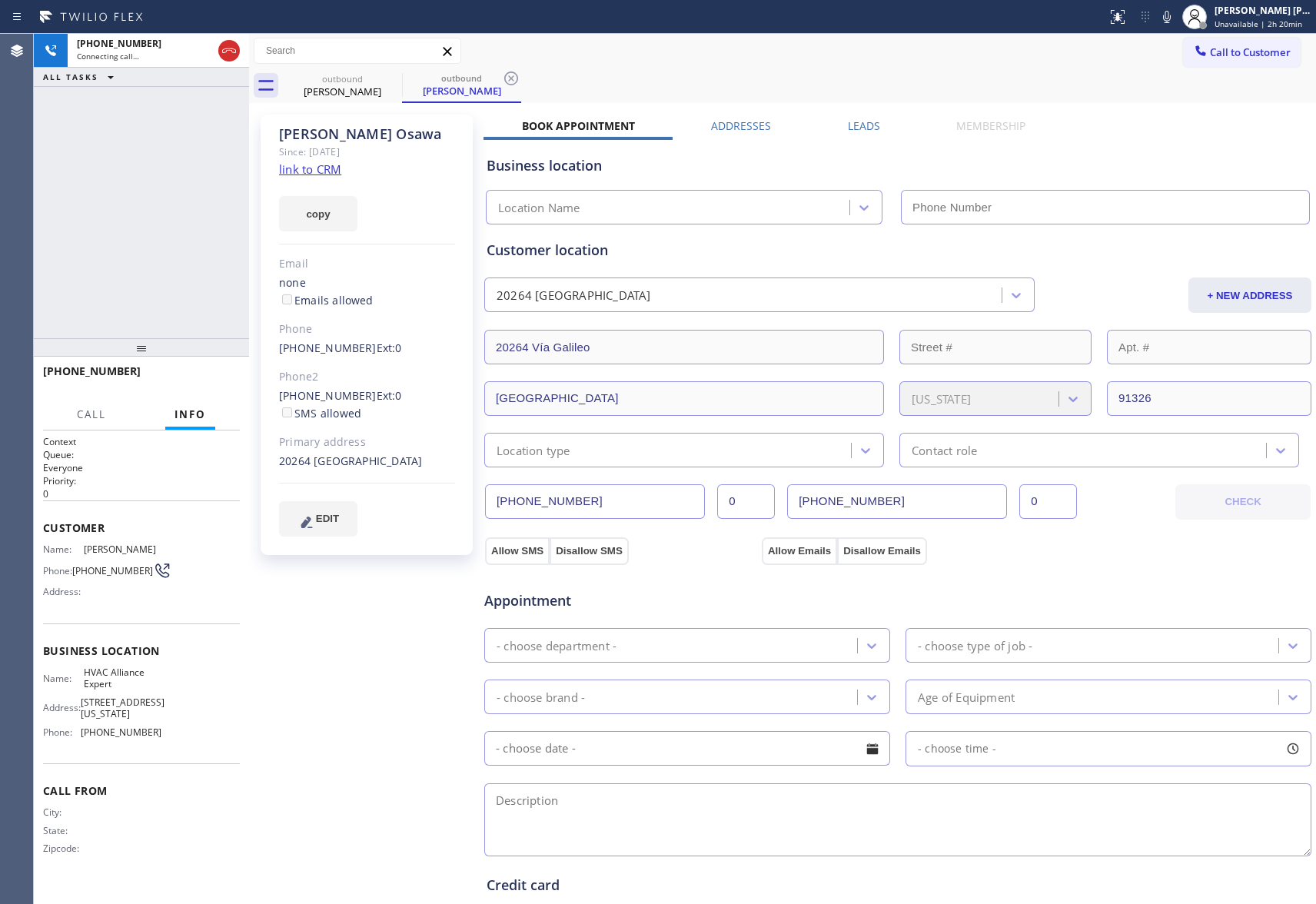
type input "[PHONE_NUMBER]"
click at [862, 126] on label "Leads" at bounding box center [864, 125] width 32 height 15
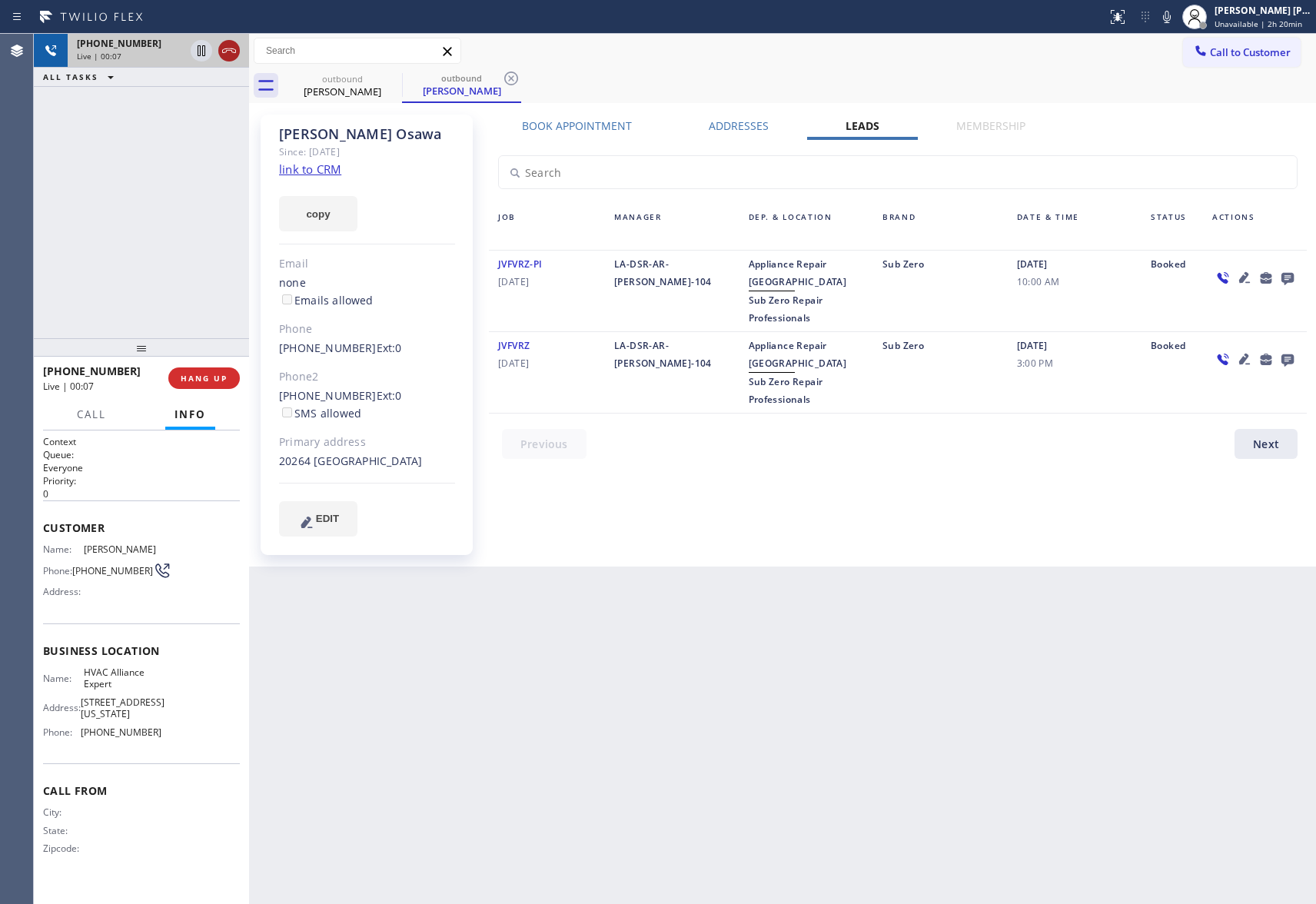
click at [226, 50] on icon at bounding box center [229, 51] width 14 height 5
click at [389, 83] on icon at bounding box center [392, 78] width 19 height 19
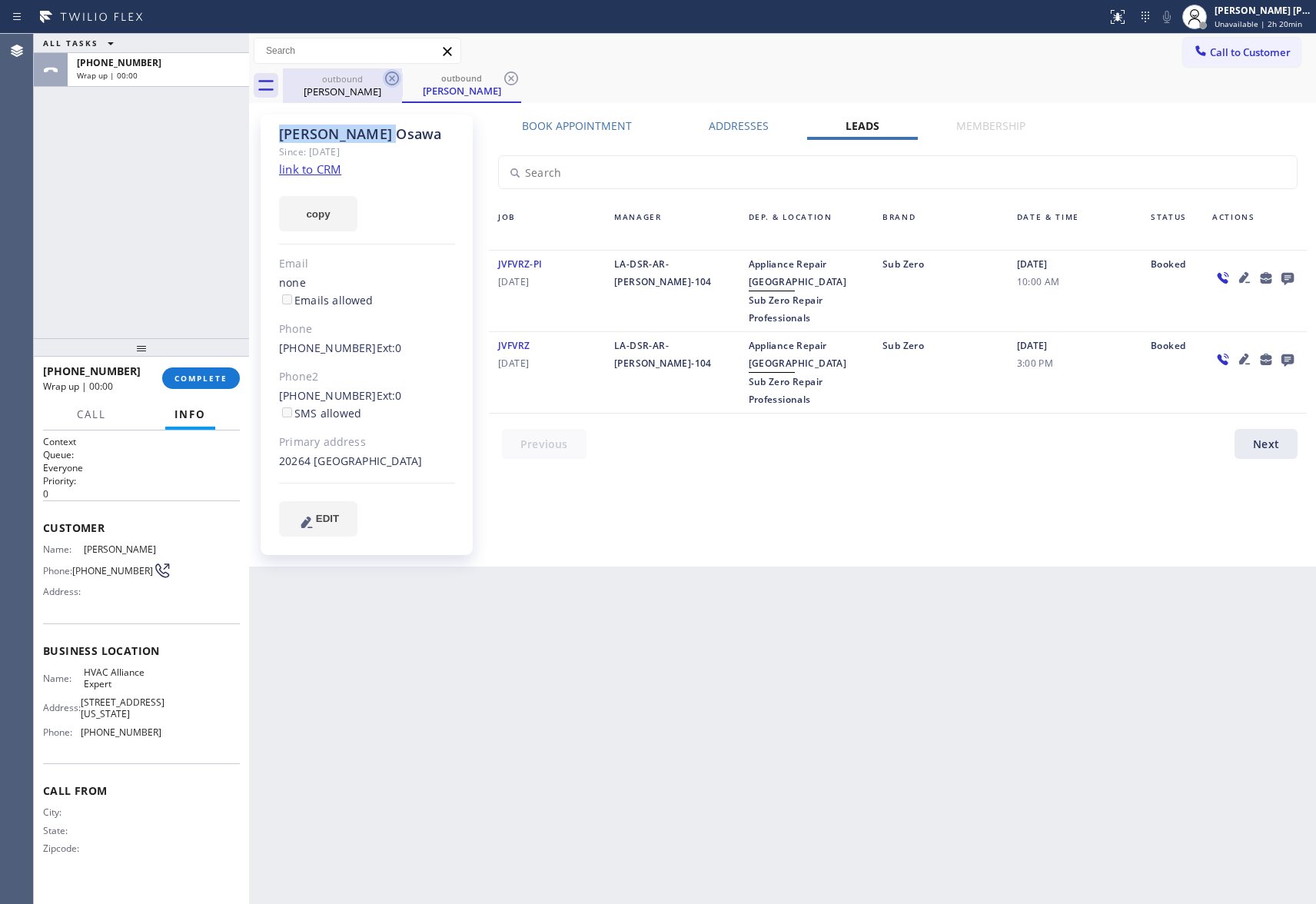
click at [502, 83] on icon at bounding box center [512, 78] width 19 height 19
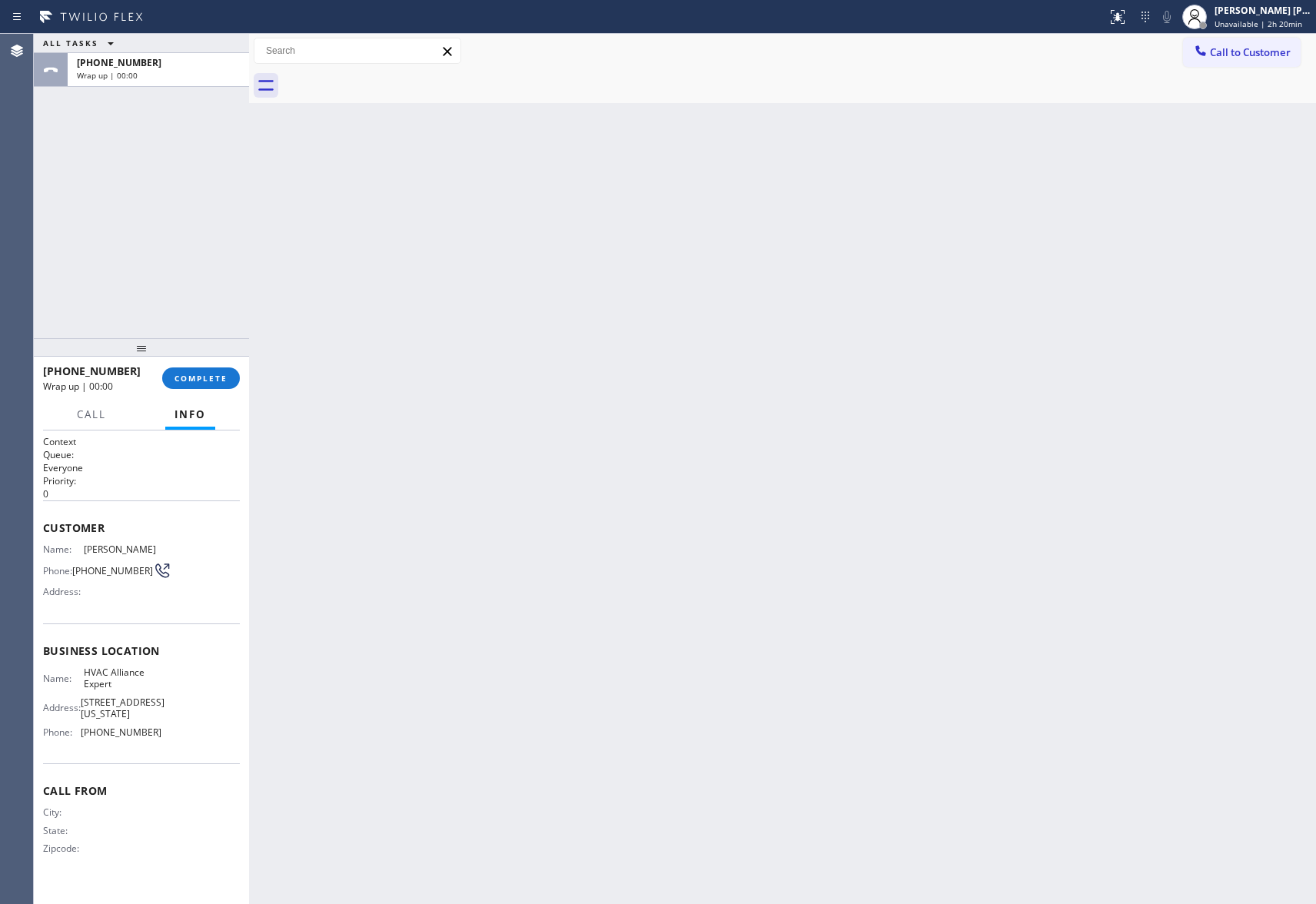
click at [389, 83] on div at bounding box center [800, 85] width 1034 height 34
click at [210, 366] on div "[PHONE_NUMBER] Wrap up | 00:01 COMPLETE" at bounding box center [142, 378] width 197 height 40
click at [210, 376] on span "COMPLETE" at bounding box center [201, 379] width 53 height 11
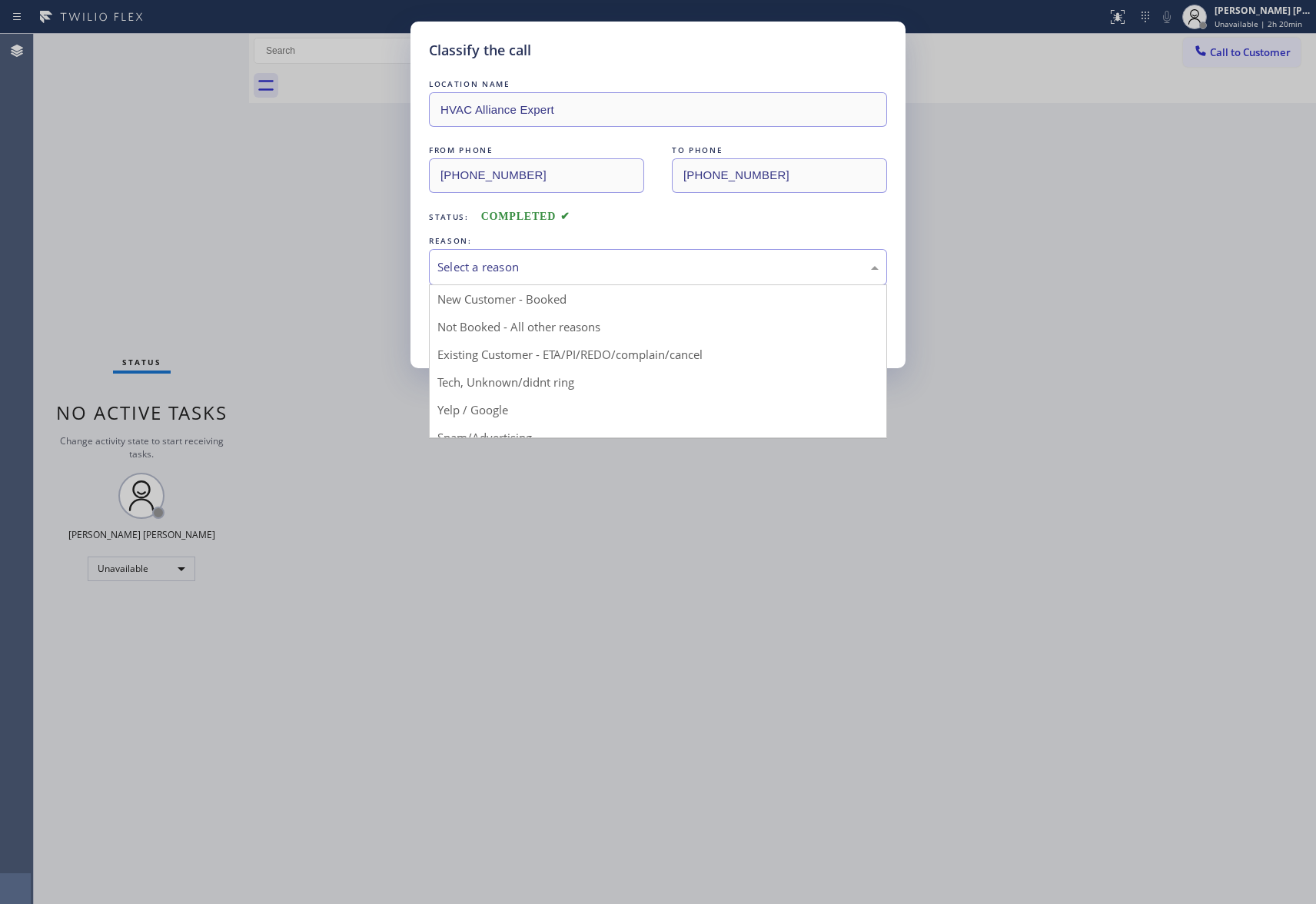
click at [699, 265] on div "Select a reason" at bounding box center [658, 267] width 441 height 18
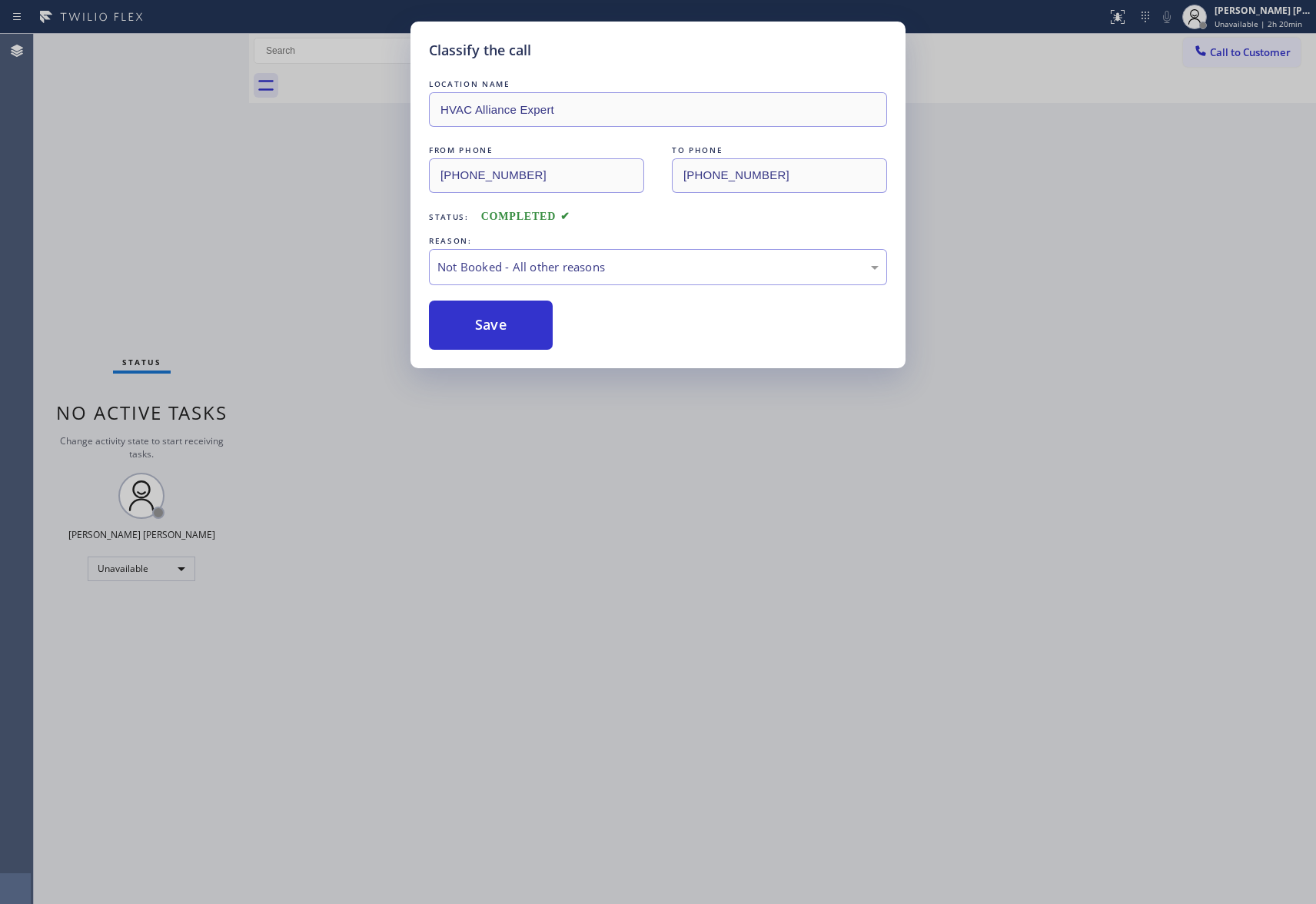
click at [473, 325] on button "Save" at bounding box center [491, 325] width 124 height 49
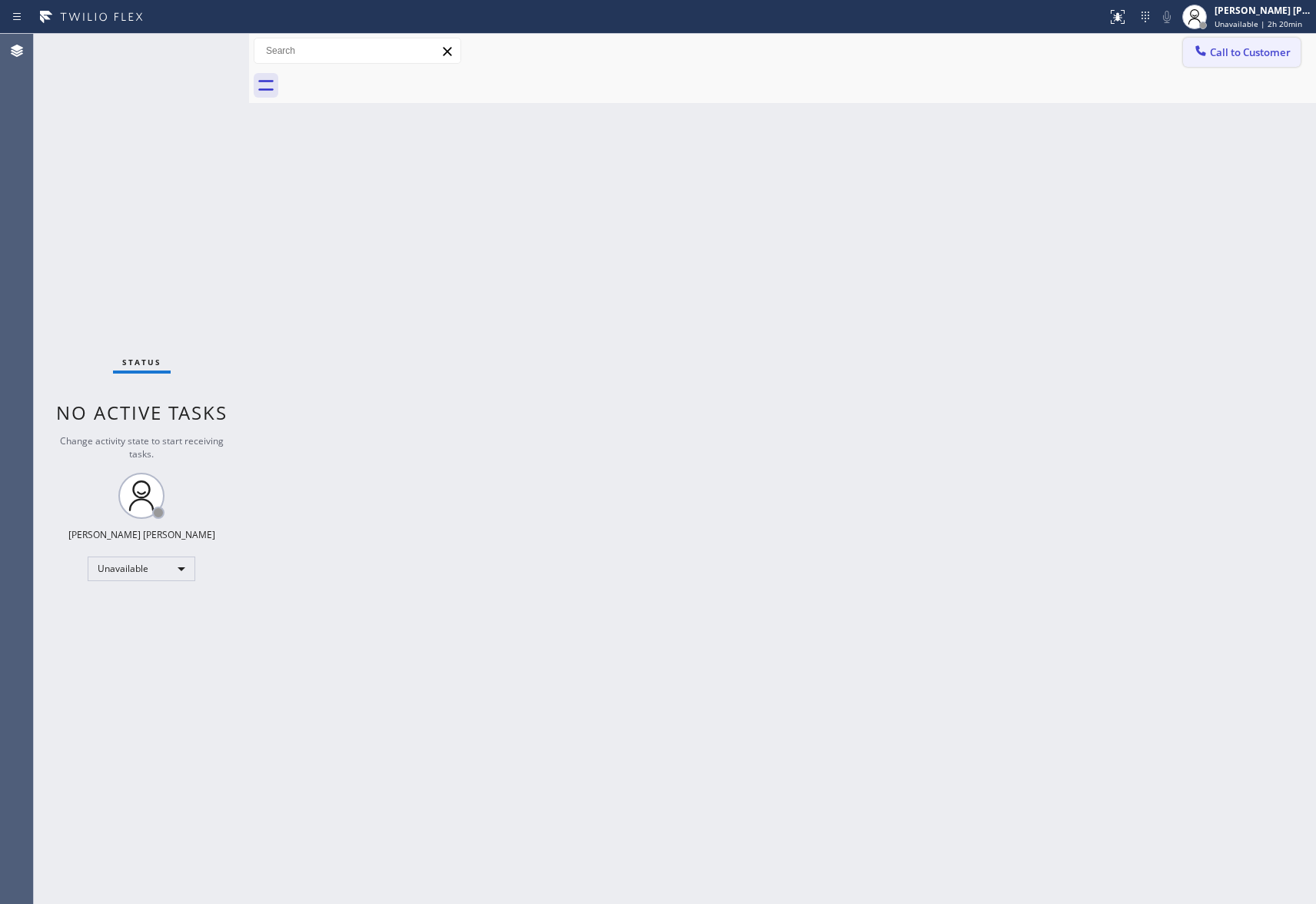
click at [1273, 48] on span "Call to Customer" at bounding box center [1250, 52] width 81 height 14
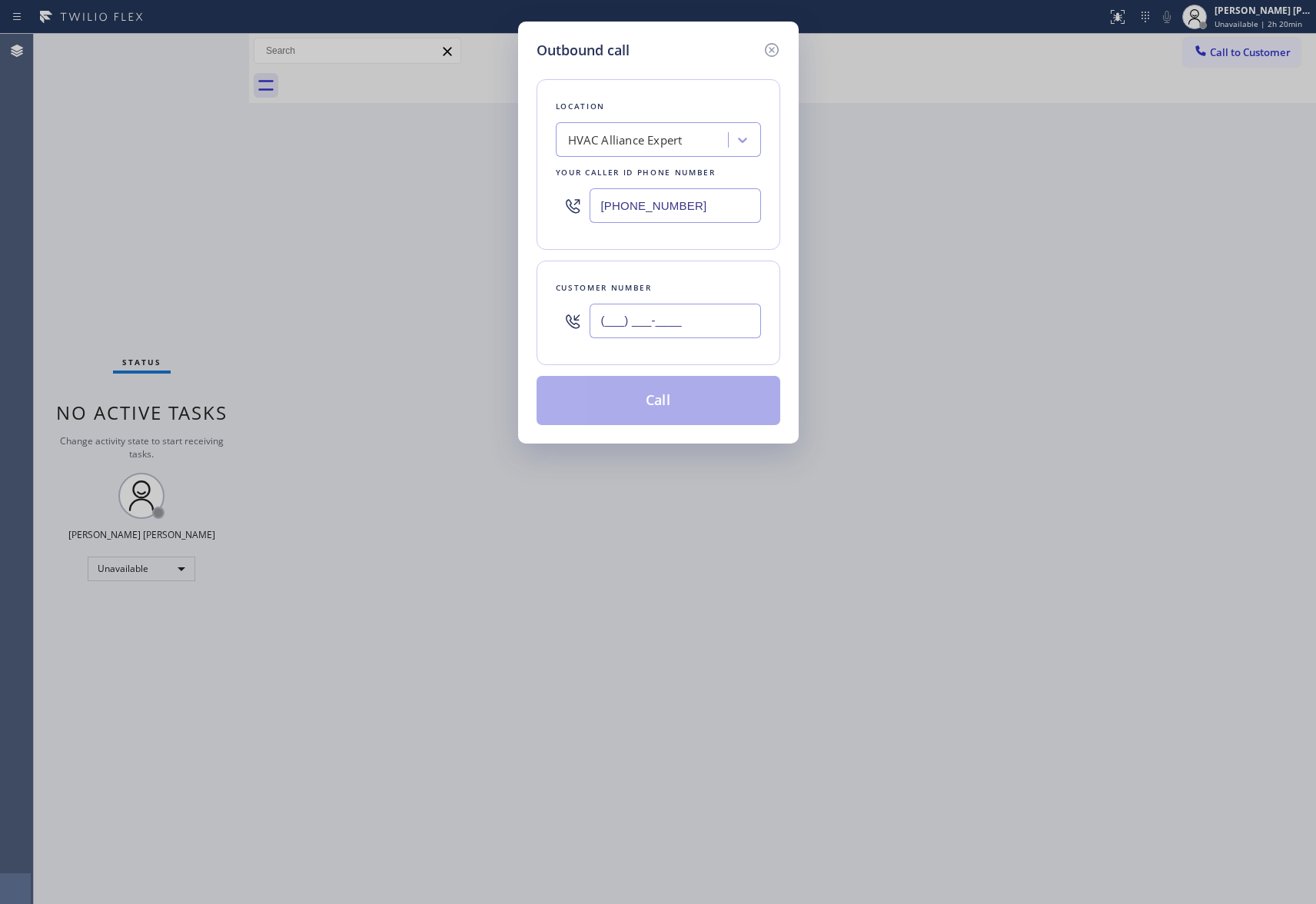
click at [714, 326] on input "(___) ___-____" at bounding box center [675, 321] width 171 height 34
paste input "858) 705-3197"
type input "[PHONE_NUMBER]"
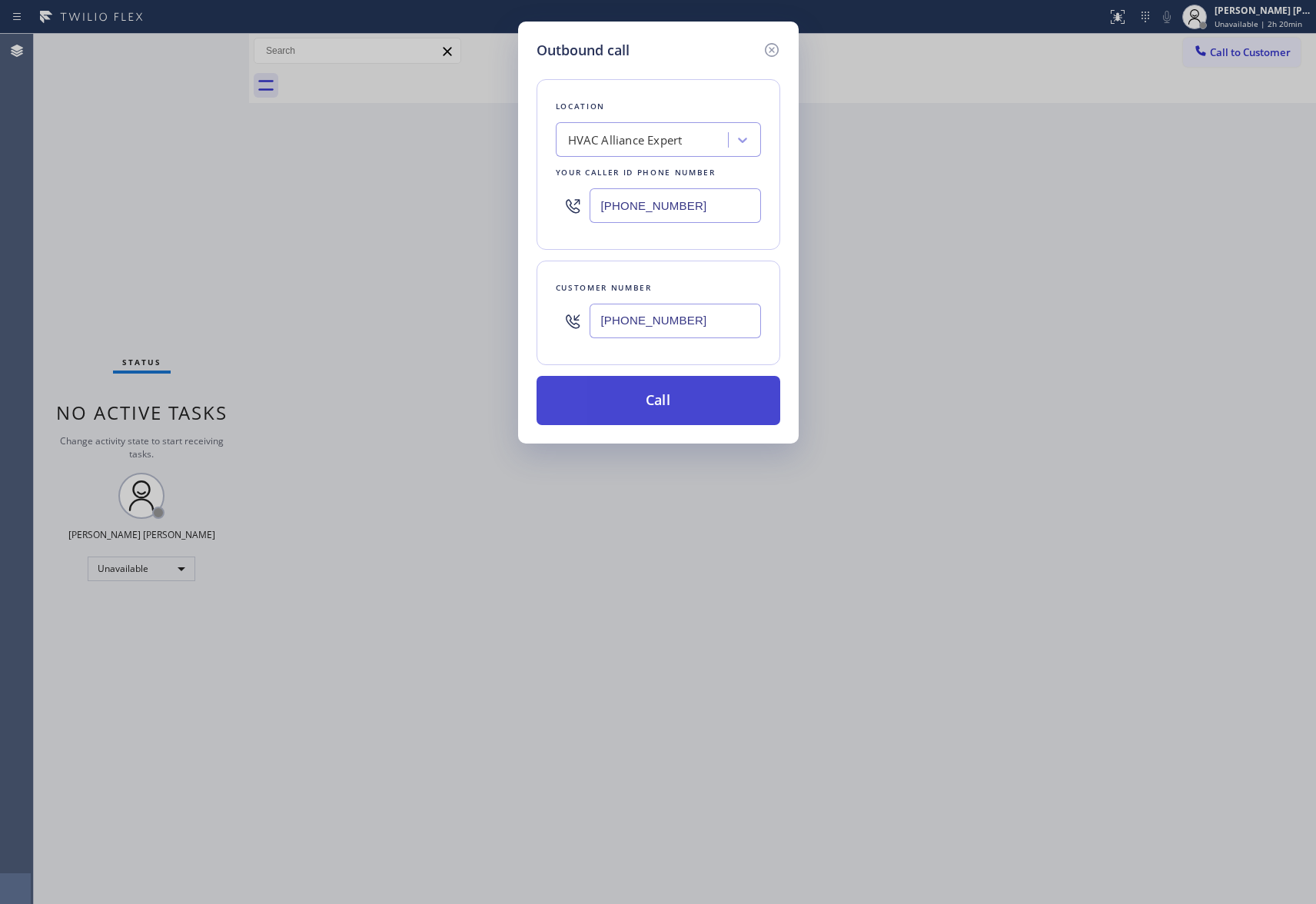
click at [693, 411] on button "Call" at bounding box center [658, 400] width 243 height 49
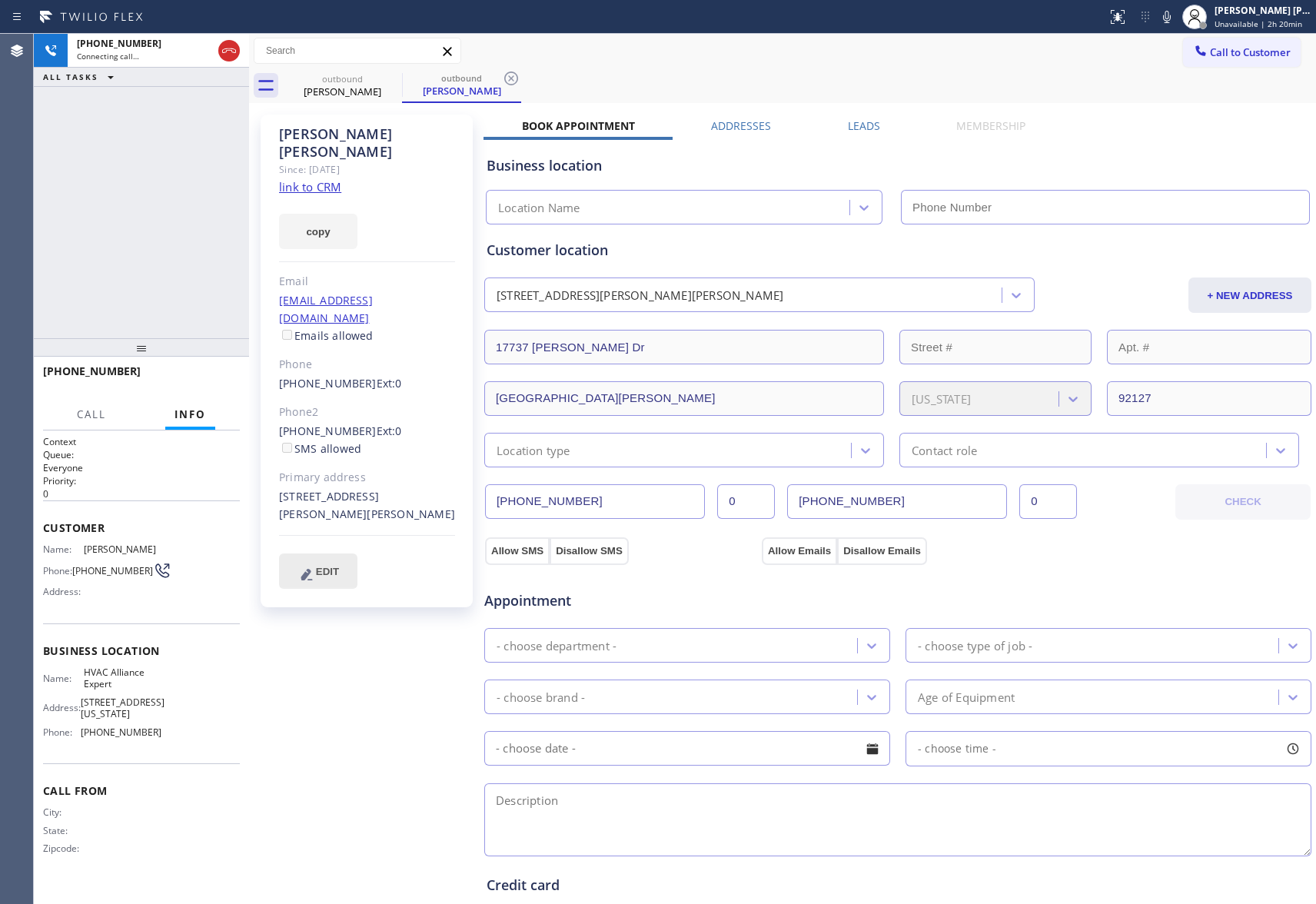
type input "[PHONE_NUMBER]"
click at [235, 52] on icon at bounding box center [229, 51] width 19 height 19
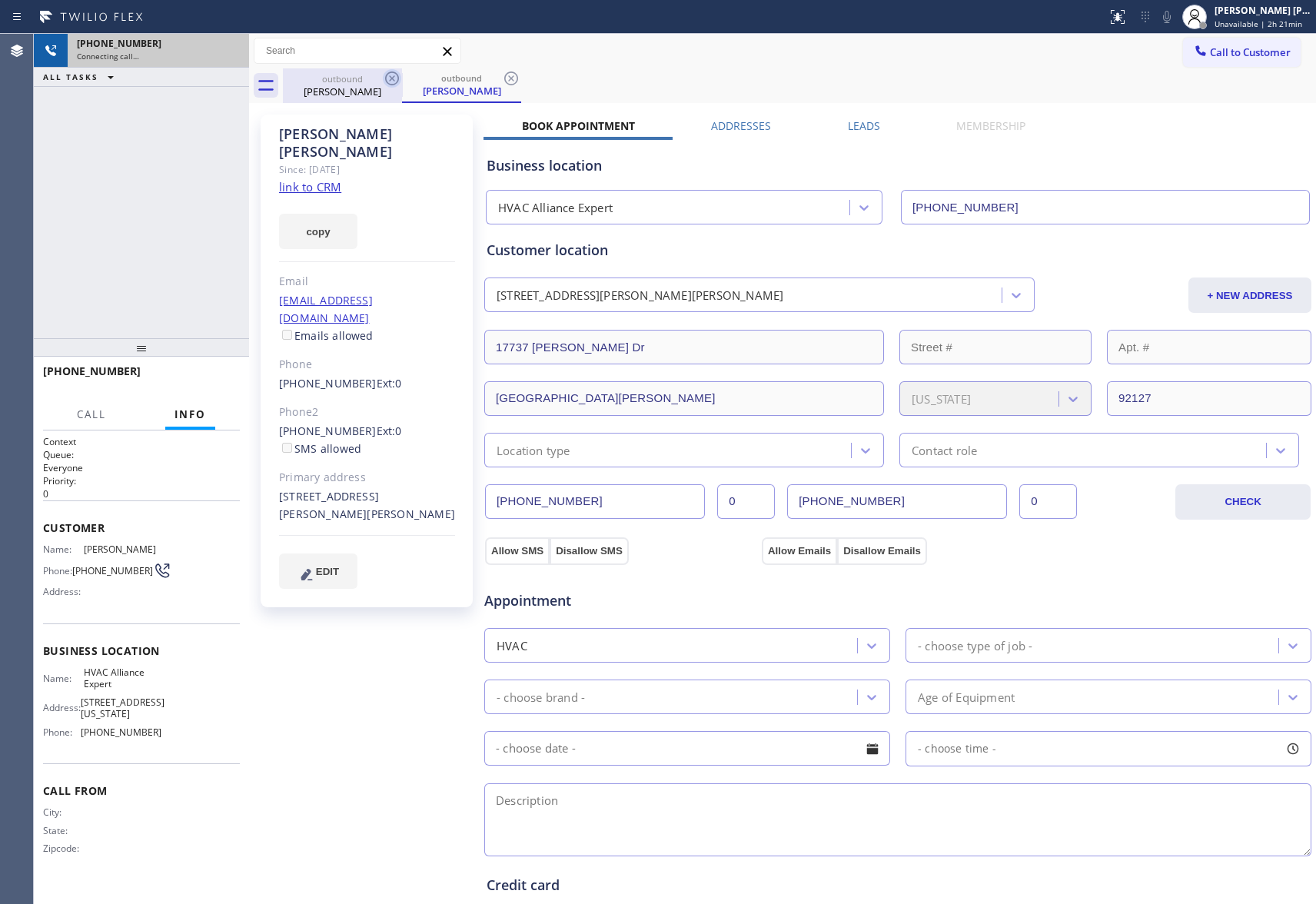
click at [394, 77] on icon at bounding box center [392, 78] width 19 height 19
click at [502, 77] on icon at bounding box center [512, 78] width 19 height 19
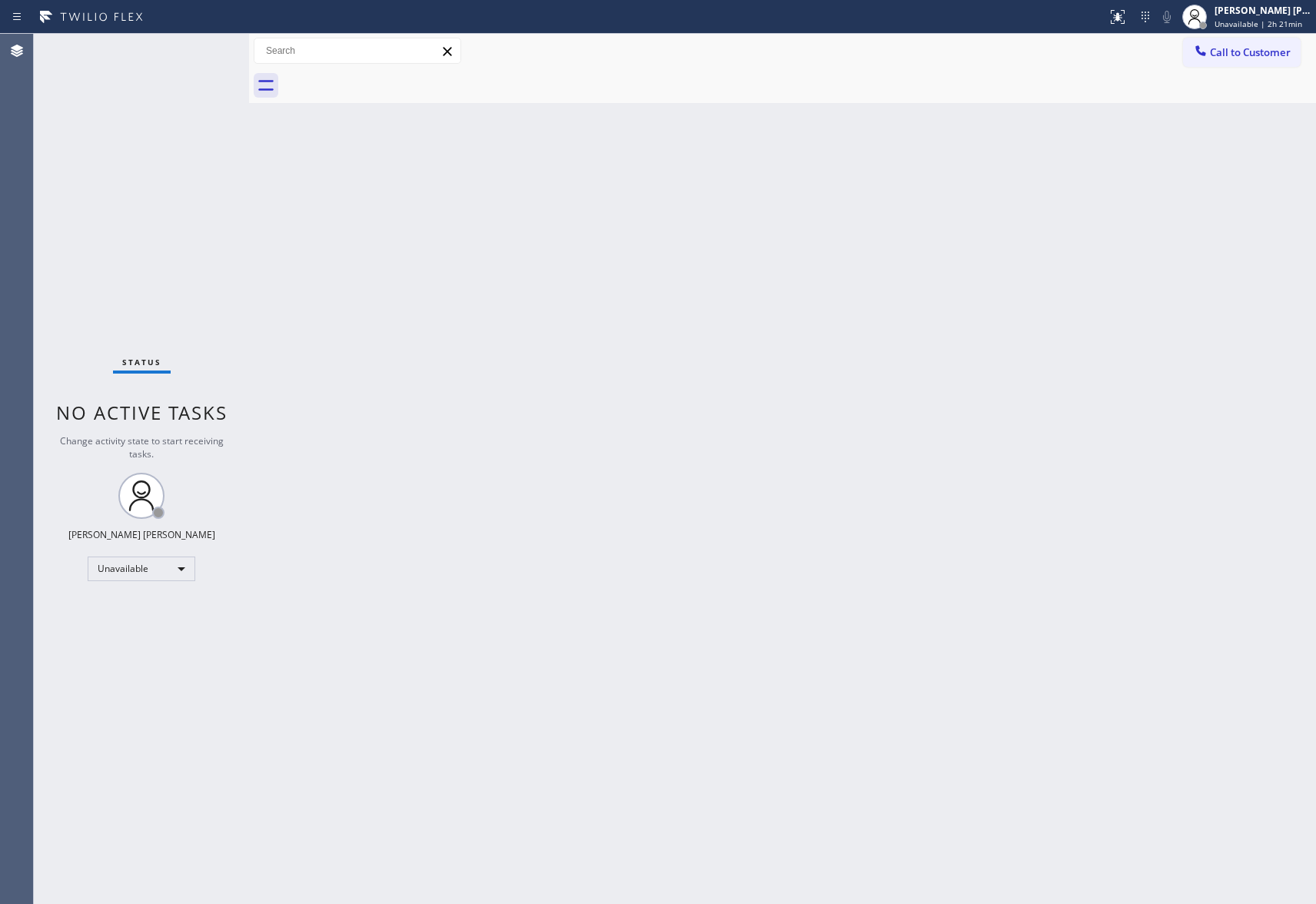
click at [394, 77] on div at bounding box center [800, 85] width 1034 height 34
click at [1261, 56] on span "Call to Customer" at bounding box center [1250, 52] width 81 height 14
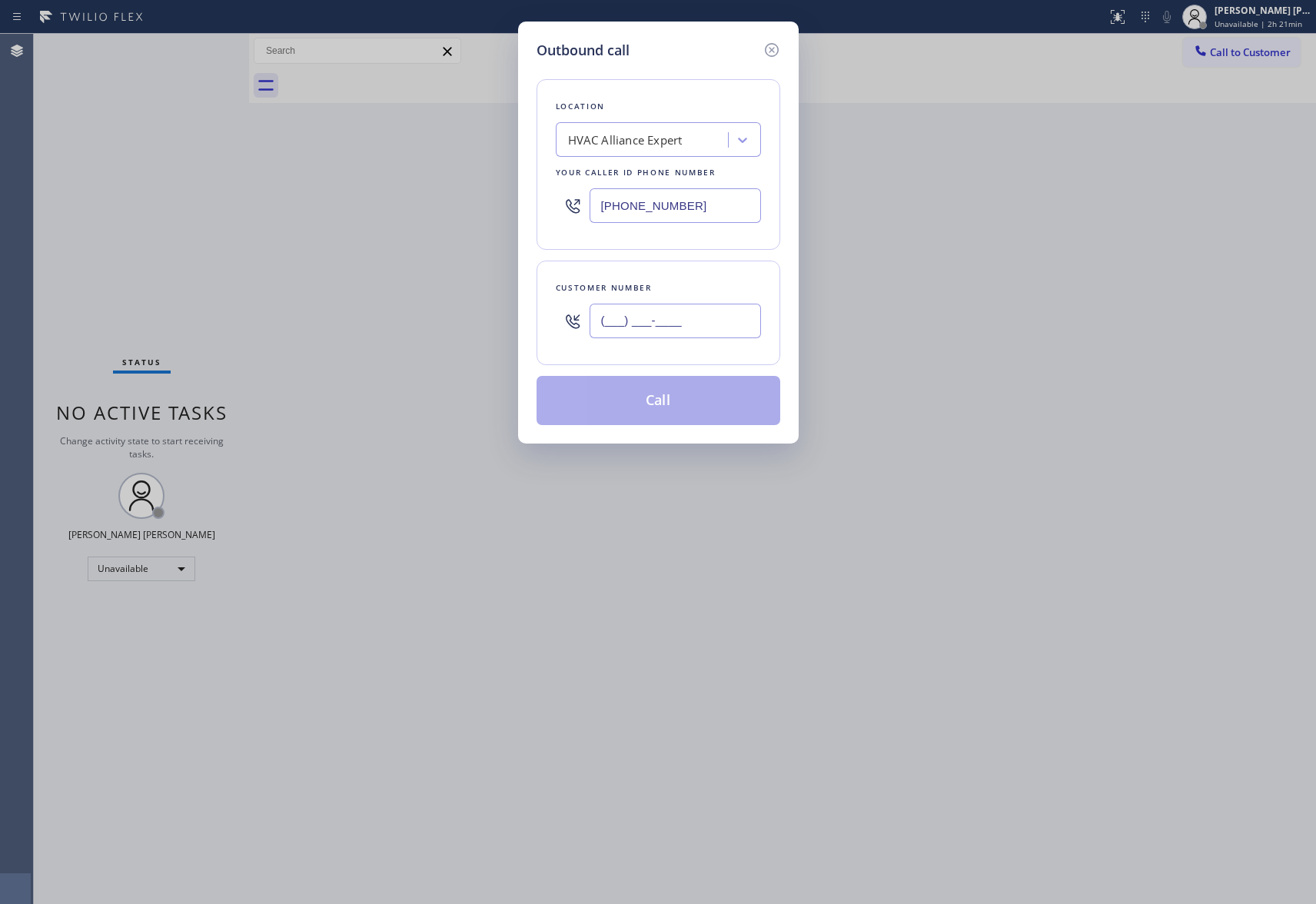
click at [639, 320] on input "(___) ___-____" at bounding box center [675, 321] width 171 height 34
paste input "970) 558-3488"
type input "[PHONE_NUMBER]"
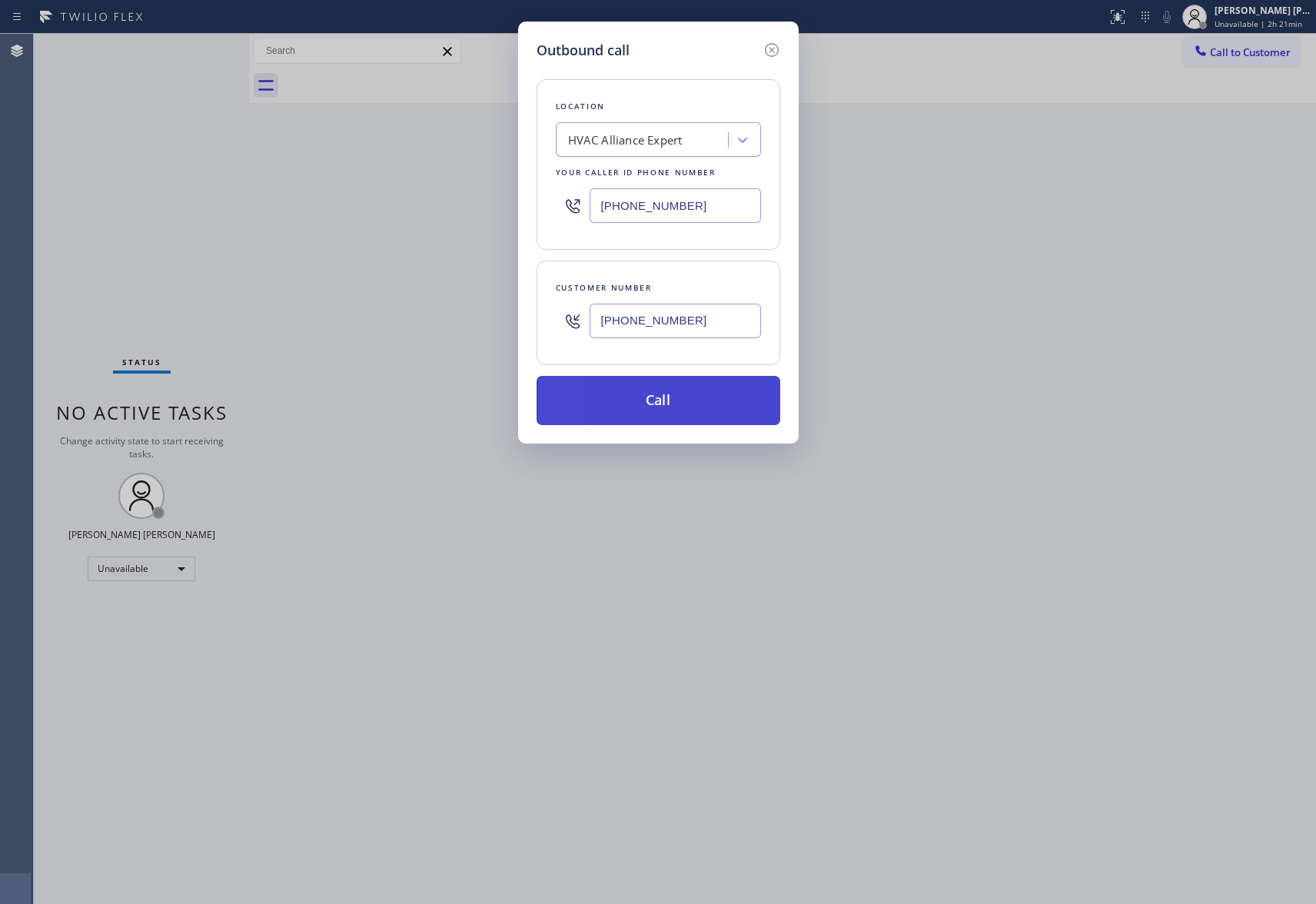
click at [656, 403] on button "Call" at bounding box center [658, 400] width 243 height 49
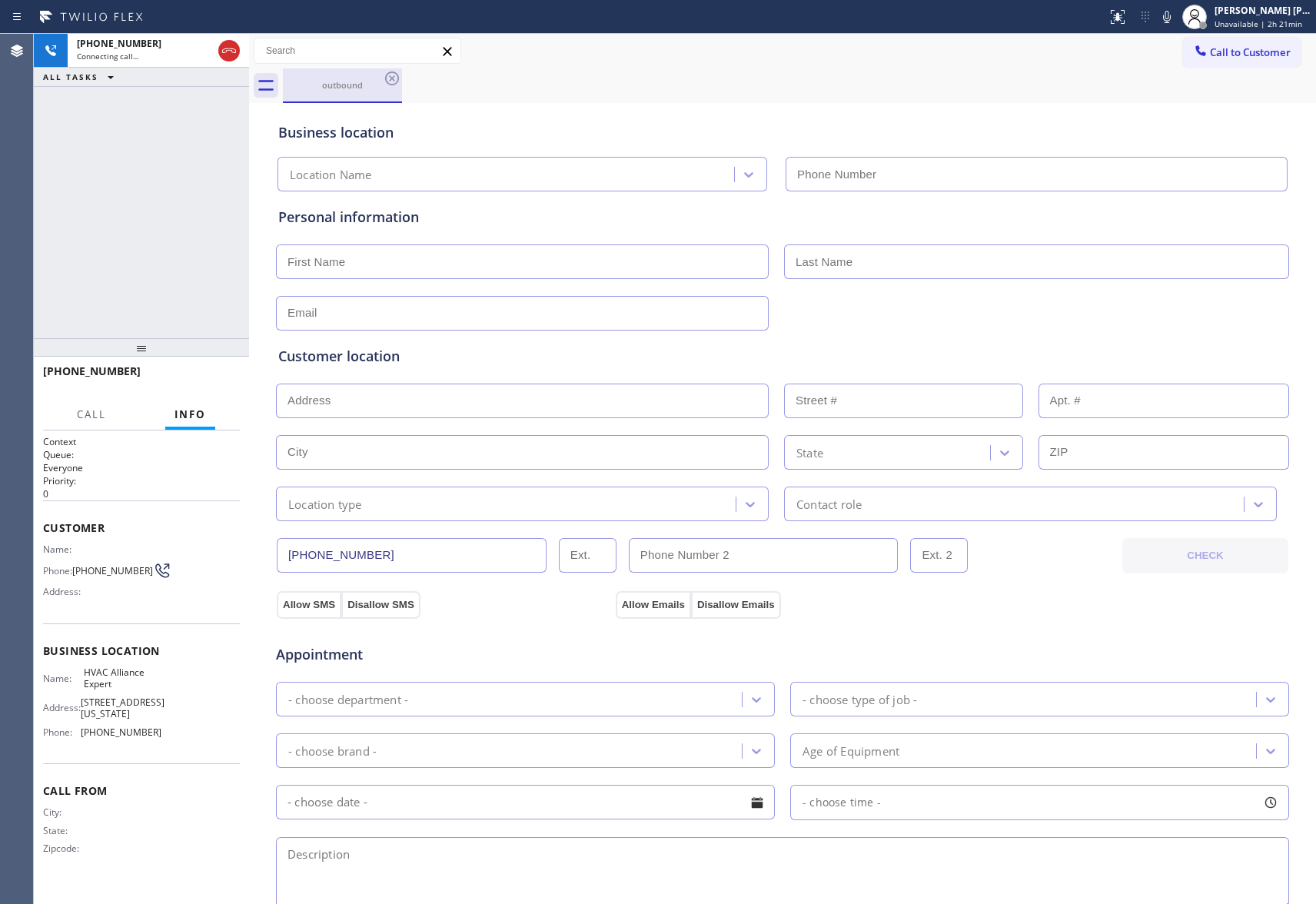
type input "[PHONE_NUMBER]"
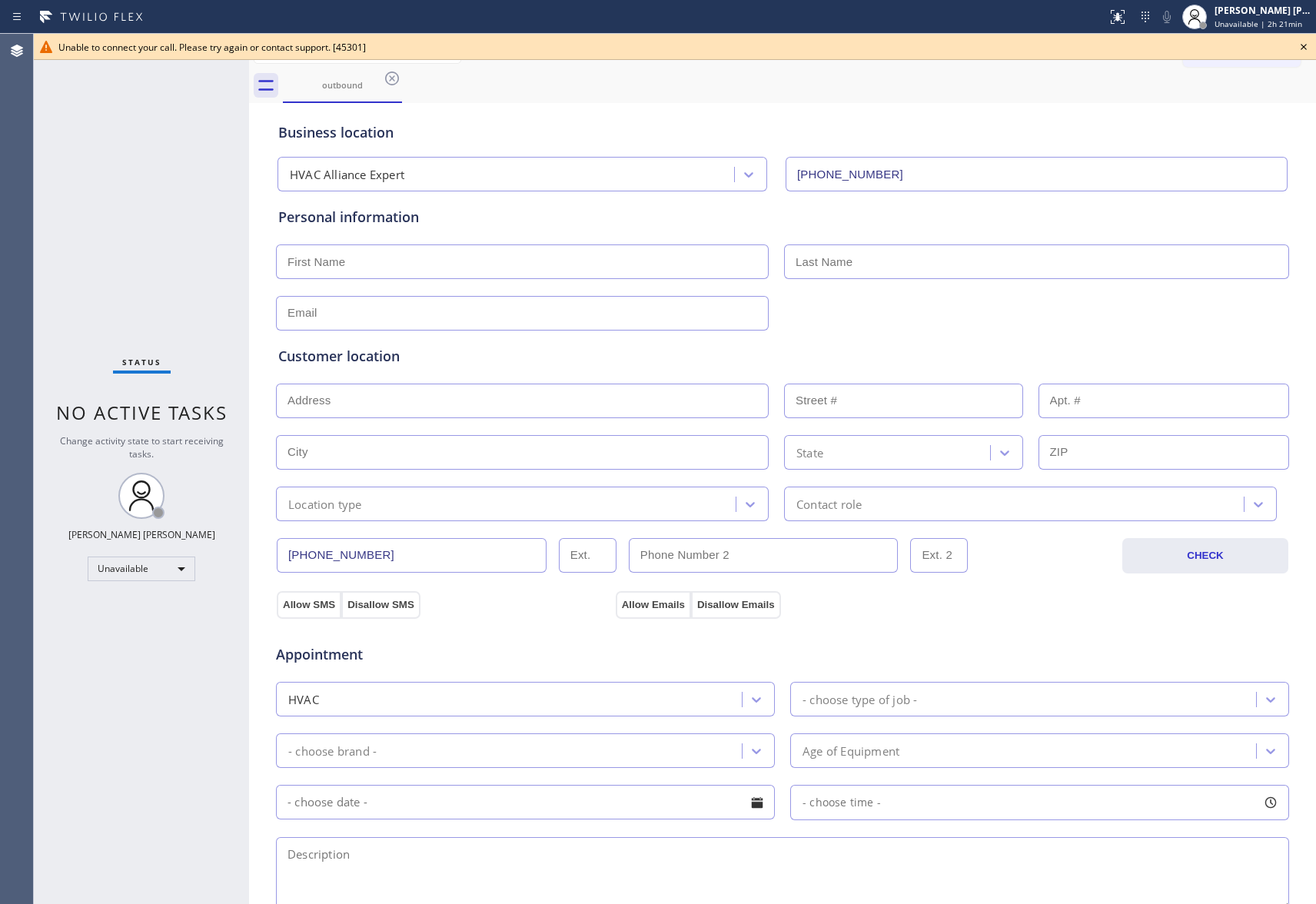
click at [410, 68] on div "outbound" at bounding box center [800, 85] width 1034 height 34
click at [400, 70] on icon at bounding box center [392, 78] width 19 height 19
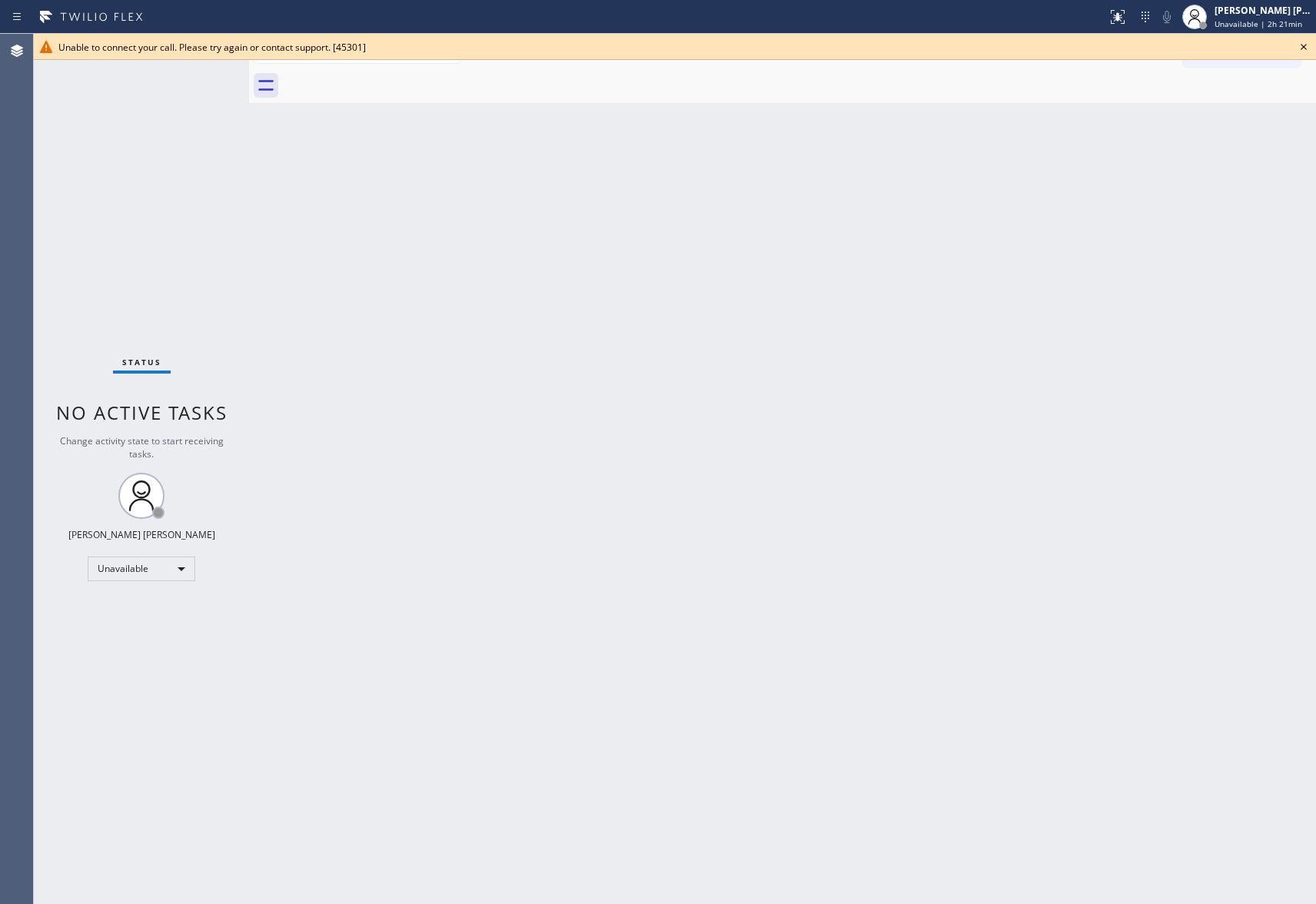
click at [400, 70] on div at bounding box center [800, 85] width 1034 height 34
click at [1308, 41] on icon at bounding box center [1304, 47] width 19 height 19
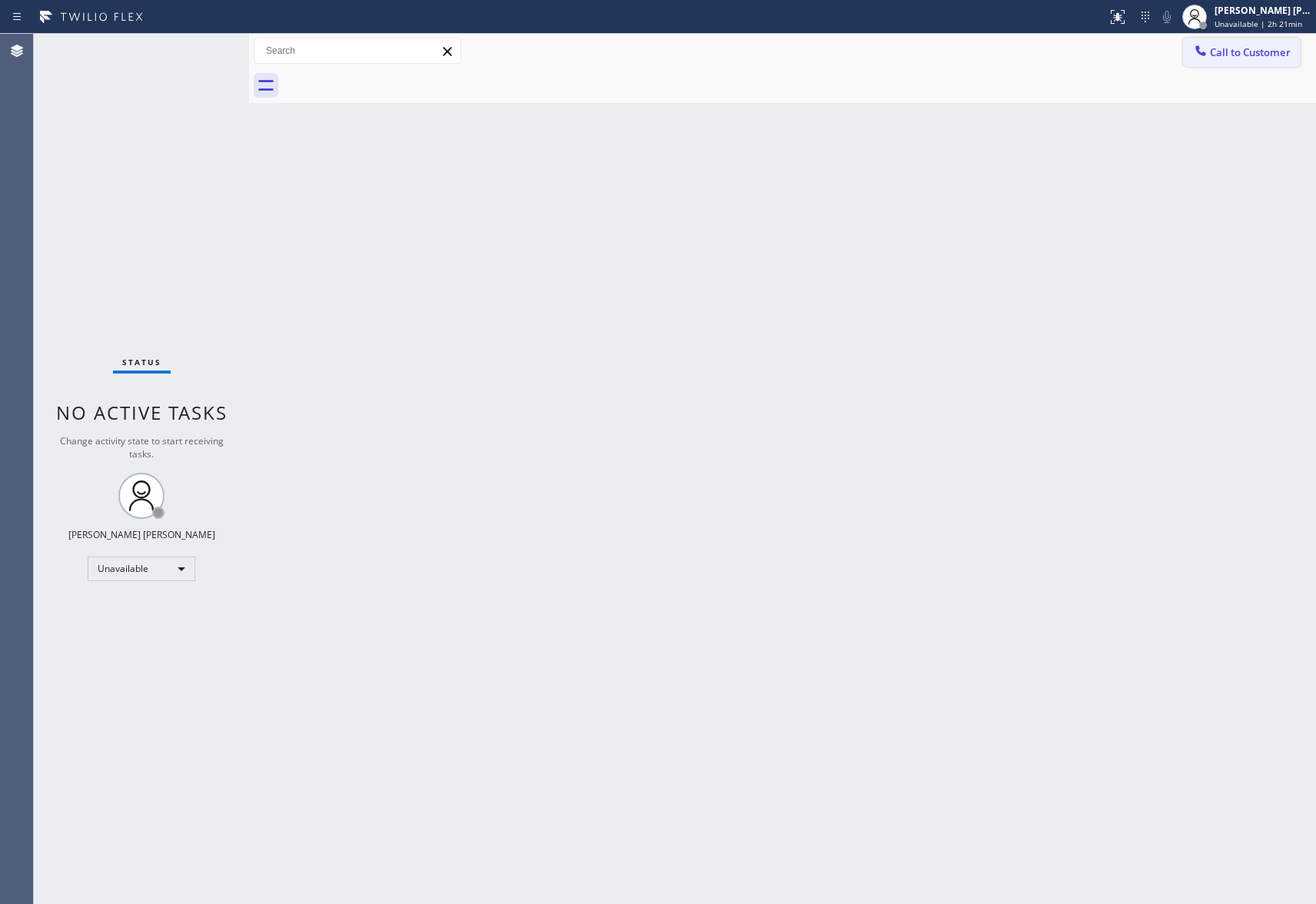
click at [1253, 52] on span "Call to Customer" at bounding box center [1250, 52] width 81 height 14
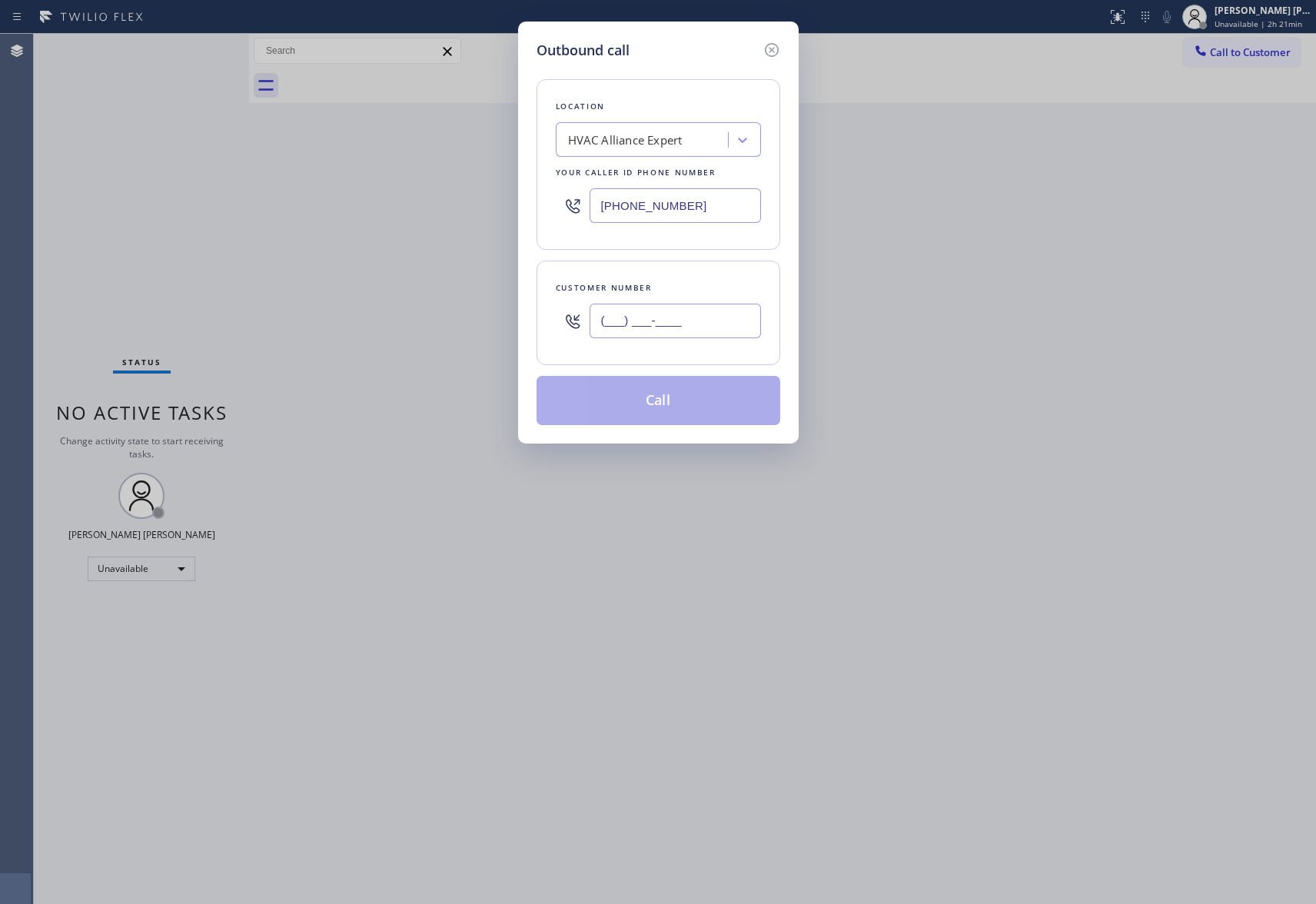
click at [627, 315] on input "(___) ___-____" at bounding box center [675, 321] width 171 height 34
paste input "562) 362-3923"
type input "[PHONE_NUMBER]"
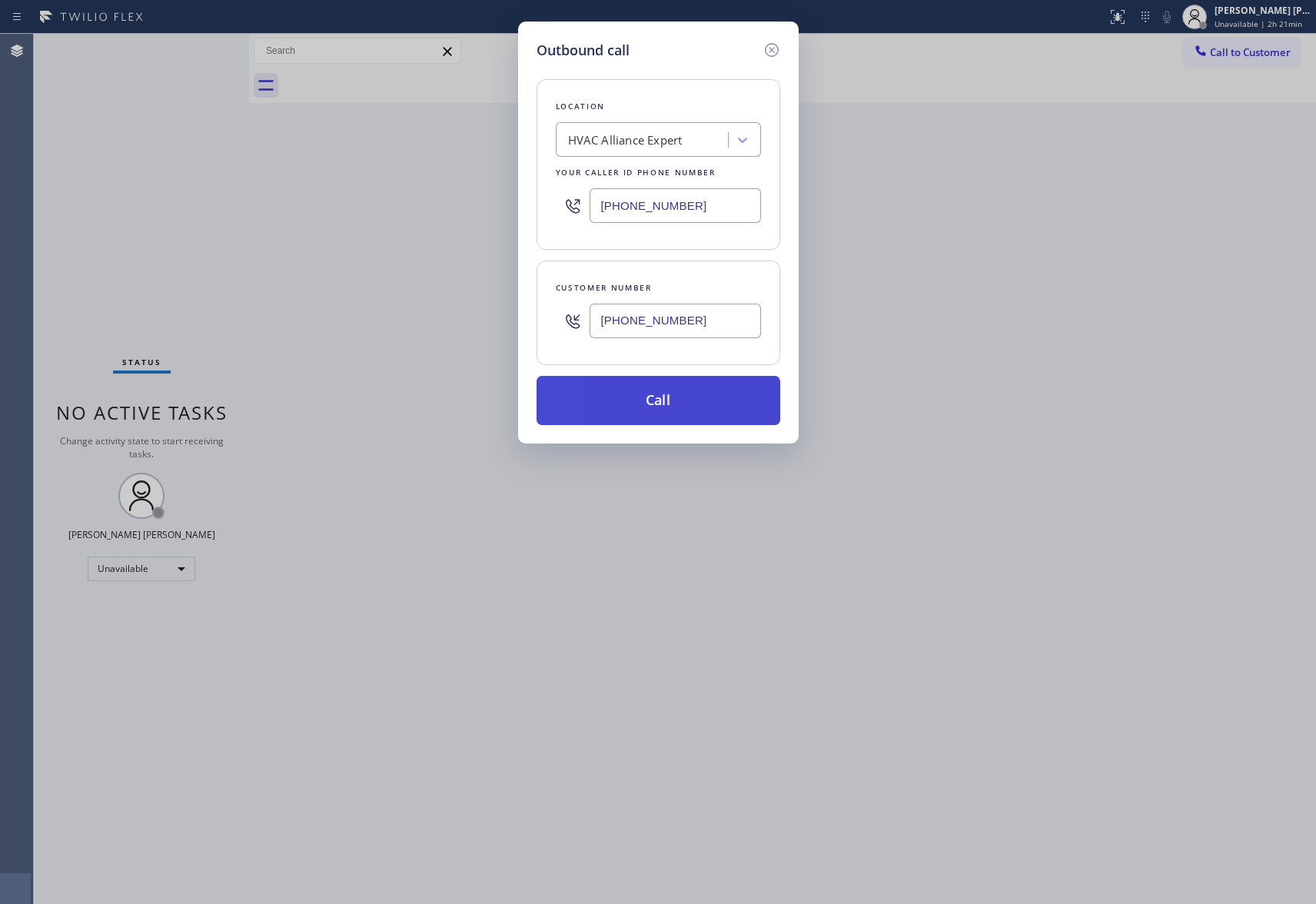
click at [674, 384] on button "Call" at bounding box center [658, 400] width 243 height 49
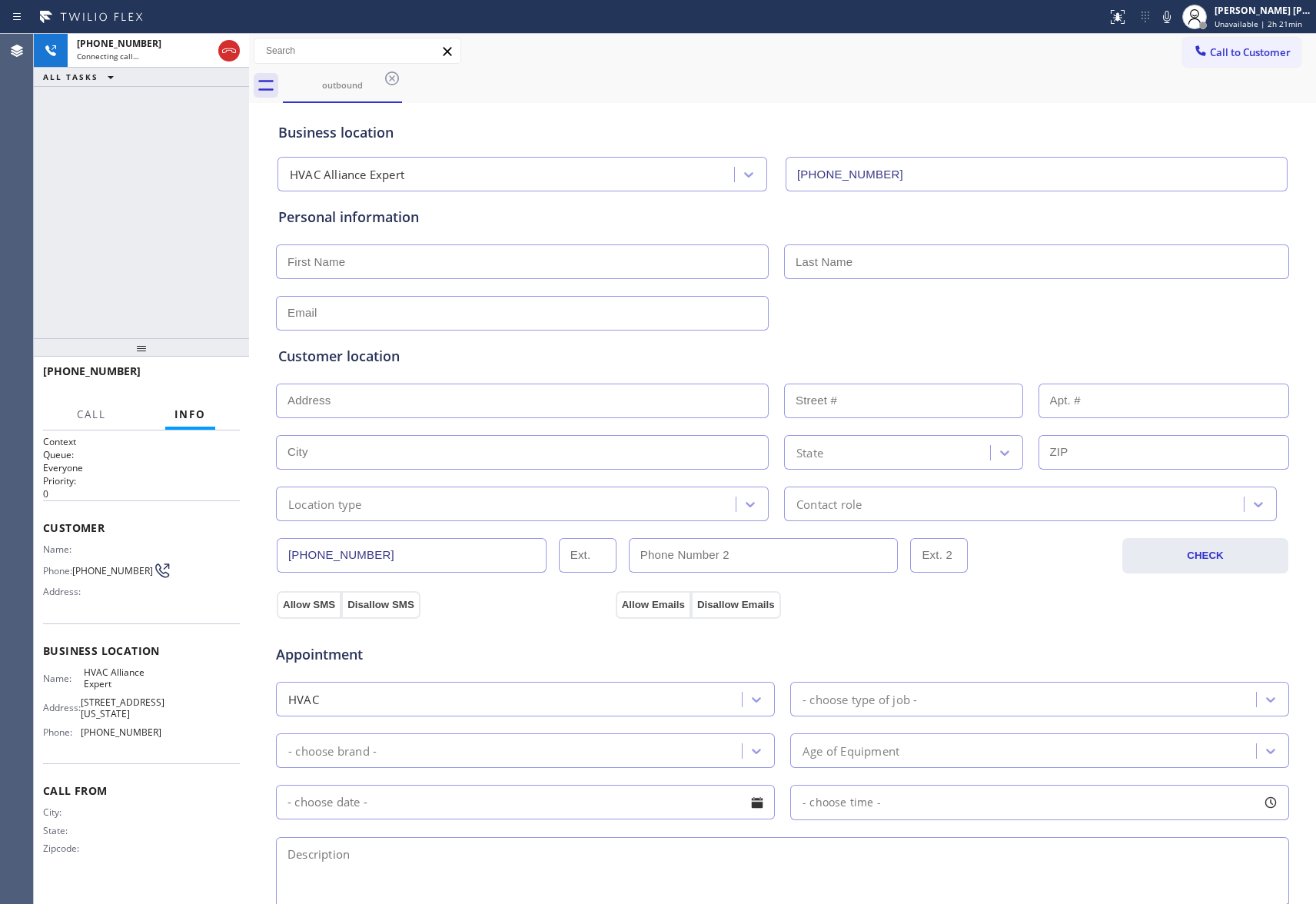
type input "[PHONE_NUMBER]"
click at [219, 380] on span "HANG UP" at bounding box center [204, 379] width 47 height 11
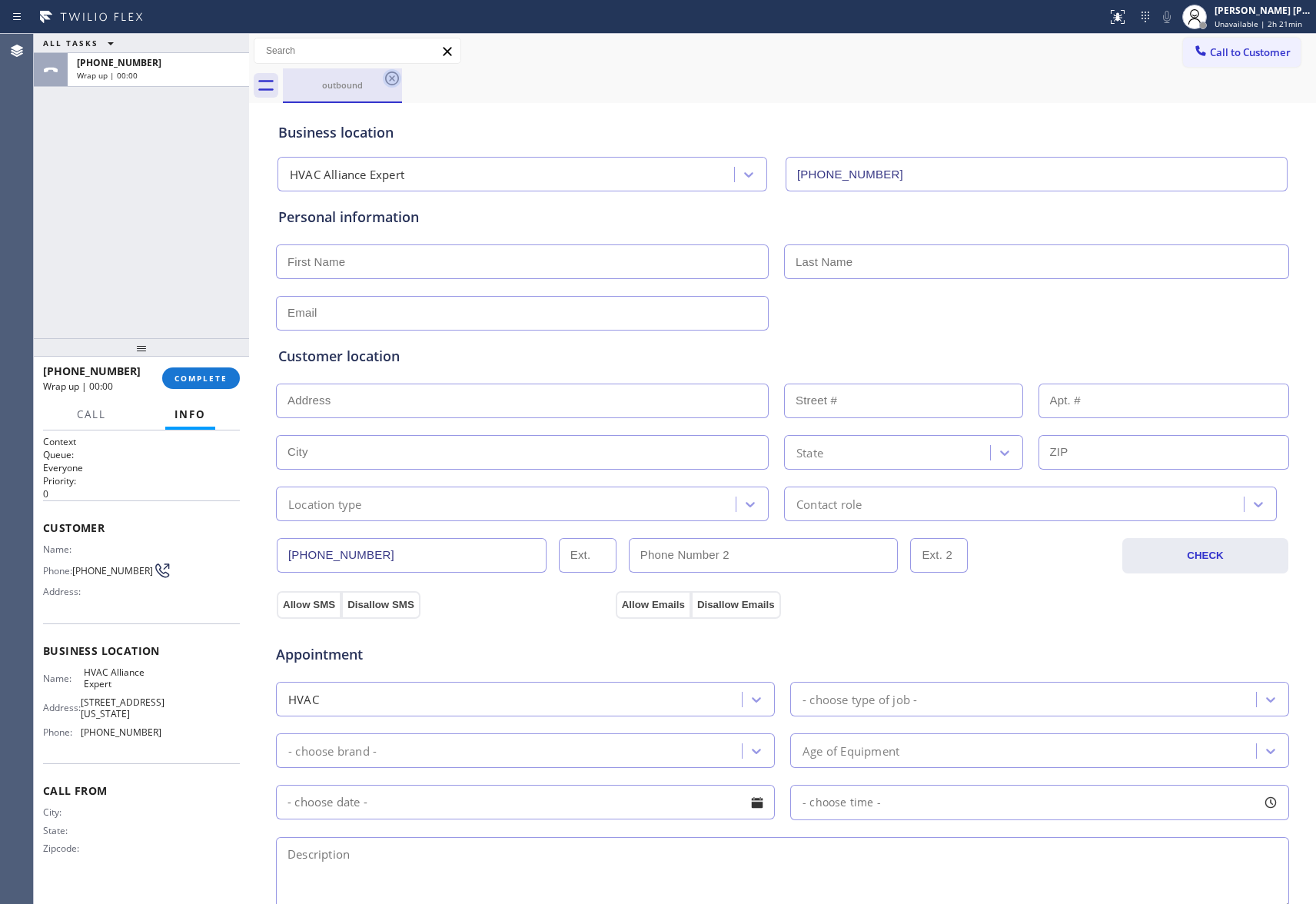
click at [394, 77] on icon at bounding box center [392, 78] width 14 height 14
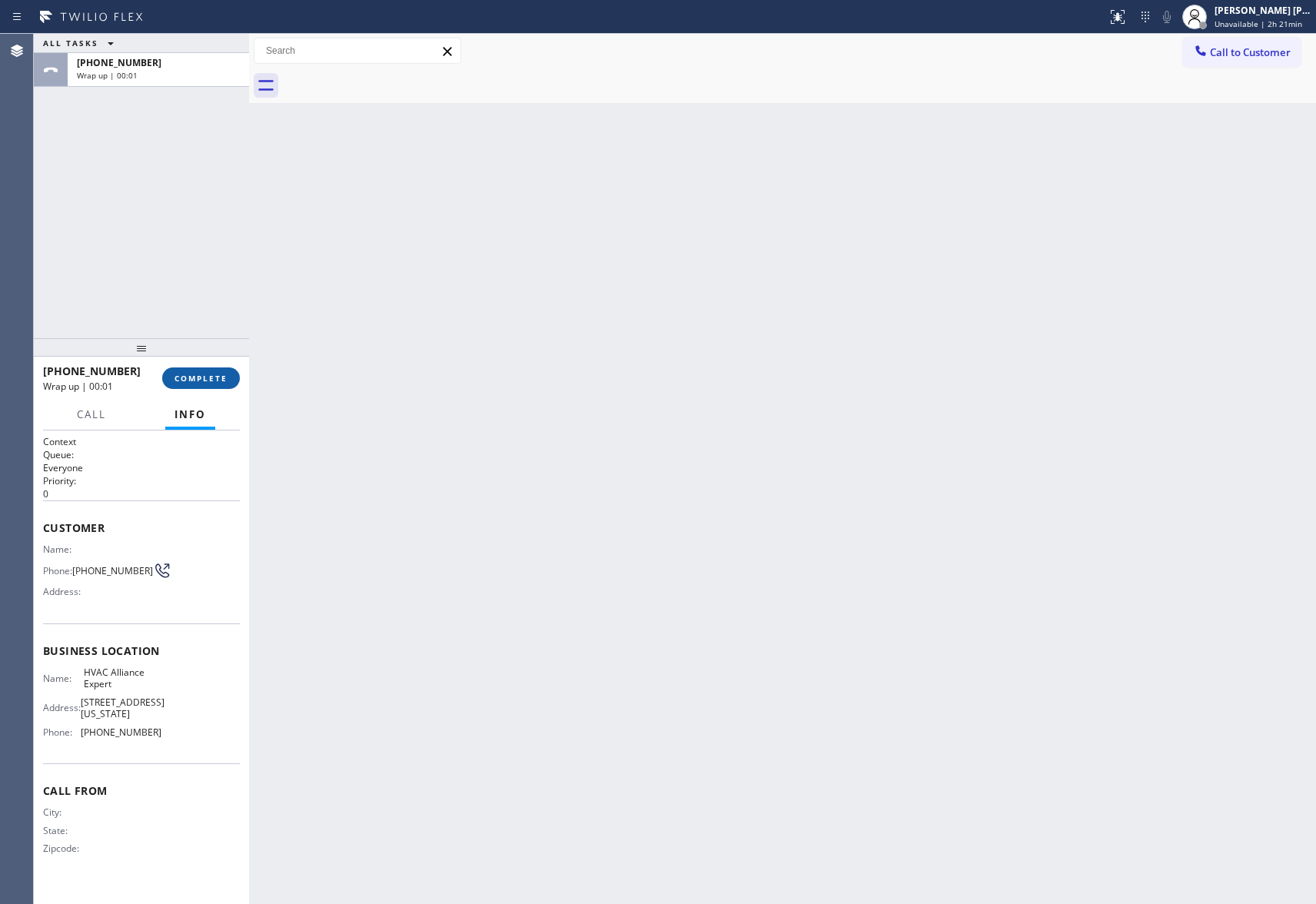
click at [213, 369] on button "COMPLETE" at bounding box center [200, 379] width 77 height 22
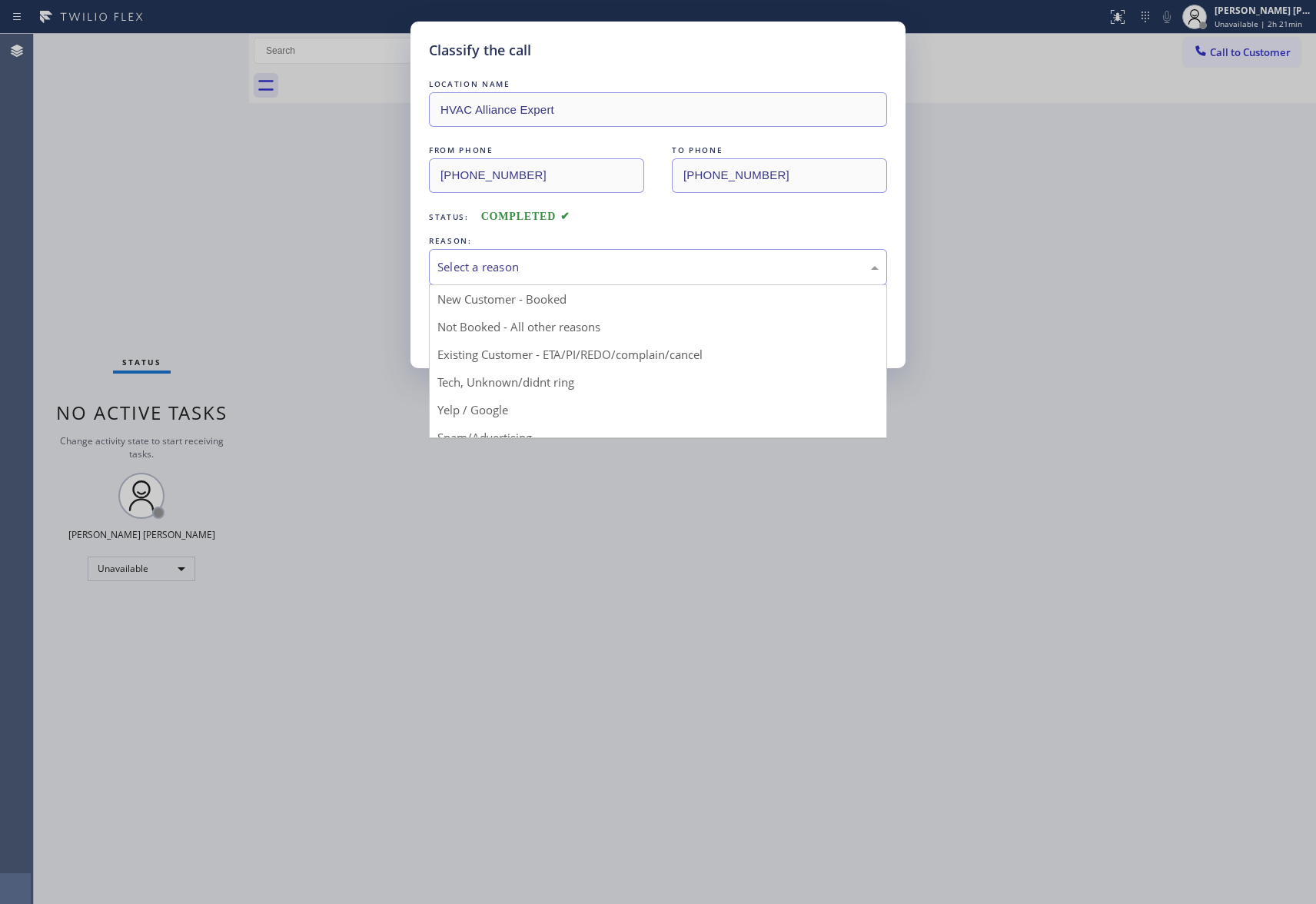
click at [521, 261] on div "Select a reason" at bounding box center [658, 267] width 441 height 18
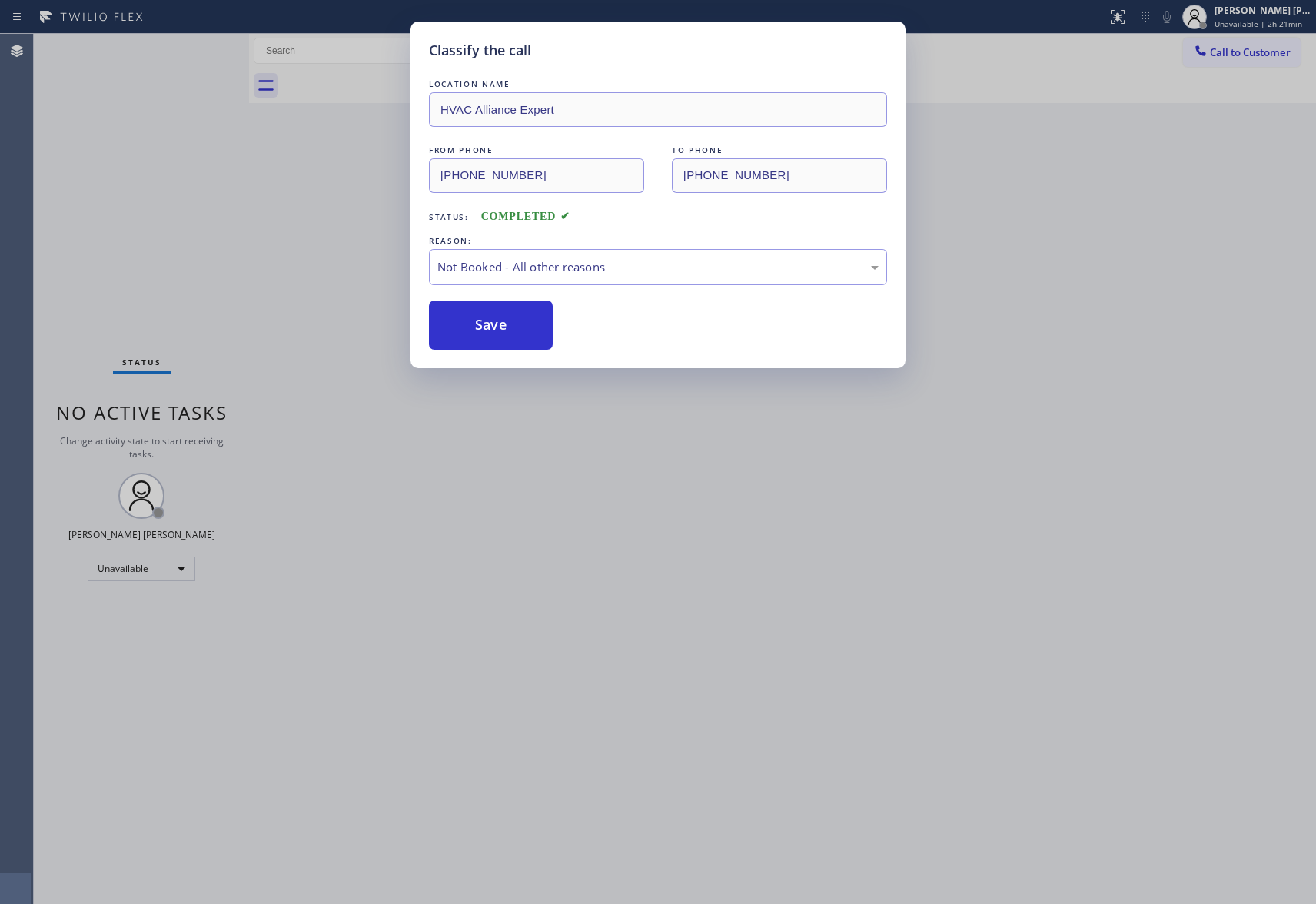
click at [490, 322] on button "Save" at bounding box center [491, 325] width 124 height 49
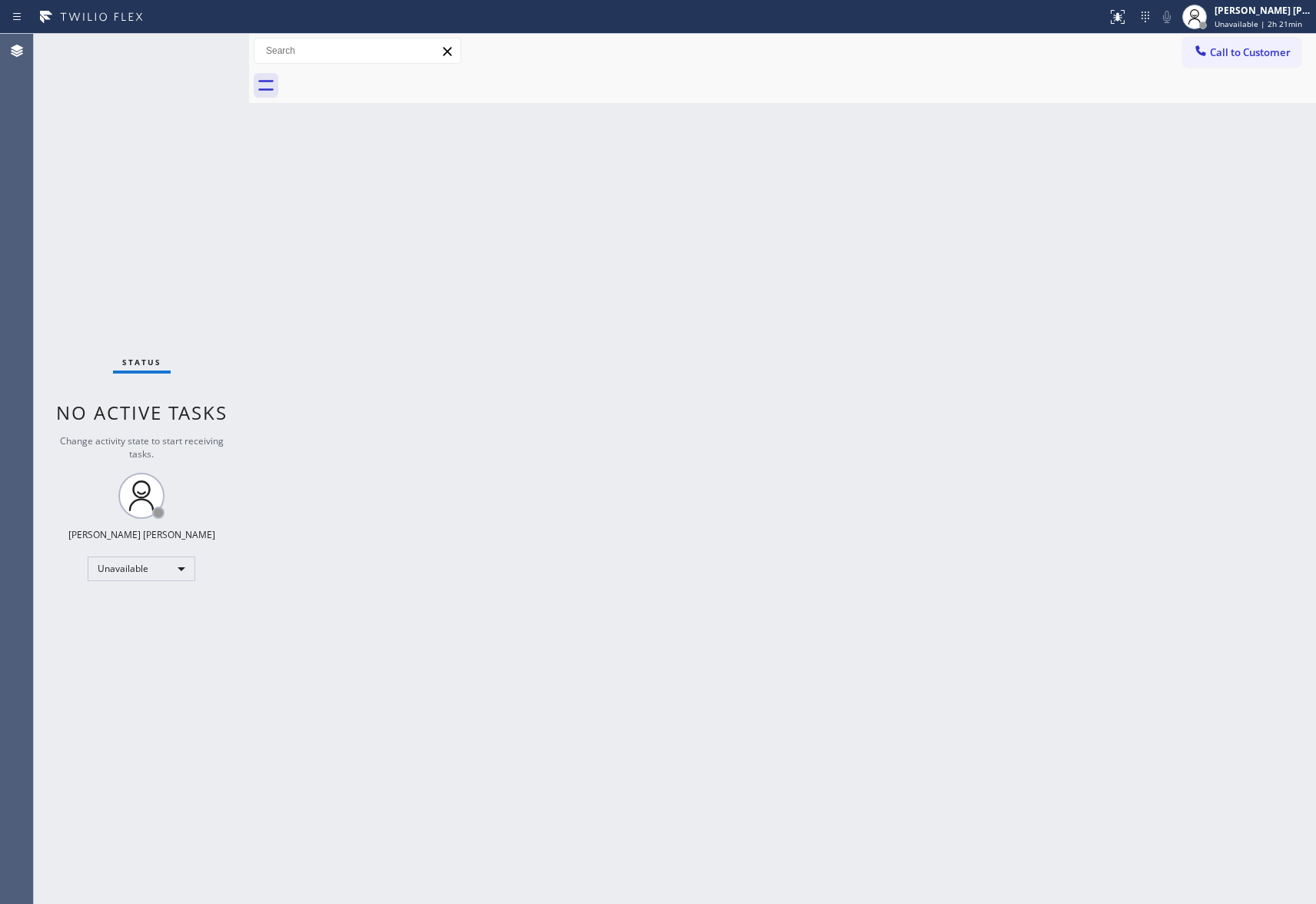
click at [1312, 56] on div "Call to Customer Outbound call Location HVAC Alliance Expert Your caller id pho…" at bounding box center [1249, 51] width 133 height 27
click at [1276, 53] on span "Call to Customer" at bounding box center [1250, 52] width 81 height 14
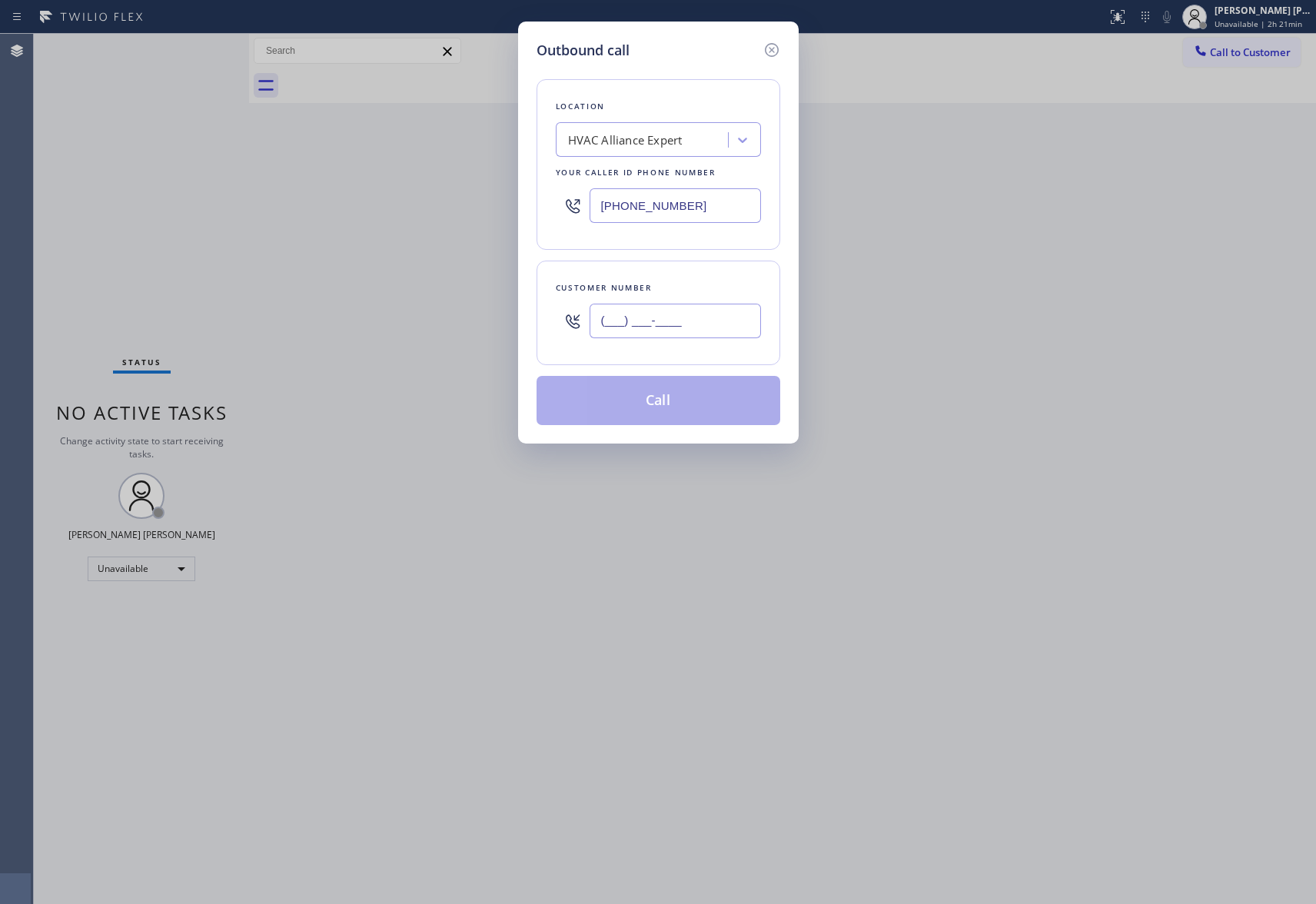
click at [709, 330] on input "(___) ___-____" at bounding box center [675, 321] width 171 height 34
paste input "562) 522-4261"
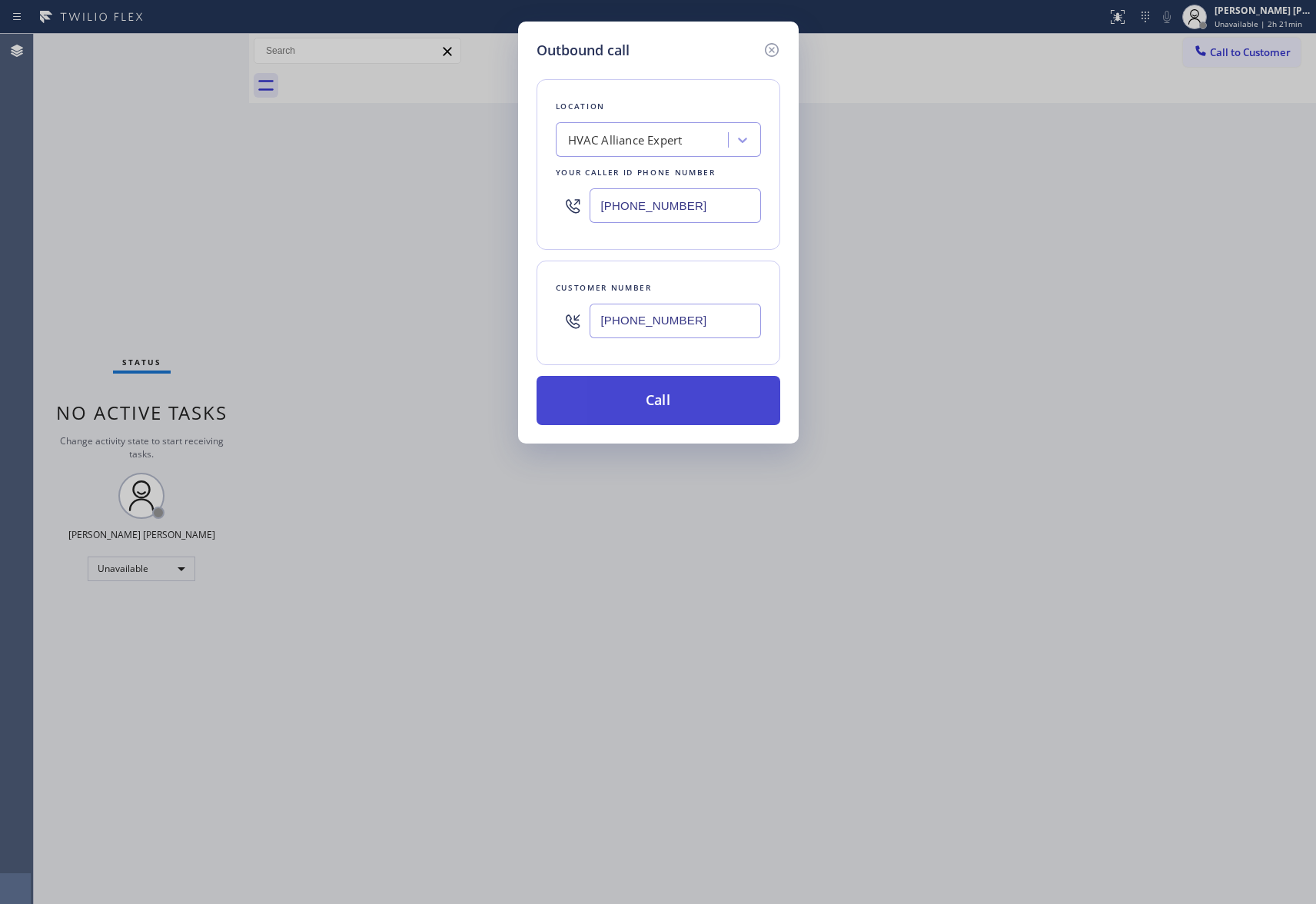
type input "[PHONE_NUMBER]"
click at [680, 398] on button "Call" at bounding box center [658, 400] width 243 height 49
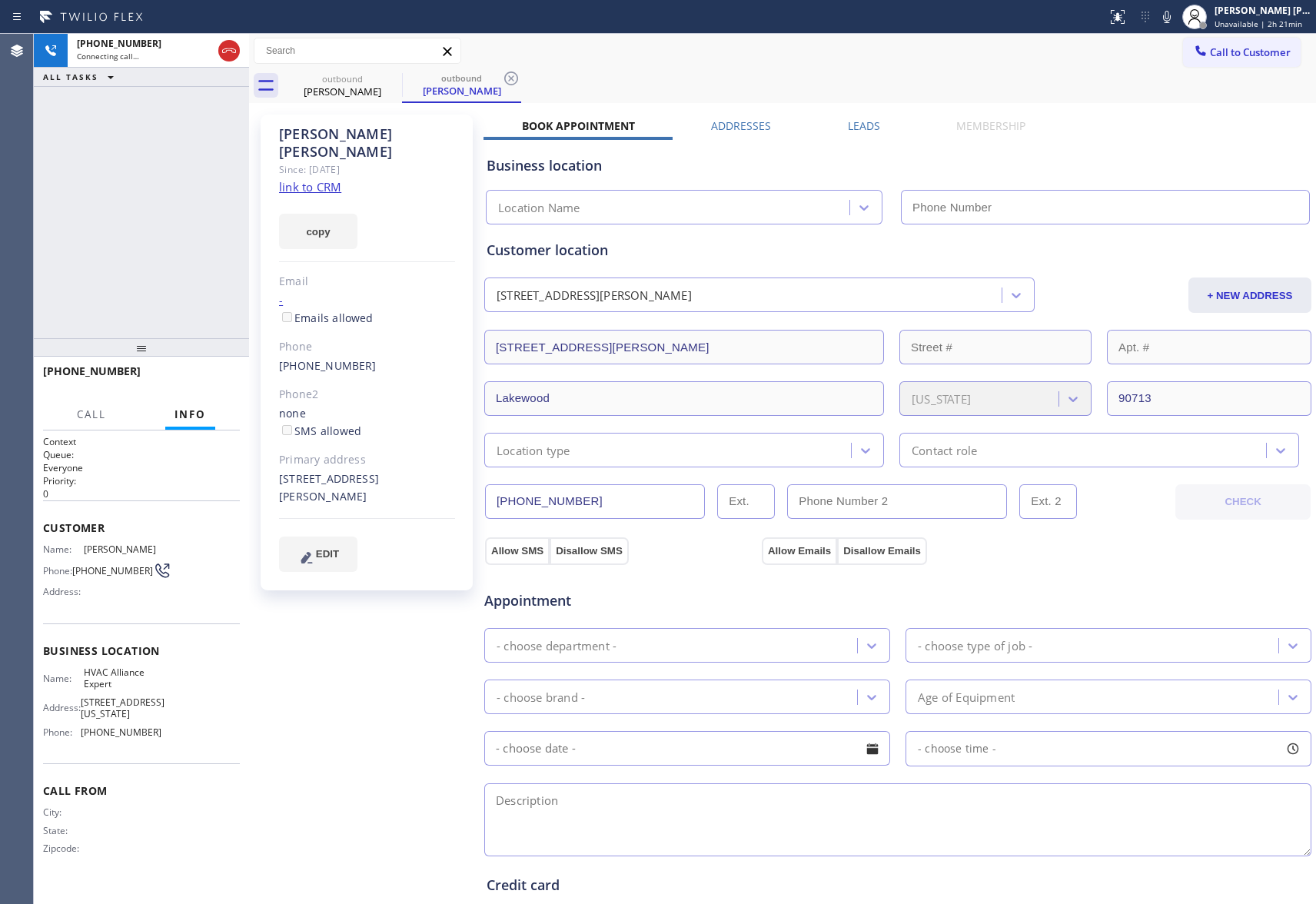
type input "[PHONE_NUMBER]"
click at [387, 77] on icon at bounding box center [392, 78] width 19 height 19
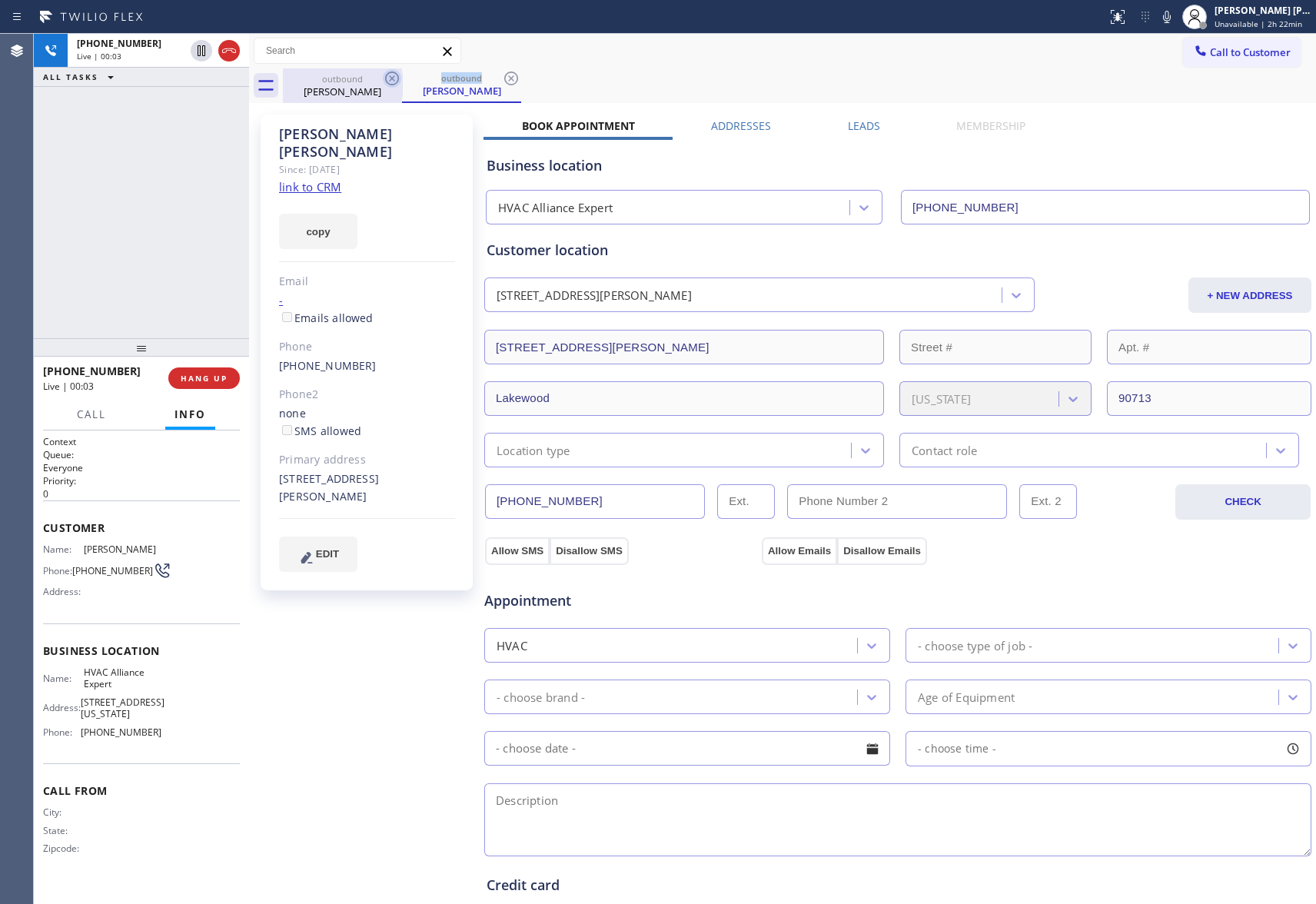
click at [387, 77] on icon at bounding box center [392, 78] width 19 height 19
click at [402, 77] on div "outbound [PERSON_NAME]" at bounding box center [462, 85] width 119 height 34
click at [387, 77] on icon at bounding box center [392, 78] width 19 height 19
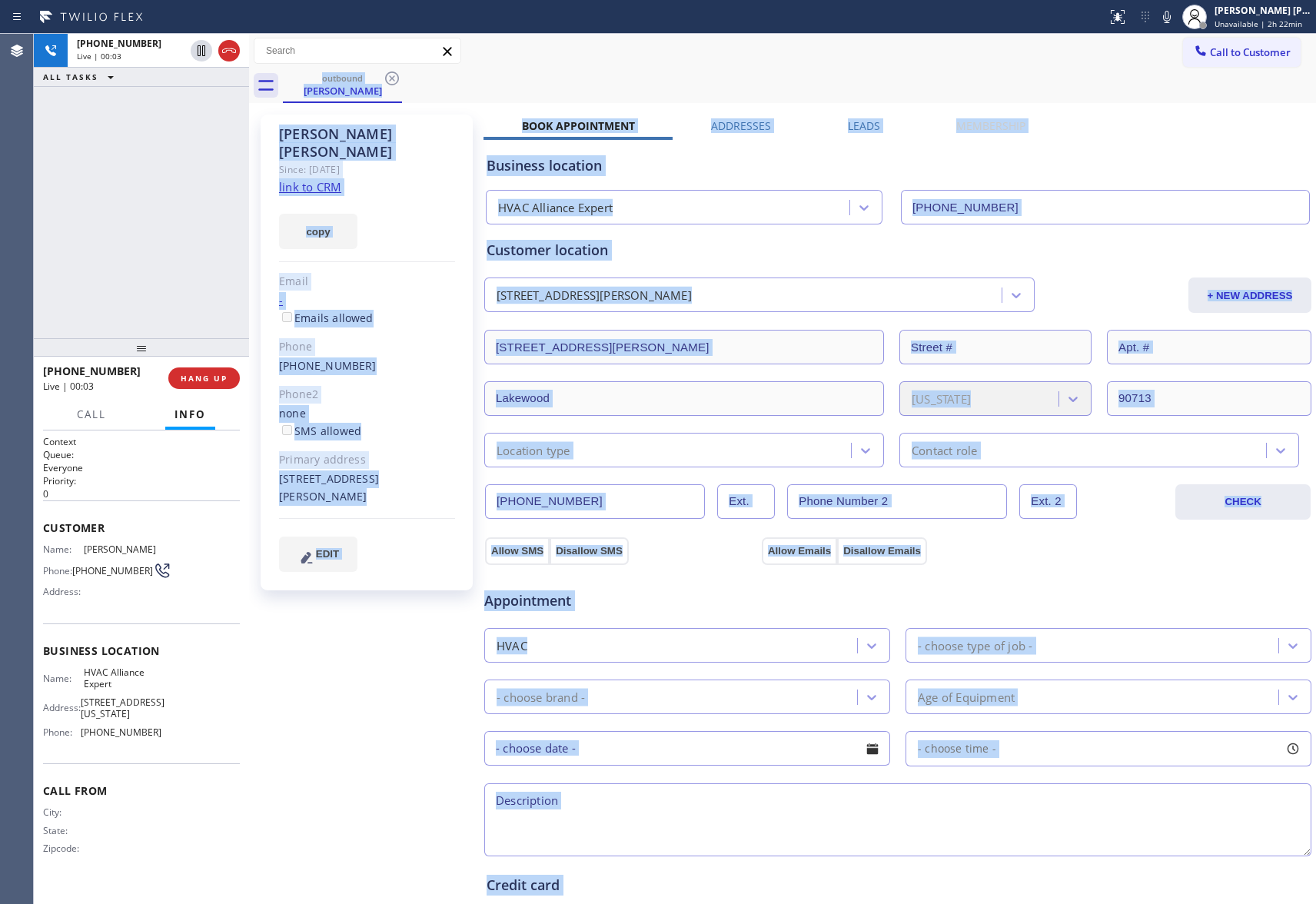
click at [387, 77] on div "outbound [PERSON_NAME]" at bounding box center [800, 85] width 1034 height 34
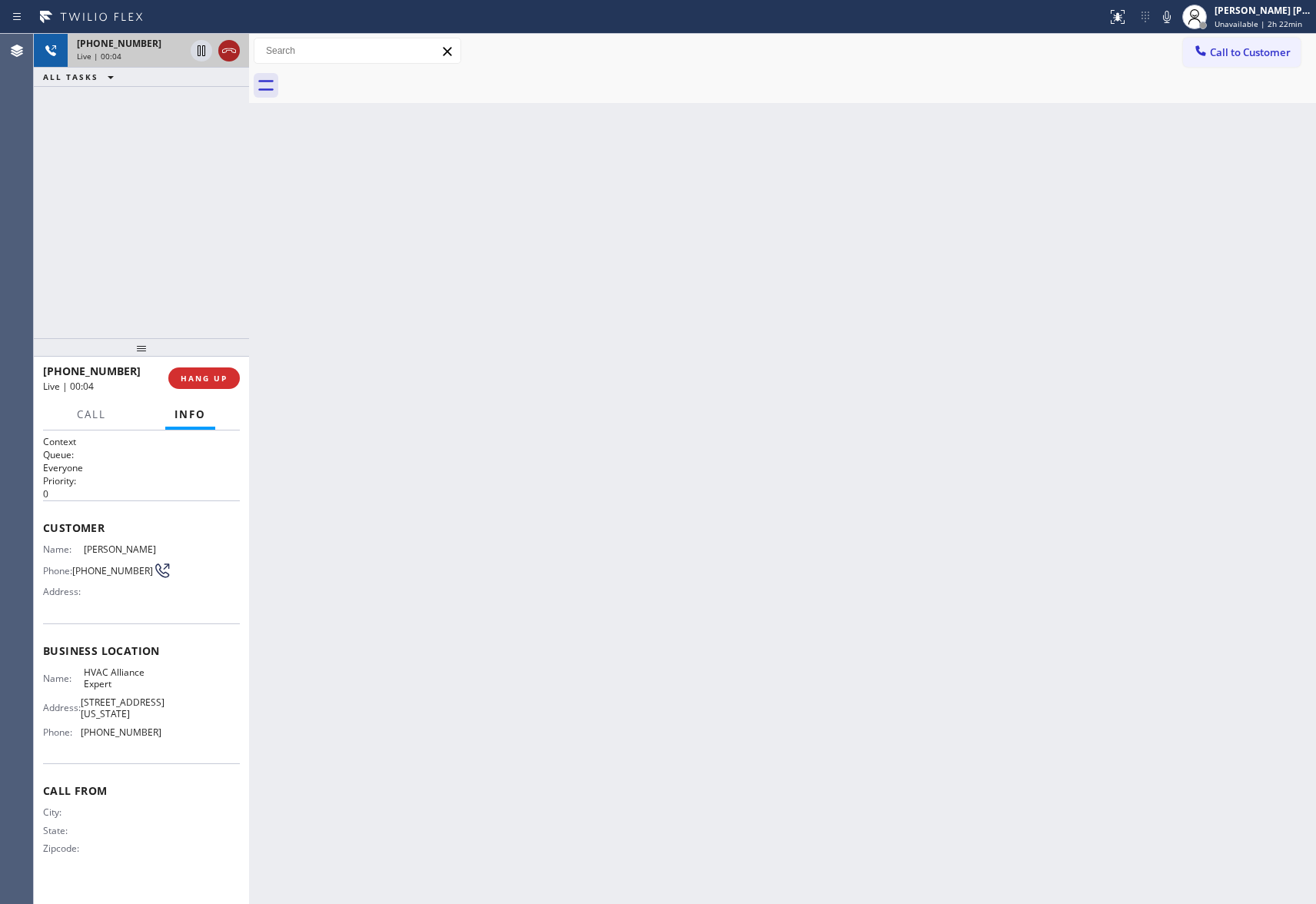
click at [236, 52] on icon at bounding box center [229, 51] width 14 height 5
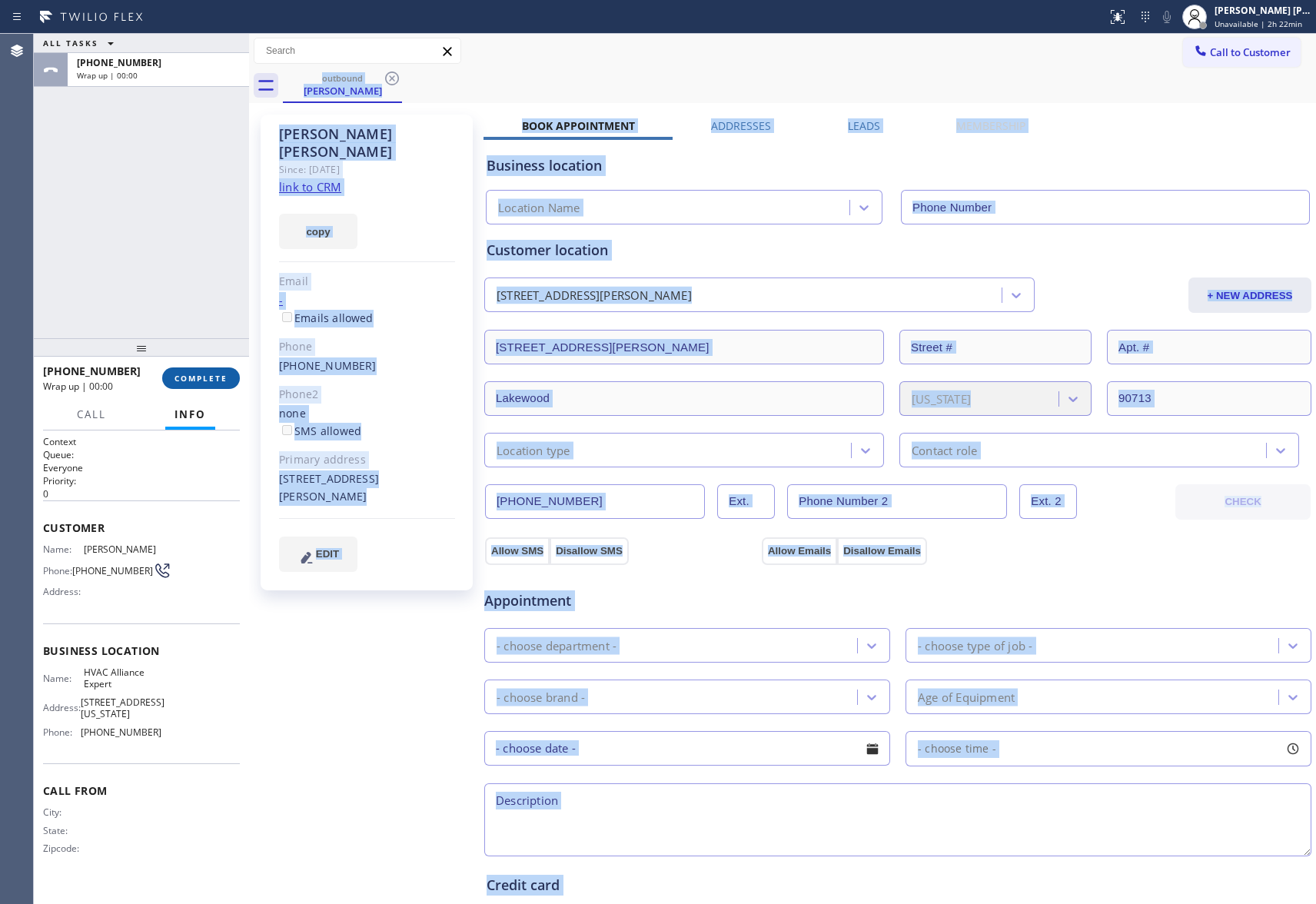
click at [201, 375] on span "COMPLETE" at bounding box center [201, 379] width 53 height 11
type input "[PHONE_NUMBER]"
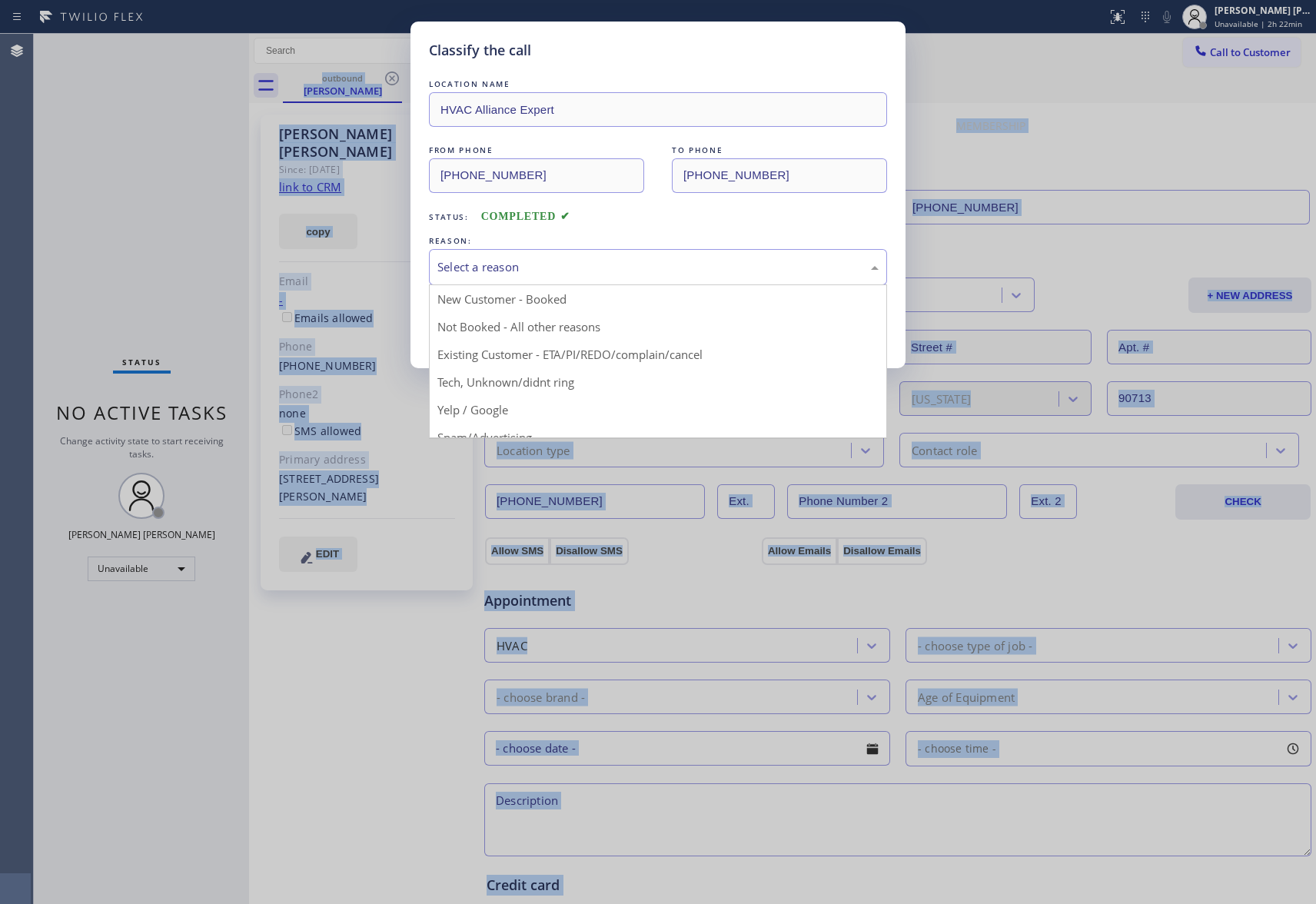
click at [527, 254] on div "Select a reason" at bounding box center [658, 267] width 458 height 36
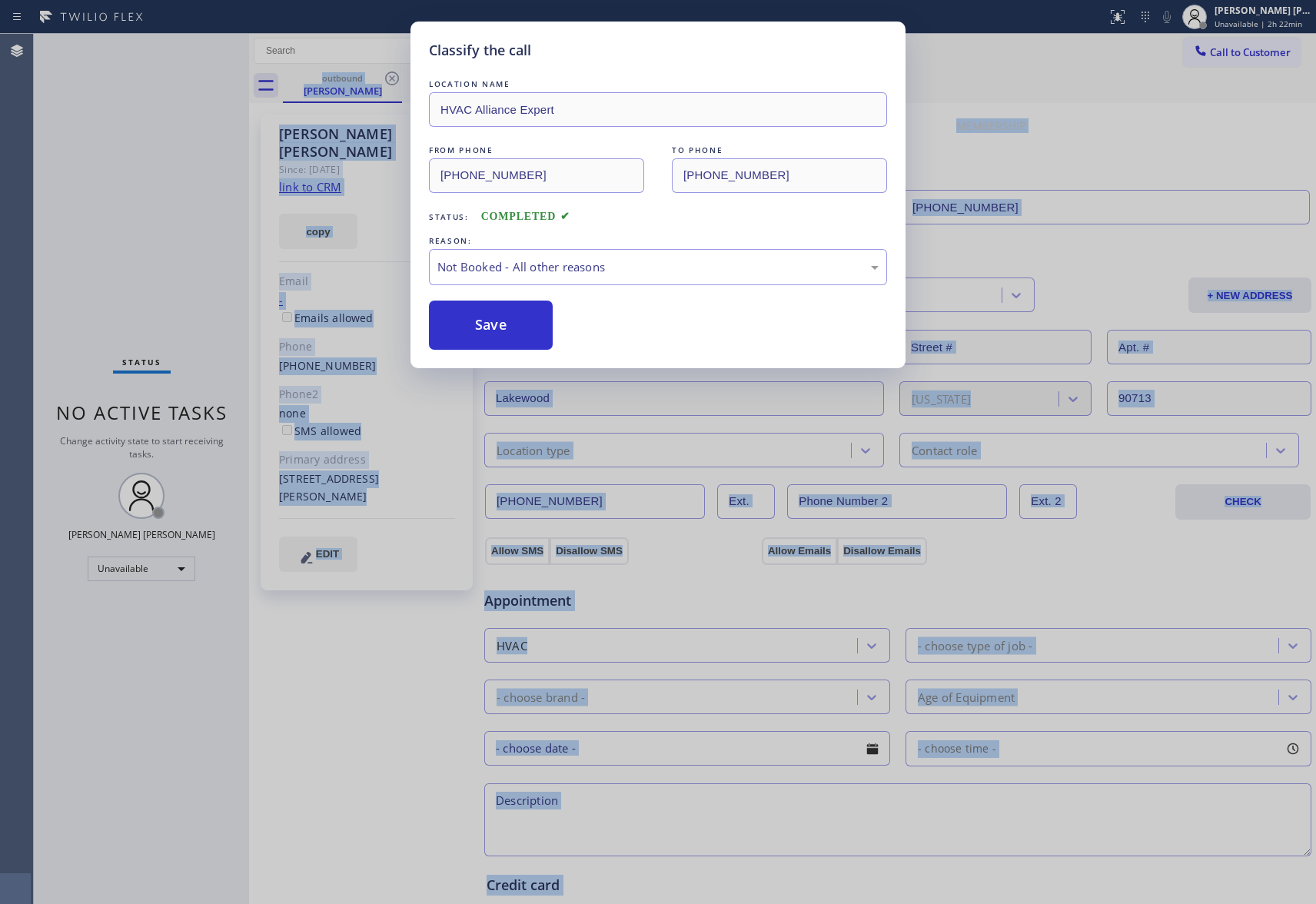
click at [473, 320] on button "Save" at bounding box center [491, 325] width 124 height 49
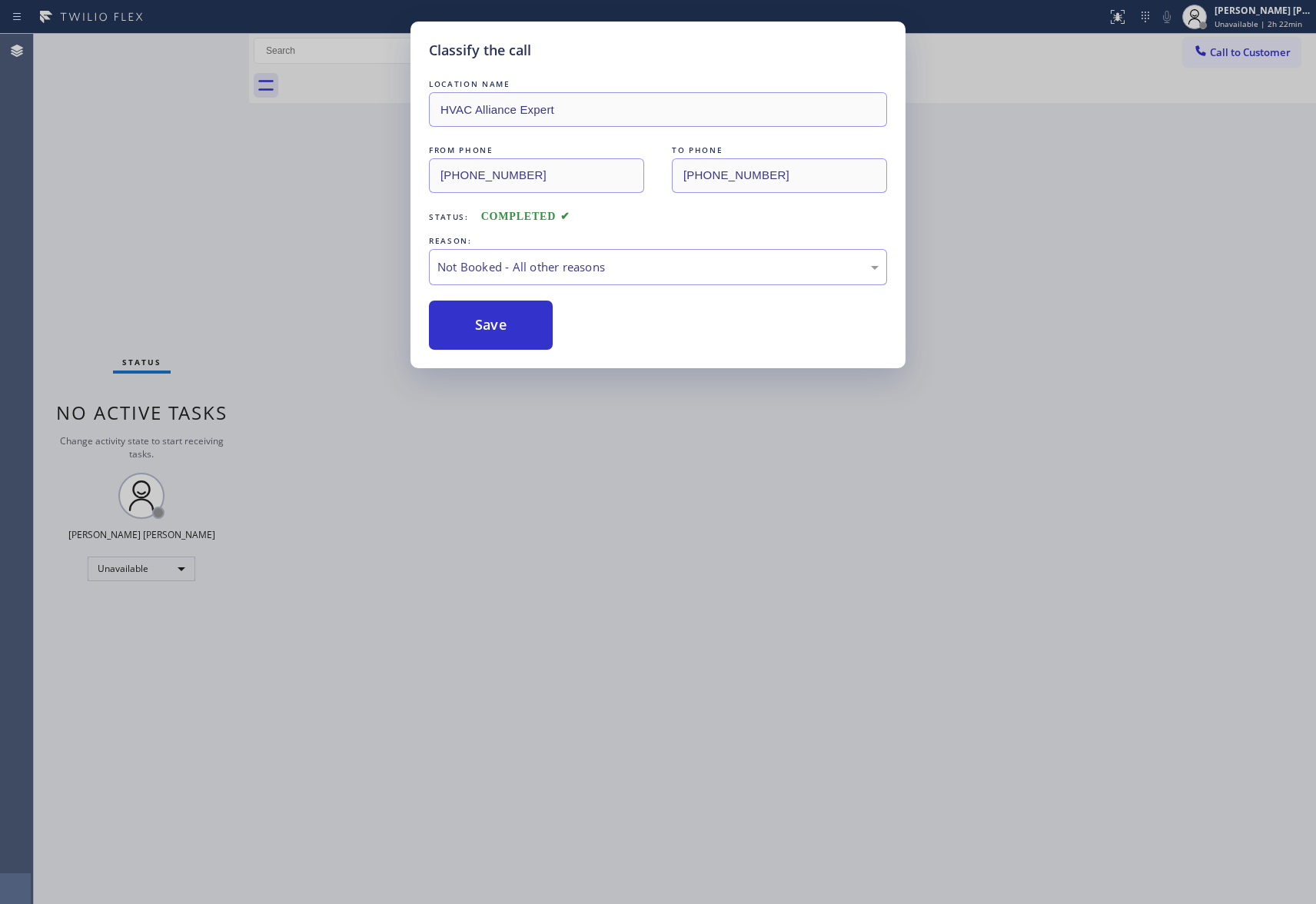
click at [1268, 60] on div "Classify the call LOCATION NAME 5 Star Appliance Repair Pro FROM PHONE [PHONE_N…" at bounding box center [674, 469] width 1282 height 870
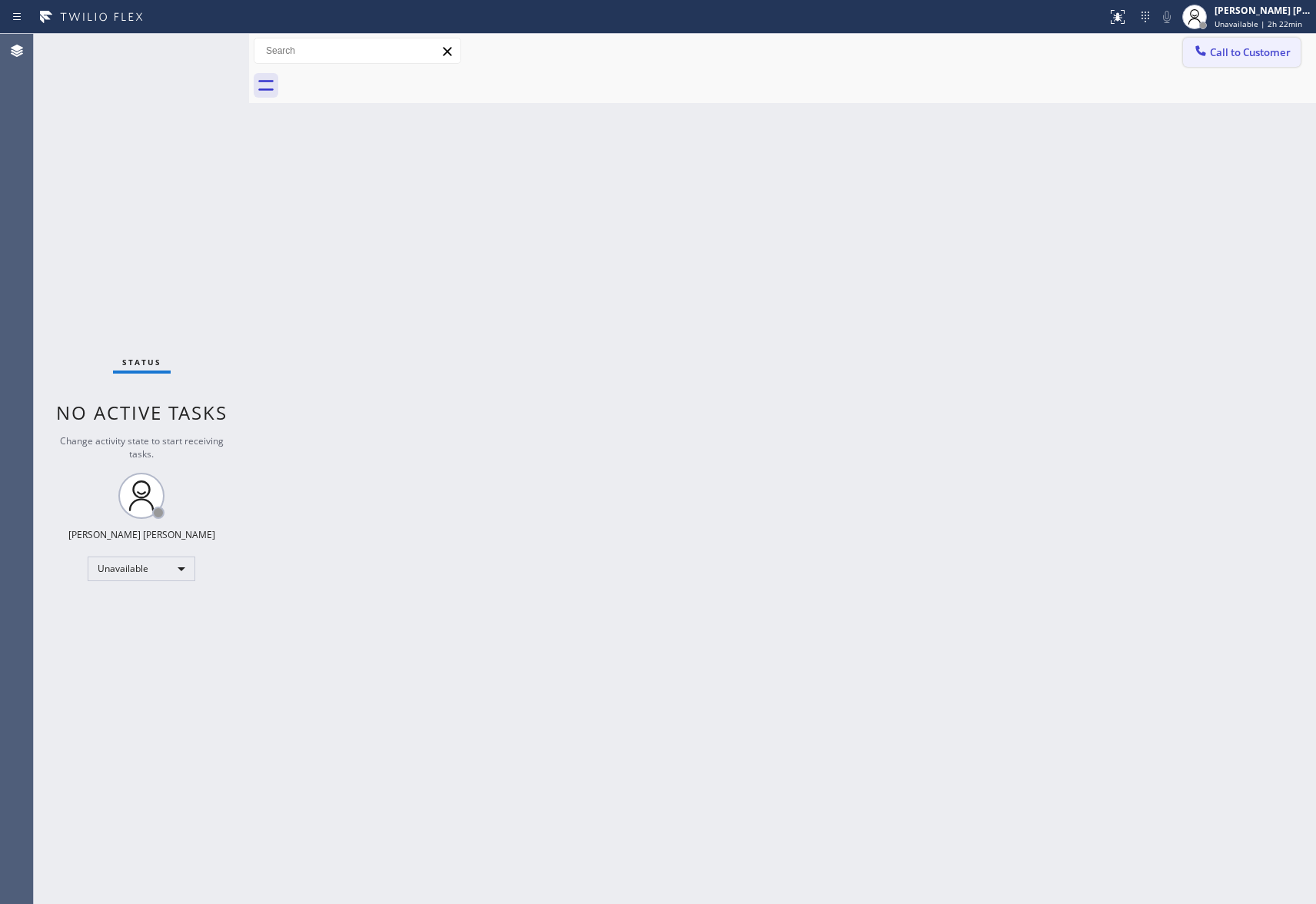
click at [1268, 54] on span "Call to Customer" at bounding box center [1250, 52] width 81 height 14
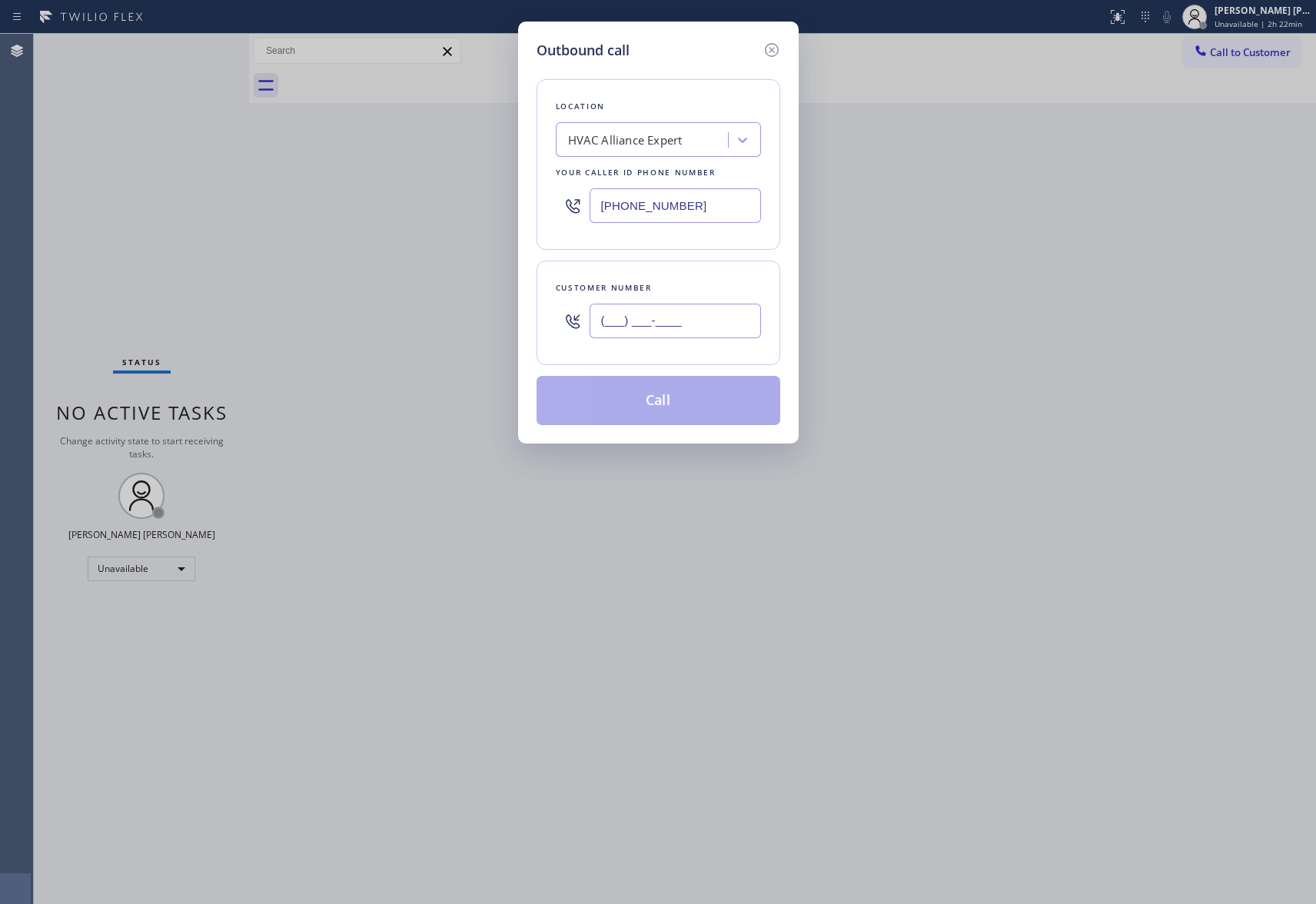
click at [726, 309] on input "(___) ___-____" at bounding box center [675, 321] width 171 height 34
paste input "661) 255-5525"
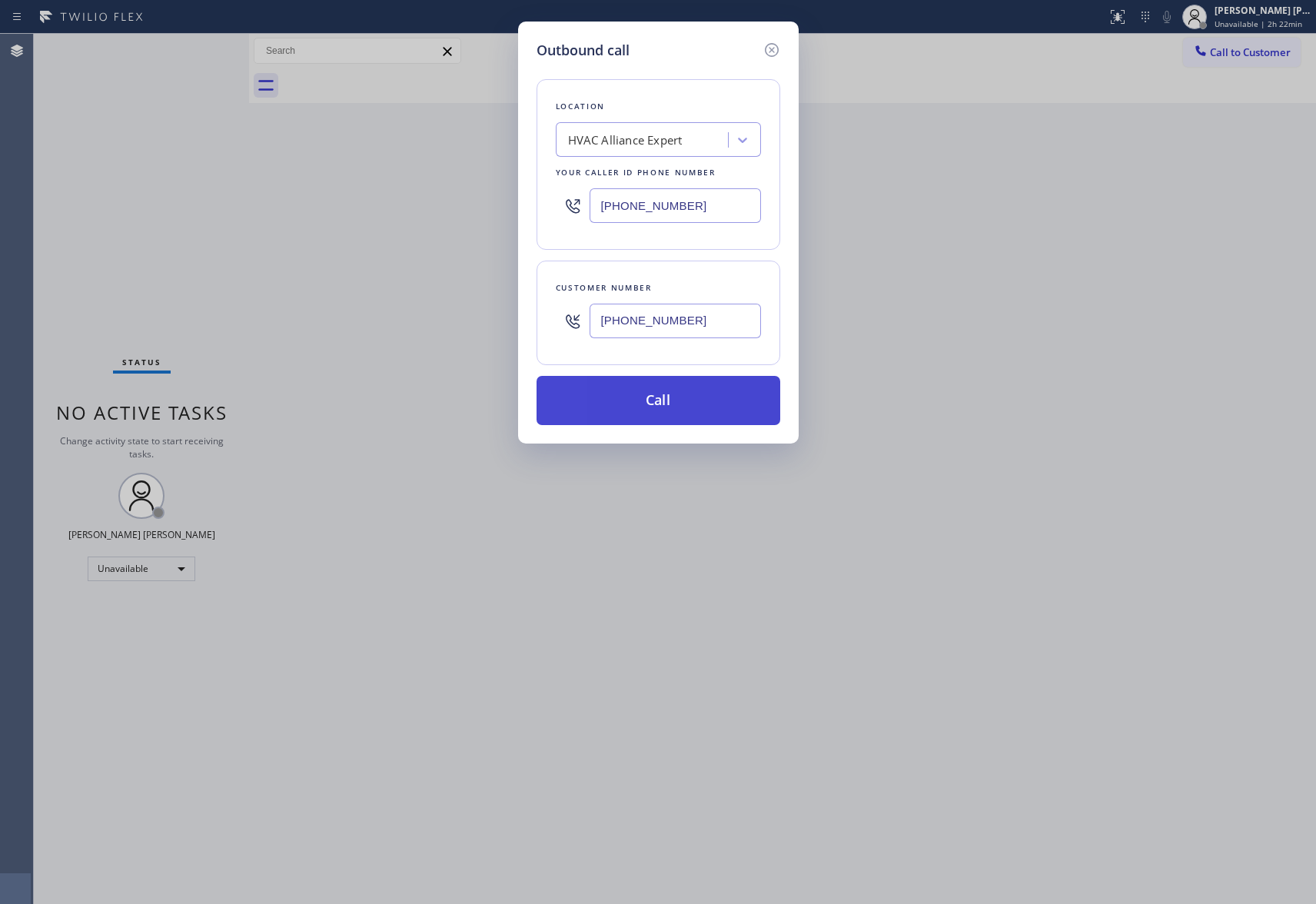
type input "[PHONE_NUMBER]"
click at [666, 408] on button "Call" at bounding box center [658, 400] width 243 height 49
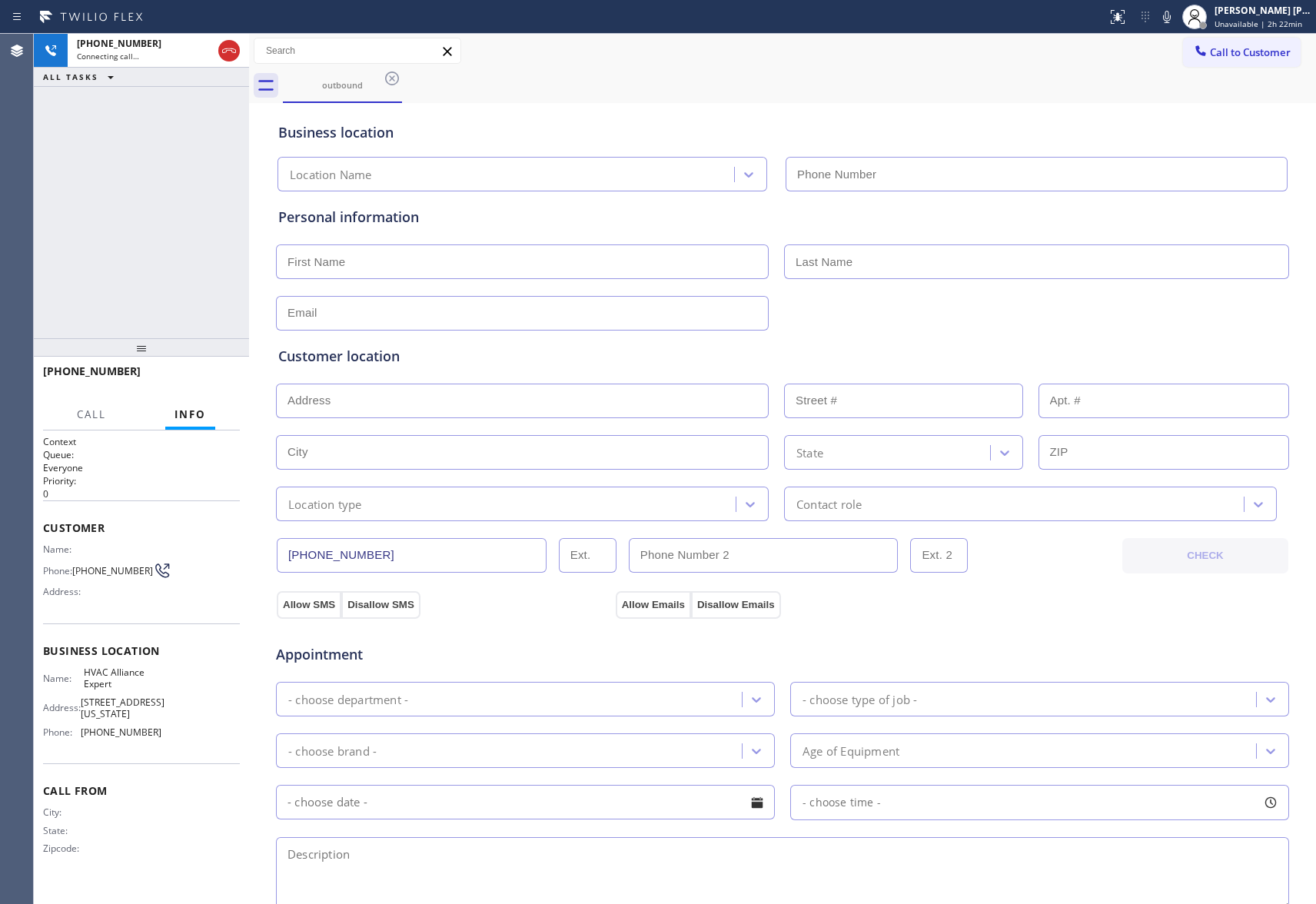
type input "[PHONE_NUMBER]"
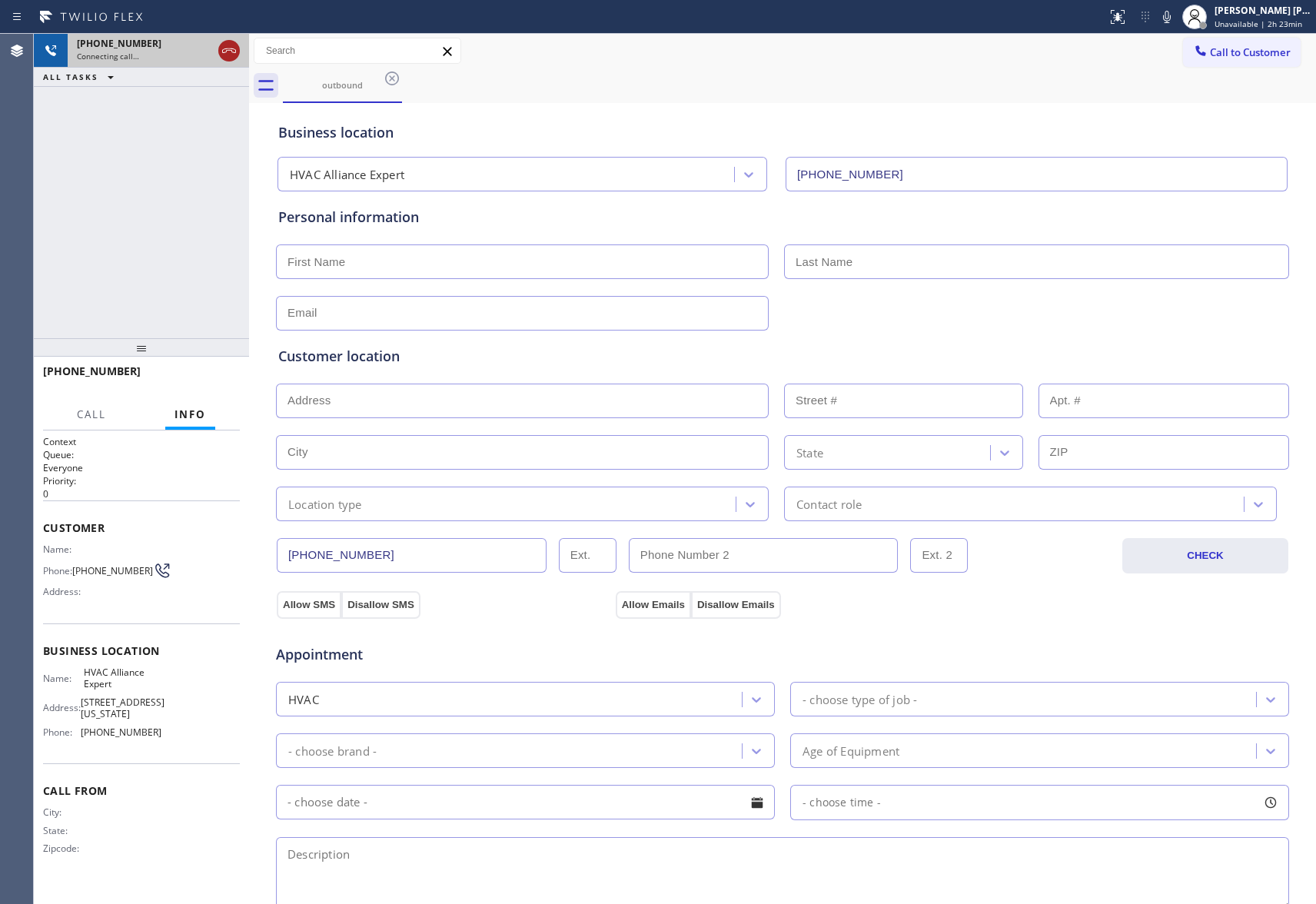
click at [229, 56] on icon at bounding box center [229, 51] width 19 height 19
click at [391, 78] on icon at bounding box center [392, 78] width 14 height 14
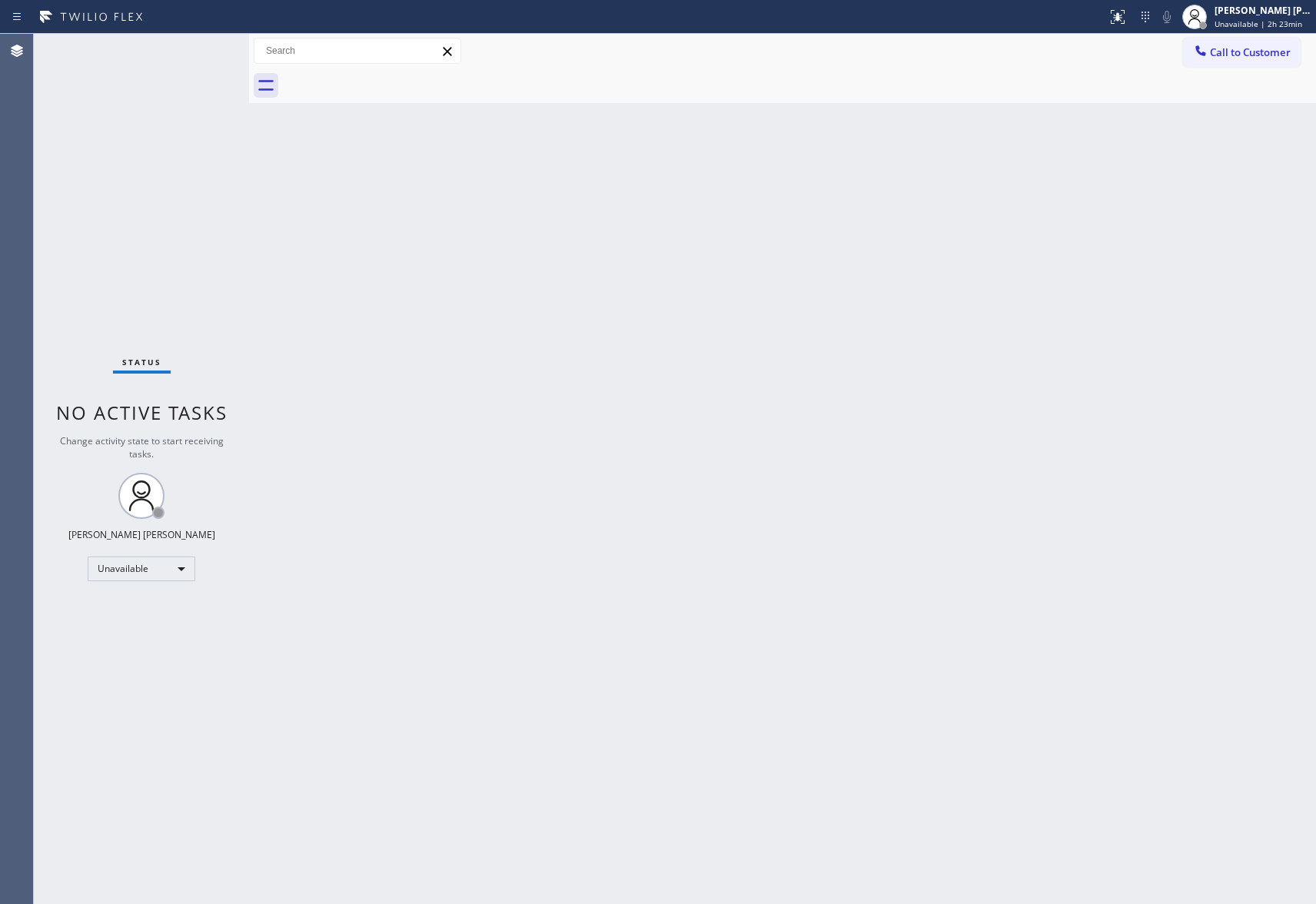
click at [391, 78] on div at bounding box center [800, 85] width 1034 height 34
click at [1259, 51] on span "Call to Customer" at bounding box center [1250, 52] width 81 height 14
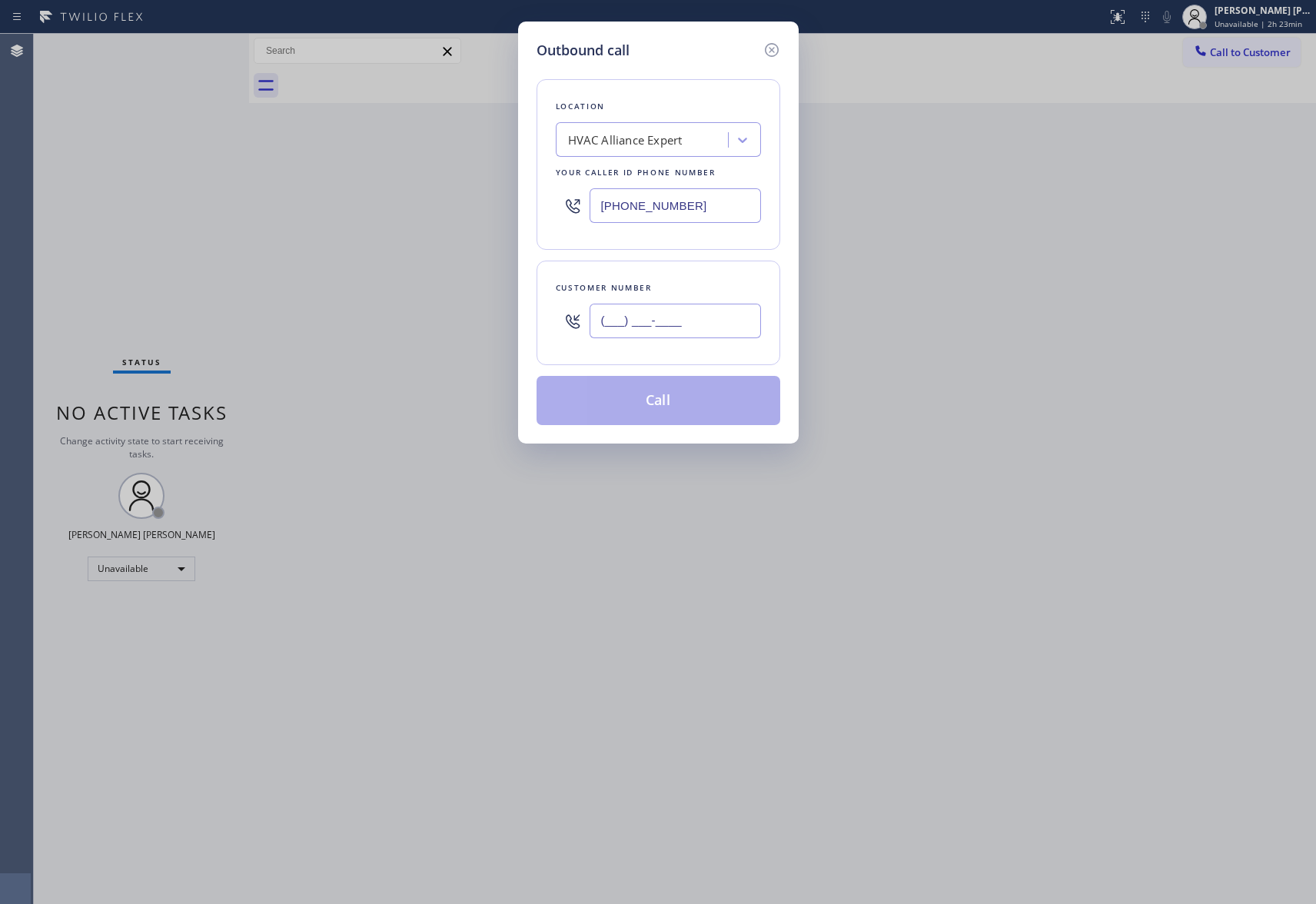
click at [681, 326] on input "(___) ___-____" at bounding box center [675, 321] width 171 height 34
paste input "856) 804-2065"
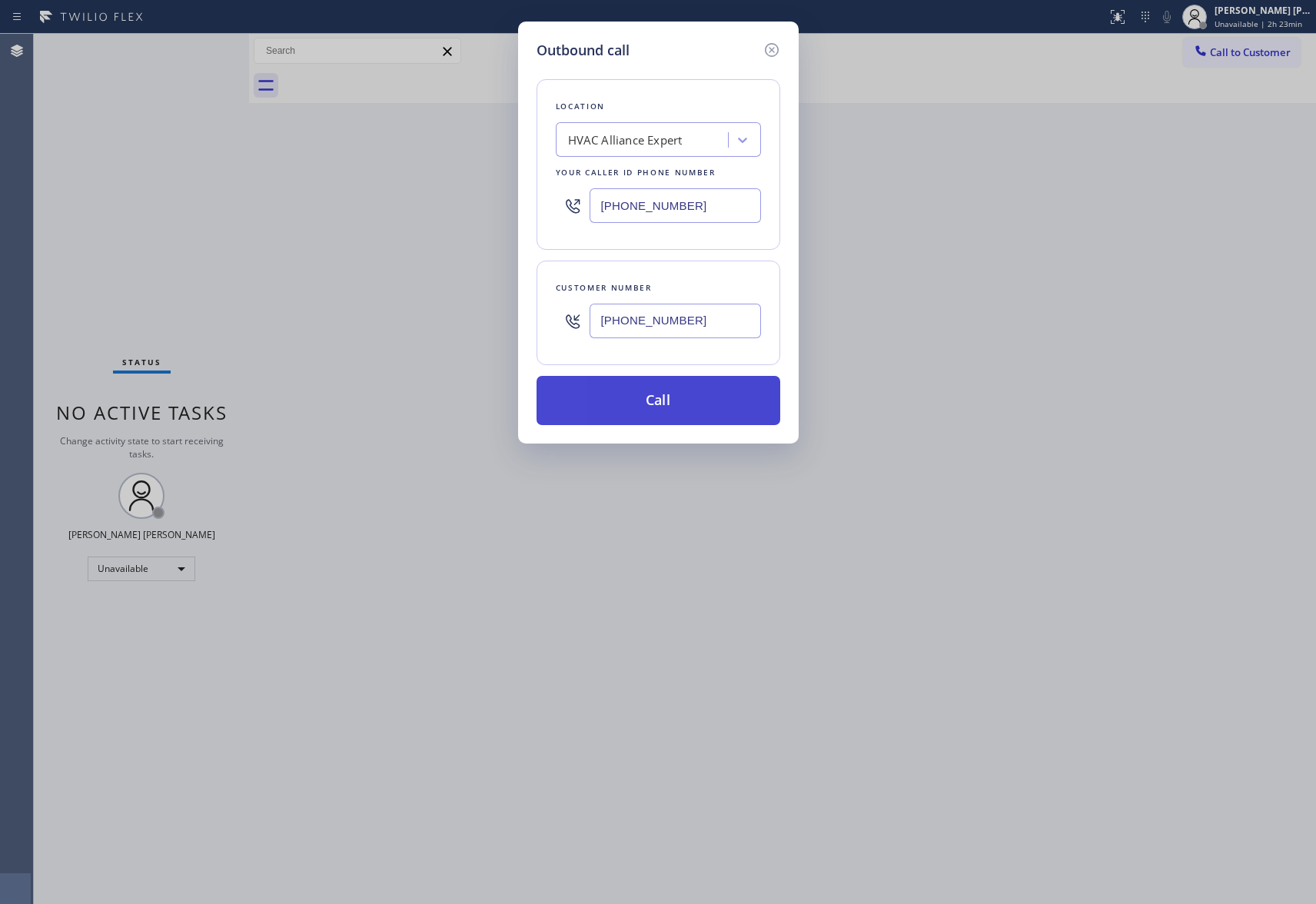
type input "[PHONE_NUMBER]"
click at [683, 406] on button "Call" at bounding box center [658, 400] width 243 height 49
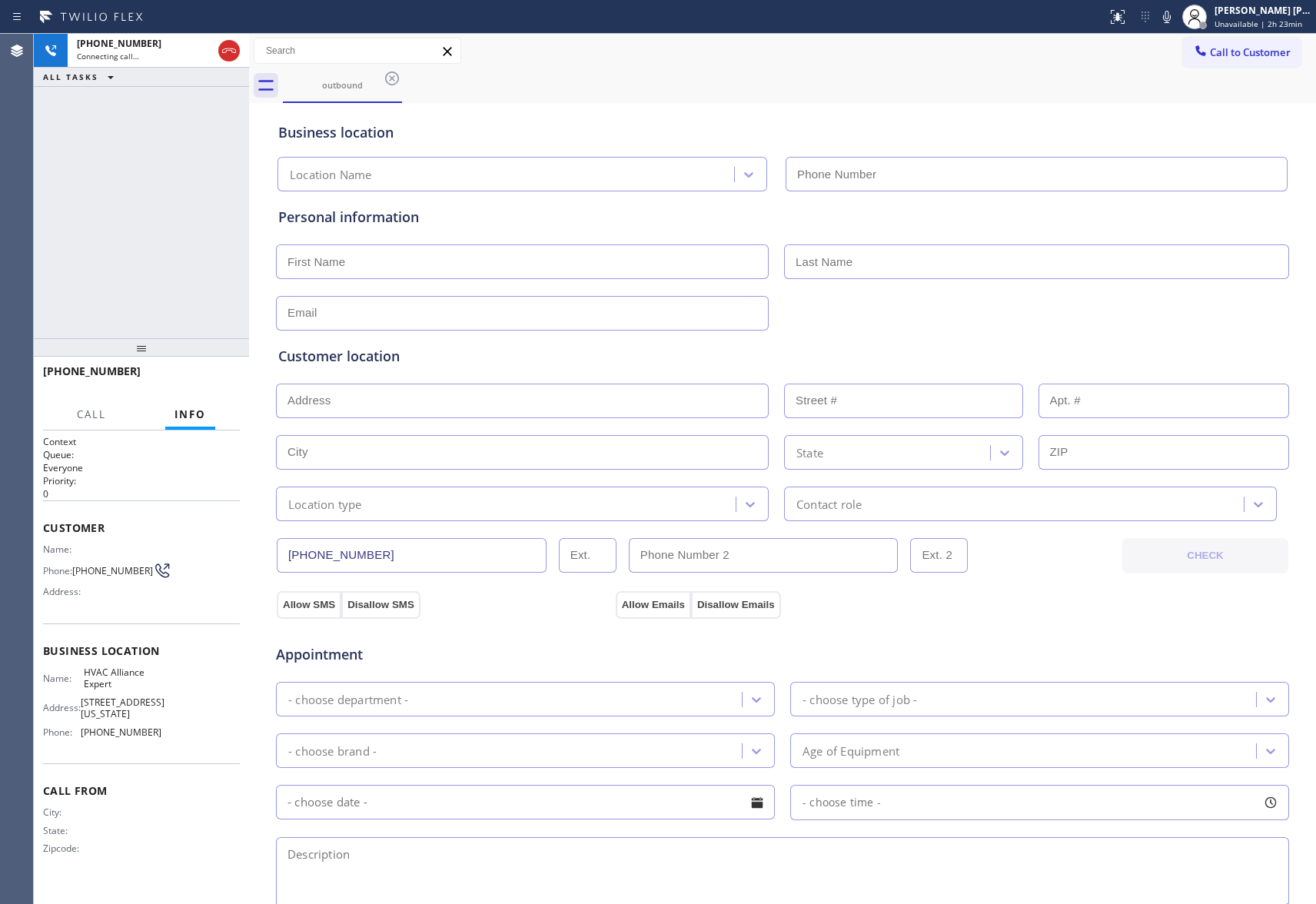
type input "[PHONE_NUMBER]"
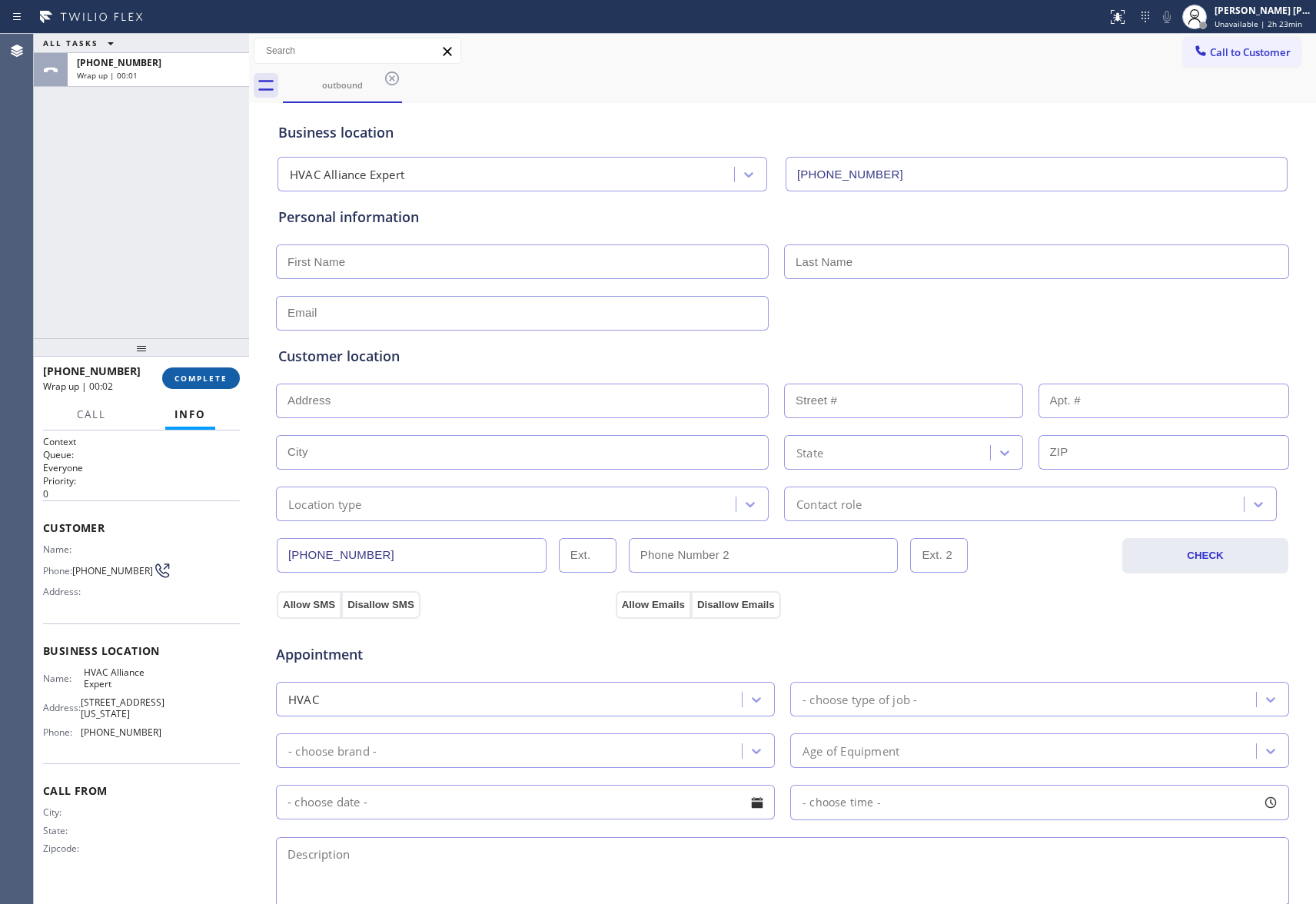
click at [192, 380] on span "COMPLETE" at bounding box center [201, 379] width 53 height 11
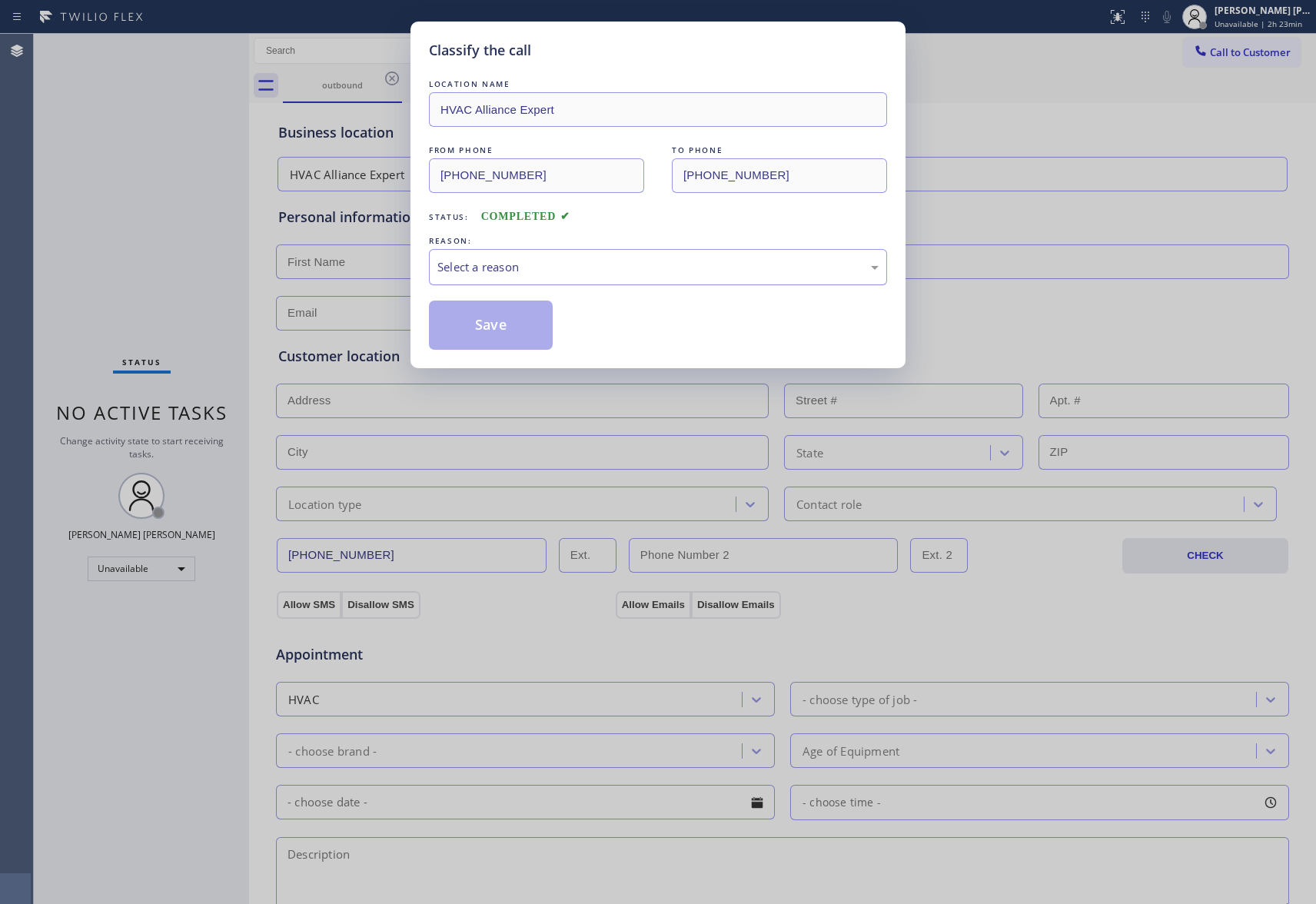
click at [561, 255] on div "Select a reason" at bounding box center [658, 267] width 458 height 36
click at [502, 323] on button "Save" at bounding box center [491, 325] width 124 height 49
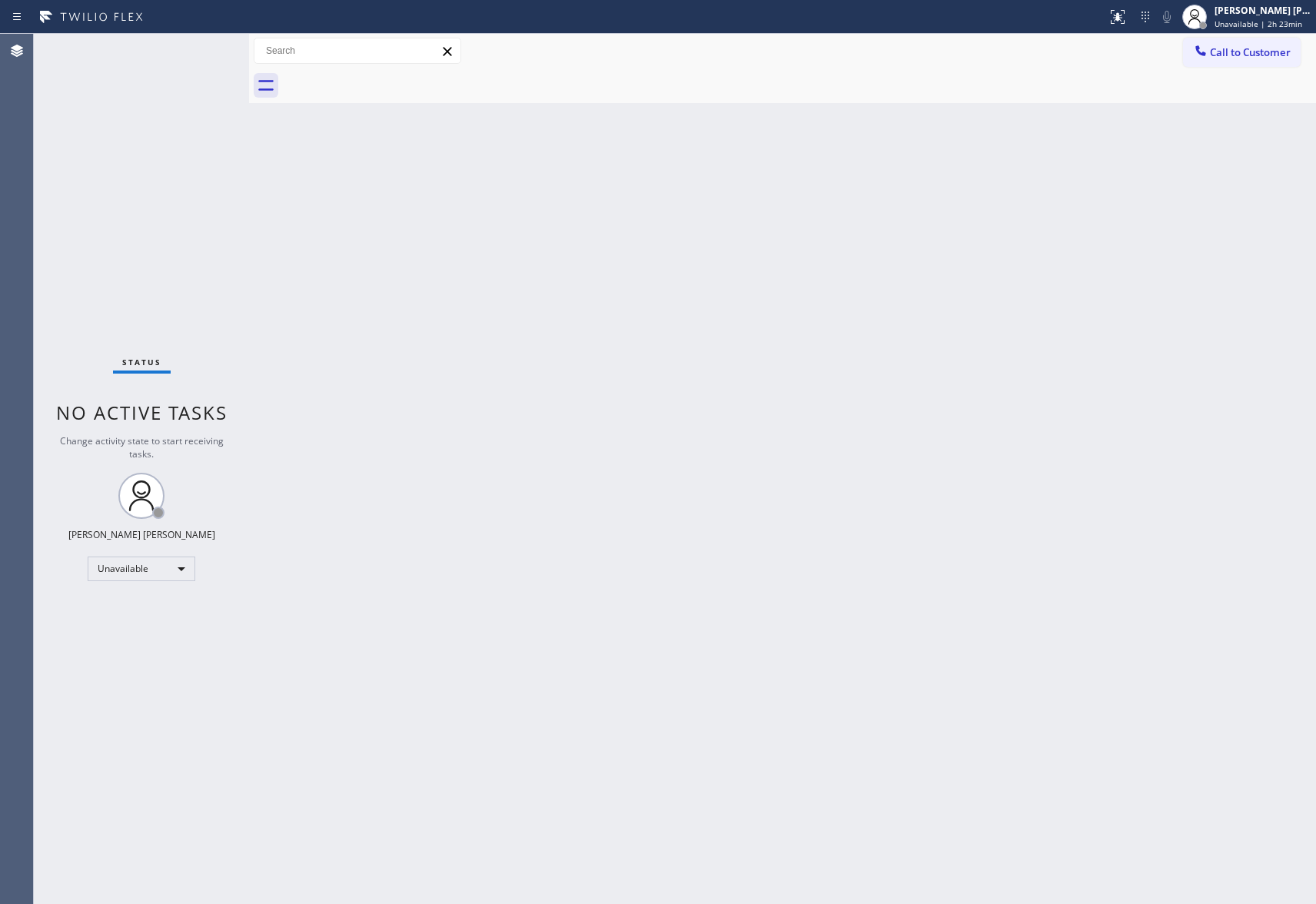
click at [1253, 56] on span "Call to Customer" at bounding box center [1250, 52] width 81 height 14
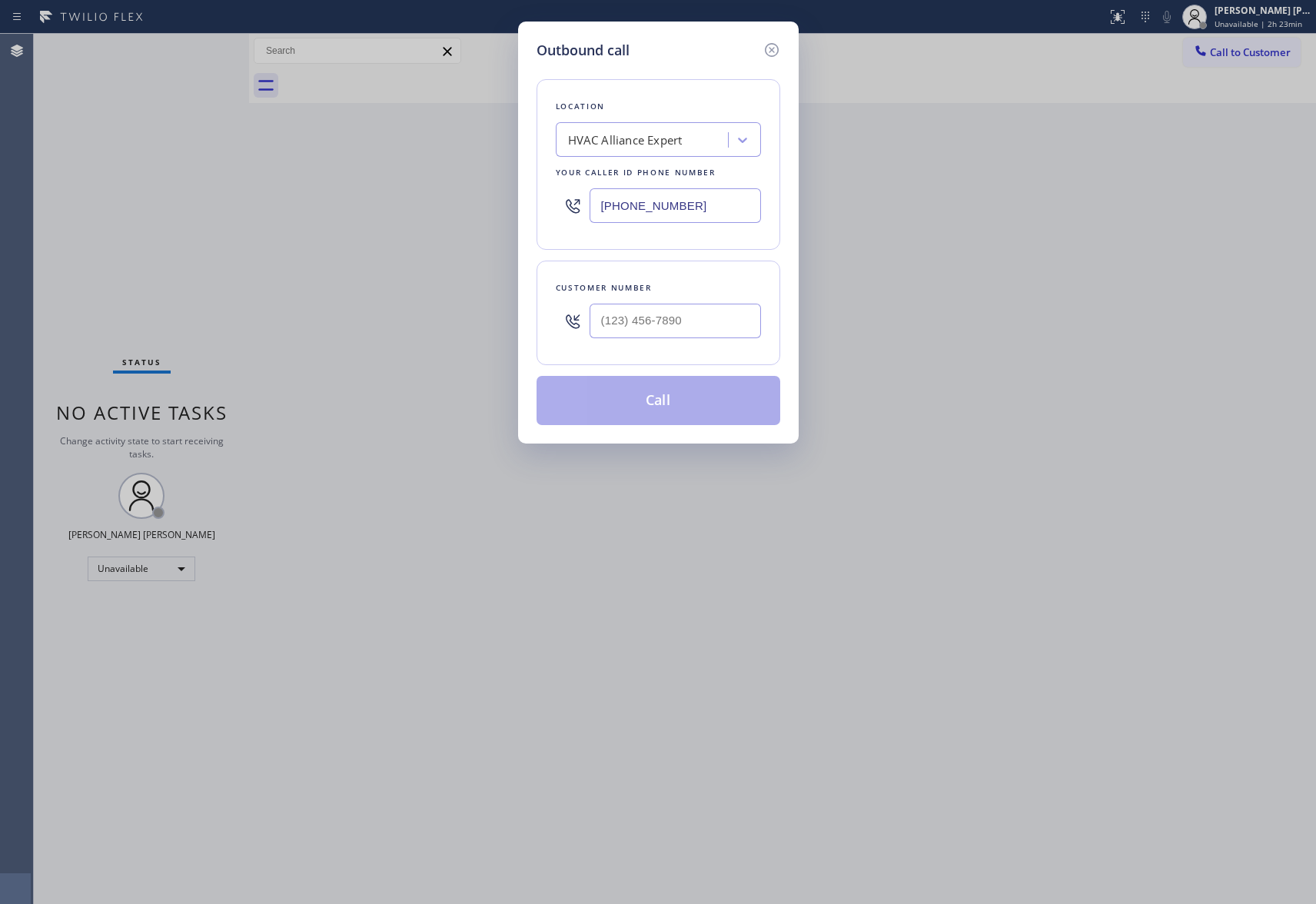
type input "(___) ___-____"
click at [692, 304] on input "(___) ___-____" at bounding box center [675, 321] width 171 height 34
type input "(___) ___-____"
click at [712, 330] on input "(___) ___-____" at bounding box center [675, 321] width 171 height 34
drag, startPoint x: 704, startPoint y: 317, endPoint x: 429, endPoint y: 299, distance: 275.6
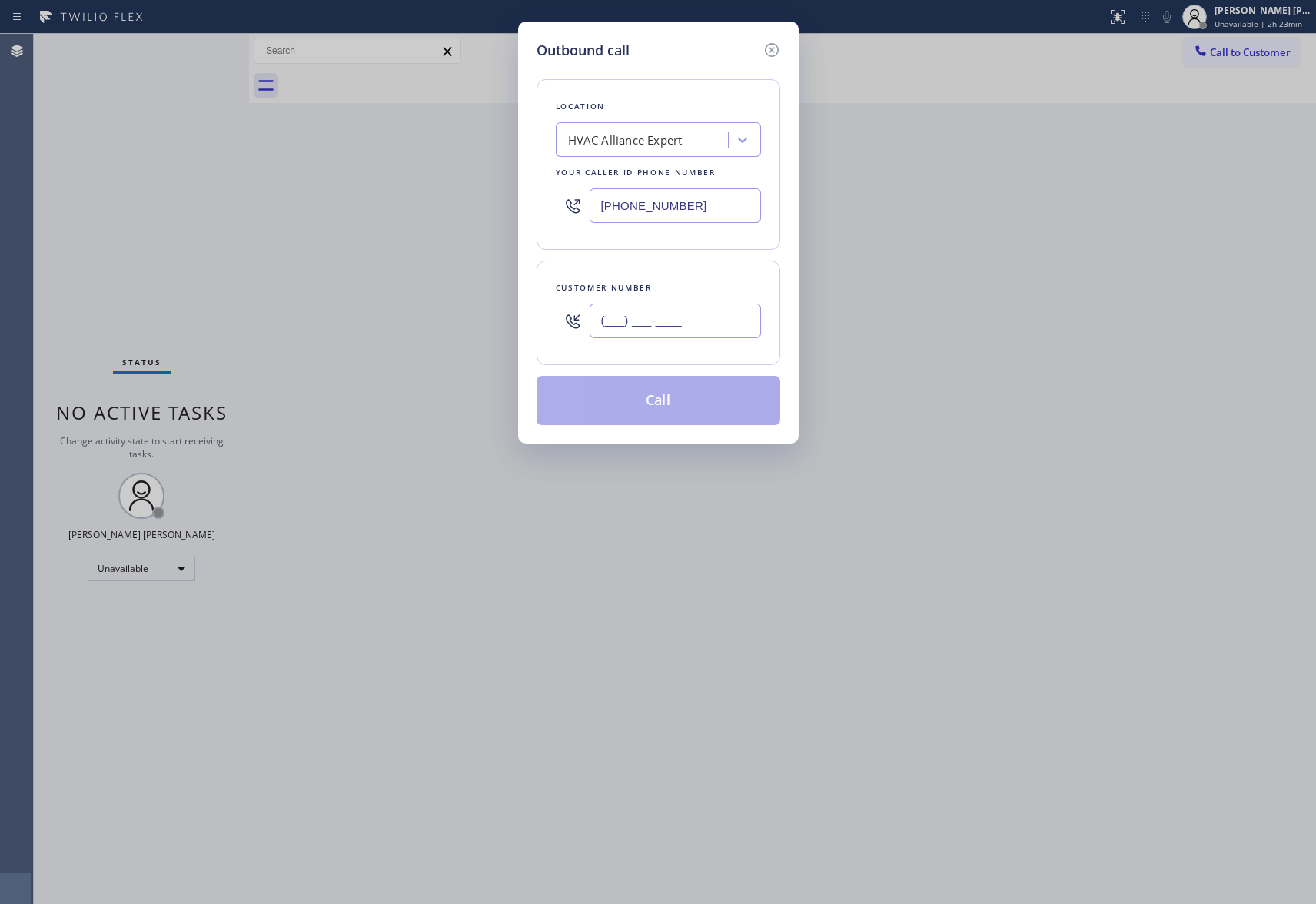
click at [429, 299] on div "Outbound call Location HVAC Alliance Expert Your caller id phone number [PHONE_…" at bounding box center [658, 452] width 1316 height 904
paste input "619) 942-7343"
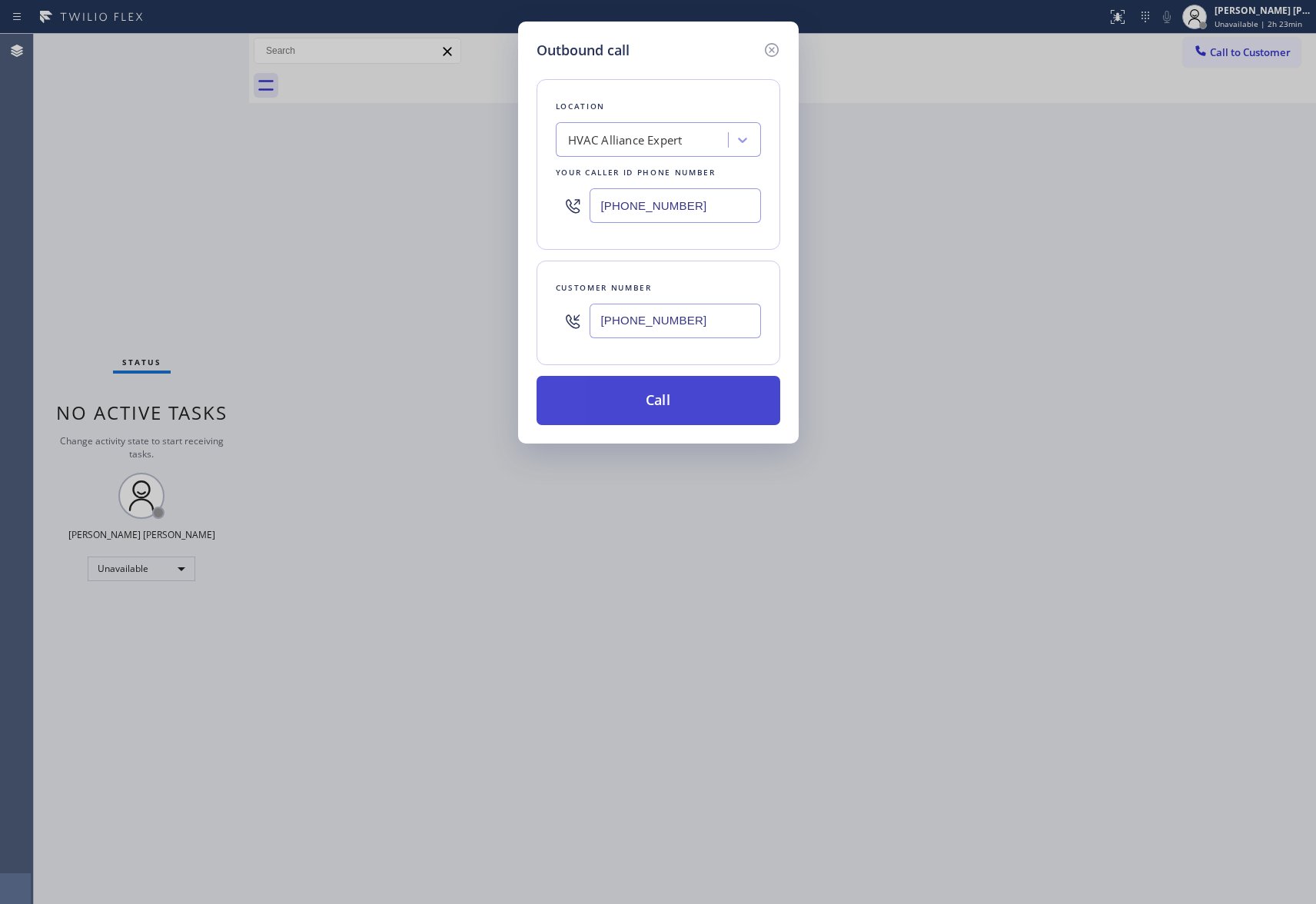
type input "[PHONE_NUMBER]"
click at [645, 411] on button "Call" at bounding box center [658, 400] width 243 height 49
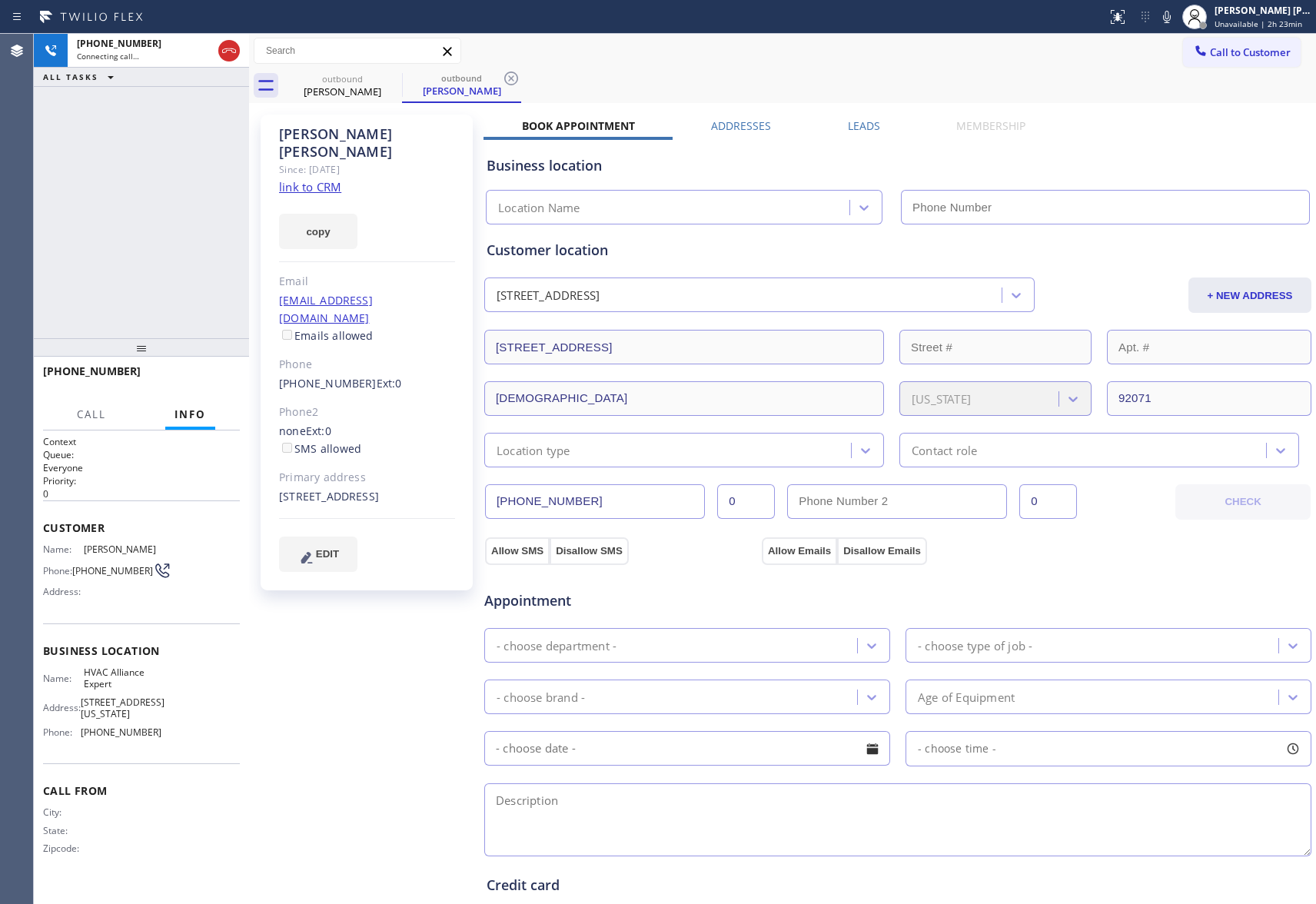
type input "[PHONE_NUMBER]"
click at [861, 128] on label "Leads" at bounding box center [864, 125] width 32 height 15
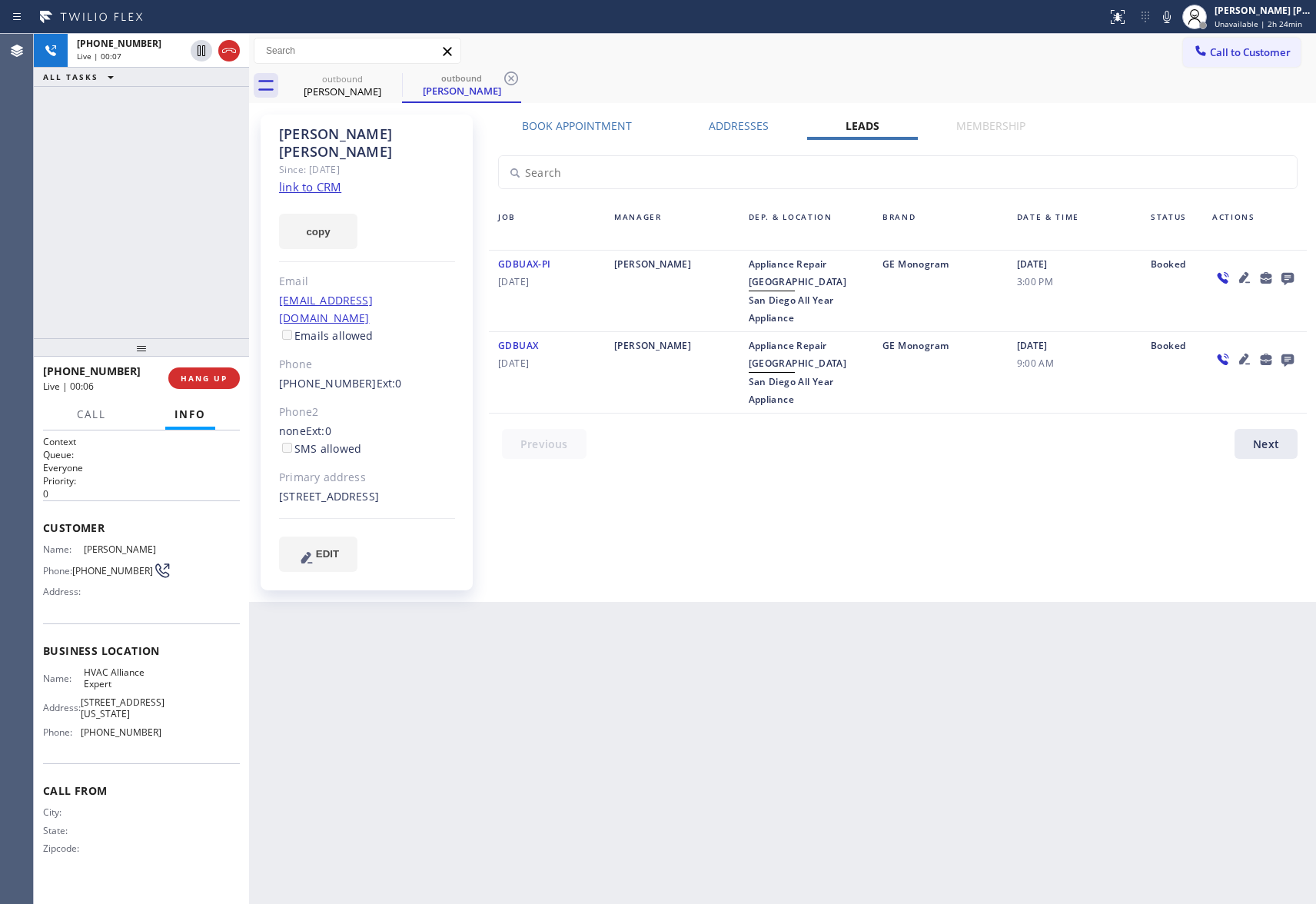
click at [304, 179] on link "link to CRM" at bounding box center [311, 187] width 63 height 16
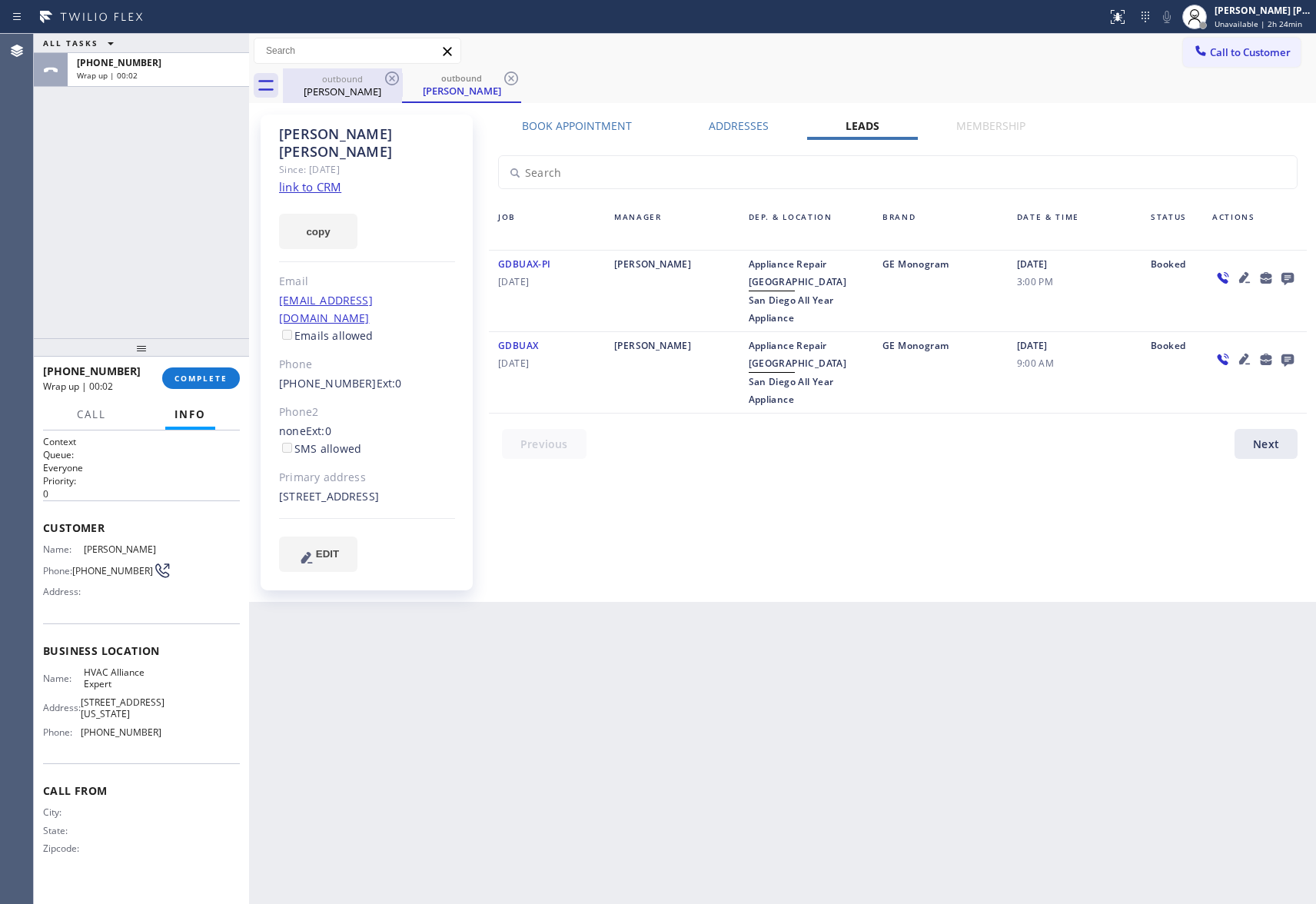
click at [366, 85] on div "[PERSON_NAME]" at bounding box center [343, 92] width 116 height 14
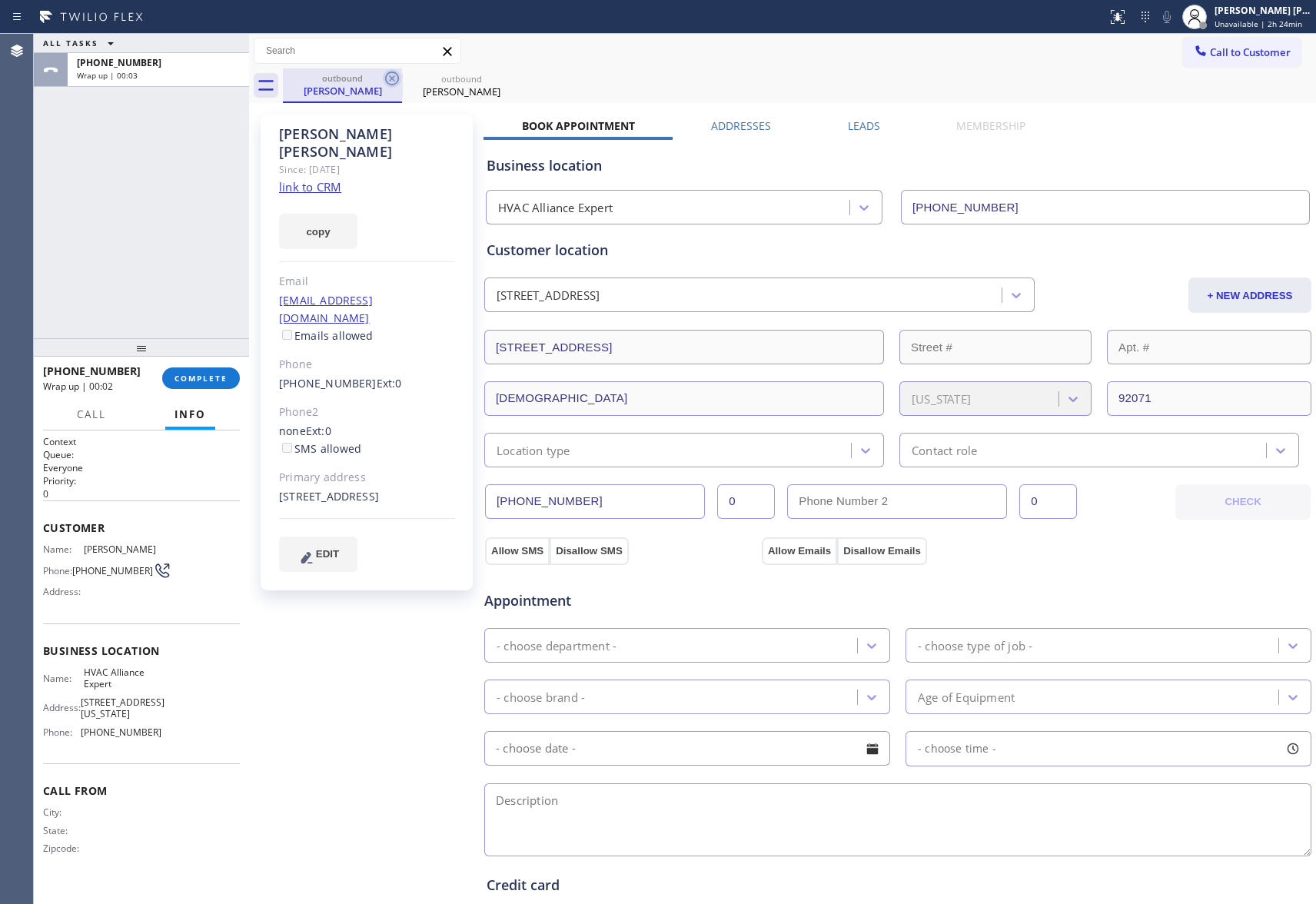
click at [400, 77] on icon at bounding box center [392, 78] width 19 height 19
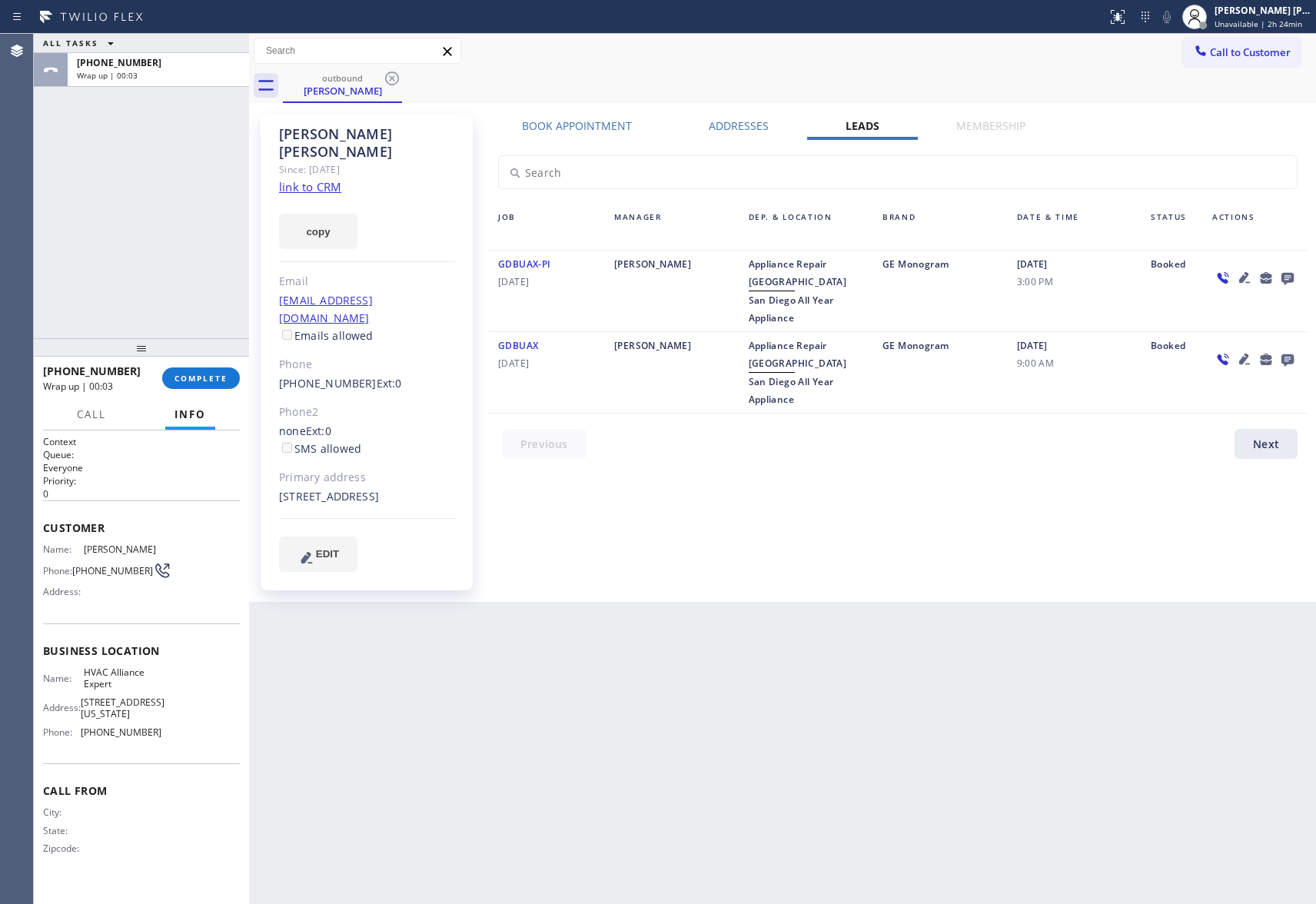
click at [400, 77] on icon at bounding box center [392, 78] width 19 height 19
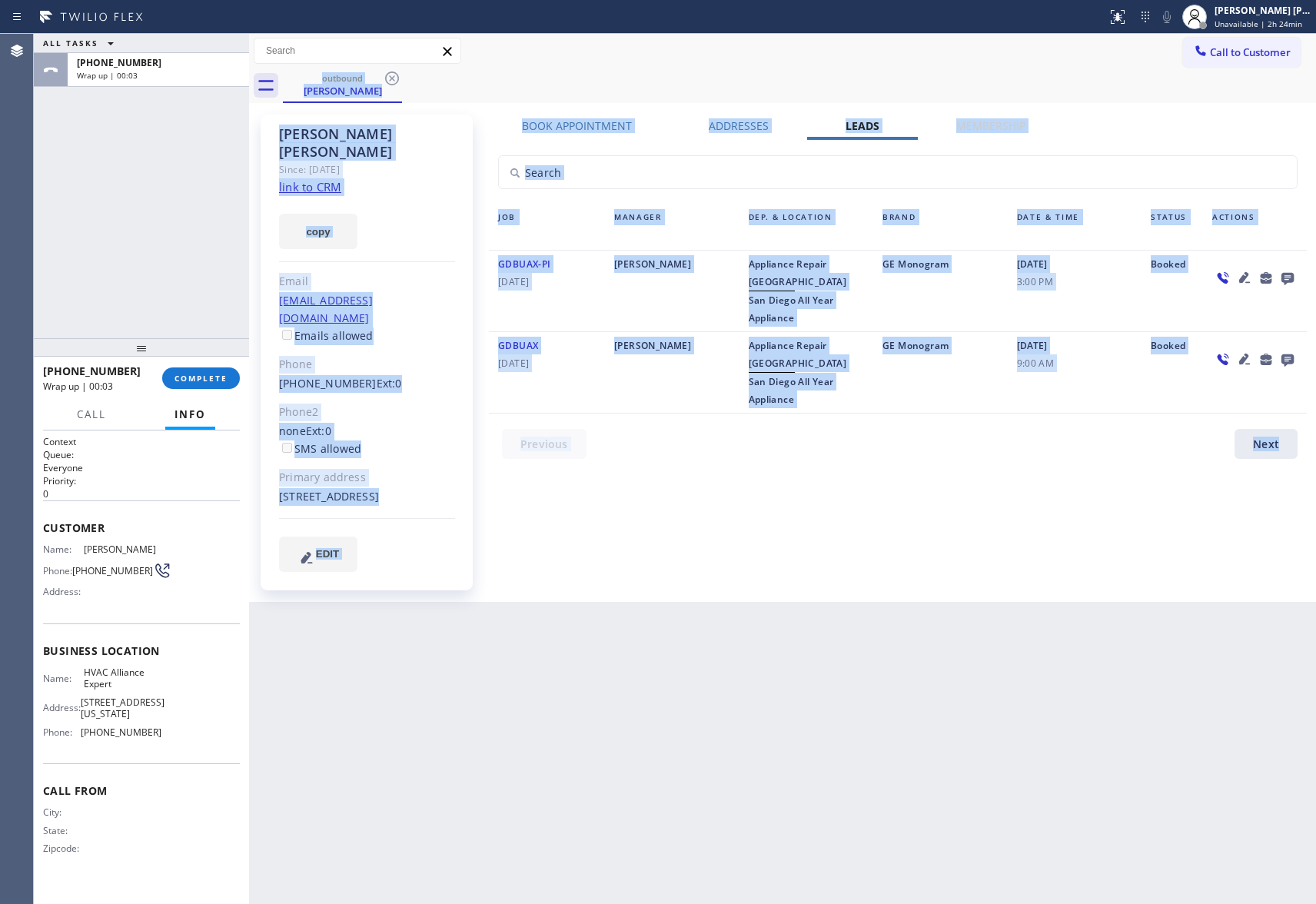
click at [400, 77] on div "outbound [PERSON_NAME]" at bounding box center [800, 85] width 1034 height 34
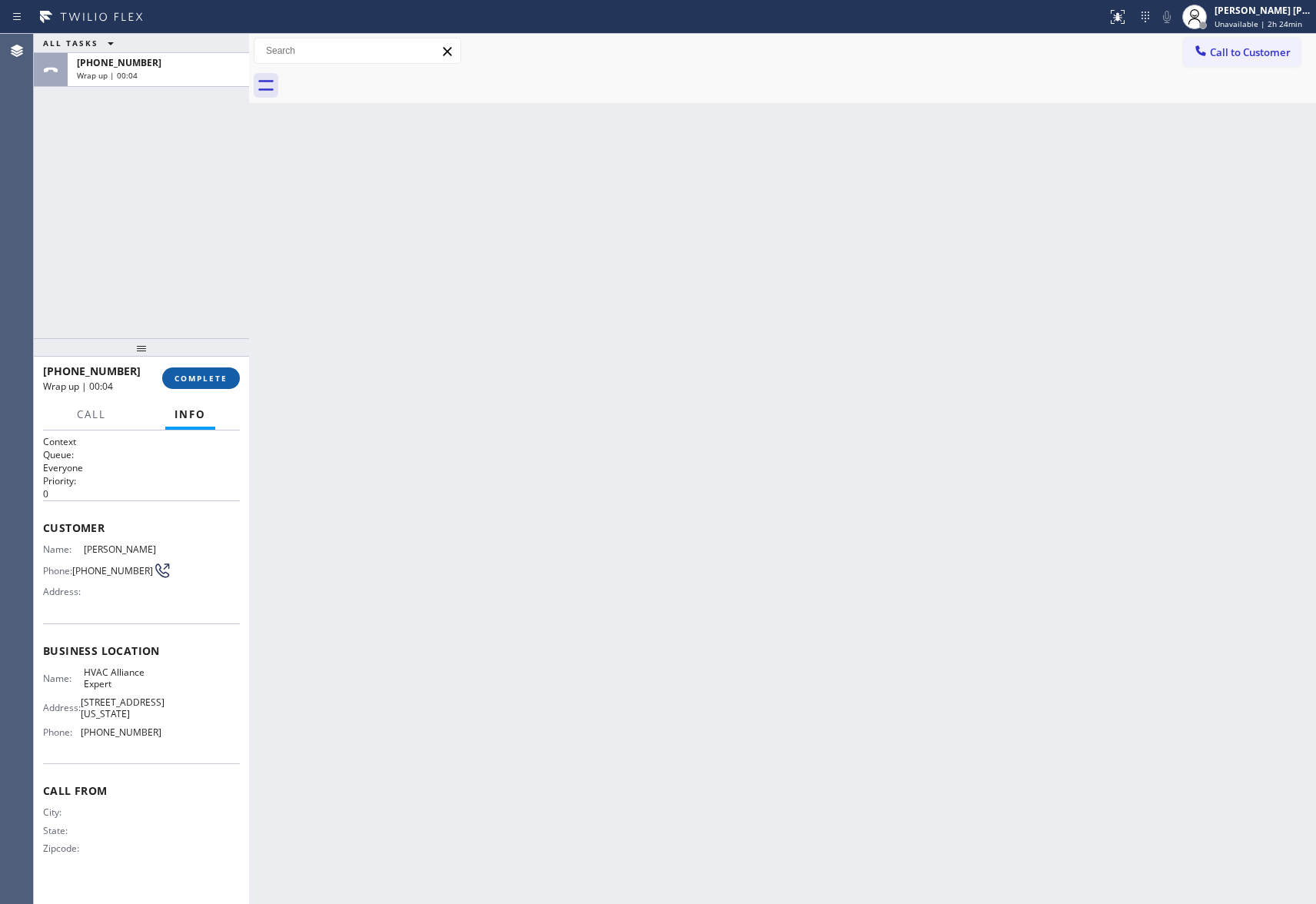
click at [200, 379] on span "COMPLETE" at bounding box center [201, 379] width 53 height 11
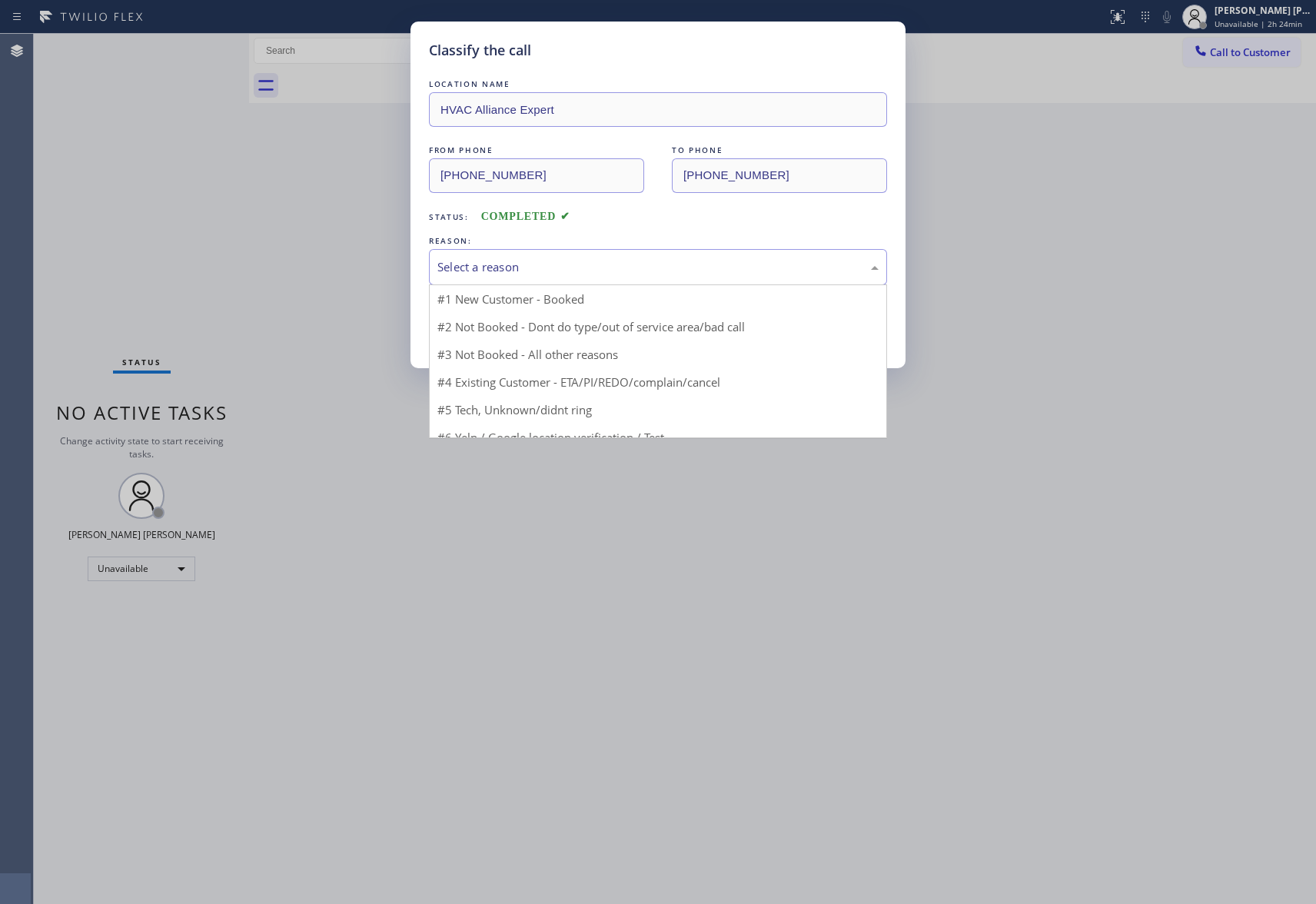
click at [613, 274] on div "Select a reason" at bounding box center [658, 267] width 441 height 18
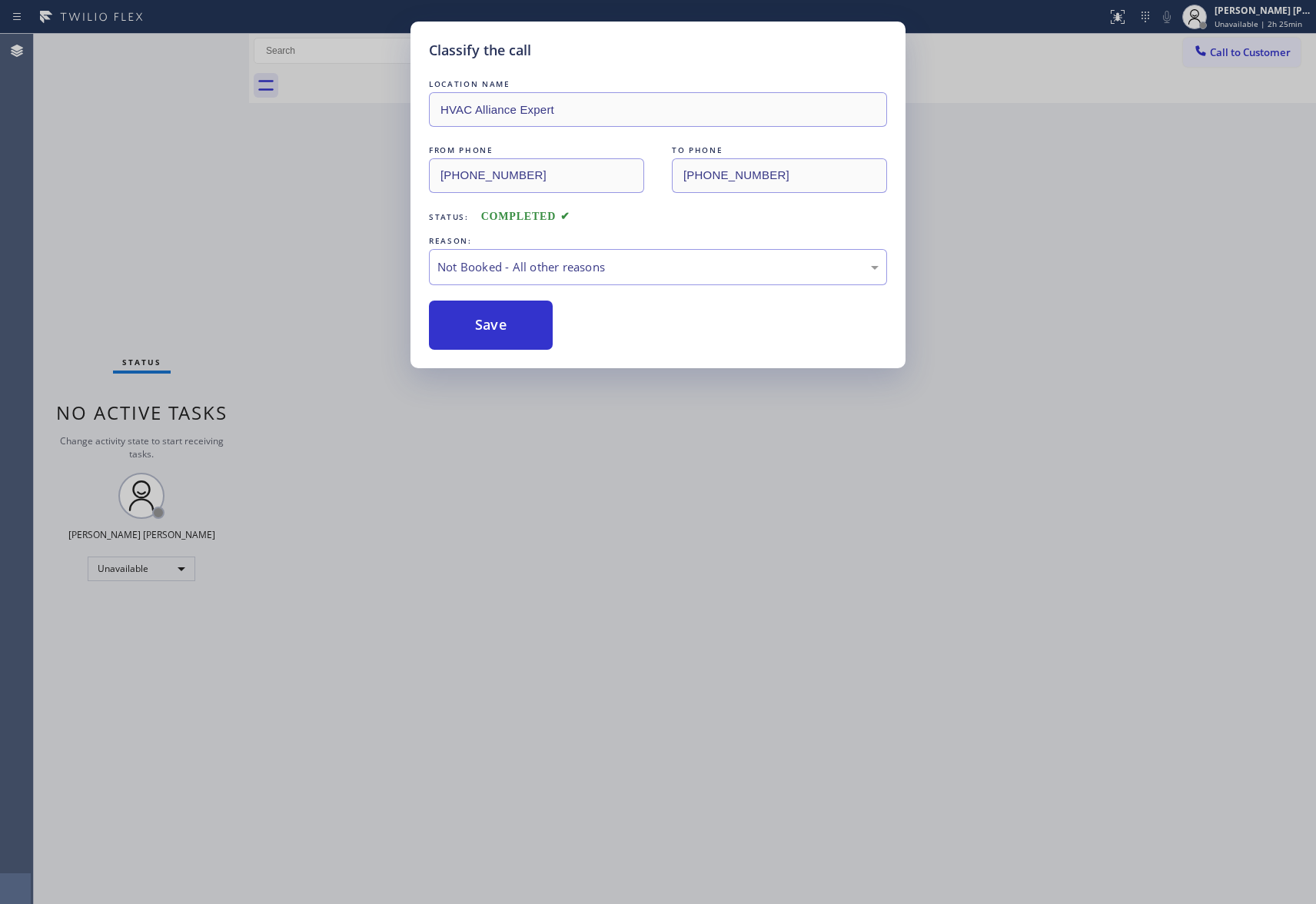
click at [495, 328] on button "Save" at bounding box center [491, 325] width 124 height 49
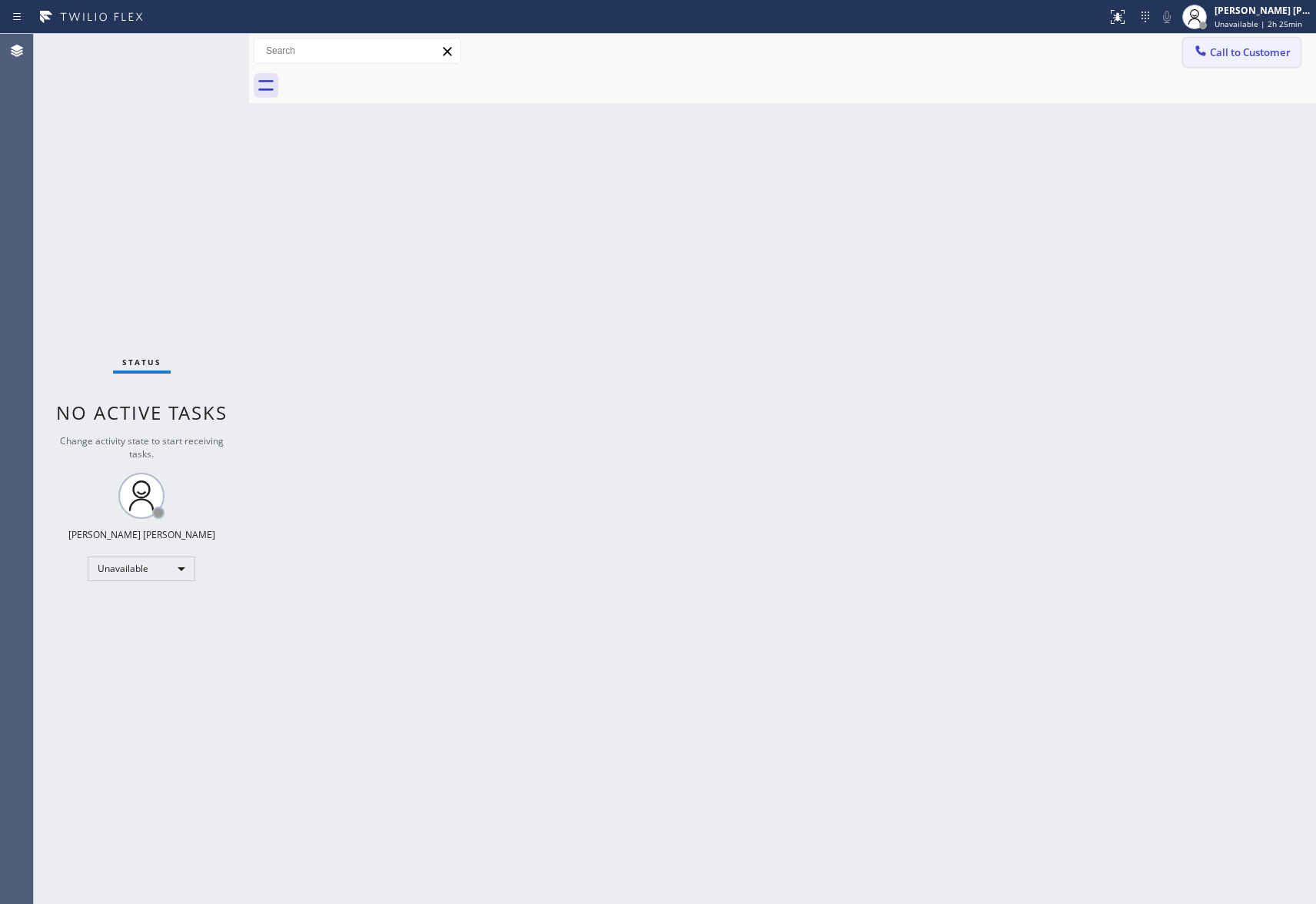
click at [1278, 44] on button "Call to Customer" at bounding box center [1242, 52] width 117 height 29
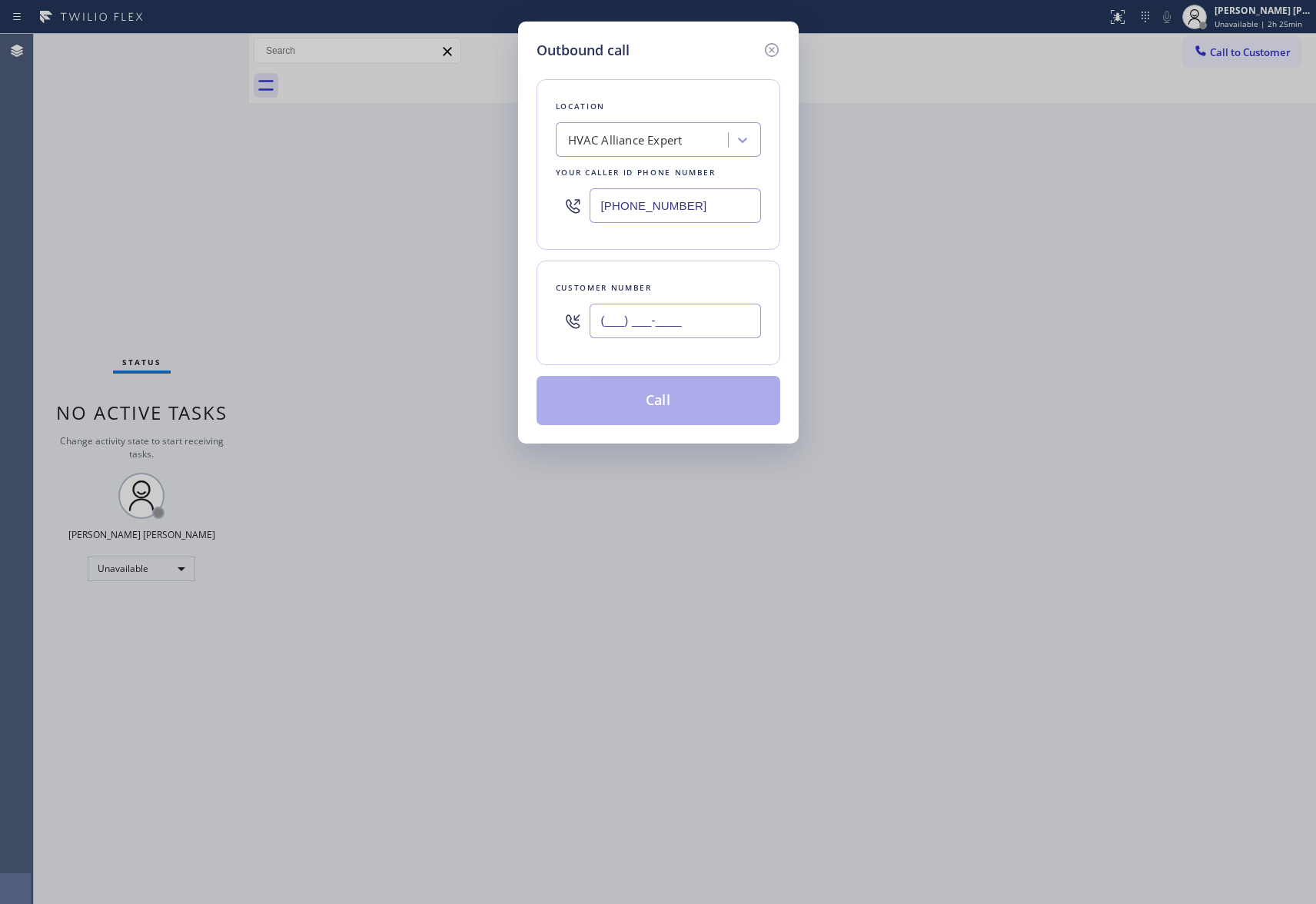
click at [715, 332] on input "(___) ___-____" at bounding box center [675, 321] width 171 height 34
paste input "209) 534-6425"
type input "[PHONE_NUMBER]"
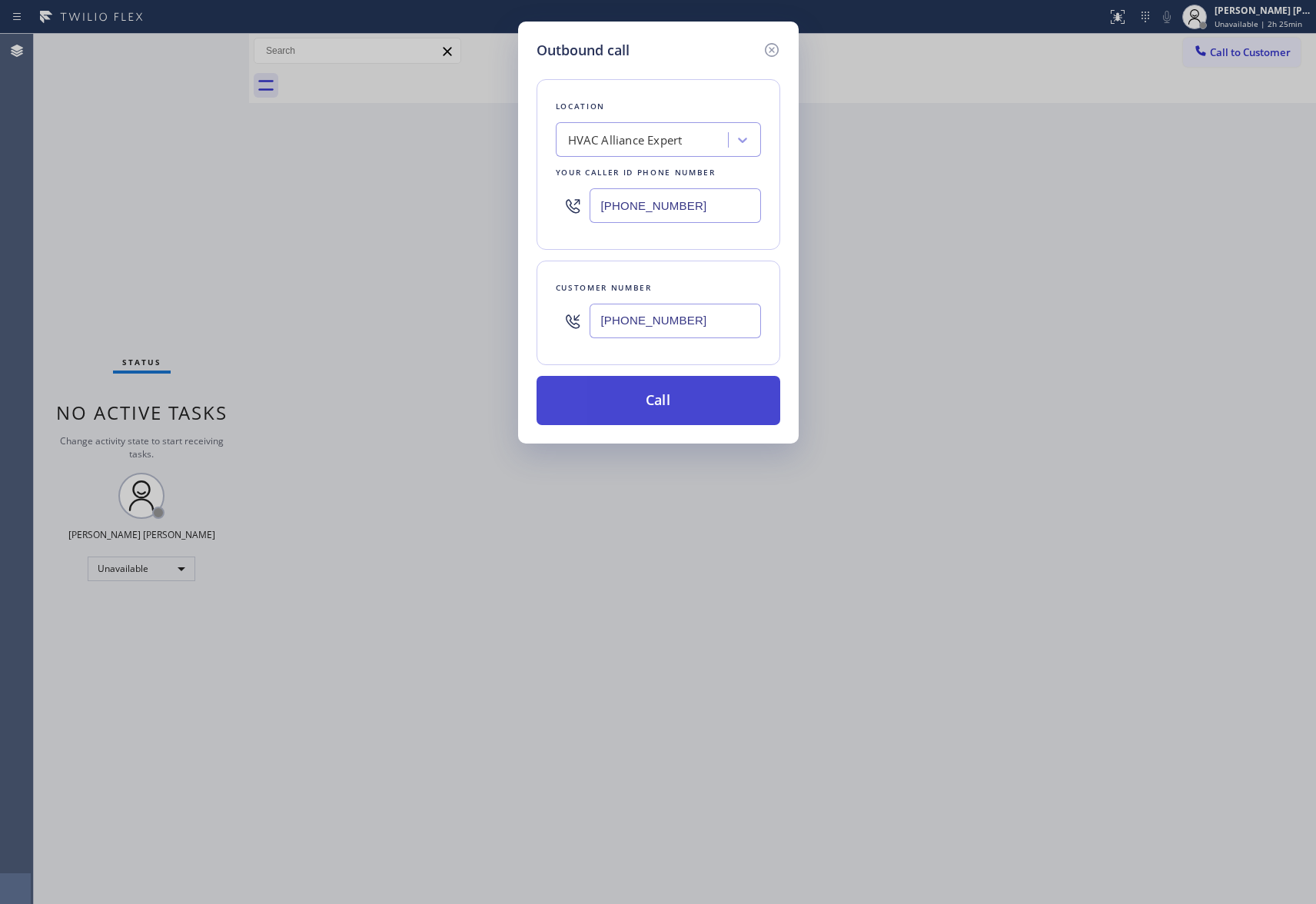
click at [706, 407] on button "Call" at bounding box center [658, 400] width 243 height 49
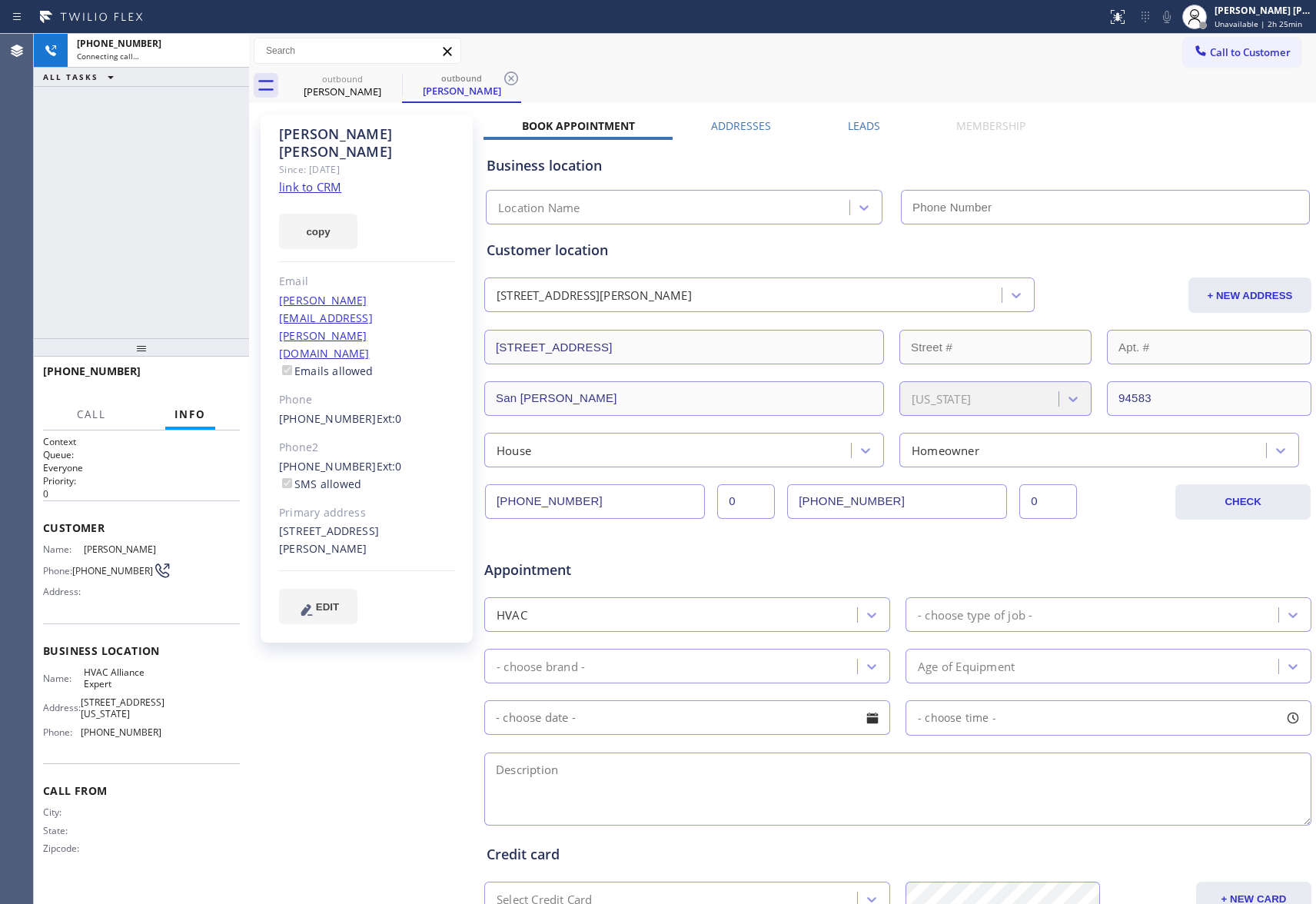
type input "[PHONE_NUMBER]"
click at [229, 44] on icon at bounding box center [229, 51] width 19 height 19
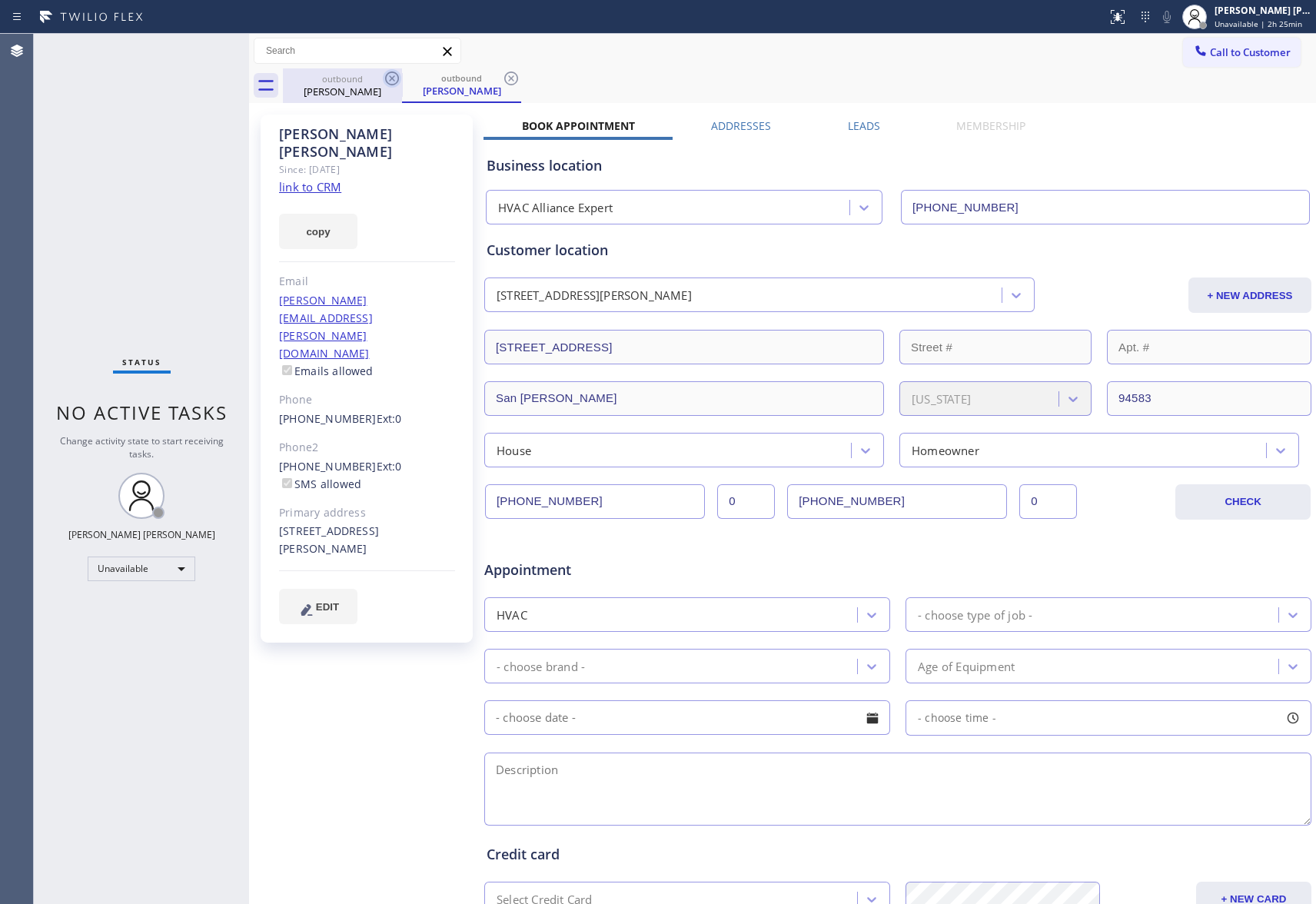
click at [398, 77] on icon at bounding box center [392, 78] width 14 height 14
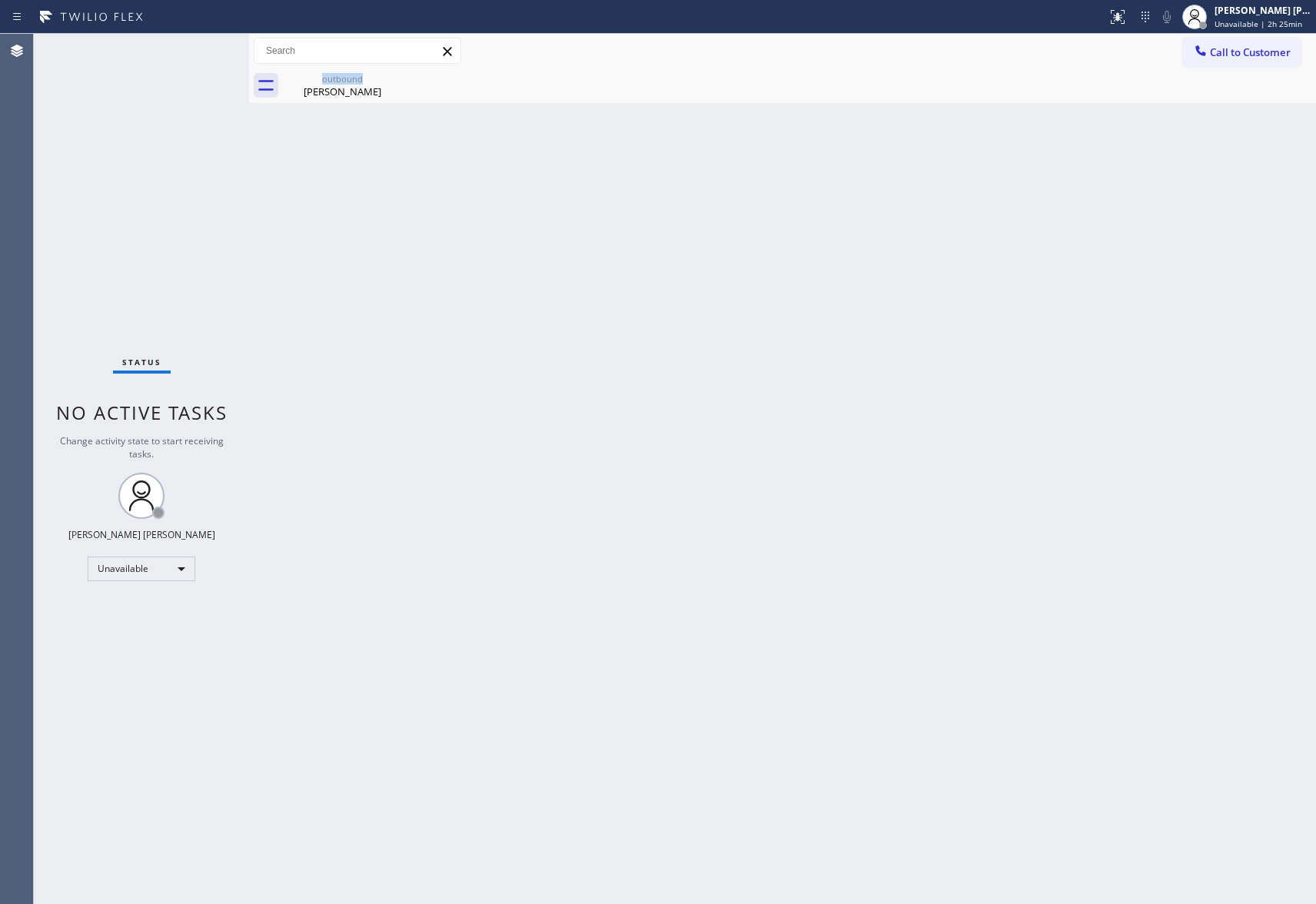
click at [398, 77] on div "outbound [PERSON_NAME]" at bounding box center [343, 85] width 119 height 34
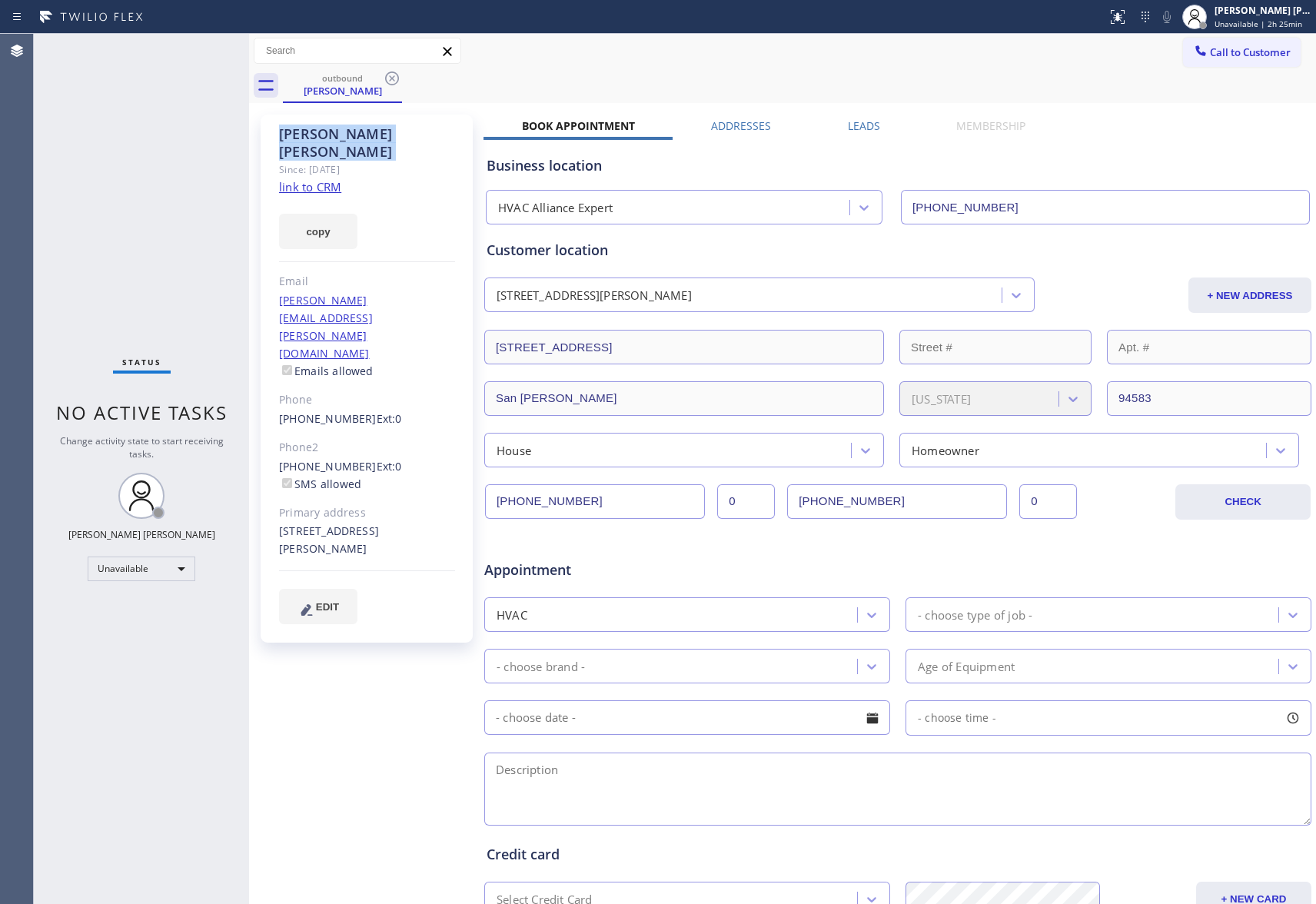
click at [398, 77] on icon at bounding box center [392, 78] width 14 height 14
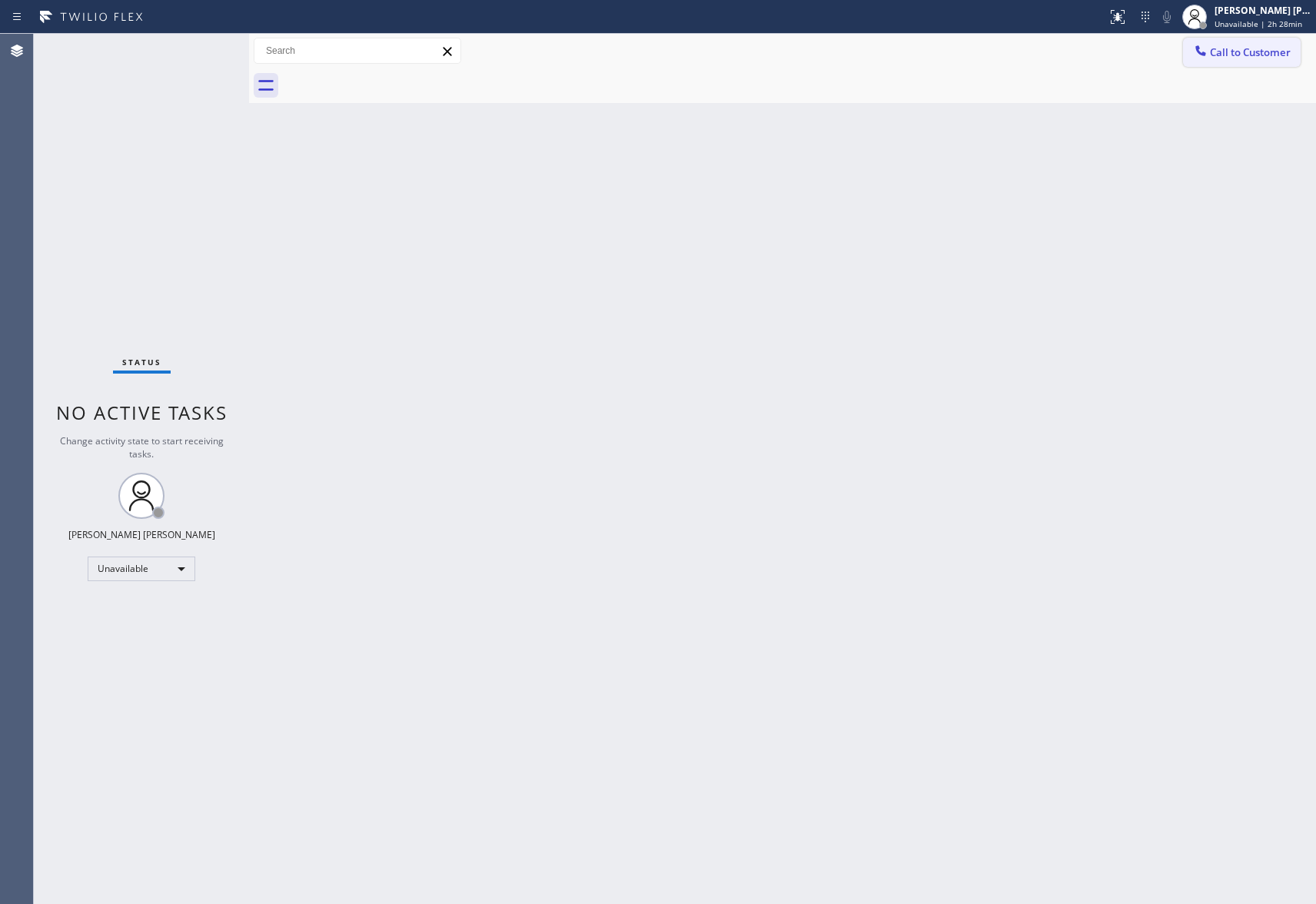
click at [1239, 54] on span "Call to Customer" at bounding box center [1250, 52] width 81 height 14
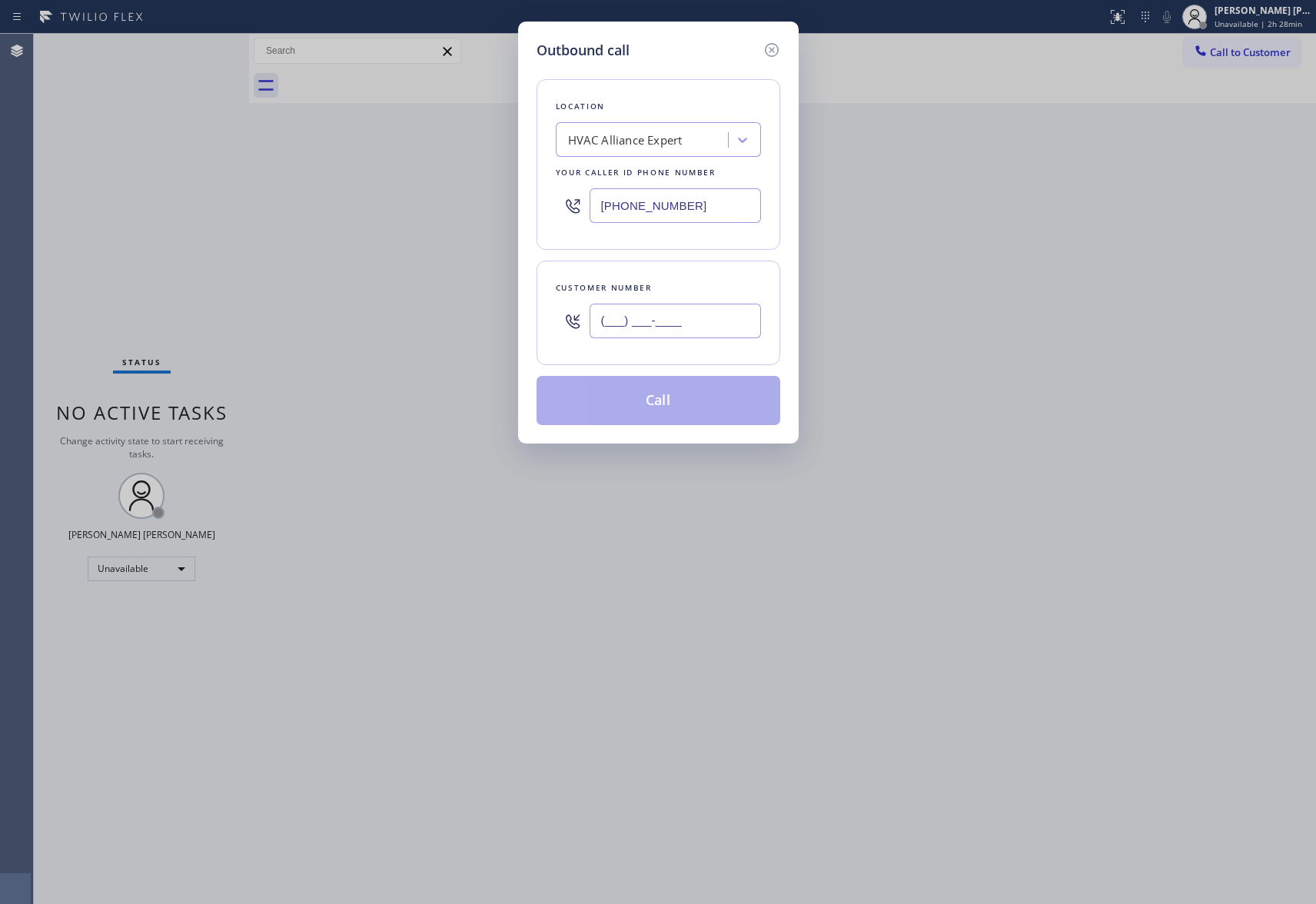
click at [680, 328] on input "(___) ___-____" at bounding box center [675, 321] width 171 height 34
paste input "925) 283-2734"
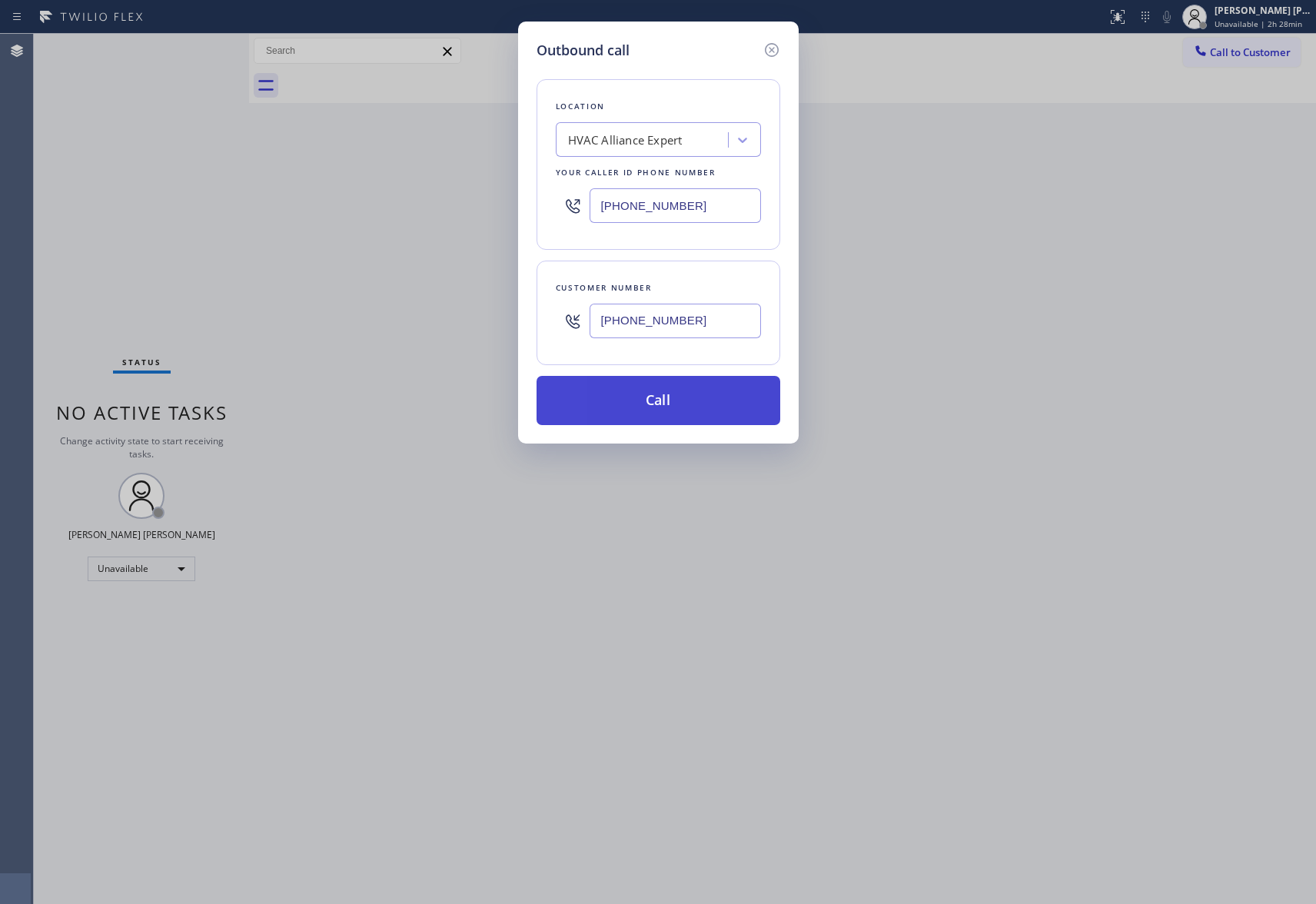
type input "[PHONE_NUMBER]"
click at [653, 395] on button "Call" at bounding box center [658, 400] width 243 height 49
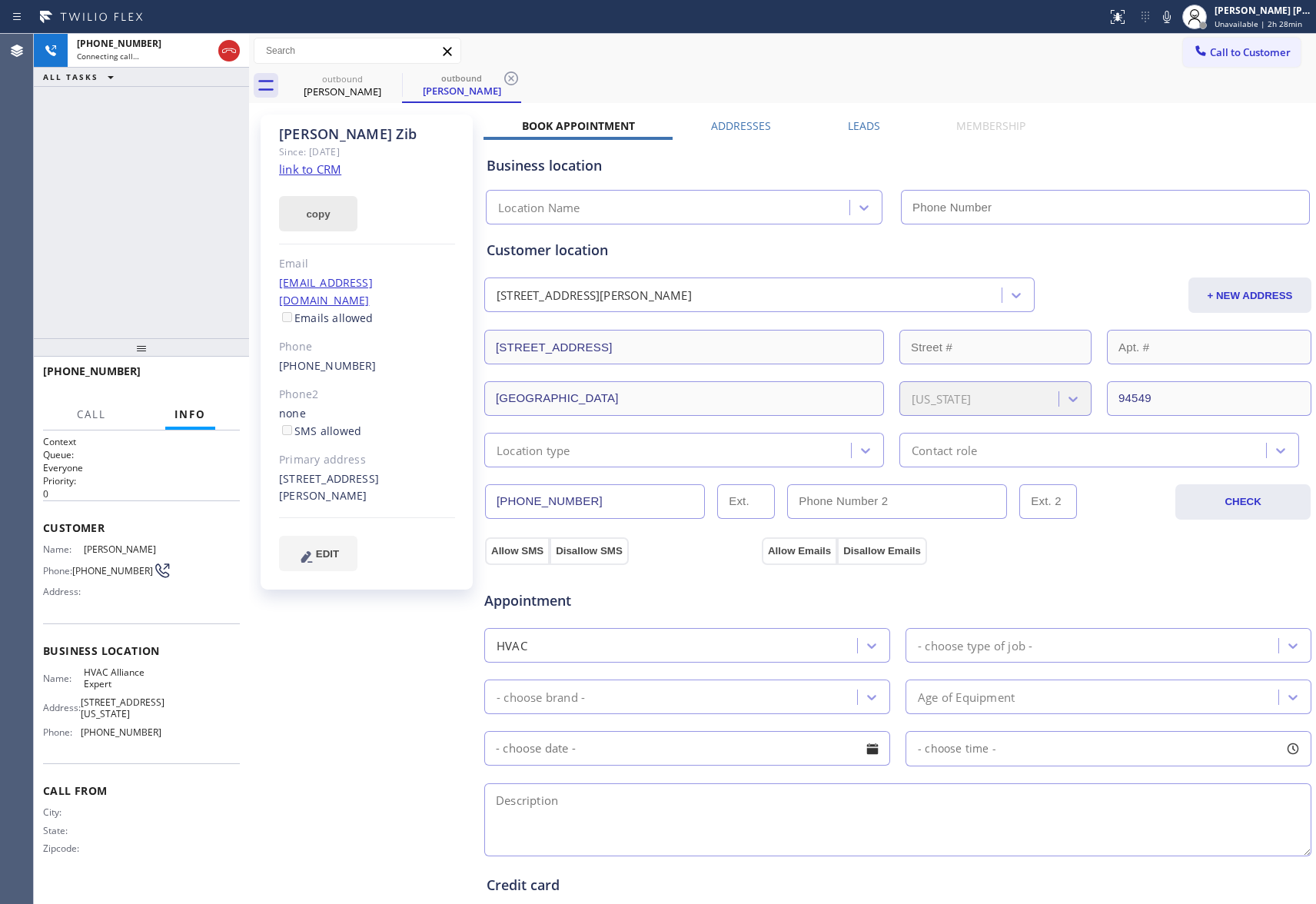
type input "[PHONE_NUMBER]"
click at [232, 52] on icon at bounding box center [229, 51] width 14 height 5
click at [394, 80] on icon at bounding box center [392, 78] width 14 height 14
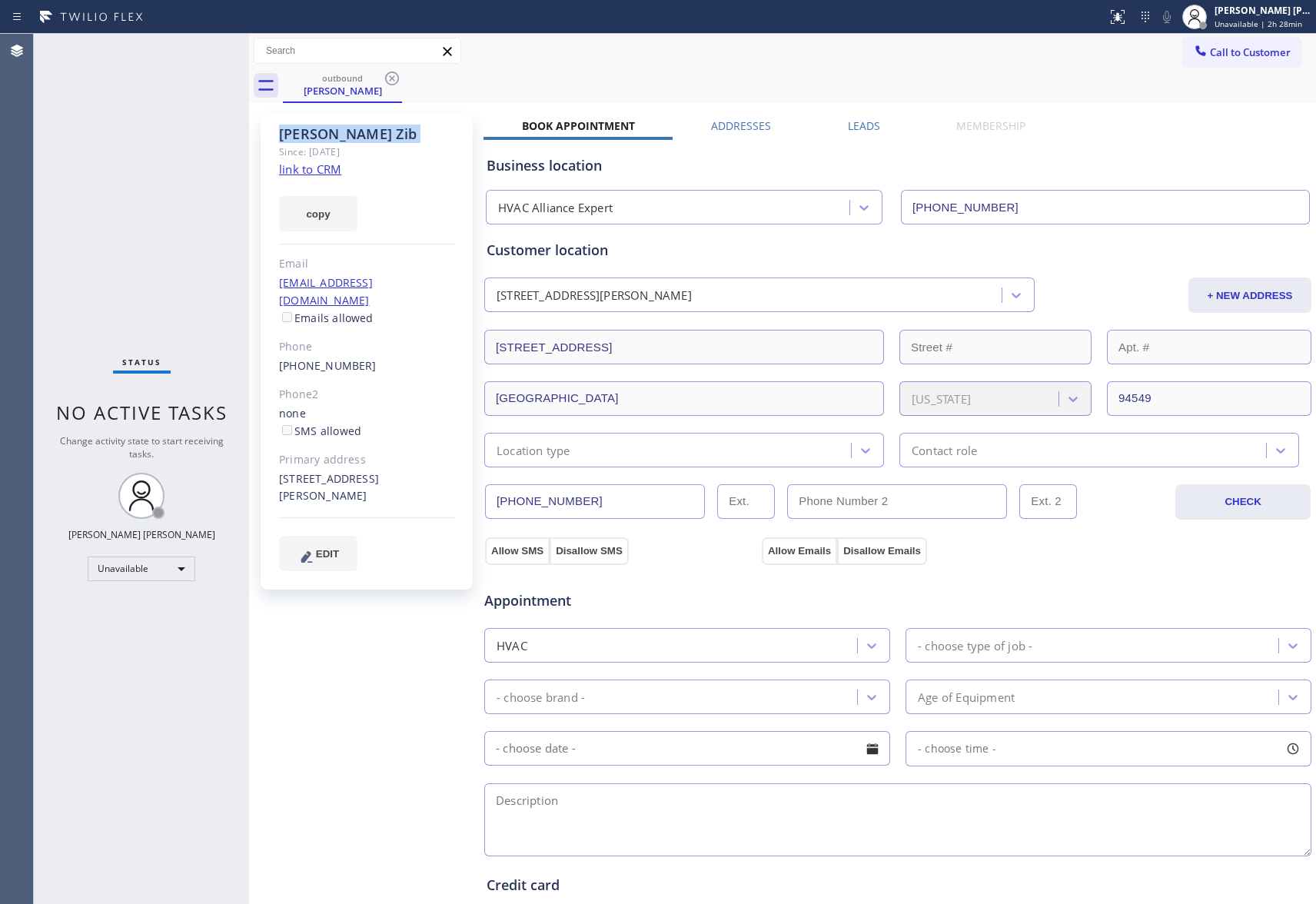
click at [394, 80] on icon at bounding box center [392, 78] width 14 height 14
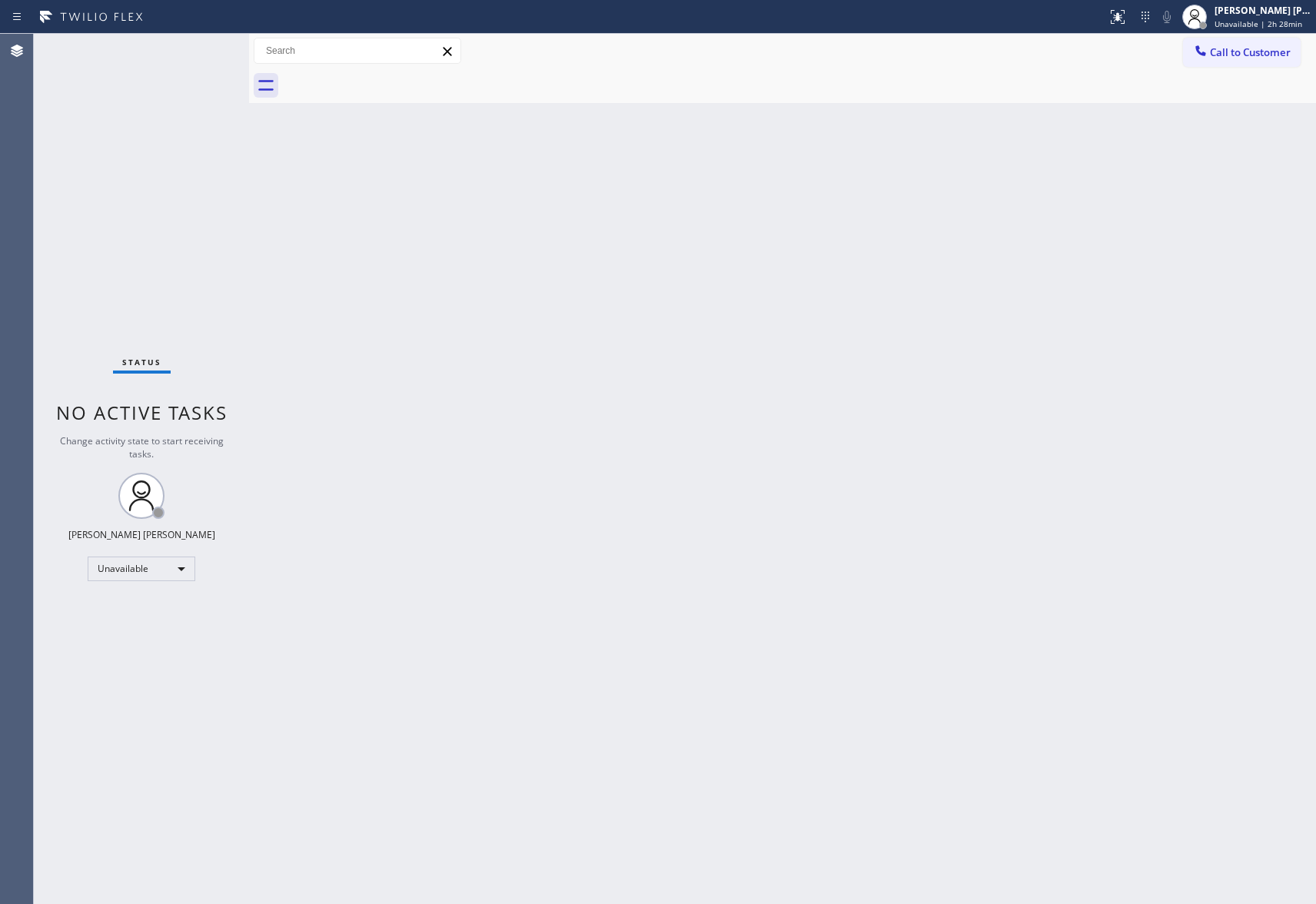
click at [394, 80] on div at bounding box center [800, 85] width 1034 height 34
click at [1265, 47] on span "Call to Customer" at bounding box center [1250, 52] width 81 height 14
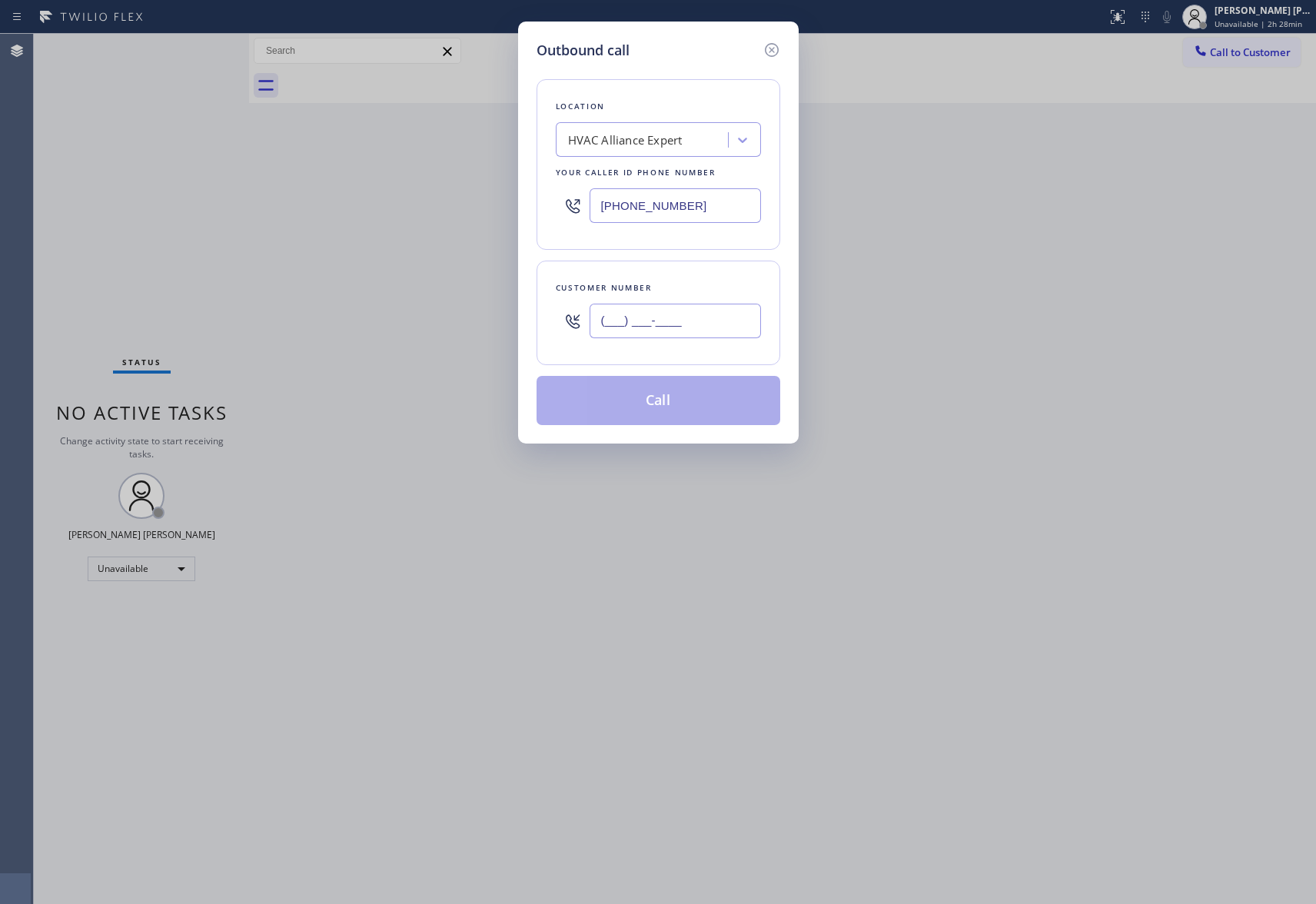
click at [707, 330] on input "(___) ___-____" at bounding box center [675, 321] width 171 height 34
paste input "765) 586-4033"
type input "[PHONE_NUMBER]"
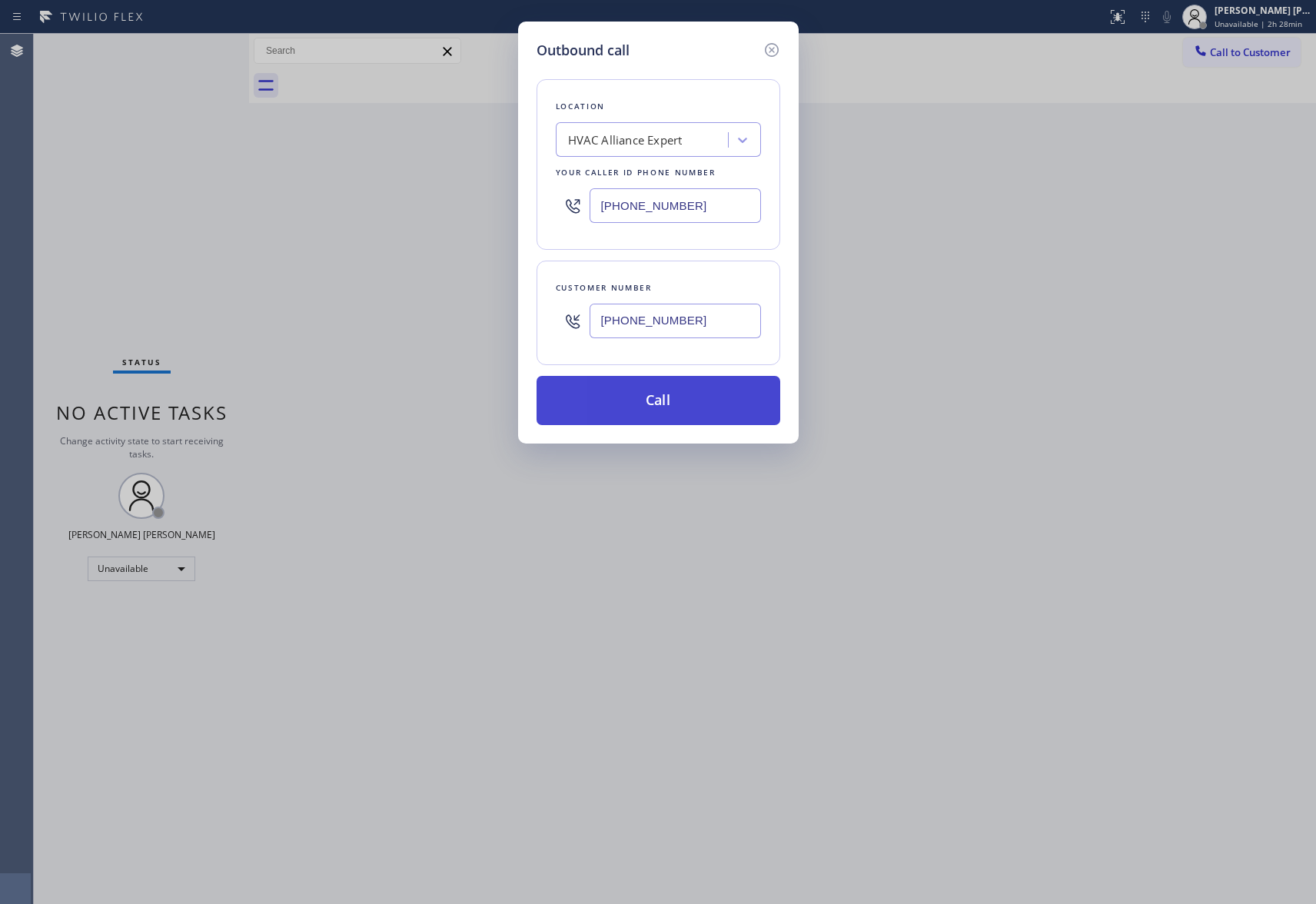
click at [675, 403] on button "Call" at bounding box center [658, 400] width 243 height 49
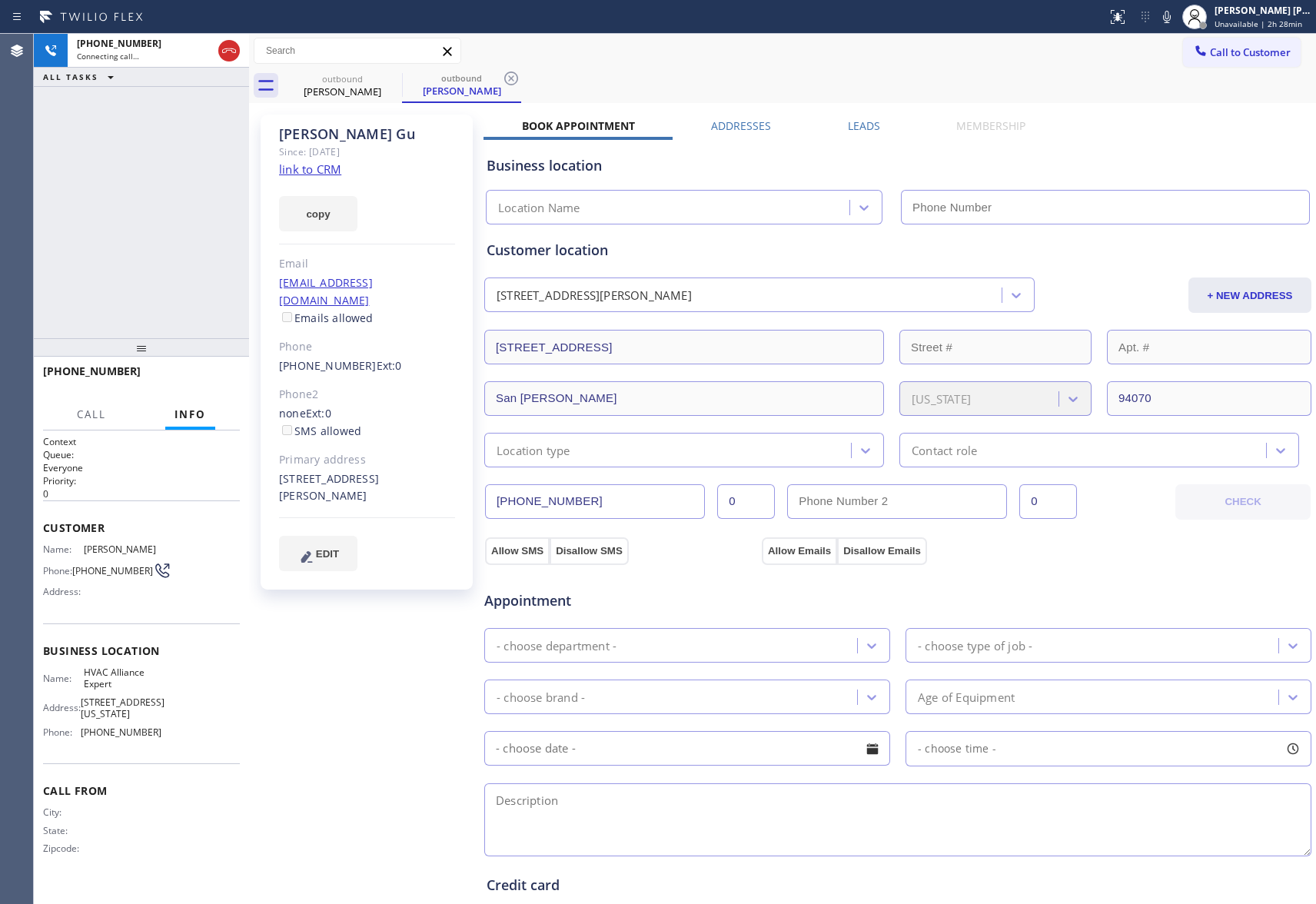
type input "[PHONE_NUMBER]"
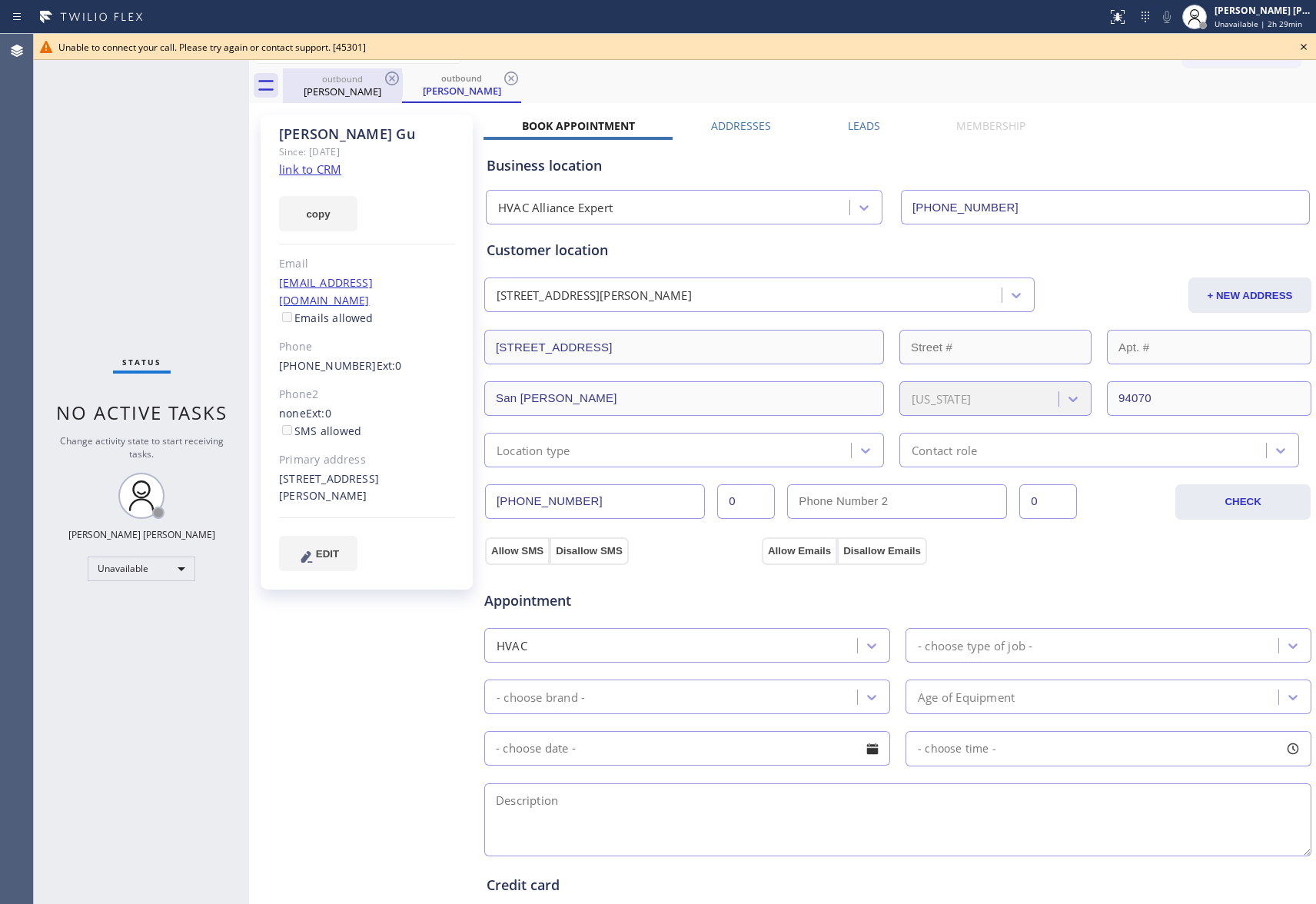
drag, startPoint x: 372, startPoint y: 81, endPoint x: 394, endPoint y: 83, distance: 22.1
click at [372, 83] on div "outbound" at bounding box center [343, 78] width 116 height 12
click at [394, 81] on icon at bounding box center [392, 78] width 19 height 19
click at [0, 0] on icon at bounding box center [0, 0] width 0 height 0
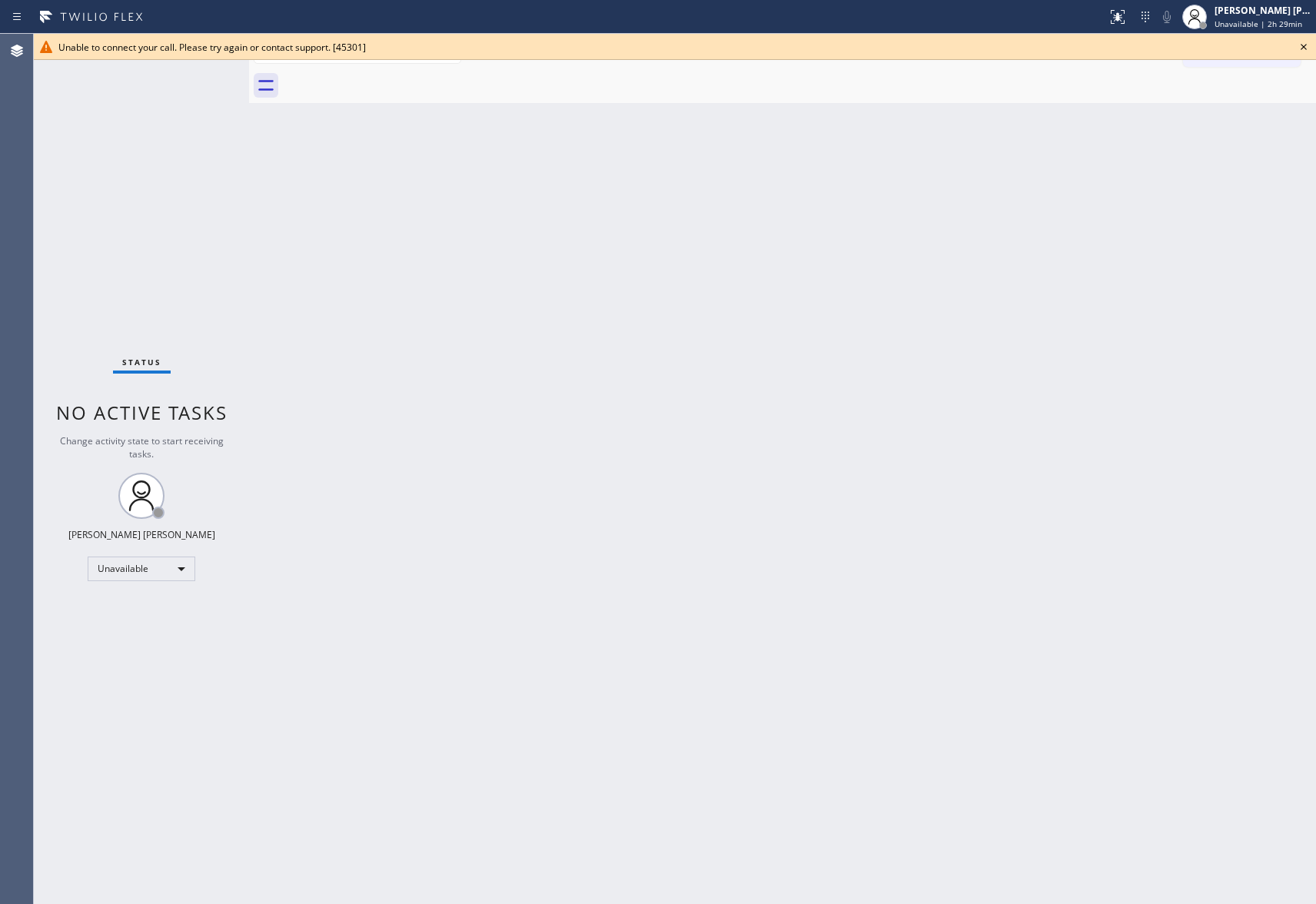
click at [394, 81] on div at bounding box center [800, 85] width 1034 height 34
click at [1302, 49] on icon at bounding box center [1304, 47] width 19 height 19
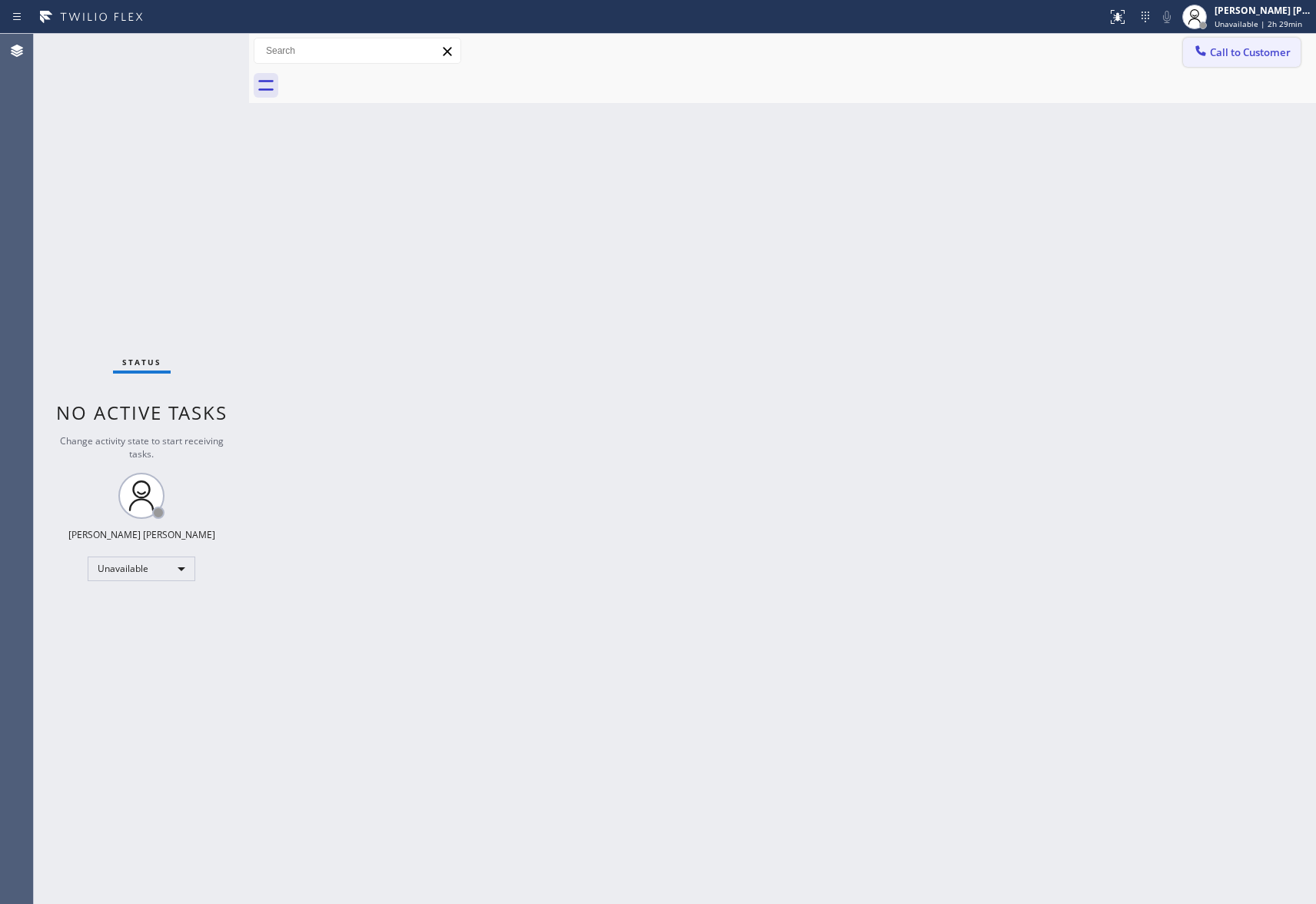
click at [1271, 50] on span "Call to Customer" at bounding box center [1250, 52] width 81 height 14
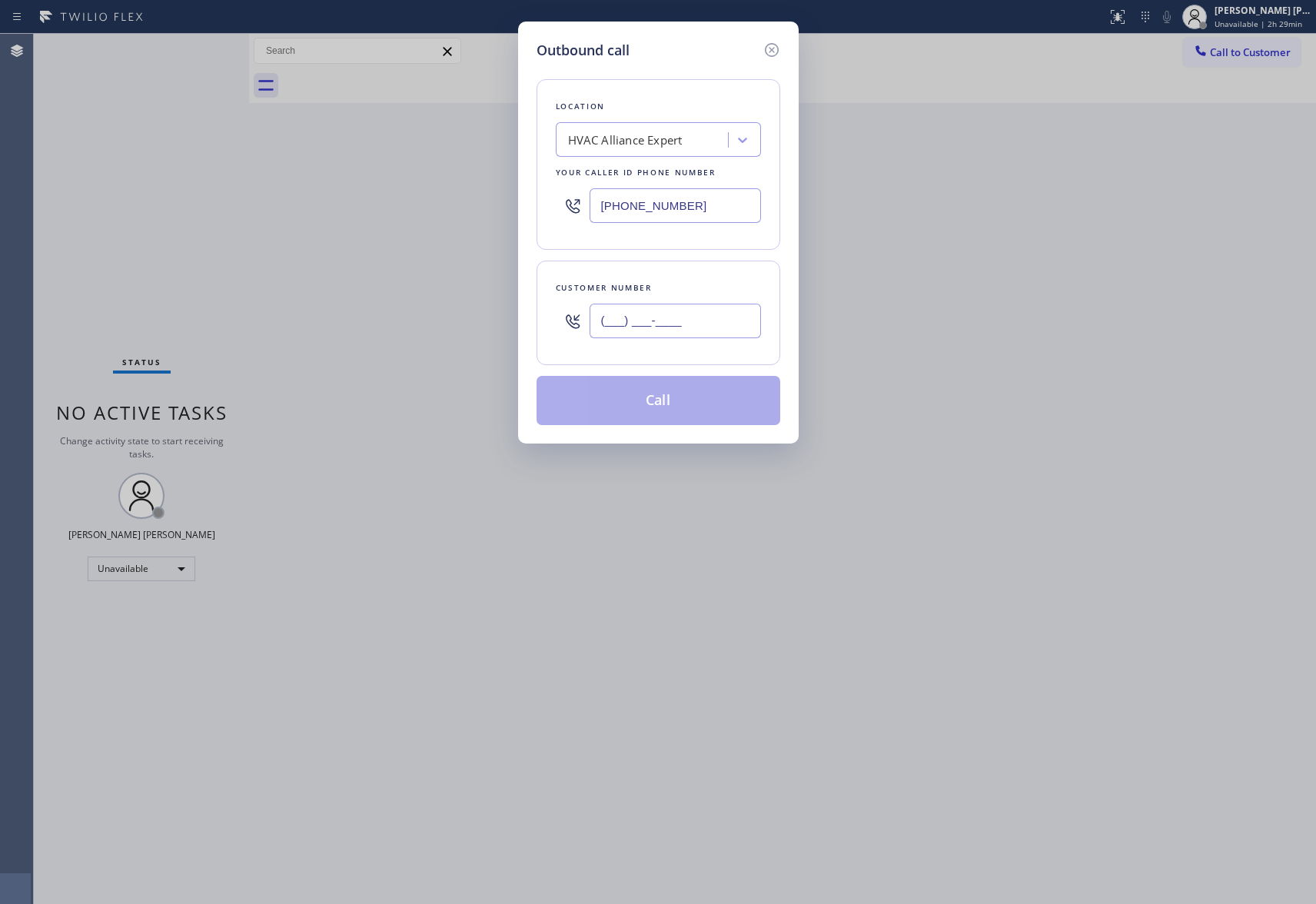
click at [669, 322] on input "(___) ___-____" at bounding box center [675, 321] width 171 height 34
paste input "650) 964-1323"
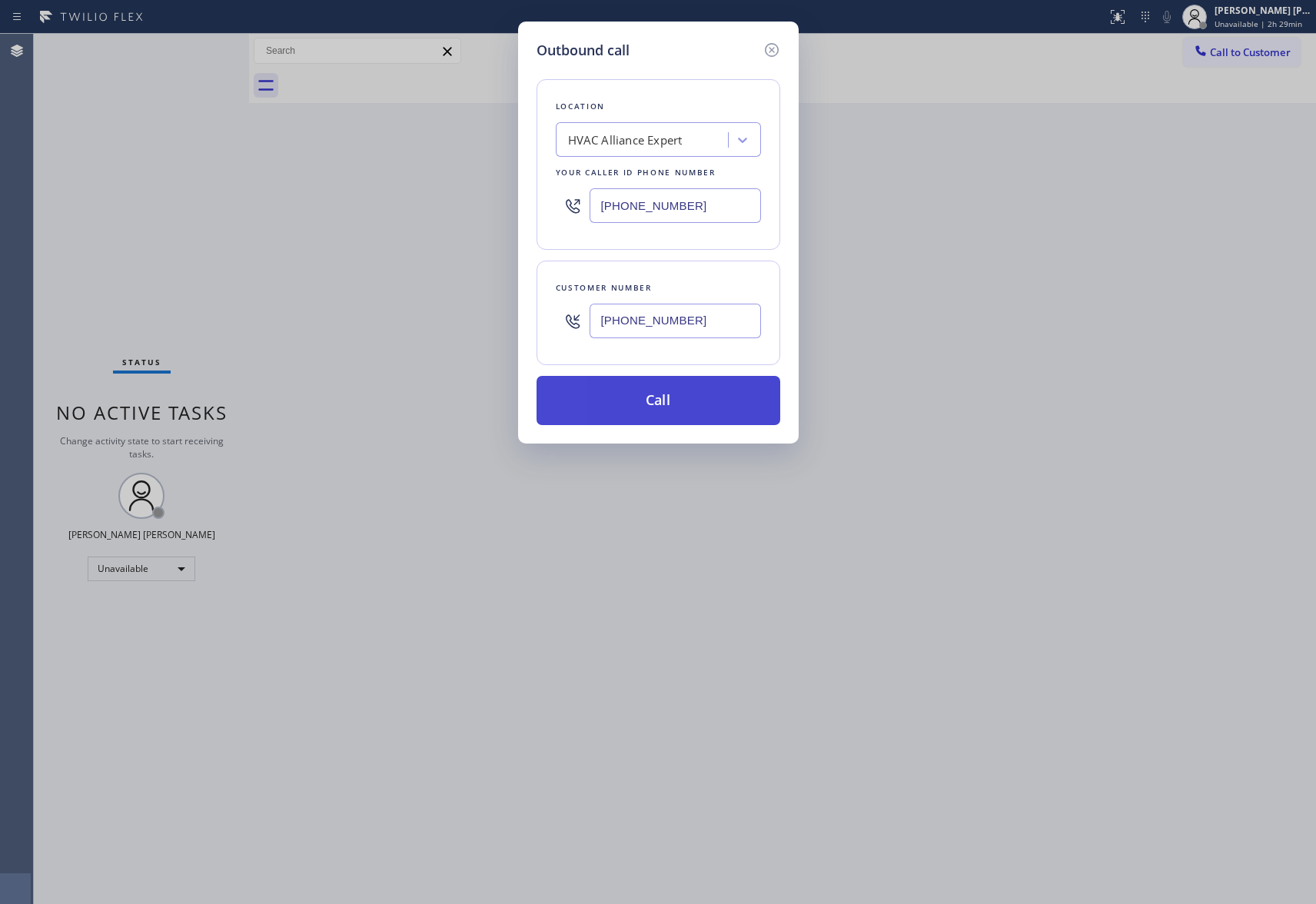
type input "[PHONE_NUMBER]"
click at [674, 409] on button "Call" at bounding box center [658, 400] width 243 height 49
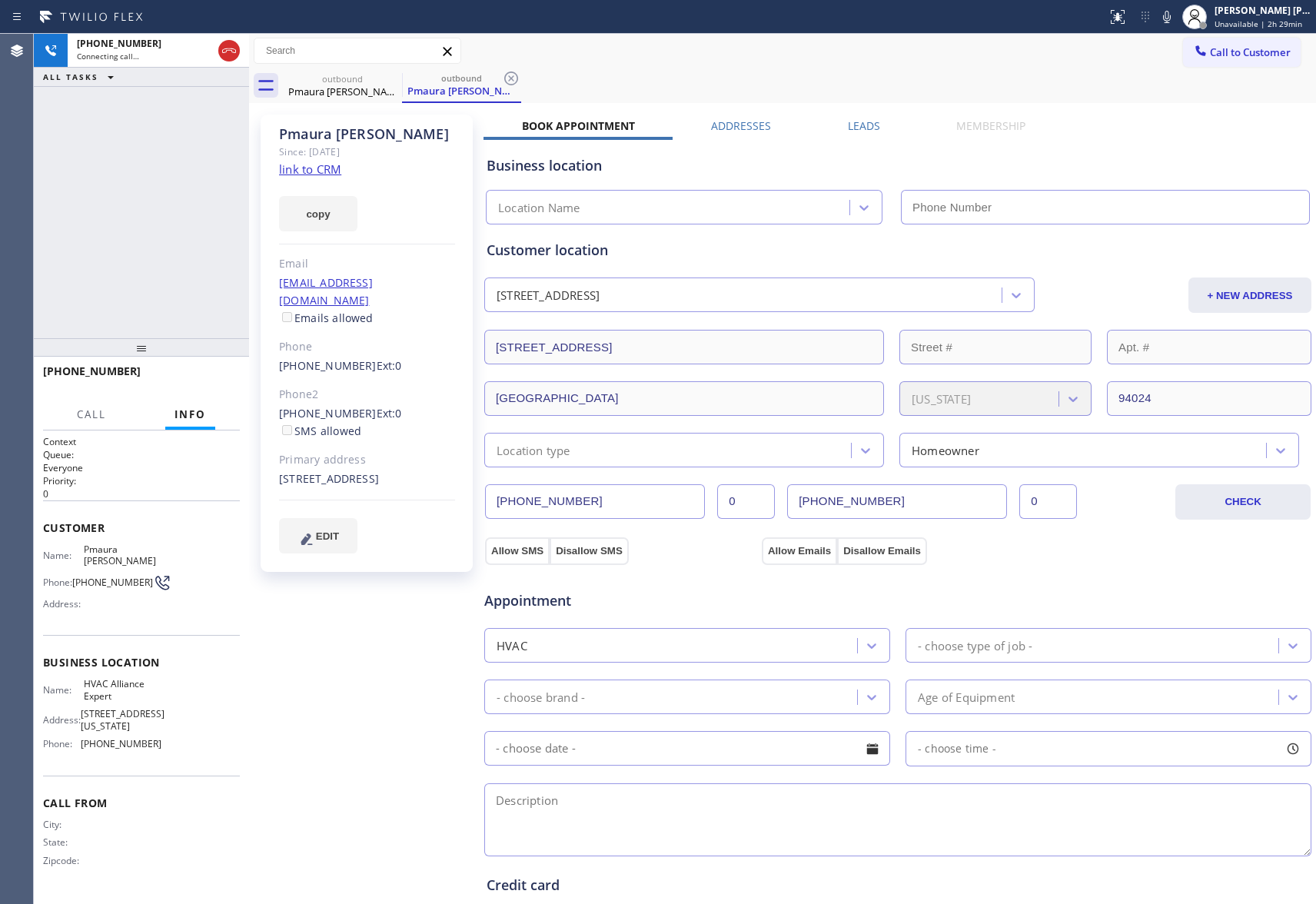
type input "[PHONE_NUMBER]"
drag, startPoint x: 235, startPoint y: 56, endPoint x: 11, endPoint y: 56, distance: 224.0
click at [232, 56] on icon at bounding box center [229, 51] width 19 height 19
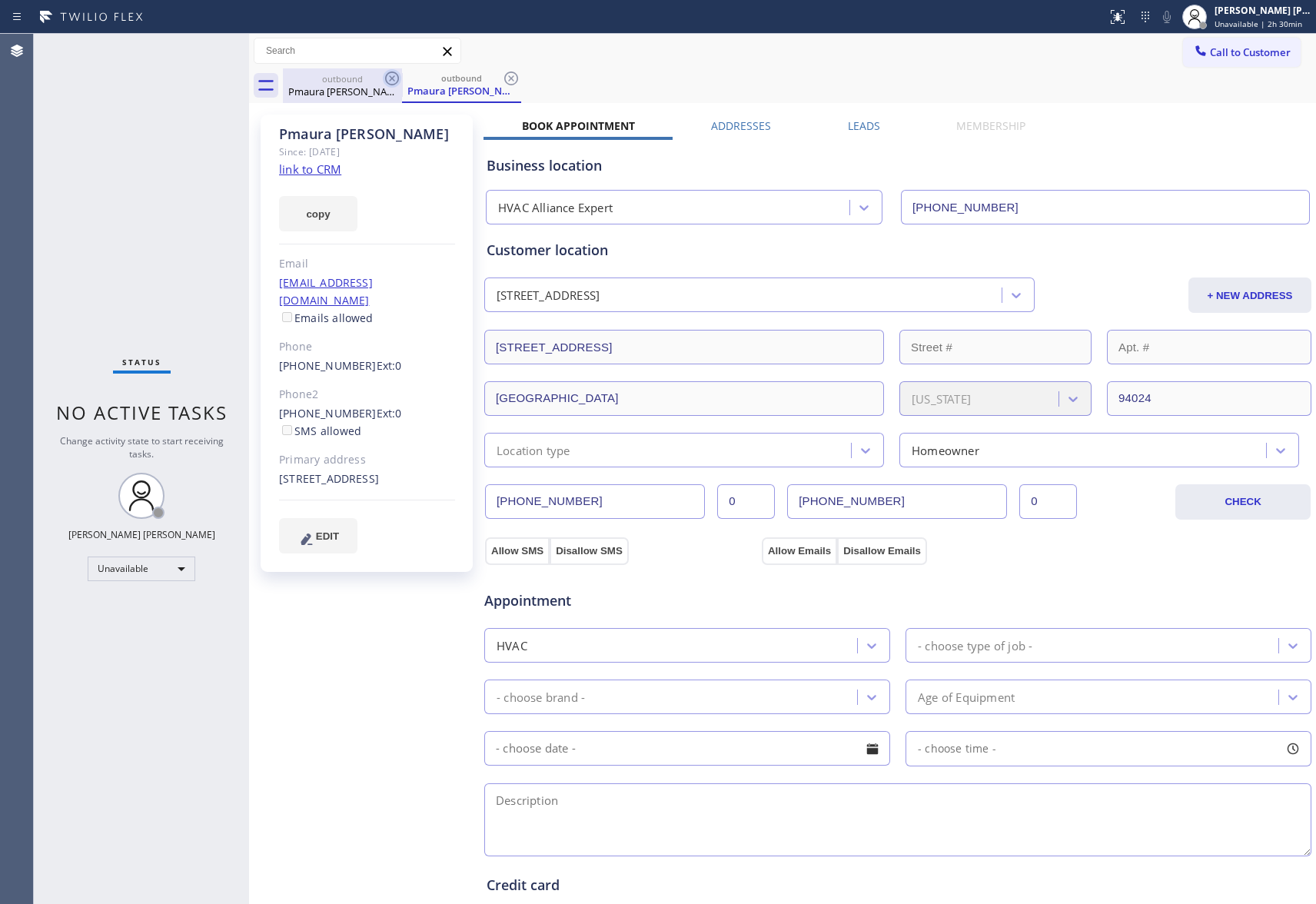
click at [397, 78] on icon at bounding box center [392, 78] width 19 height 19
click at [402, 78] on div "outbound Pmaura [PERSON_NAME]" at bounding box center [462, 85] width 119 height 34
click at [397, 78] on icon at bounding box center [392, 78] width 19 height 19
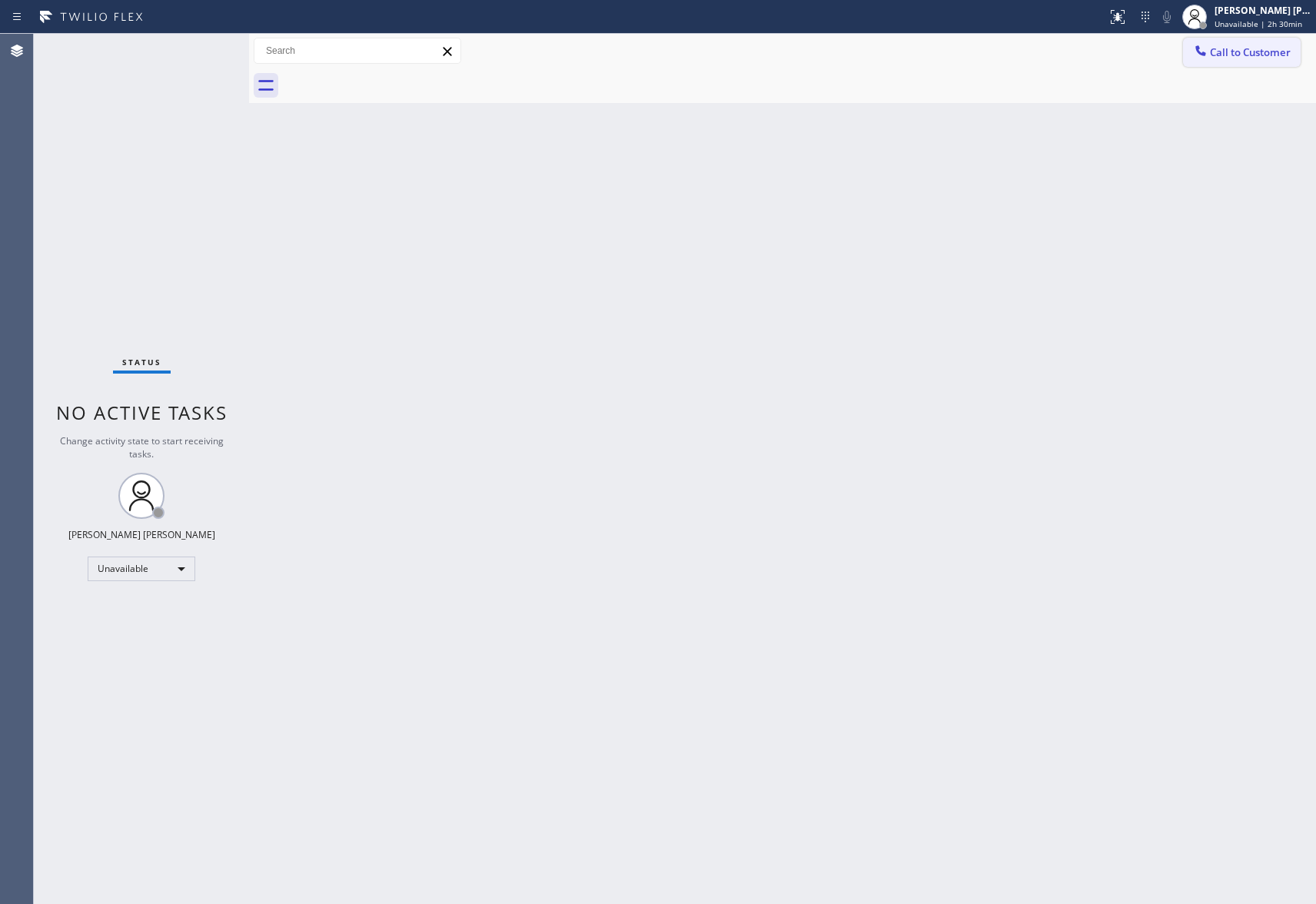
click at [1239, 56] on span "Call to Customer" at bounding box center [1250, 52] width 81 height 14
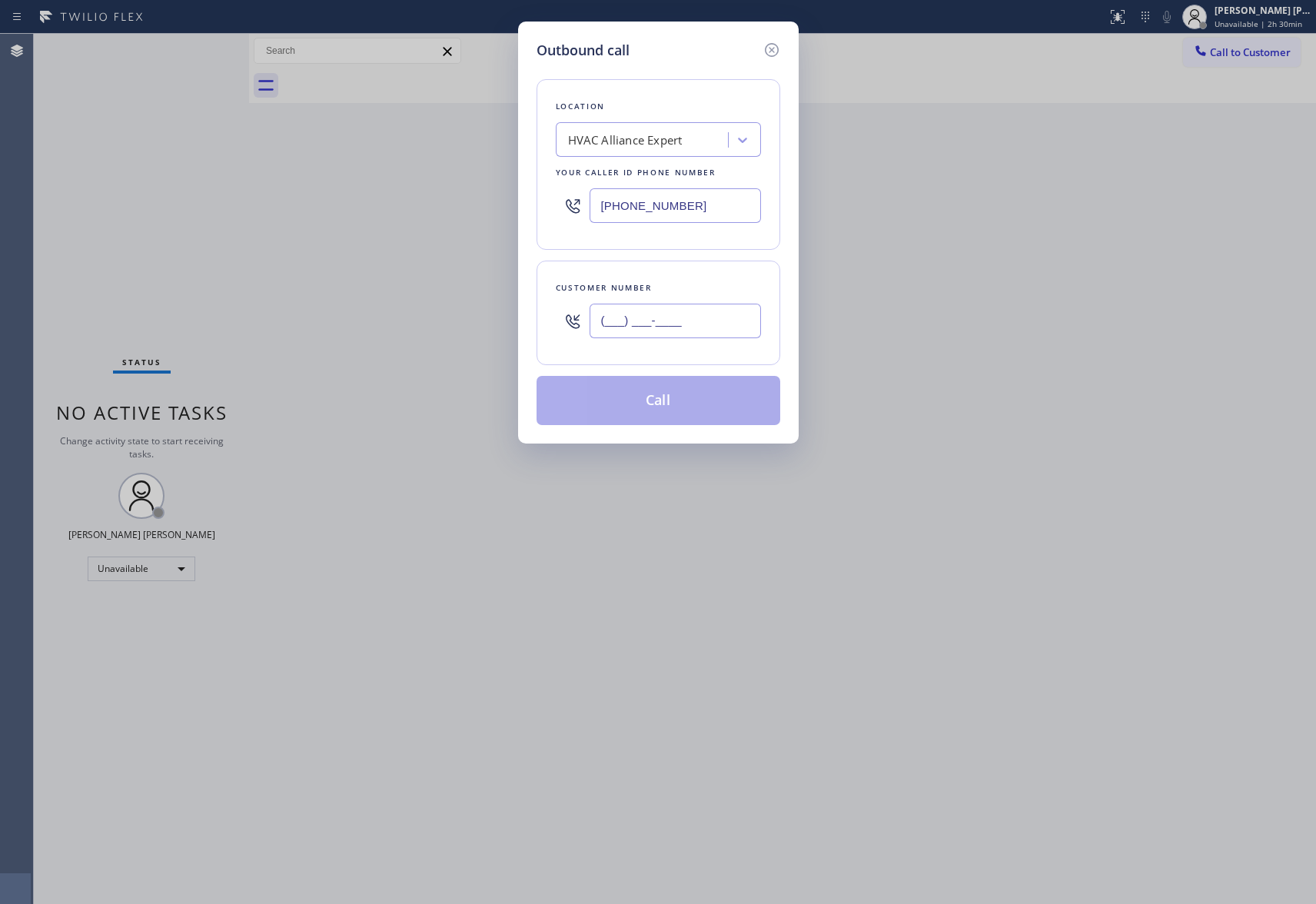
click at [704, 308] on input "(___) ___-____" at bounding box center [675, 321] width 171 height 34
paste input "480) 734-0337"
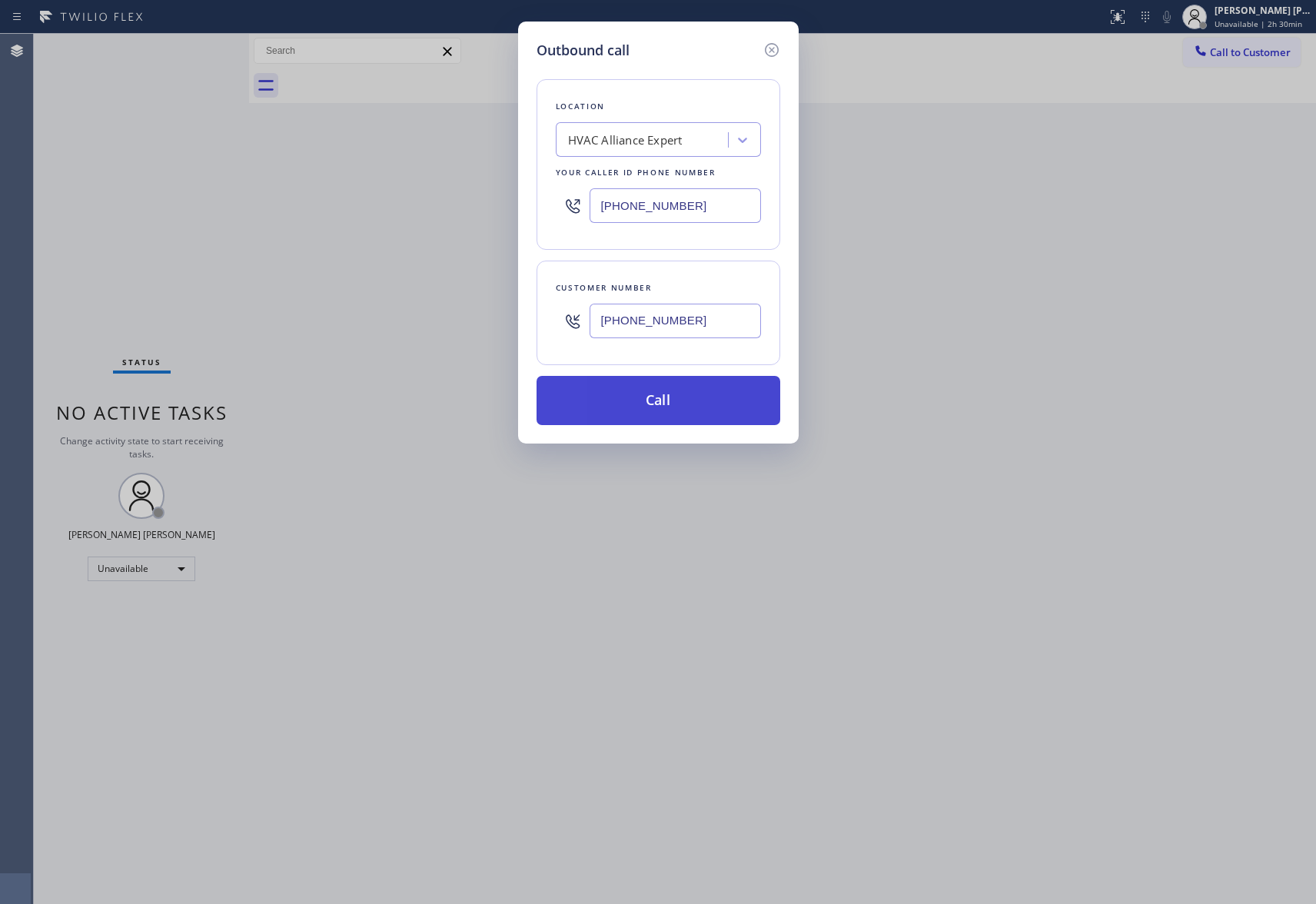
type input "[PHONE_NUMBER]"
click at [658, 394] on button "Call" at bounding box center [658, 400] width 243 height 49
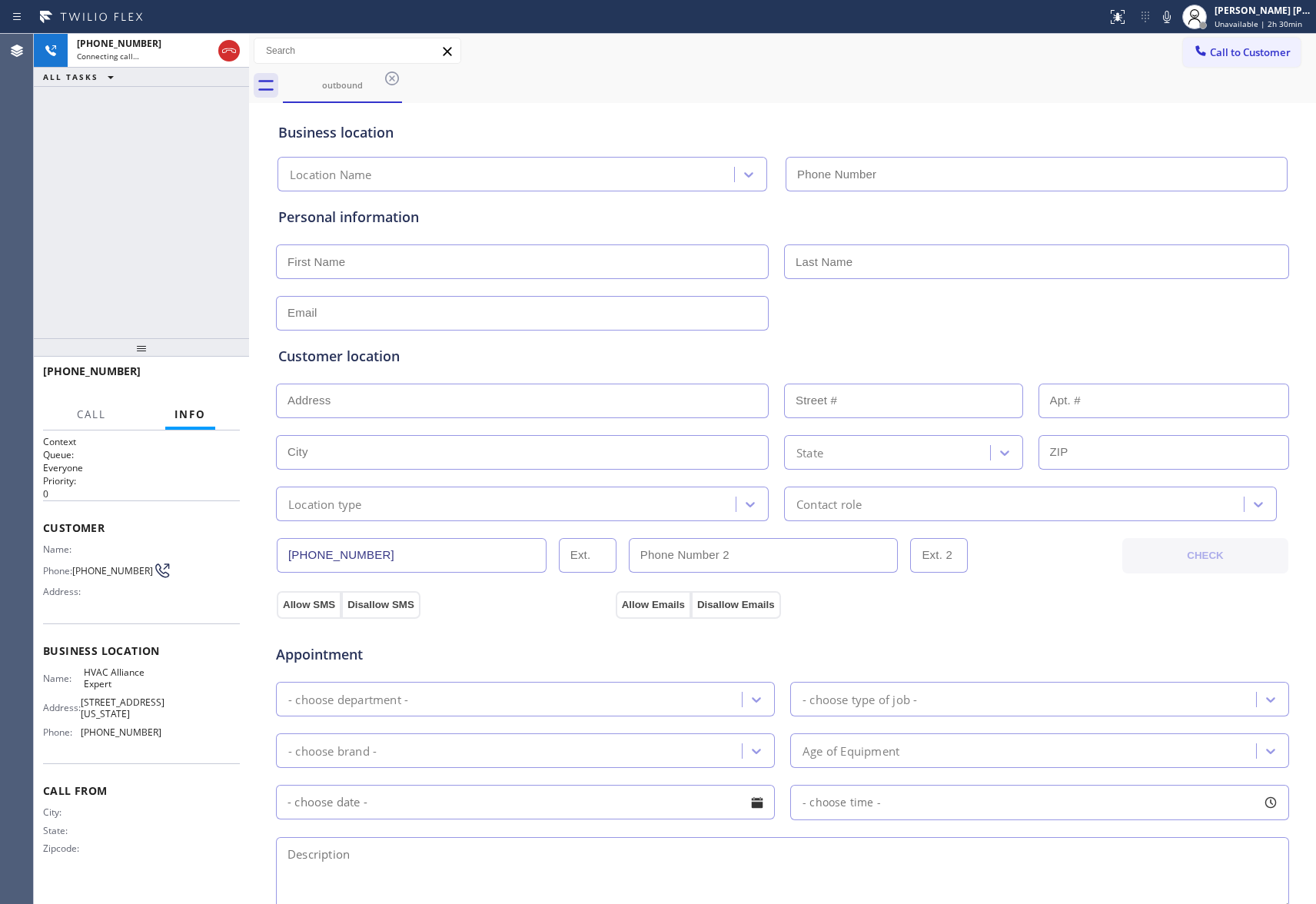
type input "[PHONE_NUMBER]"
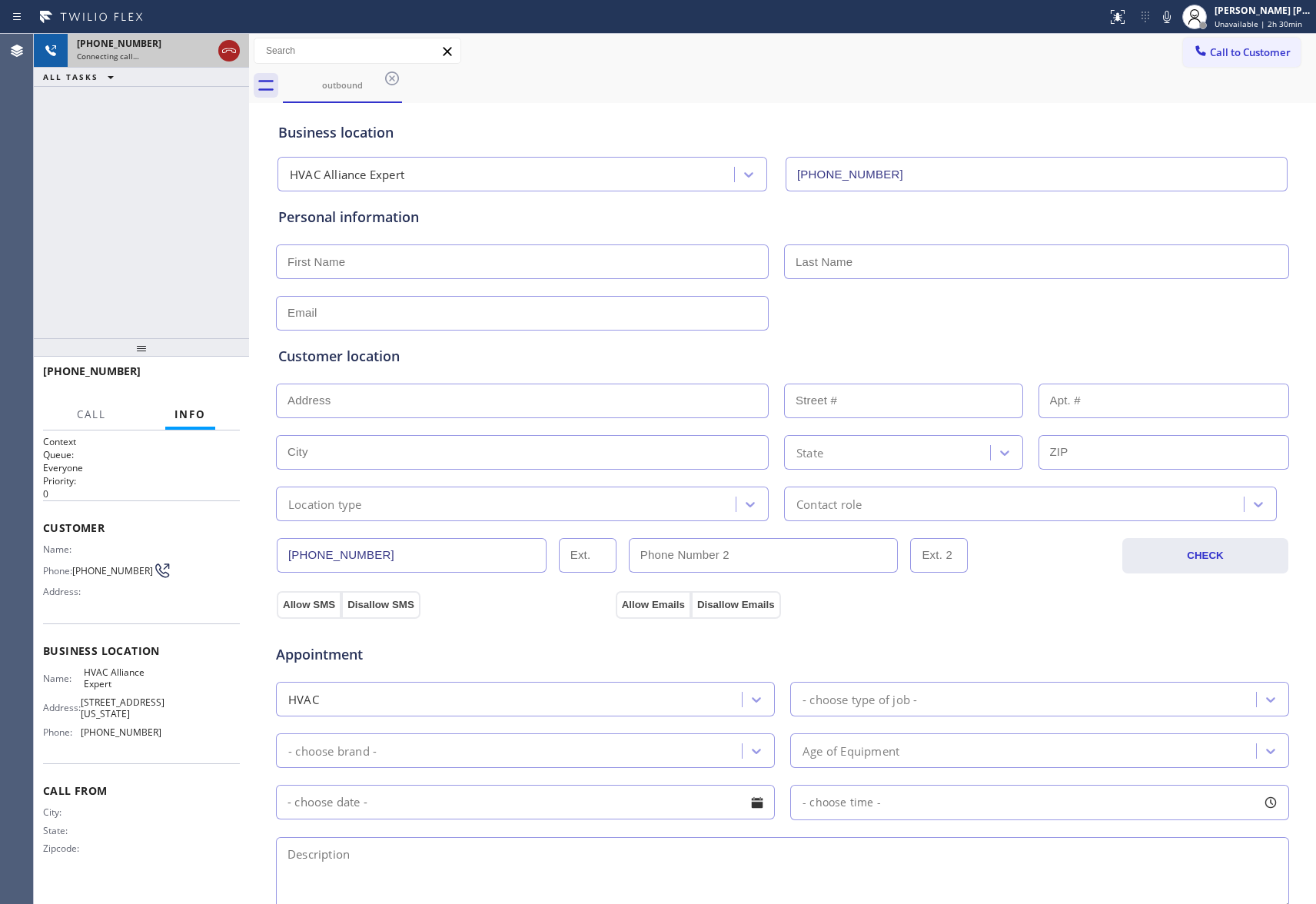
click at [235, 50] on icon at bounding box center [229, 51] width 19 height 19
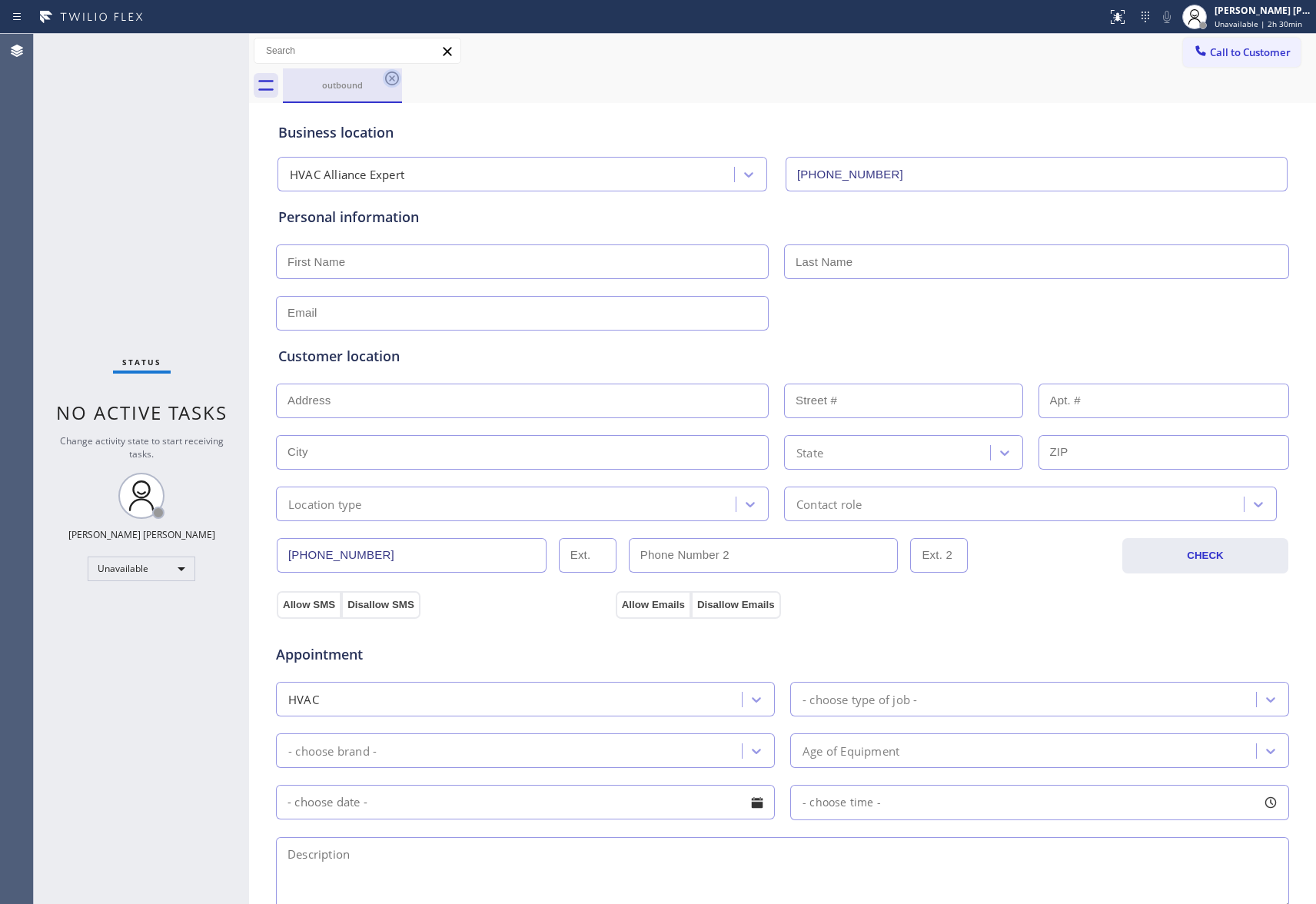
click at [400, 83] on icon at bounding box center [392, 78] width 19 height 19
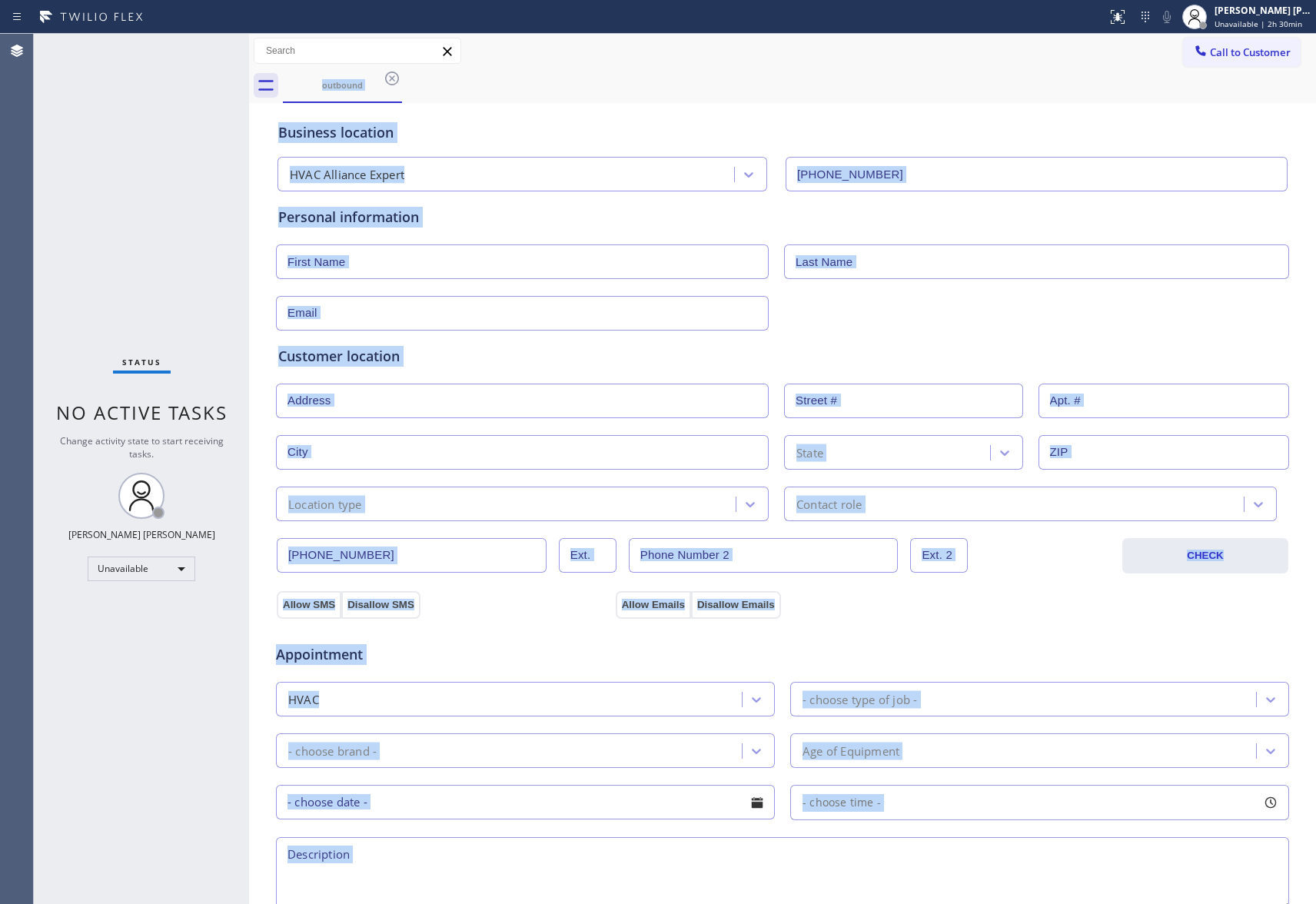
click at [400, 81] on div "outbound" at bounding box center [800, 85] width 1034 height 34
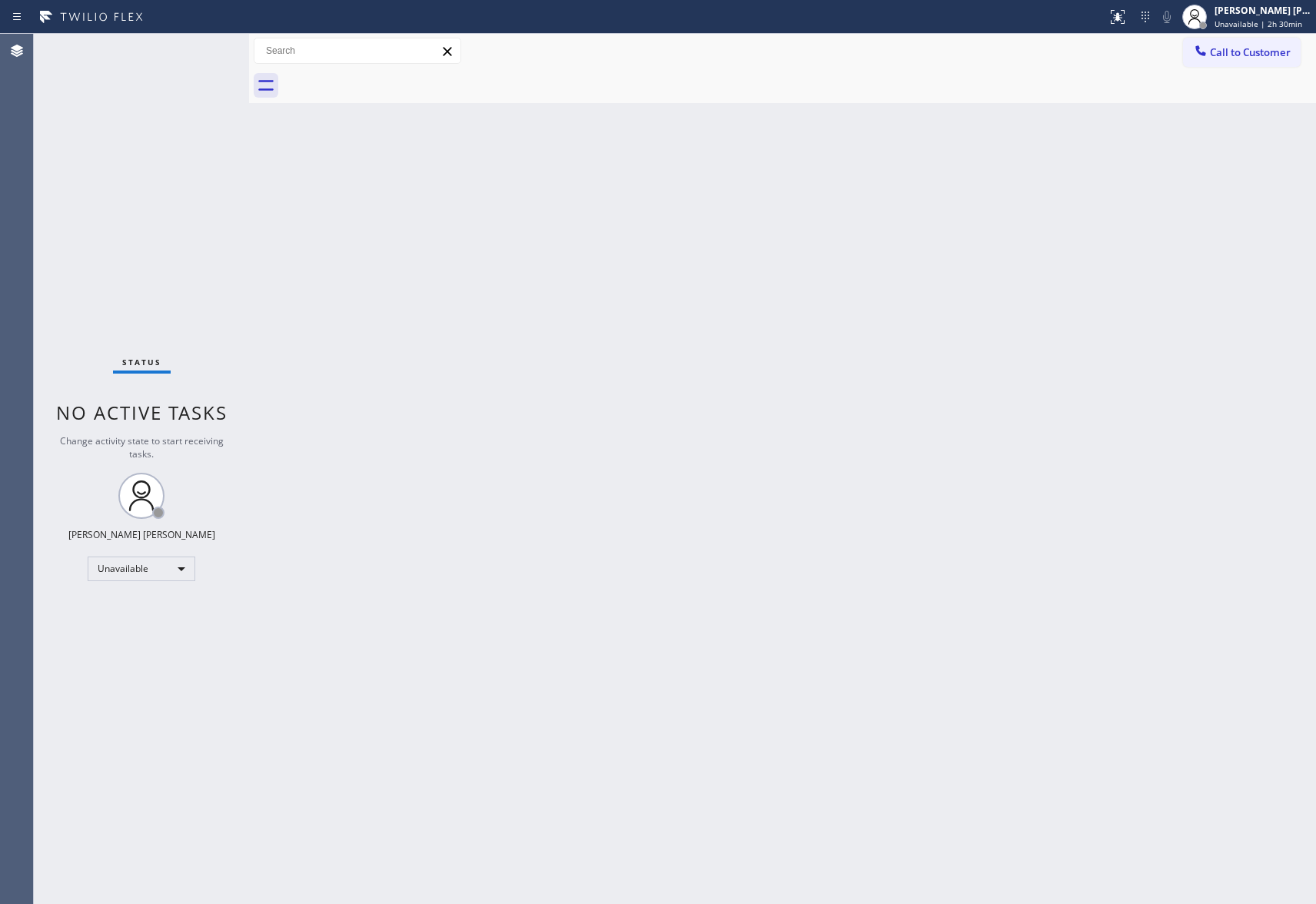
drag, startPoint x: 400, startPoint y: 81, endPoint x: 1308, endPoint y: 56, distance: 908.3
click at [400, 81] on div at bounding box center [800, 85] width 1034 height 34
click at [1261, 56] on span "Call to Customer" at bounding box center [1250, 52] width 81 height 14
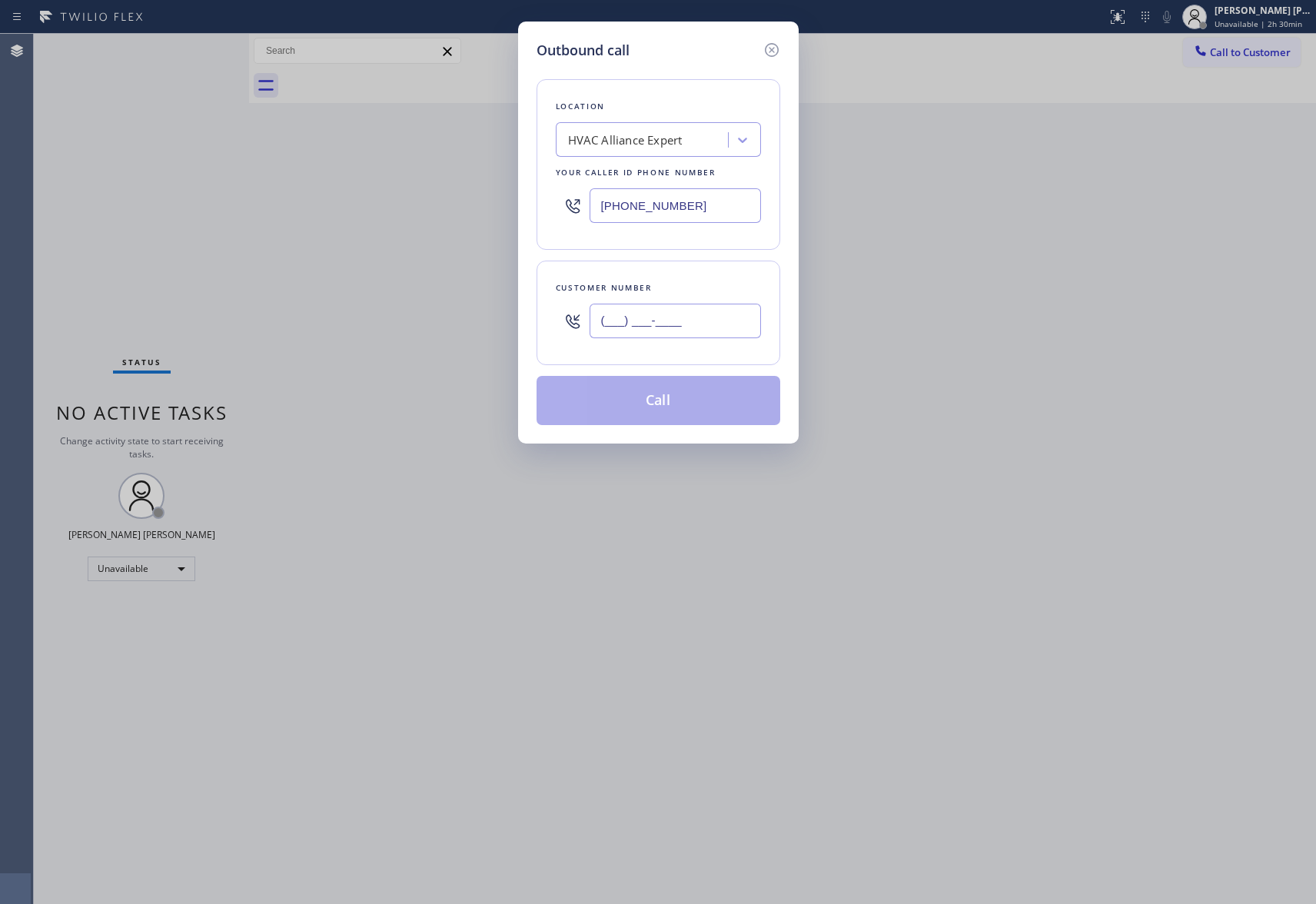
click at [692, 322] on input "(___) ___-____" at bounding box center [675, 321] width 171 height 34
paste input "619) 449-2267"
type input "[PHONE_NUMBER]"
click at [698, 398] on button "Call" at bounding box center [658, 400] width 243 height 49
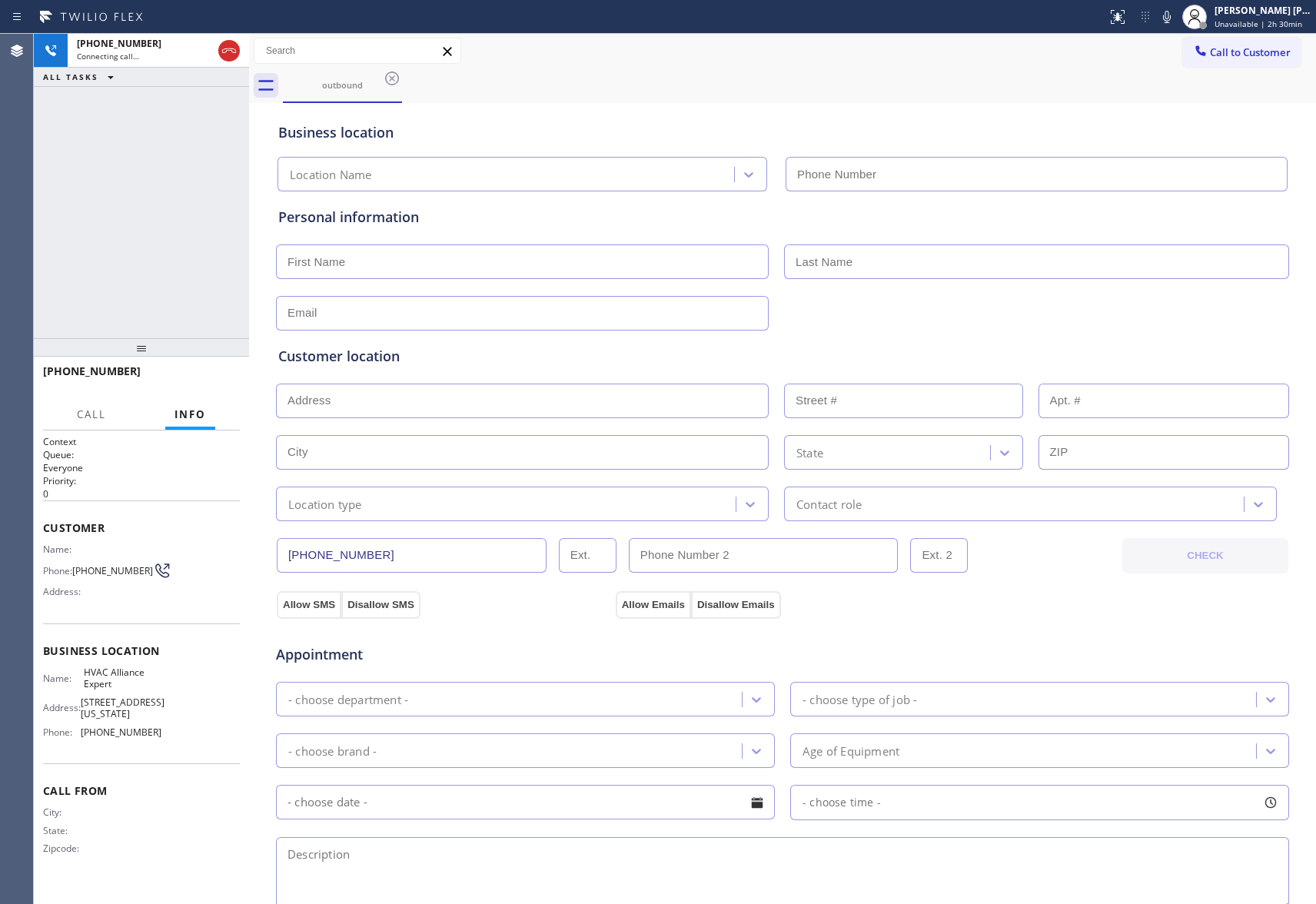
type input "[PHONE_NUMBER]"
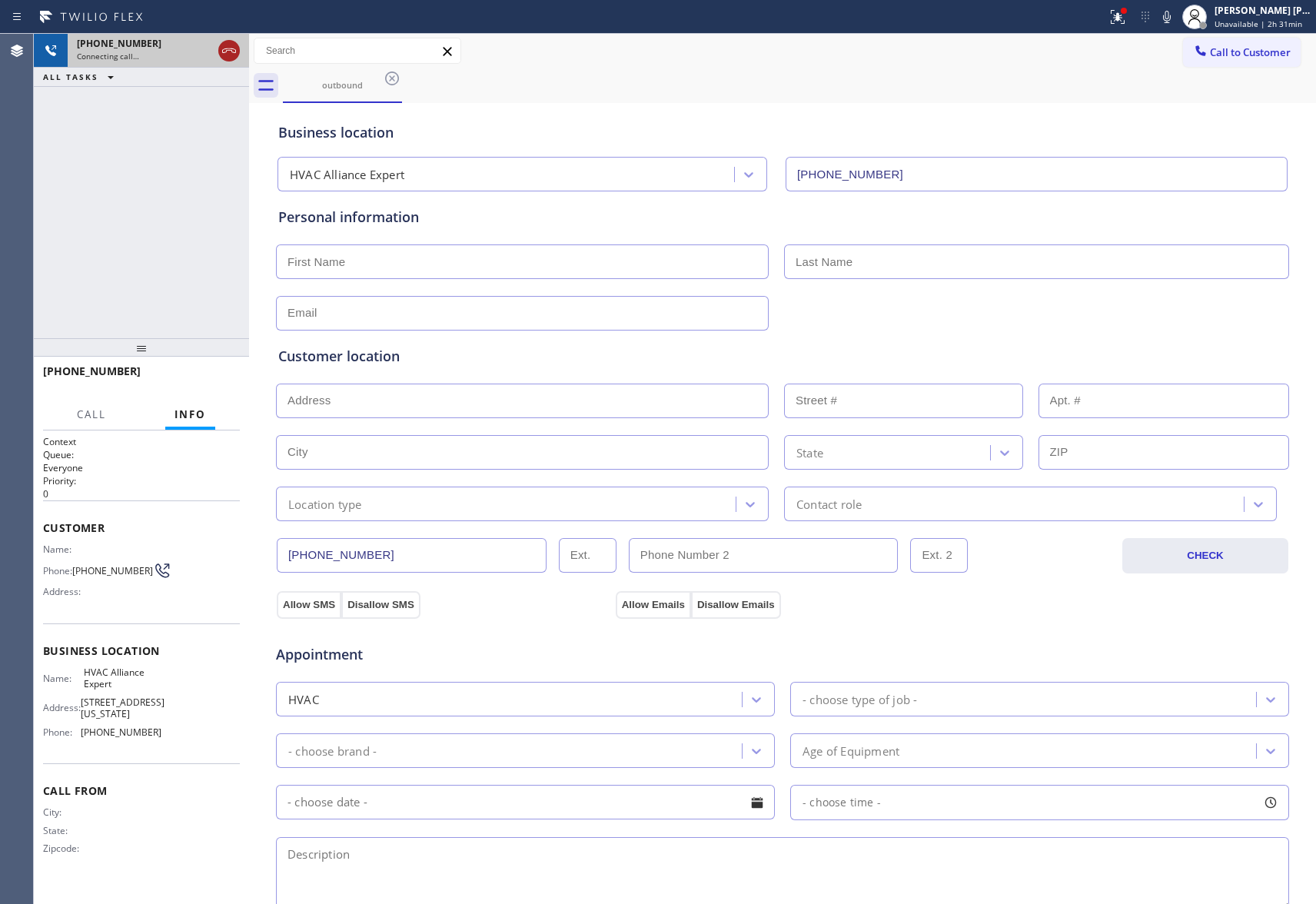
click at [237, 49] on icon at bounding box center [229, 51] width 19 height 19
click at [395, 77] on icon at bounding box center [392, 78] width 19 height 19
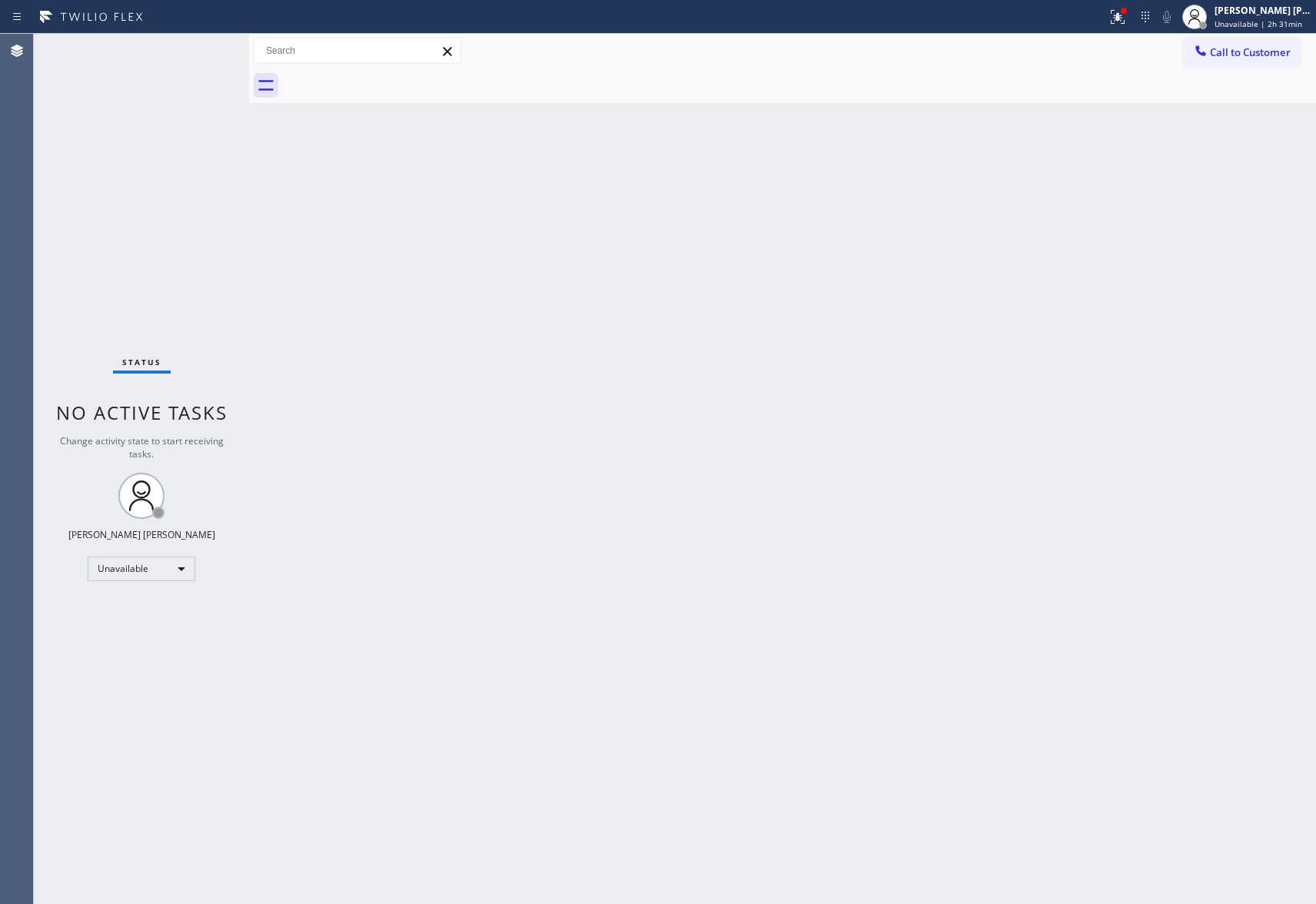
click at [395, 77] on div at bounding box center [800, 85] width 1034 height 34
click at [1284, 59] on span "Call to Customer" at bounding box center [1250, 52] width 81 height 14
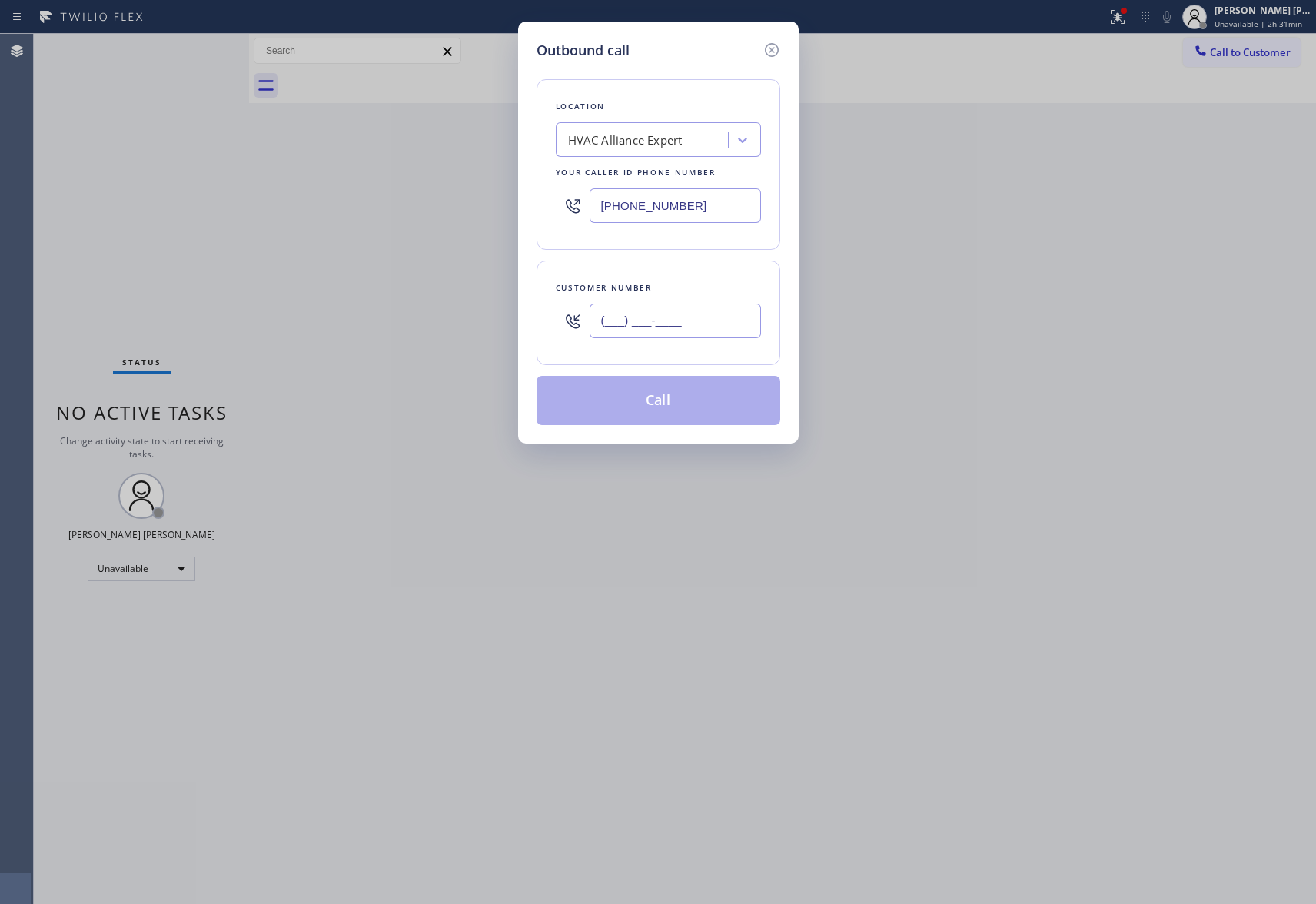
click at [659, 315] on input "(___) ___-____" at bounding box center [675, 321] width 171 height 34
paste input "661) 257-6419"
type input "[PHONE_NUMBER]"
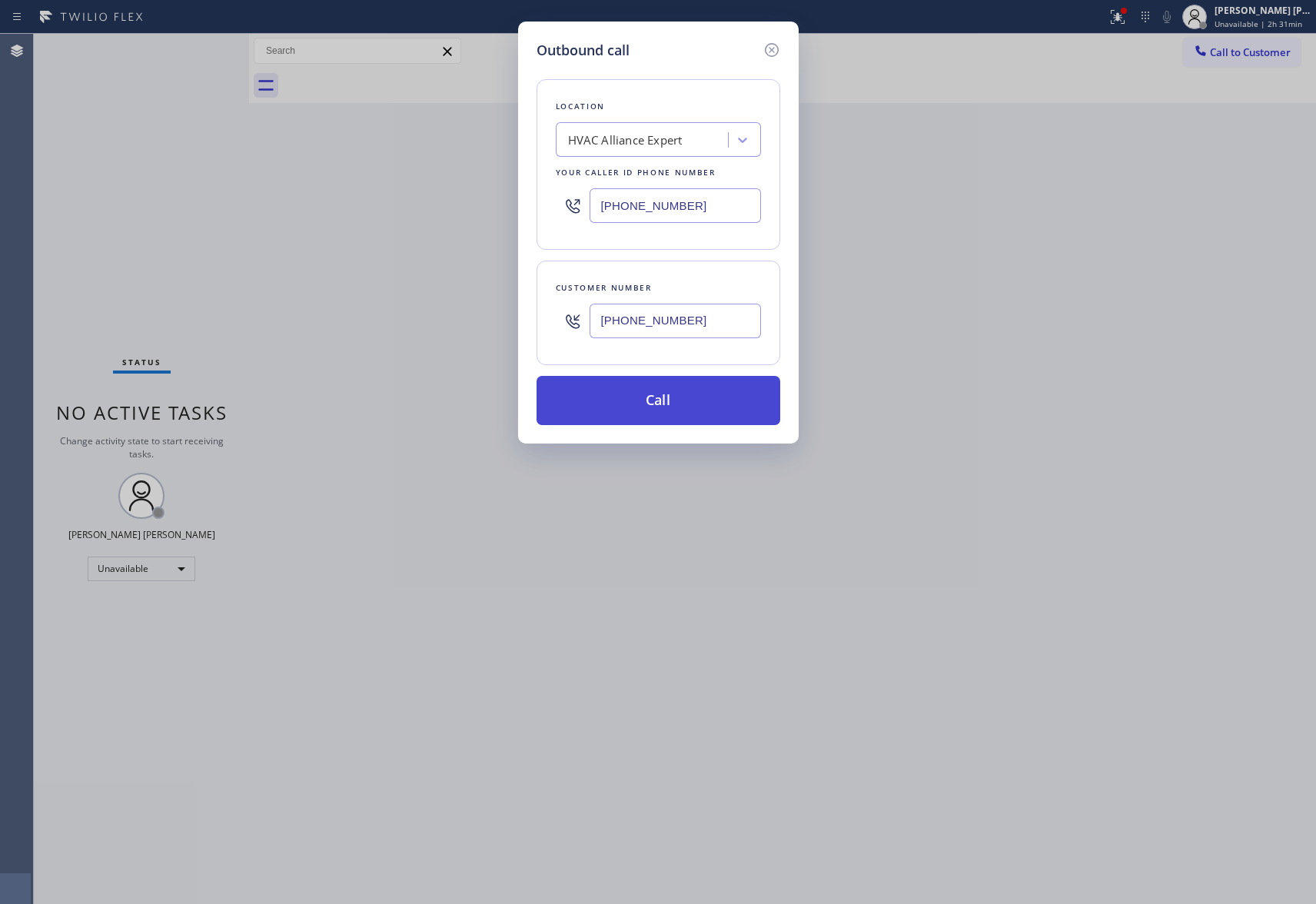
click at [687, 401] on button "Call" at bounding box center [658, 400] width 243 height 49
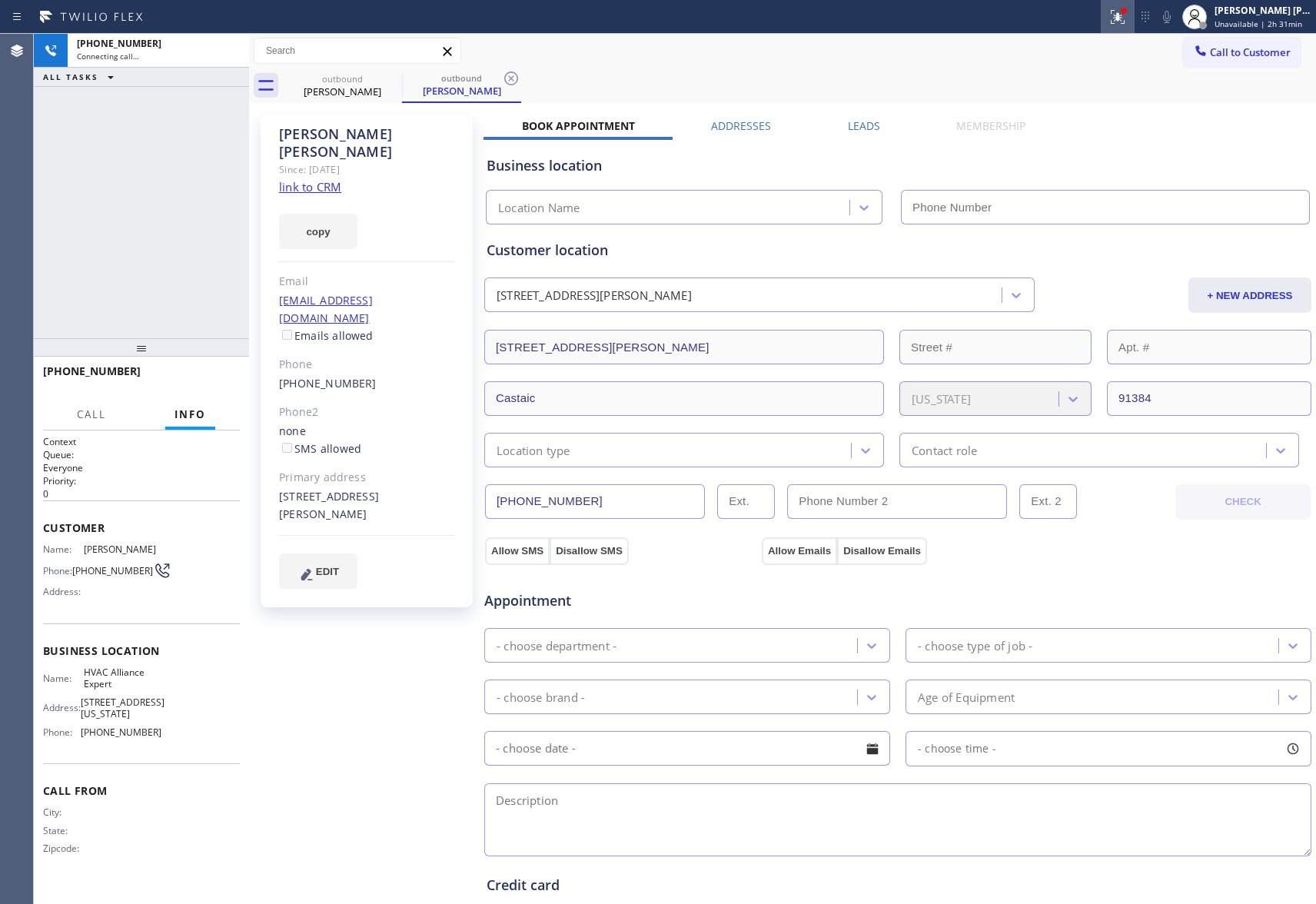
click at [1120, 20] on icon at bounding box center [1118, 17] width 14 height 14
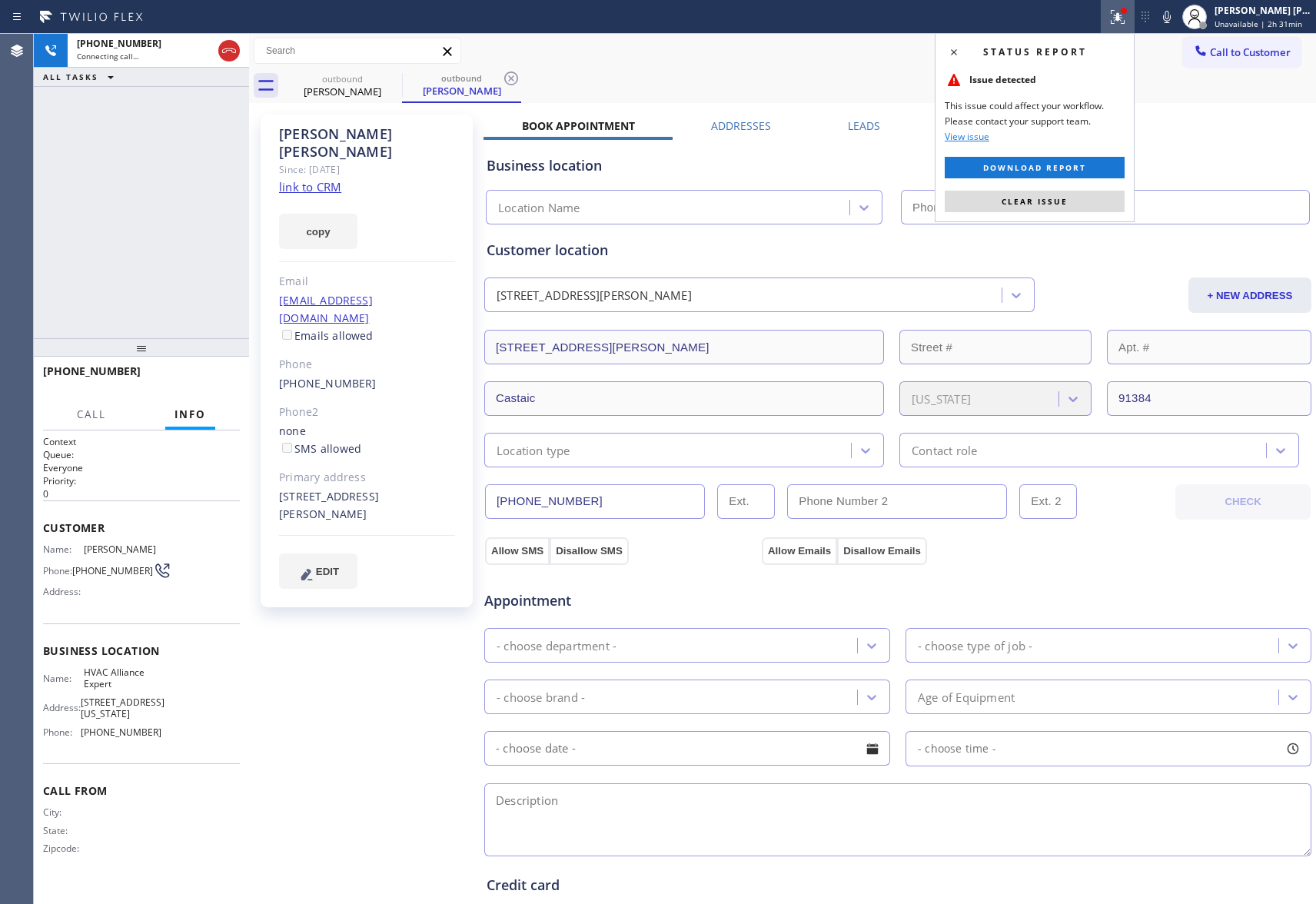
click at [1075, 196] on button "Clear issue" at bounding box center [1035, 202] width 180 height 22
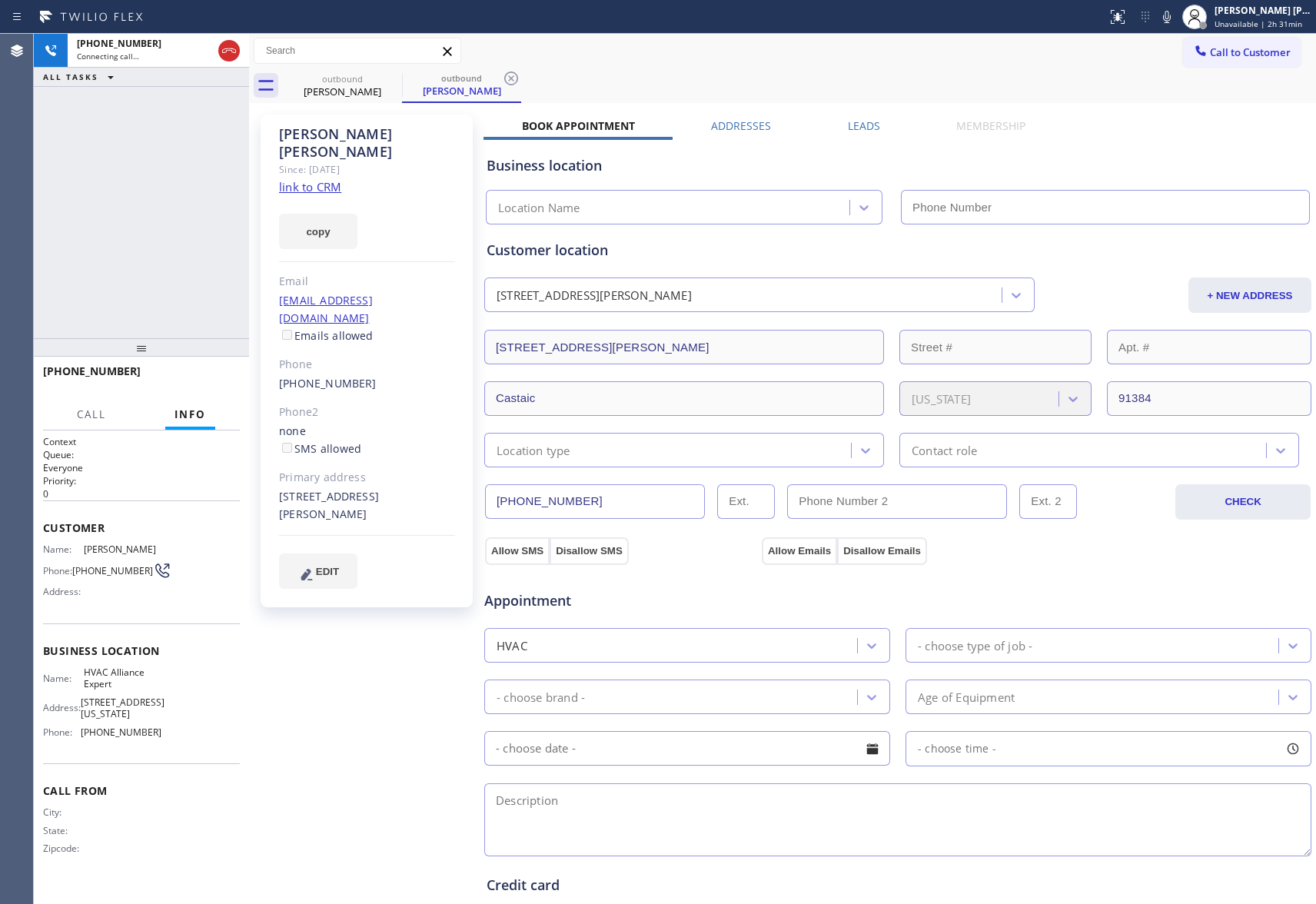
type input "[PHONE_NUMBER]"
click at [231, 50] on icon at bounding box center [229, 51] width 14 height 5
click at [400, 81] on icon at bounding box center [392, 78] width 19 height 19
click at [502, 81] on icon at bounding box center [512, 78] width 19 height 19
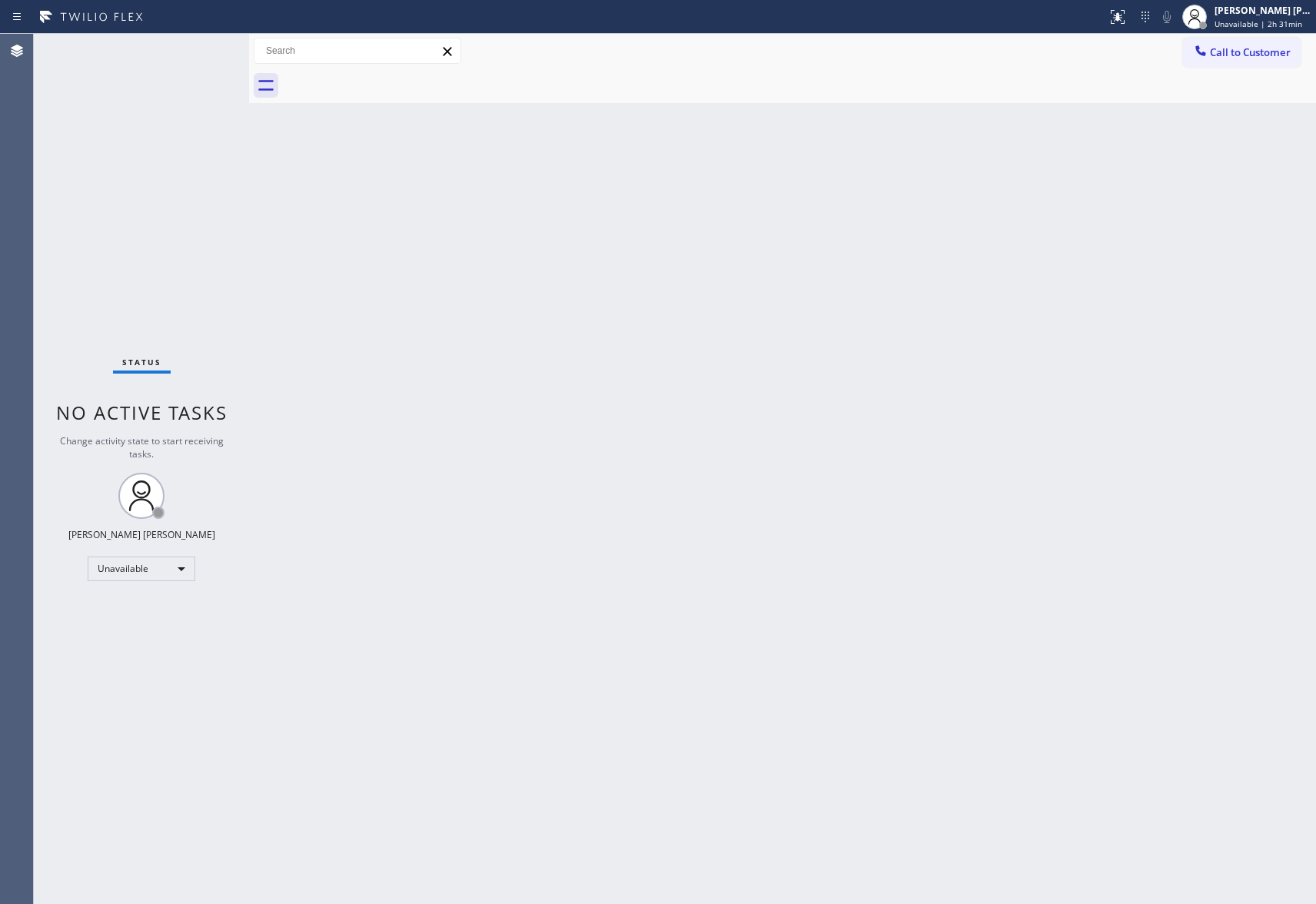
click at [400, 81] on div at bounding box center [800, 85] width 1034 height 34
click at [1267, 54] on span "Call to Customer" at bounding box center [1250, 52] width 81 height 14
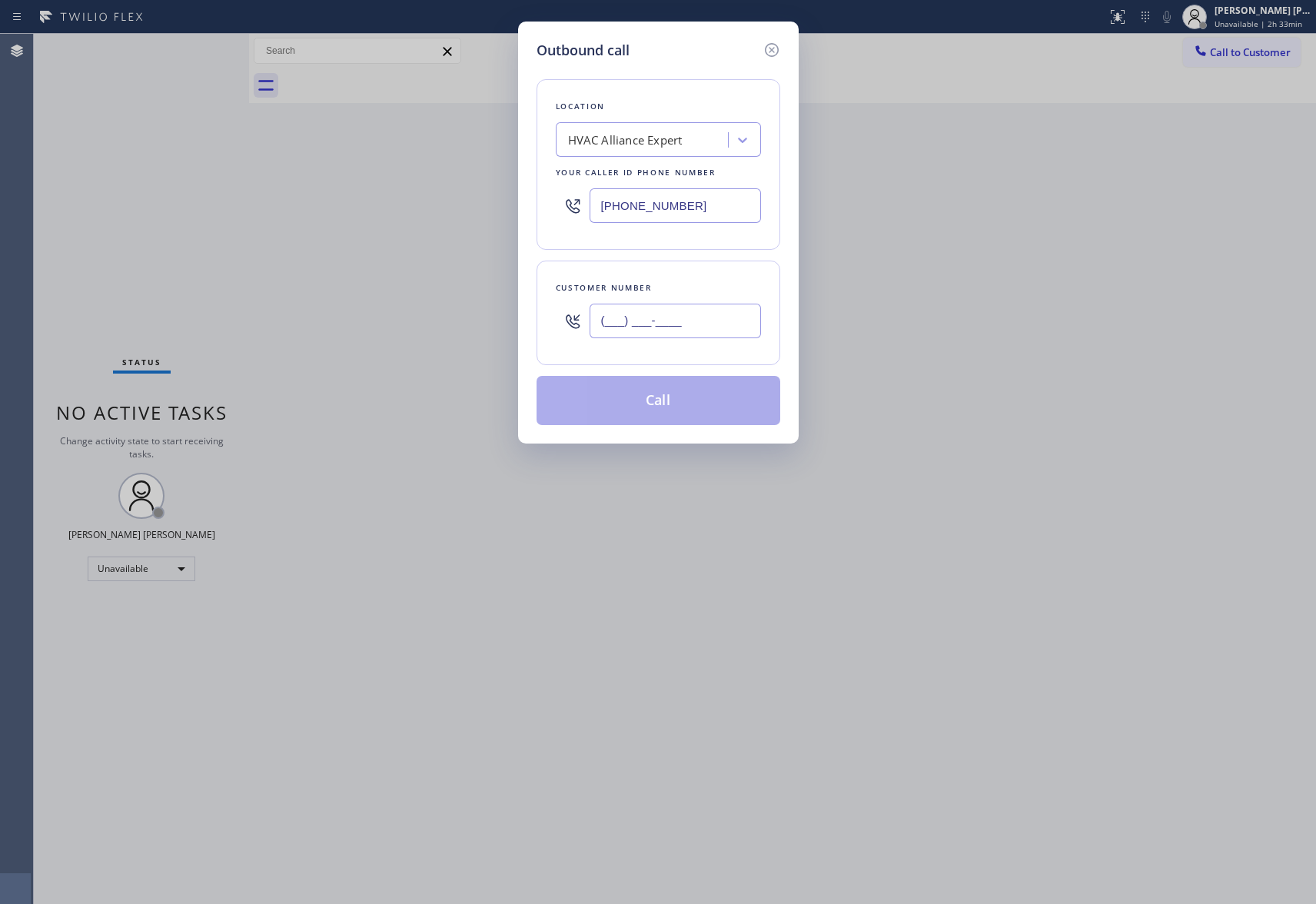
click at [659, 319] on input "(___) ___-____" at bounding box center [675, 321] width 171 height 34
paste input "415) 219-2900"
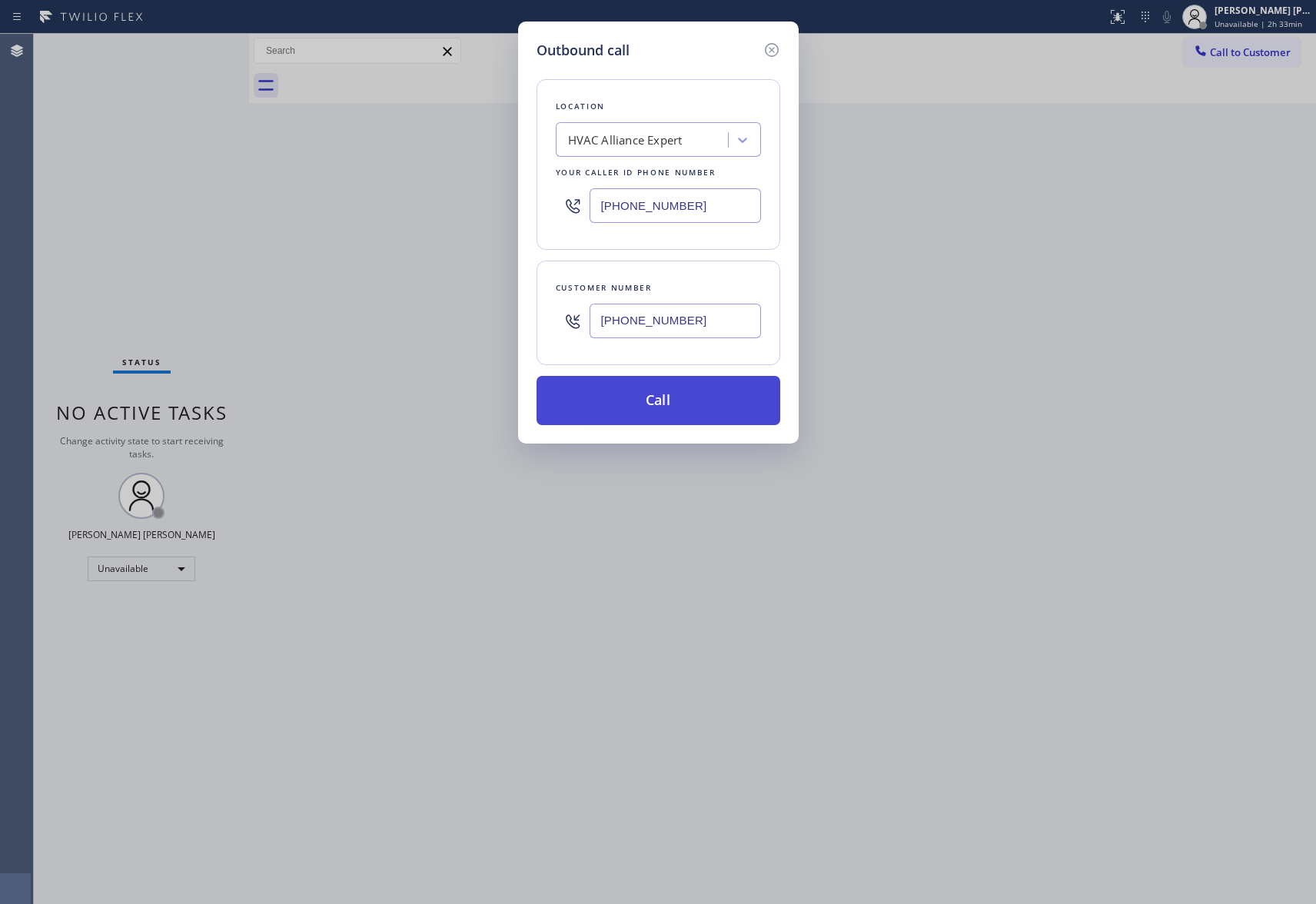
type input "[PHONE_NUMBER]"
click at [674, 406] on button "Call" at bounding box center [658, 400] width 243 height 49
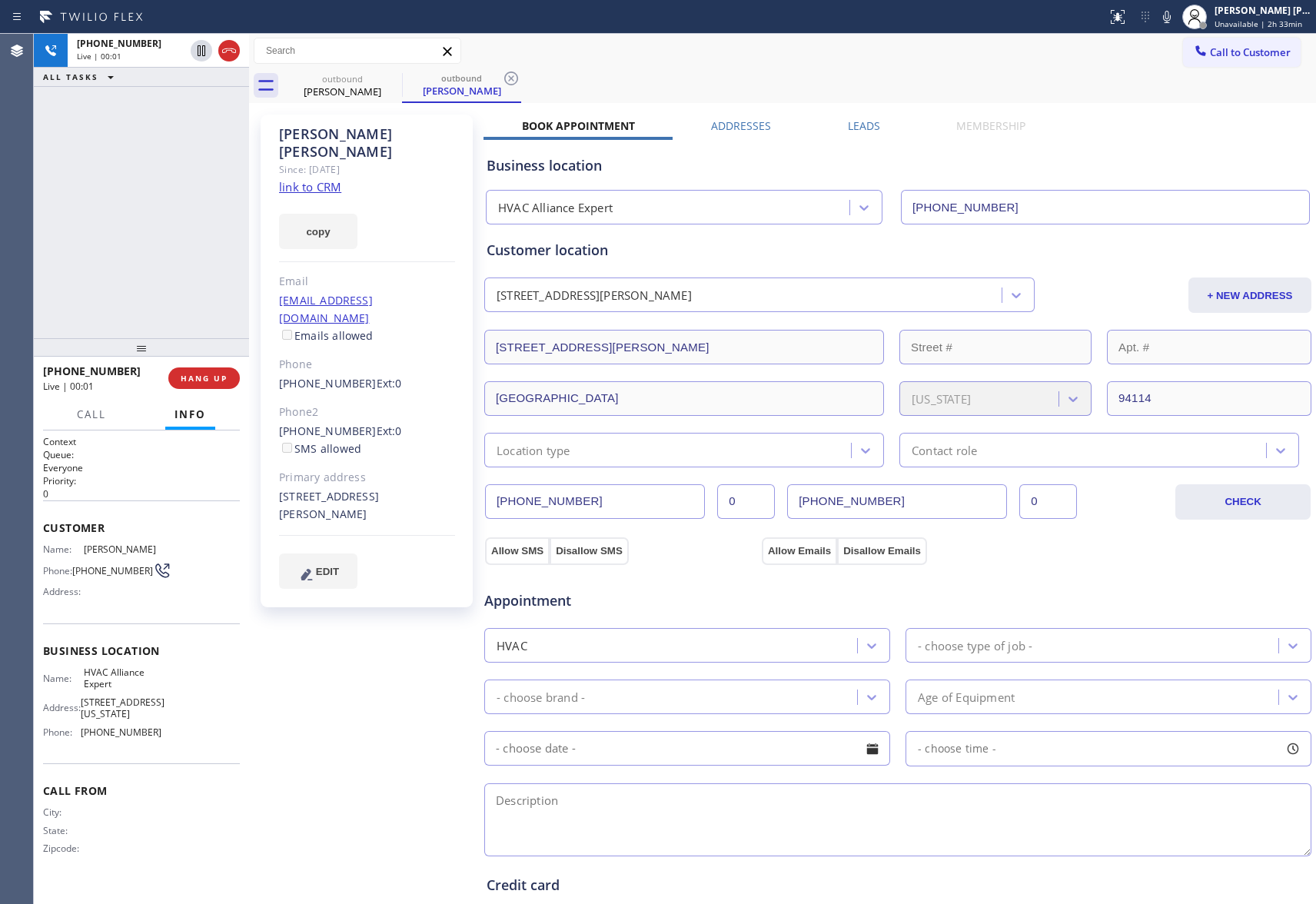
type input "[PHONE_NUMBER]"
click at [391, 75] on icon at bounding box center [392, 78] width 19 height 19
click at [402, 75] on div "outbound [PERSON_NAME]" at bounding box center [462, 85] width 119 height 34
click at [391, 75] on icon at bounding box center [392, 78] width 19 height 19
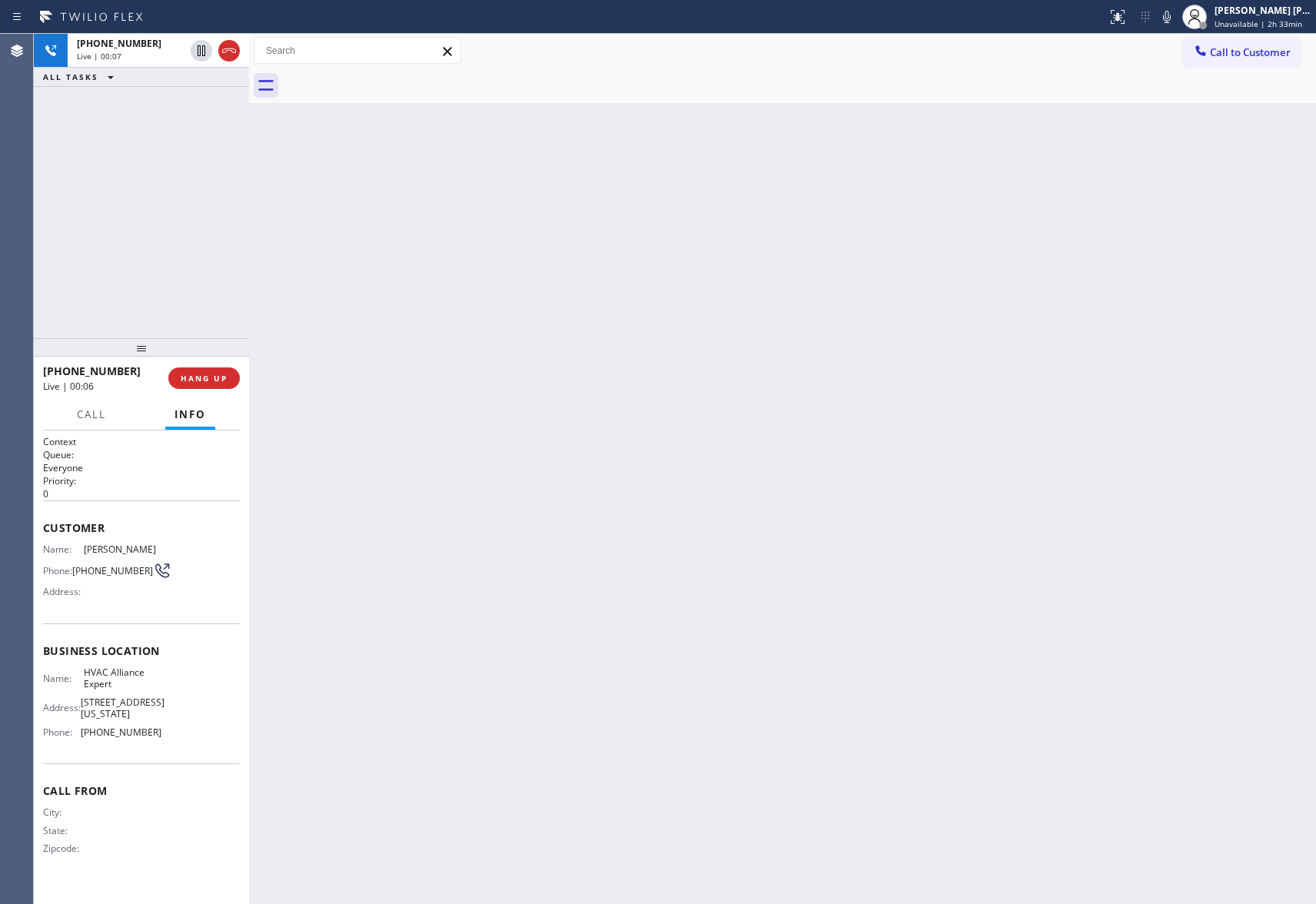
click at [391, 75] on div at bounding box center [800, 85] width 1034 height 34
click at [212, 376] on span "COMPLETE" at bounding box center [201, 379] width 53 height 11
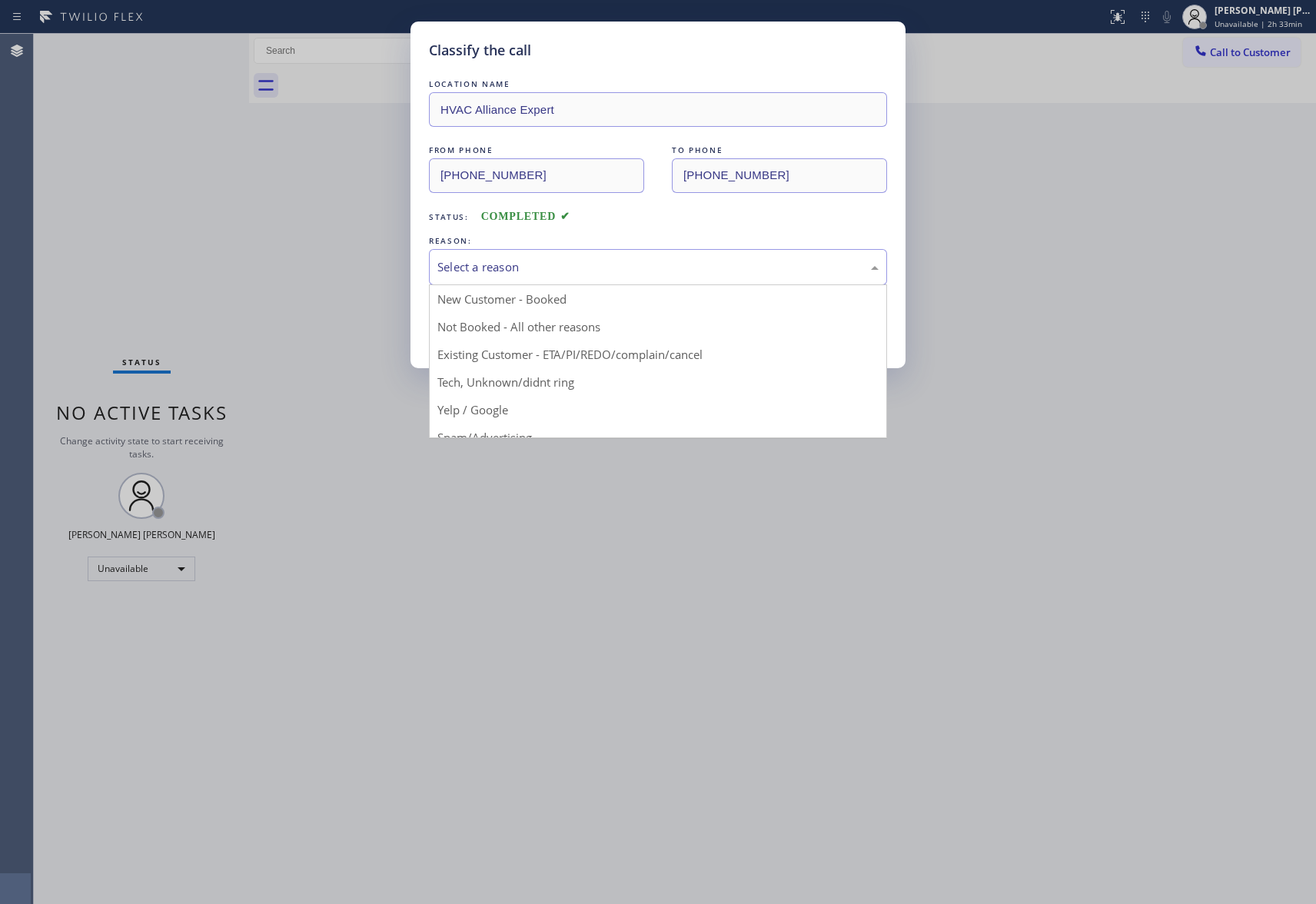
click at [606, 265] on div "Select a reason" at bounding box center [658, 267] width 441 height 18
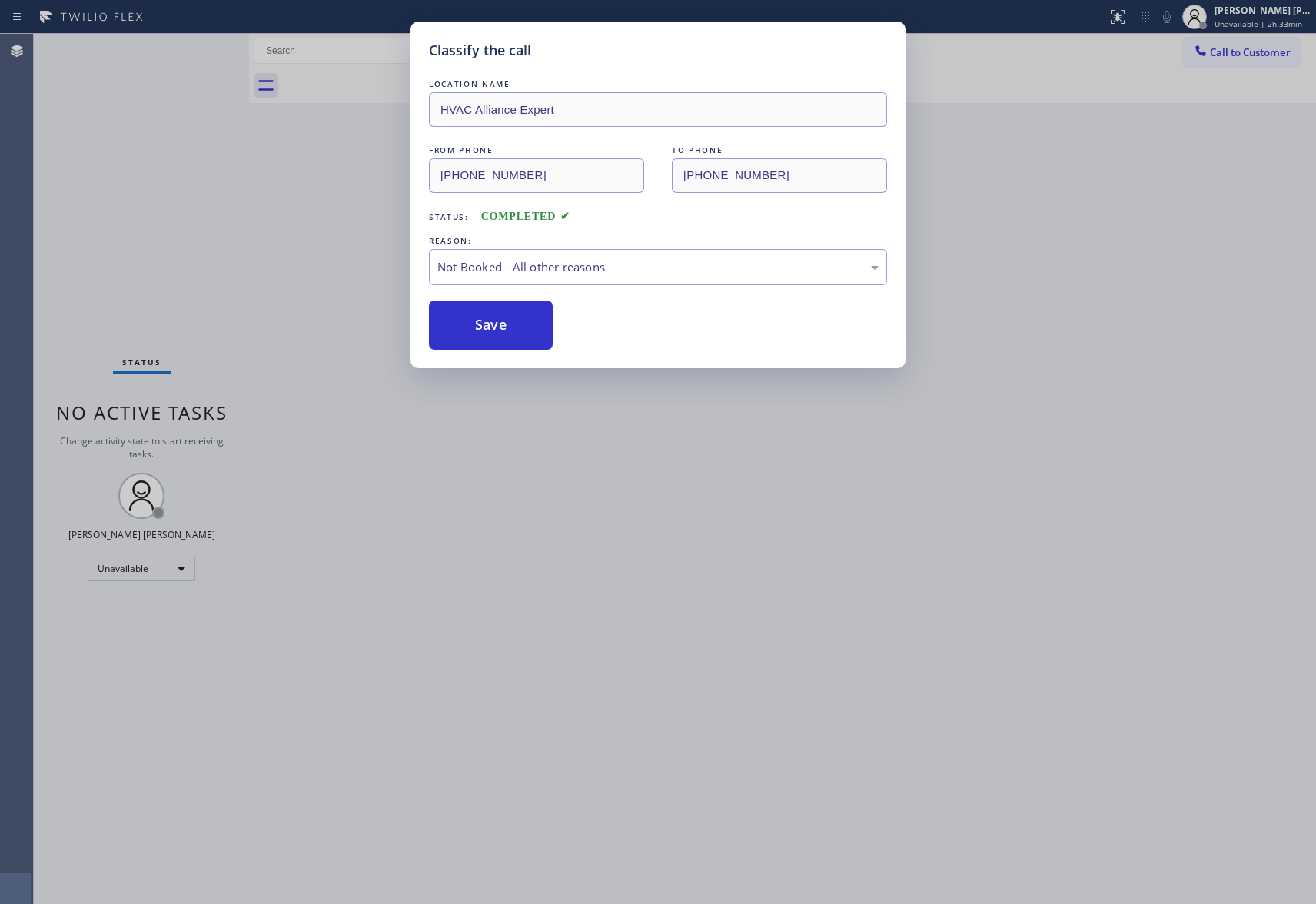
click at [495, 330] on button "Save" at bounding box center [491, 325] width 124 height 49
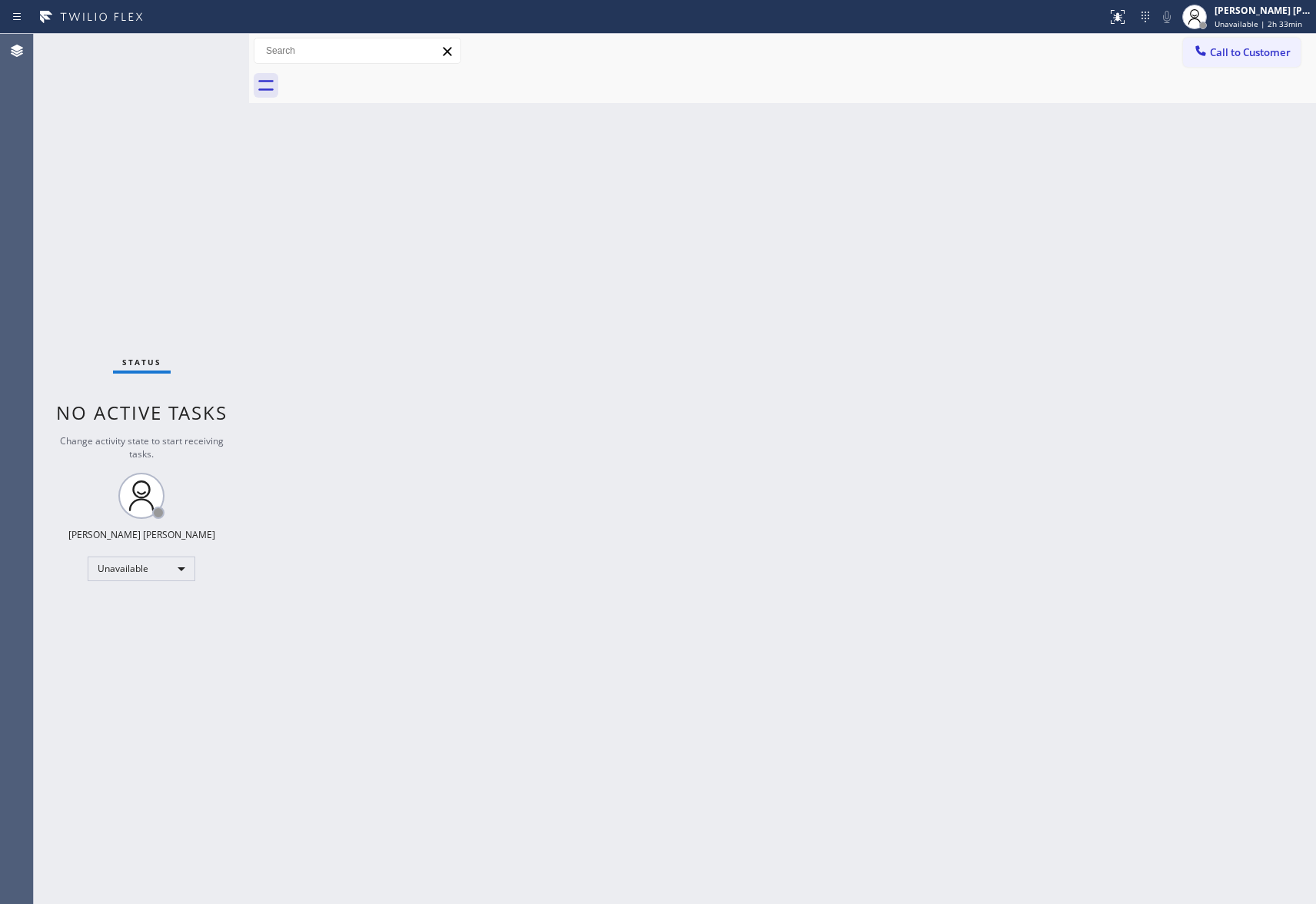
click at [1255, 53] on span "Call to Customer" at bounding box center [1250, 52] width 81 height 14
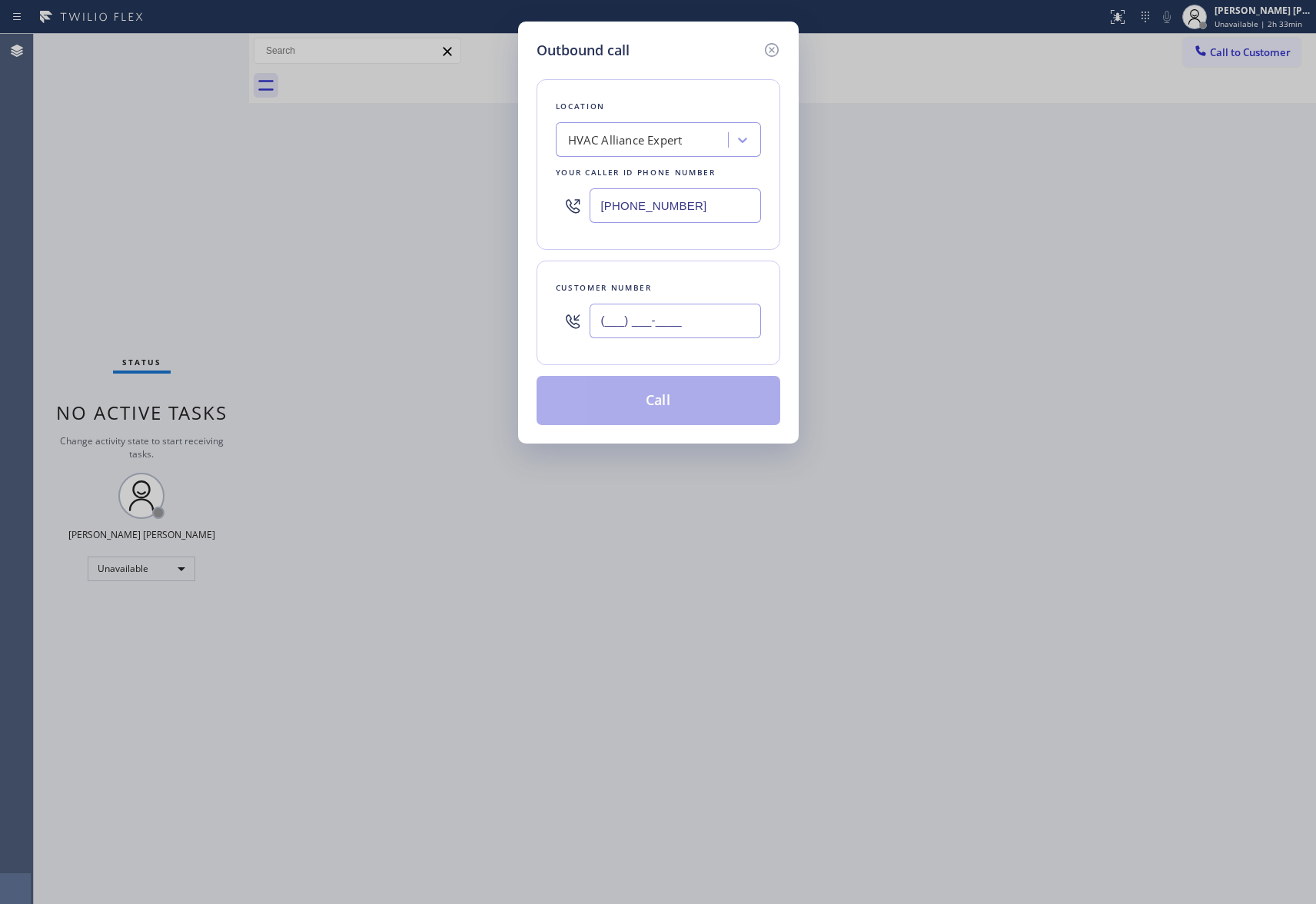
click at [677, 311] on input "(___) ___-____" at bounding box center [675, 321] width 171 height 34
paste input "310) 470-8834"
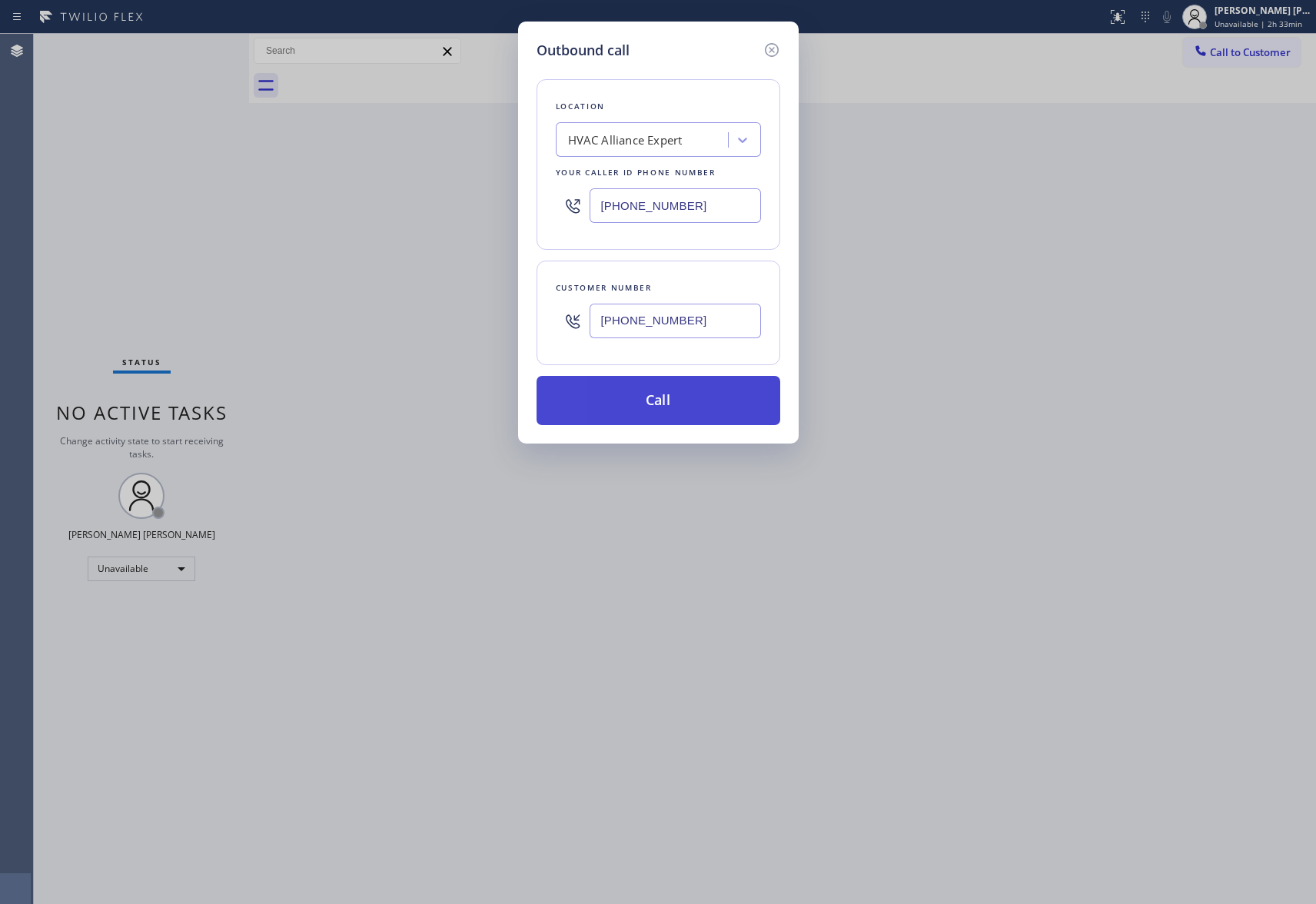
type input "[PHONE_NUMBER]"
click at [656, 391] on button "Call" at bounding box center [658, 400] width 243 height 49
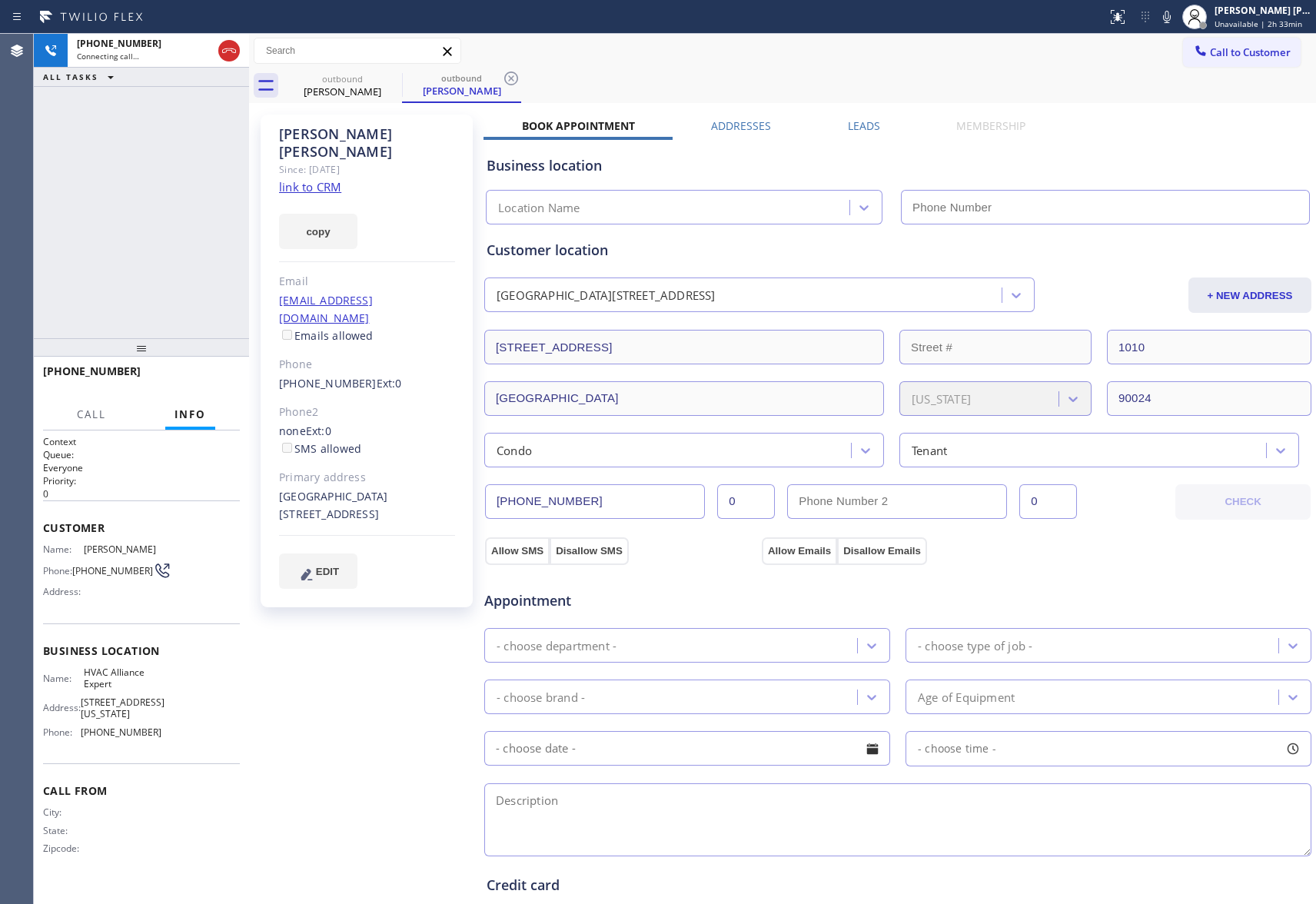
type input "[PHONE_NUMBER]"
drag, startPoint x: 225, startPoint y: 50, endPoint x: 262, endPoint y: 66, distance: 40.3
click at [225, 50] on icon at bounding box center [229, 51] width 19 height 19
click at [383, 80] on icon at bounding box center [392, 78] width 19 height 19
click at [502, 80] on icon at bounding box center [512, 78] width 19 height 19
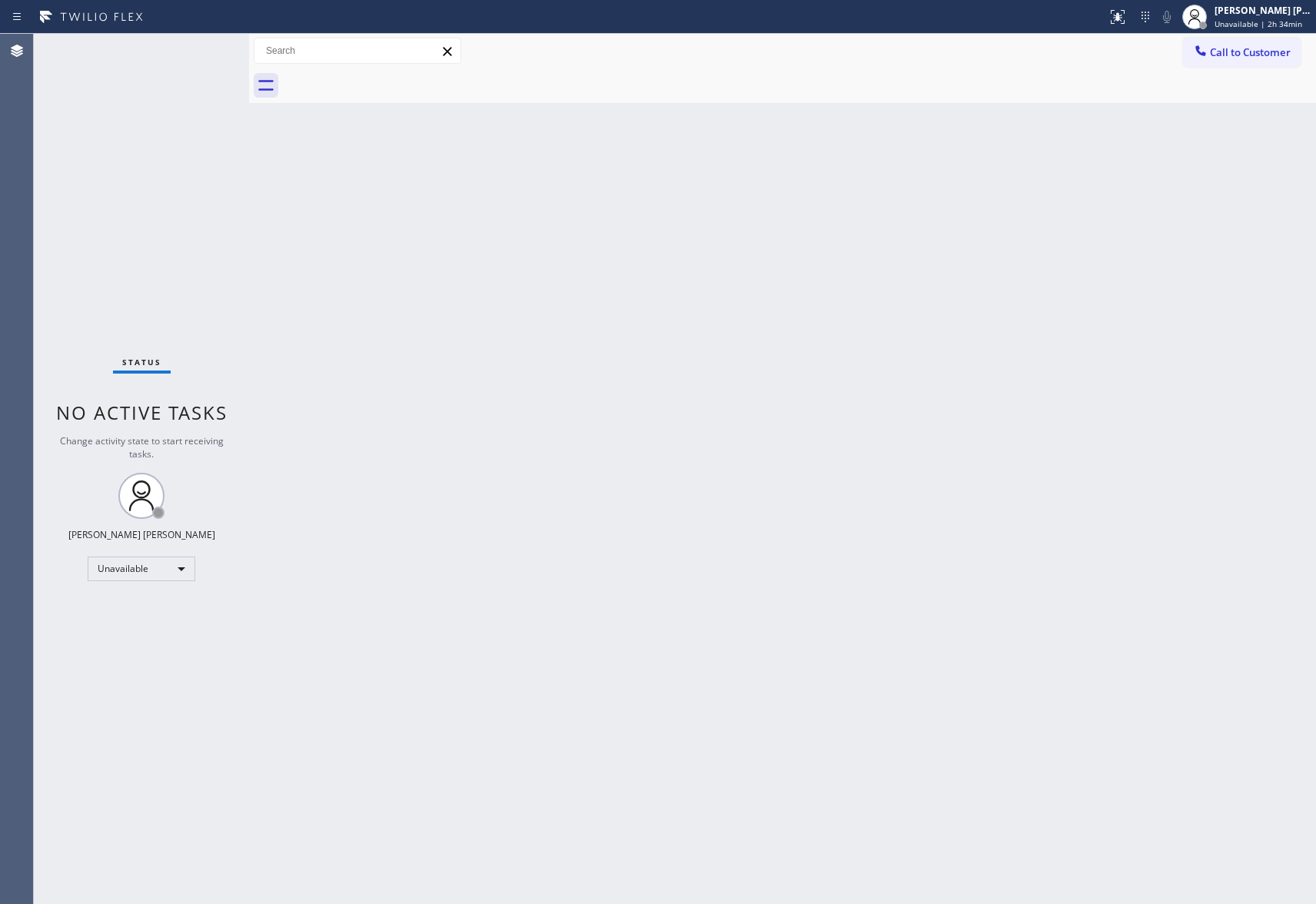
click at [382, 80] on div at bounding box center [800, 85] width 1034 height 34
drag, startPoint x: 382, startPoint y: 80, endPoint x: 367, endPoint y: 80, distance: 15.0
click at [382, 80] on div at bounding box center [800, 85] width 1034 height 34
click at [1273, 38] on button "Call to Customer" at bounding box center [1242, 52] width 117 height 29
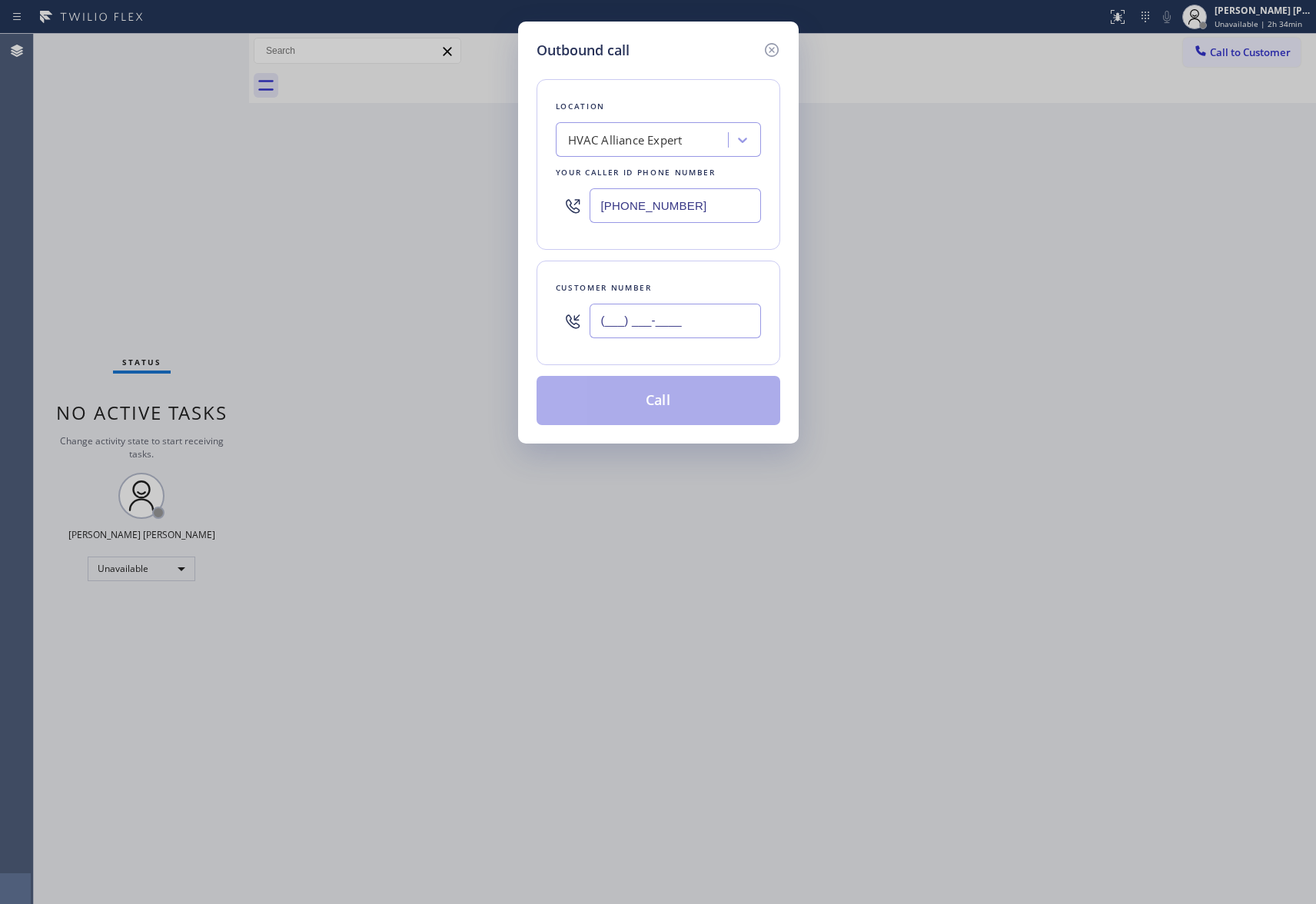
click at [693, 320] on input "(___) ___-____" at bounding box center [675, 321] width 171 height 34
paste input "702) 493-5214"
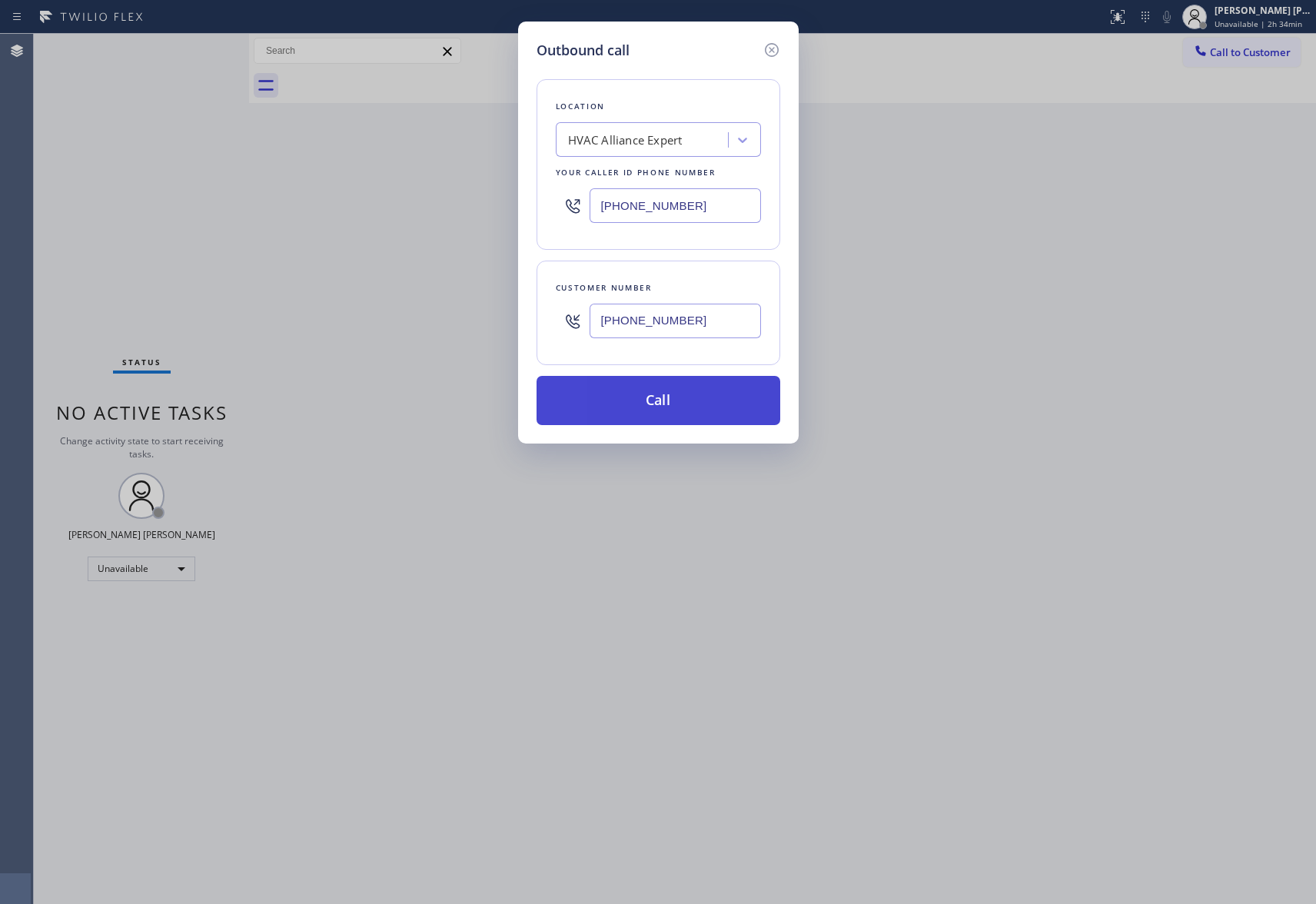
type input "[PHONE_NUMBER]"
click at [678, 403] on button "Call" at bounding box center [658, 400] width 243 height 49
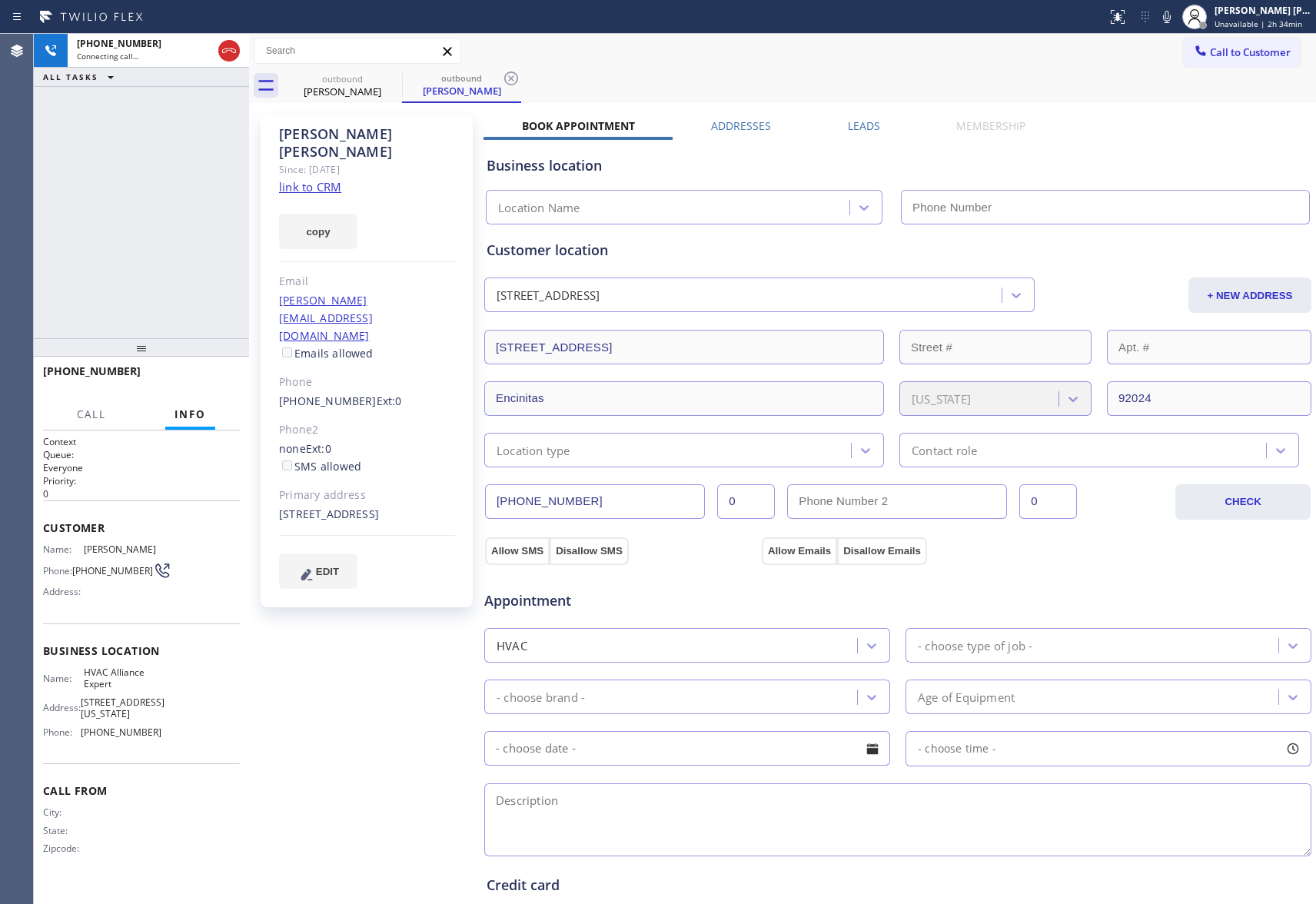
type input "[PHONE_NUMBER]"
click at [231, 48] on icon at bounding box center [229, 51] width 19 height 19
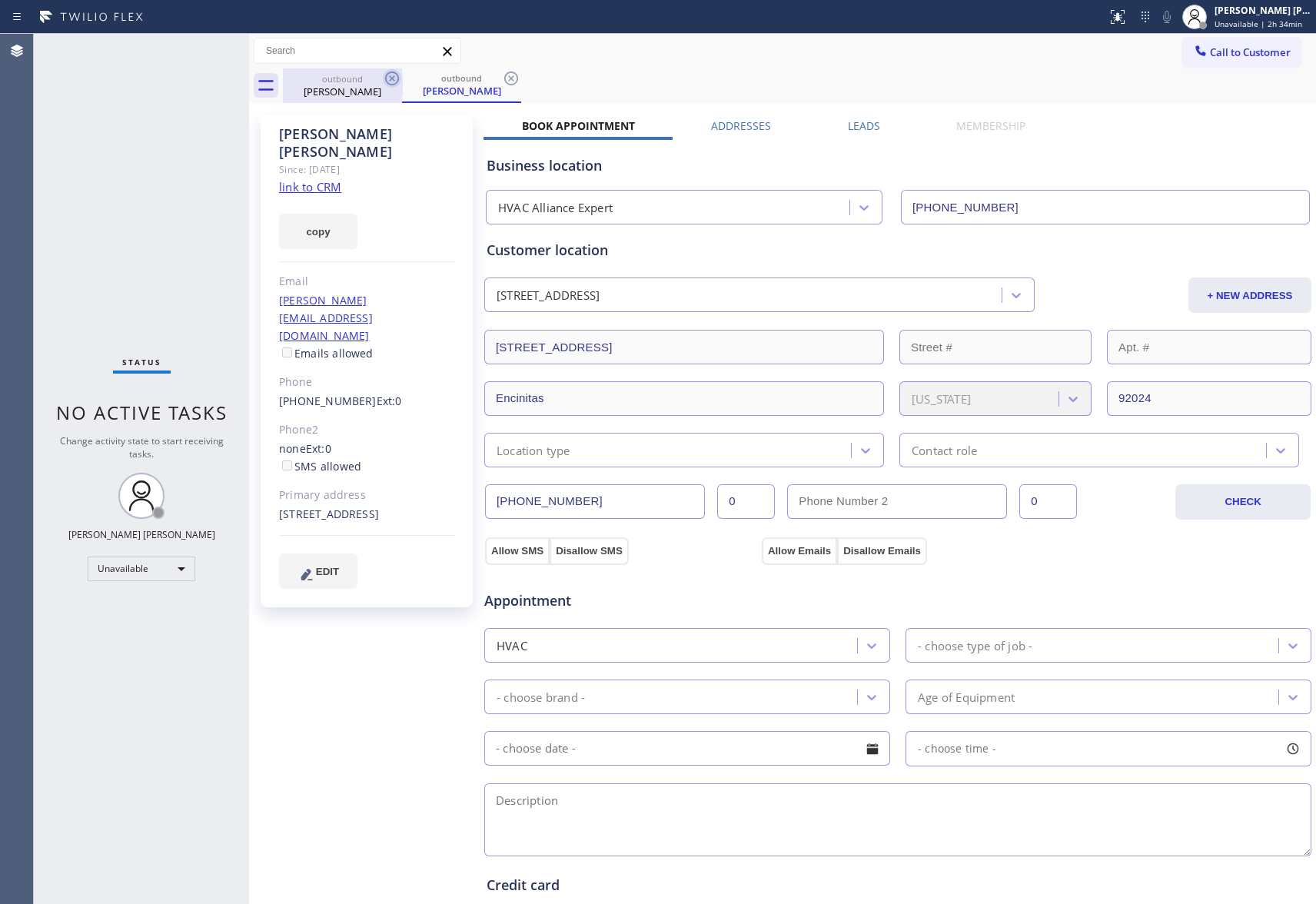
click at [394, 74] on icon at bounding box center [392, 78] width 19 height 19
drag, startPoint x: 394, startPoint y: 74, endPoint x: 164, endPoint y: 77, distance: 230.0
click at [378, 74] on div "outbound [PERSON_NAME]" at bounding box center [800, 85] width 1034 height 34
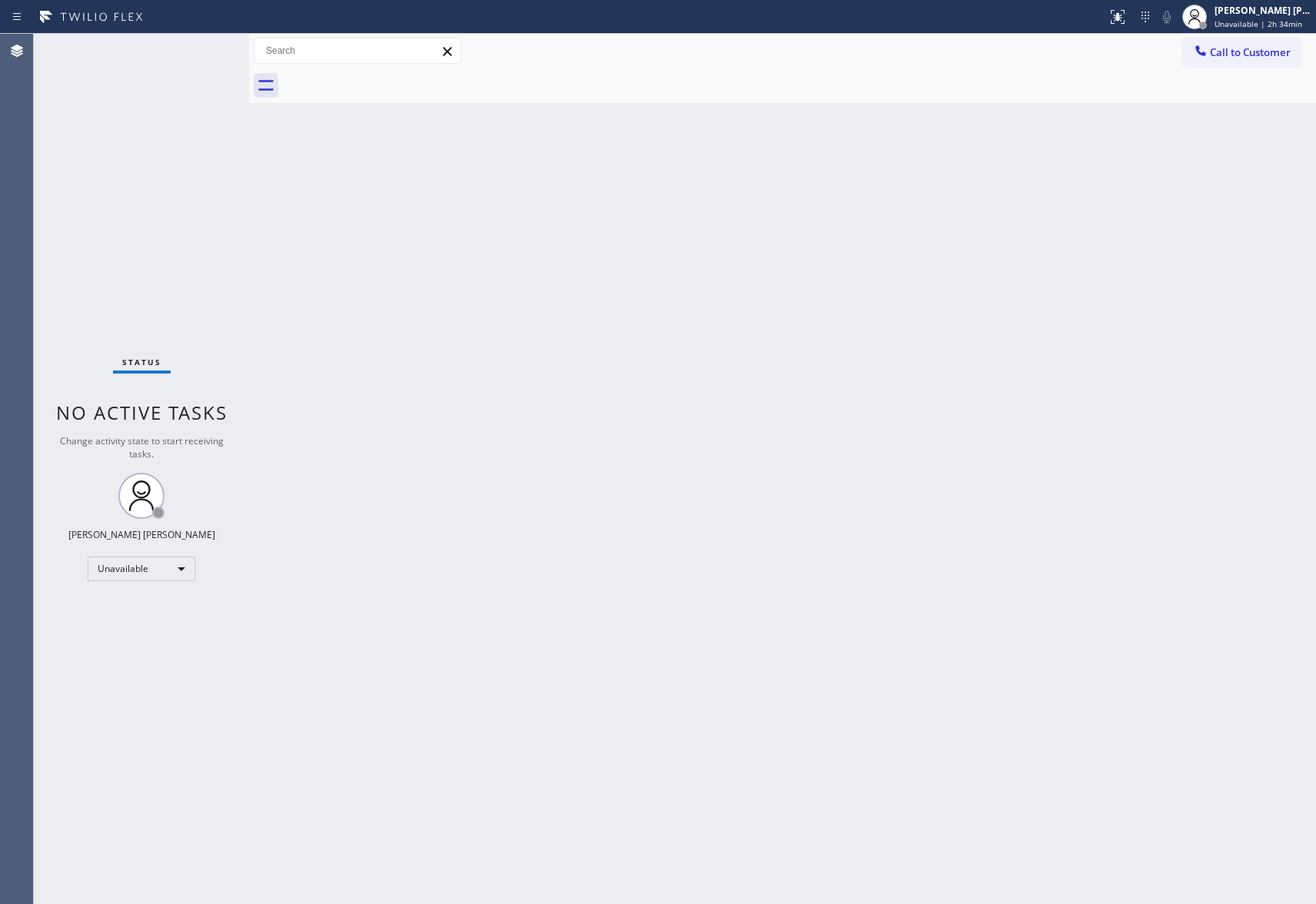
click at [1247, 57] on span "Call to Customer" at bounding box center [1250, 52] width 81 height 14
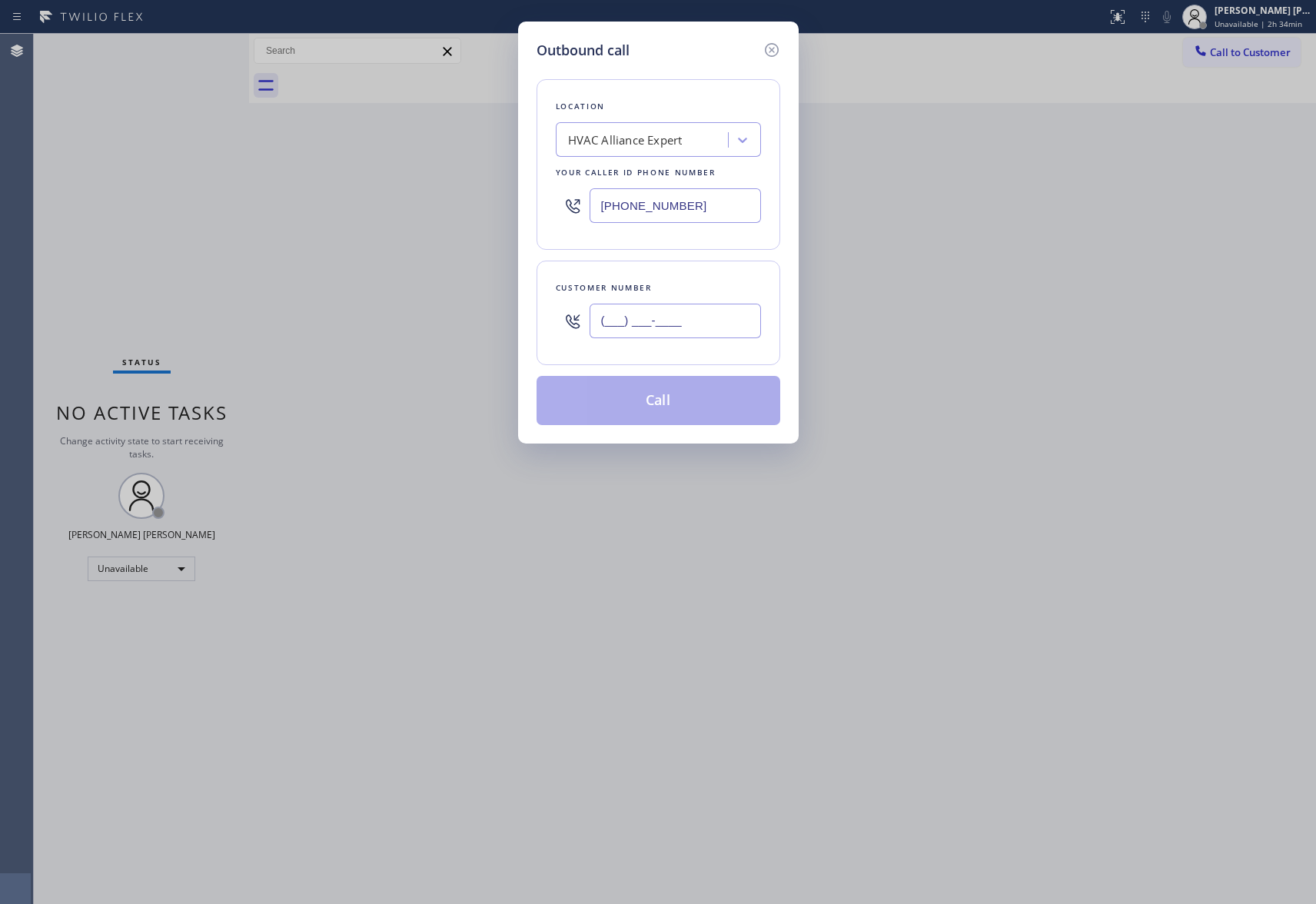
click at [669, 338] on input "(___) ___-____" at bounding box center [675, 321] width 171 height 34
paste input "425) 893-9156"
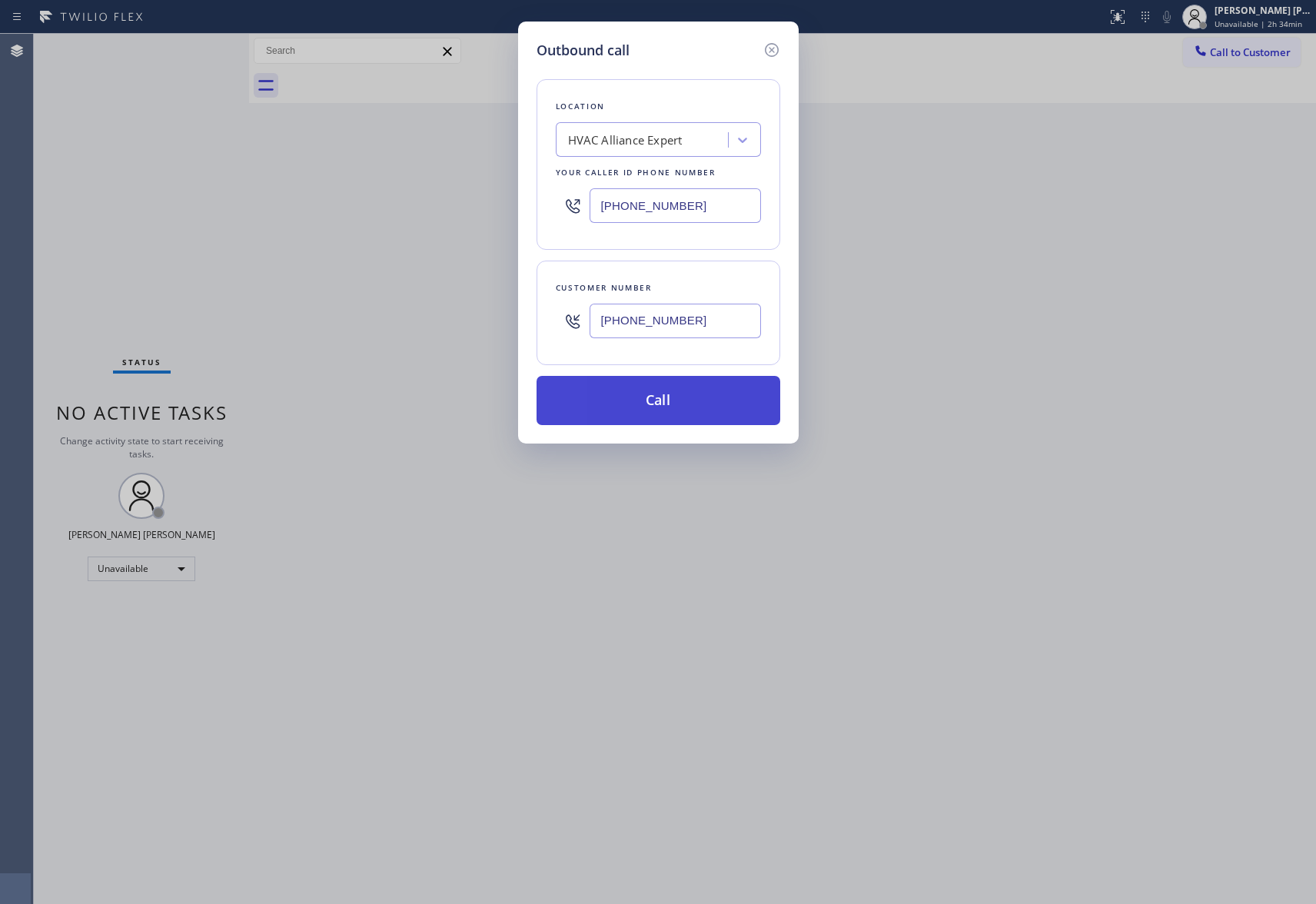
type input "[PHONE_NUMBER]"
click at [681, 406] on button "Call" at bounding box center [658, 400] width 243 height 49
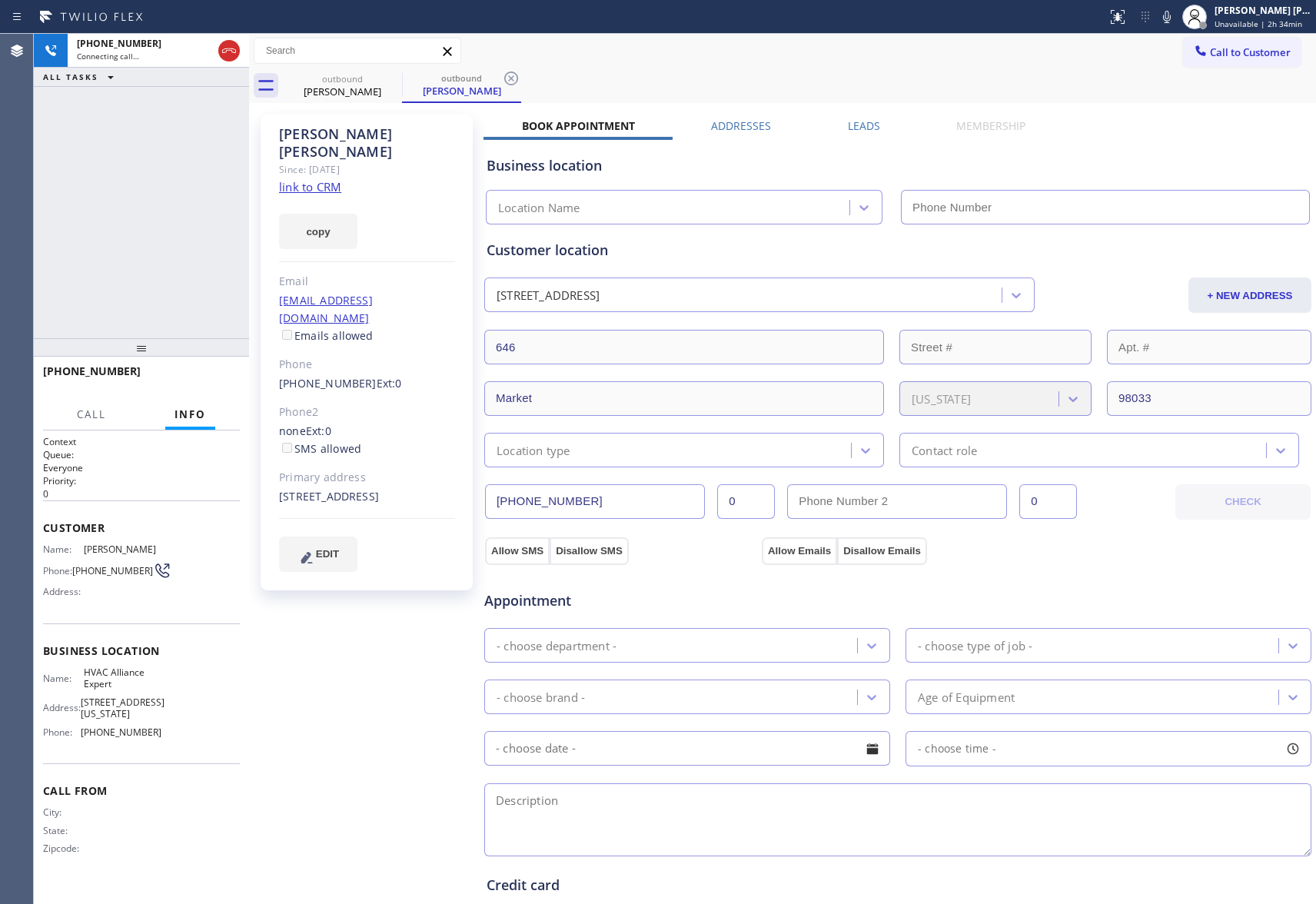
type input "[PHONE_NUMBER]"
click at [394, 77] on icon at bounding box center [392, 78] width 19 height 19
click at [402, 77] on div "outbound [PERSON_NAME]" at bounding box center [462, 85] width 119 height 34
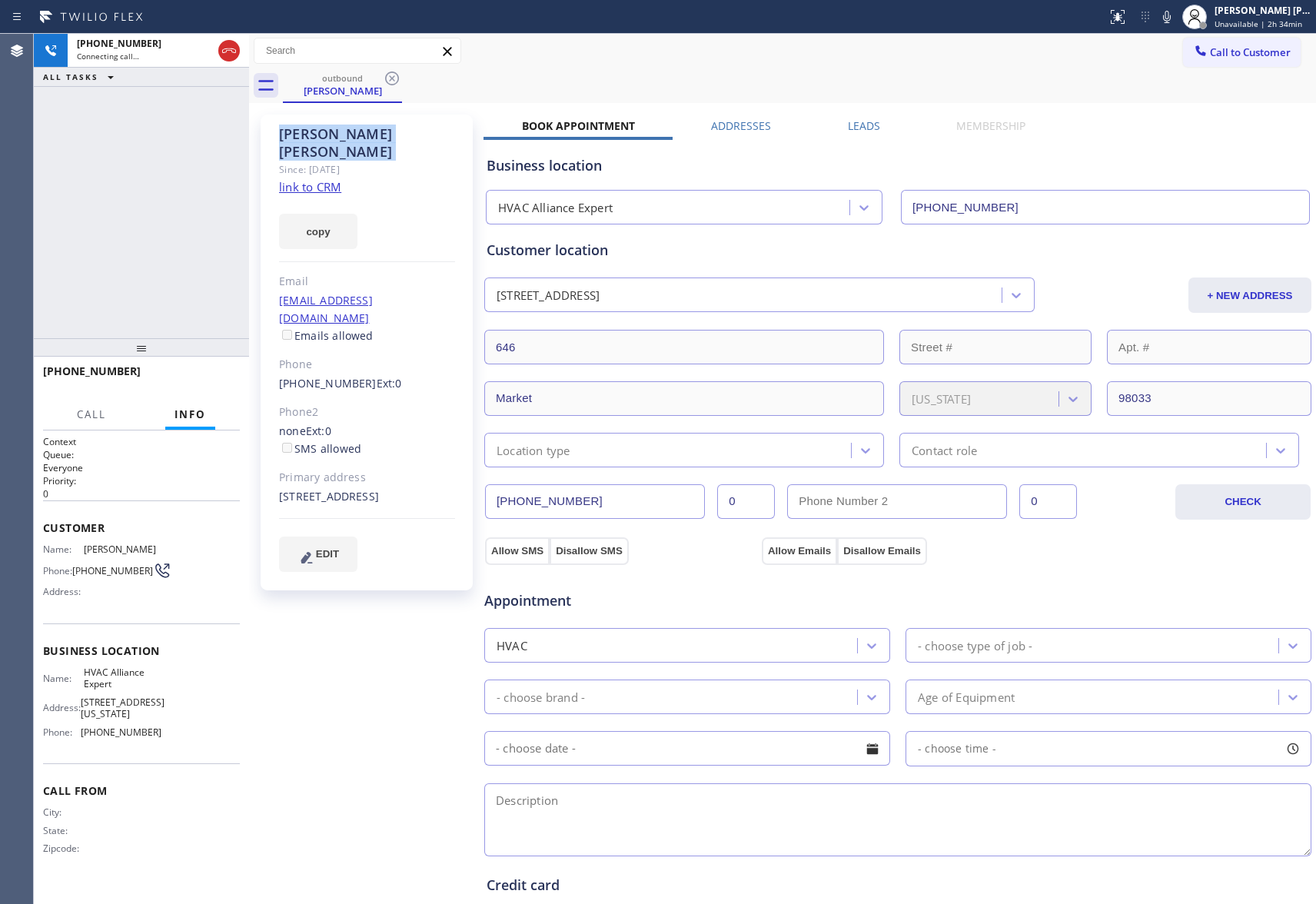
click at [394, 77] on icon at bounding box center [392, 78] width 19 height 19
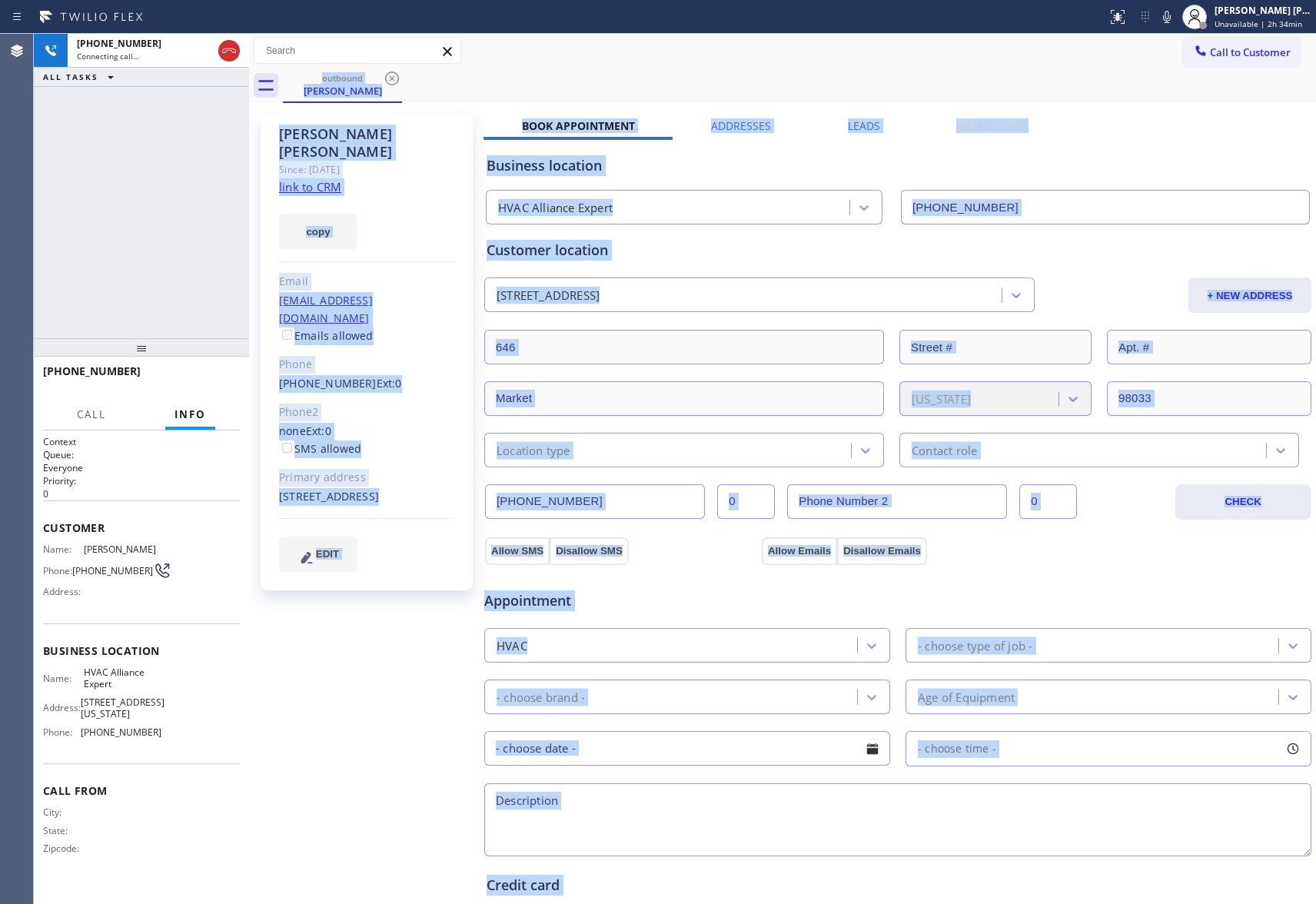
click at [394, 77] on div "outbound [PERSON_NAME]" at bounding box center [800, 85] width 1034 height 34
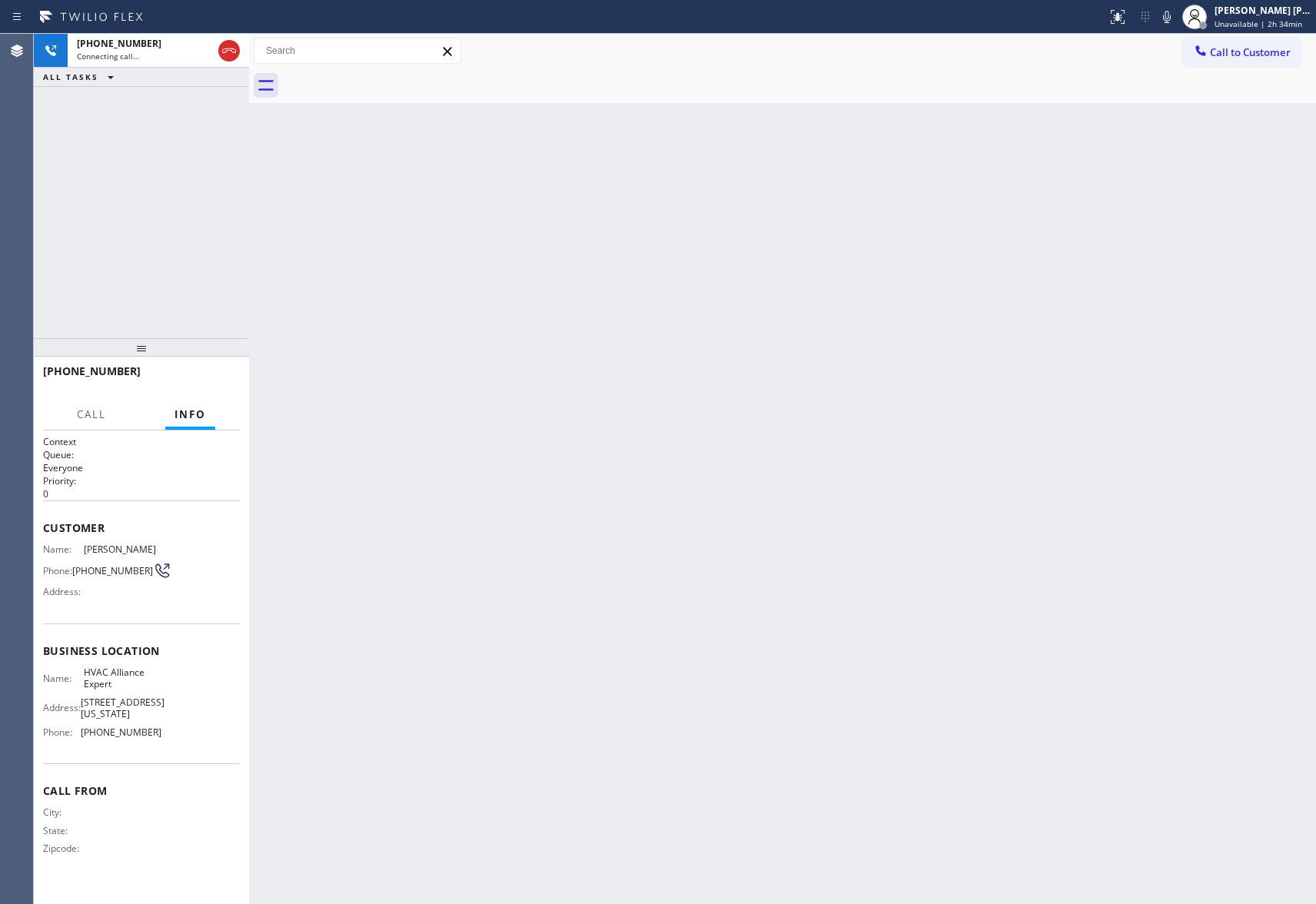
drag, startPoint x: 394, startPoint y: 77, endPoint x: 369, endPoint y: 77, distance: 25.0
click at [394, 77] on div at bounding box center [800, 85] width 1034 height 34
click at [232, 51] on icon at bounding box center [229, 51] width 14 height 5
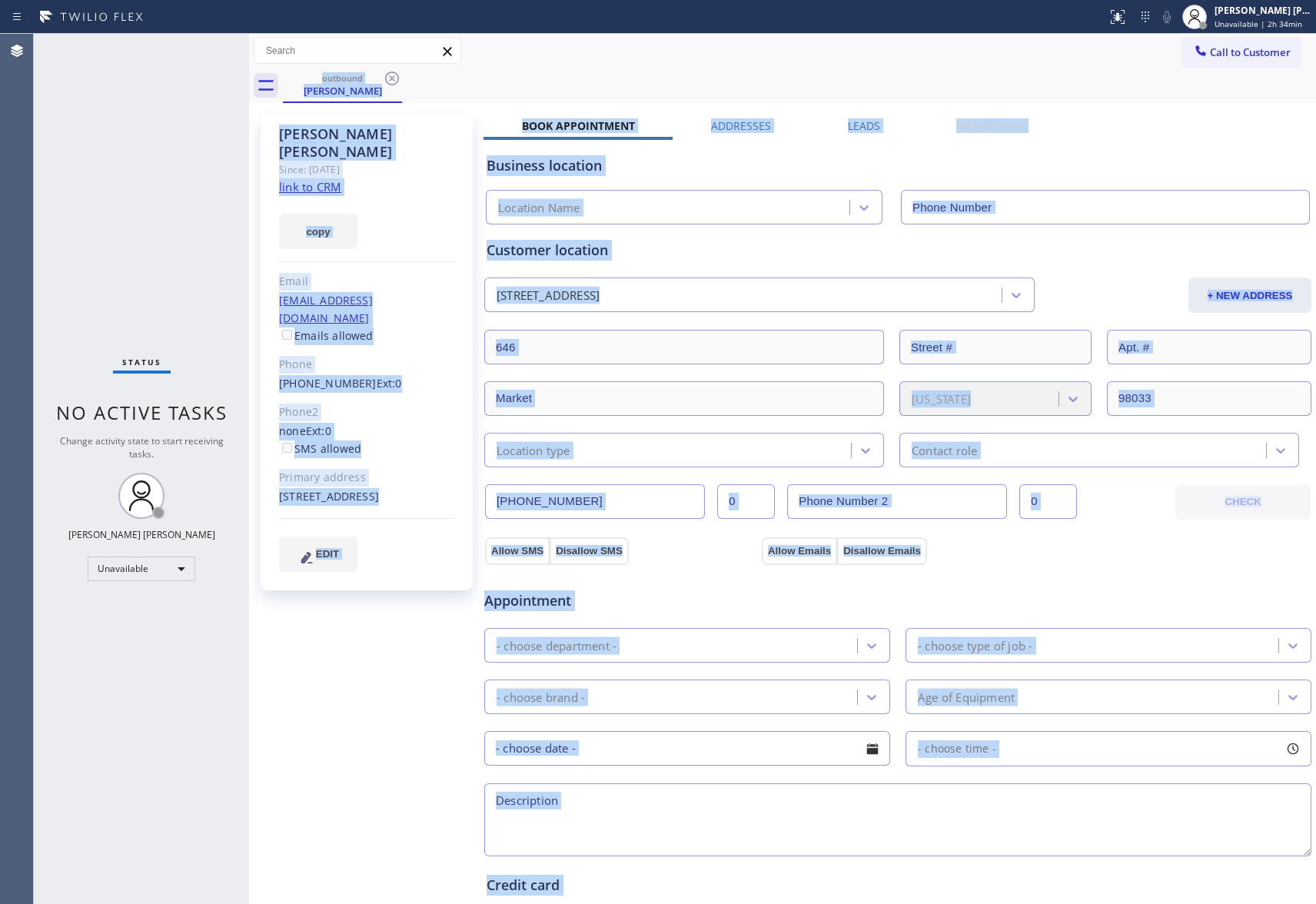
type input "[PHONE_NUMBER]"
click at [397, 77] on icon at bounding box center [392, 78] width 14 height 14
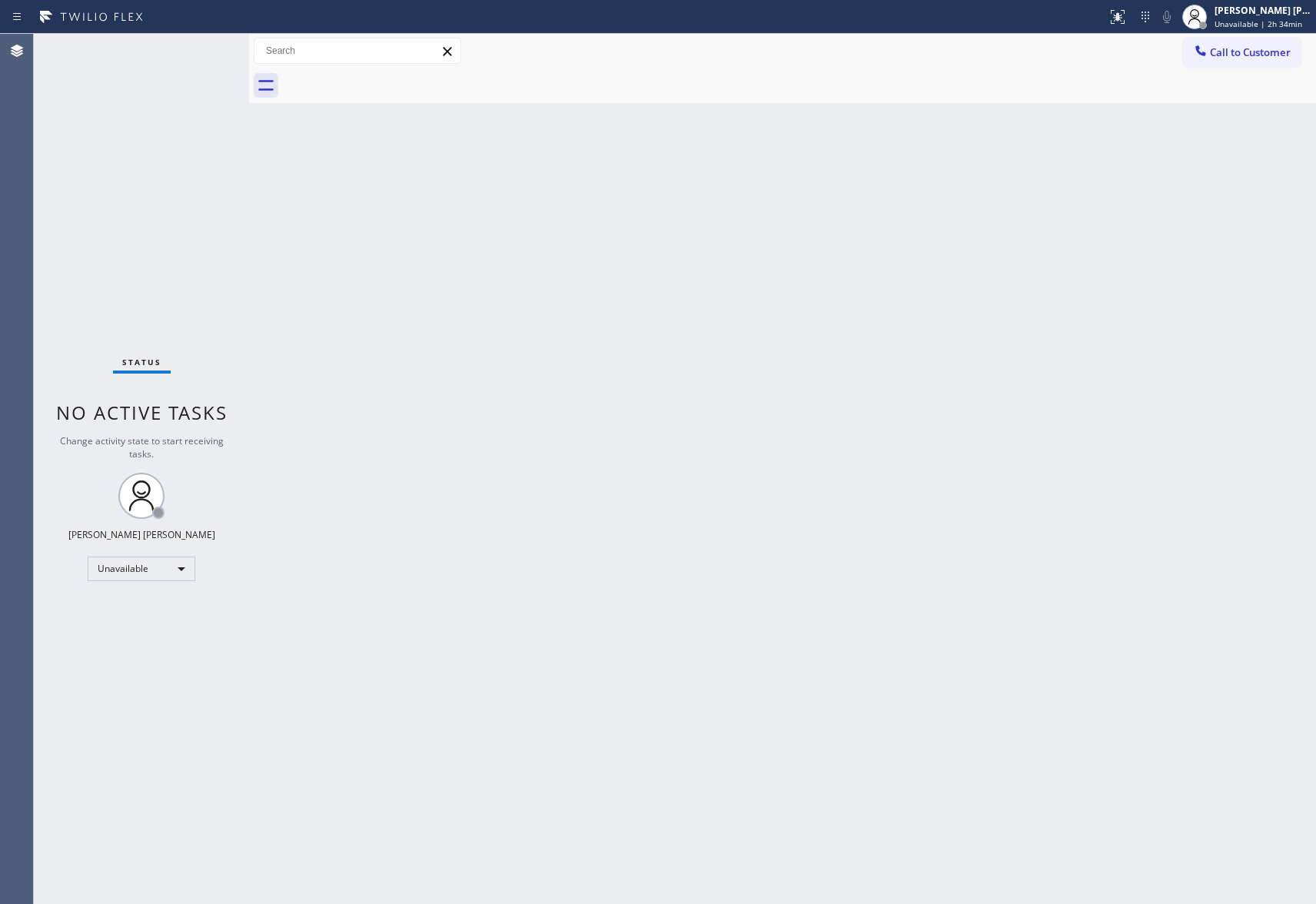
click at [397, 77] on div at bounding box center [800, 85] width 1034 height 34
click at [1289, 46] on span "Call to Customer" at bounding box center [1250, 52] width 81 height 14
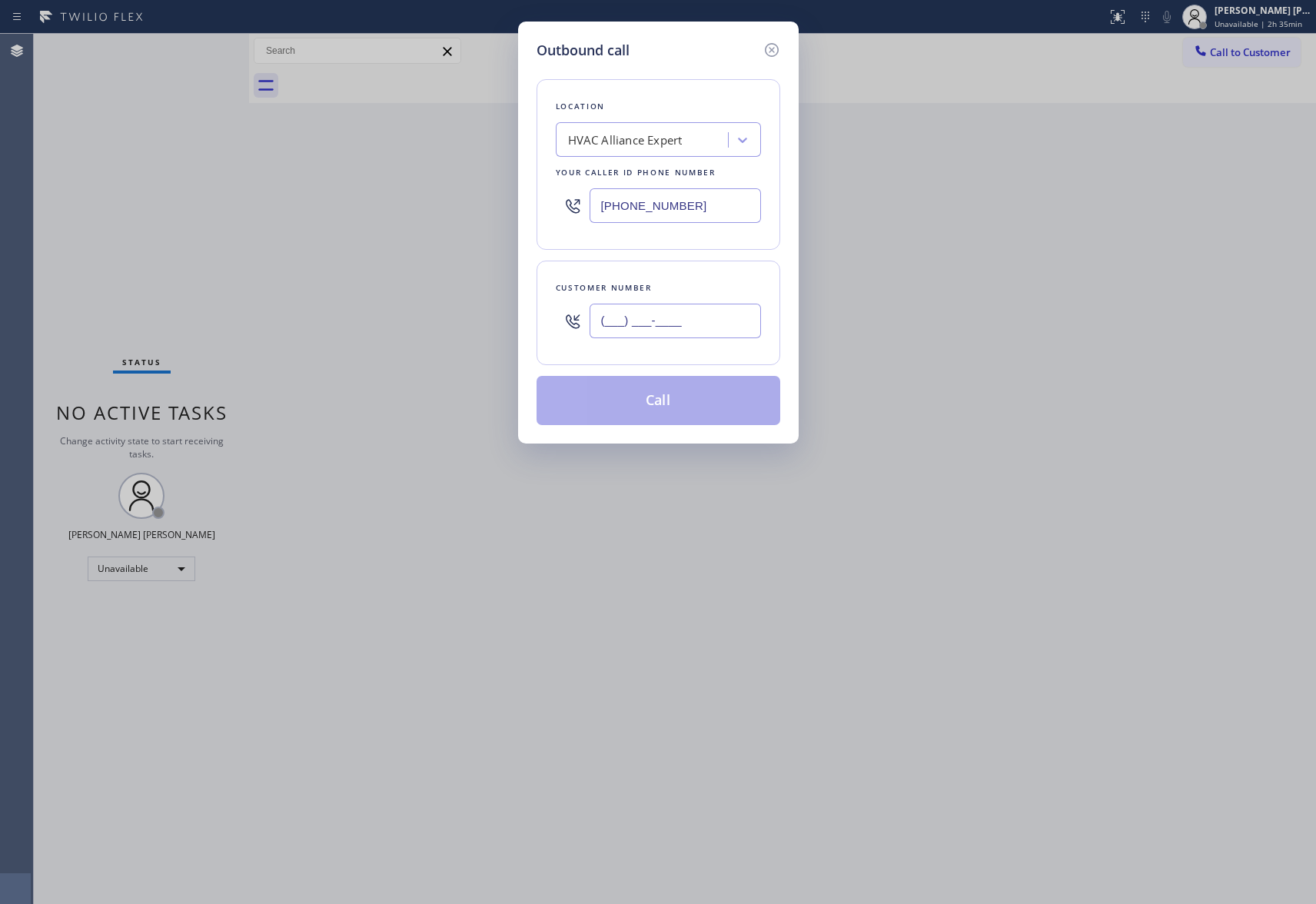
click at [702, 320] on input "(___) ___-____" at bounding box center [675, 321] width 171 height 34
paste input "323) 791-6888"
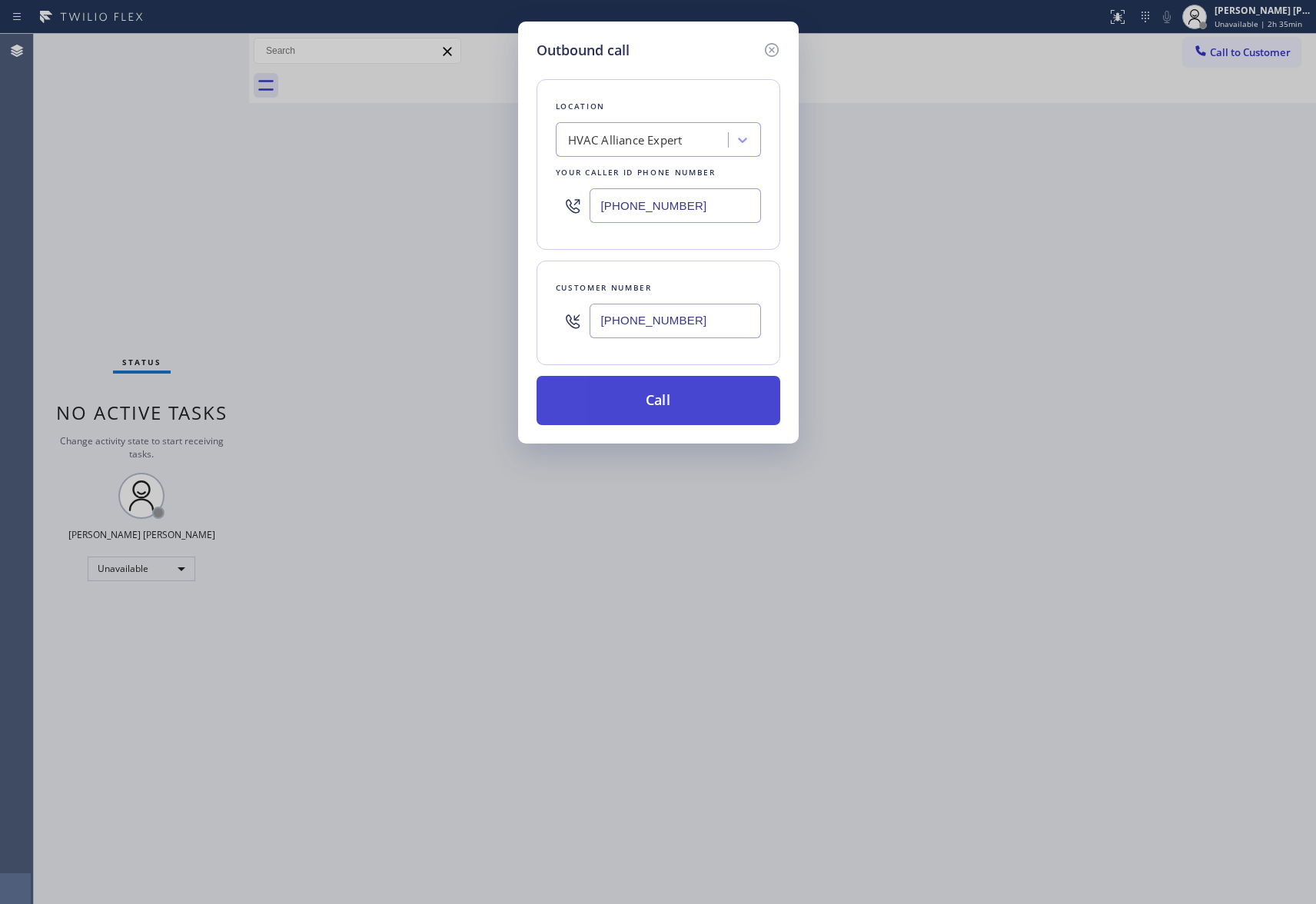
type input "[PHONE_NUMBER]"
click at [685, 412] on button "Call" at bounding box center [658, 400] width 243 height 49
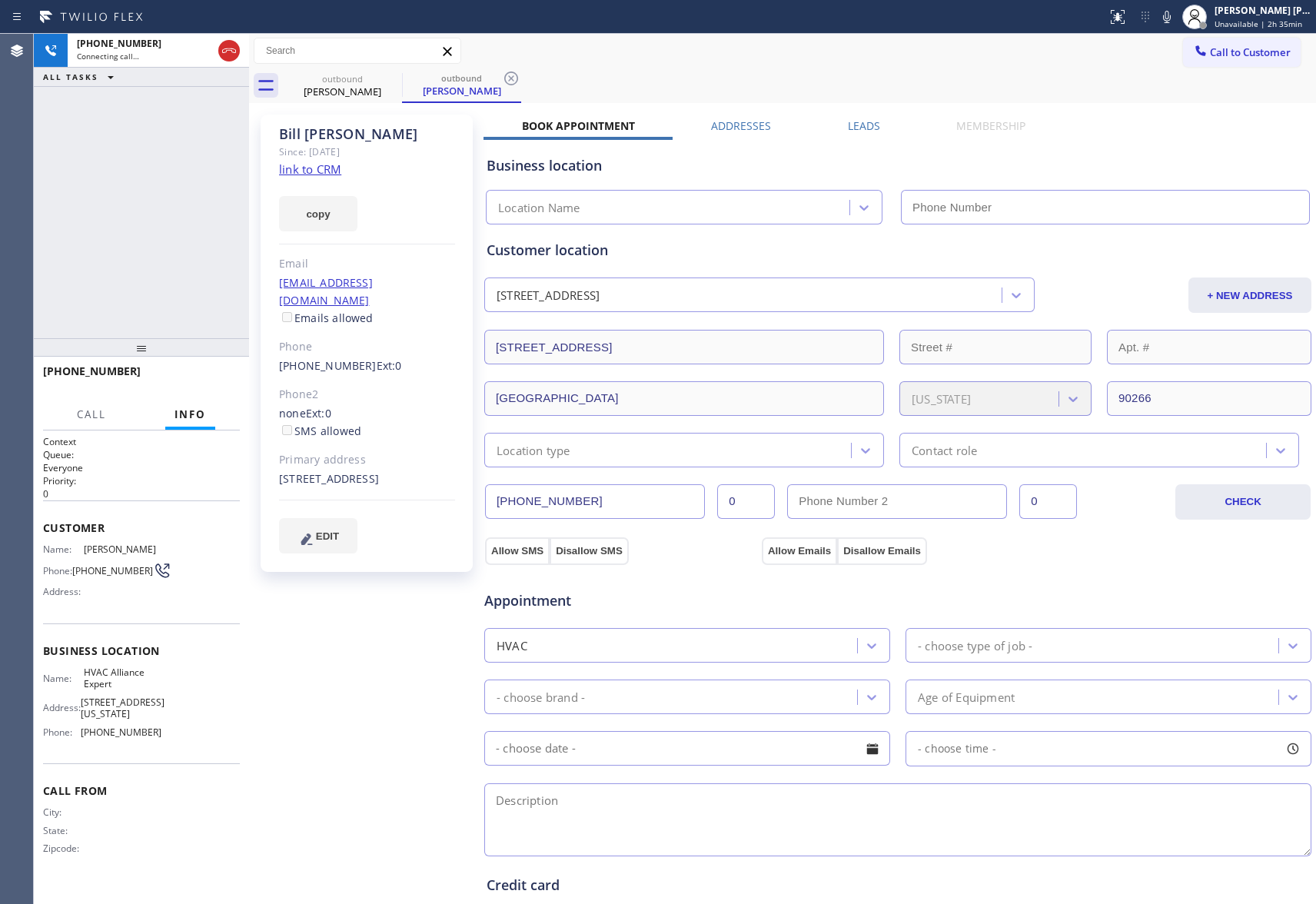
type input "[PHONE_NUMBER]"
click at [232, 51] on icon at bounding box center [229, 51] width 19 height 19
click at [404, 77] on div "outbound" at bounding box center [462, 77] width 116 height 12
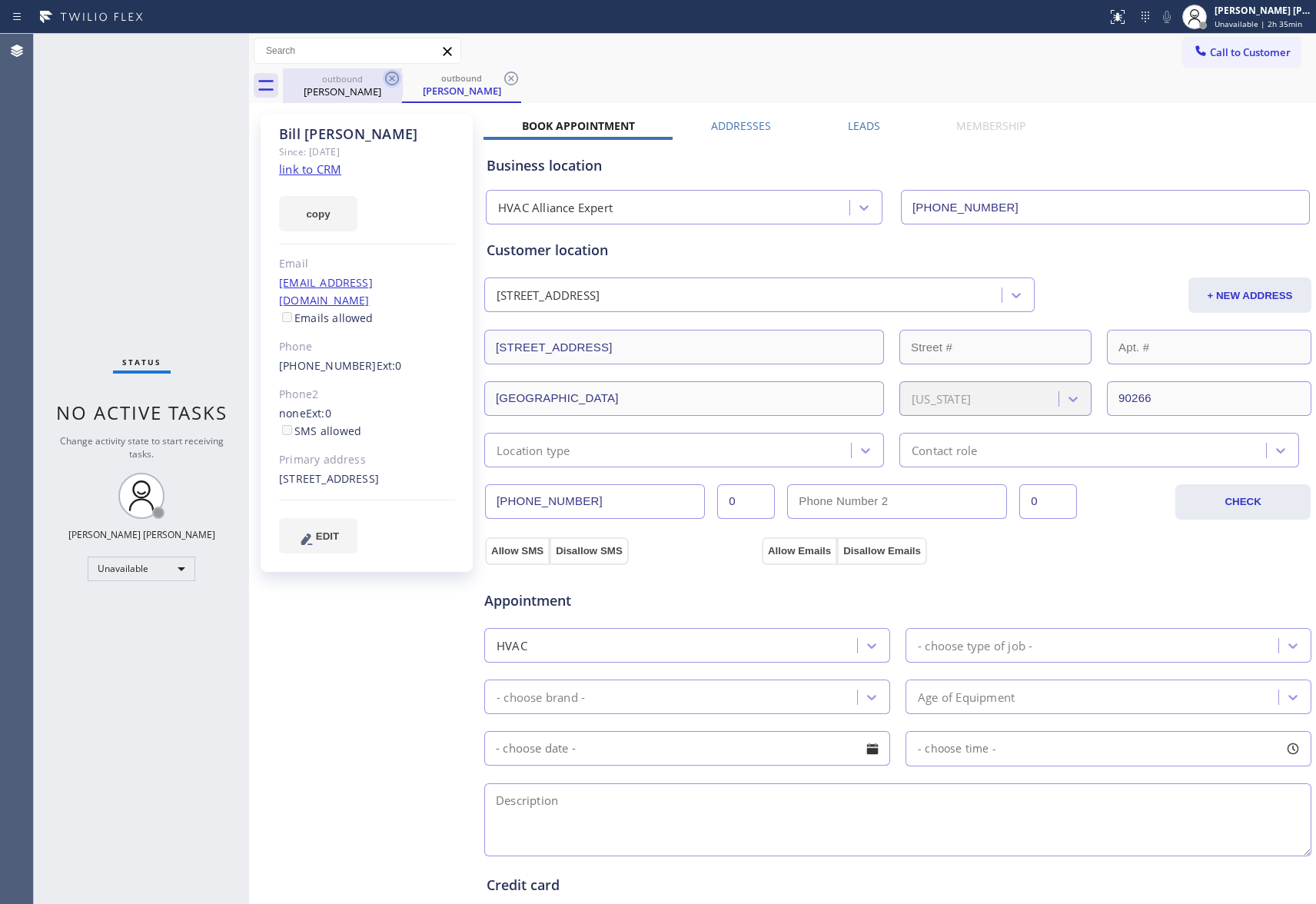
click at [391, 77] on icon at bounding box center [392, 78] width 19 height 19
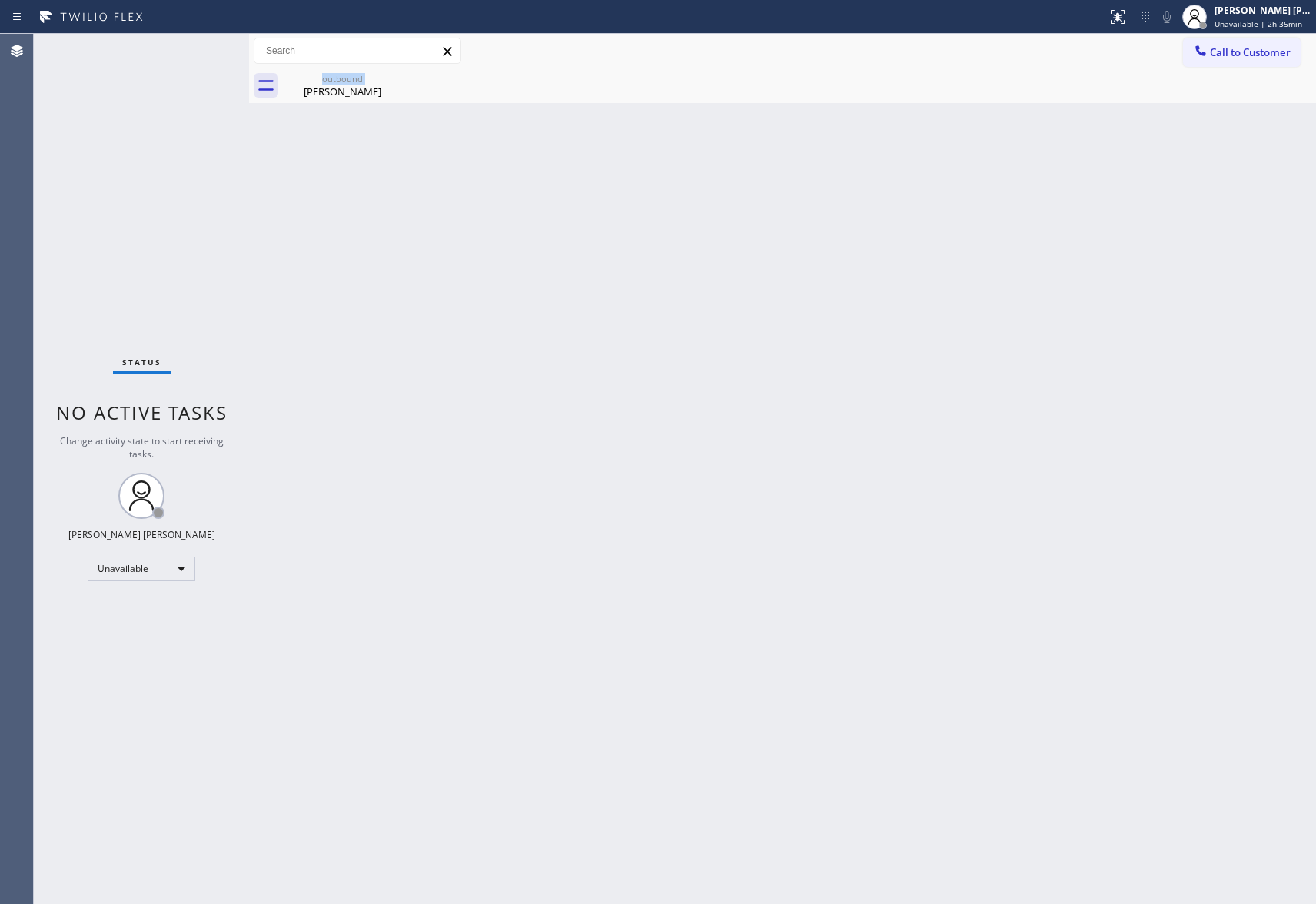
click at [391, 77] on div "outbound [PERSON_NAME]" at bounding box center [343, 85] width 119 height 34
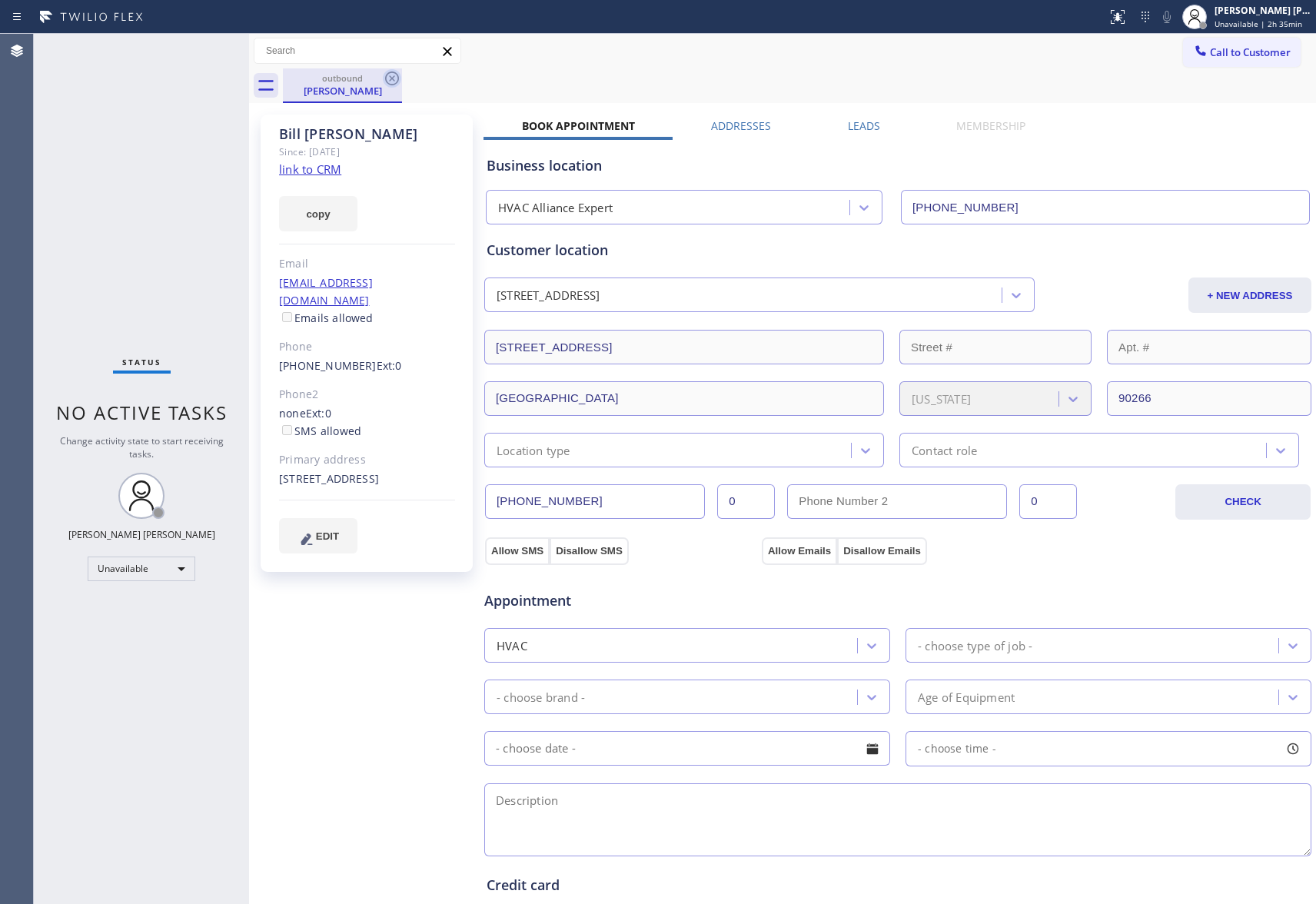
click at [388, 77] on icon at bounding box center [392, 78] width 19 height 19
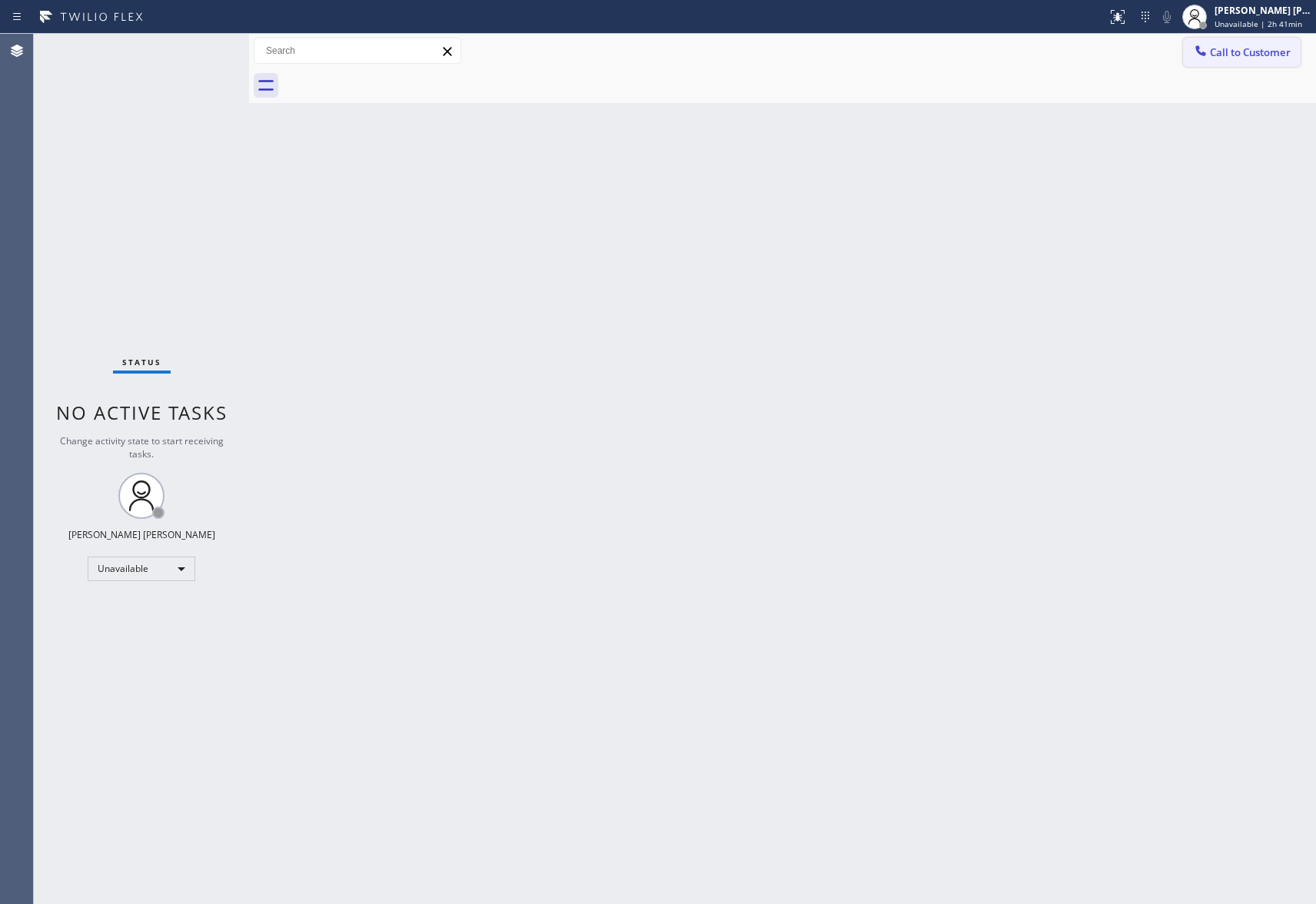
click at [1242, 48] on span "Call to Customer" at bounding box center [1250, 52] width 81 height 14
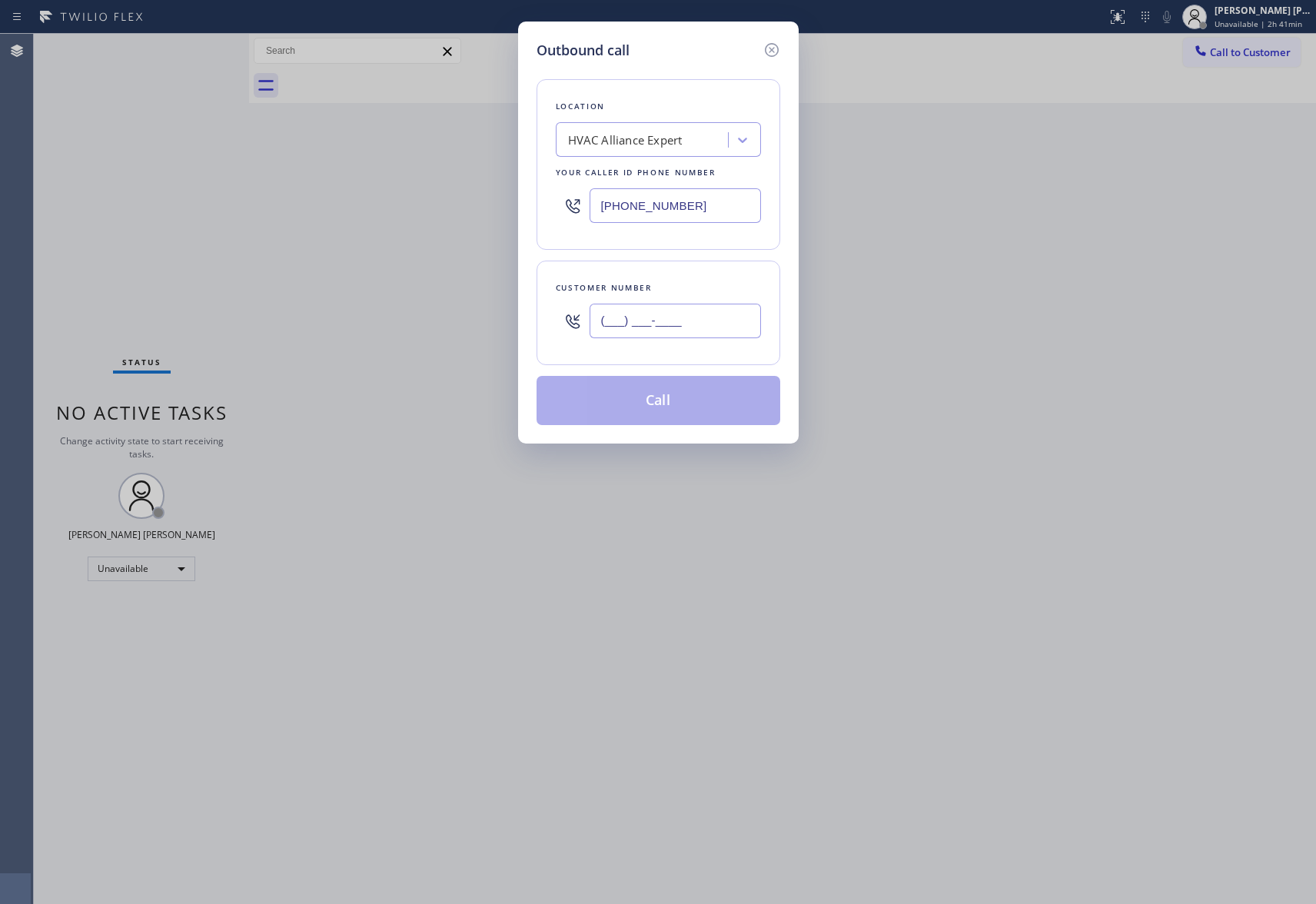
drag, startPoint x: 684, startPoint y: 330, endPoint x: 692, endPoint y: 330, distance: 8.0
click at [687, 330] on input "(___) ___-____" at bounding box center [675, 321] width 171 height 34
paste input "626) 393-3633"
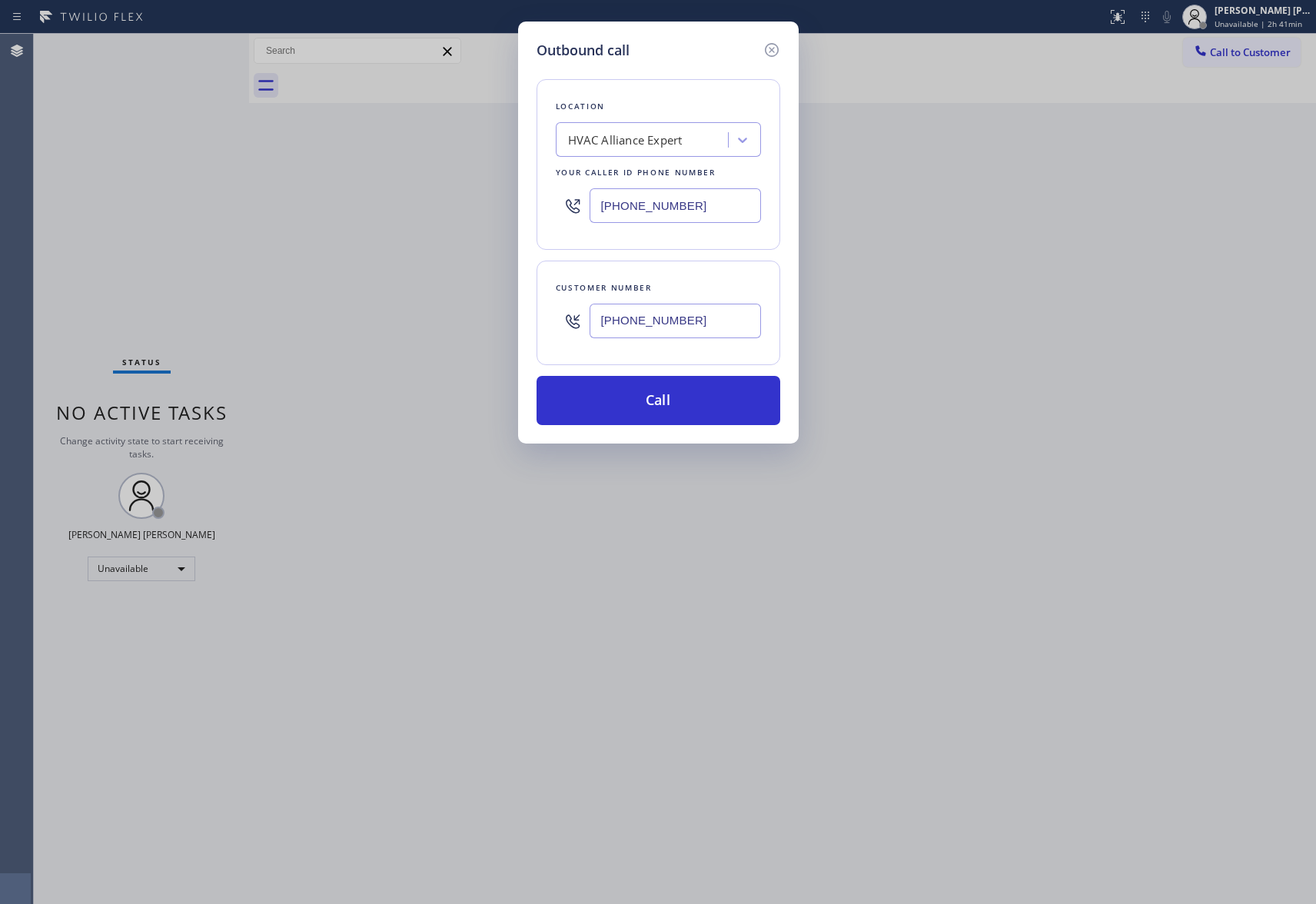
type input "[PHONE_NUMBER]"
drag, startPoint x: 702, startPoint y: 204, endPoint x: 487, endPoint y: 197, distance: 215.1
click at [487, 197] on div "Outbound call Location HVAC Alliance Expert Your caller id phone number [PHONE_…" at bounding box center [658, 452] width 1316 height 904
paste input "33) 692-2271"
type input "[PHONE_NUMBER]"
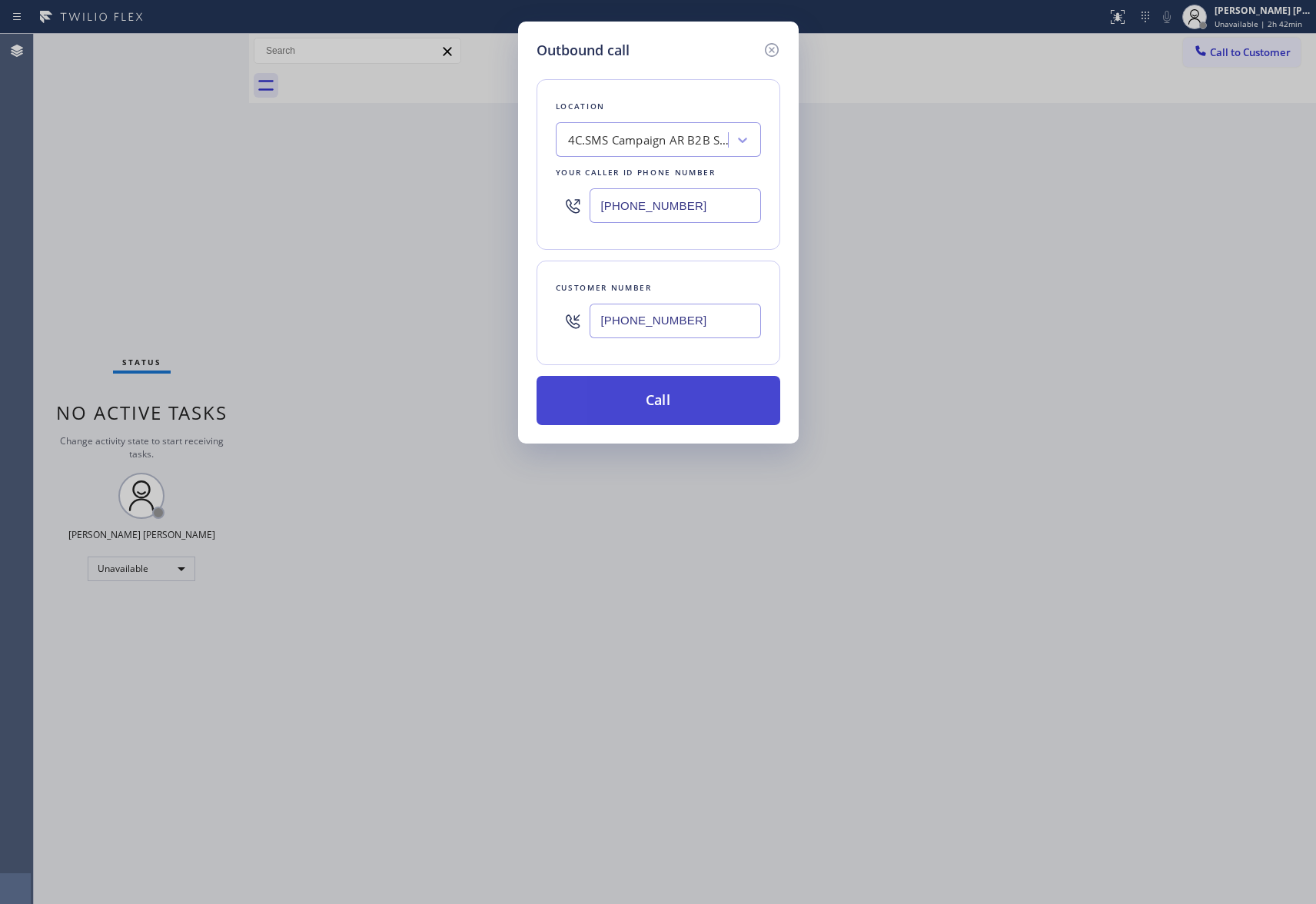
click at [642, 405] on button "Call" at bounding box center [658, 400] width 243 height 49
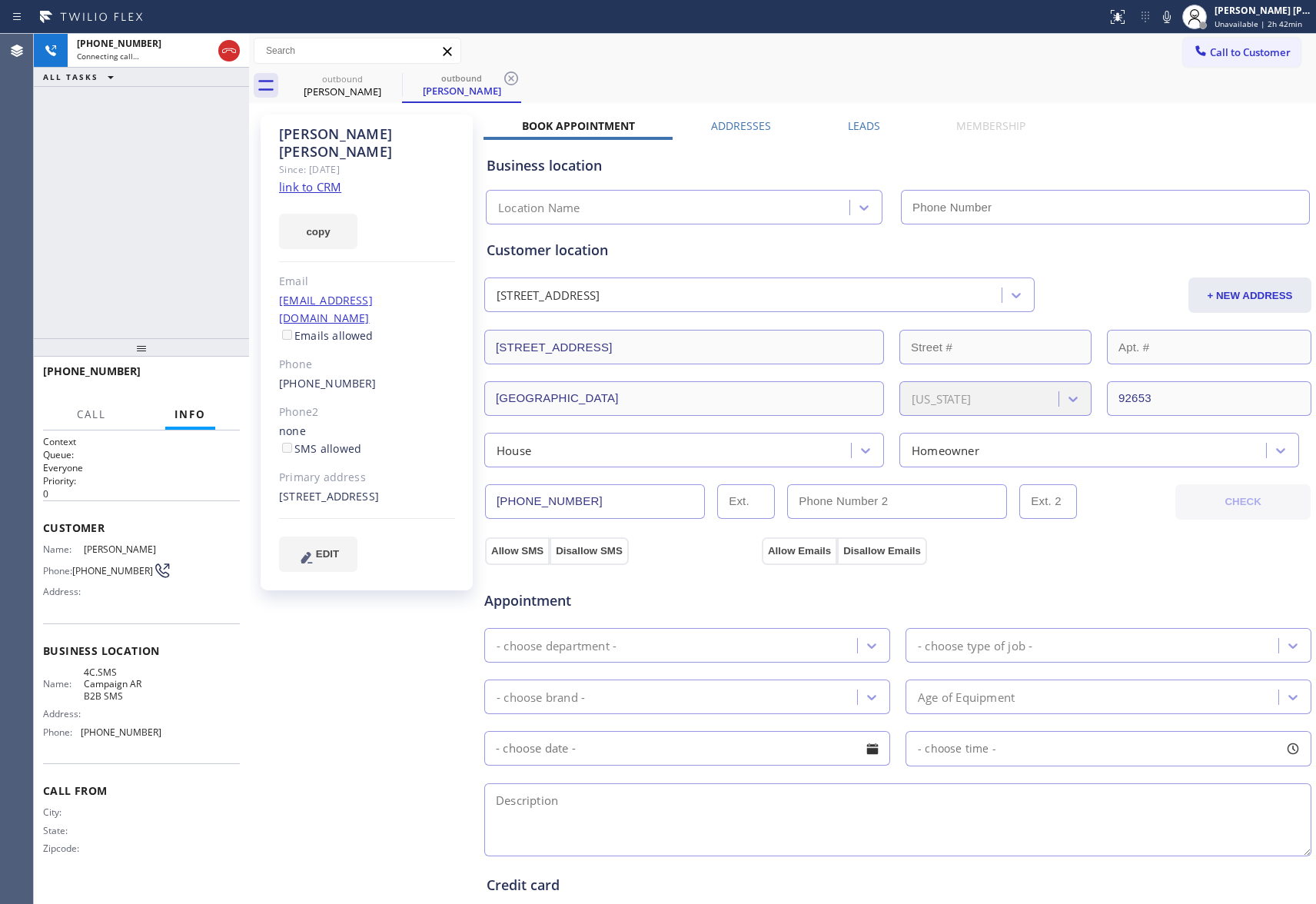
type input "[PHONE_NUMBER]"
click at [850, 129] on label "Leads" at bounding box center [864, 125] width 32 height 15
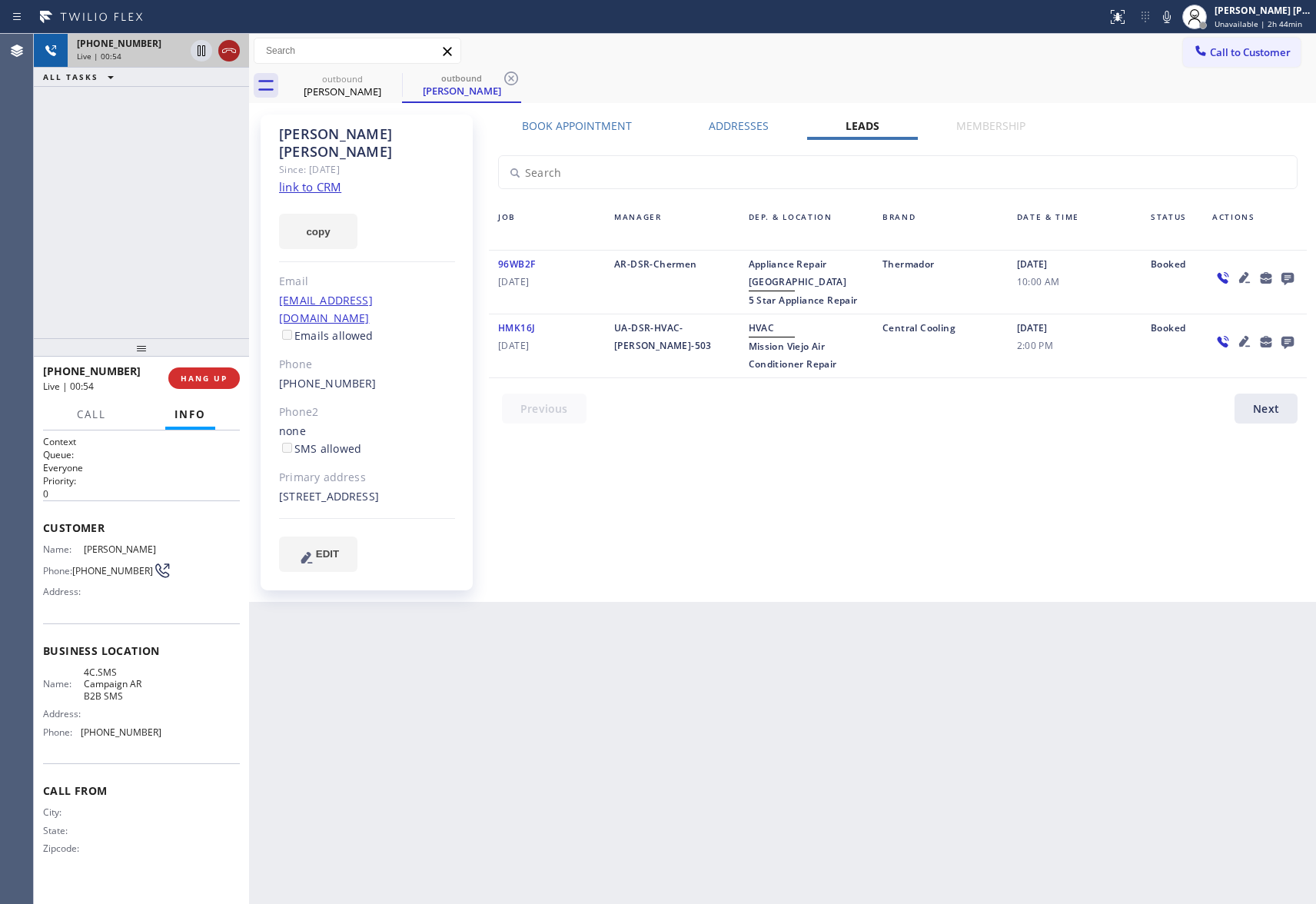
click at [235, 44] on icon at bounding box center [229, 51] width 19 height 19
click at [196, 369] on button "COMPLETE" at bounding box center [200, 379] width 77 height 22
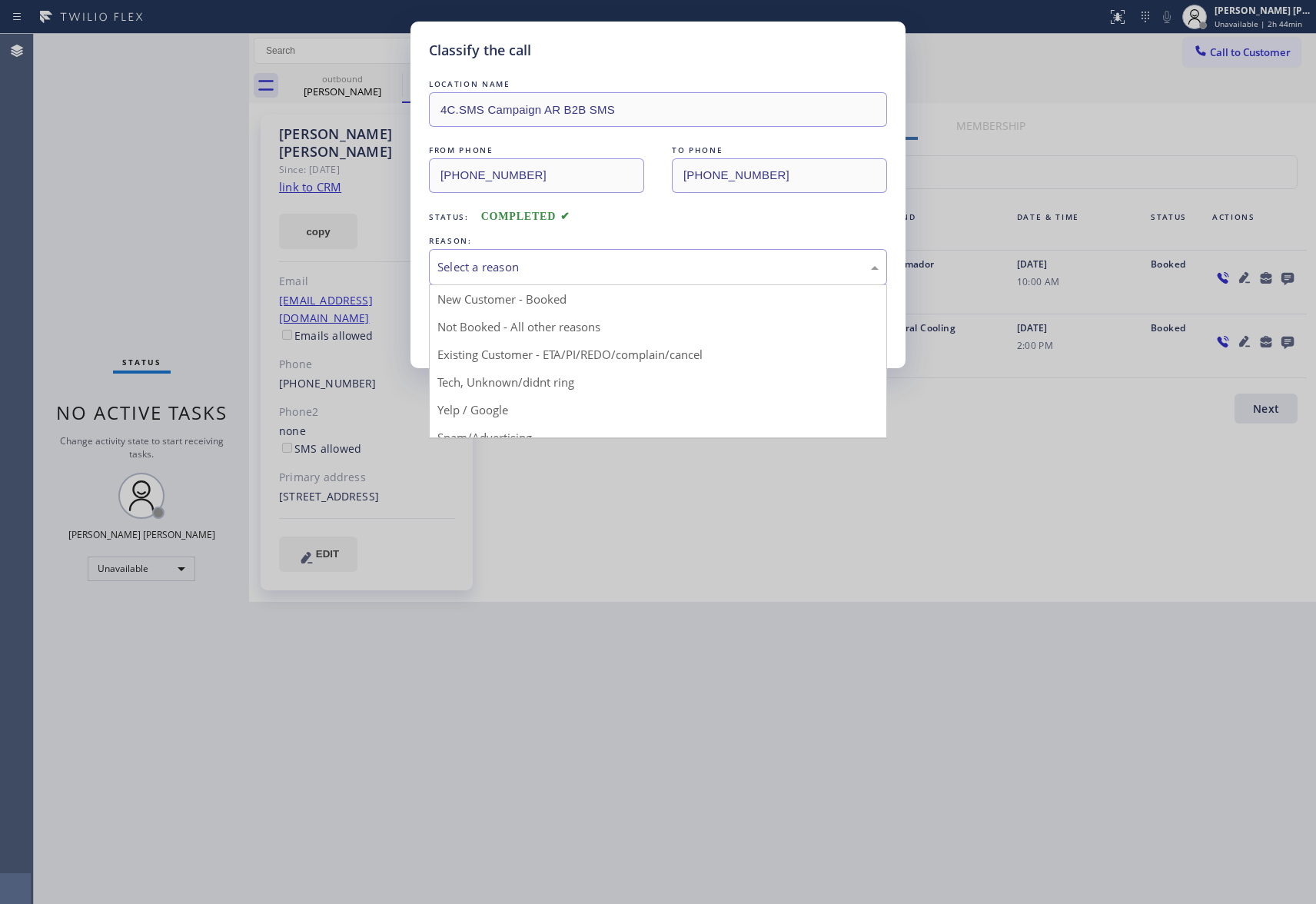
click at [656, 272] on div "Select a reason" at bounding box center [658, 267] width 441 height 18
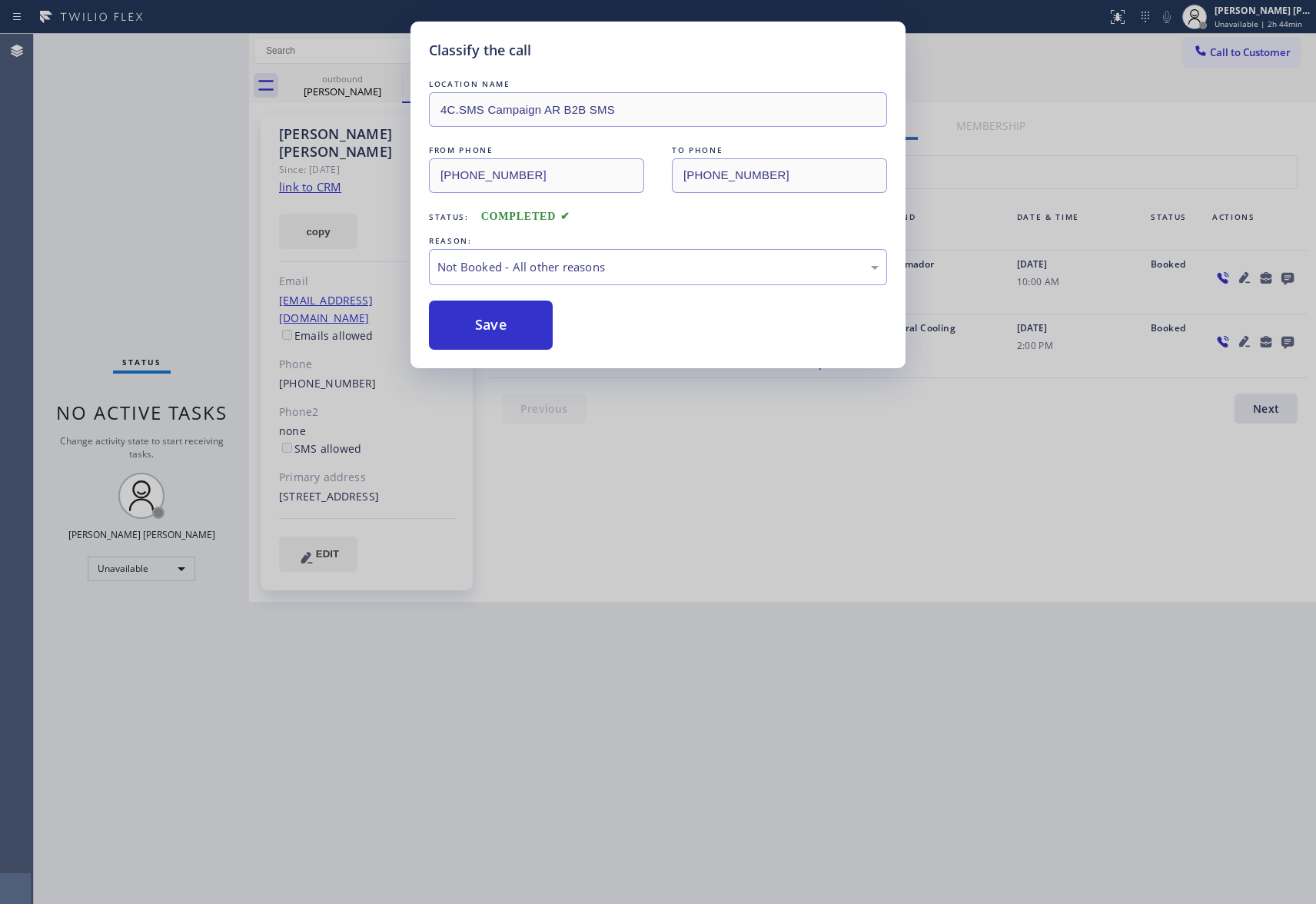
click at [487, 322] on button "Save" at bounding box center [491, 325] width 124 height 49
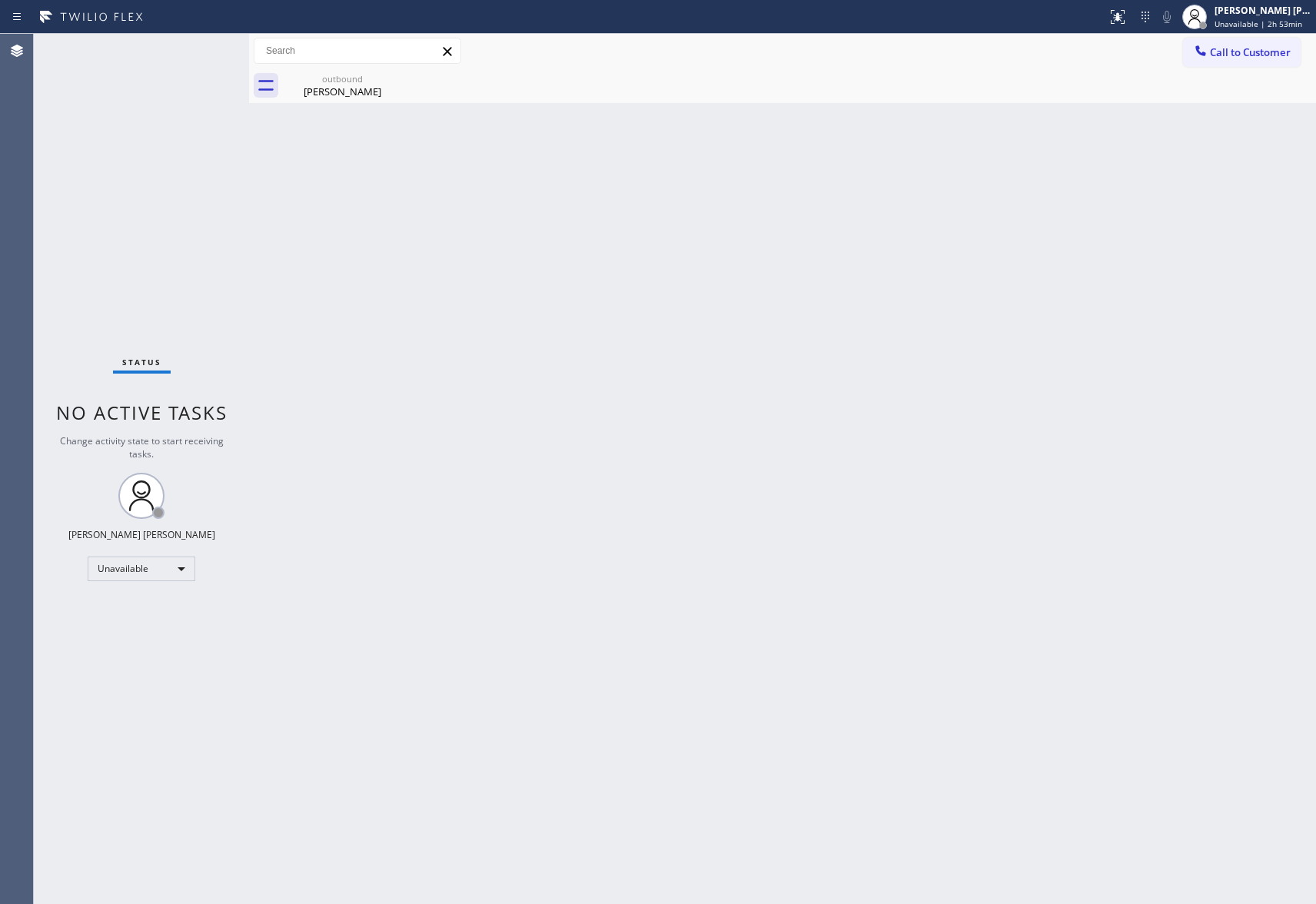
click at [1285, 66] on button "Call to Customer" at bounding box center [1242, 52] width 117 height 29
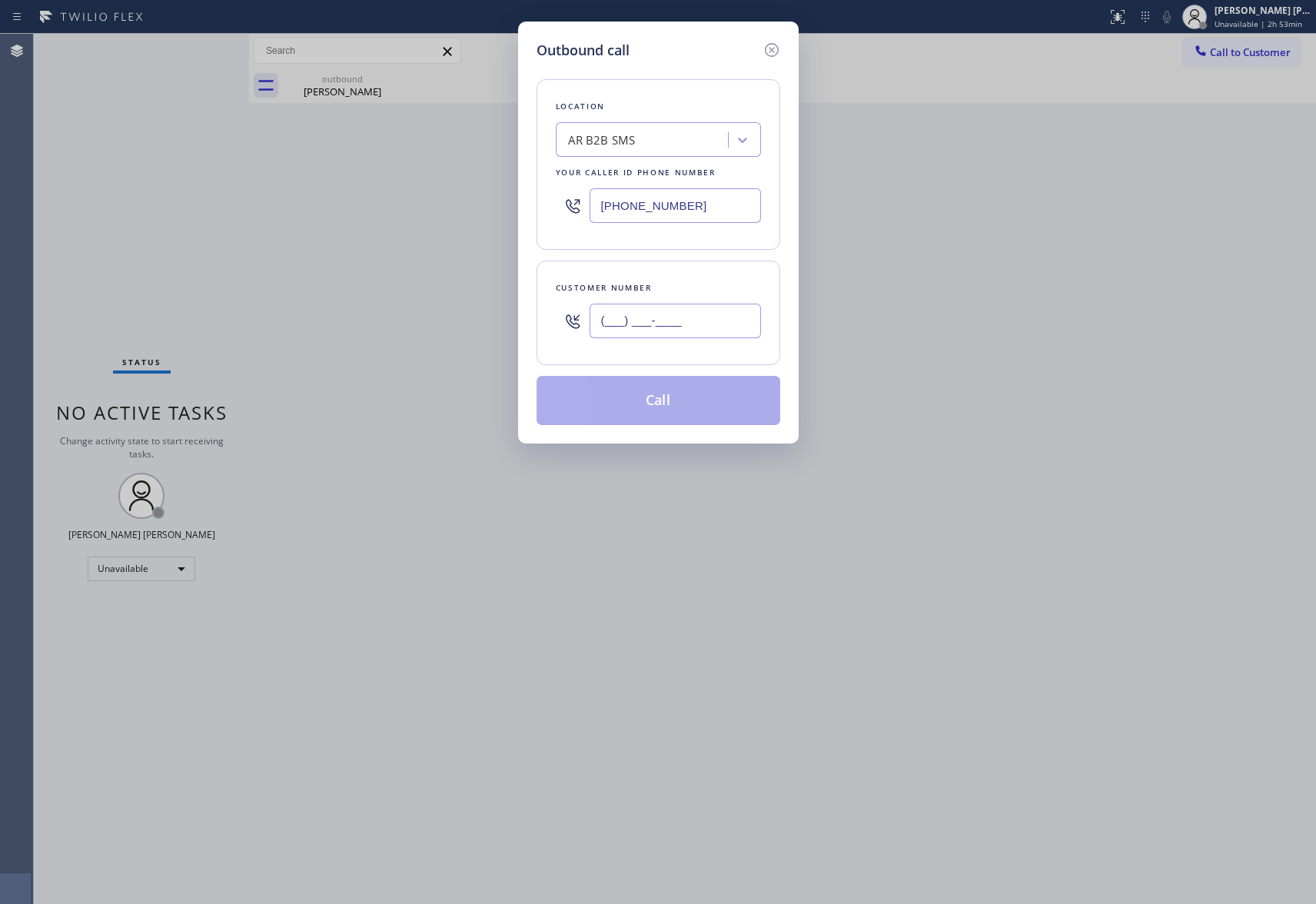
click at [699, 327] on input "(___) ___-____" at bounding box center [675, 321] width 171 height 34
paste input "310) 963-6029"
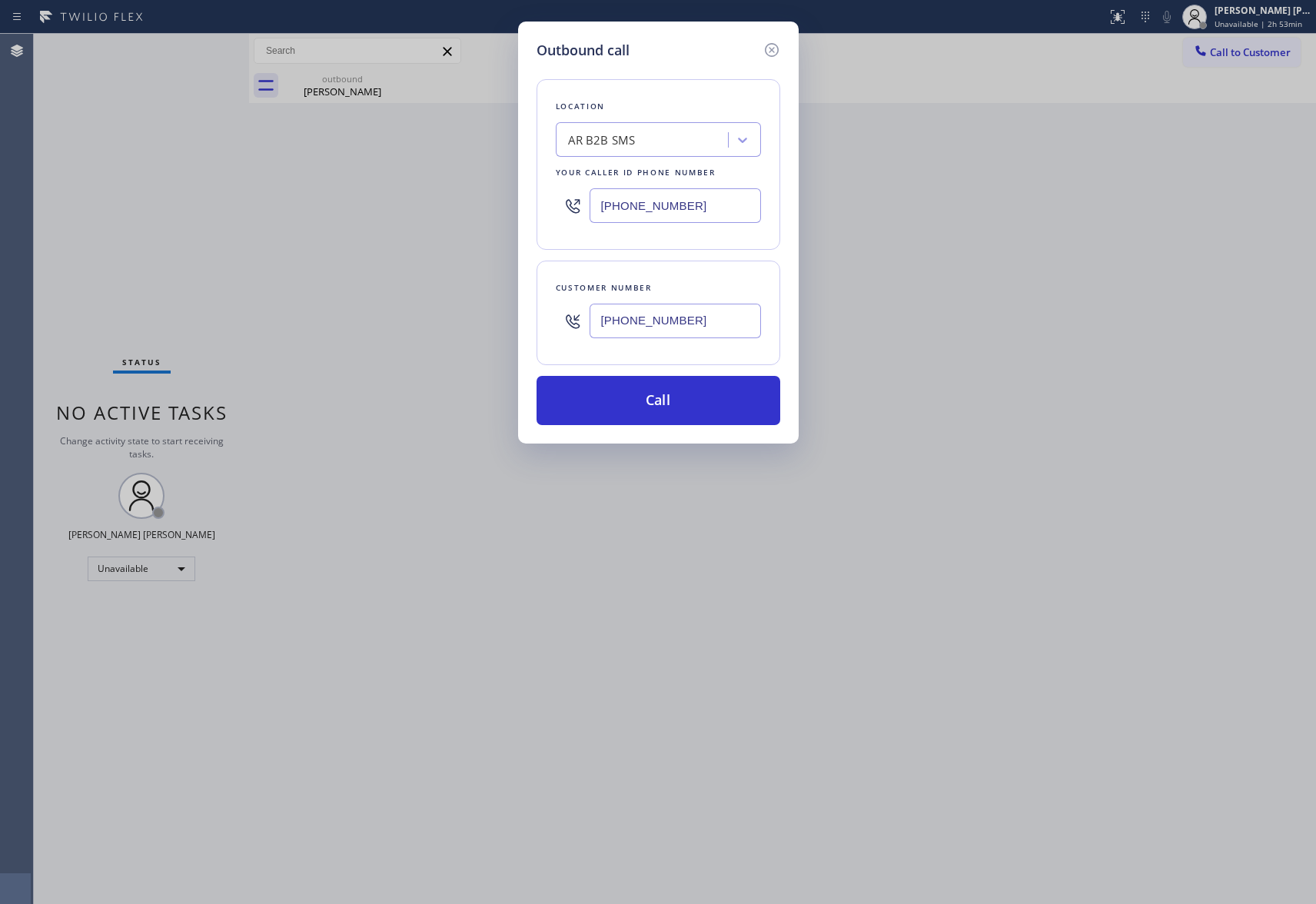
type input "[PHONE_NUMBER]"
click at [655, 142] on div "AR B2B SMS" at bounding box center [644, 140] width 167 height 27
paste input "855) 999-4417"
type input "855) 999-4417"
click at [711, 207] on input "[PHONE_NUMBER]" at bounding box center [675, 206] width 171 height 34
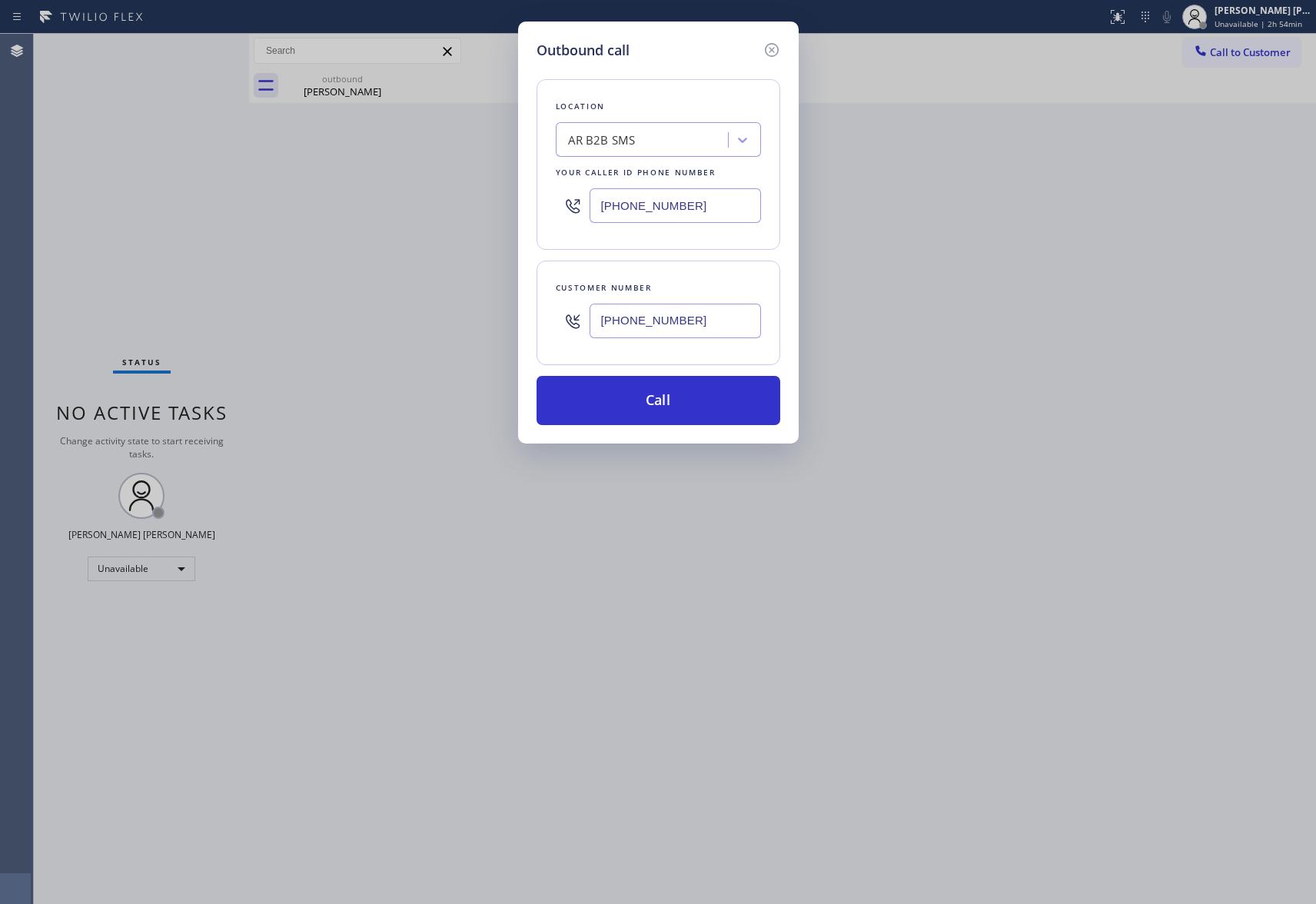
paste input "text"
drag, startPoint x: 711, startPoint y: 207, endPoint x: 411, endPoint y: 207, distance: 300.0
click at [411, 207] on div "Outbound call Location 4C.SMS Campaign AR B2B SMS Your caller id phone number […" at bounding box center [658, 452] width 1316 height 904
paste input "55) 999-4417"
type input "[PHONE_NUMBER]"
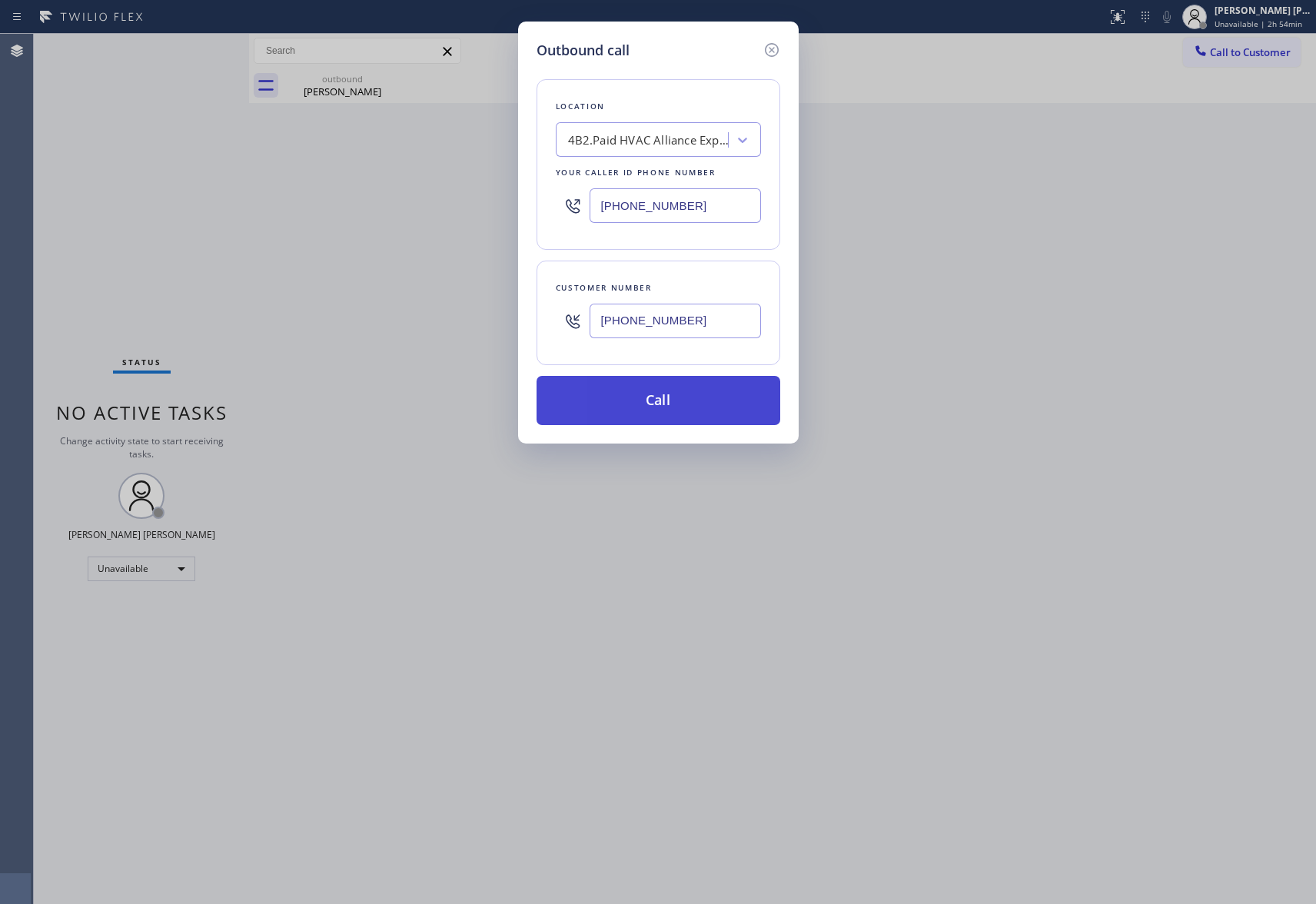
click at [696, 403] on button "Call" at bounding box center [658, 400] width 243 height 49
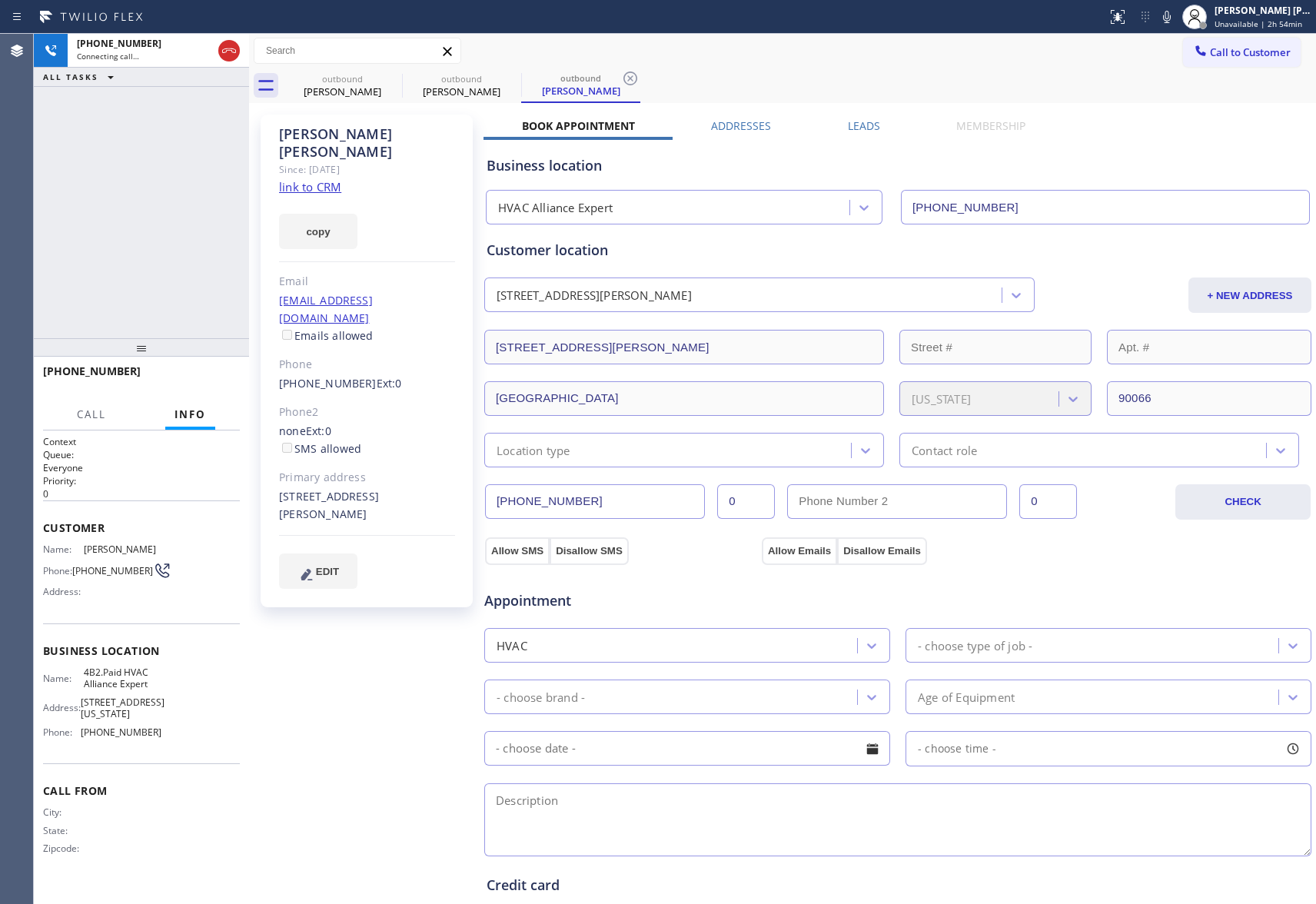
type input "[PHONE_NUMBER]"
drag, startPoint x: 269, startPoint y: 349, endPoint x: 354, endPoint y: 355, distance: 85.2
click at [354, 355] on div "[PERSON_NAME] Since: [DATE] link to CRM copy Email [EMAIL_ADDRESS][DOMAIN_NAME]…" at bounding box center [366, 361] width 212 height 493
copy link "[PHONE_NUMBER]"
click at [232, 51] on icon at bounding box center [229, 51] width 19 height 19
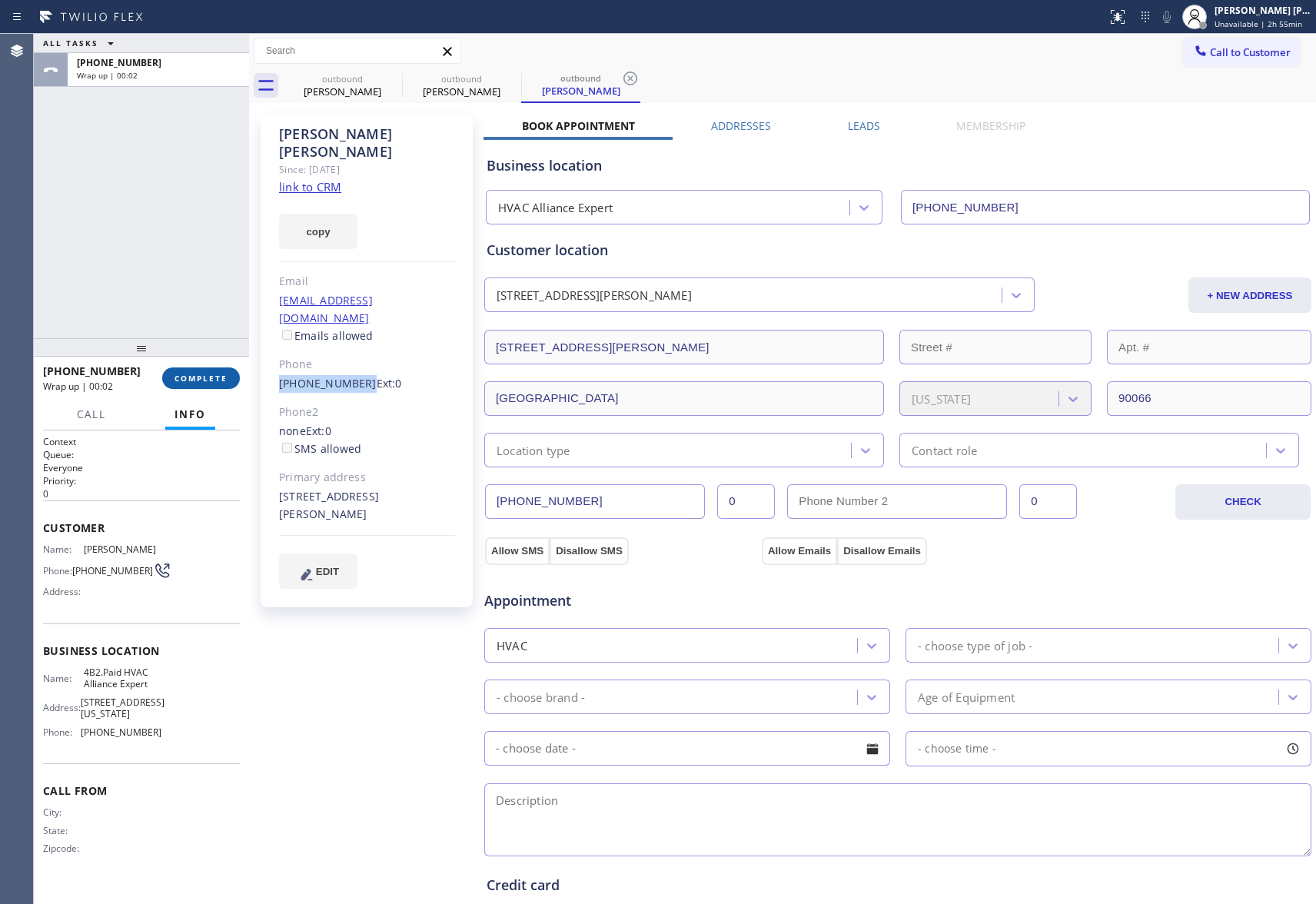
click at [213, 386] on button "COMPLETE" at bounding box center [200, 379] width 77 height 22
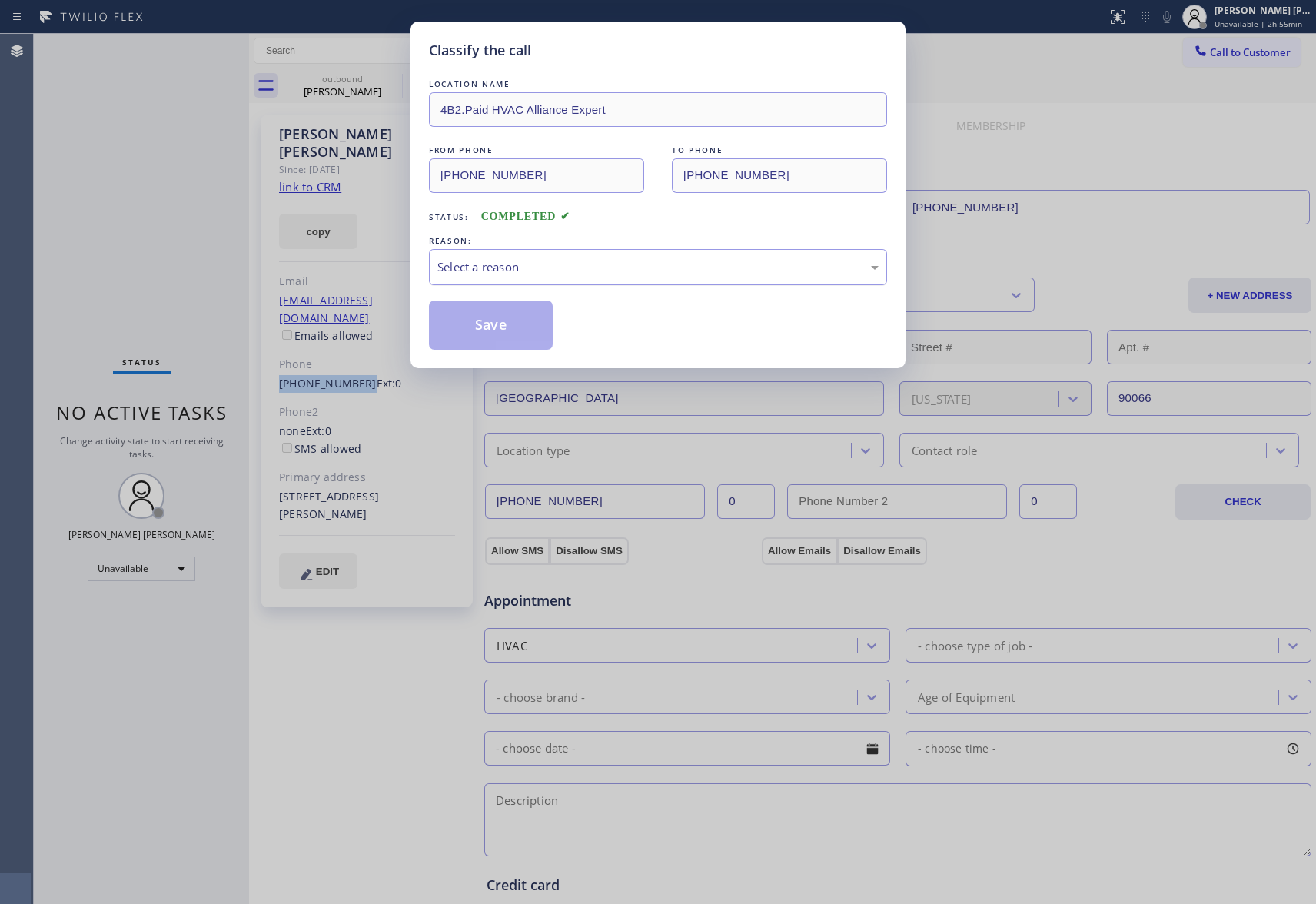
click at [665, 265] on div "Select a reason" at bounding box center [658, 267] width 441 height 18
drag, startPoint x: 523, startPoint y: 323, endPoint x: 493, endPoint y: 325, distance: 30.1
click at [520, 323] on button "Save" at bounding box center [491, 325] width 124 height 49
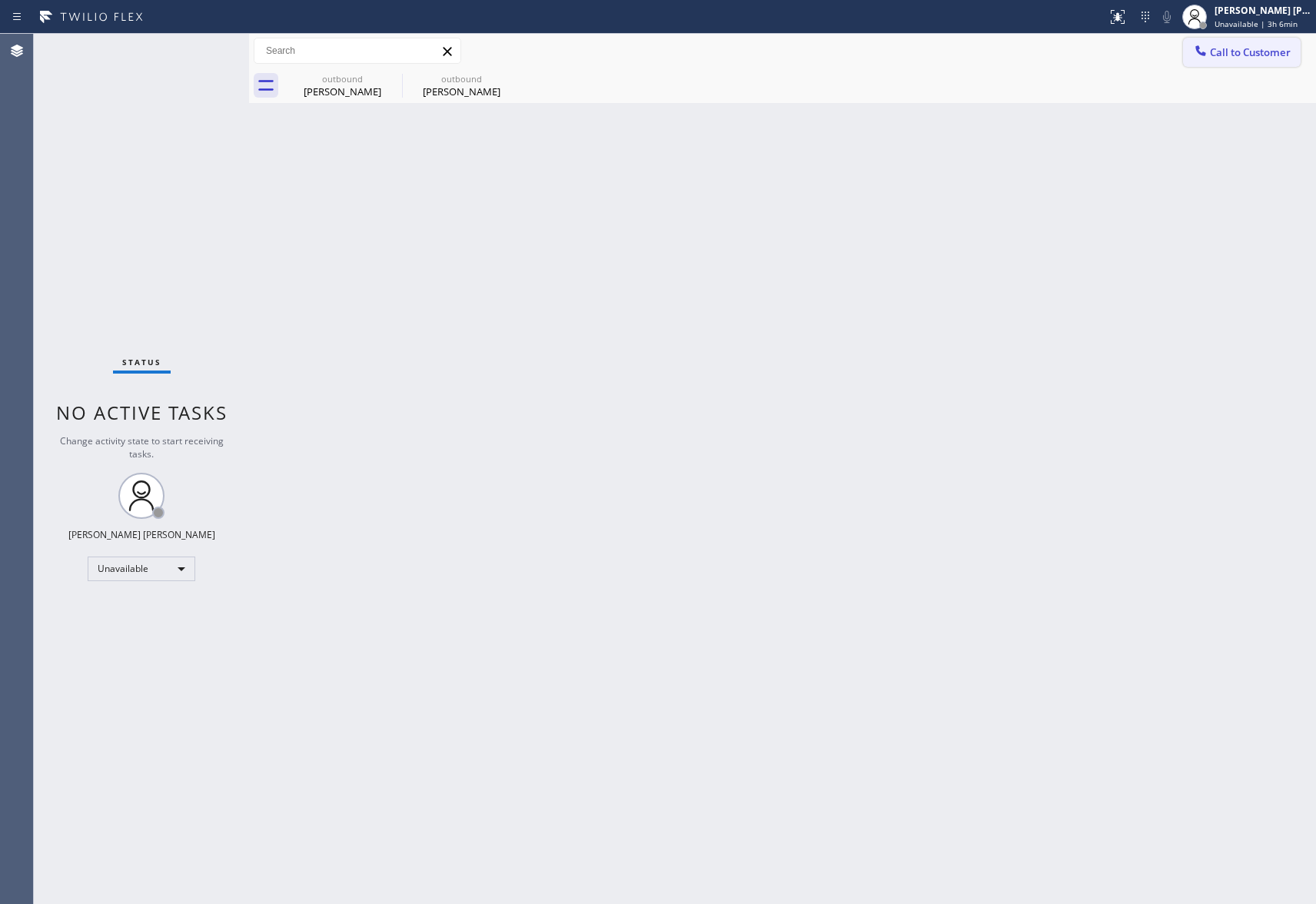
click at [1253, 54] on span "Call to Customer" at bounding box center [1250, 52] width 81 height 14
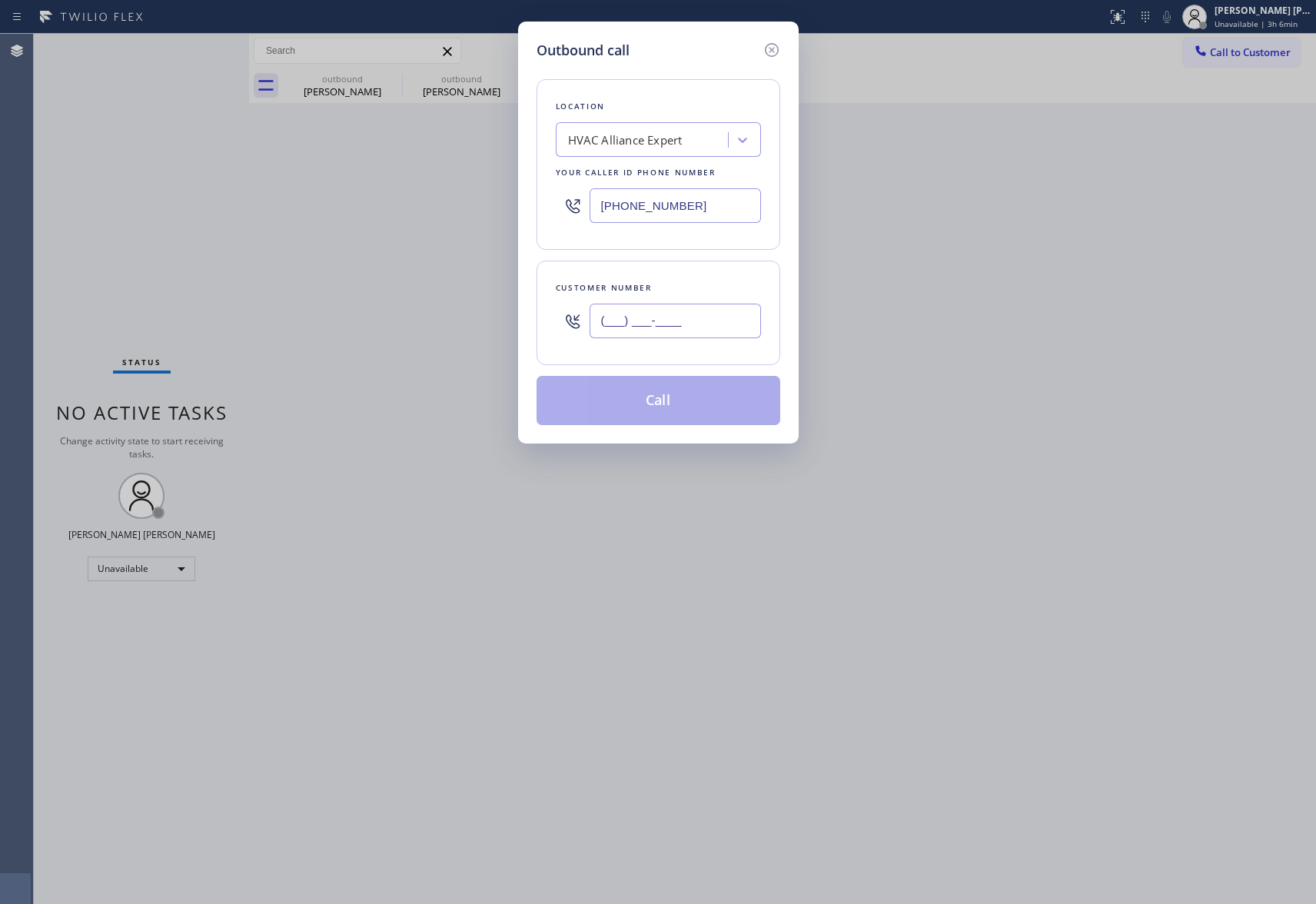
click at [664, 328] on input "(___) ___-____" at bounding box center [675, 321] width 171 height 34
paste input "310) 963-6029"
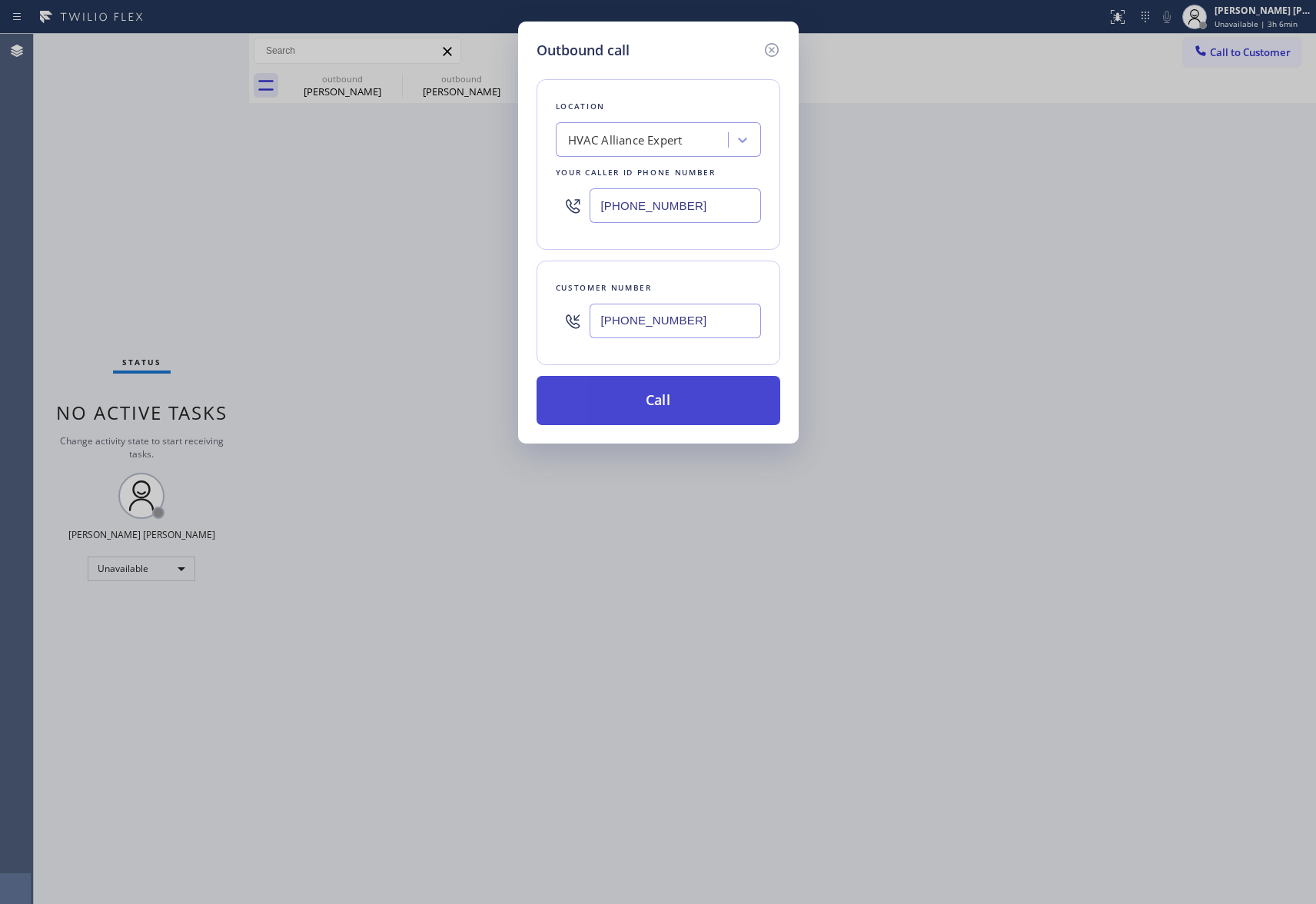
type input "[PHONE_NUMBER]"
click at [681, 397] on button "Call" at bounding box center [658, 400] width 243 height 49
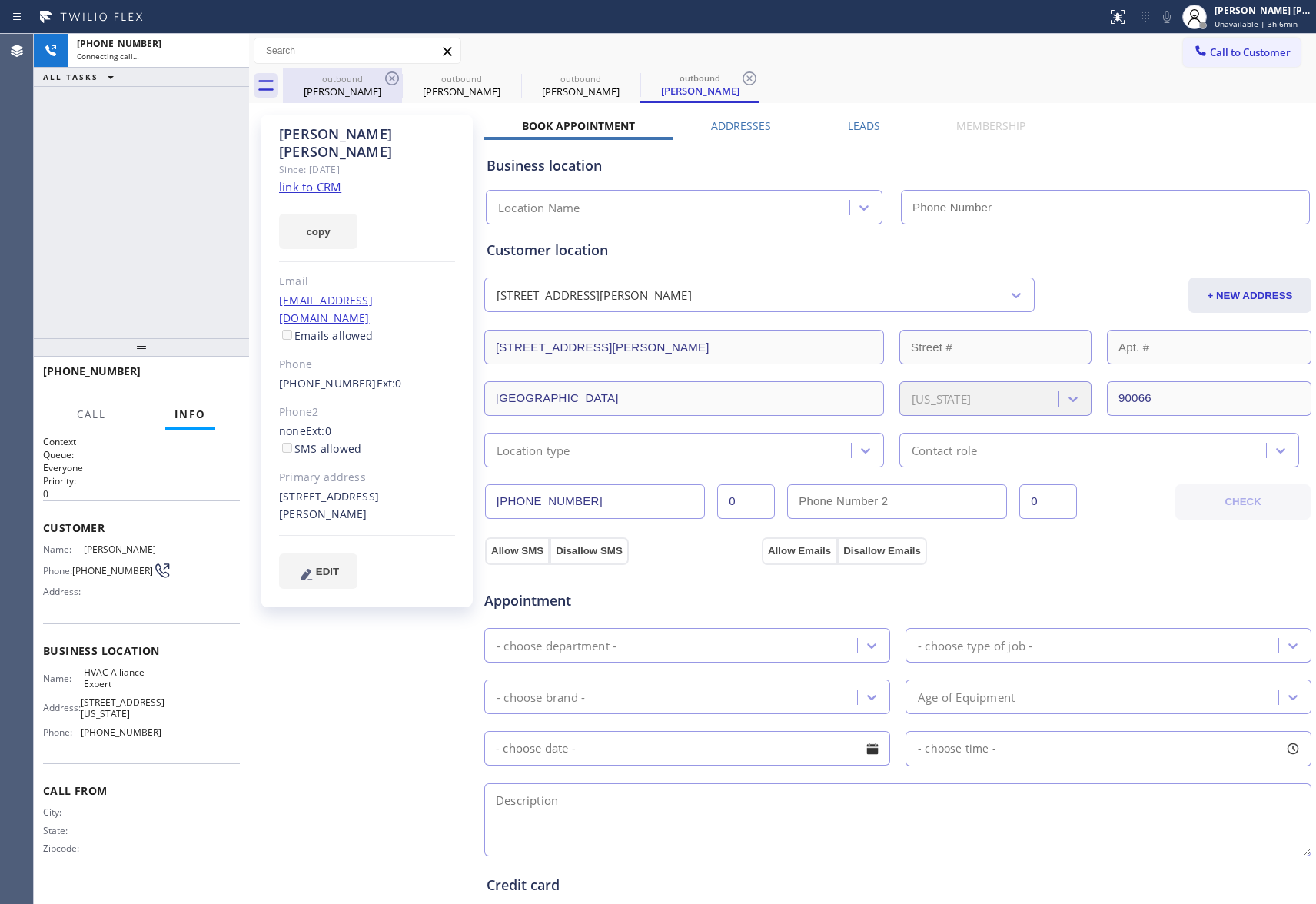
type input "[PHONE_NUMBER]"
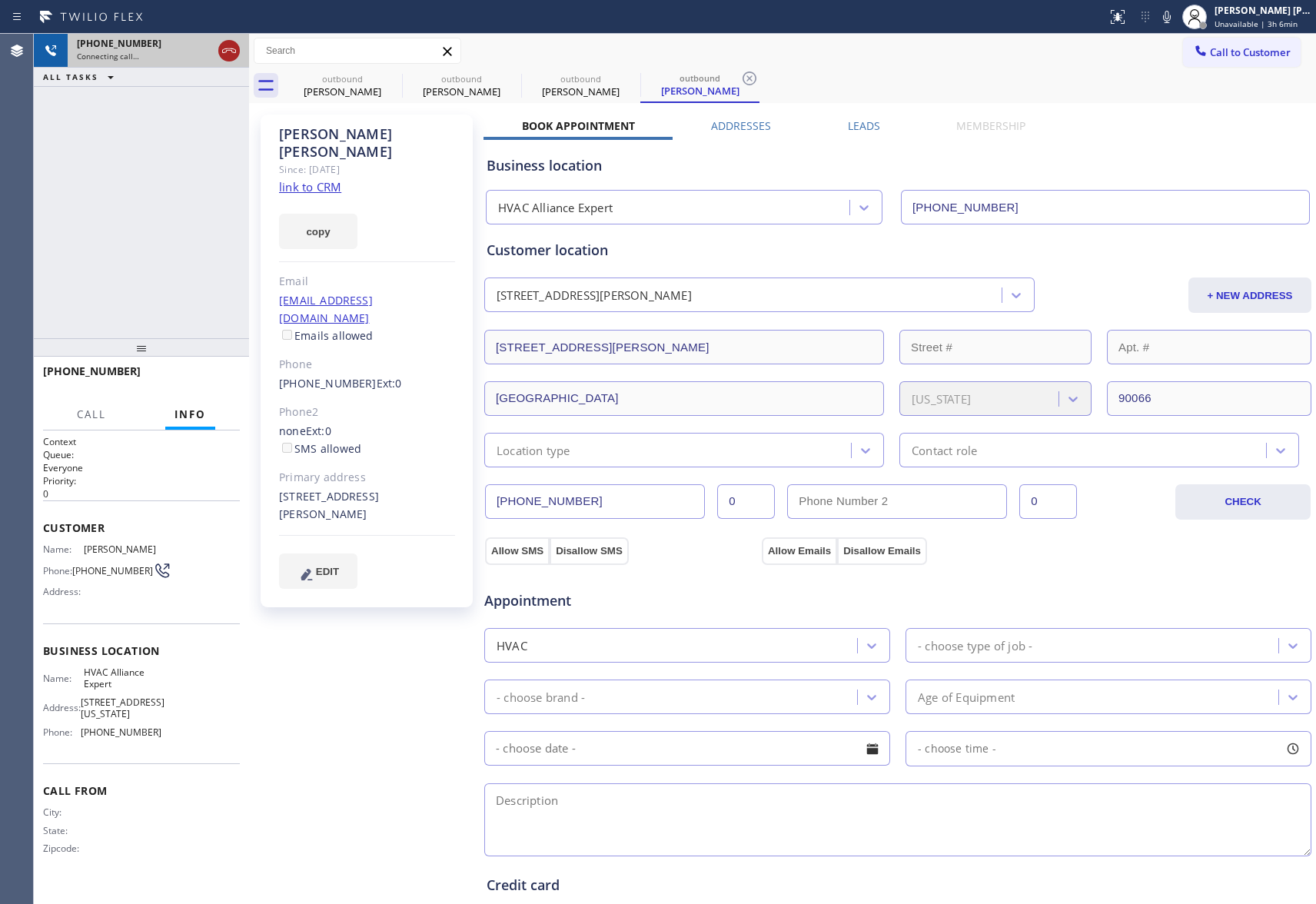
click at [234, 45] on icon at bounding box center [229, 51] width 19 height 19
drag, startPoint x: 410, startPoint y: 80, endPoint x: 385, endPoint y: 77, distance: 25.2
click at [408, 80] on div "outbound" at bounding box center [462, 78] width 116 height 12
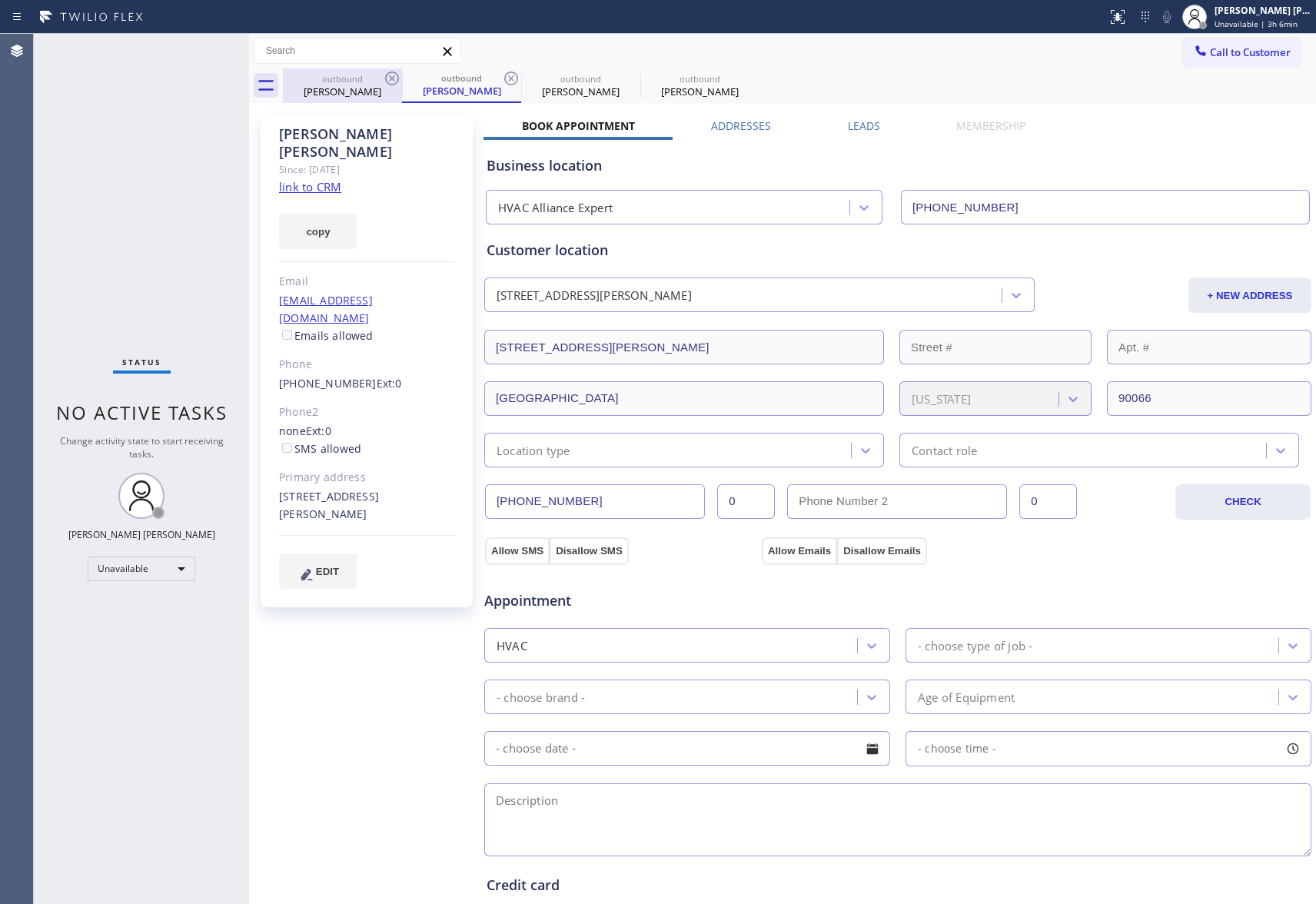
click at [385, 77] on icon at bounding box center [392, 78] width 14 height 14
click at [389, 81] on icon at bounding box center [392, 78] width 14 height 14
drag, startPoint x: 444, startPoint y: 90, endPoint x: 480, endPoint y: 167, distance: 85.0
click at [444, 90] on div "[PERSON_NAME]" at bounding box center [462, 92] width 116 height 14
click at [857, 124] on label "Leads" at bounding box center [864, 125] width 32 height 15
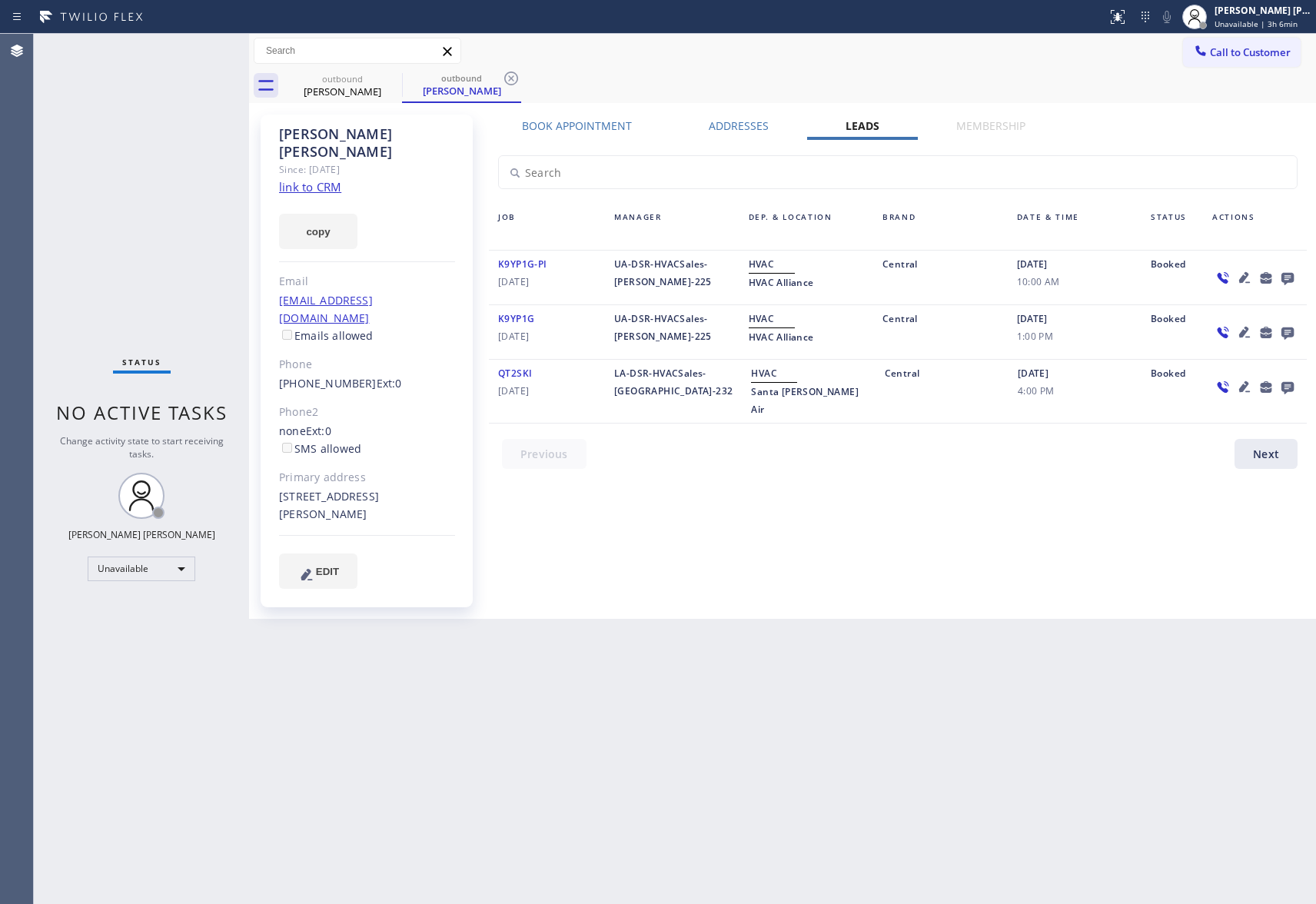
click at [321, 179] on link "link to CRM" at bounding box center [311, 187] width 63 height 16
drag, startPoint x: 366, startPoint y: 99, endPoint x: 392, endPoint y: 84, distance: 30.0
click at [370, 94] on div "outbound [PERSON_NAME]" at bounding box center [343, 85] width 116 height 34
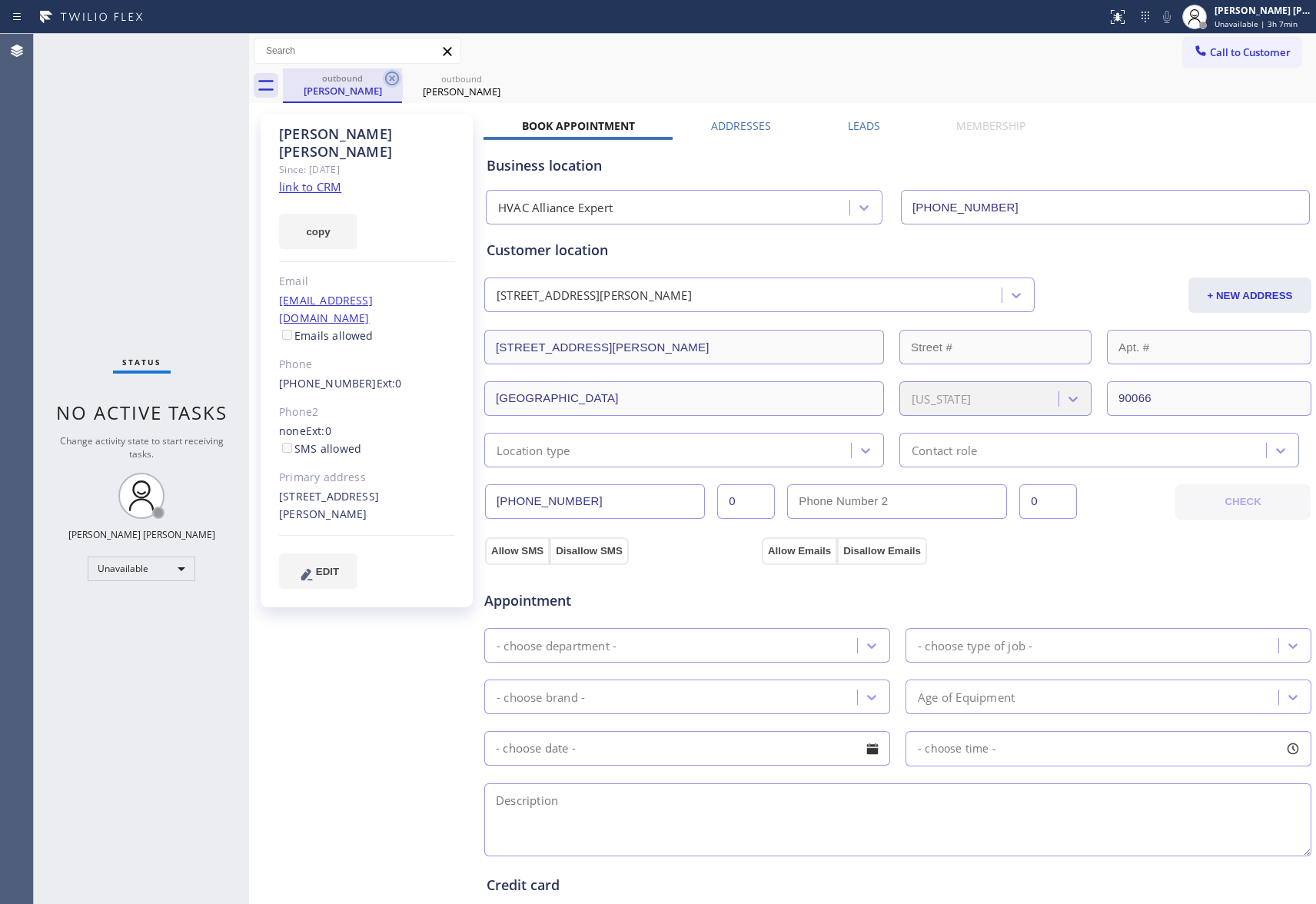
click at [392, 84] on icon at bounding box center [392, 78] width 14 height 14
click at [0, 0] on icon at bounding box center [0, 0] width 0 height 0
click at [392, 81] on div "outbound [PERSON_NAME] outbound [PERSON_NAME]" at bounding box center [800, 85] width 1034 height 34
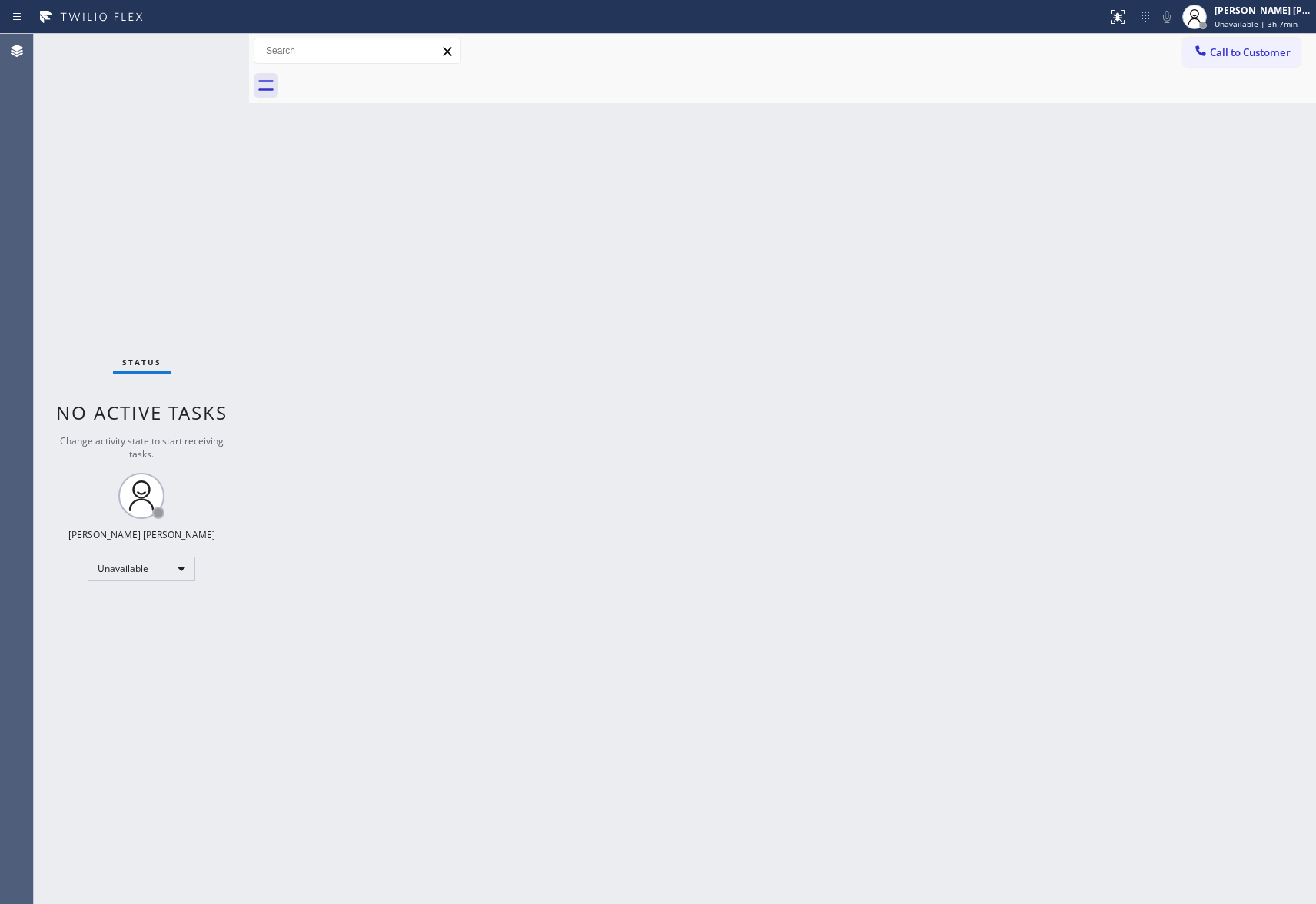
drag, startPoint x: 1268, startPoint y: 49, endPoint x: 604, endPoint y: 212, distance: 683.7
click at [1264, 50] on span "Call to Customer" at bounding box center [1250, 52] width 81 height 14
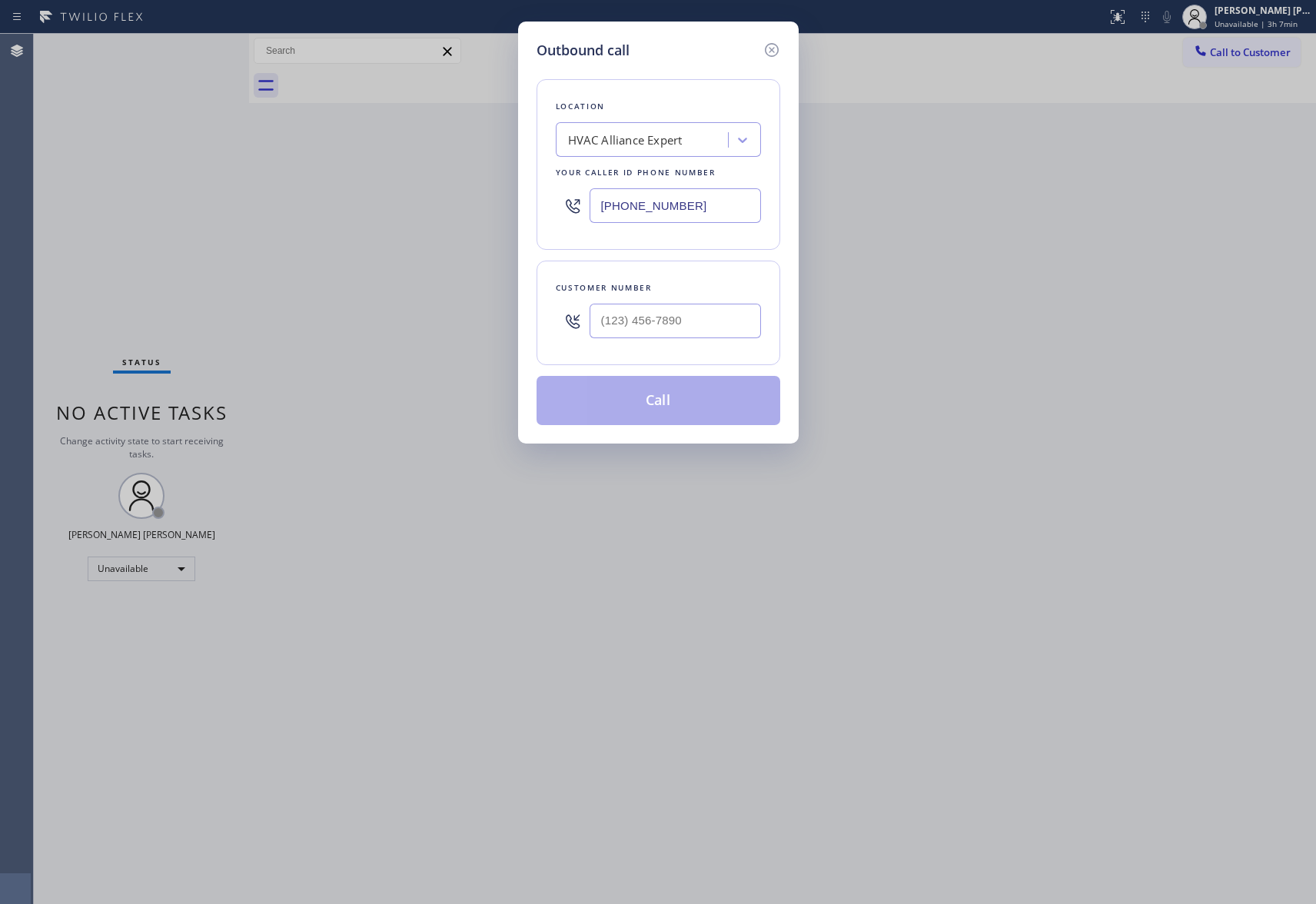
type input "(___) ___-____"
click at [681, 328] on input "(___) ___-____" at bounding box center [675, 321] width 171 height 34
drag, startPoint x: 671, startPoint y: 198, endPoint x: 457, endPoint y: 185, distance: 214.4
click at [458, 185] on div "Outbound call Location HVAC Alliance Expert Your caller id phone number [PHONE_…" at bounding box center [658, 452] width 1316 height 904
paste input "00) 452-719"
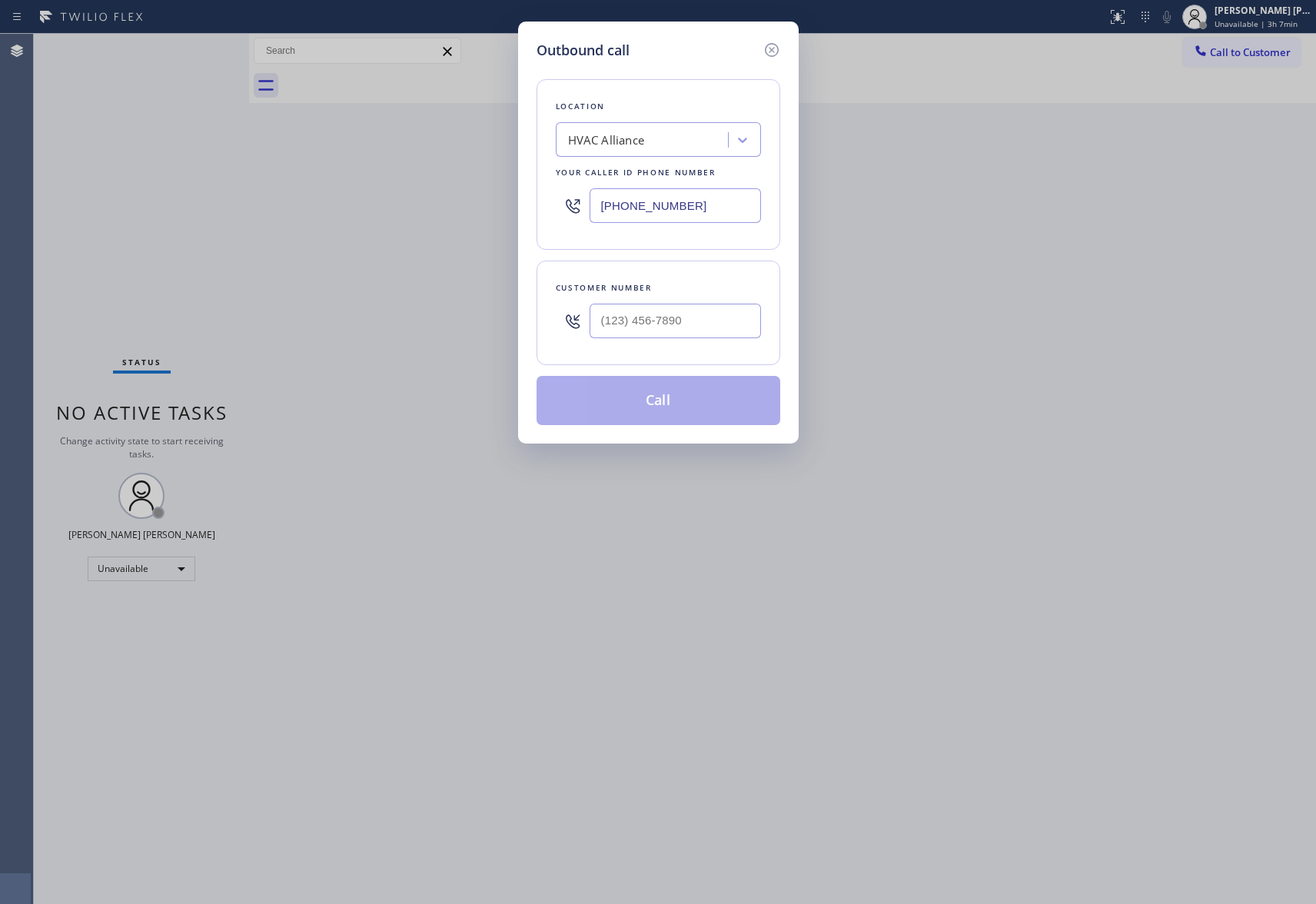
type input "[PHONE_NUMBER]"
click at [712, 326] on input "(___) ___-____" at bounding box center [675, 321] width 171 height 34
drag, startPoint x: 712, startPoint y: 326, endPoint x: 422, endPoint y: 327, distance: 290.0
click at [459, 330] on div "Outbound call Location HVAC Alliance Your caller id phone number [PHONE_NUMBER]…" at bounding box center [658, 452] width 1316 height 904
paste input "310) 963"
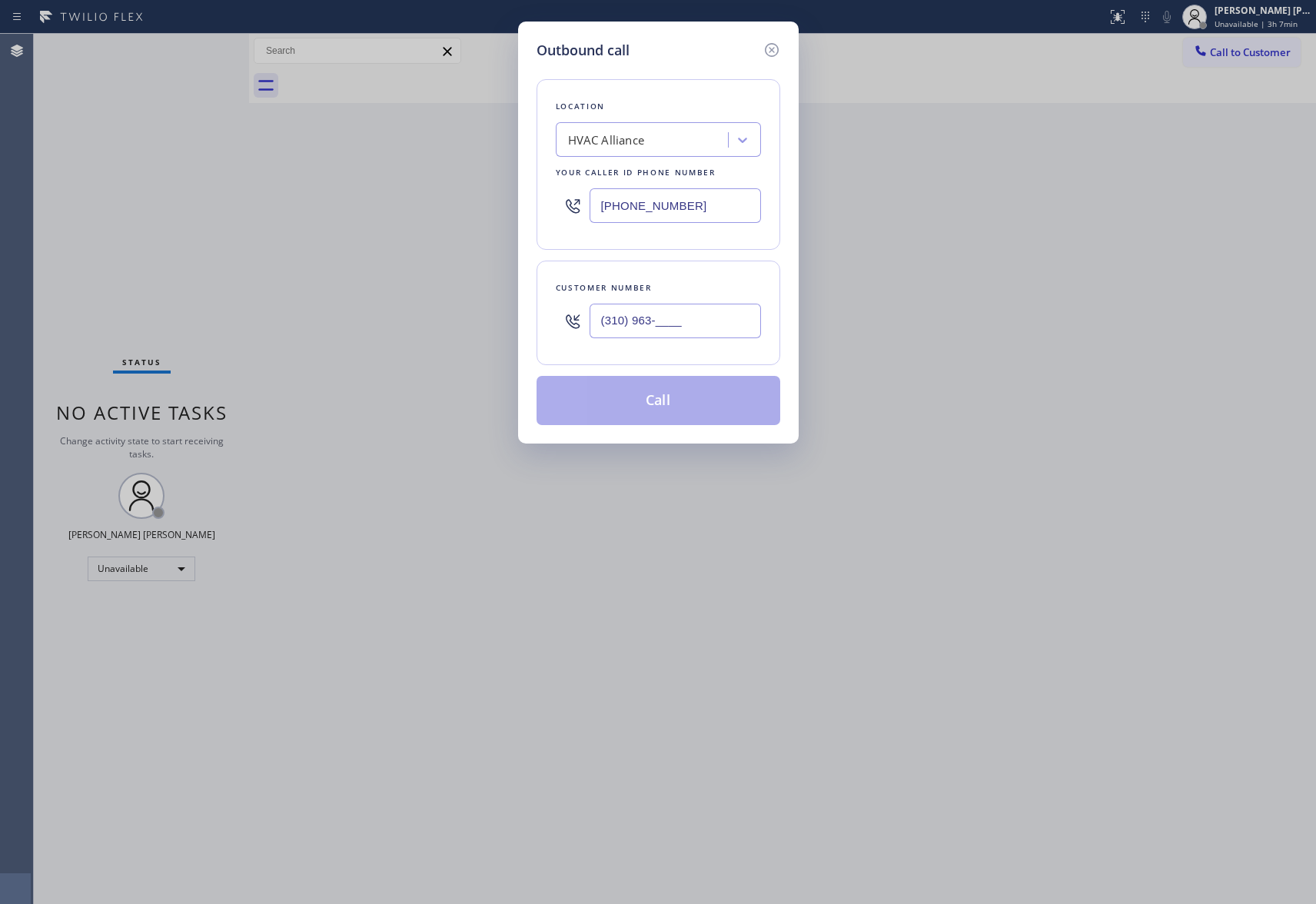
drag, startPoint x: 714, startPoint y: 319, endPoint x: 405, endPoint y: 297, distance: 309.8
click at [405, 297] on div "Outbound call Location HVAC Alliance Your caller id phone number [PHONE_NUMBER]…" at bounding box center [658, 452] width 1316 height 904
paste input "text"
drag, startPoint x: 724, startPoint y: 321, endPoint x: 344, endPoint y: 293, distance: 381.0
click at [344, 293] on div "Outbound call Location HVAC Alliance Your caller id phone number [PHONE_NUMBER]…" at bounding box center [658, 452] width 1316 height 904
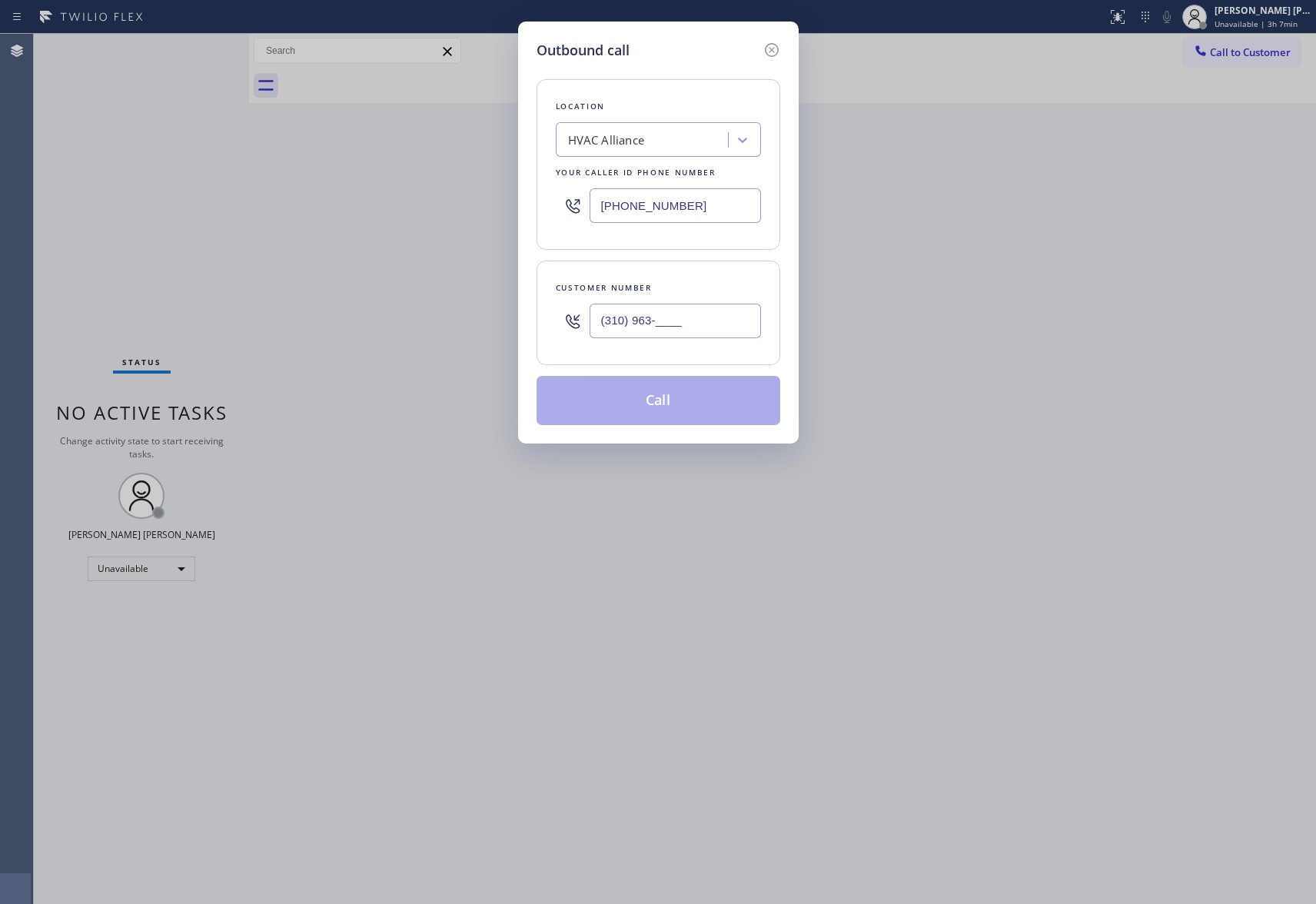
paste input "6029"
type input "[PHONE_NUMBER]"
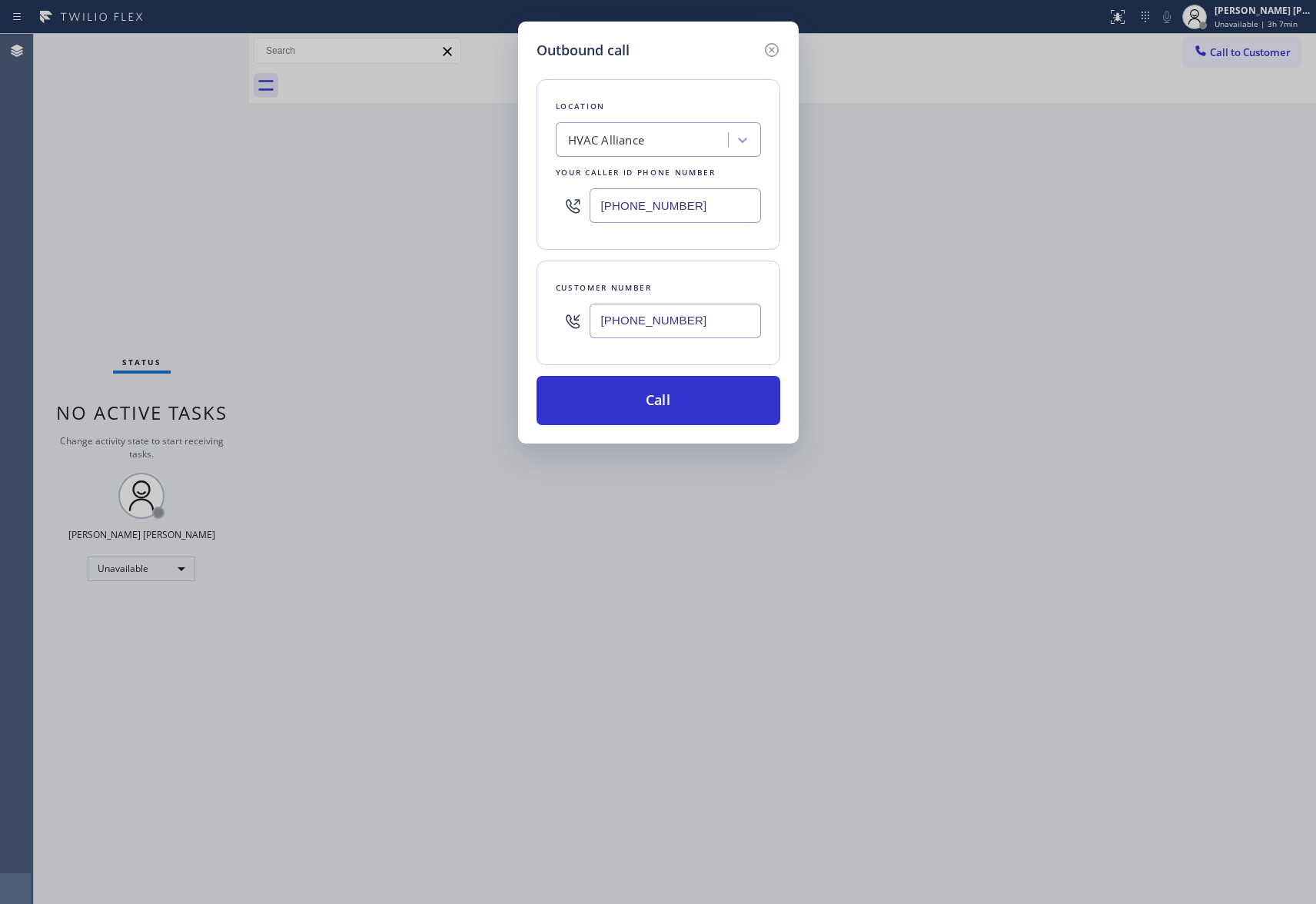
drag, startPoint x: 410, startPoint y: 167, endPoint x: 373, endPoint y: 166, distance: 37.0
click at [374, 164] on div "Outbound call Location HVAC Alliance Your caller id phone number [PHONE_NUMBER]…" at bounding box center [658, 452] width 1316 height 904
paste input "55) 999-441"
type input "[PHONE_NUMBER]"
click at [702, 416] on button "Call" at bounding box center [658, 400] width 243 height 49
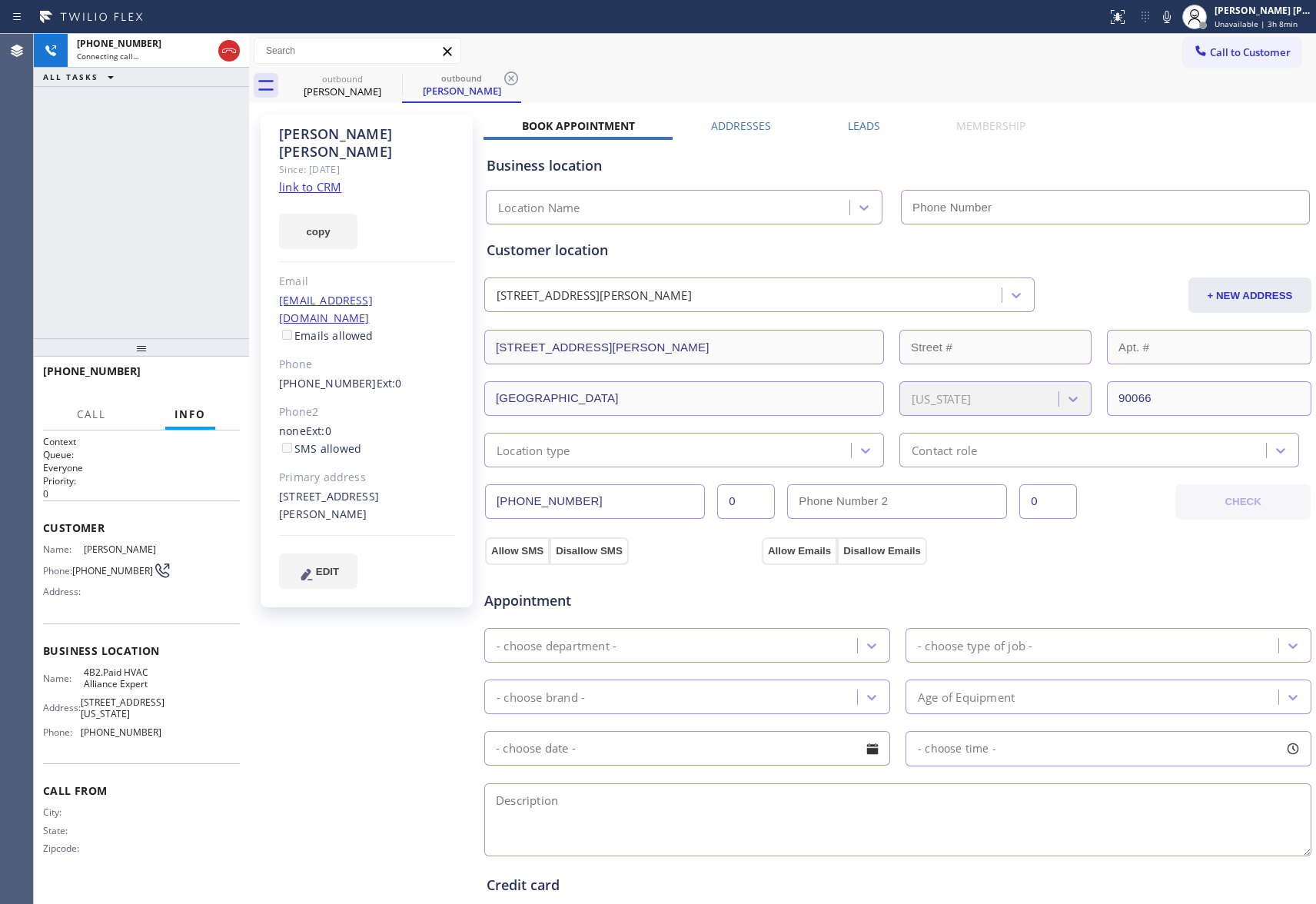
type input "[PHONE_NUMBER]"
click at [861, 121] on label "Leads" at bounding box center [864, 125] width 32 height 15
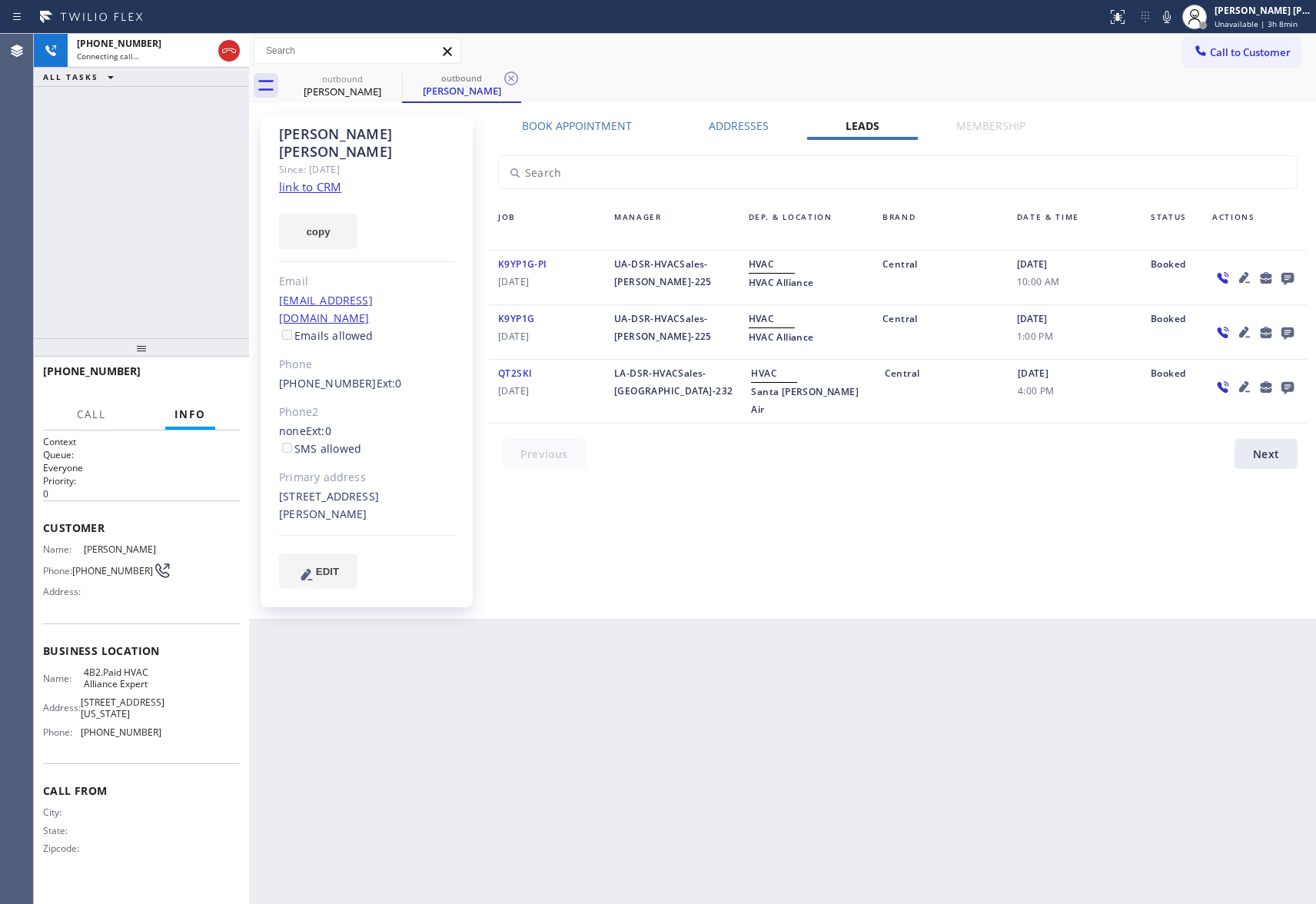
click at [1290, 276] on icon at bounding box center [1288, 278] width 19 height 20
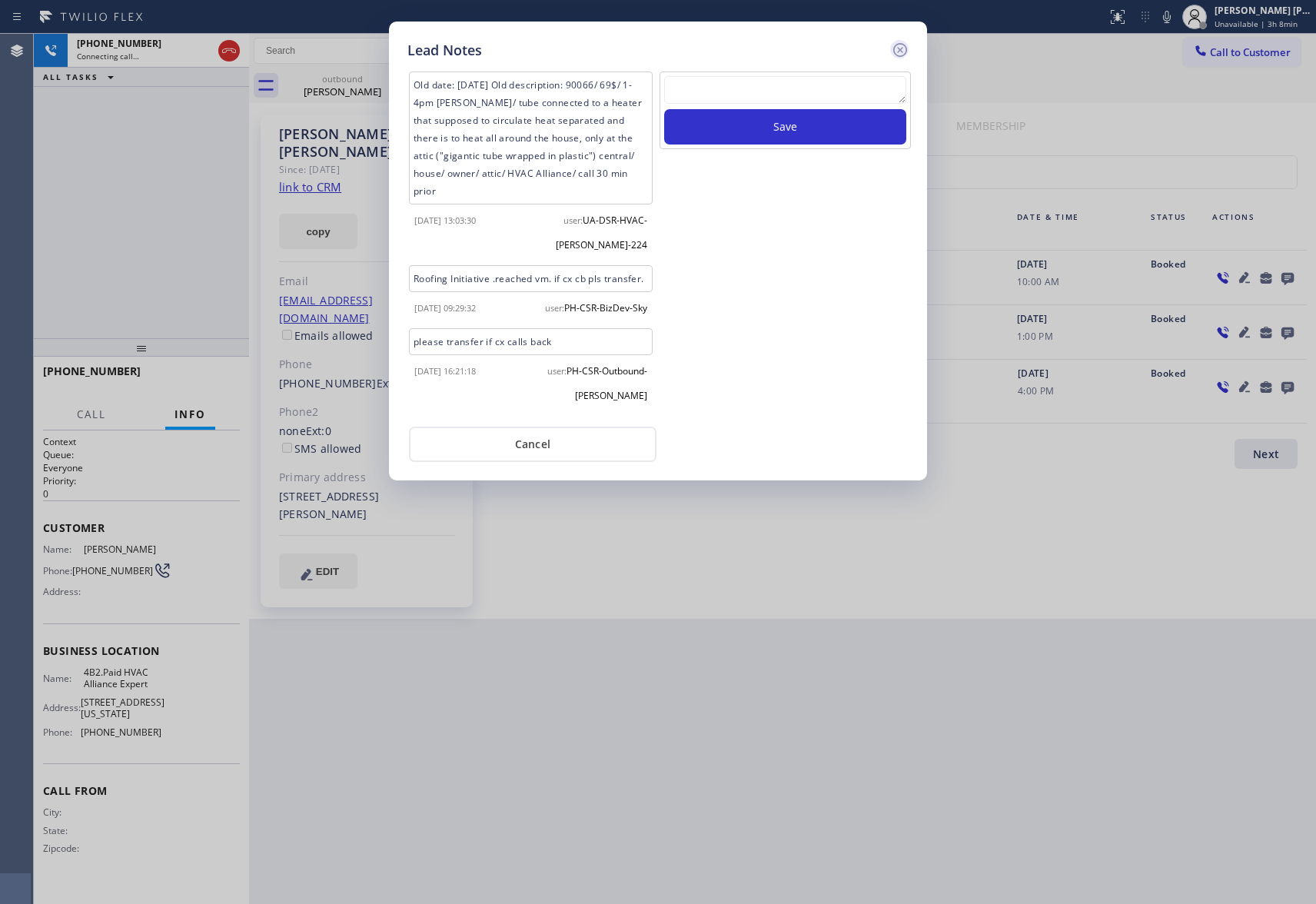
click at [904, 47] on icon at bounding box center [901, 50] width 19 height 19
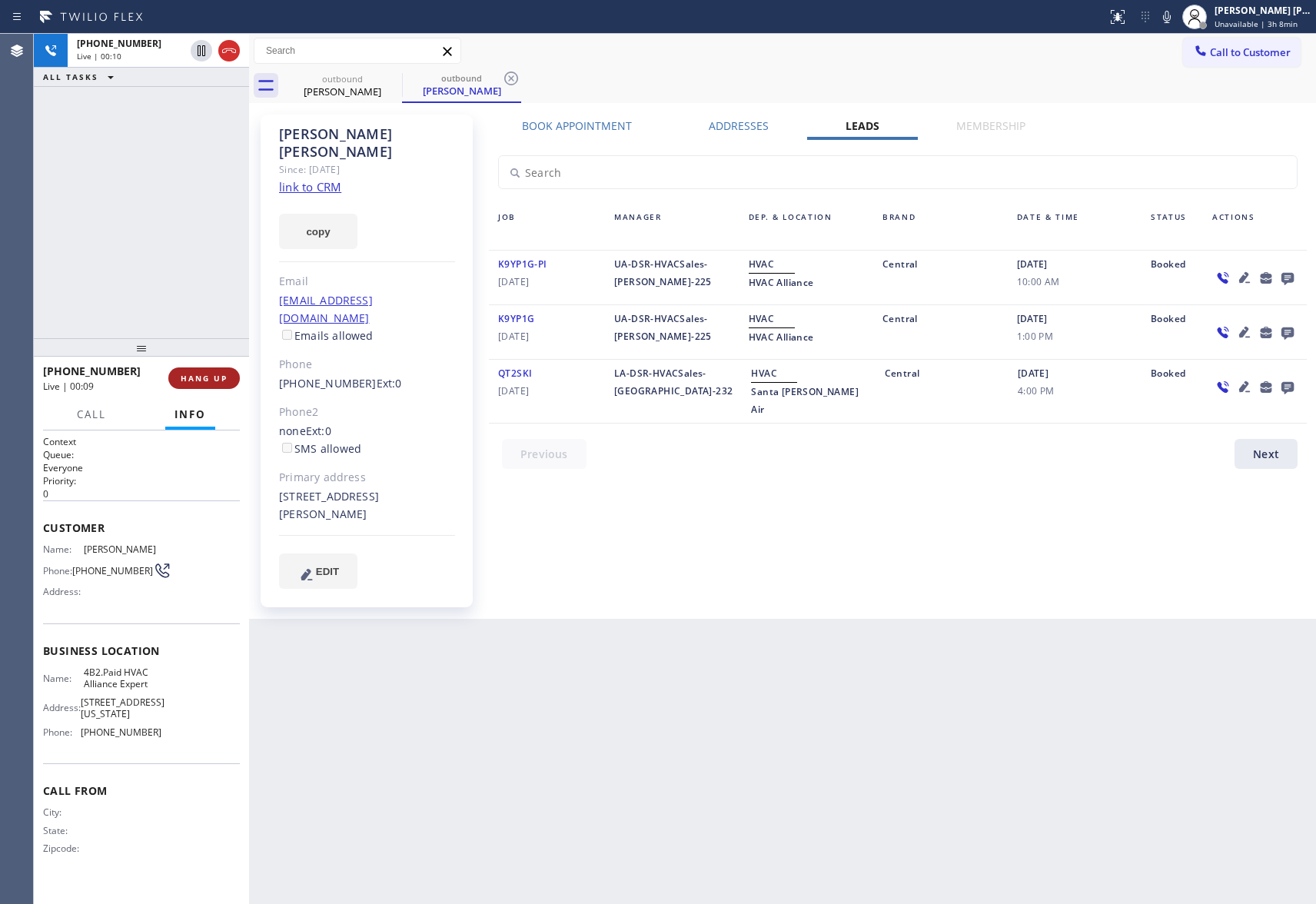
click at [209, 378] on span "HANG UP" at bounding box center [204, 379] width 47 height 11
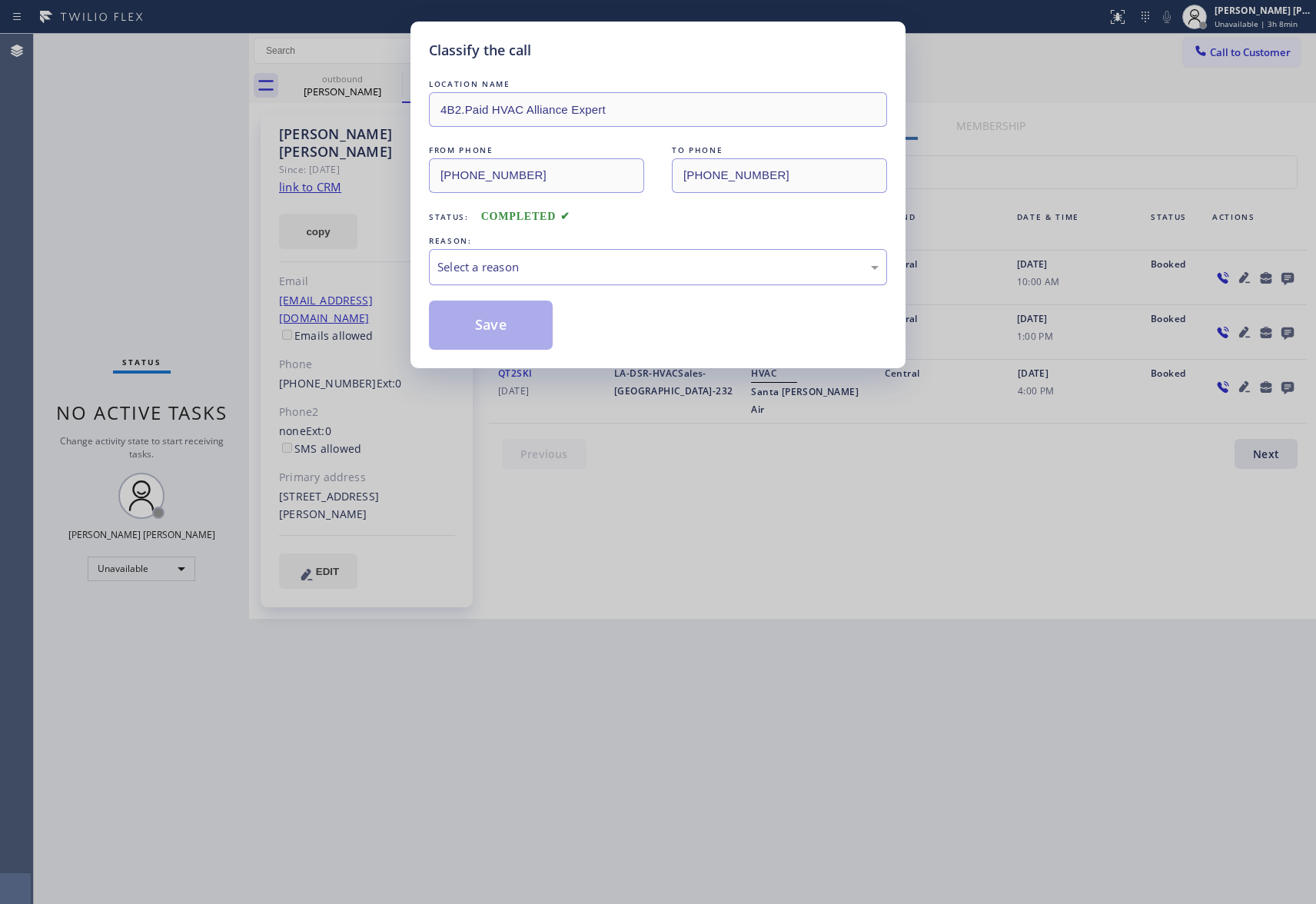
click at [523, 262] on div "Select a reason" at bounding box center [658, 267] width 441 height 18
click at [484, 330] on button "Save" at bounding box center [491, 325] width 124 height 49
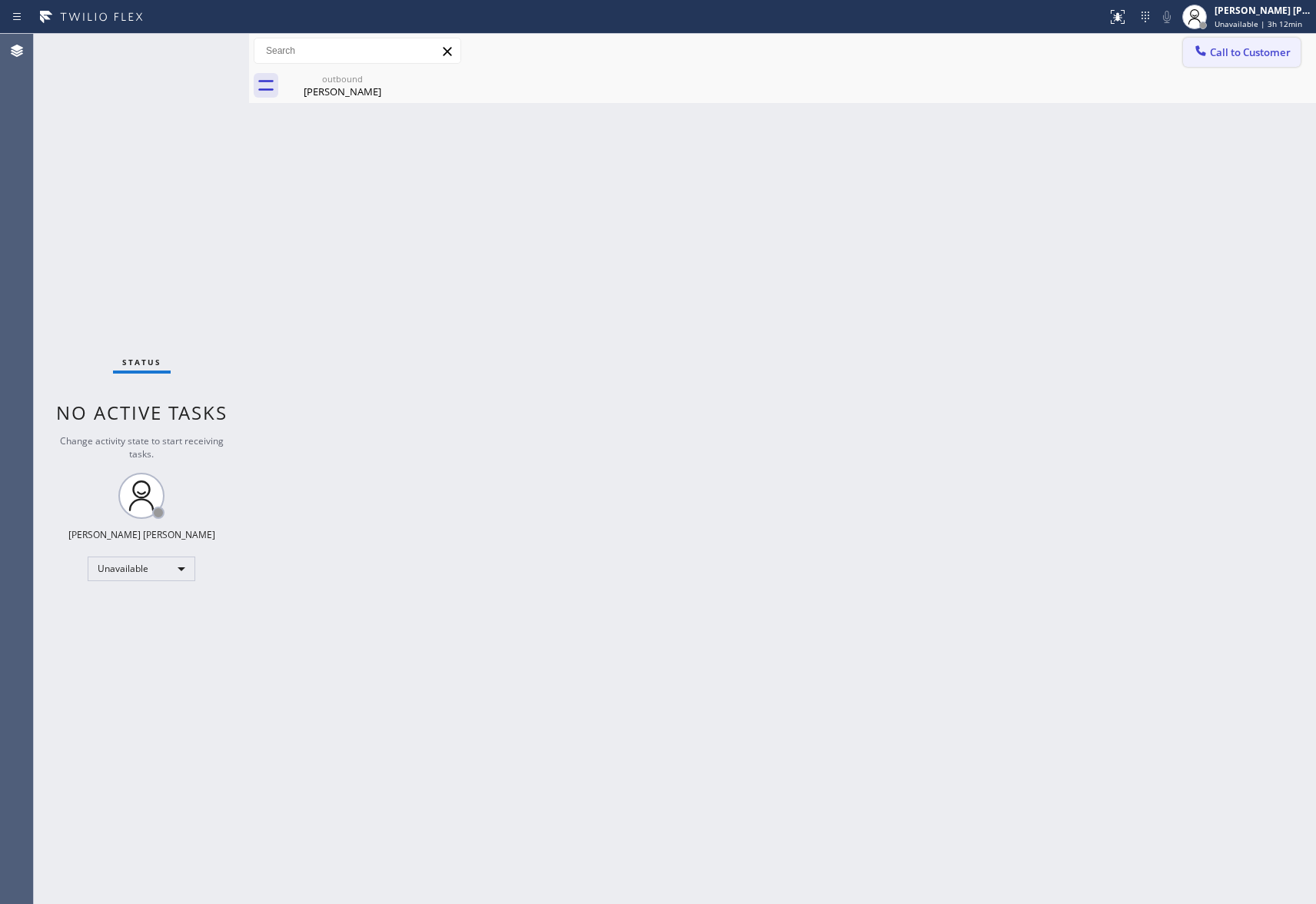
click at [1276, 54] on span "Call to Customer" at bounding box center [1250, 52] width 81 height 14
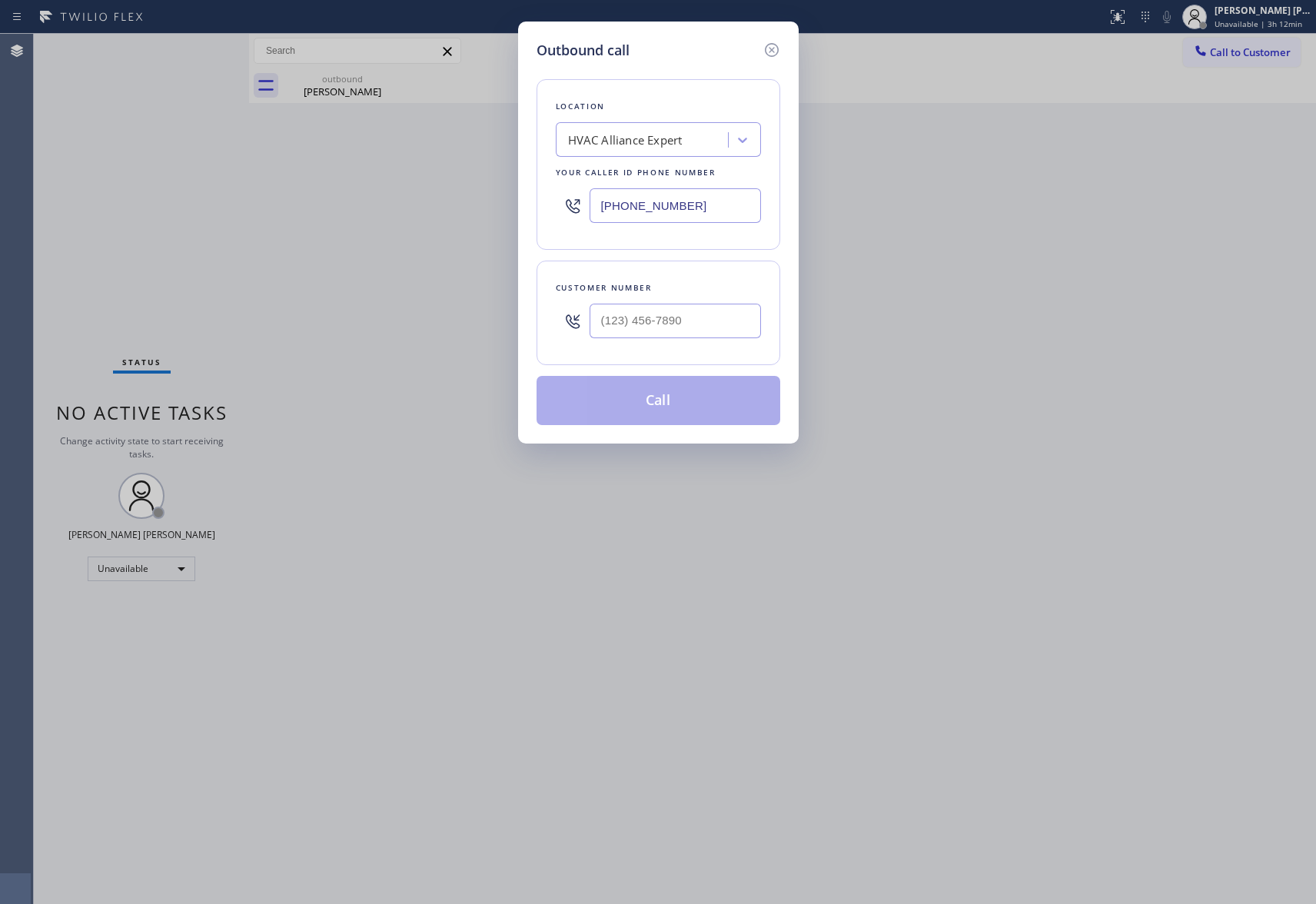
drag, startPoint x: 770, startPoint y: 48, endPoint x: 432, endPoint y: 89, distance: 340.5
click at [770, 47] on icon at bounding box center [771, 50] width 14 height 14
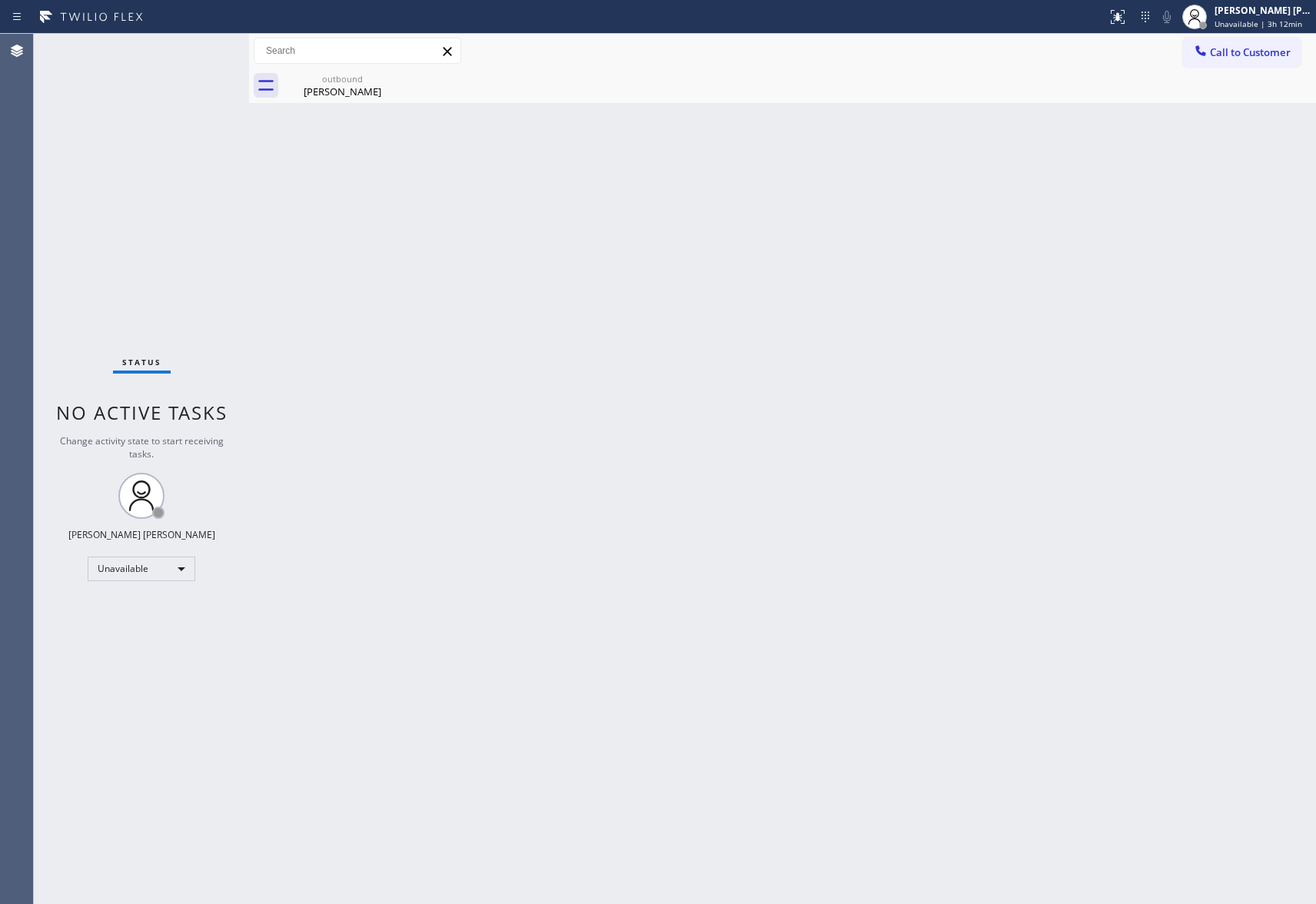
click at [413, 90] on div "outbound [PERSON_NAME]" at bounding box center [800, 85] width 1034 height 34
click at [409, 75] on div "outbound [PERSON_NAME]" at bounding box center [800, 85] width 1034 height 34
drag, startPoint x: 401, startPoint y: 78, endPoint x: 389, endPoint y: 84, distance: 13.4
click at [400, 78] on icon at bounding box center [392, 78] width 19 height 19
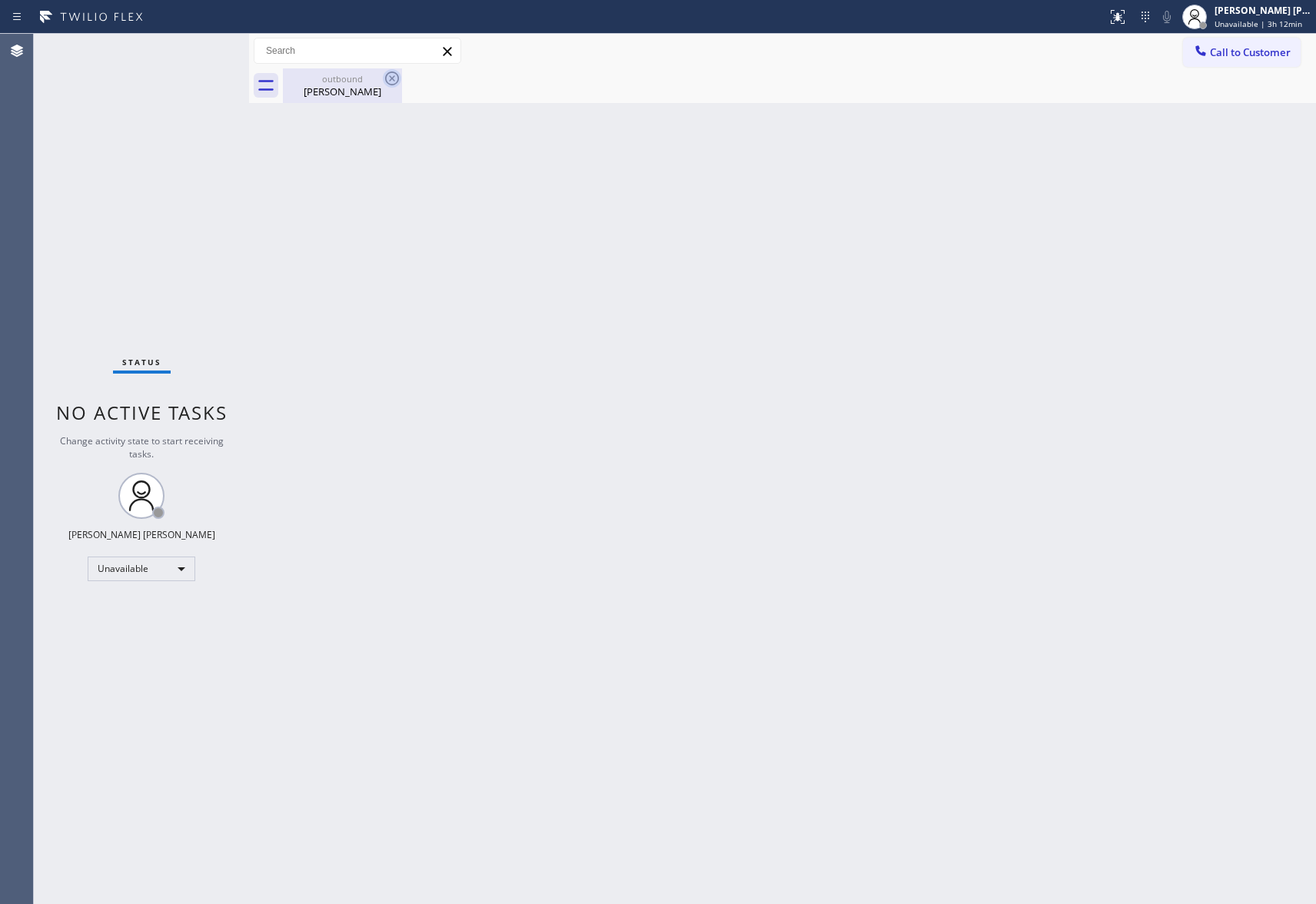
click at [389, 84] on icon at bounding box center [392, 78] width 14 height 14
click at [390, 83] on icon at bounding box center [392, 78] width 19 height 19
click at [394, 75] on icon at bounding box center [392, 78] width 14 height 14
click at [330, 88] on div "[PERSON_NAME]" at bounding box center [343, 92] width 116 height 14
click at [400, 75] on div at bounding box center [800, 85] width 1034 height 34
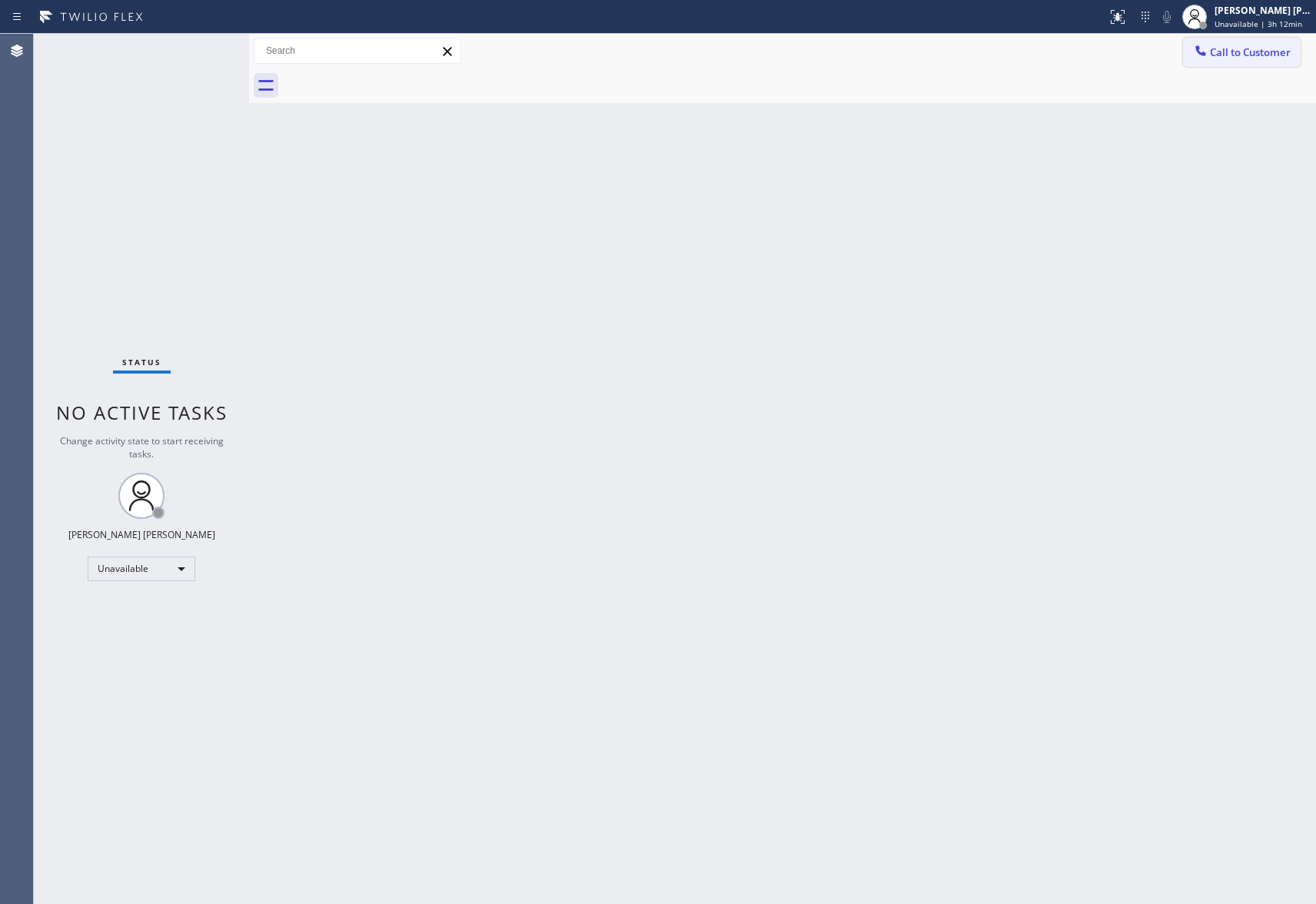
click at [1250, 53] on span "Call to Customer" at bounding box center [1250, 52] width 81 height 14
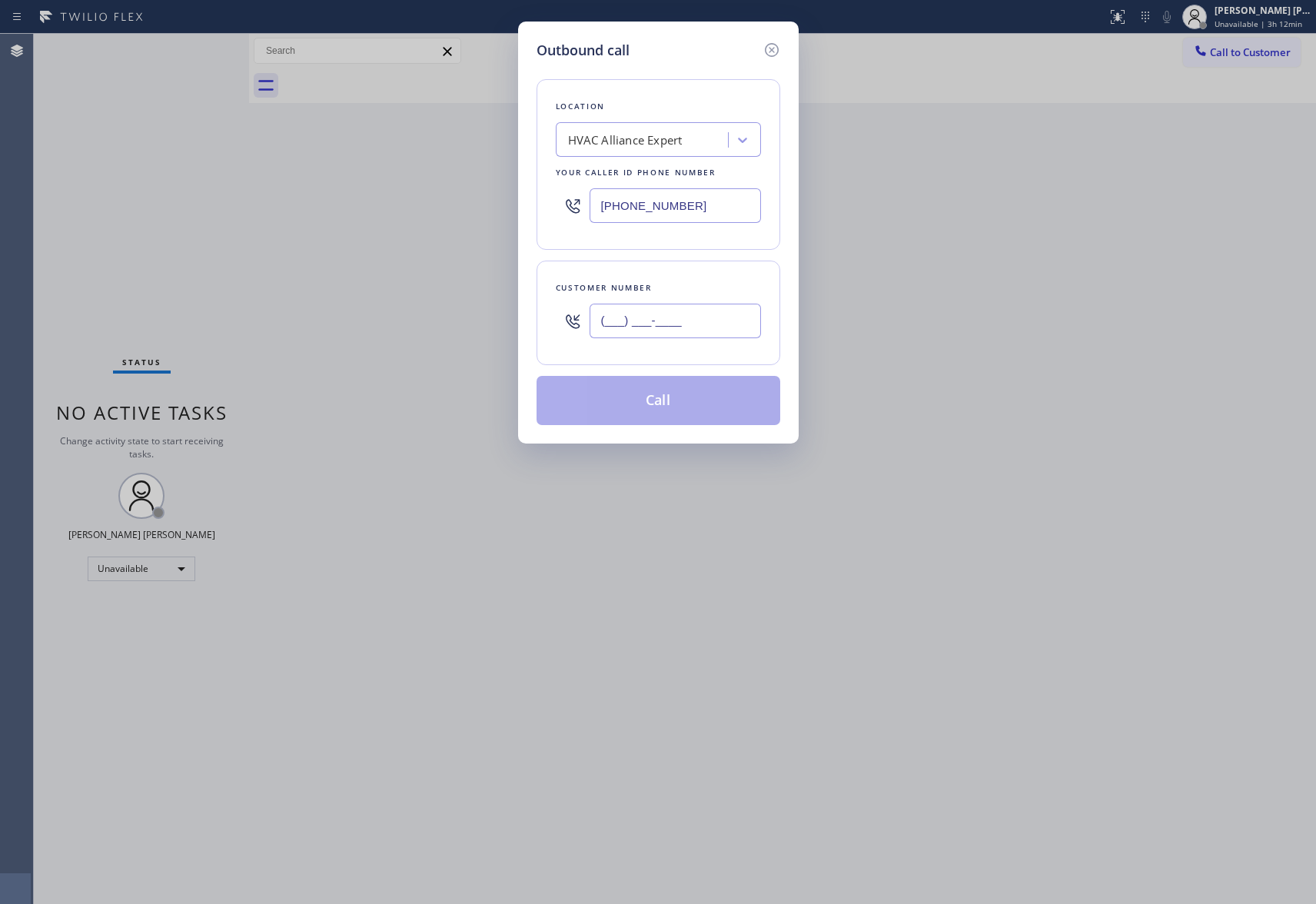
click at [695, 322] on input "(___) ___-____" at bounding box center [675, 321] width 171 height 34
paste input "415) 652-1374"
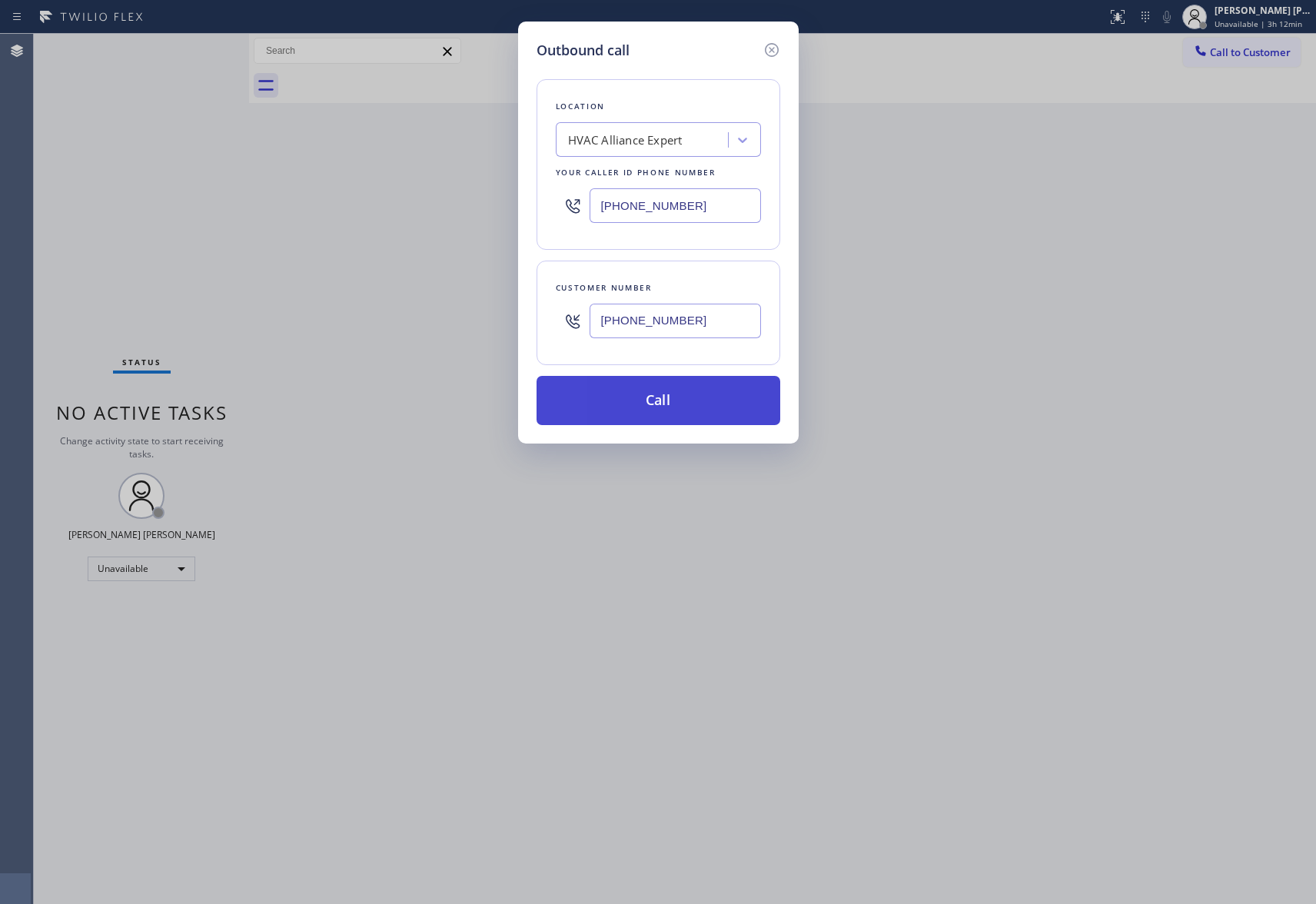
type input "[PHONE_NUMBER]"
click at [684, 403] on button "Call" at bounding box center [658, 400] width 243 height 49
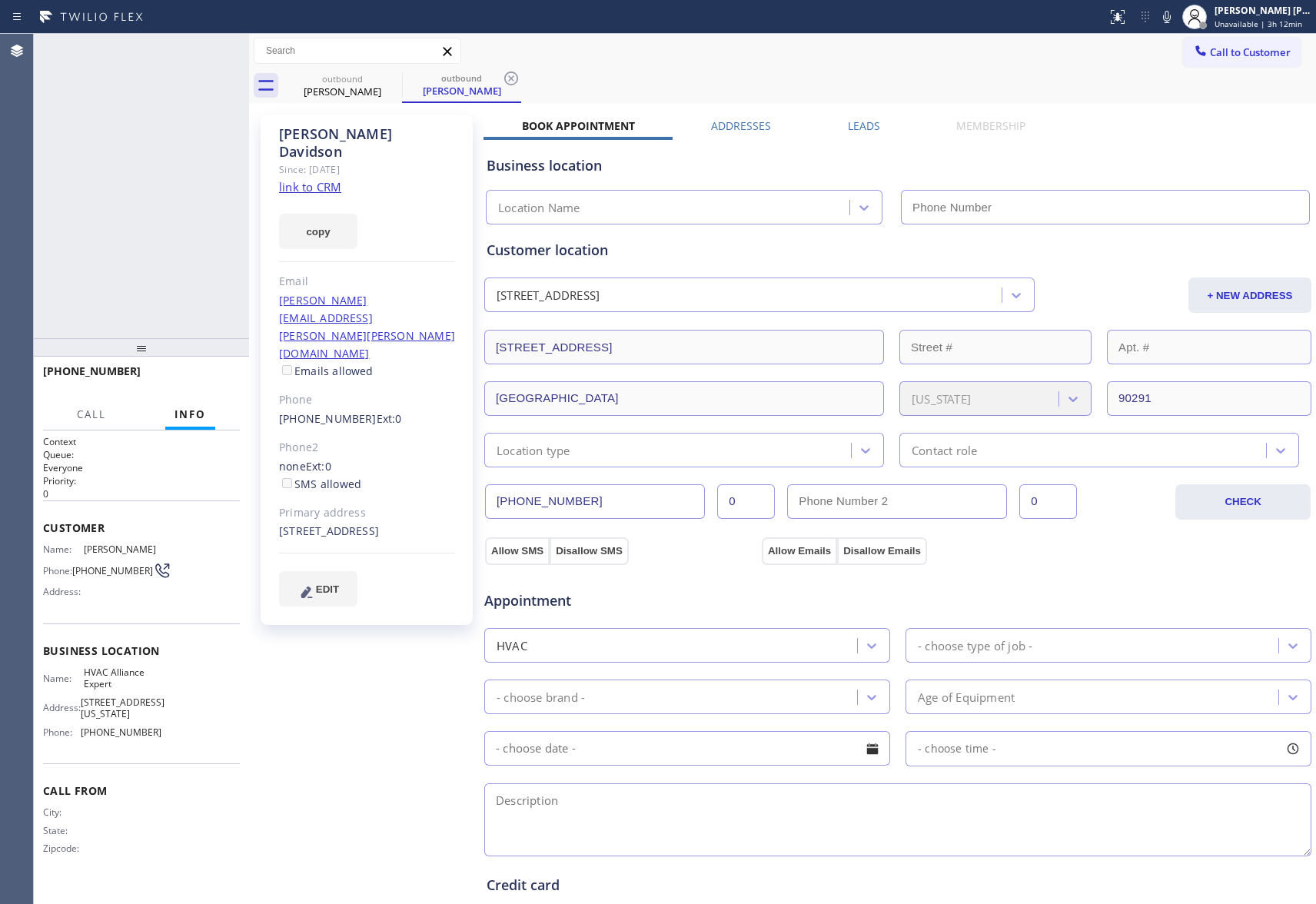
type input "[PHONE_NUMBER]"
click at [231, 59] on icon at bounding box center [229, 51] width 19 height 19
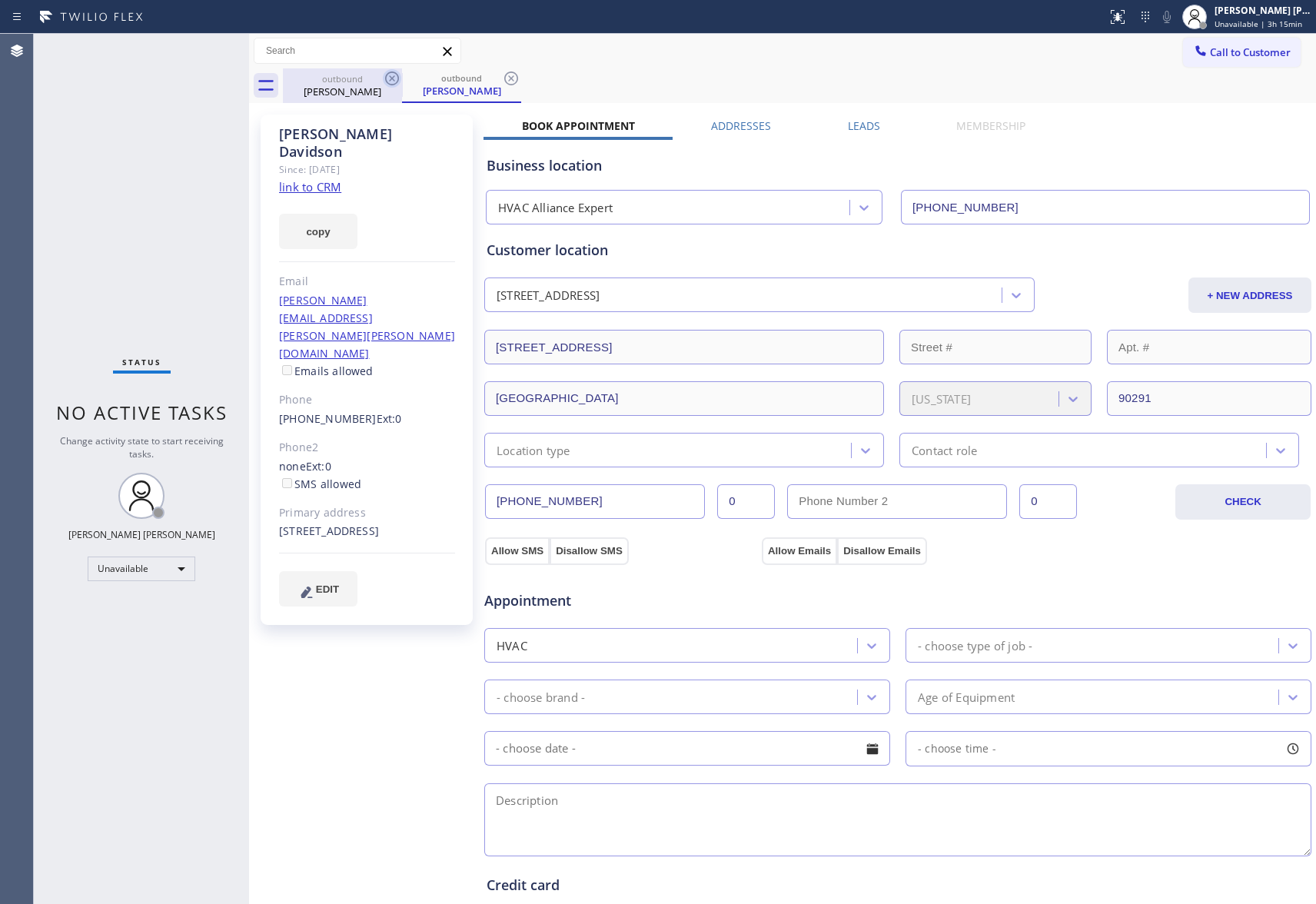
drag, startPoint x: 349, startPoint y: 91, endPoint x: 398, endPoint y: 74, distance: 51.9
click at [354, 87] on div "[PERSON_NAME]" at bounding box center [343, 92] width 116 height 14
click at [398, 74] on icon at bounding box center [392, 78] width 19 height 19
click at [0, 0] on icon at bounding box center [0, 0] width 0 height 0
click at [398, 74] on div "outbound [PERSON_NAME] outbound [PERSON_NAME]" at bounding box center [800, 85] width 1034 height 34
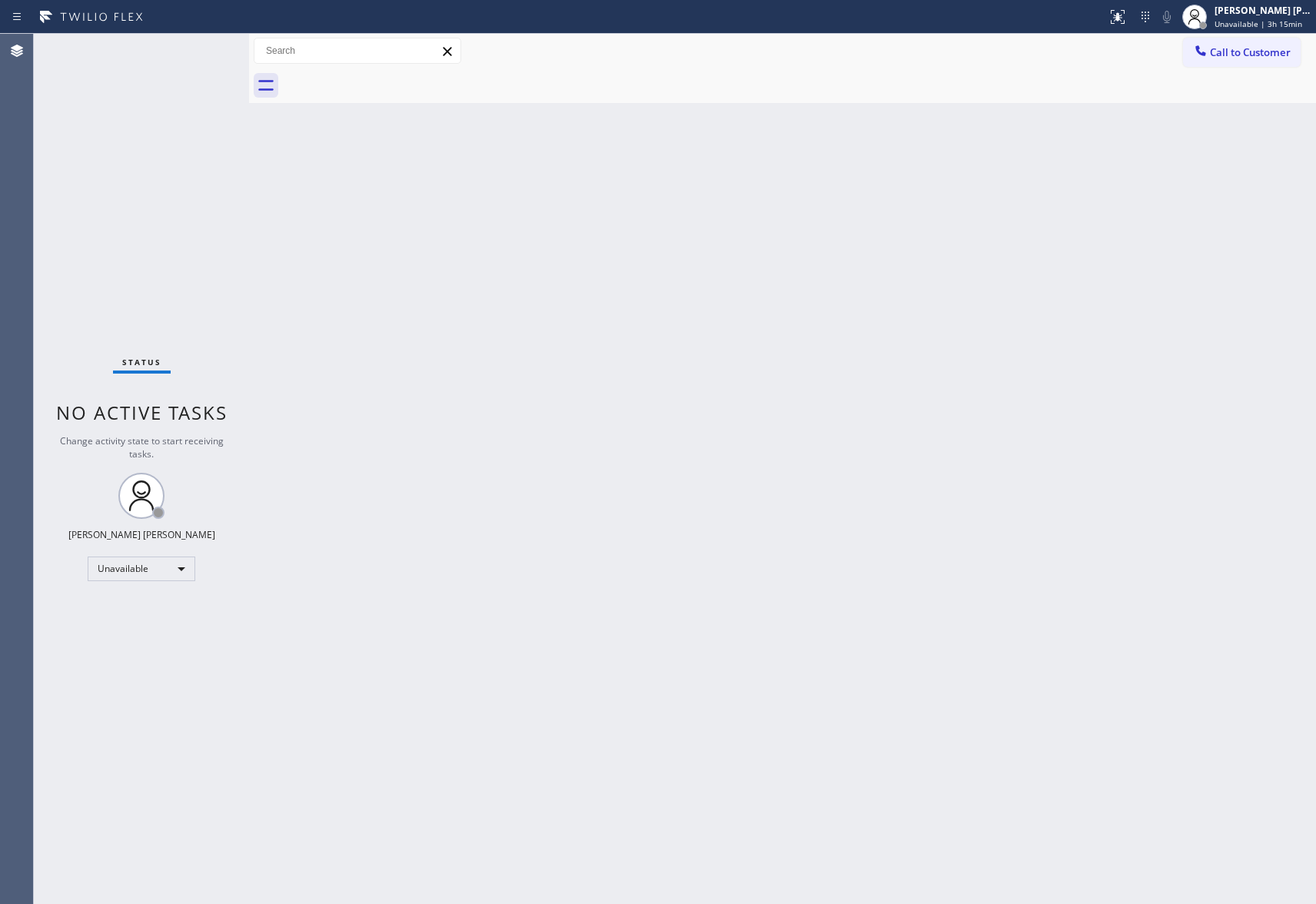
click at [398, 74] on div at bounding box center [800, 85] width 1034 height 34
click at [1268, 56] on span "Call to Customer" at bounding box center [1250, 52] width 81 height 14
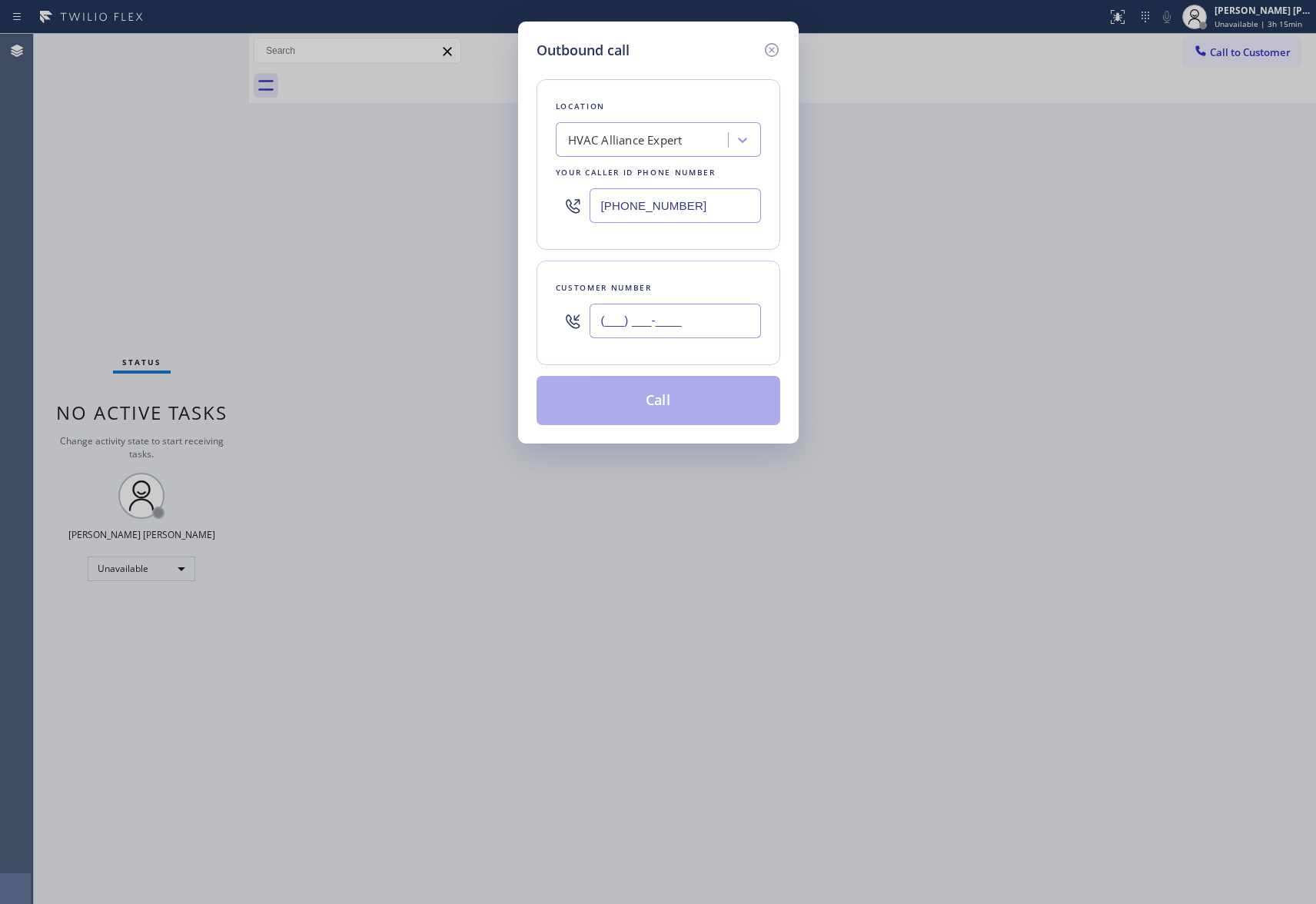
click at [702, 338] on input "(___) ___-____" at bounding box center [675, 321] width 171 height 34
paste input "507) 566-6137"
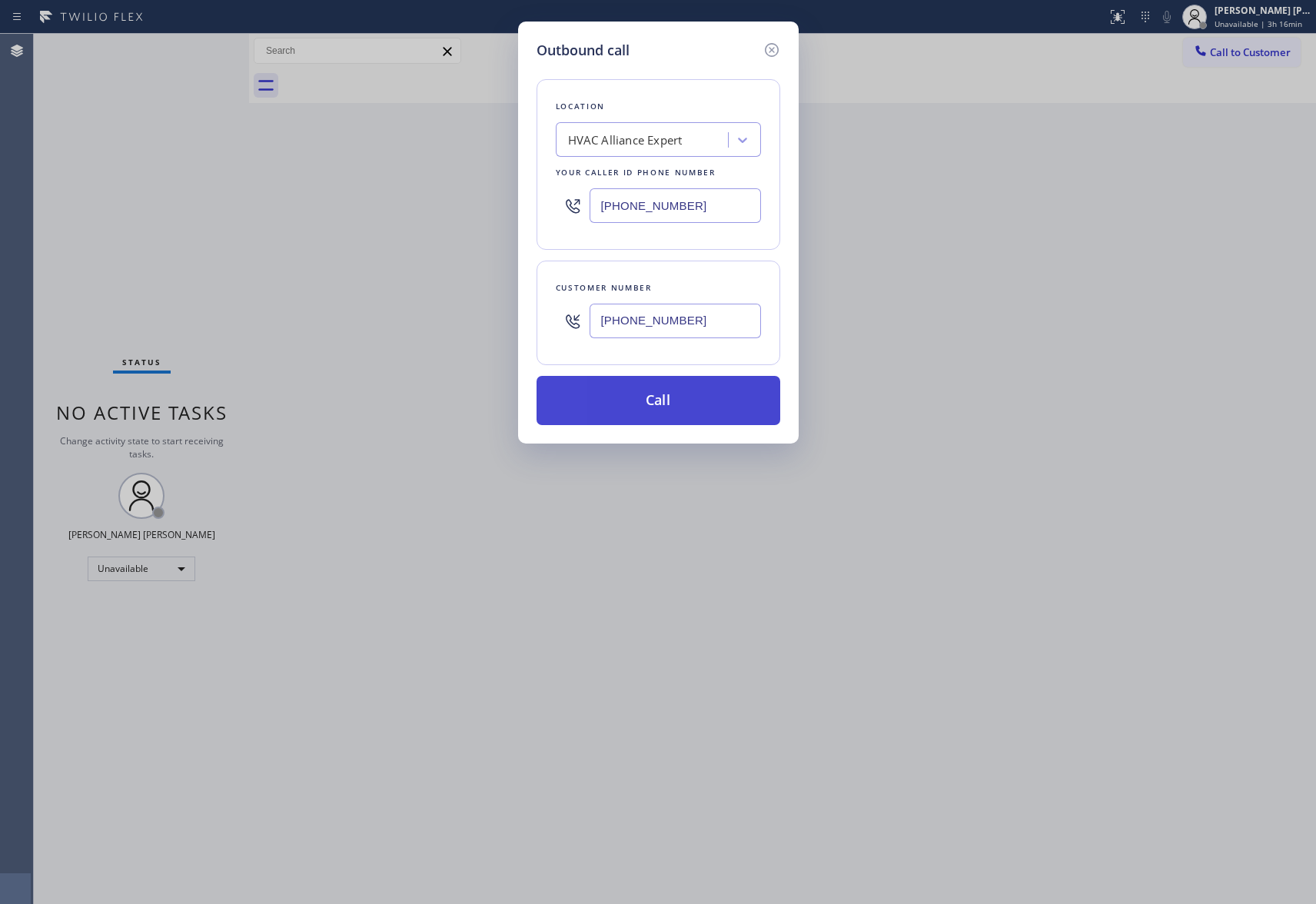
type input "[PHONE_NUMBER]"
click at [683, 408] on button "Call" at bounding box center [658, 400] width 243 height 49
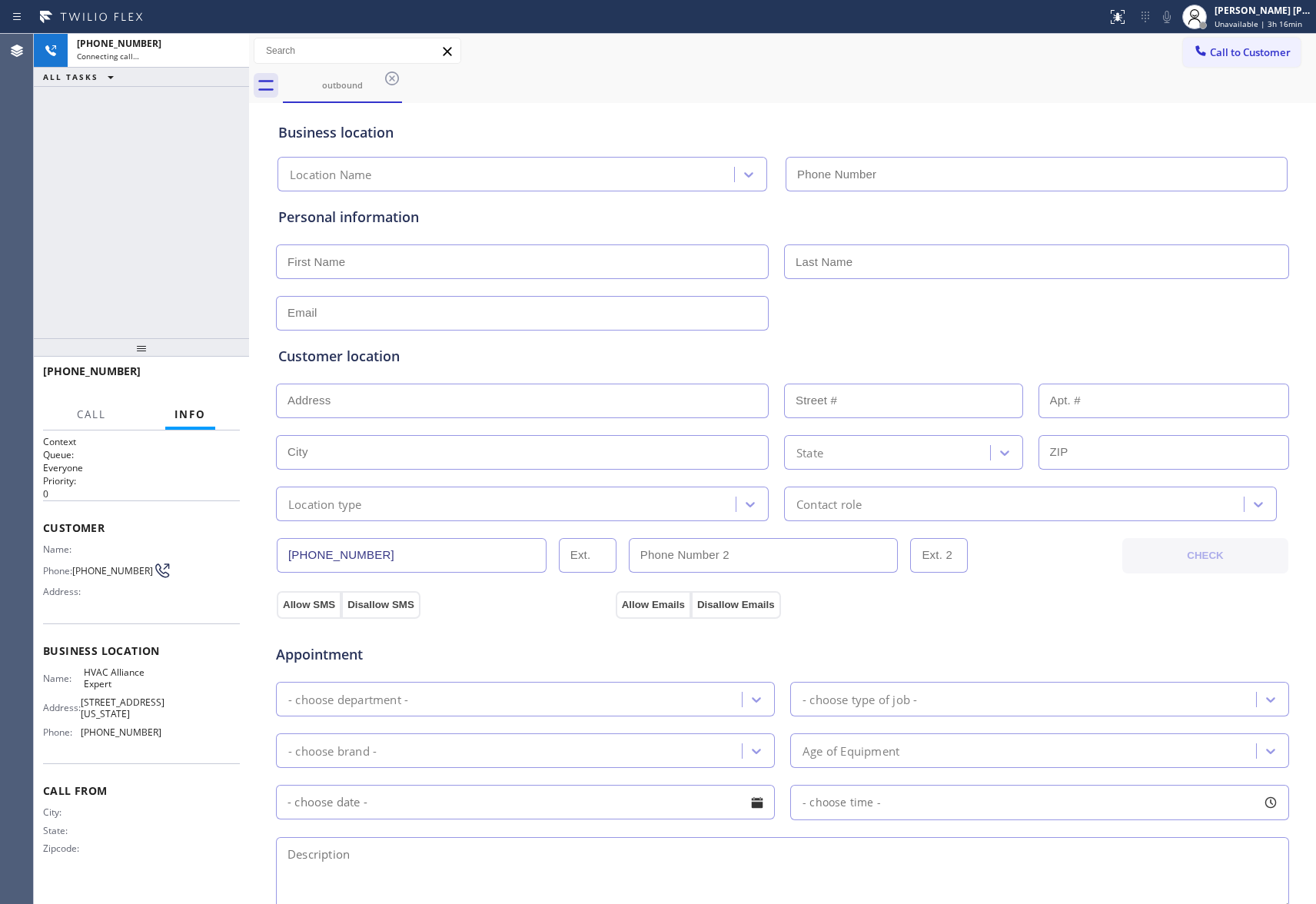
type input "[PHONE_NUMBER]"
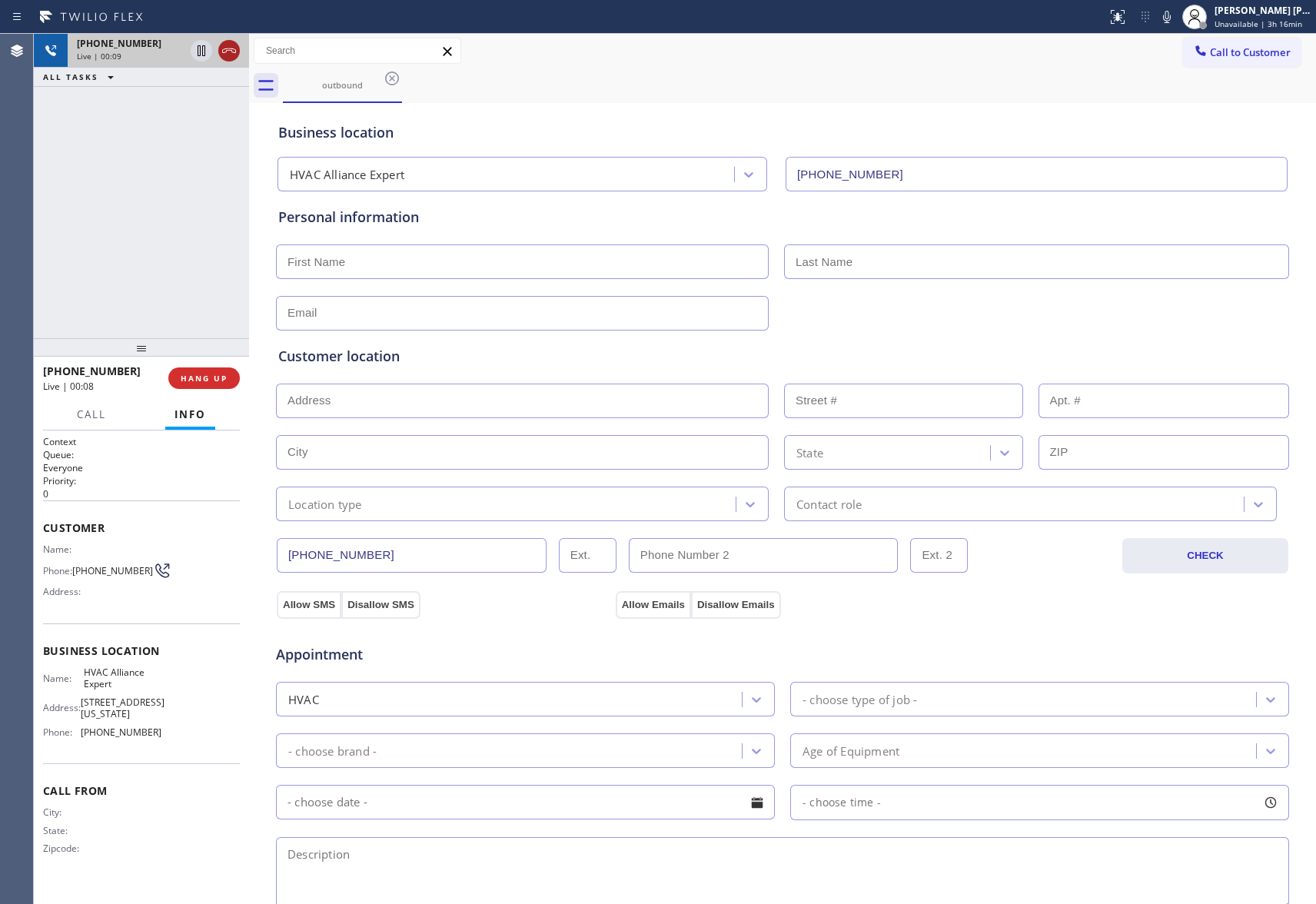
click at [225, 56] on icon at bounding box center [229, 51] width 19 height 19
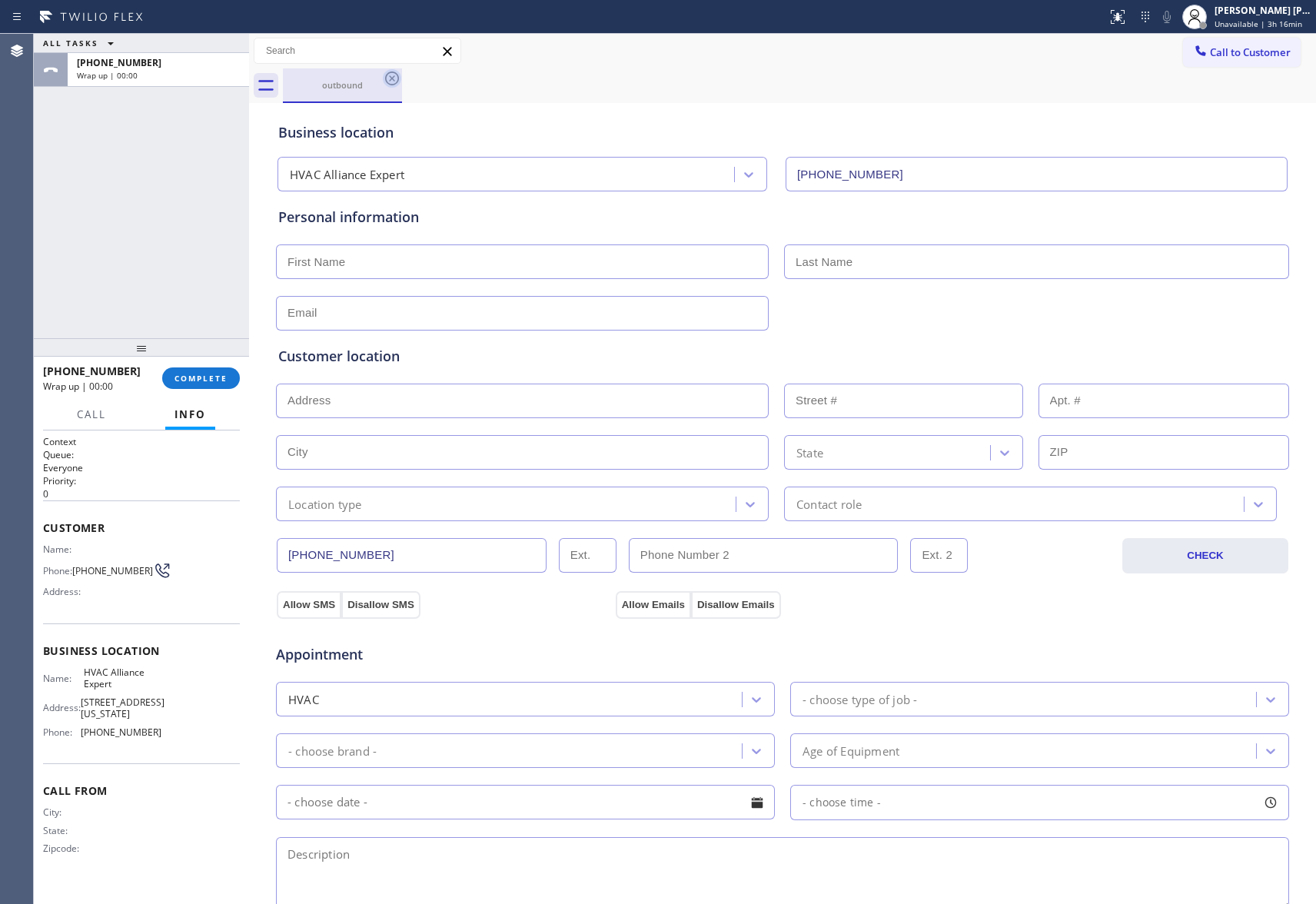
click at [391, 77] on icon at bounding box center [392, 78] width 14 height 14
click at [391, 77] on div "outbound" at bounding box center [800, 85] width 1034 height 34
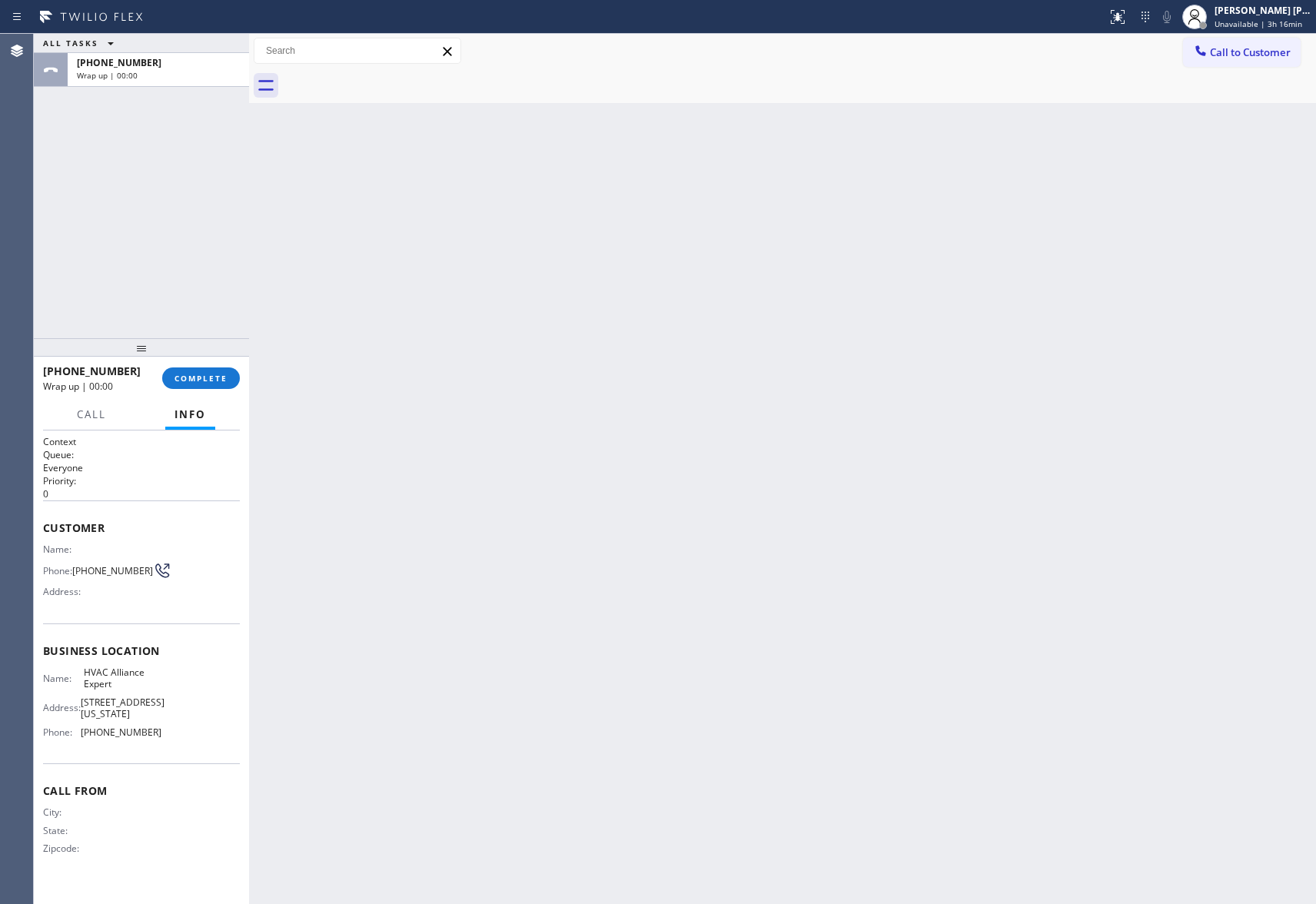
drag, startPoint x: 391, startPoint y: 77, endPoint x: 206, endPoint y: 63, distance: 185.5
click at [387, 77] on div at bounding box center [800, 85] width 1034 height 34
click at [1259, 59] on span "Call to Customer" at bounding box center [1250, 52] width 81 height 14
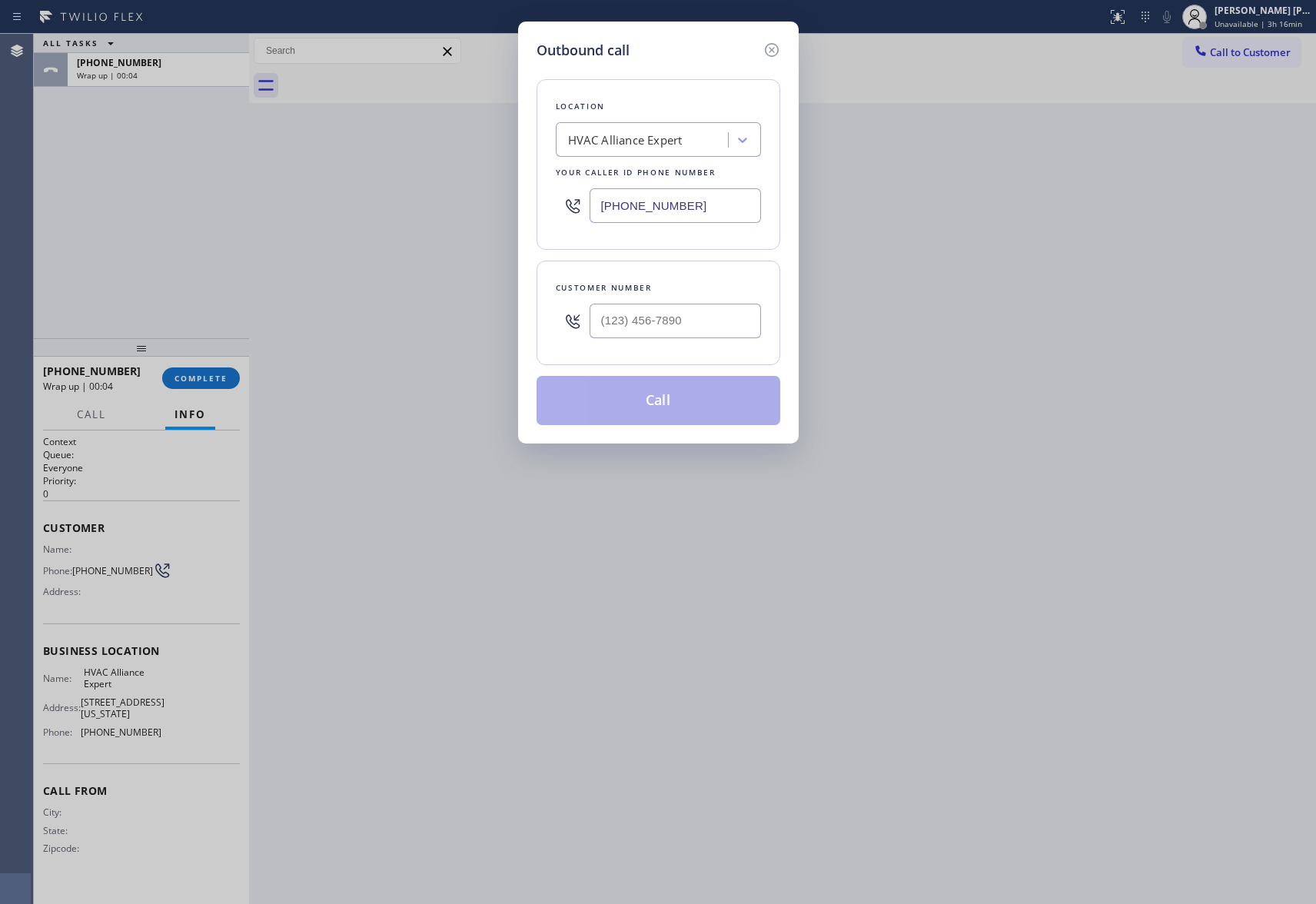
click at [678, 345] on div at bounding box center [675, 321] width 171 height 50
click at [707, 317] on input "(___) ___-____" at bounding box center [675, 321] width 171 height 34
paste input "310) 440-0817"
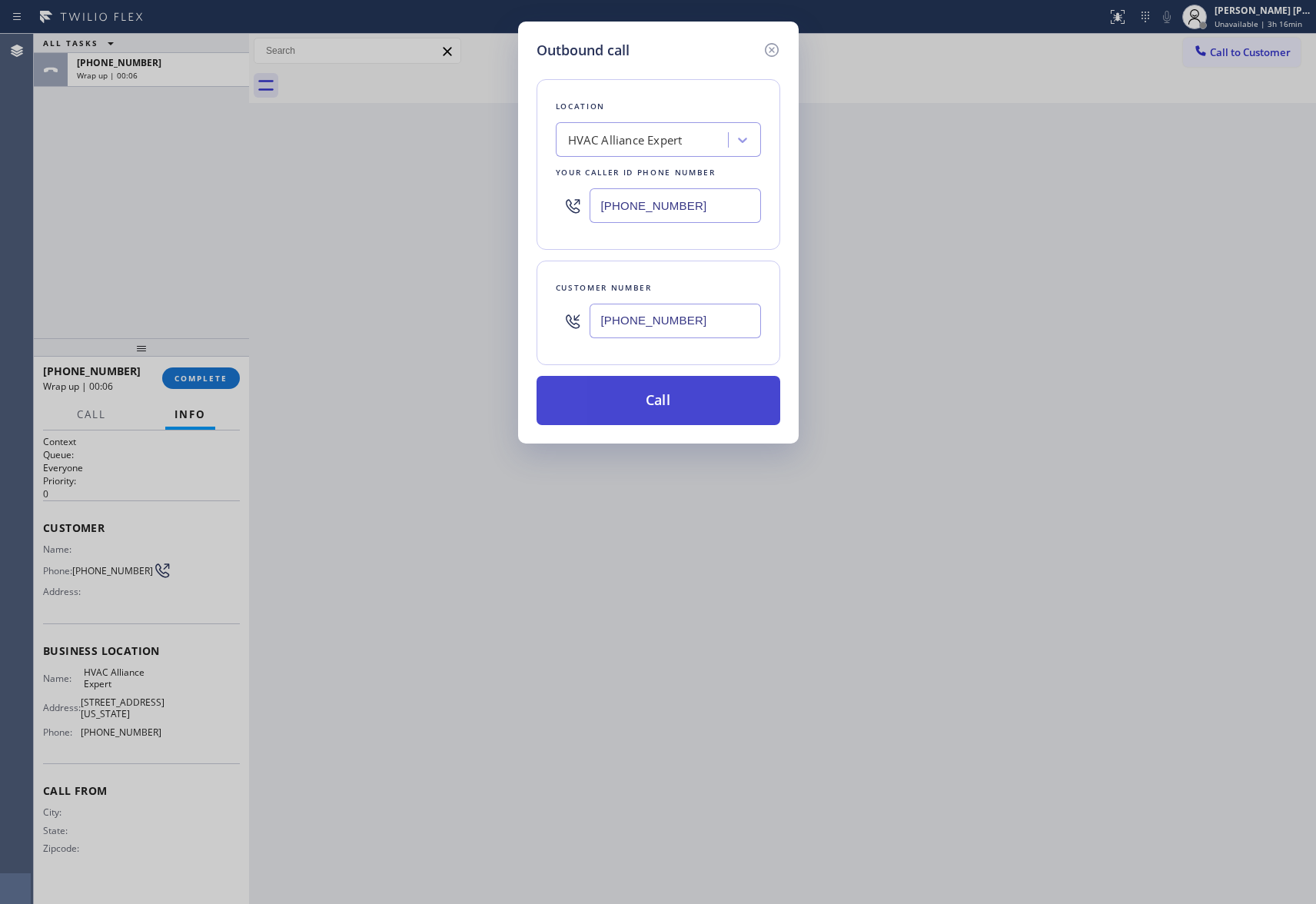
type input "[PHONE_NUMBER]"
drag, startPoint x: 656, startPoint y: 411, endPoint x: 240, endPoint y: 398, distance: 416.2
click at [656, 410] on button "Call" at bounding box center [658, 400] width 243 height 49
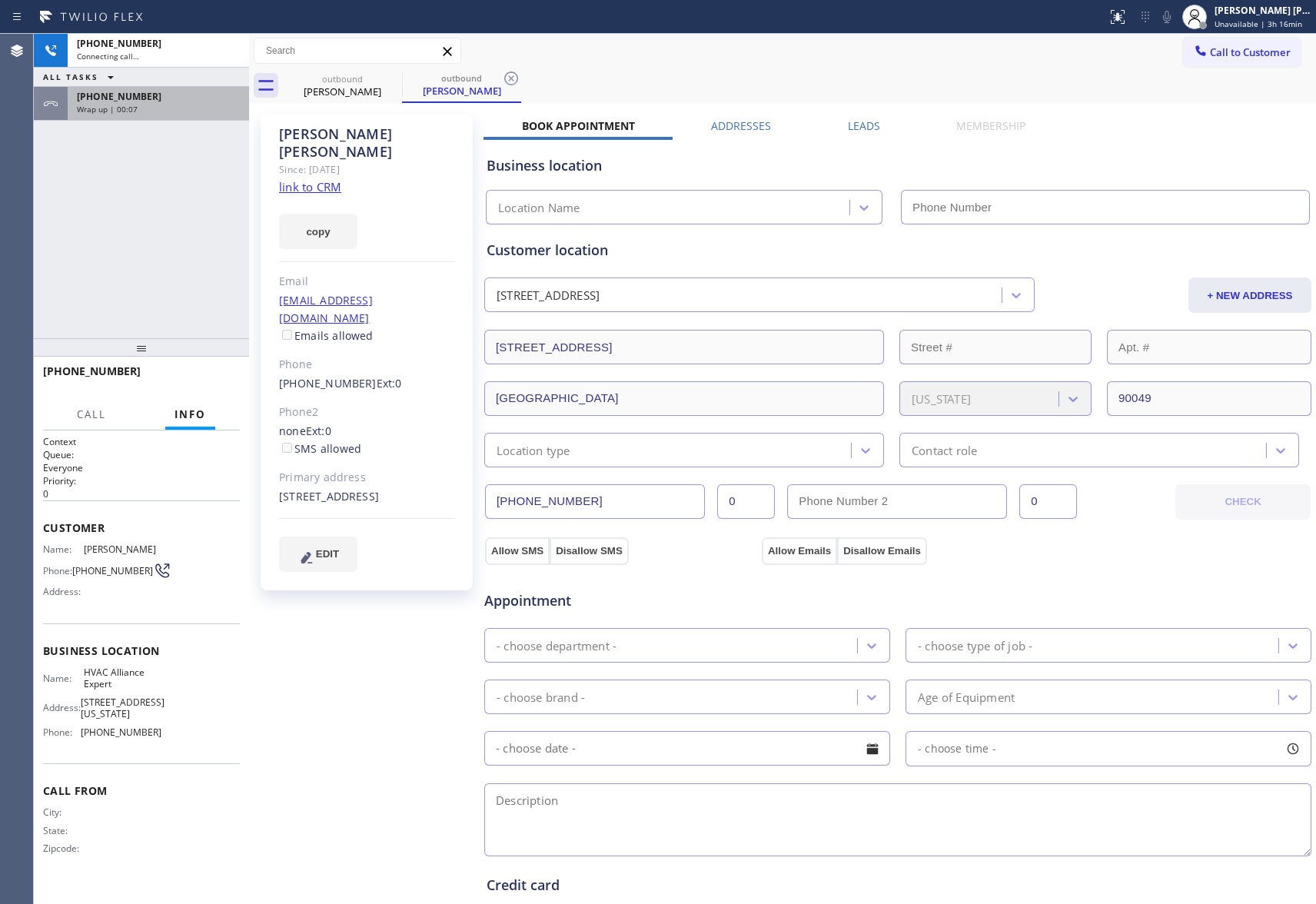
click at [173, 109] on div "Wrap up | 00:07" at bounding box center [158, 110] width 163 height 11
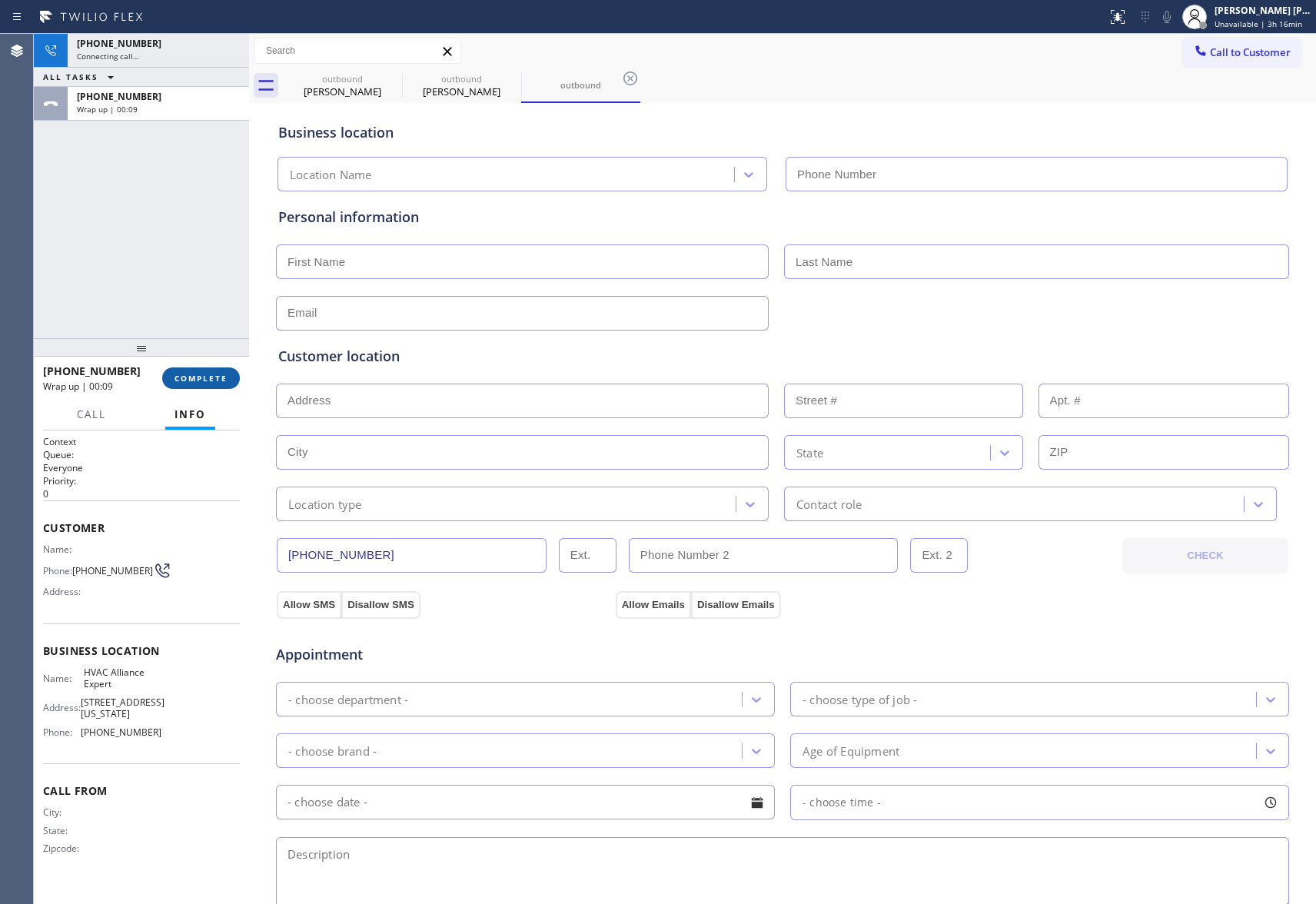
click at [200, 368] on button "COMPLETE" at bounding box center [200, 379] width 77 height 22
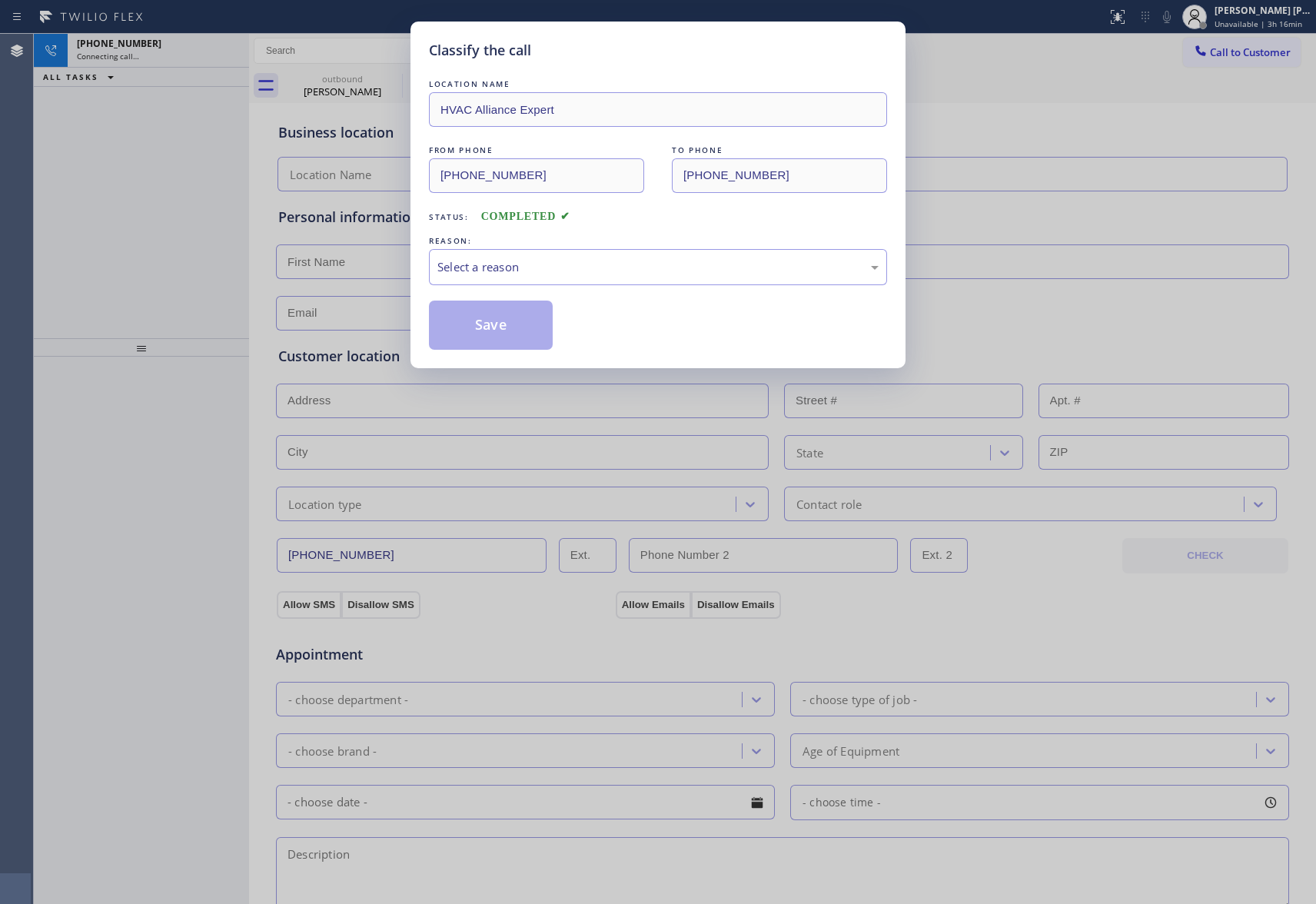
click at [200, 374] on div "Classify the call LOCATION NAME HVAC Alliance Expert FROM PHONE [PHONE_NUMBER] …" at bounding box center [658, 452] width 1316 height 904
type input "[PHONE_NUMBER]"
click at [537, 256] on div "Select a reason" at bounding box center [658, 267] width 458 height 36
click at [497, 322] on button "Save" at bounding box center [491, 325] width 124 height 49
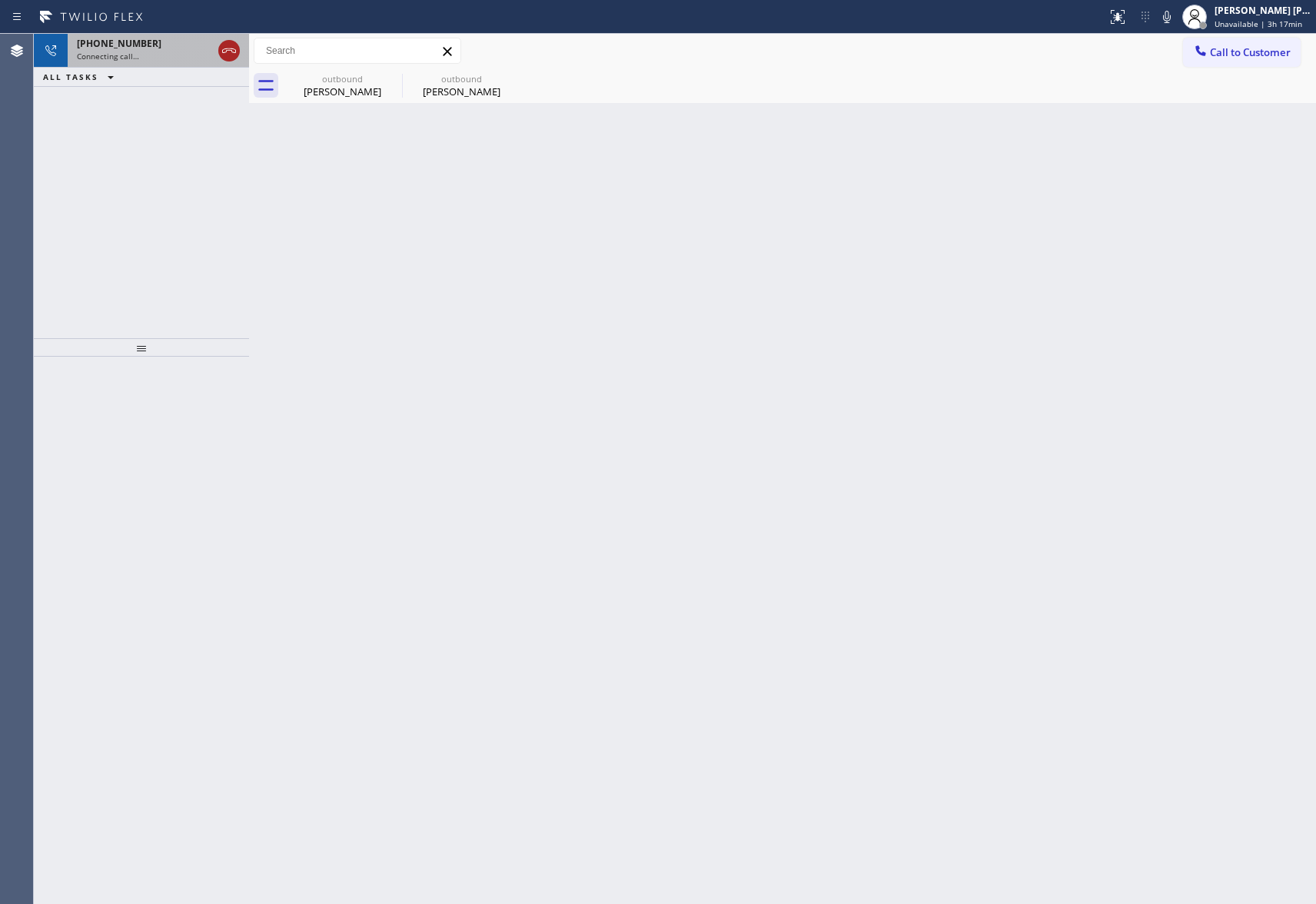
click at [226, 47] on icon at bounding box center [229, 51] width 19 height 19
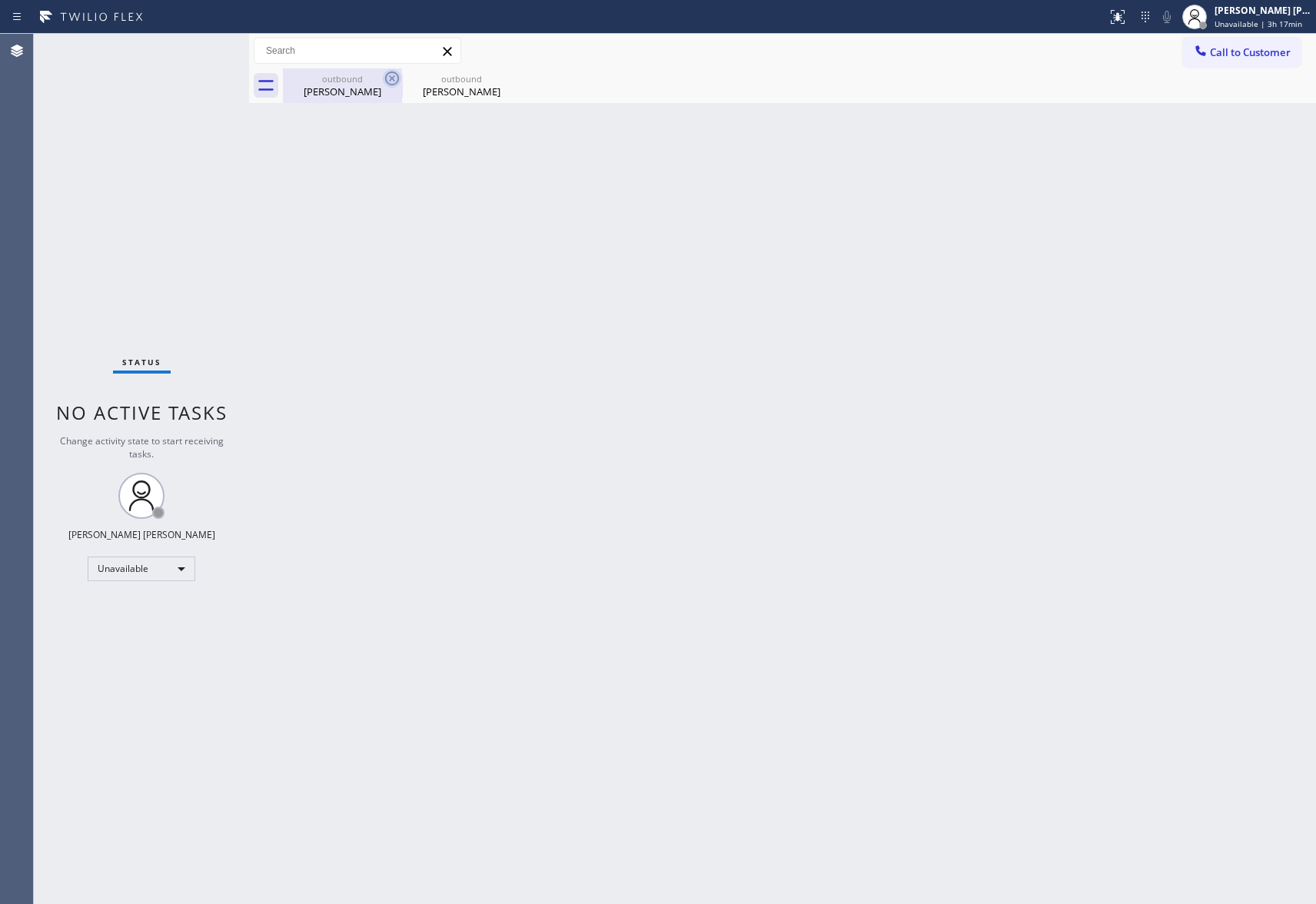
click at [392, 80] on icon at bounding box center [392, 78] width 19 height 19
click at [0, 0] on icon at bounding box center [0, 0] width 0 height 0
click at [392, 80] on div "outbound [PERSON_NAME] outbound [PERSON_NAME]" at bounding box center [800, 85] width 1034 height 34
click at [392, 80] on div at bounding box center [800, 85] width 1034 height 34
click at [1301, 16] on div "[PERSON_NAME] [PERSON_NAME]" at bounding box center [1263, 10] width 97 height 13
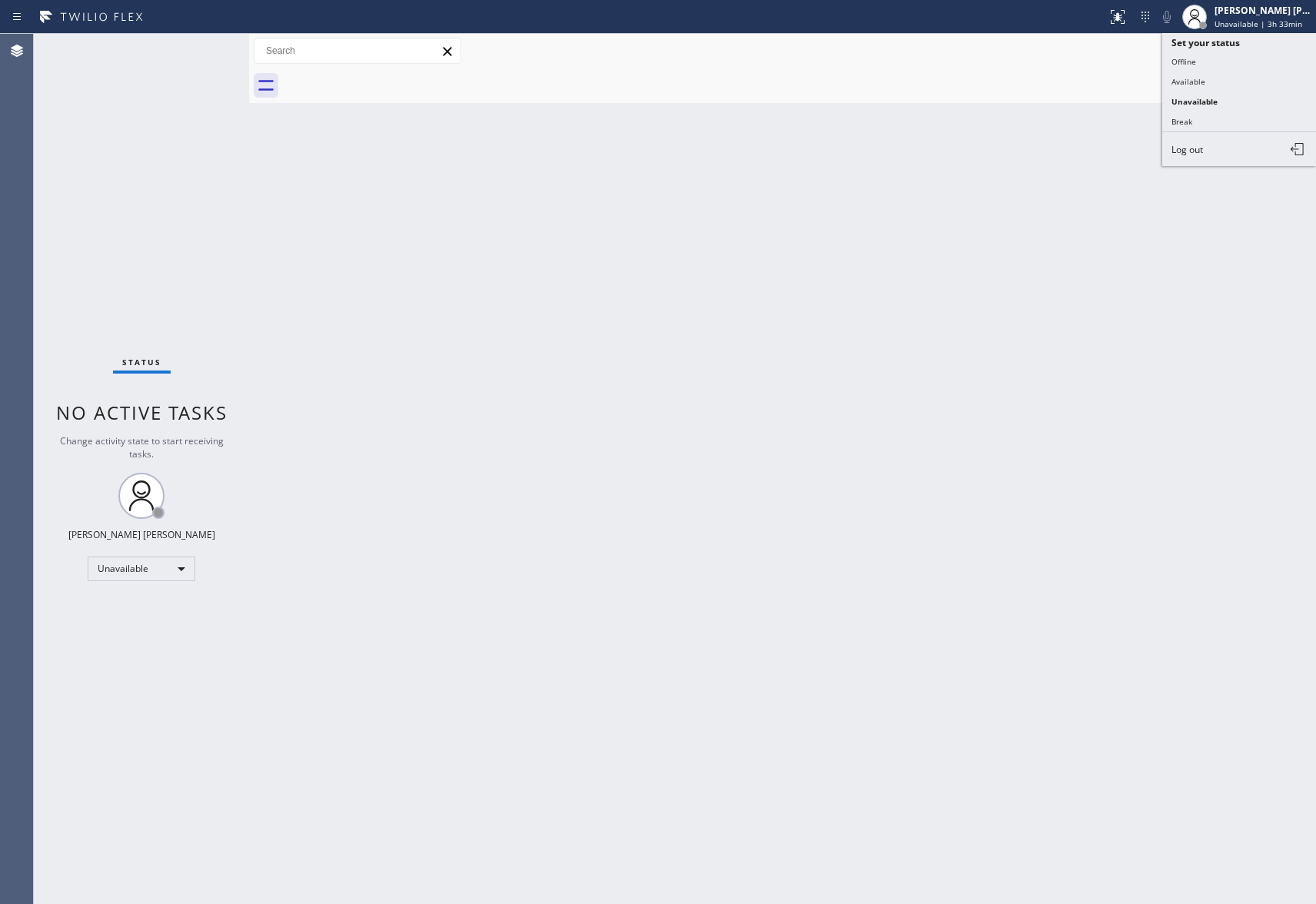
click at [1198, 152] on span "Log out" at bounding box center [1187, 149] width 31 height 13
